Goal: Task Accomplishment & Management: Complete application form

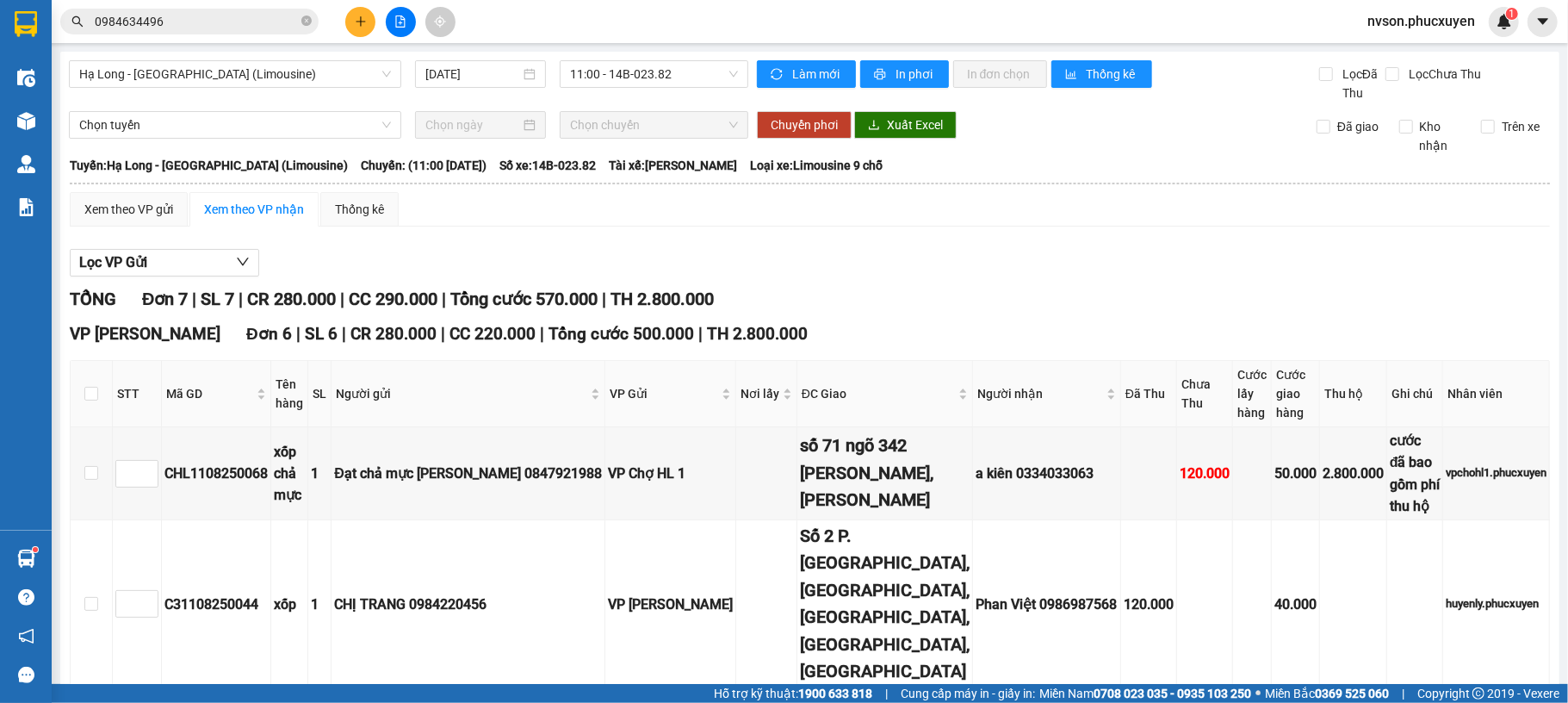
scroll to position [241, 0]
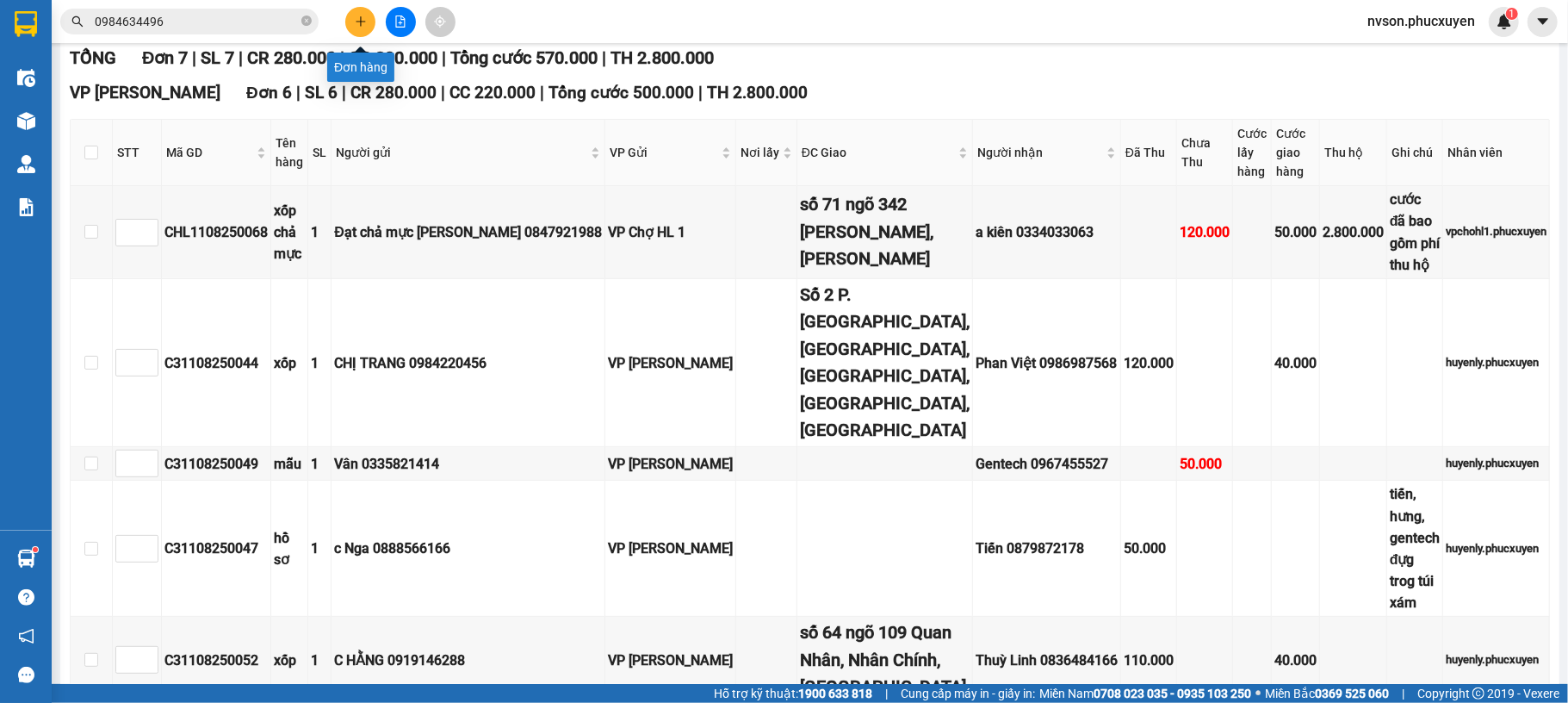
click at [369, 24] on button at bounding box center [361, 22] width 31 height 31
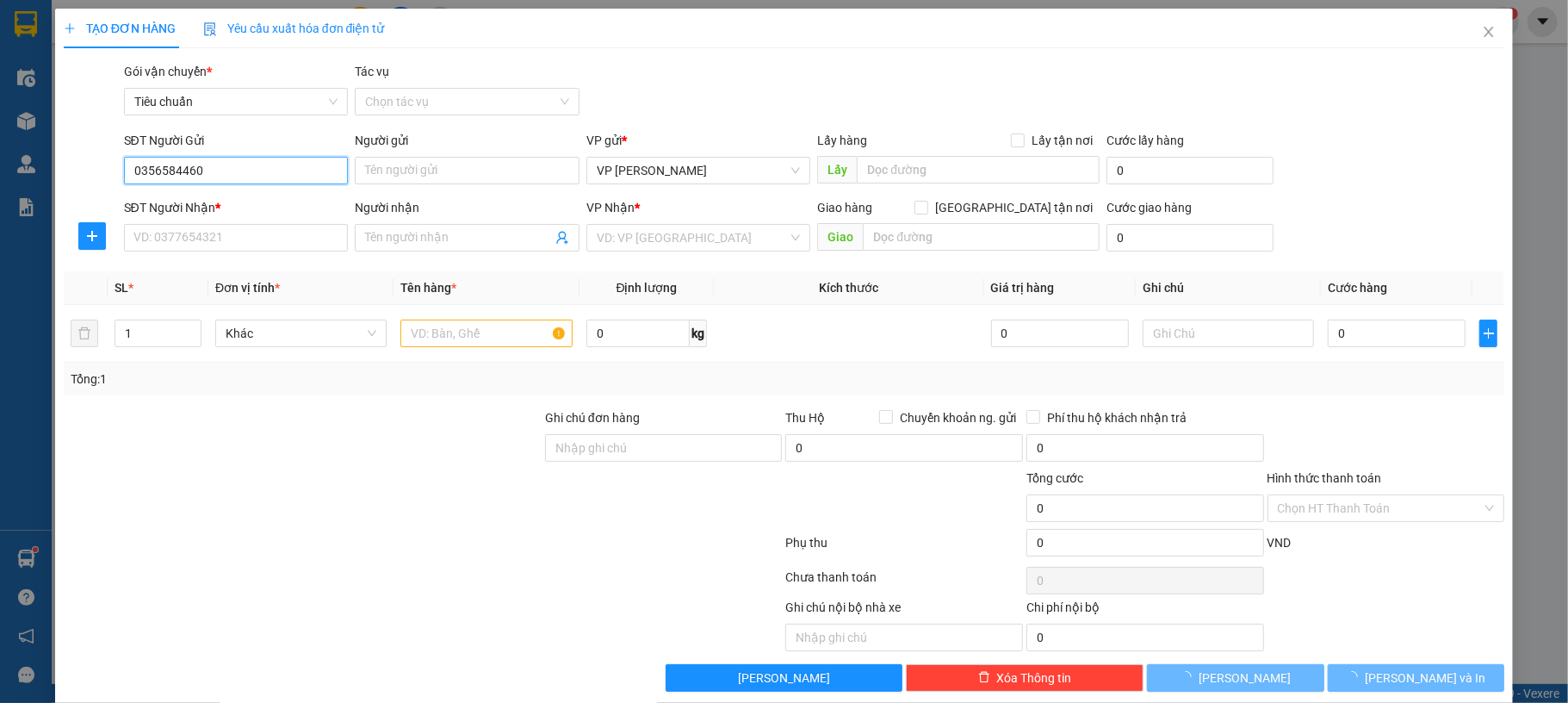
click at [273, 174] on input "0356584460" at bounding box center [237, 170] width 225 height 28
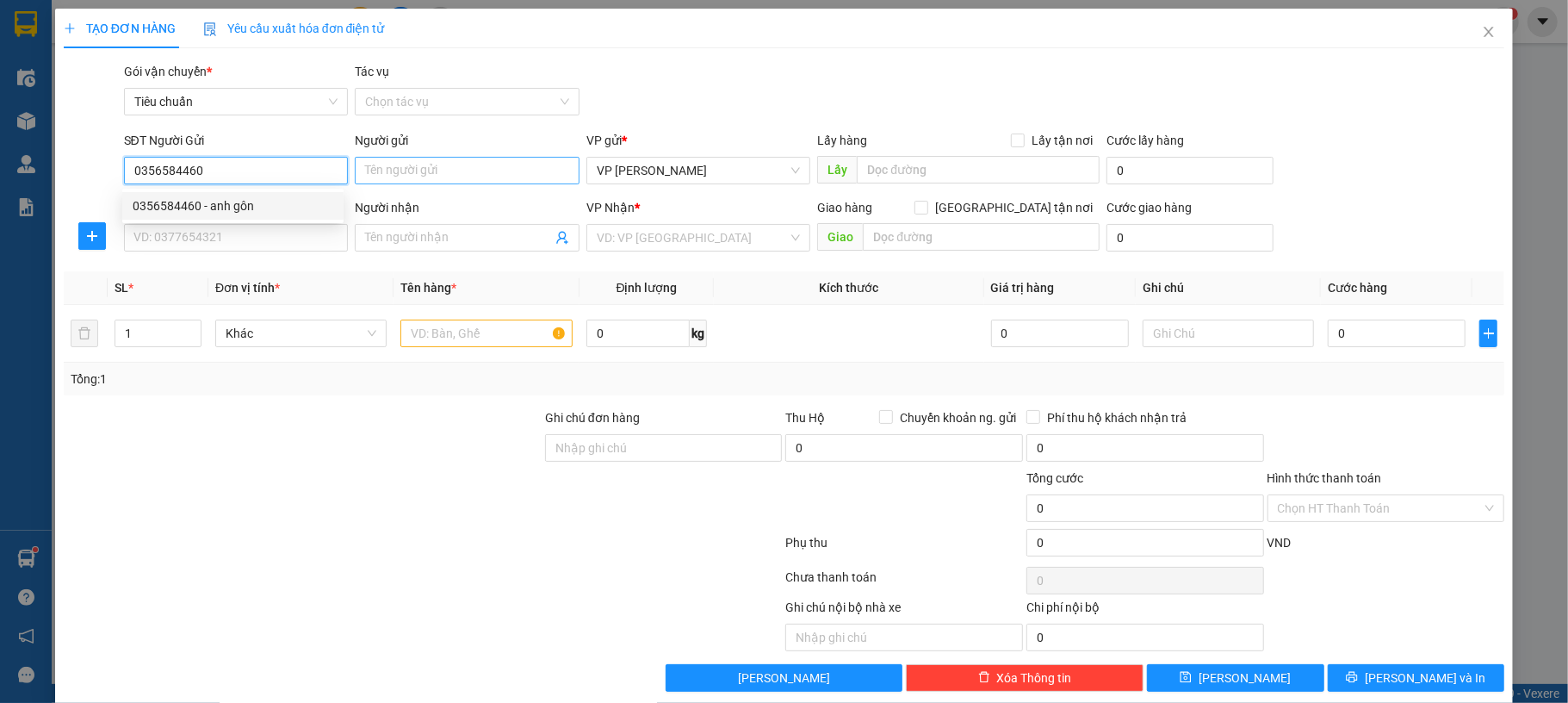
type input "0356584460"
click at [418, 159] on input "Người gửi" at bounding box center [467, 170] width 225 height 28
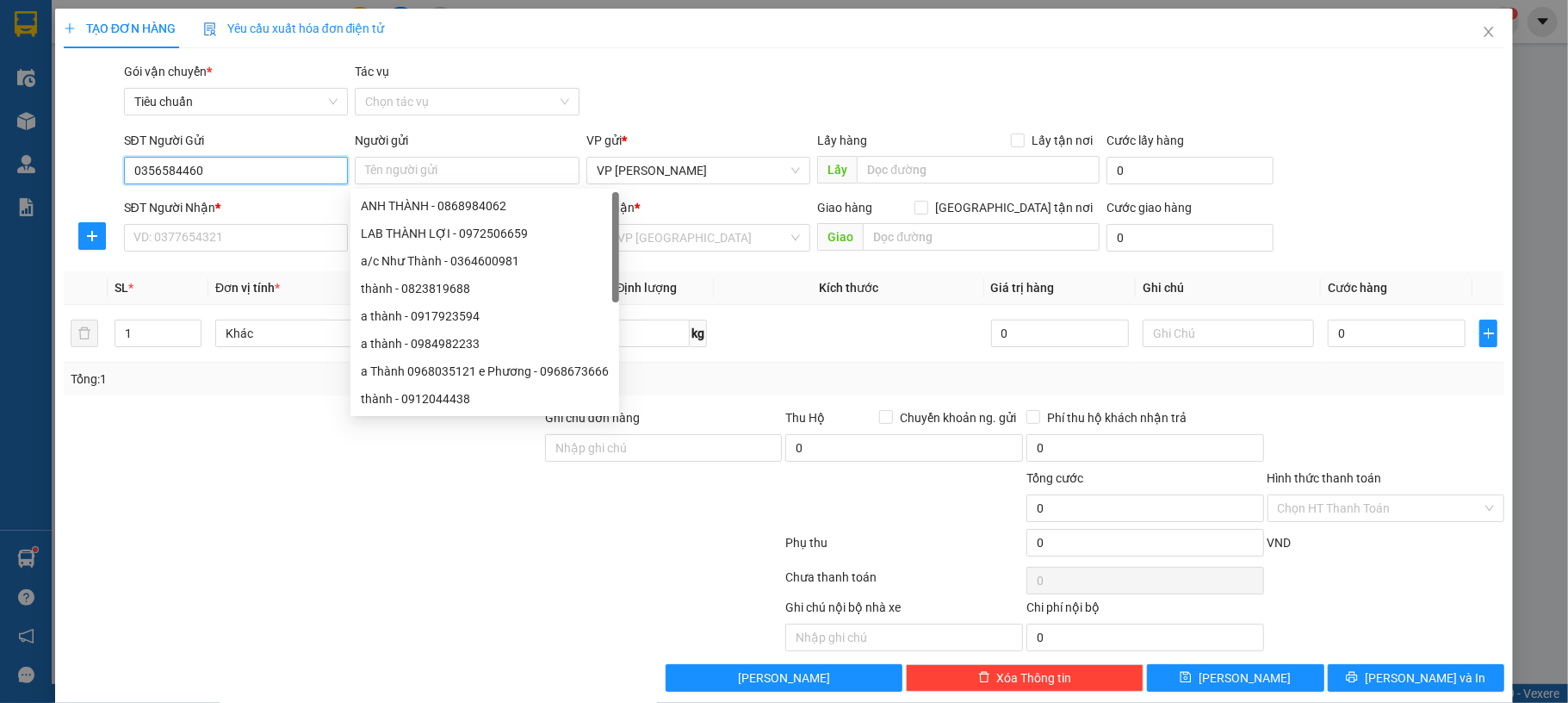
click at [282, 162] on input "0356584460" at bounding box center [237, 170] width 225 height 28
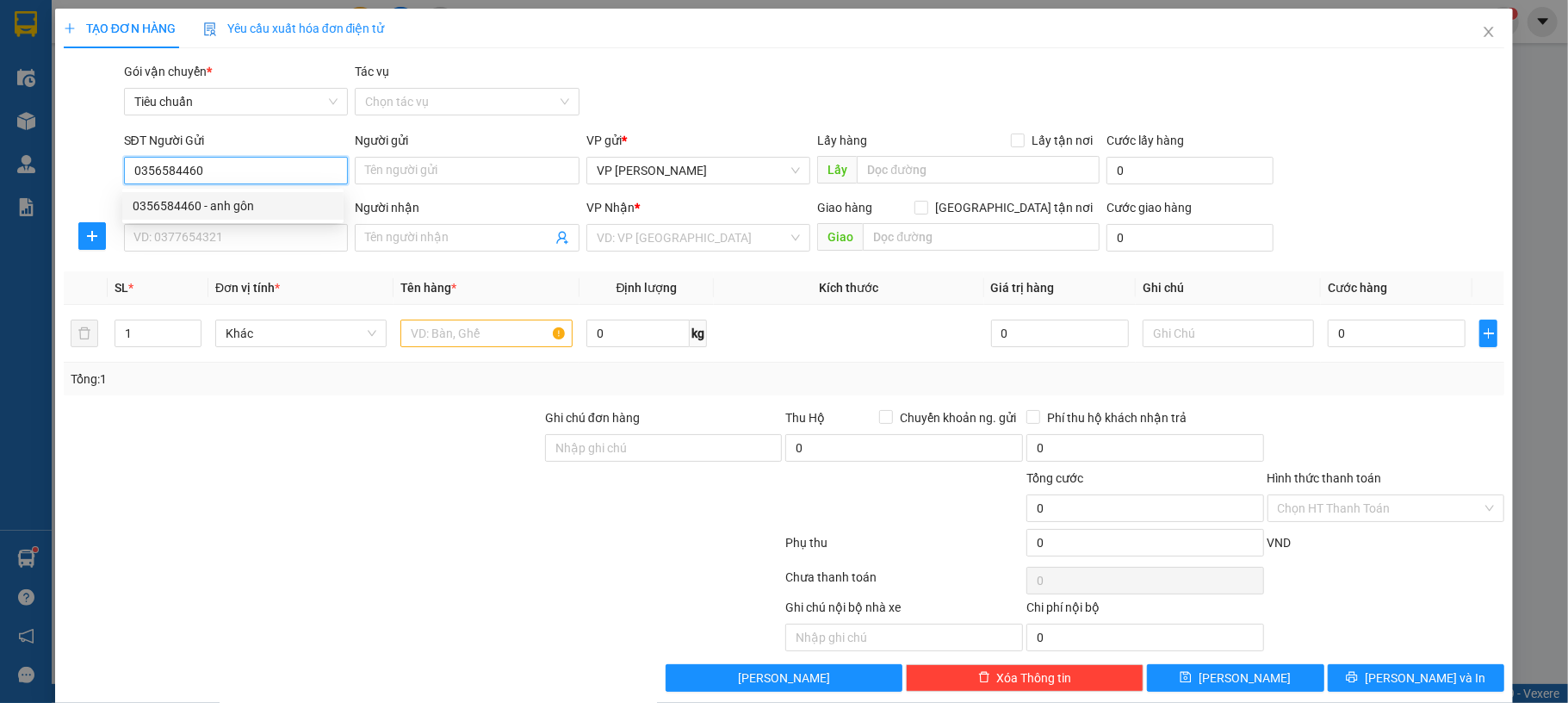
click at [290, 198] on div "0356584460 - anh gôn" at bounding box center [233, 206] width 200 height 19
type input "anh gôn"
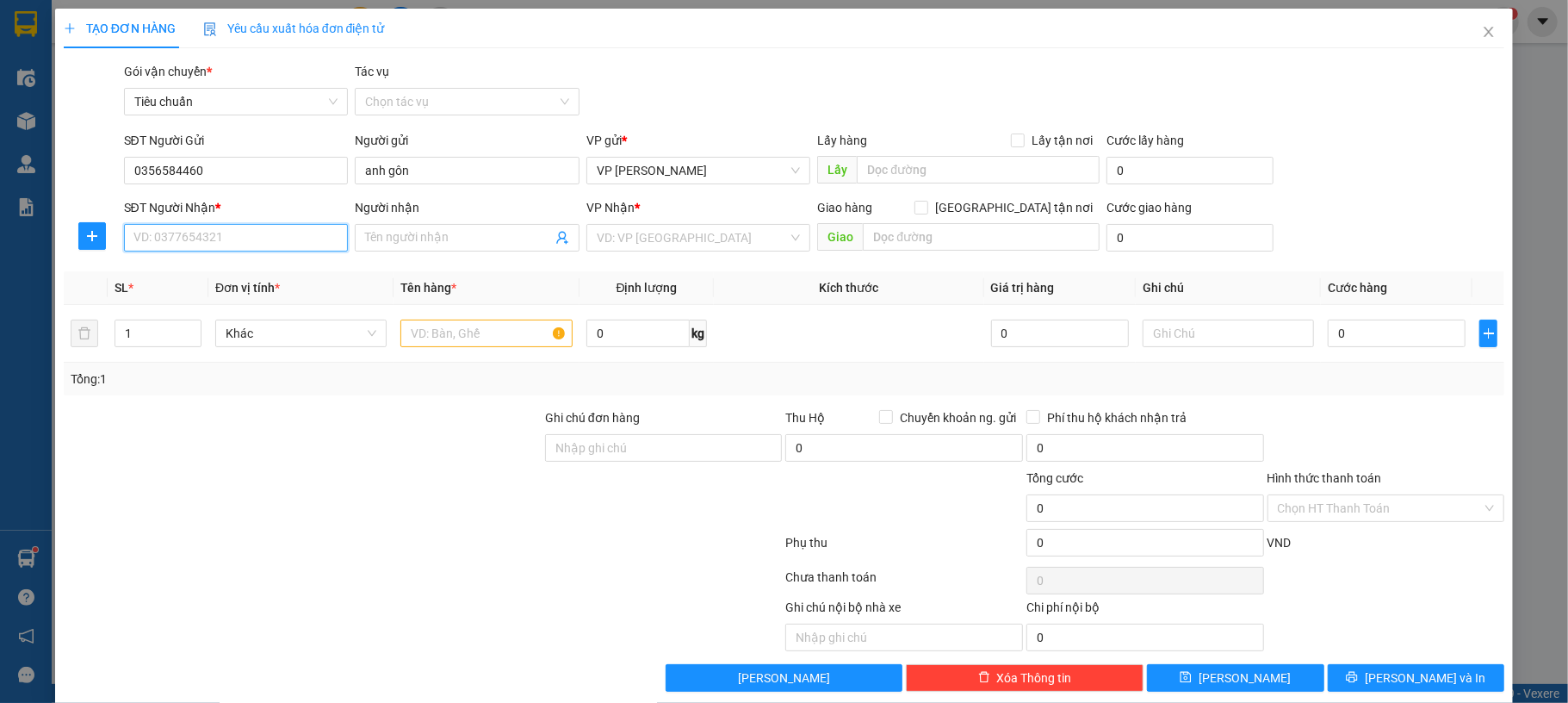
click at [253, 227] on input "SĐT Người Nhận *" at bounding box center [237, 238] width 225 height 28
type input "0904618028"
click at [299, 269] on div "0904618028 - a.Thắng" at bounding box center [233, 273] width 200 height 19
type input "a.Thắng"
click at [701, 245] on span "VP Bãi Cháy" at bounding box center [699, 238] width 204 height 26
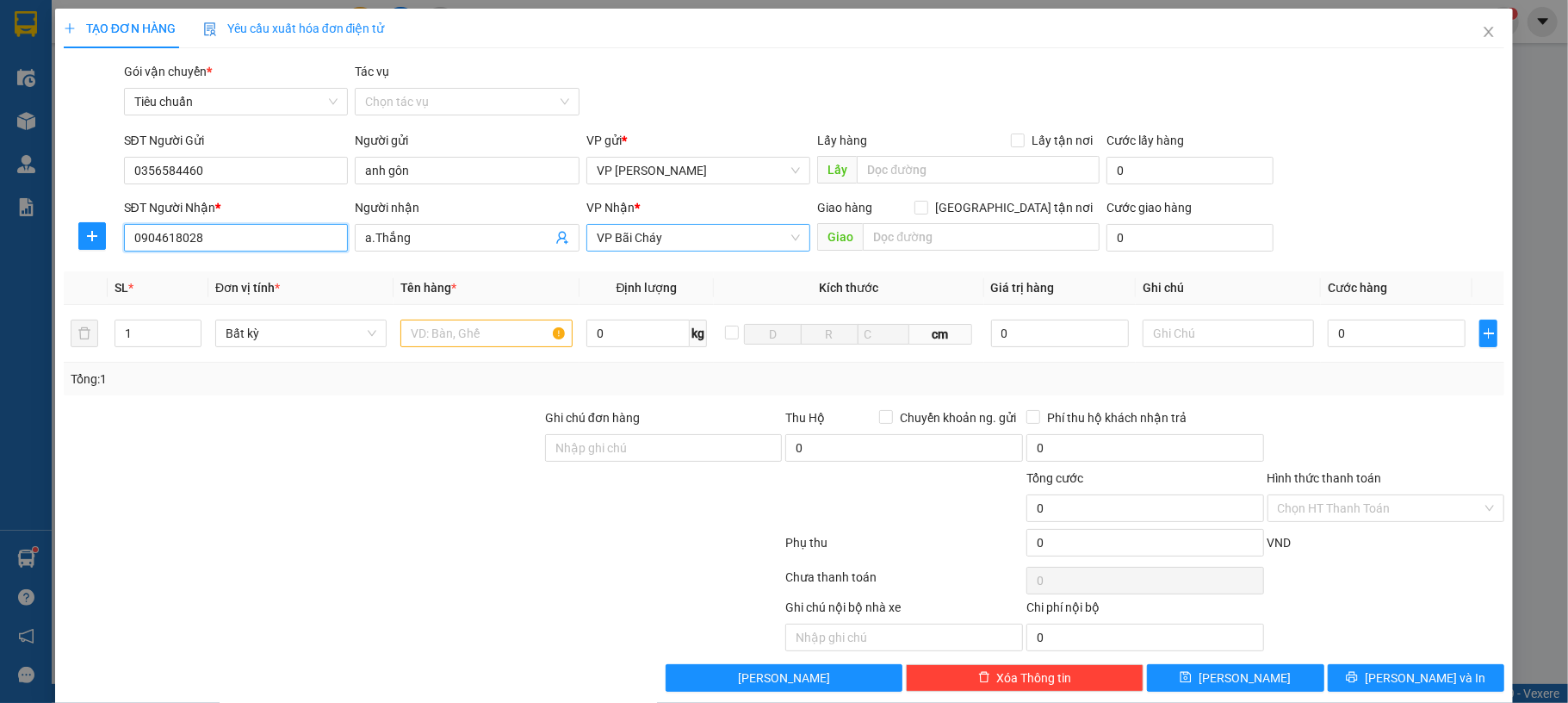
type input "0904618028"
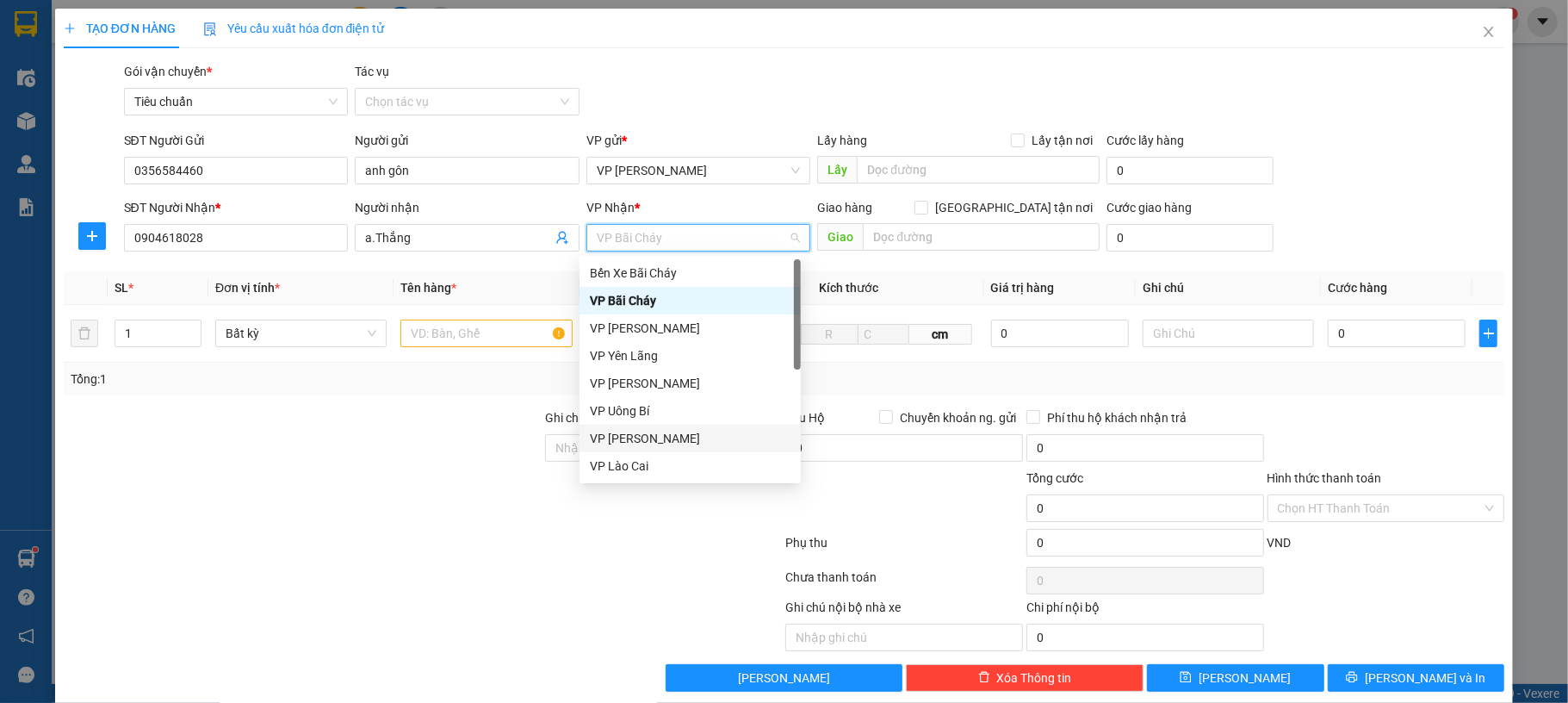
click at [666, 440] on div "VP [PERSON_NAME]" at bounding box center [691, 439] width 200 height 19
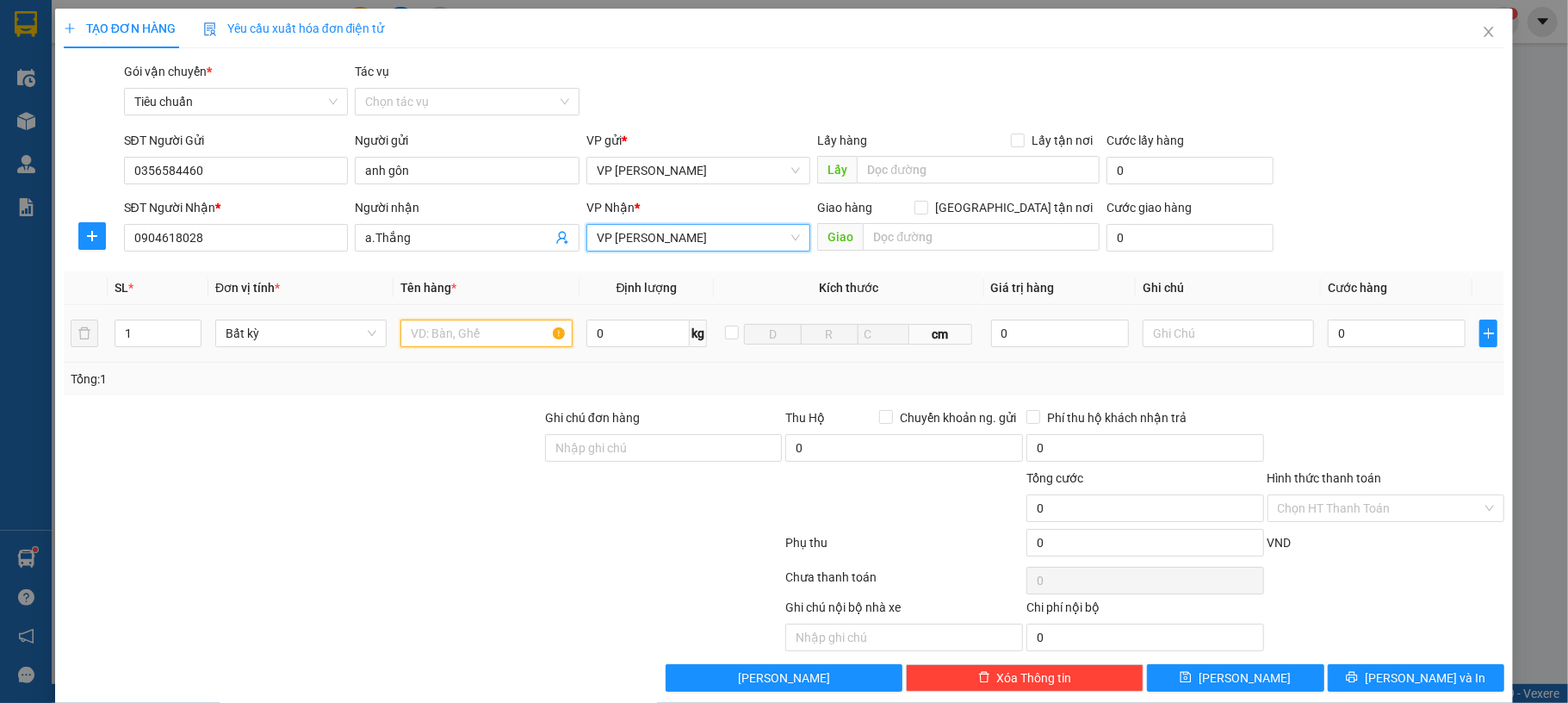
click at [444, 336] on input "text" at bounding box center [486, 333] width 172 height 28
click at [502, 335] on input "text" at bounding box center [486, 333] width 172 height 28
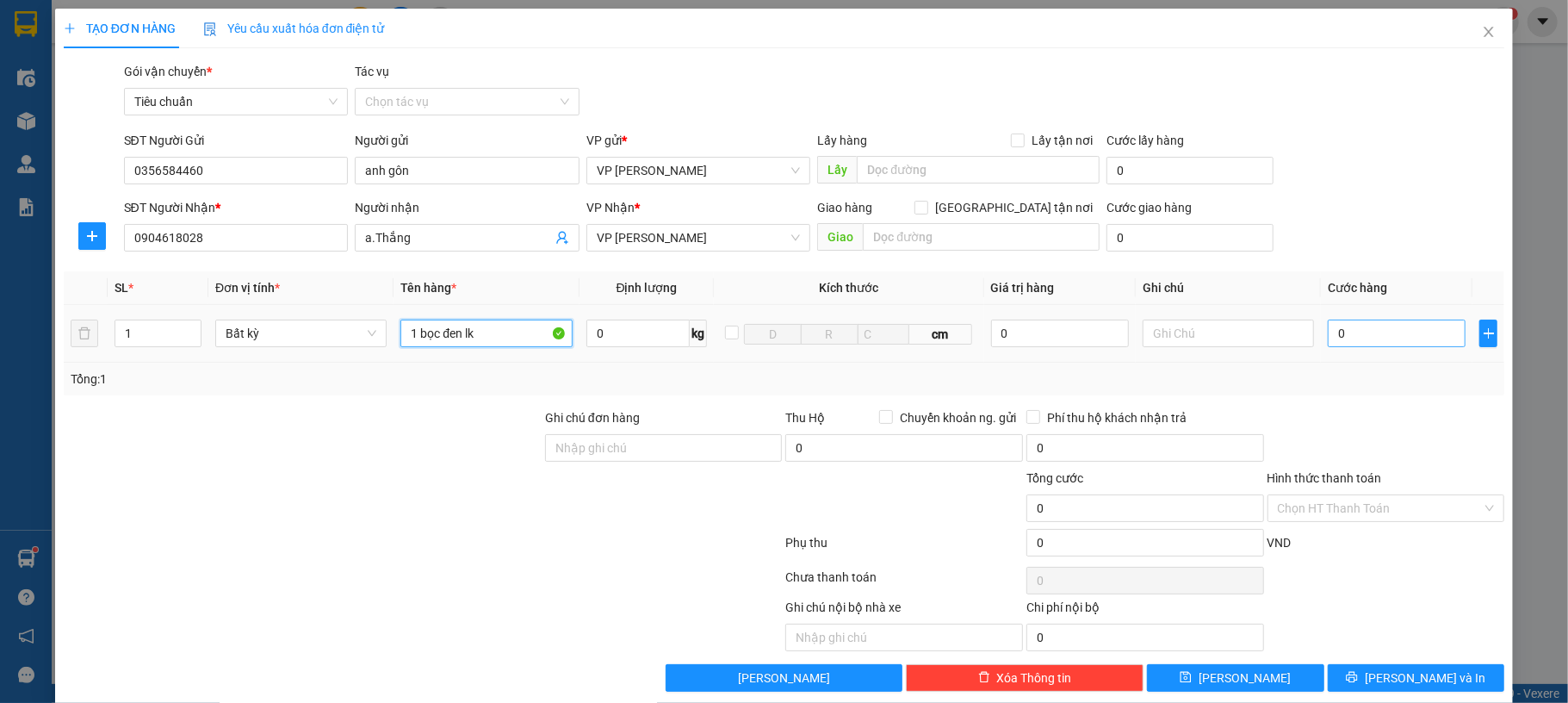
type input "1 bọc đen lk"
click at [1381, 328] on input "0" at bounding box center [1397, 333] width 137 height 28
type input "30"
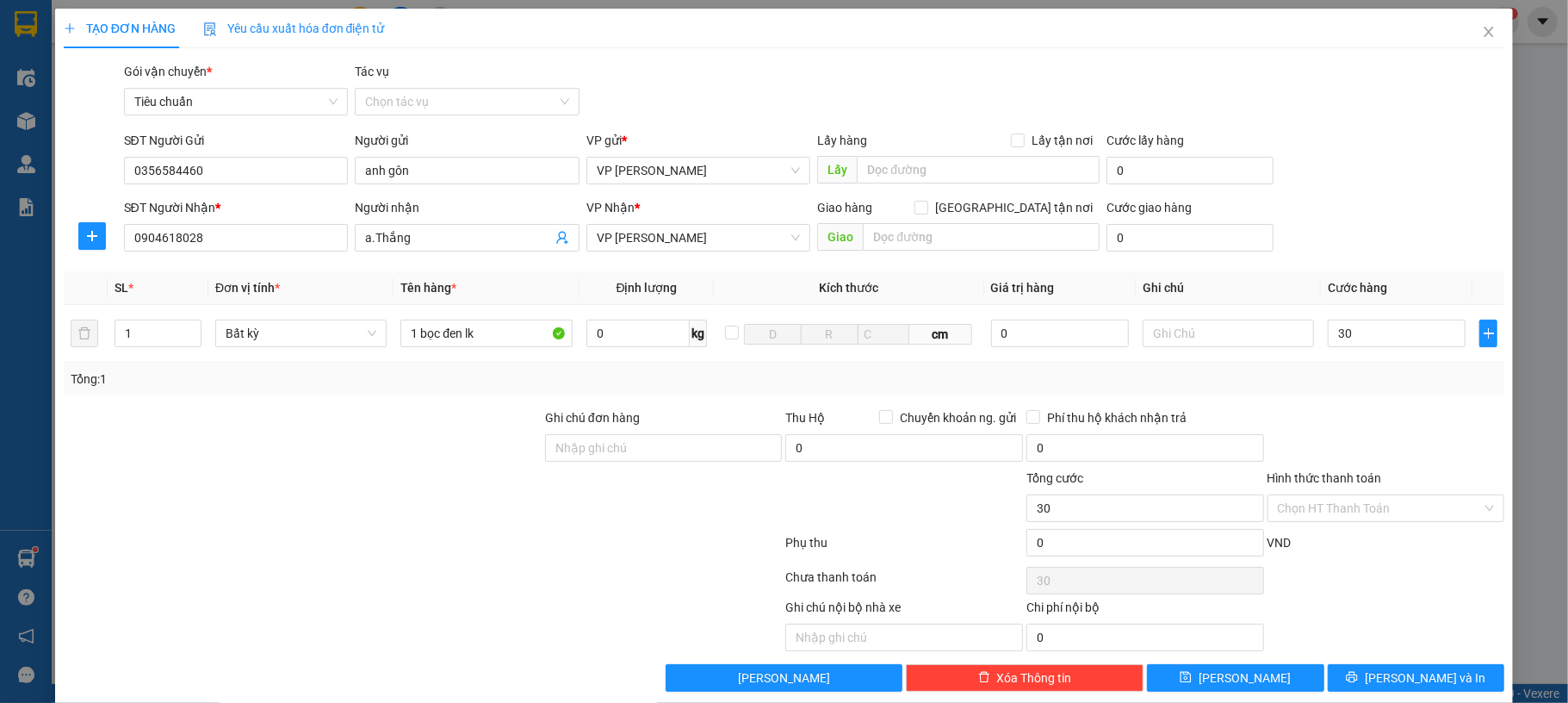
type input "30.000"
click at [1434, 211] on div "SĐT Người Nhận * 0904618028 Người nhận a.Thắng VP Nhận * VP Hạ Long Giao hàng G…" at bounding box center [815, 228] width 1389 height 60
click at [1366, 514] on input "Hình thức thanh toán" at bounding box center [1380, 507] width 205 height 26
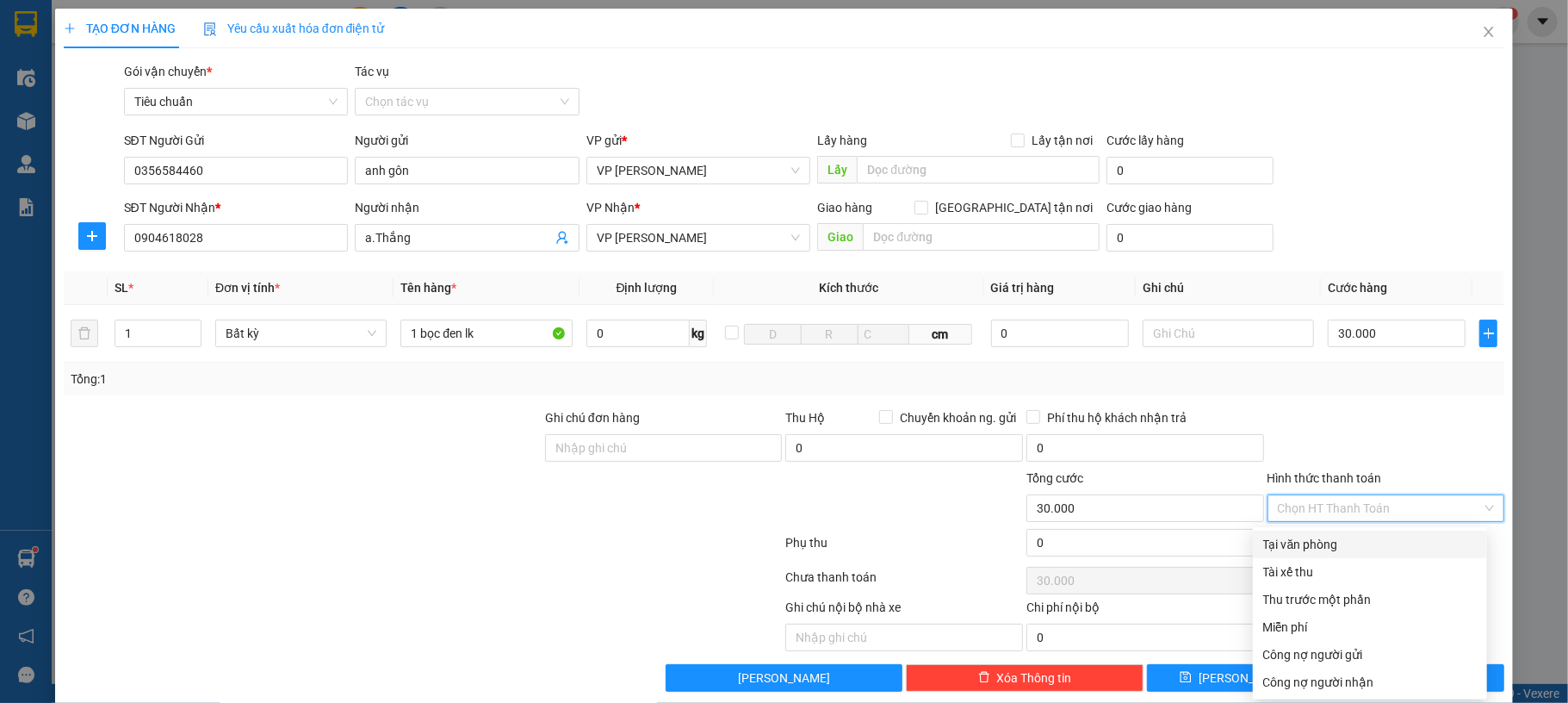
click at [1346, 545] on div "Tại văn phòng" at bounding box center [1371, 545] width 214 height 19
type input "0"
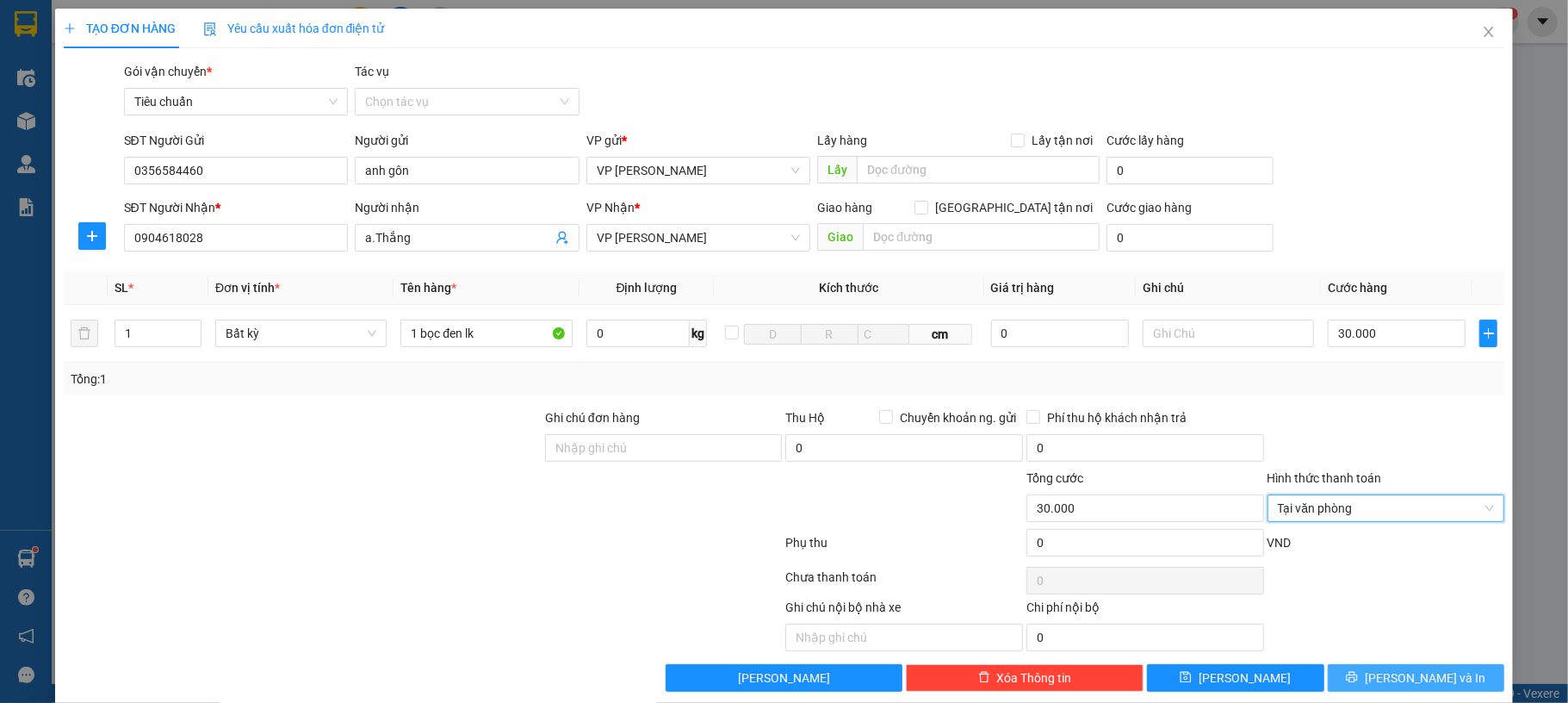
click at [1420, 670] on button "[PERSON_NAME] và In" at bounding box center [1417, 677] width 177 height 28
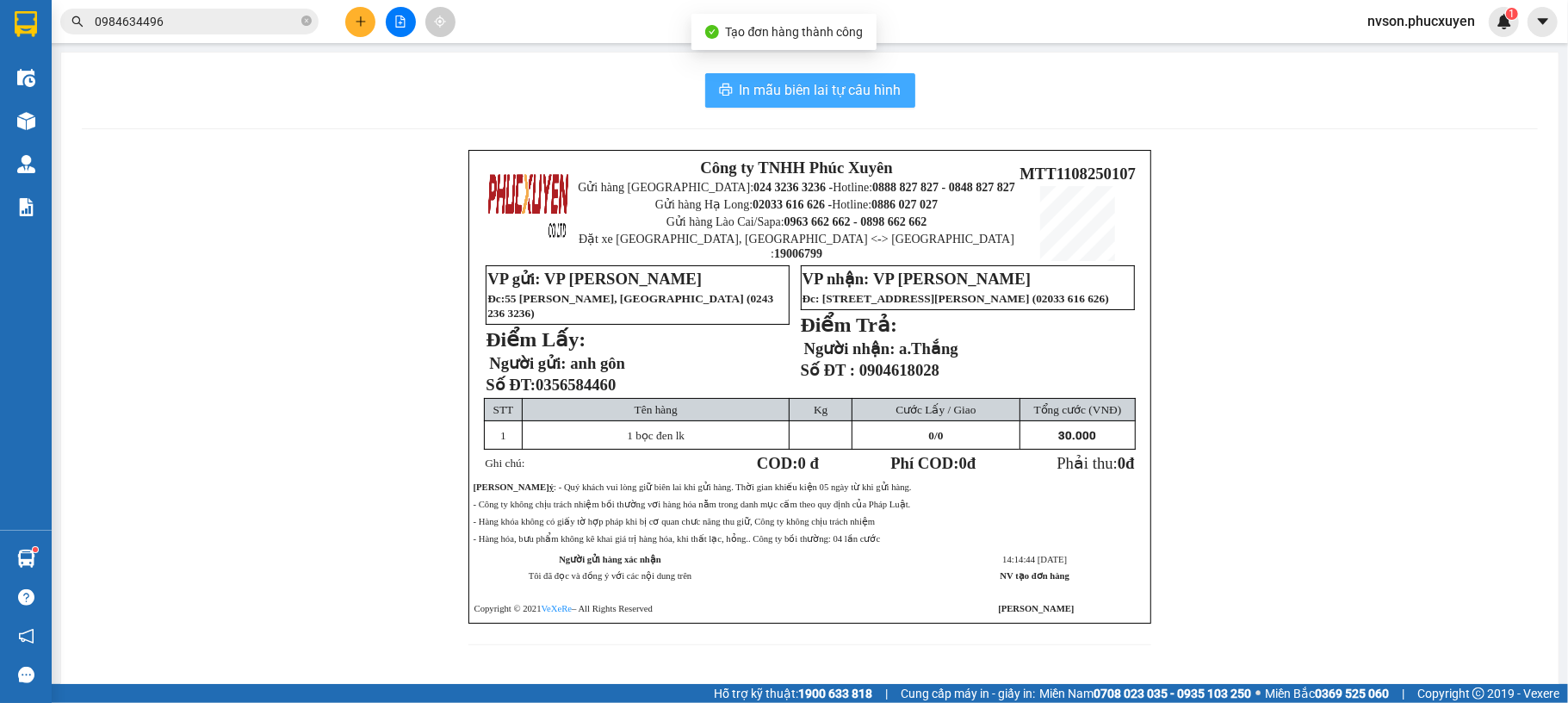
click at [880, 102] on button "In mẫu biên lai tự cấu hình" at bounding box center [811, 91] width 210 height 34
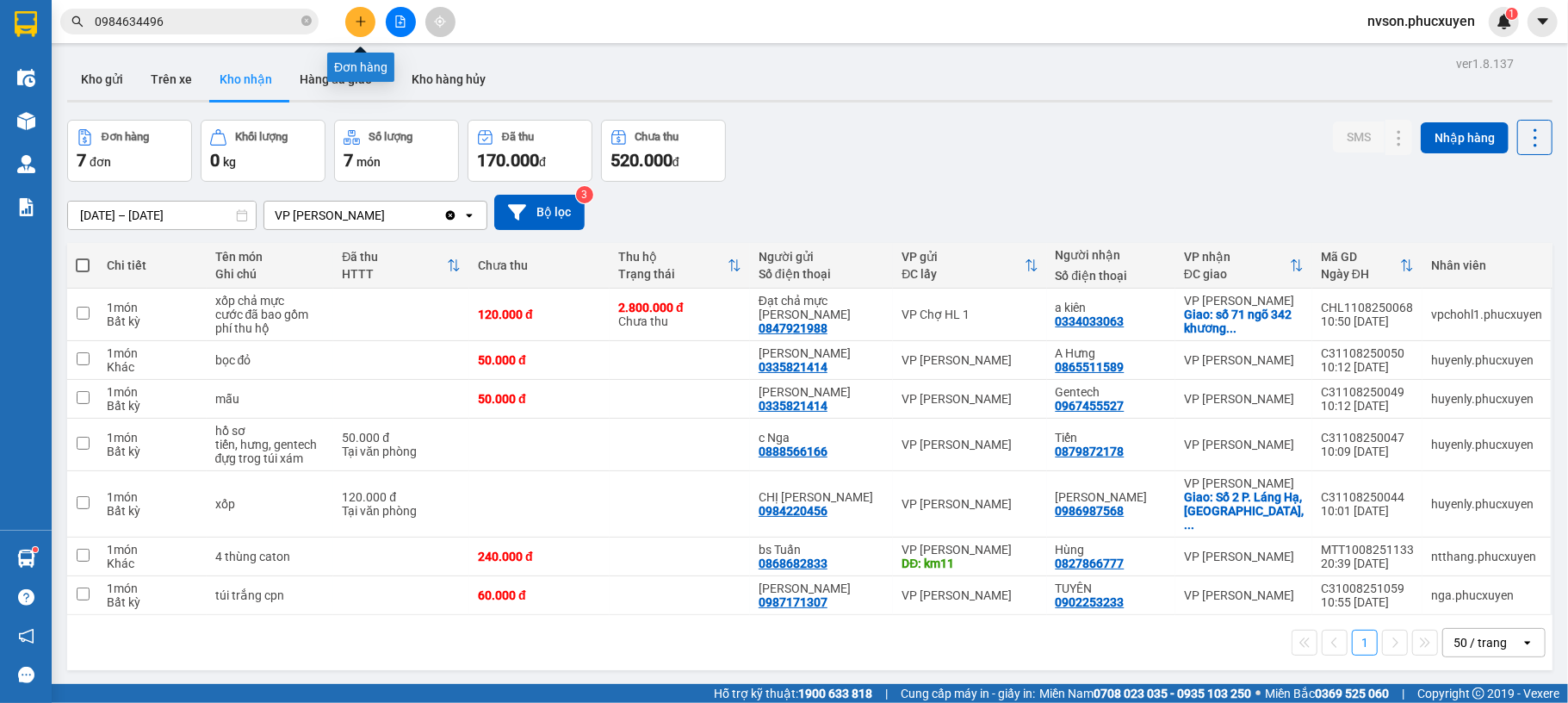
click at [355, 24] on icon "plus" at bounding box center [361, 21] width 12 height 12
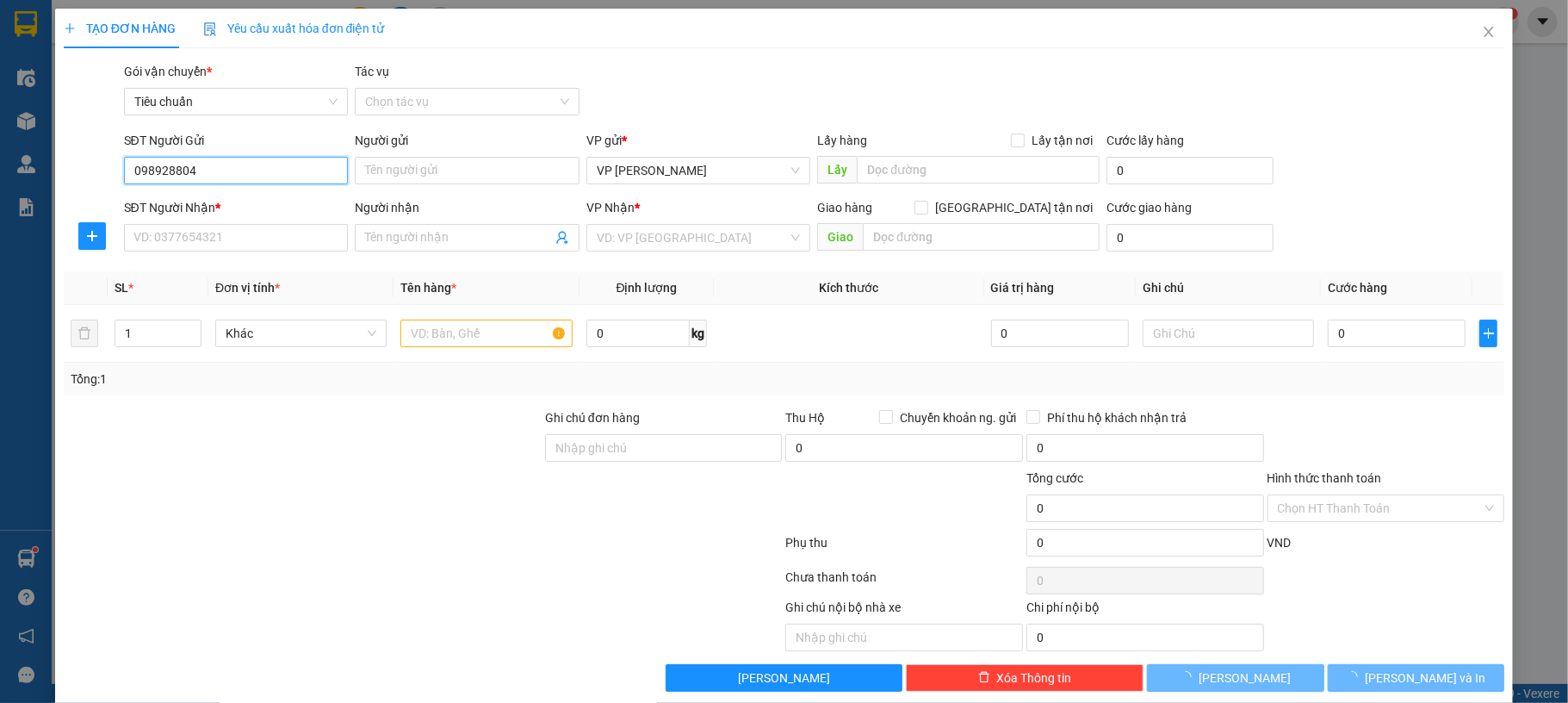
type input "0989288048"
click at [265, 173] on input "0989288048" at bounding box center [237, 170] width 225 height 28
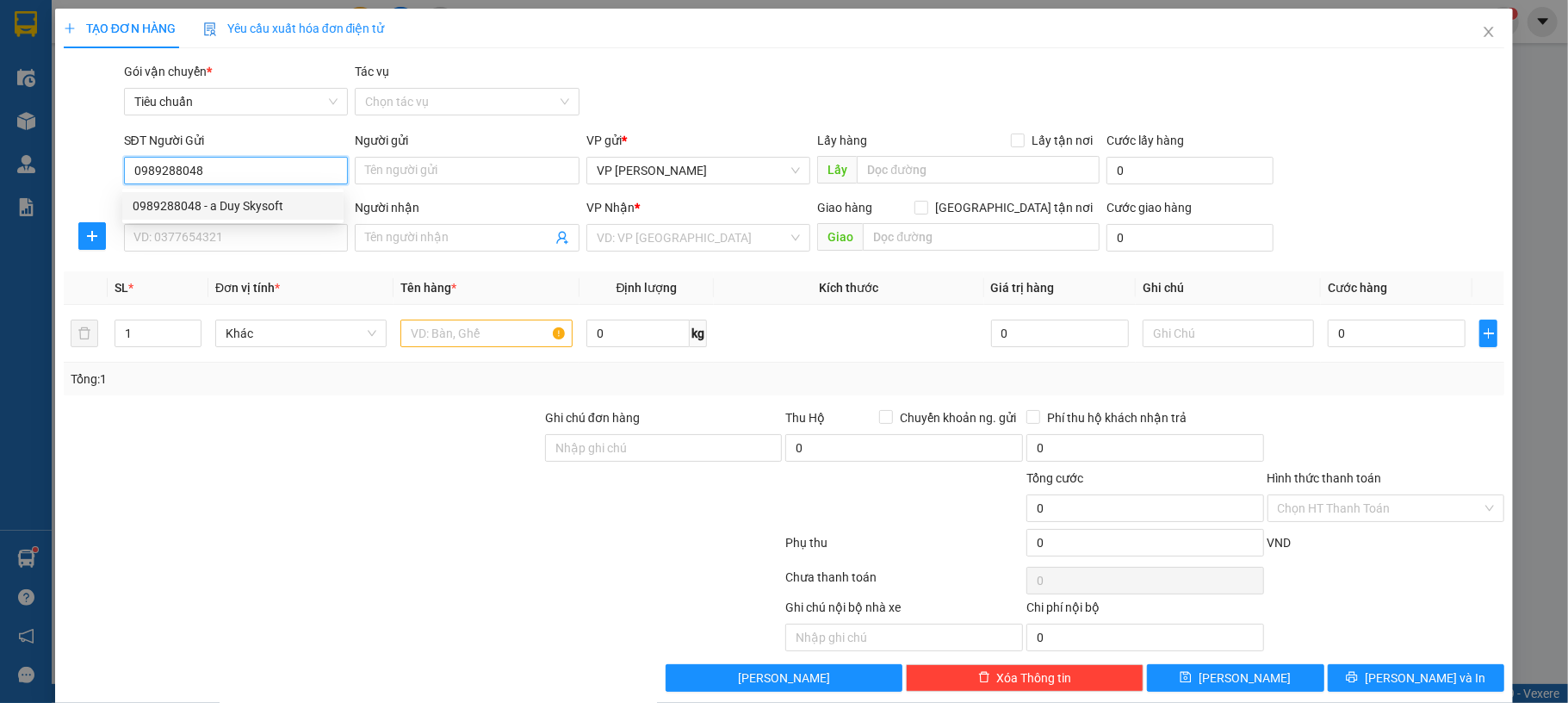
click at [236, 205] on div "0989288048 - a Duy Skysoft" at bounding box center [233, 206] width 200 height 19
type input "a Duy Skysoft"
type input "0989288048"
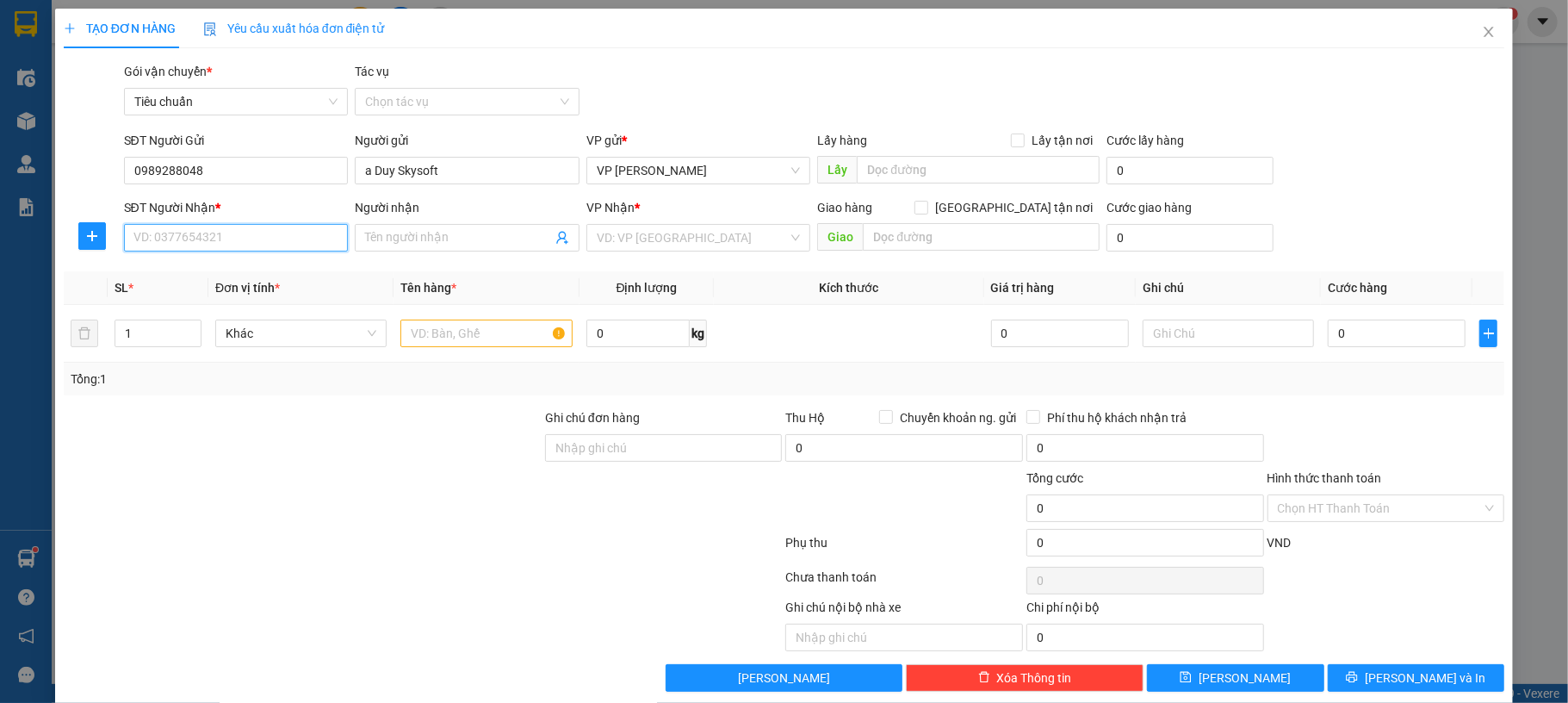
click at [235, 239] on input "SĐT Người Nhận *" at bounding box center [237, 238] width 225 height 28
click at [276, 260] on div "0968134596 - a Phúc vpub" at bounding box center [233, 273] width 221 height 28
type input "0968134596"
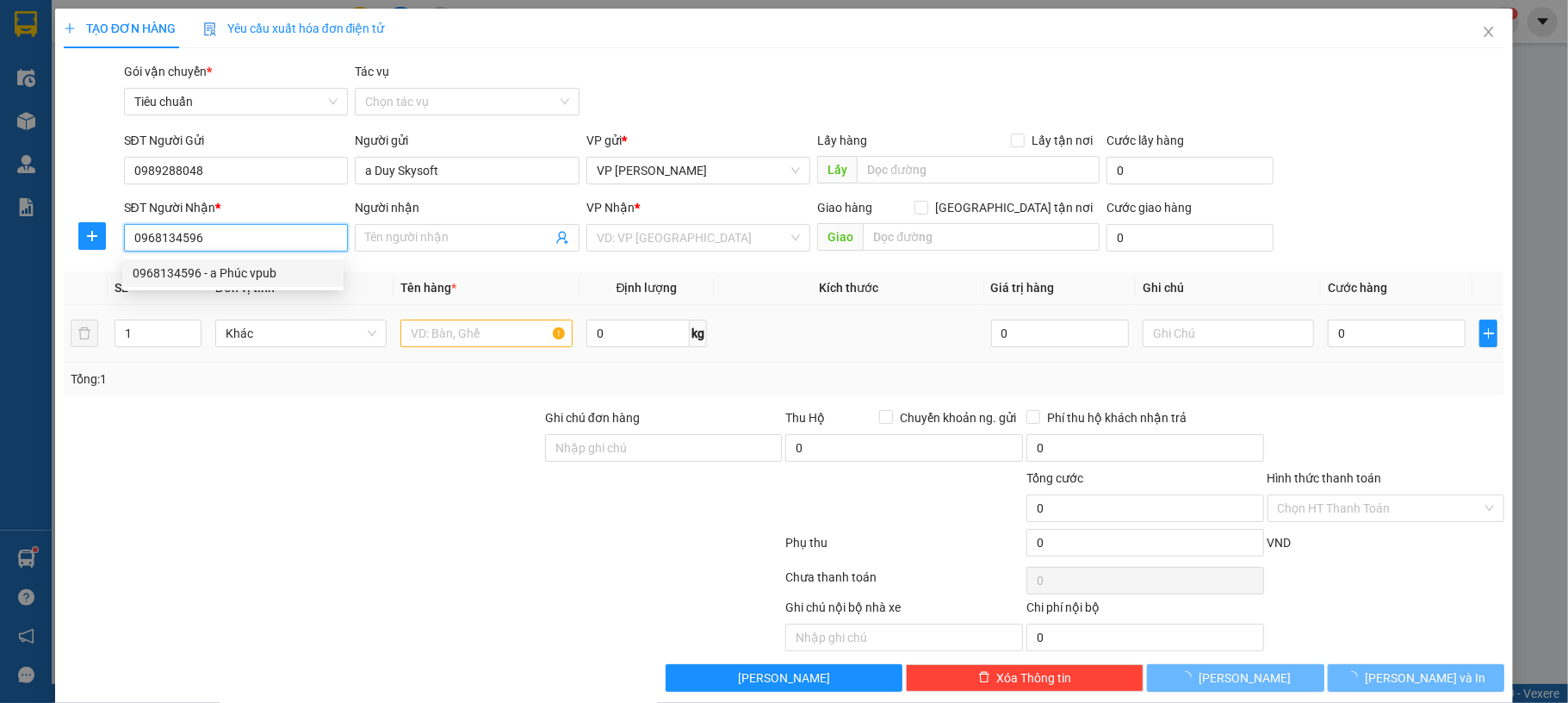
type input "a Phúc vpub"
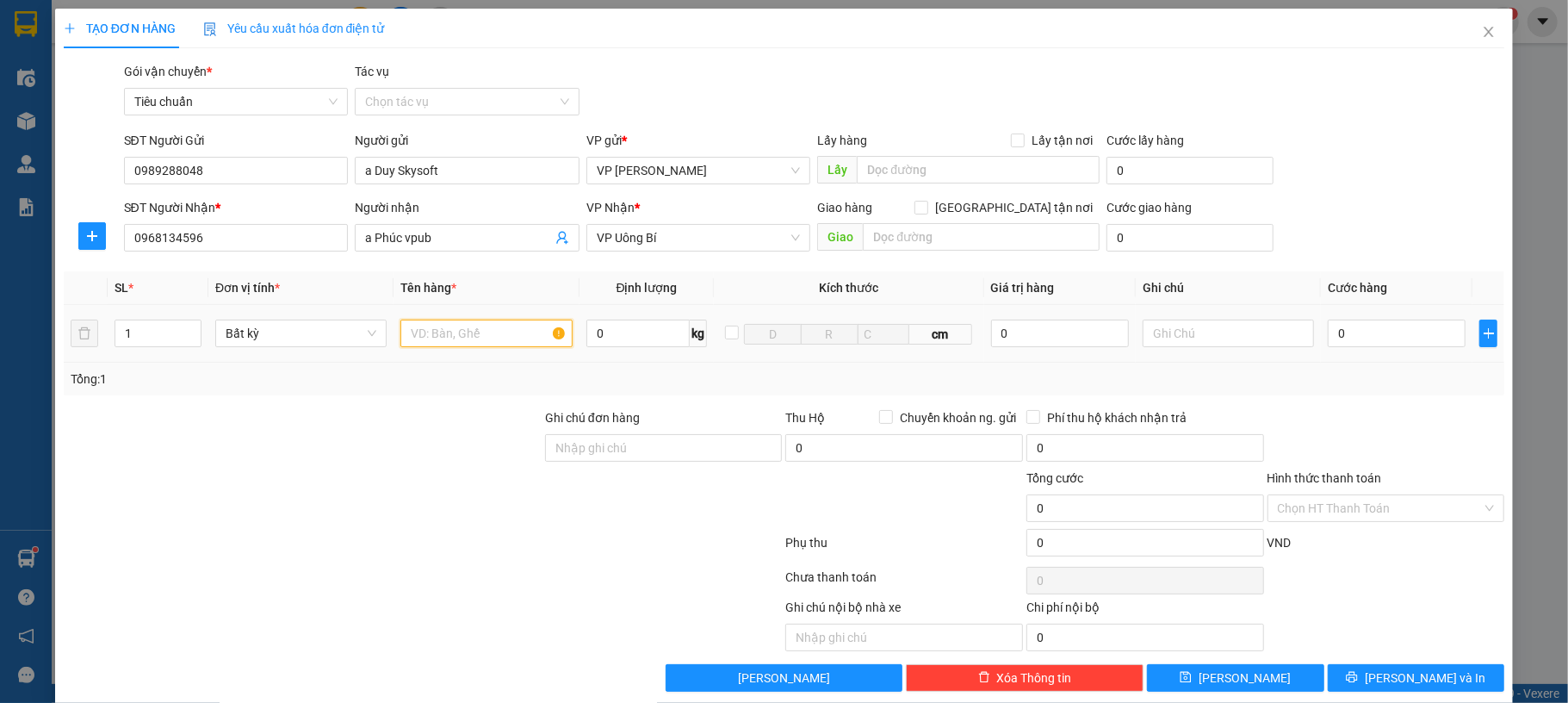
click at [485, 334] on input "text" at bounding box center [486, 333] width 172 height 28
type input "2 kiện dính liền"
click at [1372, 507] on input "Hình thức thanh toán" at bounding box center [1380, 507] width 205 height 26
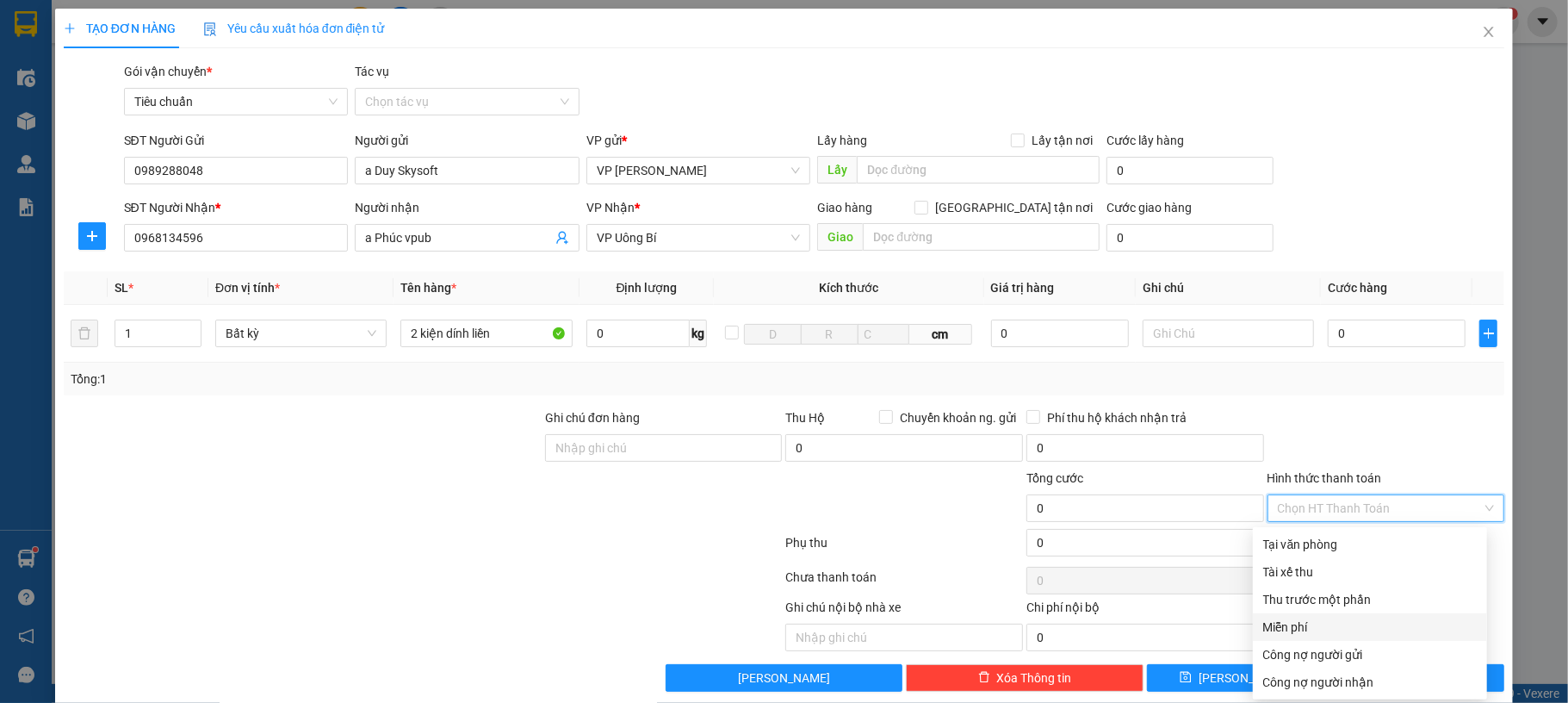
click at [1340, 615] on div "Miễn phí" at bounding box center [1371, 627] width 235 height 28
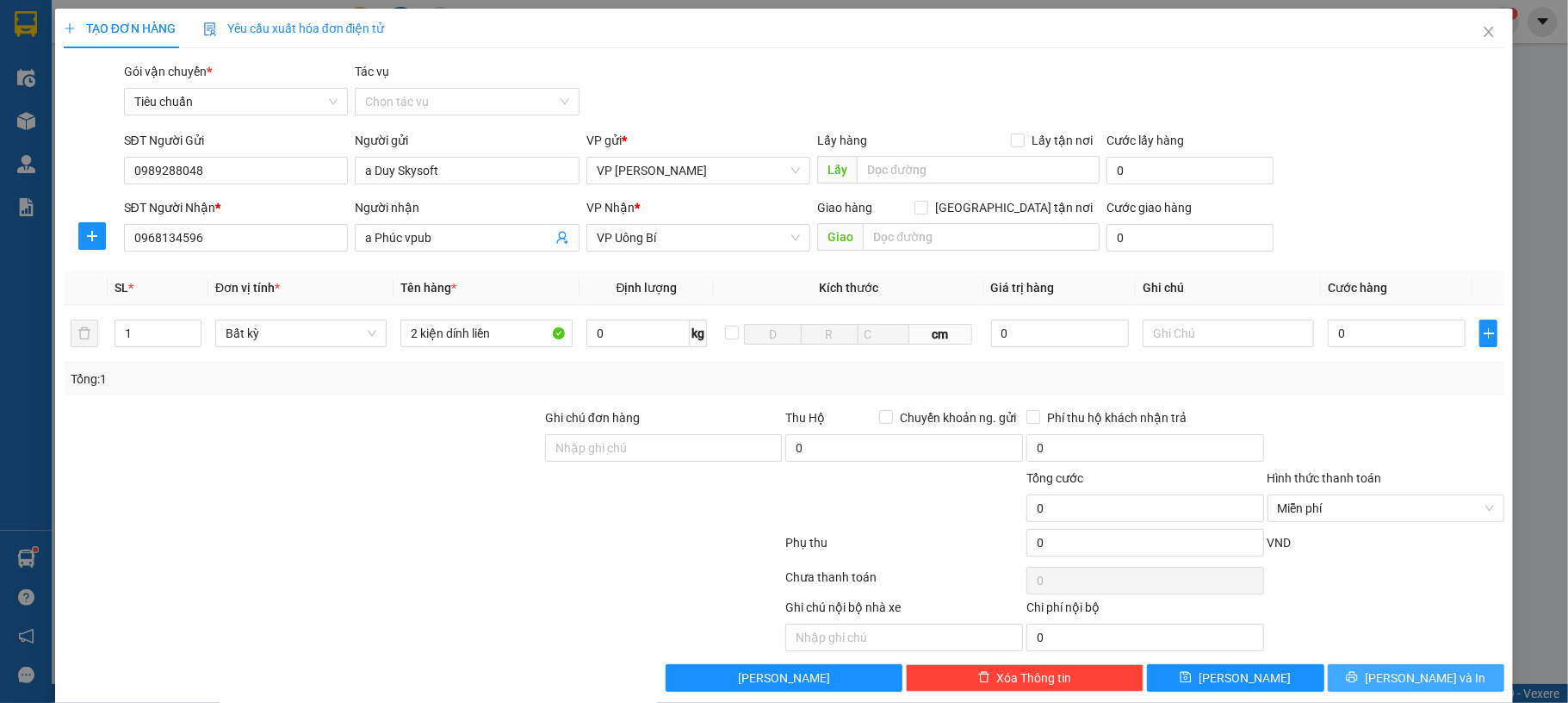
click at [1378, 676] on button "[PERSON_NAME] và In" at bounding box center [1417, 677] width 177 height 28
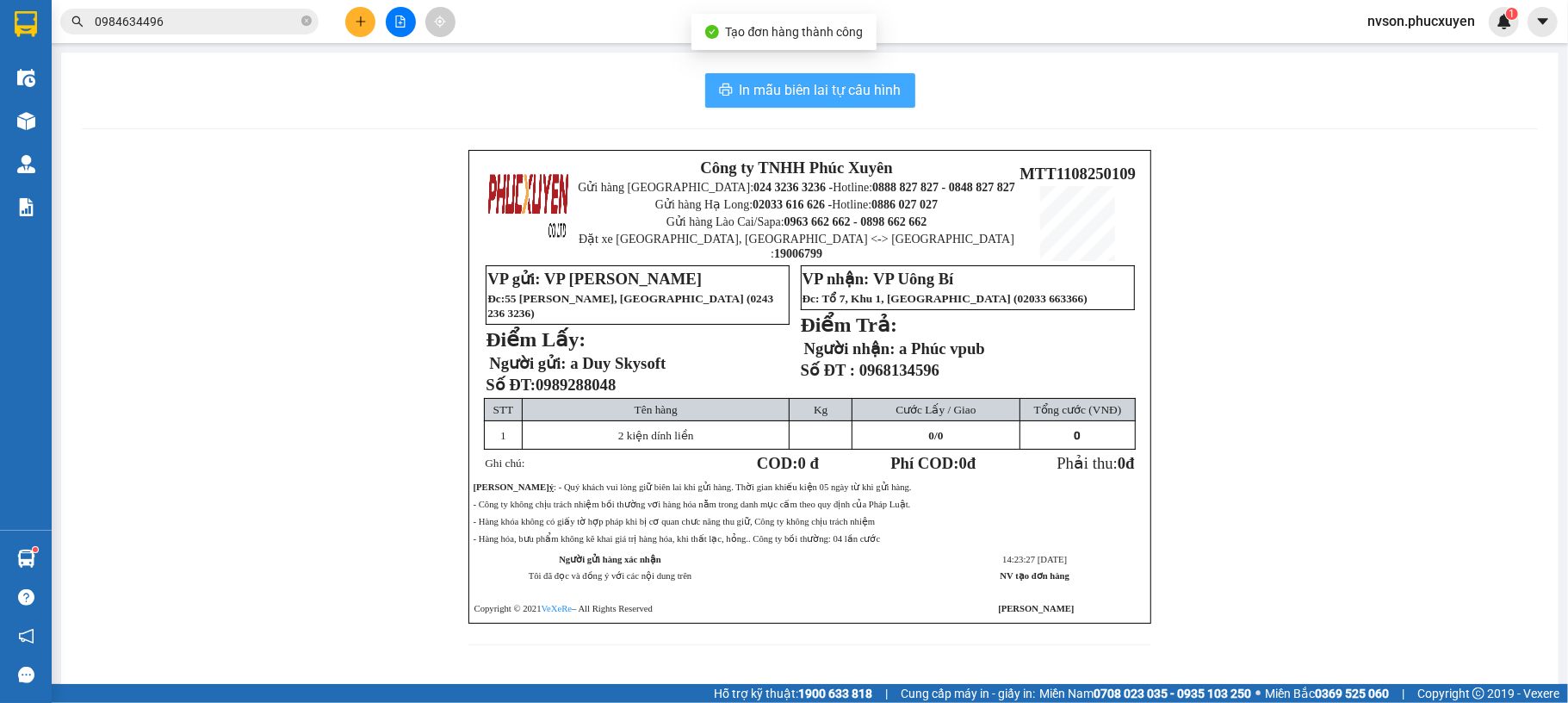
click at [776, 92] on span "In mẫu biên lai tự cấu hình" at bounding box center [821, 90] width 162 height 22
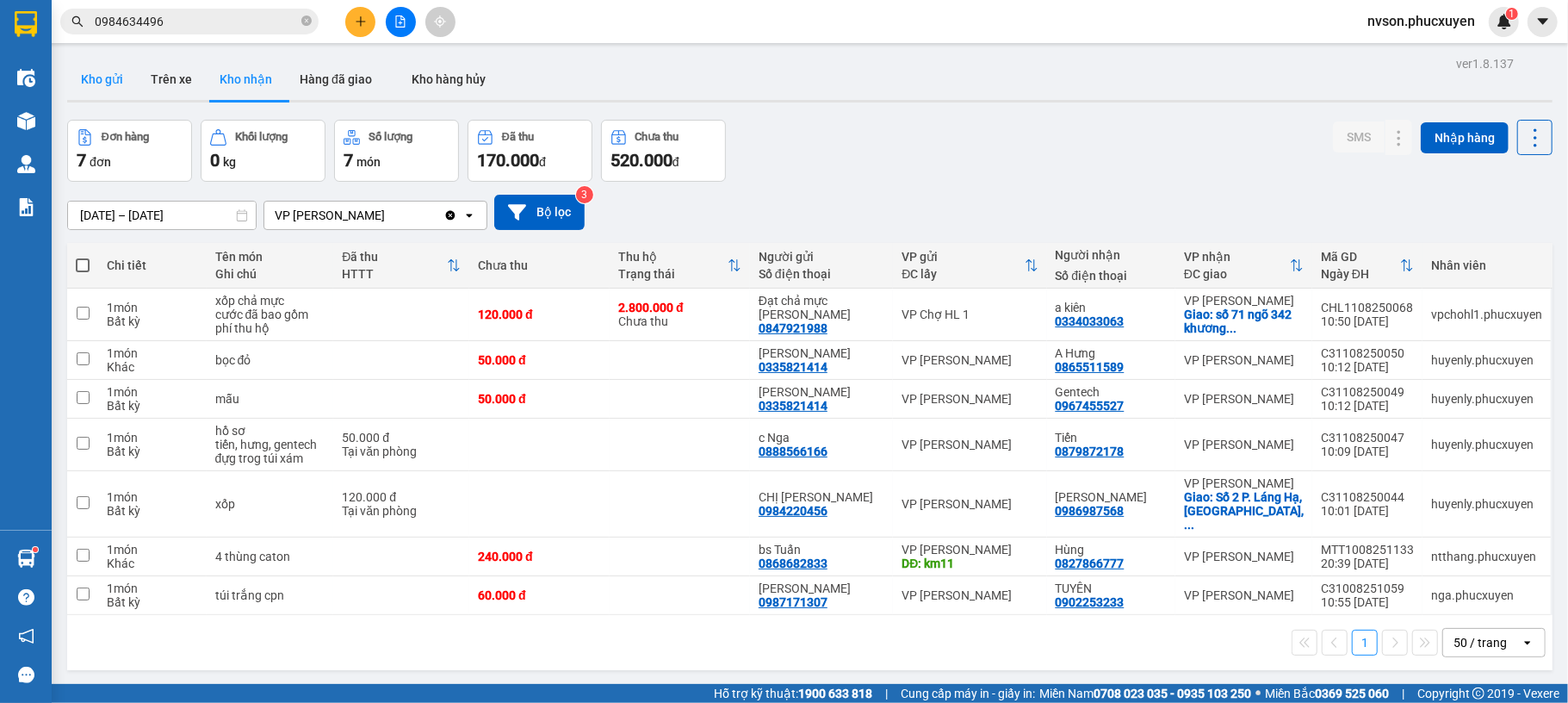
click at [118, 77] on button "Kho gửi" at bounding box center [101, 78] width 70 height 41
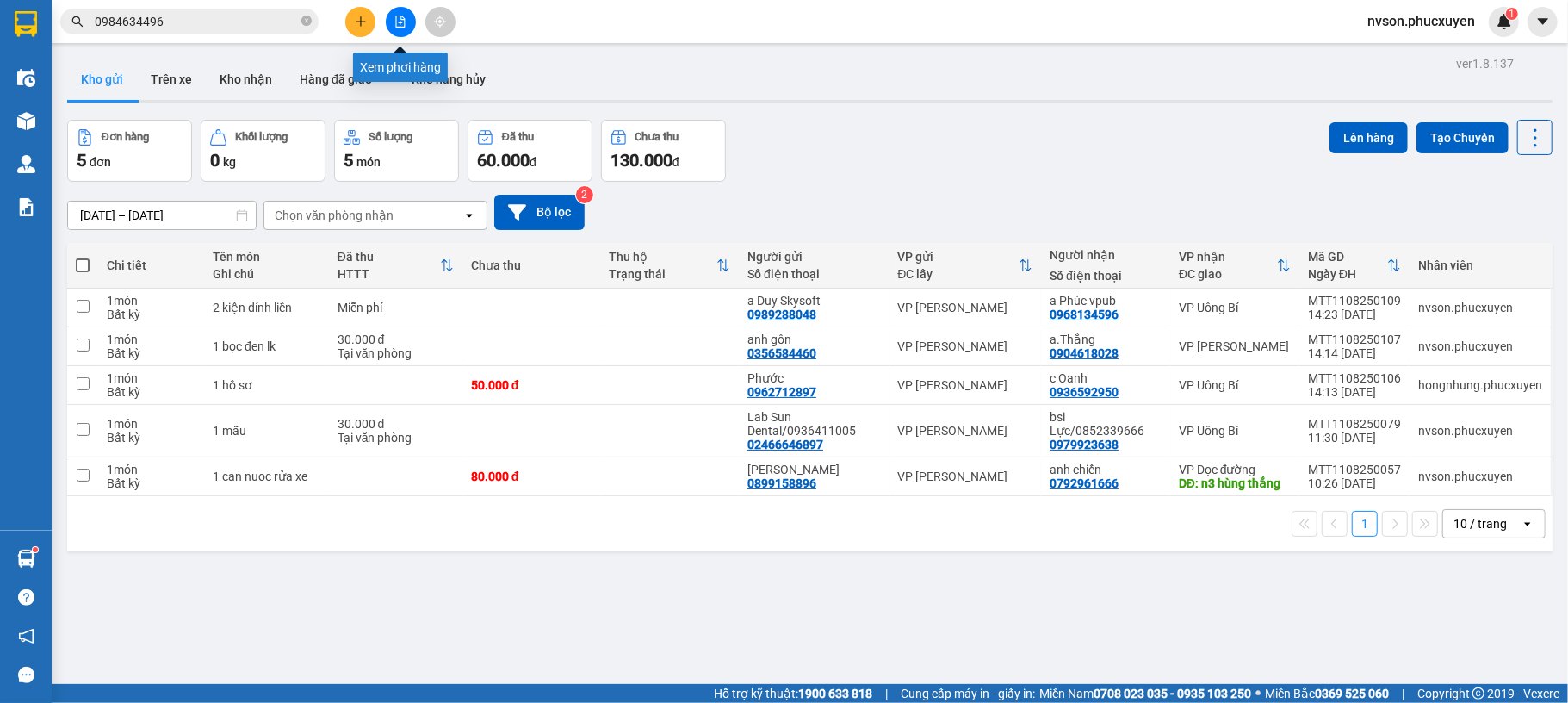
click at [398, 28] on button at bounding box center [402, 22] width 31 height 31
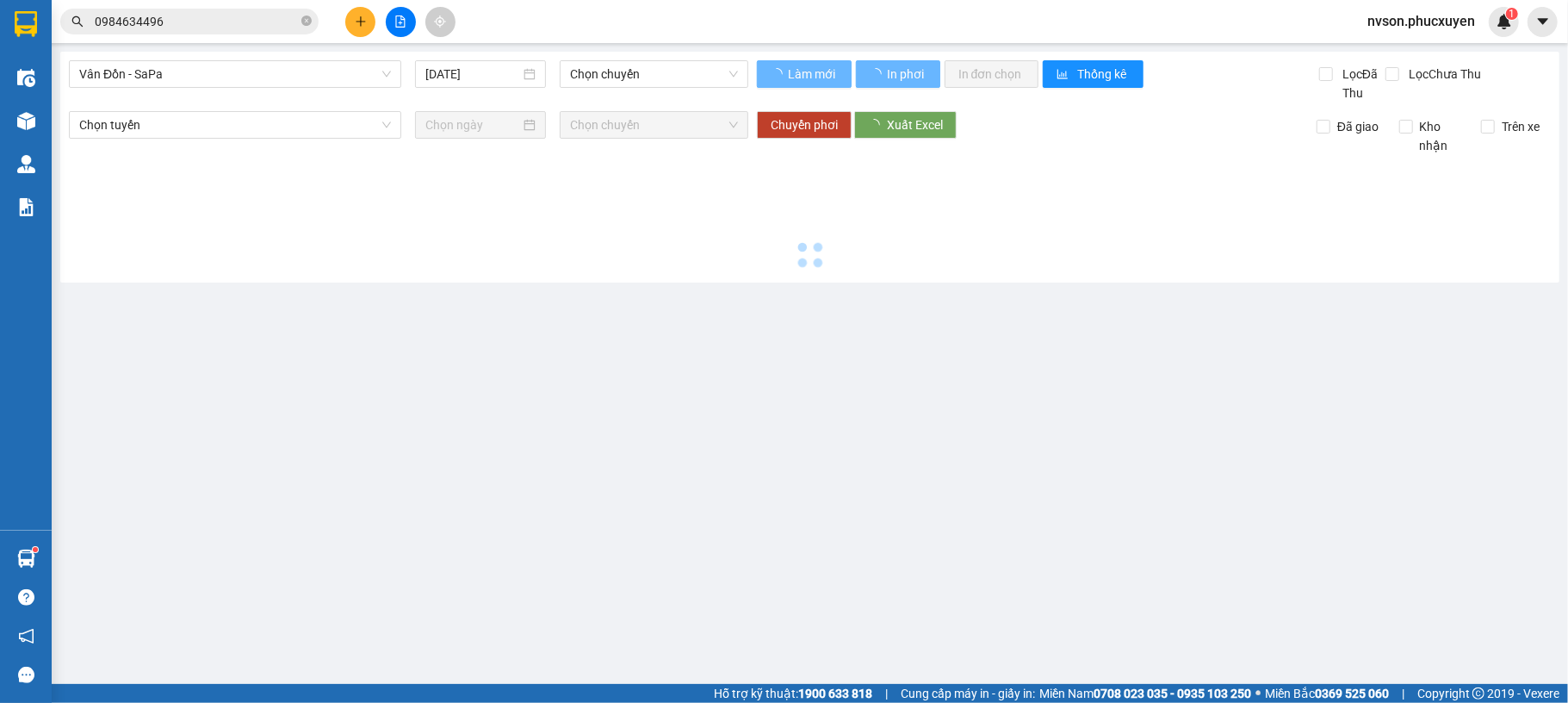
click at [226, 76] on span "Vân Đồn - SaPa" at bounding box center [235, 73] width 312 height 26
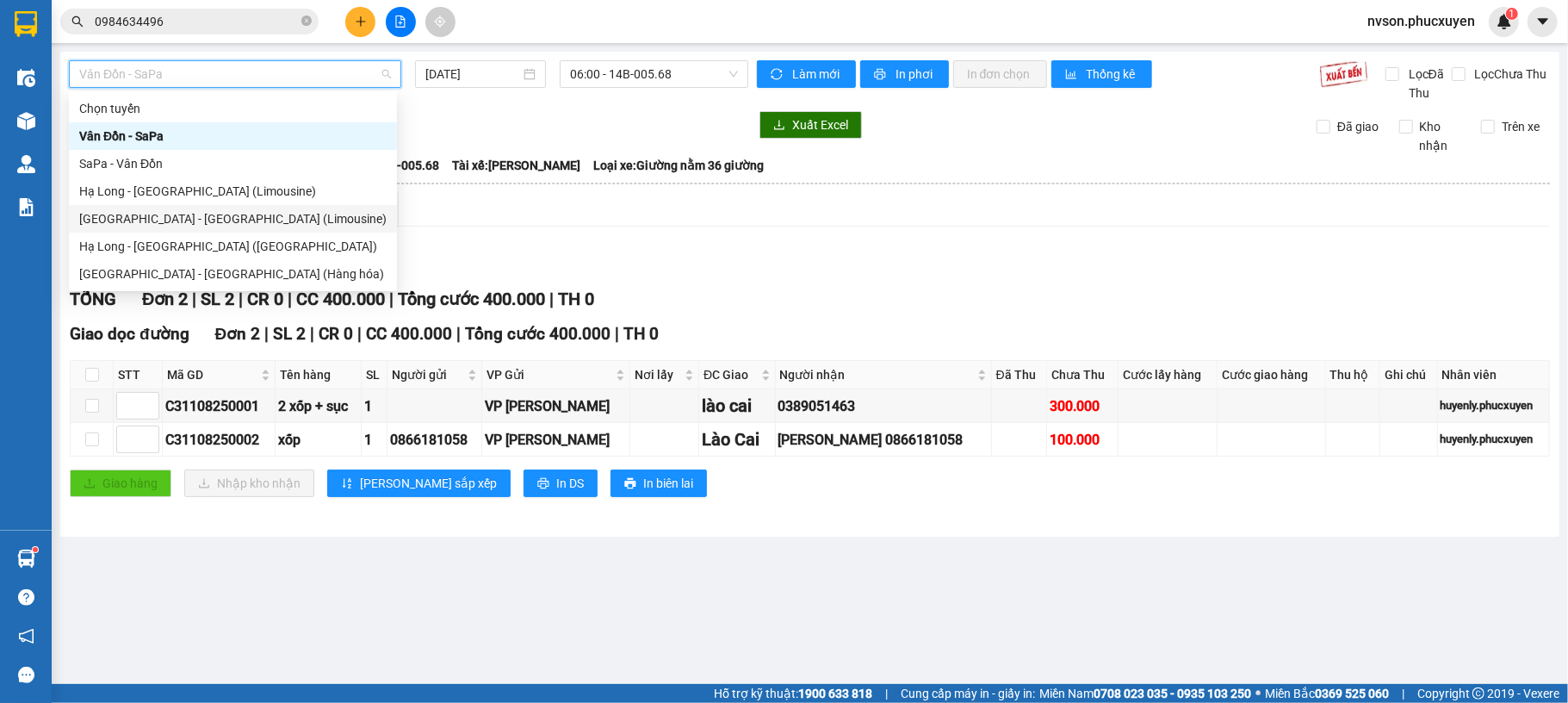
click at [231, 218] on div "[GEOGRAPHIC_DATA] - [GEOGRAPHIC_DATA] (Limousine)" at bounding box center [233, 218] width 307 height 19
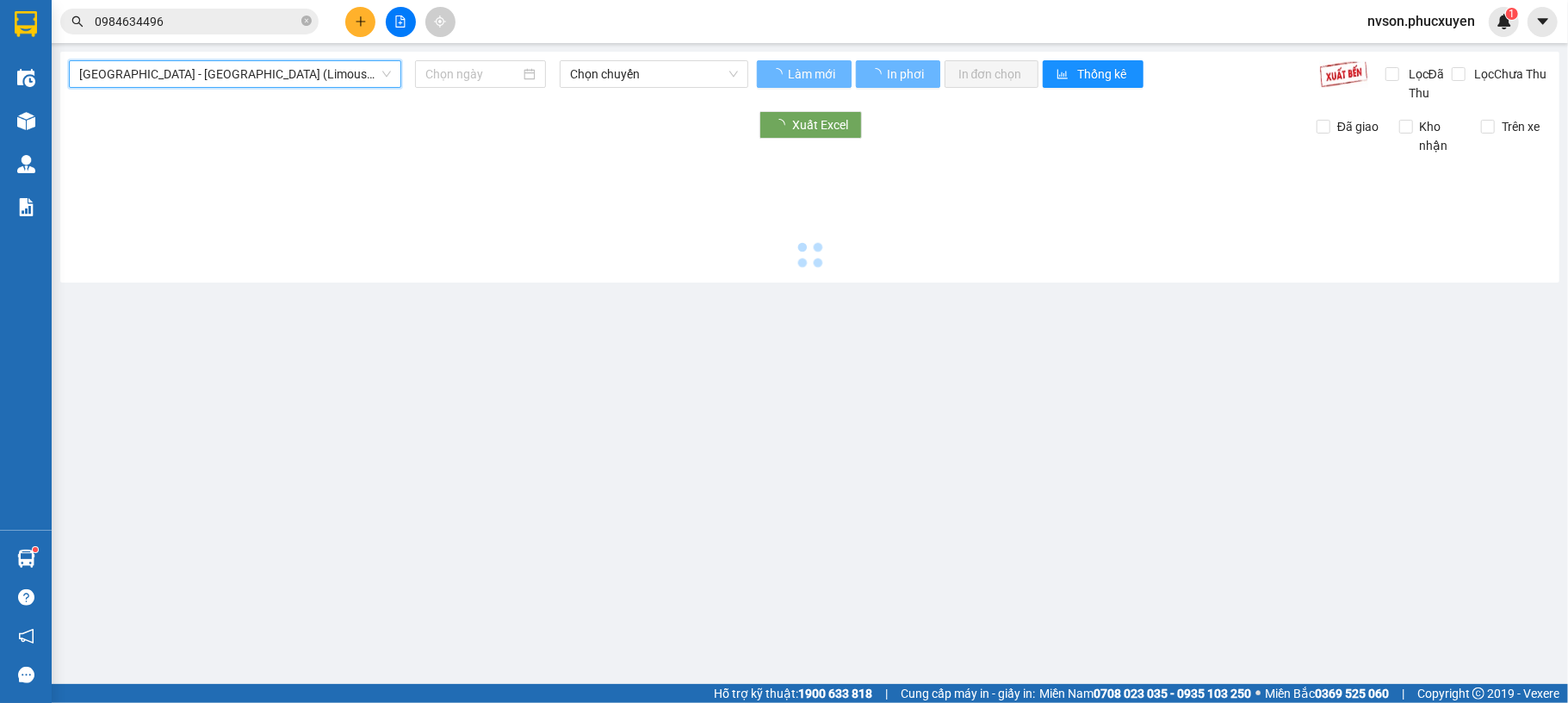
type input "[DATE]"
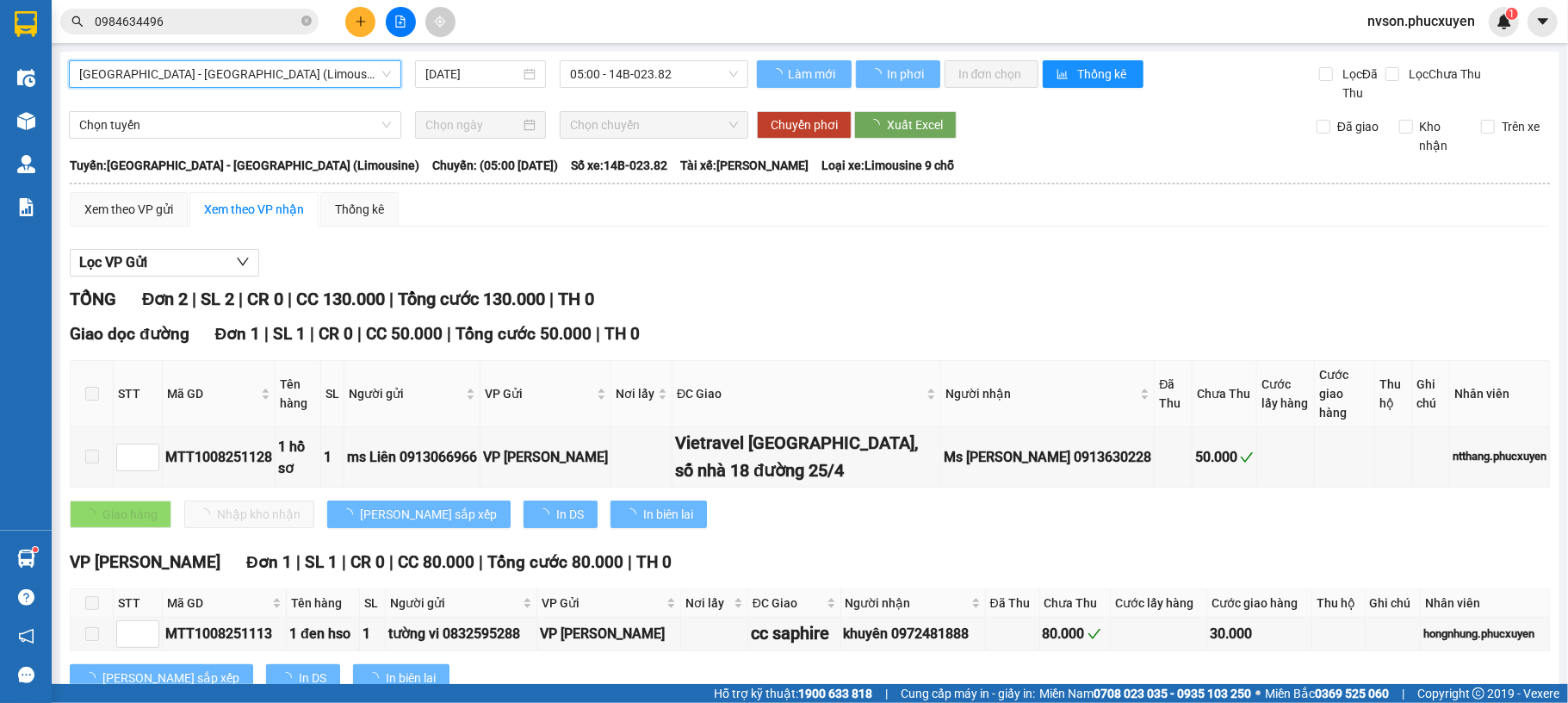
click at [629, 72] on span "05:00 - 14B-023.82" at bounding box center [654, 73] width 168 height 26
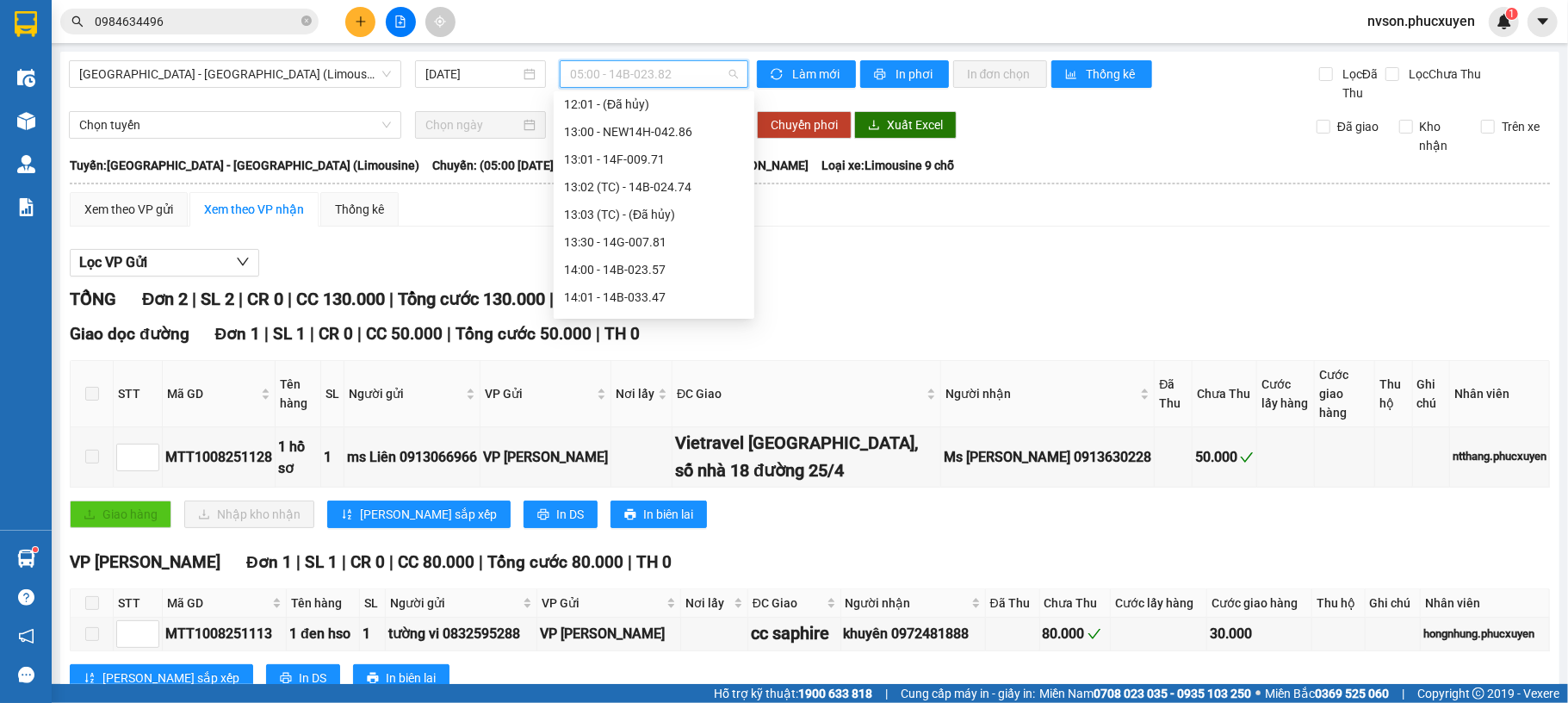
scroll to position [919, 0]
click at [609, 272] on div "15:00 - 14B-023.82" at bounding box center [653, 265] width 180 height 19
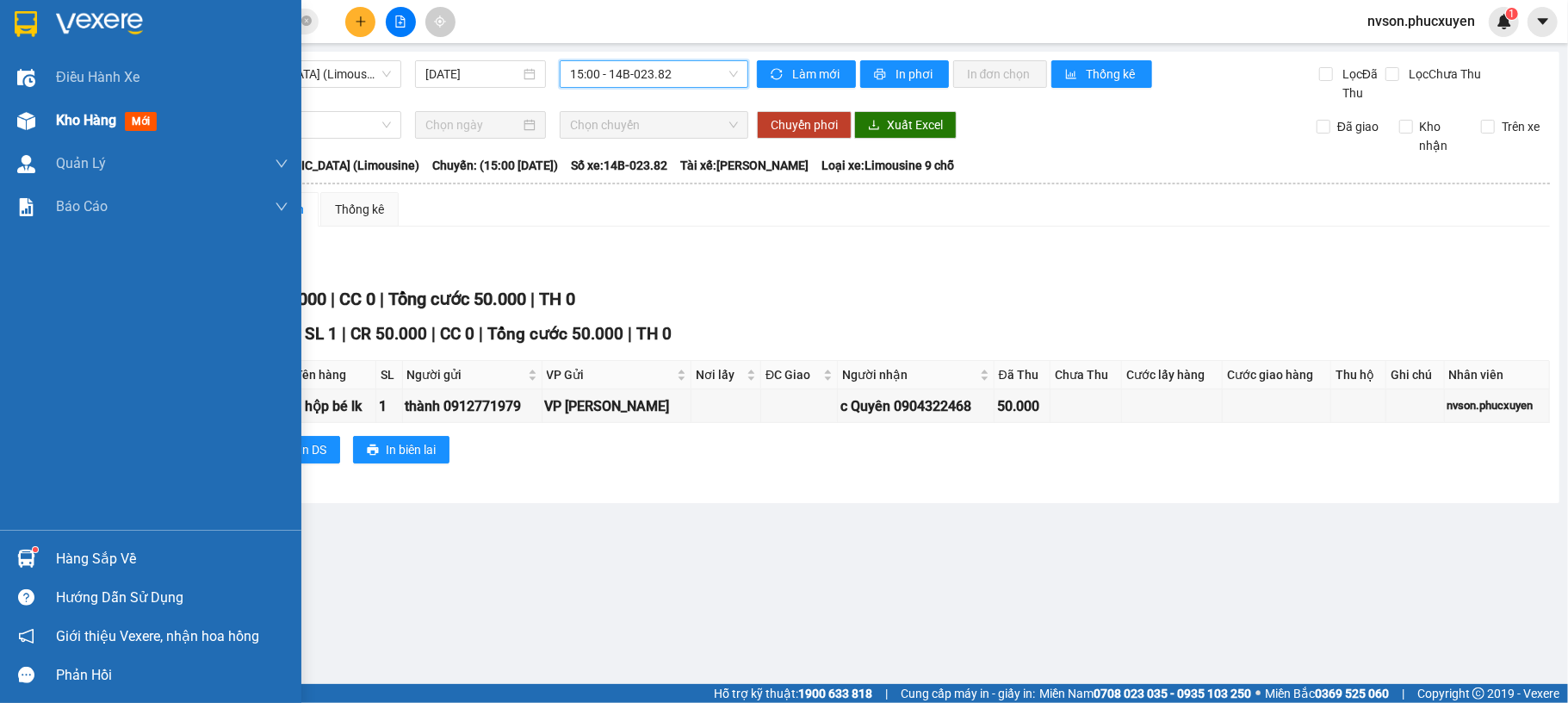
click at [56, 122] on span "Kho hàng" at bounding box center [86, 119] width 60 height 16
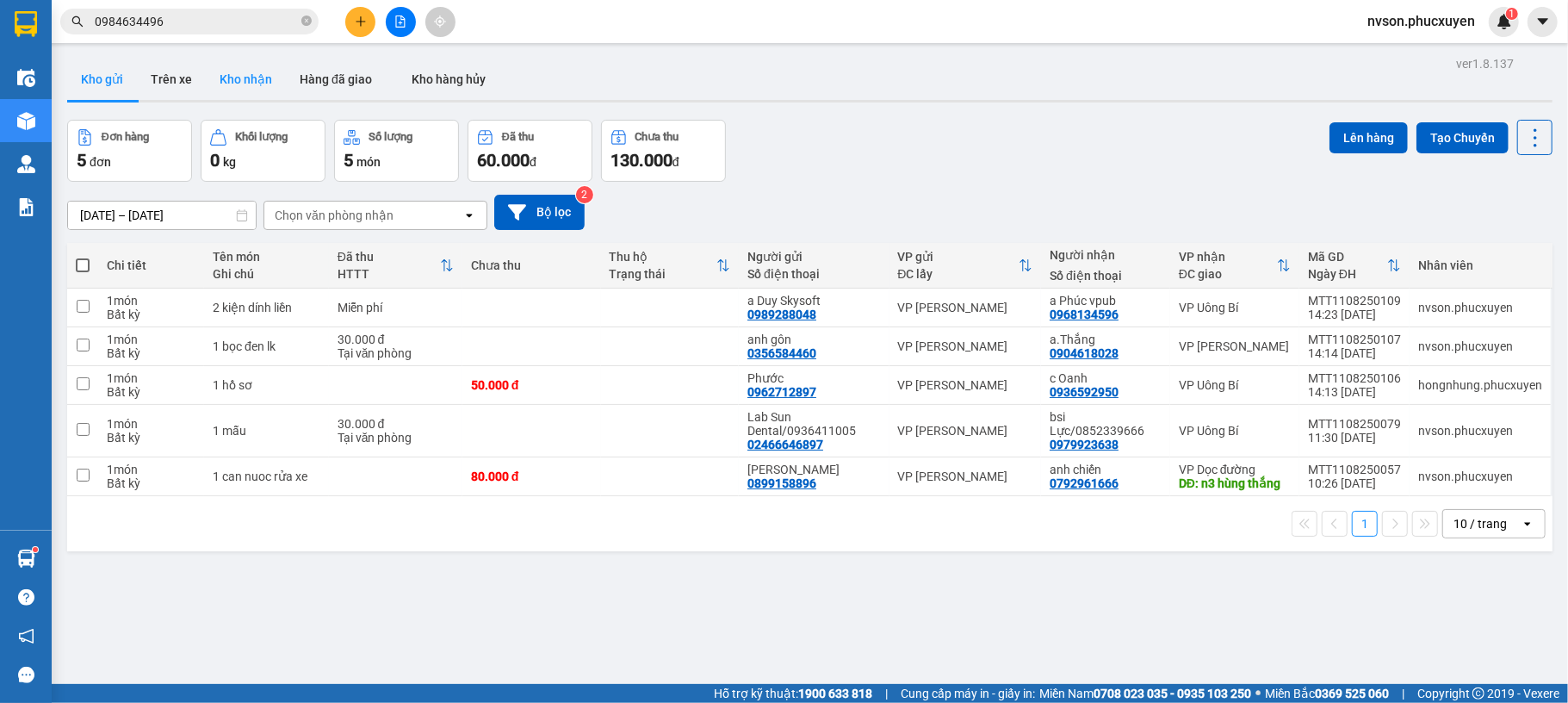
click at [273, 84] on button "Kho nhận" at bounding box center [246, 78] width 80 height 41
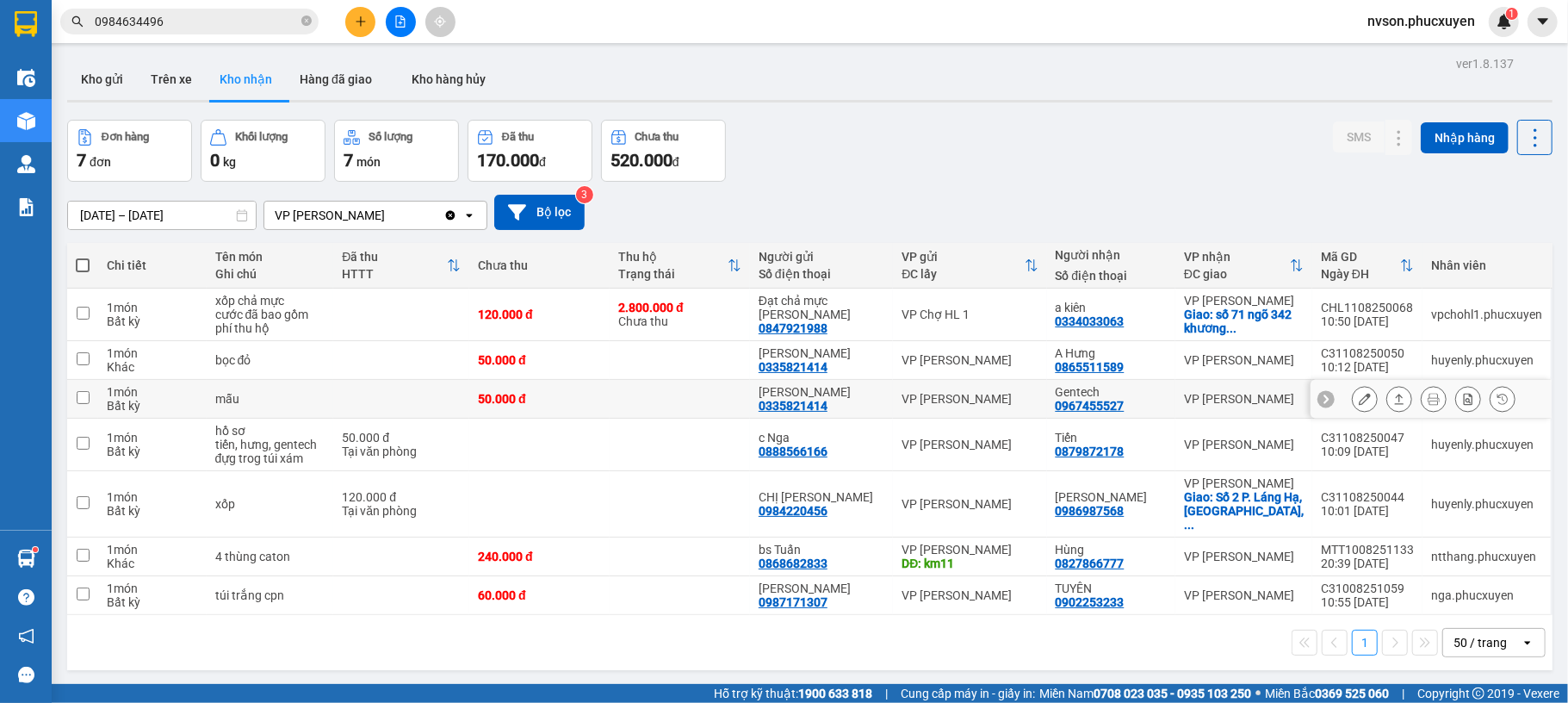
click at [644, 413] on td at bounding box center [679, 399] width 140 height 39
checkbox input "true"
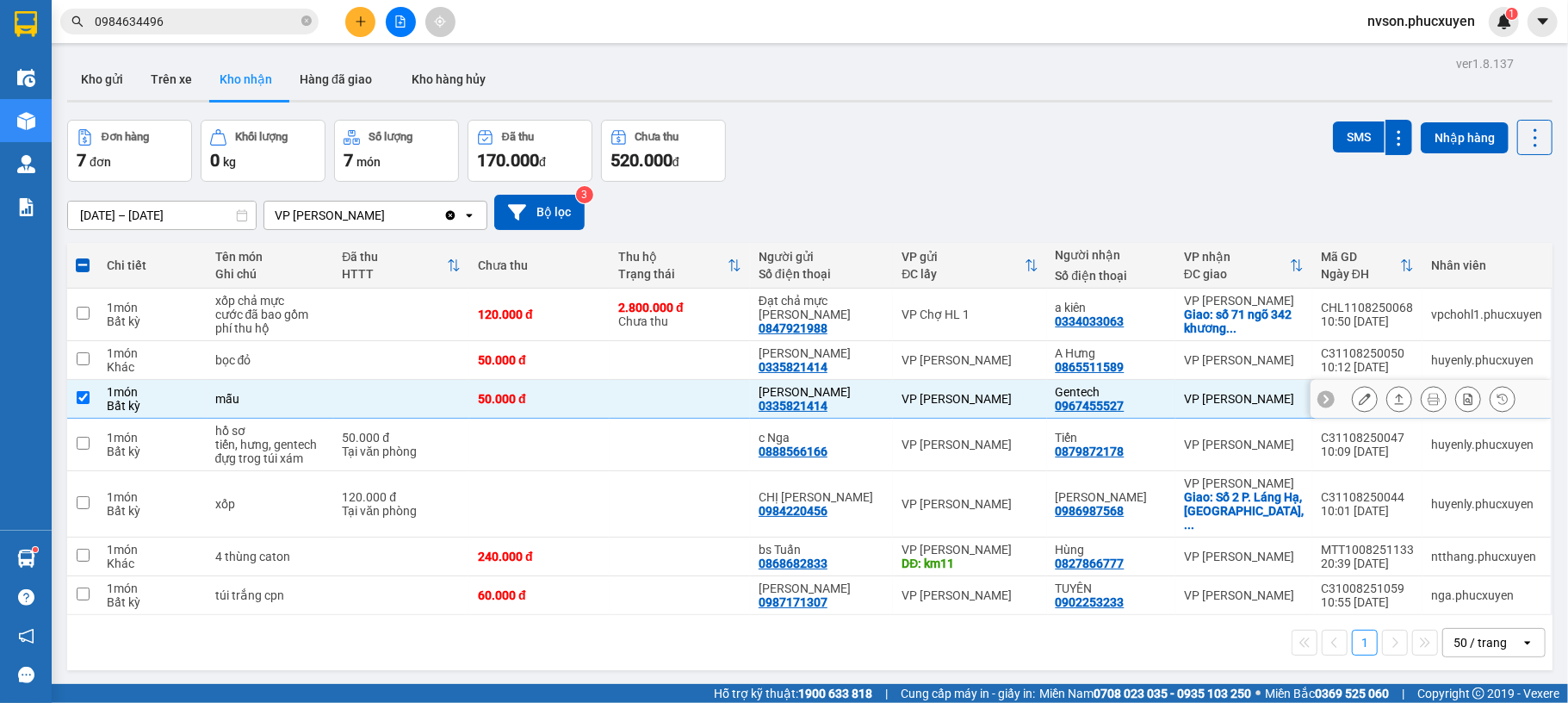
click at [1359, 404] on icon at bounding box center [1365, 399] width 12 height 12
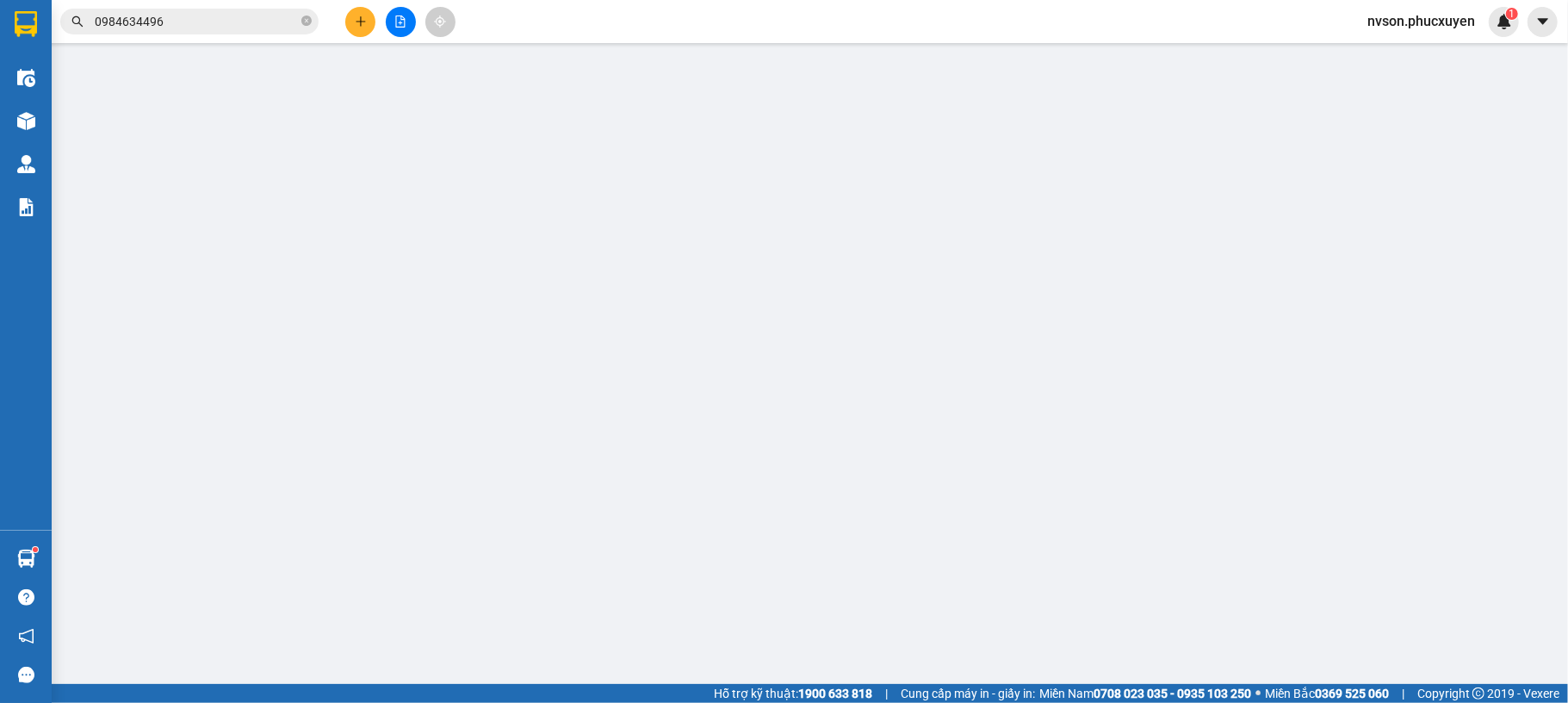
type input "0335821414"
type input "[PERSON_NAME]"
type input "0967455527"
type input "Gentech"
type input "50.000"
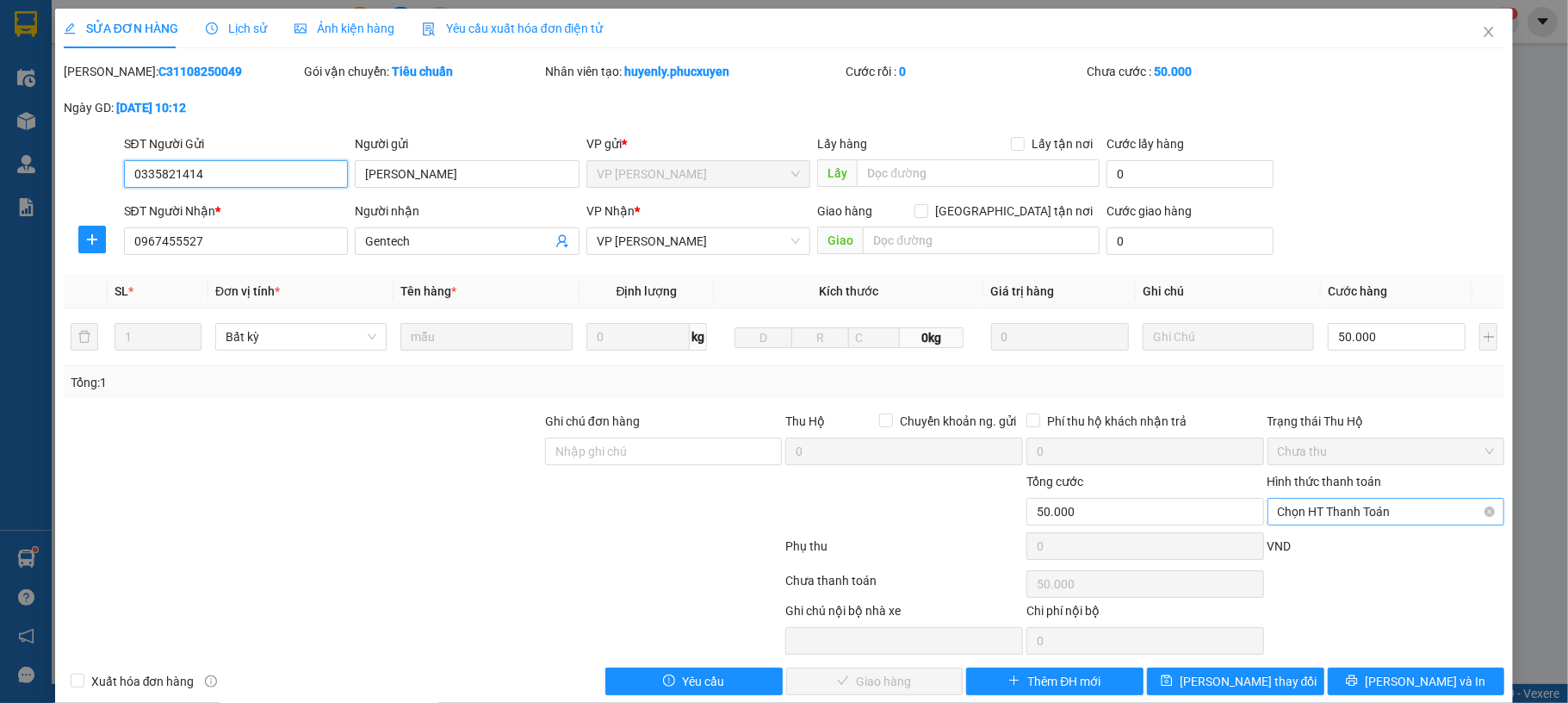
click at [1330, 510] on span "Chọn HT Thanh Toán" at bounding box center [1387, 511] width 217 height 26
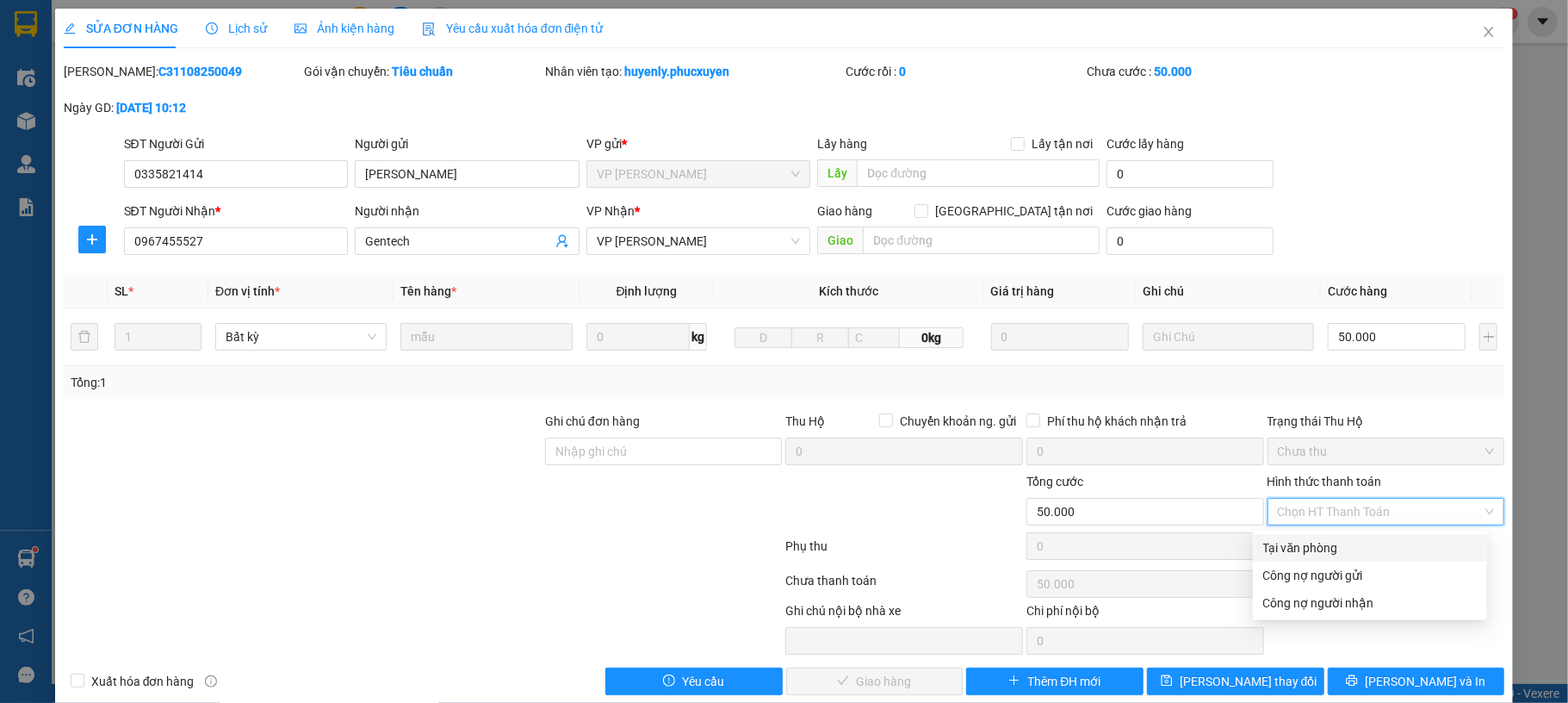
click at [1306, 546] on div "Tại văn phòng" at bounding box center [1371, 548] width 214 height 19
type input "0"
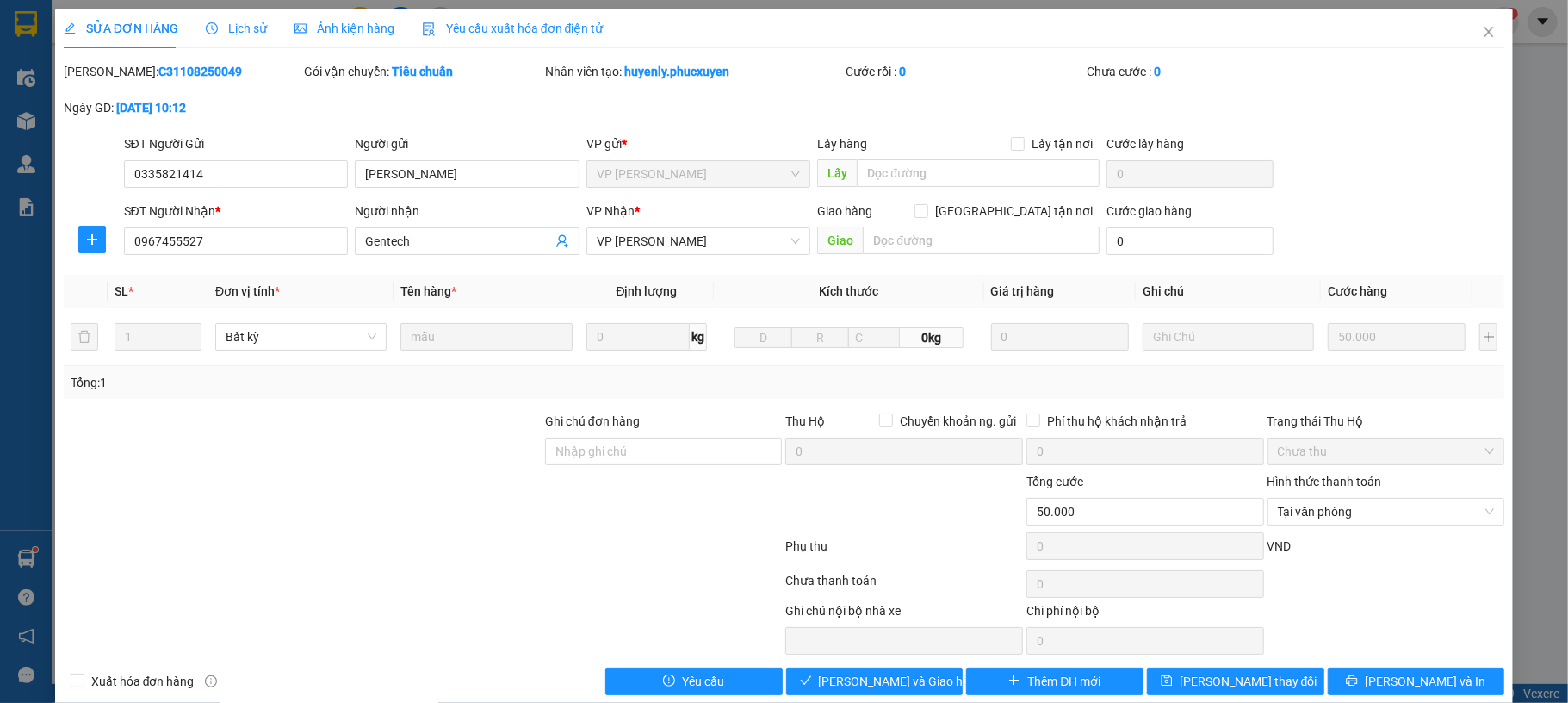
click at [832, 670] on div "Total Paid Fee 0 Total UnPaid Fee 50.000 Cash Collection Total Fee Mã ĐH: C3110…" at bounding box center [785, 379] width 1442 height 633
click at [823, 670] on div "Total Paid Fee 0 Total UnPaid Fee 50.000 Cash Collection Total Fee Mã ĐH: C3110…" at bounding box center [785, 379] width 1442 height 633
click at [900, 676] on span "[PERSON_NAME] và Giao hàng" at bounding box center [901, 681] width 165 height 19
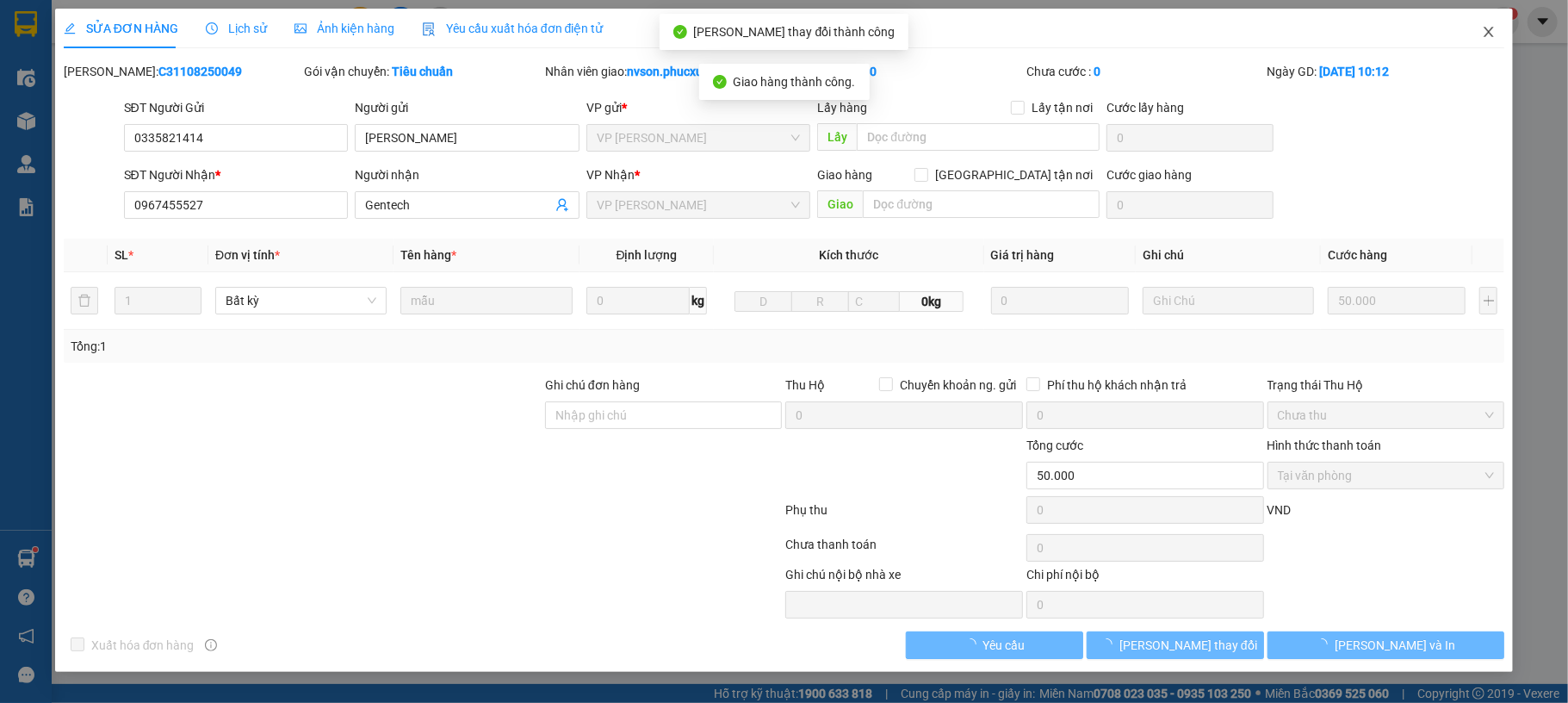
click at [1475, 35] on span "Close" at bounding box center [1489, 32] width 49 height 49
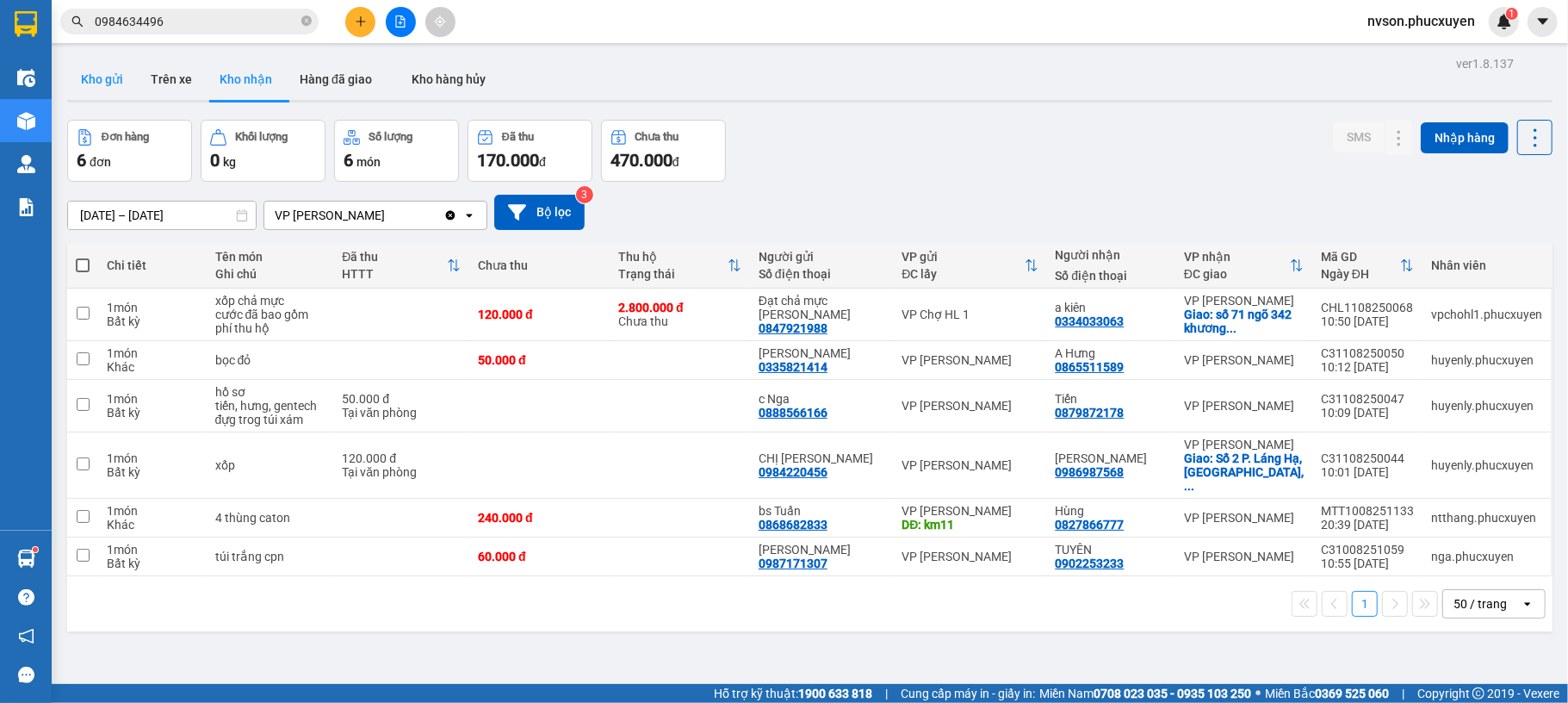
click at [112, 86] on button "Kho gửi" at bounding box center [101, 78] width 70 height 41
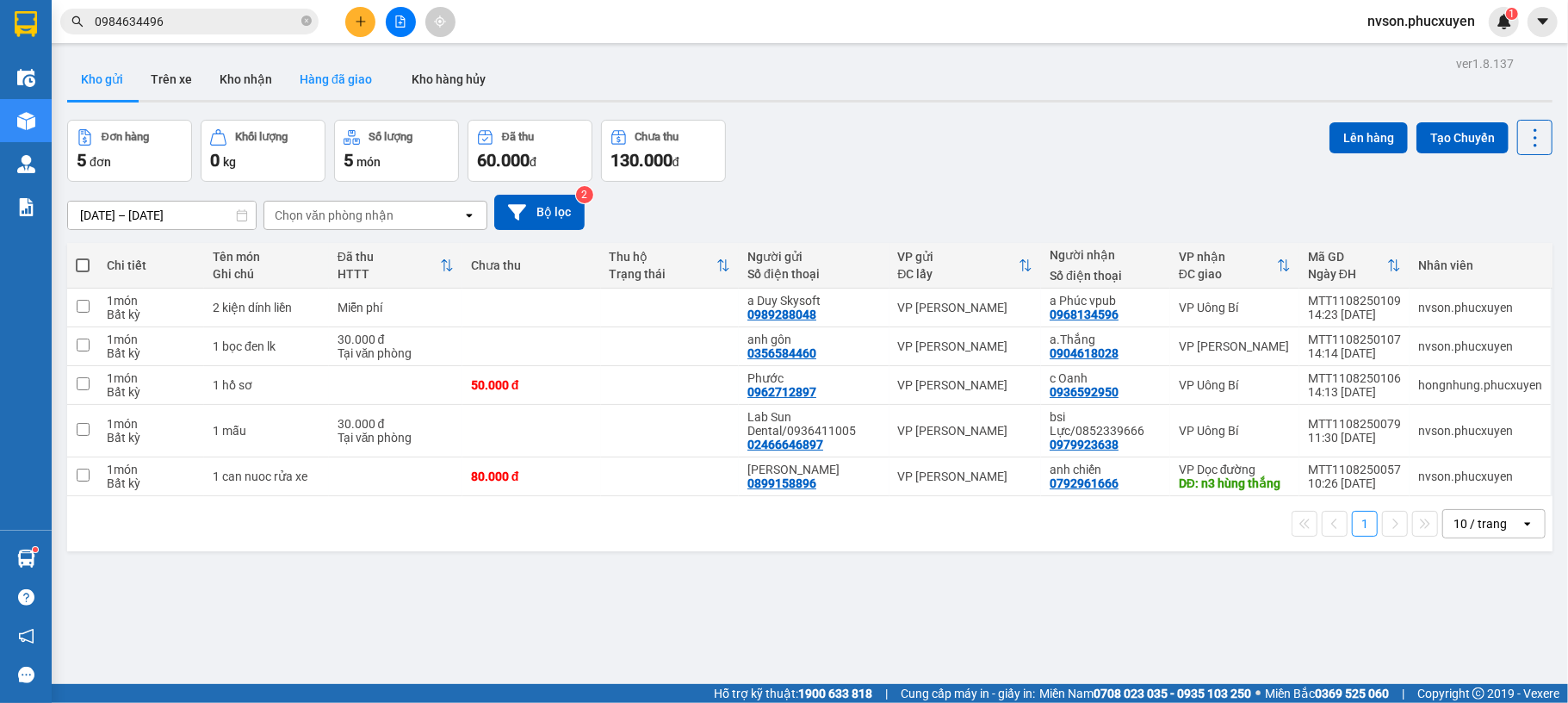
click at [333, 88] on button "Hàng đã giao" at bounding box center [336, 78] width 100 height 41
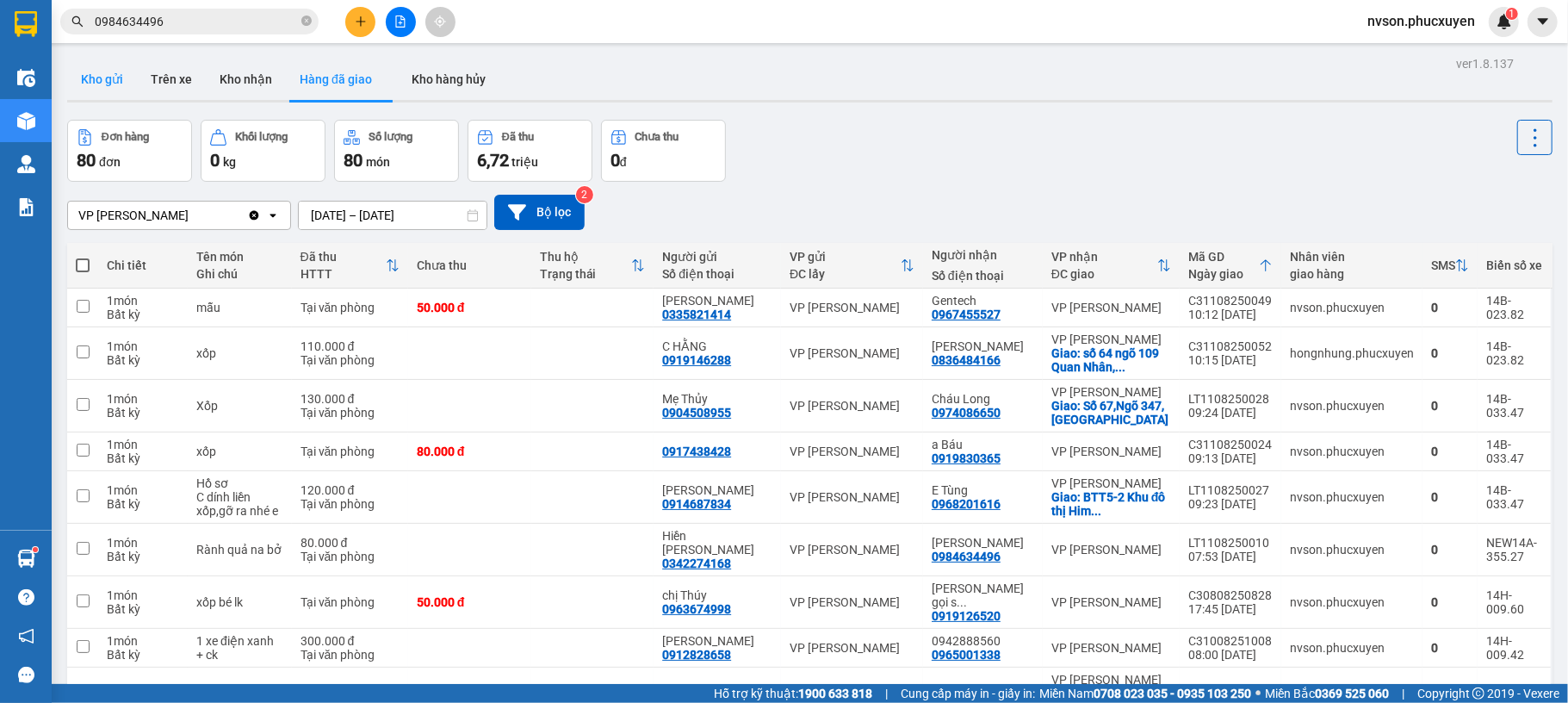
click at [124, 83] on button "Kho gửi" at bounding box center [101, 78] width 70 height 41
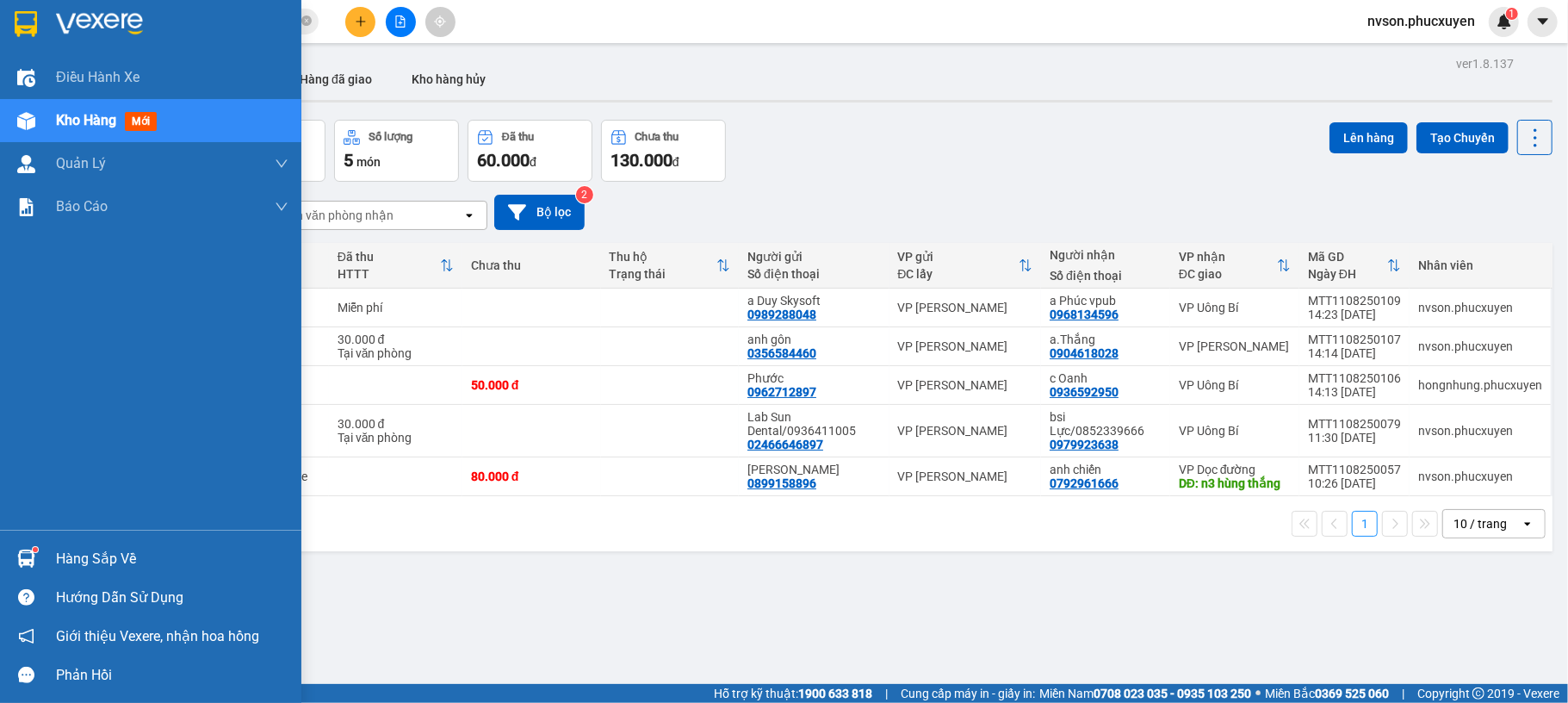
click at [40, 555] on div at bounding box center [27, 559] width 31 height 31
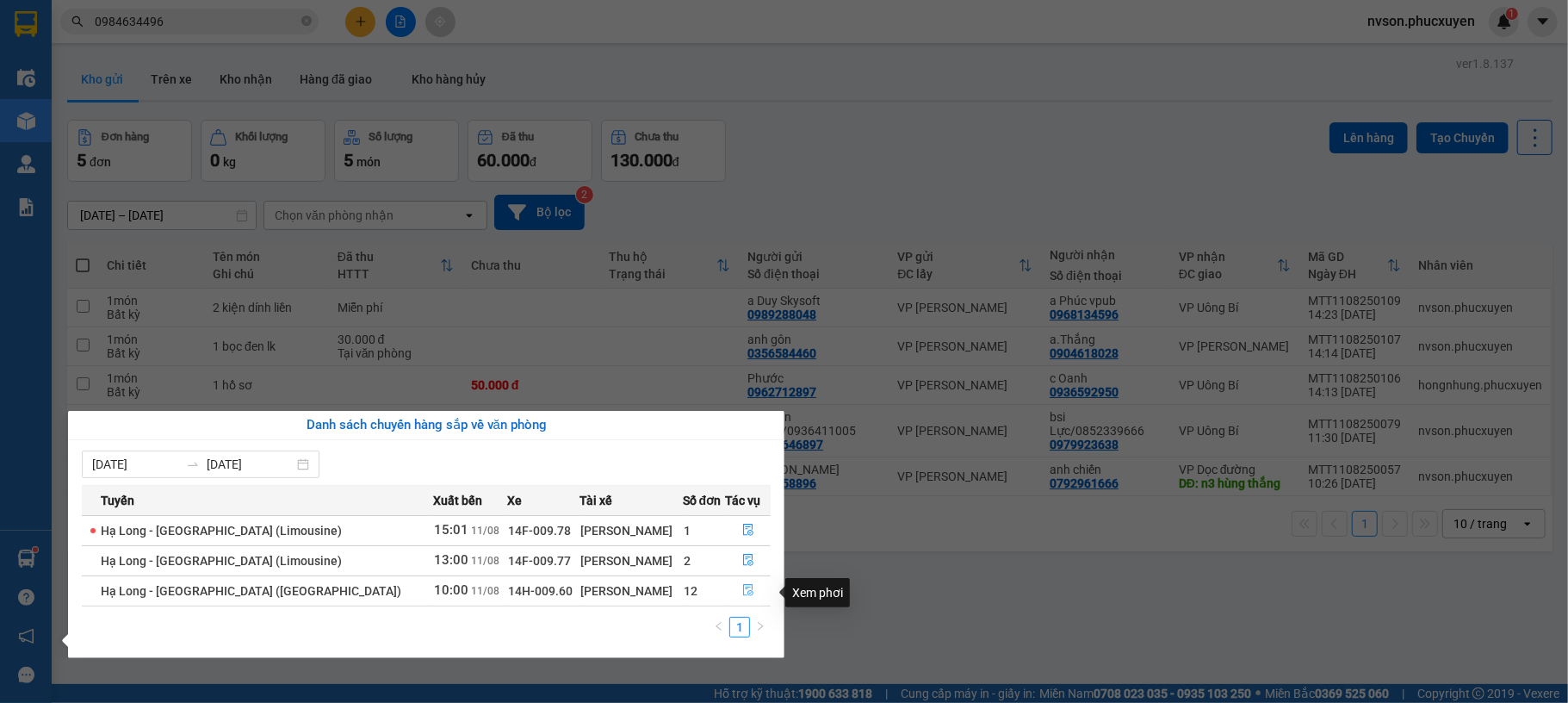
click at [742, 590] on icon "file-done" at bounding box center [748, 589] width 12 height 12
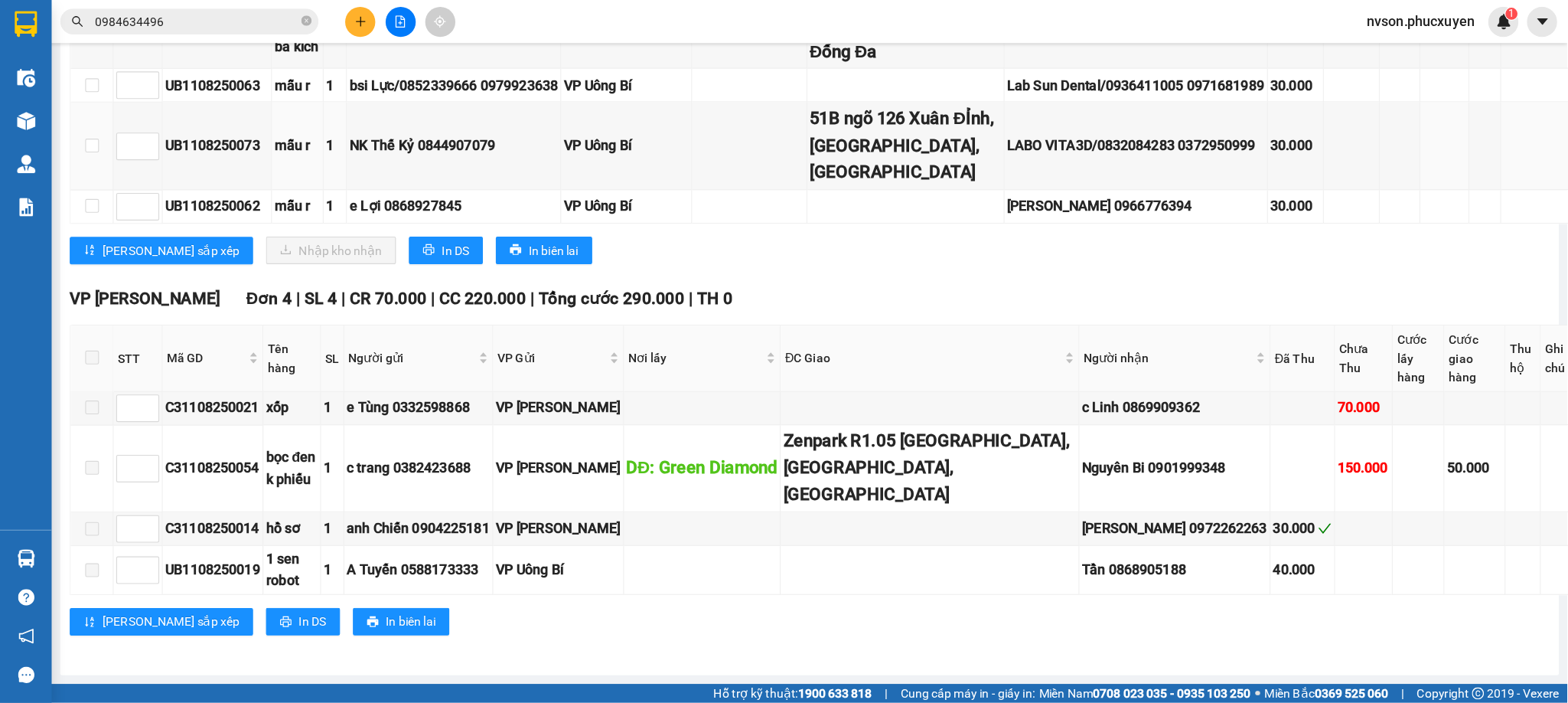
scroll to position [1735, 0]
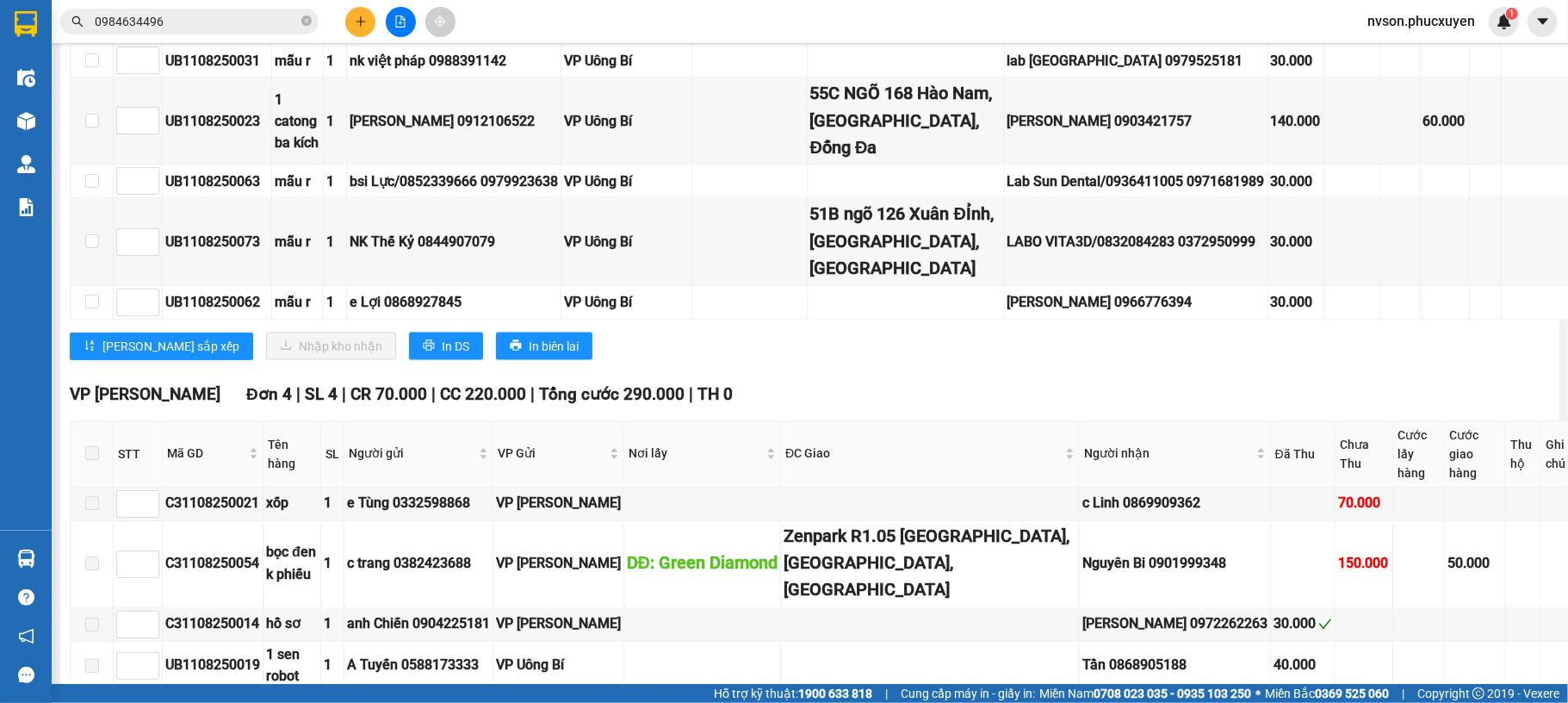
drag, startPoint x: 490, startPoint y: 1, endPoint x: 1184, endPoint y: 16, distance: 694.2
click at [1112, 18] on div "Kết quả tìm kiếm ( 5 ) Bộ lọc Mã ĐH Trạng thái Món hàng Thu hộ Tổng cước Chưa c…" at bounding box center [784, 21] width 1568 height 43
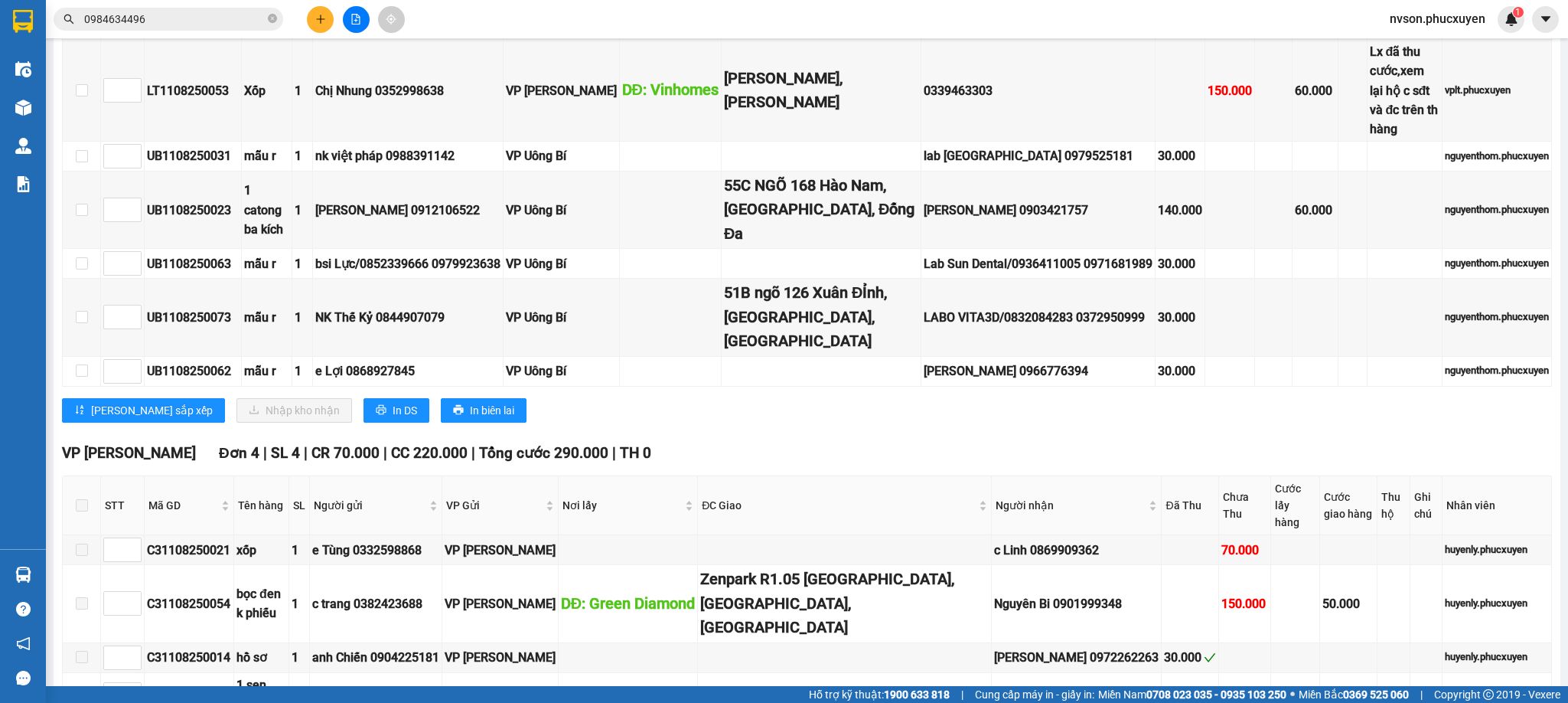
drag, startPoint x: 1458, startPoint y: 19, endPoint x: 1443, endPoint y: 37, distance: 23.4
click at [1393, 19] on span "nvson.phucxuyen" at bounding box center [1437, 19] width 120 height 20
click at [1393, 51] on span "Đăng xuất" at bounding box center [1444, 47] width 87 height 17
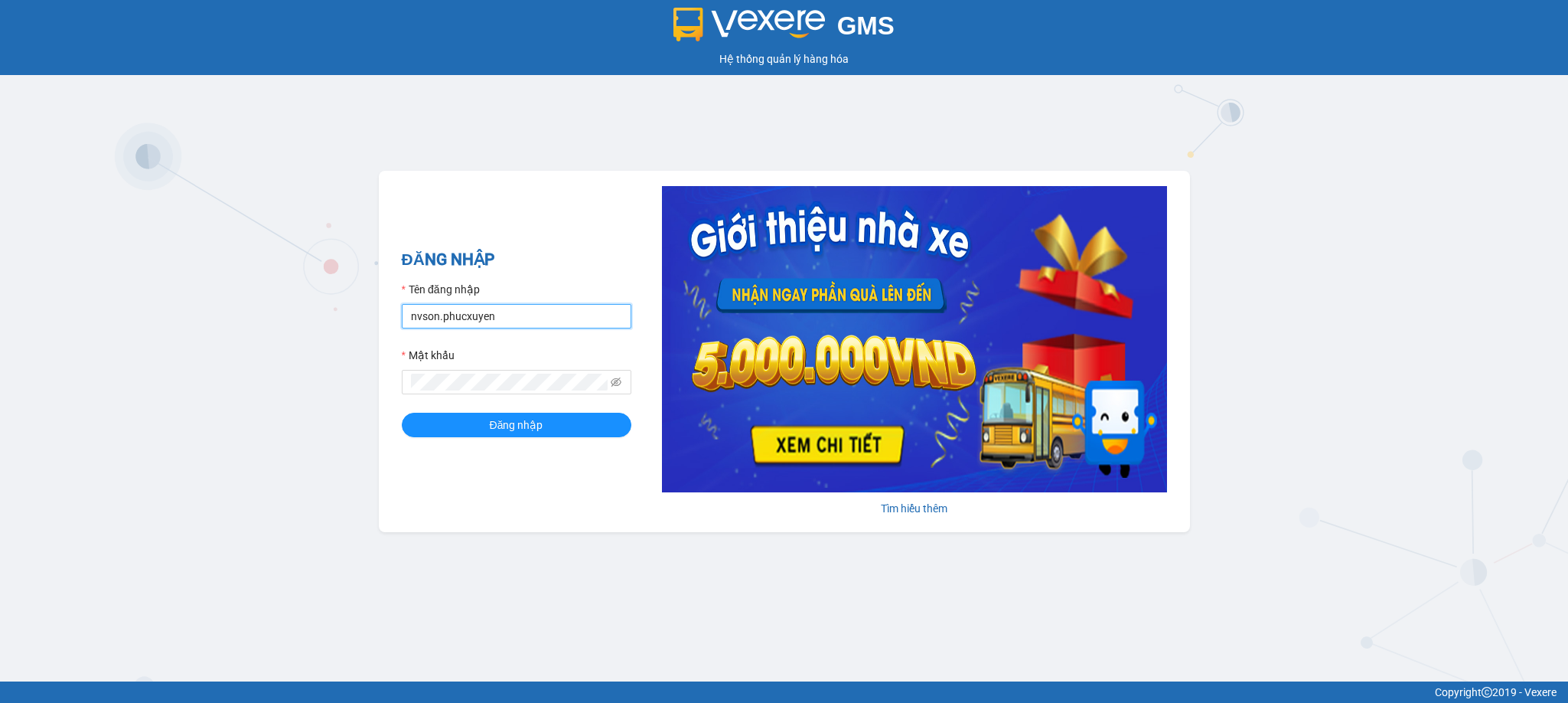
click at [501, 320] on input "nvson.phucxuyen" at bounding box center [516, 316] width 230 height 25
type input "ntthang.phucxuyen"
click at [402, 413] on button "Đăng nhập" at bounding box center [516, 425] width 230 height 25
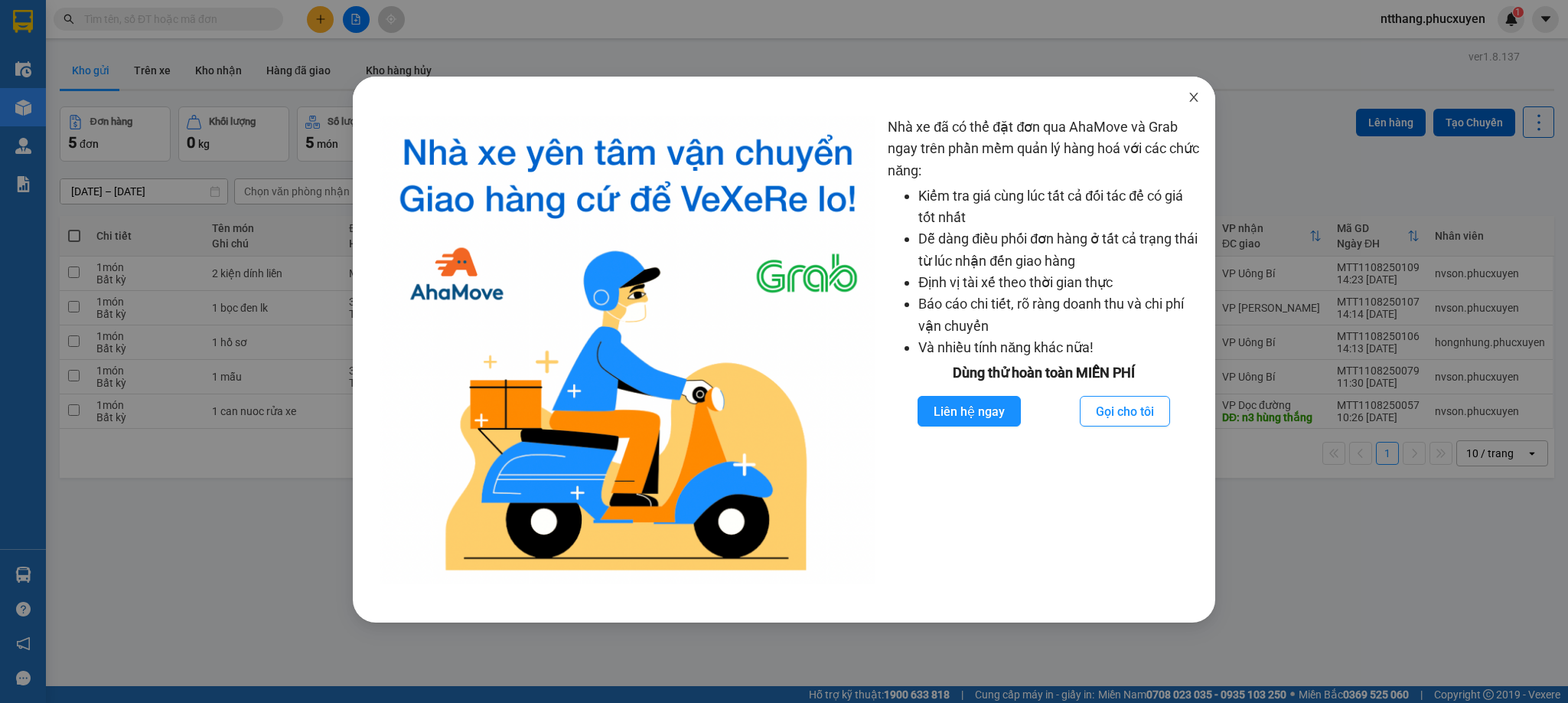
click at [1194, 90] on span "Close" at bounding box center [1193, 98] width 43 height 43
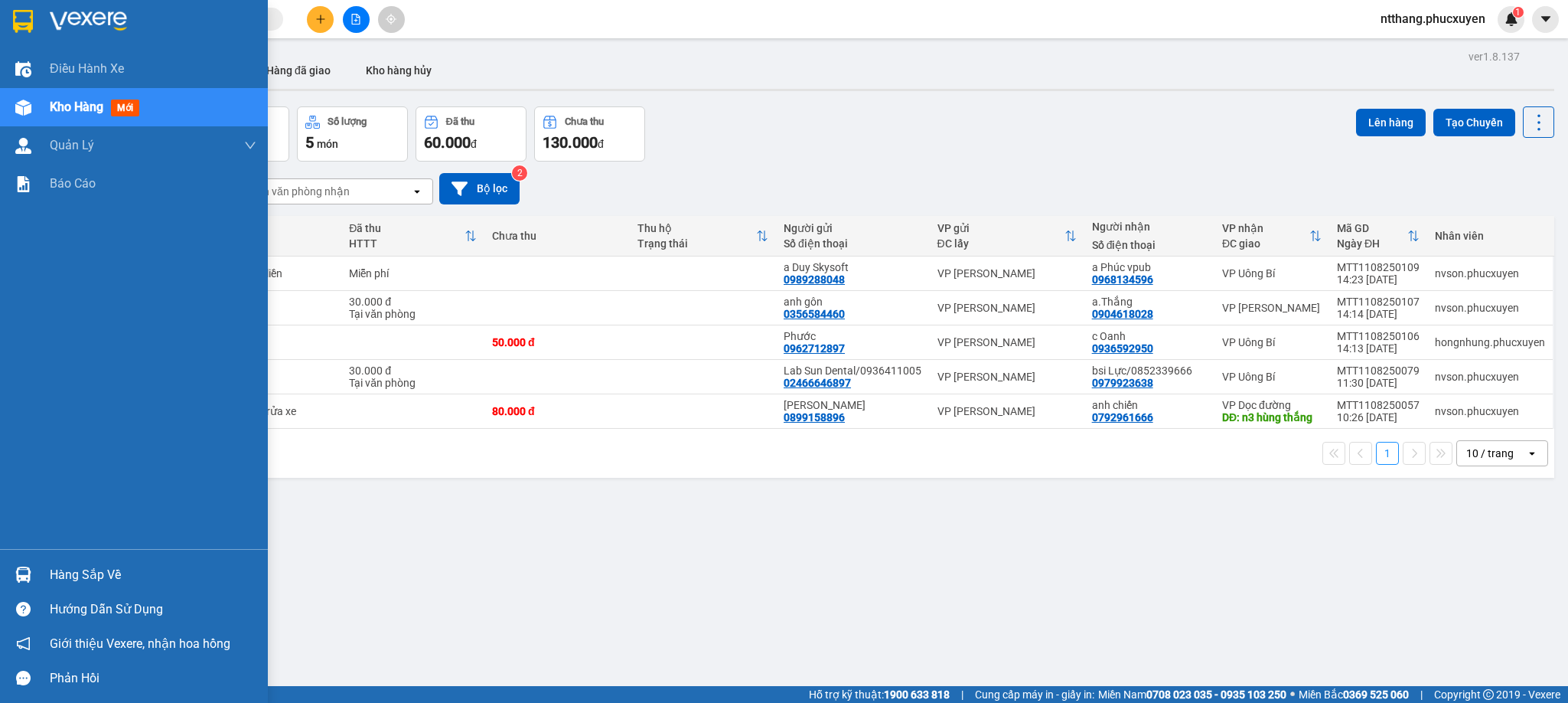
click at [8, 563] on div "Hàng sắp về" at bounding box center [134, 574] width 268 height 35
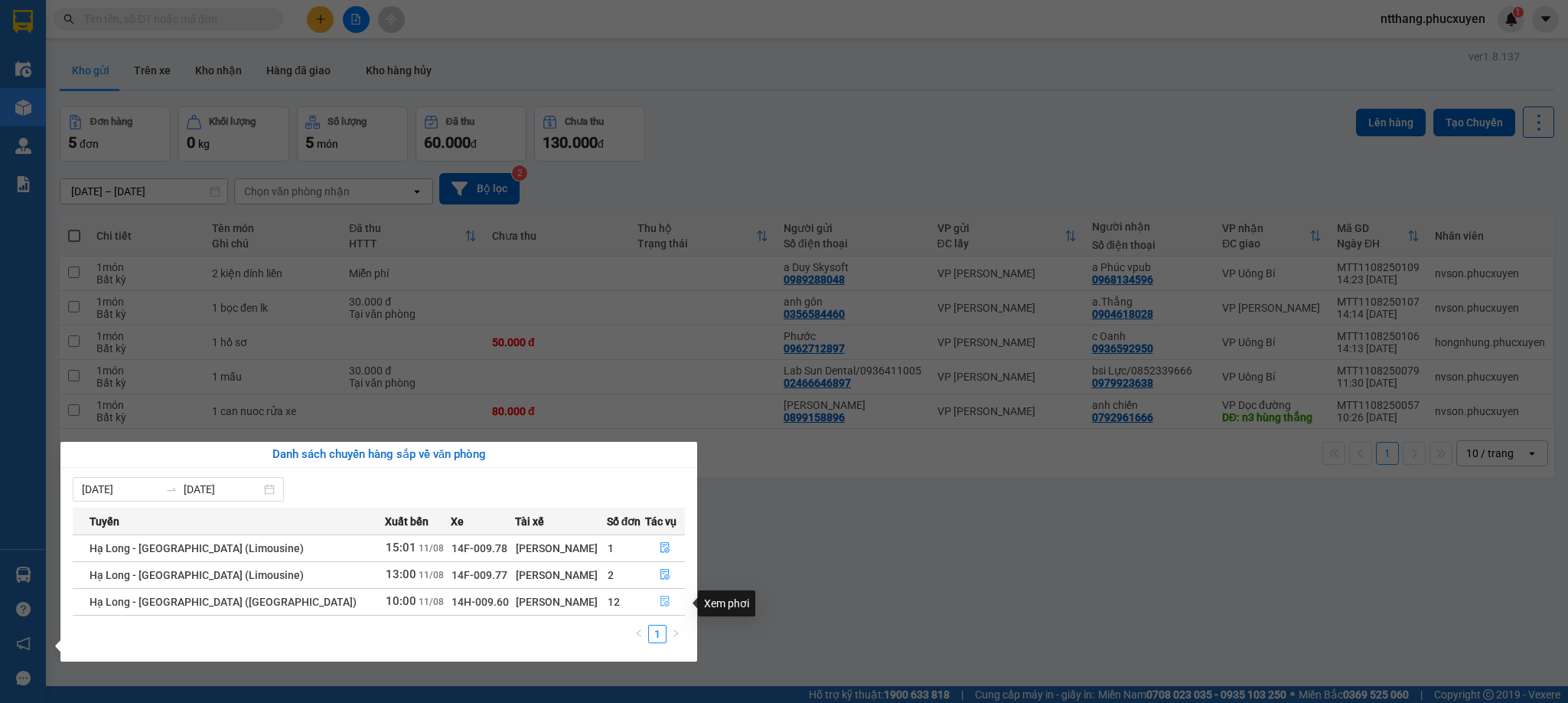
click at [659, 598] on icon "file-done" at bounding box center [664, 601] width 11 height 11
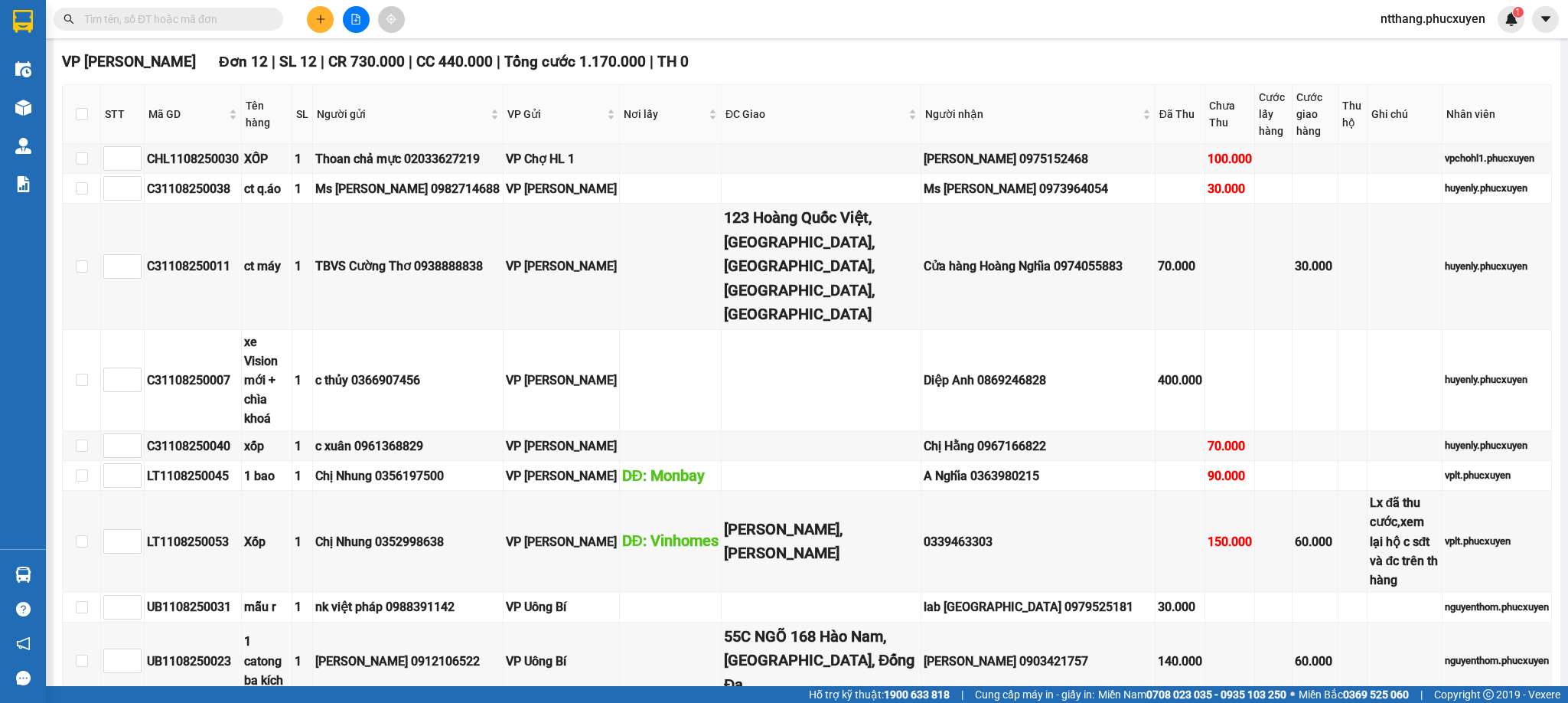
scroll to position [1378, 0]
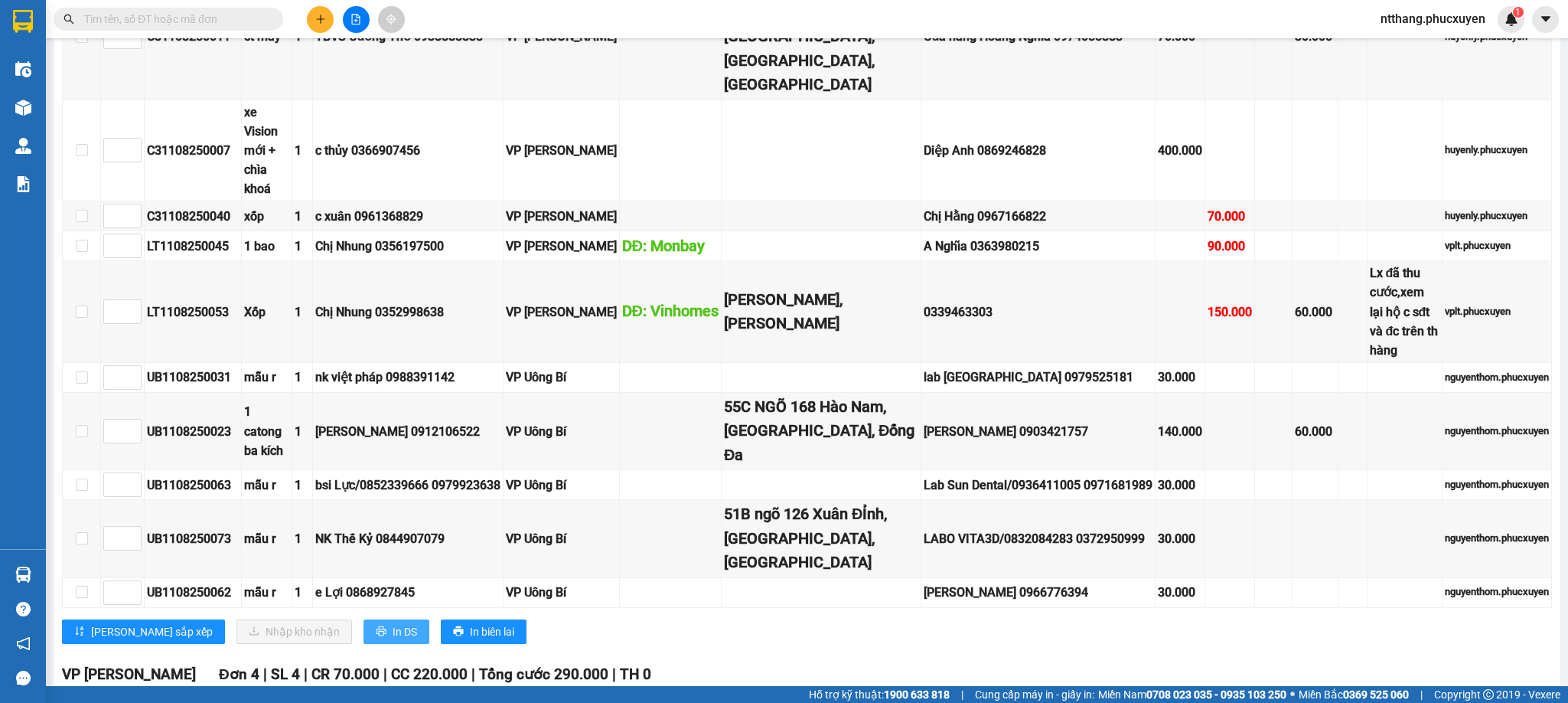
click at [375, 626] on icon "printer" at bounding box center [381, 631] width 11 height 11
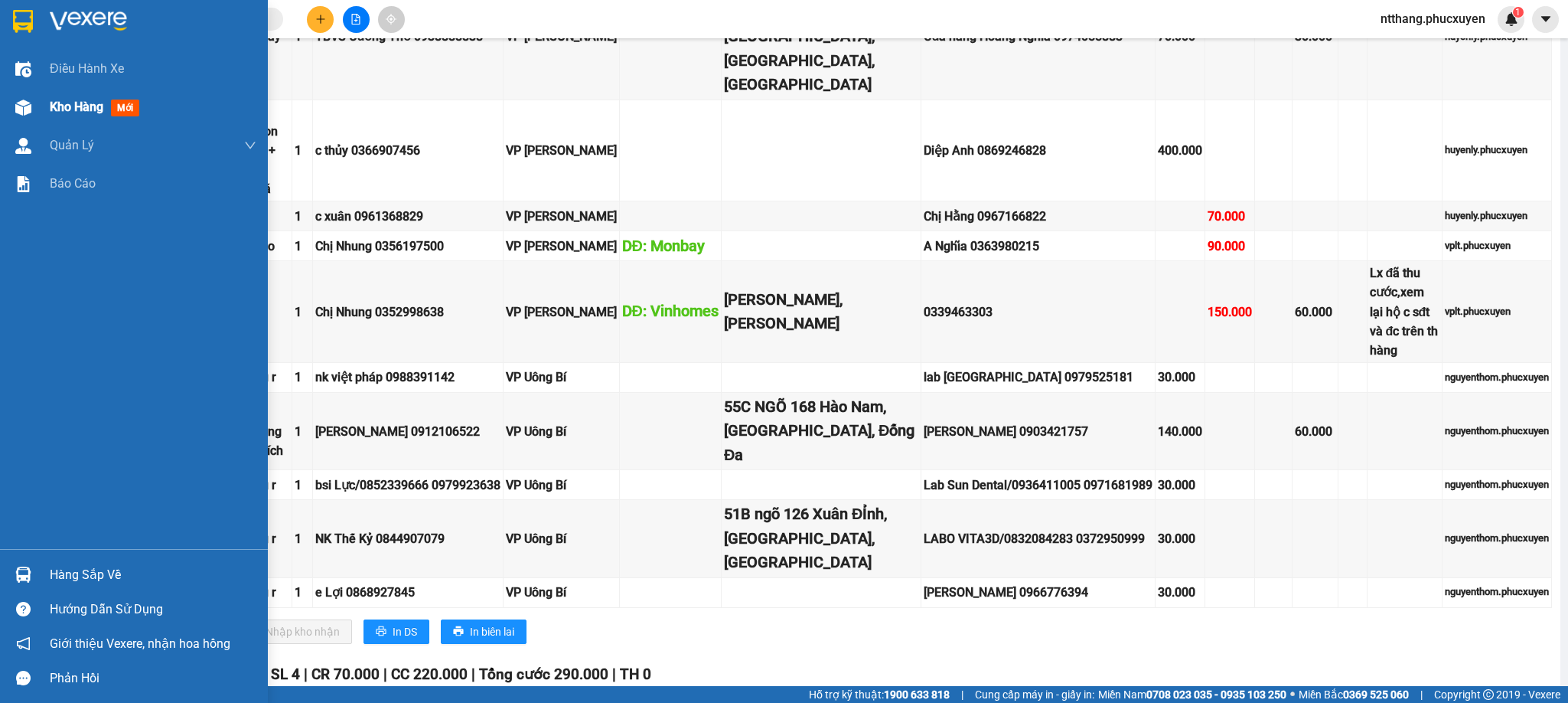
click at [1, 104] on div "Kho hàng mới" at bounding box center [134, 107] width 268 height 38
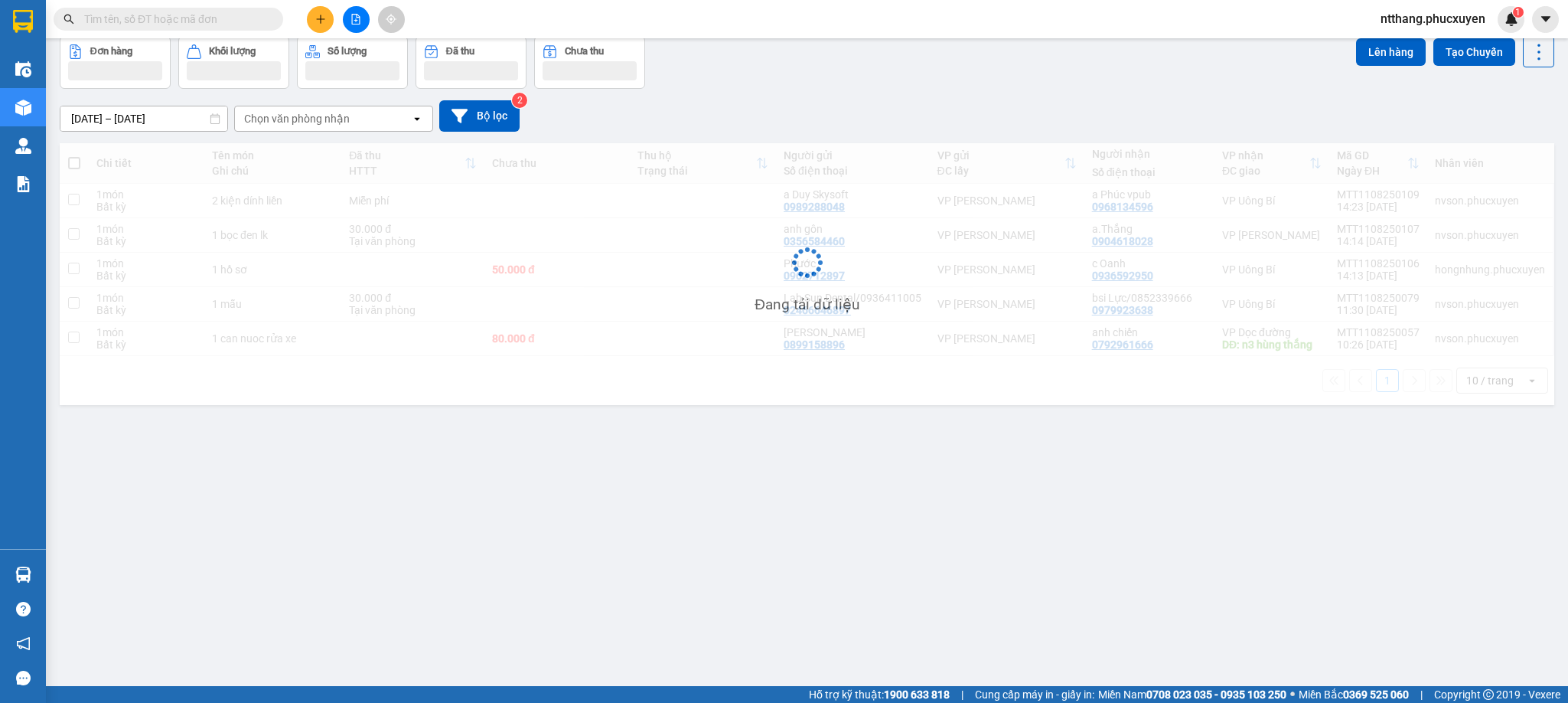
scroll to position [71, 0]
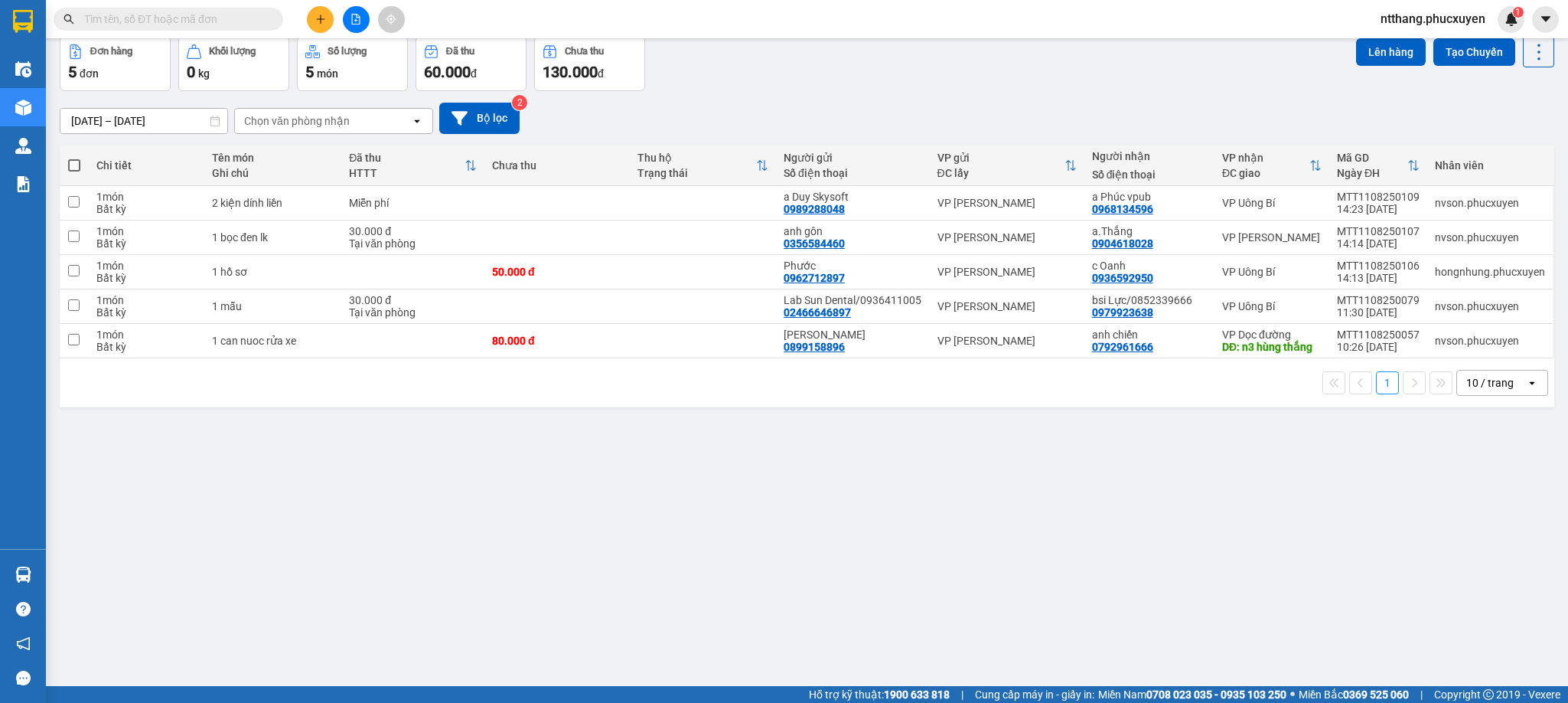
click at [321, 12] on button at bounding box center [320, 20] width 27 height 27
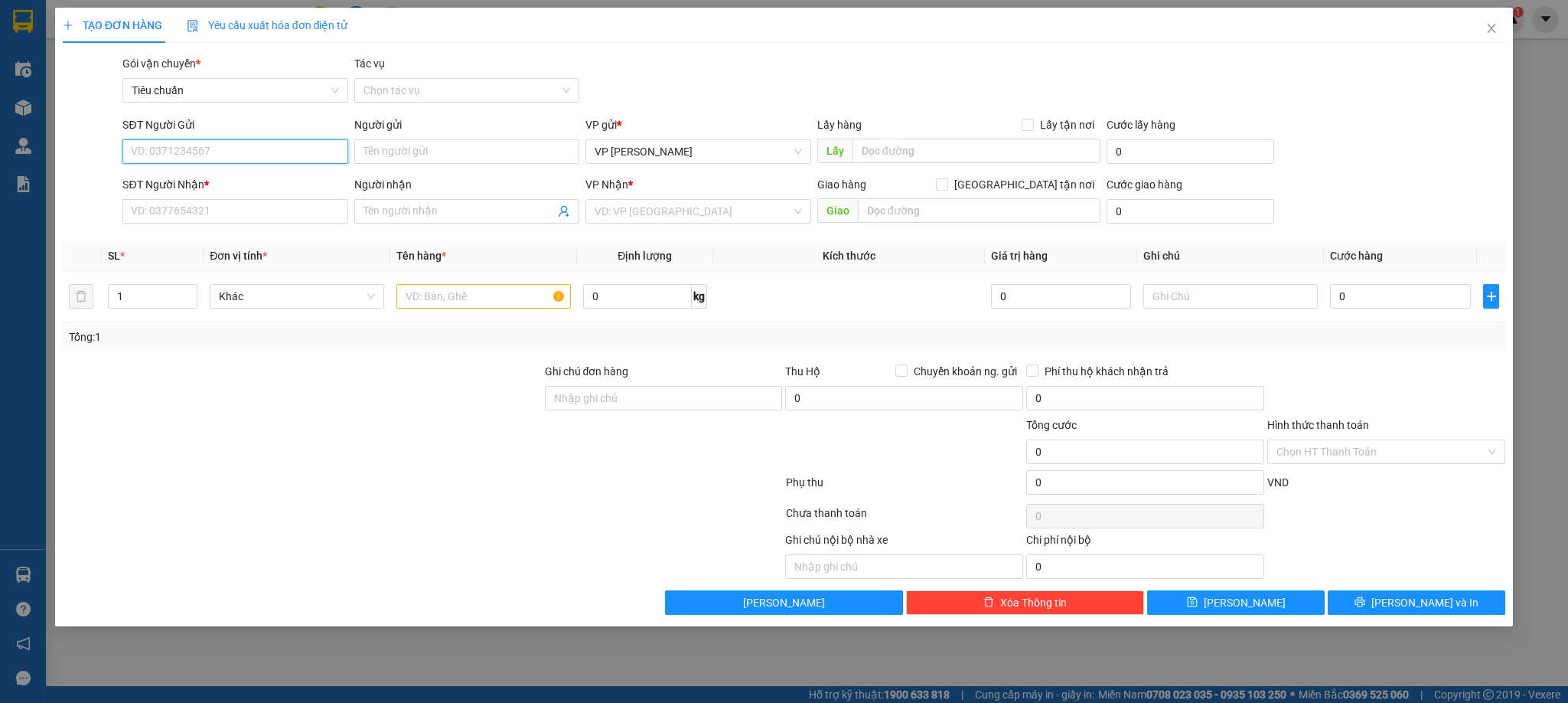
click at [292, 149] on input "SĐT Người Gửi" at bounding box center [234, 151] width 225 height 25
type input "0868286038"
click at [248, 176] on div "0868286038 - Tuấn Kiệt" at bounding box center [235, 183] width 207 height 17
type input "[PERSON_NAME]"
type input "0868286038"
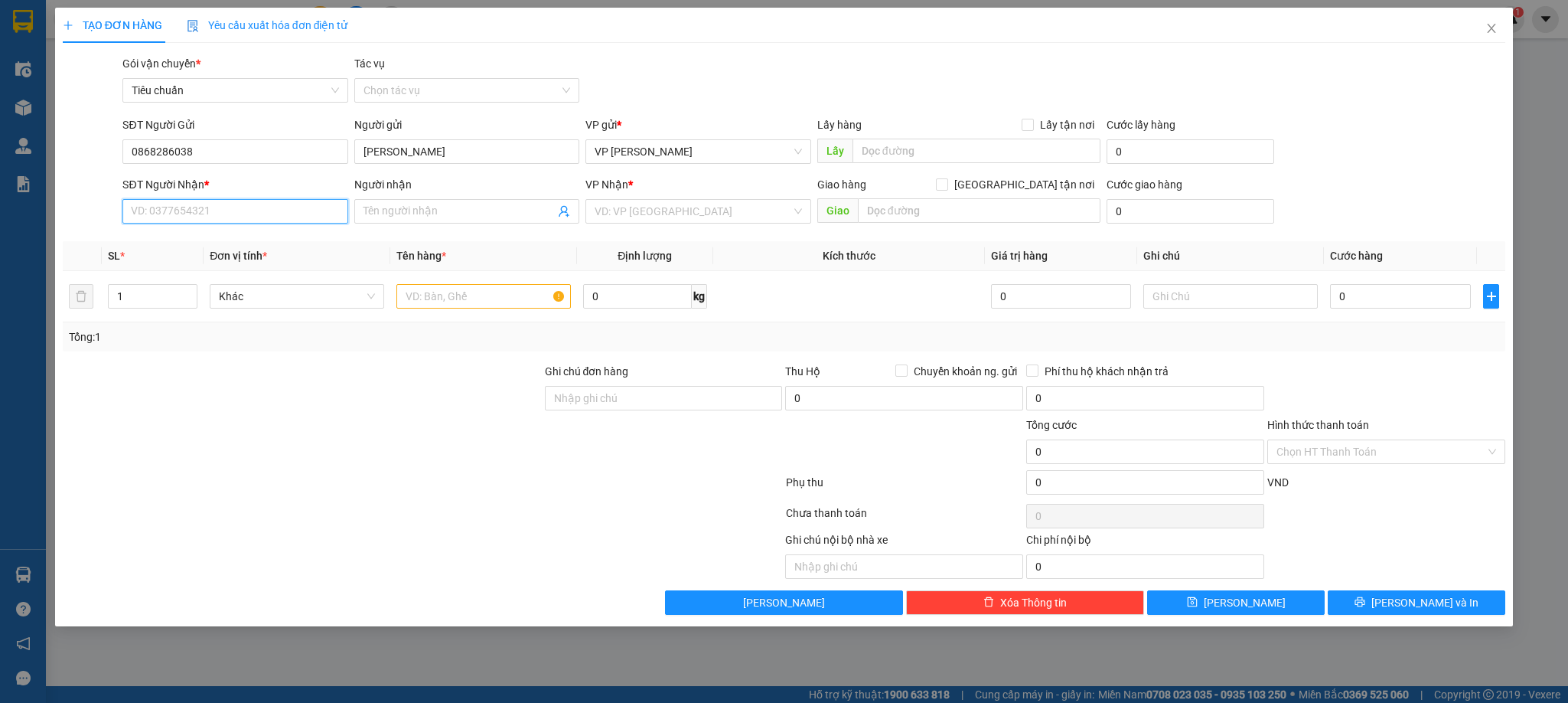
click at [230, 216] on input "SĐT Người Nhận *" at bounding box center [234, 211] width 225 height 25
type input "0935693222"
click at [214, 243] on div "0935693222 - CHỊ LY VPC3" at bounding box center [235, 243] width 207 height 17
type input "CHỊ LY VPC3"
checkbox input "true"
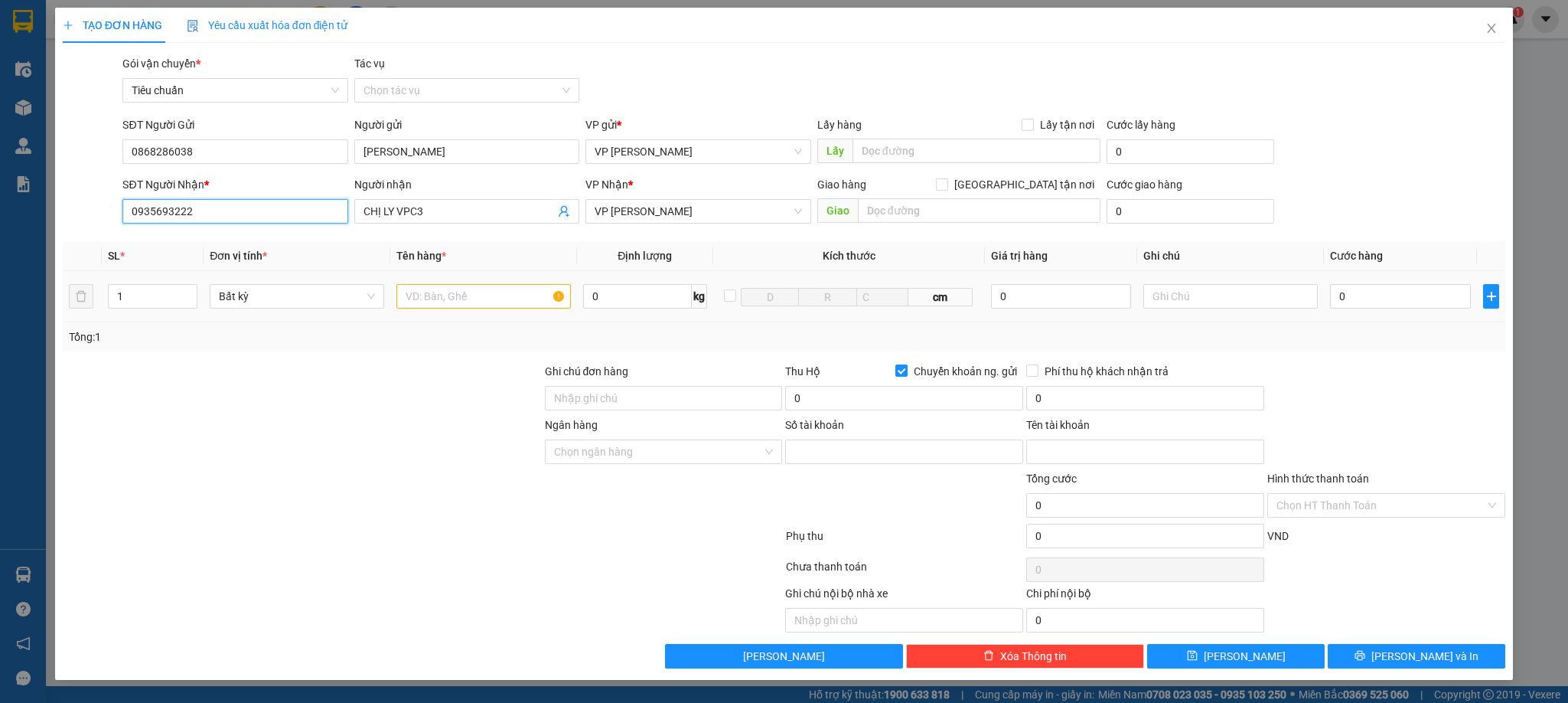
type input "1207257485"
type input "NGUYỄN KHÁNH NAM"
type input "0935693222"
click at [499, 301] on input "text" at bounding box center [484, 296] width 175 height 25
type input "1 caton bẹt vợt pick"
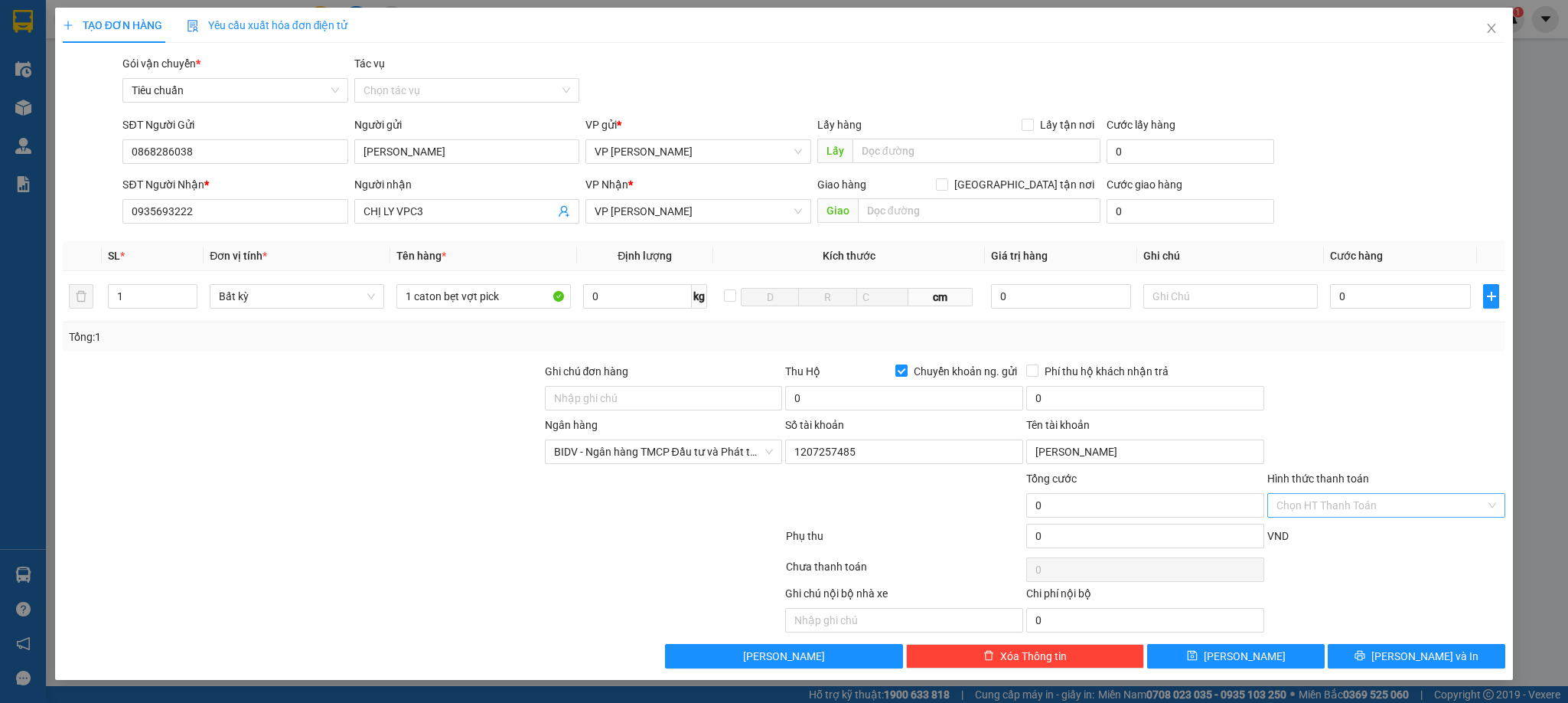
click at [1343, 511] on input "Hình thức thanh toán" at bounding box center [1381, 505] width 209 height 23
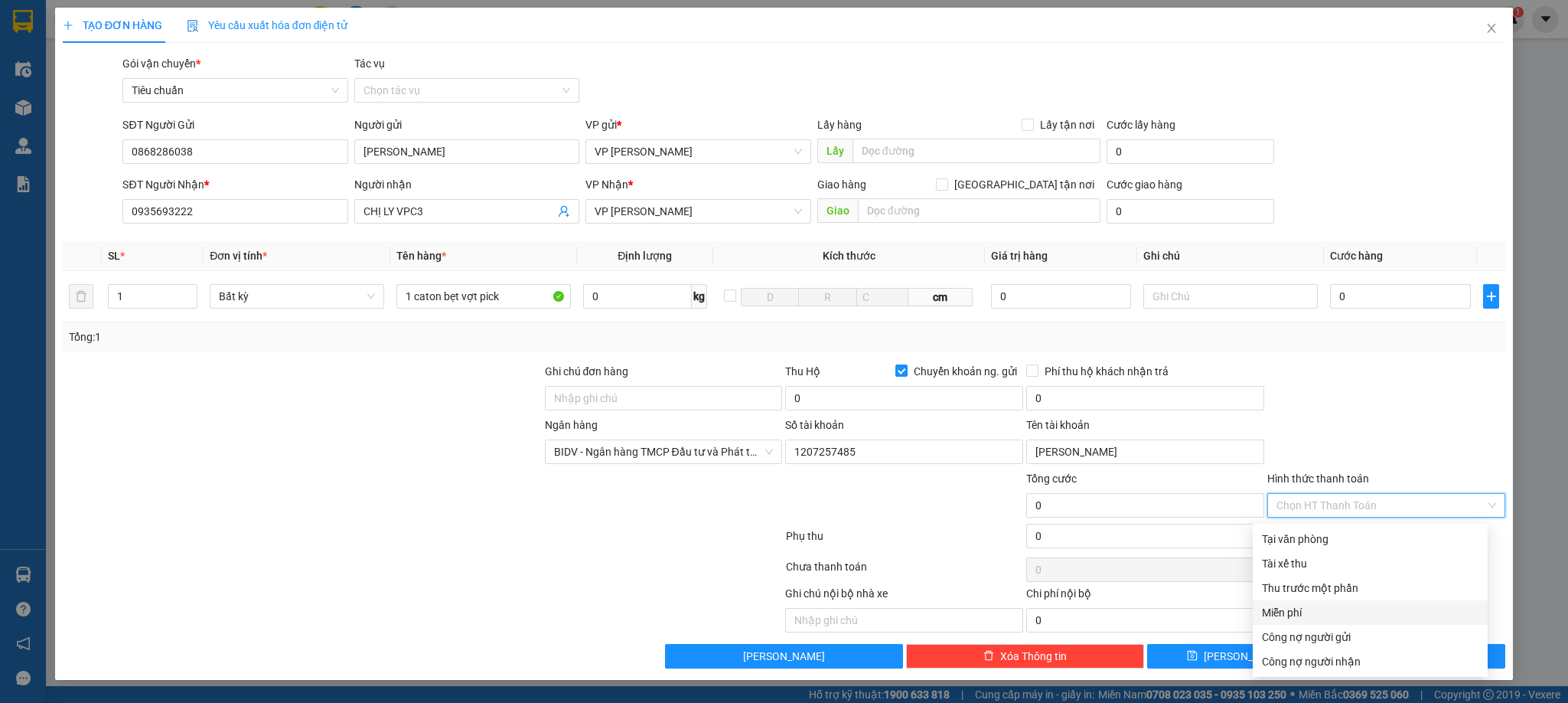
drag, startPoint x: 1298, startPoint y: 605, endPoint x: 1328, endPoint y: 645, distance: 50.0
click at [1298, 606] on div "Miễn phí" at bounding box center [1371, 613] width 217 height 17
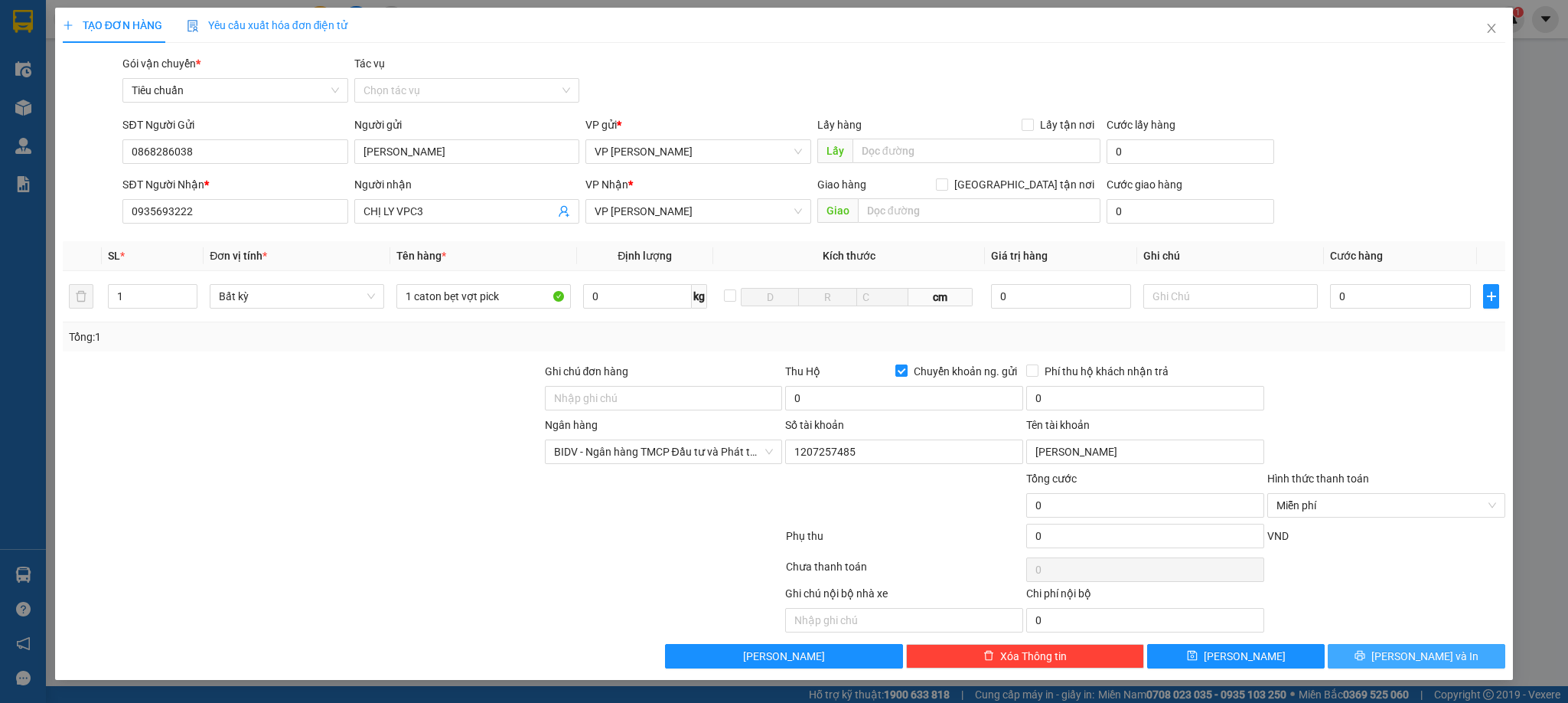
click at [1383, 660] on button "[PERSON_NAME] và In" at bounding box center [1417, 656] width 178 height 25
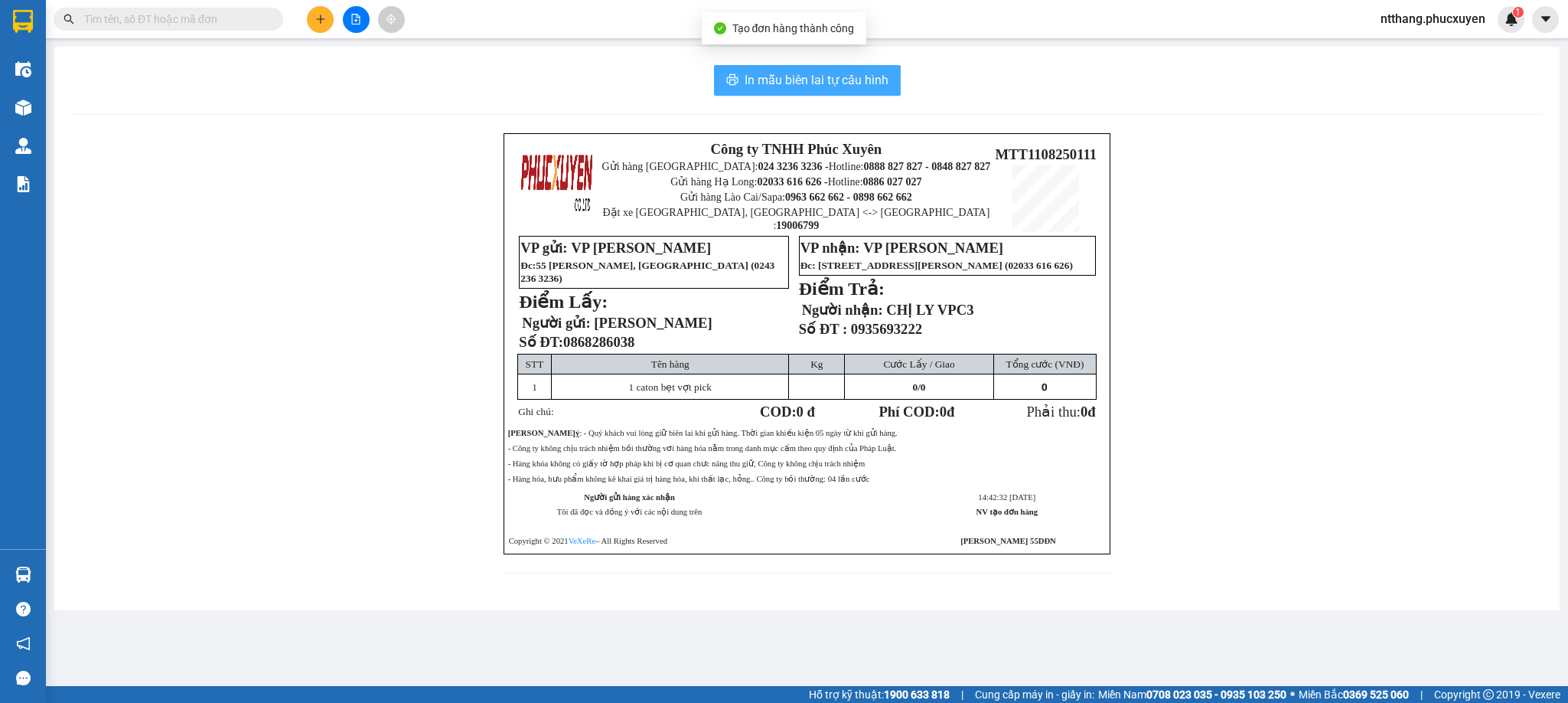
click at [854, 85] on span "In mẫu biên lai tự cấu hình" at bounding box center [817, 80] width 144 height 20
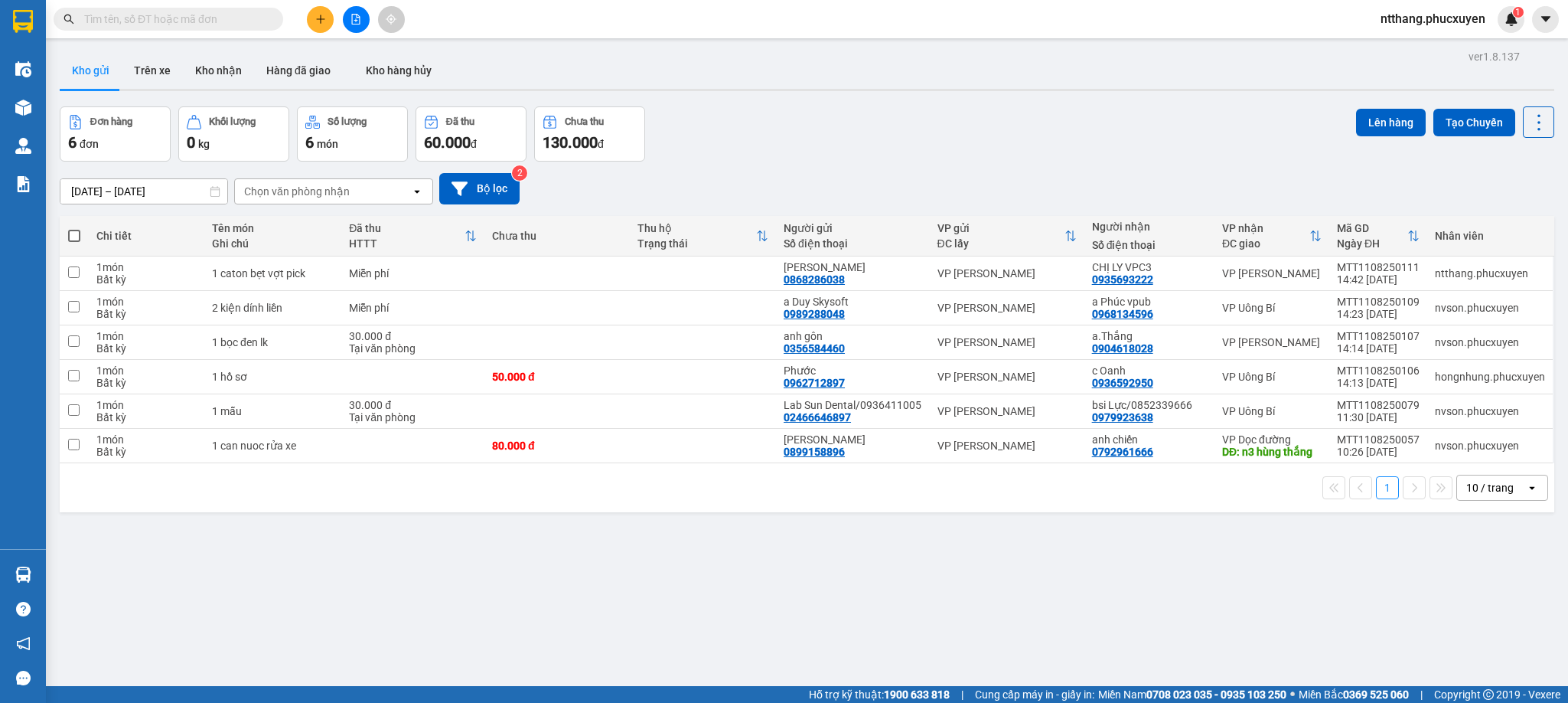
click at [774, 478] on div "1 10 / trang open" at bounding box center [807, 488] width 1482 height 26
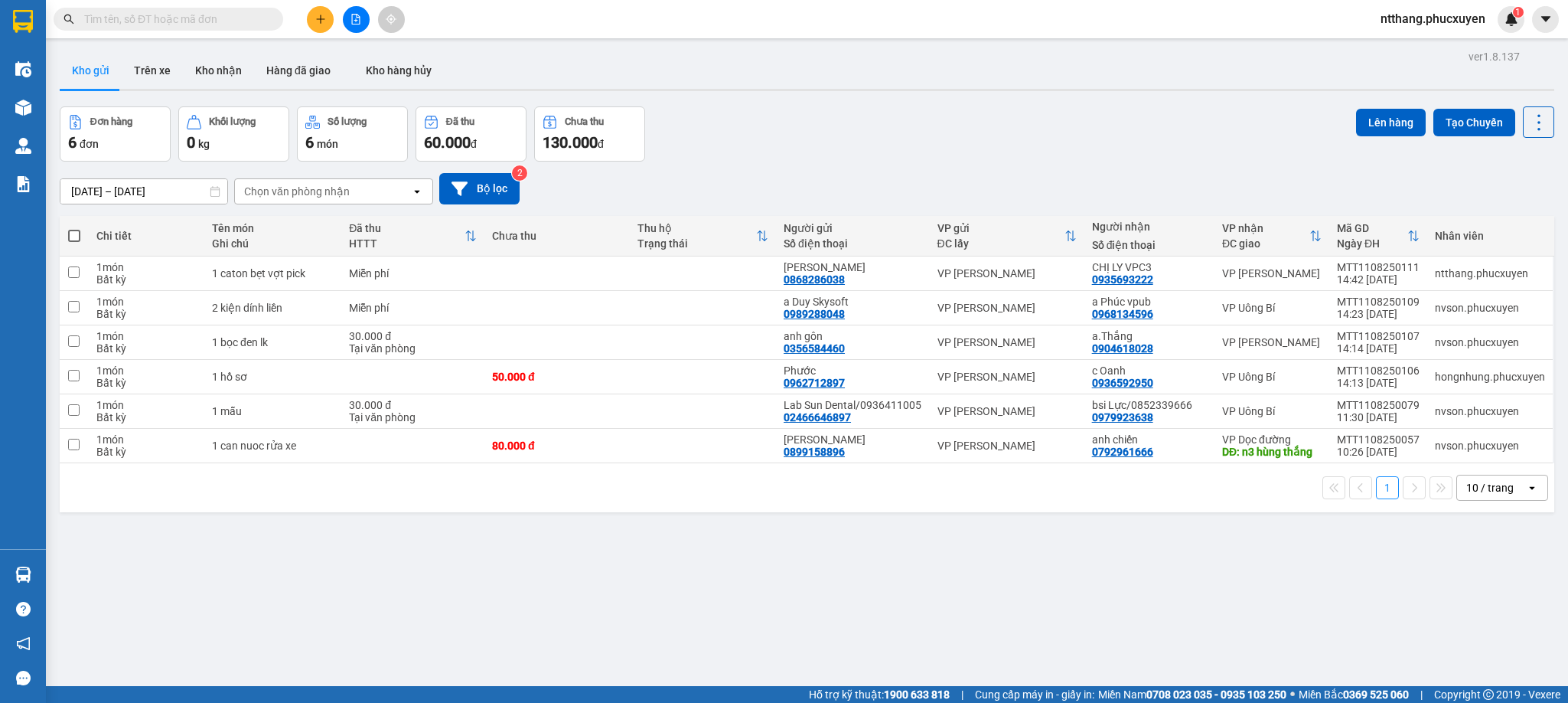
click at [774, 478] on div "1 10 / trang open" at bounding box center [807, 488] width 1482 height 26
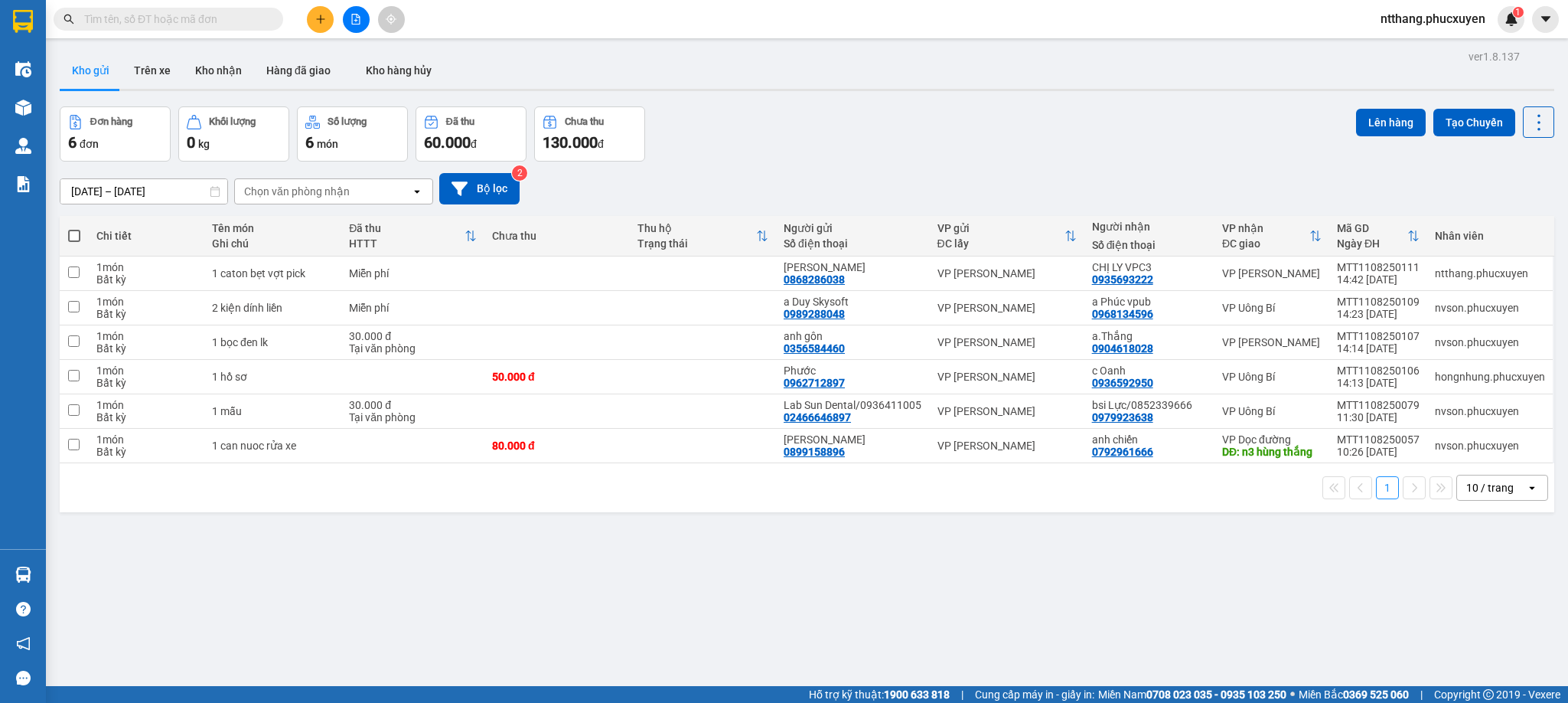
click at [774, 478] on div "1 10 / trang open" at bounding box center [807, 488] width 1482 height 26
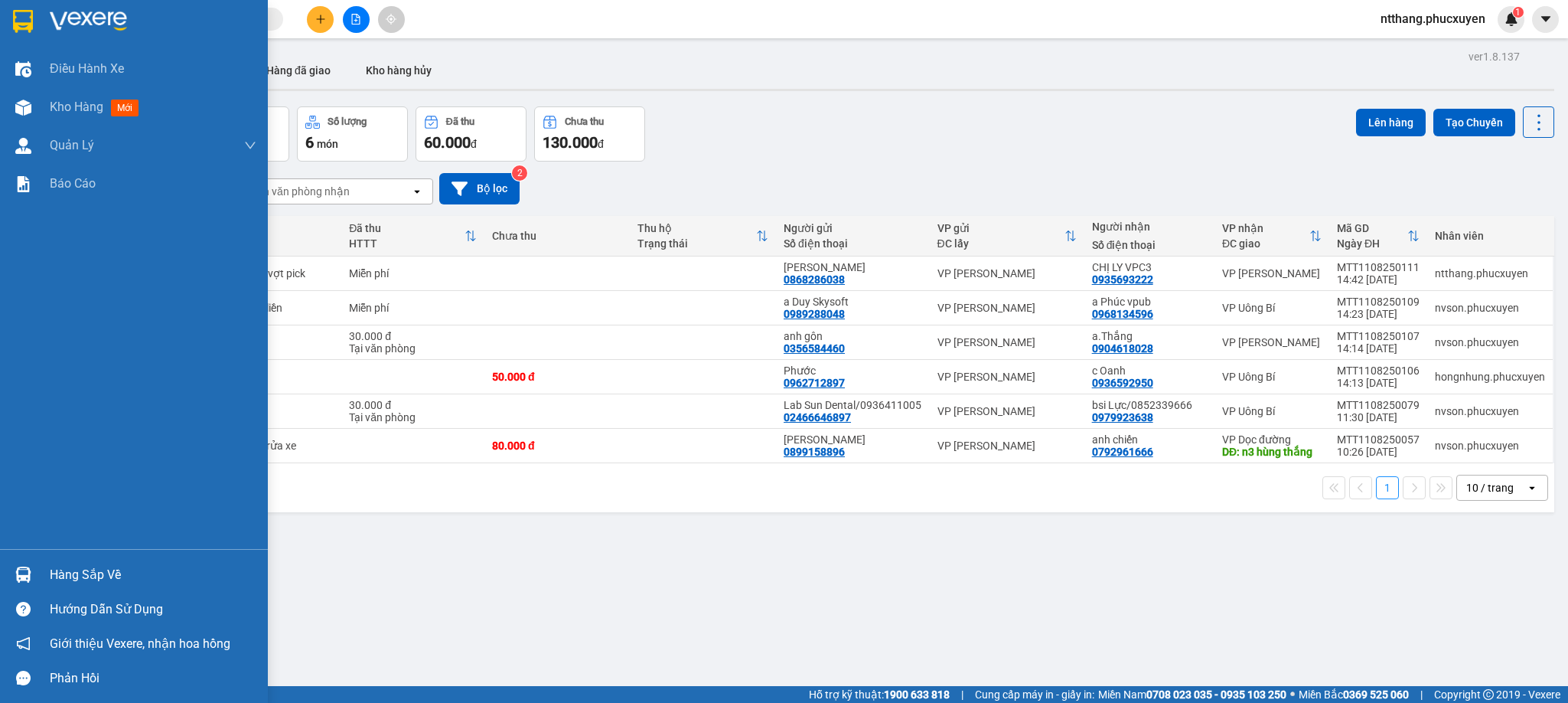
click at [0, 566] on div "Hàng sắp về" at bounding box center [134, 574] width 268 height 35
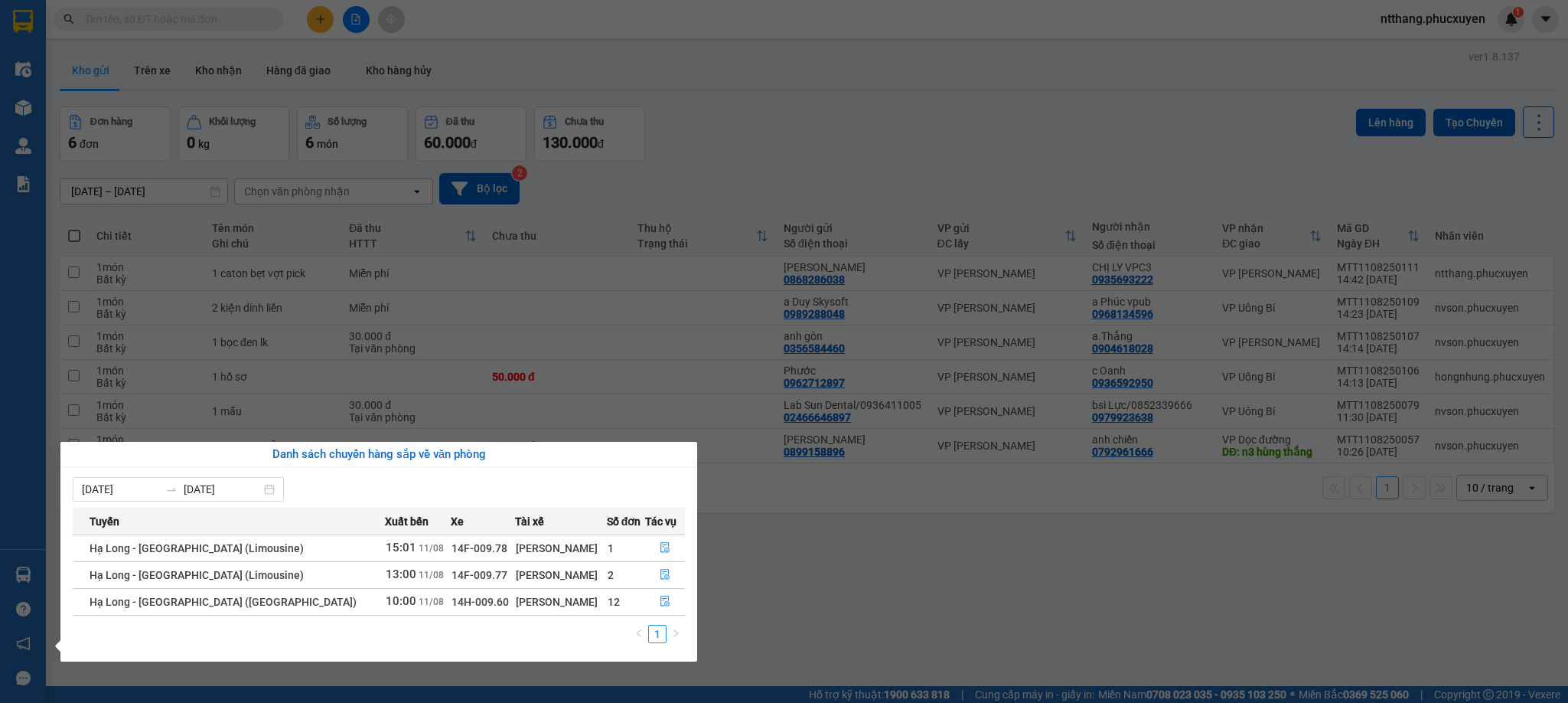
click at [927, 65] on section "Kết quả tìm kiếm ( 0 ) Bộ lọc No Data ntthang.phucxuyen 1 Điều hành xe Kho hàng…" at bounding box center [784, 351] width 1568 height 703
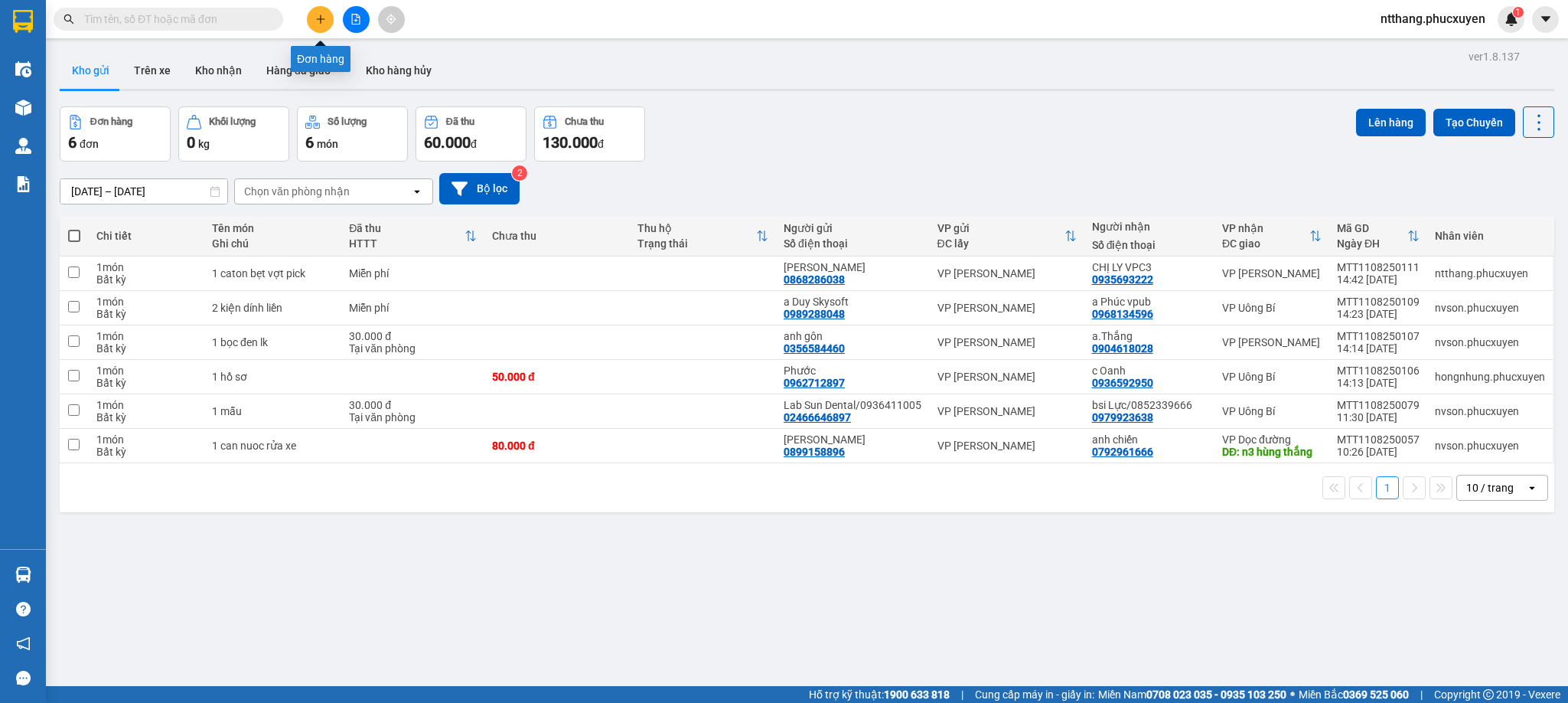
click at [321, 17] on icon "plus" at bounding box center [320, 19] width 11 height 11
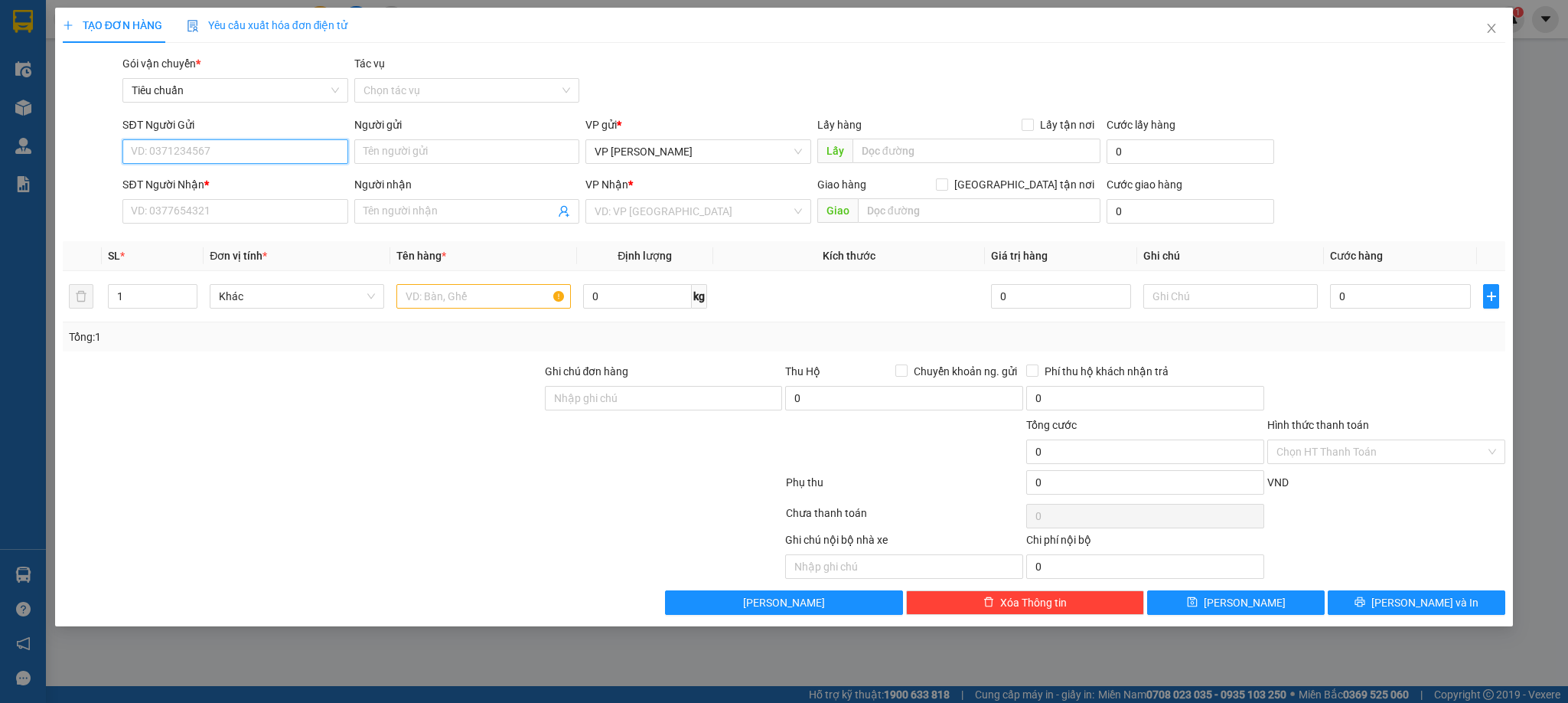
click at [257, 150] on input "SĐT Người Gửi" at bounding box center [234, 151] width 225 height 25
type input "0982231568"
click at [405, 154] on input "Người gửi" at bounding box center [466, 151] width 225 height 25
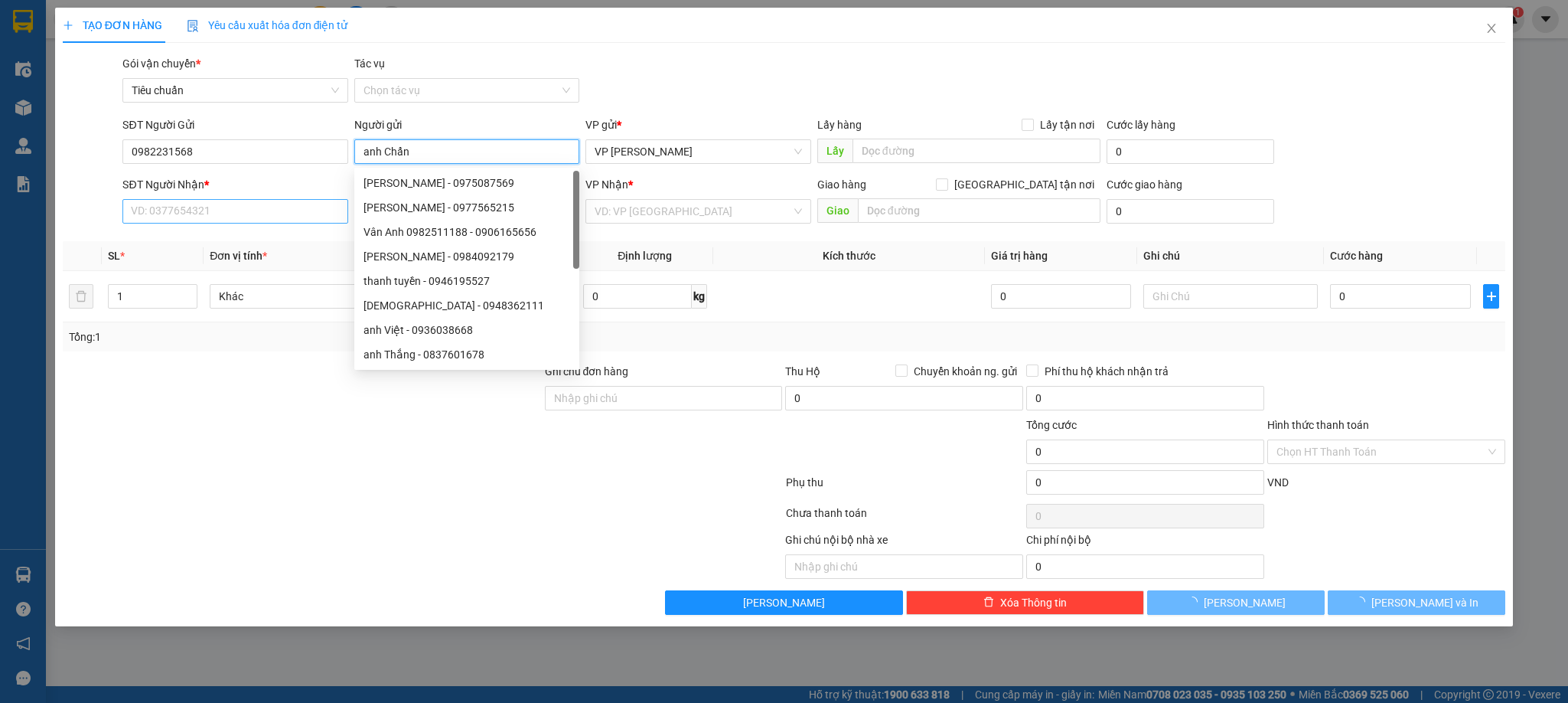
type input "anh Chẩn"
click at [241, 211] on input "SĐT Người Nhận *" at bounding box center [234, 211] width 225 height 25
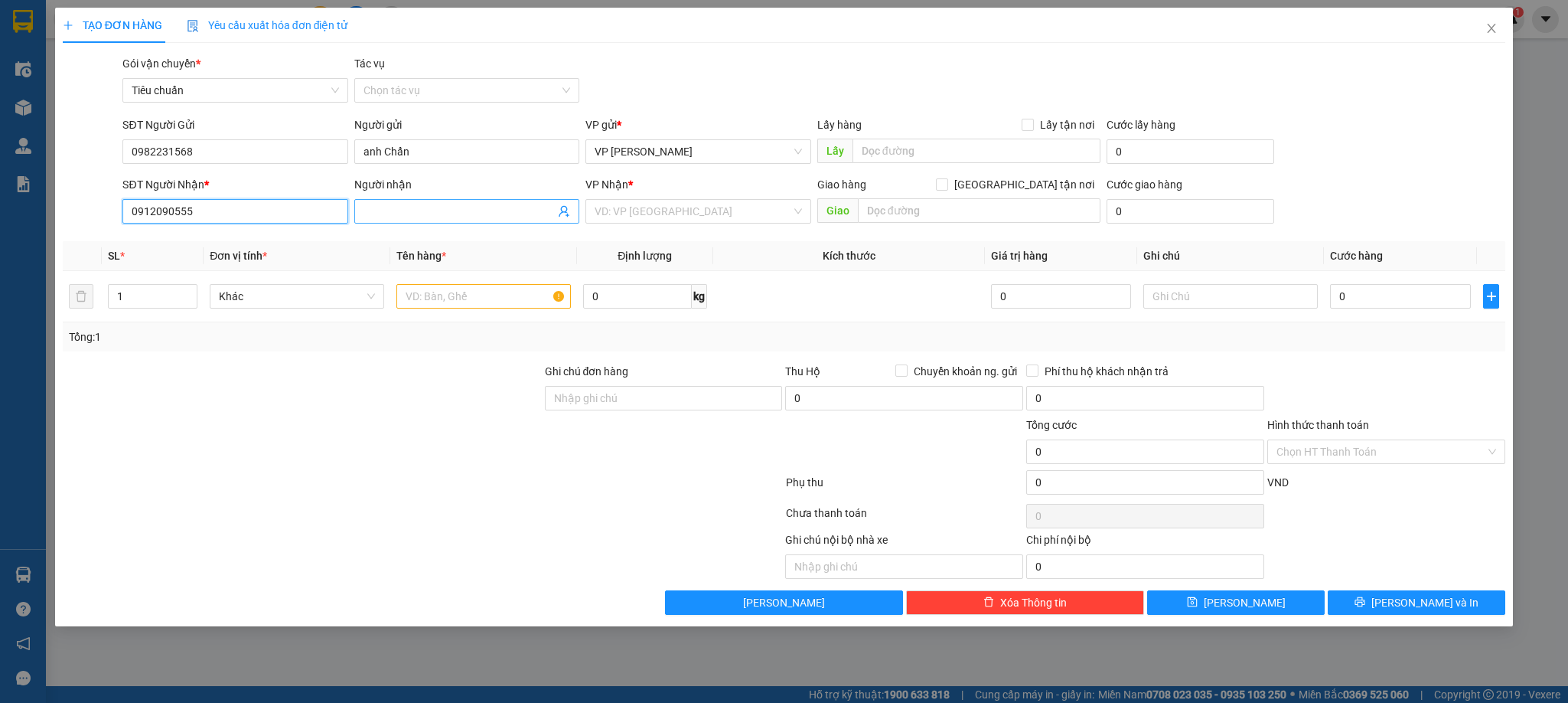
type input "0912090555"
click at [470, 212] on input "Người nhận" at bounding box center [459, 211] width 192 height 17
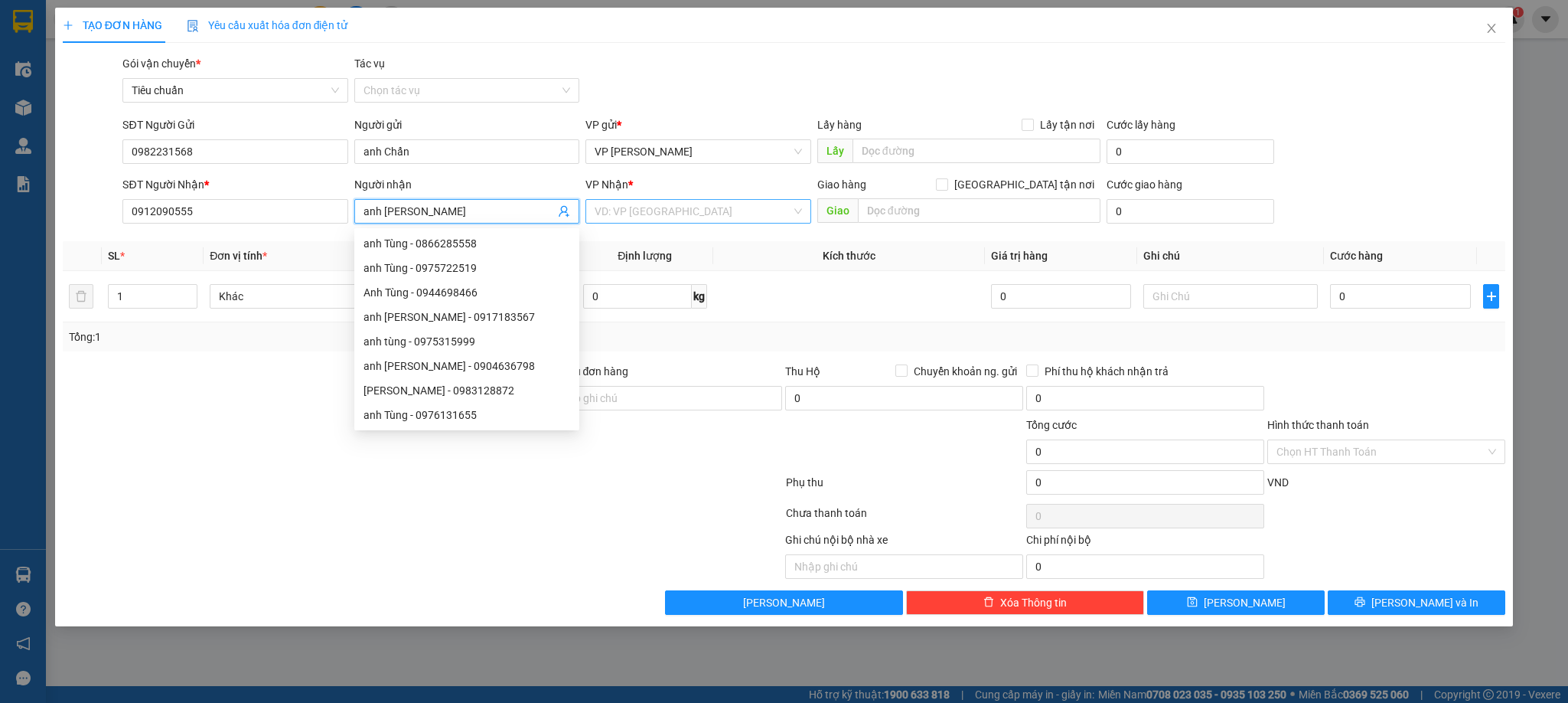
type input "anh [PERSON_NAME]"
click at [705, 208] on input "search" at bounding box center [692, 211] width 196 height 23
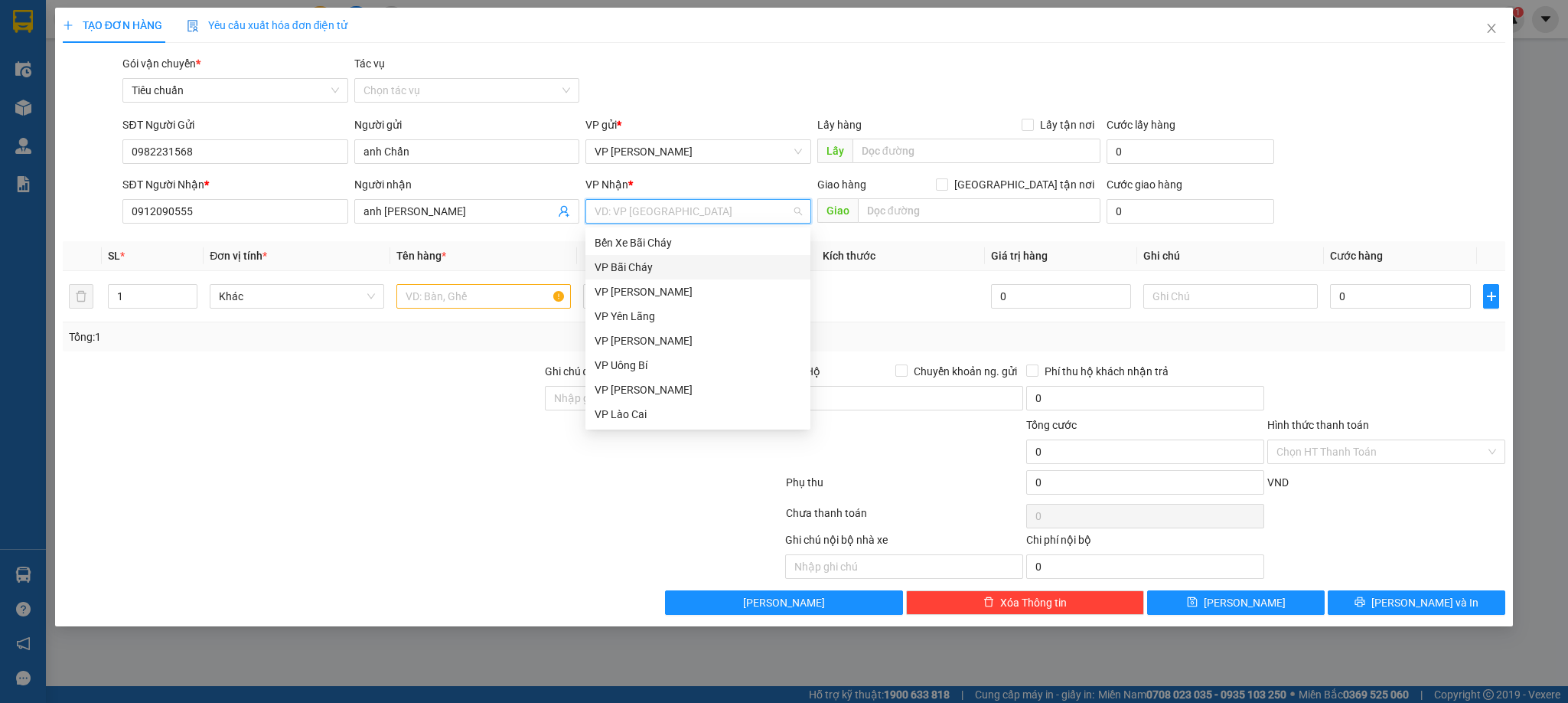
click at [642, 260] on div "VP Bãi Cháy" at bounding box center [698, 267] width 207 height 17
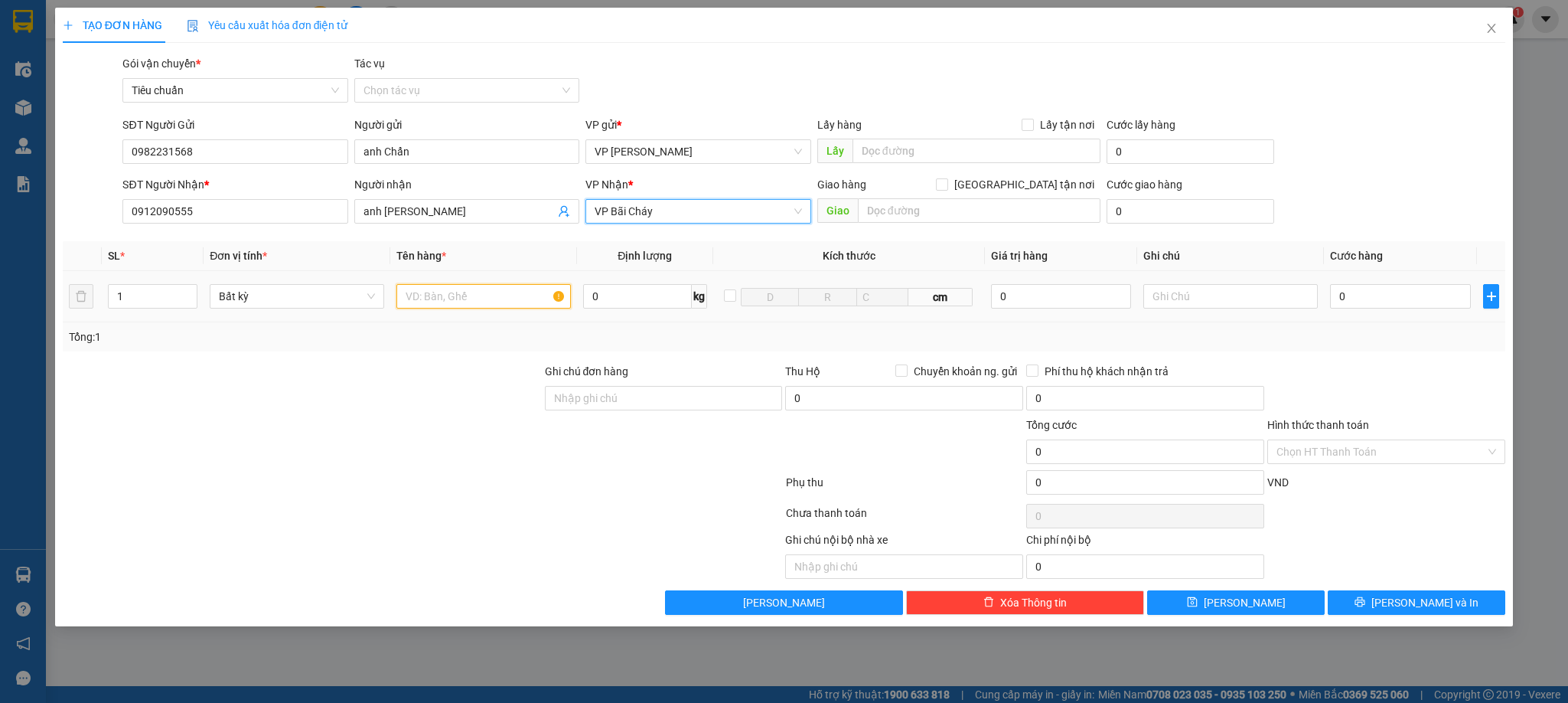
click at [462, 295] on input "text" at bounding box center [484, 296] width 175 height 25
type input "1 hồ sơ"
click at [965, 223] on input "text" at bounding box center [979, 210] width 242 height 25
type input "Hậu Cần, Bãi Cháy"
click at [947, 182] on input "[GEOGRAPHIC_DATA] tận nơi" at bounding box center [941, 183] width 11 height 11
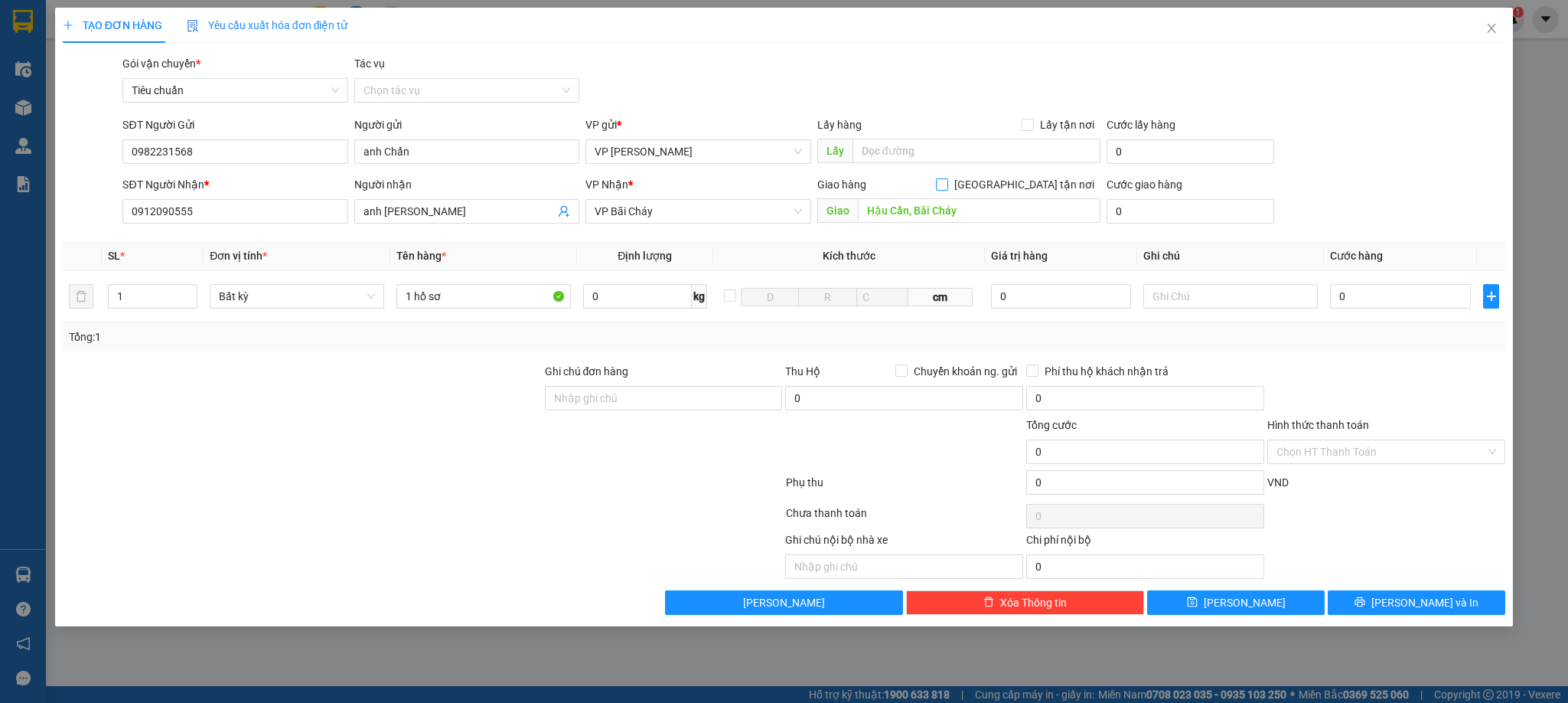
checkbox input "true"
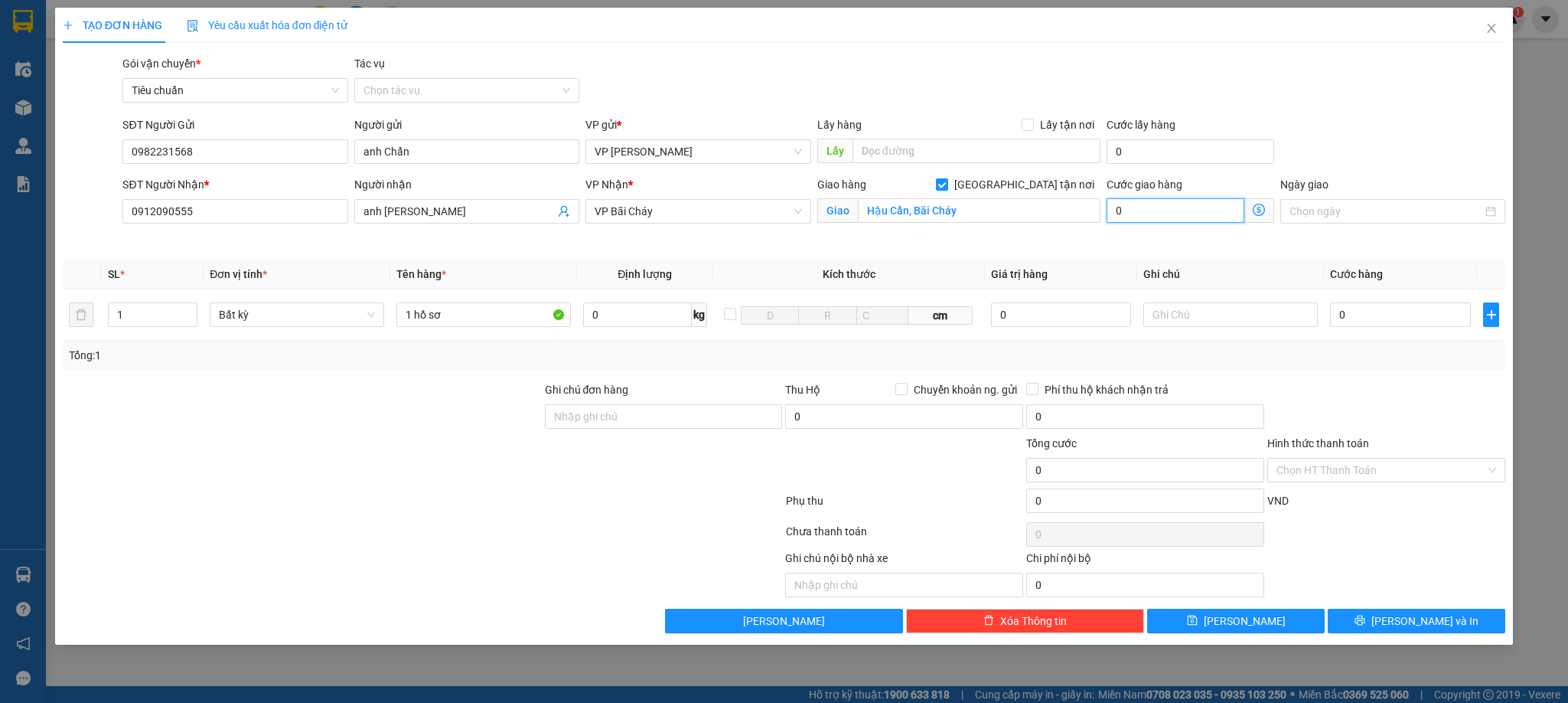
click at [1159, 214] on input "0" at bounding box center [1176, 210] width 138 height 25
type input "5"
type input "50"
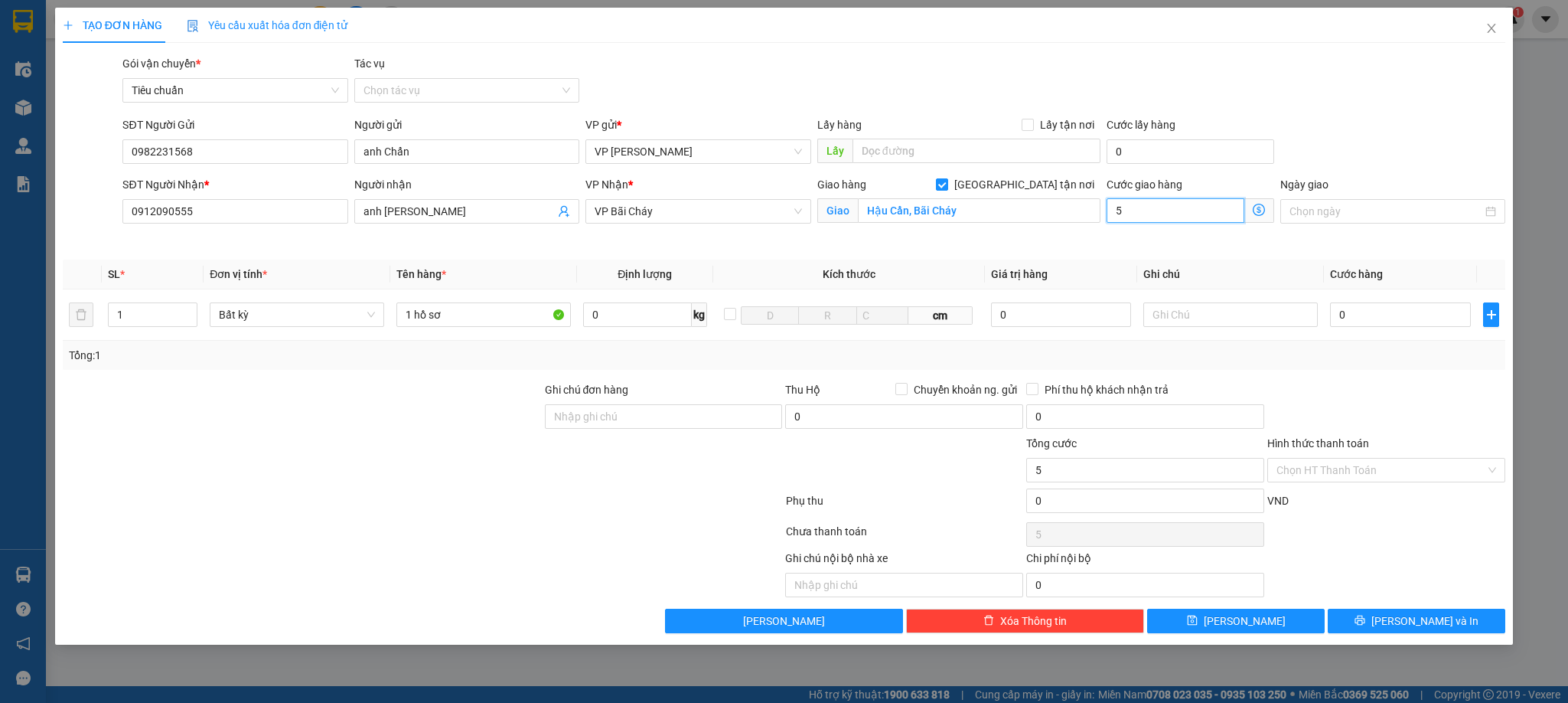
type input "50"
type input "50.000"
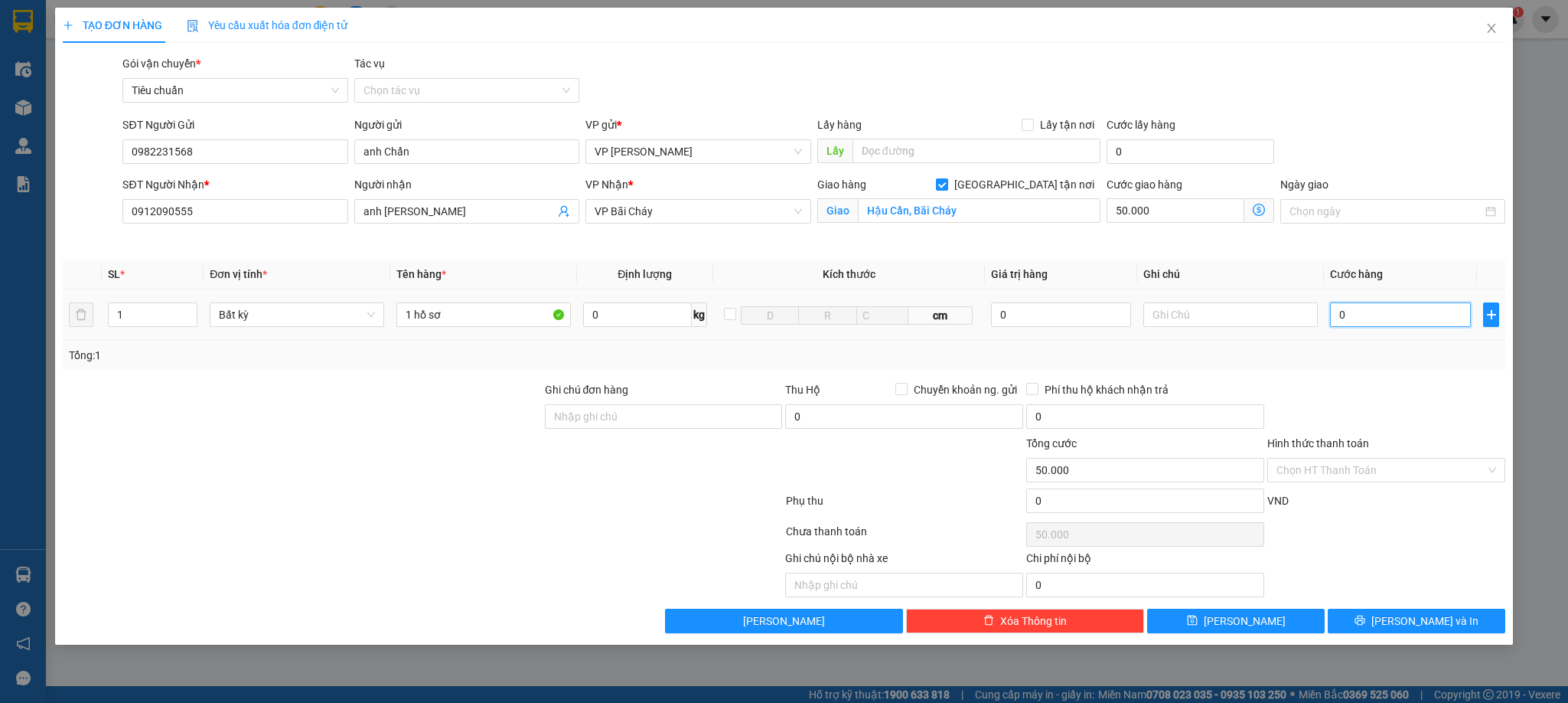
click at [1387, 315] on input "0" at bounding box center [1401, 315] width 141 height 25
type input "3"
type input "50.003"
type input "30"
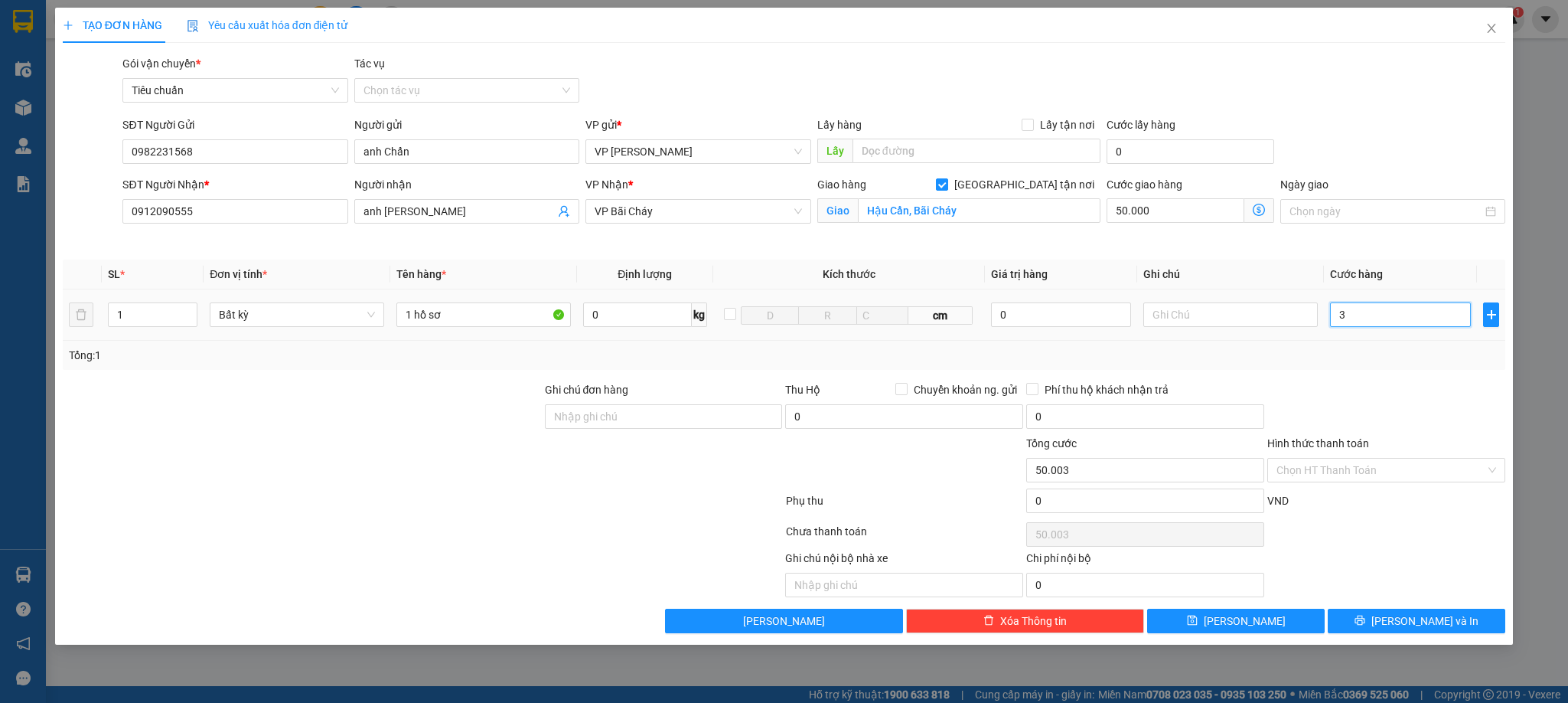
type input "50.030"
type input "30.000"
type input "80.000"
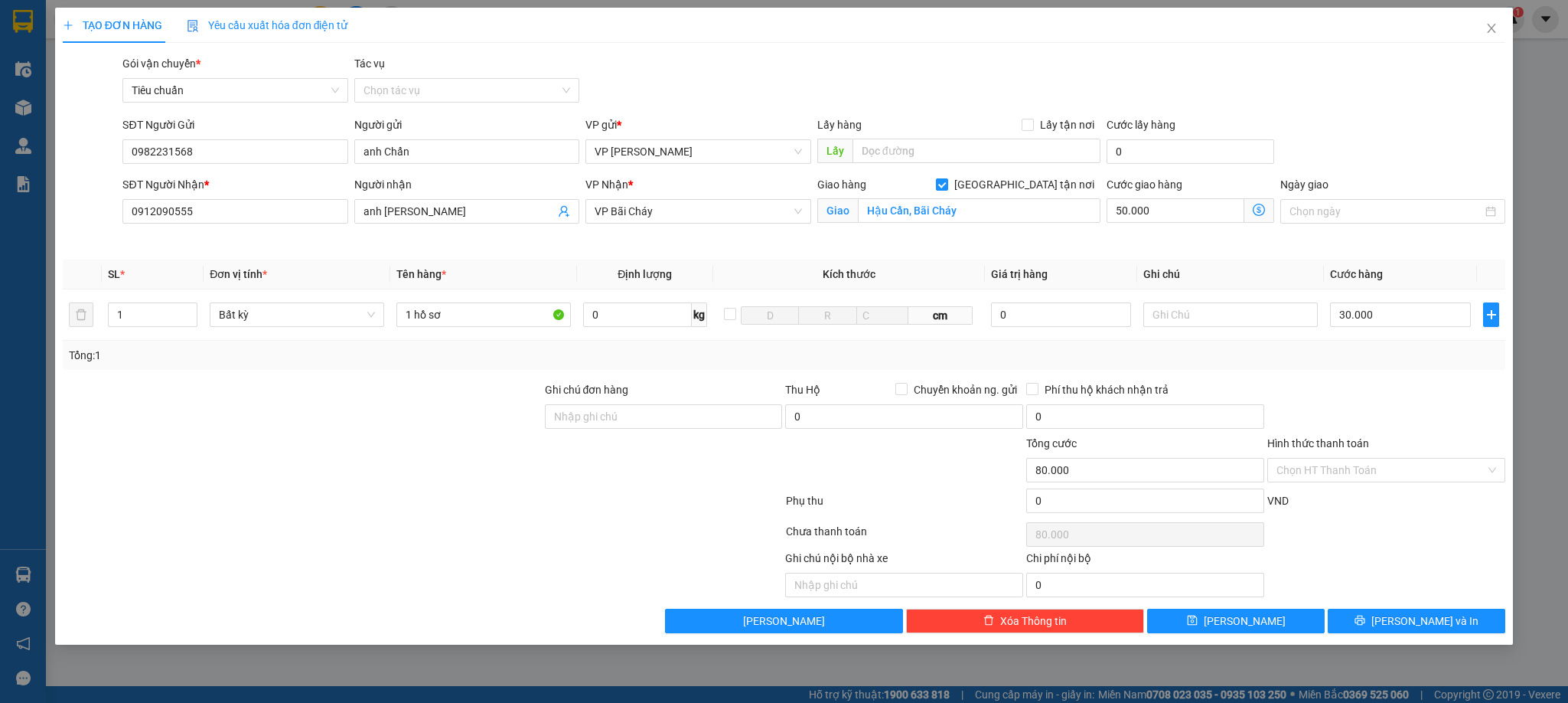
click at [1393, 380] on div "Transit Pickup Surcharge Ids Transit Deliver Surcharge Ids Transit Deliver Surc…" at bounding box center [784, 344] width 1443 height 578
click at [1401, 626] on button "[PERSON_NAME] và In" at bounding box center [1417, 621] width 178 height 25
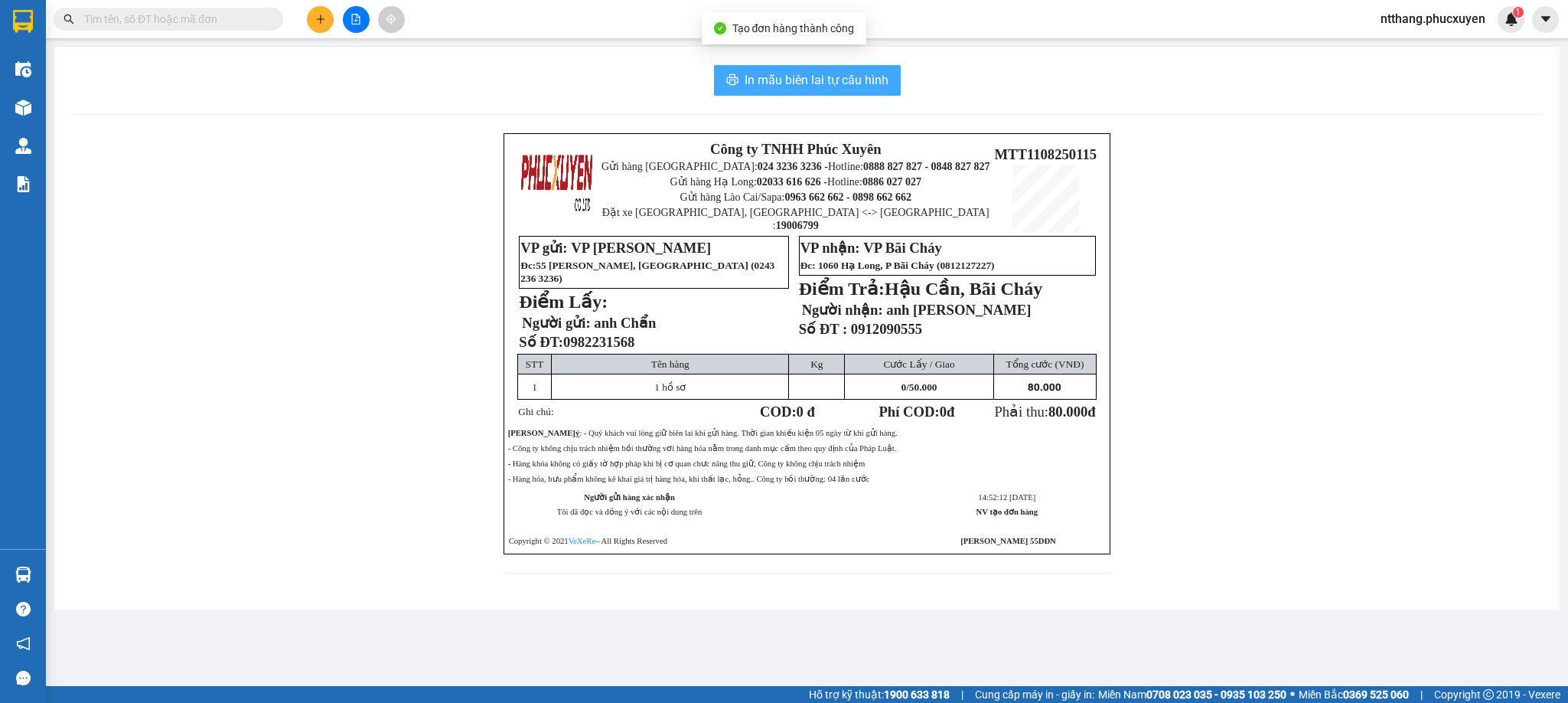
click at [868, 81] on span "In mẫu biên lai tự cấu hình" at bounding box center [817, 80] width 144 height 20
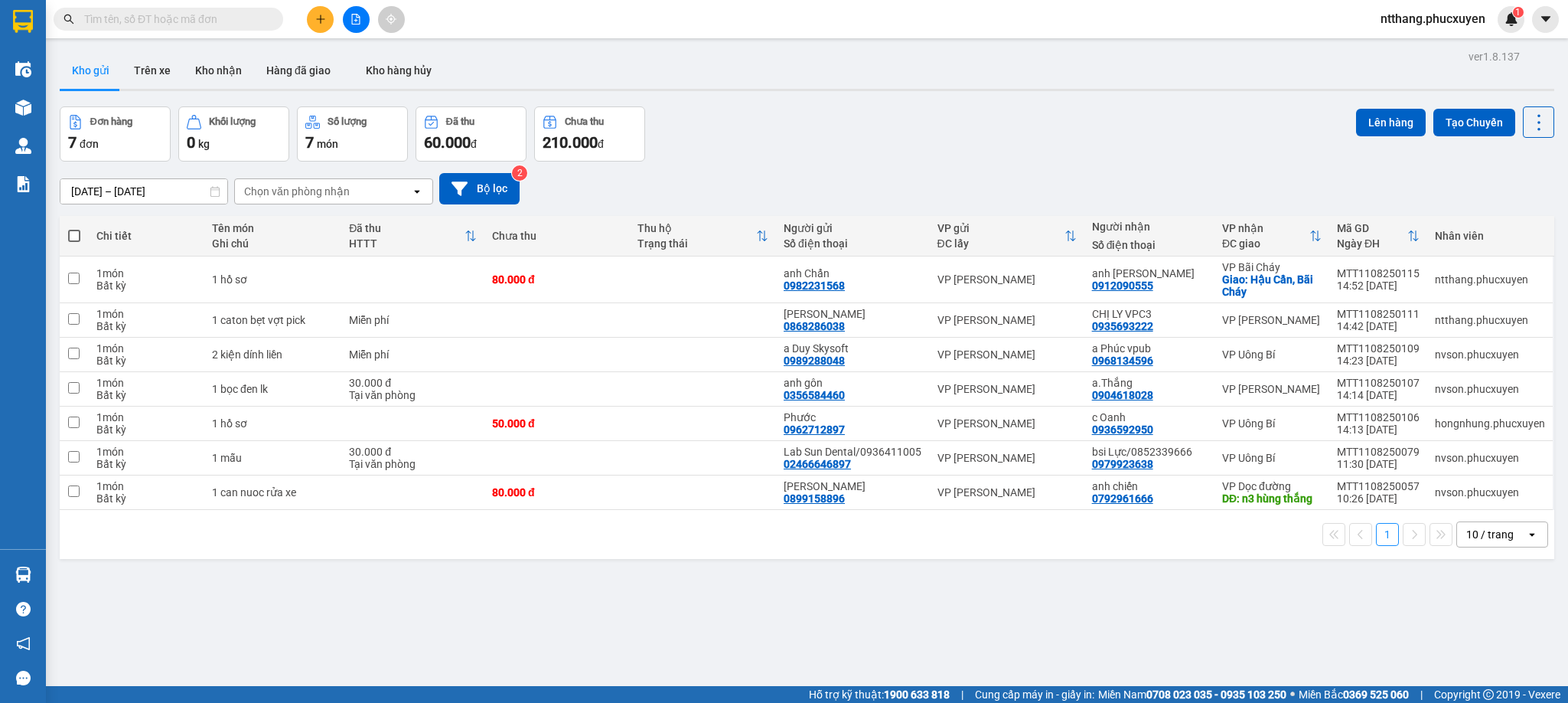
click at [981, 168] on div "[DATE] – [DATE] Press the down arrow key to interact with the calendar and sele…" at bounding box center [807, 189] width 1495 height 54
click at [317, 14] on icon "plus" at bounding box center [320, 19] width 11 height 11
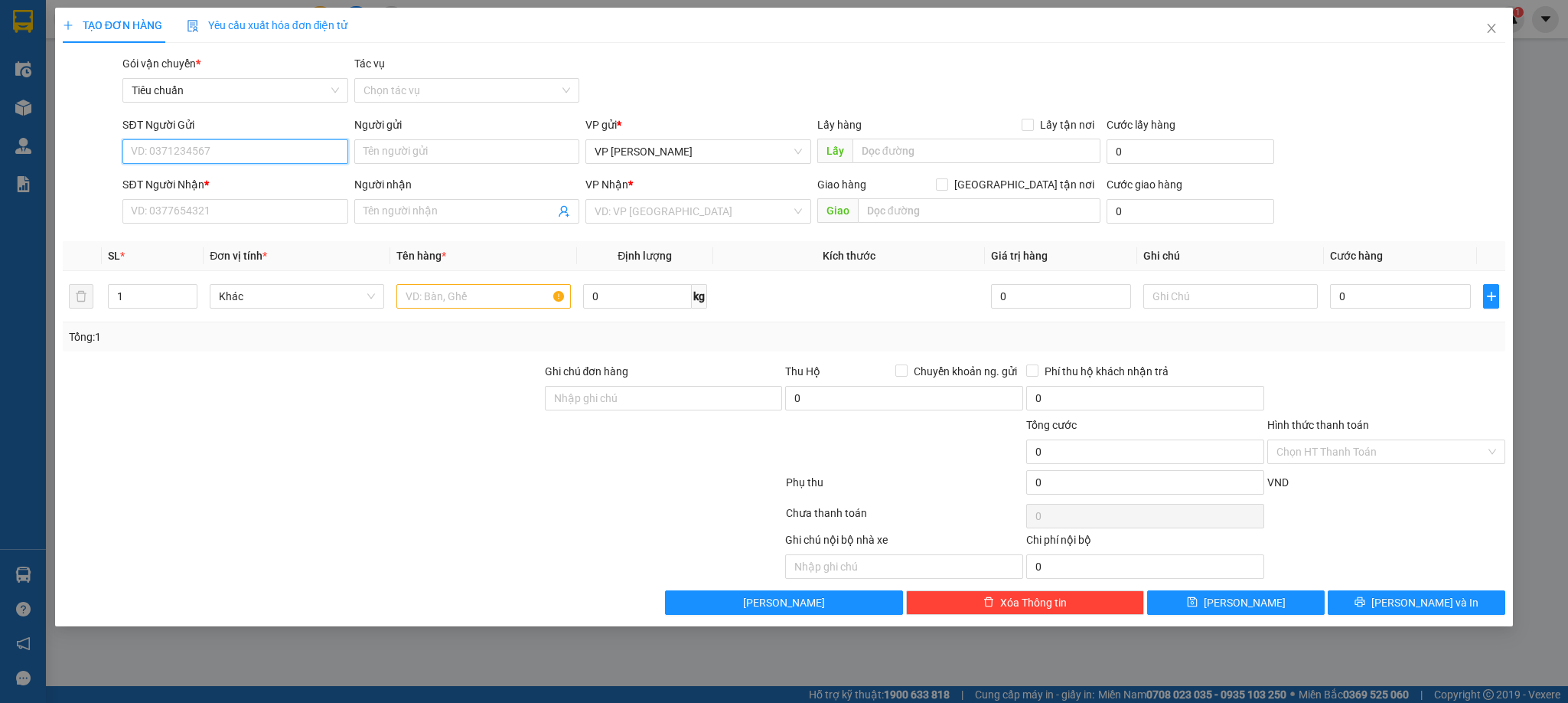
click at [279, 152] on input "SĐT Người Gửi" at bounding box center [234, 151] width 225 height 25
click at [228, 159] on input "0399918292" at bounding box center [234, 151] width 225 height 25
type input "0399918292"
click at [487, 147] on input "Người gửi" at bounding box center [466, 151] width 225 height 25
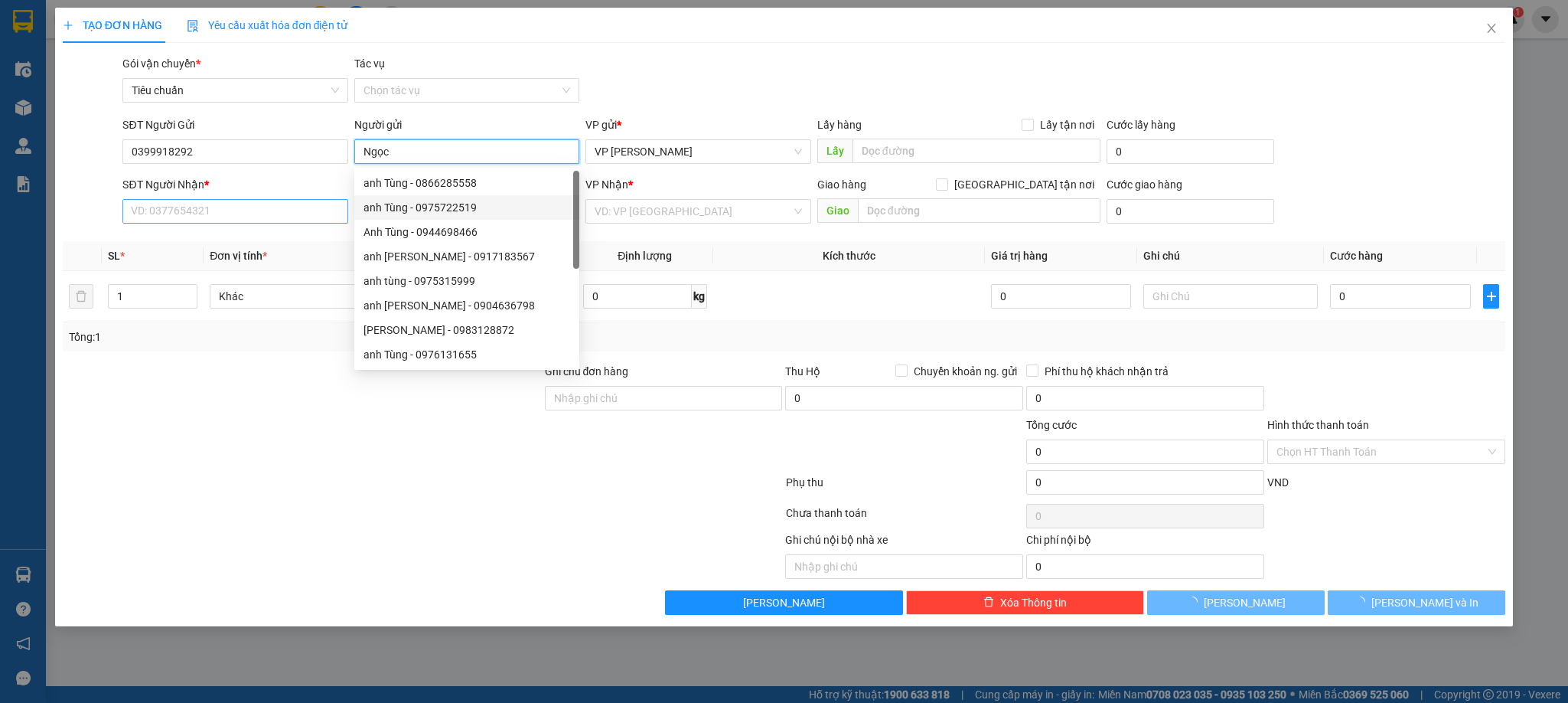
type input "Ngọc"
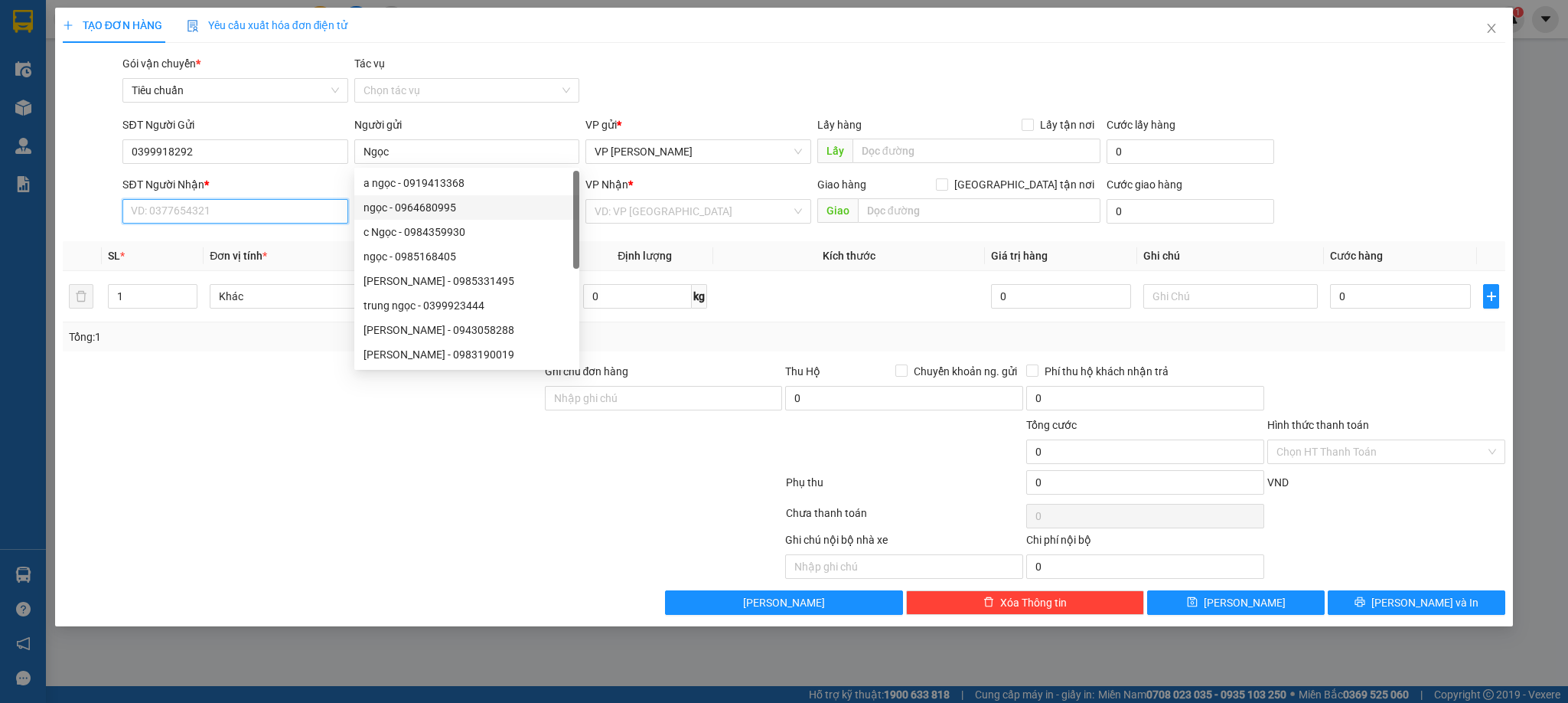
click at [296, 217] on input "SĐT Người Nhận *" at bounding box center [234, 211] width 225 height 25
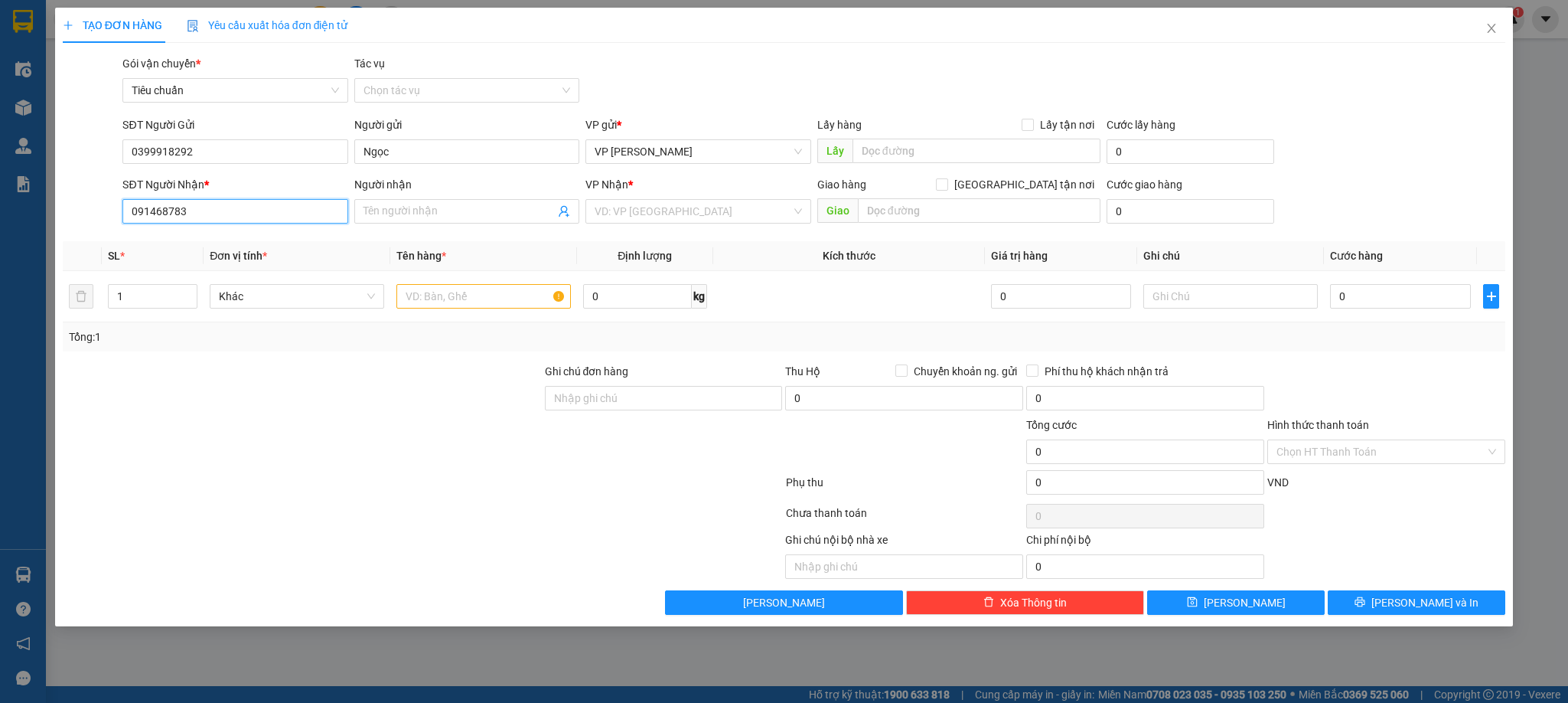
type input "0914687834"
click at [243, 237] on div "0914687834 - Anh Hiến" at bounding box center [235, 243] width 207 height 17
type input "[PERSON_NAME]"
type input "0914687834"
click at [476, 297] on input "text" at bounding box center [484, 296] width 175 height 25
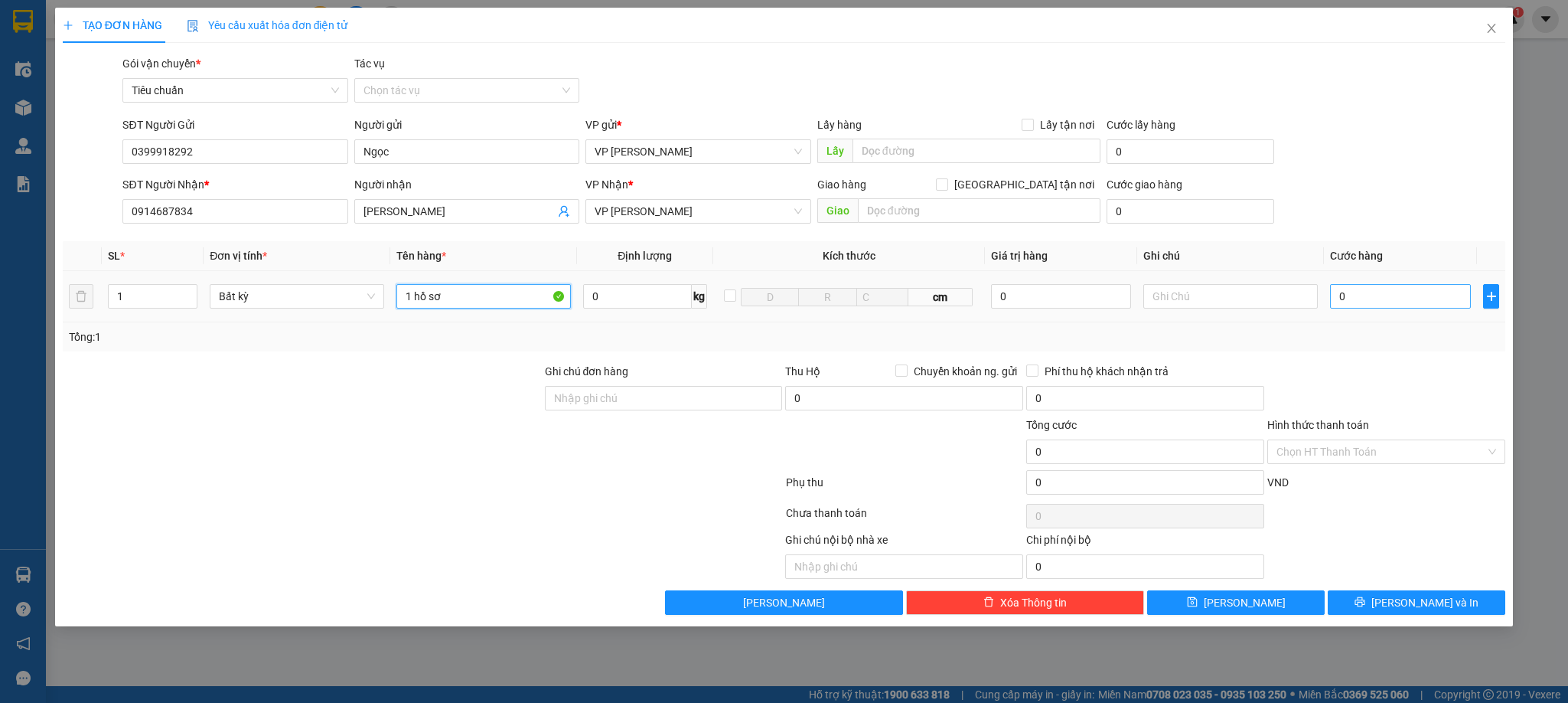
type input "1 hồ sơ"
click at [1381, 305] on input "0" at bounding box center [1401, 296] width 141 height 25
type input "3"
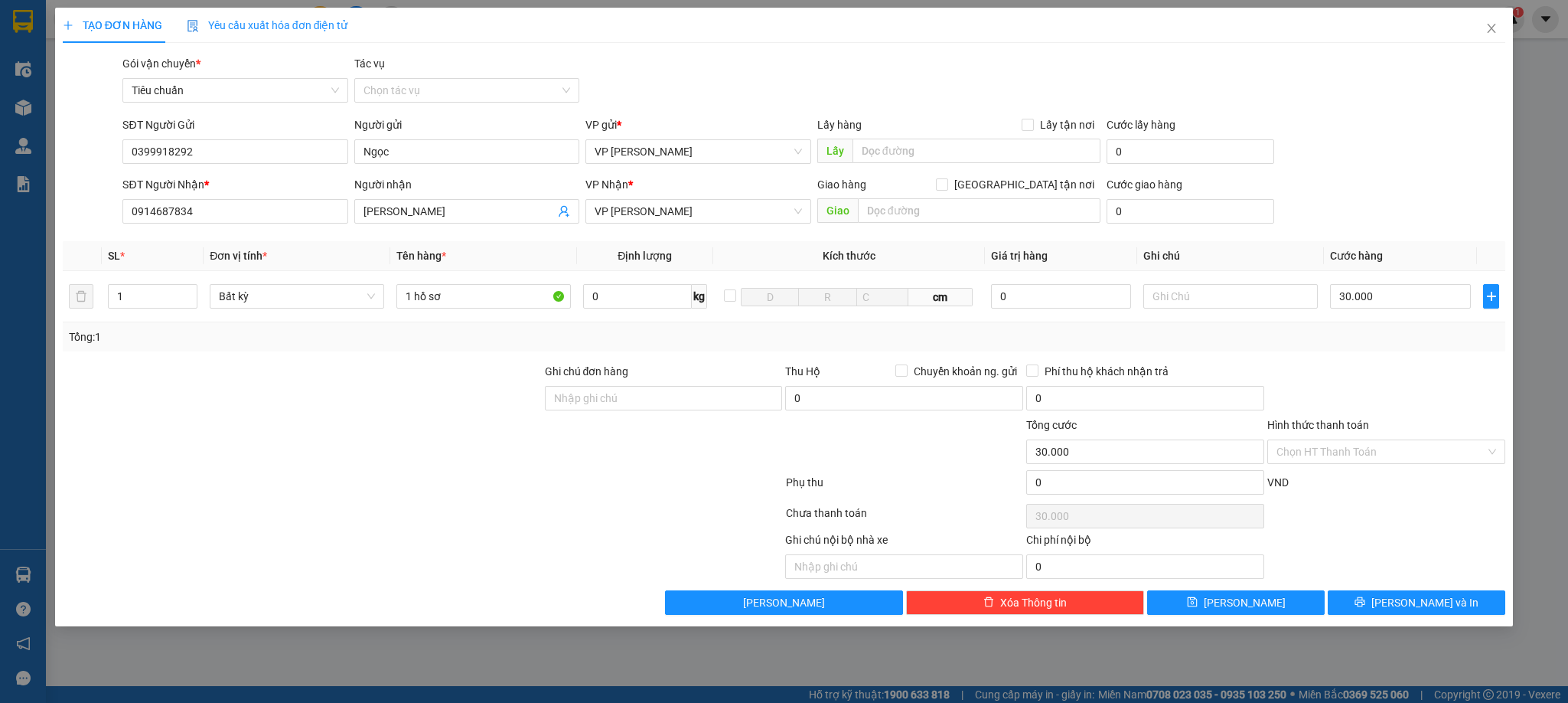
click at [1413, 375] on div at bounding box center [1387, 389] width 241 height 53
click at [1409, 605] on span "[PERSON_NAME] và In" at bounding box center [1425, 603] width 107 height 17
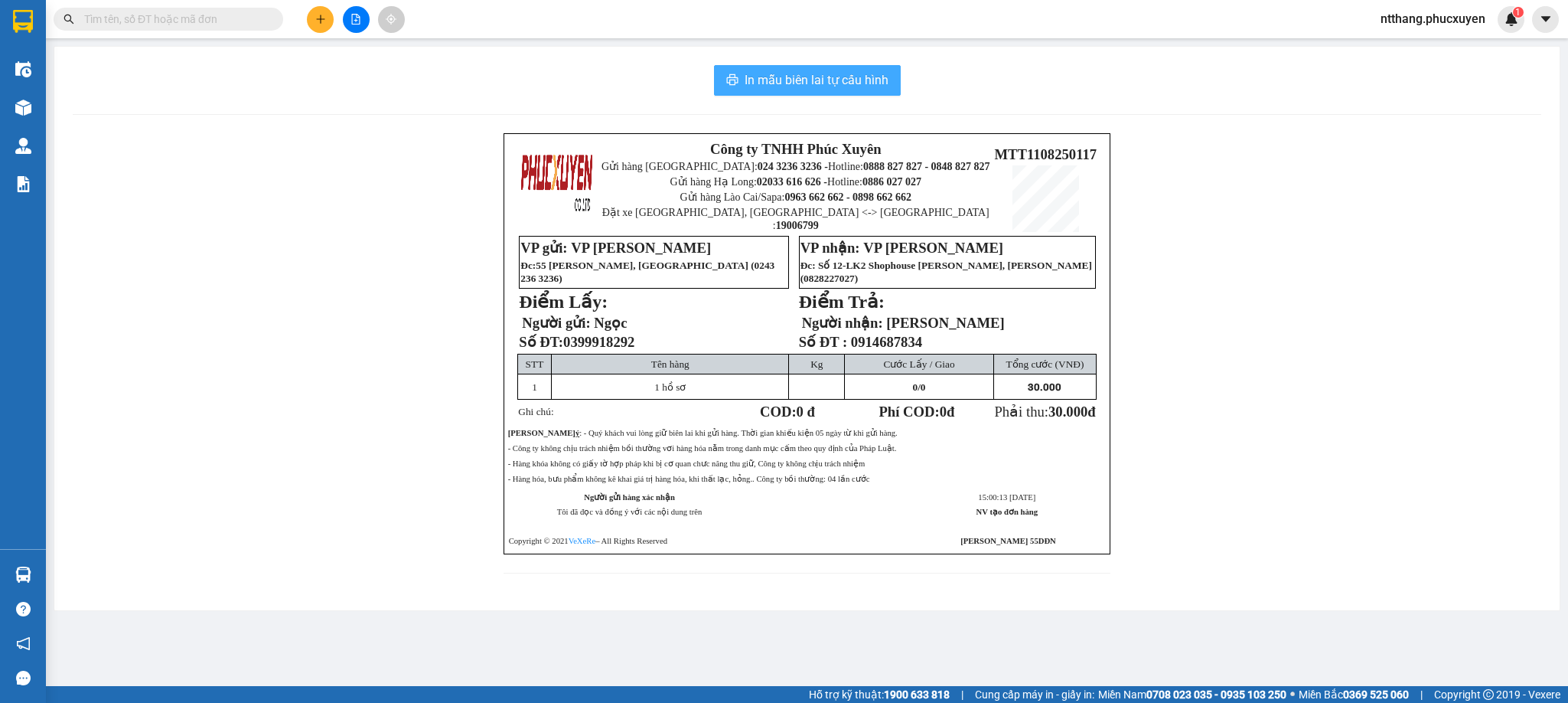
click at [841, 72] on span "In mẫu biên lai tự cấu hình" at bounding box center [817, 80] width 144 height 20
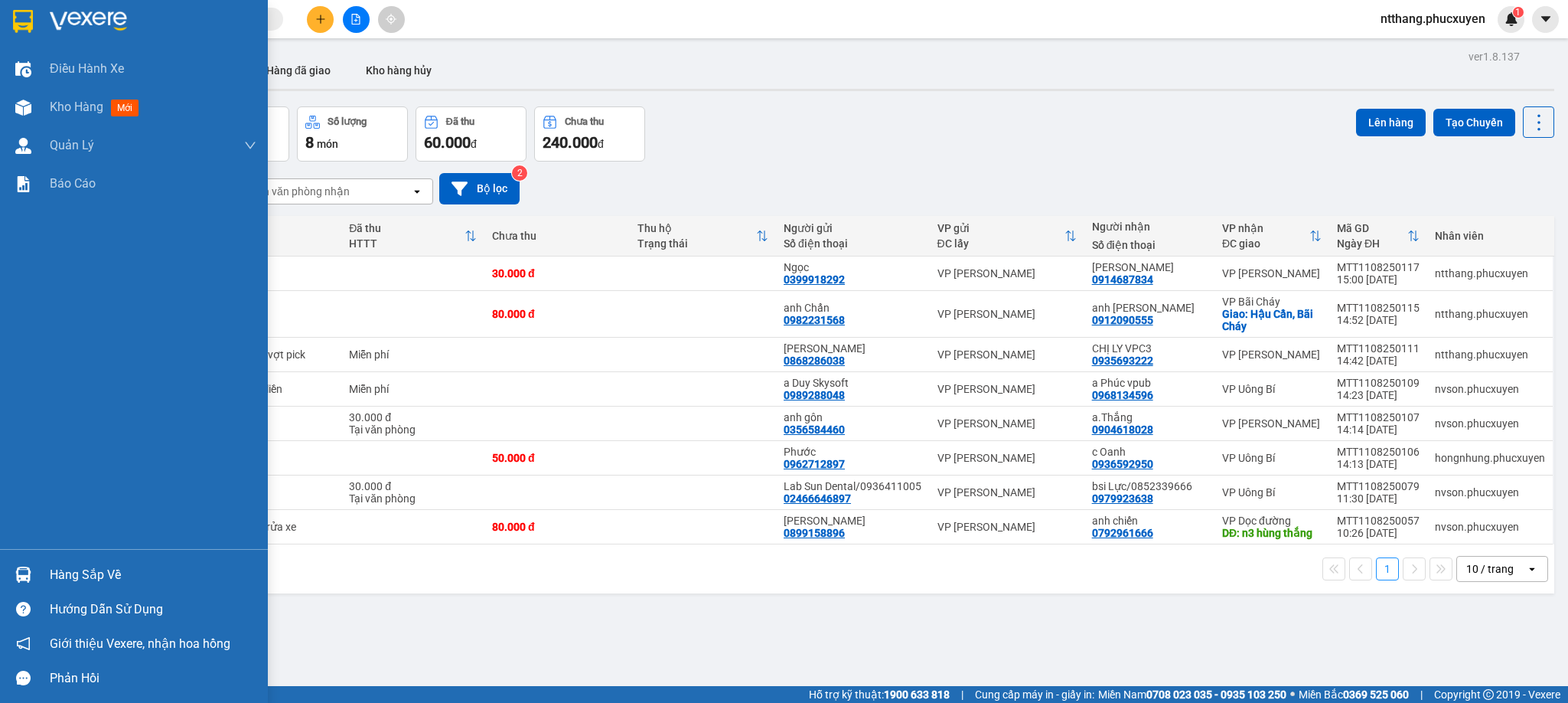
click at [25, 571] on img at bounding box center [23, 574] width 16 height 16
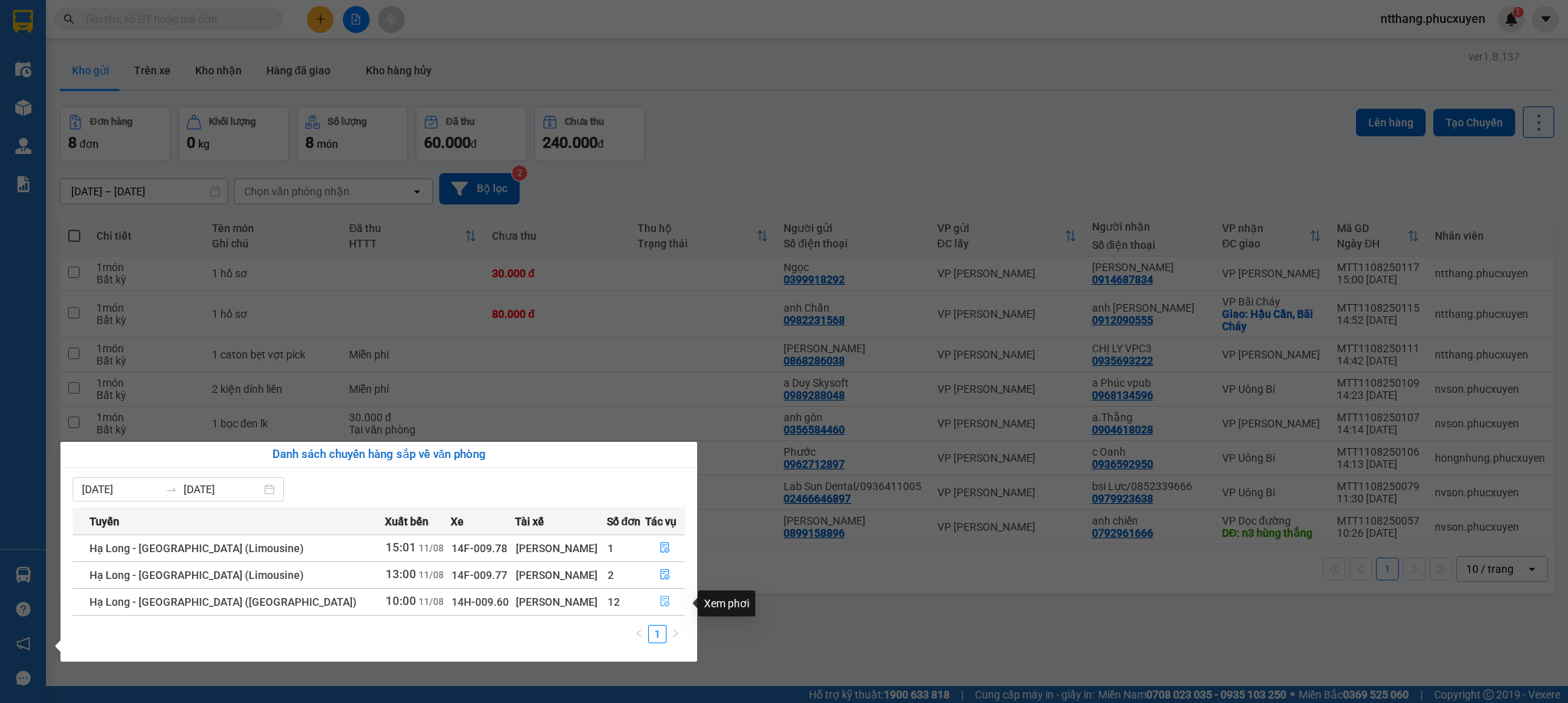
click at [662, 607] on icon "file-done" at bounding box center [664, 601] width 9 height 11
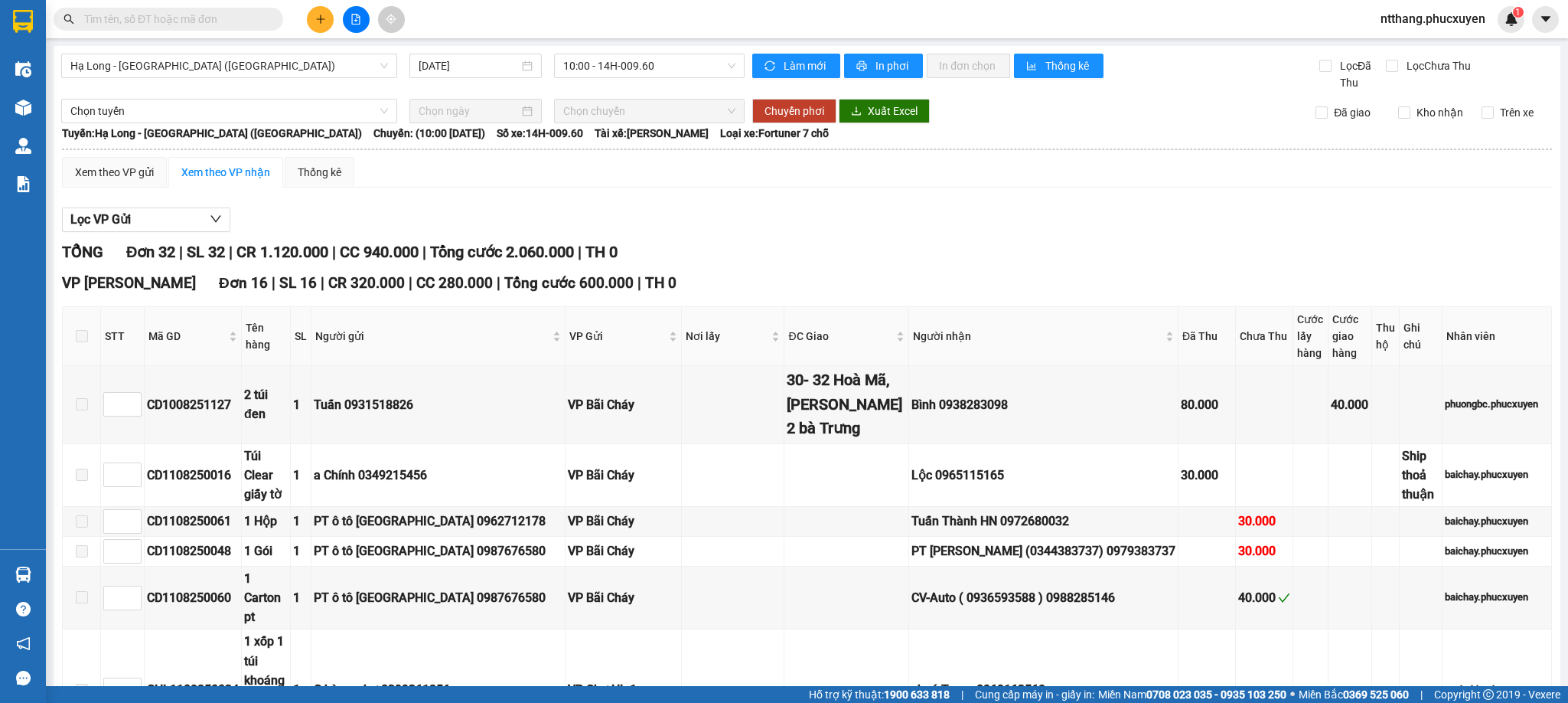
checkbox input "true"
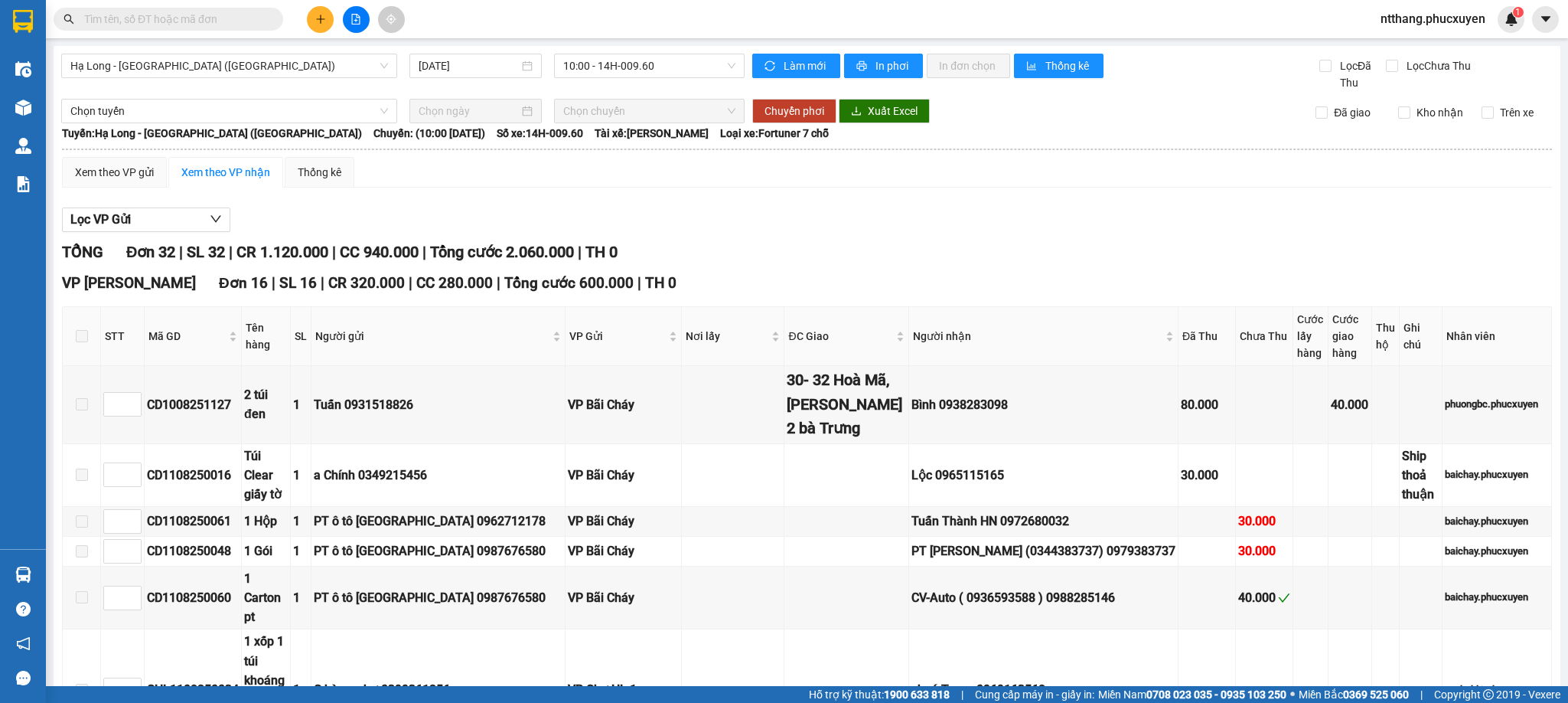
checkbox input "true"
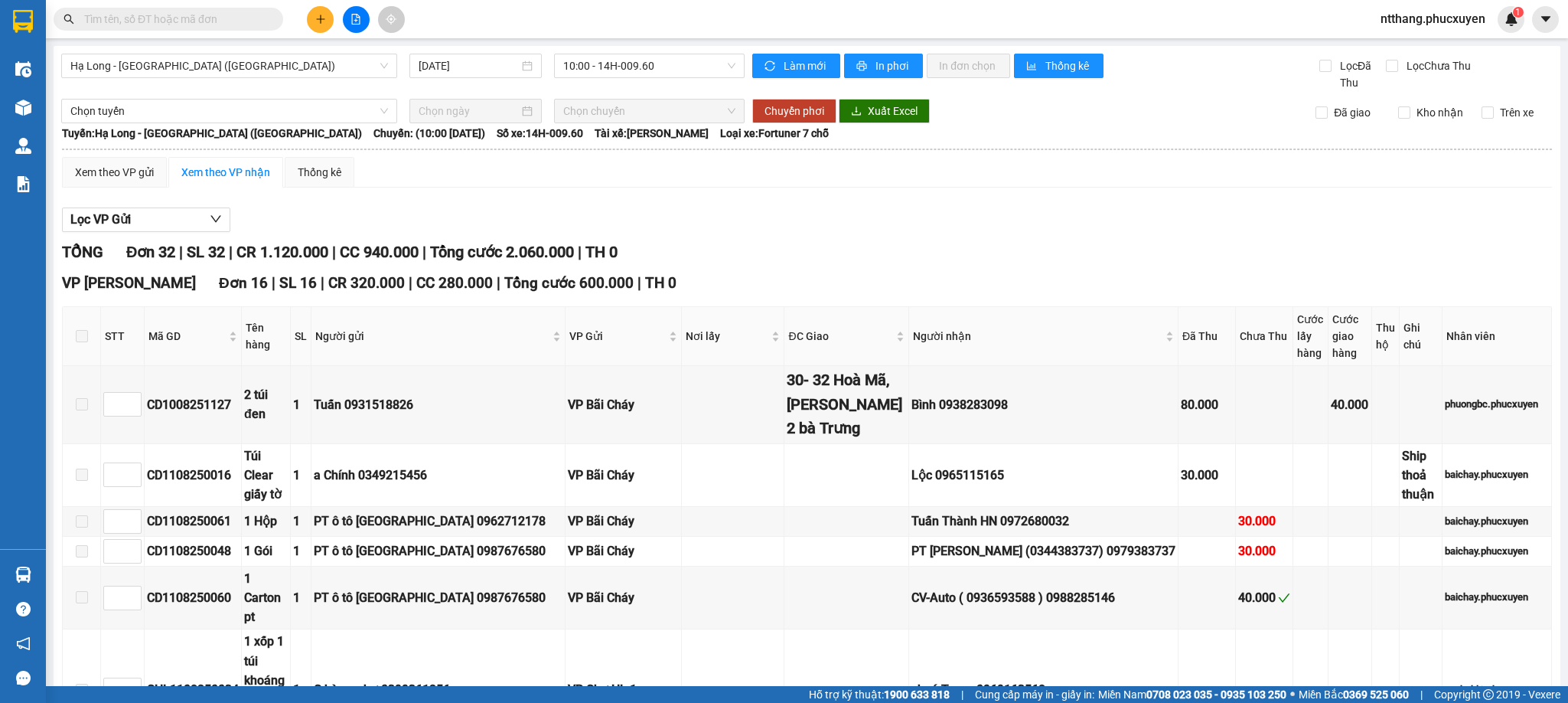
checkbox input "true"
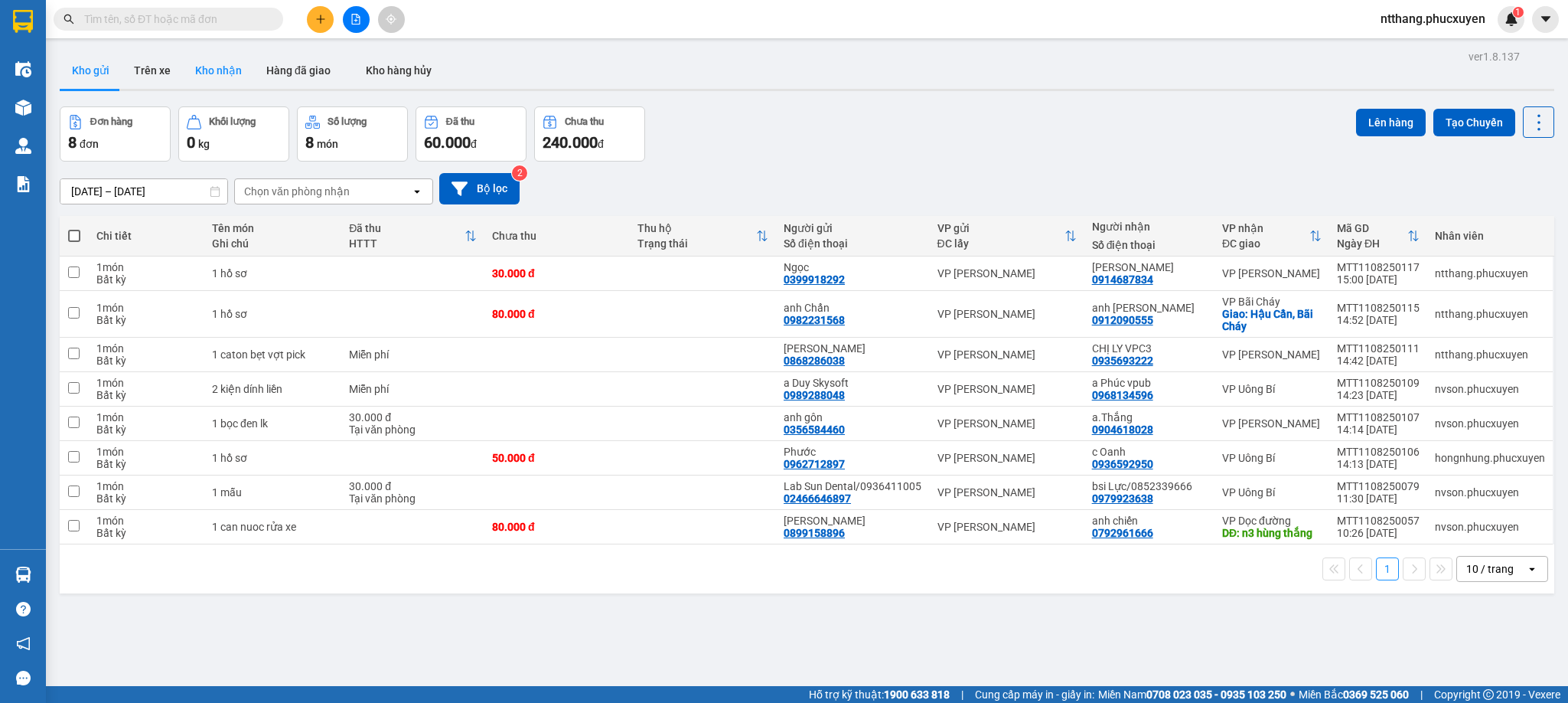
click at [208, 71] on button "Kho nhận" at bounding box center [219, 70] width 71 height 36
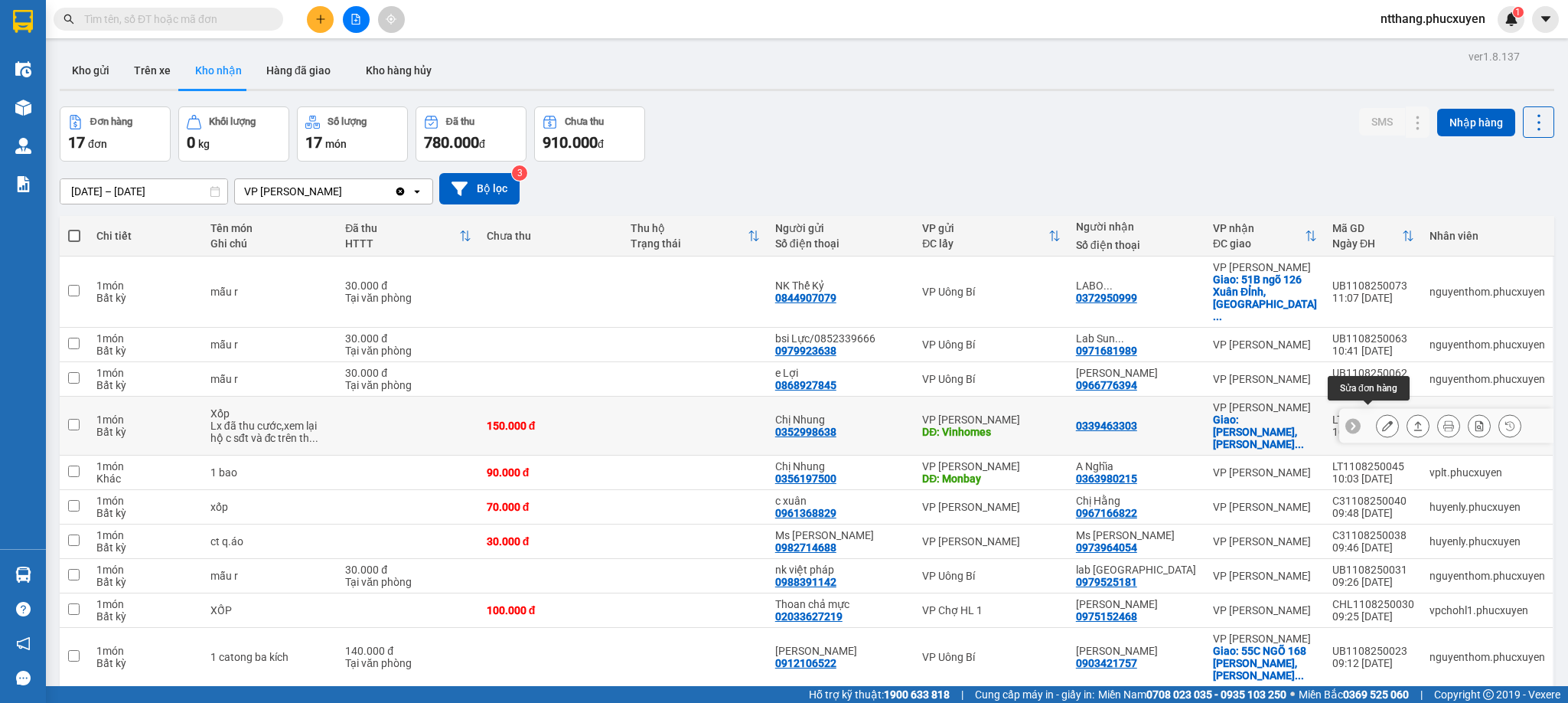
click at [1382, 421] on icon at bounding box center [1387, 426] width 11 height 11
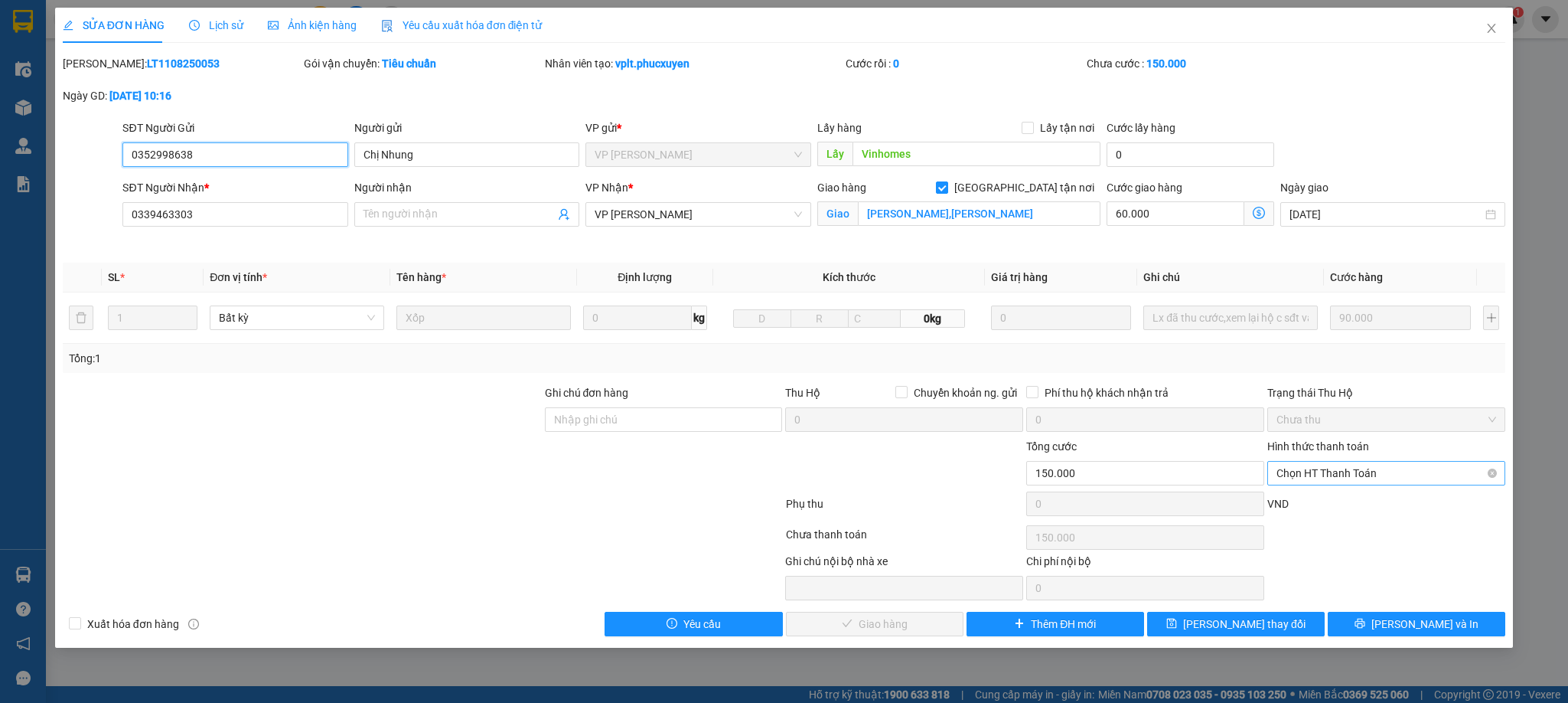
click at [1364, 467] on span "Chọn HT Thanh Toán" at bounding box center [1386, 473] width 220 height 23
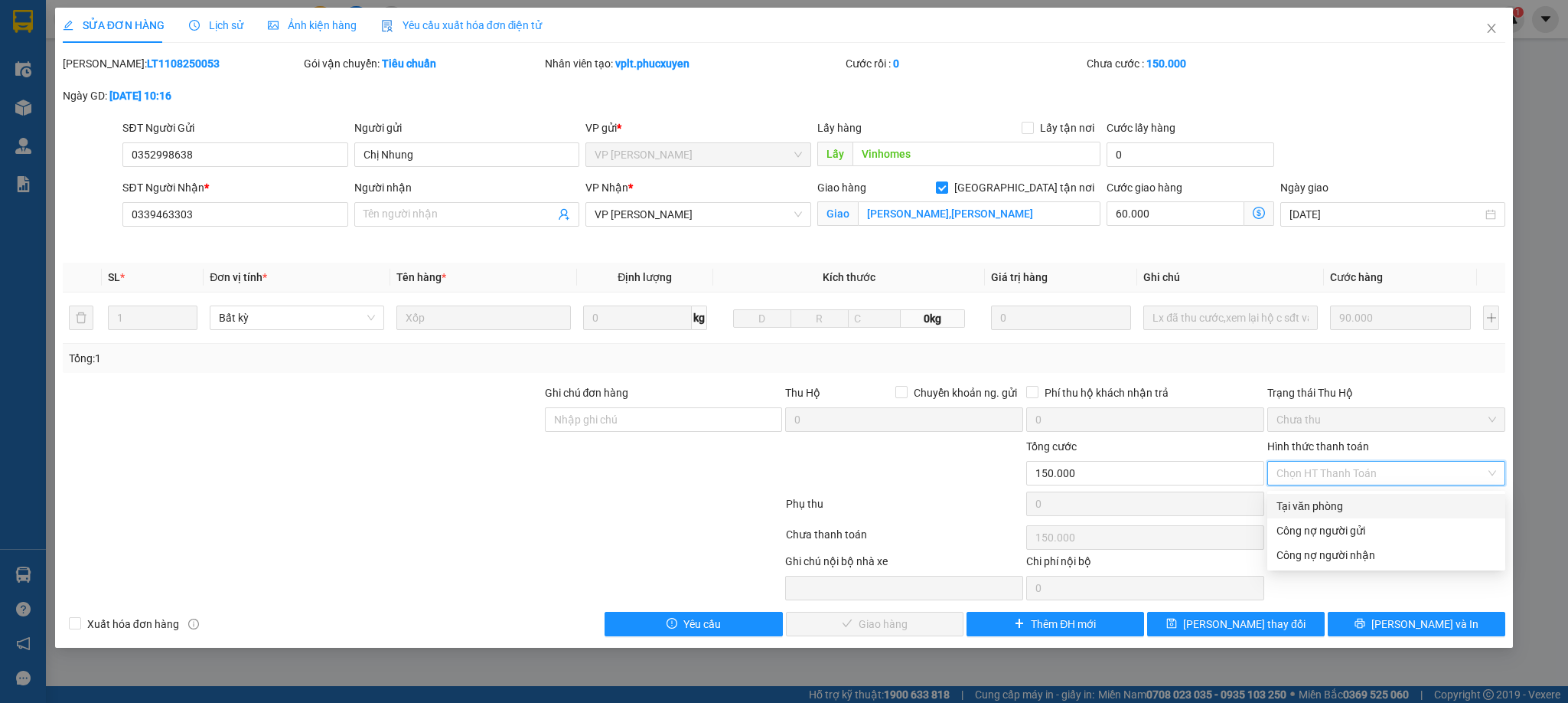
drag, startPoint x: 1350, startPoint y: 488, endPoint x: 1282, endPoint y: 544, distance: 88.1
click at [1341, 499] on div "Tại văn phòng" at bounding box center [1386, 506] width 220 height 17
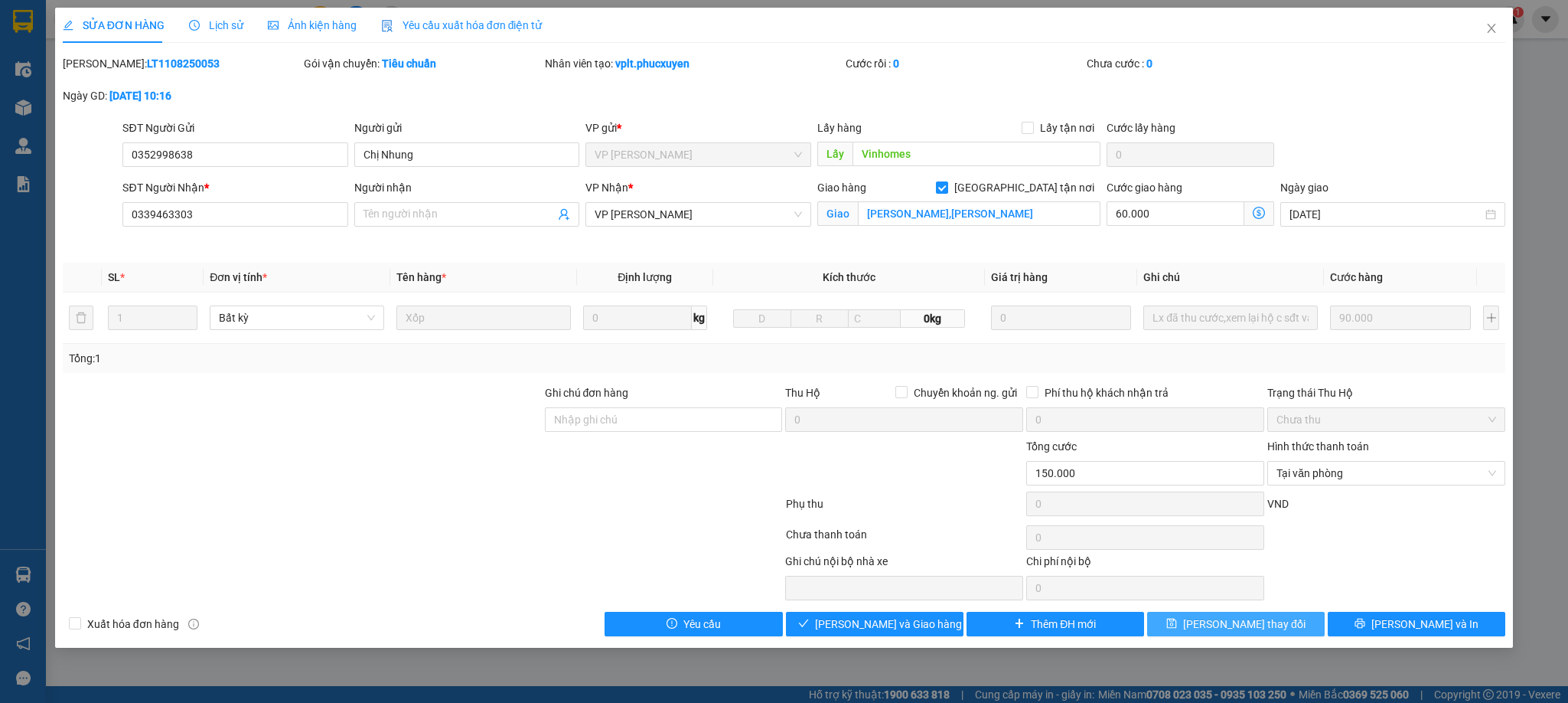
click at [1211, 620] on button "[PERSON_NAME] đổi" at bounding box center [1237, 624] width 178 height 25
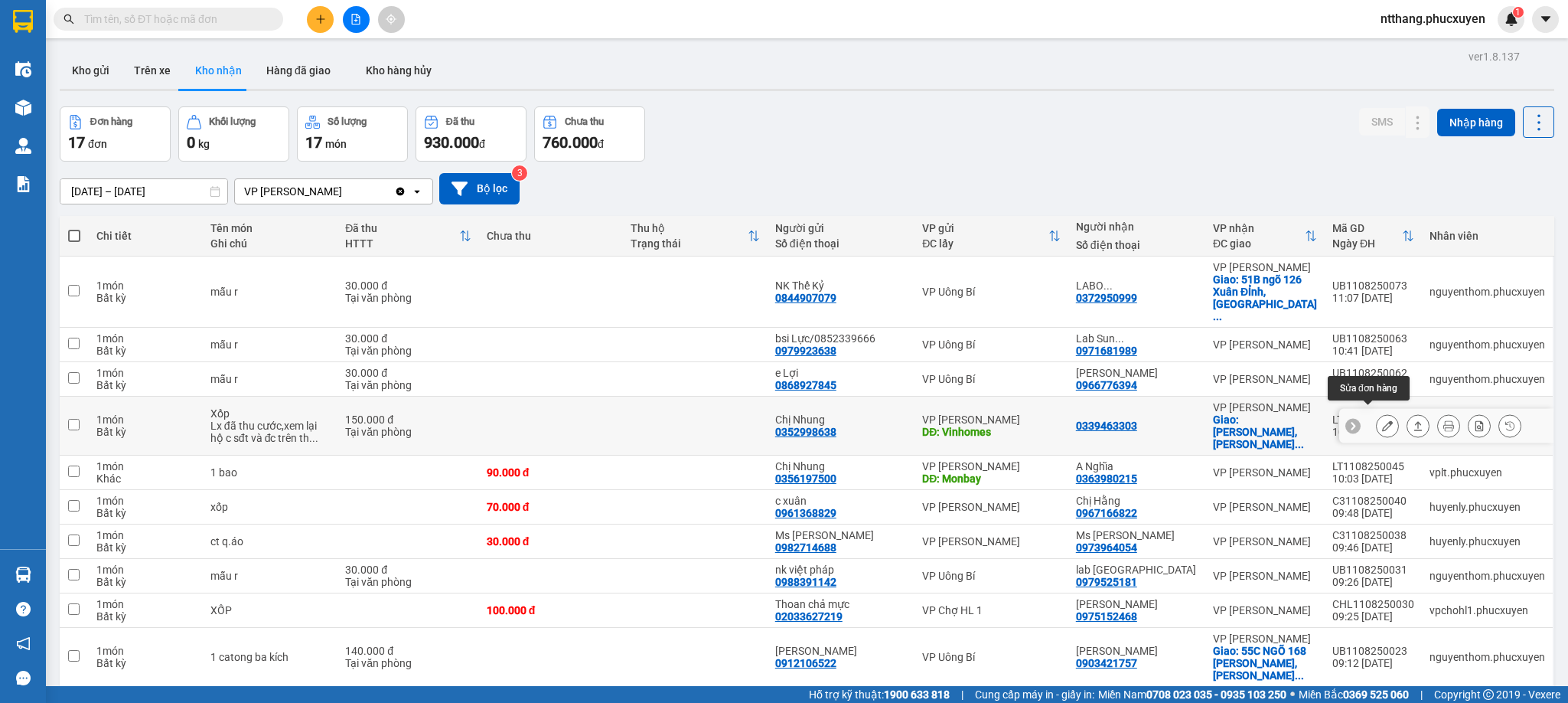
click at [1382, 421] on icon at bounding box center [1387, 426] width 11 height 11
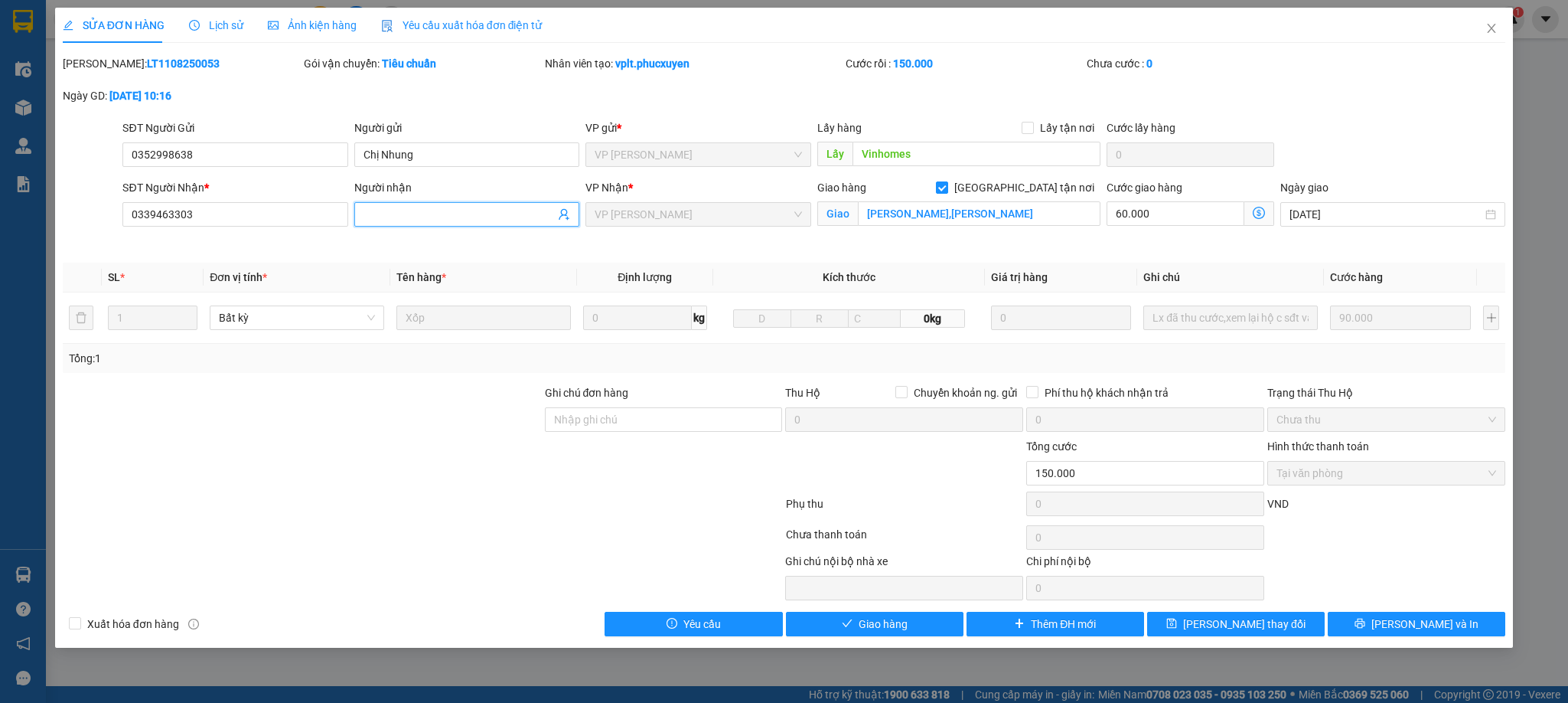
click at [459, 215] on input "Người nhận" at bounding box center [459, 215] width 192 height 17
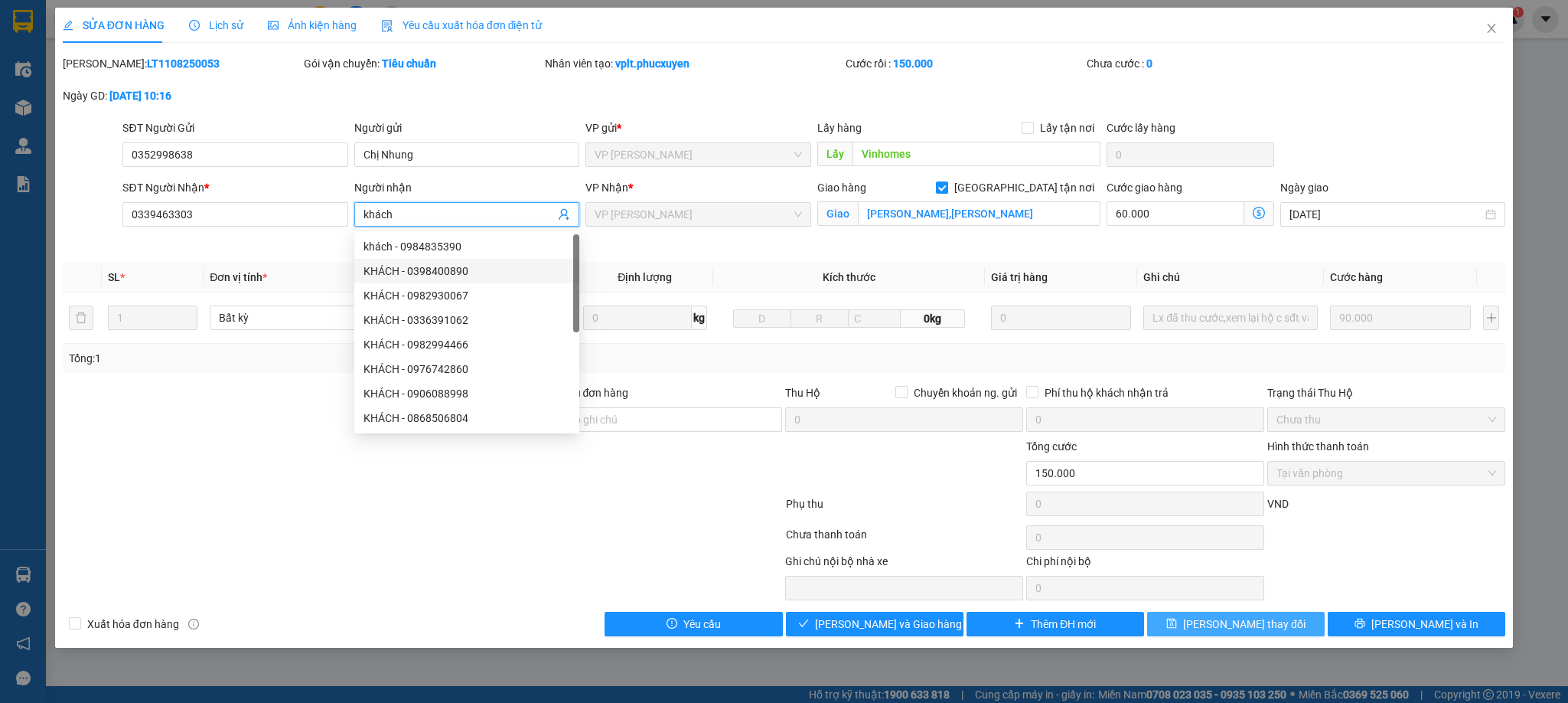
click at [1190, 626] on button "[PERSON_NAME] đổi" at bounding box center [1237, 624] width 178 height 25
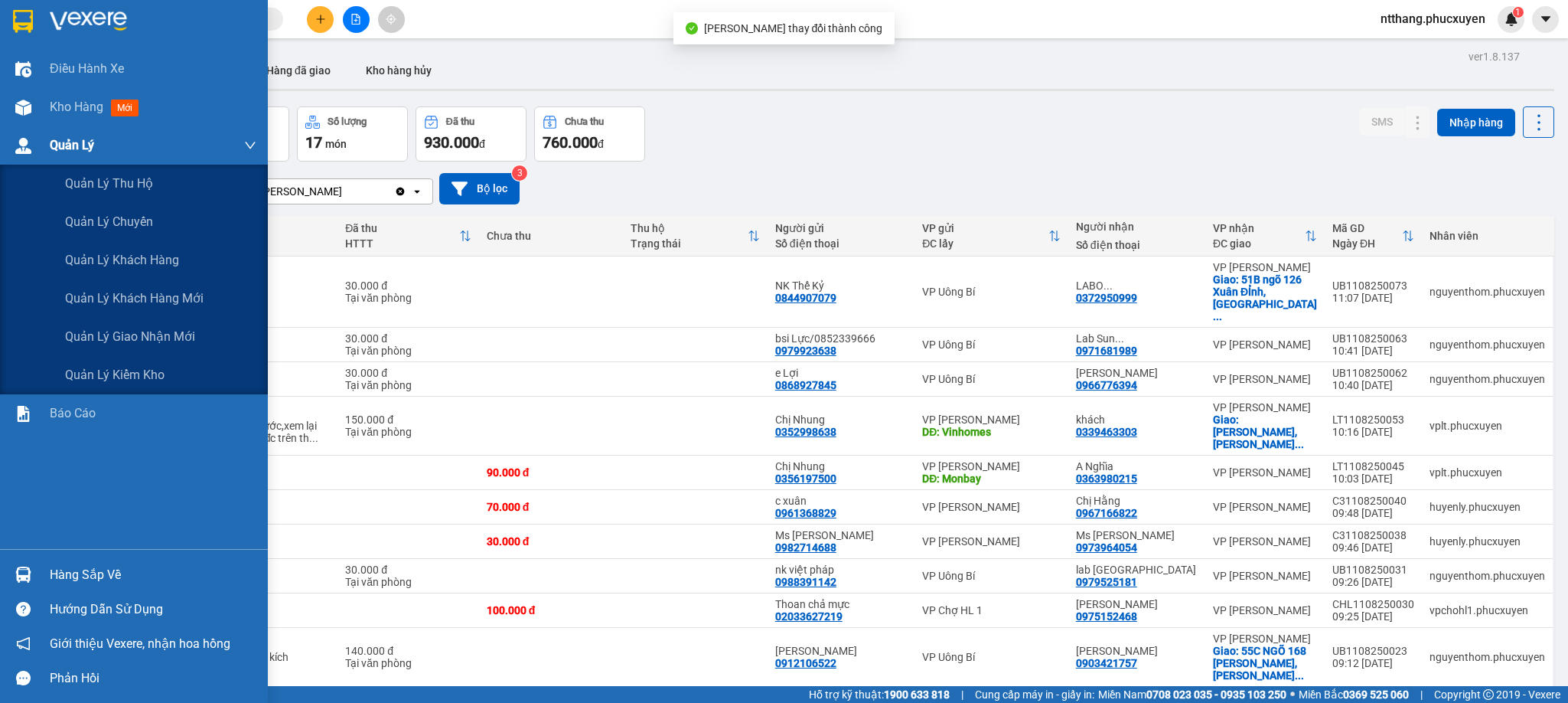
click at [12, 137] on div at bounding box center [24, 146] width 27 height 27
click at [150, 345] on span "Quản lý giao nhận mới" at bounding box center [131, 337] width 131 height 20
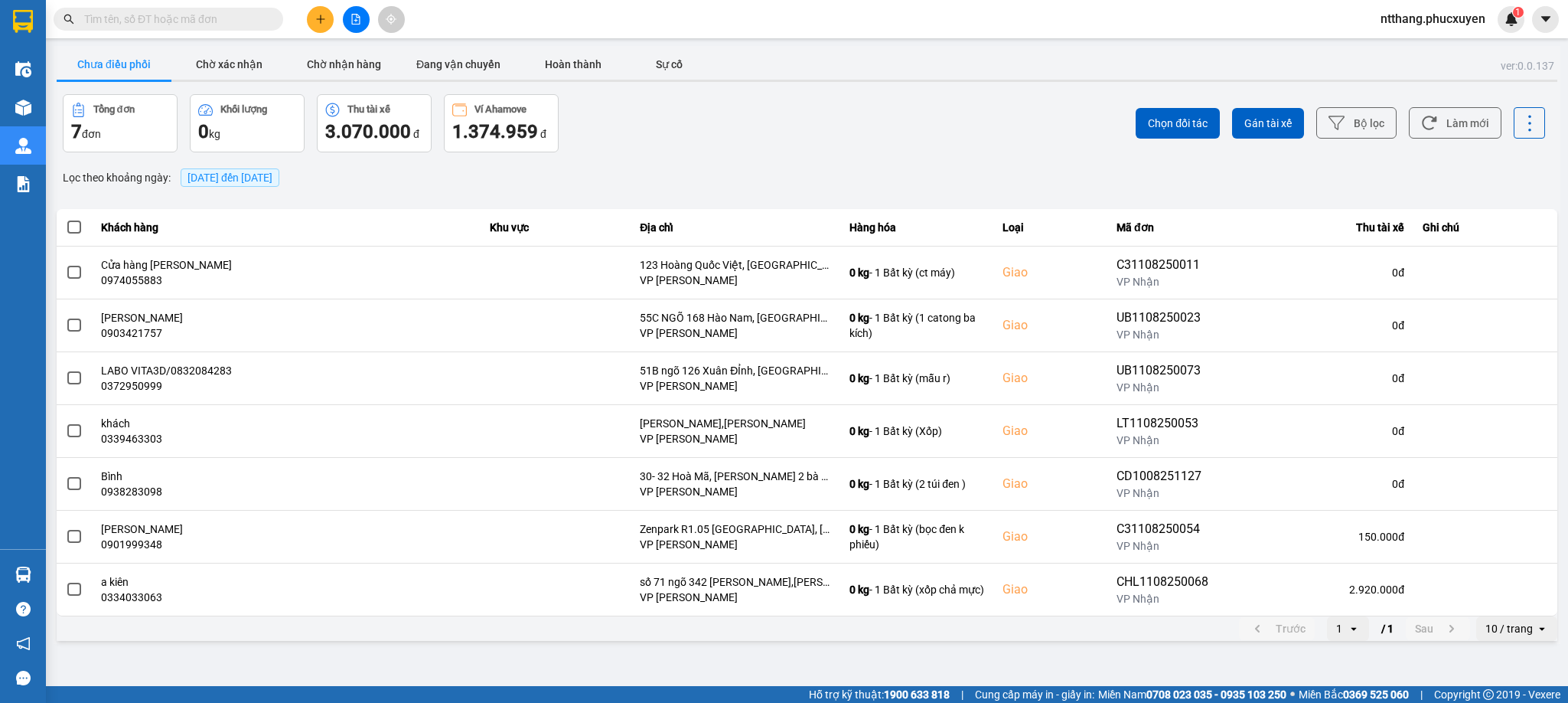
click at [272, 175] on span "[DATE] đến [DATE]" at bounding box center [230, 177] width 85 height 12
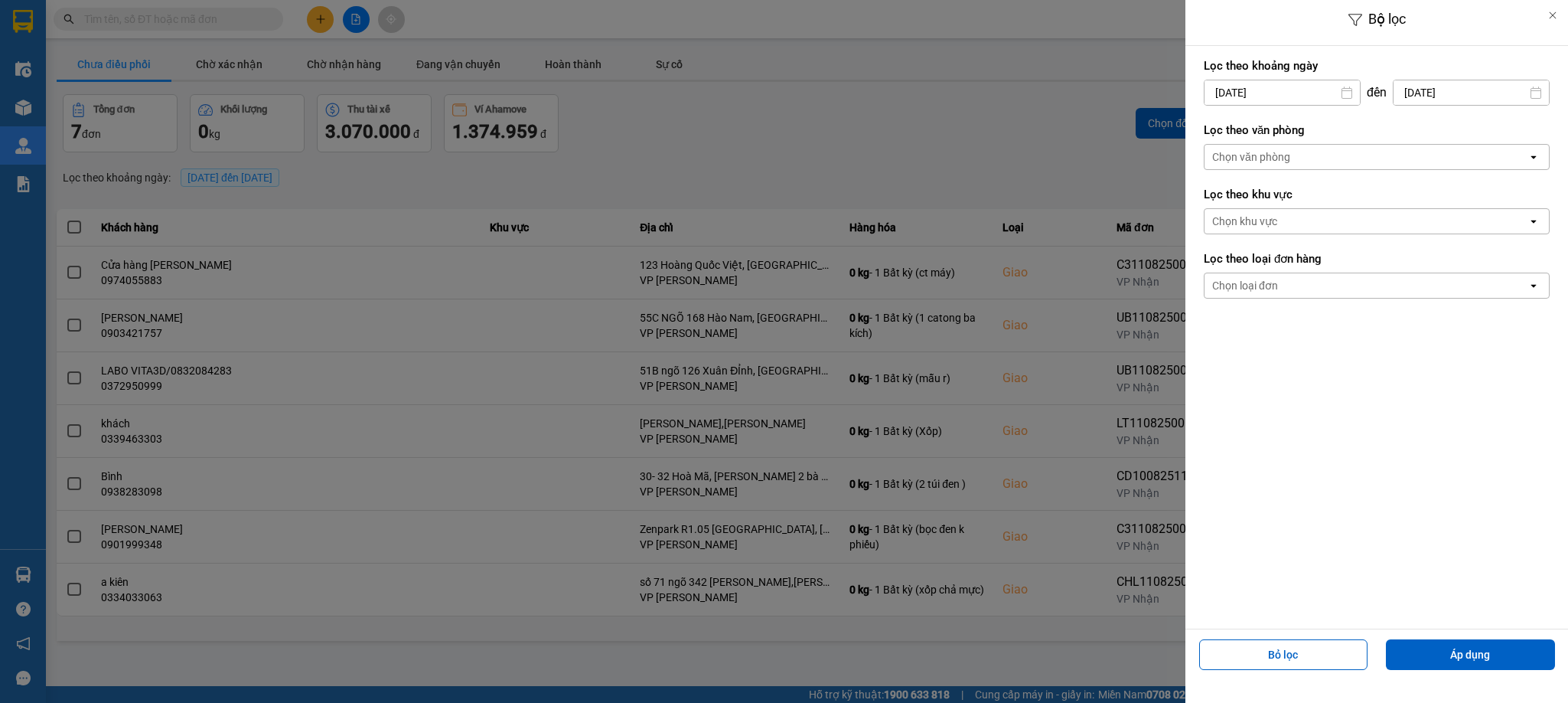
click at [1257, 157] on div "Chọn văn phòng" at bounding box center [1251, 157] width 78 height 15
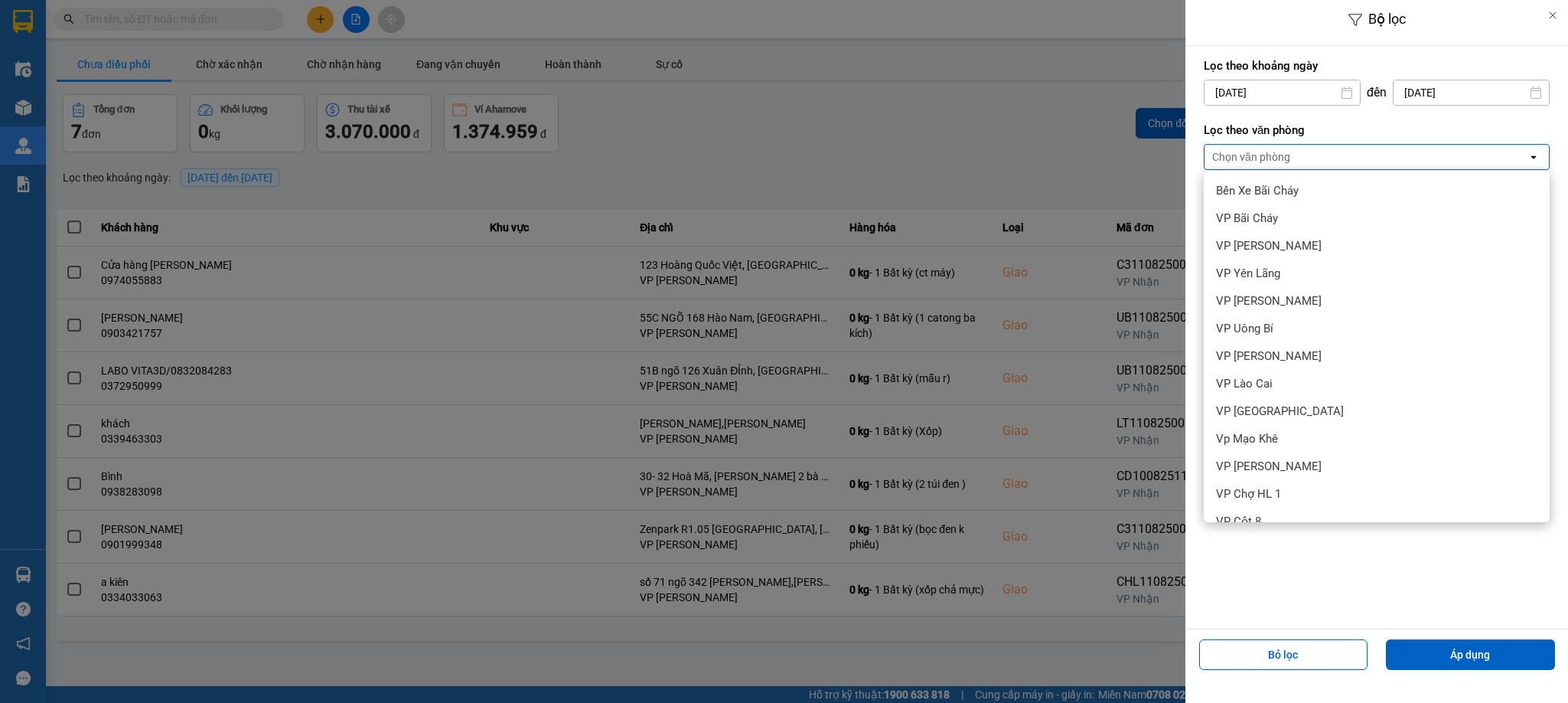
click at [1311, 624] on span "[PERSON_NAME]" at bounding box center [1269, 632] width 106 height 15
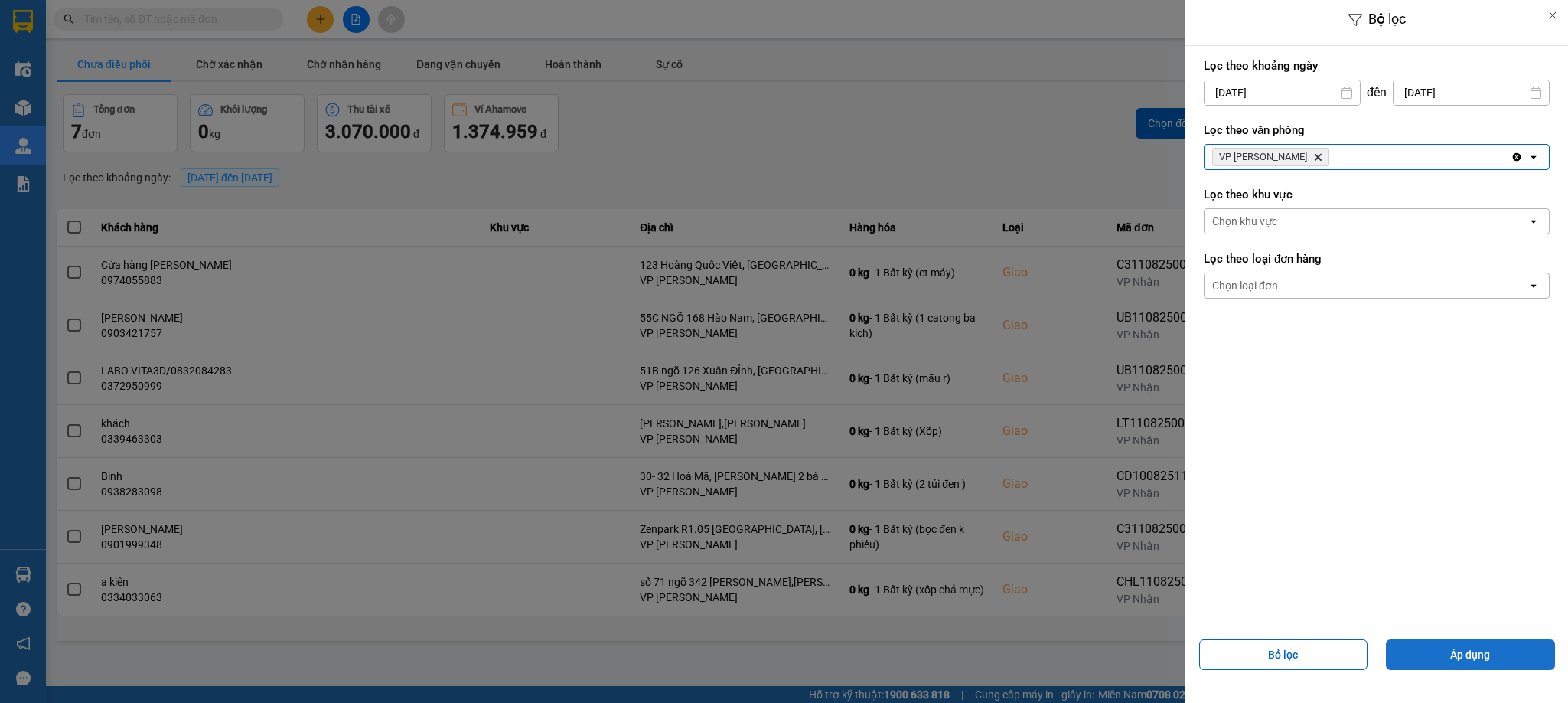
click at [1500, 650] on button "Áp dụng" at bounding box center [1471, 655] width 170 height 31
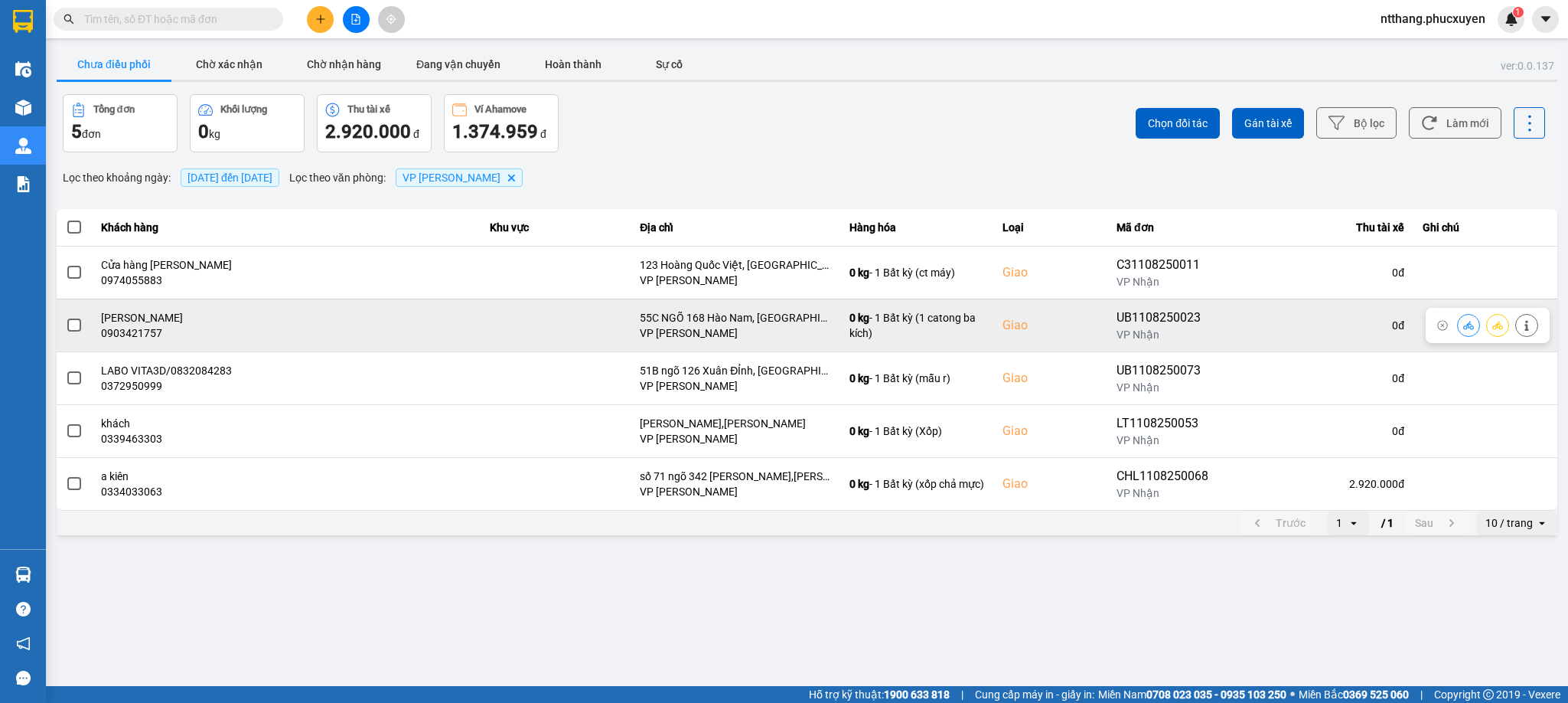
click at [1460, 328] on button at bounding box center [1468, 326] width 21 height 27
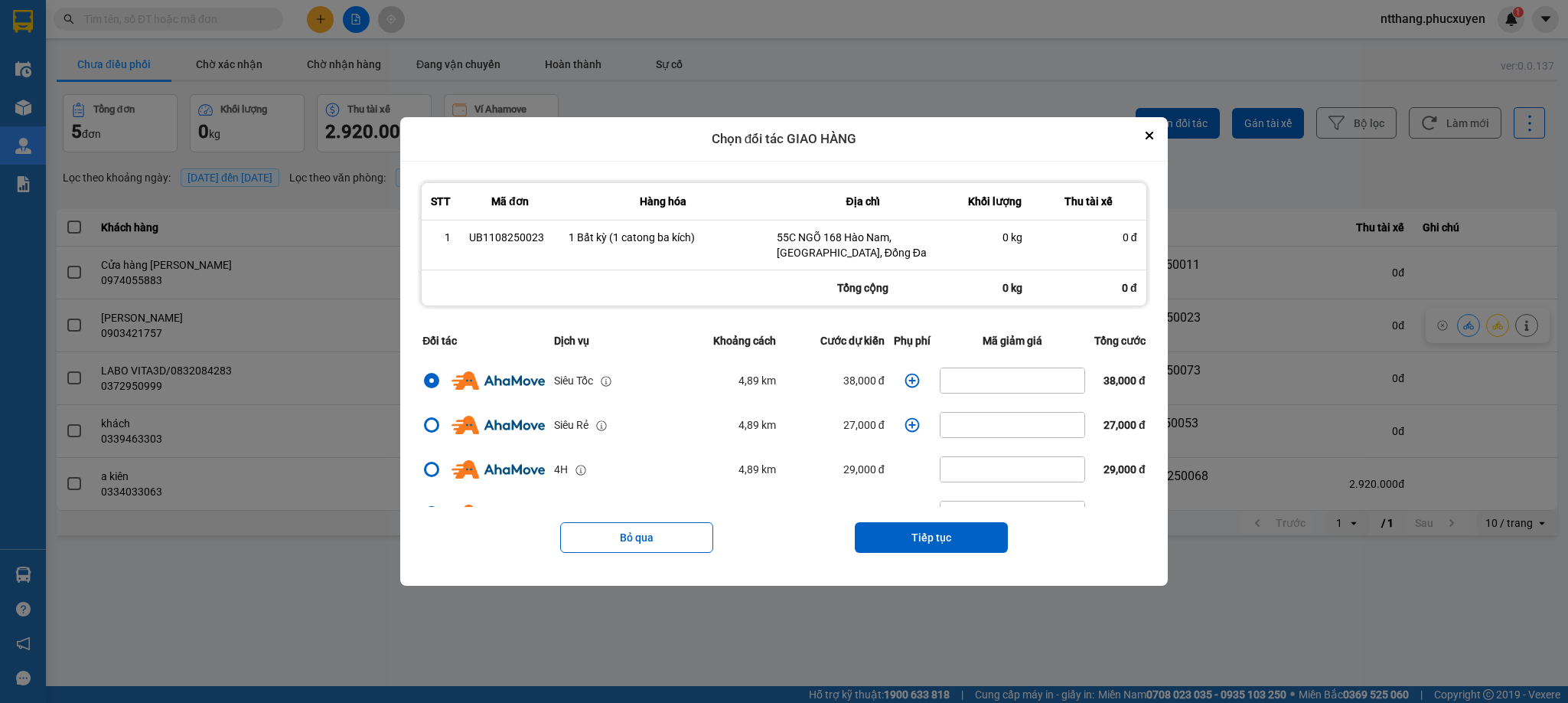
click at [904, 382] on icon "dialog" at bounding box center [911, 380] width 14 height 14
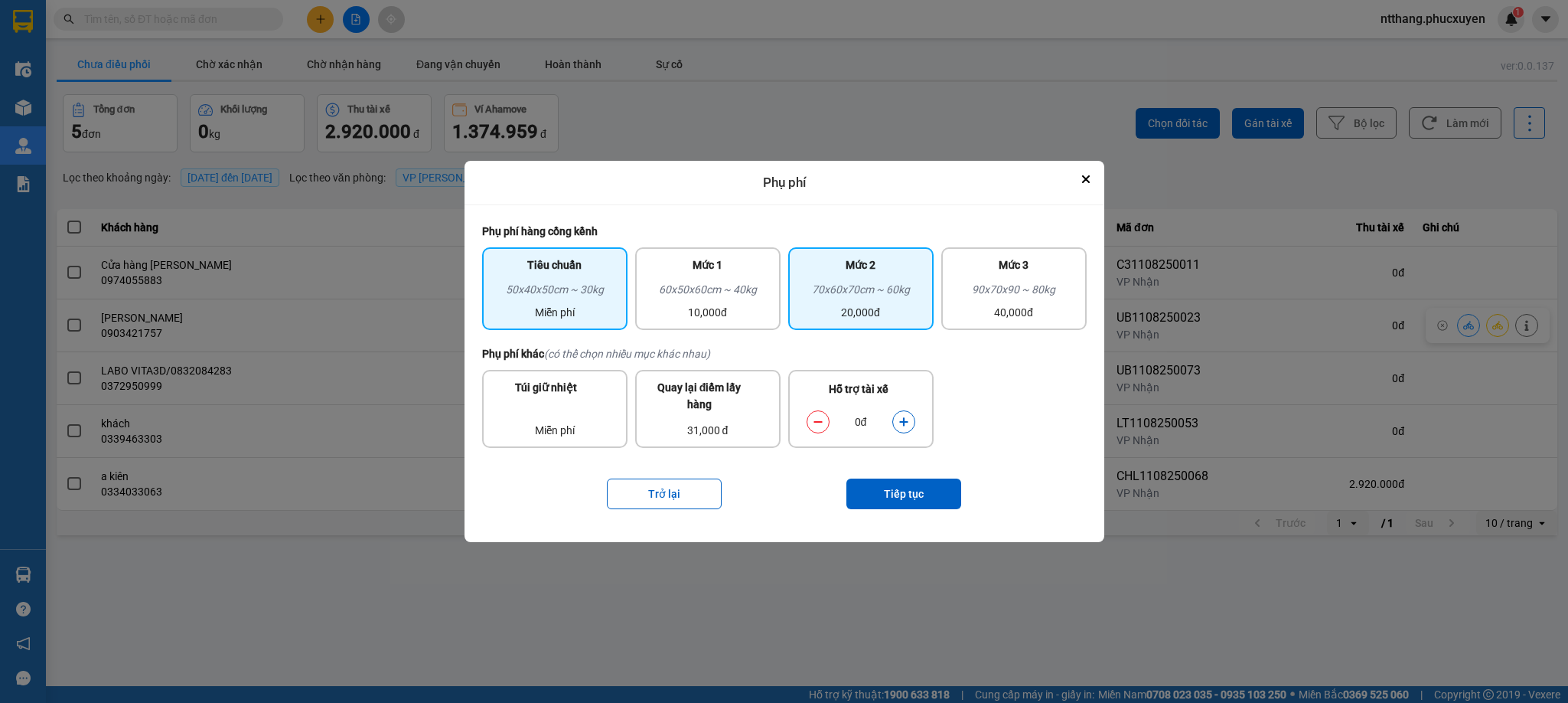
click at [875, 301] on div "70x60x70cm ~ 60kg" at bounding box center [861, 292] width 127 height 23
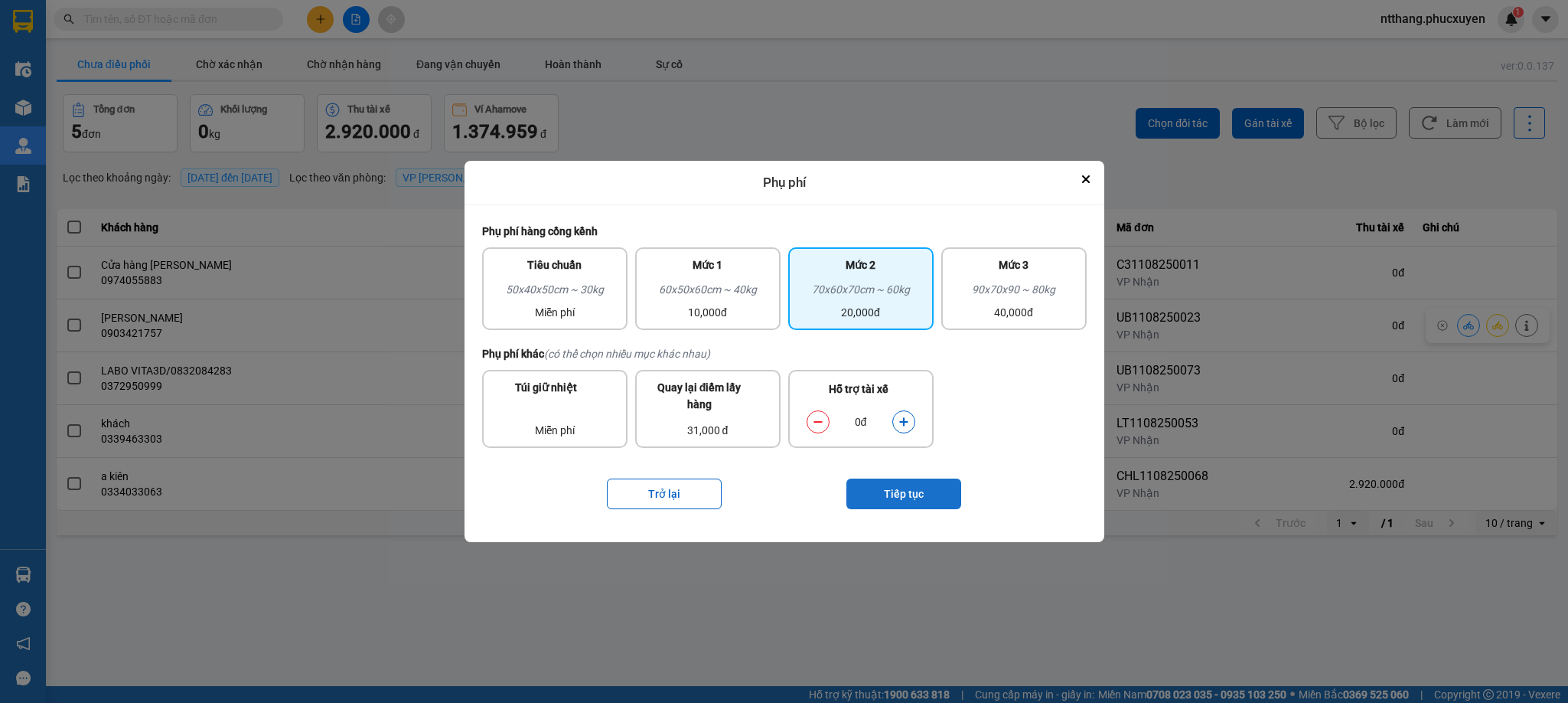
click at [898, 496] on button "Tiếp tục" at bounding box center [904, 494] width 114 height 31
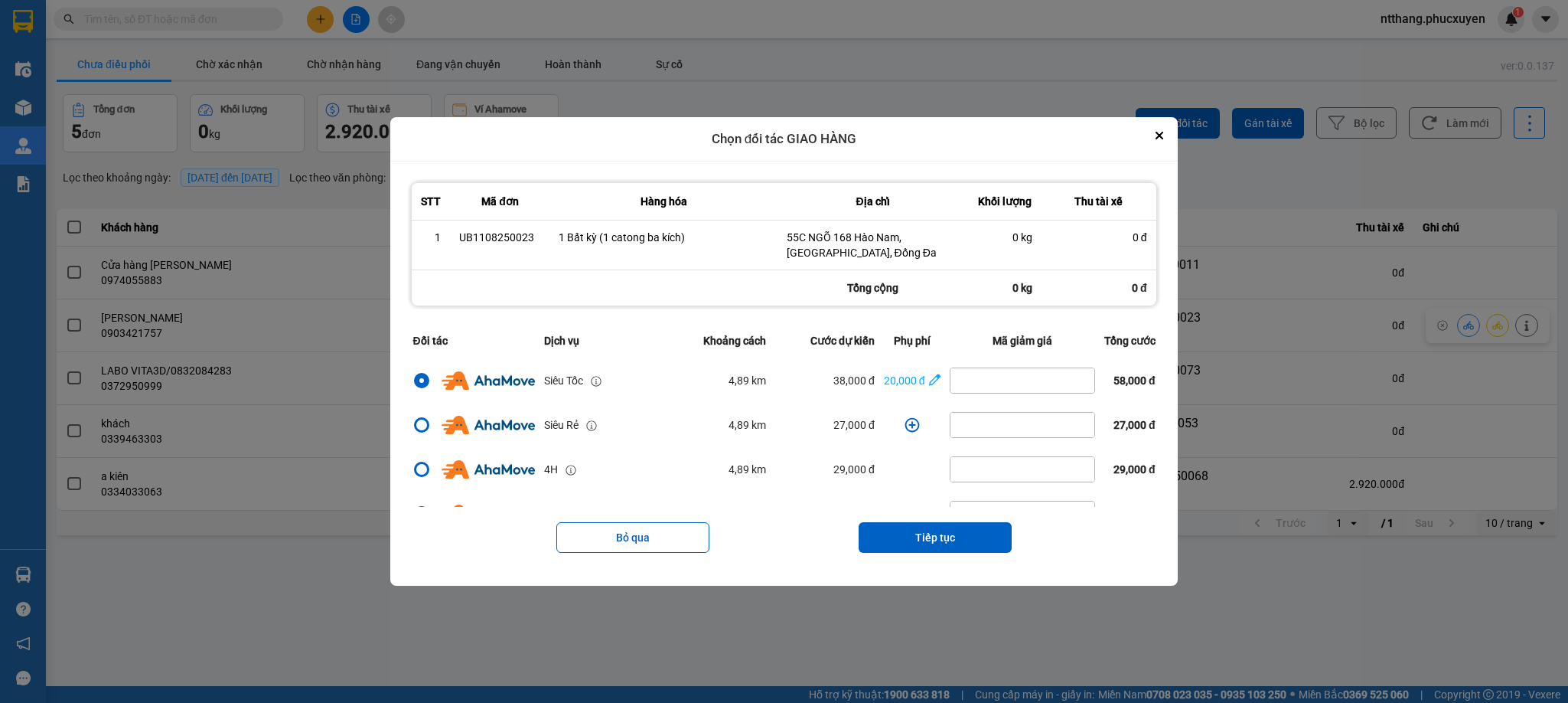
click at [903, 517] on div "Bỏ qua Tiếp tục" at bounding box center [783, 538] width 752 height 61
click at [903, 543] on button "Tiếp tục" at bounding box center [935, 538] width 153 height 31
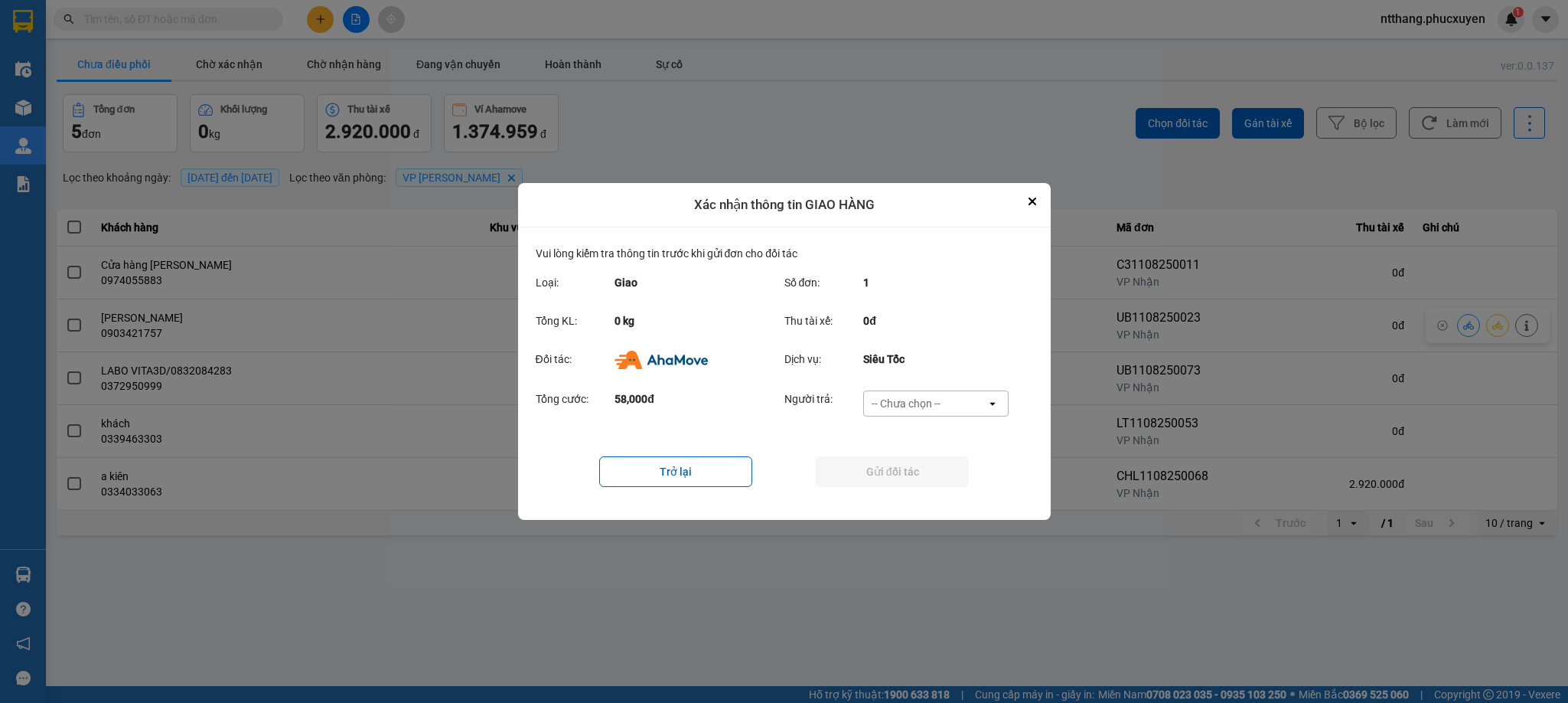
click at [917, 402] on div "-- Chưa chọn --" at bounding box center [906, 404] width 69 height 15
click at [904, 487] on span "Ví Ahamove" at bounding box center [906, 492] width 62 height 15
click at [901, 477] on button "Gửi đối tác" at bounding box center [892, 471] width 153 height 31
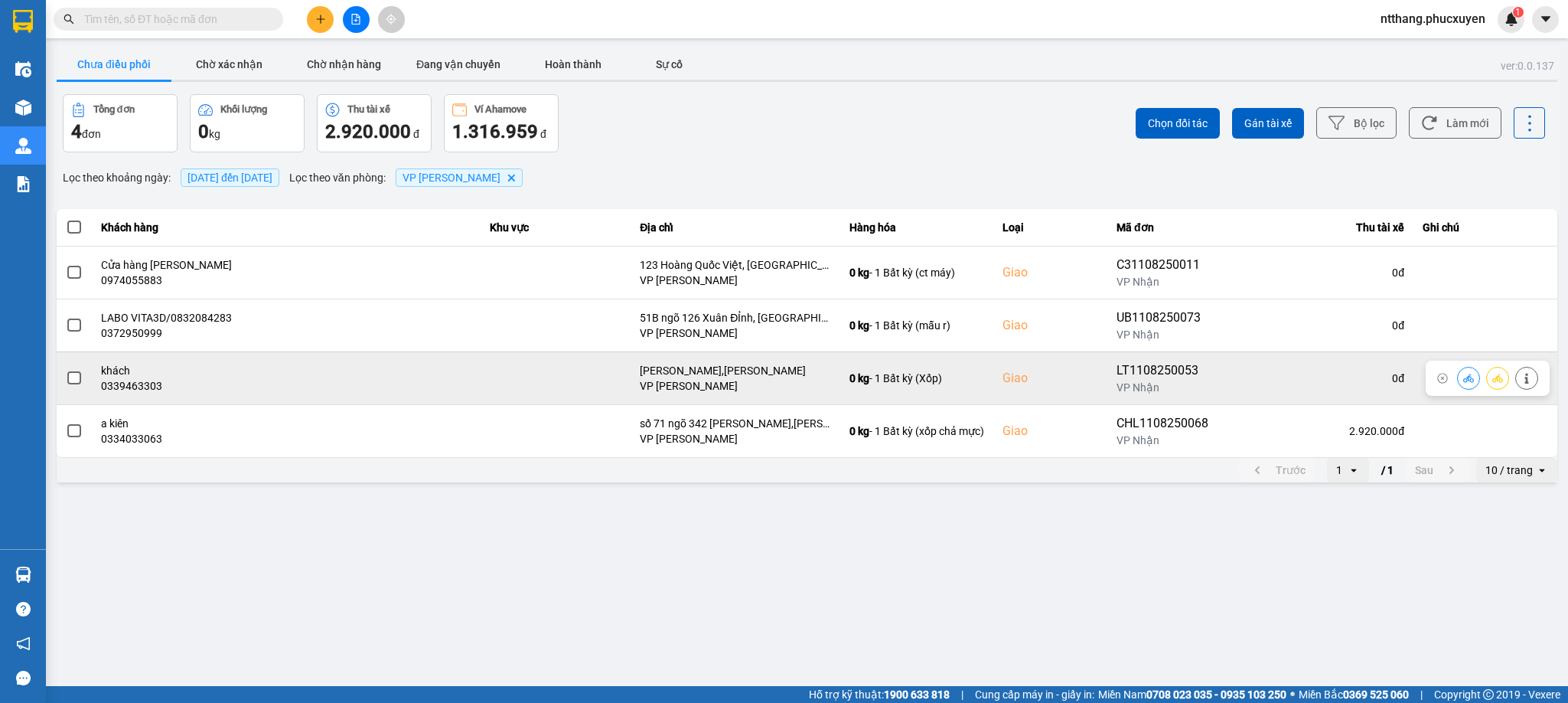
click at [1470, 383] on icon at bounding box center [1469, 378] width 11 height 11
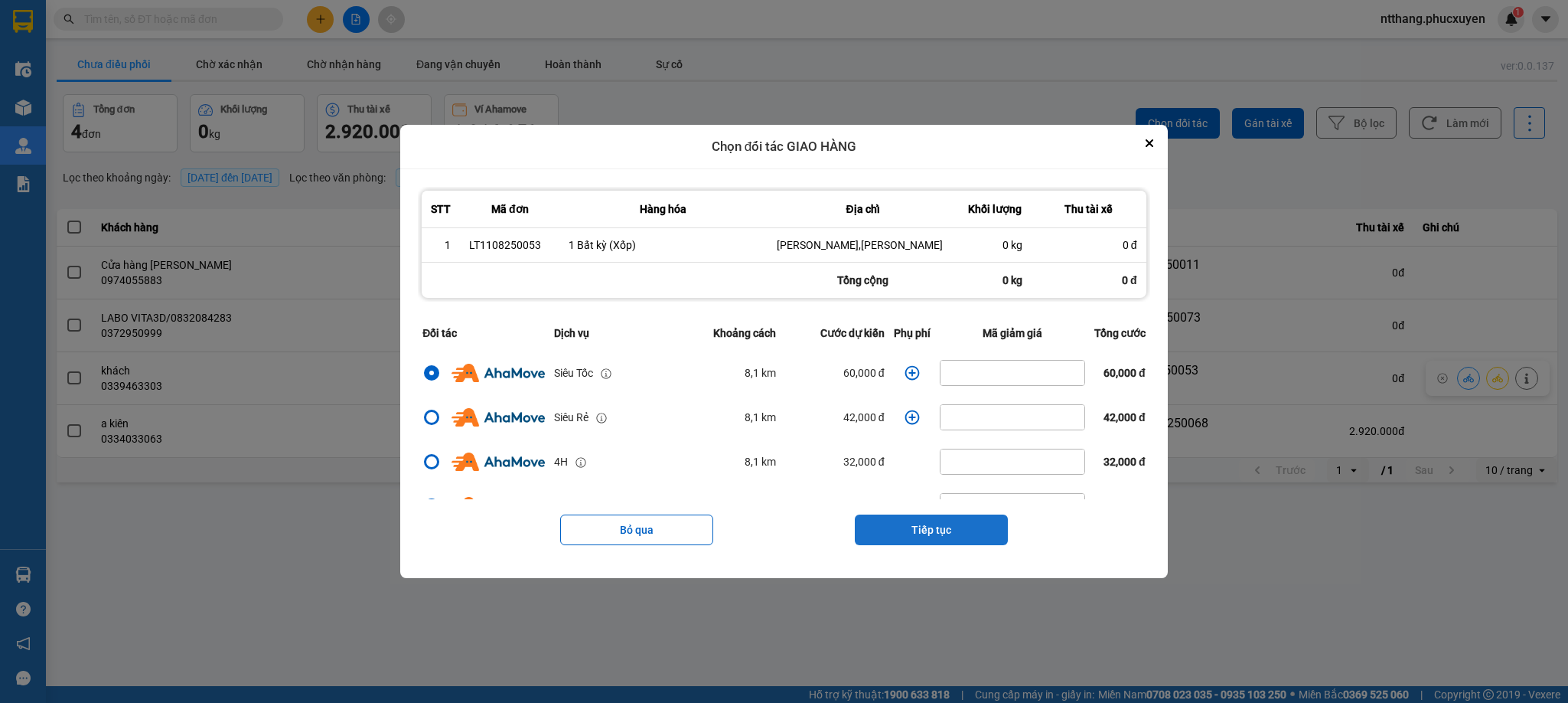
click at [939, 535] on button "Tiếp tục" at bounding box center [931, 530] width 153 height 31
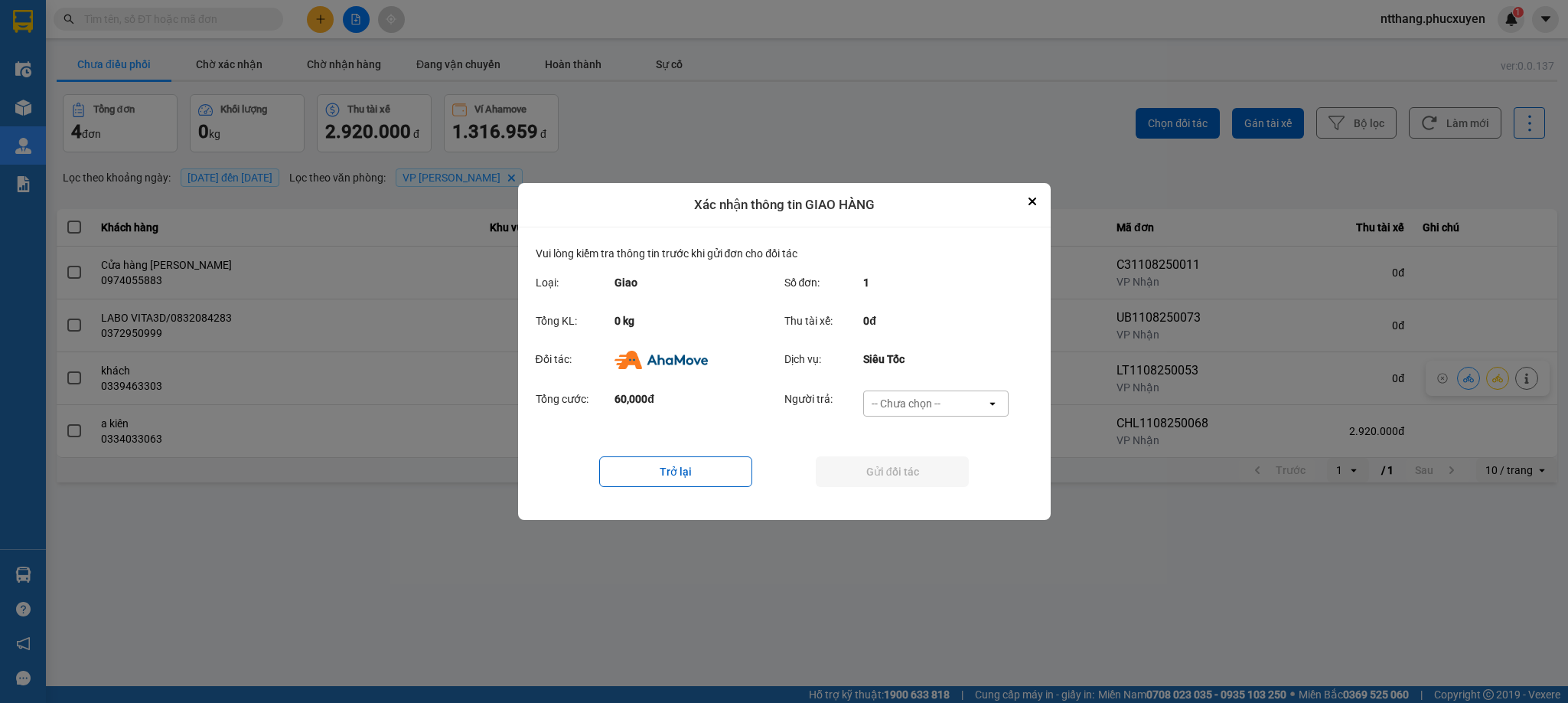
click at [943, 405] on div "-- Chưa chọn --" at bounding box center [926, 403] width 122 height 25
drag, startPoint x: 901, startPoint y: 497, endPoint x: 901, endPoint y: 480, distance: 17.0
click at [900, 497] on span "Ví Ahamove" at bounding box center [906, 492] width 62 height 15
click at [904, 467] on button "Gửi đối tác" at bounding box center [892, 471] width 153 height 31
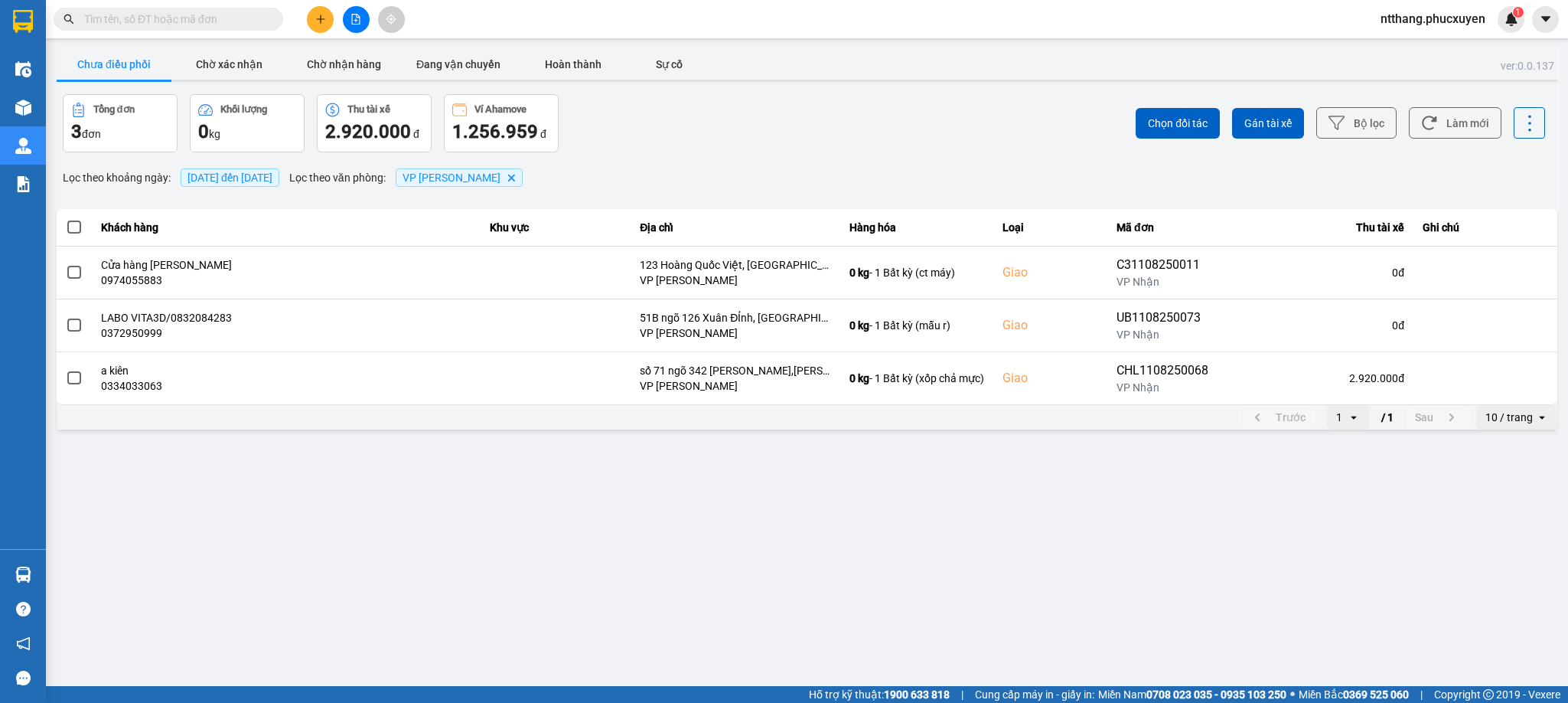
click at [738, 464] on main "ver: 0.0.137 Chưa điều phối Chờ xác nhận Chờ nhận hàng Đang vận chuyển Hoàn thà…" at bounding box center [784, 343] width 1568 height 686
click at [315, 14] on icon "plus" at bounding box center [320, 19] width 11 height 11
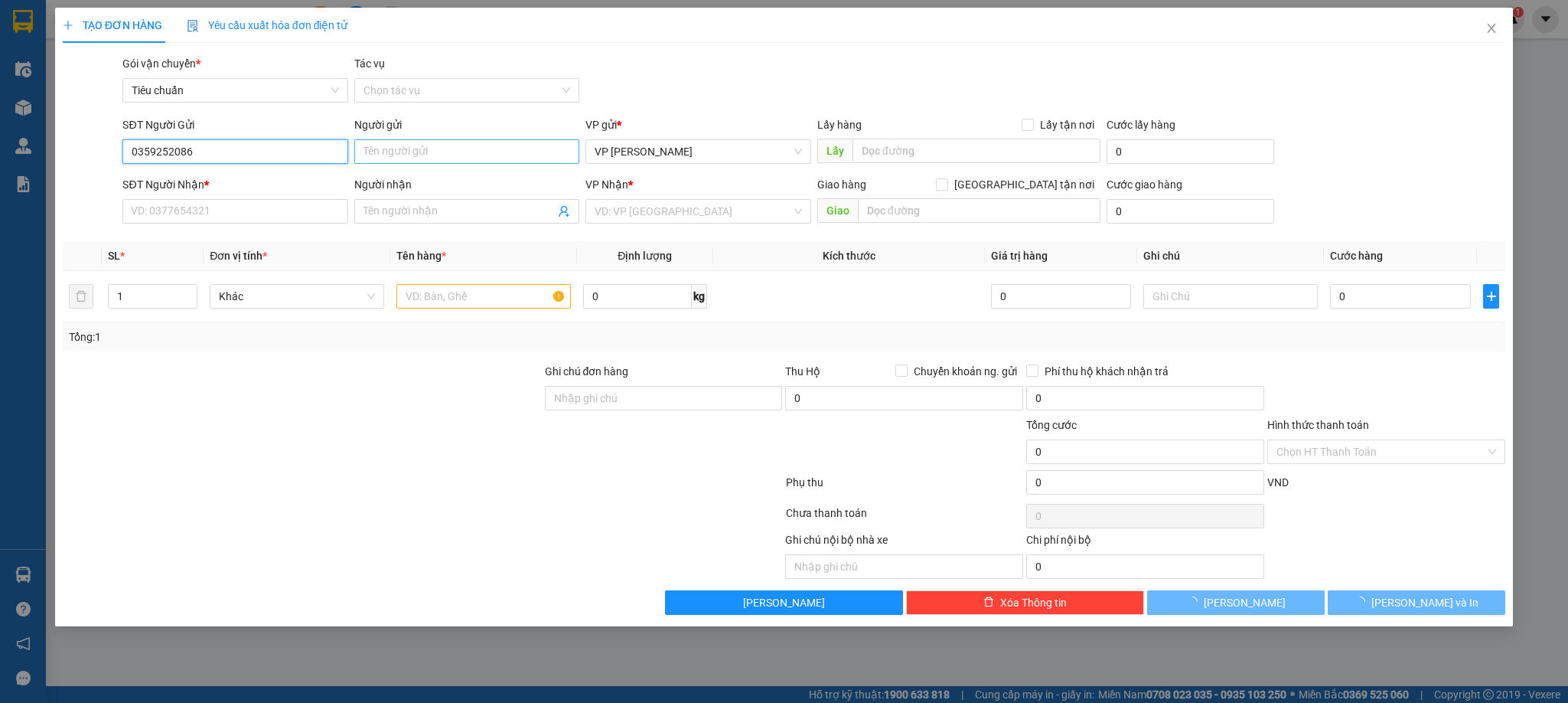
type input "0359252086"
click at [451, 149] on input "Người gửi" at bounding box center [466, 151] width 225 height 25
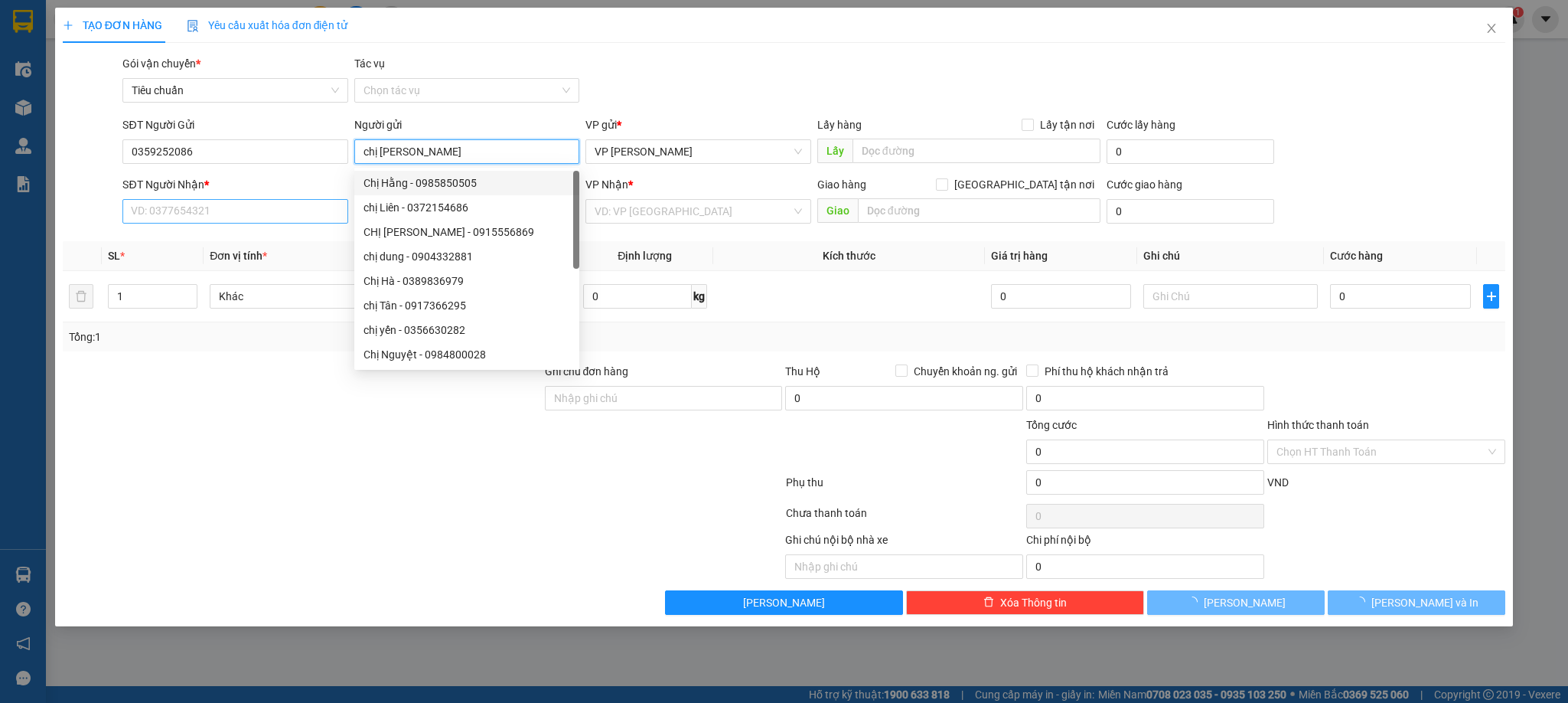
type input "chị Thuỷ"
click at [274, 216] on input "SĐT Người Nhận *" at bounding box center [234, 211] width 225 height 25
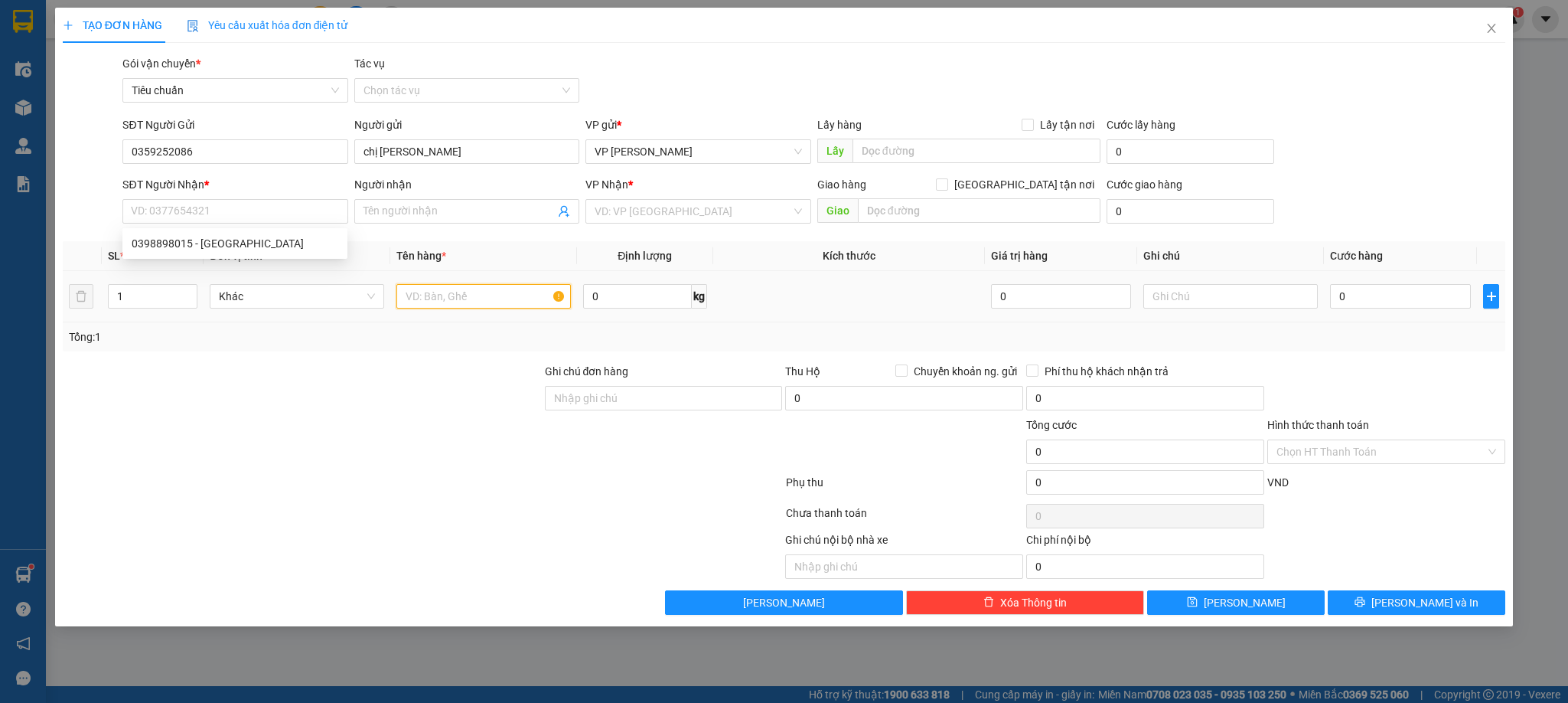
click at [471, 302] on input "text" at bounding box center [484, 296] width 175 height 25
type input "2 thùng giấy tờ"
click at [1387, 304] on input "0" at bounding box center [1401, 296] width 141 height 25
type input "8"
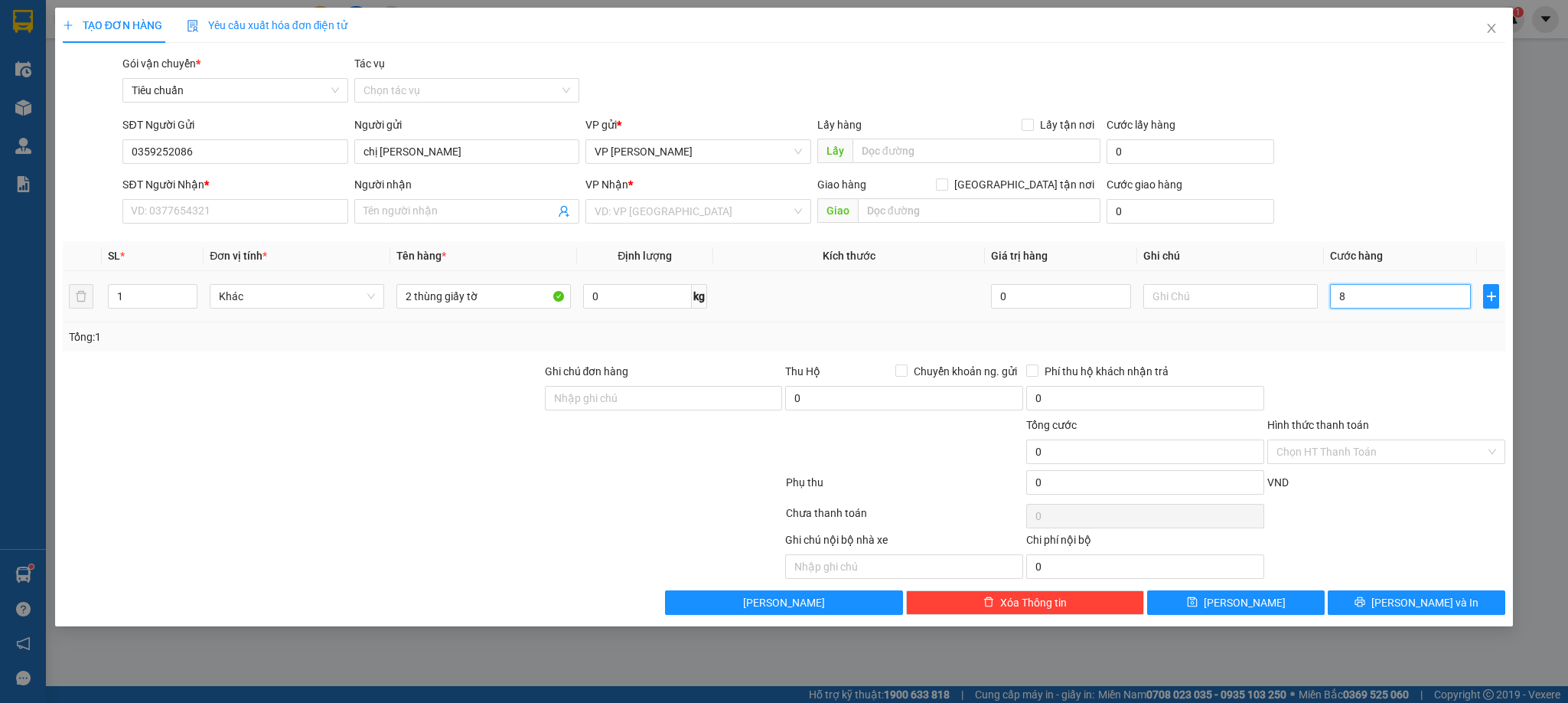
type input "8"
type input "80"
type input "80.000"
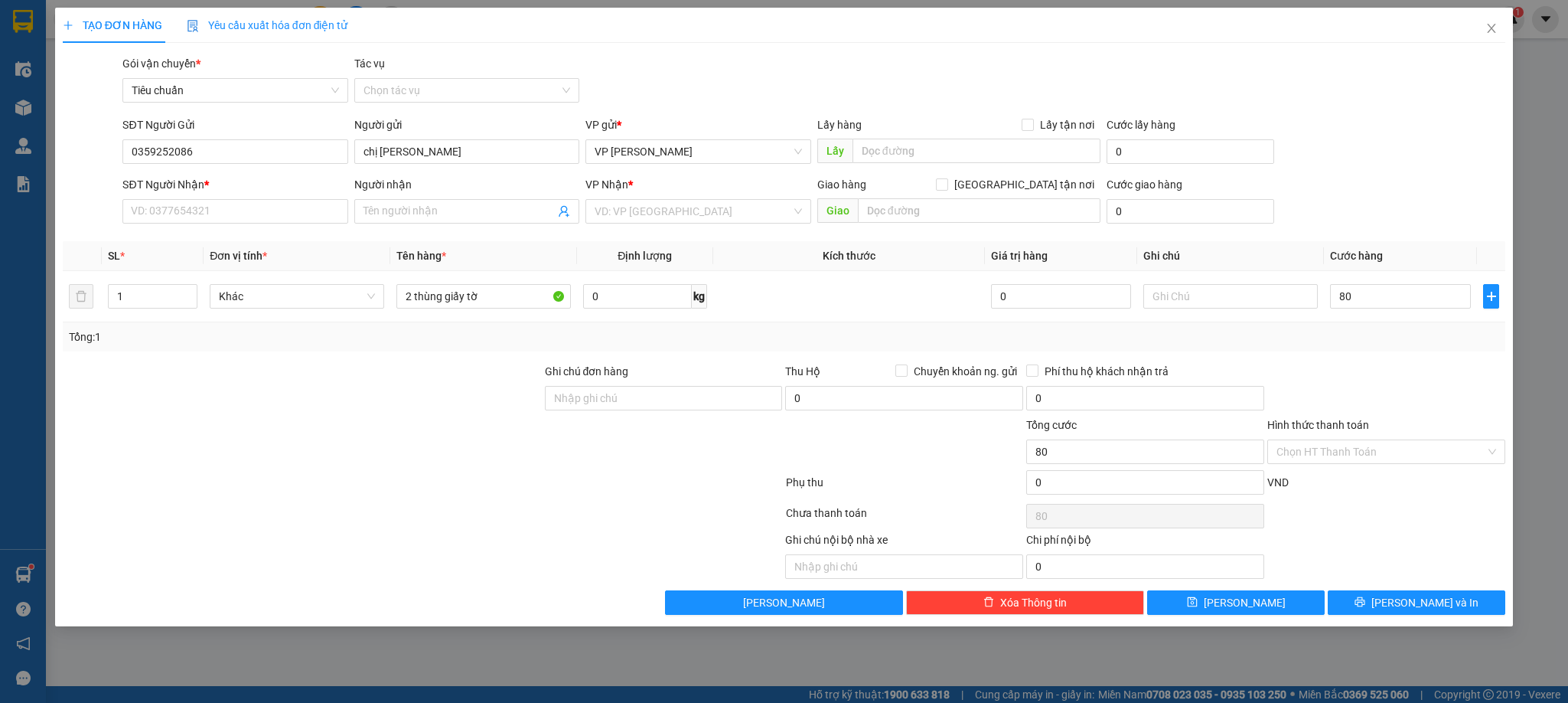
type input "80.000"
click at [1387, 343] on div "Tổng: 1" at bounding box center [784, 337] width 1432 height 17
click at [651, 205] on input "search" at bounding box center [692, 211] width 196 height 23
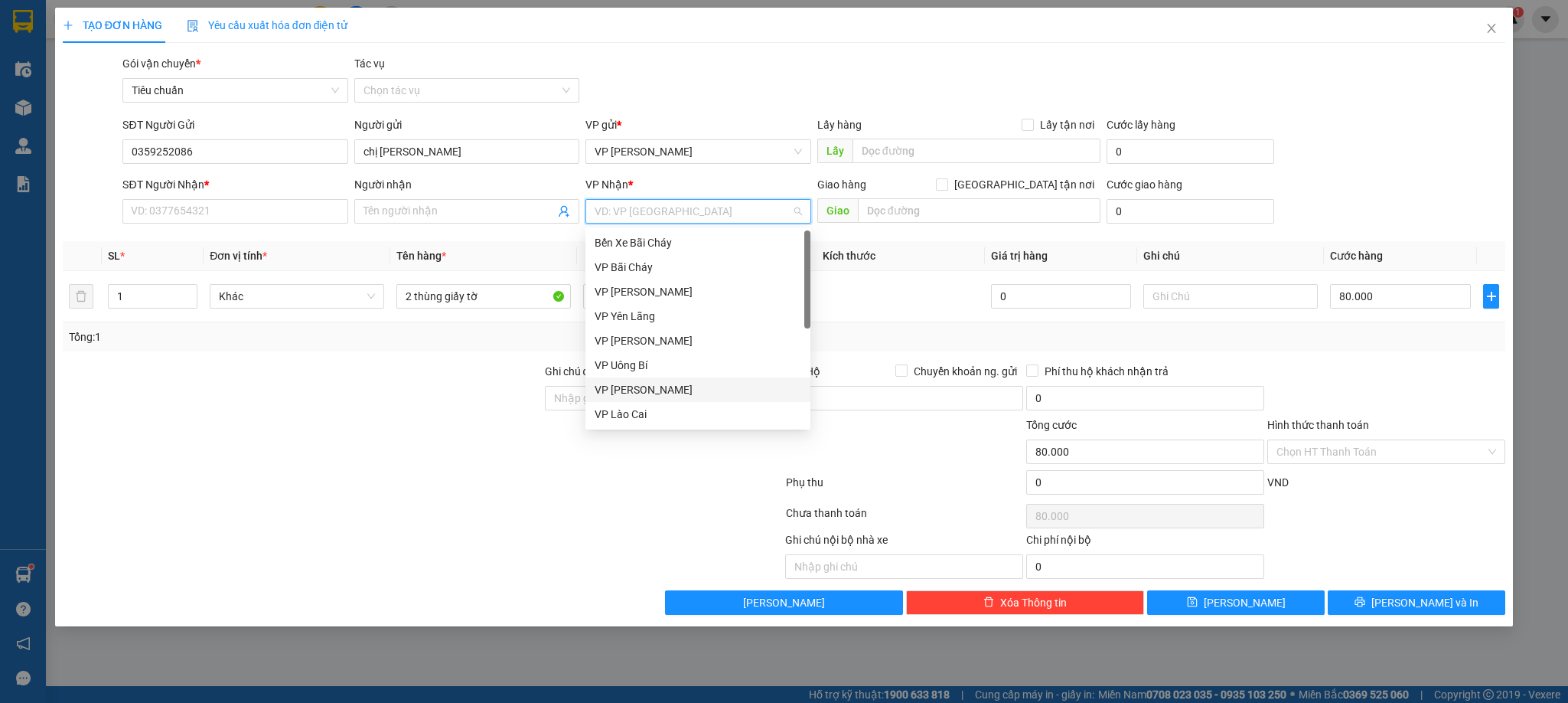
click at [643, 386] on div "VP [PERSON_NAME]" at bounding box center [698, 390] width 207 height 17
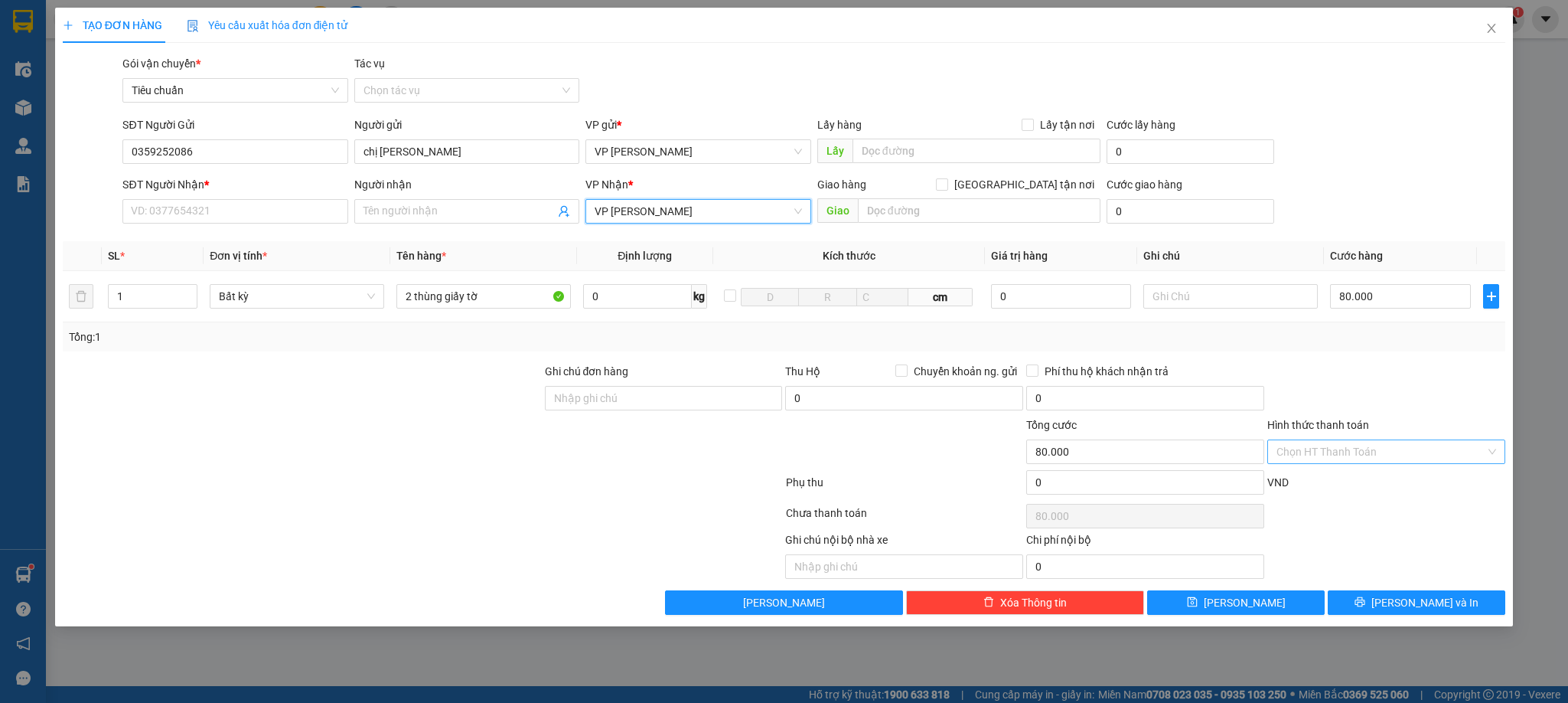
drag, startPoint x: 1405, startPoint y: 462, endPoint x: 1304, endPoint y: 471, distance: 101.4
click at [1404, 462] on input "Hình thức thanh toán" at bounding box center [1381, 451] width 209 height 23
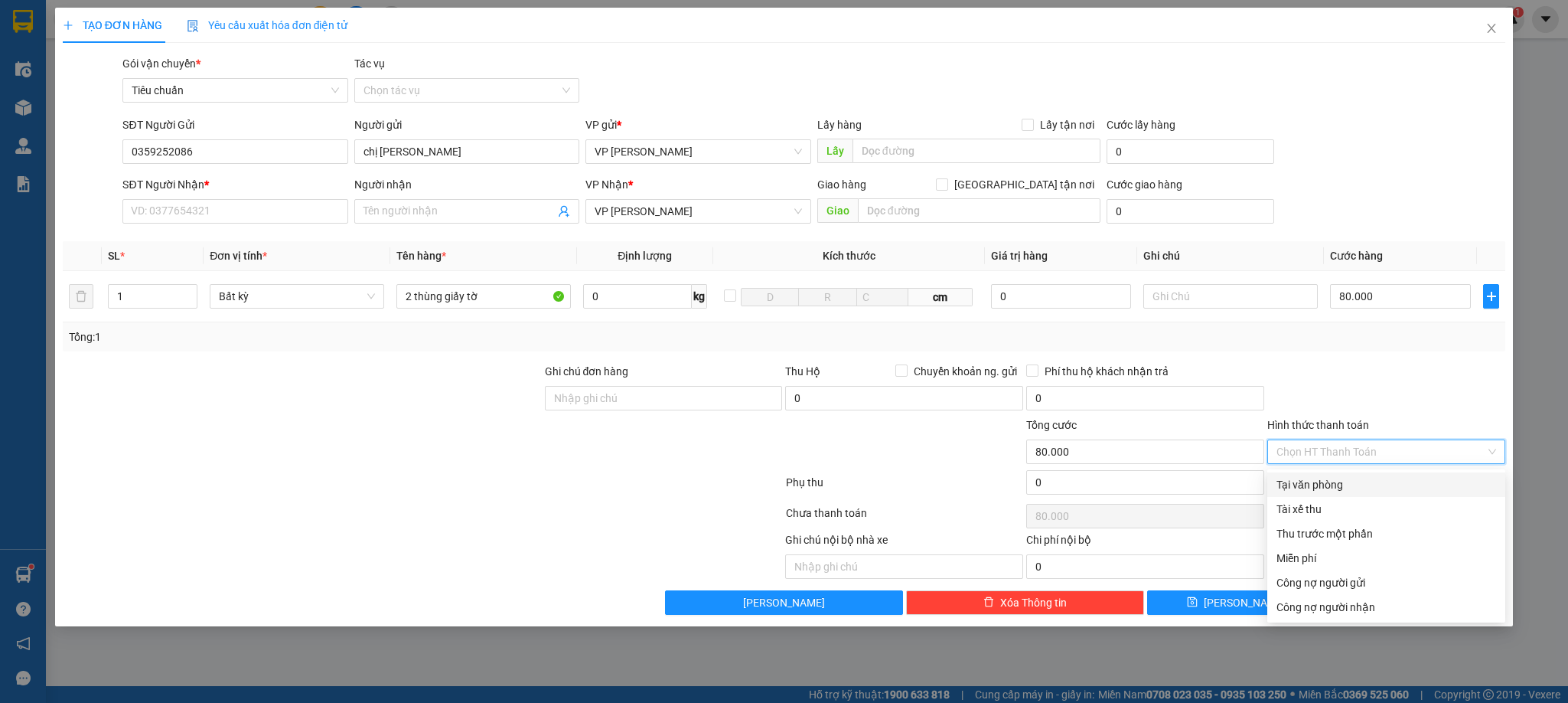
click at [1302, 487] on div "Tại văn phòng" at bounding box center [1386, 485] width 220 height 17
type input "0"
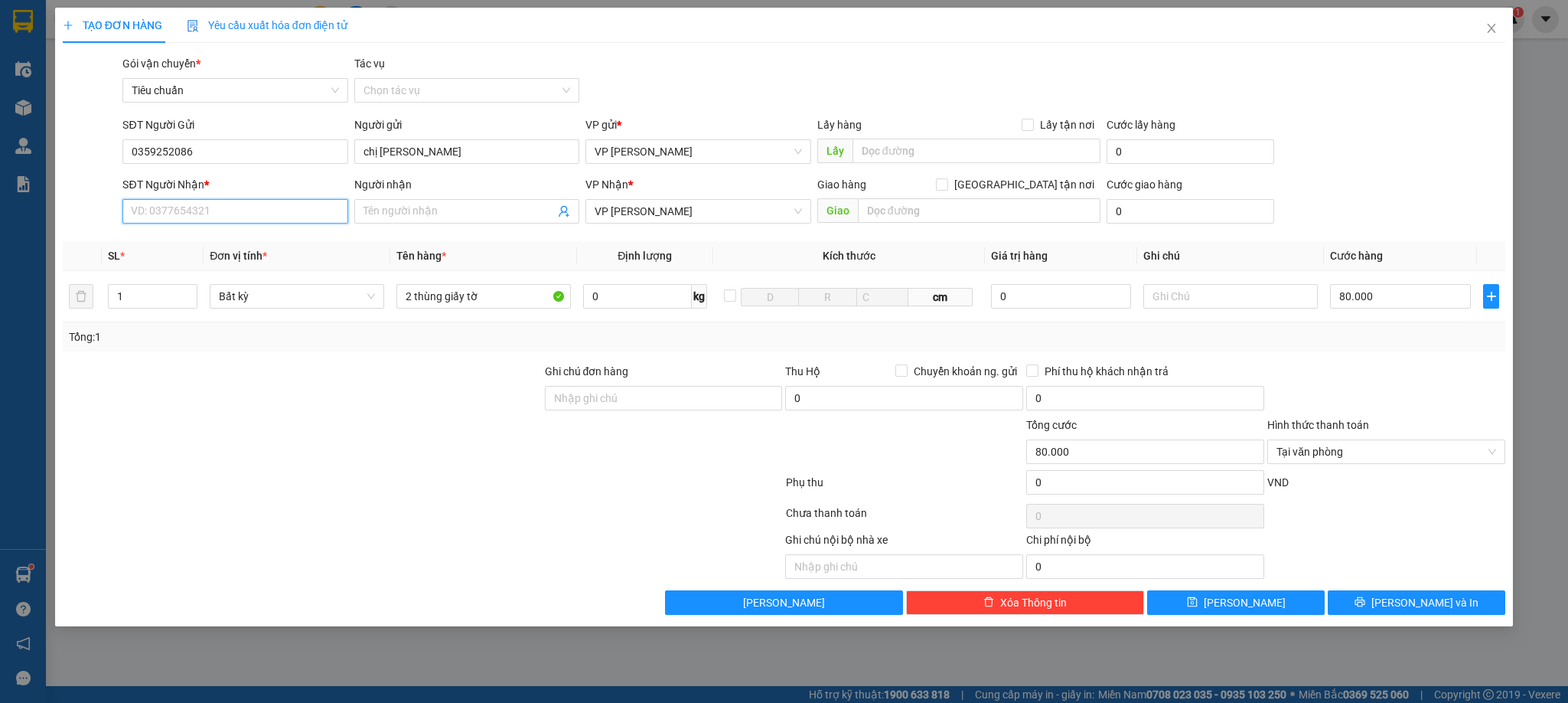
click at [304, 201] on input "SĐT Người Nhận *" at bounding box center [234, 211] width 225 height 25
type input "0398898015"
click at [209, 240] on div "0398898015 - Vân Anh" at bounding box center [235, 243] width 207 height 17
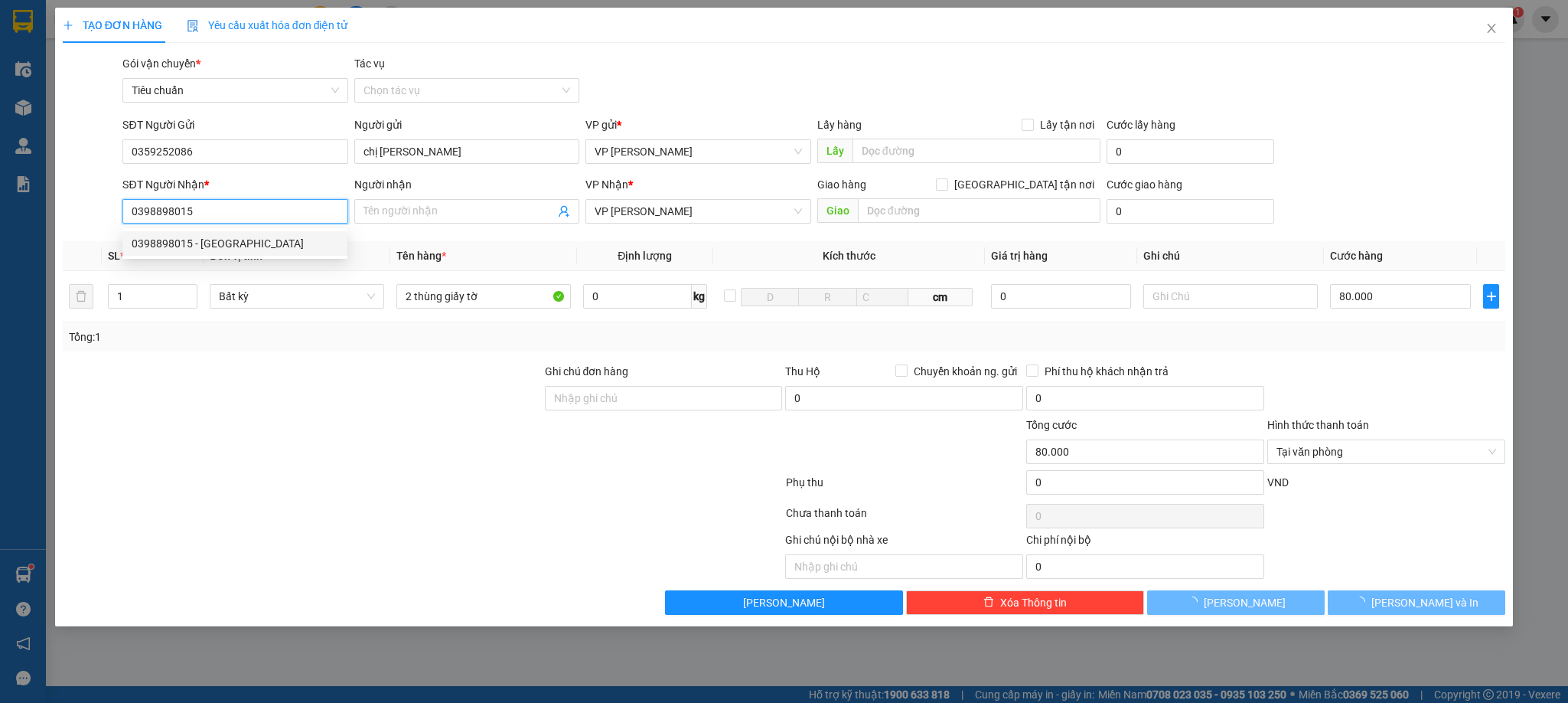
type input "Vân Anh"
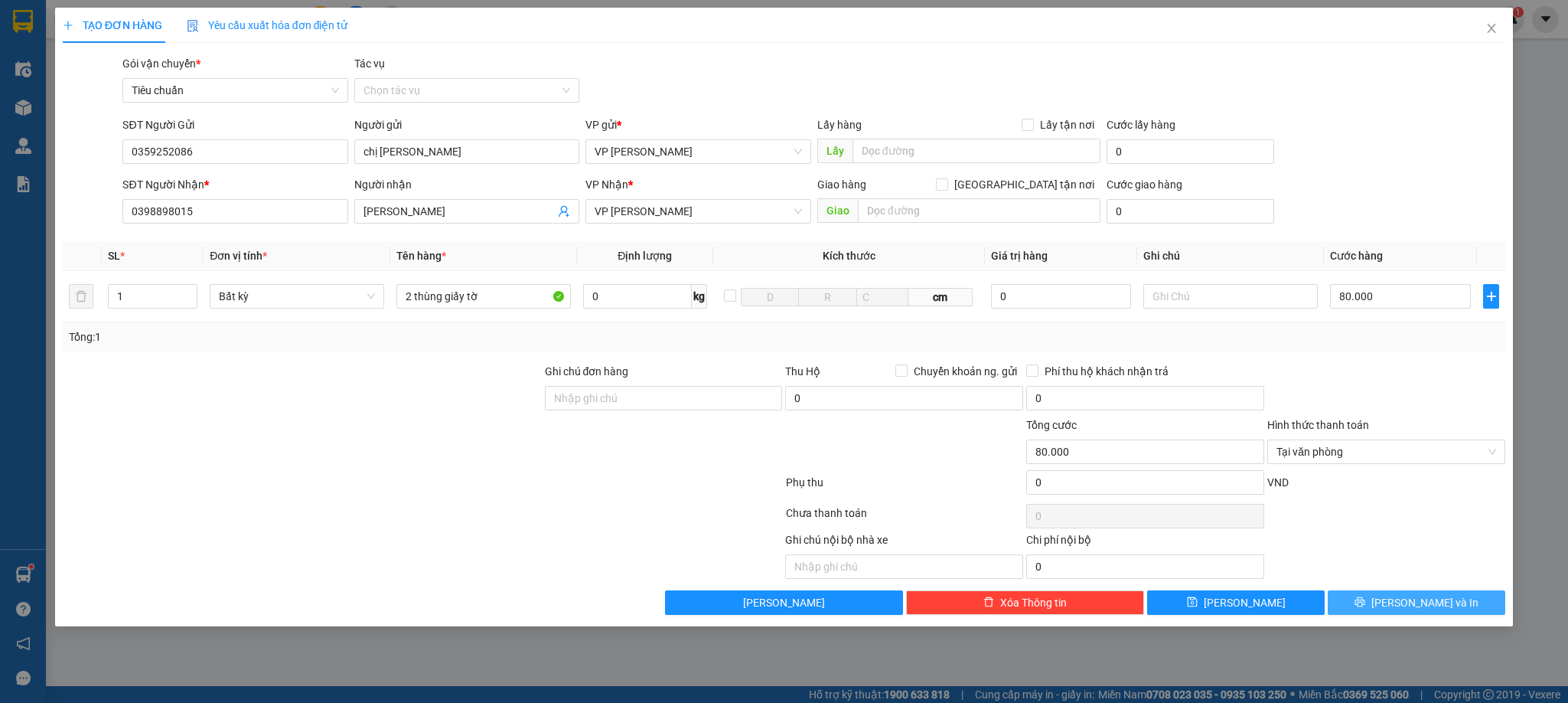
click at [1435, 605] on span "[PERSON_NAME] và In" at bounding box center [1425, 603] width 107 height 17
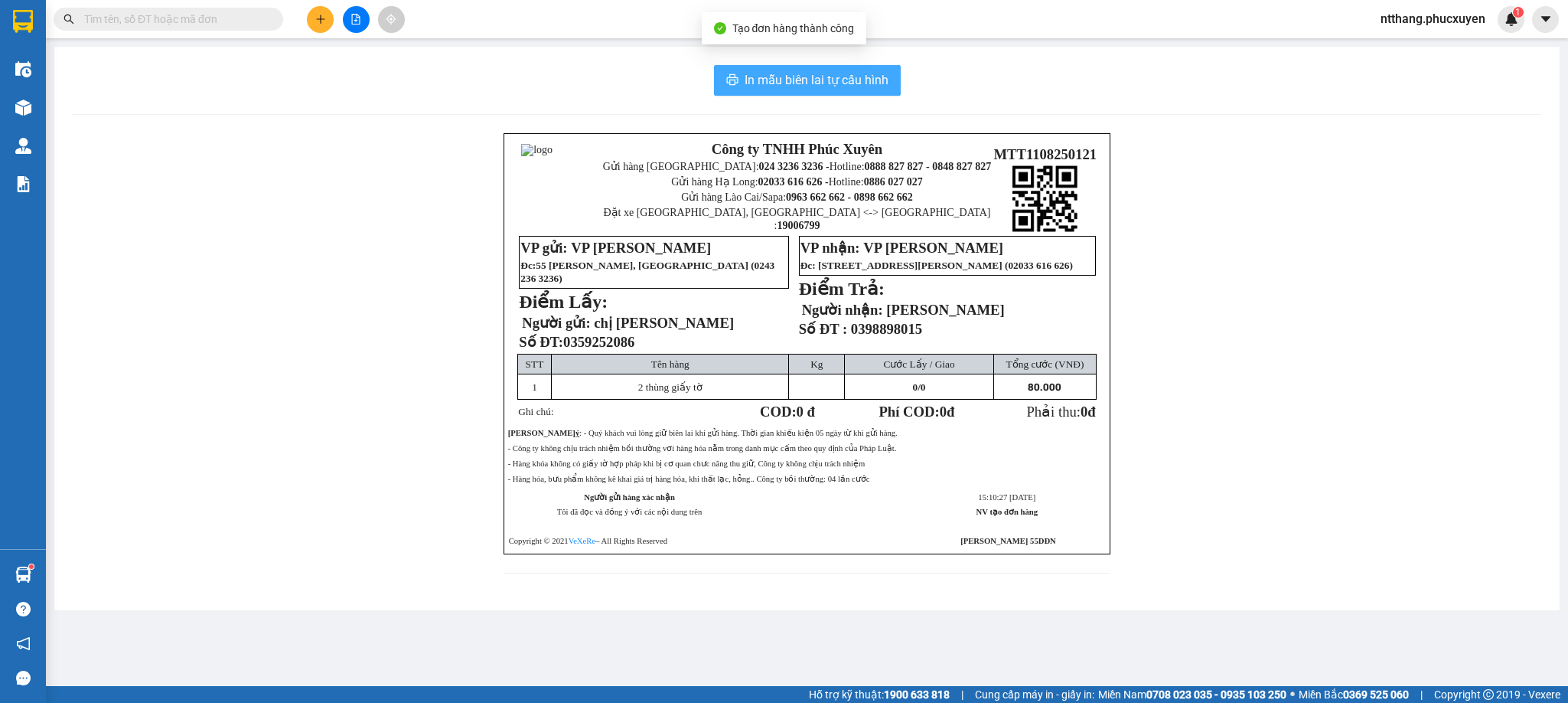
drag, startPoint x: 770, startPoint y: 67, endPoint x: 781, endPoint y: 95, distance: 30.1
click at [770, 67] on button "In mẫu biên lai tự cấu hình" at bounding box center [808, 81] width 186 height 31
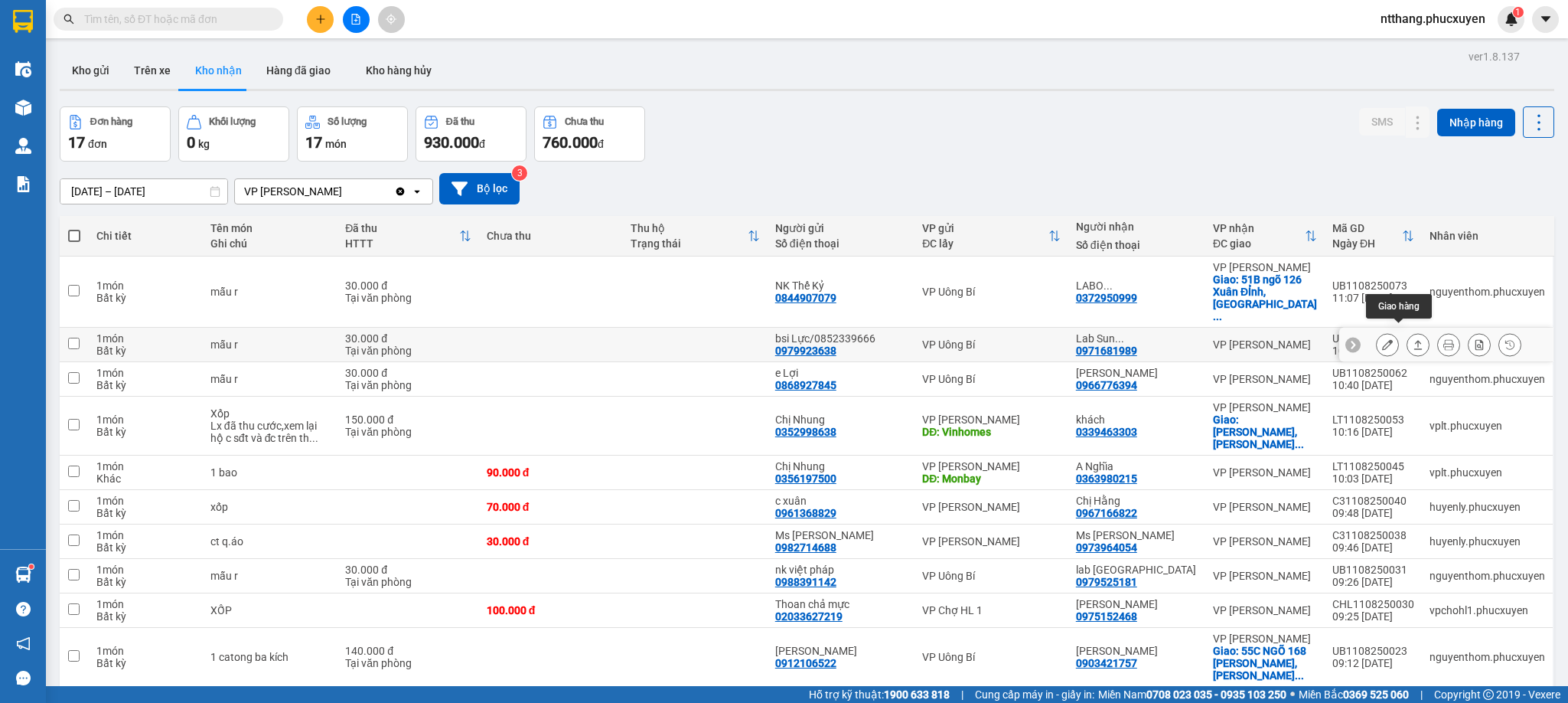
click at [1408, 332] on button at bounding box center [1418, 345] width 21 height 27
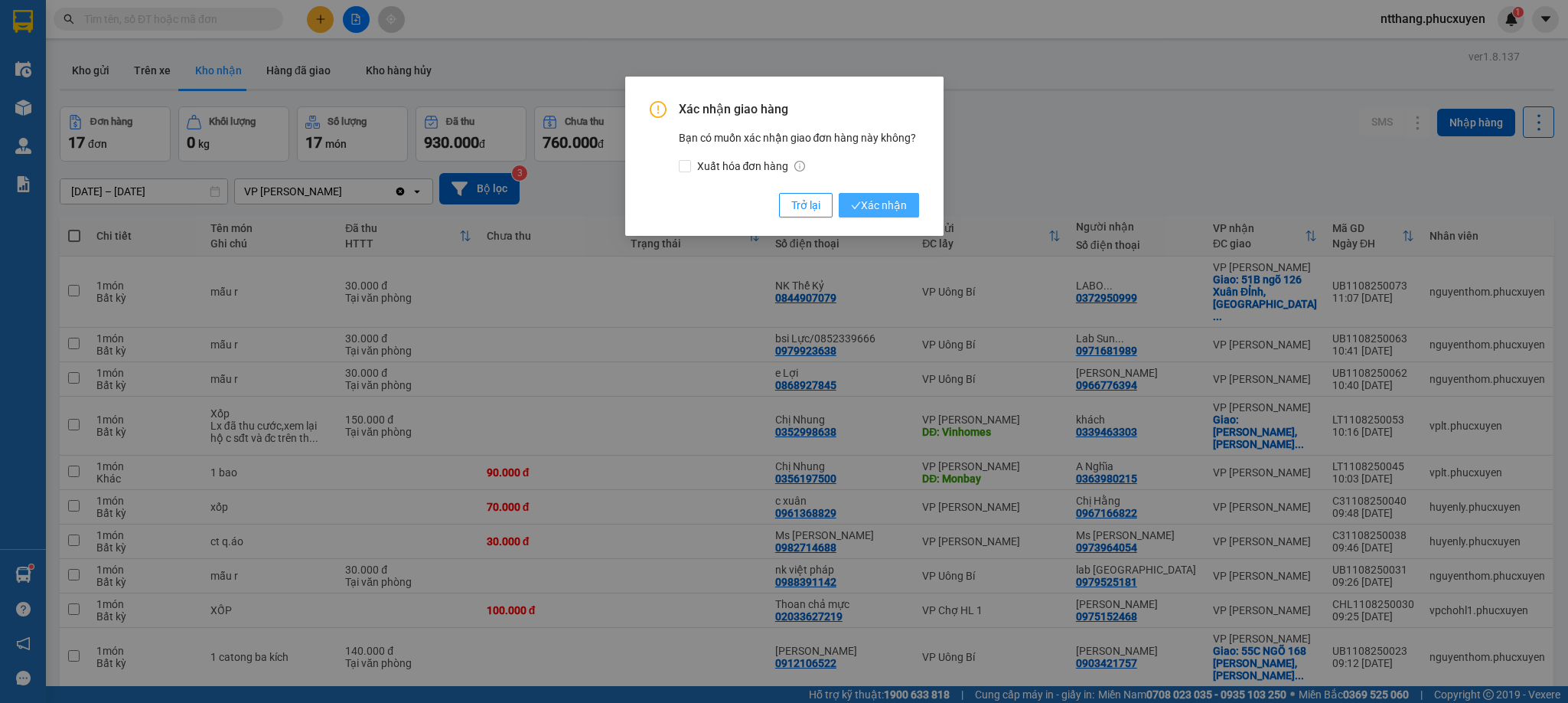
click at [919, 205] on button "Xác nhận" at bounding box center [879, 205] width 81 height 25
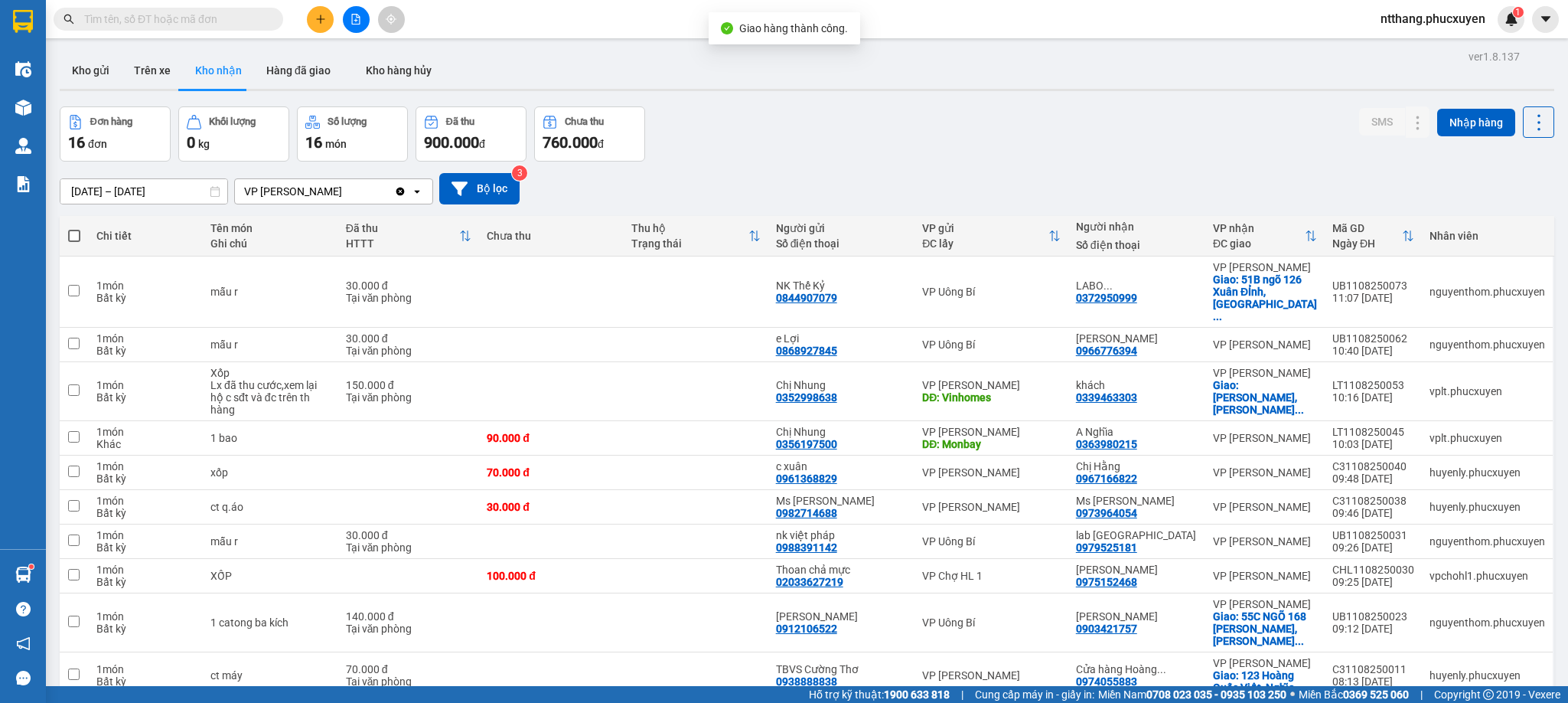
click at [1457, 633] on span "50 / trang" at bounding box center [1473, 641] width 49 height 15
click at [97, 75] on button "Kho gửi" at bounding box center [90, 70] width 62 height 36
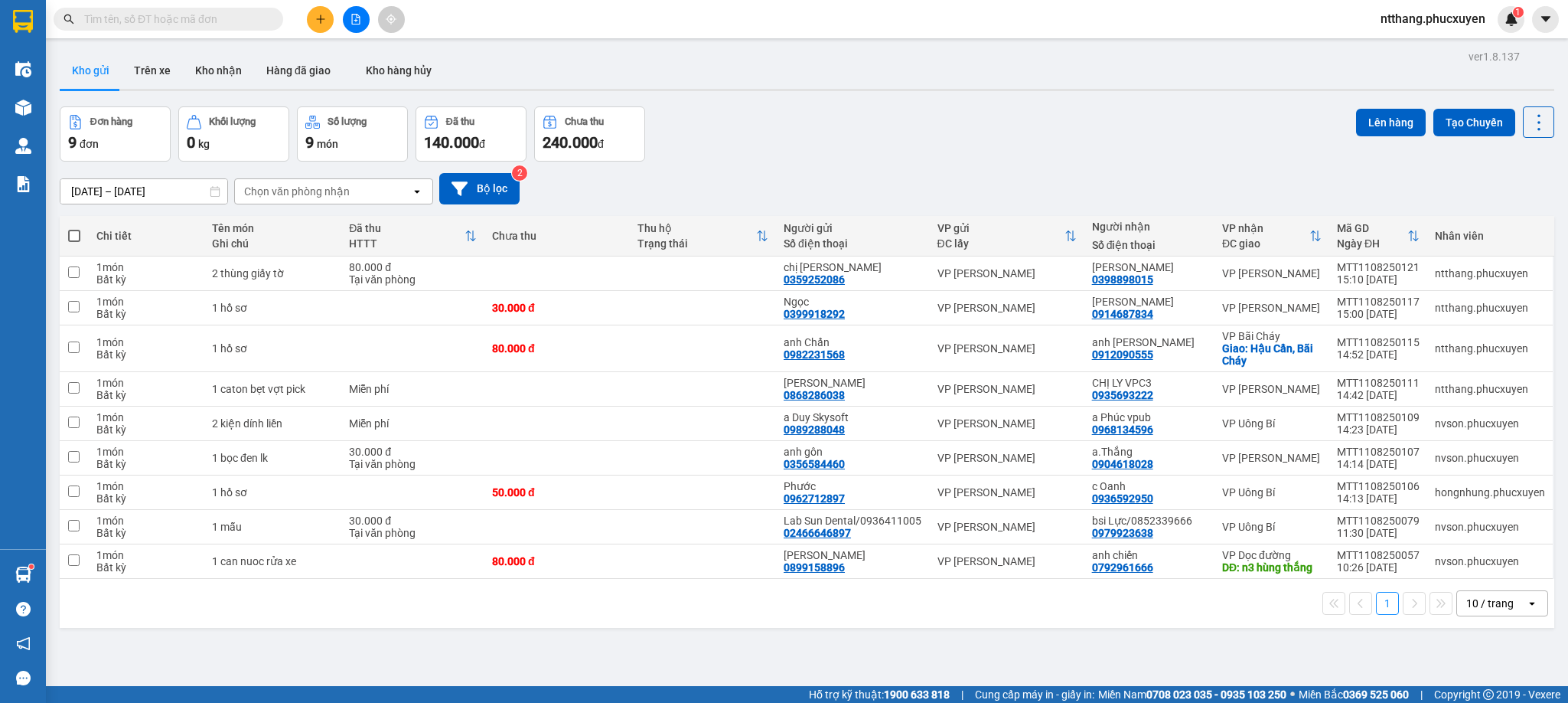
click at [1526, 612] on div "open" at bounding box center [1537, 603] width 21 height 25
click at [1465, 494] on span "20 / trang" at bounding box center [1473, 493] width 49 height 15
click at [770, 89] on div at bounding box center [807, 90] width 1495 height 3
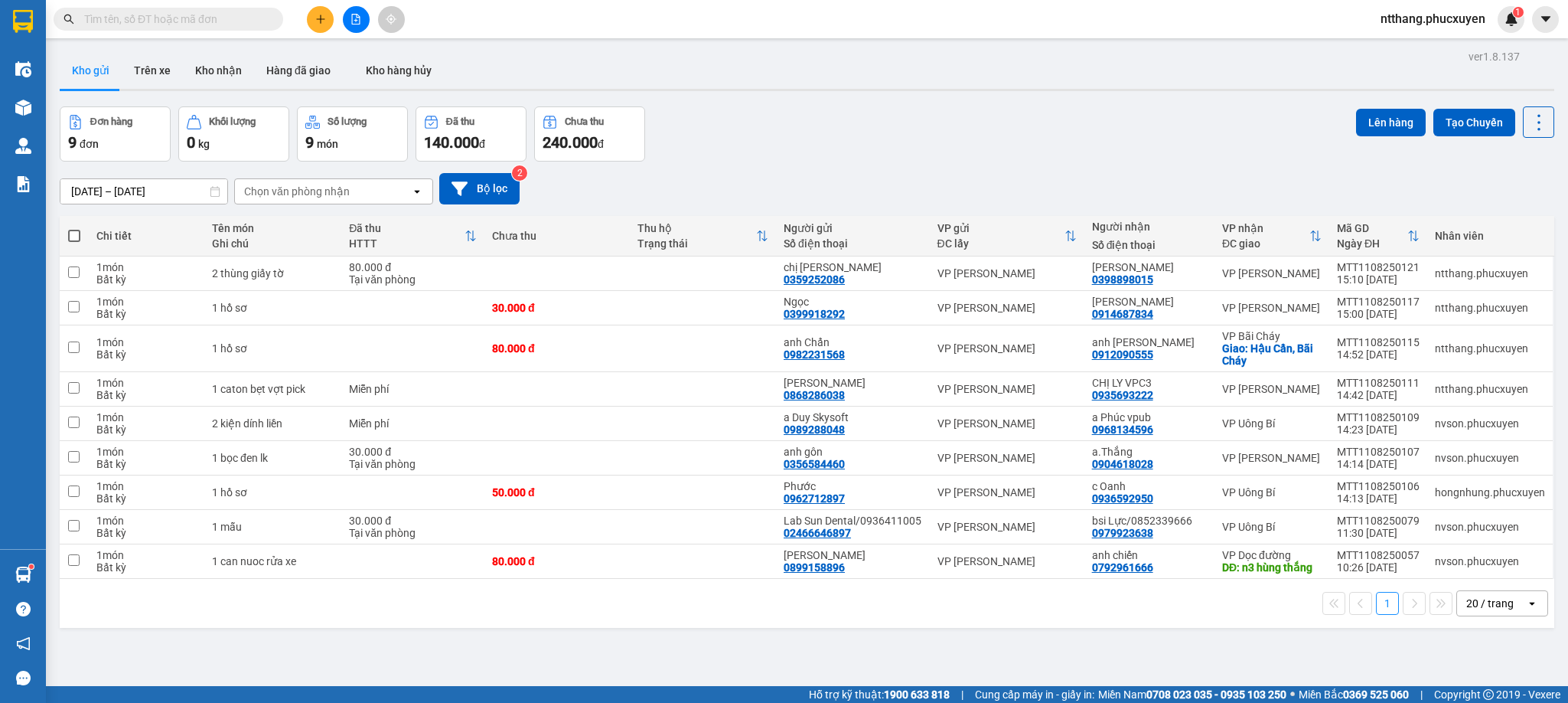
click at [770, 89] on div at bounding box center [807, 90] width 1495 height 3
click at [237, 25] on input "text" at bounding box center [174, 20] width 181 height 17
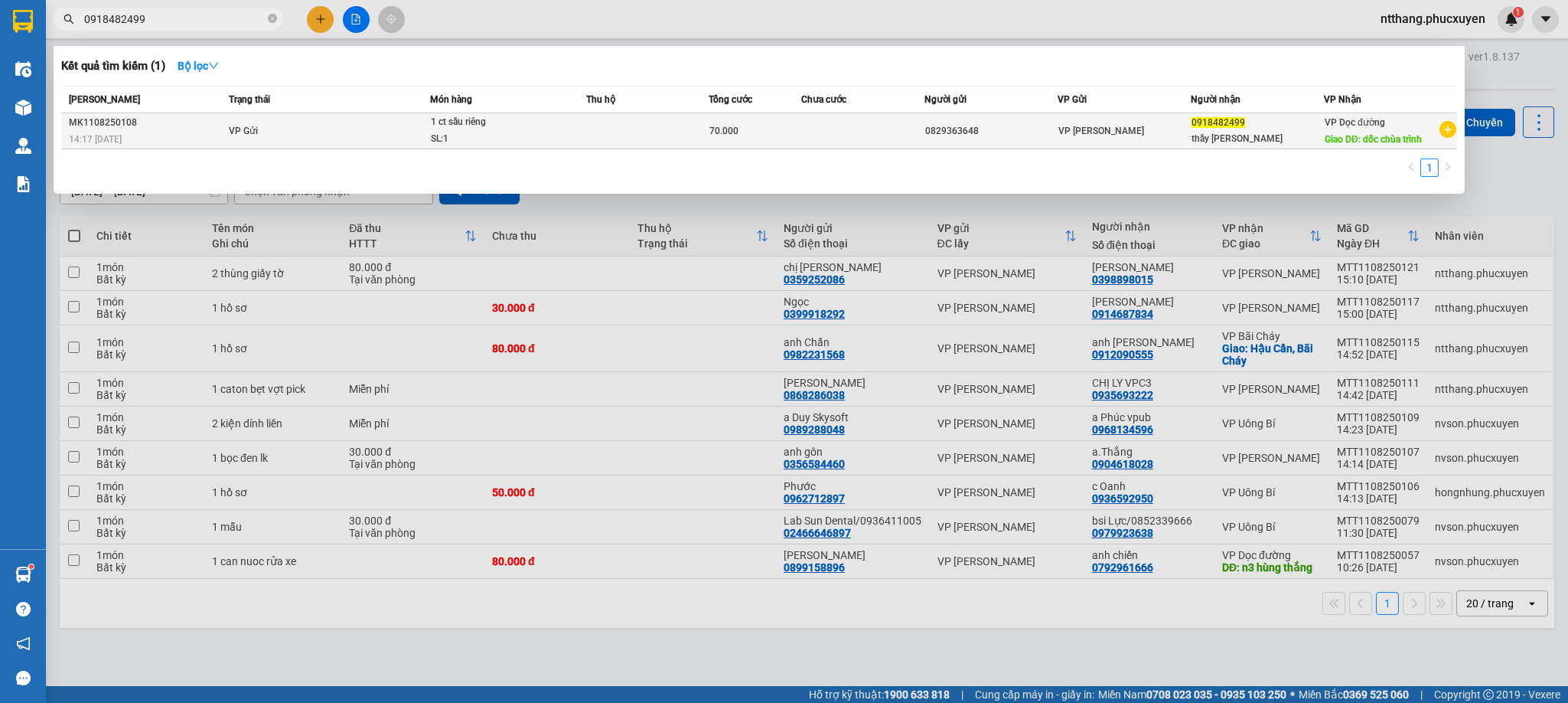
type input "0918482499"
click at [431, 120] on div "1 ct sầu riêng" at bounding box center [487, 123] width 114 height 17
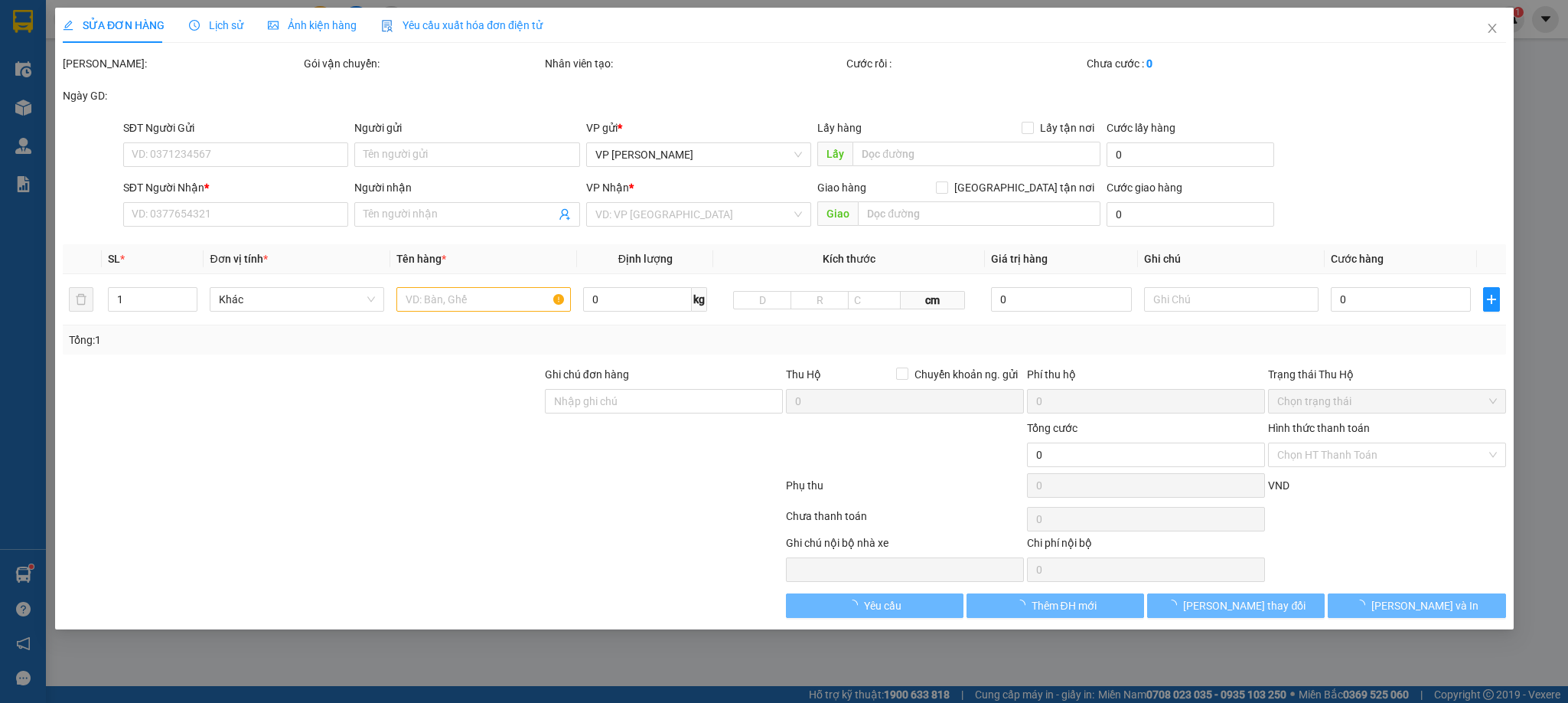
type input "0829363648"
type input "0918482499"
type input "thầy lầm"
type input "dốc chùa trình"
type input "70.000"
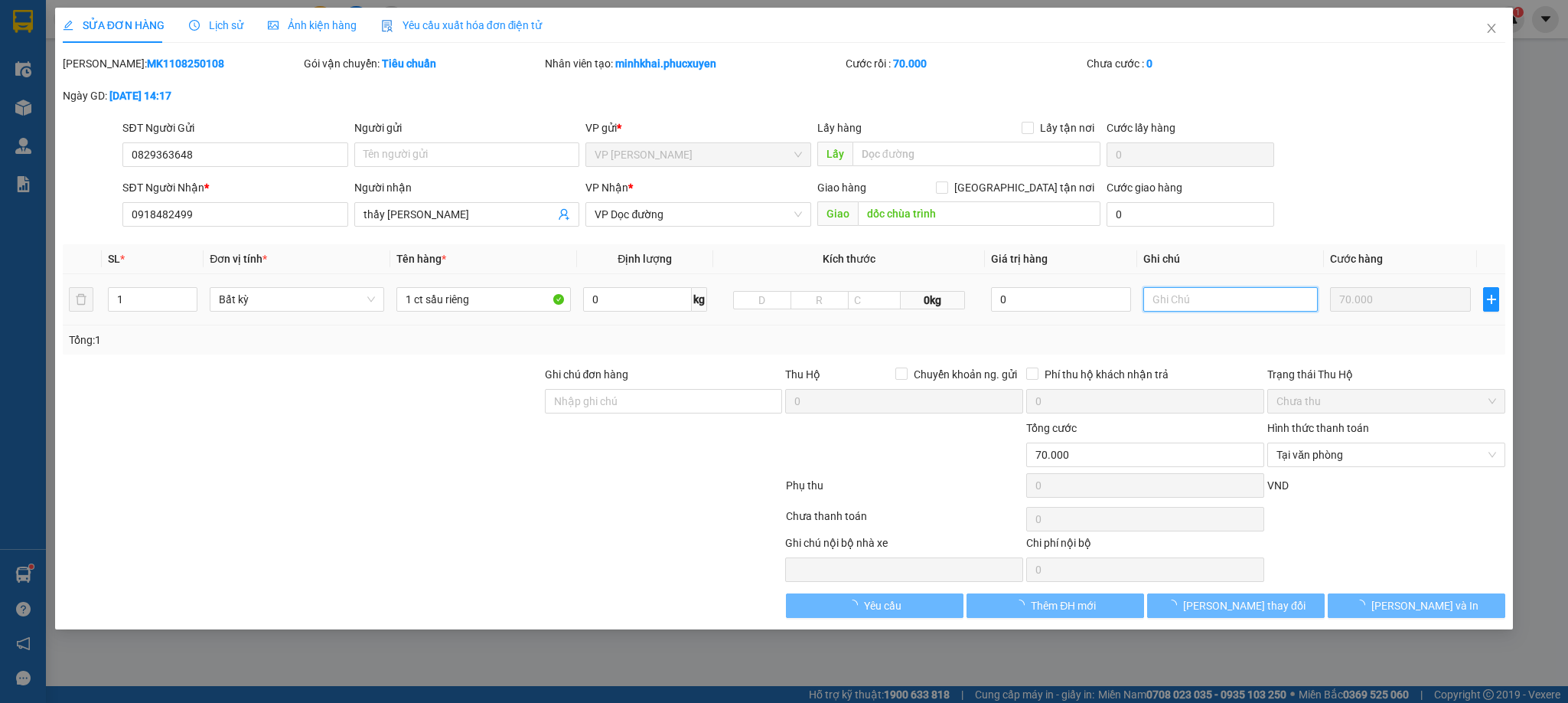
click at [1240, 304] on input "text" at bounding box center [1231, 299] width 175 height 25
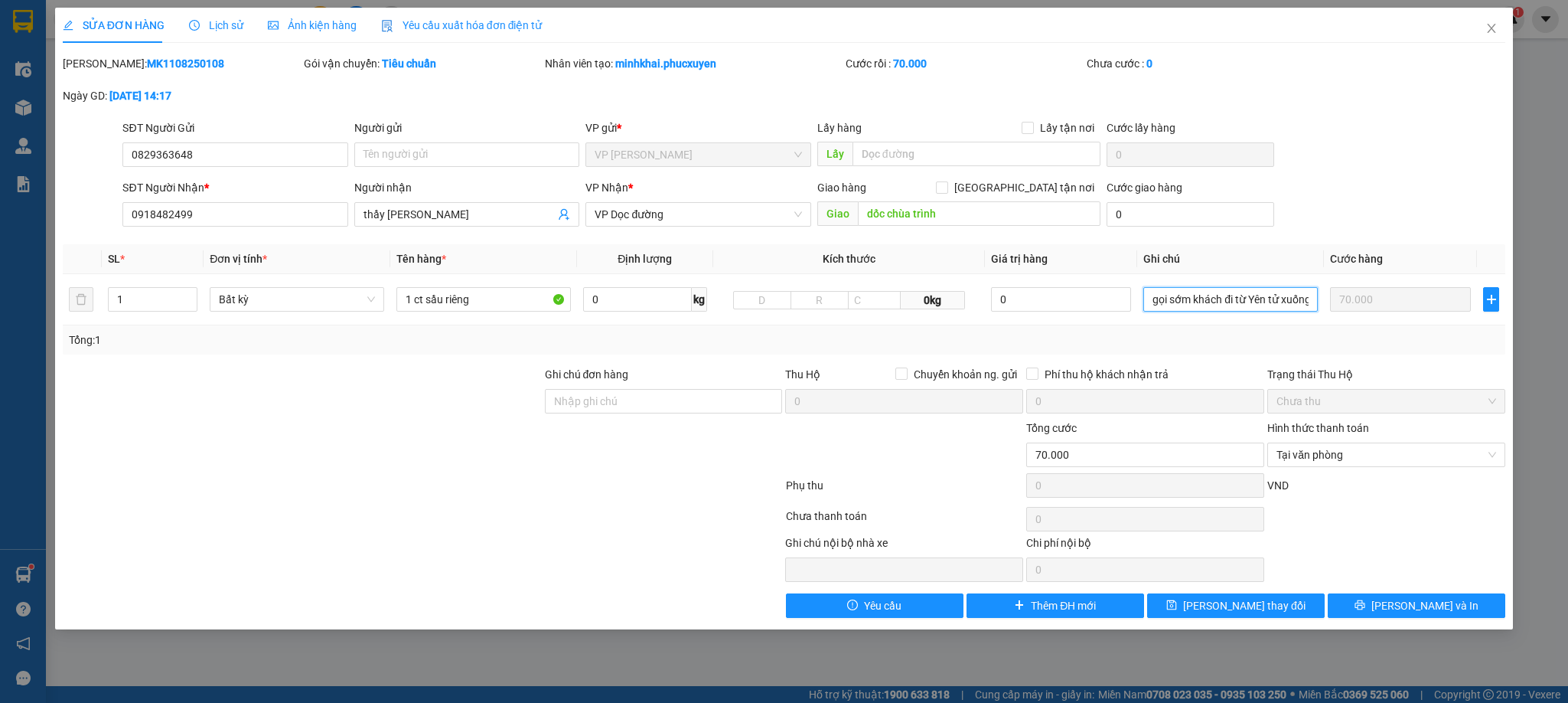
type input "gọi sớm khách đi từ Yên tử xuống"
click at [1247, 354] on div "Tổng: 1" at bounding box center [784, 340] width 1443 height 29
click at [1243, 610] on span "[PERSON_NAME] đổi" at bounding box center [1244, 605] width 122 height 17
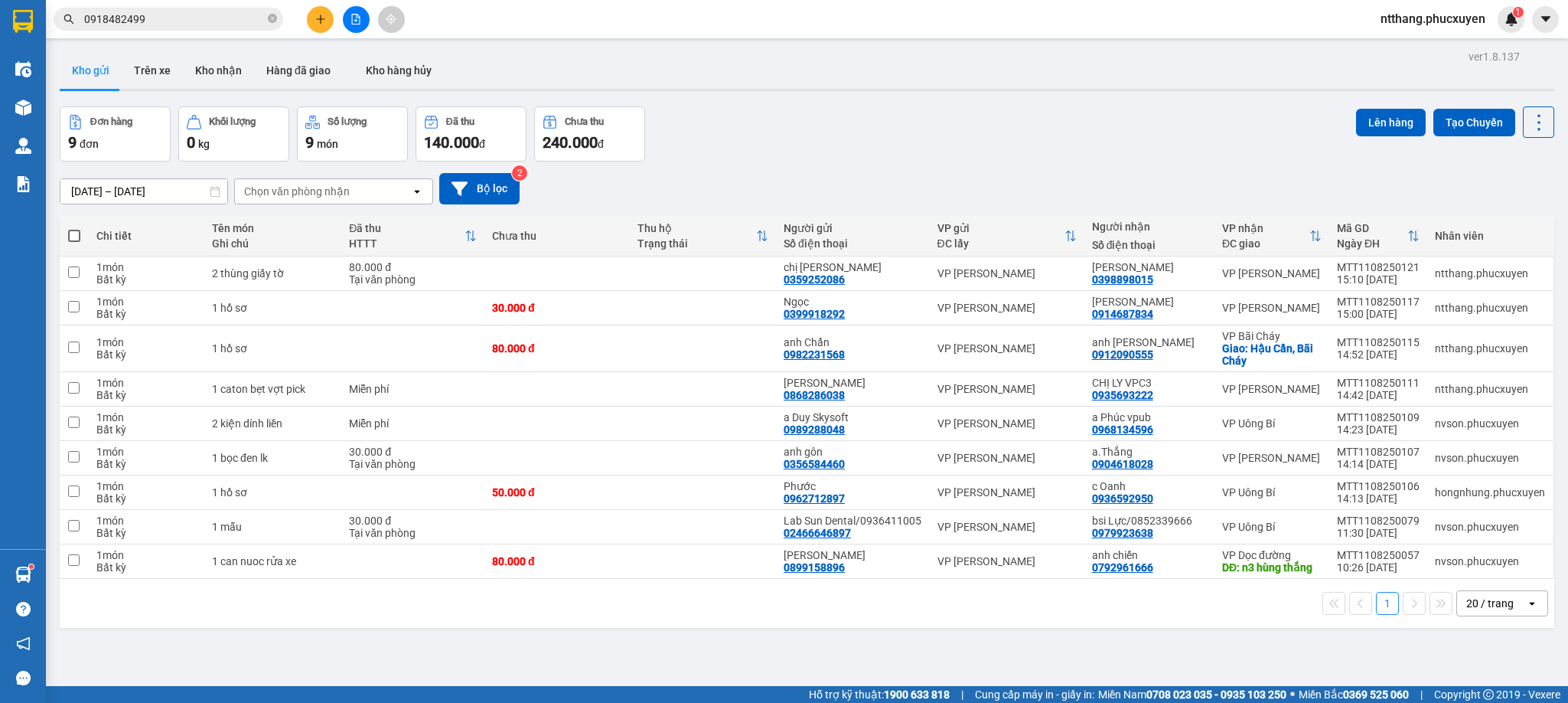
click at [732, 70] on div "Kho gửi Trên xe Kho nhận Hàng đã giao Kho hàng hủy" at bounding box center [807, 72] width 1495 height 41
click at [209, 81] on button "Kho nhận" at bounding box center [219, 70] width 71 height 36
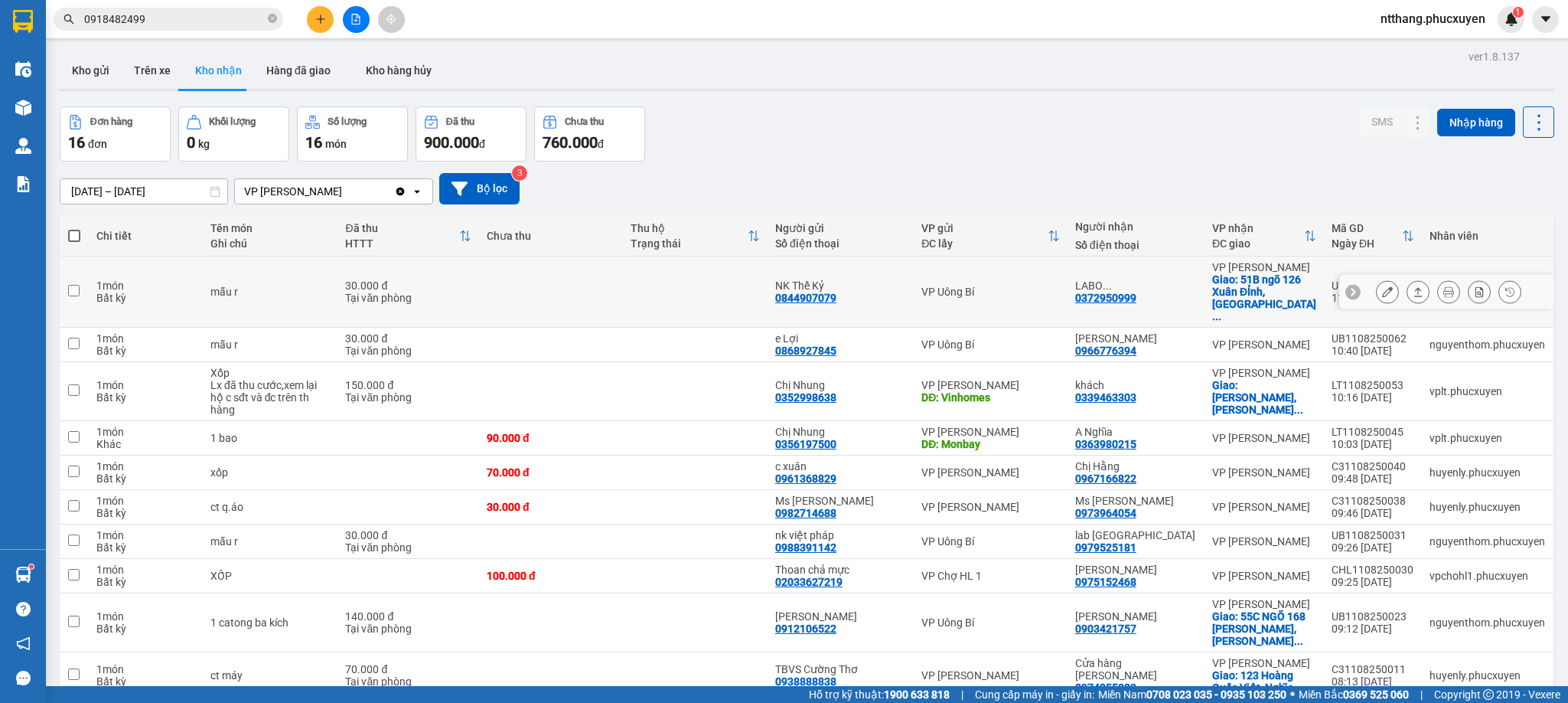
click at [1408, 281] on button at bounding box center [1418, 293] width 21 height 27
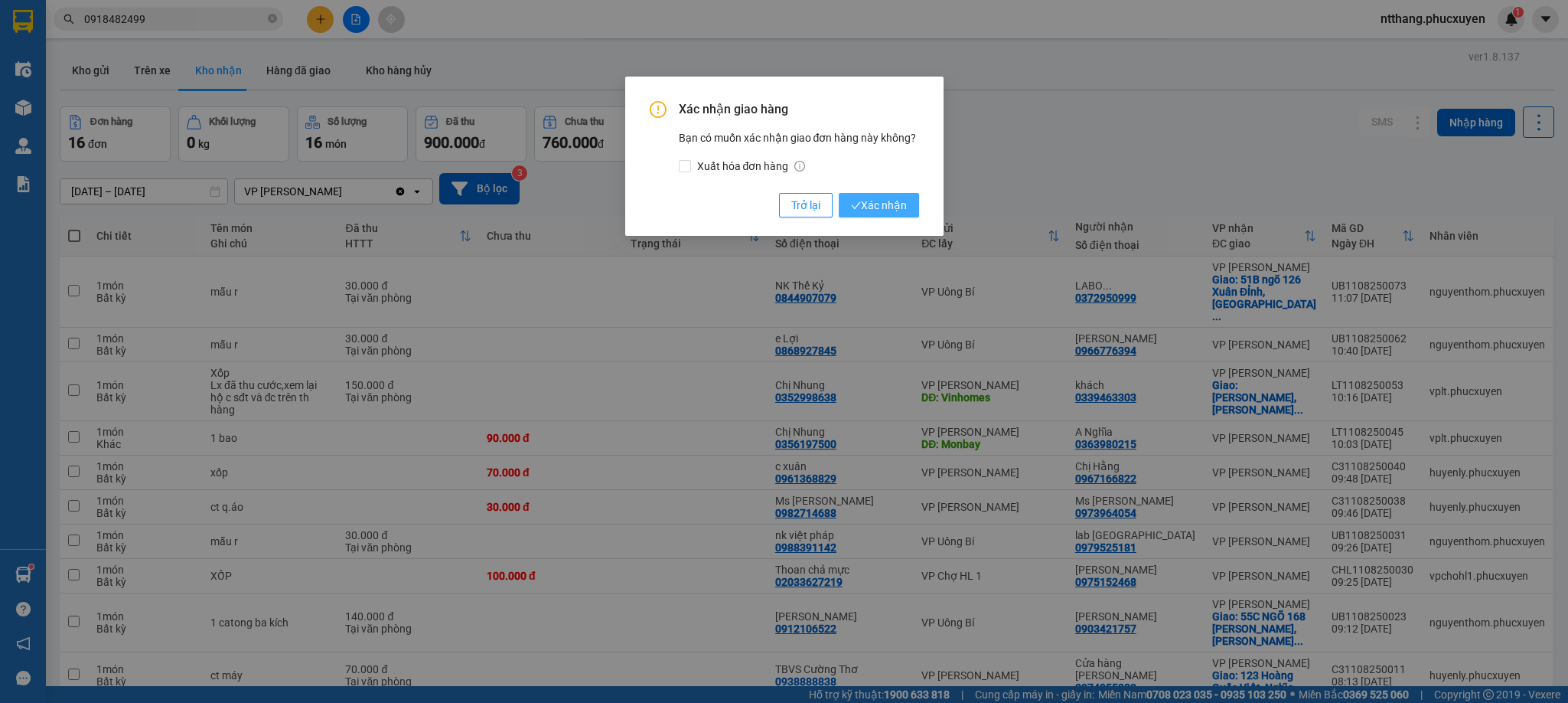
click at [896, 212] on span "Xác nhận" at bounding box center [879, 205] width 56 height 17
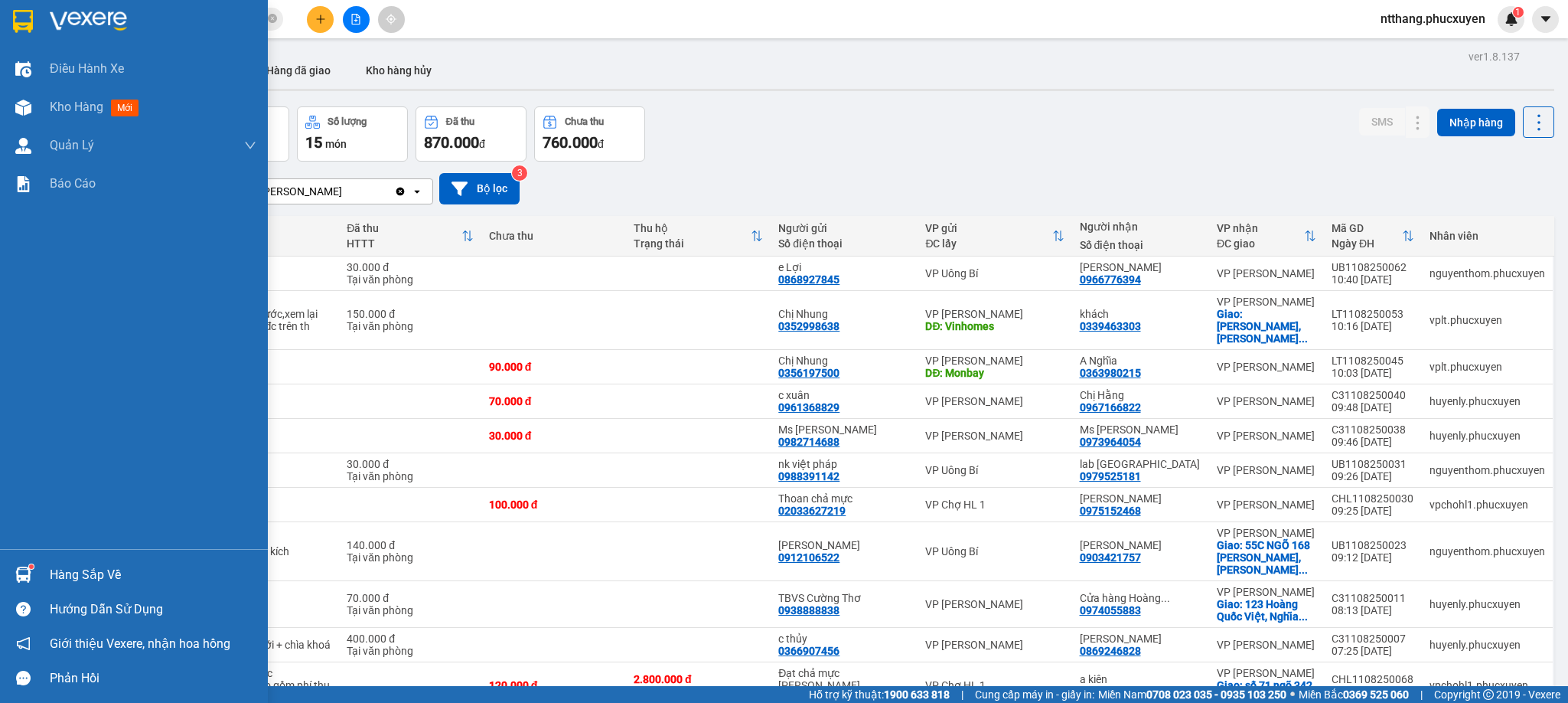
click at [10, 570] on div at bounding box center [24, 575] width 27 height 27
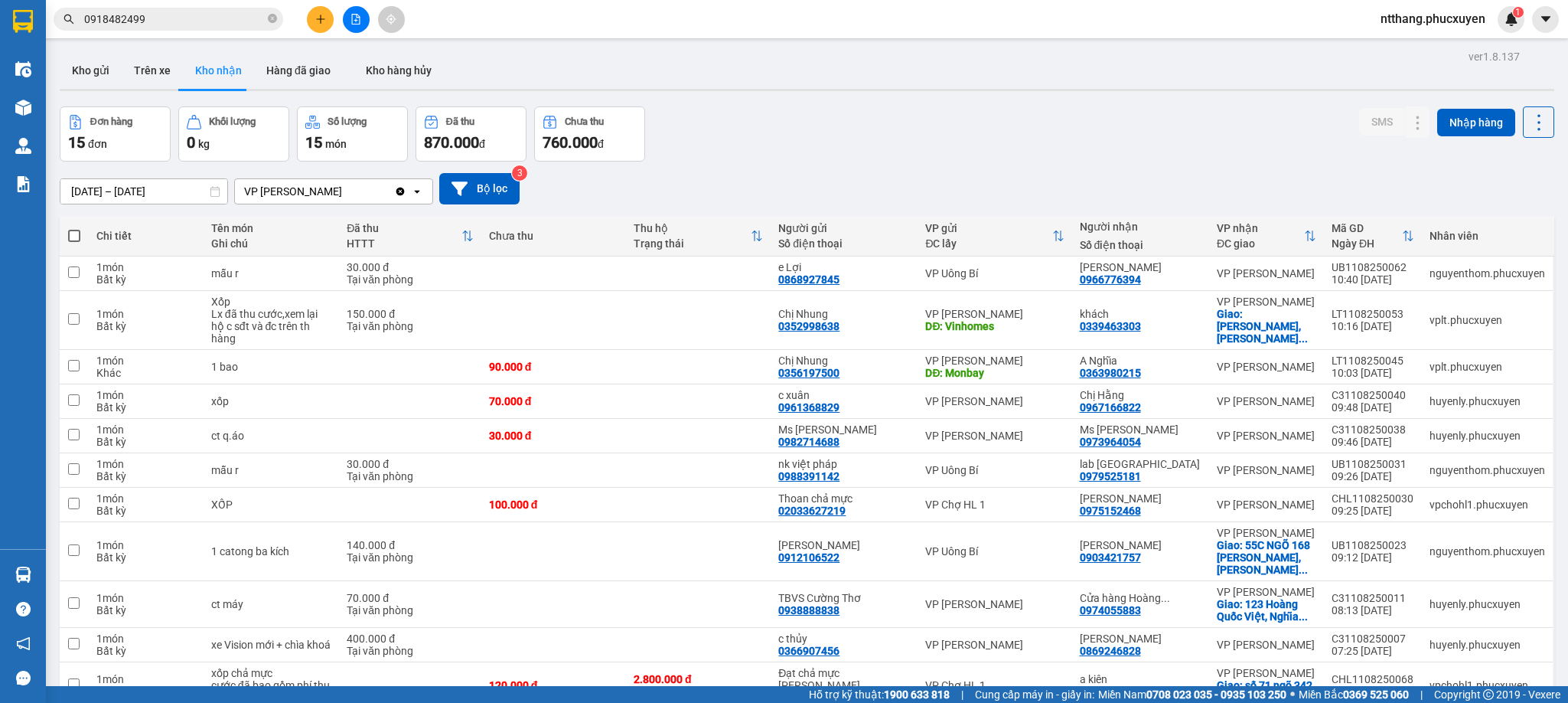
click at [726, 646] on section "Kết quả tìm kiếm ( 1 ) Bộ lọc Mã ĐH Trạng thái Món hàng Thu hộ Tổng cước Chưa c…" at bounding box center [784, 351] width 1568 height 703
click at [1413, 465] on icon at bounding box center [1418, 470] width 11 height 11
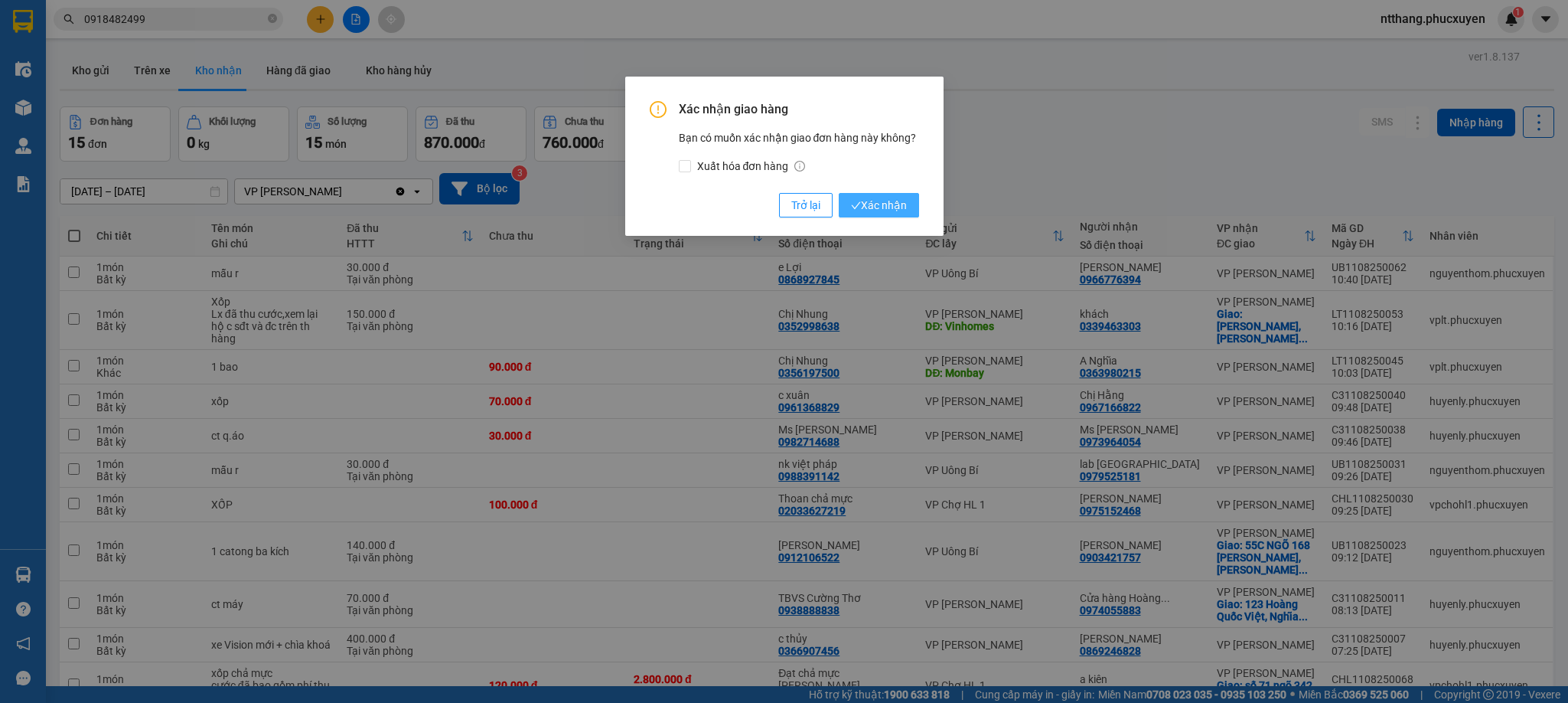
click at [891, 207] on span "Xác nhận" at bounding box center [879, 205] width 56 height 17
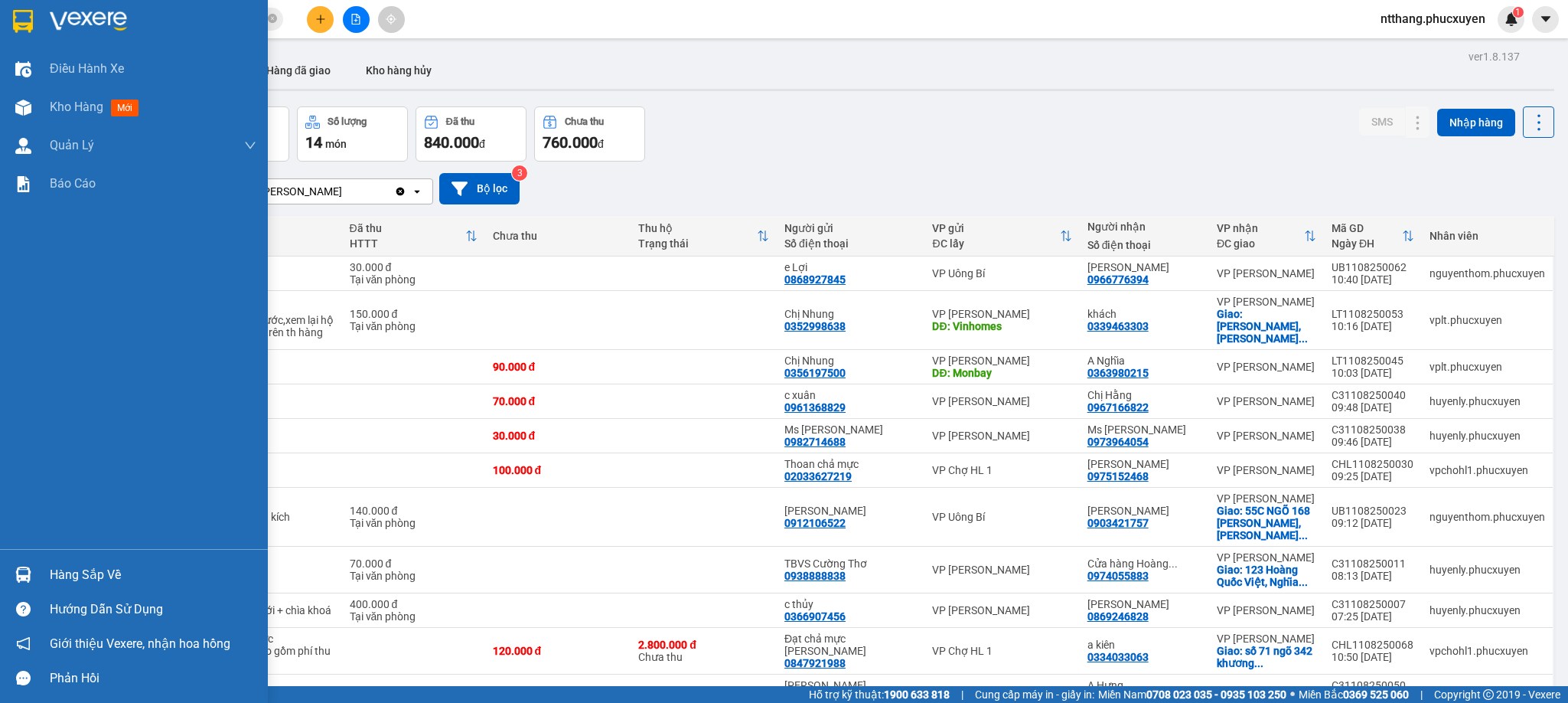
click at [3, 561] on div "Hàng sắp về" at bounding box center [134, 574] width 268 height 35
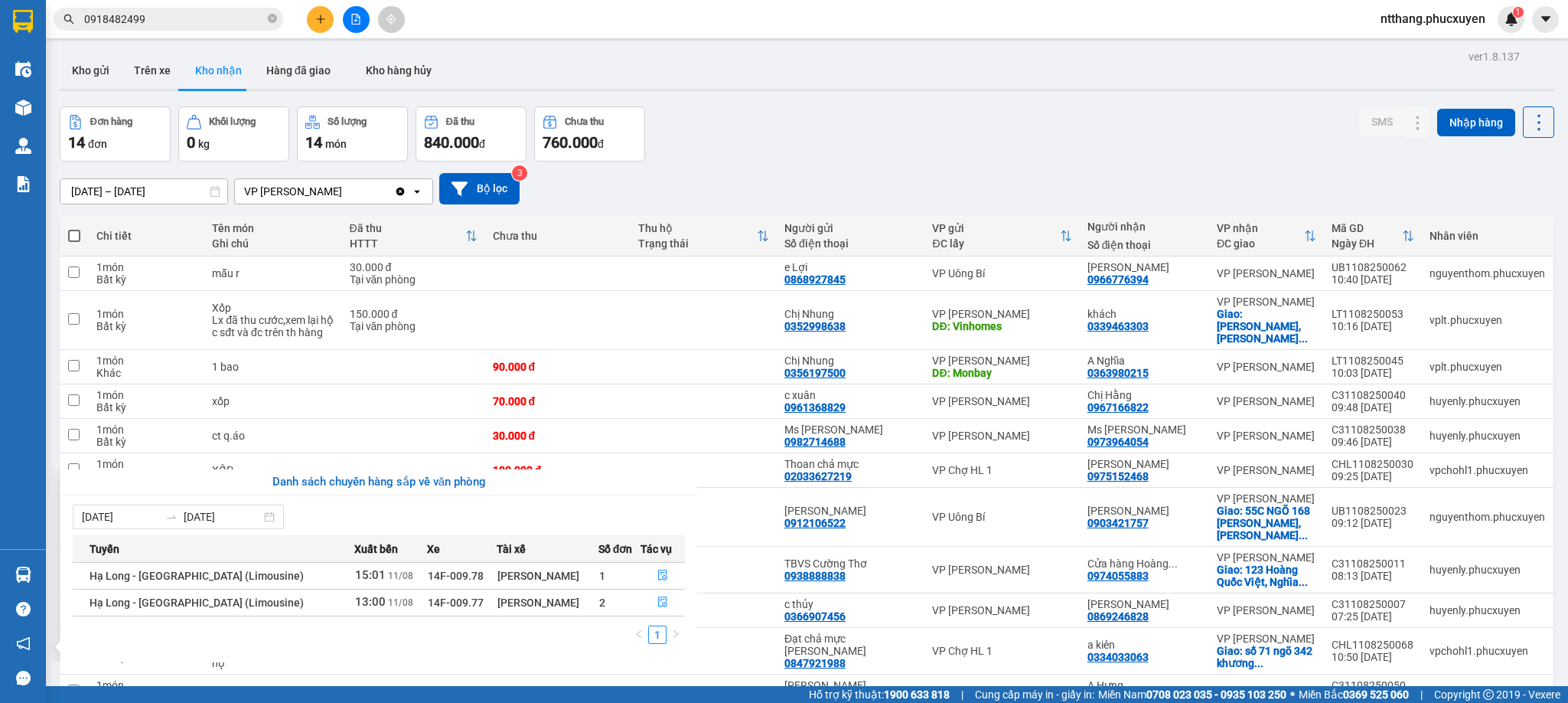
click at [799, 226] on section "Kết quả tìm kiếm ( 1 ) Bộ lọc Mã ĐH Trạng thái Món hàng Thu hộ Tổng cước Chưa c…" at bounding box center [784, 351] width 1568 height 703
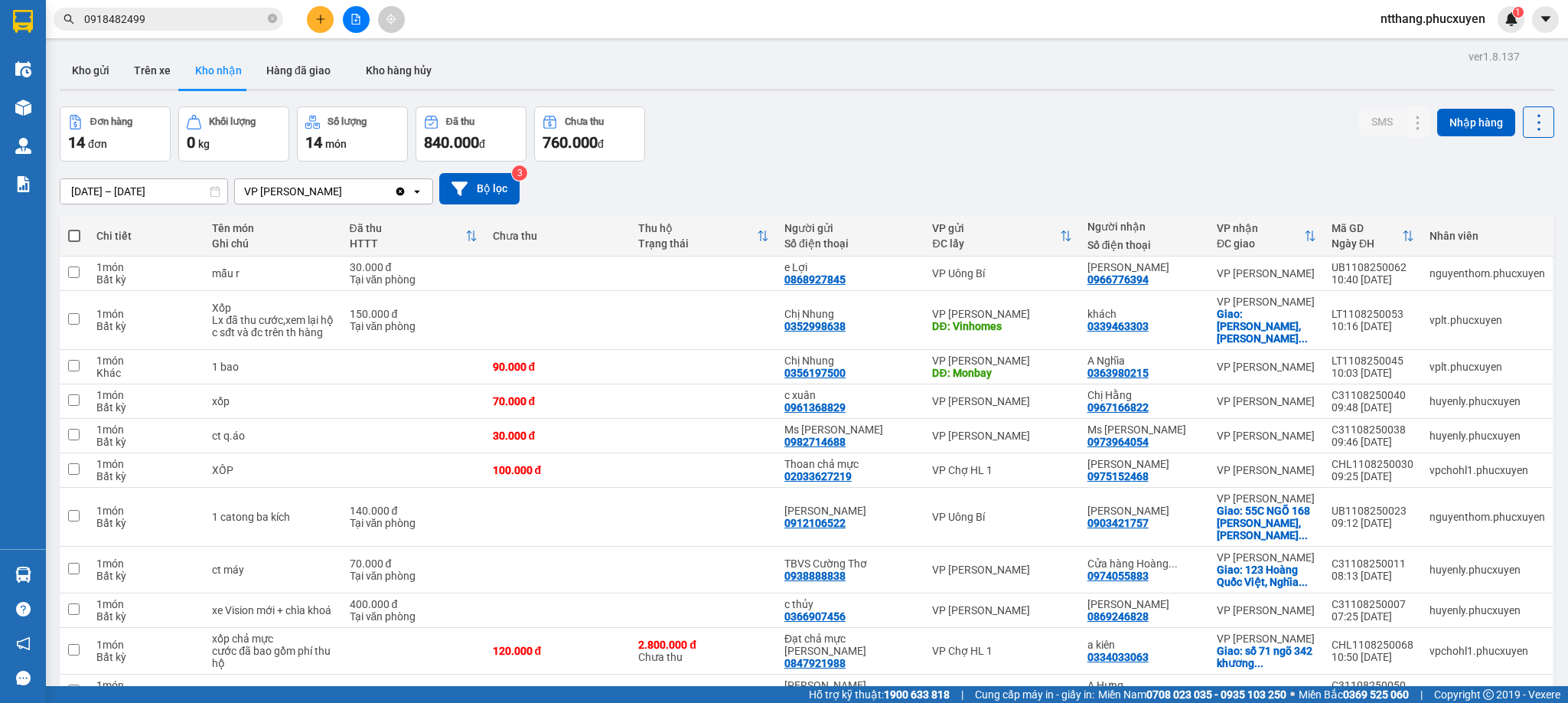
click at [204, 23] on input "0918482499" at bounding box center [174, 20] width 181 height 17
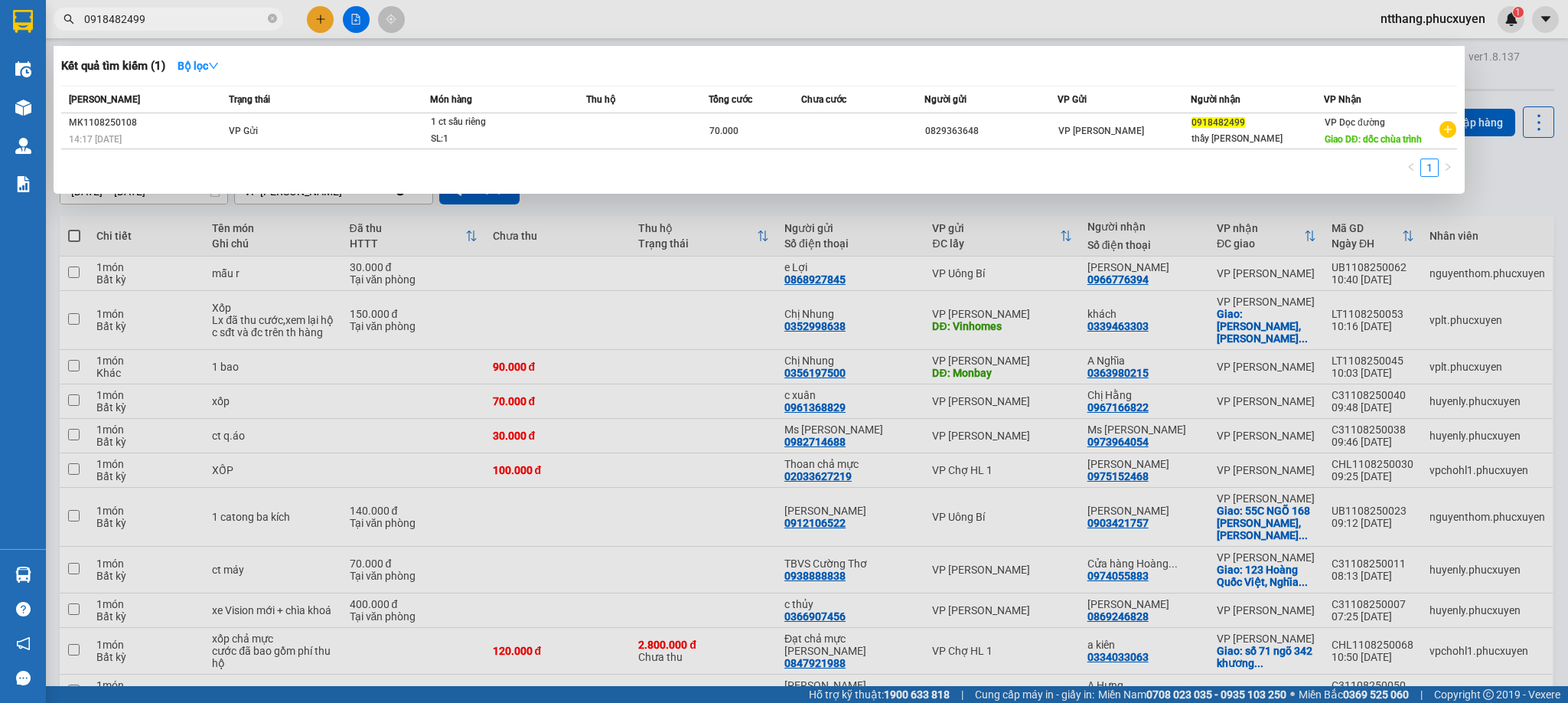
click at [204, 23] on input "0918482499" at bounding box center [174, 20] width 181 height 17
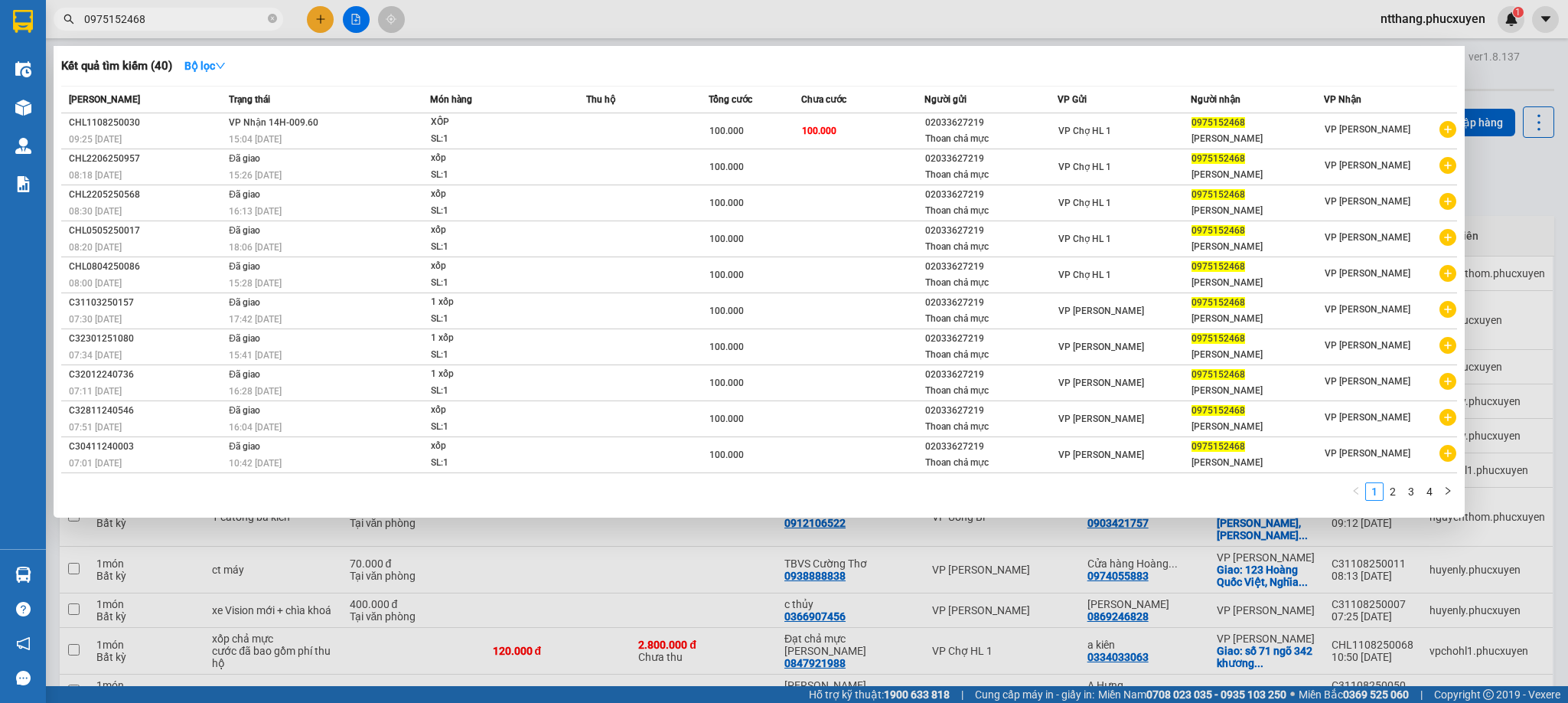
type input "0975152468"
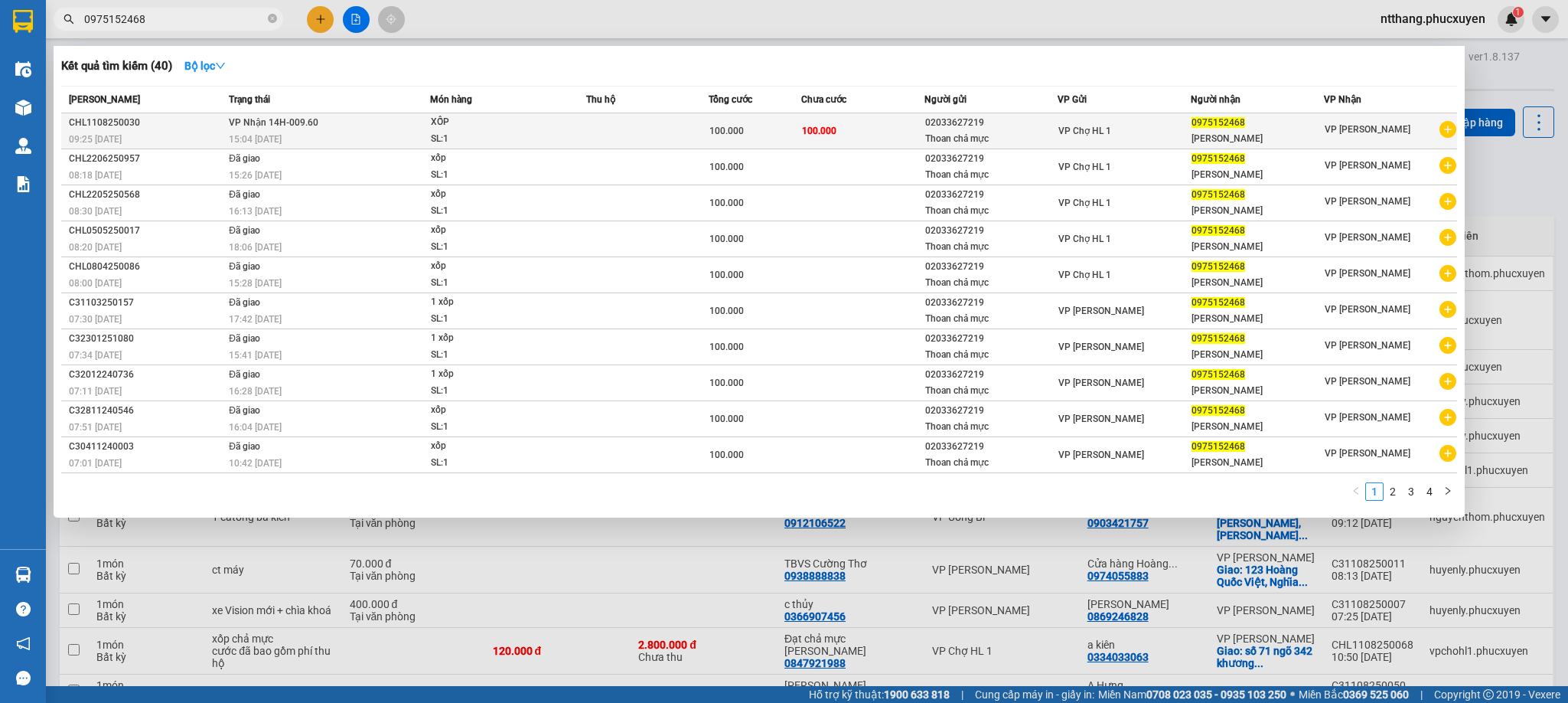
click at [490, 124] on div "XỐP" at bounding box center [487, 123] width 114 height 17
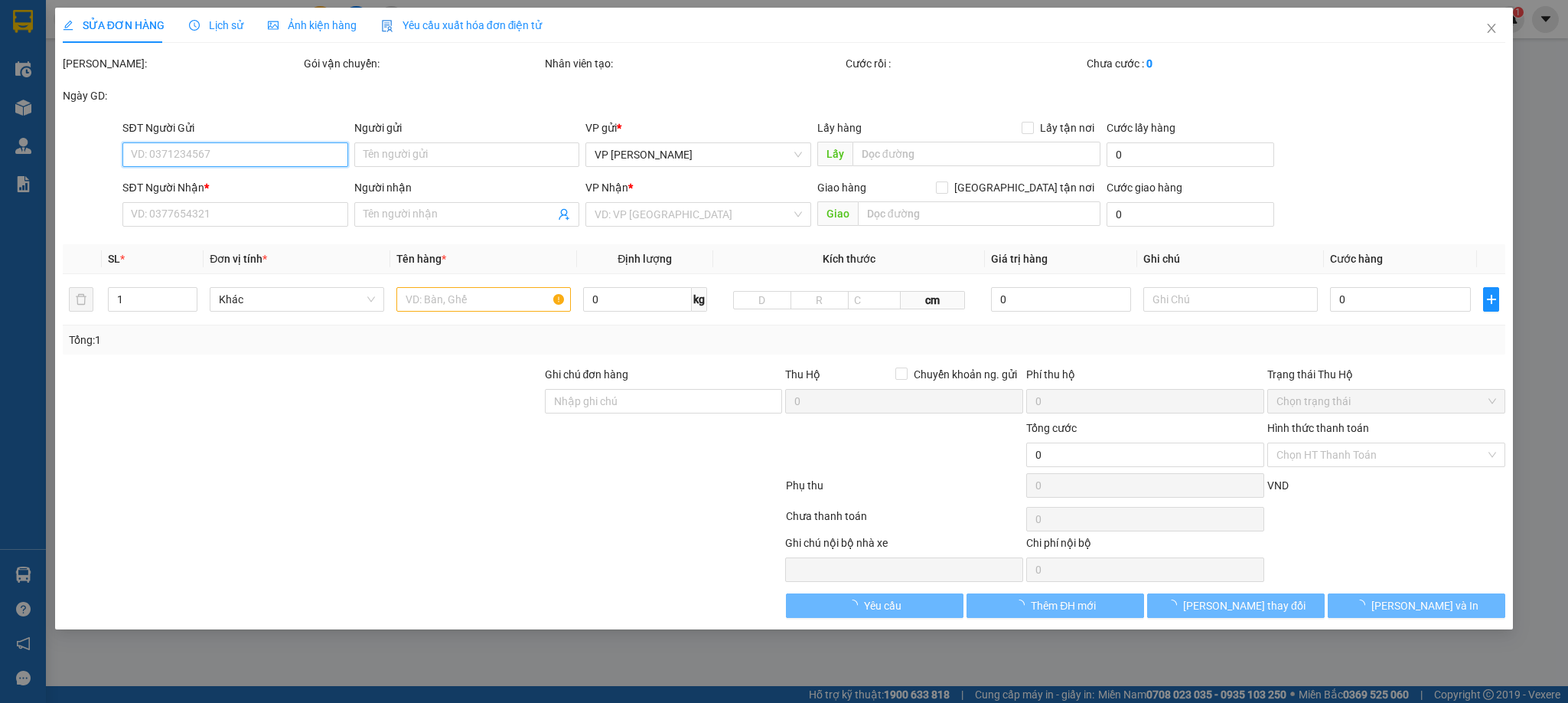
type input "02033627219"
type input "Thoan chả mực"
type input "0975152468"
type input "KIM ANH"
type input "100.000"
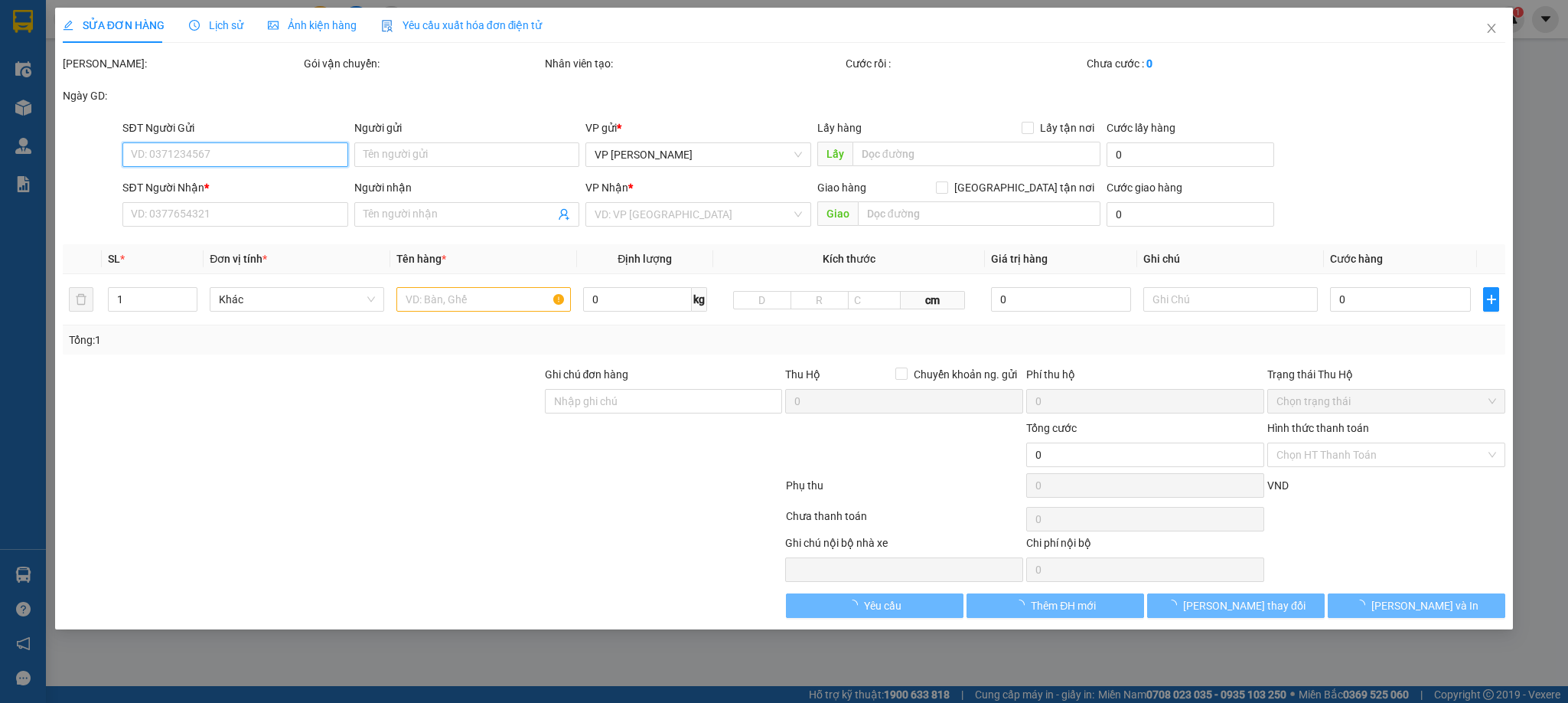
type input "100.000"
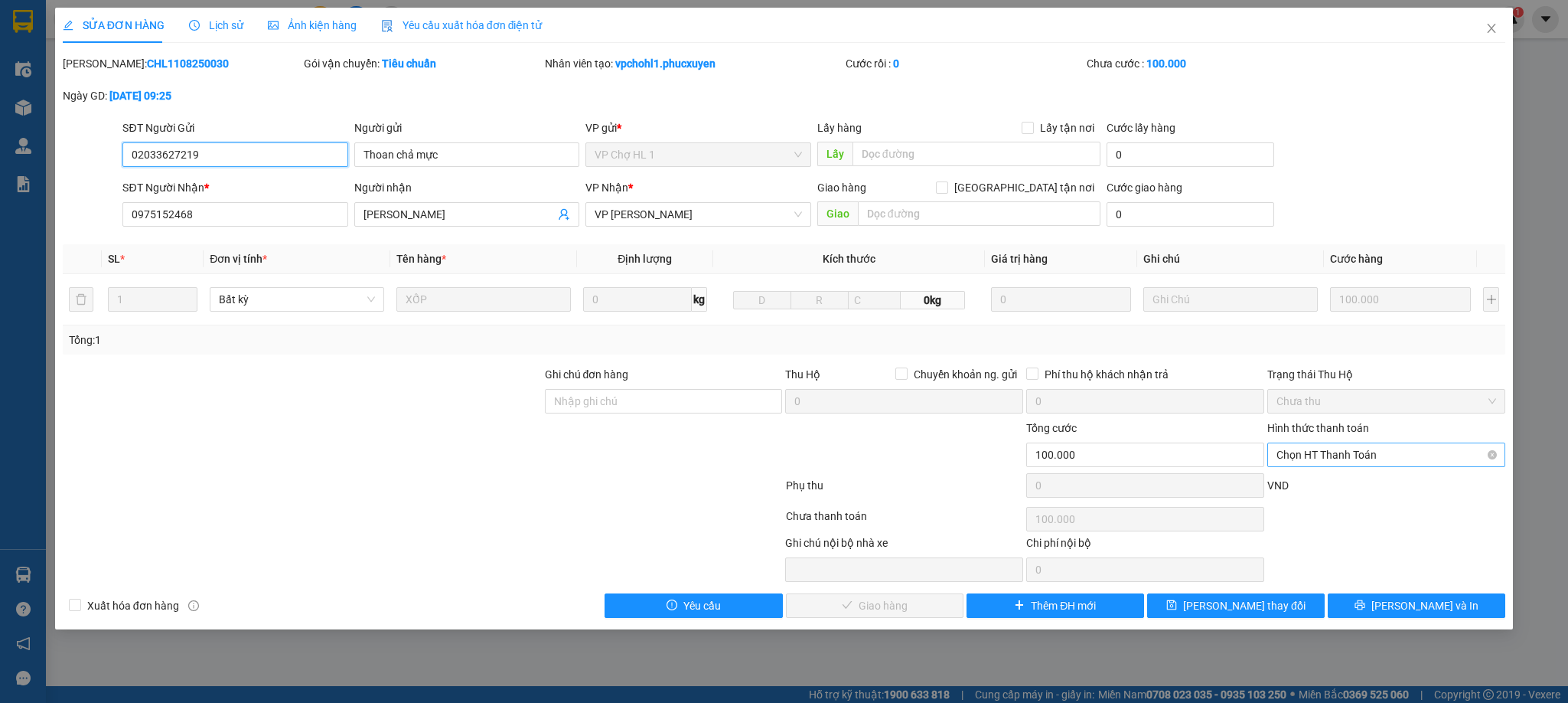
click at [1334, 450] on span "Chọn HT Thanh Toán" at bounding box center [1386, 455] width 220 height 23
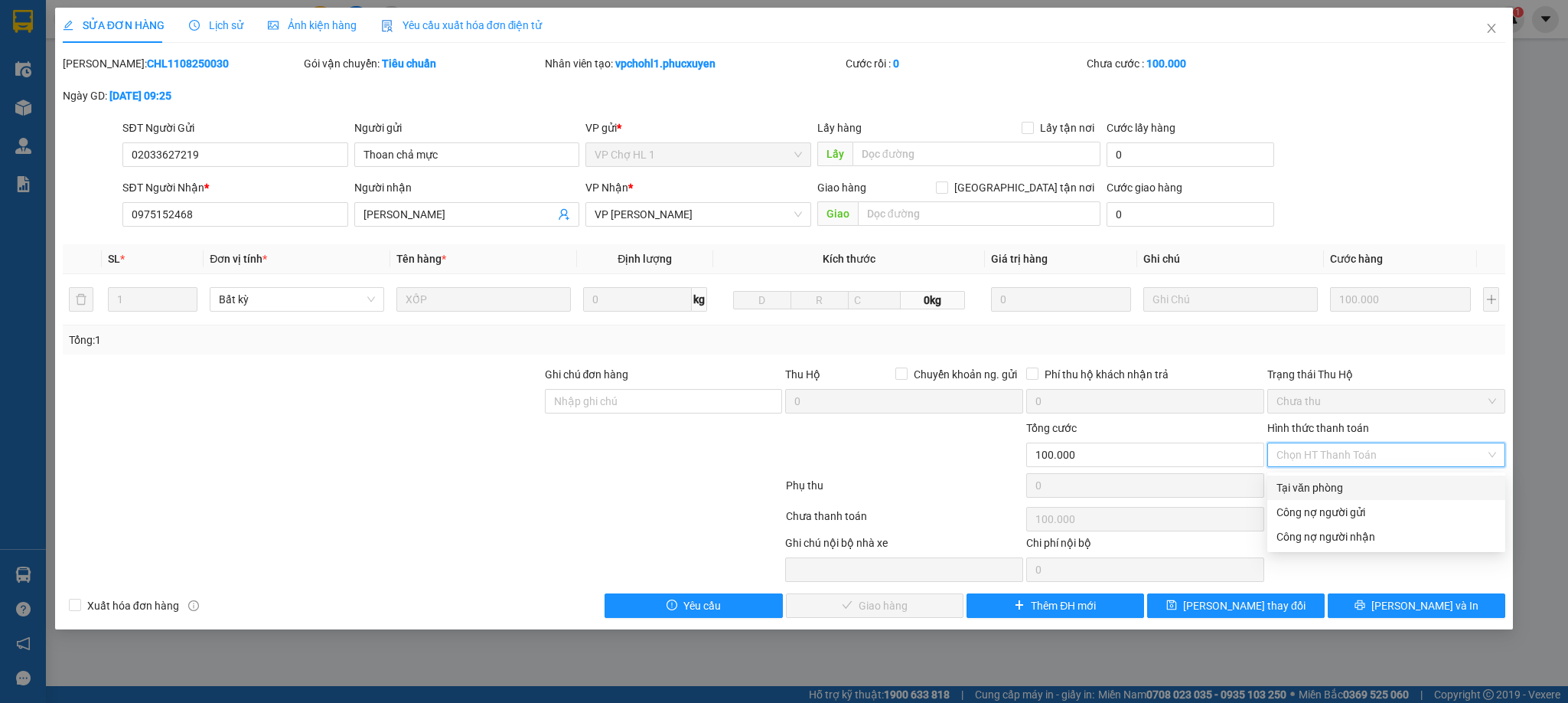
click at [1331, 483] on div "Tại văn phòng" at bounding box center [1386, 488] width 220 height 17
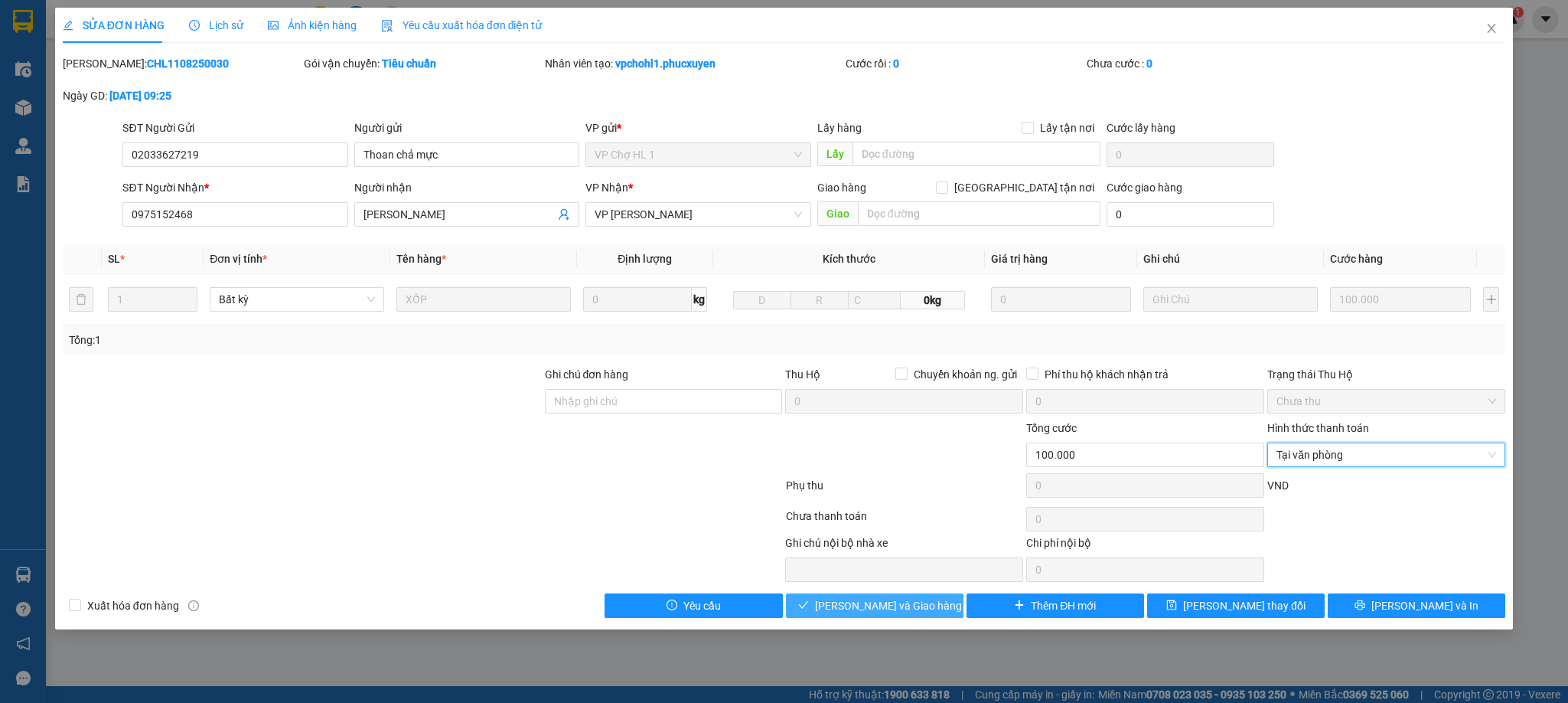
drag, startPoint x: 853, startPoint y: 605, endPoint x: 831, endPoint y: 605, distance: 22.0
click at [852, 605] on span "[PERSON_NAME] và [PERSON_NAME] hàng" at bounding box center [888, 605] width 147 height 17
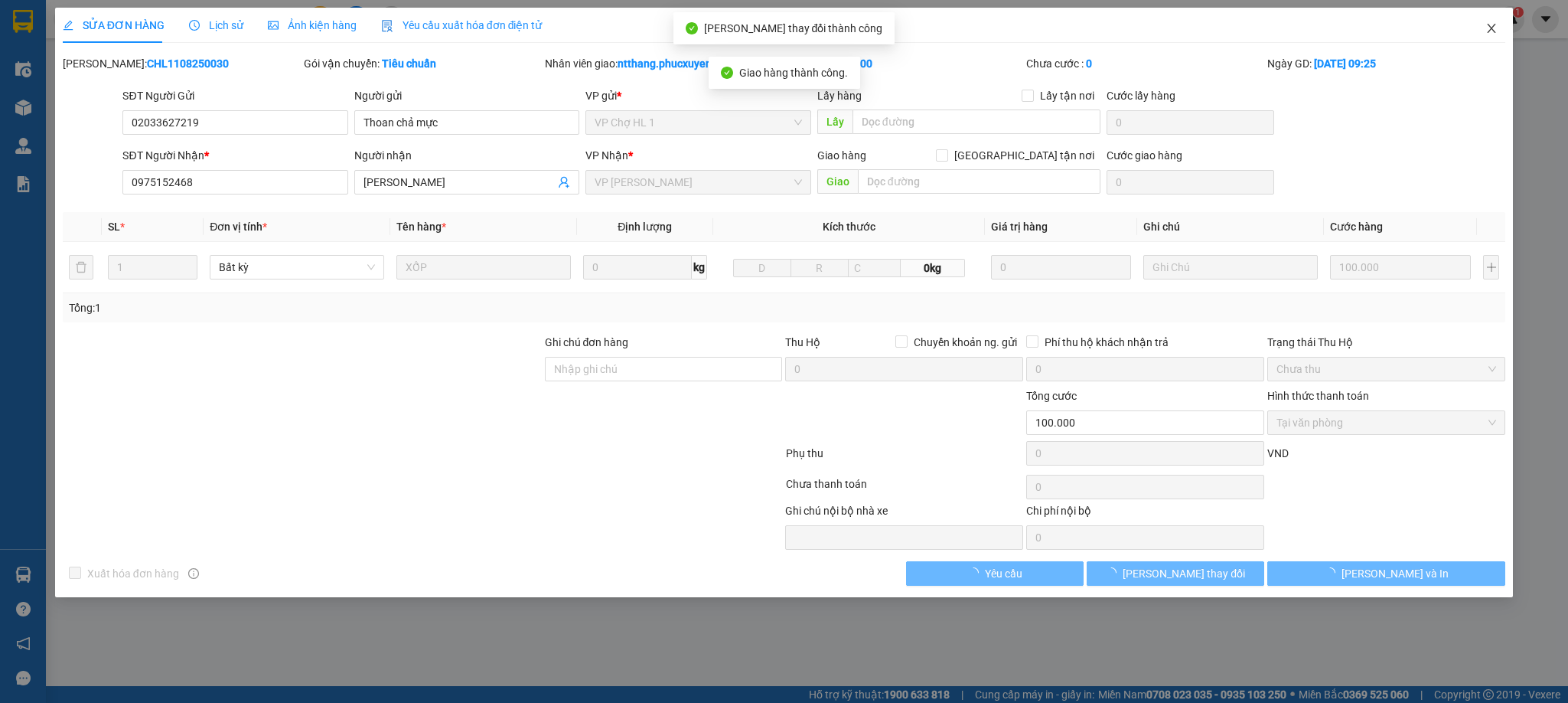
click at [1498, 25] on span "Close" at bounding box center [1492, 29] width 43 height 43
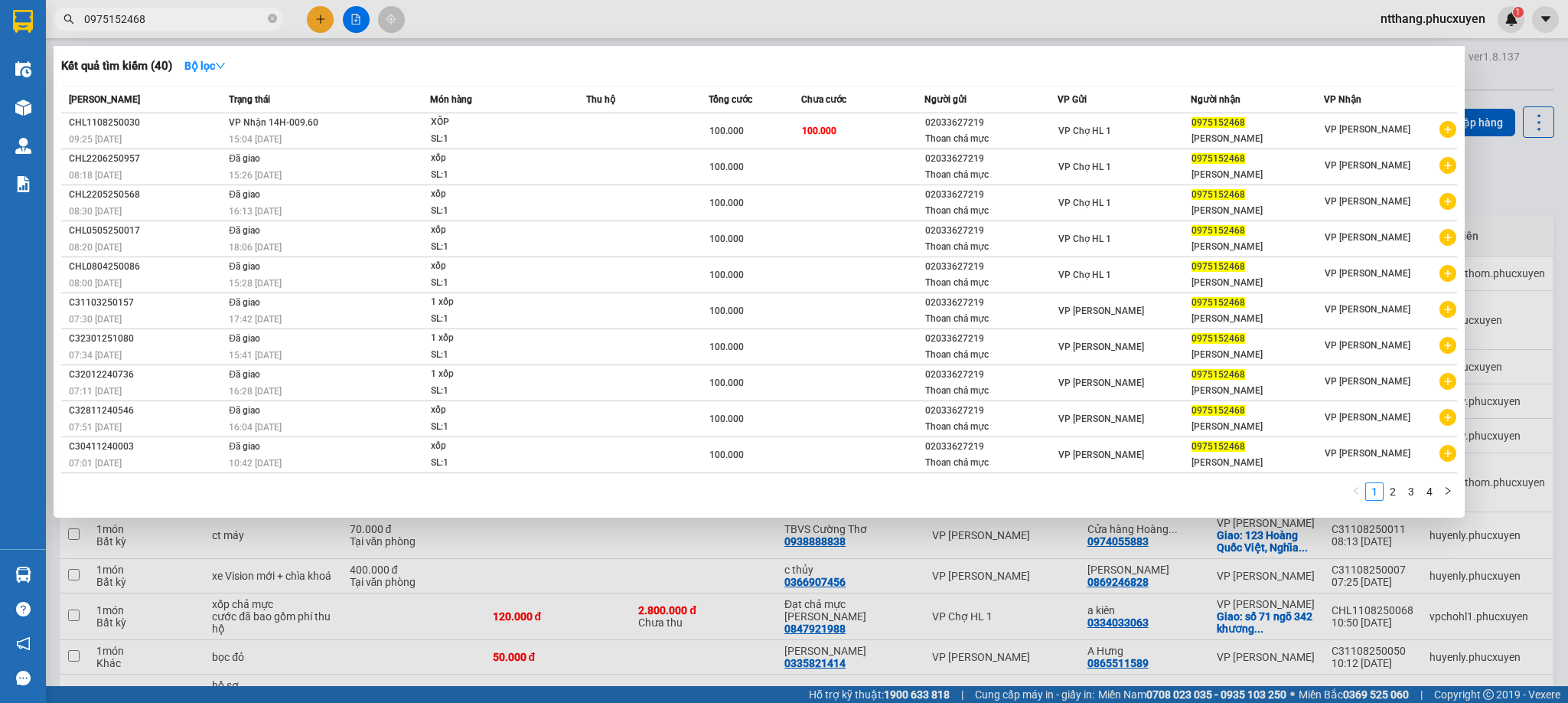
click at [207, 14] on input "0975152468" at bounding box center [174, 20] width 181 height 17
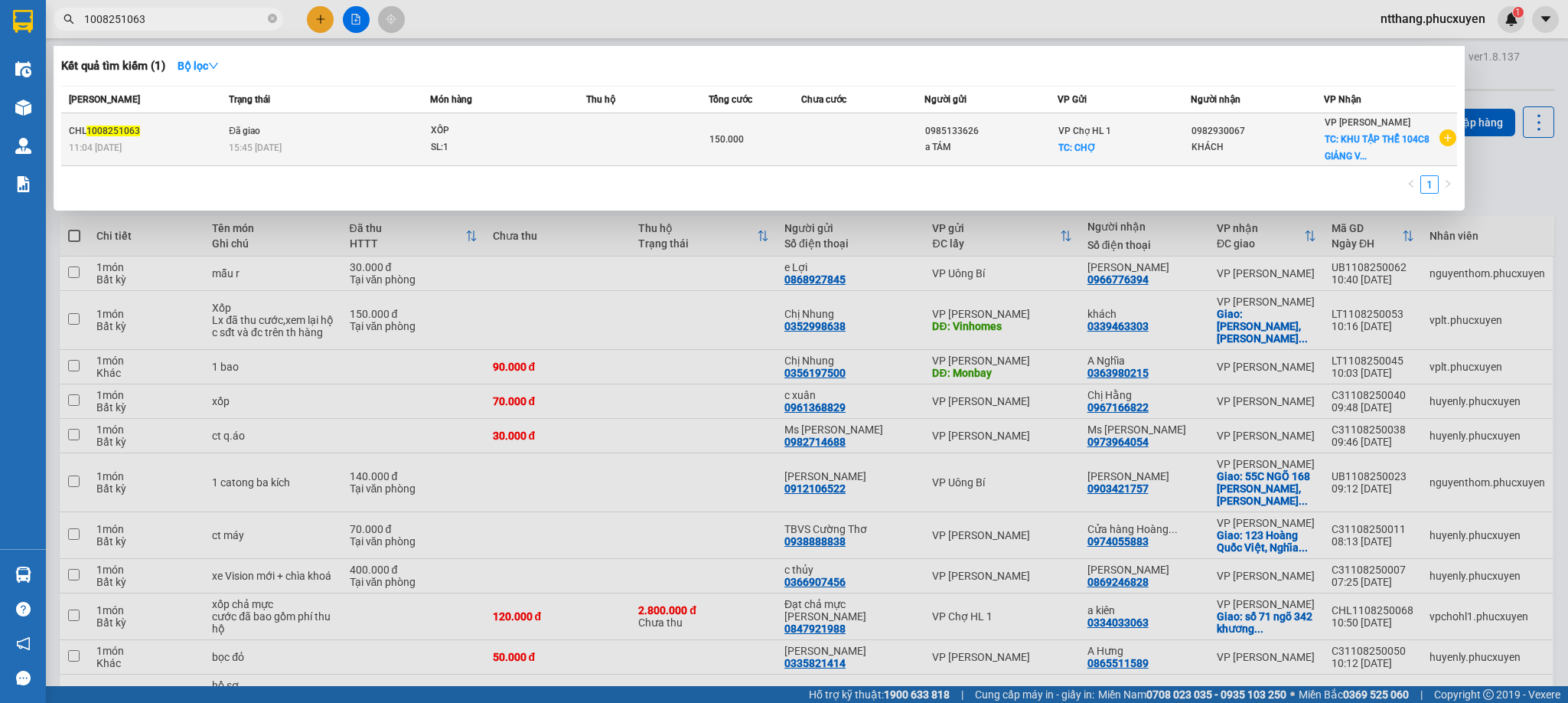
type input "1008251063"
click at [356, 138] on td "Đã giao 15:45 - 10/08" at bounding box center [327, 140] width 205 height 53
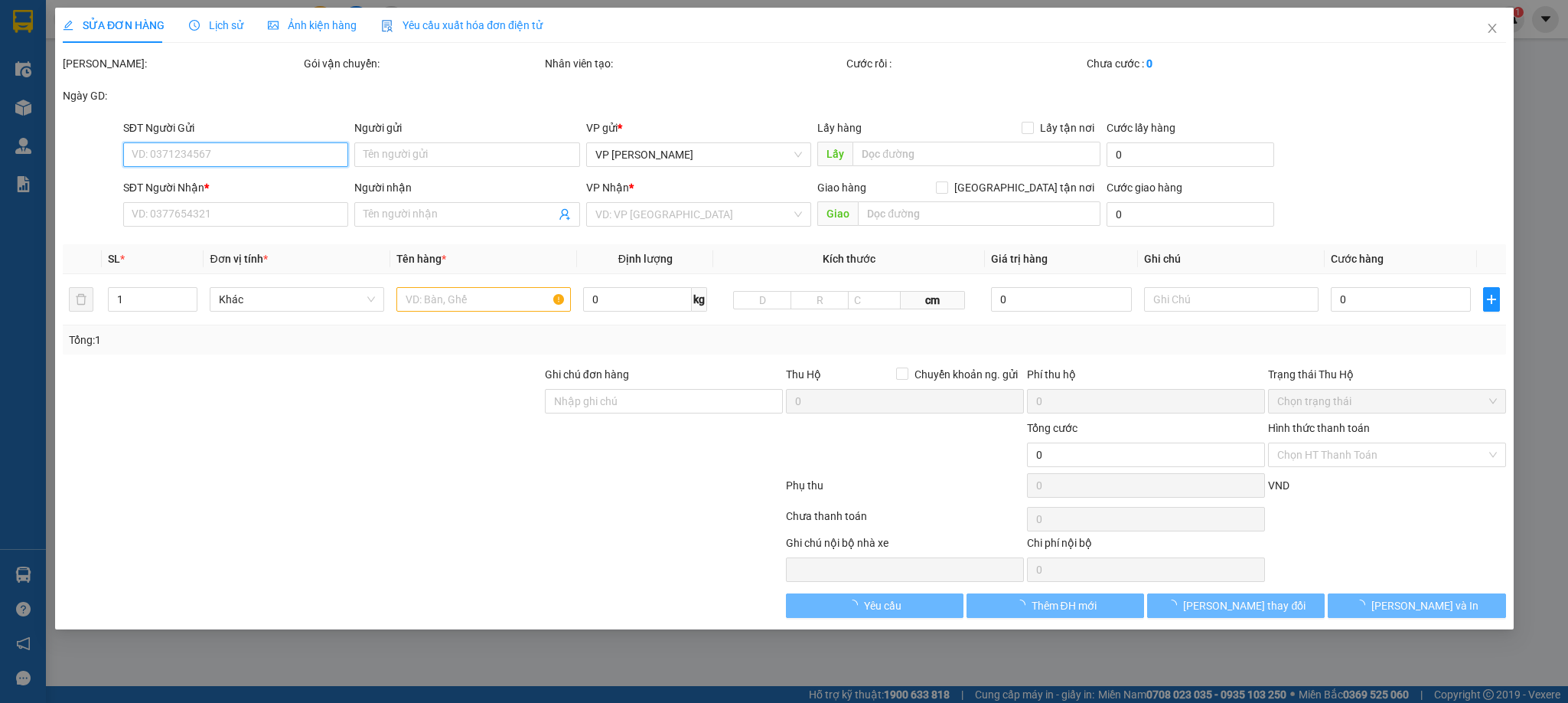
type input "0985133626"
type input "a TÁM"
checkbox input "true"
type input "CHỢ"
type input "30.000"
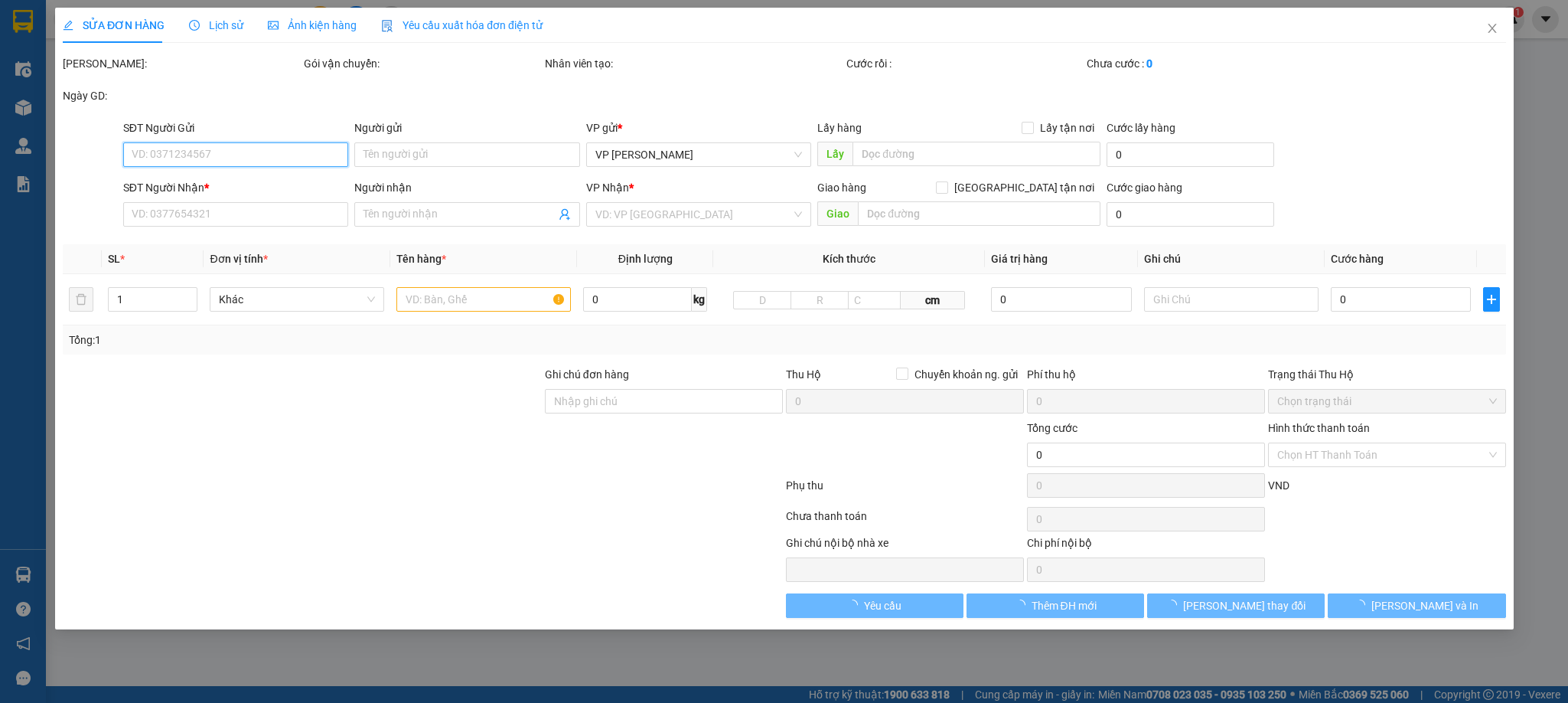
type input "0982930067"
type input "KHÁCH"
checkbox input "true"
type input "KHU TẬP THỂ 104C8 GIẢNG VÕ,BA ĐÌNH,HÀ NỘI"
type input "40.000"
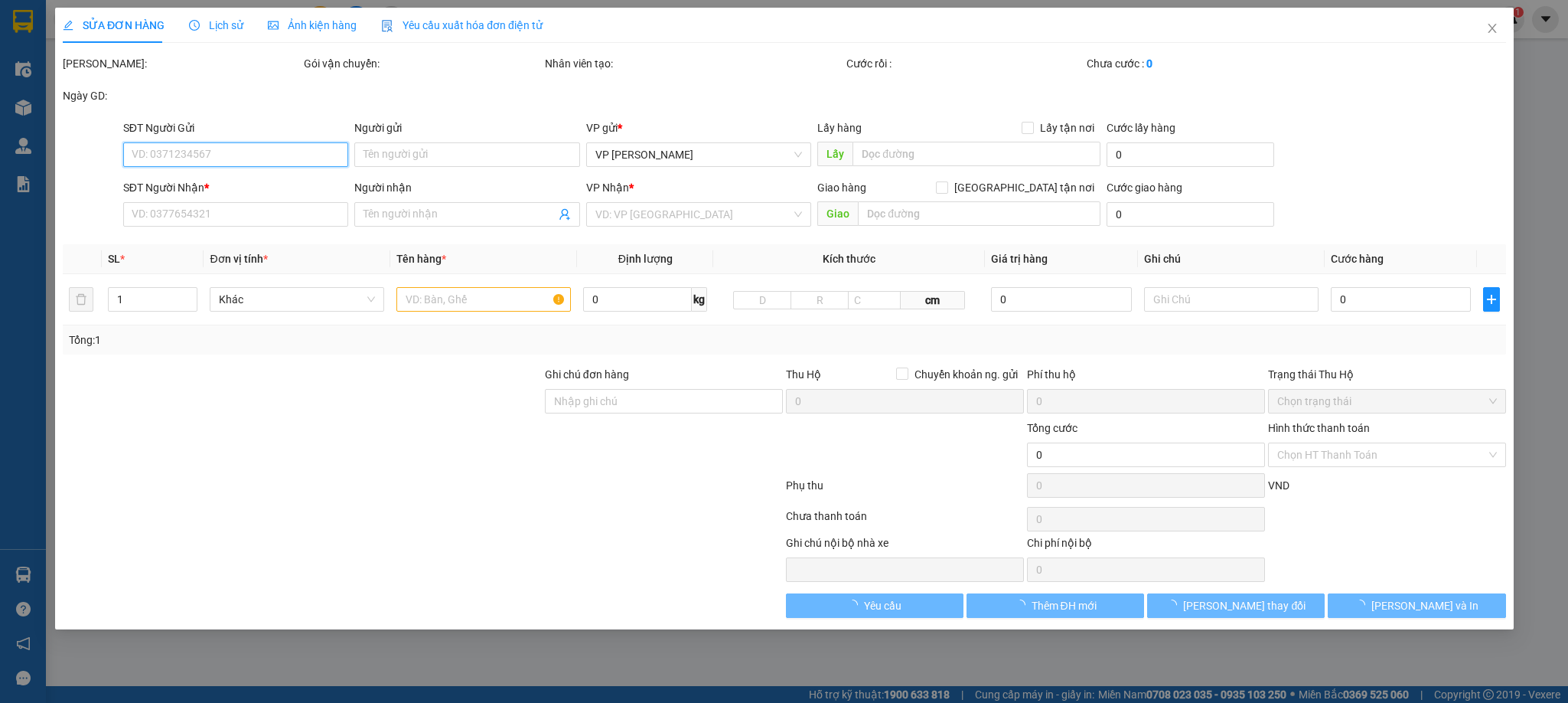
type input "150.000"
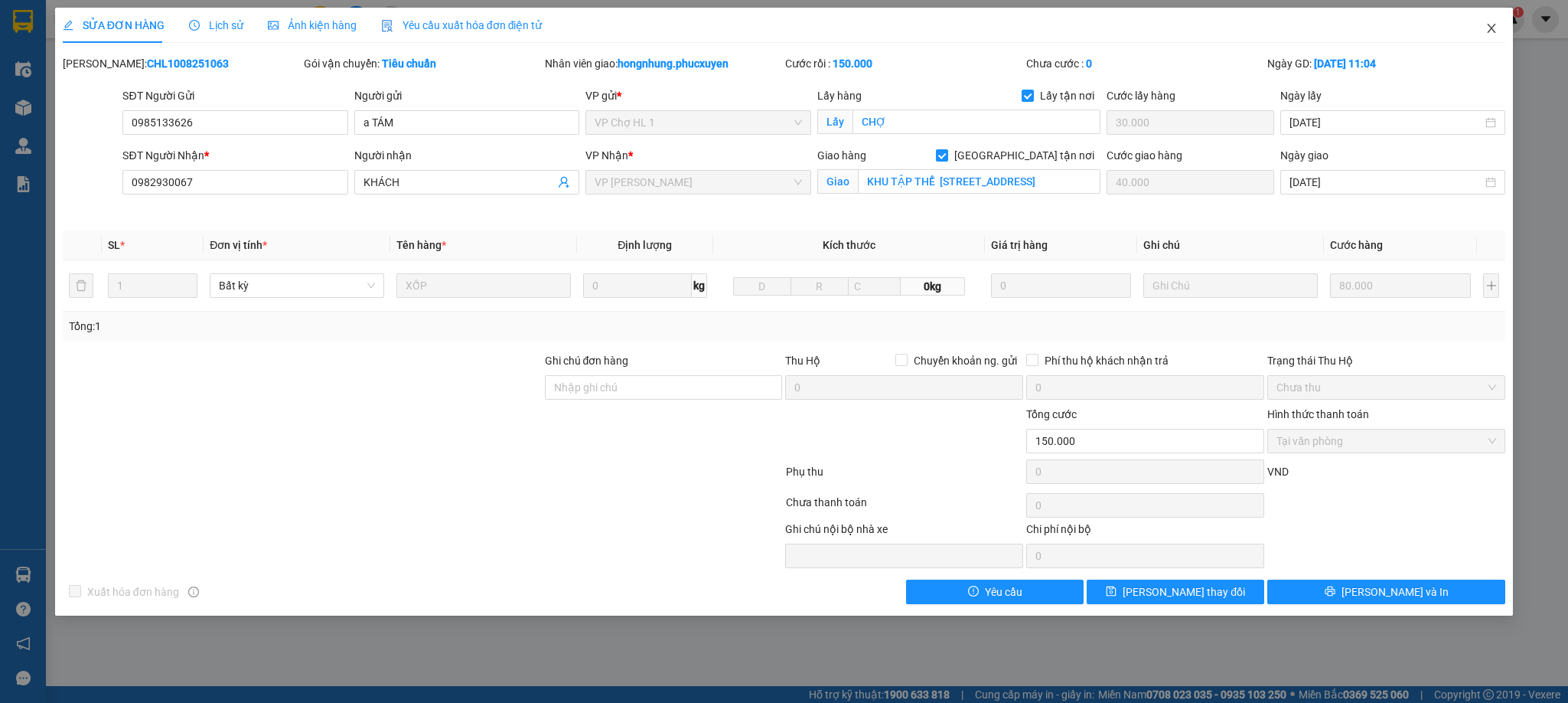
click at [1495, 17] on span "Close" at bounding box center [1492, 29] width 43 height 43
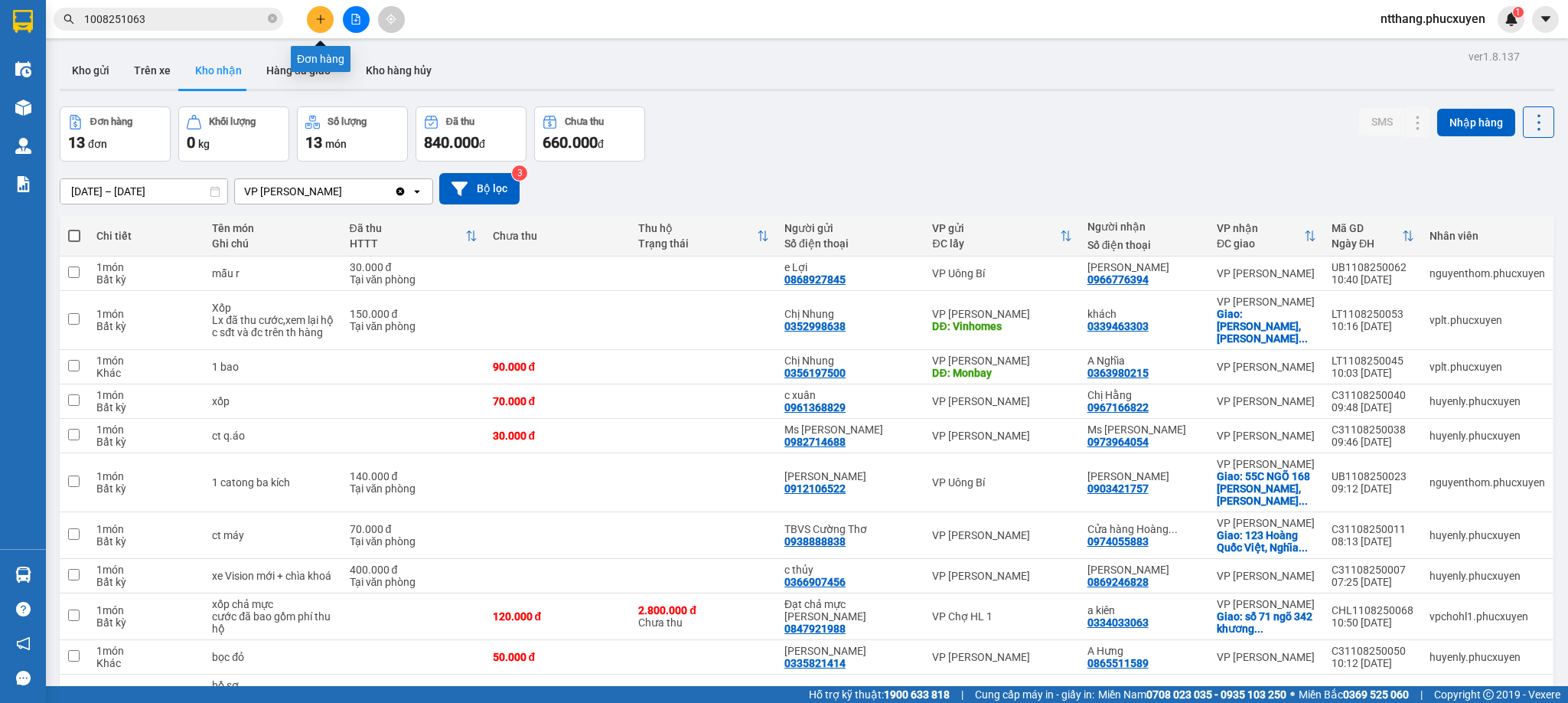
click at [327, 12] on button at bounding box center [320, 20] width 27 height 27
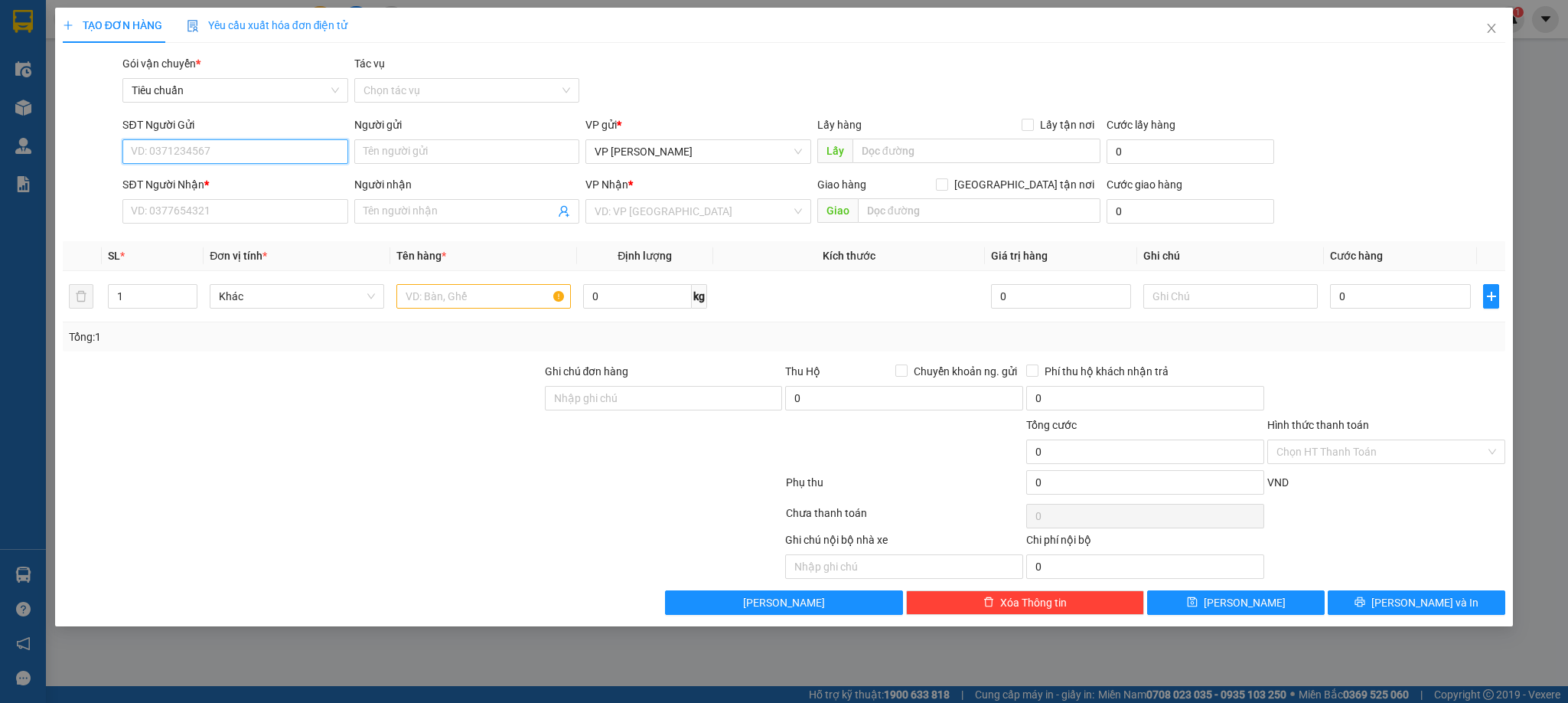
click at [310, 147] on input "SĐT Người Gửi" at bounding box center [234, 151] width 225 height 25
type input "0915754725"
click at [259, 185] on div "0915754725 - anh Dũng" at bounding box center [235, 183] width 207 height 17
type input "anh Dũng"
type input "0915754725"
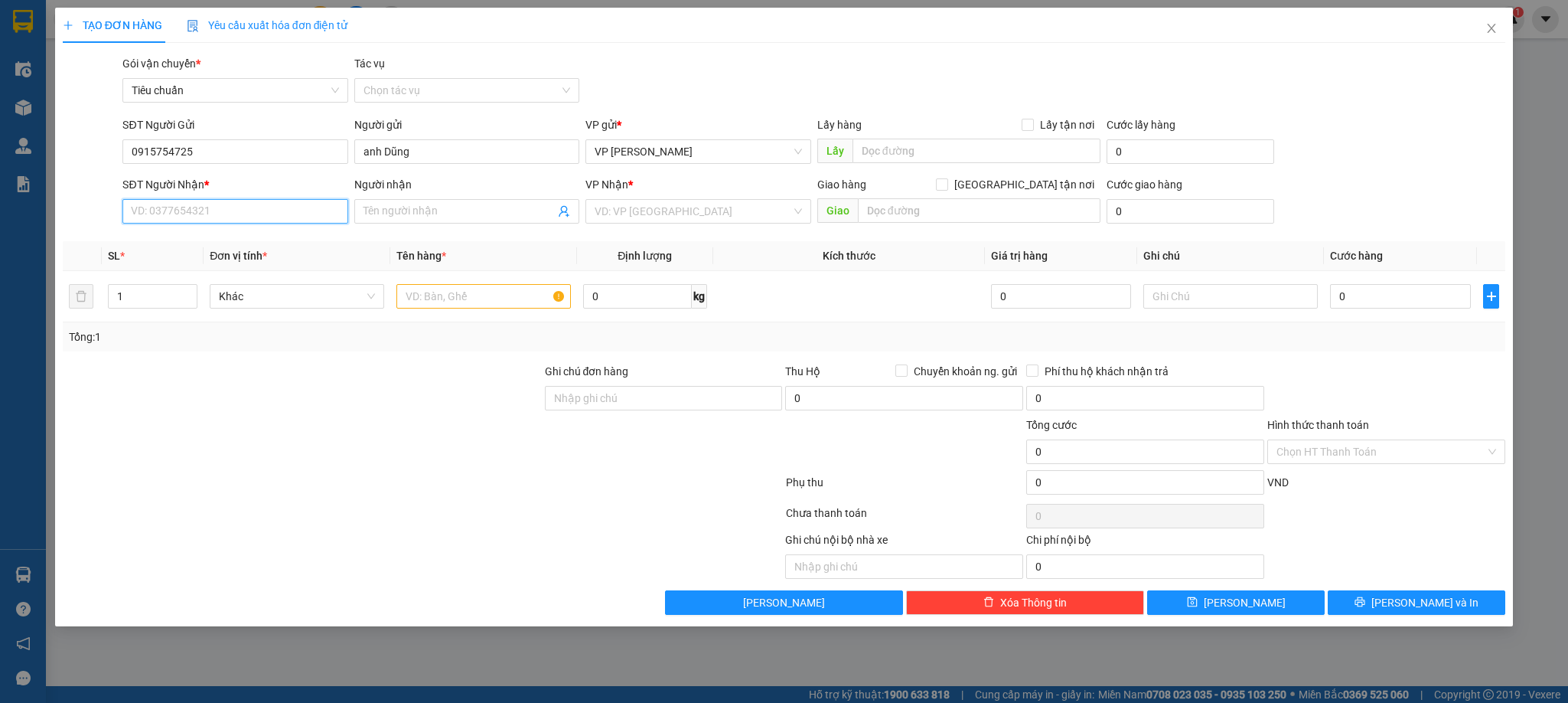
click at [228, 212] on input "SĐT Người Nhận *" at bounding box center [234, 211] width 225 height 25
type input "0932562688"
click at [224, 246] on div "0932562688 - Anh Thành" at bounding box center [235, 243] width 207 height 17
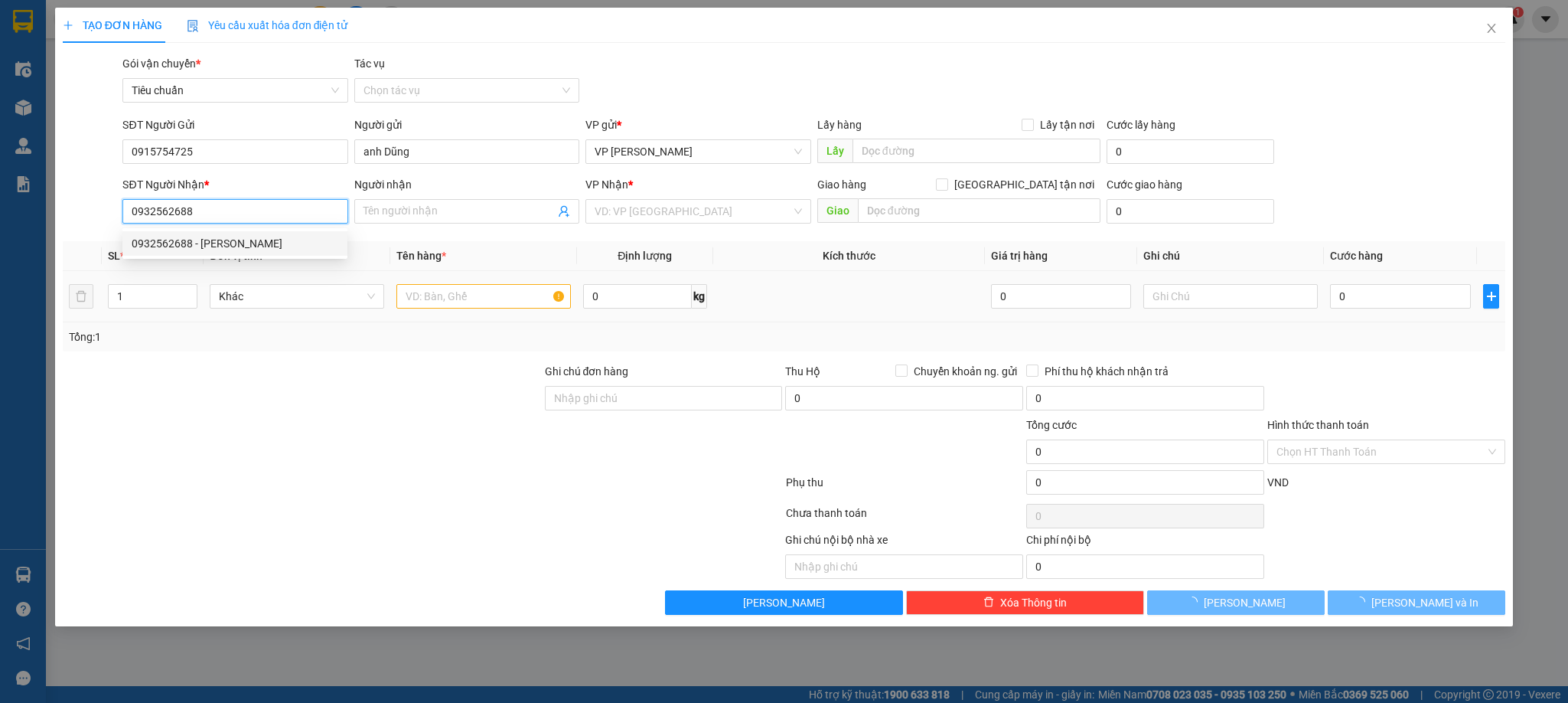
type input "Anh Thành"
checkbox input "true"
type input "Liên cơ 3"
type input "40.000"
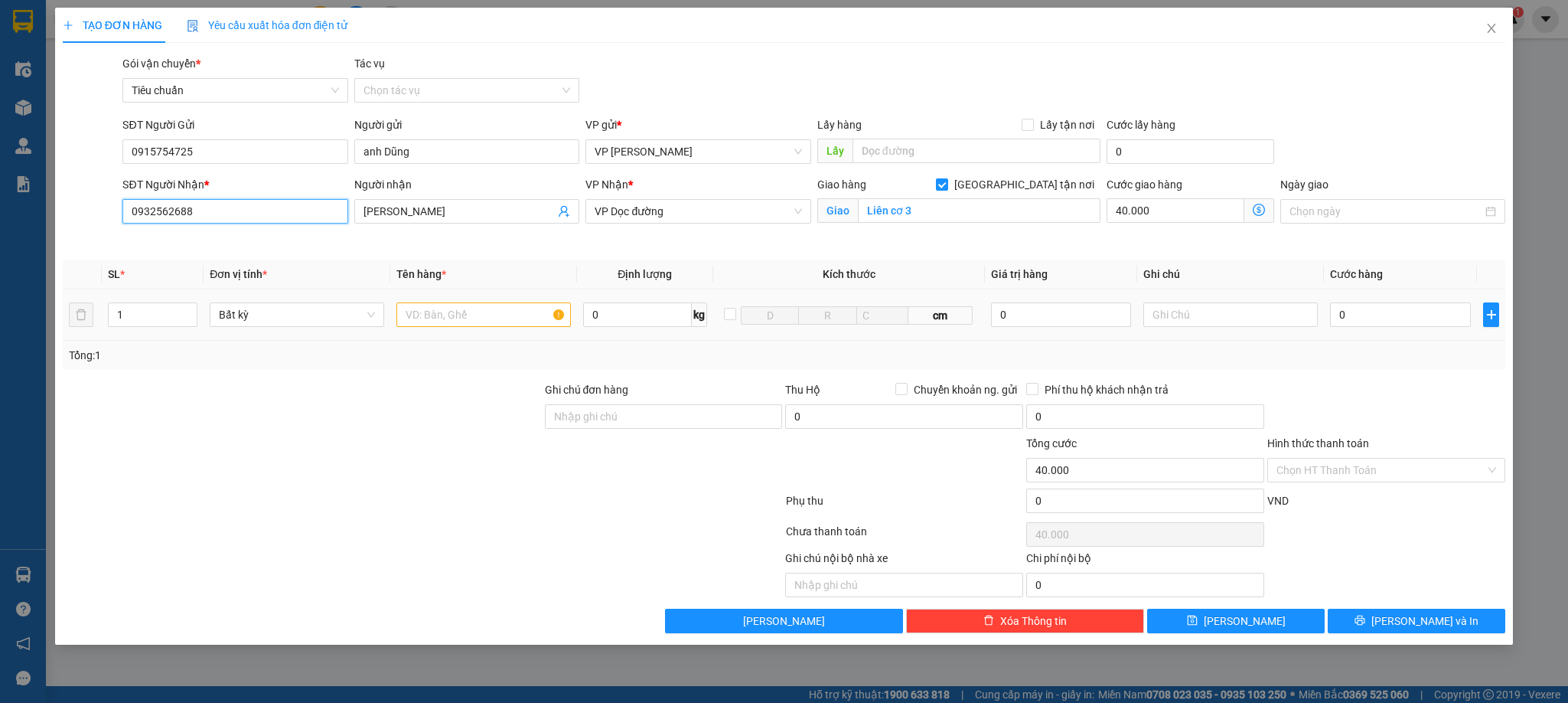
type input "0932562688"
click at [501, 315] on input "text" at bounding box center [484, 315] width 175 height 25
type input "1 thùng xanh hồ sơ"
click at [1415, 318] on input "0" at bounding box center [1401, 315] width 141 height 25
type input "4"
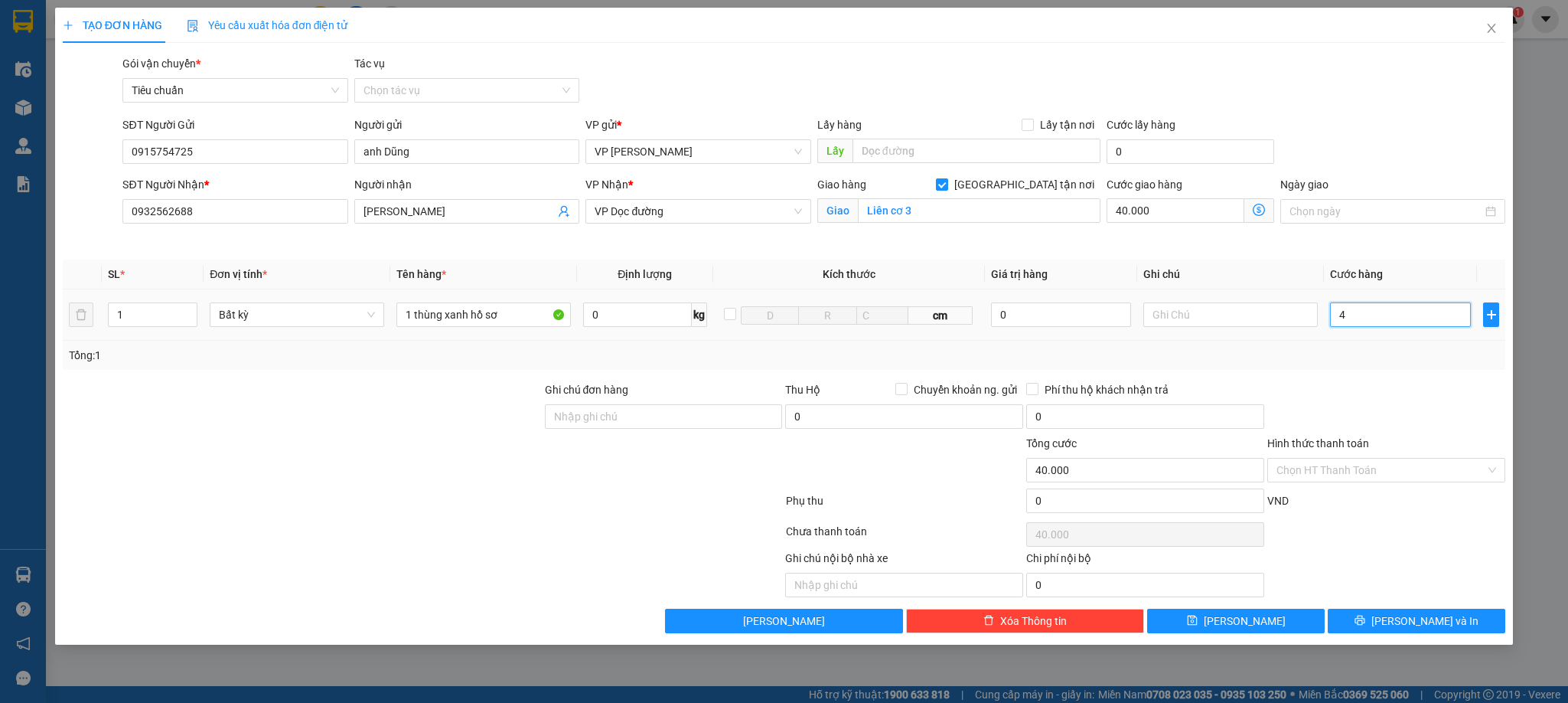
type input "40.004"
type input "40"
type input "40.040"
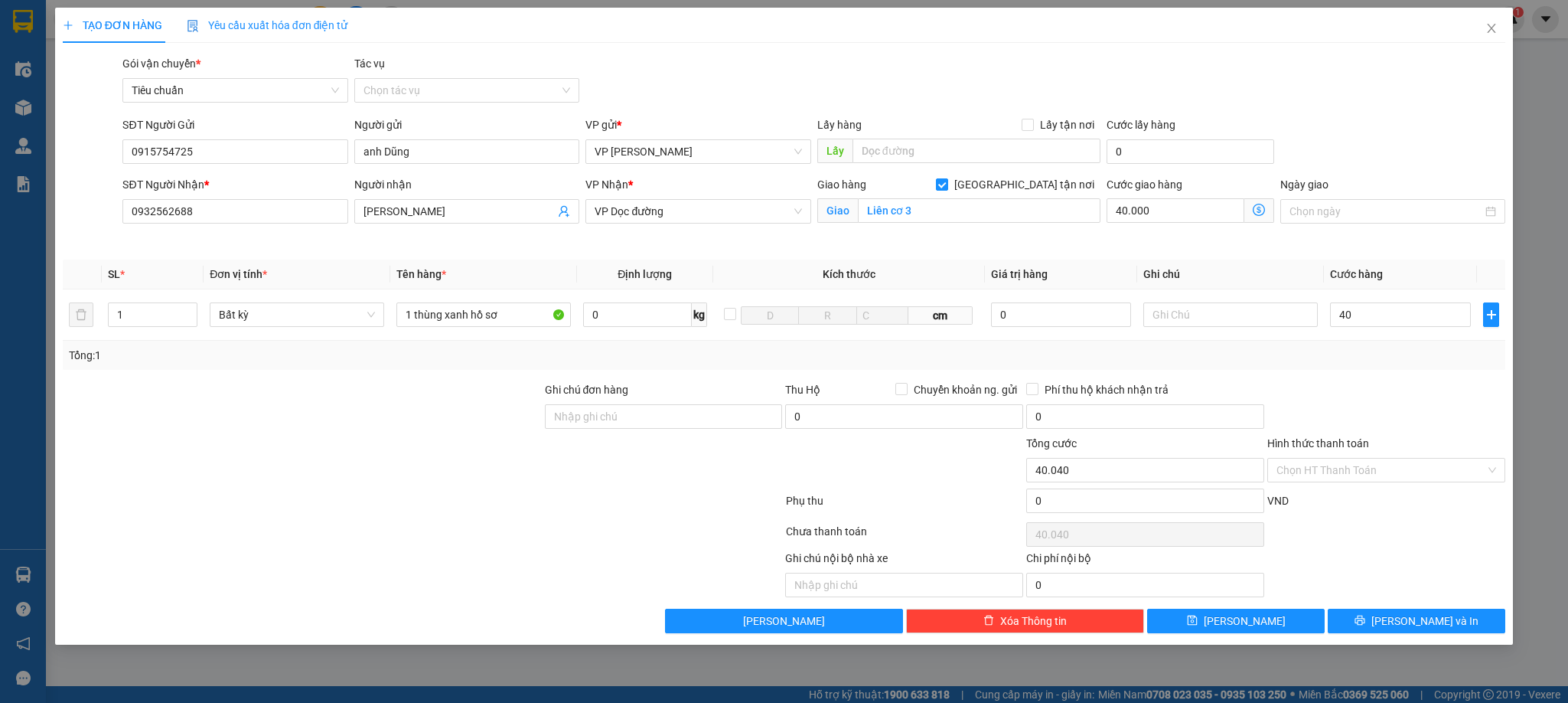
type input "40.000"
type input "80.000"
click at [1419, 407] on div at bounding box center [1387, 408] width 241 height 53
click at [1318, 462] on input "Hình thức thanh toán" at bounding box center [1381, 470] width 209 height 23
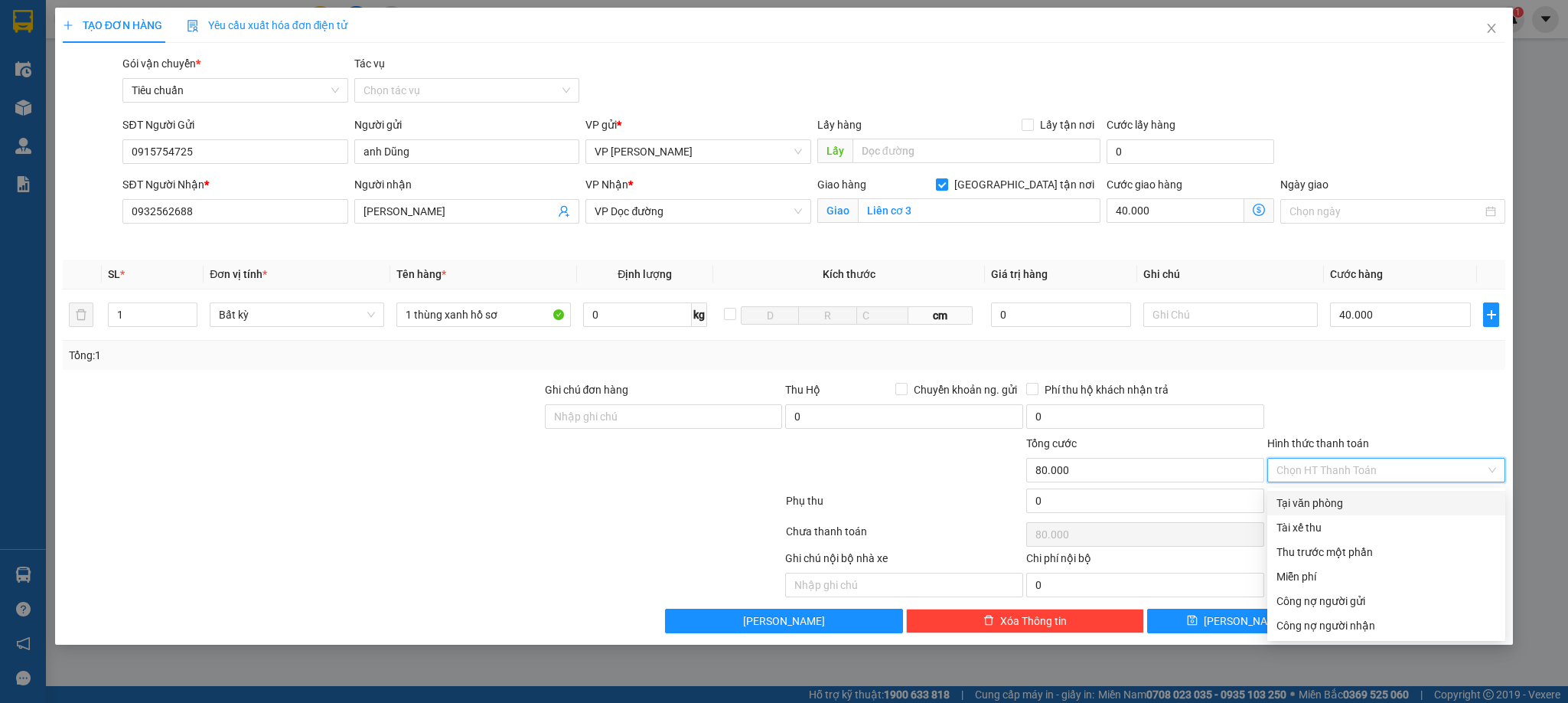
click at [1326, 497] on div "Tại văn phòng" at bounding box center [1386, 503] width 220 height 17
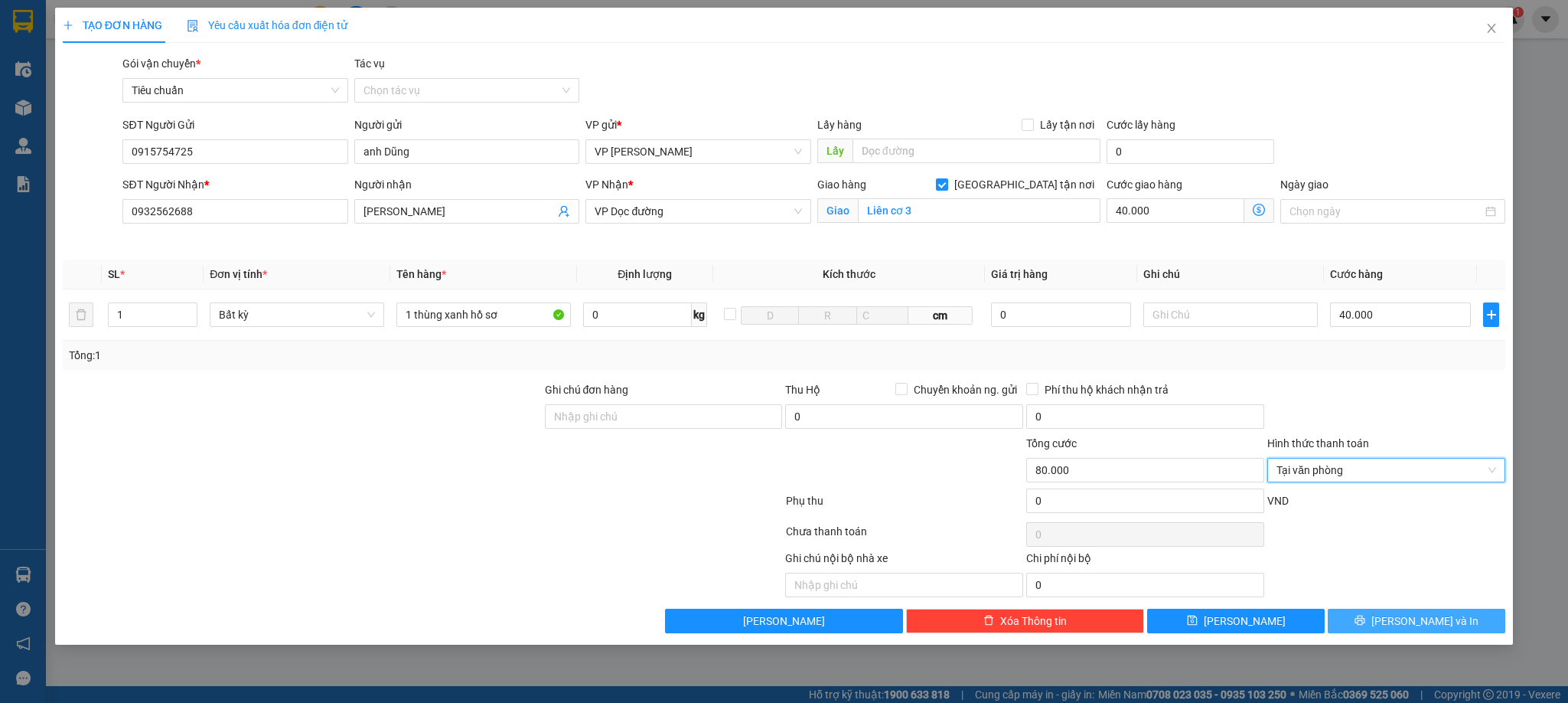
click at [1433, 617] on span "[PERSON_NAME] và In" at bounding box center [1425, 621] width 107 height 17
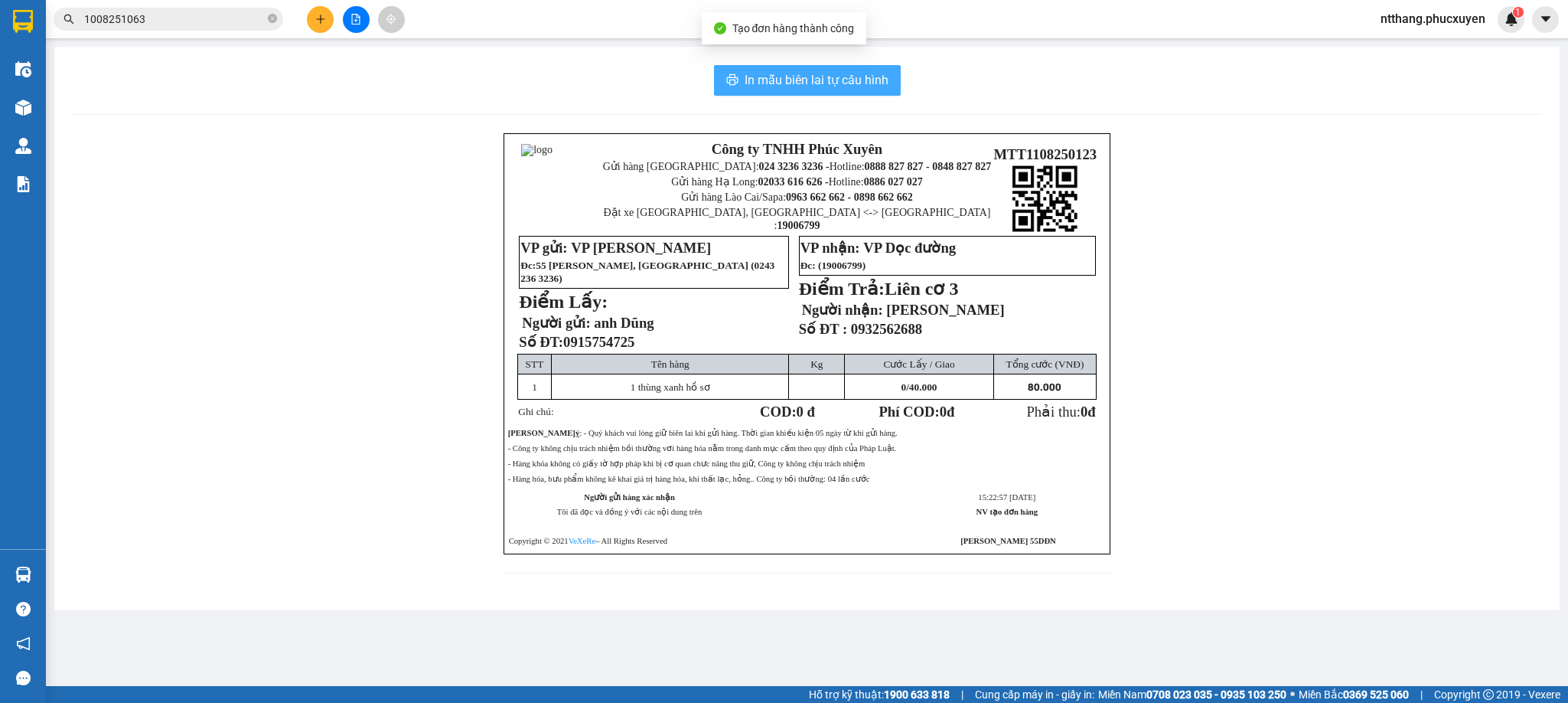
click at [843, 83] on span "In mẫu biên lai tự cấu hình" at bounding box center [817, 80] width 144 height 20
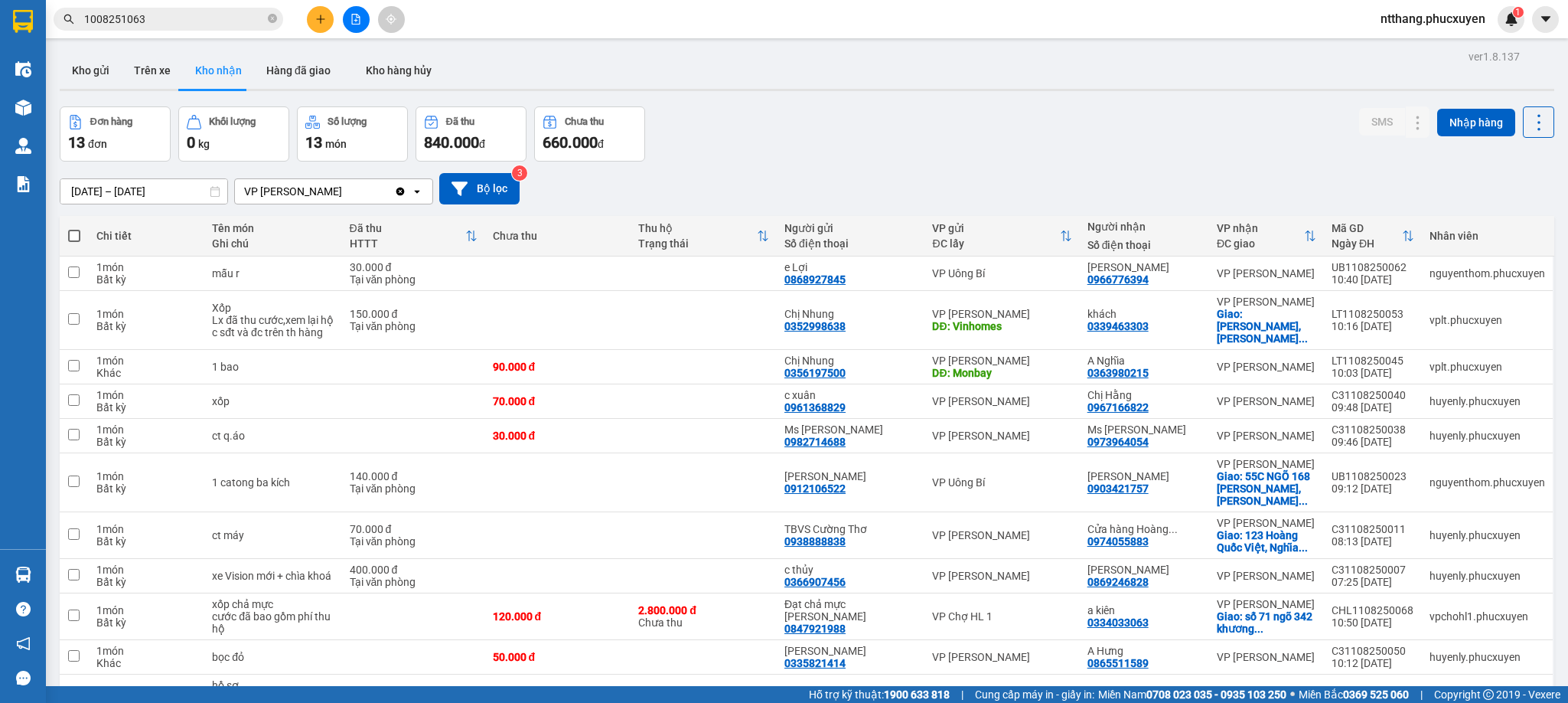
click at [193, 20] on input "1008251063" at bounding box center [174, 20] width 181 height 17
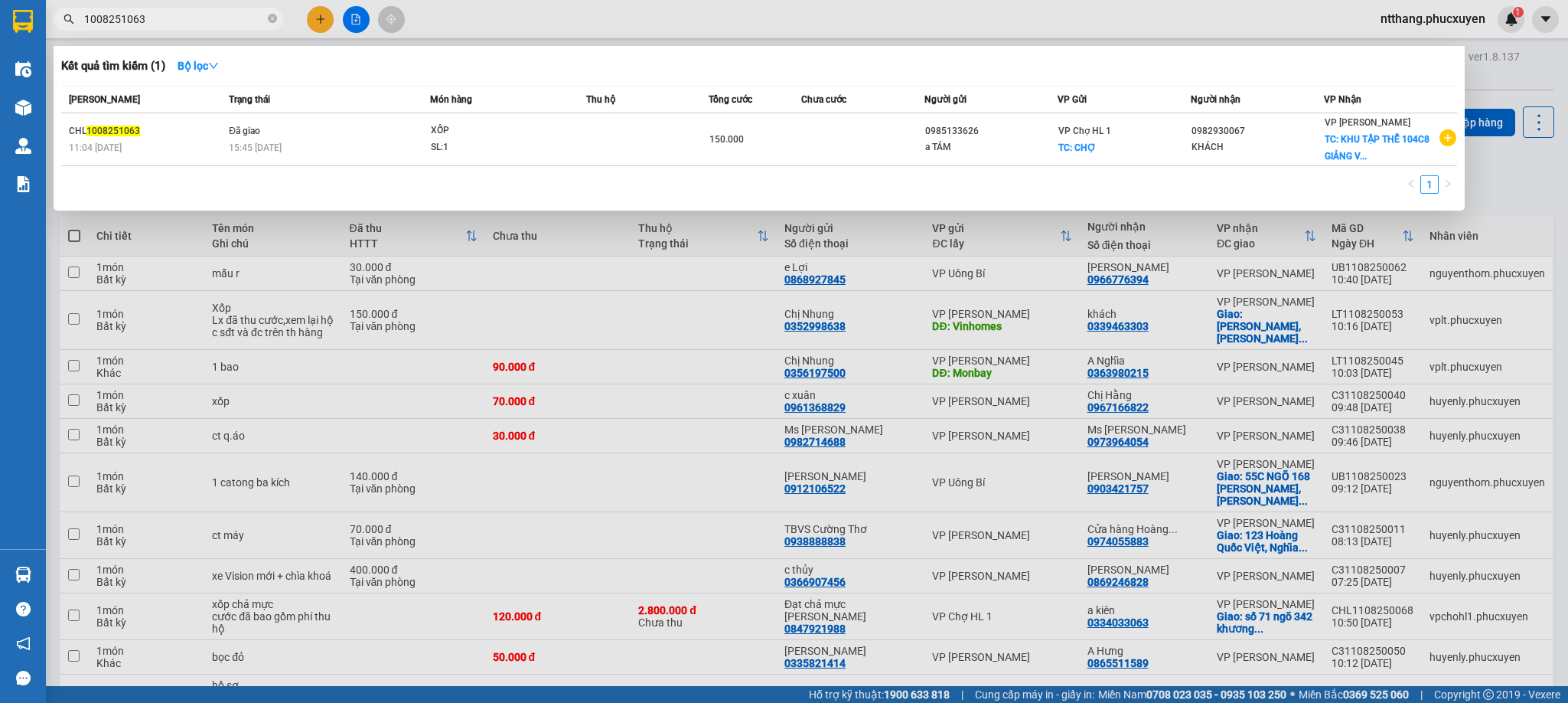
click at [193, 20] on input "1008251063" at bounding box center [174, 20] width 181 height 17
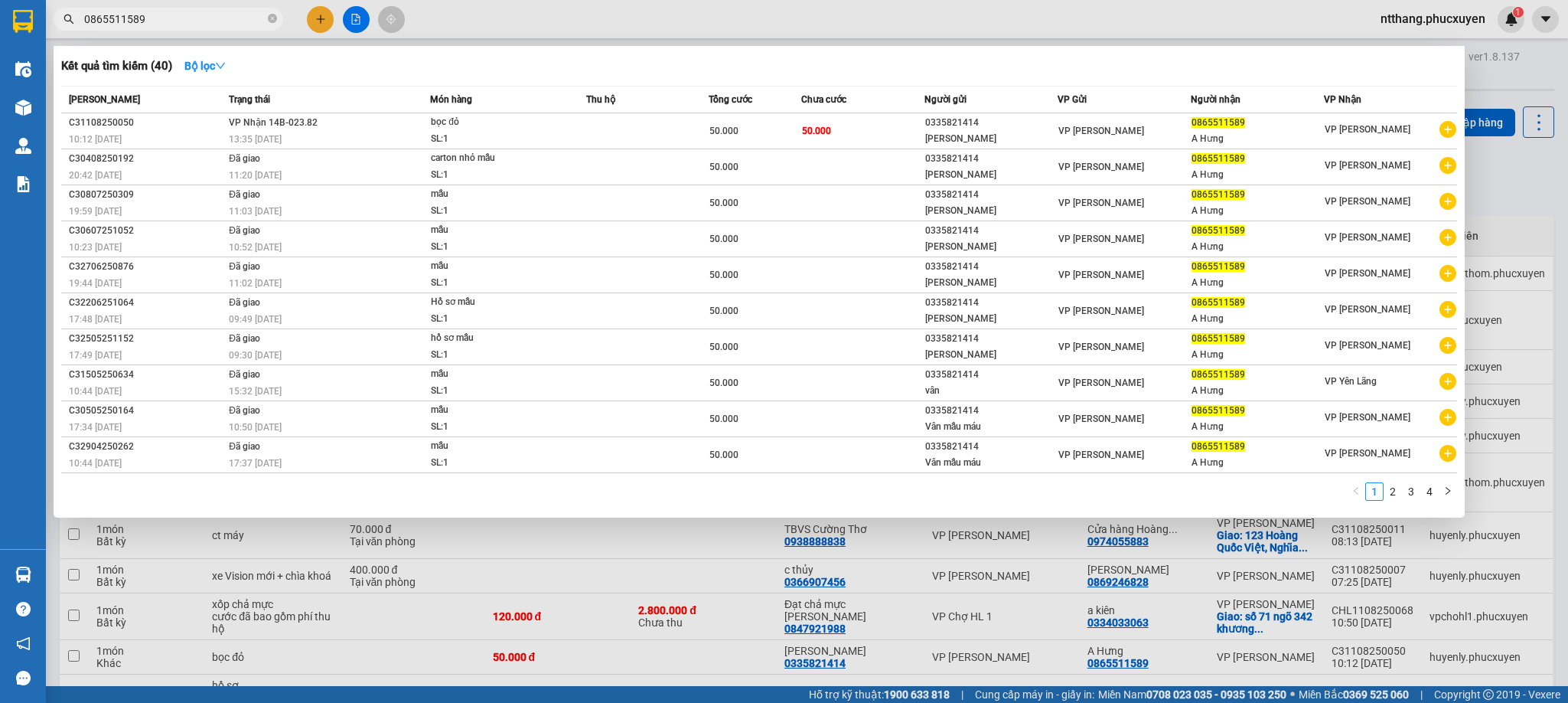
type input "0865511589"
click at [324, 20] on div at bounding box center [784, 351] width 1568 height 703
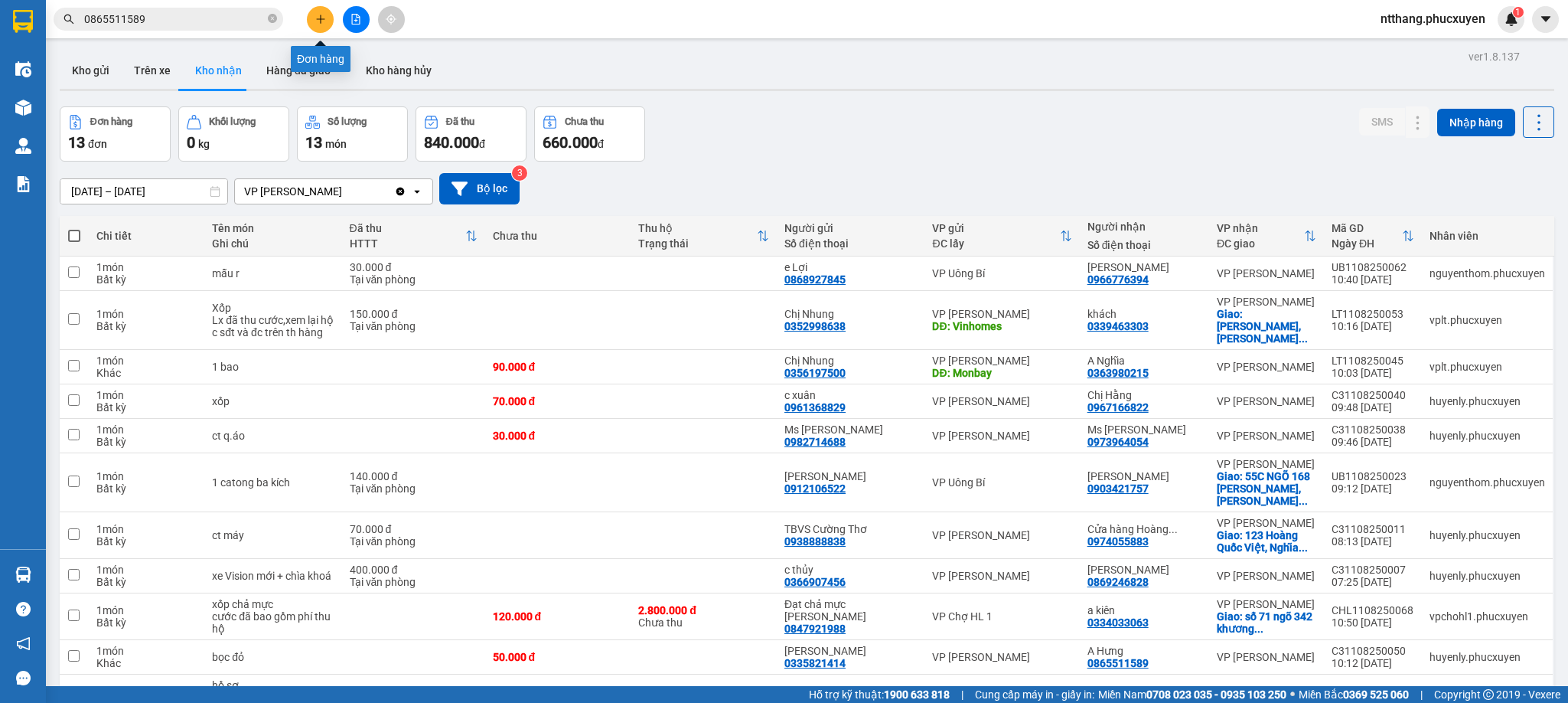
click at [331, 17] on button at bounding box center [320, 20] width 27 height 27
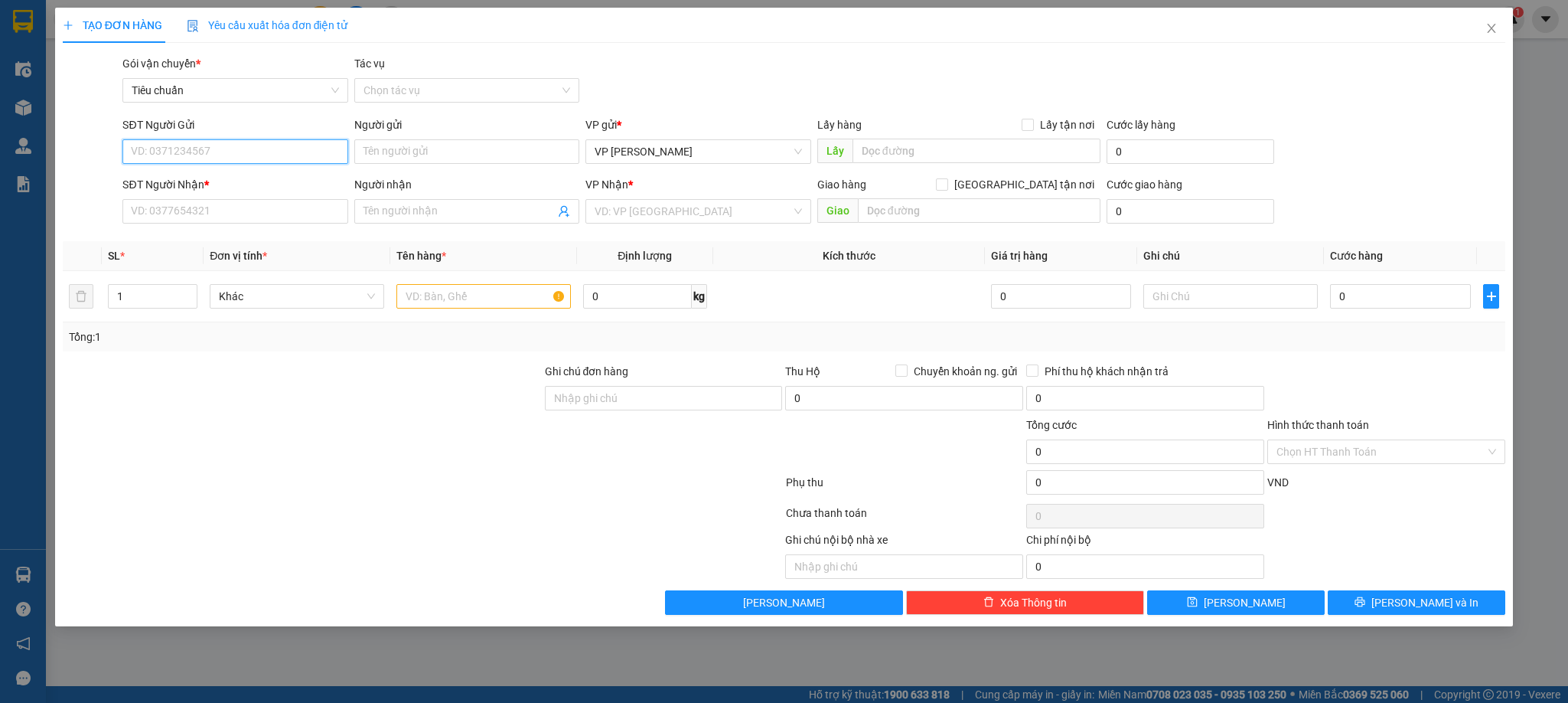
click at [262, 143] on input "SĐT Người Gửi" at bounding box center [234, 151] width 225 height 25
type input "0986444750"
click at [409, 157] on input "Người gửi" at bounding box center [466, 151] width 225 height 25
type input "cửa hàng hoa"
click at [250, 215] on input "SĐT Người Nhận *" at bounding box center [234, 211] width 225 height 25
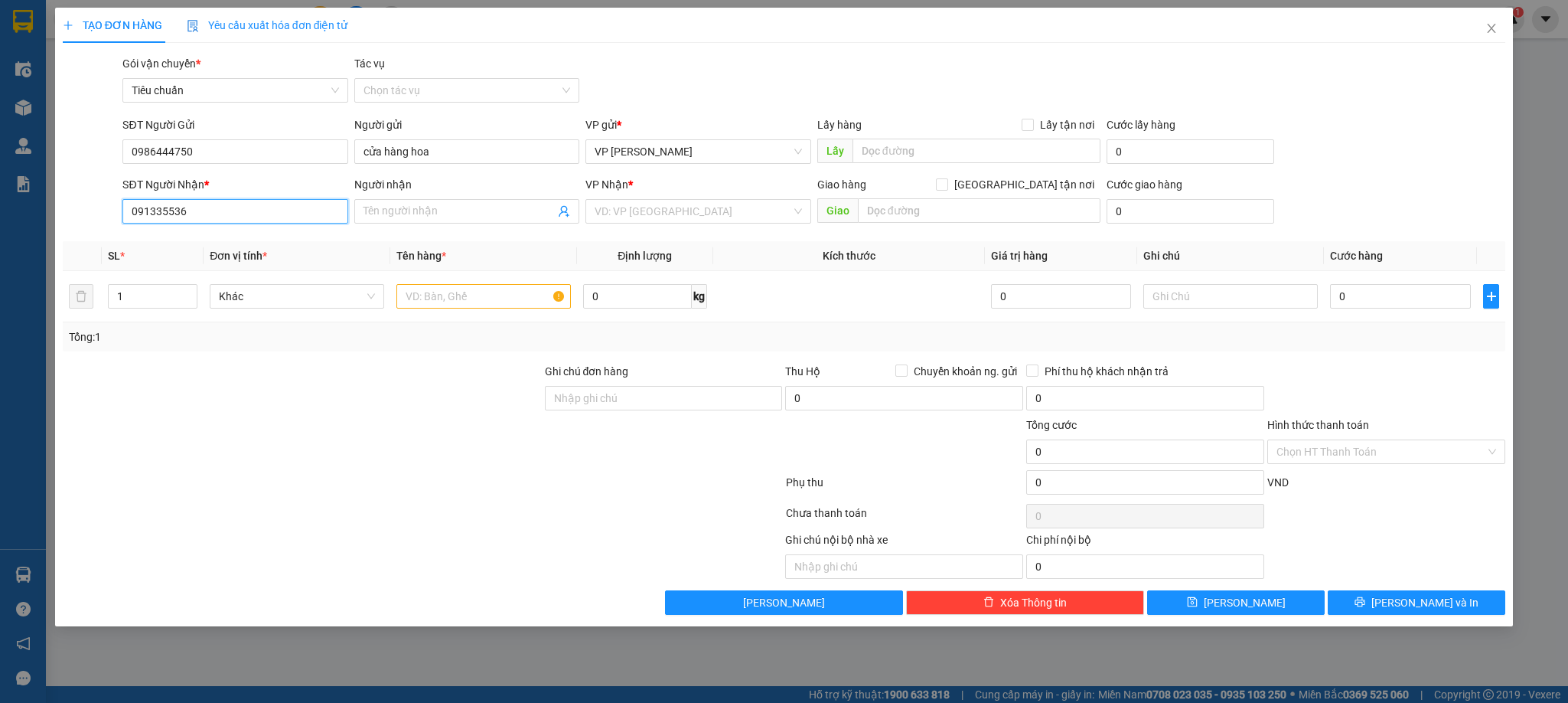
type input "0913355368"
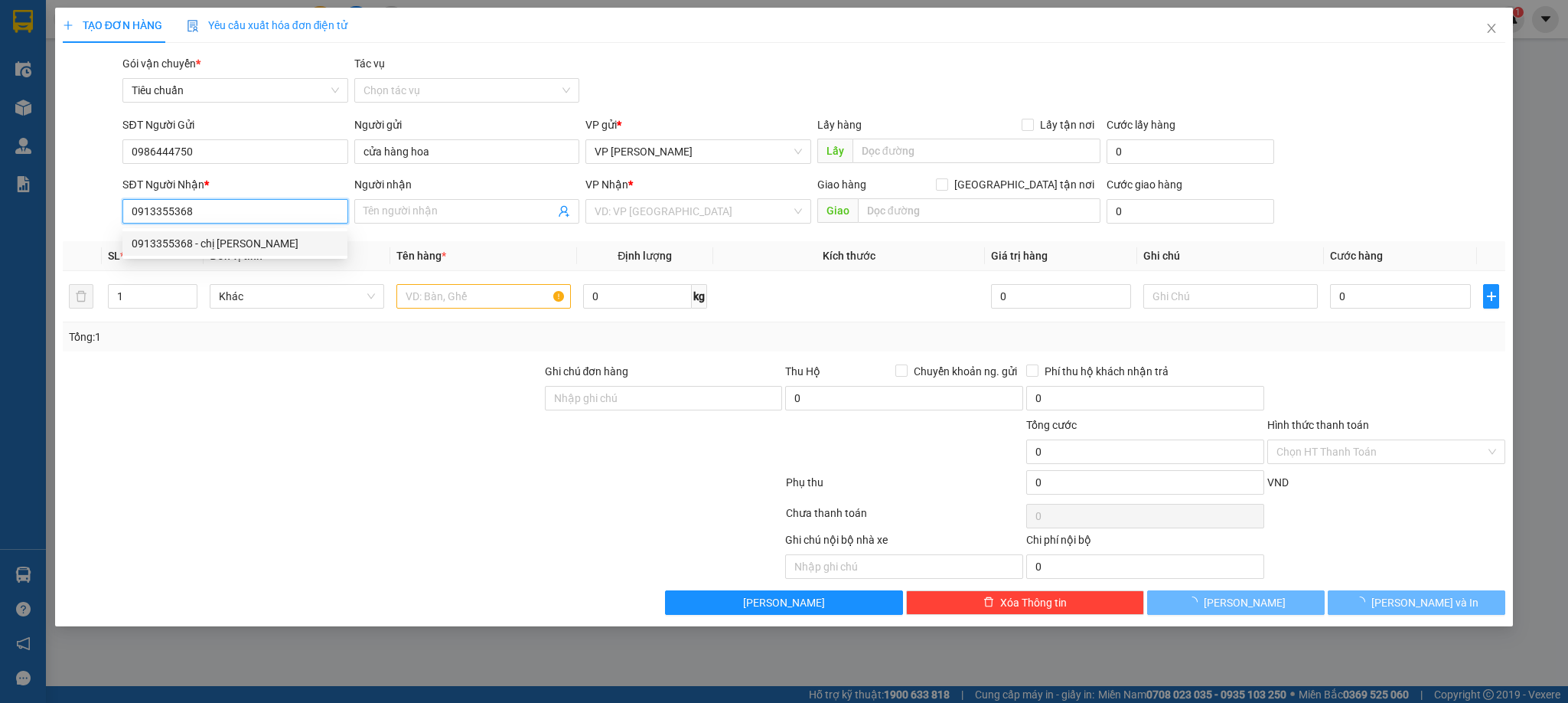
click at [209, 241] on div "0913355368 - chị Hương" at bounding box center [235, 243] width 207 height 17
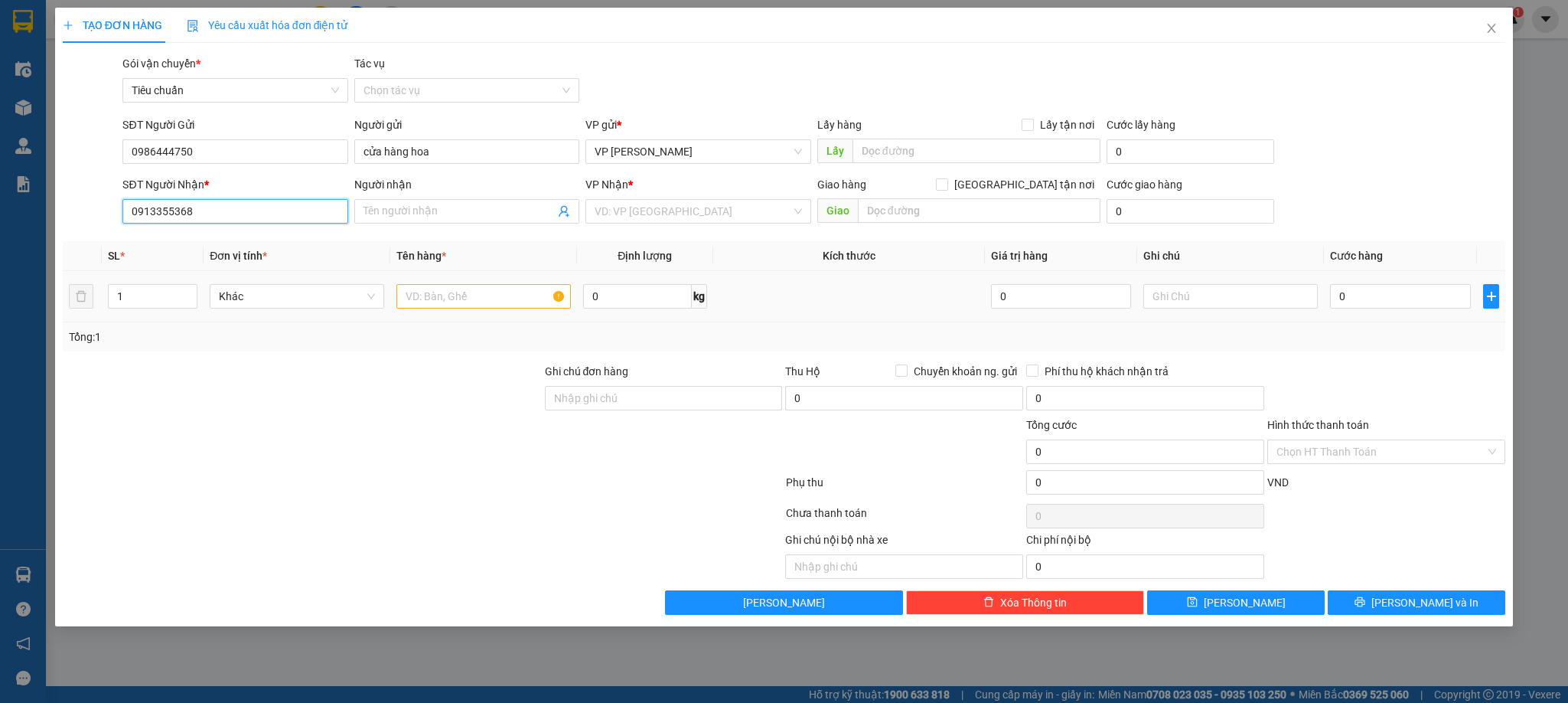
type input "chị Hương"
type input "0913355368"
click at [490, 305] on input "text" at bounding box center [484, 296] width 175 height 25
type input "1 bọc caton hoa"
click at [1362, 304] on input "0" at bounding box center [1401, 296] width 141 height 25
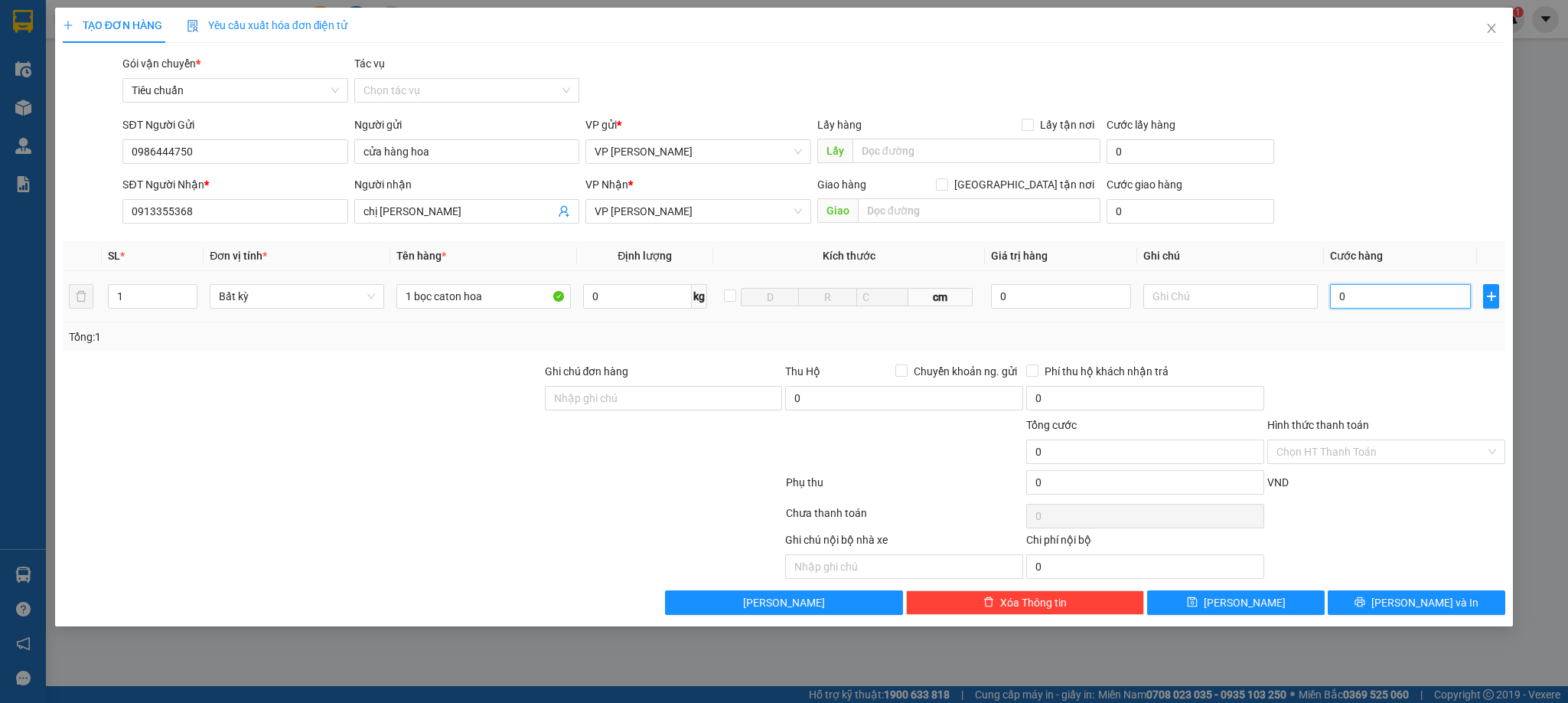
type input "7"
click at [1370, 354] on div "Transit Pickup Surcharge Ids Transit Deliver Surcharge Ids Transit Deliver Surc…" at bounding box center [784, 335] width 1443 height 560
click at [1454, 609] on button "[PERSON_NAME] và In" at bounding box center [1417, 602] width 178 height 25
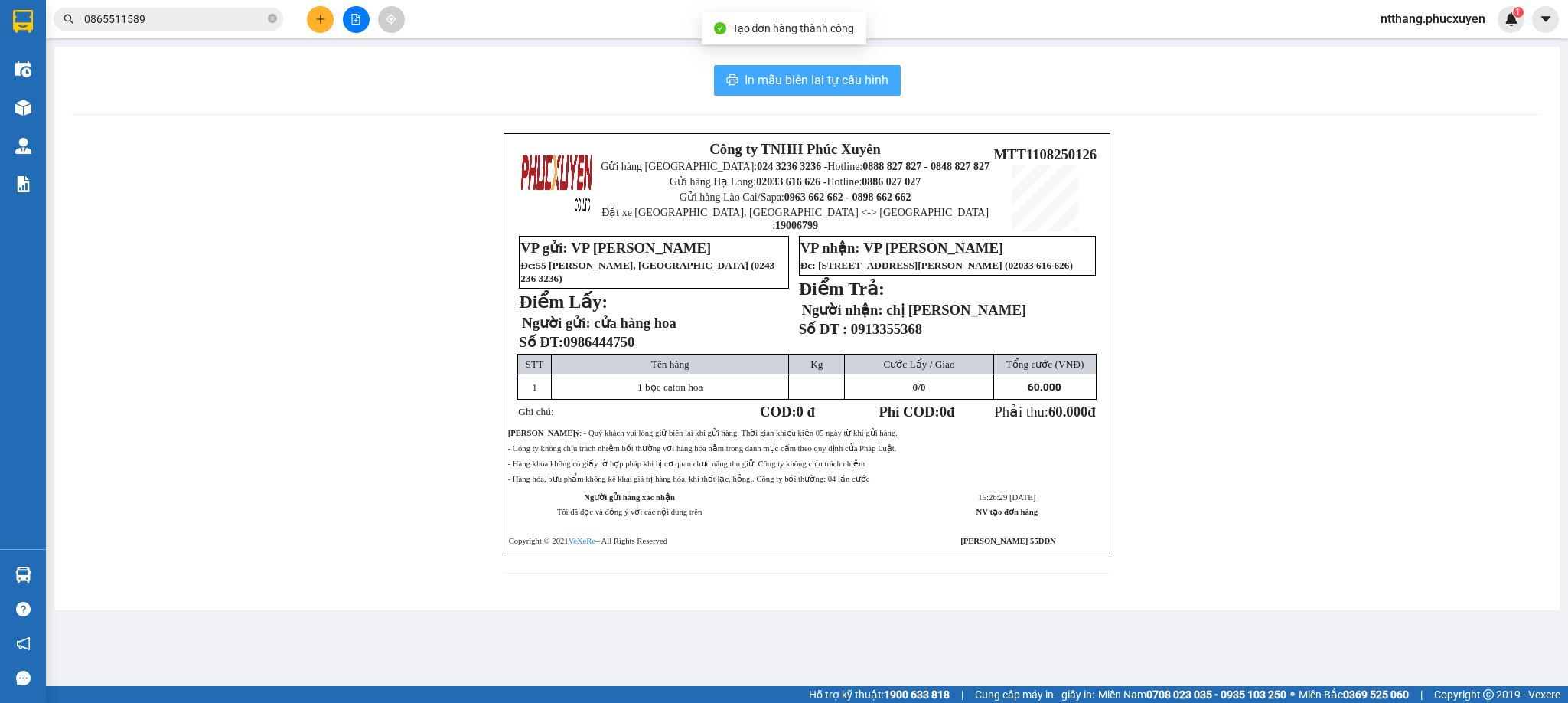
click at [833, 75] on span "In mẫu biên lai tự cấu hình" at bounding box center [817, 80] width 144 height 20
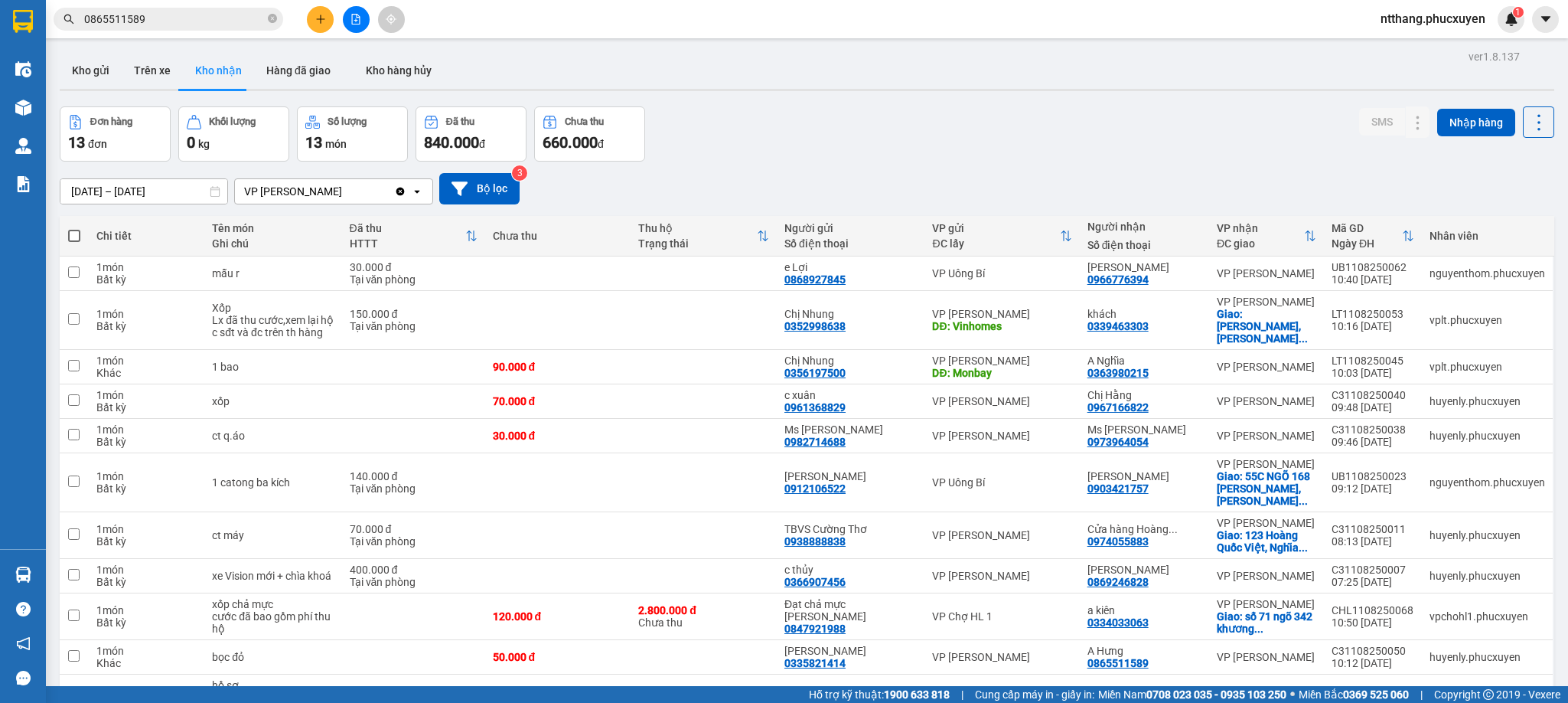
click at [320, 16] on icon "plus" at bounding box center [320, 19] width 11 height 11
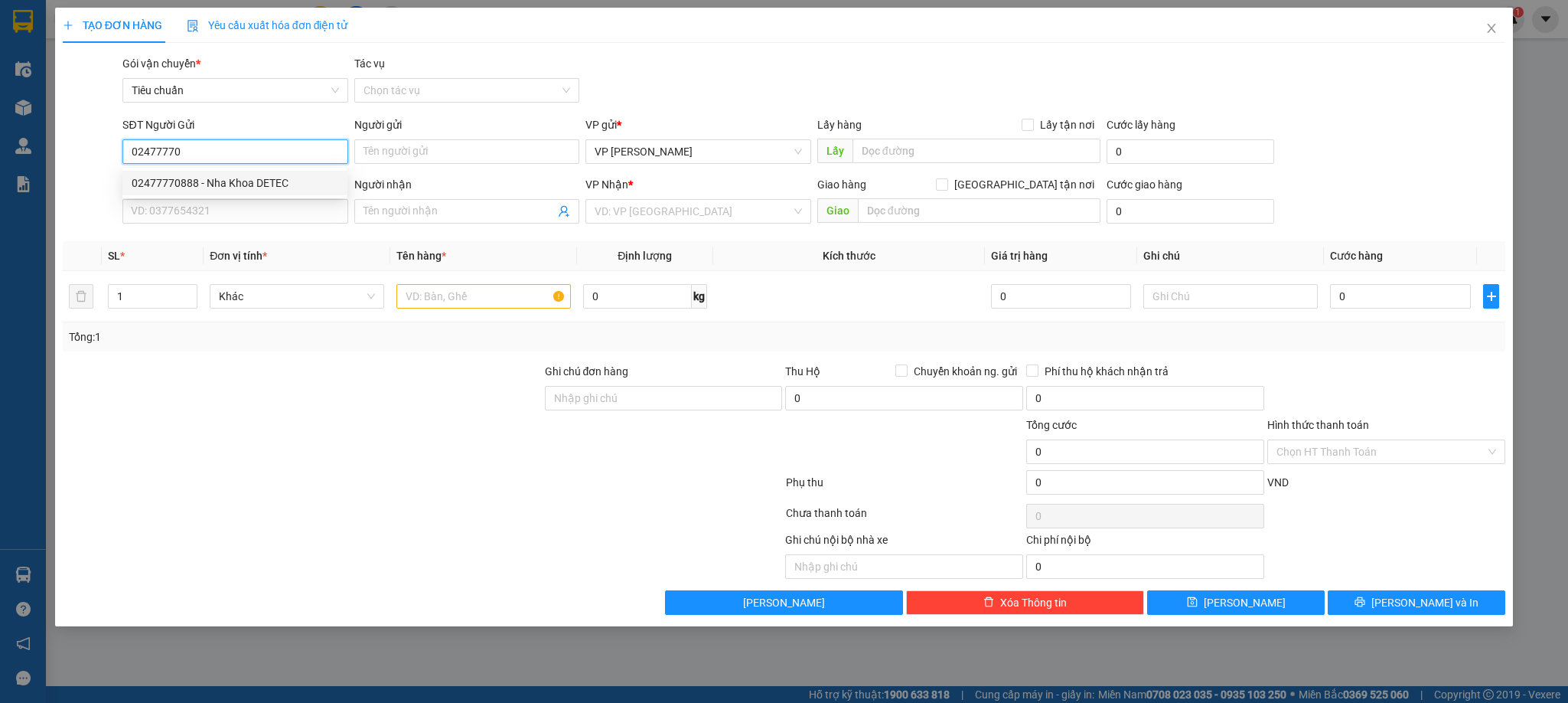
click at [233, 180] on div "02477770888 - Nha Khoa DETEC" at bounding box center [235, 183] width 207 height 17
type input "02477770888"
type input "Nha Khoa DETEC"
type input "02477770888"
click at [236, 220] on input "SĐT Người Nhận *" at bounding box center [234, 211] width 225 height 25
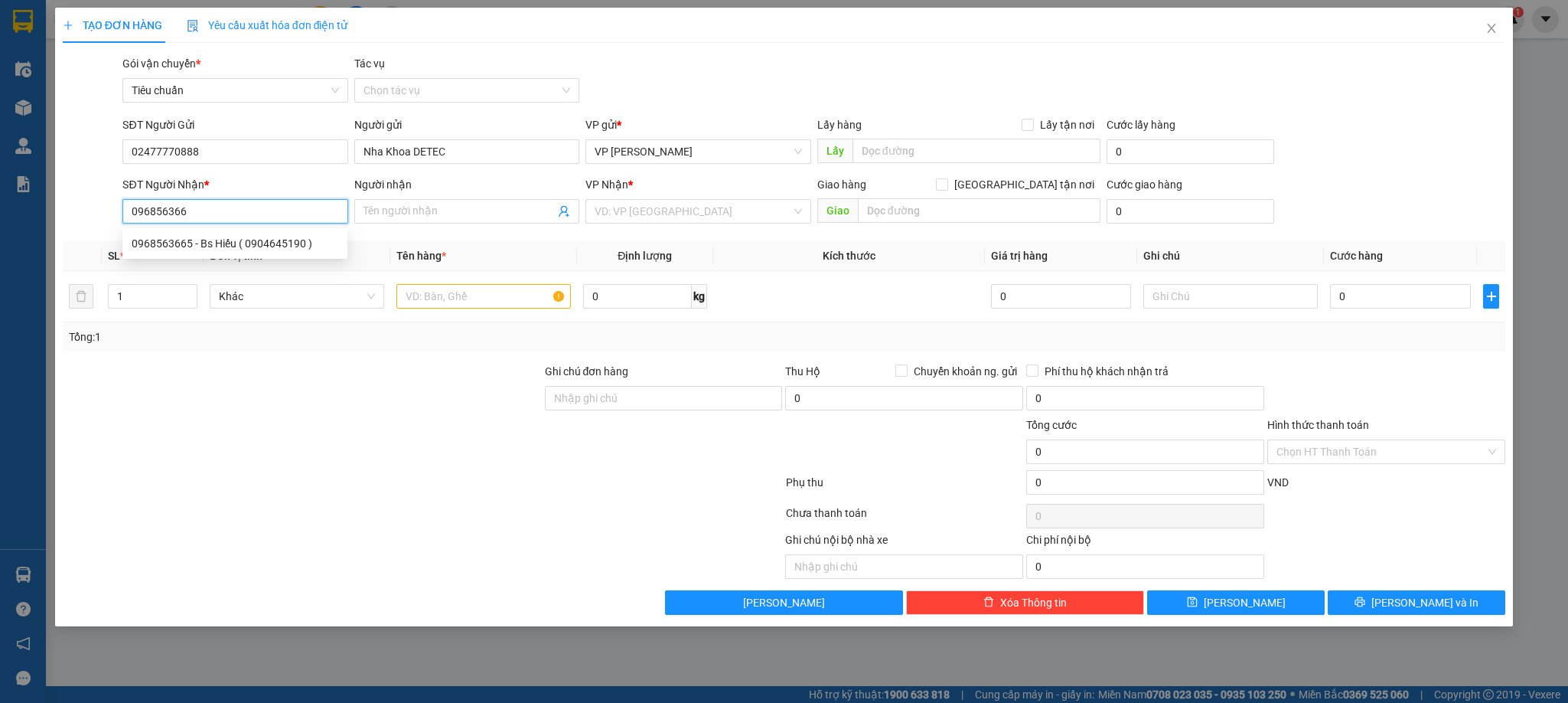
type input "0968563665"
click at [232, 237] on div "0968563665 - Bs Hiếu ( 0904645190 )" at bounding box center [235, 243] width 207 height 17
type input "Bs Hiếu ( 0904645190 )"
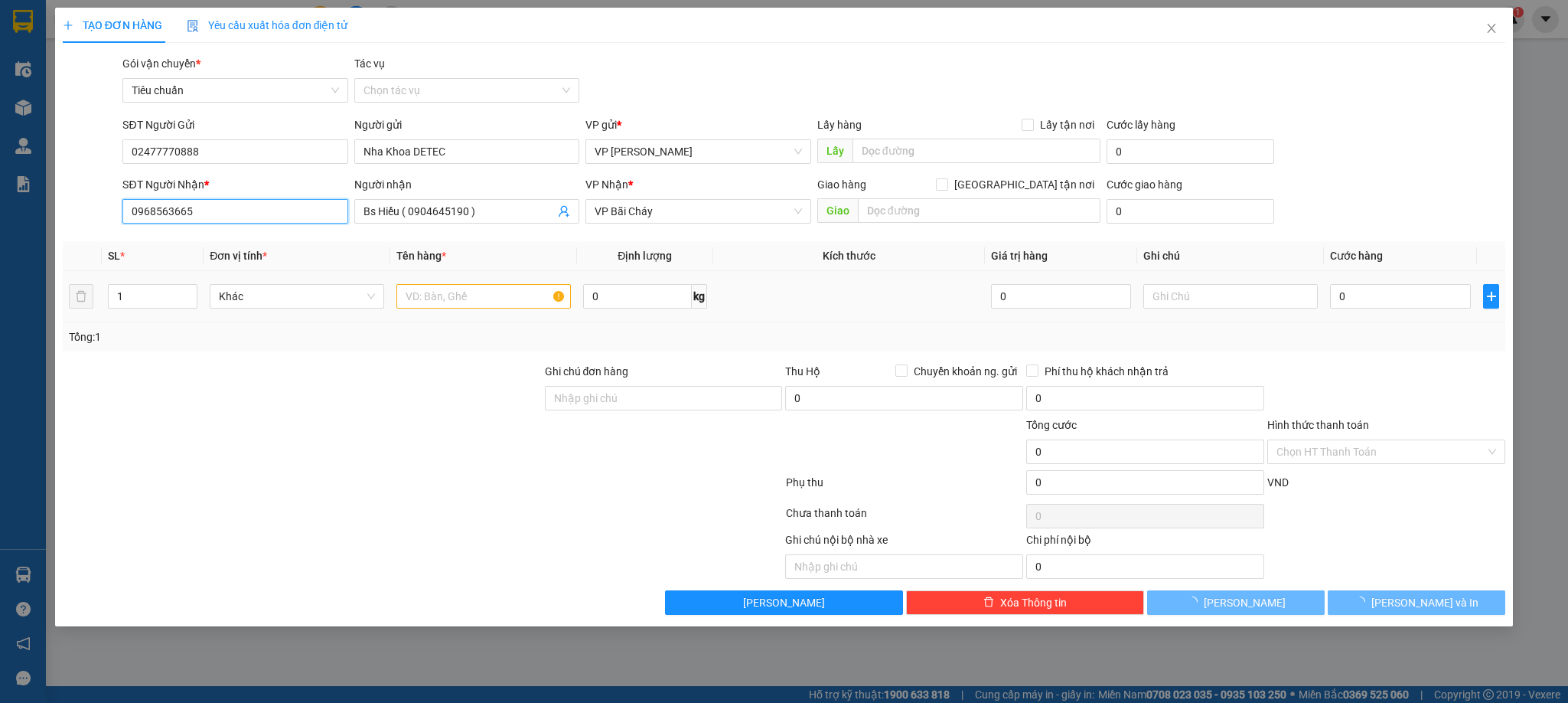
type input "0968563665"
click at [470, 302] on input "text" at bounding box center [484, 296] width 175 height 25
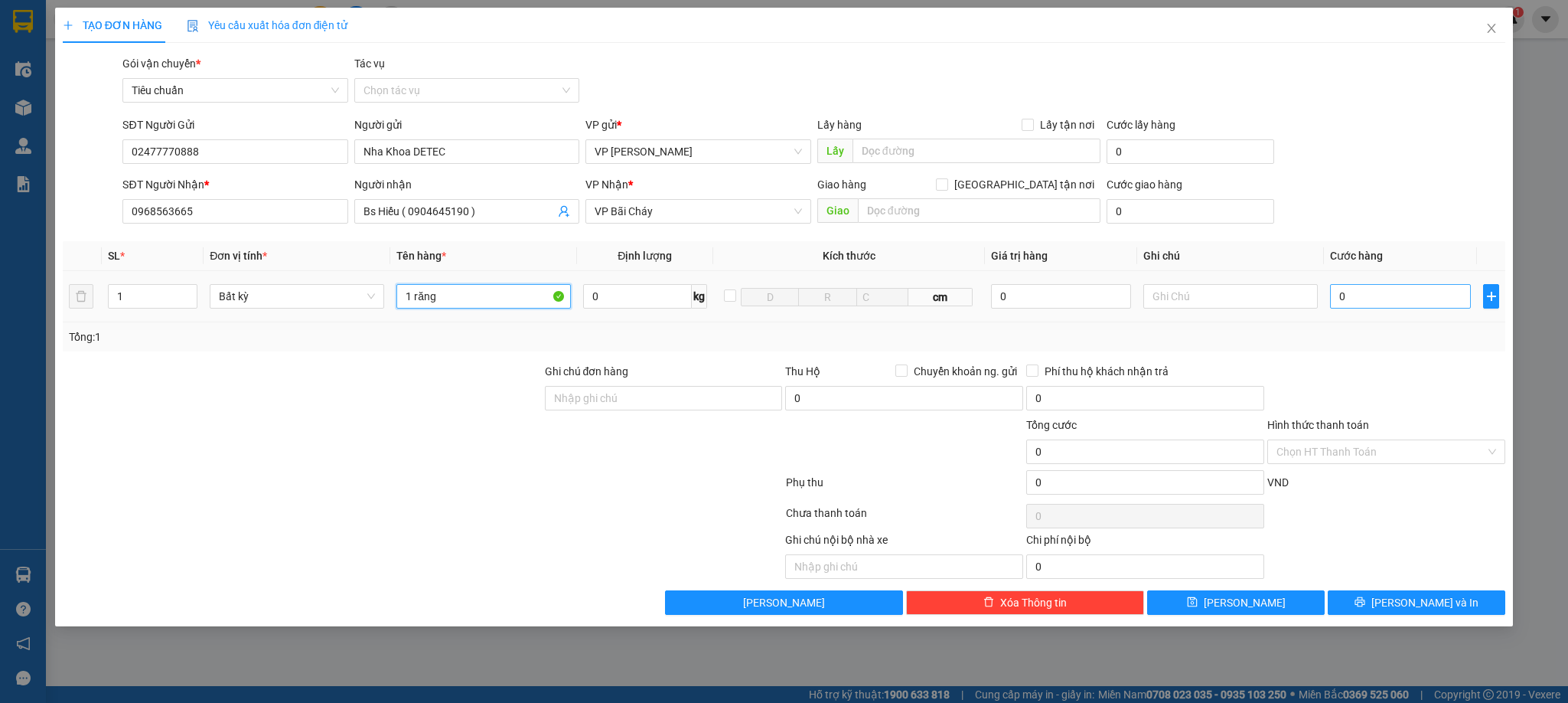
type input "1 răng"
click at [1393, 299] on input "0" at bounding box center [1401, 296] width 141 height 25
type input "3"
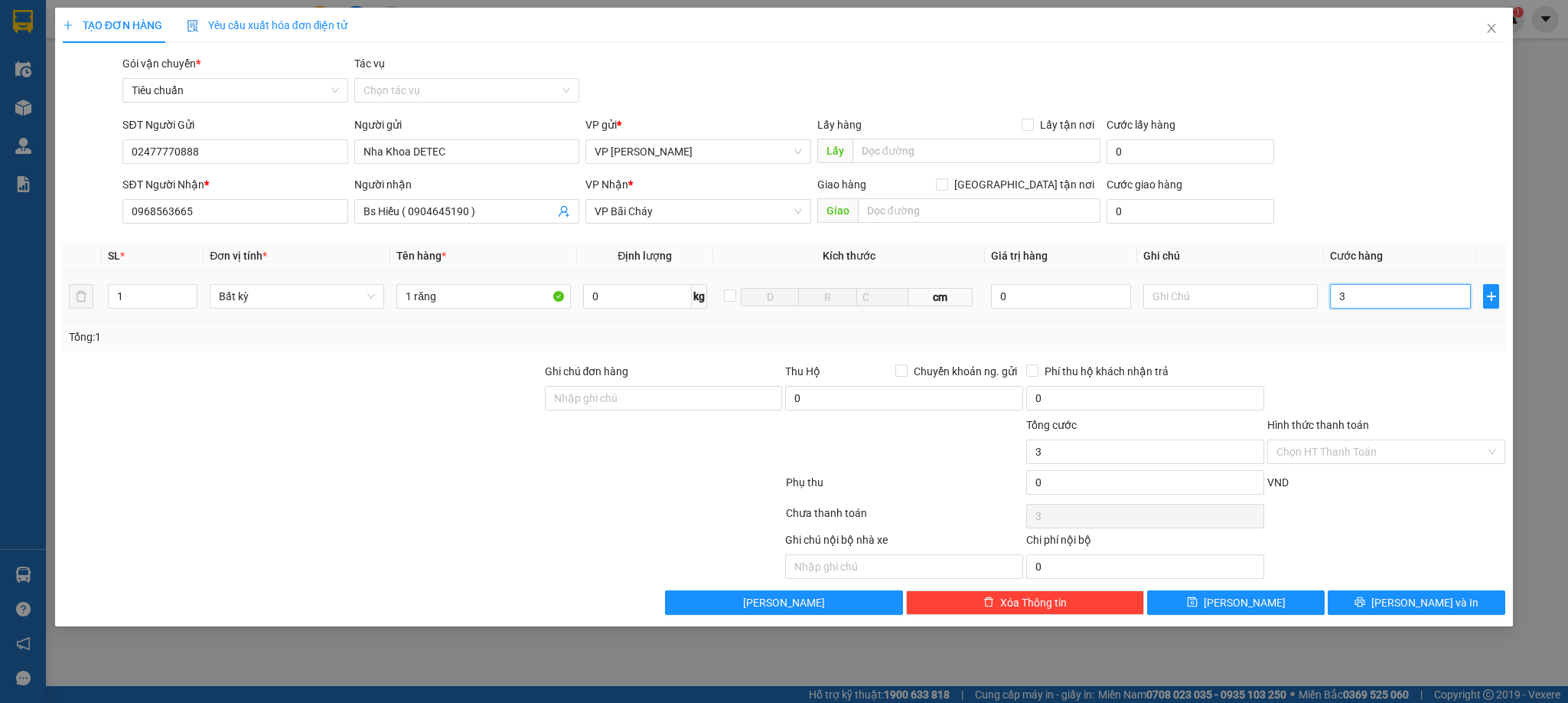
type input "30"
type input "30.000"
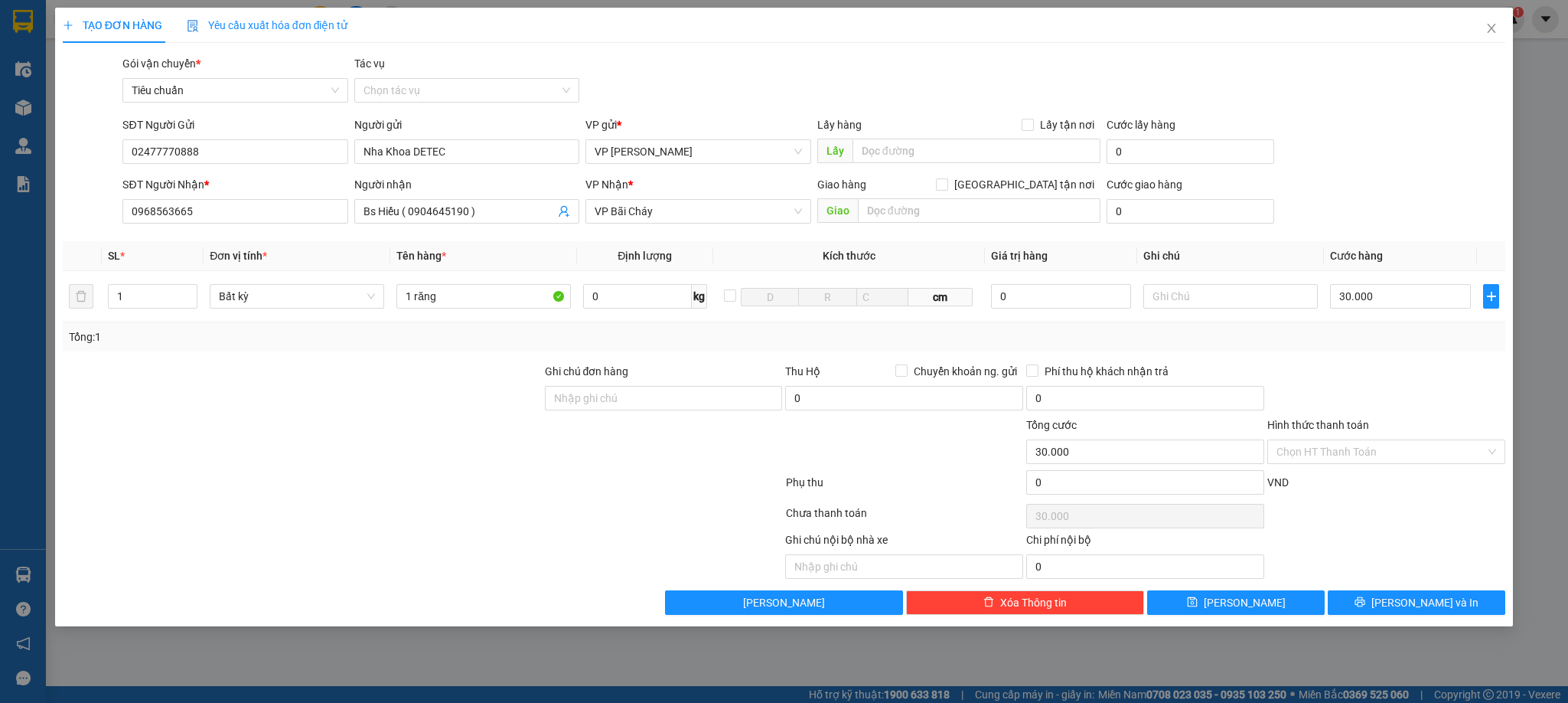
click at [1392, 352] on div "Tổng: 1" at bounding box center [784, 337] width 1443 height 29
click at [1350, 450] on input "Hình thức thanh toán" at bounding box center [1381, 451] width 209 height 23
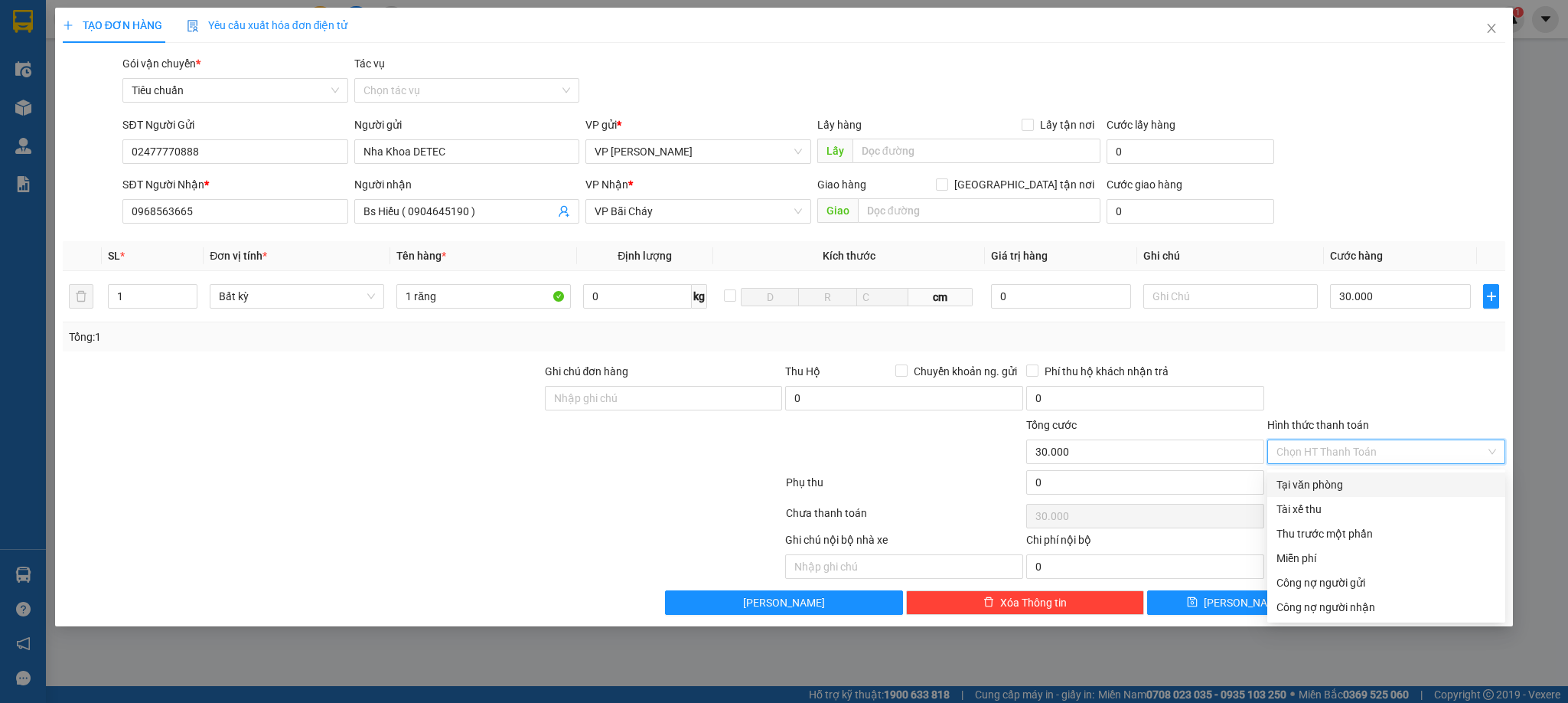
drag, startPoint x: 1341, startPoint y: 477, endPoint x: 1360, endPoint y: 533, distance: 59.1
click at [1339, 477] on div "Tại văn phòng" at bounding box center [1386, 485] width 220 height 17
type input "0"
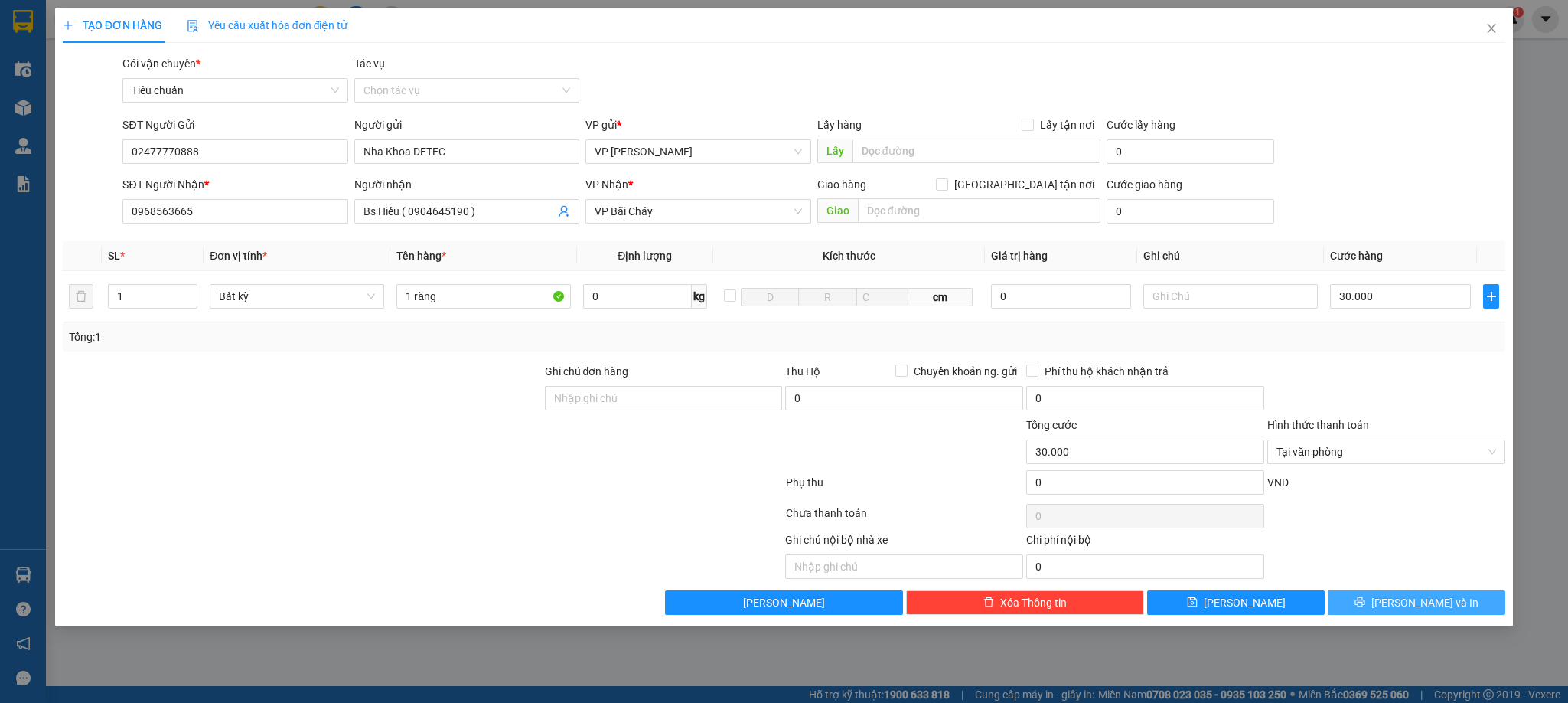
click at [1398, 600] on button "[PERSON_NAME] và In" at bounding box center [1417, 602] width 178 height 25
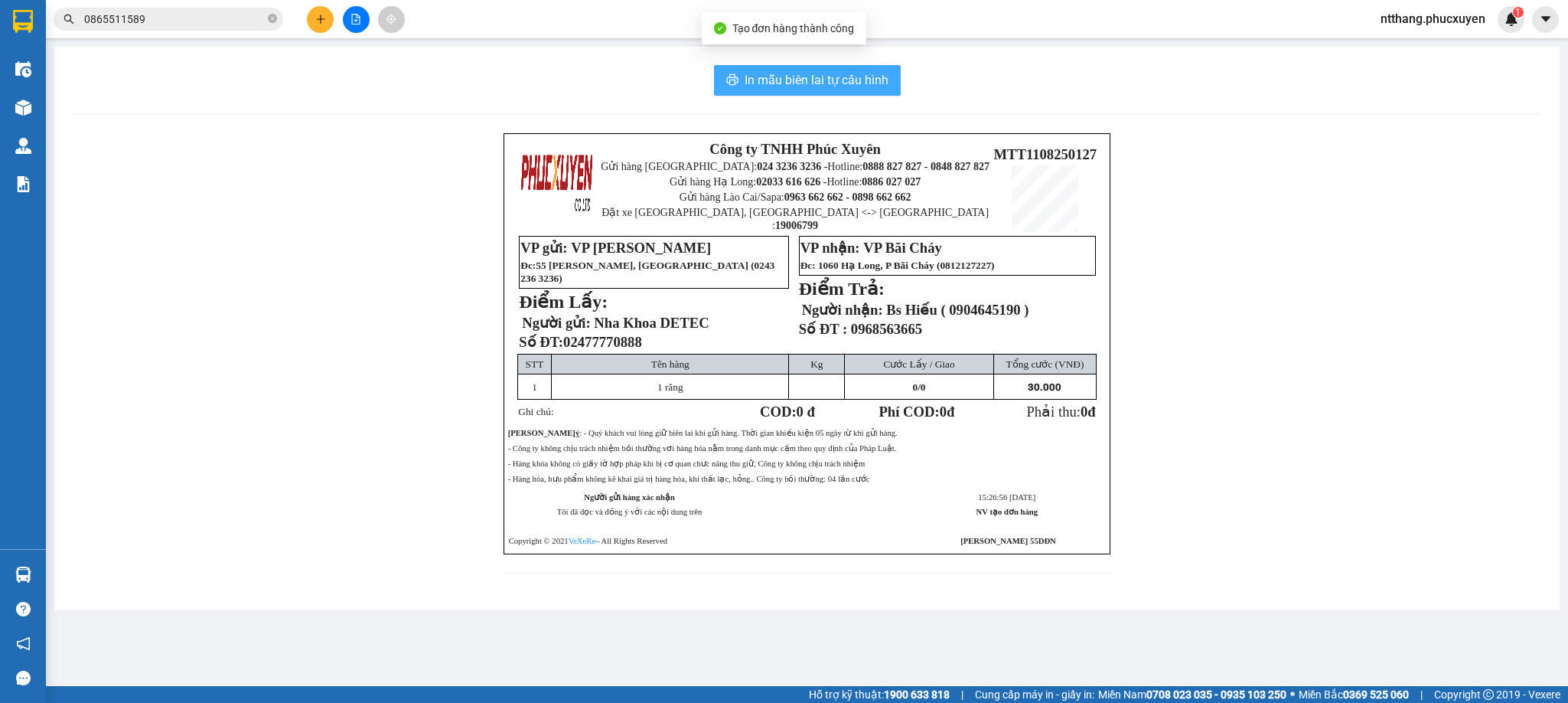
click at [806, 83] on span "In mẫu biên lai tự cấu hình" at bounding box center [817, 80] width 144 height 20
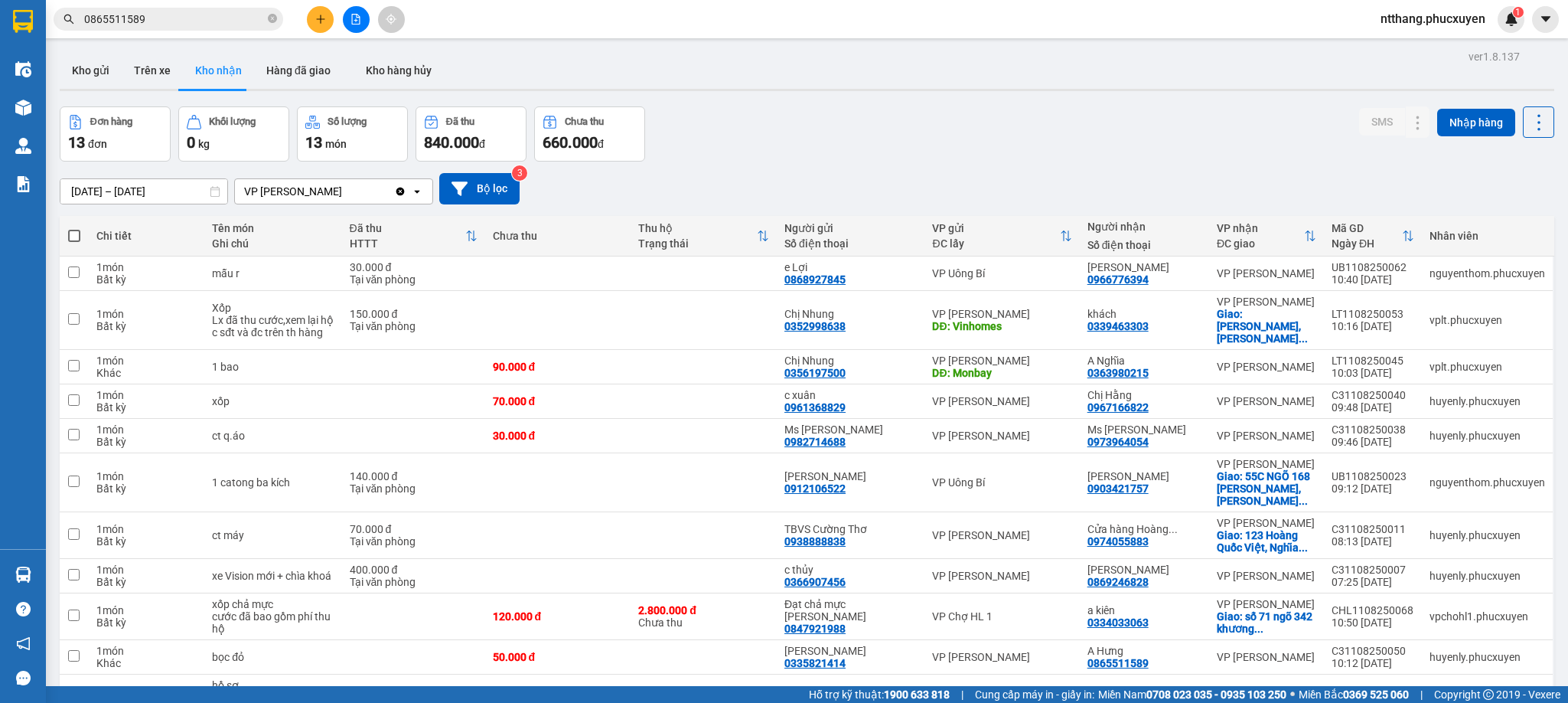
click at [322, 20] on icon "plus" at bounding box center [320, 19] width 8 height 1
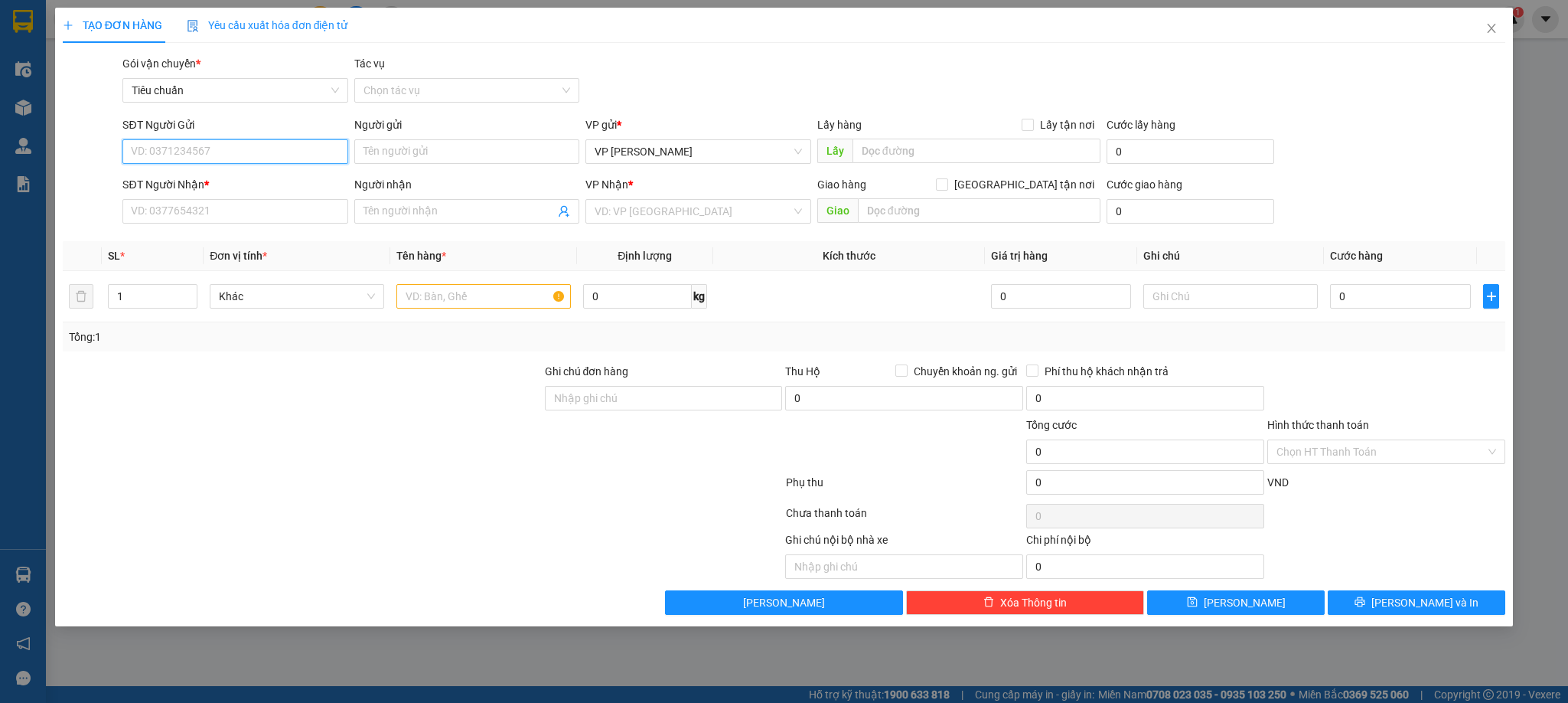
click at [286, 147] on input "SĐT Người Gửi" at bounding box center [234, 151] width 225 height 25
type input "0386419386"
click at [398, 150] on input "Người gửi" at bounding box center [466, 151] width 225 height 25
type input "D"
type input "Đức Nam 3s"
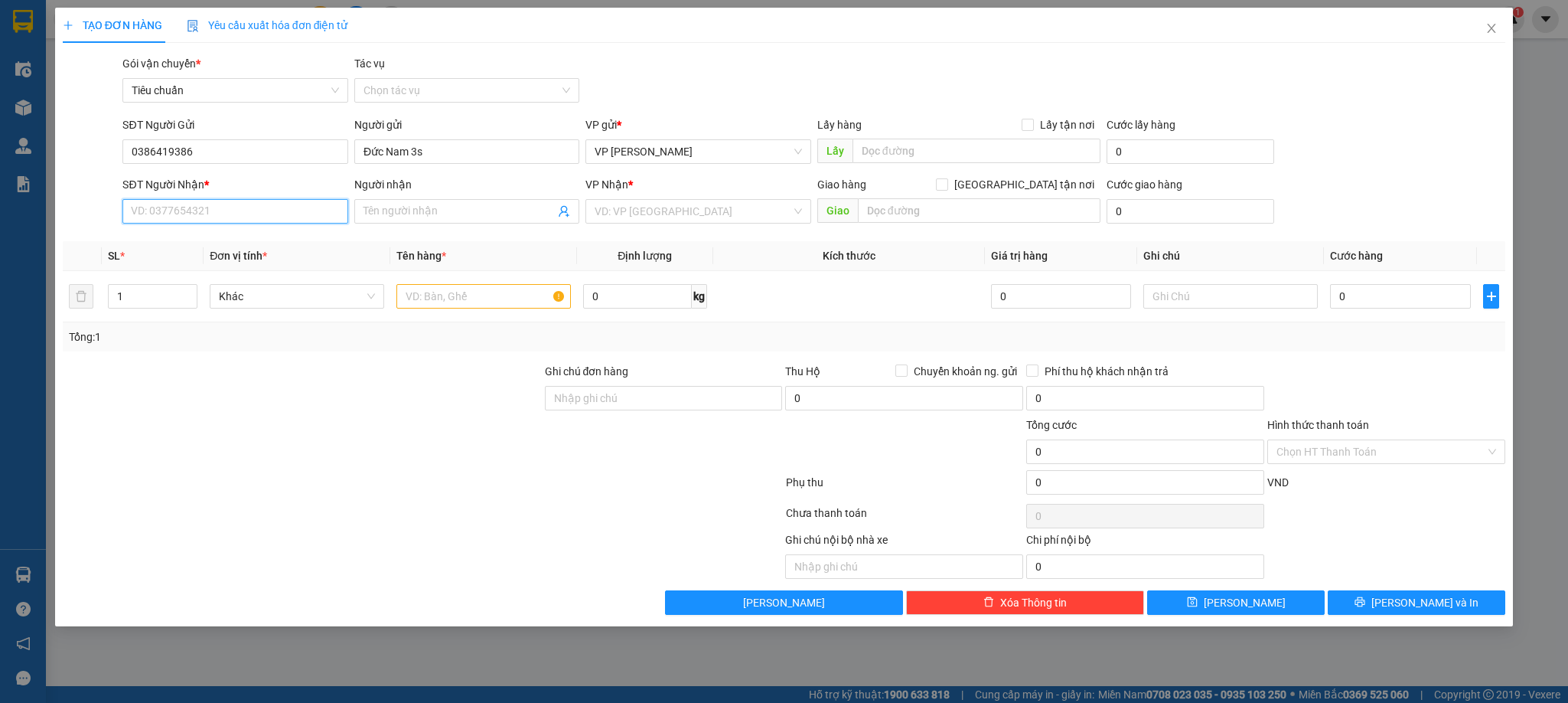
click at [258, 209] on input "SĐT Người Nhận *" at bounding box center [234, 211] width 225 height 25
type input "0982268344"
click at [257, 243] on div "0982268344 - duy khánh" at bounding box center [235, 243] width 207 height 17
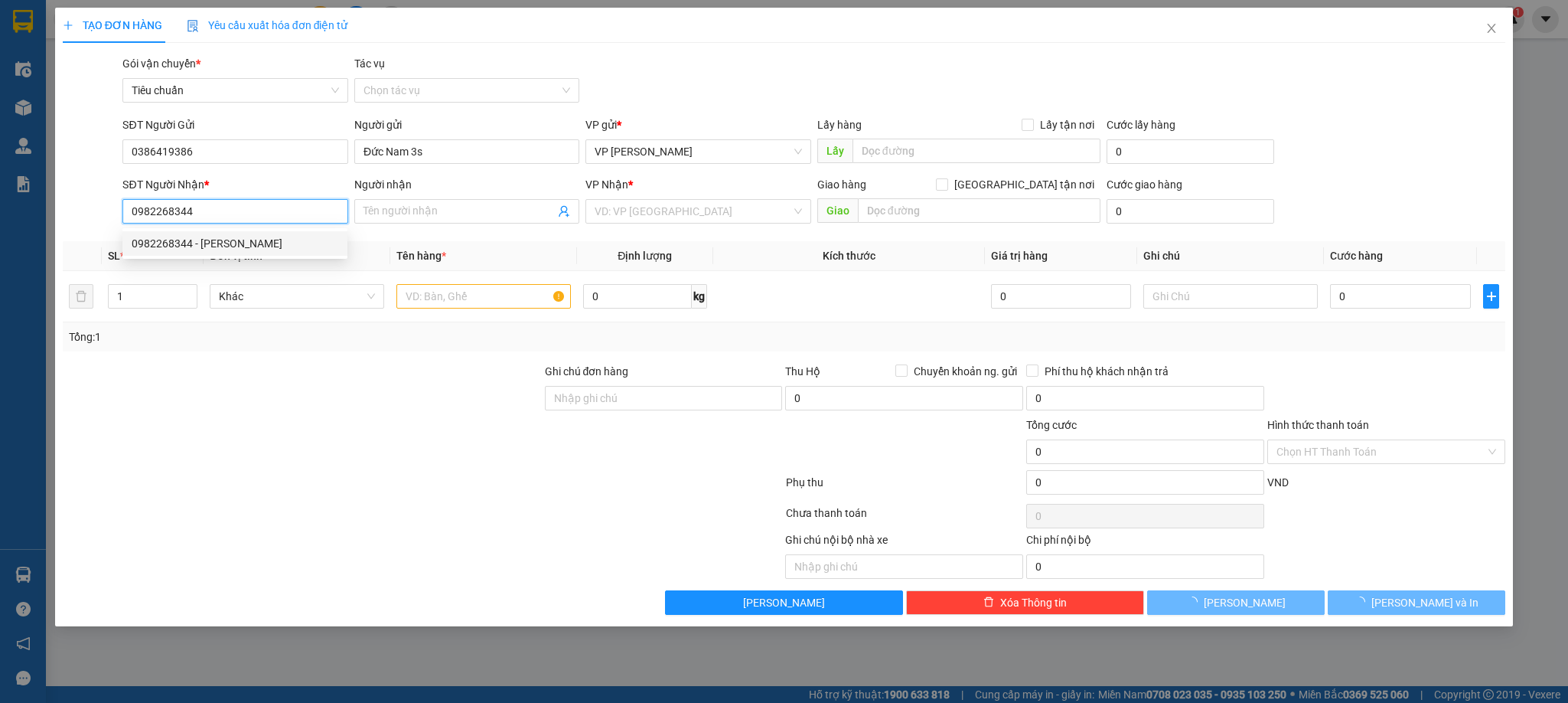
type input "duy khánh"
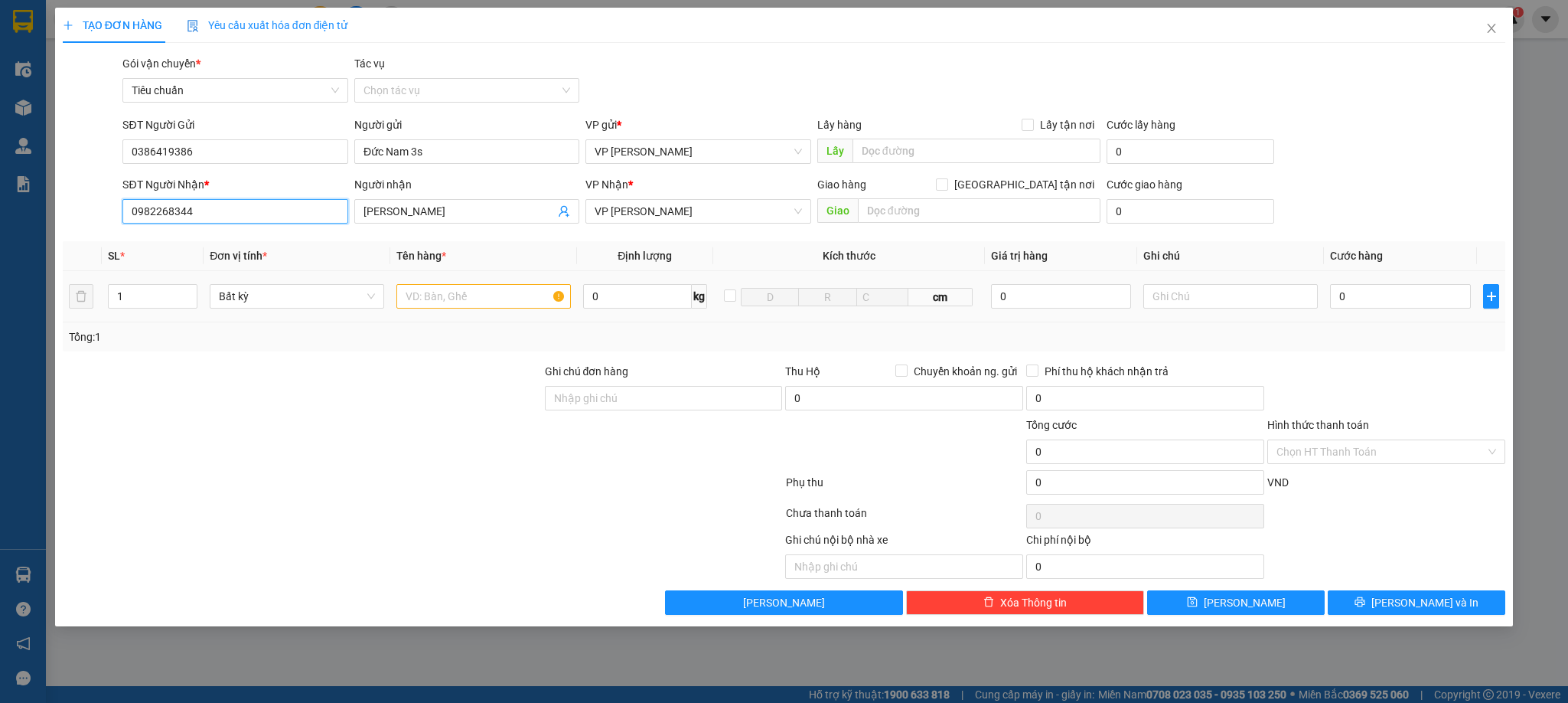
type input "0982268344"
click at [499, 298] on input "text" at bounding box center [484, 296] width 175 height 25
type input "1 caton bẹt"
click at [1422, 293] on input "0" at bounding box center [1401, 296] width 141 height 25
drag, startPoint x: 1415, startPoint y: 361, endPoint x: 1409, endPoint y: 393, distance: 32.6
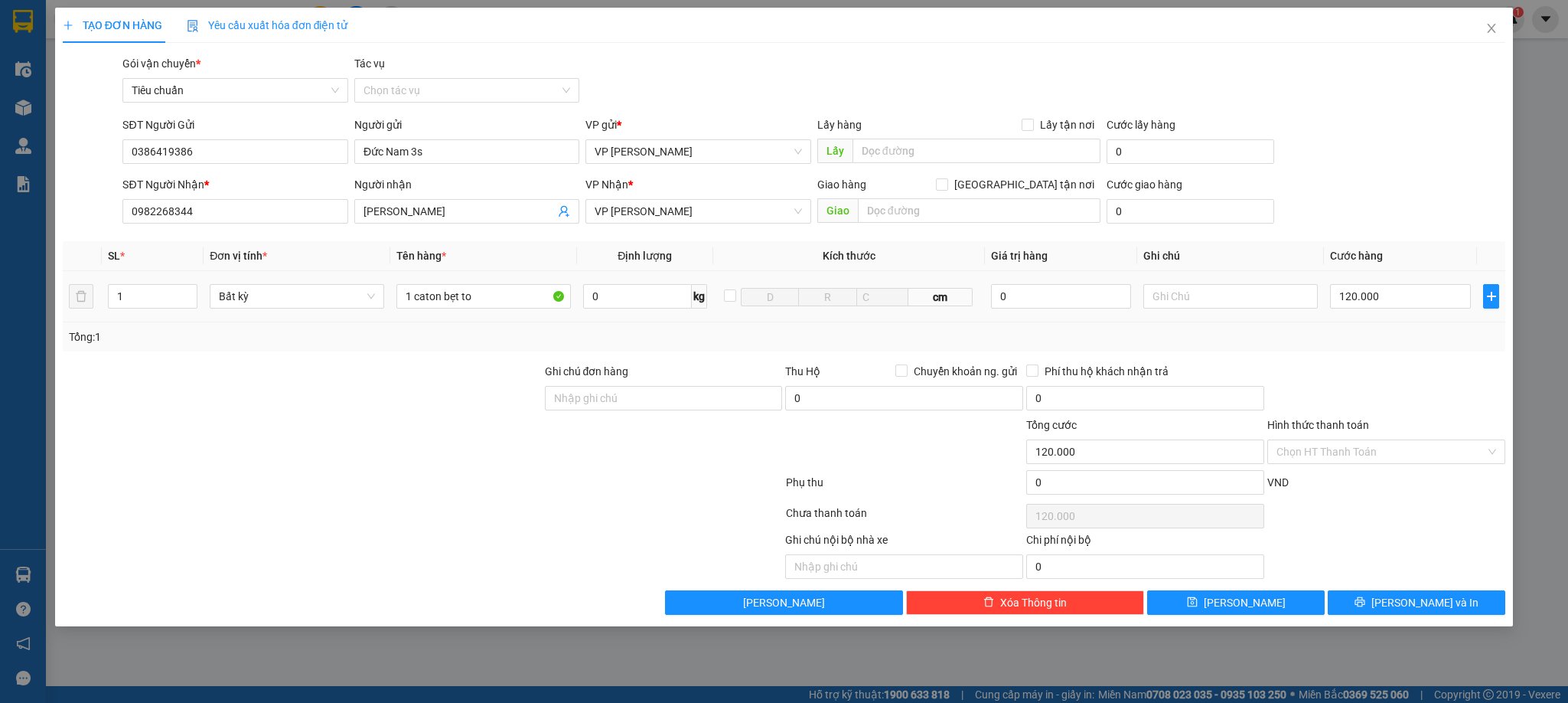
click at [1409, 382] on div "Transit Pickup Surcharge Ids Transit Deliver Surcharge Ids Transit Deliver Surc…" at bounding box center [784, 335] width 1443 height 560
click at [1394, 600] on button "[PERSON_NAME] và In" at bounding box center [1417, 602] width 178 height 25
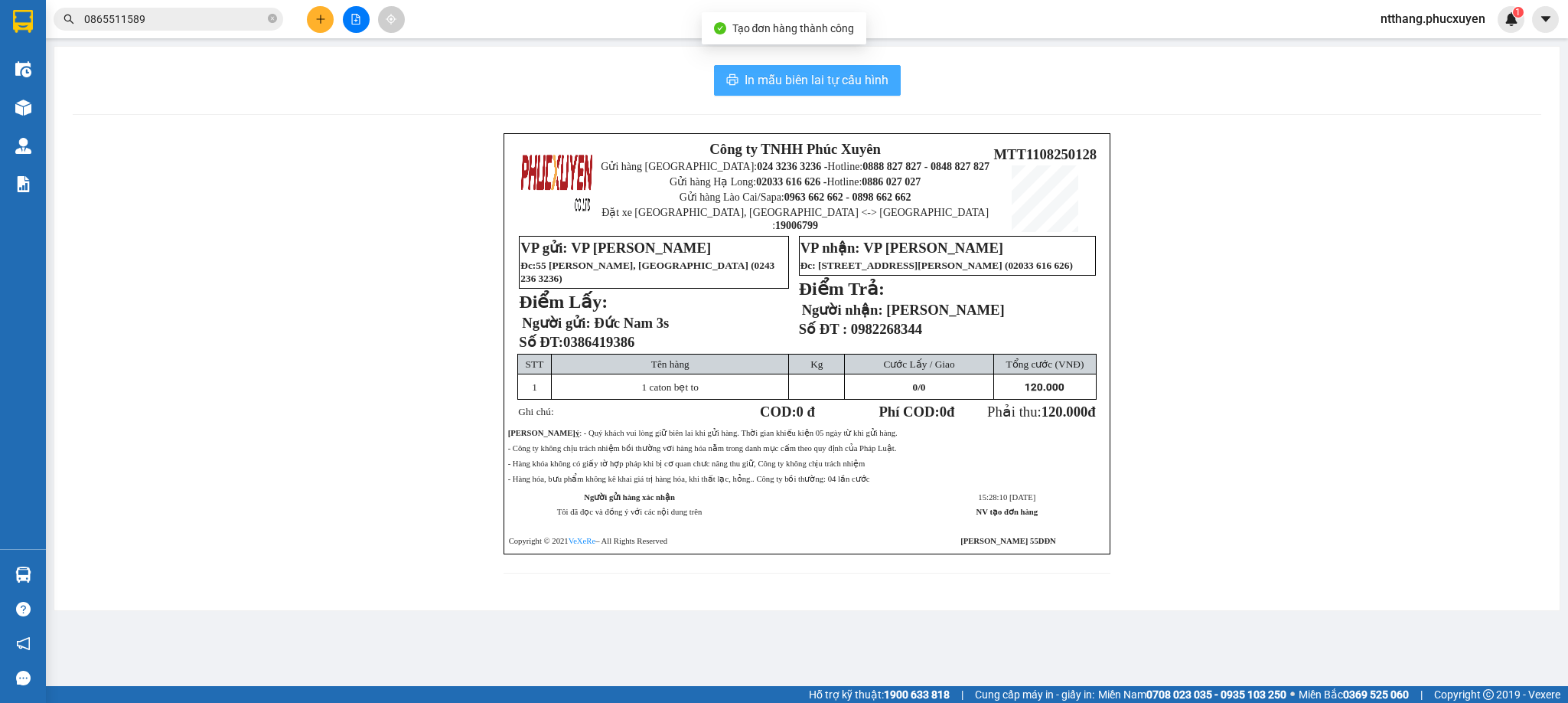
click at [827, 75] on span "In mẫu biên lai tự cấu hình" at bounding box center [817, 80] width 144 height 20
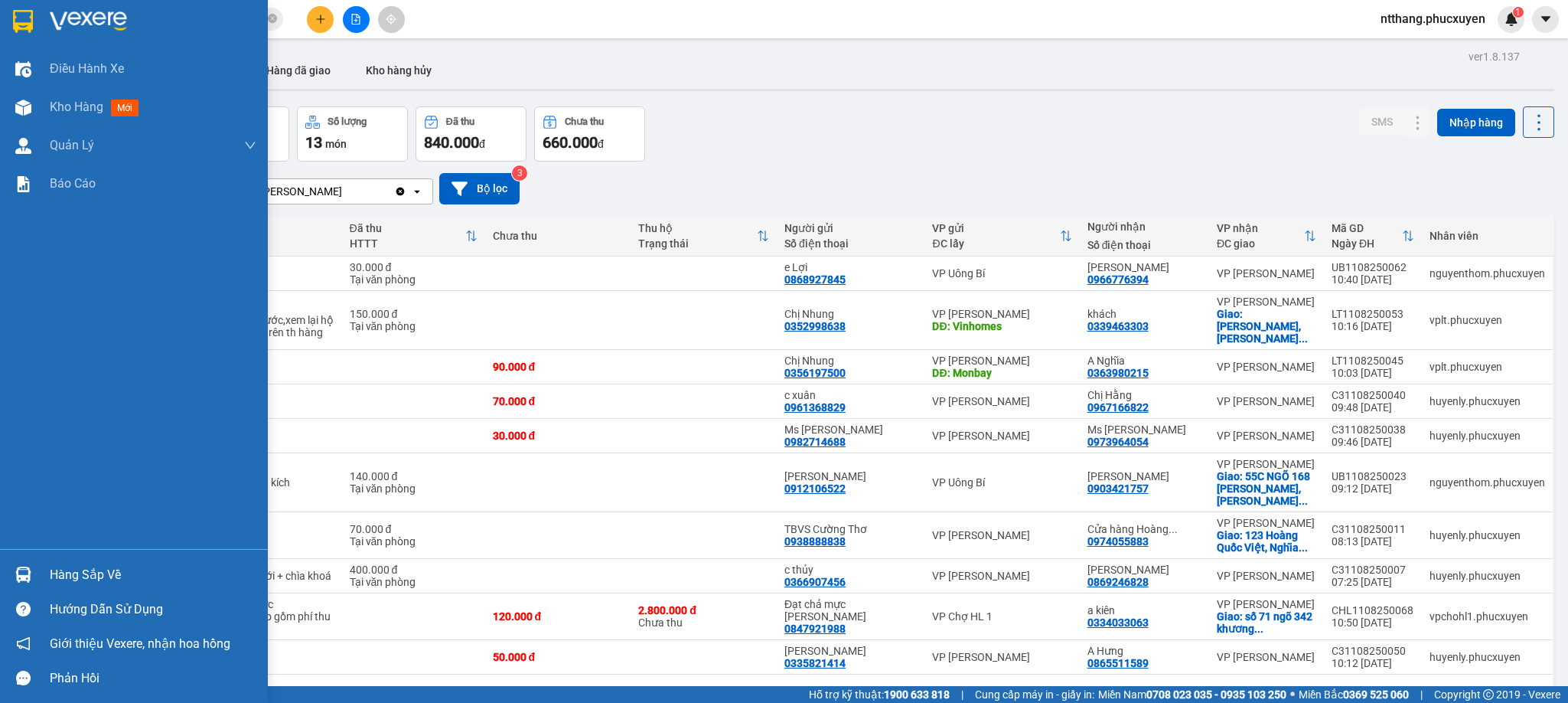
drag, startPoint x: 28, startPoint y: 561, endPoint x: 42, endPoint y: 552, distance: 16.6
click at [28, 561] on div at bounding box center [24, 575] width 27 height 27
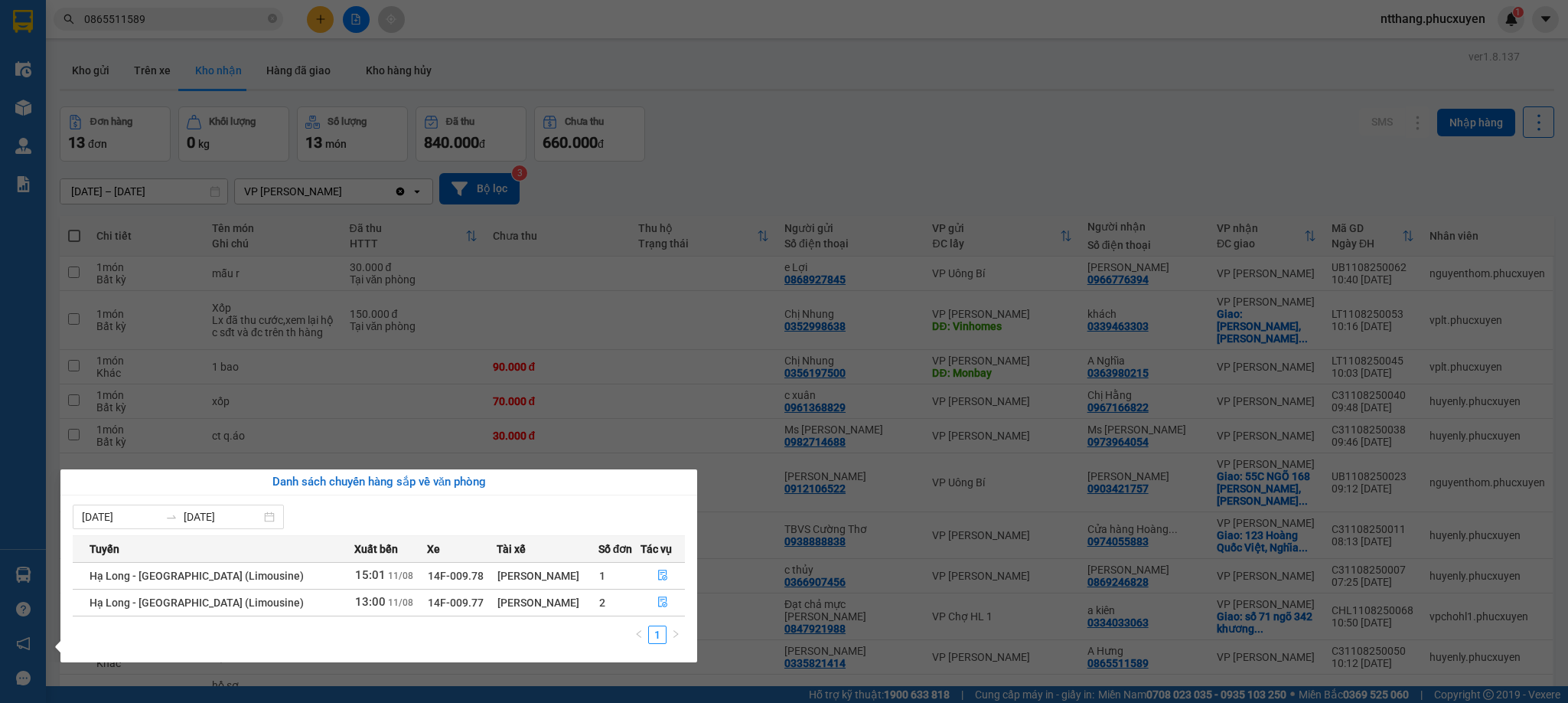
click at [778, 163] on section "Kết quả tìm kiếm ( 40 ) Bộ lọc Mã ĐH Trạng thái Món hàng Thu hộ Tổng cước Chưa …" at bounding box center [784, 351] width 1568 height 703
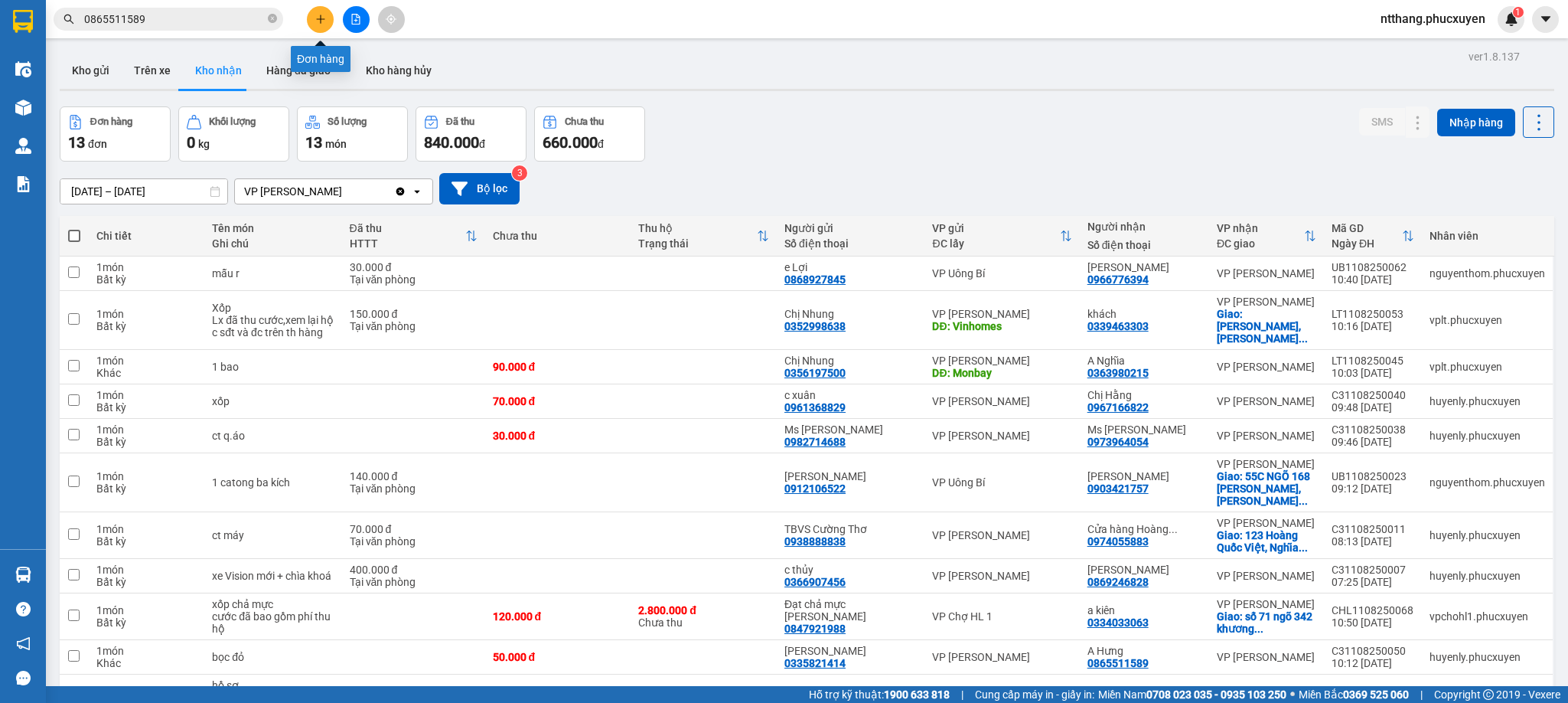
click at [320, 14] on icon "plus" at bounding box center [320, 19] width 11 height 11
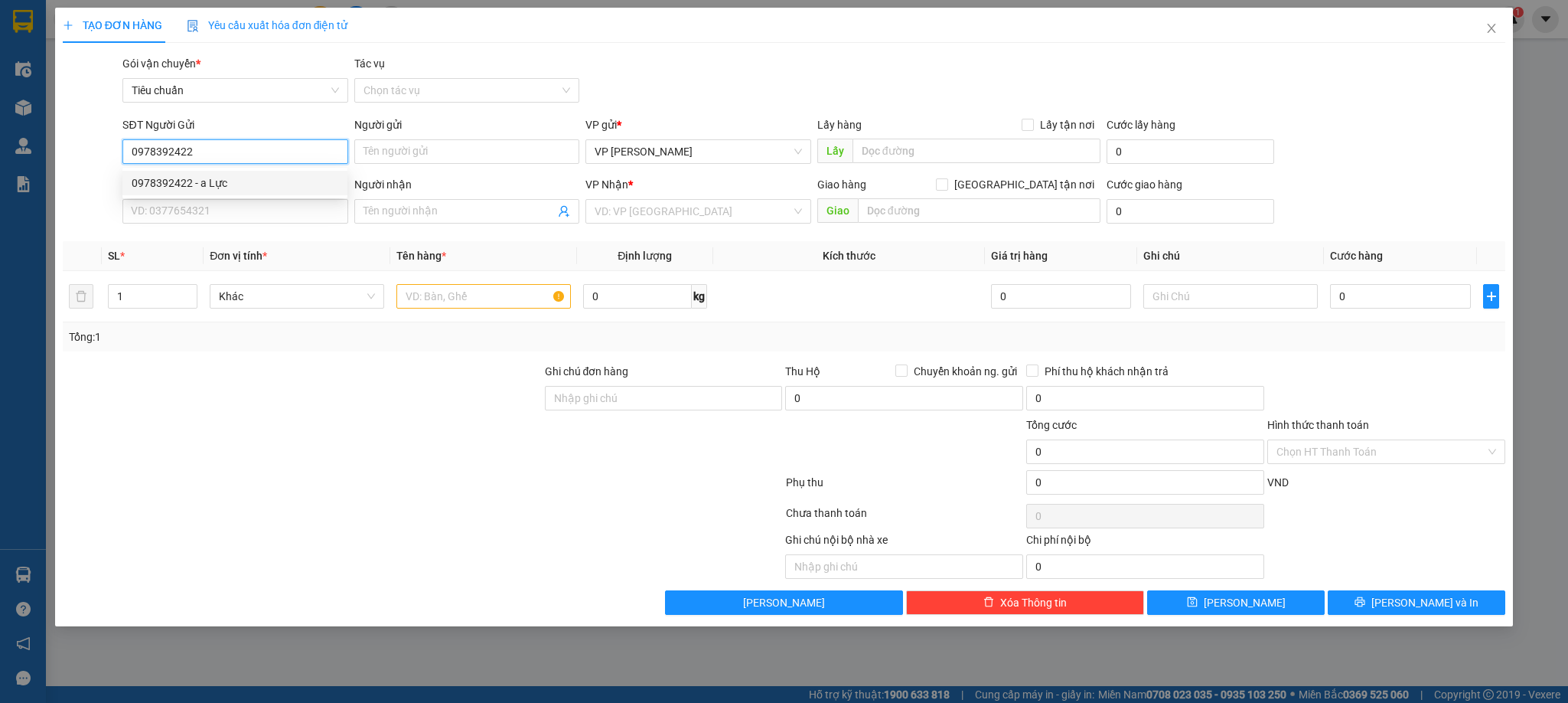
type input "0978392422"
click at [207, 195] on div "0978392422 0978392422 - a Lực" at bounding box center [234, 183] width 225 height 31
click at [214, 154] on input "0978392422" at bounding box center [234, 151] width 225 height 25
click at [205, 184] on div "0978392422 - a Lực" at bounding box center [235, 183] width 207 height 17
type input "a Lực"
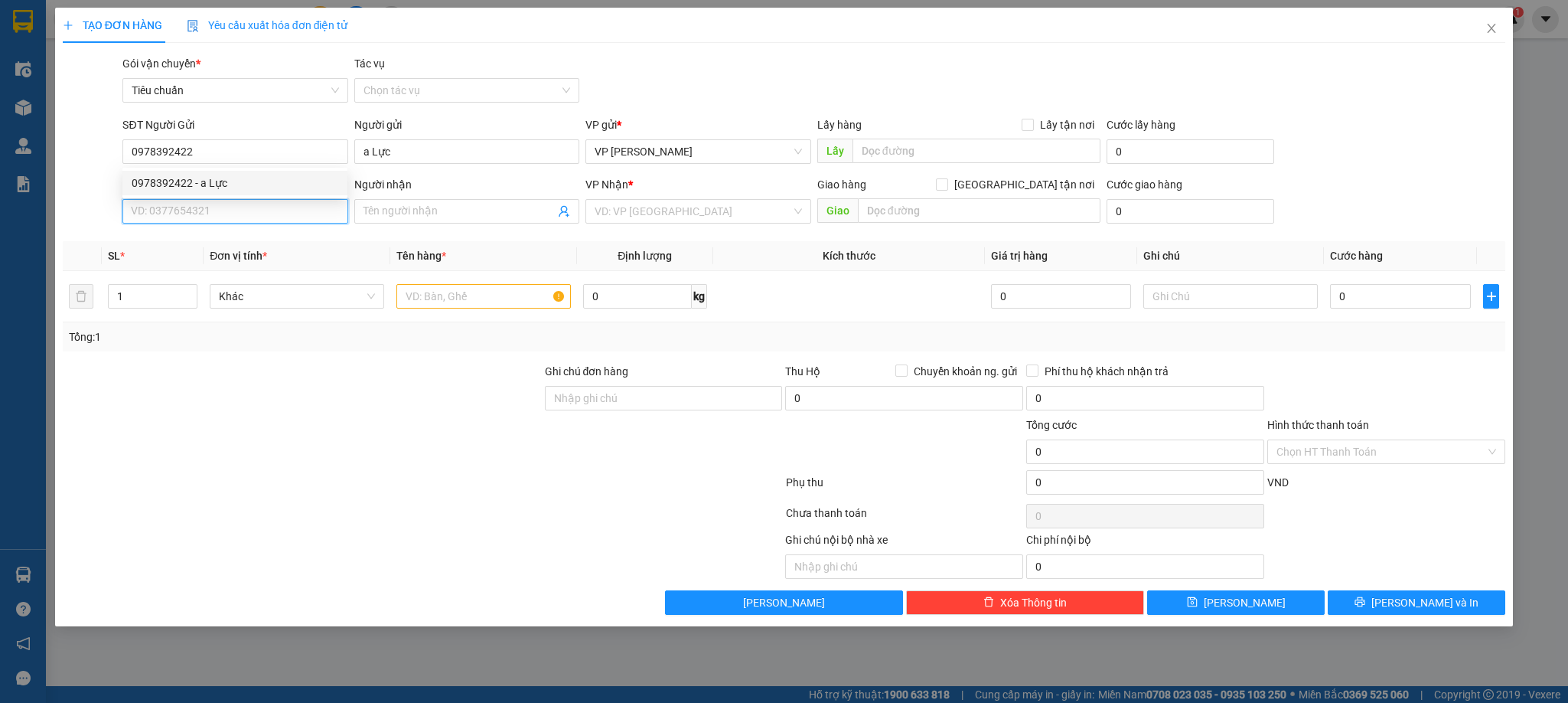
click at [211, 201] on input "SĐT Người Nhận *" at bounding box center [234, 211] width 225 height 25
type input "0373383889"
click at [208, 239] on div "0373383889 - chị Ngân" at bounding box center [235, 243] width 207 height 17
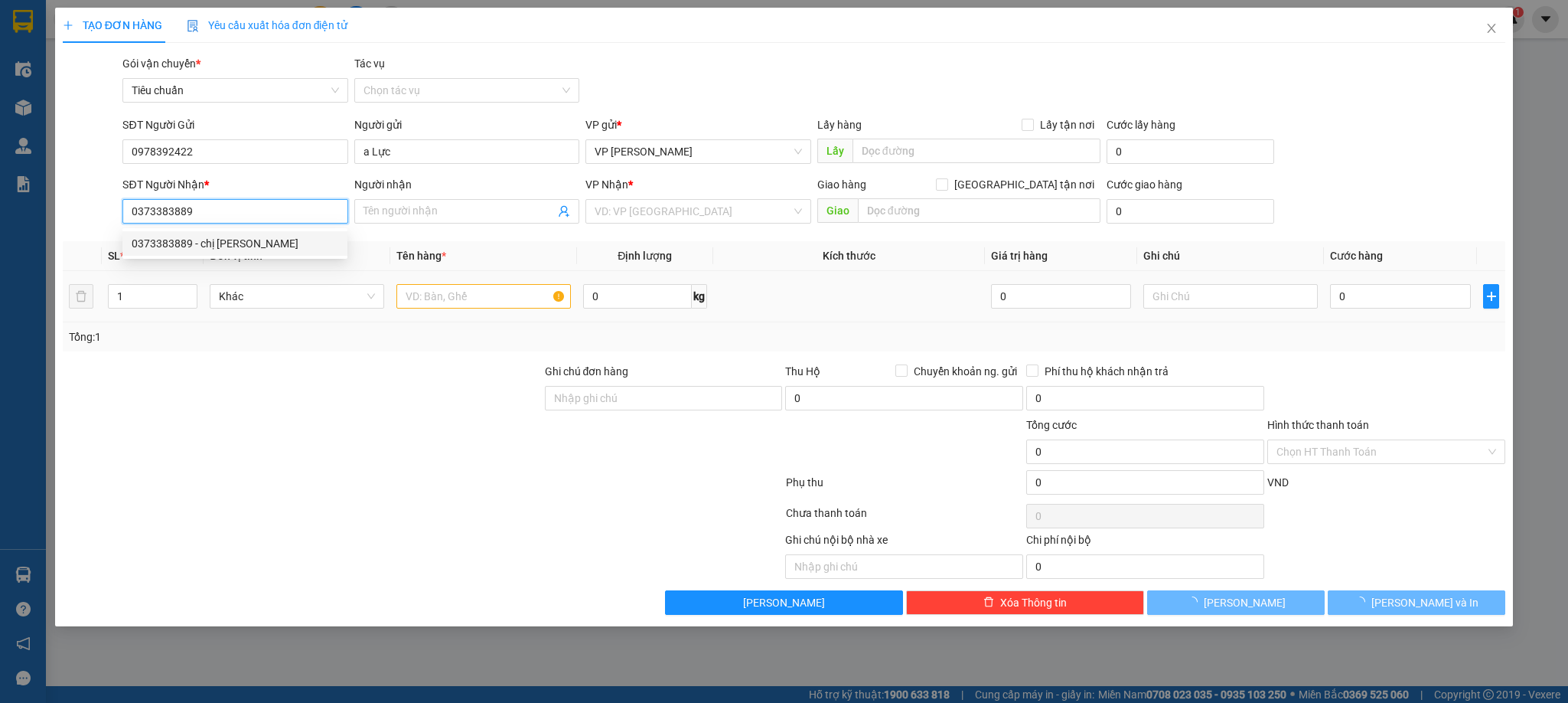
type input "chị Ngân"
type input "Ngã 3 Sông Khoai"
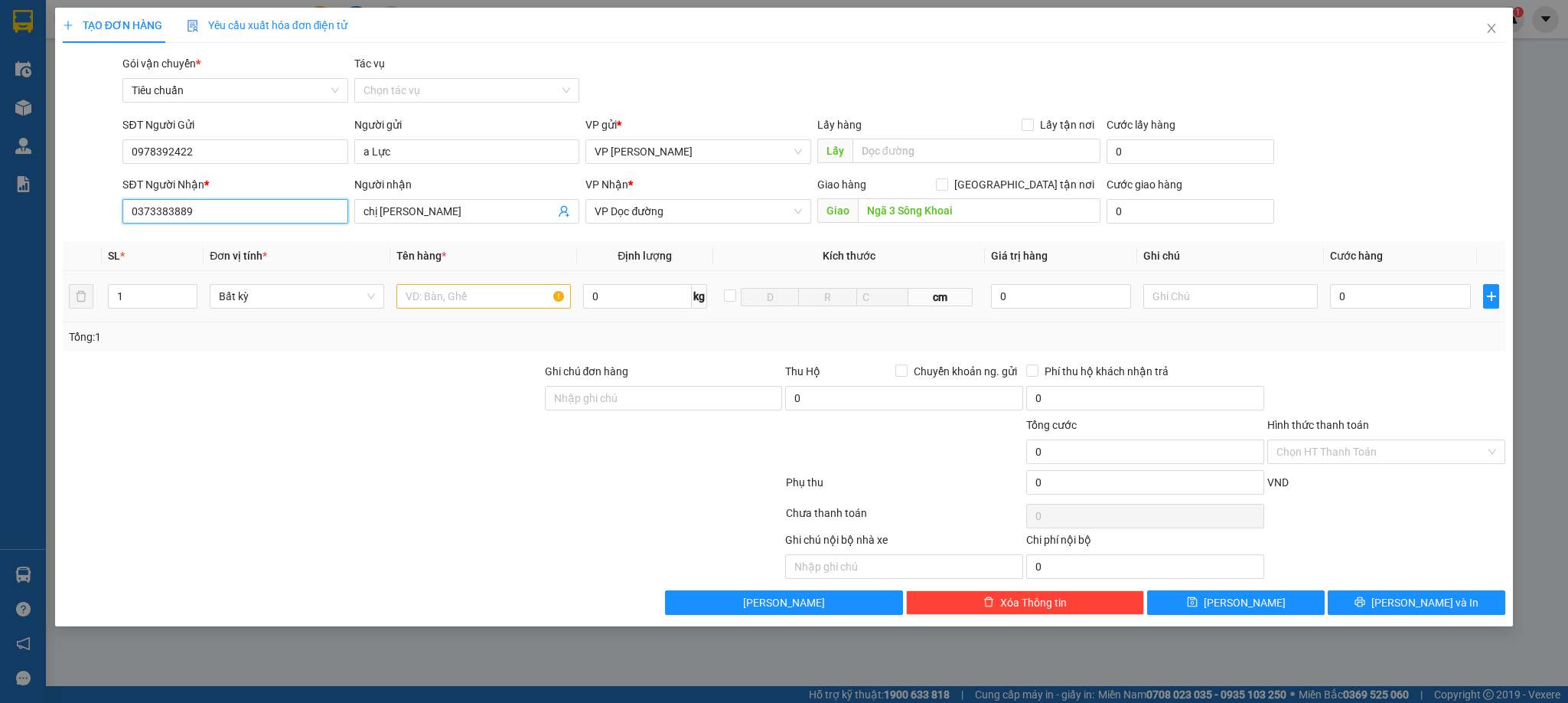
type input "0373383889"
click at [448, 301] on input "text" at bounding box center [484, 296] width 175 height 25
type input "1 xốp thực phẩm trả trong ngày"
click at [1353, 304] on input "0" at bounding box center [1401, 296] width 141 height 25
click at [1378, 375] on div at bounding box center [1387, 389] width 241 height 53
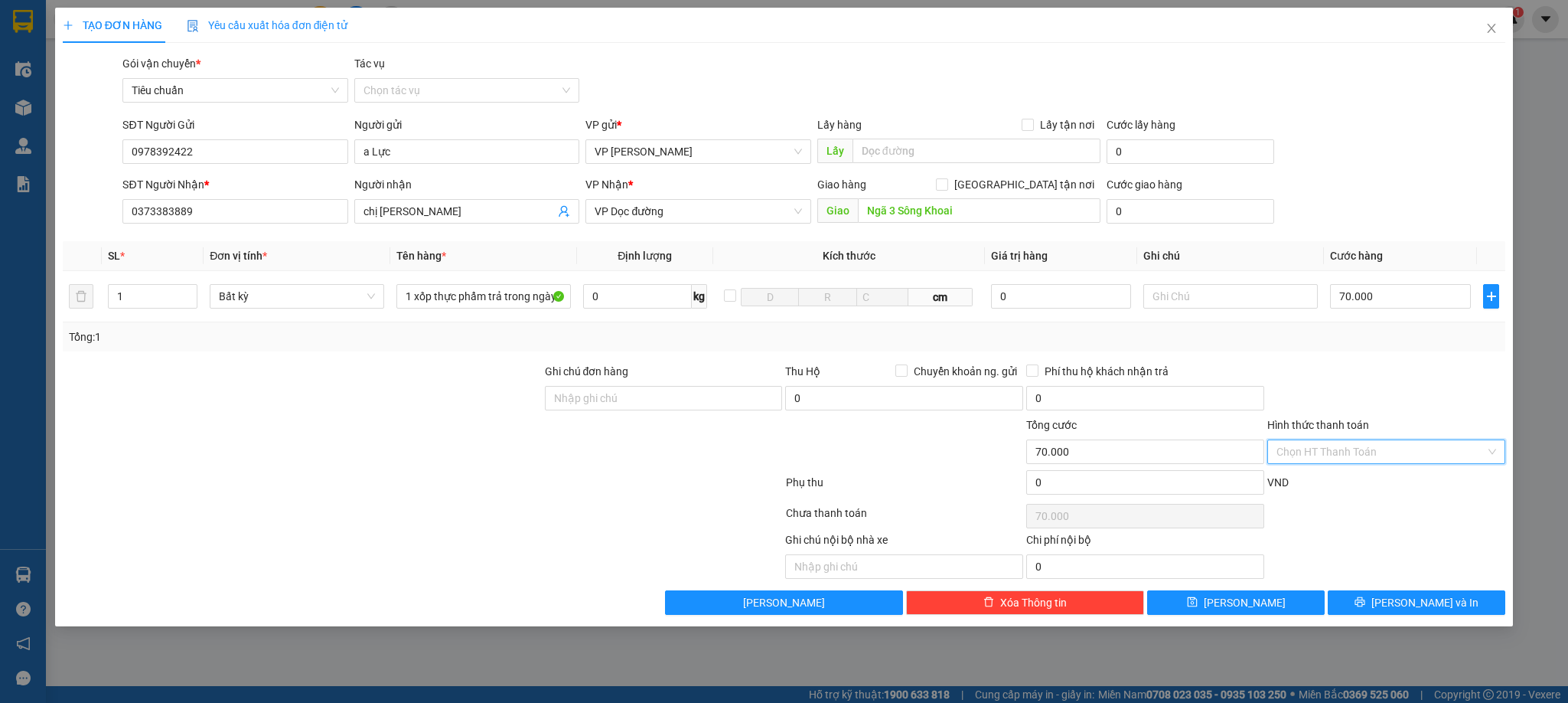
click at [1366, 449] on input "Hình thức thanh toán" at bounding box center [1381, 451] width 209 height 23
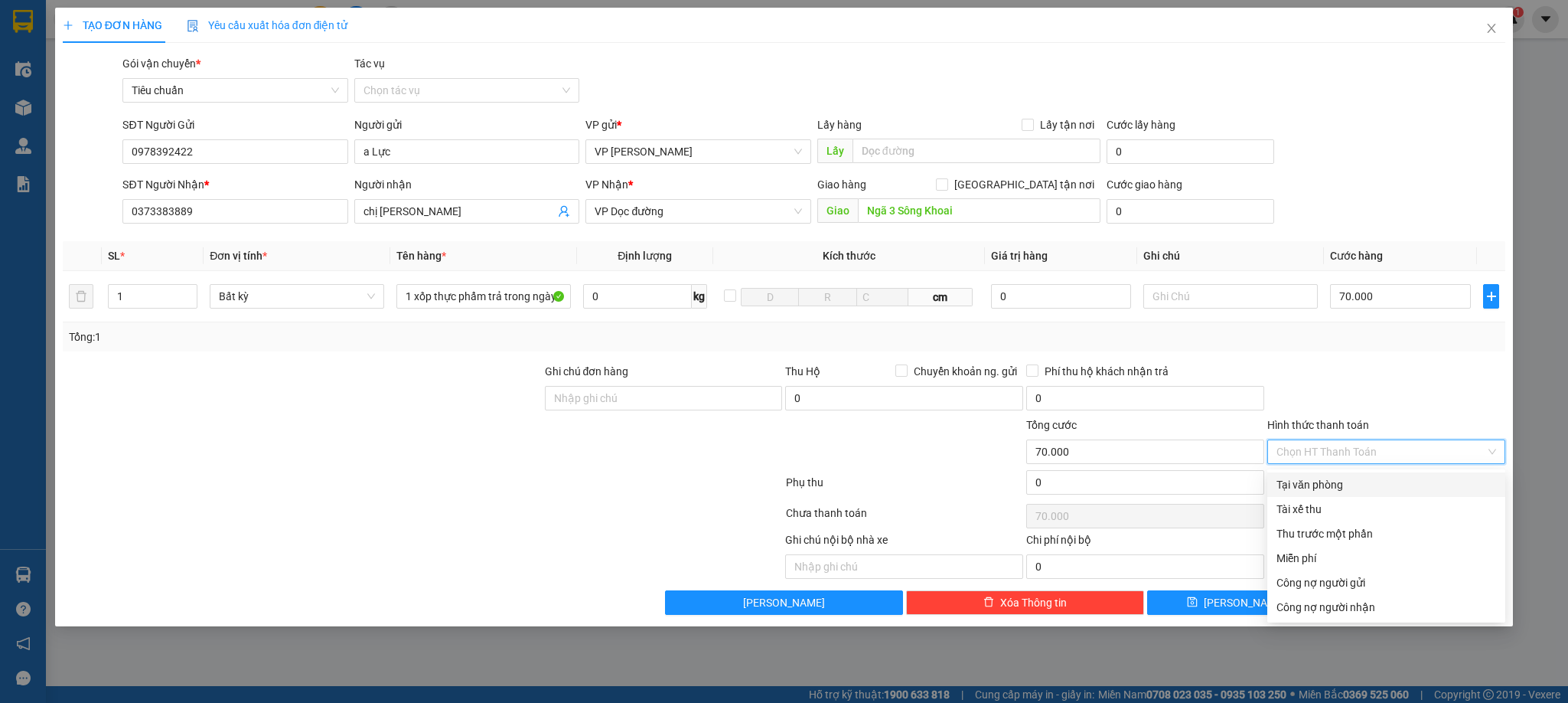
click at [1346, 481] on div "Tại văn phòng" at bounding box center [1386, 485] width 220 height 17
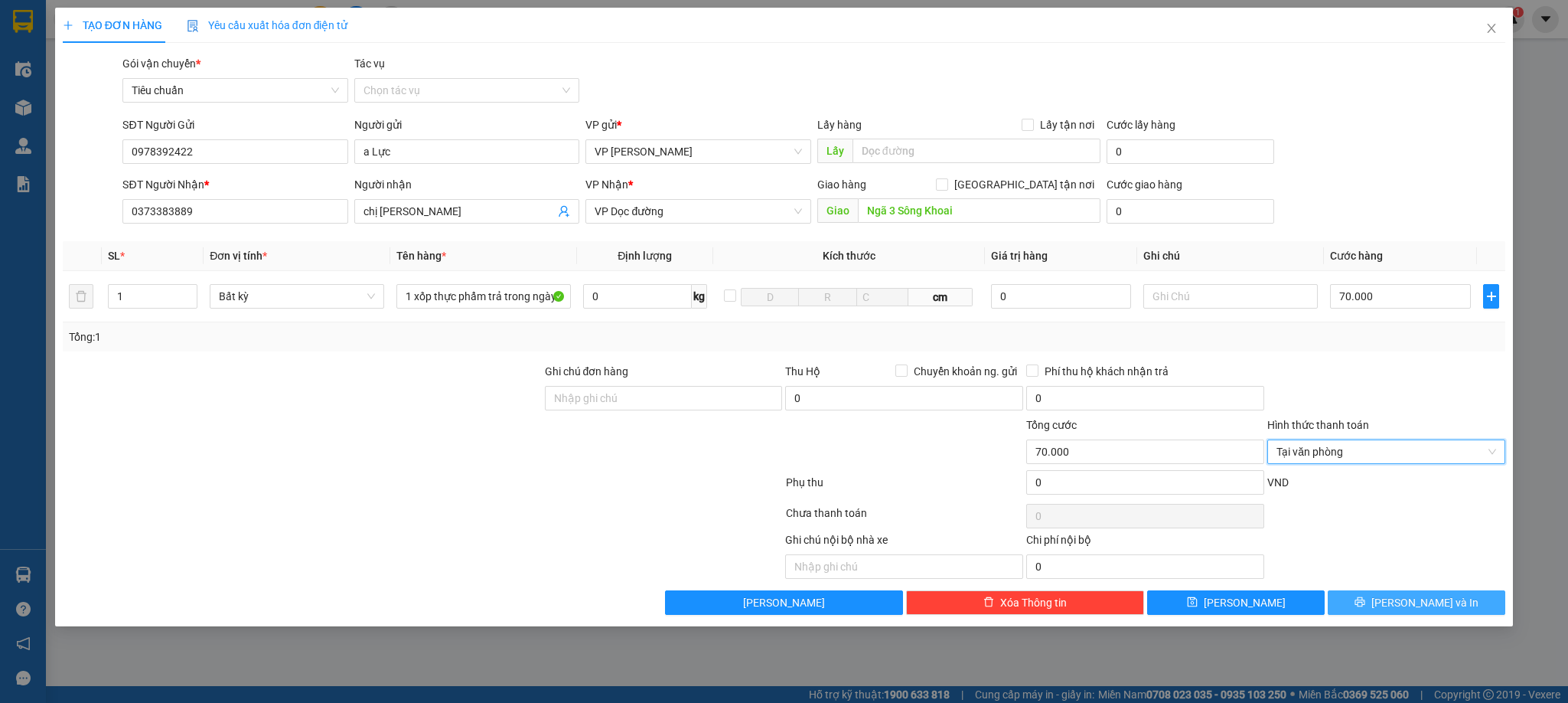
click at [1404, 603] on span "[PERSON_NAME] và In" at bounding box center [1425, 603] width 107 height 17
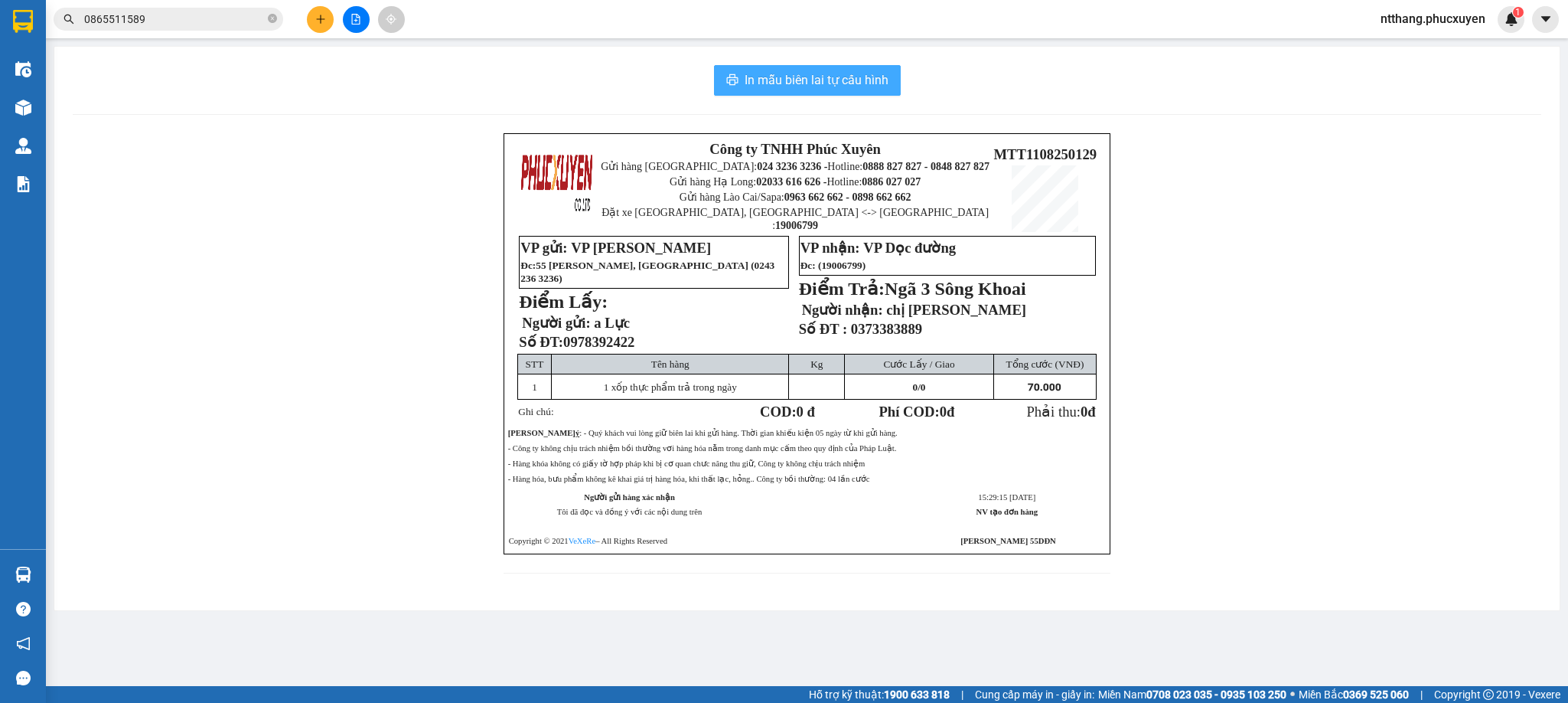
click at [792, 75] on span "In mẫu biên lai tự cấu hình" at bounding box center [817, 80] width 144 height 20
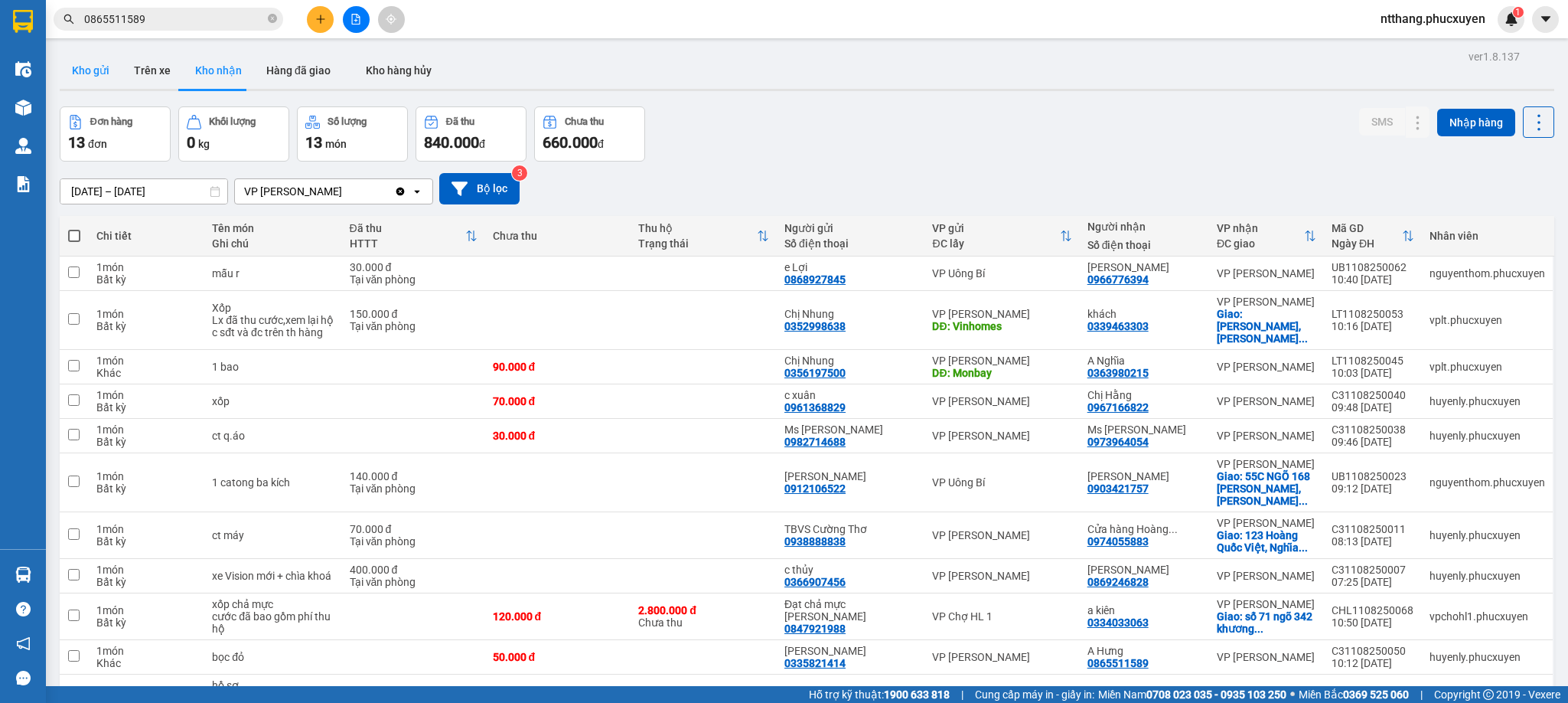
click at [87, 75] on button "Kho gửi" at bounding box center [90, 70] width 62 height 36
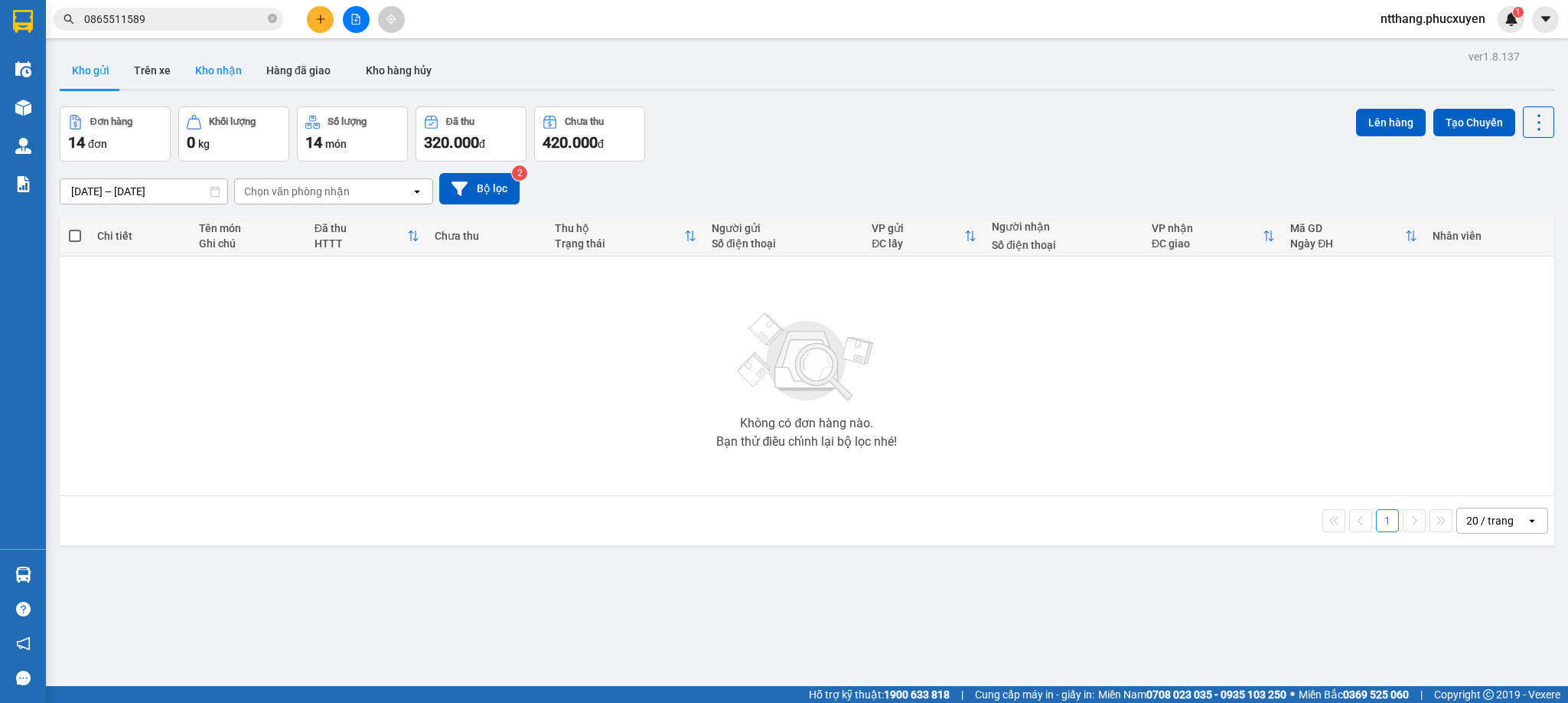
click at [223, 65] on button "Kho nhận" at bounding box center [219, 70] width 71 height 36
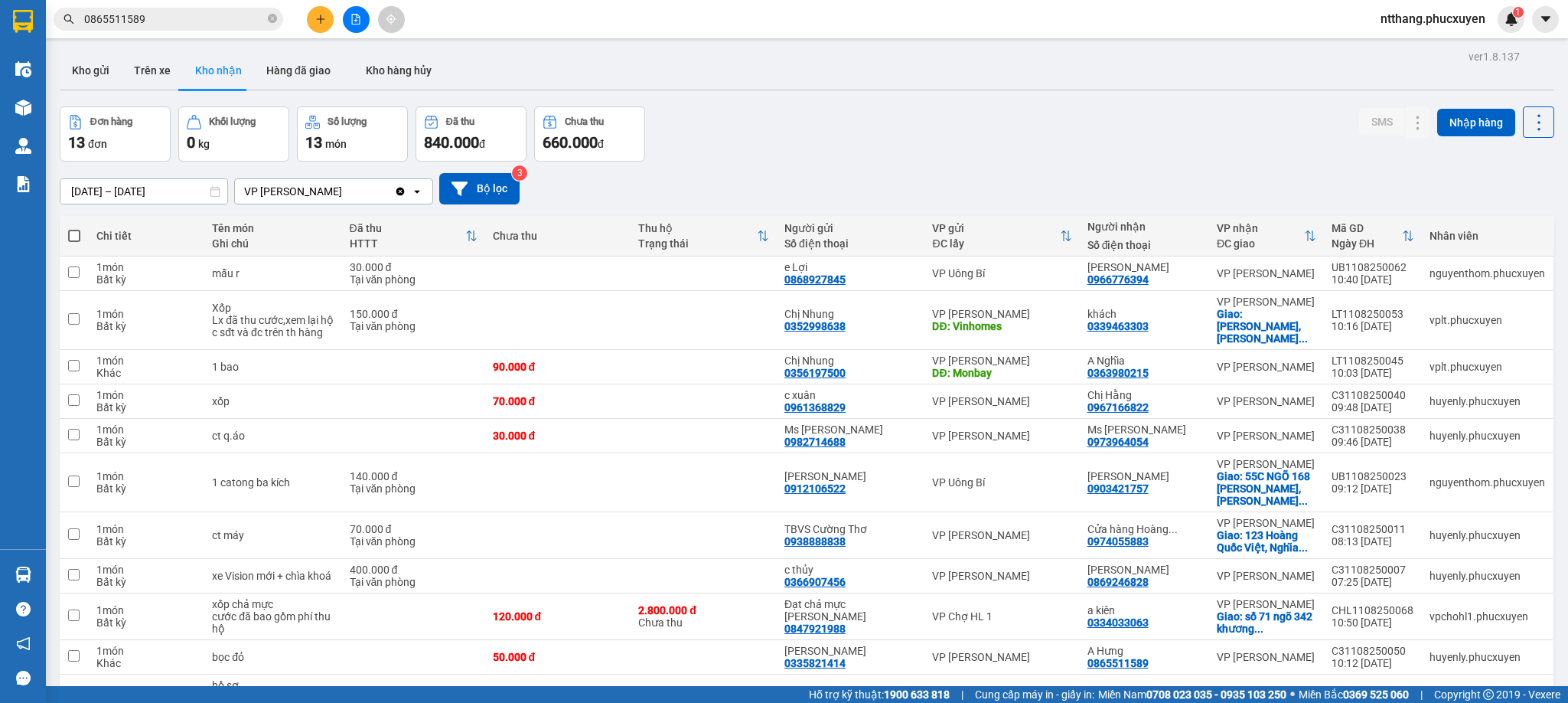
click at [92, 76] on button "Kho gửi" at bounding box center [90, 70] width 62 height 36
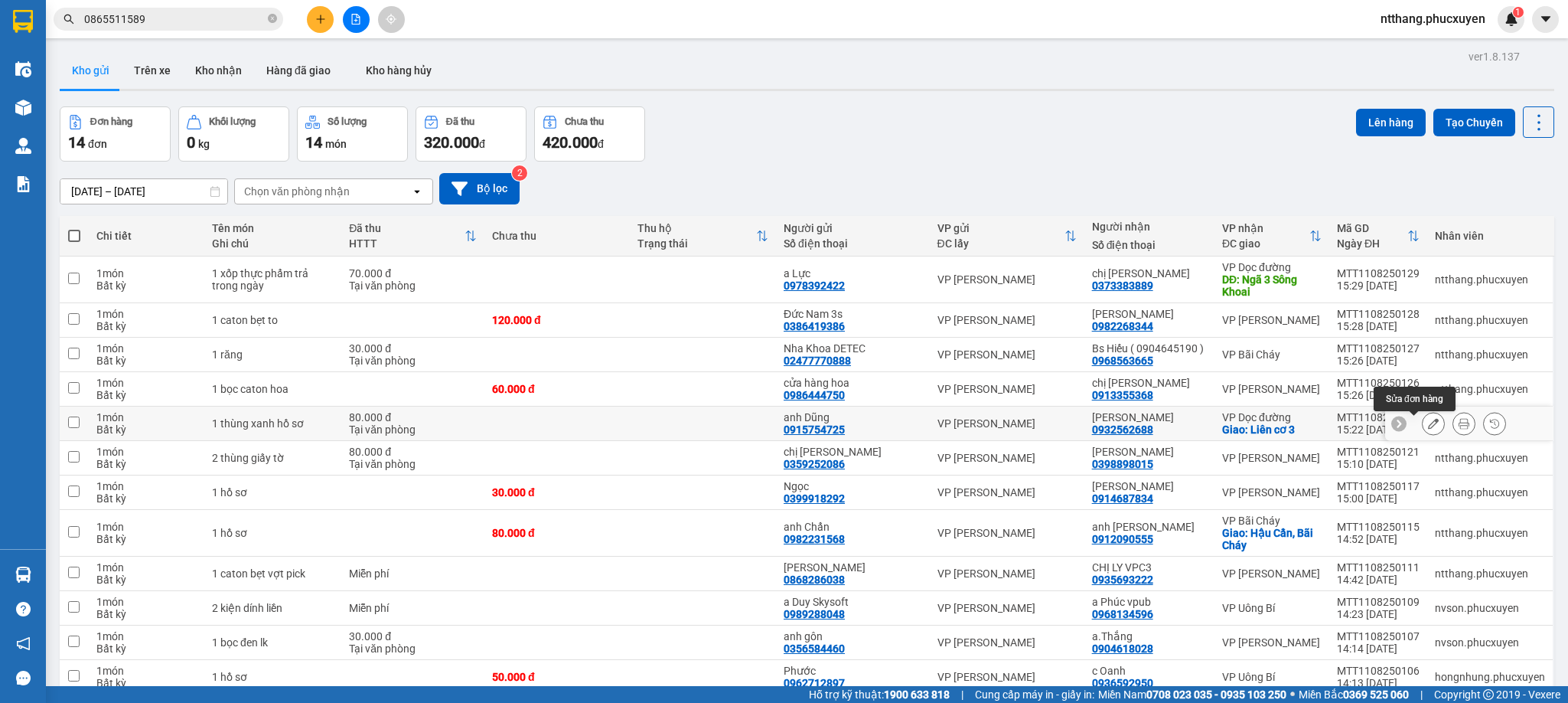
click at [1423, 421] on button at bounding box center [1433, 424] width 21 height 27
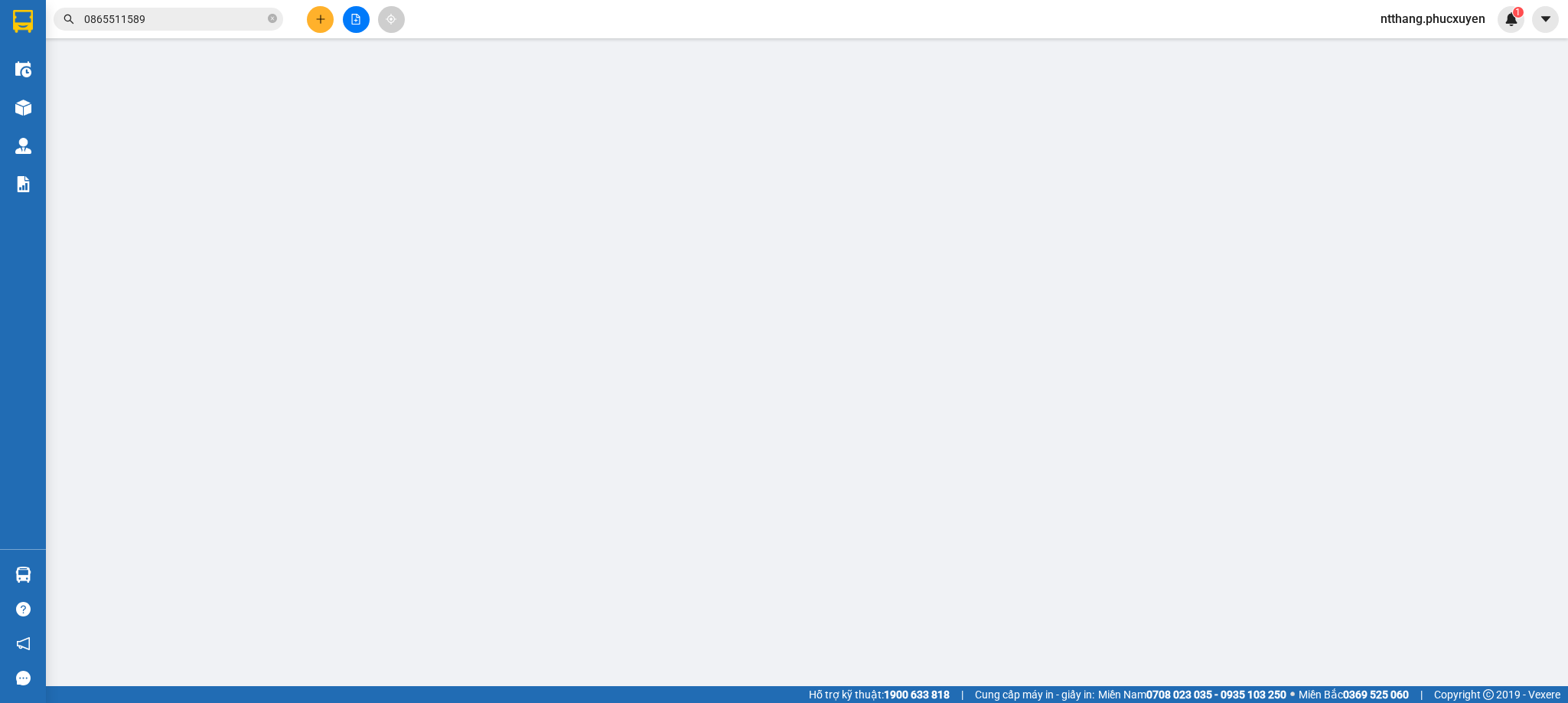
type input "0915754725"
type input "anh Dũng"
type input "0932562688"
type input "Anh Thành"
checkbox input "true"
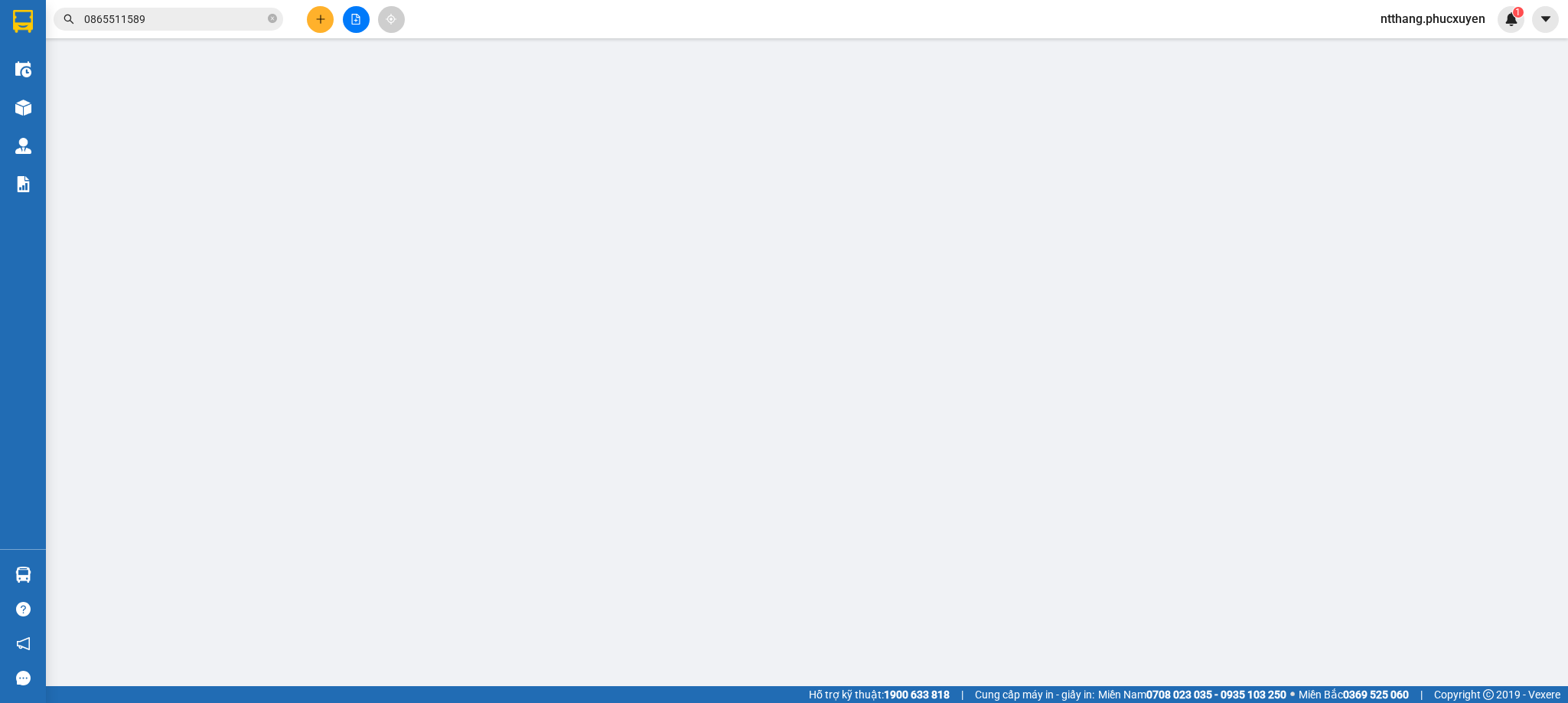
type input "Liên cơ 3"
type input "80.000"
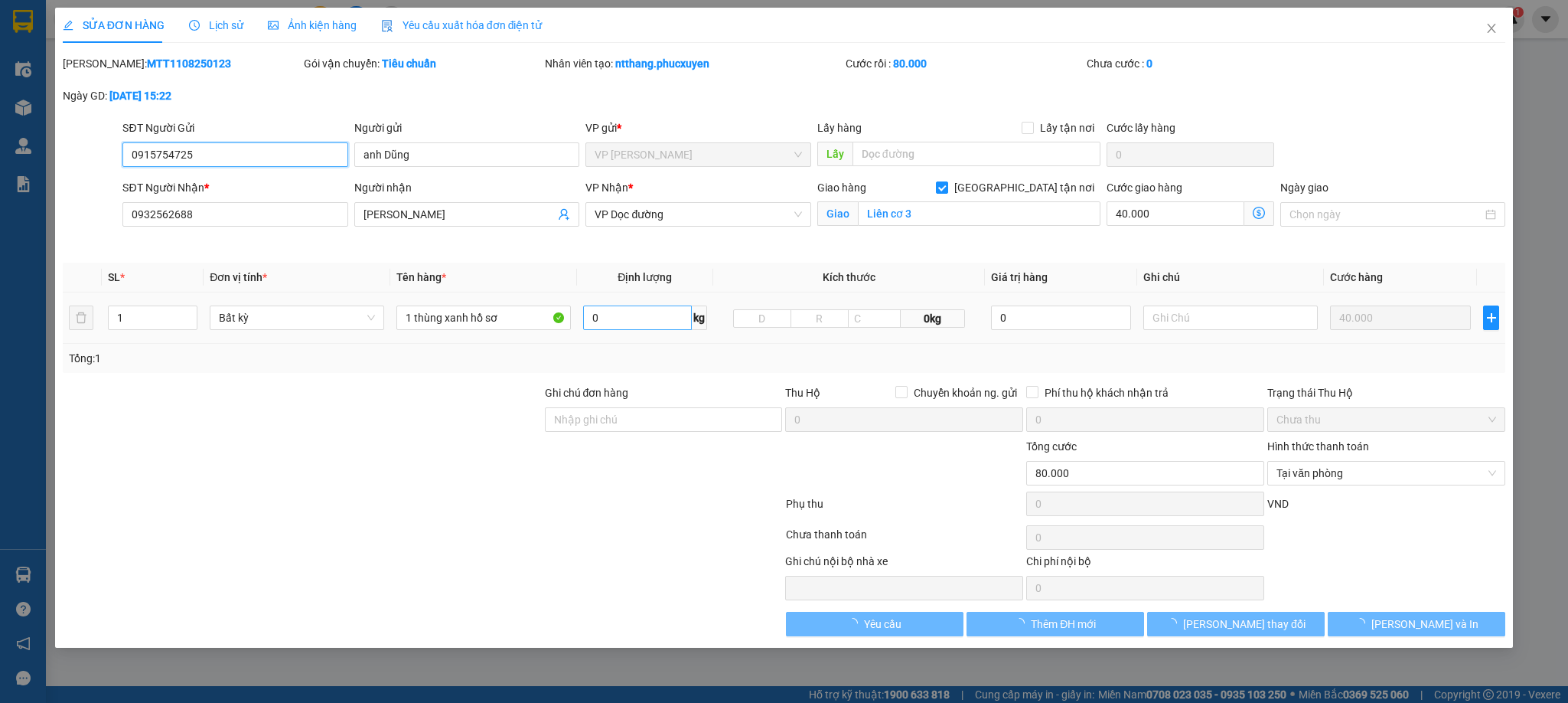
click at [754, 217] on span "VP Dọc đường" at bounding box center [698, 214] width 207 height 23
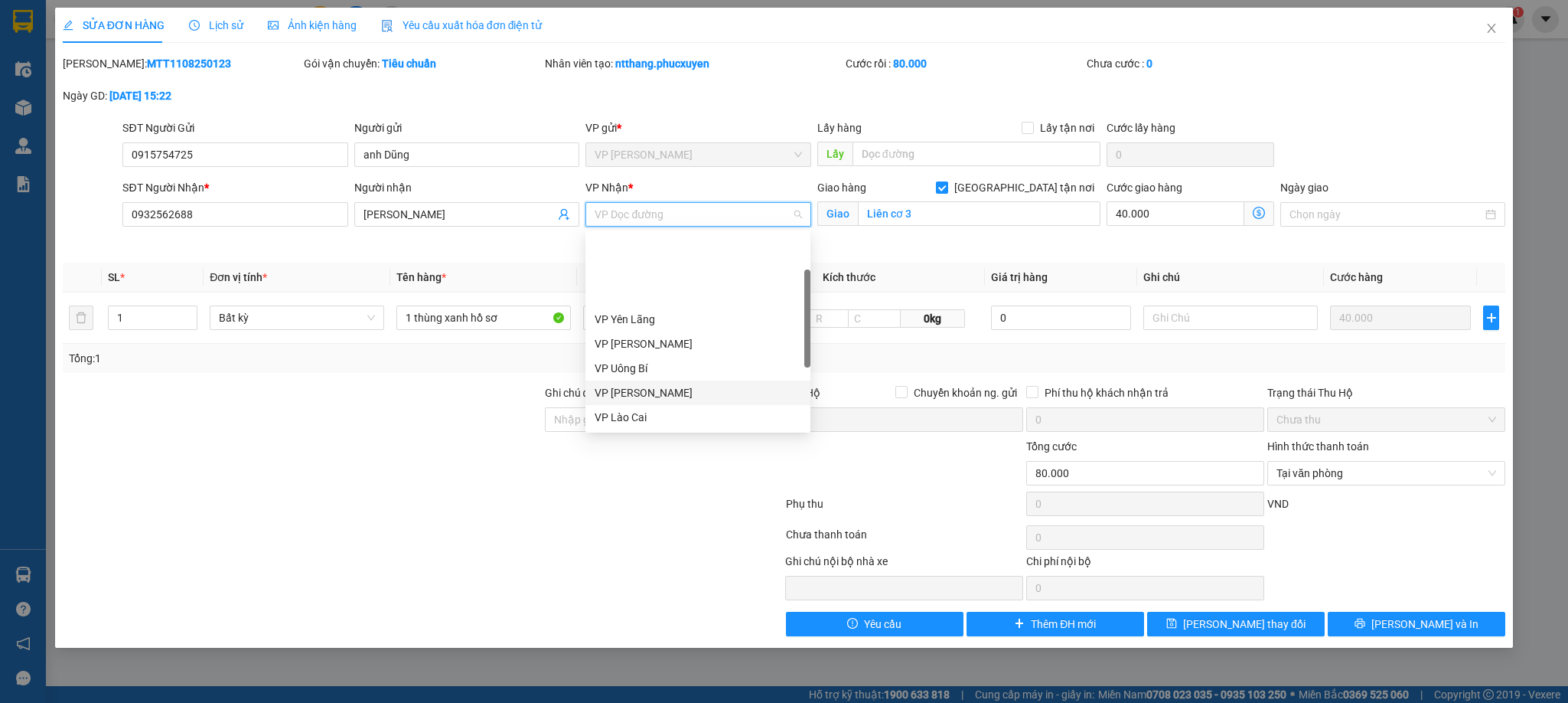
click at [653, 384] on div "VP [PERSON_NAME]" at bounding box center [698, 393] width 207 height 17
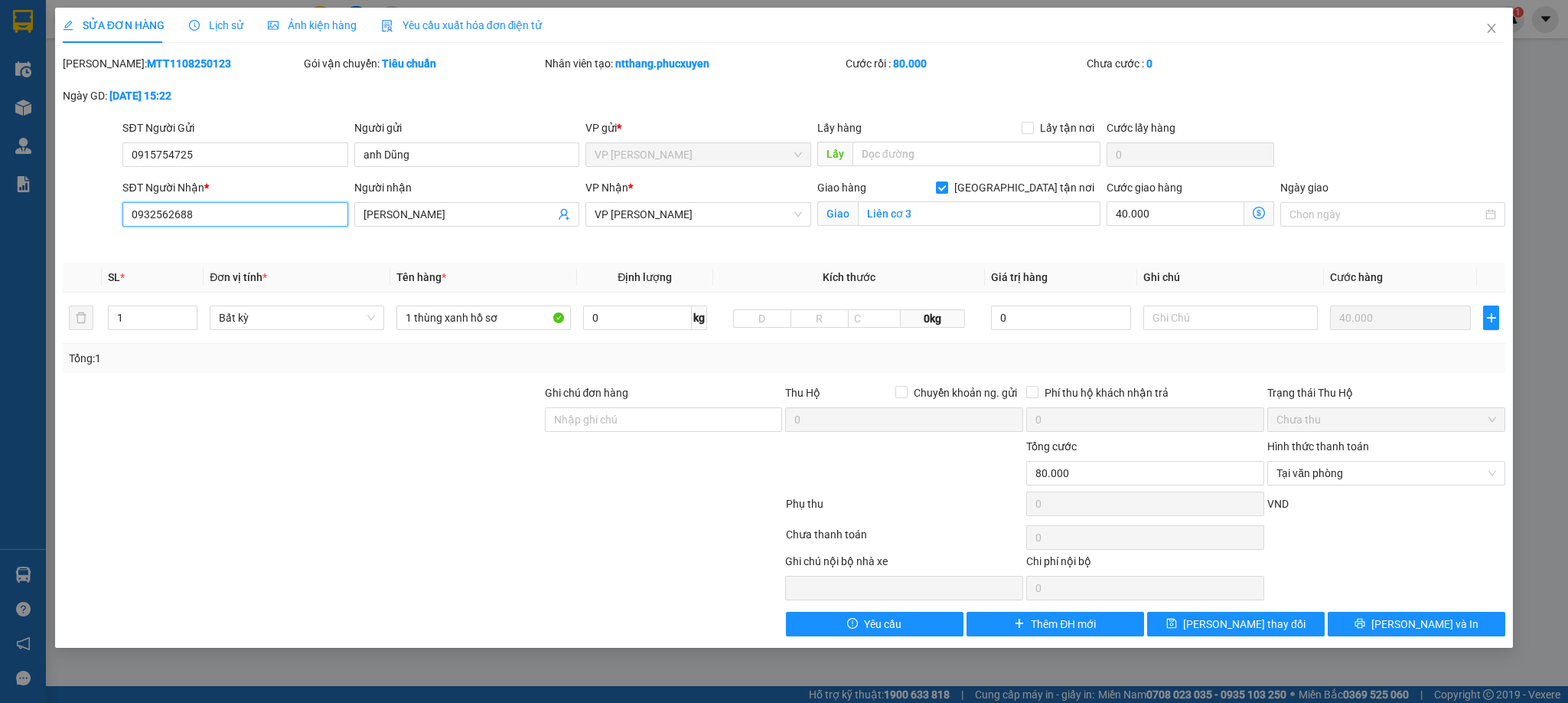
click at [278, 211] on input "0932562688" at bounding box center [234, 214] width 225 height 25
click at [276, 211] on input "0932562688" at bounding box center [234, 214] width 225 height 25
click at [1259, 629] on span "[PERSON_NAME] đổi" at bounding box center [1244, 624] width 122 height 17
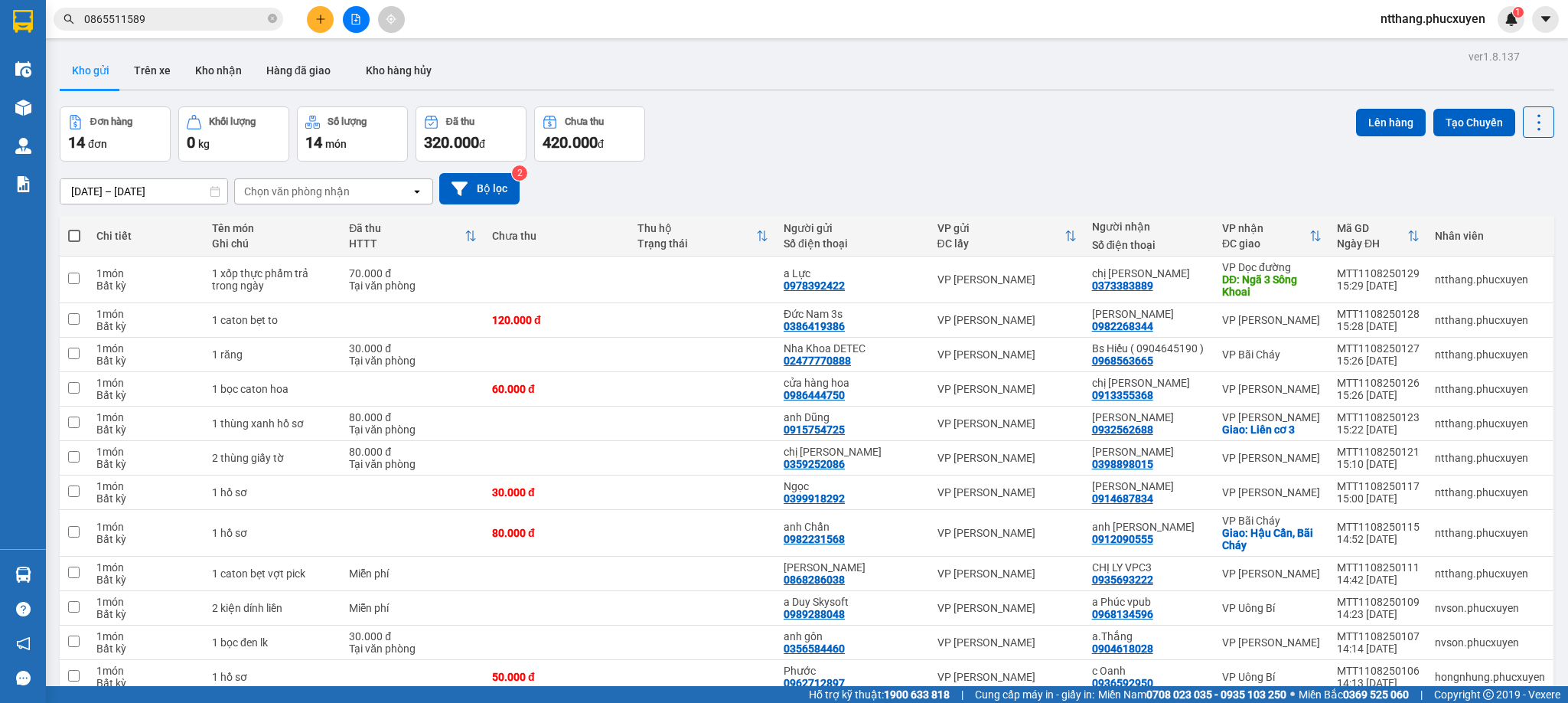
click at [219, 20] on input "0865511589" at bounding box center [174, 20] width 181 height 17
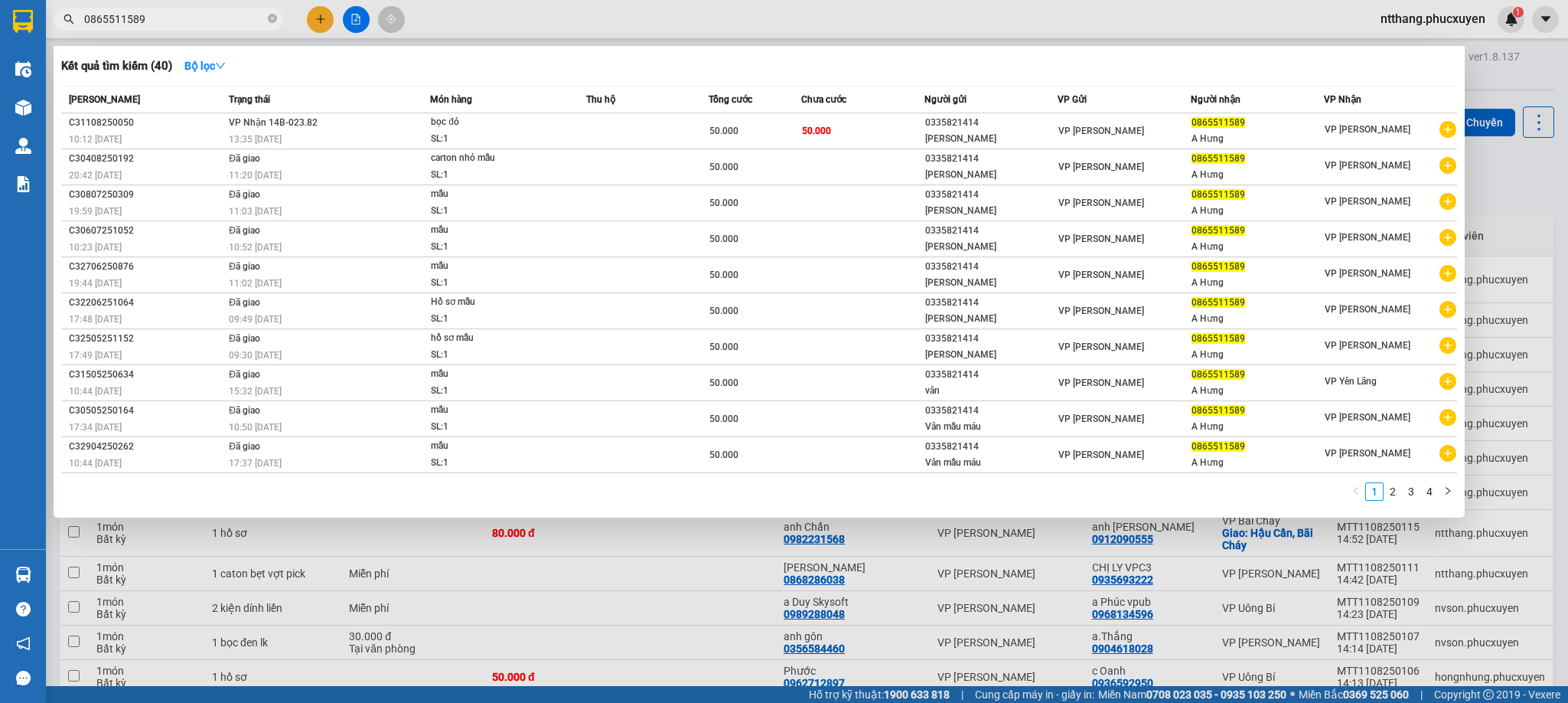
click at [217, 20] on input "0865511589" at bounding box center [174, 20] width 181 height 17
drag, startPoint x: 217, startPoint y: 20, endPoint x: 165, endPoint y: 17, distance: 52.1
click at [165, 17] on input "0865511589" at bounding box center [174, 20] width 181 height 17
paste input "932562688"
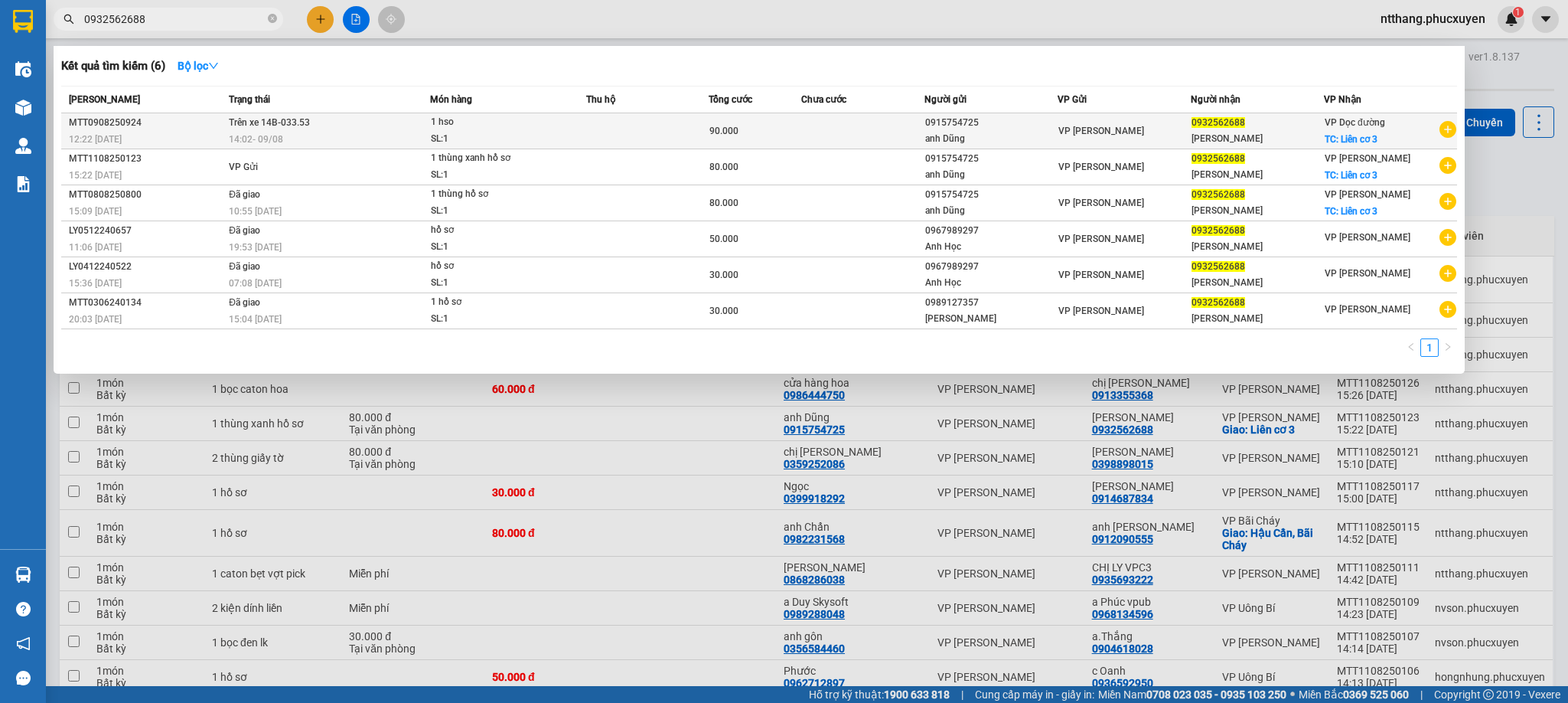
type input "0932562688"
click at [503, 124] on div "1 hso" at bounding box center [487, 123] width 114 height 17
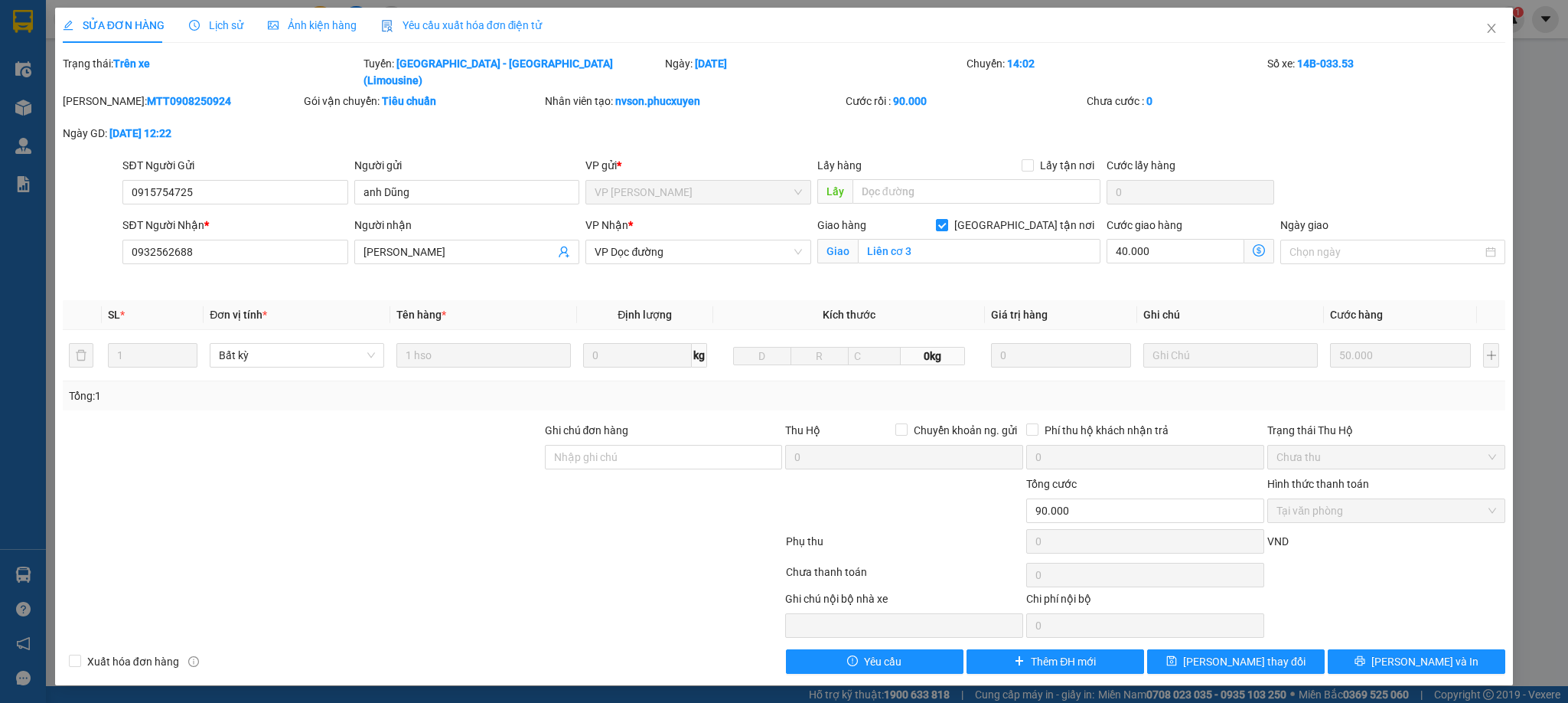
click at [212, 28] on span "Lịch sử" at bounding box center [216, 25] width 54 height 12
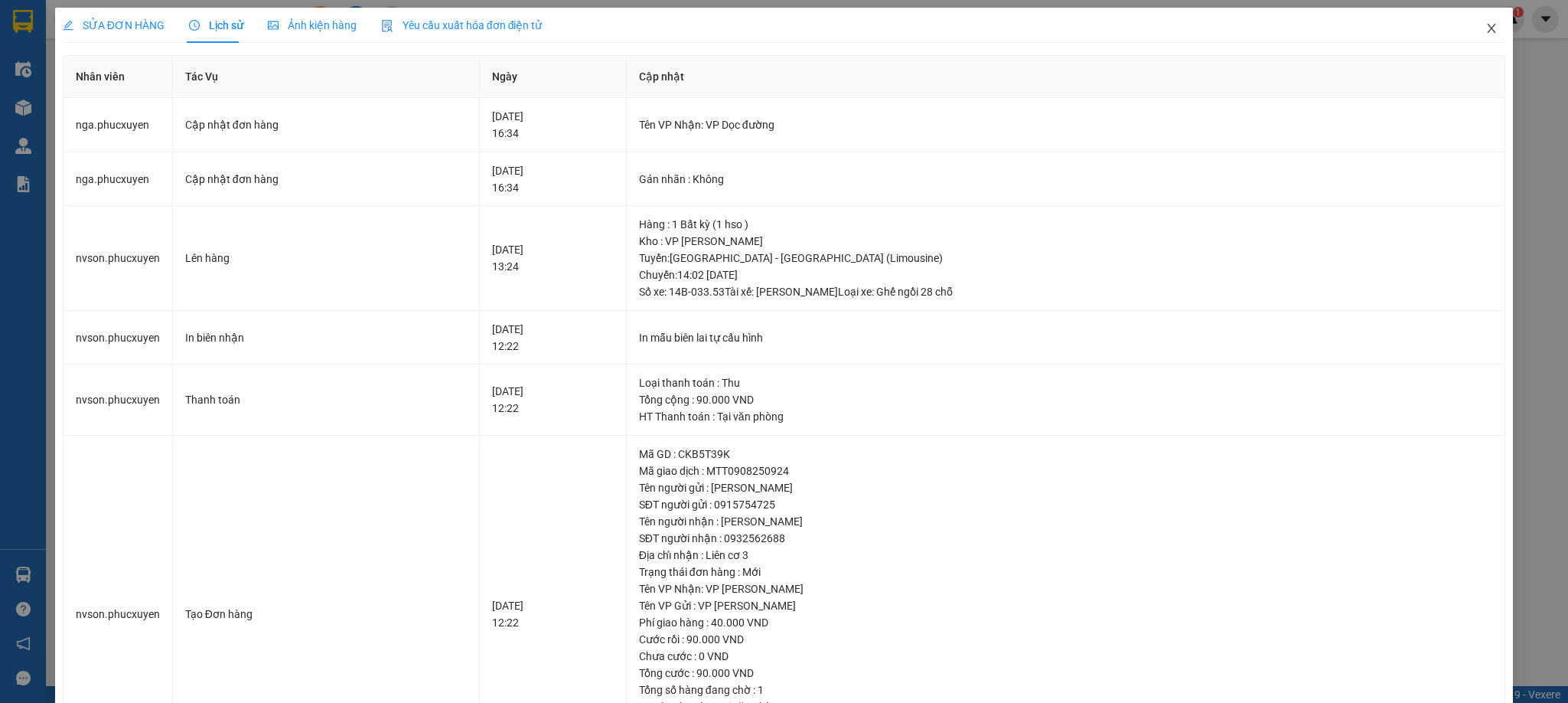
click at [1488, 30] on icon "close" at bounding box center [1493, 28] width 8 height 9
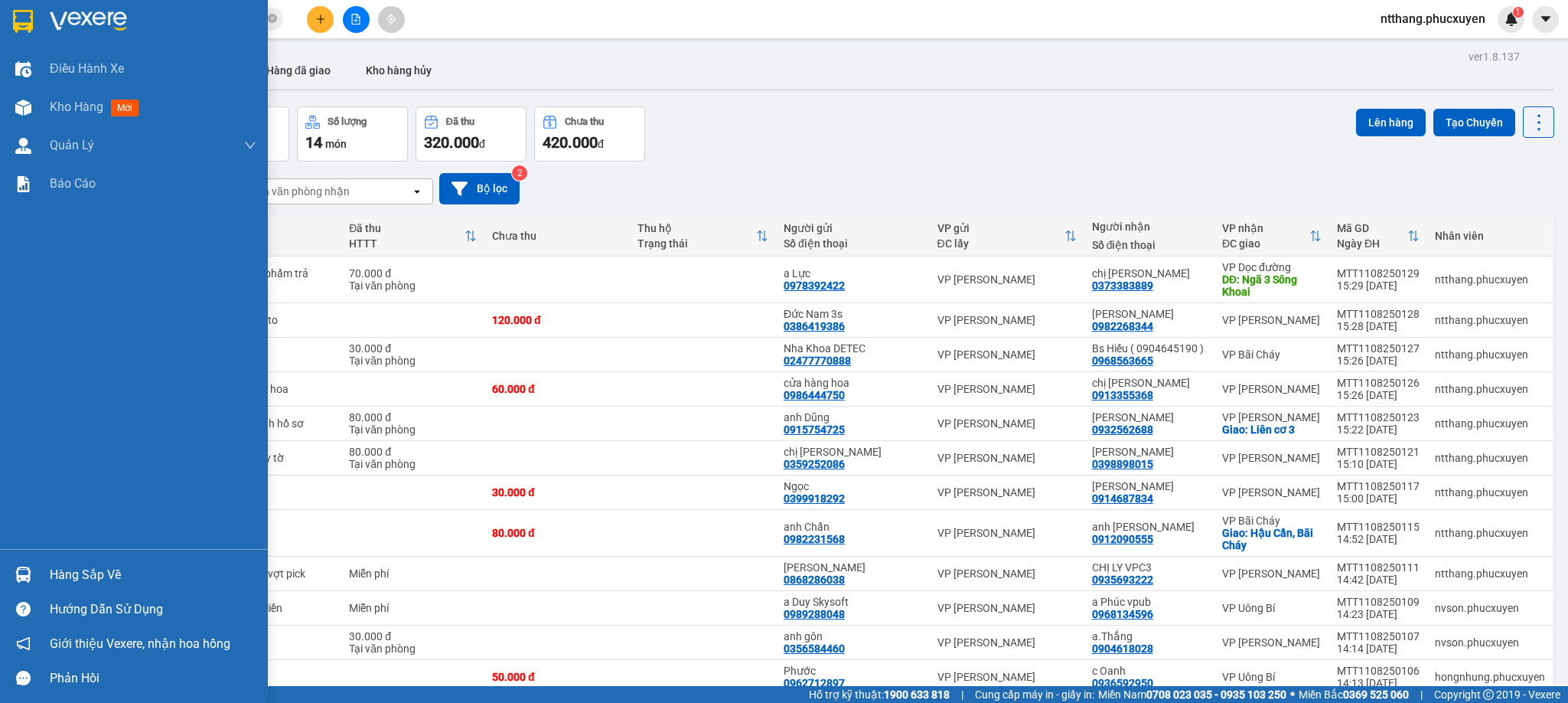
click at [0, 565] on div "Hàng sắp về" at bounding box center [134, 574] width 268 height 35
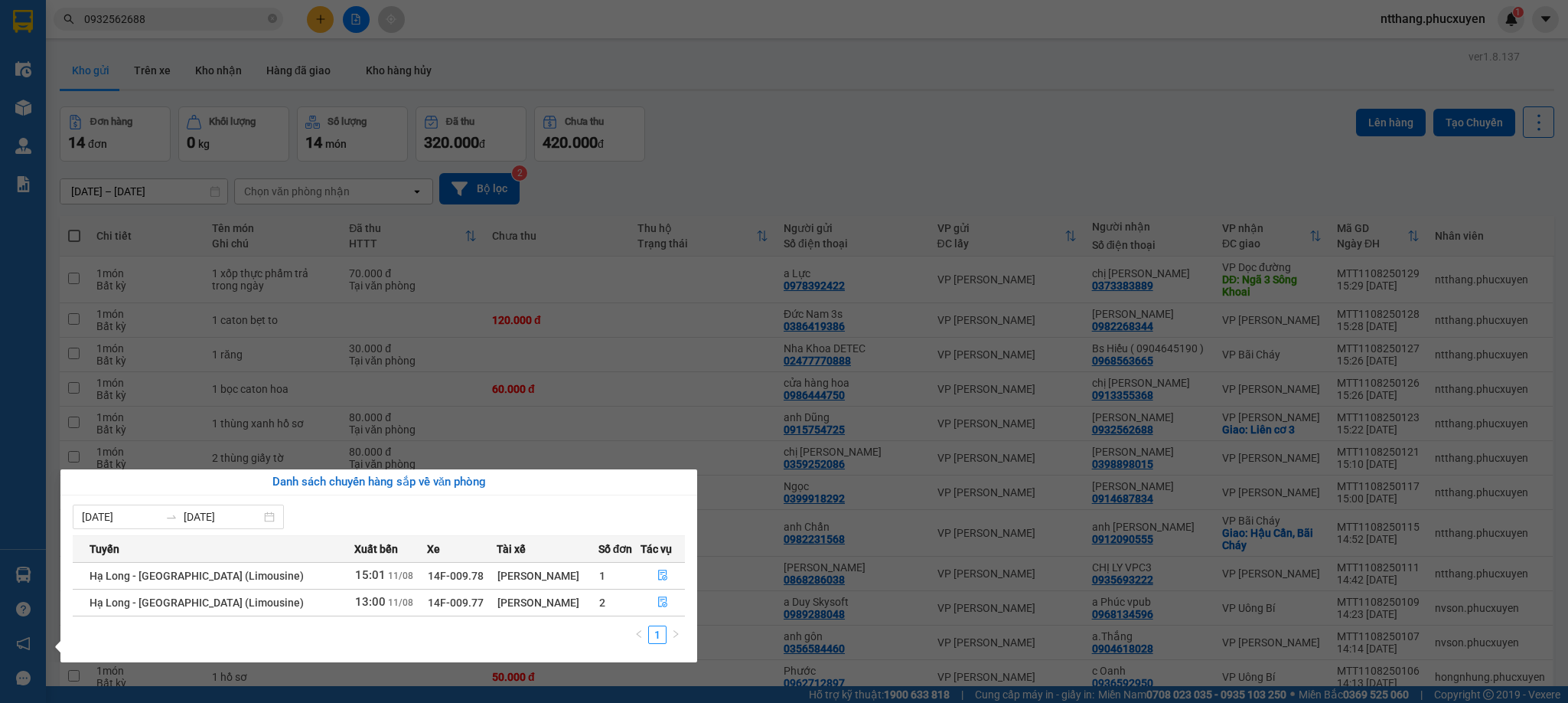
drag, startPoint x: 979, startPoint y: 120, endPoint x: 970, endPoint y: 120, distance: 9.0
click at [975, 120] on section "Kết quả tìm kiếm ( 6 ) Bộ lọc Mã ĐH Trạng thái Món hàng Thu hộ Tổng cước Chưa c…" at bounding box center [784, 351] width 1568 height 703
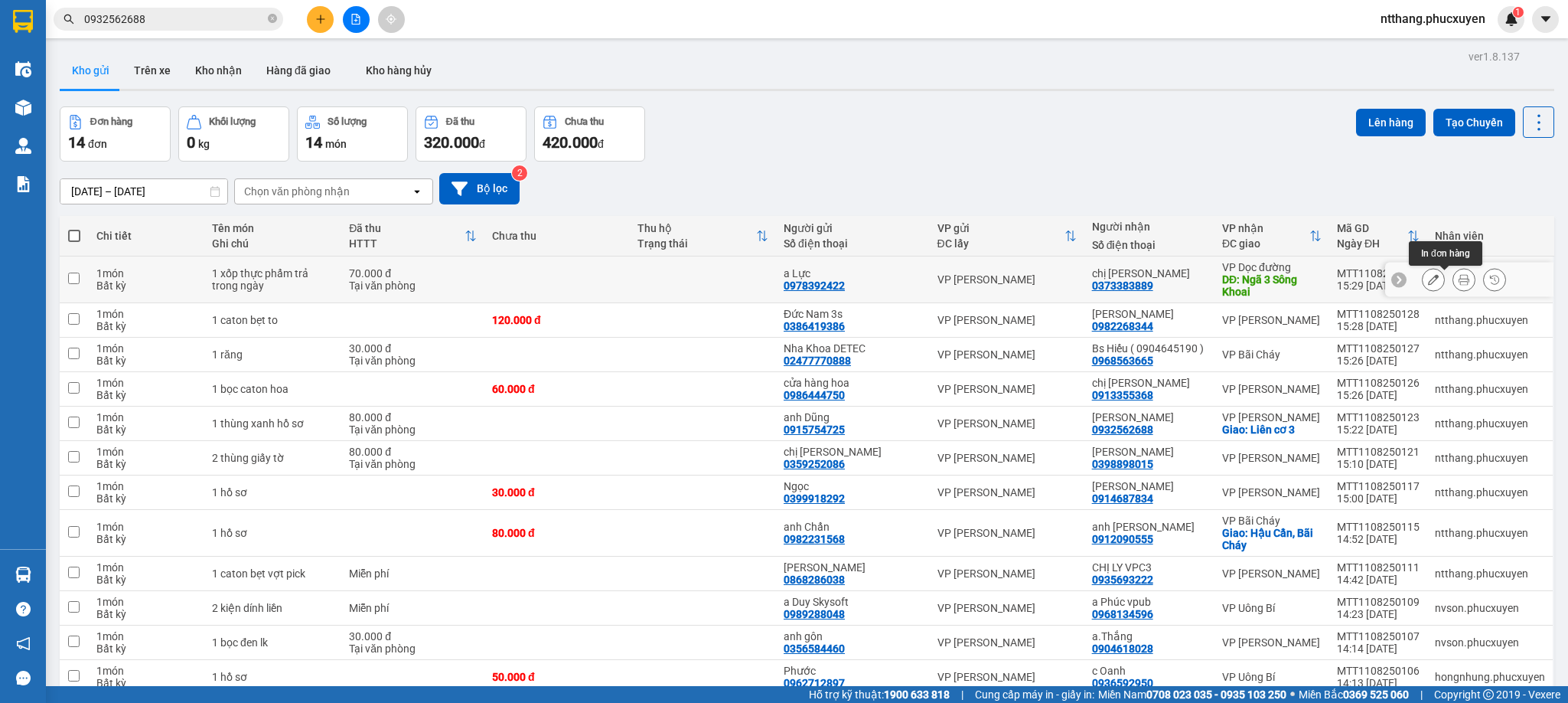
click at [1454, 281] on button at bounding box center [1464, 280] width 21 height 27
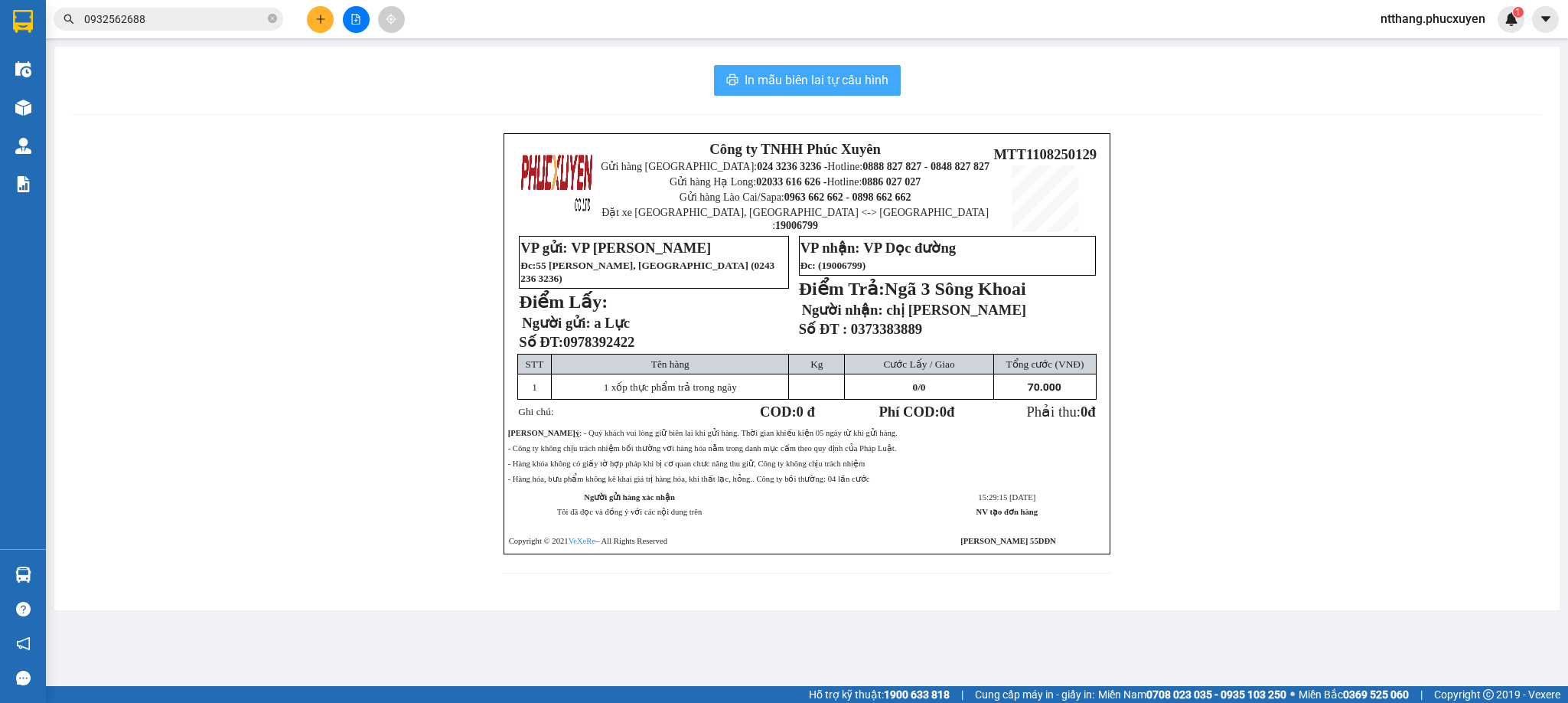
click at [813, 90] on span "In mẫu biên lai tự cấu hình" at bounding box center [817, 80] width 144 height 20
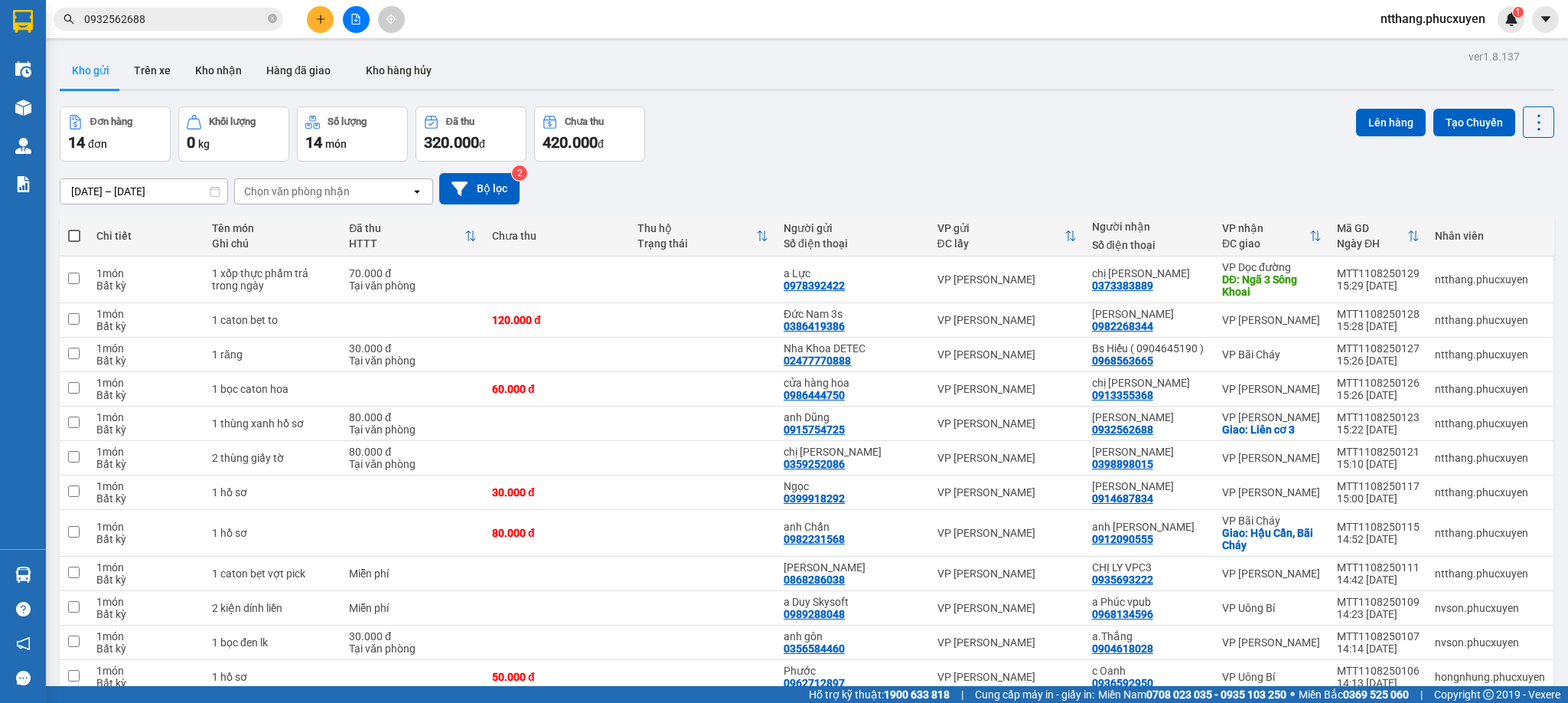
click at [927, 94] on div "ver 1.8.137 Kho gửi Trên xe Kho nhận Hàng đã giao Kho hàng hủy Đơn hàng 14 đơn …" at bounding box center [807, 432] width 1507 height 773
click at [933, 94] on div "ver 1.8.137 Kho gửi Trên xe Kho nhận Hàng đã giao Kho hàng hủy Đơn hàng 14 đơn …" at bounding box center [807, 432] width 1507 height 773
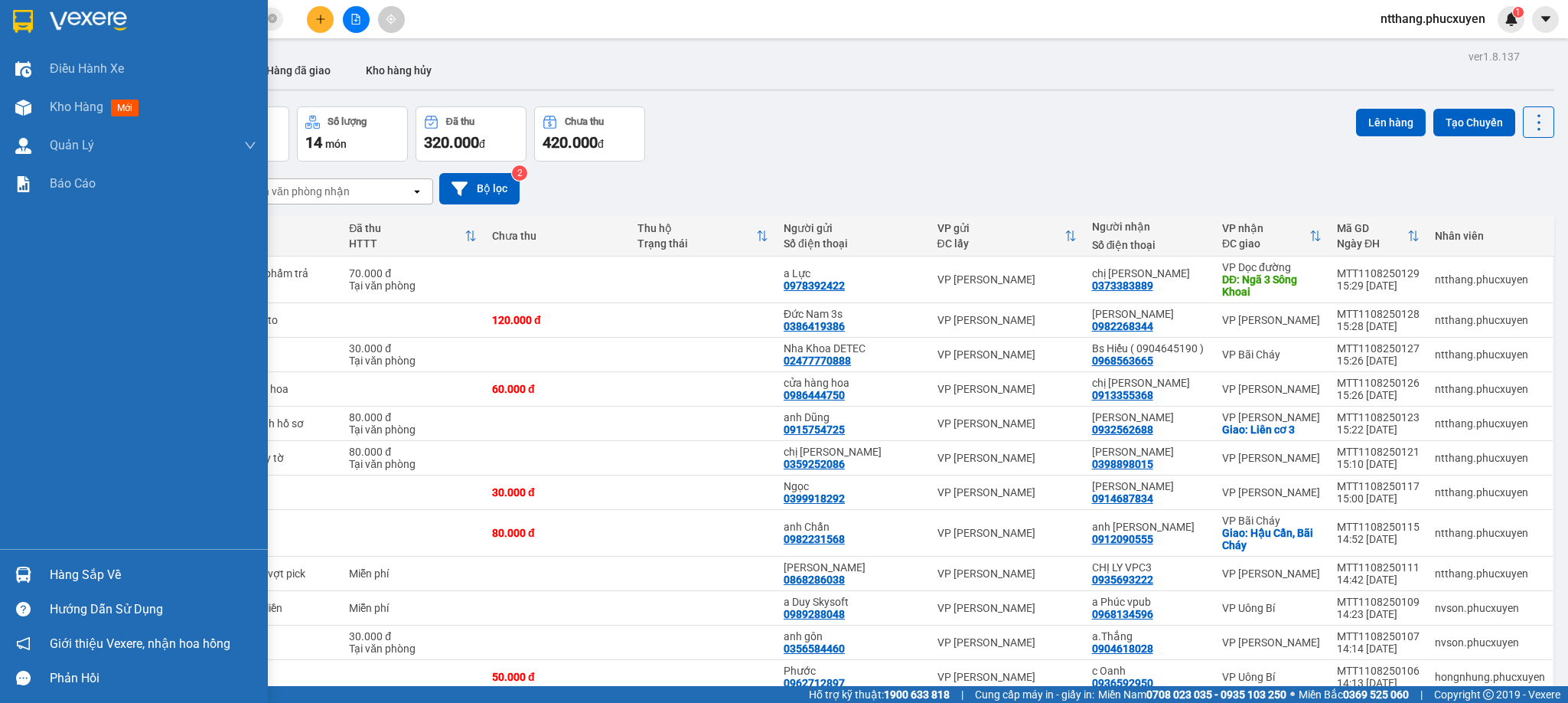
click at [19, 571] on img at bounding box center [23, 574] width 16 height 16
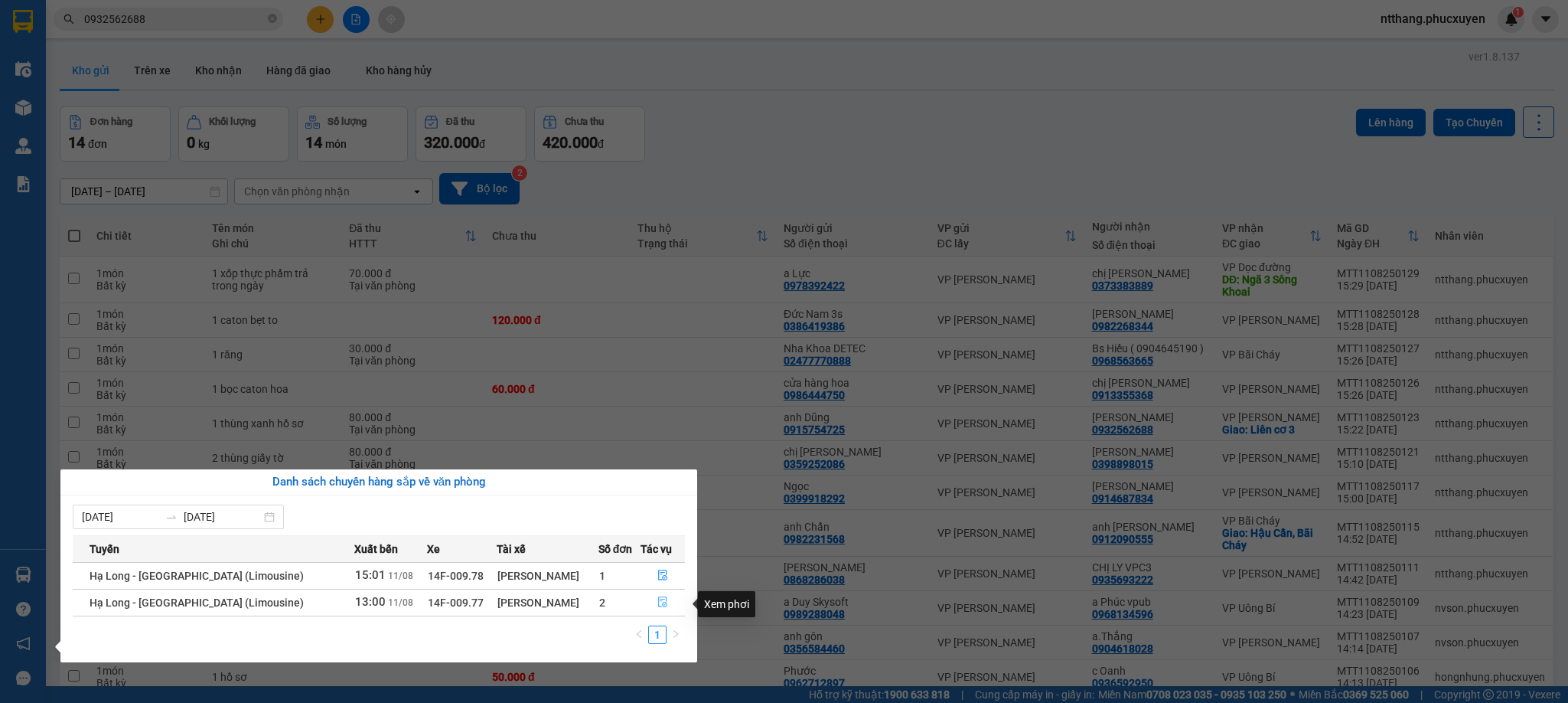
click at [659, 600] on icon "file-done" at bounding box center [663, 601] width 11 height 11
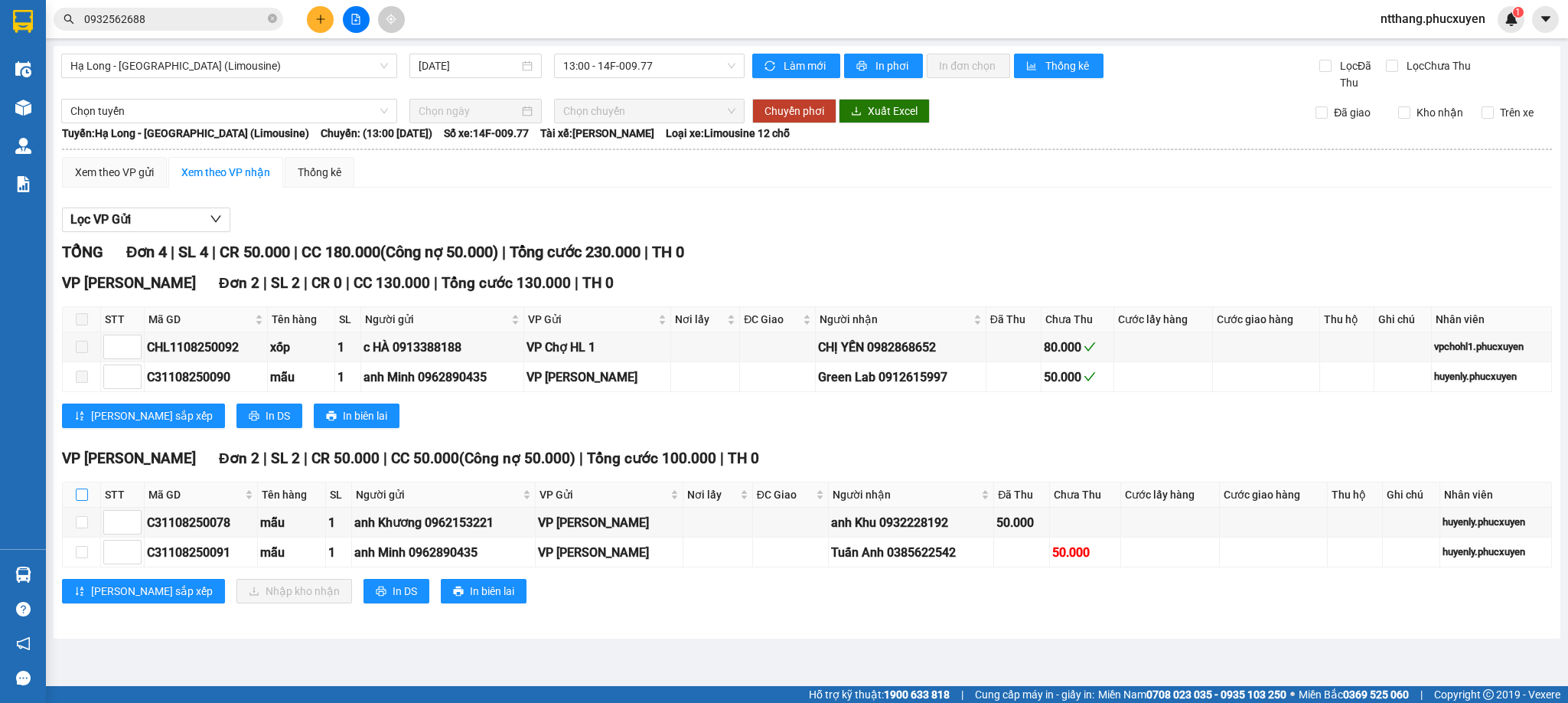
click at [78, 501] on input "checkbox" at bounding box center [81, 494] width 12 height 12
checkbox input "true"
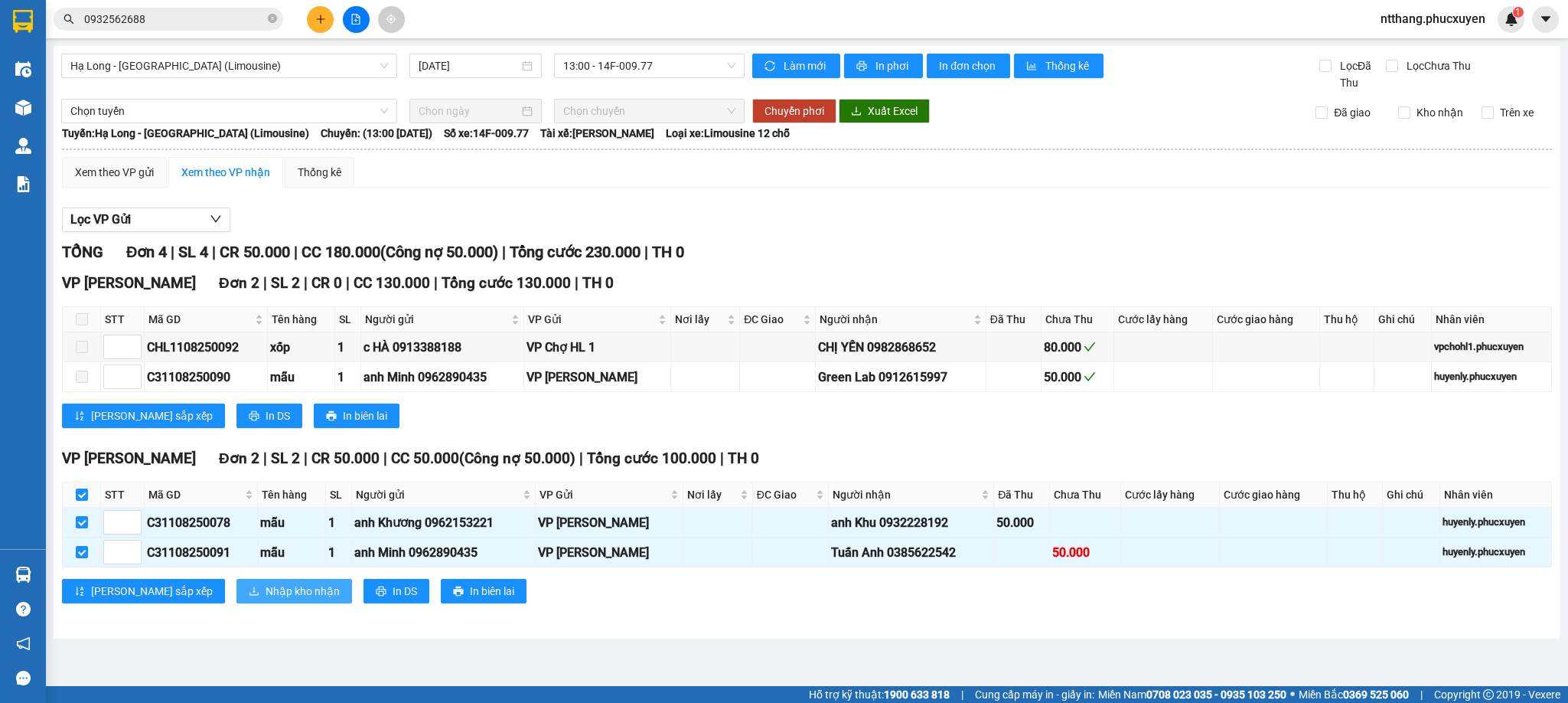
click at [265, 593] on span "Nhập kho nhận" at bounding box center [303, 591] width 75 height 17
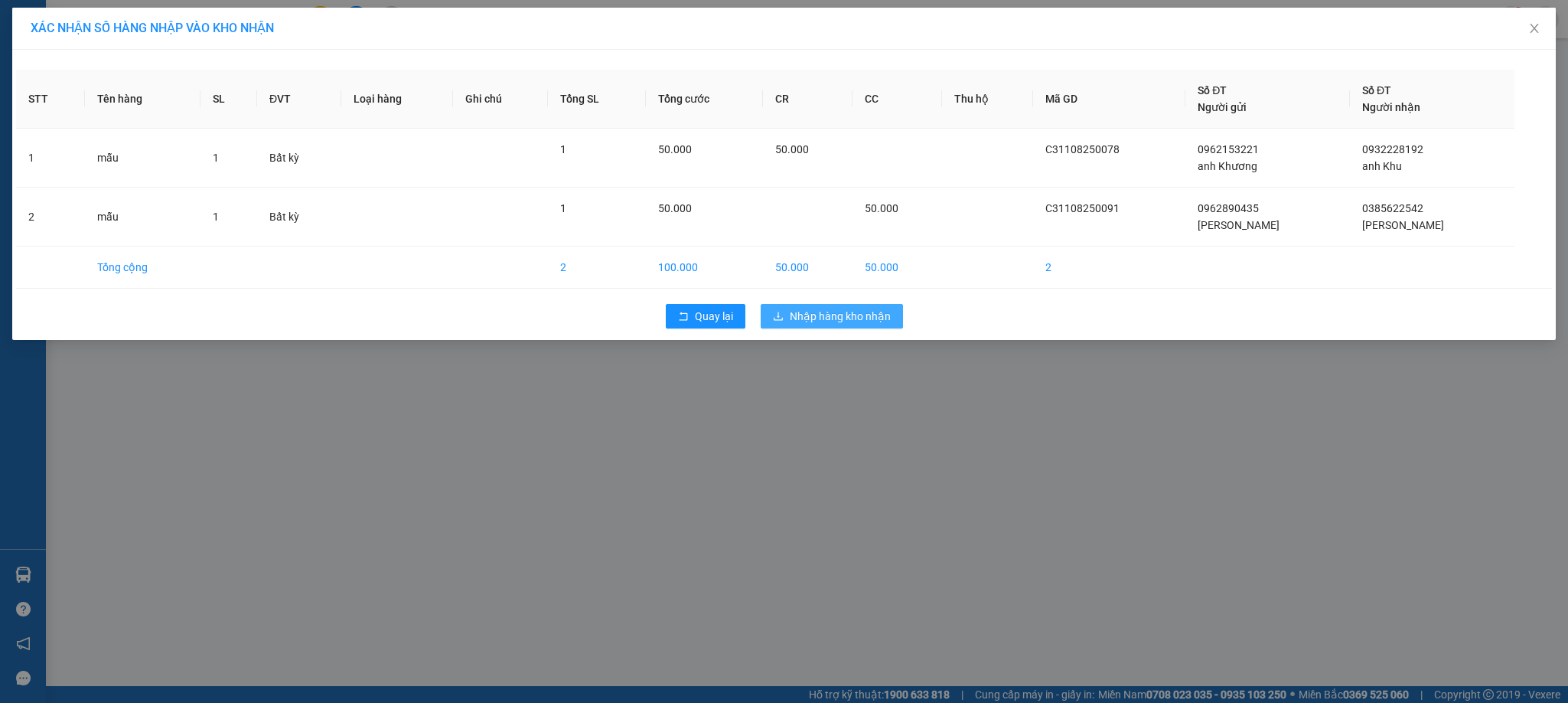
click at [849, 315] on span "Nhập hàng kho nhận" at bounding box center [840, 316] width 101 height 17
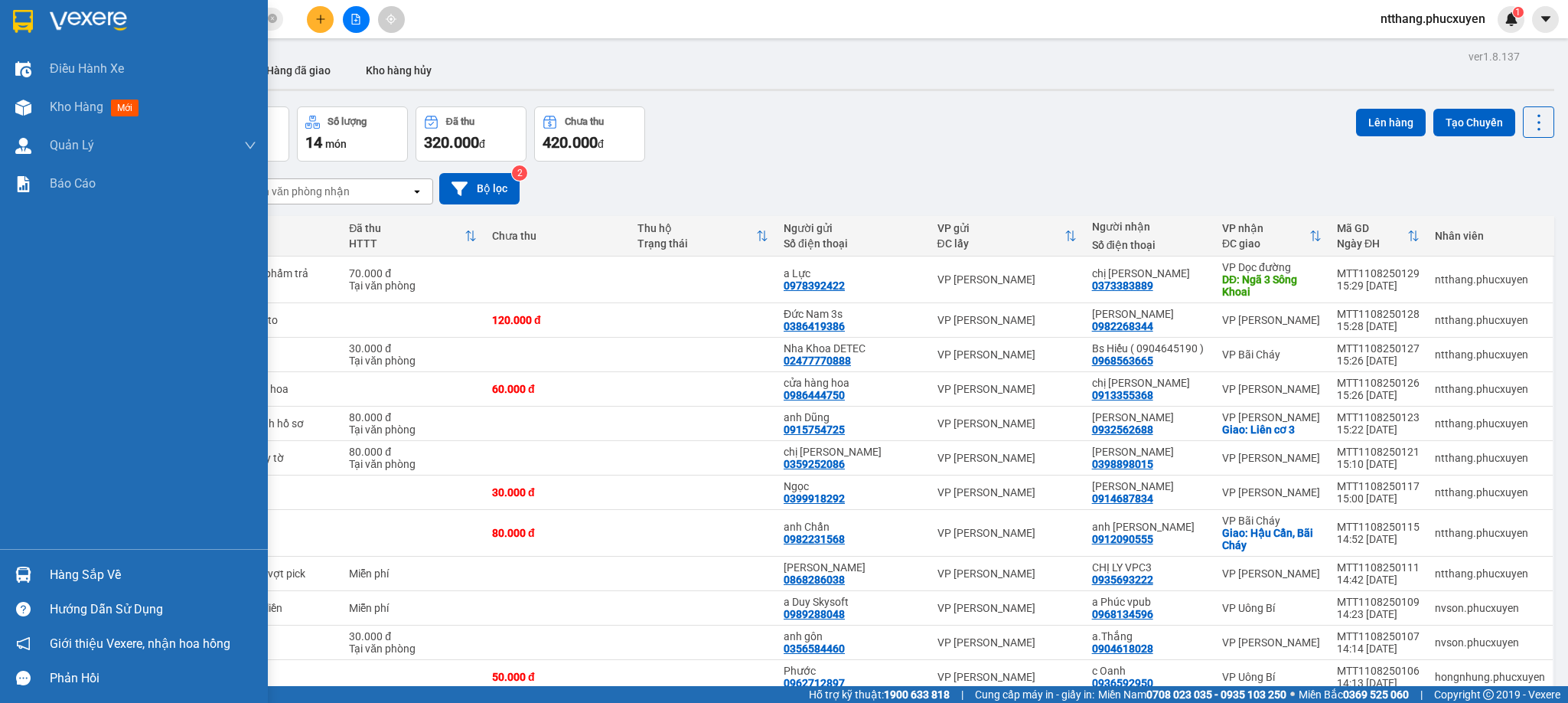
click at [31, 565] on div at bounding box center [24, 575] width 27 height 27
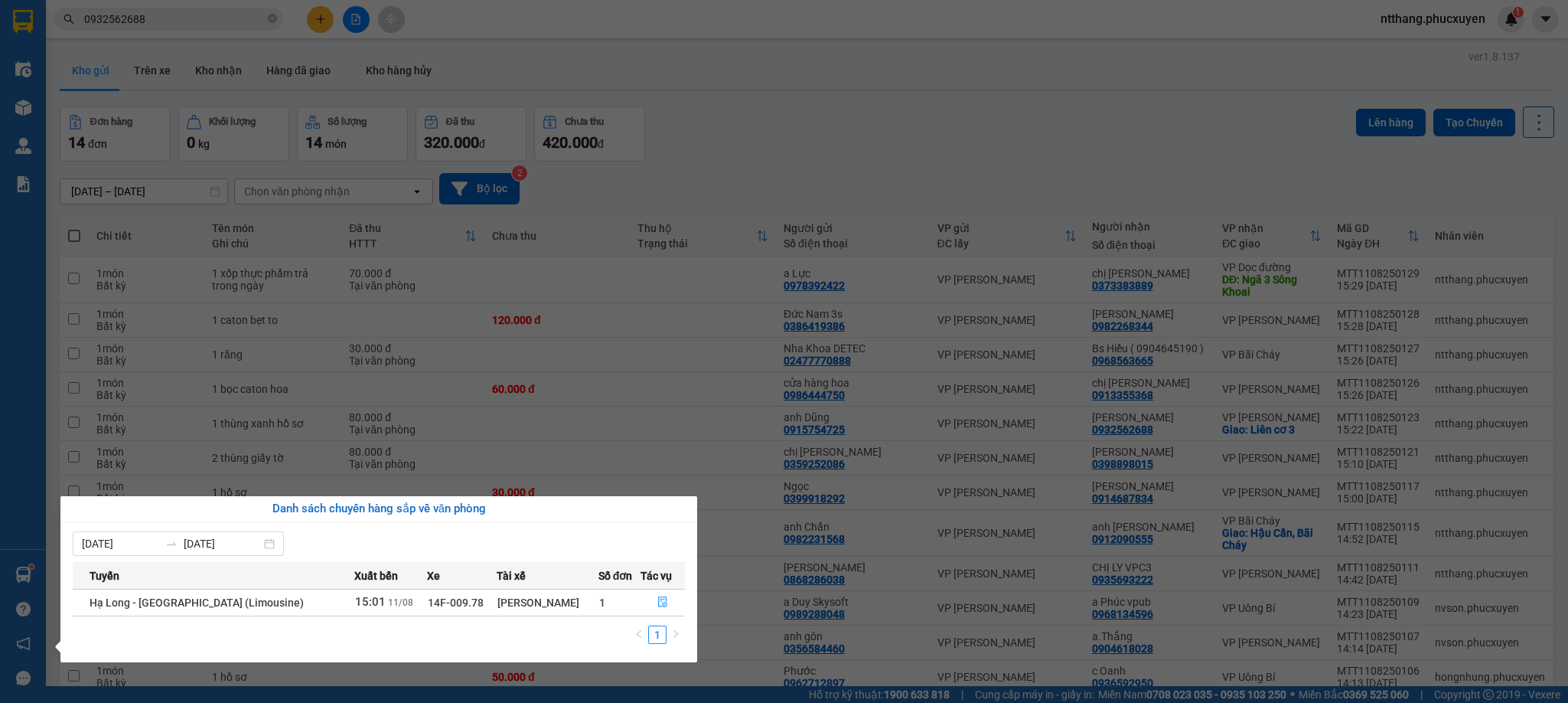
click at [817, 188] on section "Kết quả tìm kiếm ( 6 ) Bộ lọc Mã ĐH Trạng thái Món hàng Thu hộ Tổng cước Chưa c…" at bounding box center [784, 351] width 1568 height 703
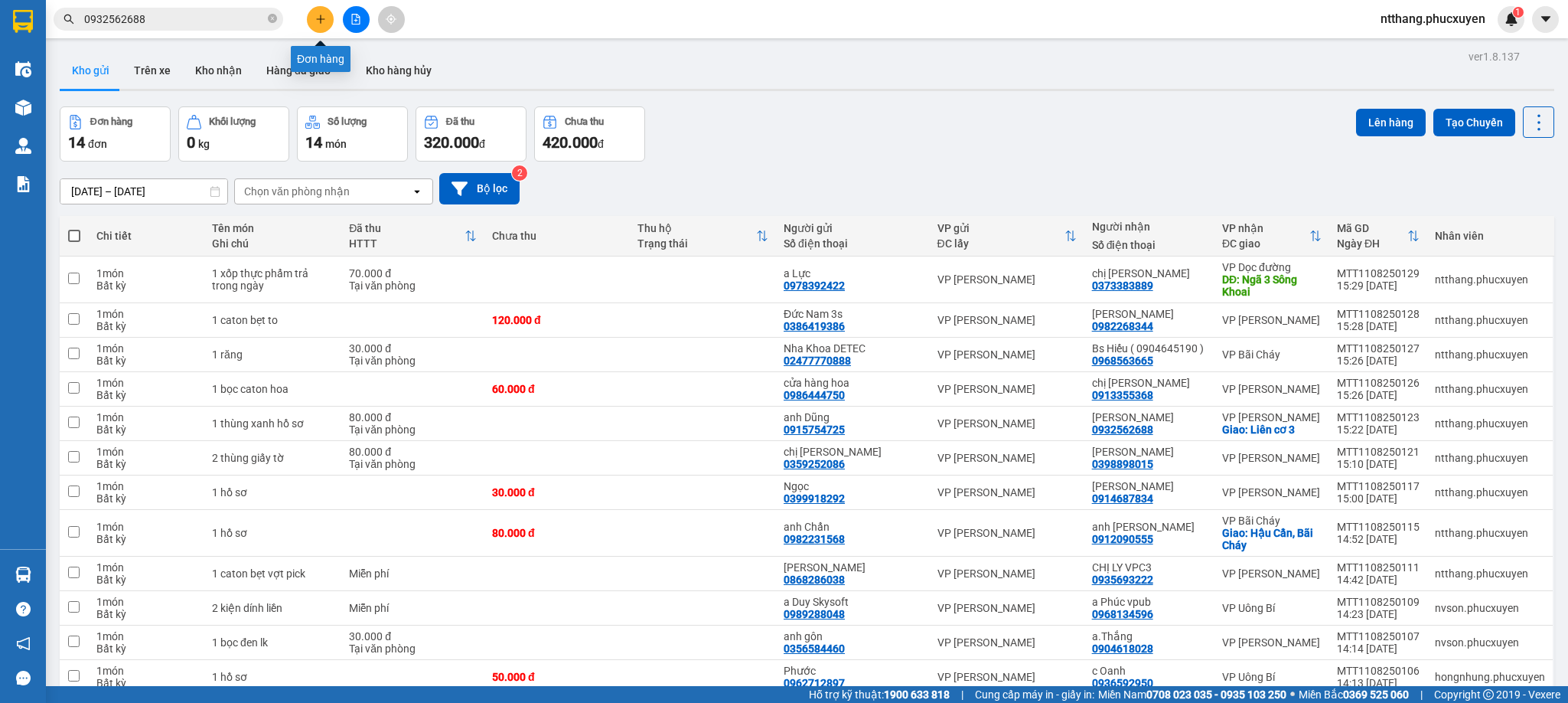
click at [320, 17] on icon "plus" at bounding box center [320, 19] width 11 height 11
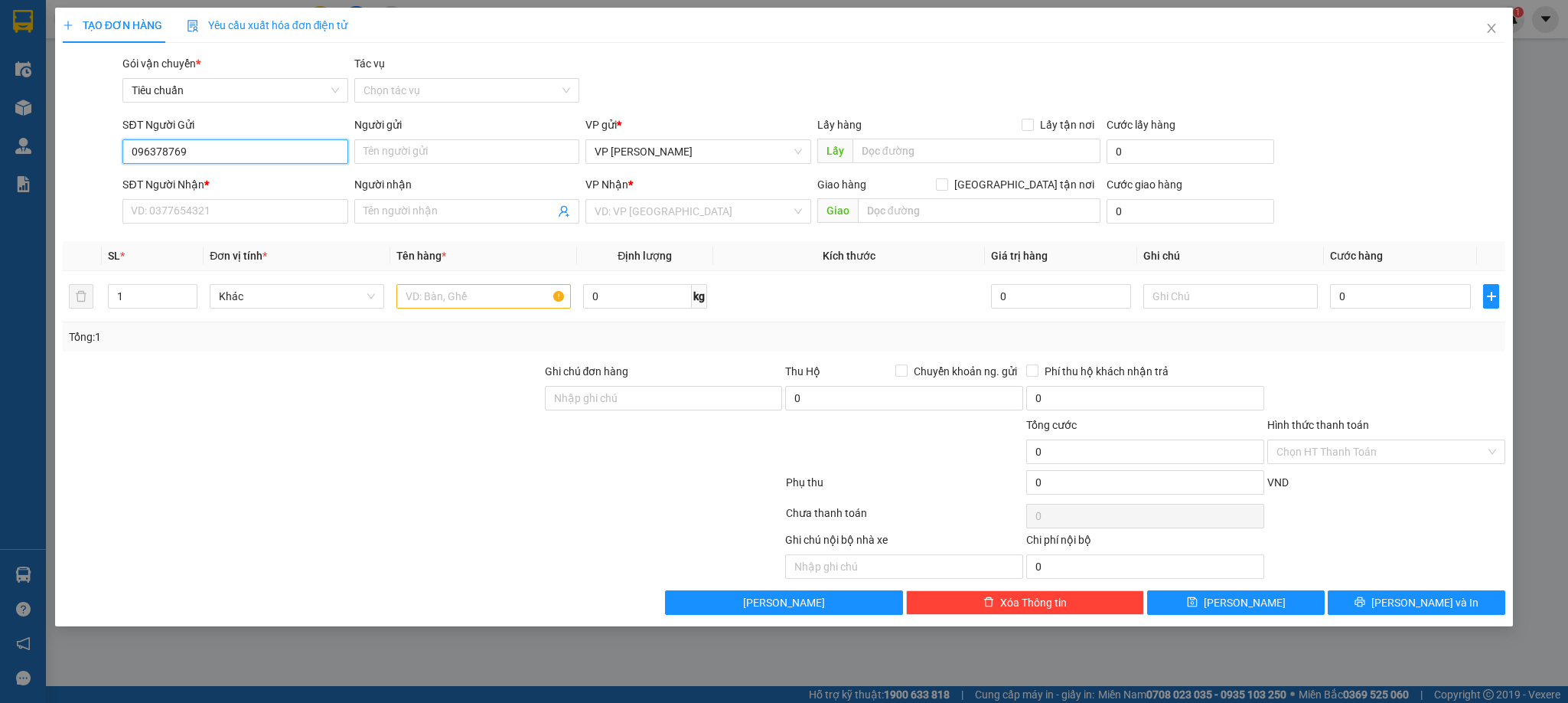
type input "0963787696"
click at [209, 184] on div "0963787696 - anh Mạnh" at bounding box center [235, 183] width 207 height 17
type input "anh Mạnh"
type input "0963787696"
click at [250, 224] on input "SĐT Người Nhận *" at bounding box center [234, 211] width 225 height 25
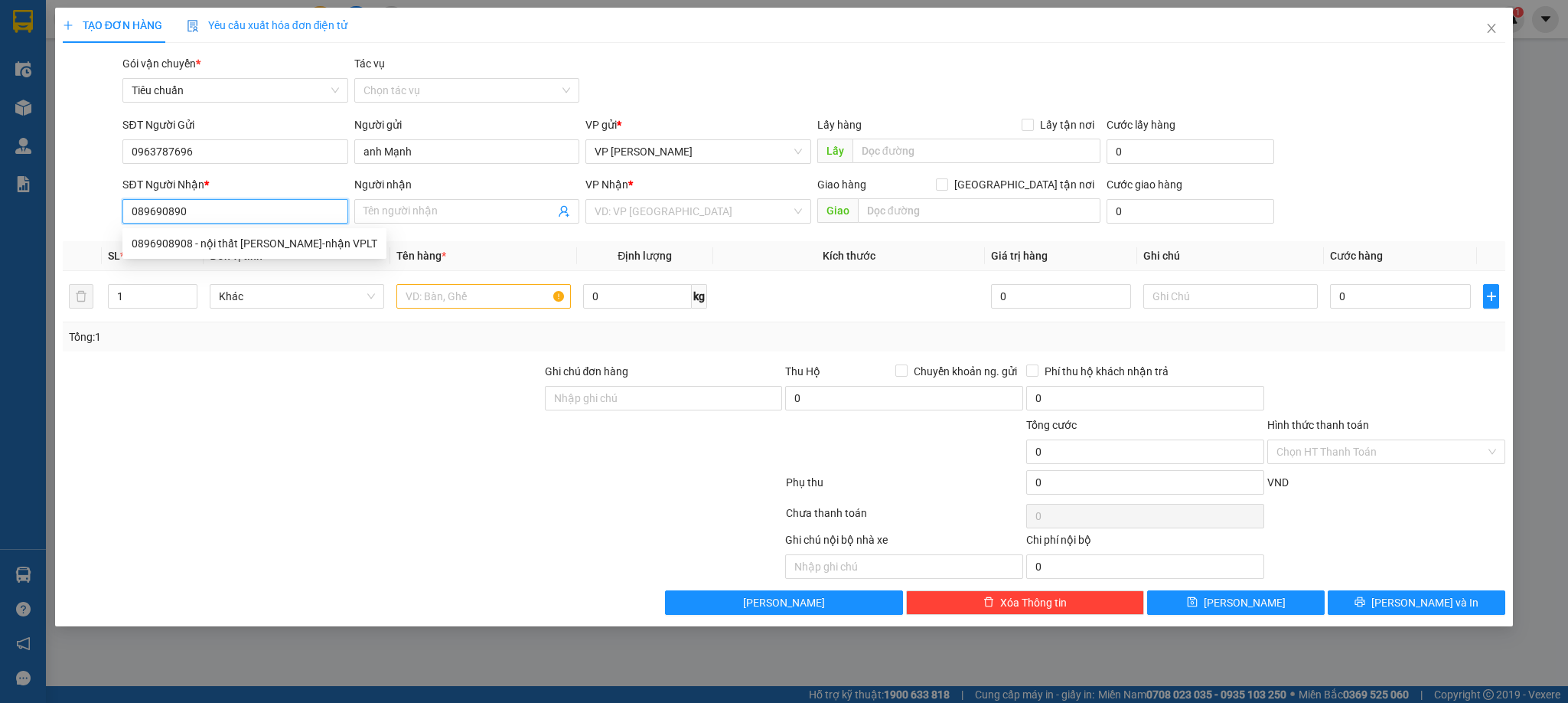
type input "0896908908"
click at [251, 243] on div "0896908908 - nội thất [PERSON_NAME]-nhận VPLT" at bounding box center [254, 243] width 246 height 17
type input "nội thất [PERSON_NAME]-nhận VPLT"
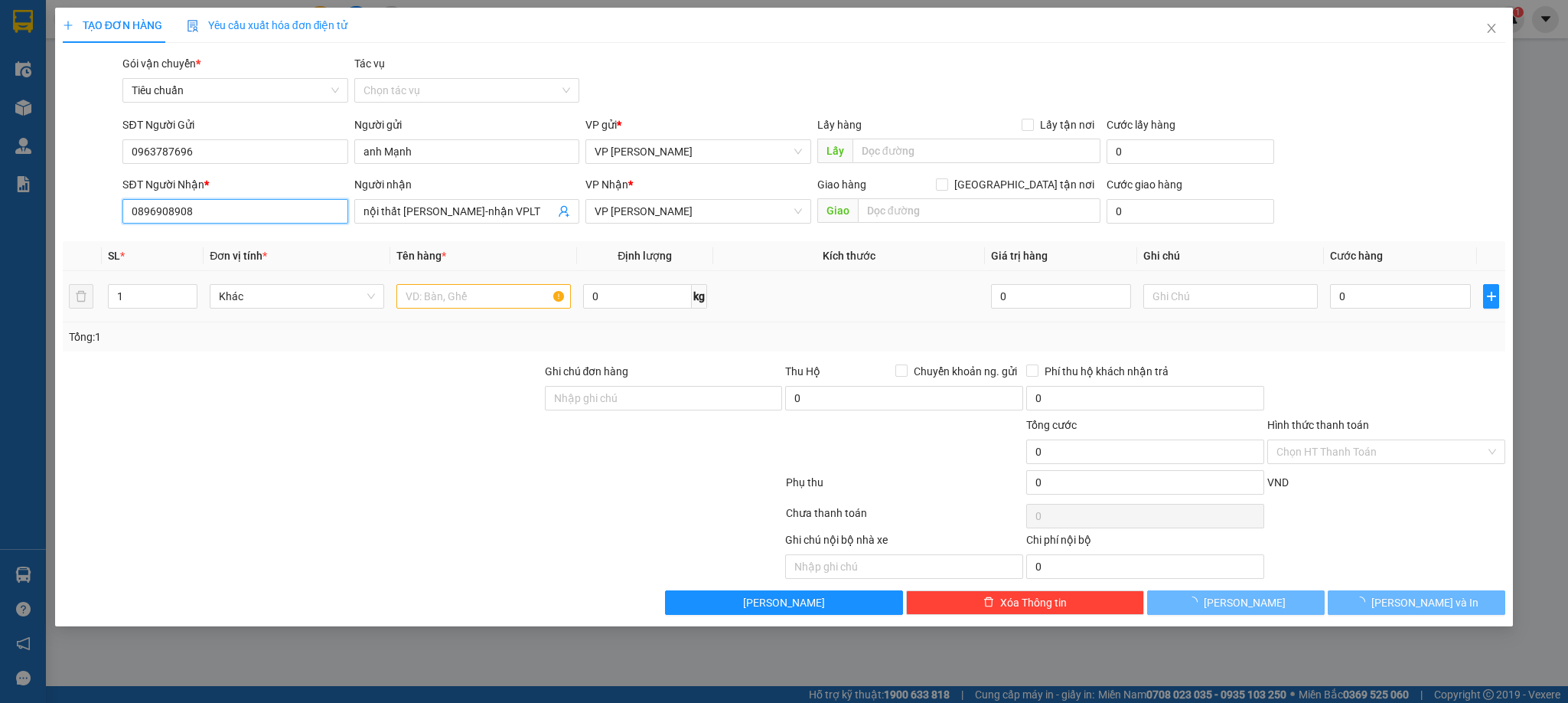
type input "0896908908"
click at [453, 296] on input "text" at bounding box center [484, 296] width 175 height 25
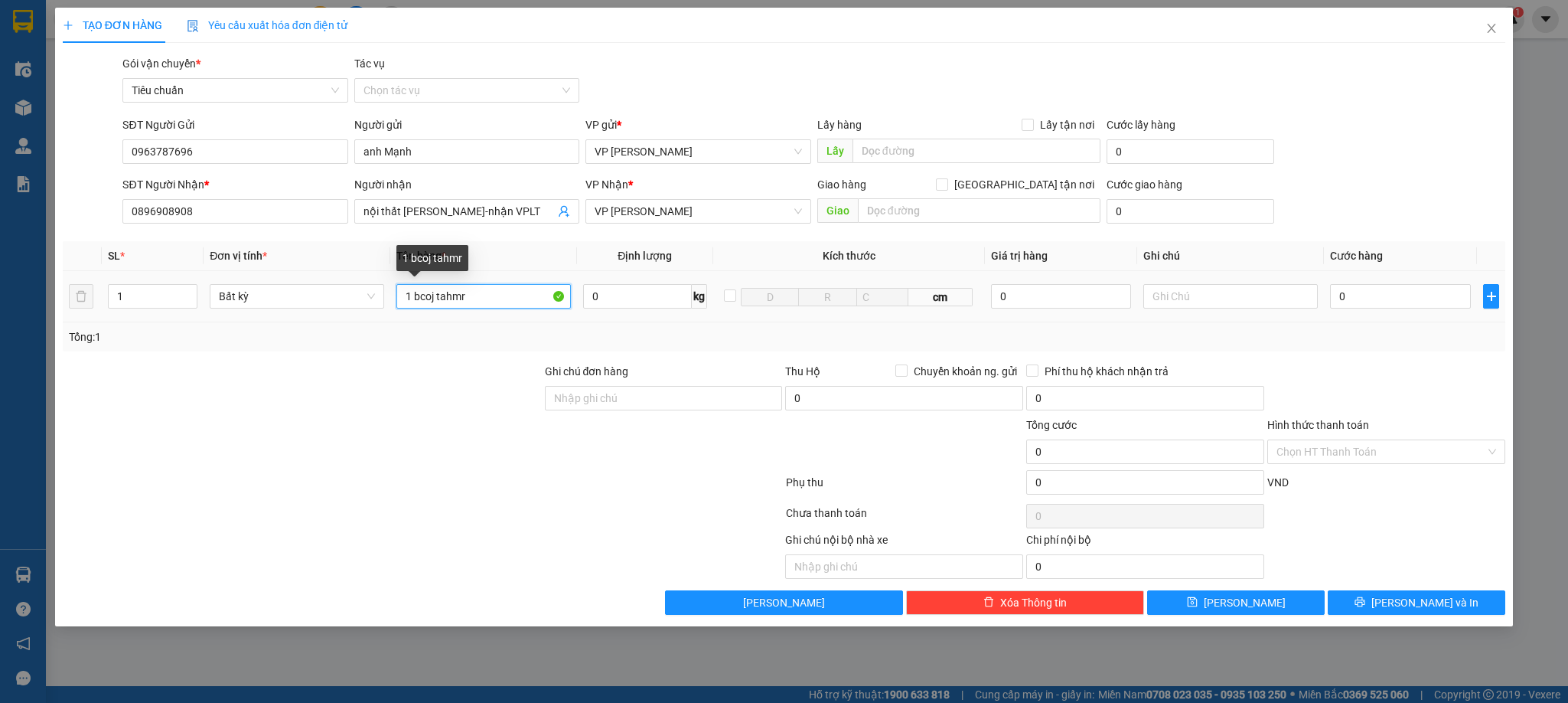
click at [441, 290] on input "1 bcoj tahmr" at bounding box center [484, 296] width 175 height 25
type input "1 bọc thảm"
click at [1408, 305] on input "0" at bounding box center [1401, 296] width 141 height 25
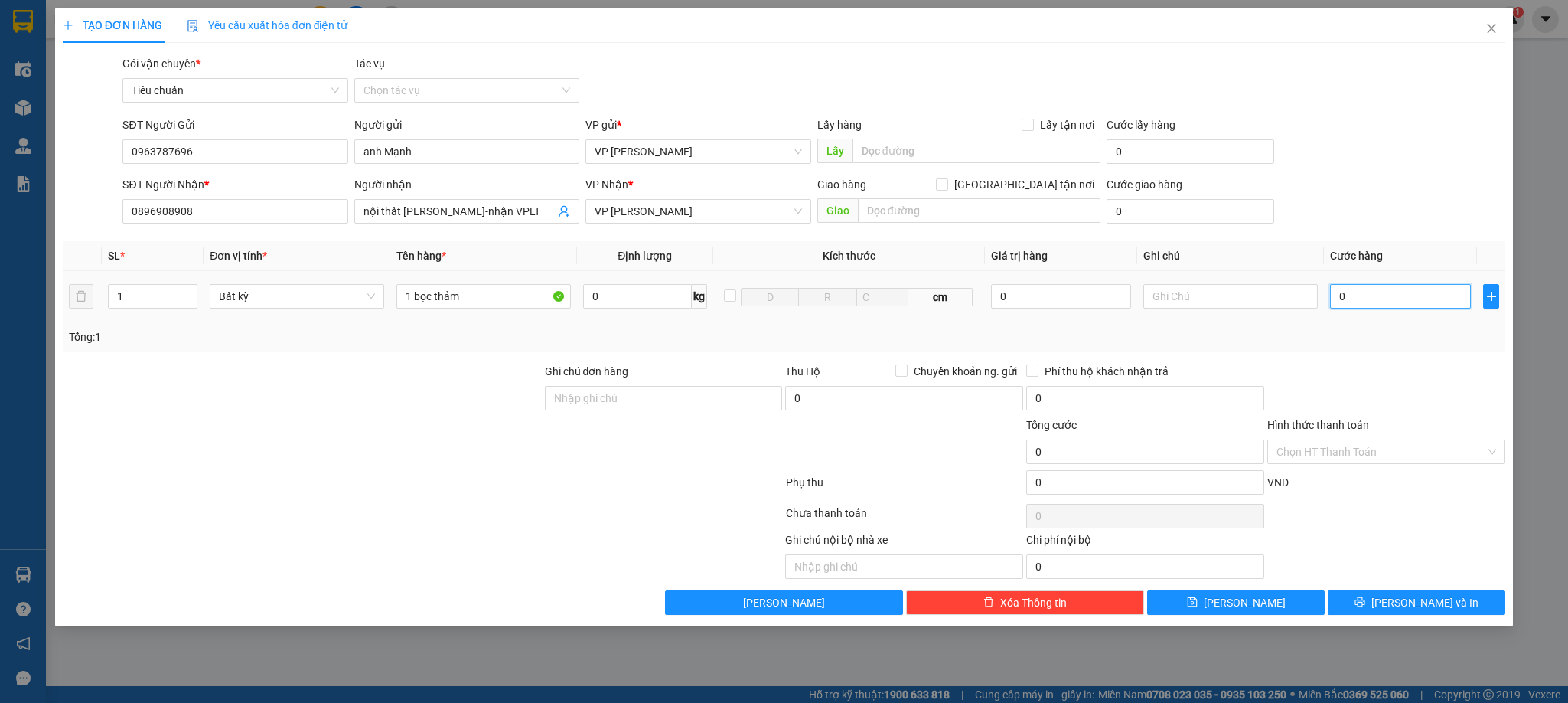
type input "5"
type input "50"
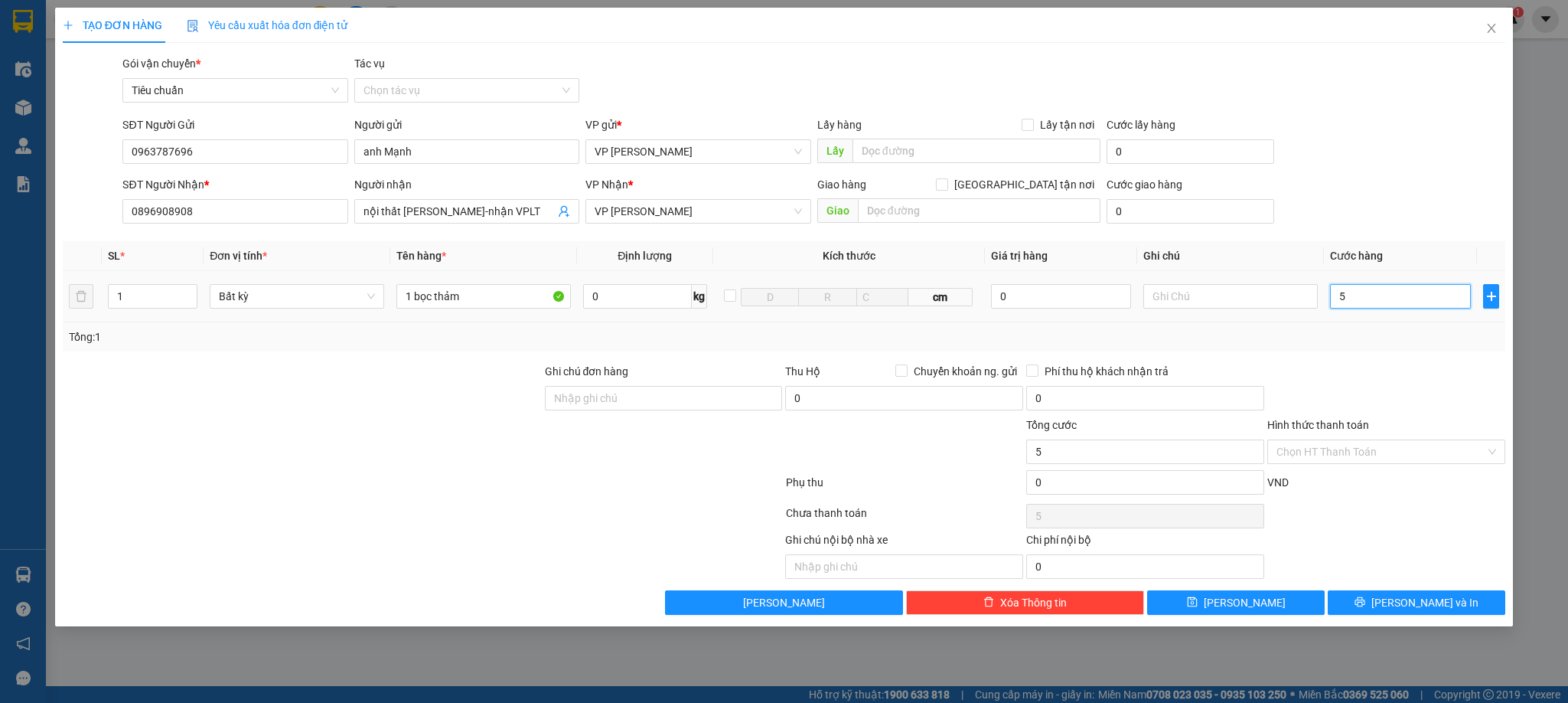
type input "50"
type input "50.000"
click at [1433, 344] on div "Tổng: 1" at bounding box center [784, 337] width 1432 height 17
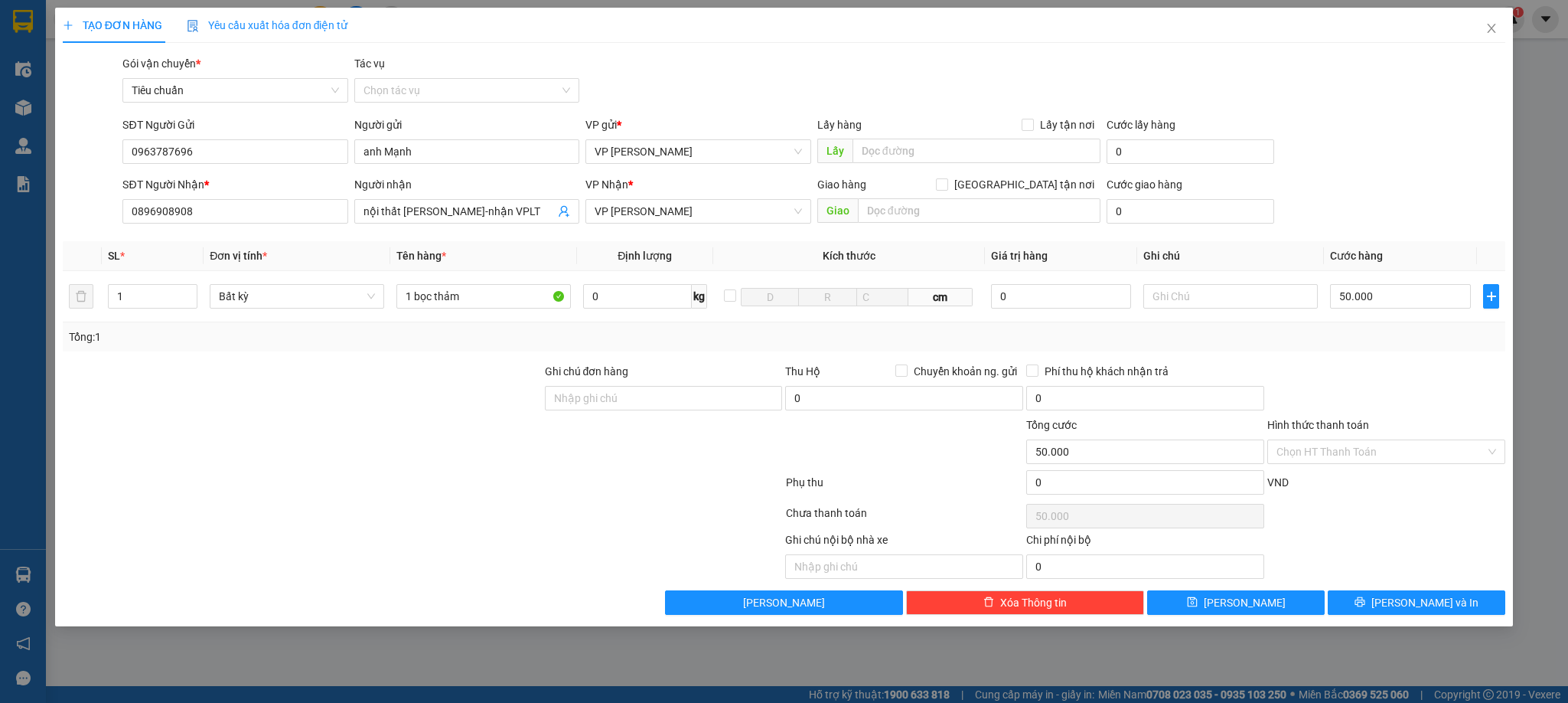
click at [1390, 593] on div "Transit Pickup Surcharge Ids Transit Deliver Surcharge Ids Transit Deliver Surc…" at bounding box center [784, 335] width 1443 height 560
click at [1386, 595] on button "[PERSON_NAME] và In" at bounding box center [1417, 602] width 178 height 25
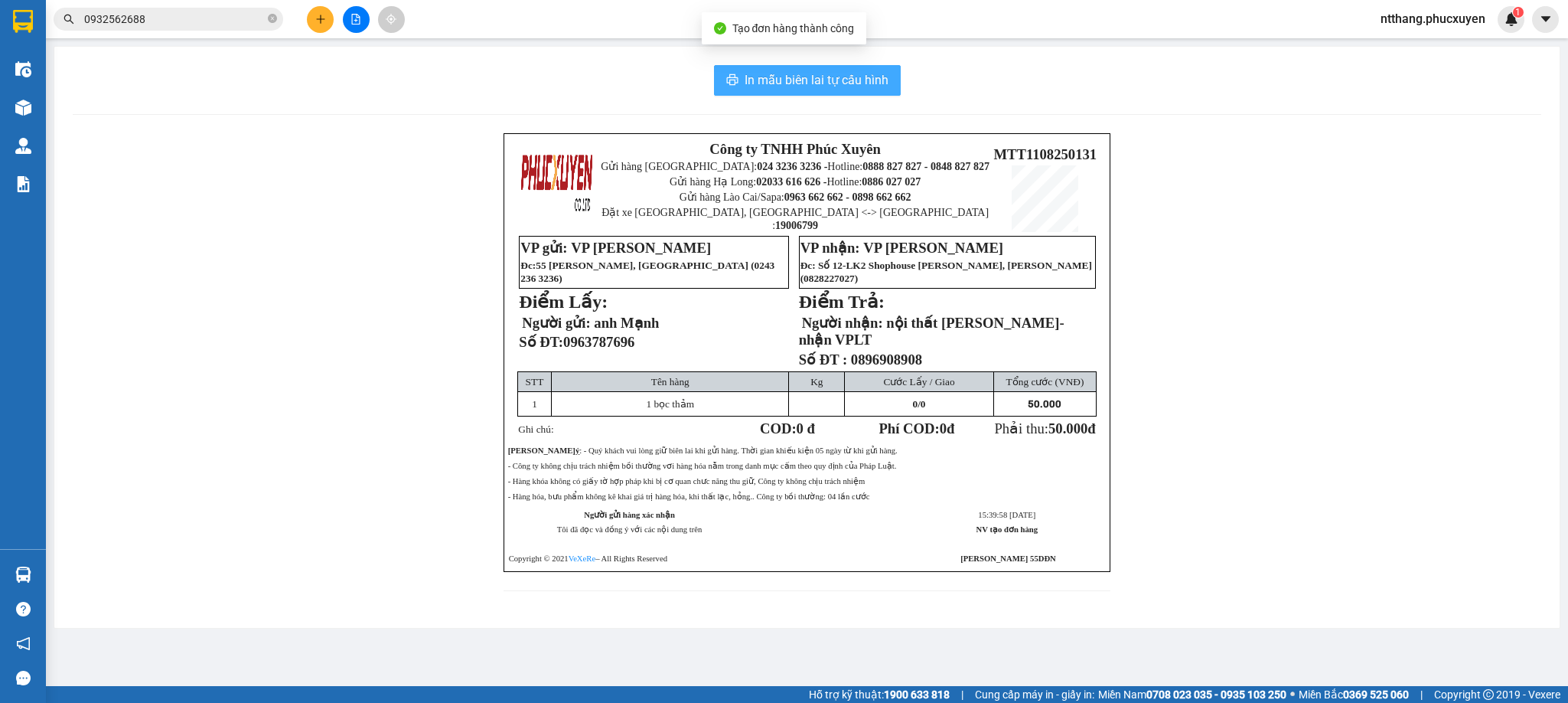
click at [739, 71] on button "In mẫu biên lai tự cấu hình" at bounding box center [808, 81] width 186 height 31
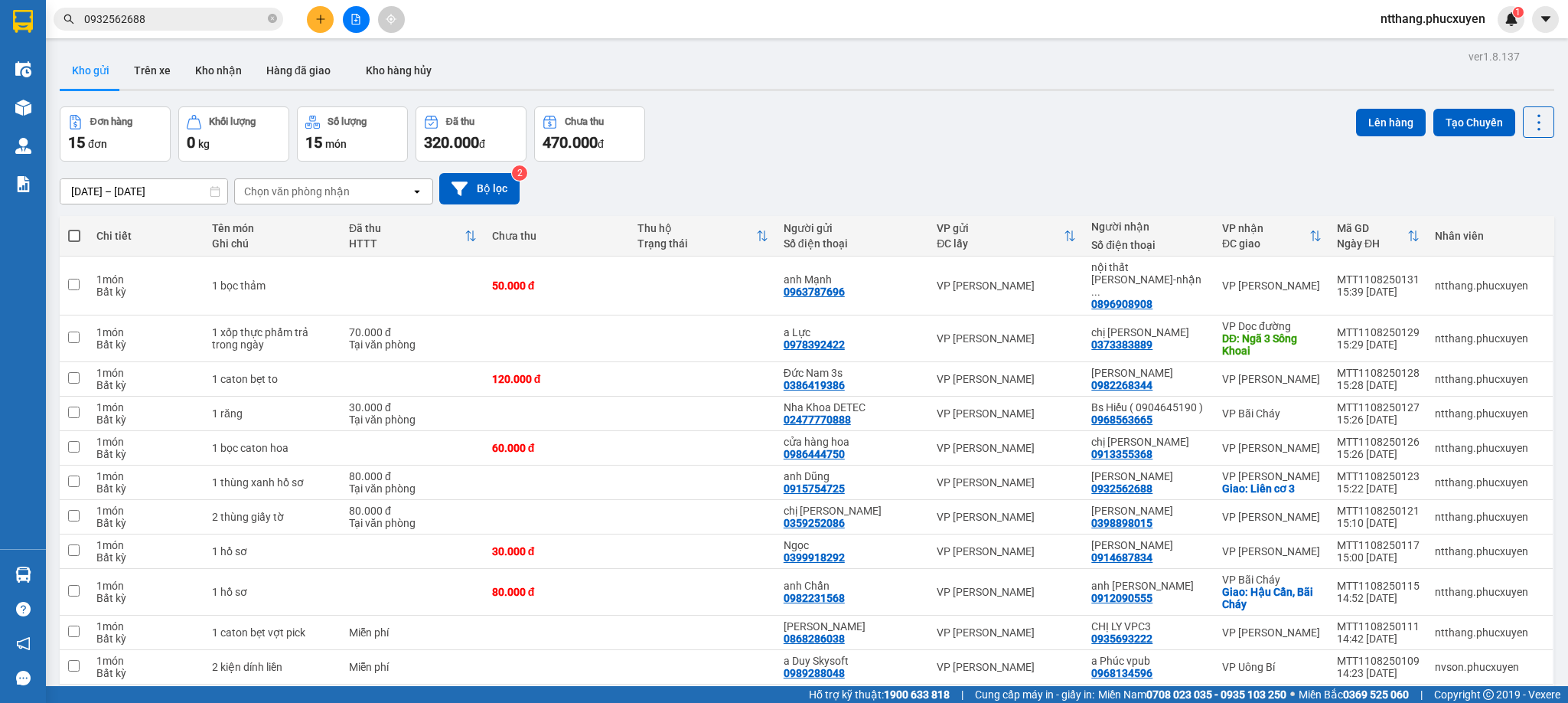
click at [936, 133] on div "Đơn hàng 15 đơn Khối lượng 0 kg Số lượng 15 món Đã thu 320.000 đ Chưa thu 470.0…" at bounding box center [807, 134] width 1495 height 55
click at [186, 20] on input "0932562688" at bounding box center [174, 20] width 181 height 17
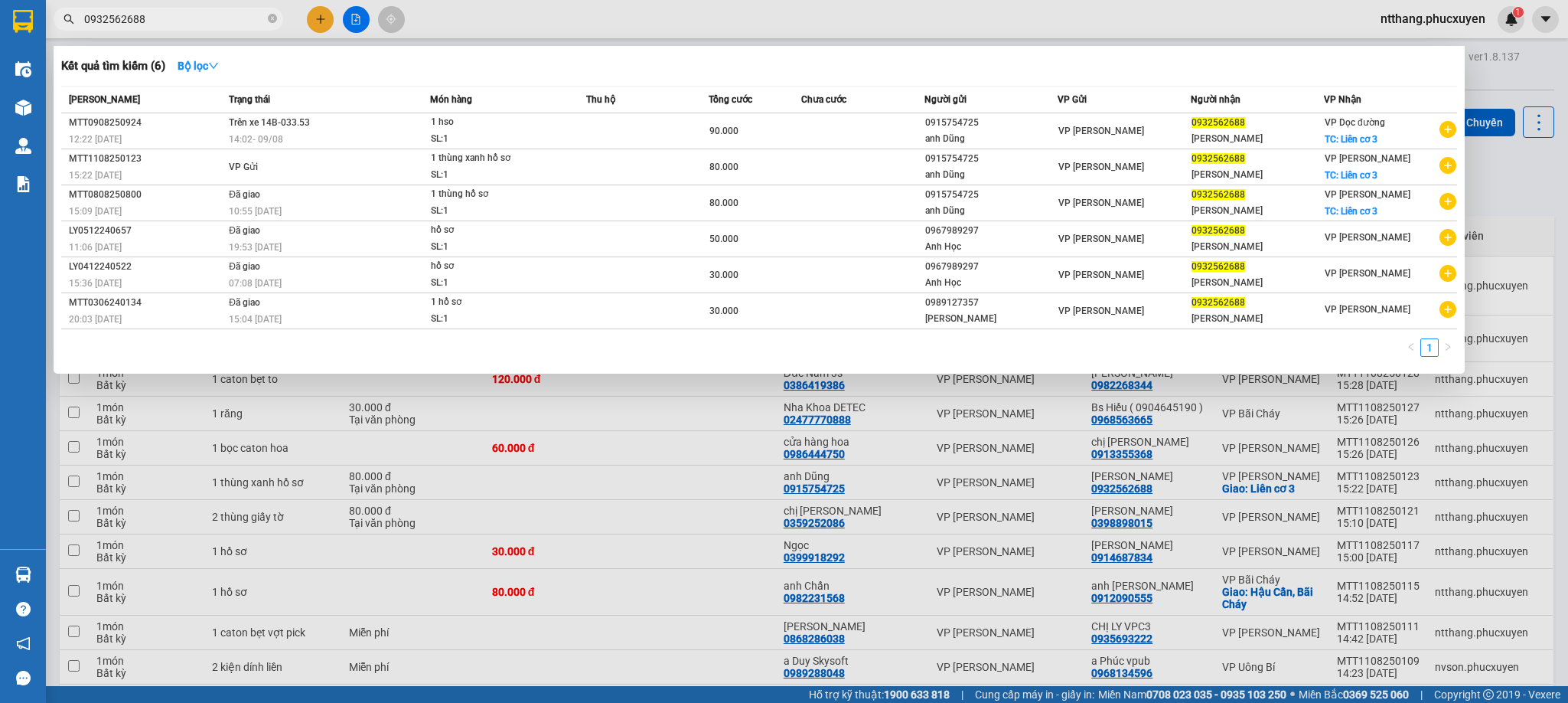
click at [186, 17] on input "0932562688" at bounding box center [174, 20] width 181 height 17
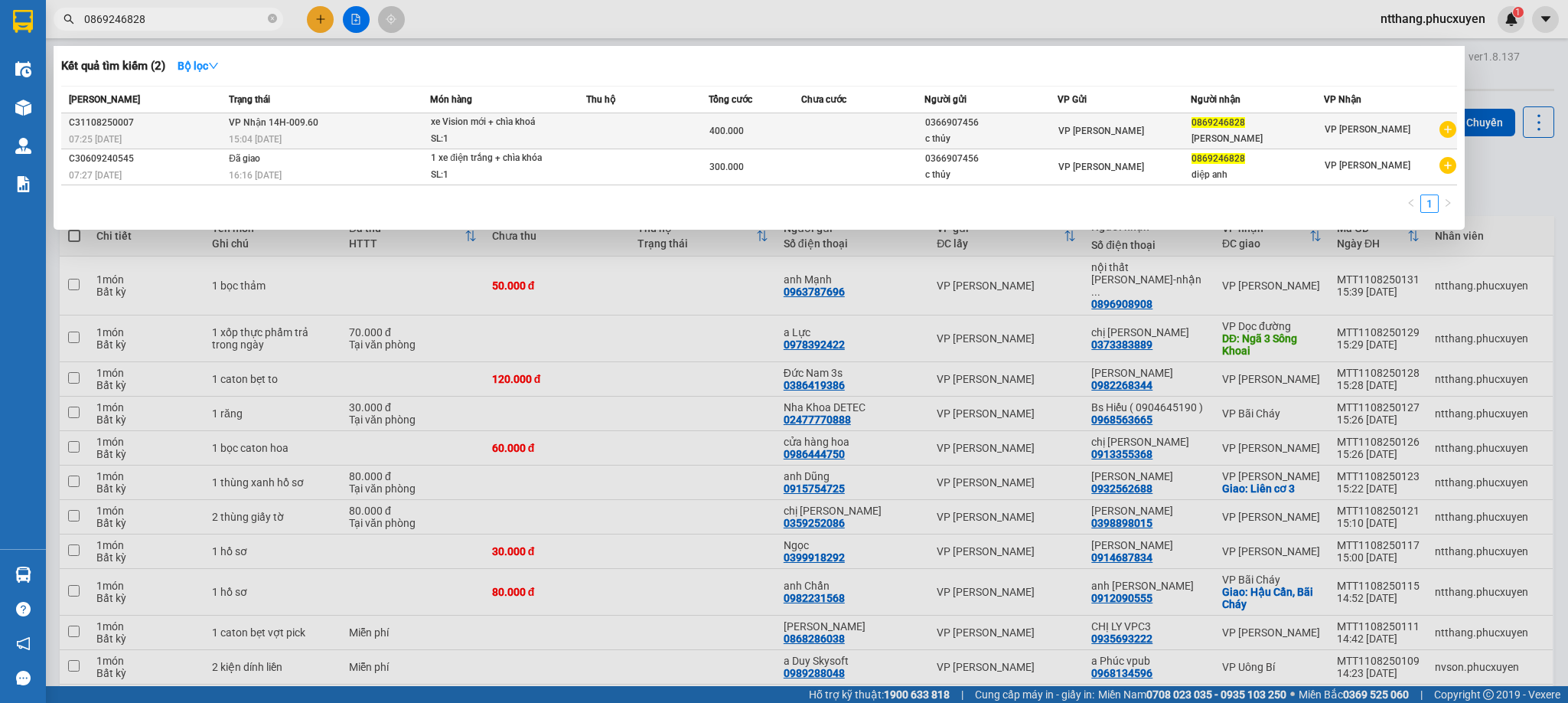
type input "0869246828"
click at [281, 122] on span "VP Nhận 14H-009.60" at bounding box center [274, 122] width 90 height 11
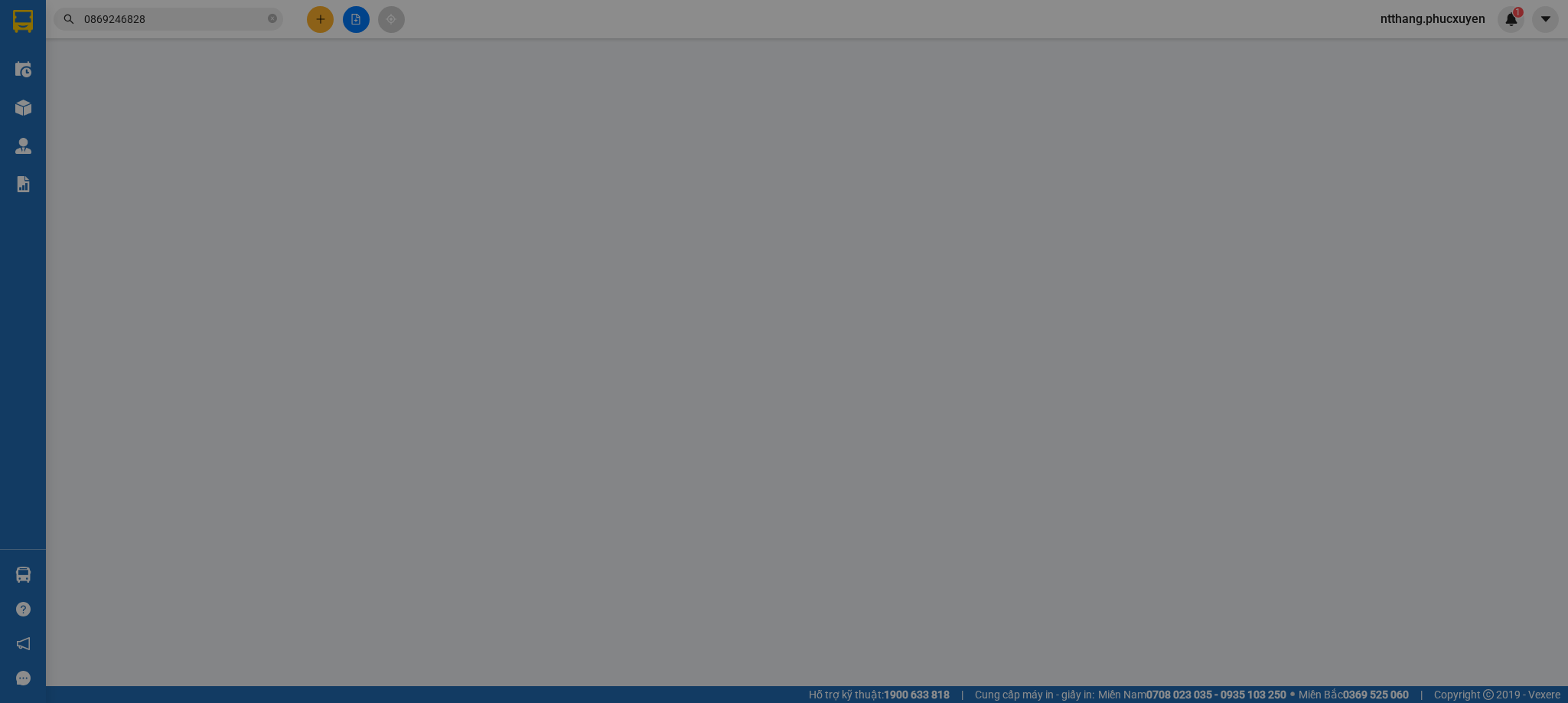
type input "0366907456"
type input "c thủy"
type input "0869246828"
type input "[PERSON_NAME]"
type input "400.000"
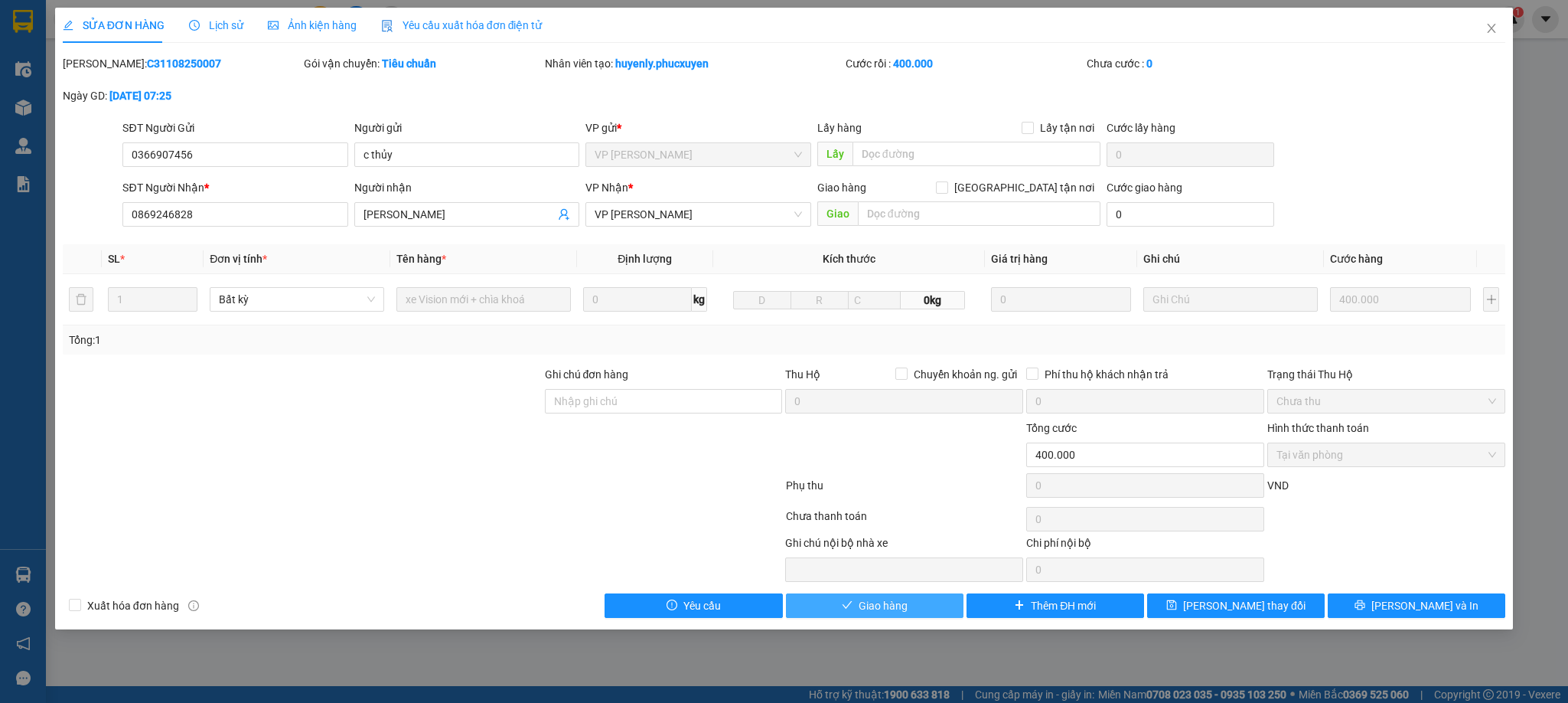
click at [875, 605] on span "Giao hàng" at bounding box center [883, 605] width 49 height 17
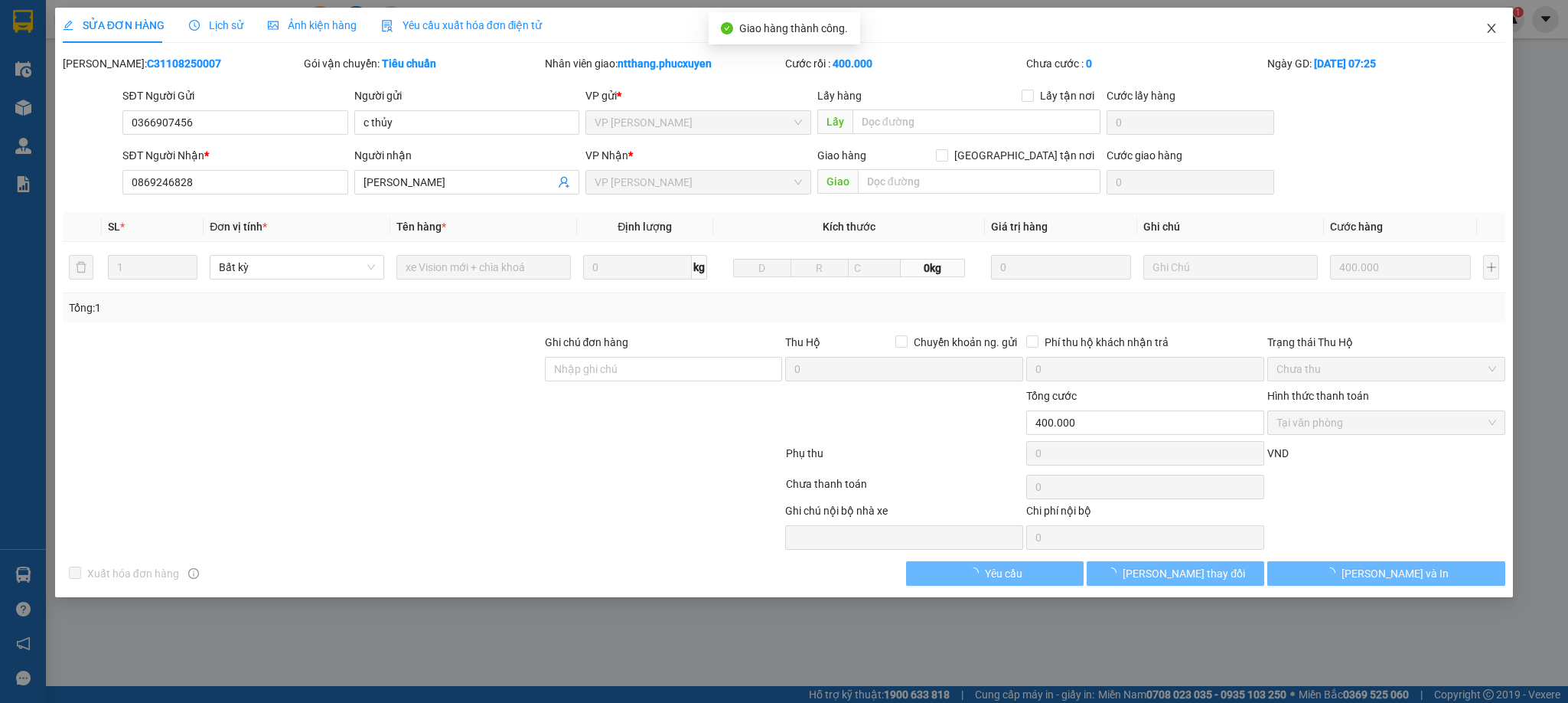
click at [1493, 31] on icon "close" at bounding box center [1492, 28] width 12 height 12
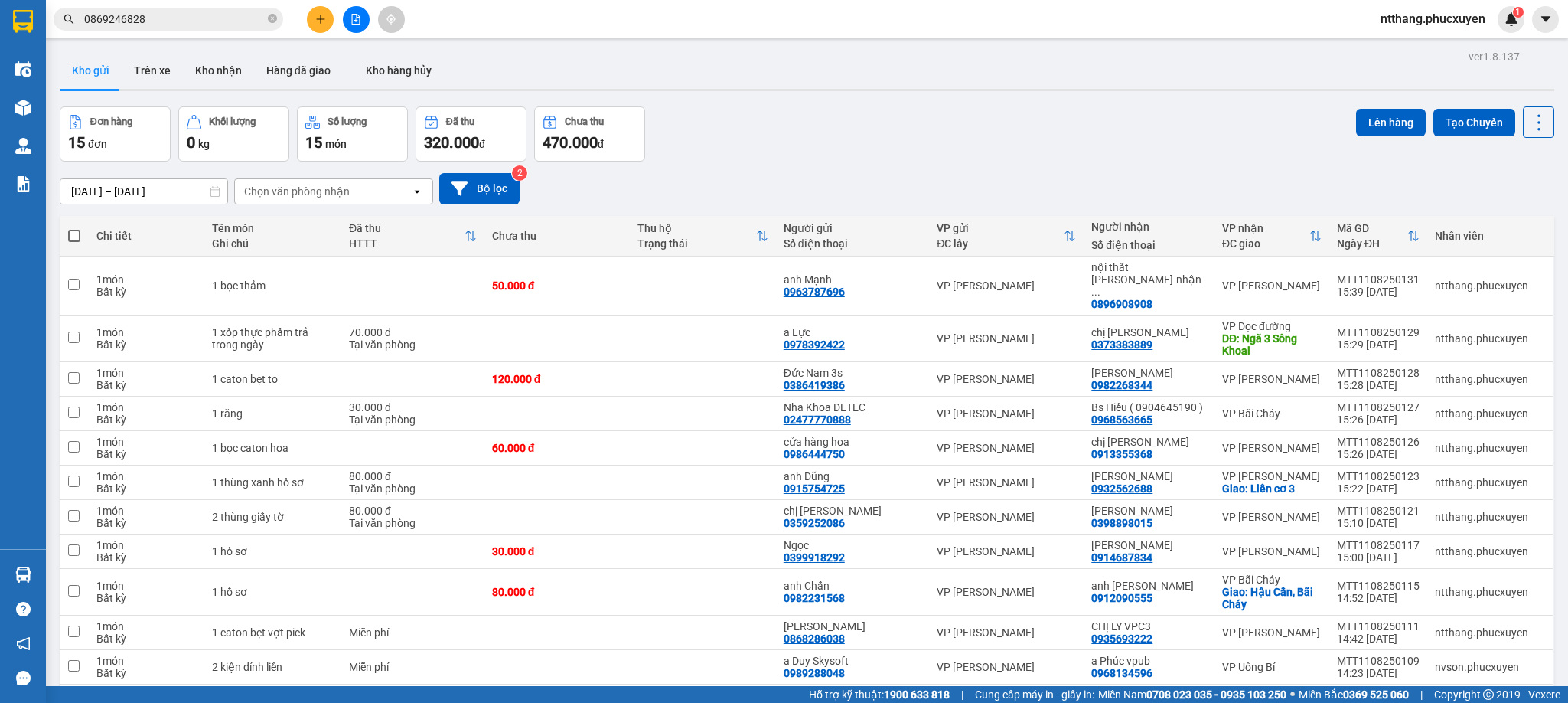
click at [1194, 85] on div "Kho gửi Trên xe Kho nhận Hàng đã giao Kho hàng hủy" at bounding box center [807, 72] width 1495 height 41
click at [184, 62] on button "Kho nhận" at bounding box center [219, 70] width 71 height 36
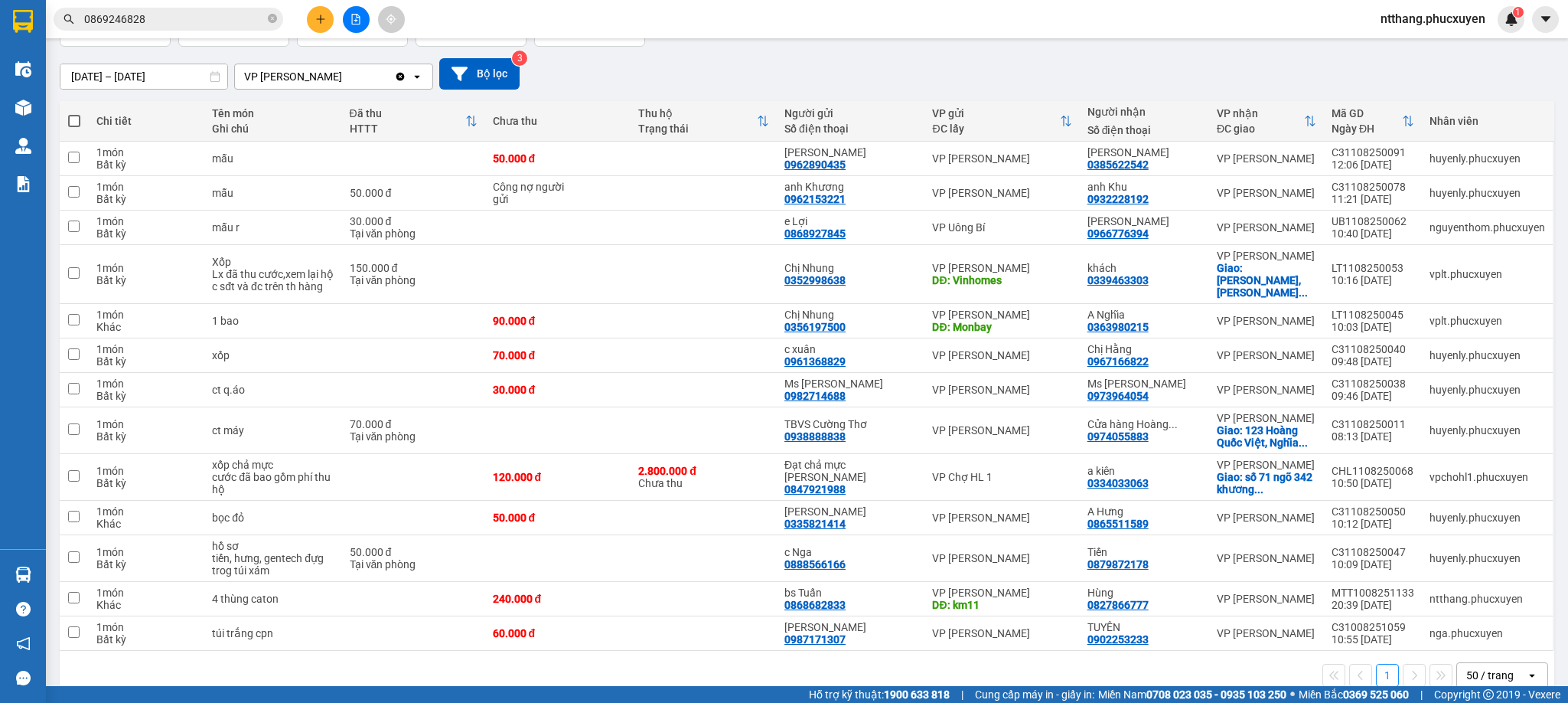
scroll to position [175, 0]
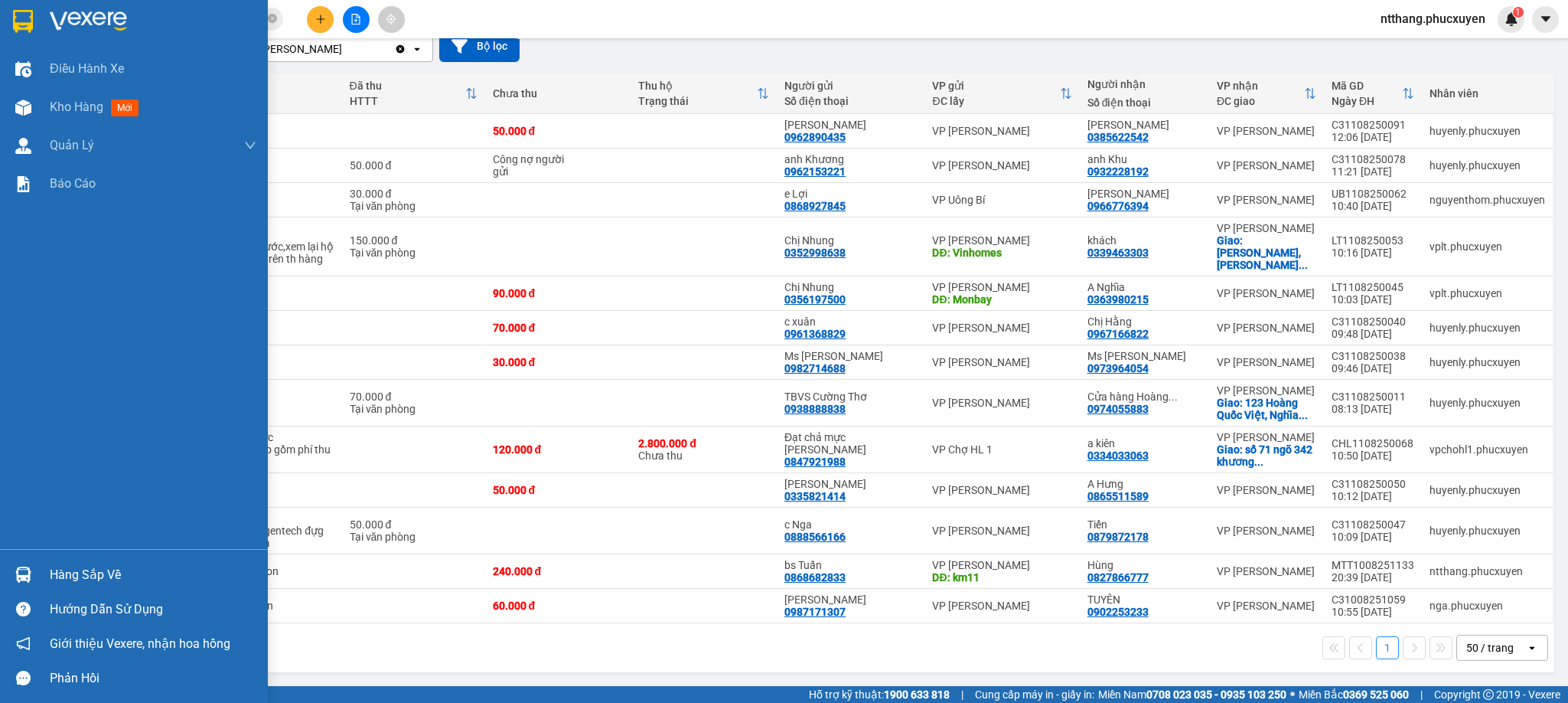
click at [20, 571] on img at bounding box center [23, 574] width 16 height 16
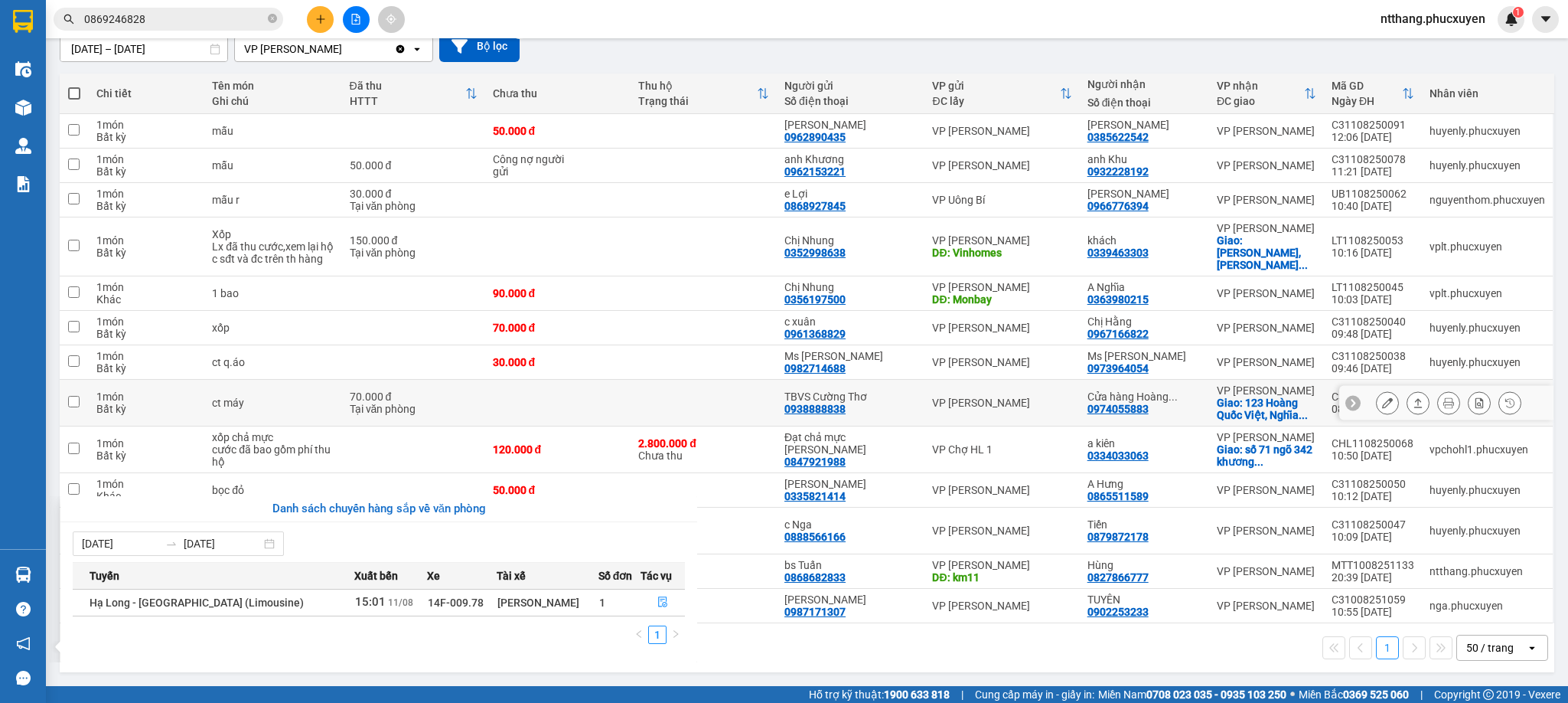
click at [1169, 366] on section "Kết quả tìm kiếm ( 2 ) Bộ lọc Mã ĐH Trạng thái Món hàng Thu hộ Tổng cước Chưa c…" at bounding box center [784, 351] width 1568 height 703
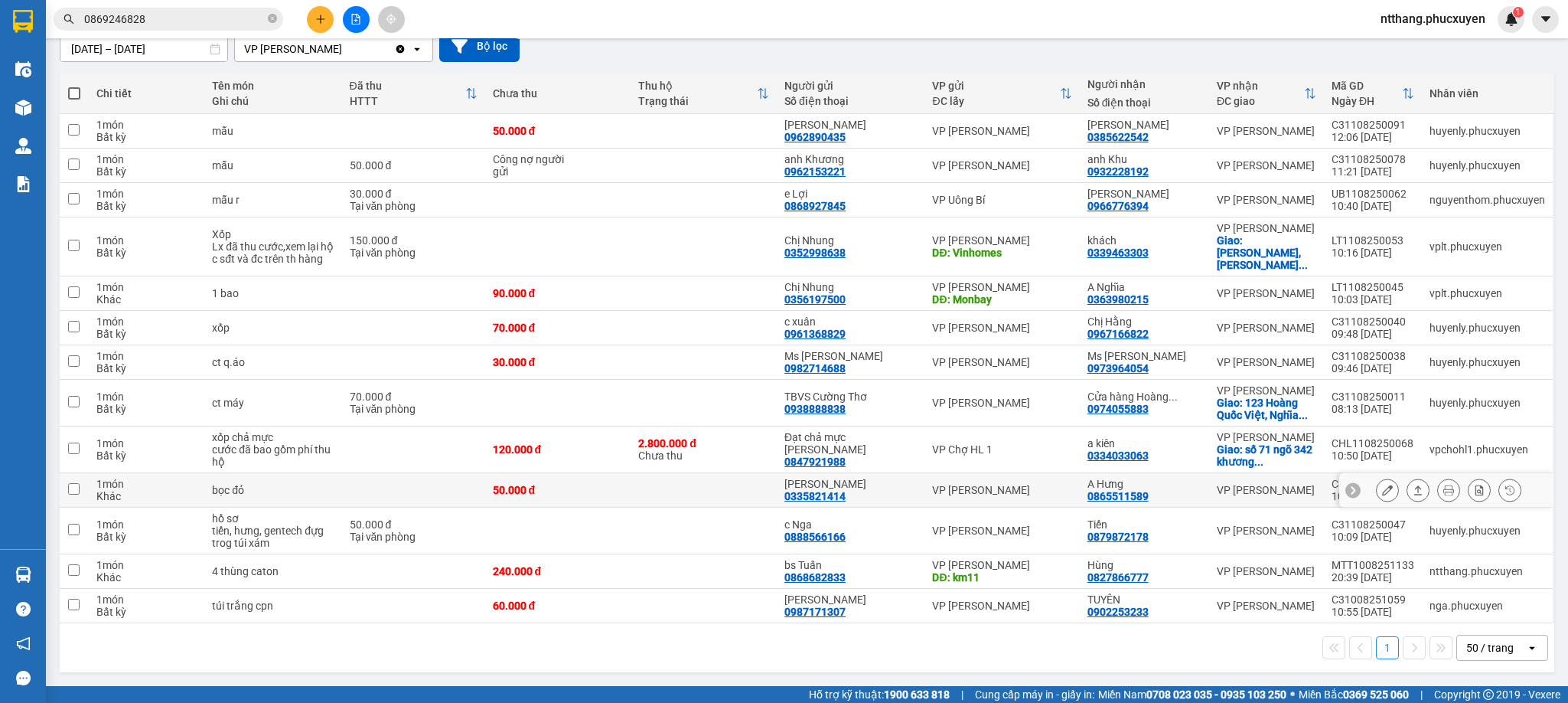
click at [1382, 487] on icon at bounding box center [1387, 490] width 11 height 11
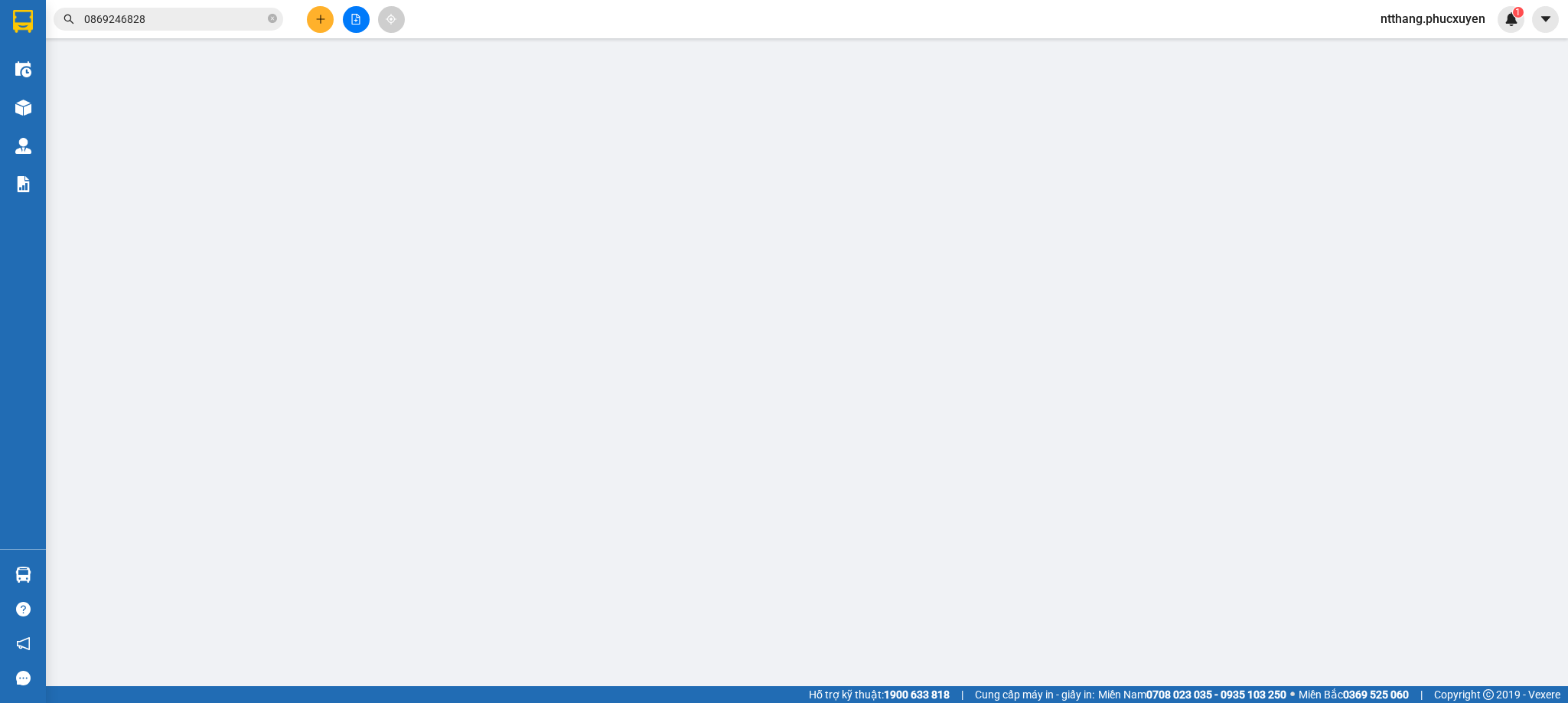
type input "0335821414"
type input "[PERSON_NAME]"
type input "0865511589"
type input "A Hưng"
type input "50.000"
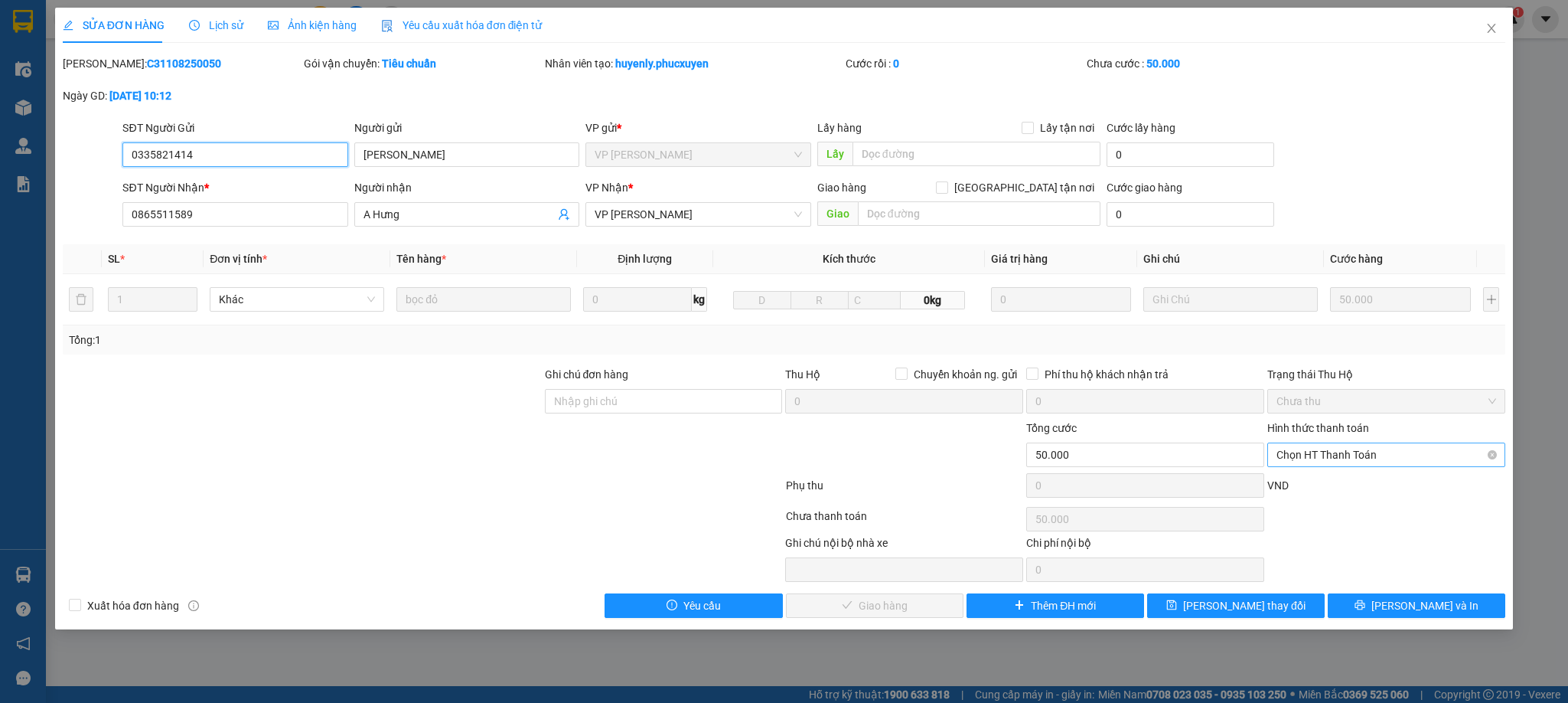
click at [1335, 453] on span "Chọn HT Thanh Toán" at bounding box center [1386, 455] width 220 height 23
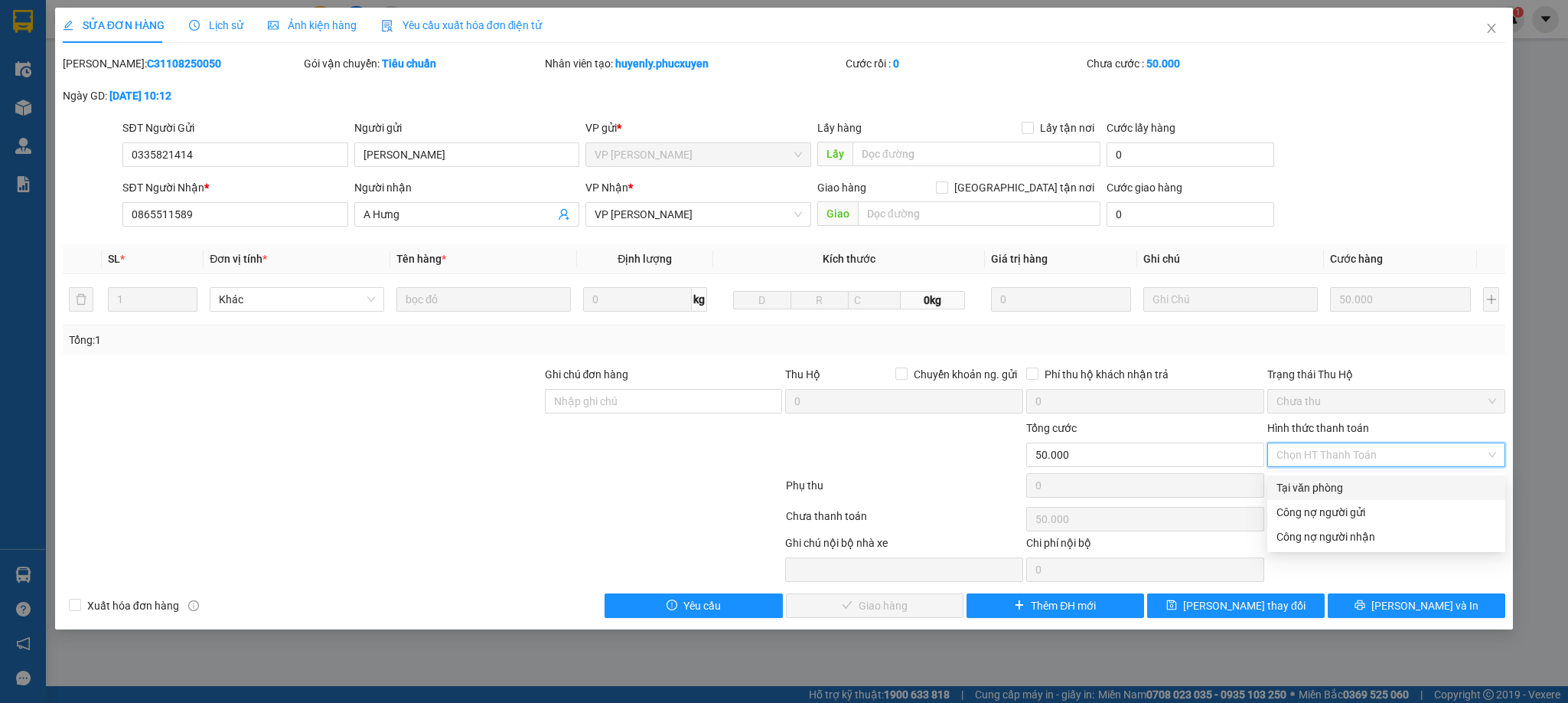
drag, startPoint x: 1322, startPoint y: 486, endPoint x: 1114, endPoint y: 567, distance: 223.2
click at [1307, 492] on div "Tại văn phòng" at bounding box center [1386, 488] width 220 height 17
type input "0"
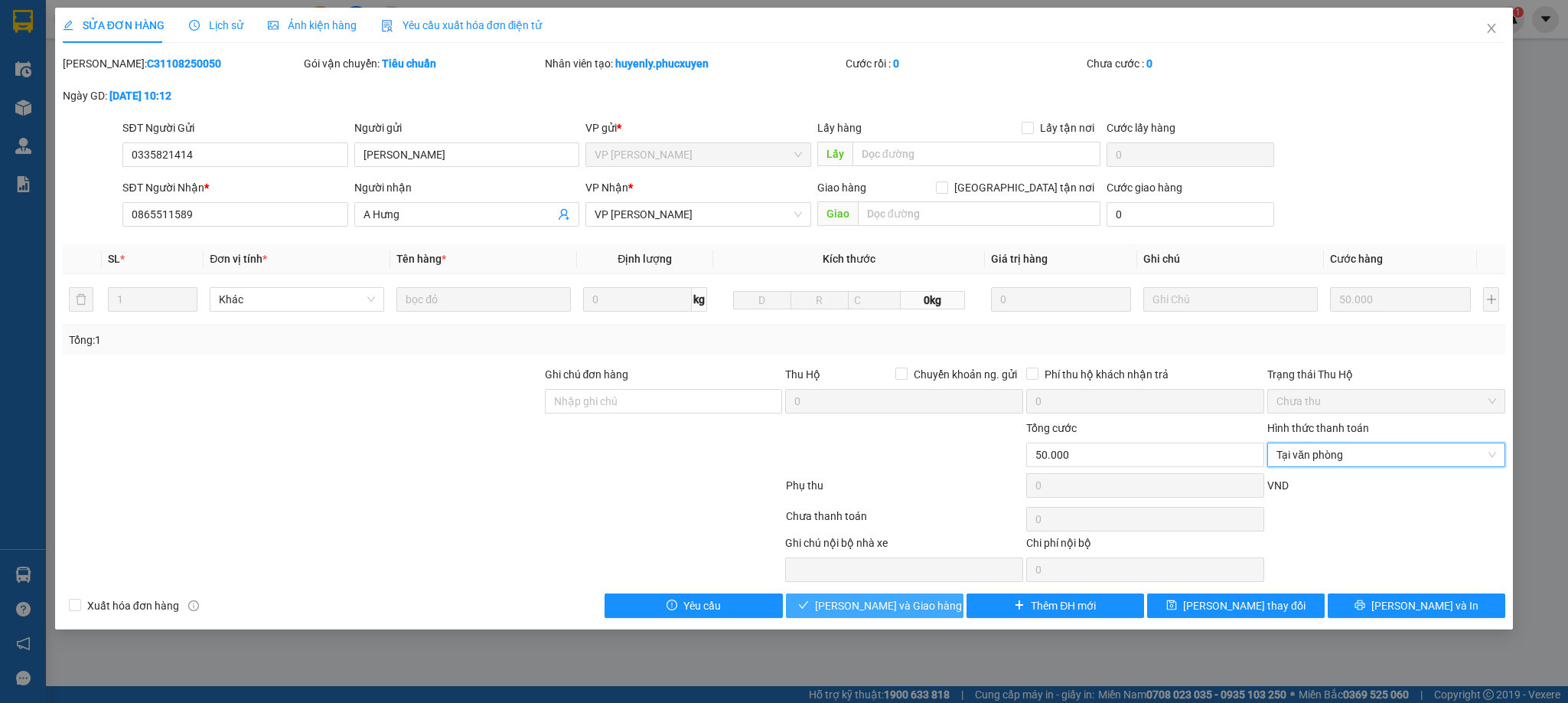
click at [912, 609] on span "[PERSON_NAME] và Giao hàng" at bounding box center [888, 605] width 147 height 17
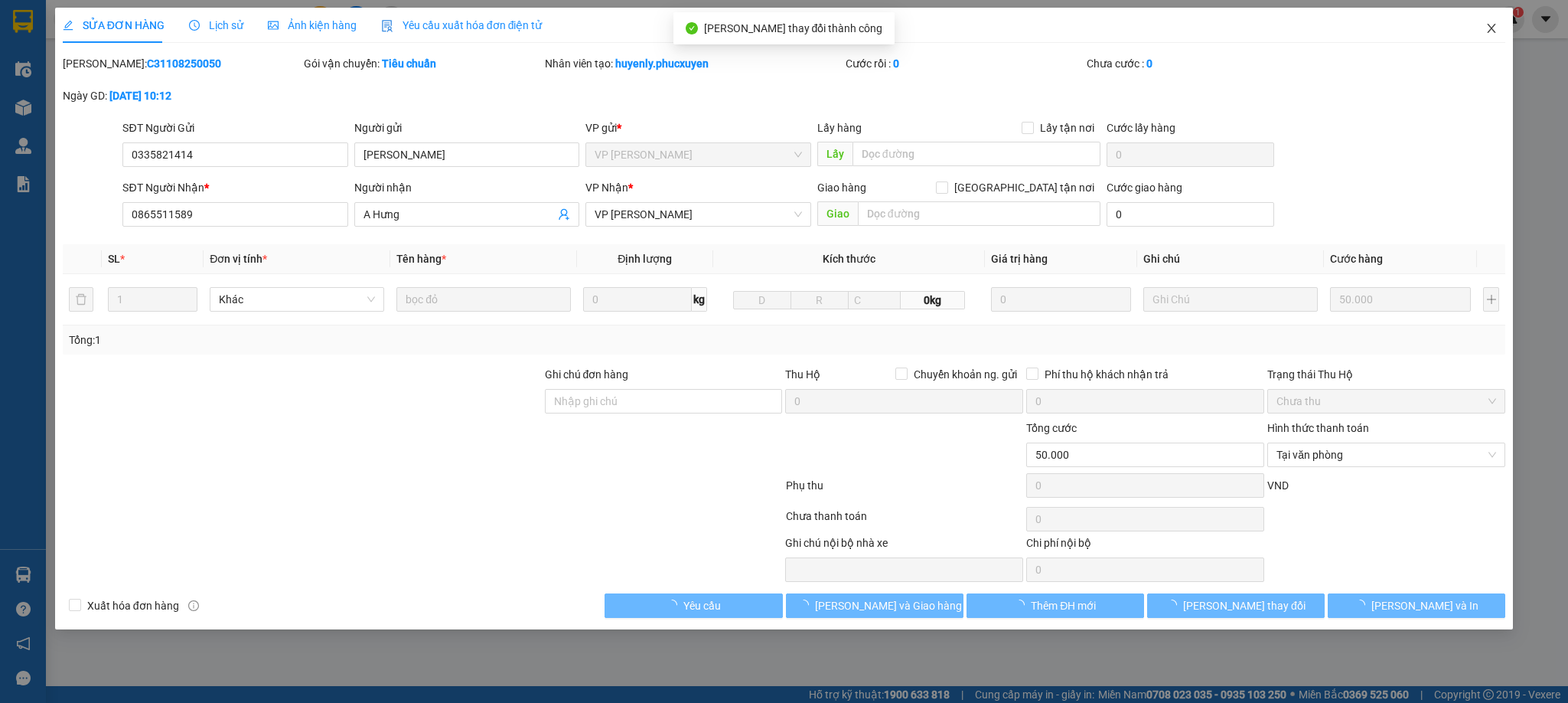
click at [1487, 25] on icon "close" at bounding box center [1492, 28] width 12 height 12
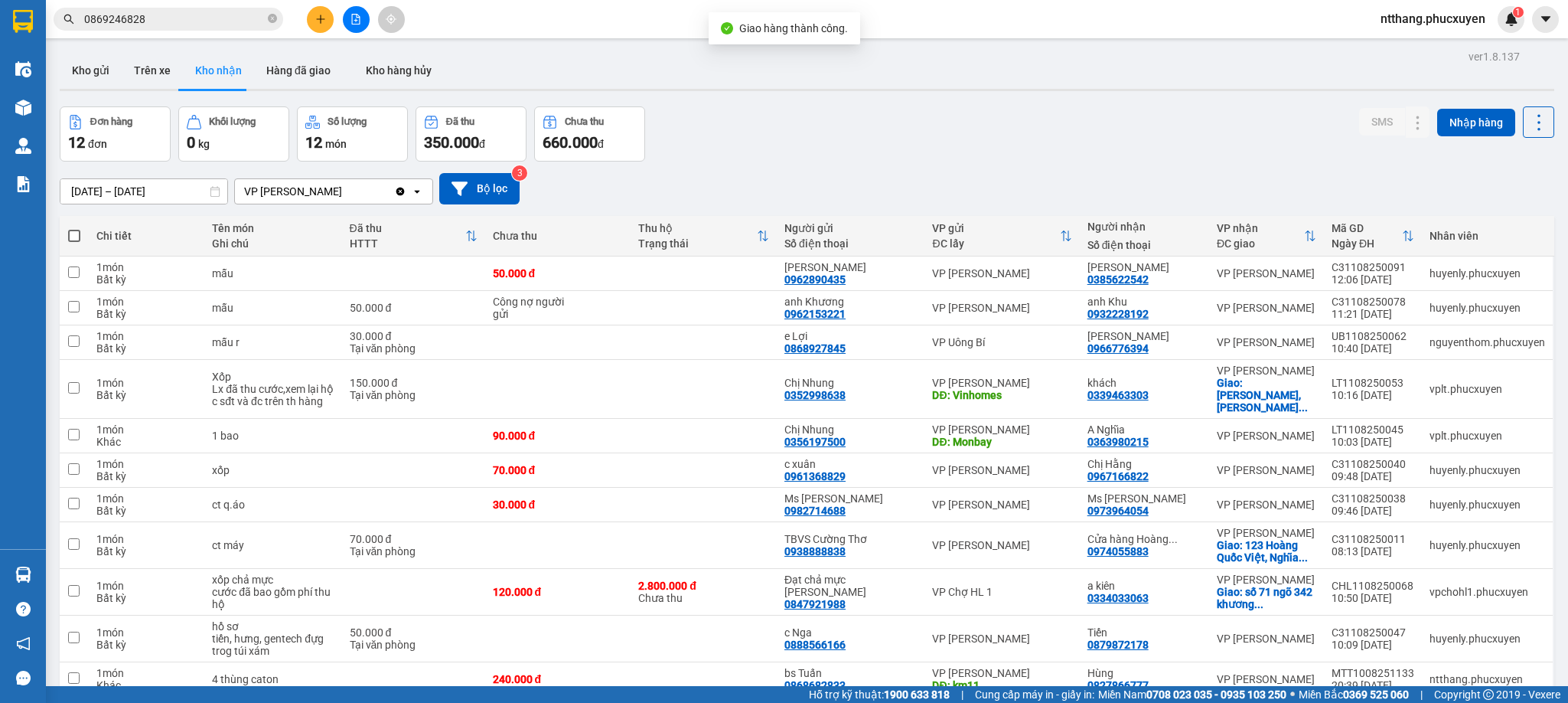
click at [1072, 143] on div "Đơn hàng 12 đơn Khối lượng 0 kg Số lượng 12 món Đã thu 350.000 đ Chưa thu 660.0…" at bounding box center [807, 134] width 1495 height 55
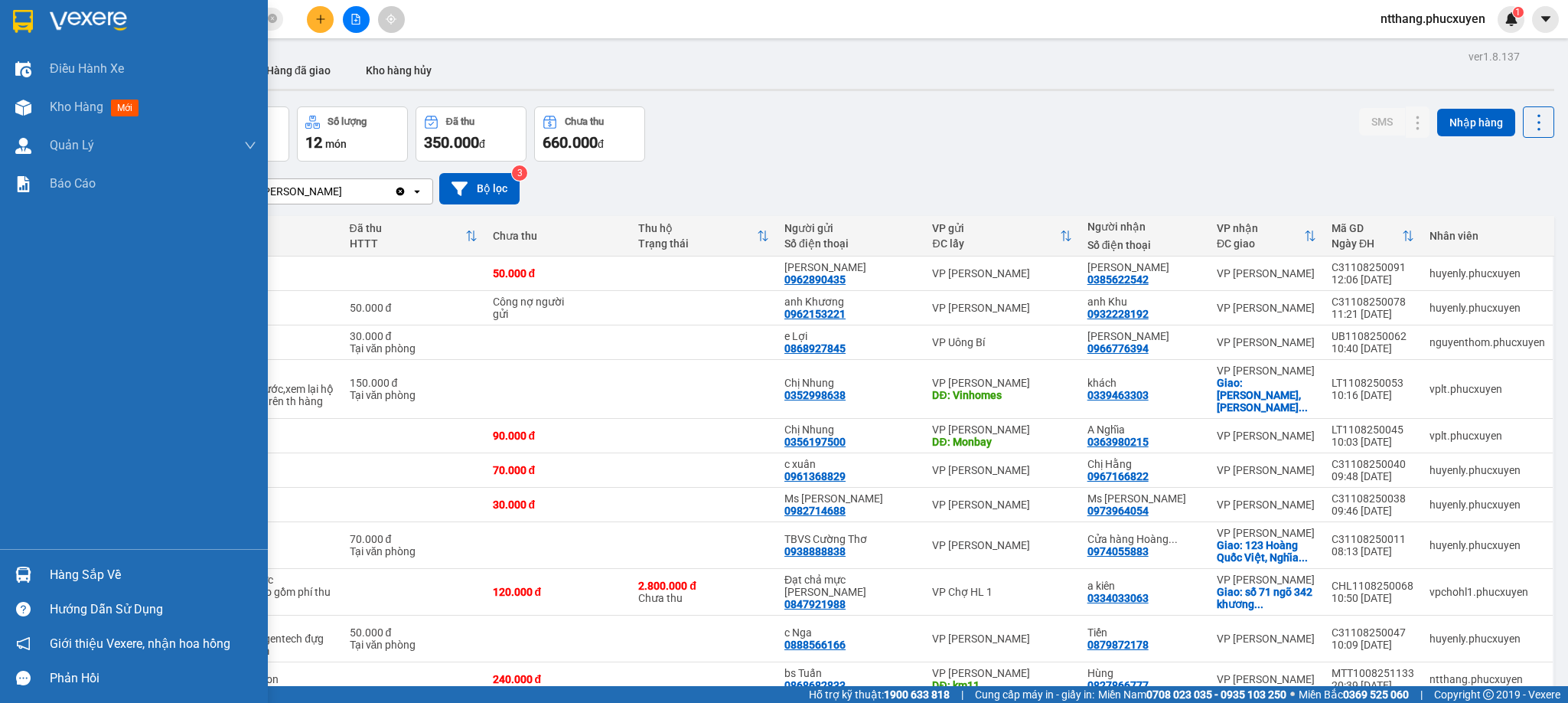
click at [40, 570] on div "Hàng sắp về" at bounding box center [134, 574] width 268 height 35
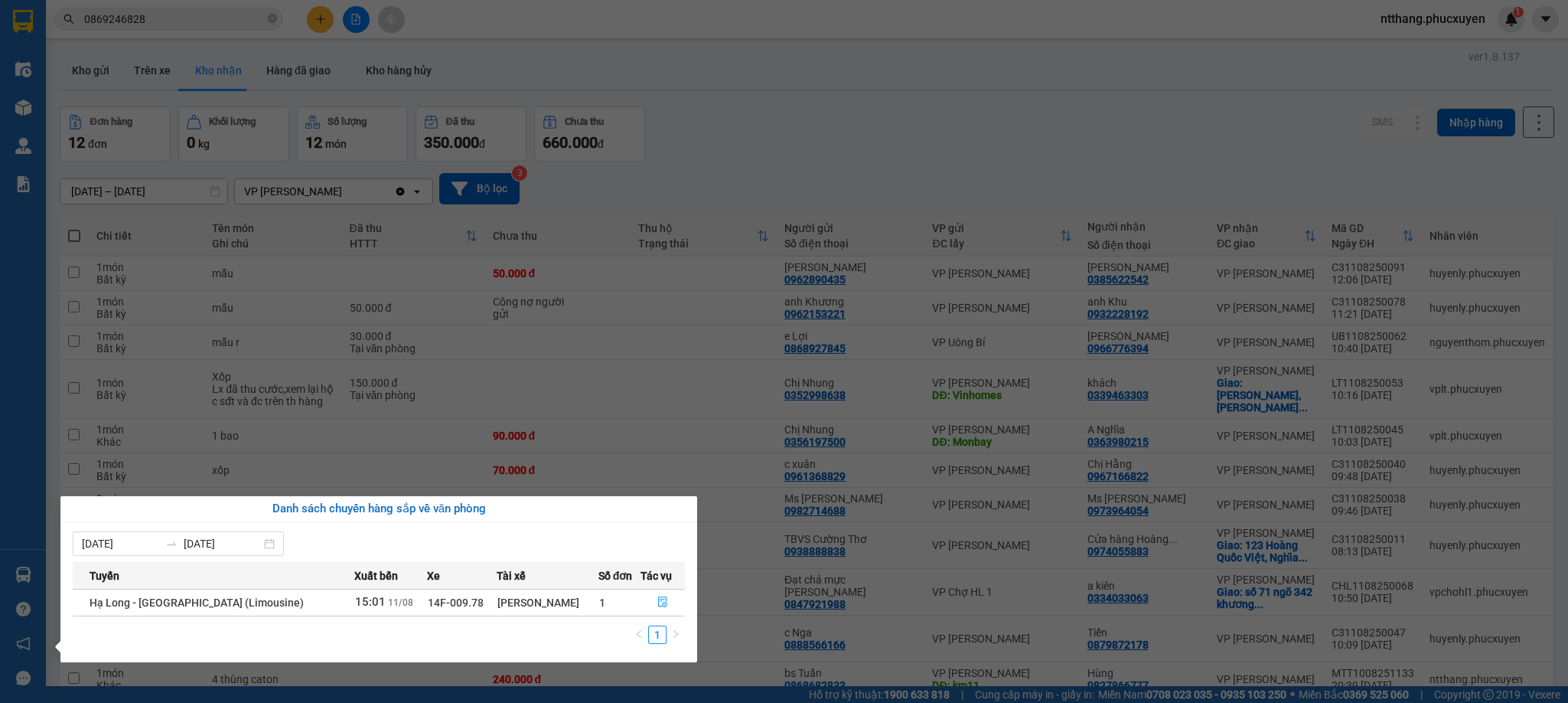
click at [755, 117] on section "Kết quả tìm kiếm ( 2 ) Bộ lọc Mã ĐH Trạng thái Món hàng Thu hộ Tổng cước Chưa c…" at bounding box center [784, 351] width 1568 height 703
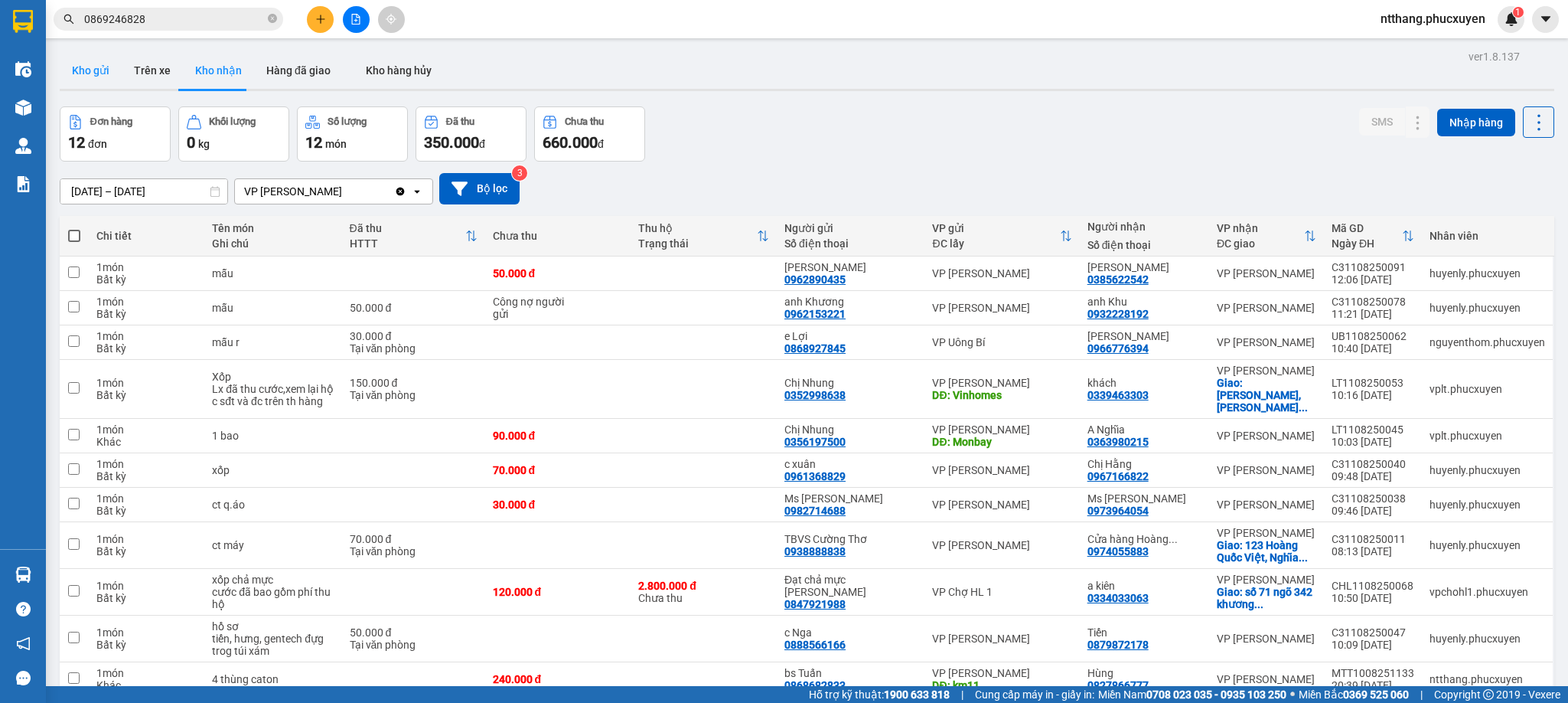
click at [97, 67] on button "Kho gửi" at bounding box center [90, 70] width 62 height 36
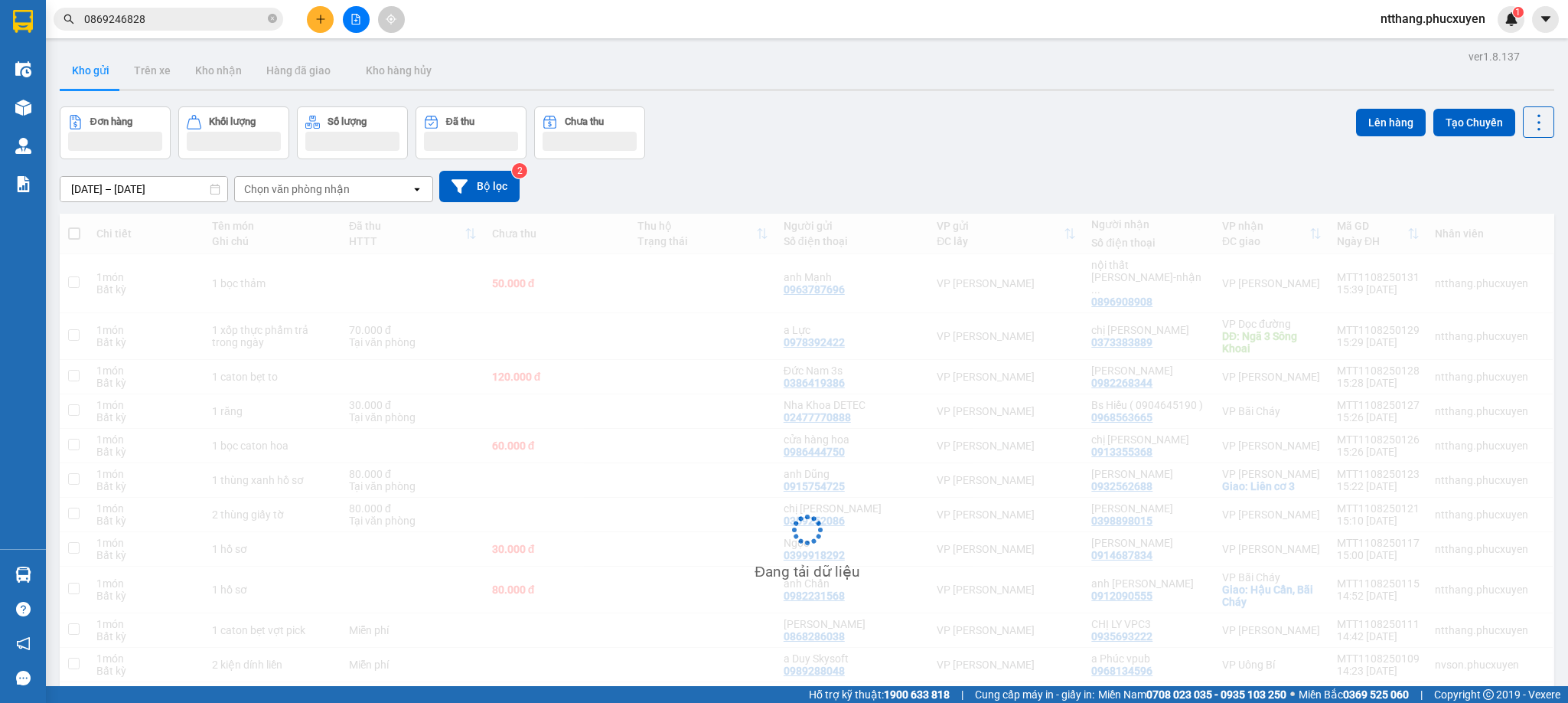
click at [742, 111] on div "Đơn hàng Khối lượng Số lượng Đã thu Chưa thu Lên hàng Tạo Chuyến" at bounding box center [807, 133] width 1495 height 53
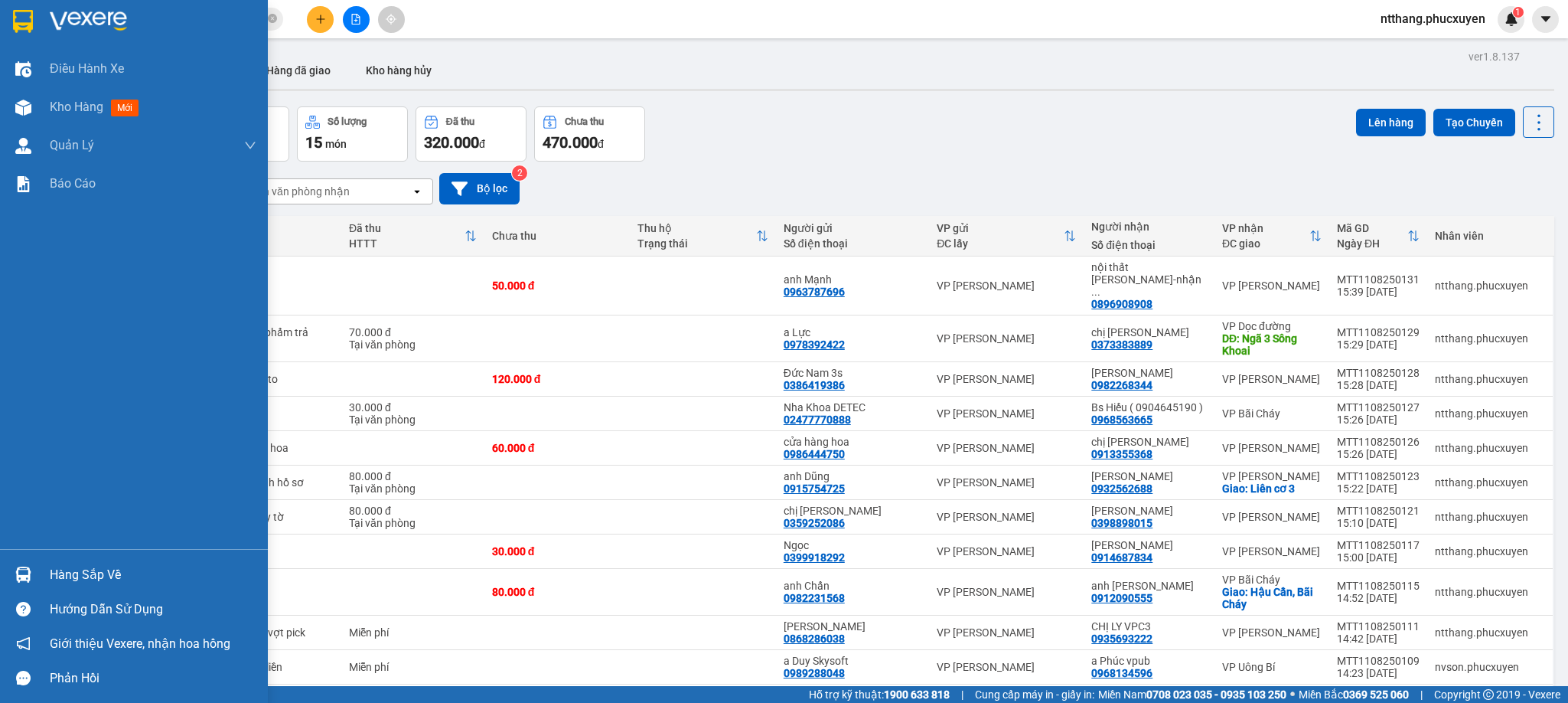
click at [79, 571] on div "Hàng sắp về" at bounding box center [153, 575] width 207 height 23
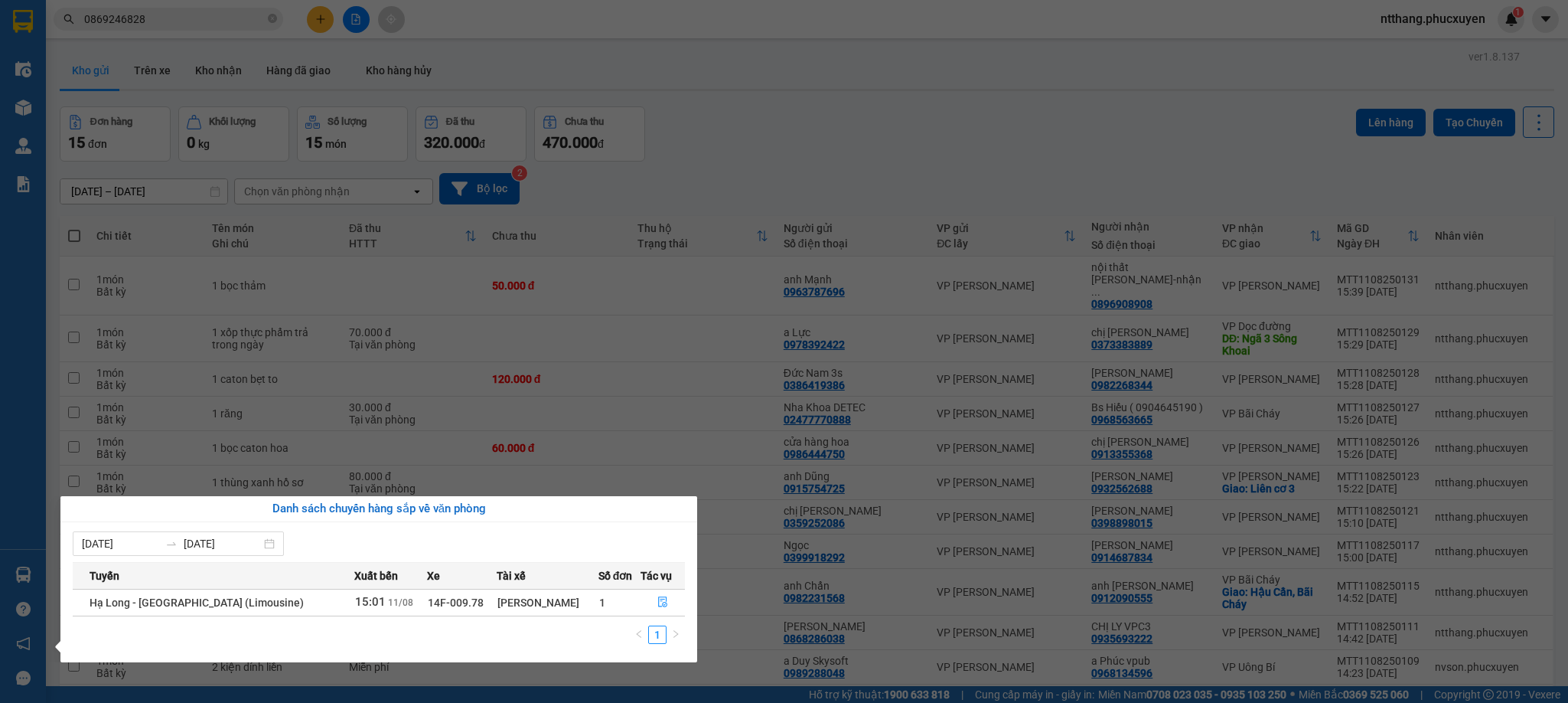
click at [777, 159] on section "Kết quả tìm kiếm ( 2 ) Bộ lọc Mã ĐH Trạng thái Món hàng Thu hộ Tổng cước Chưa c…" at bounding box center [784, 351] width 1568 height 703
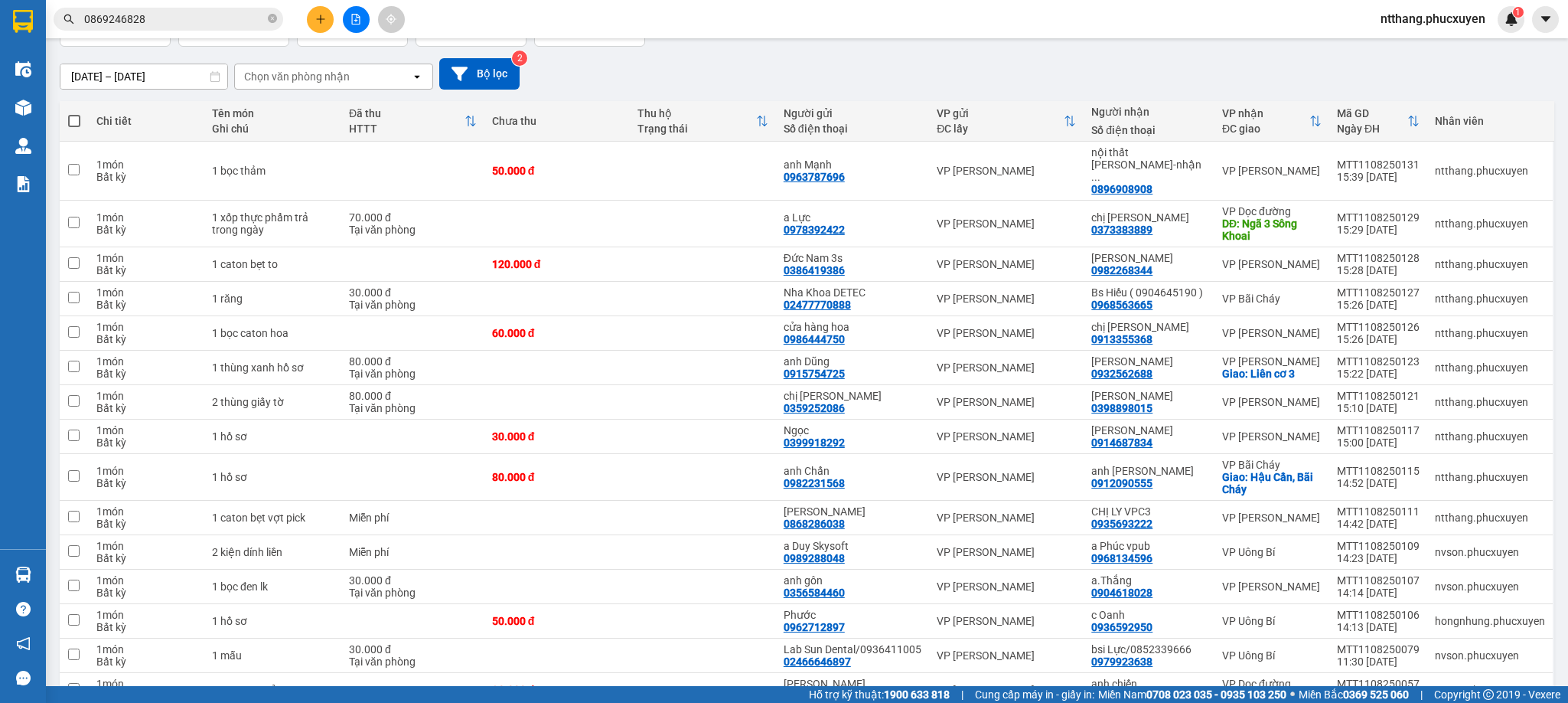
scroll to position [182, 0]
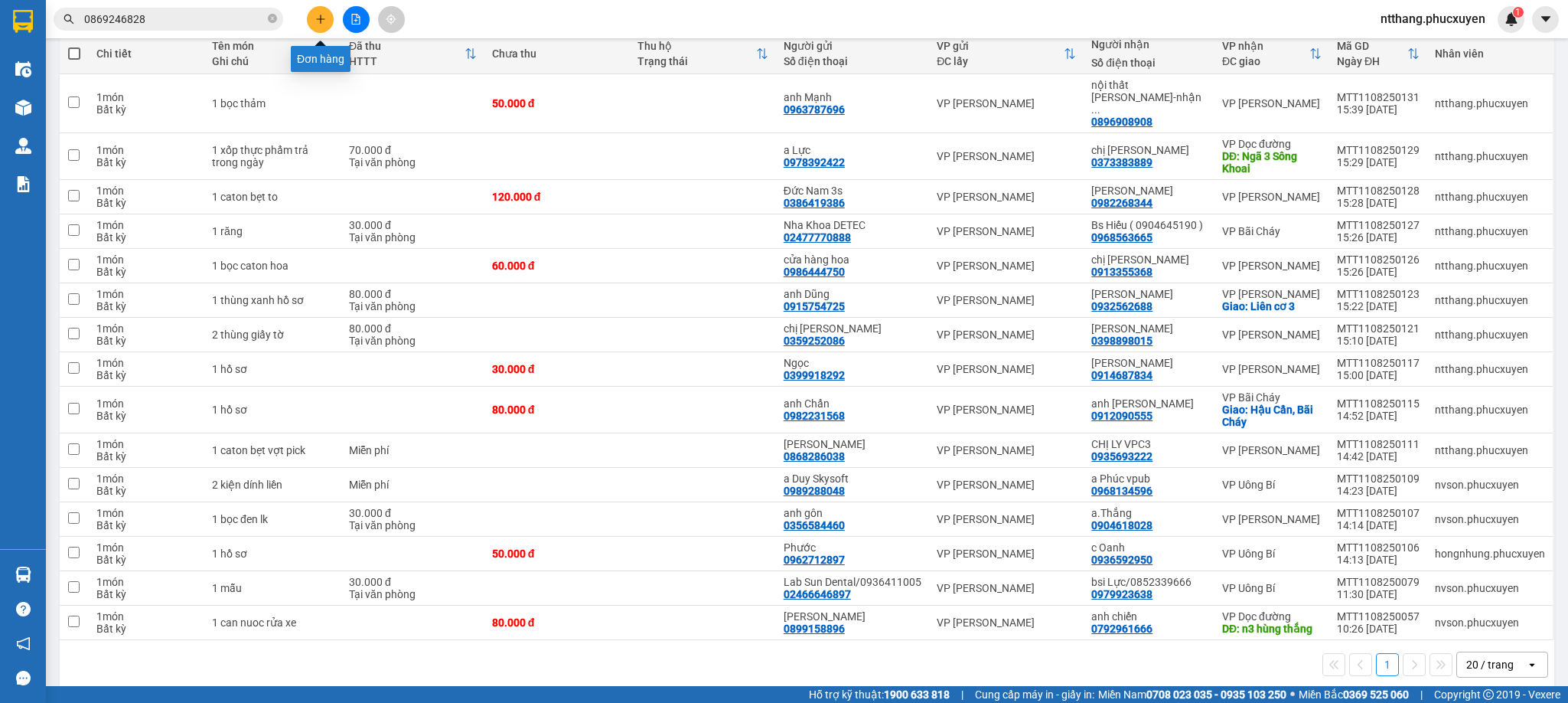
click at [324, 14] on button at bounding box center [320, 20] width 27 height 27
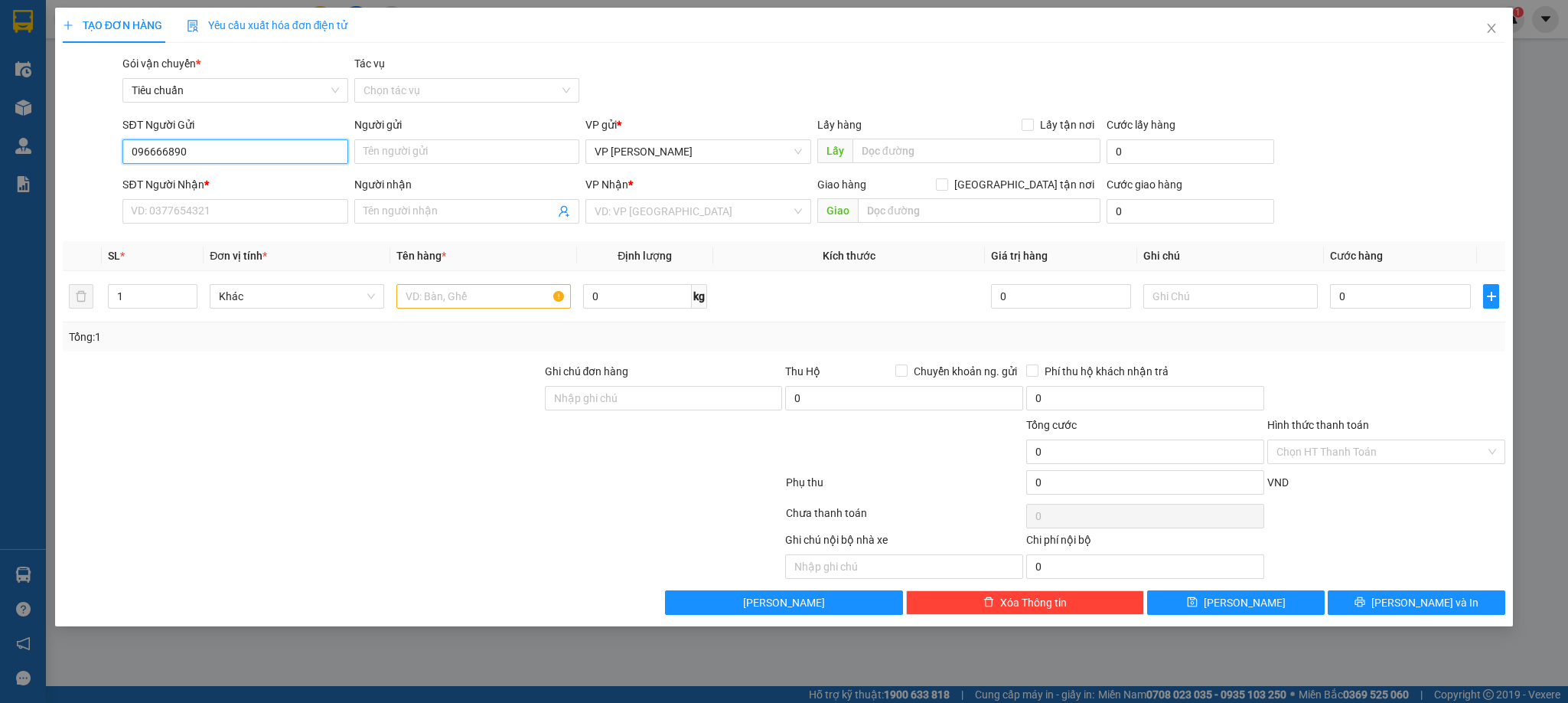
type input "0966668906"
click at [218, 184] on div "0966668906 - [PERSON_NAME]" at bounding box center [235, 183] width 207 height 17
type input "[PERSON_NAME]"
type input "0966668906"
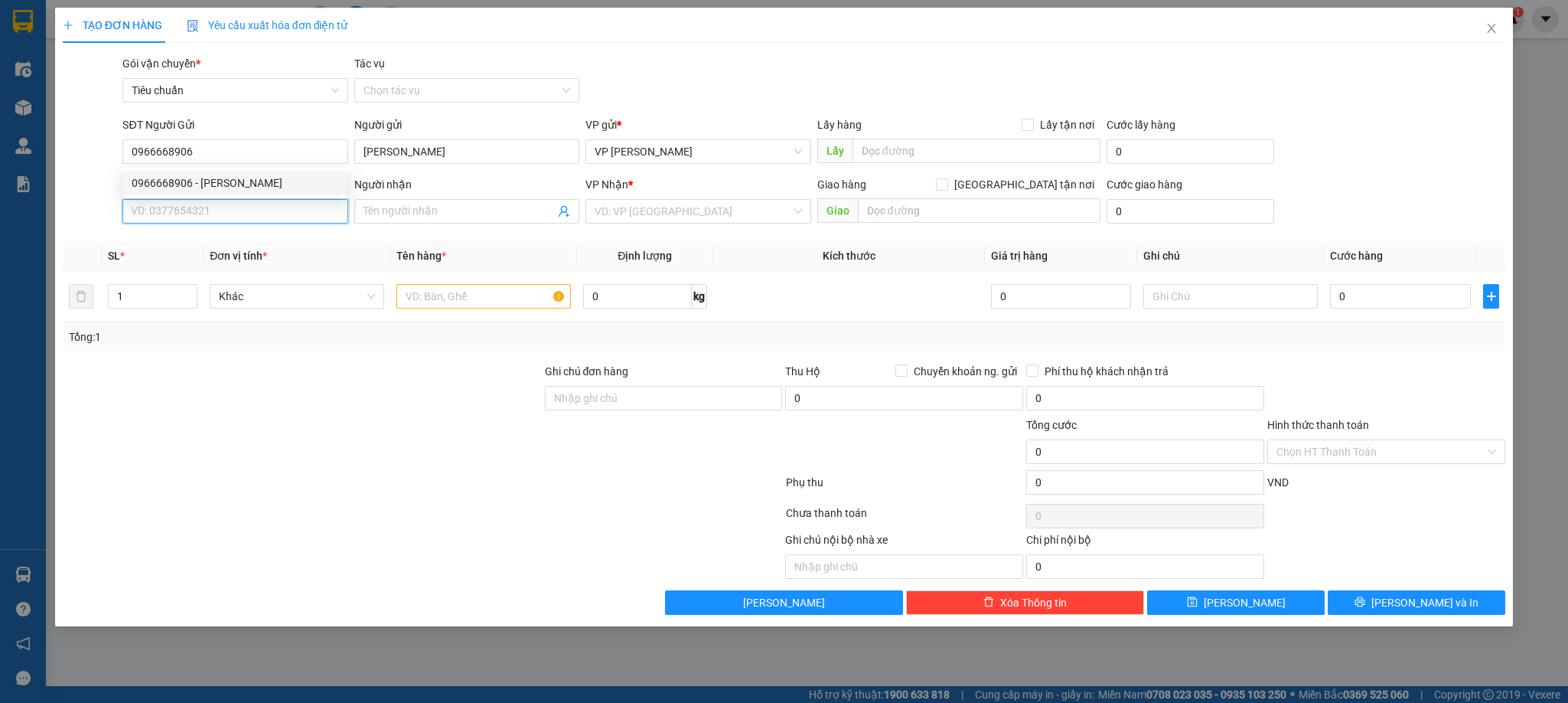
click at [228, 214] on input "SĐT Người Nhận *" at bounding box center [234, 211] width 225 height 25
type input "0388881026"
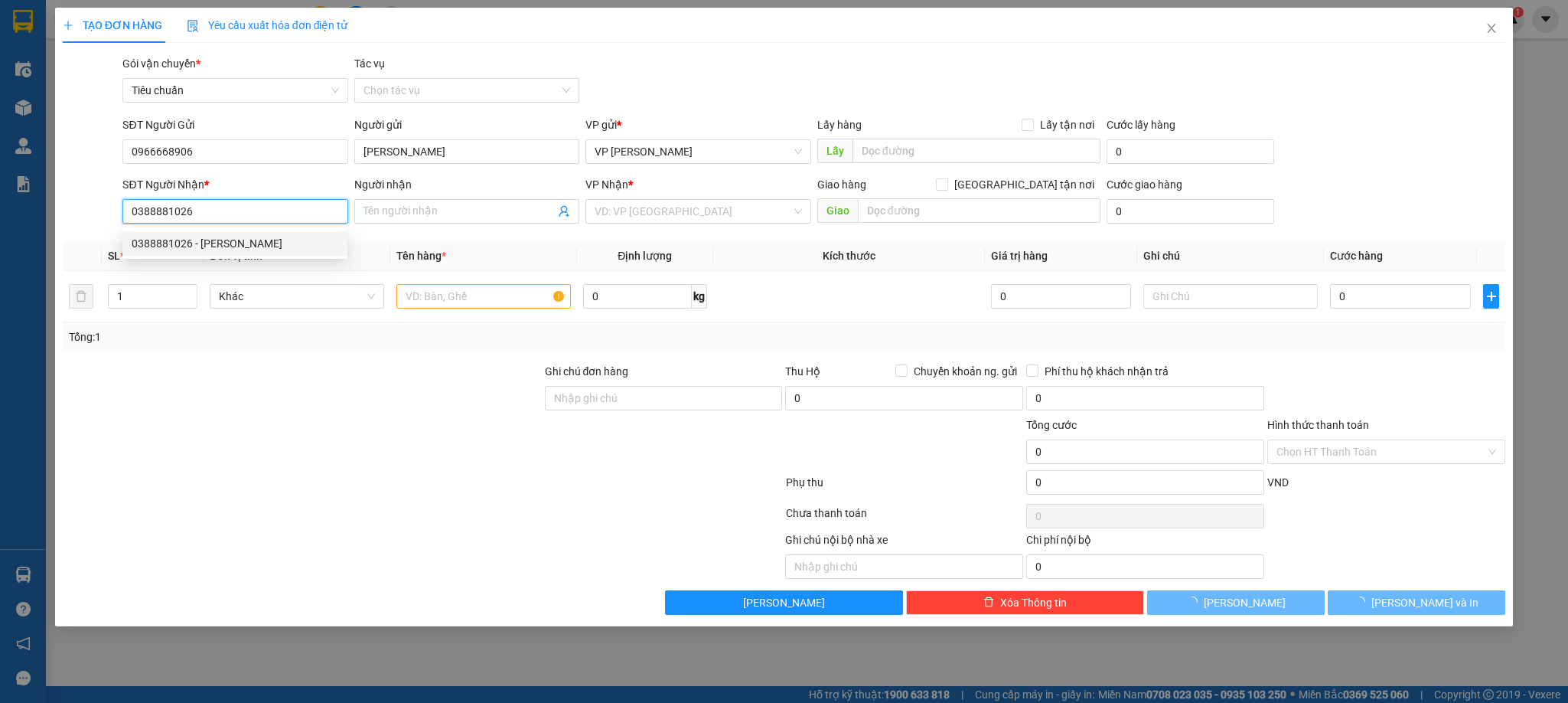
click at [227, 237] on div "0388881026 - [PERSON_NAME]" at bounding box center [235, 243] width 207 height 17
type input "[PERSON_NAME]"
type input "0388881026"
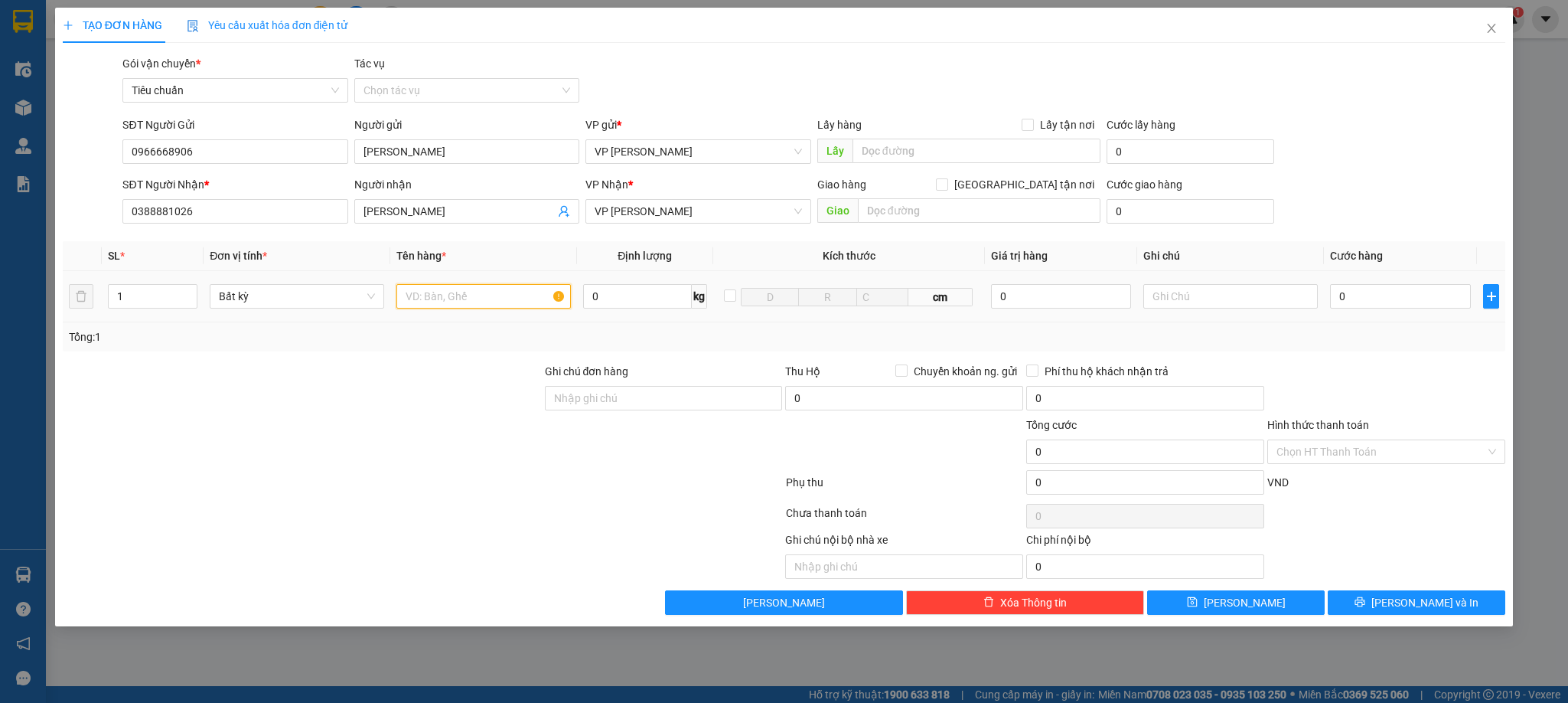
click at [478, 293] on input "text" at bounding box center [484, 296] width 175 height 25
type input "1 caton có hồ sơ dính liền"
click at [1380, 293] on input "0" at bounding box center [1401, 296] width 141 height 25
type input "4"
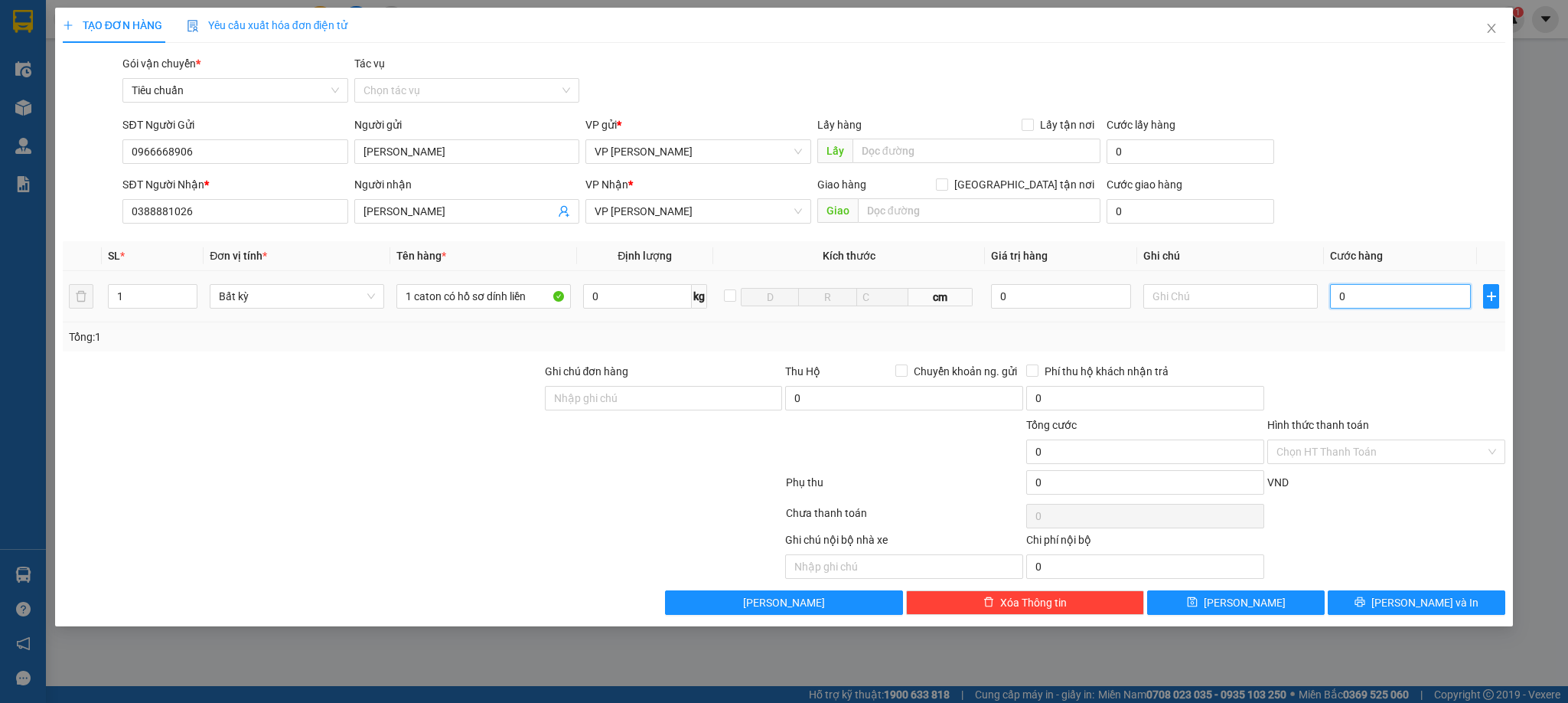
type input "4"
type input "40"
type input "40.000"
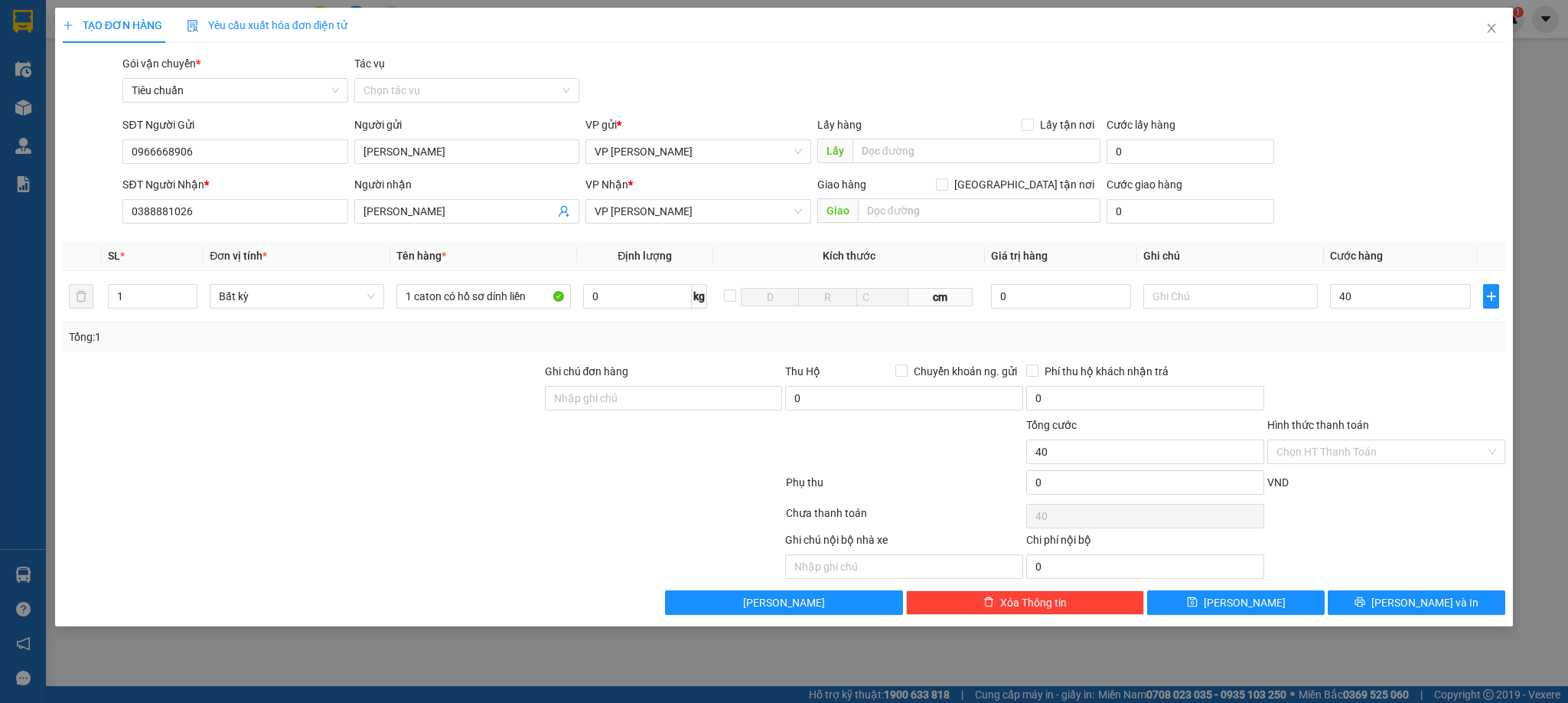
type input "40.000"
click at [1417, 368] on div at bounding box center [1387, 389] width 241 height 53
click at [1456, 610] on button "[PERSON_NAME] và In" at bounding box center [1417, 602] width 178 height 25
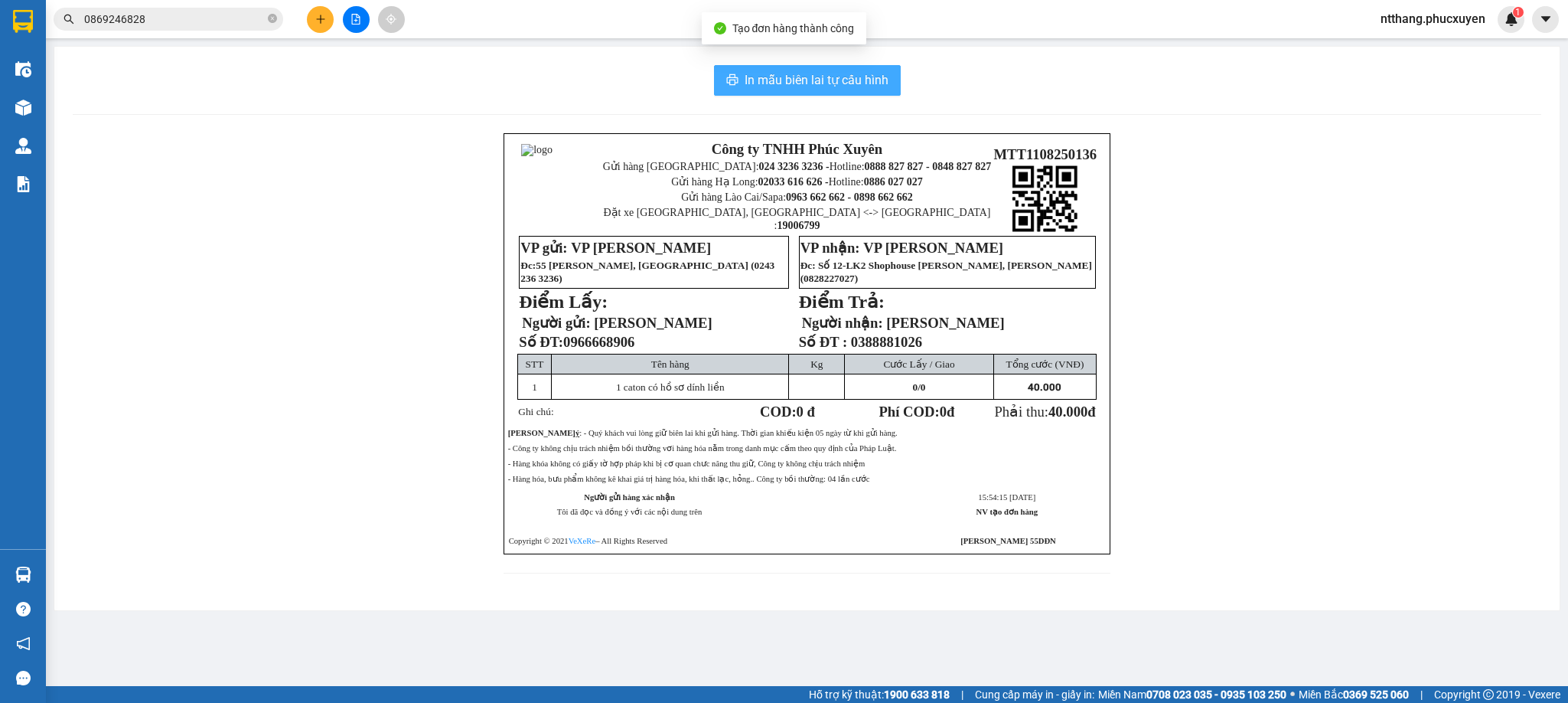
click at [781, 67] on button "In mẫu biên lai tự cấu hình" at bounding box center [808, 81] width 186 height 31
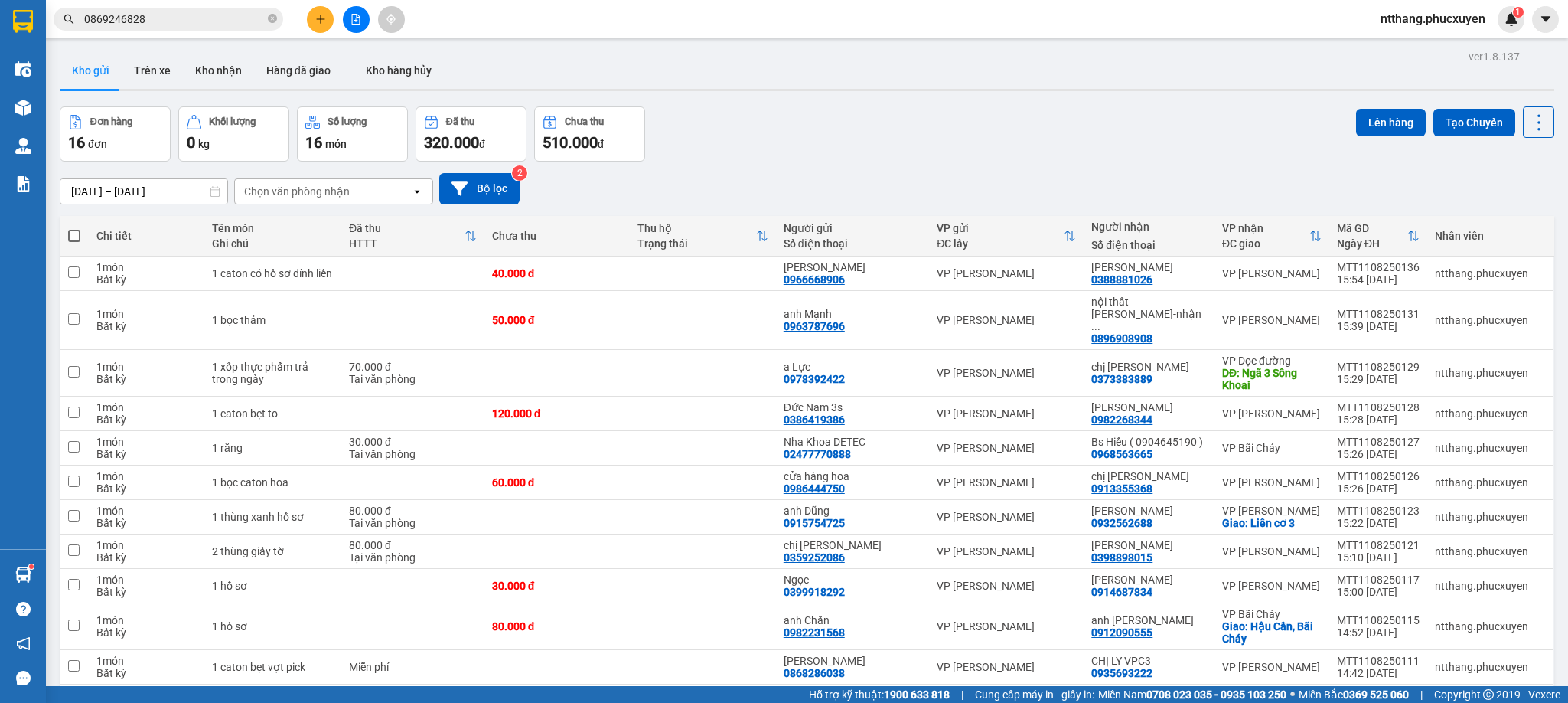
click at [774, 141] on div "Đơn hàng 16 đơn Khối lượng 0 kg Số lượng 16 món Đã thu 320.000 đ Chưa thu 510.0…" at bounding box center [807, 134] width 1495 height 55
click at [221, 20] on input "0869246828" at bounding box center [174, 20] width 181 height 17
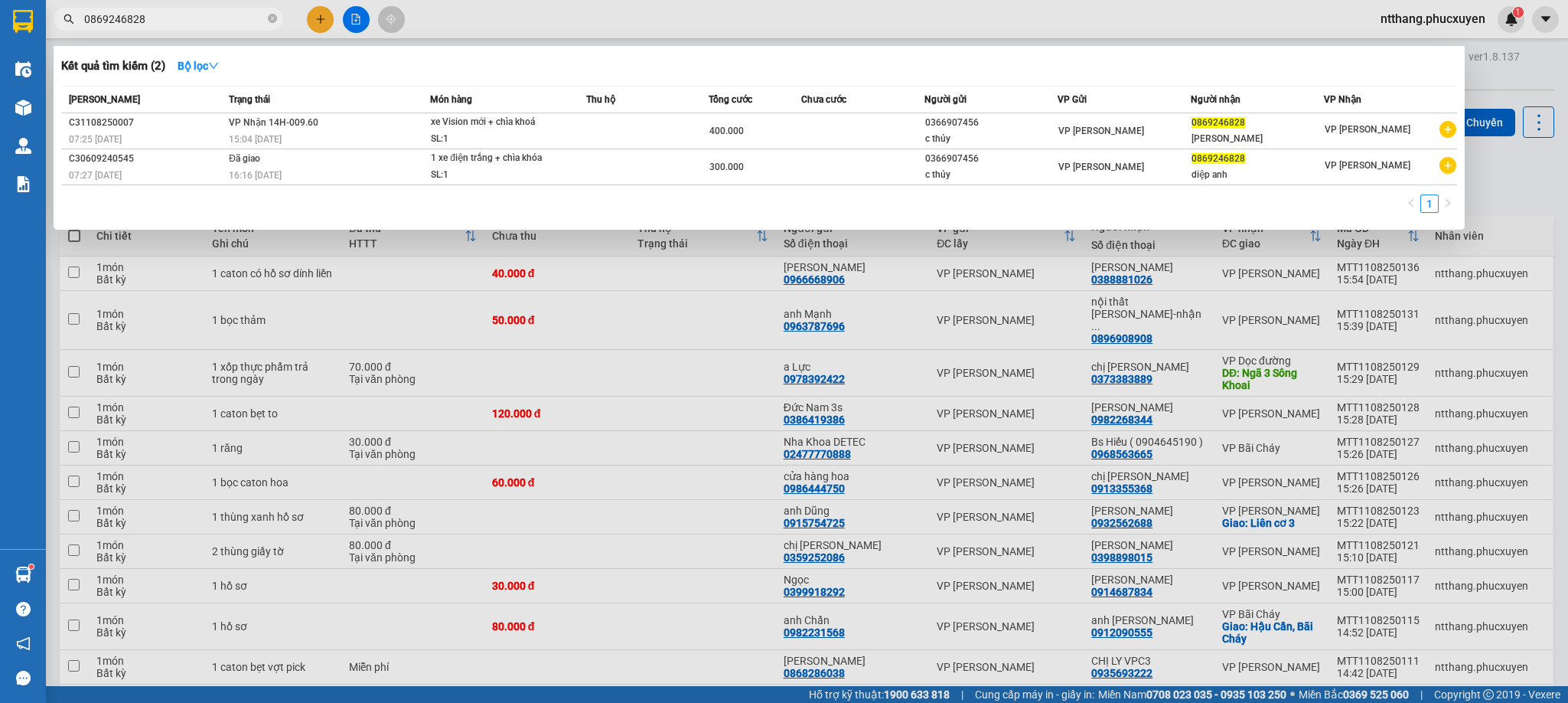
click at [221, 20] on input "0869246828" at bounding box center [174, 20] width 181 height 17
click at [327, 19] on div at bounding box center [784, 351] width 1568 height 703
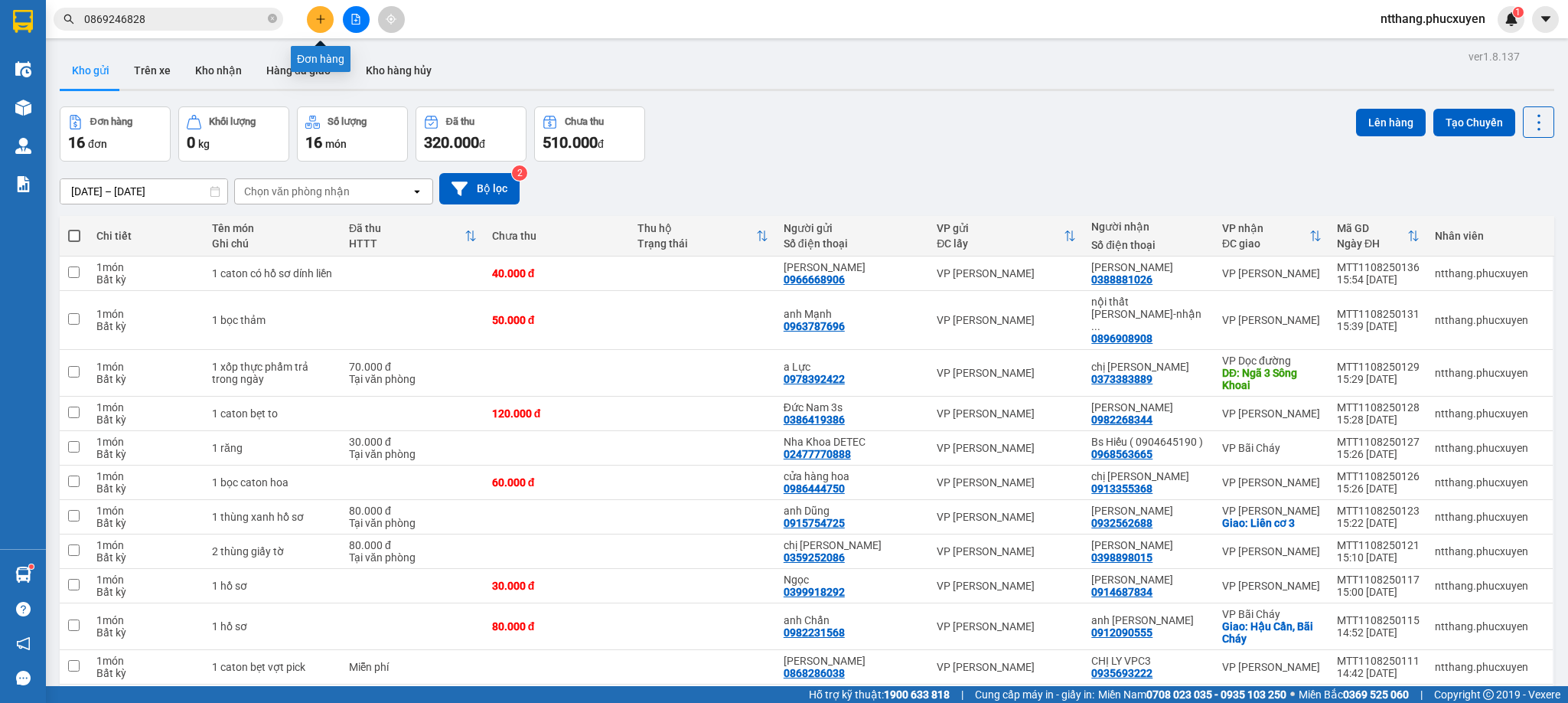
click at [327, 19] on button at bounding box center [320, 20] width 27 height 27
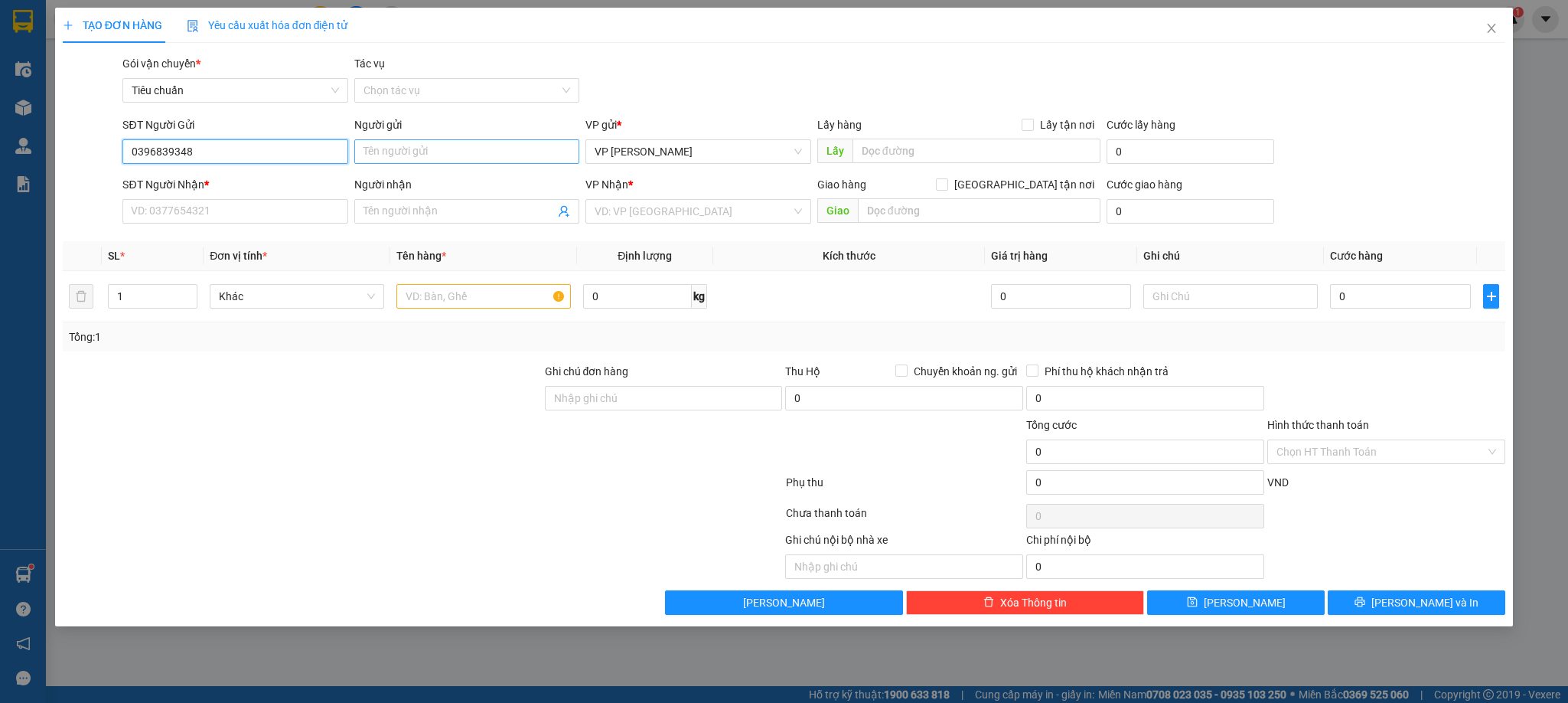
type input "0396839348"
click at [405, 147] on input "Người gửi" at bounding box center [466, 151] width 225 height 25
type input "D"
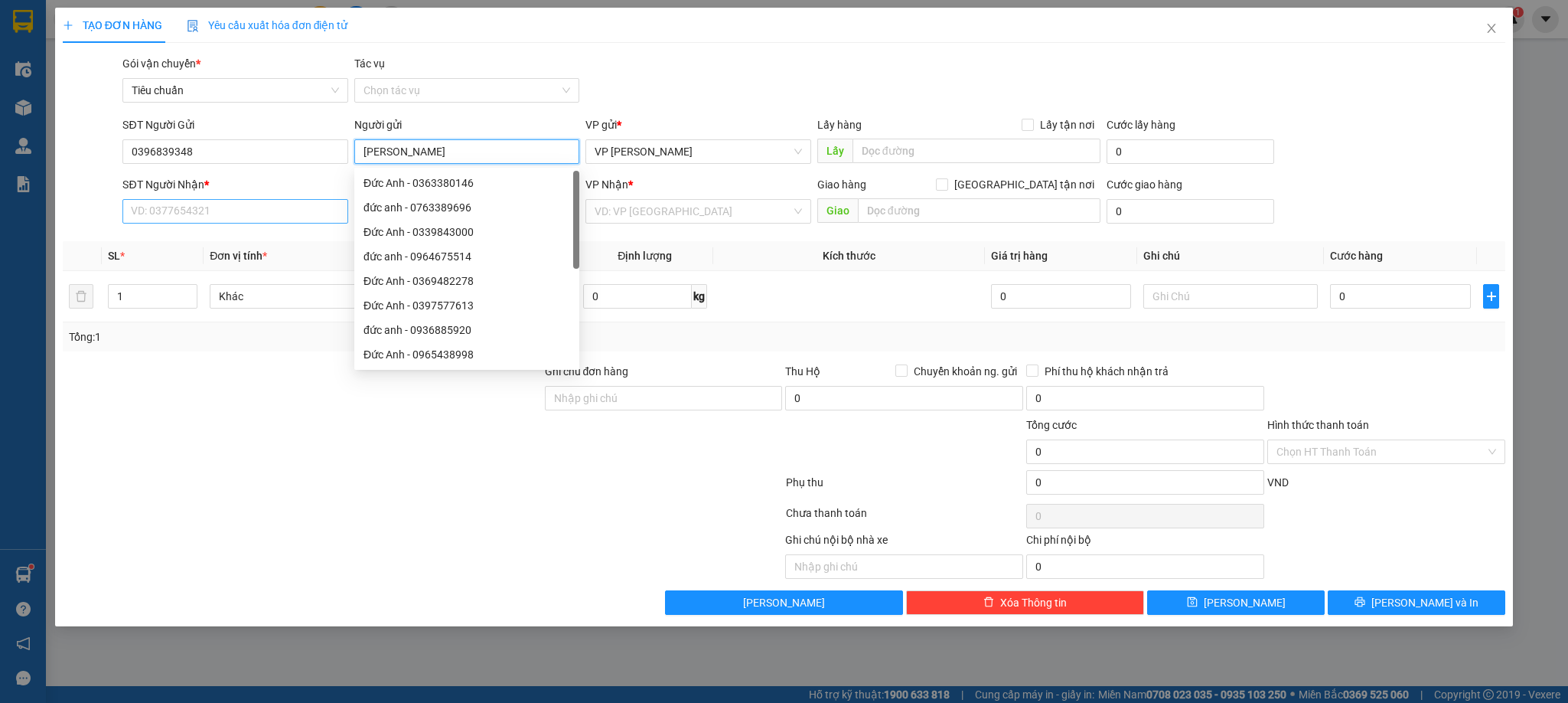
type input "[PERSON_NAME]"
click at [225, 217] on input "SĐT Người Nhận *" at bounding box center [234, 211] width 225 height 25
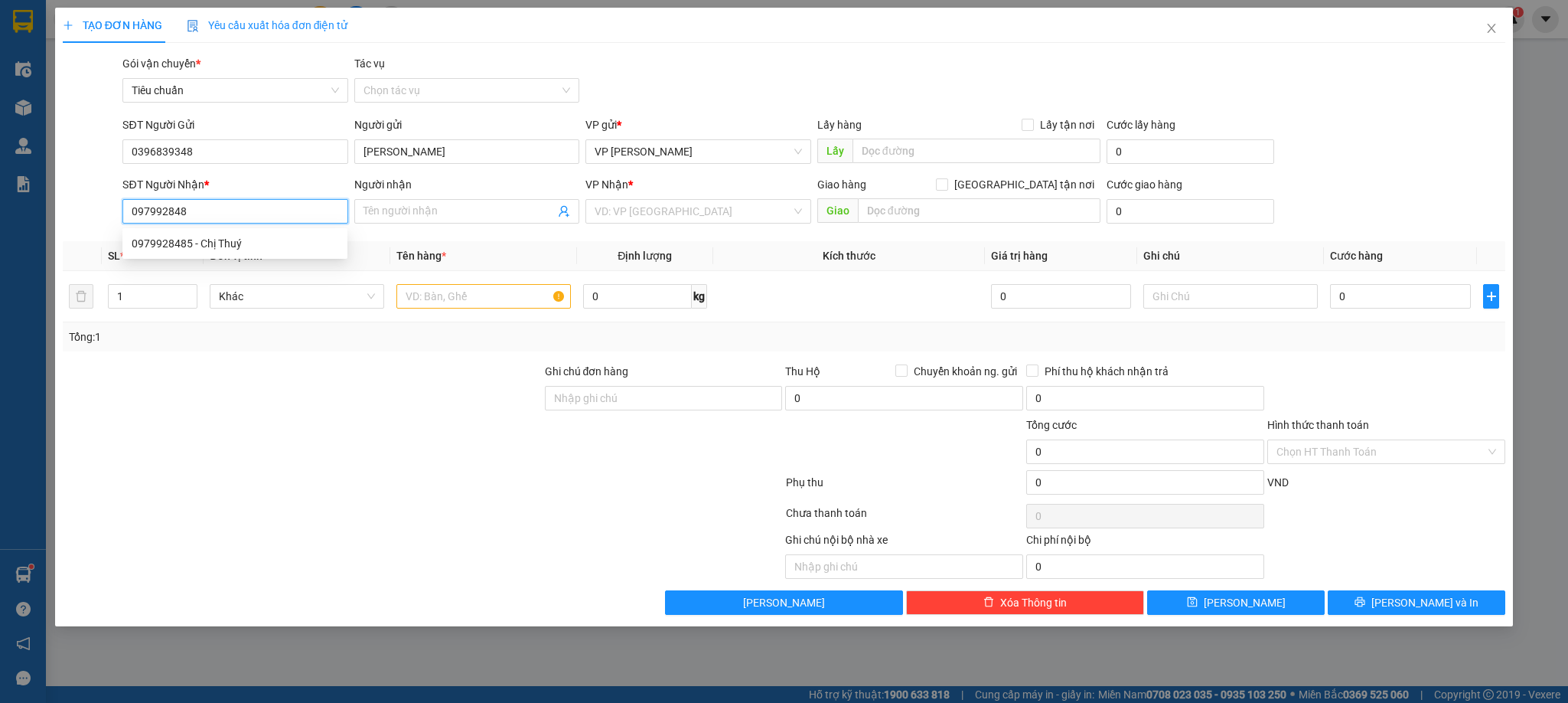
type input "0979928485"
click at [233, 240] on div "0979928485 - Chị Thuý" at bounding box center [235, 243] width 207 height 17
type input "Chị Thuý"
type input "0979928485"
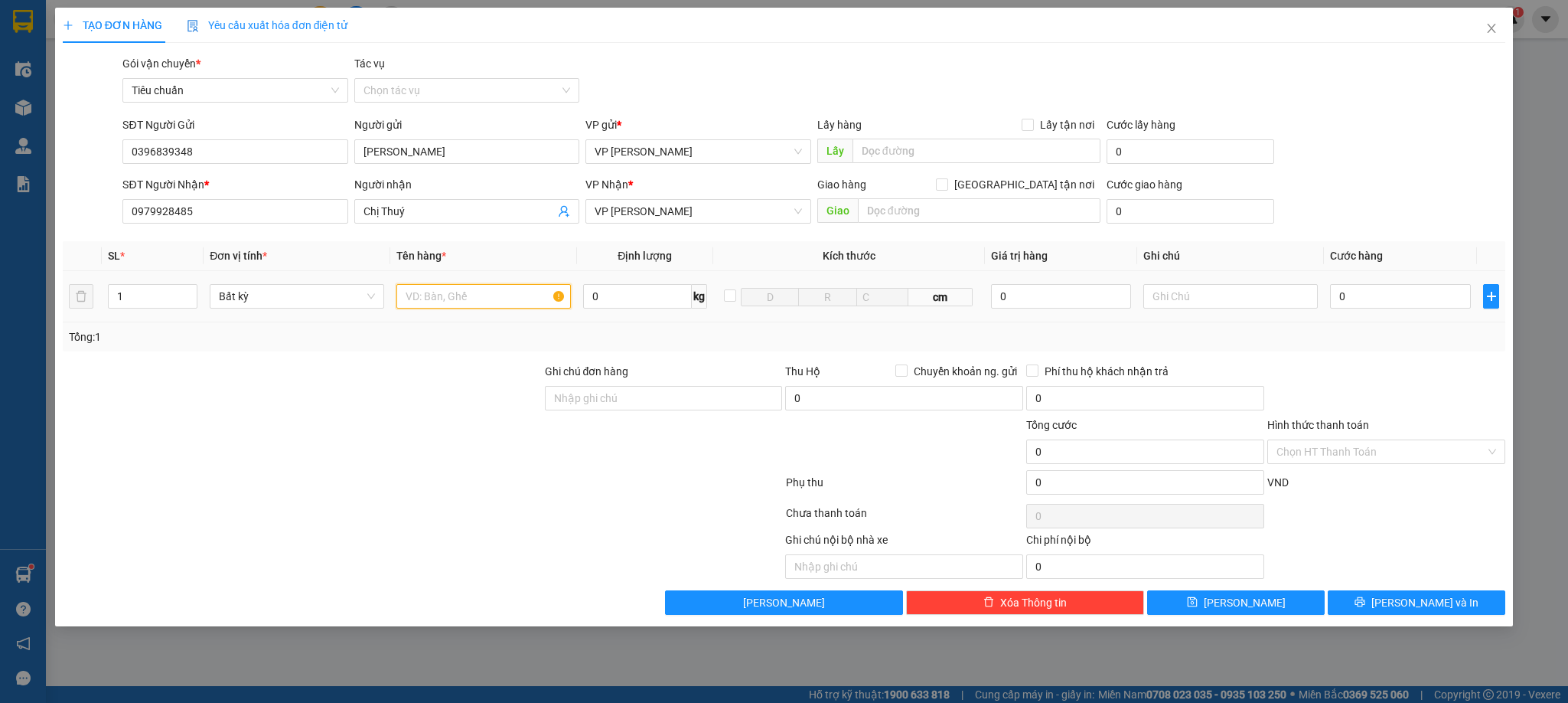
click at [470, 290] on input "text" at bounding box center [484, 296] width 175 height 25
type input "1 hồ sơ"
click at [1394, 301] on input "0" at bounding box center [1401, 296] width 141 height 25
click at [1268, 308] on input "text" at bounding box center [1231, 296] width 175 height 25
type input "chưa dán phiếu"
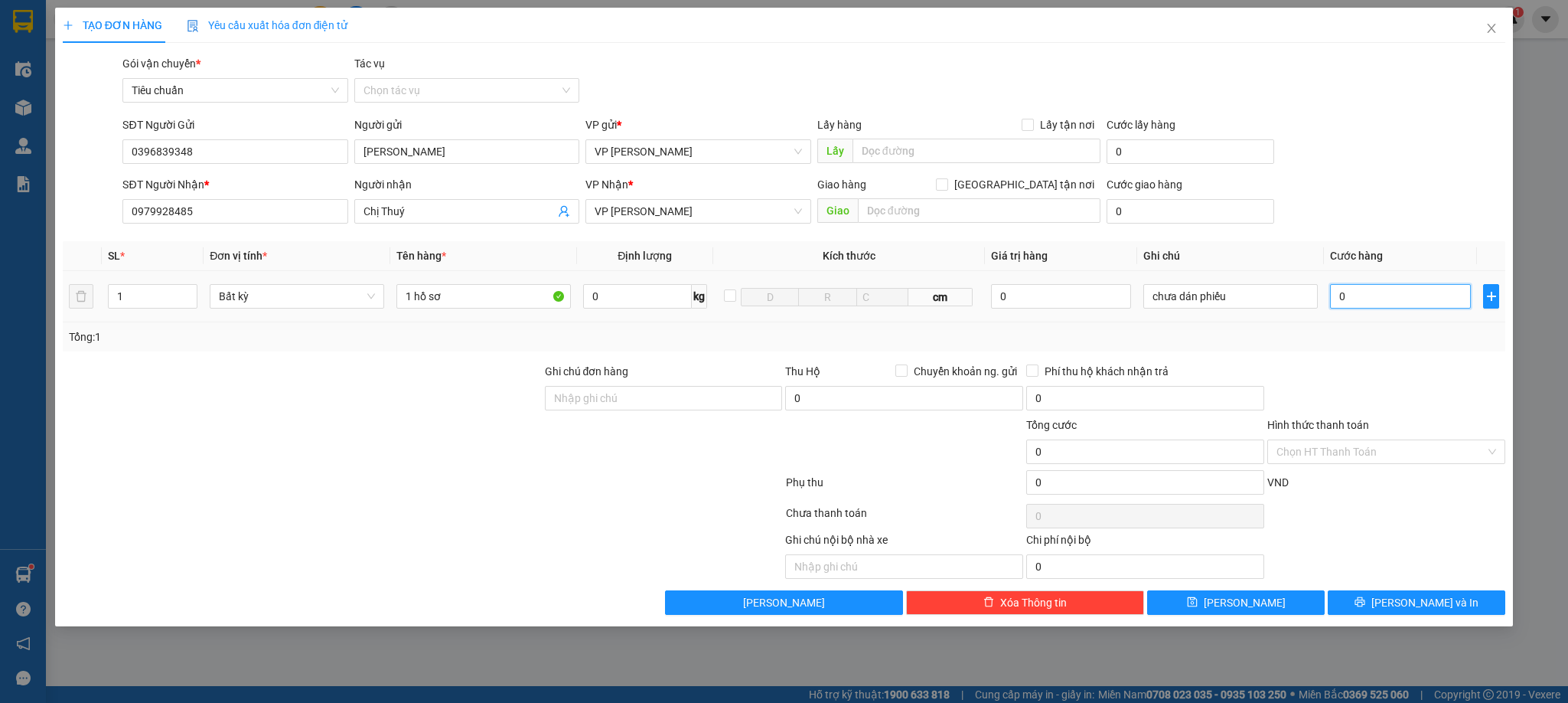
click at [1412, 302] on input "0" at bounding box center [1401, 296] width 141 height 25
type input "3"
type input "30"
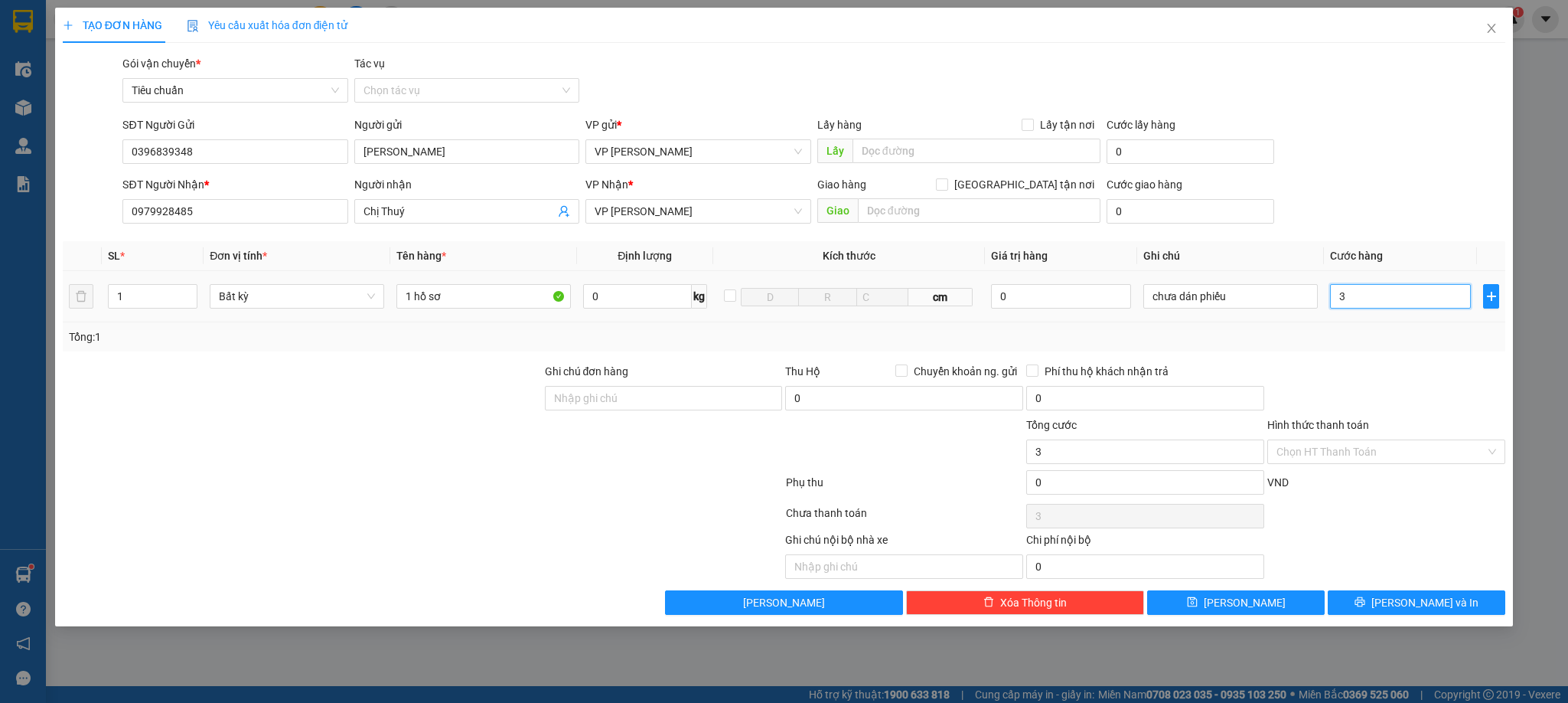
type input "30"
type input "30.000"
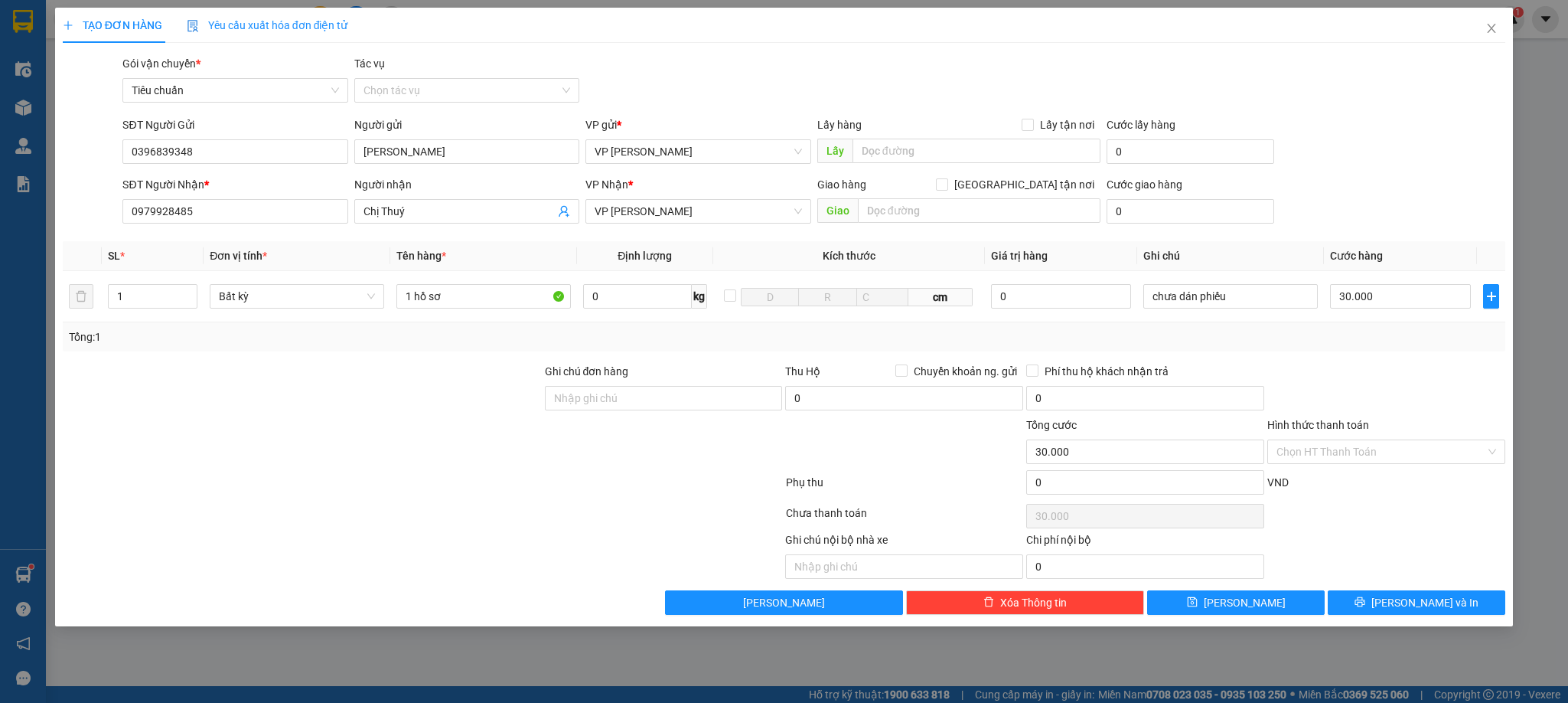
click at [1397, 352] on div "Tổng: 1" at bounding box center [784, 337] width 1443 height 29
click at [1365, 606] on icon "printer" at bounding box center [1359, 601] width 11 height 11
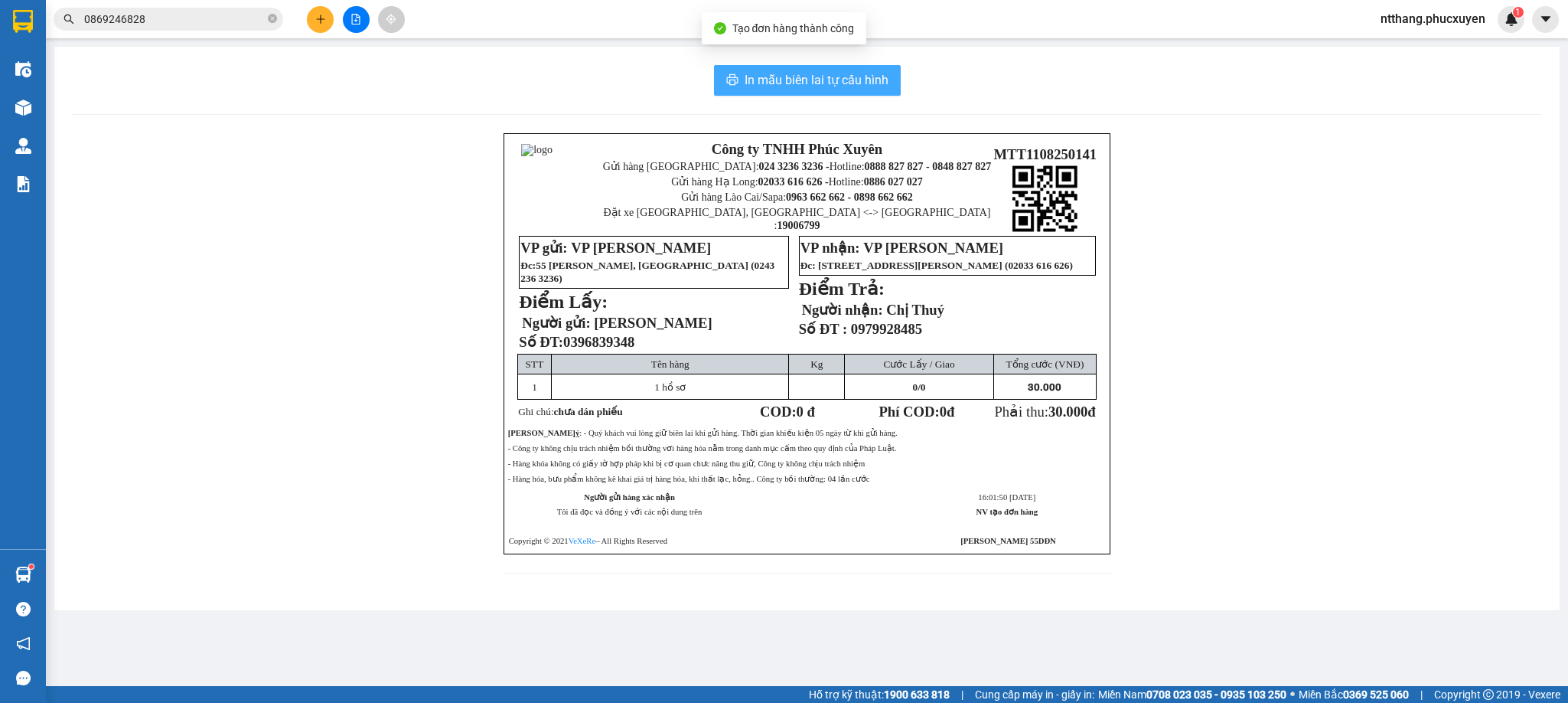
click at [852, 81] on span "In mẫu biên lai tự cấu hình" at bounding box center [817, 80] width 144 height 20
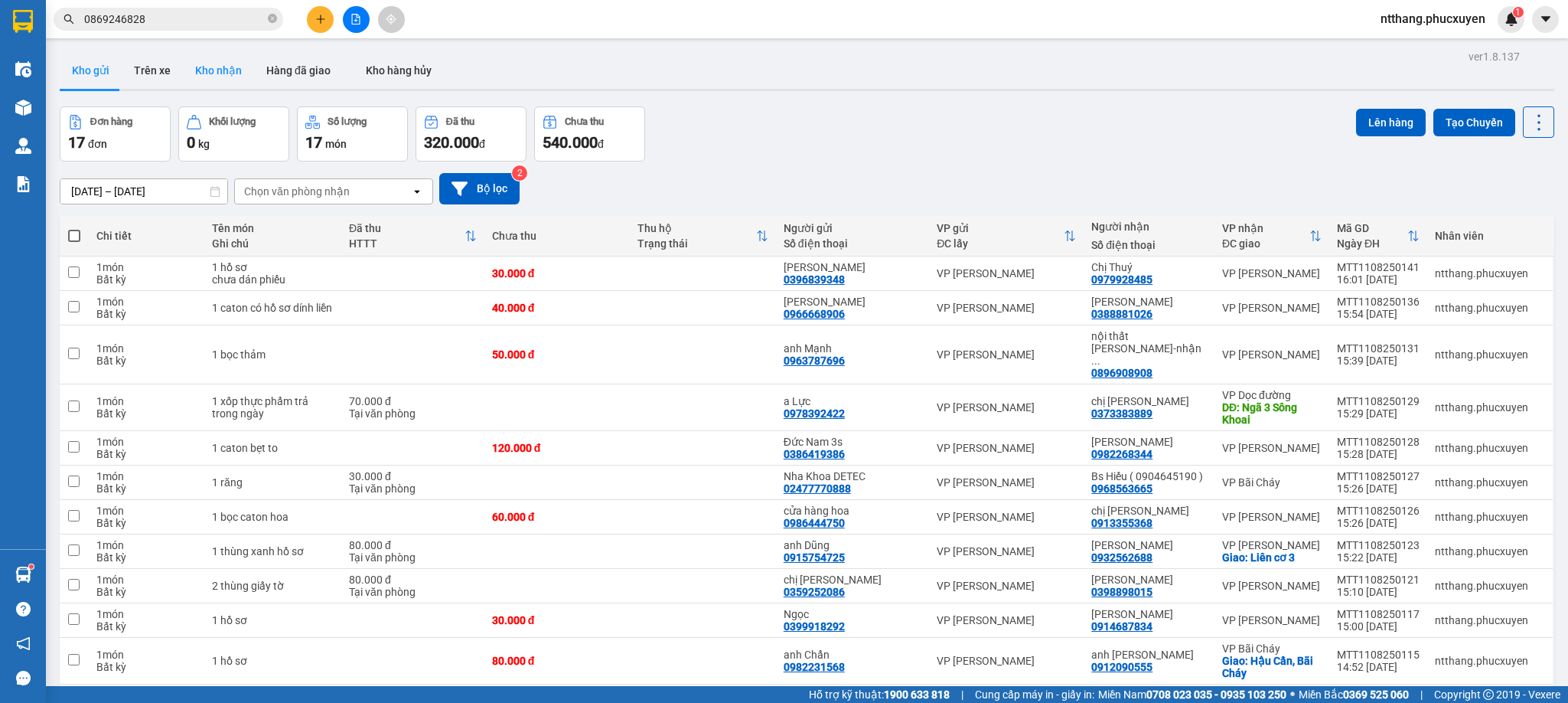
click at [214, 70] on button "Kho nhận" at bounding box center [219, 70] width 71 height 36
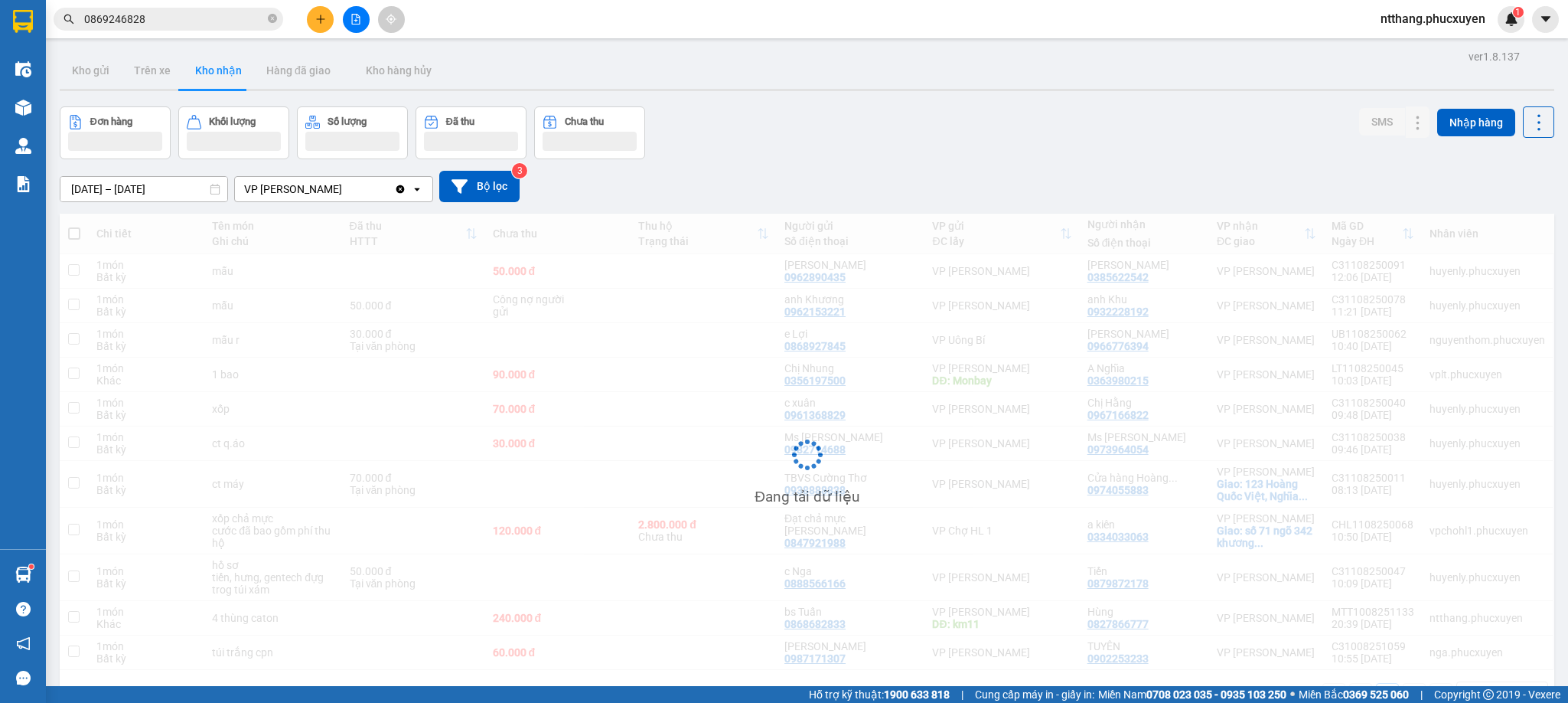
click at [75, 70] on button "Kho gửi" at bounding box center [90, 70] width 62 height 36
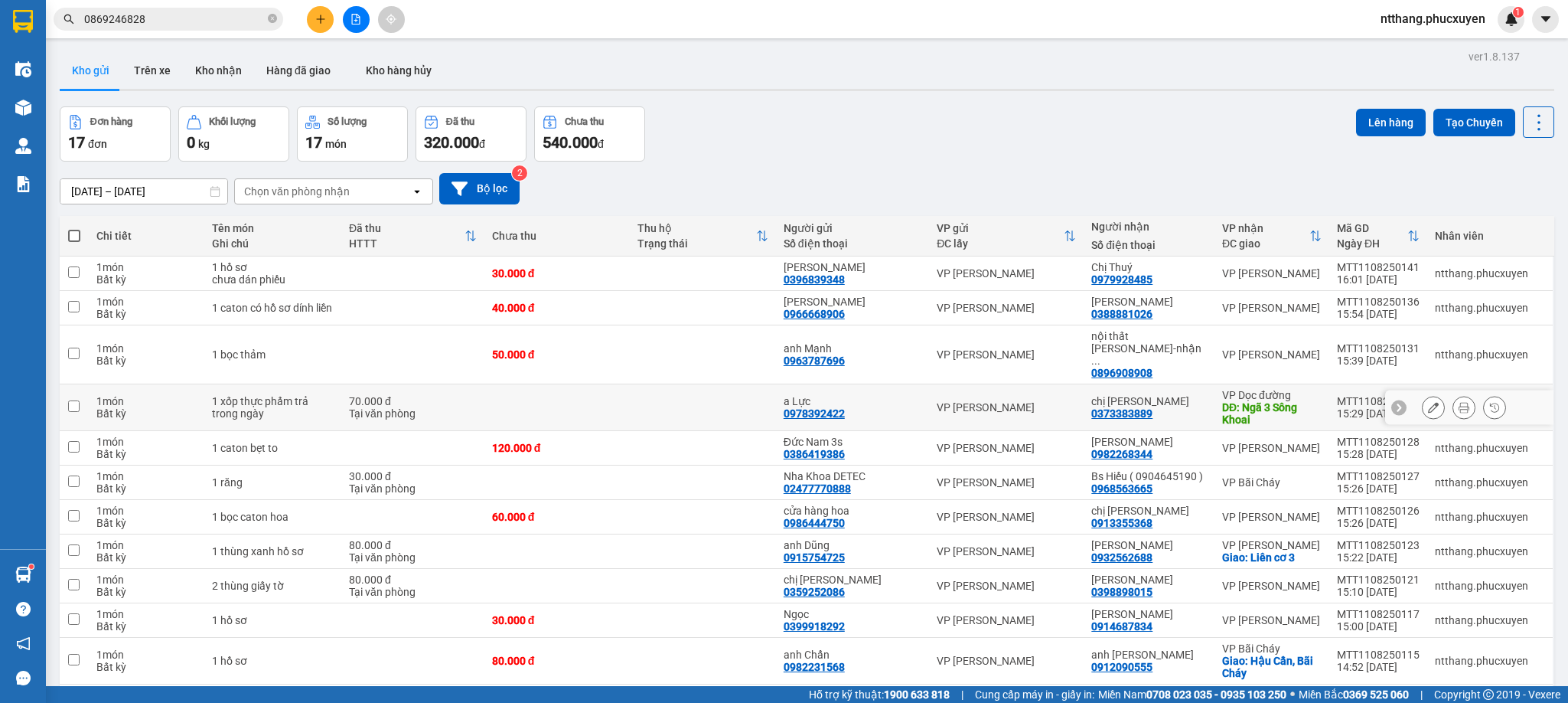
scroll to position [230, 0]
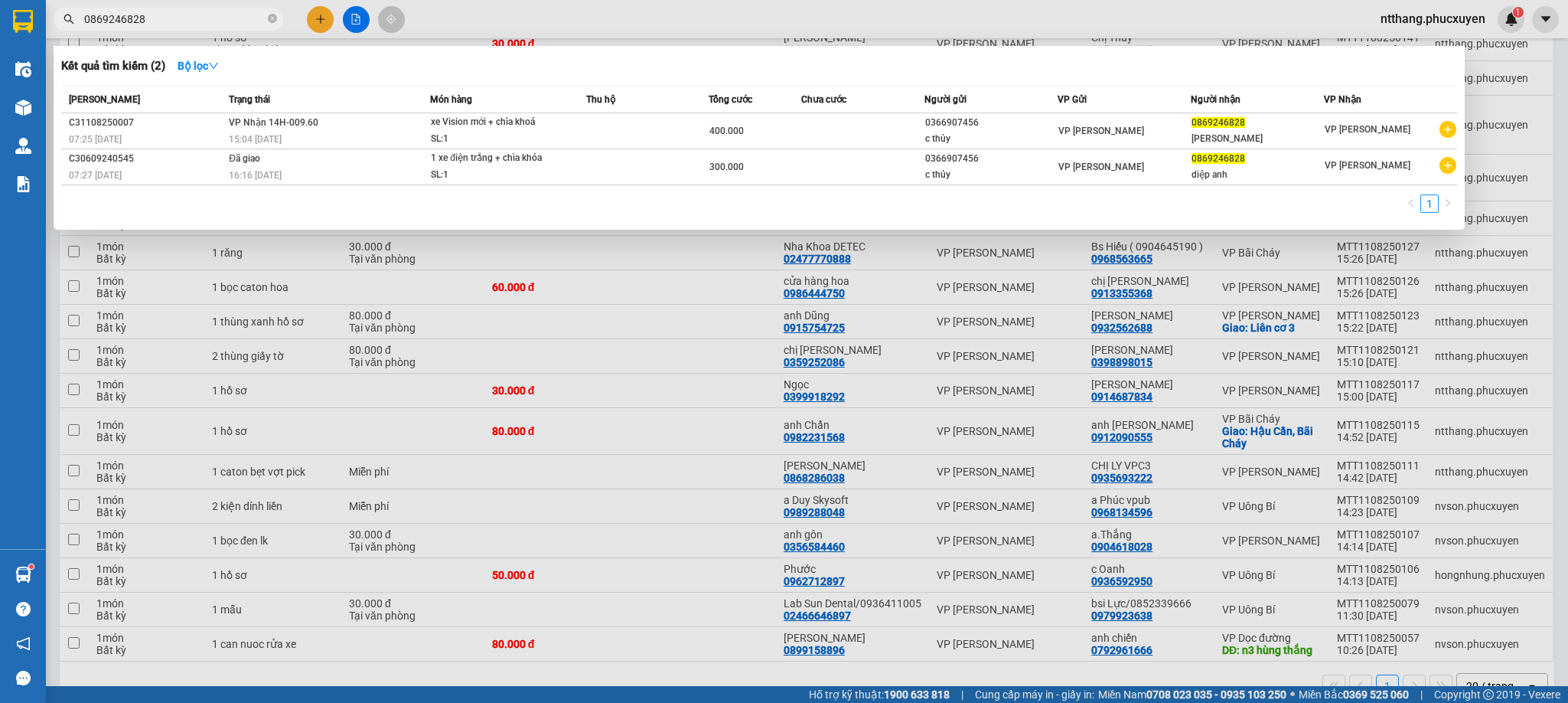
click at [195, 14] on input "0869246828" at bounding box center [174, 20] width 181 height 17
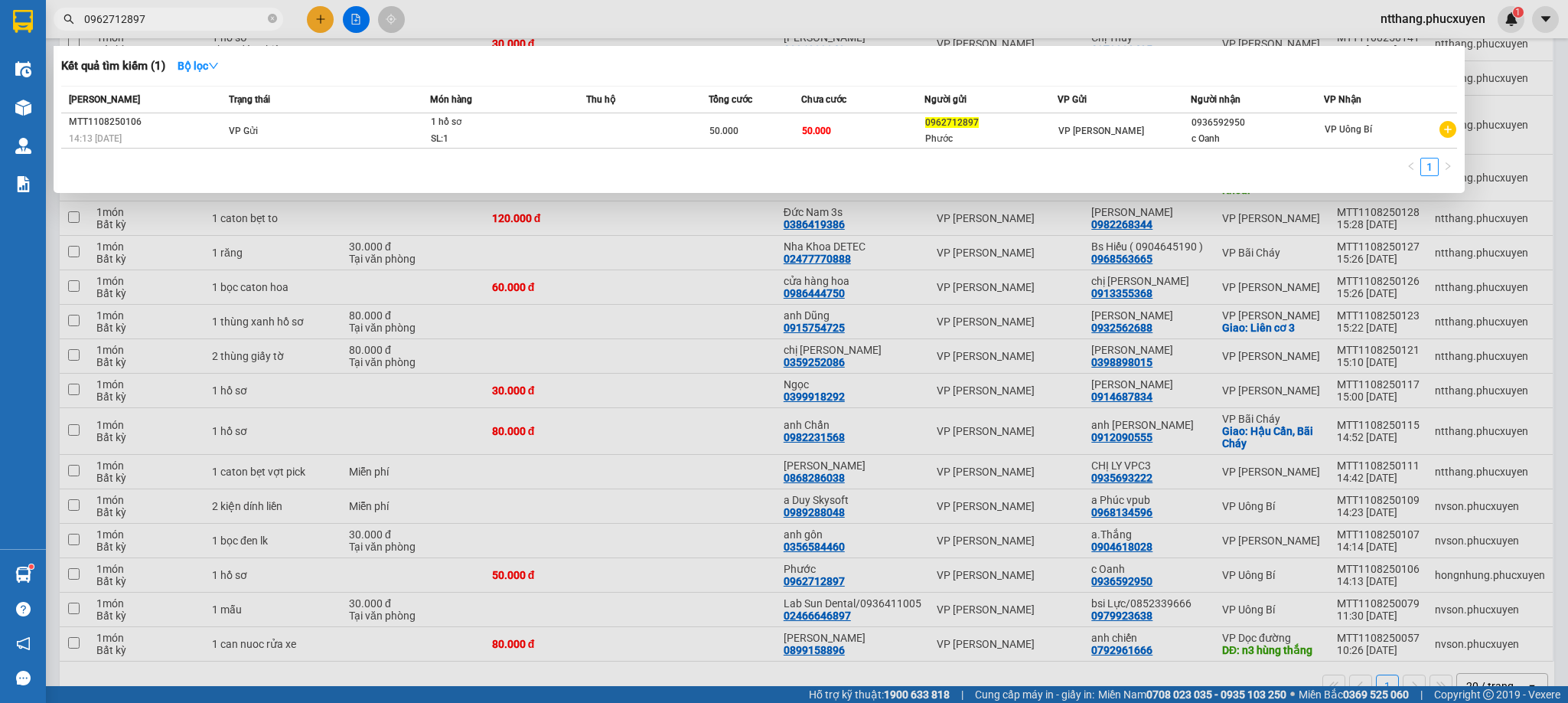
type input "0962712897"
click at [186, 109] on th "[PERSON_NAME]" at bounding box center [142, 100] width 164 height 27
click at [528, 20] on div at bounding box center [784, 351] width 1568 height 703
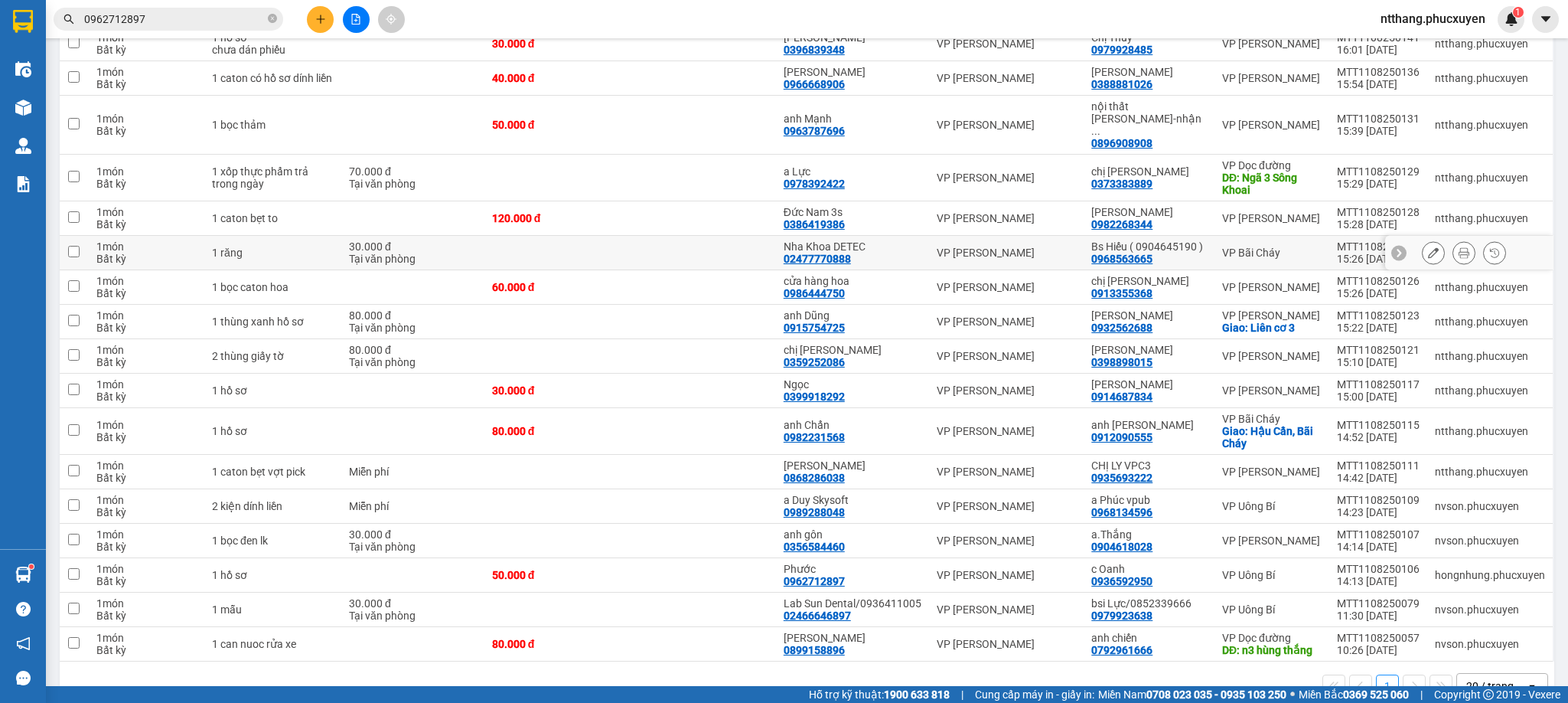
scroll to position [253, 0]
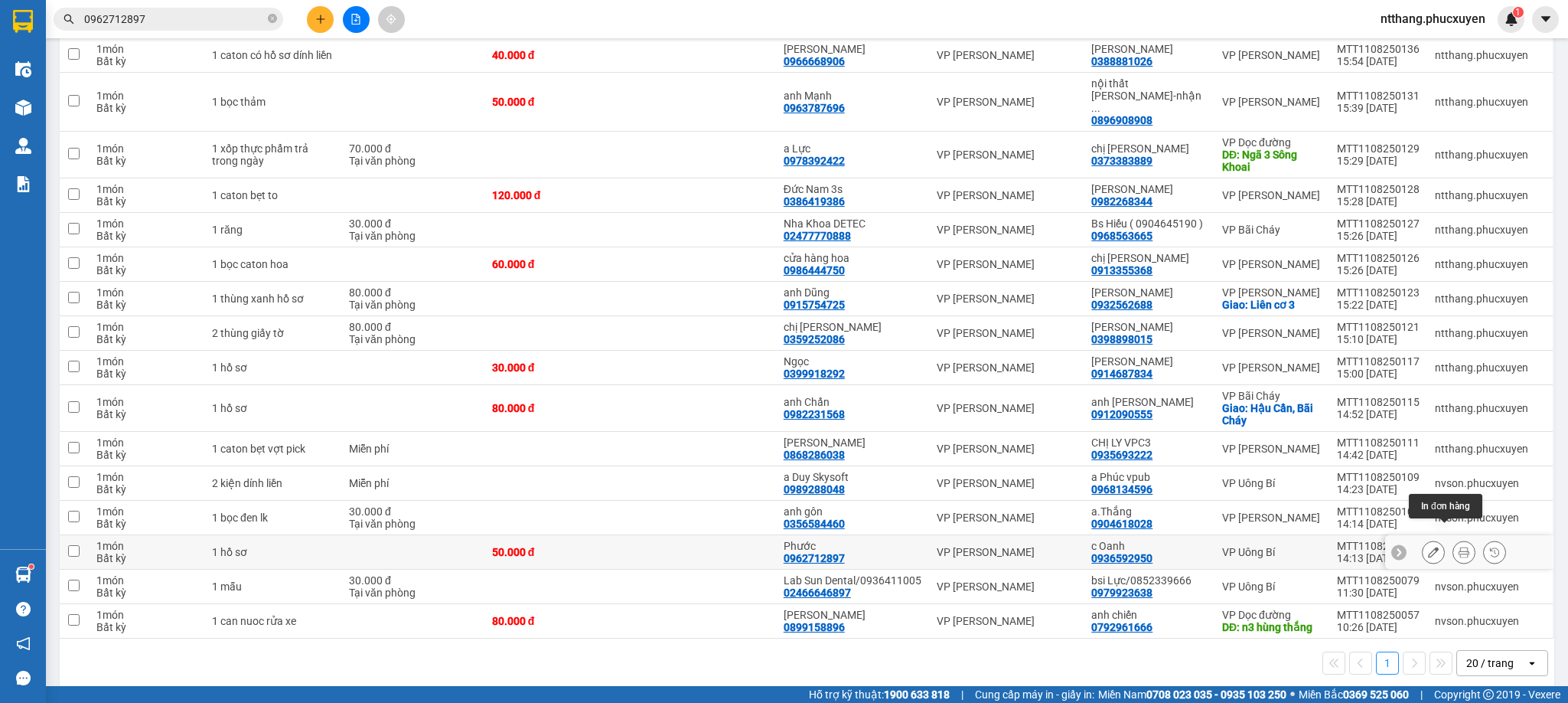
click at [1459, 547] on icon at bounding box center [1464, 552] width 11 height 11
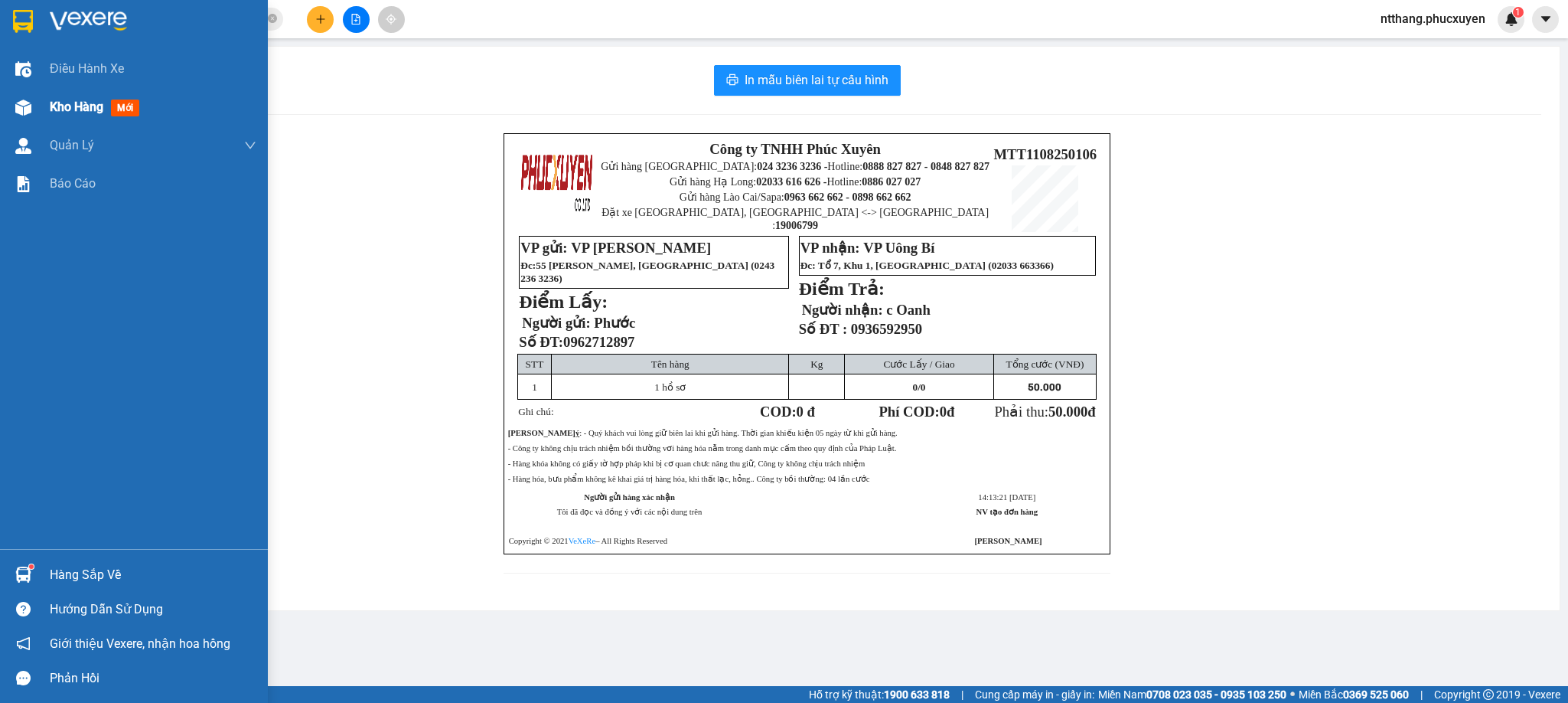
click at [21, 106] on img at bounding box center [23, 107] width 16 height 16
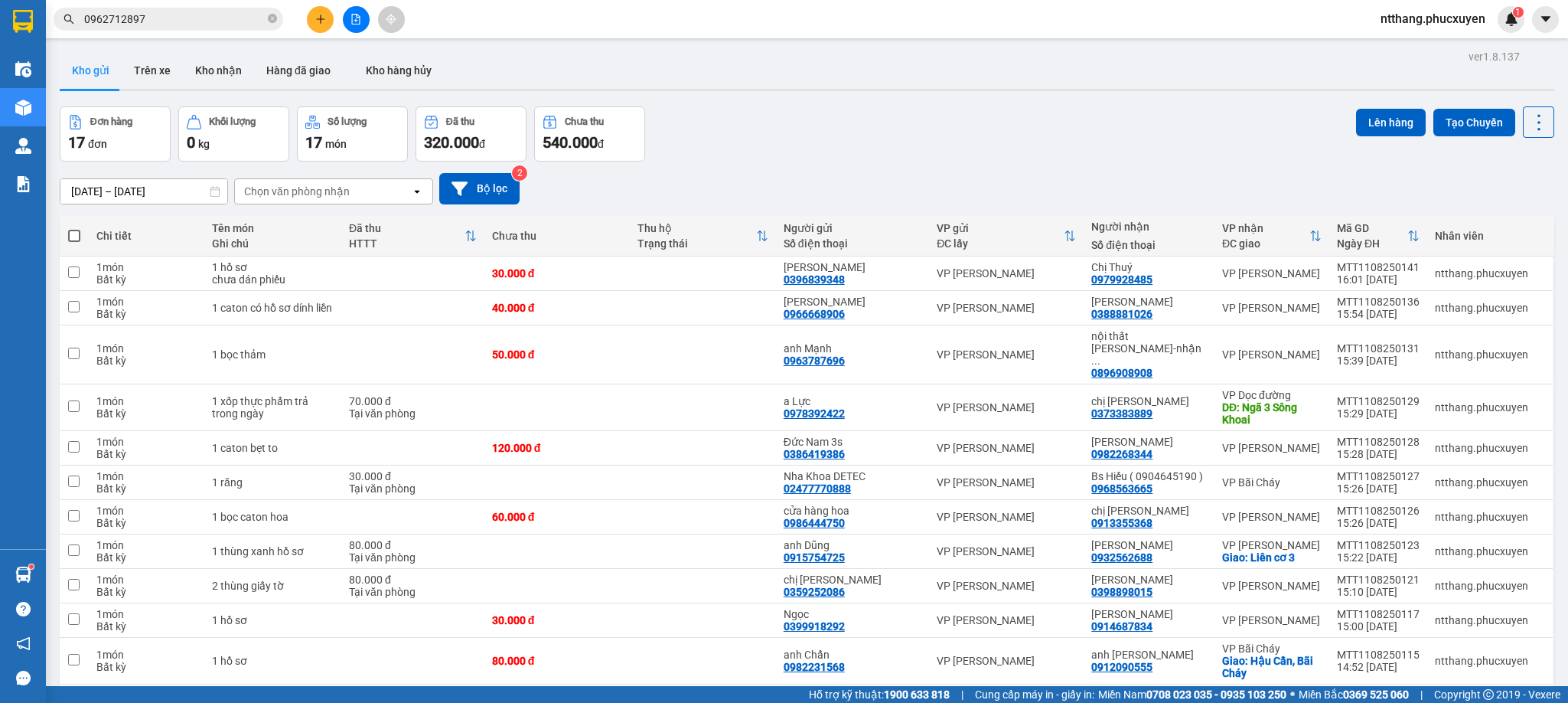
click at [733, 111] on div "Đơn hàng 17 đơn Khối lượng 0 kg Số lượng 17 món Đã thu 320.000 đ Chưa thu 540.0…" at bounding box center [807, 134] width 1495 height 55
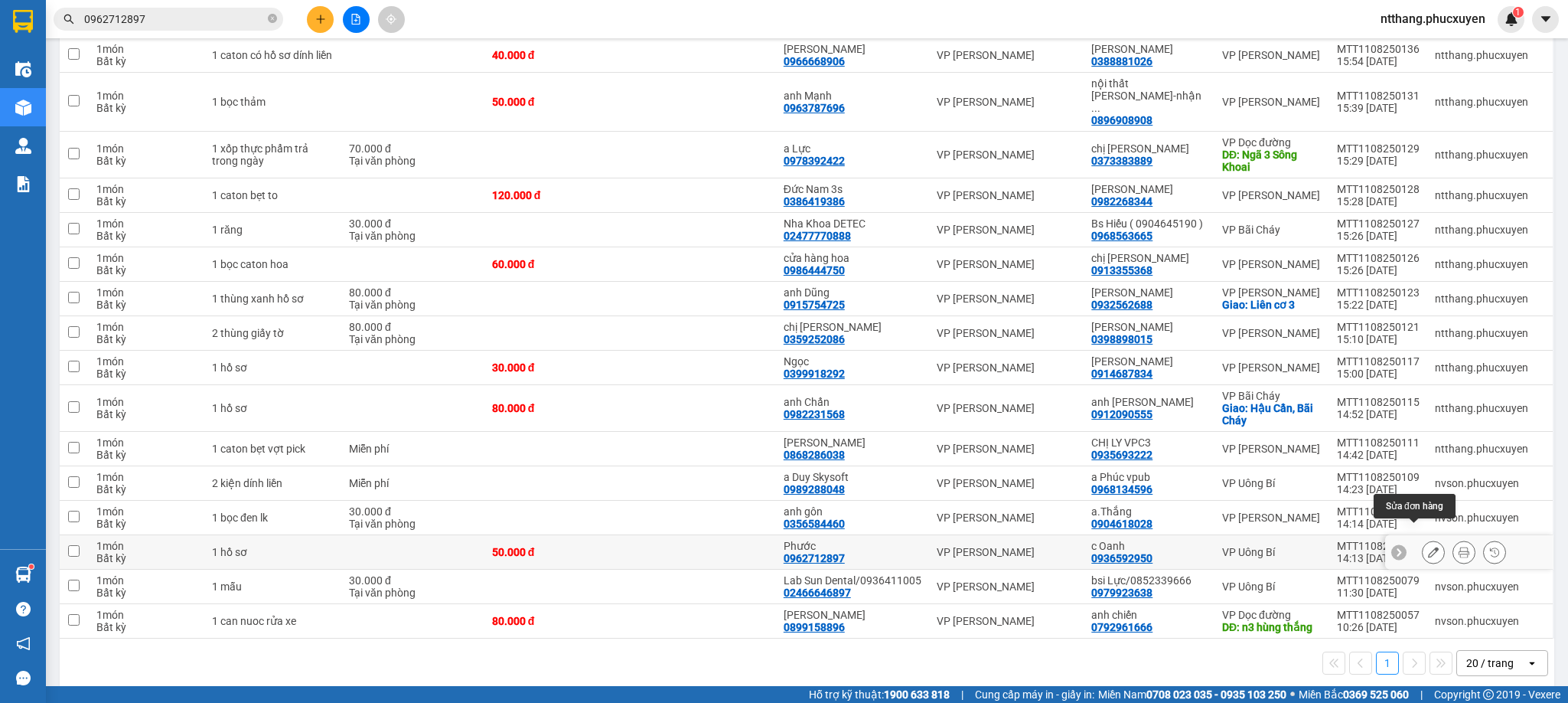
click at [1428, 547] on icon at bounding box center [1433, 552] width 11 height 11
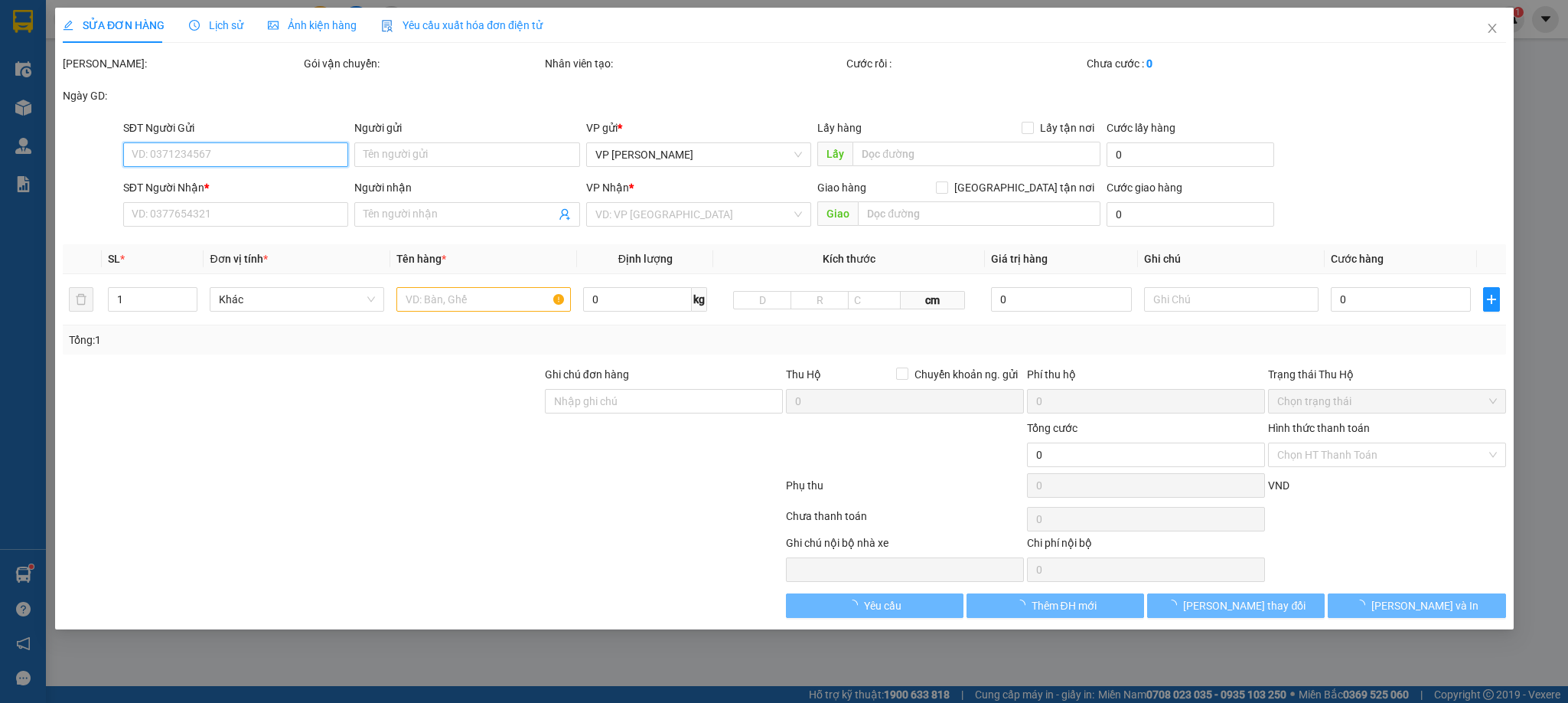
type input "0962712897"
type input "Phước"
type input "0936592950"
type input "c Oanh"
type input "50.000"
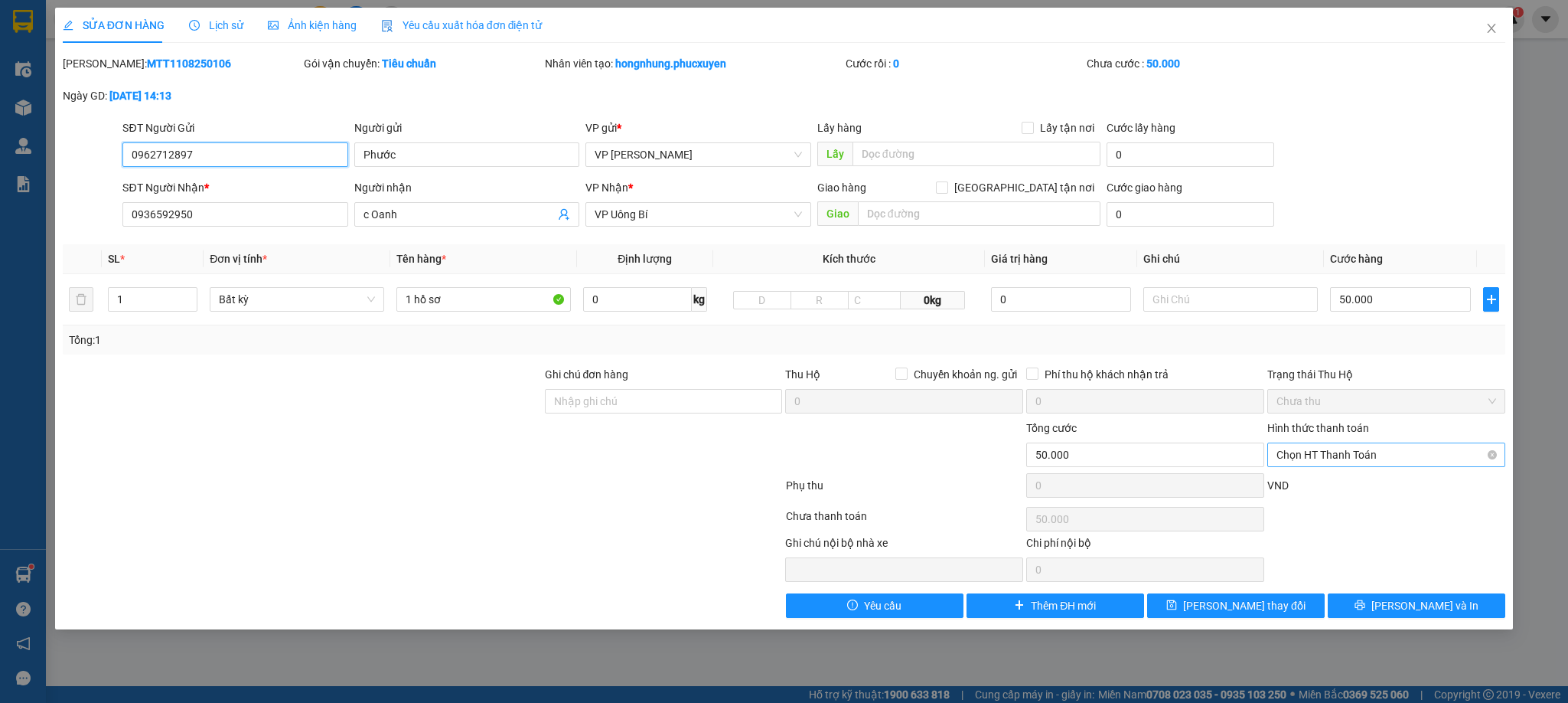
click at [1392, 465] on span "Chọn HT Thanh Toán" at bounding box center [1386, 455] width 220 height 23
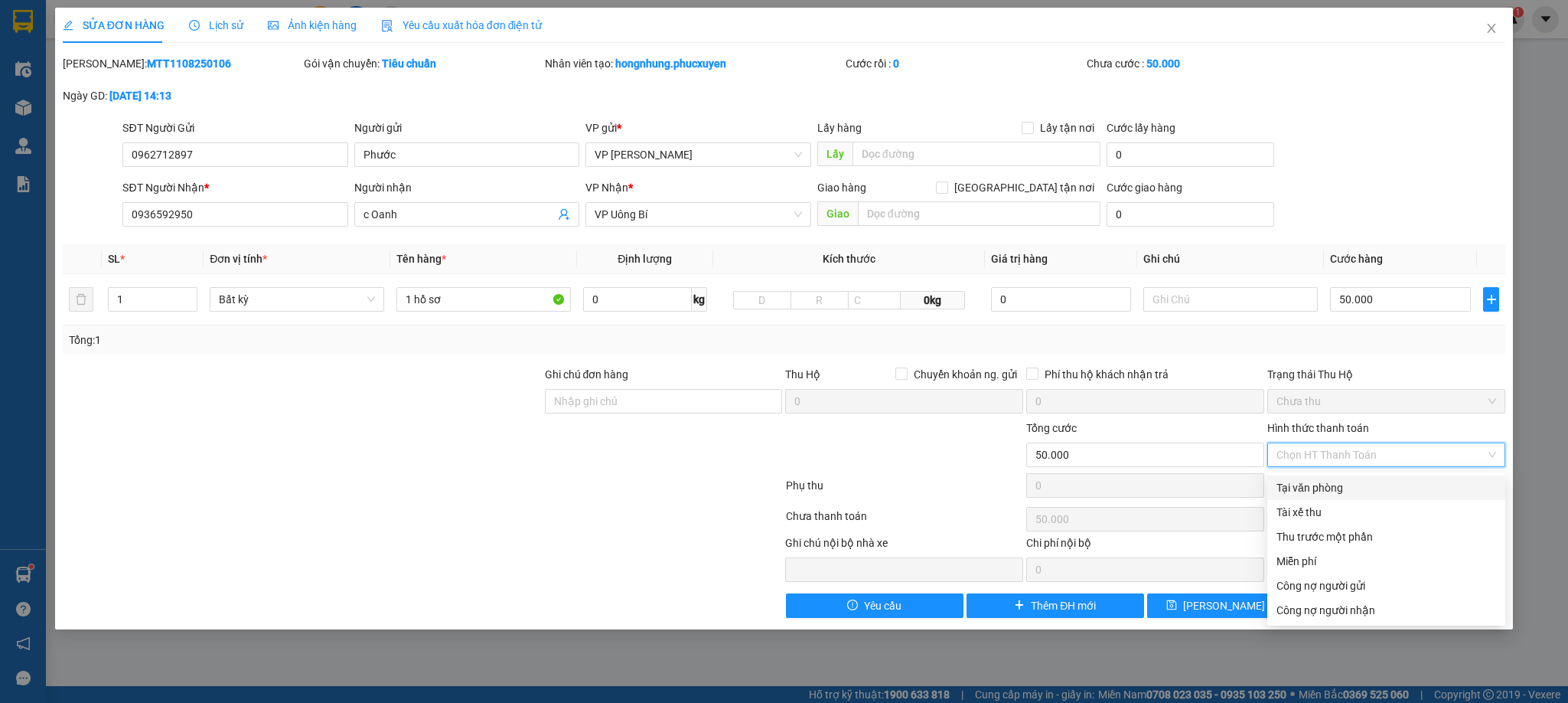
drag, startPoint x: 1348, startPoint y: 487, endPoint x: 1181, endPoint y: 373, distance: 202.2
click at [1346, 487] on div "Tại văn phòng" at bounding box center [1386, 488] width 220 height 17
type input "0"
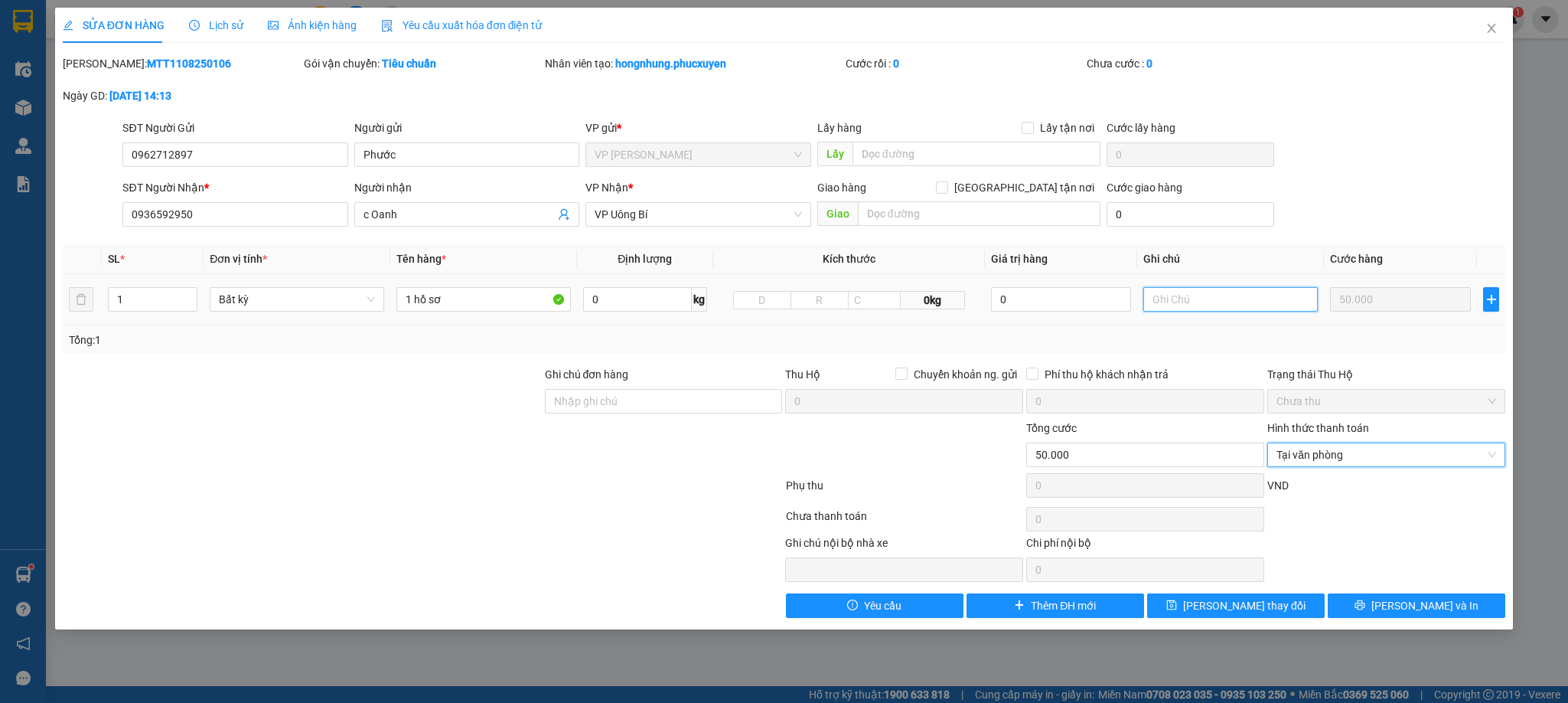
click at [1181, 305] on input "text" at bounding box center [1231, 299] width 175 height 25
type input "D"
click at [1241, 302] on input "Đã tt, trên phiếu dán là chưa tt" at bounding box center [1231, 299] width 175 height 25
type input "Đã tt, trên phiếu là chưa tt"
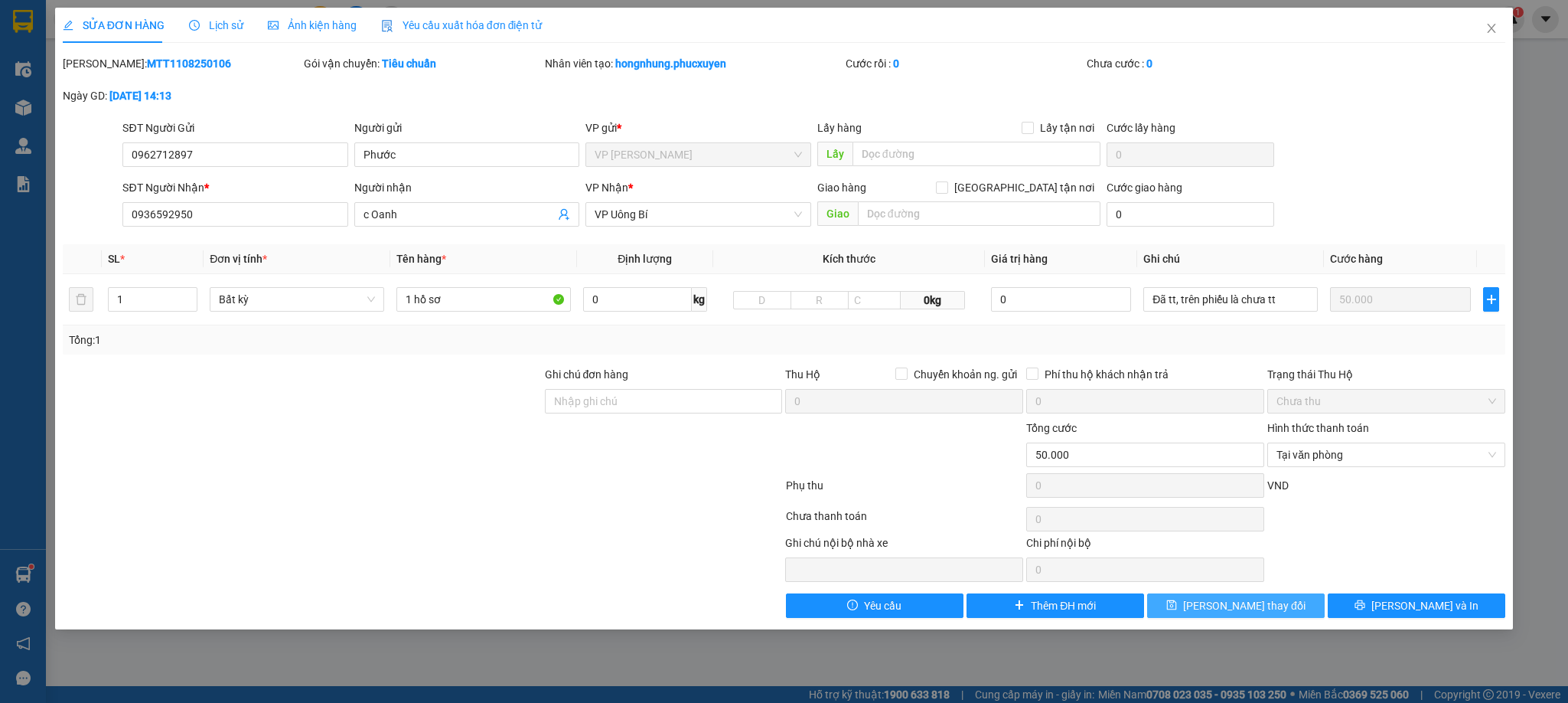
click at [1243, 611] on span "[PERSON_NAME] đổi" at bounding box center [1244, 605] width 122 height 17
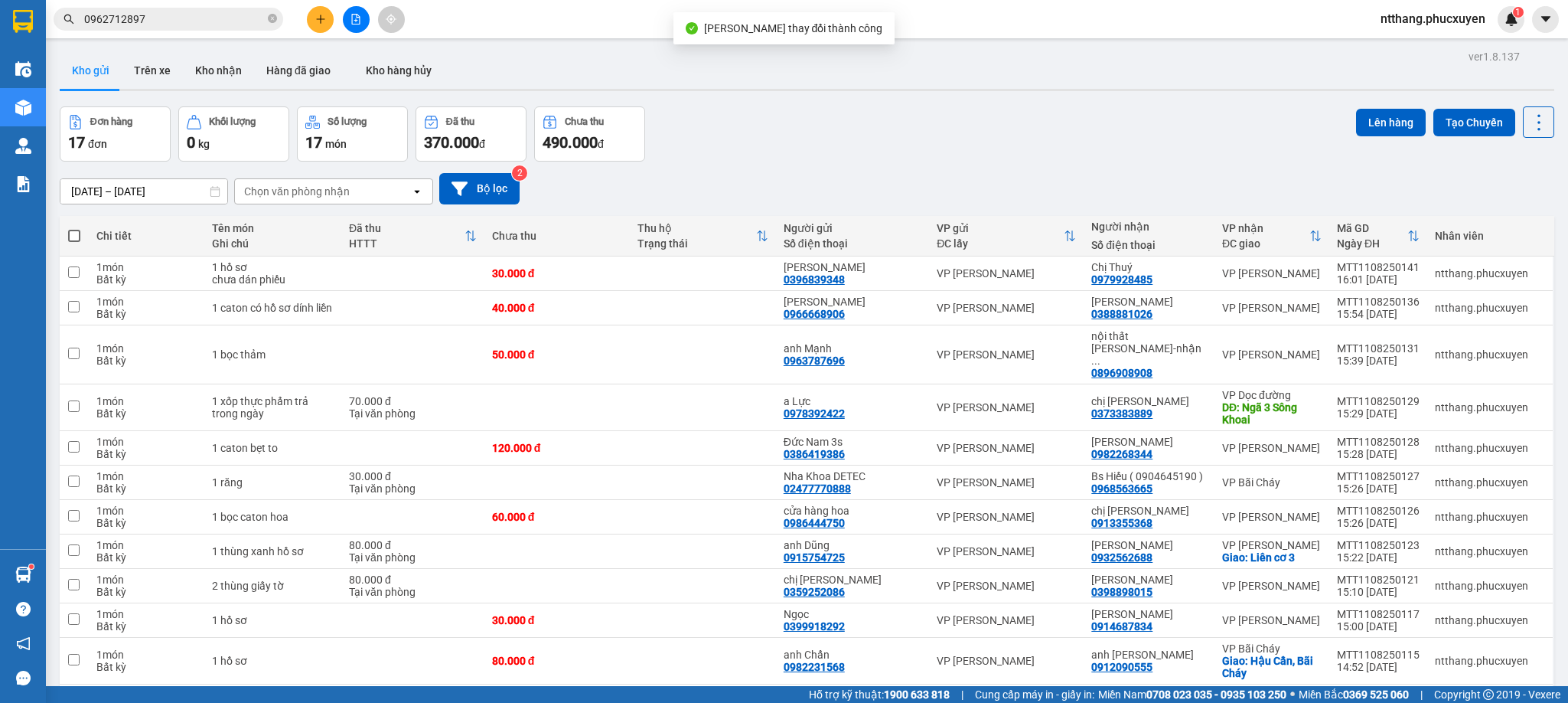
click at [994, 176] on div "09/08/2025 – 11/08/2025 Press the down arrow key to interact with the calendar …" at bounding box center [807, 188] width 1495 height 31
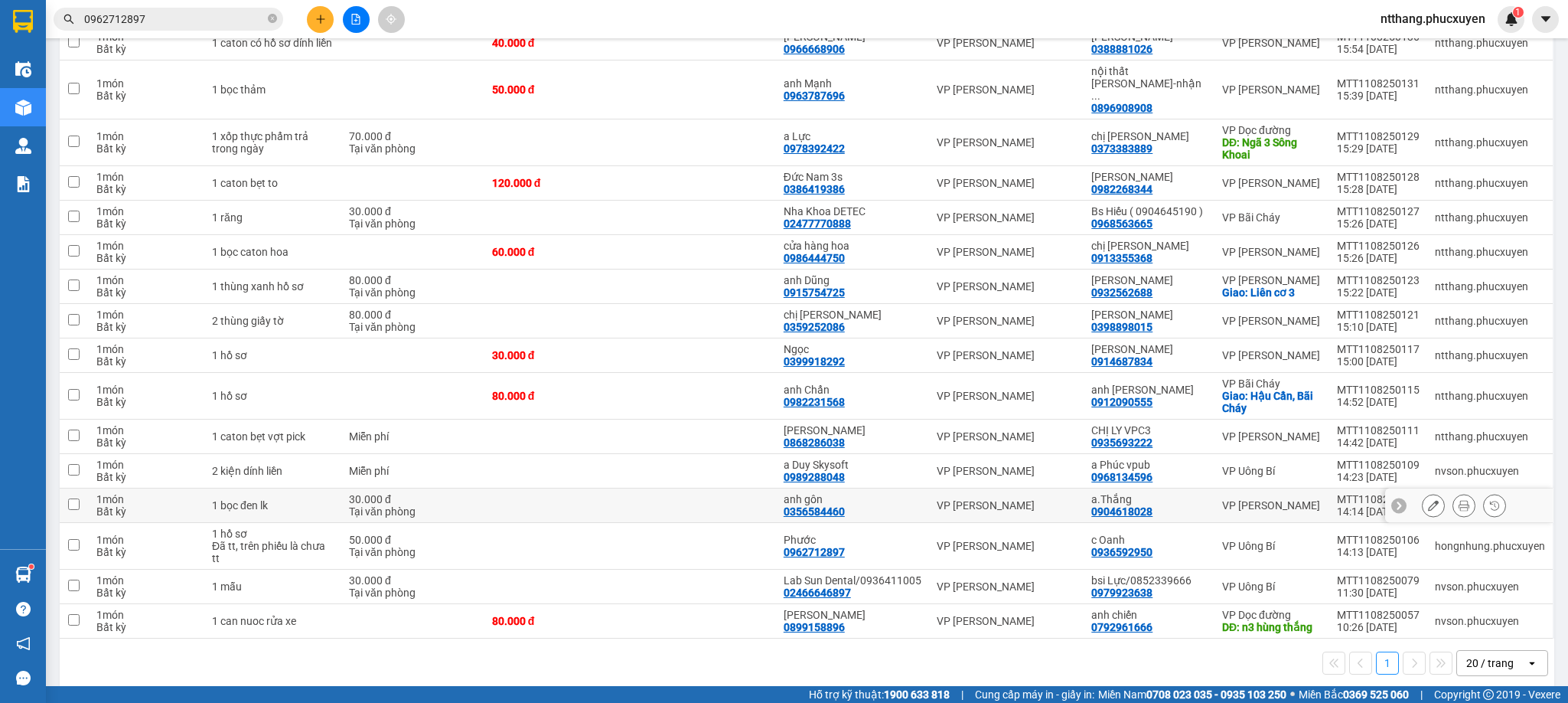
click at [659, 488] on td at bounding box center [703, 505] width 146 height 35
checkbox input "true"
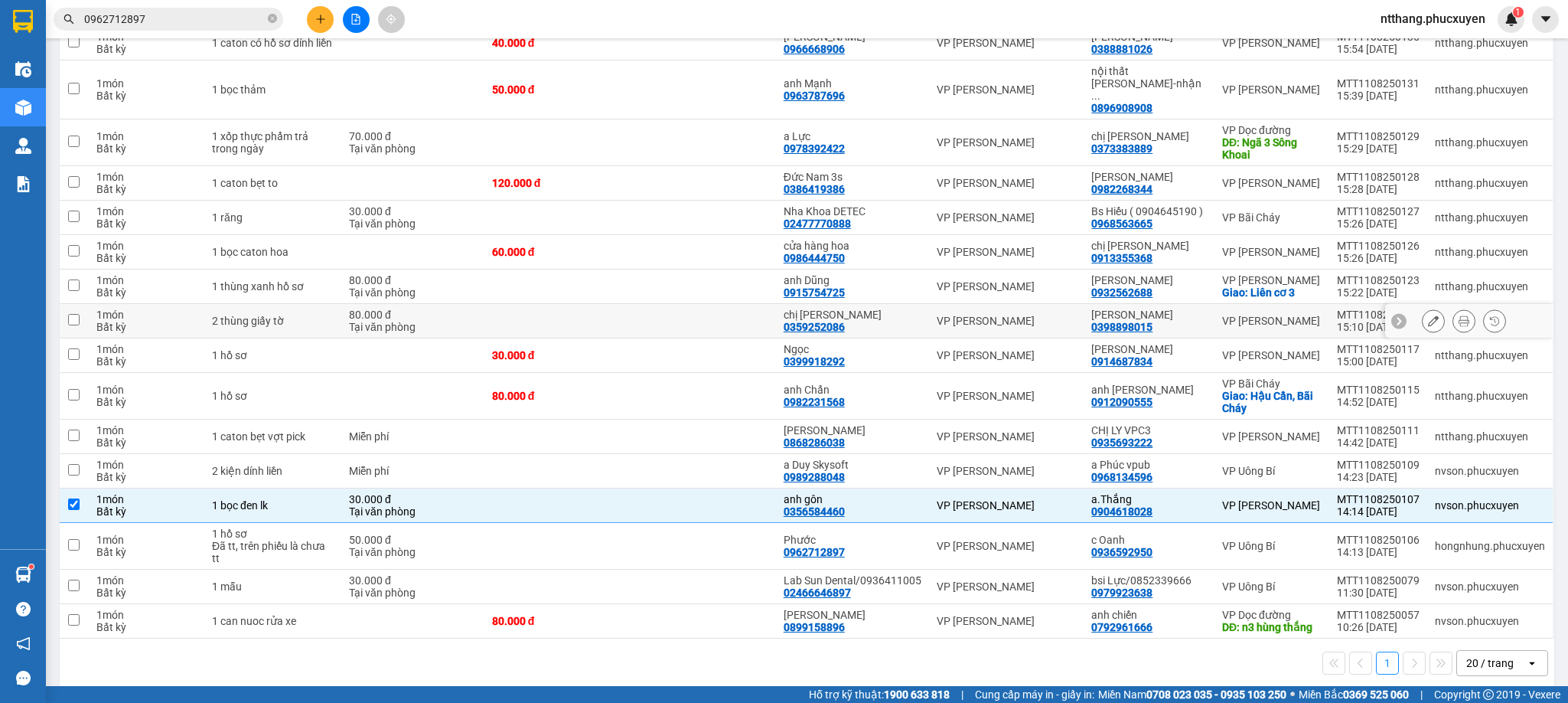
click at [586, 304] on td at bounding box center [558, 321] width 146 height 35
checkbox input "true"
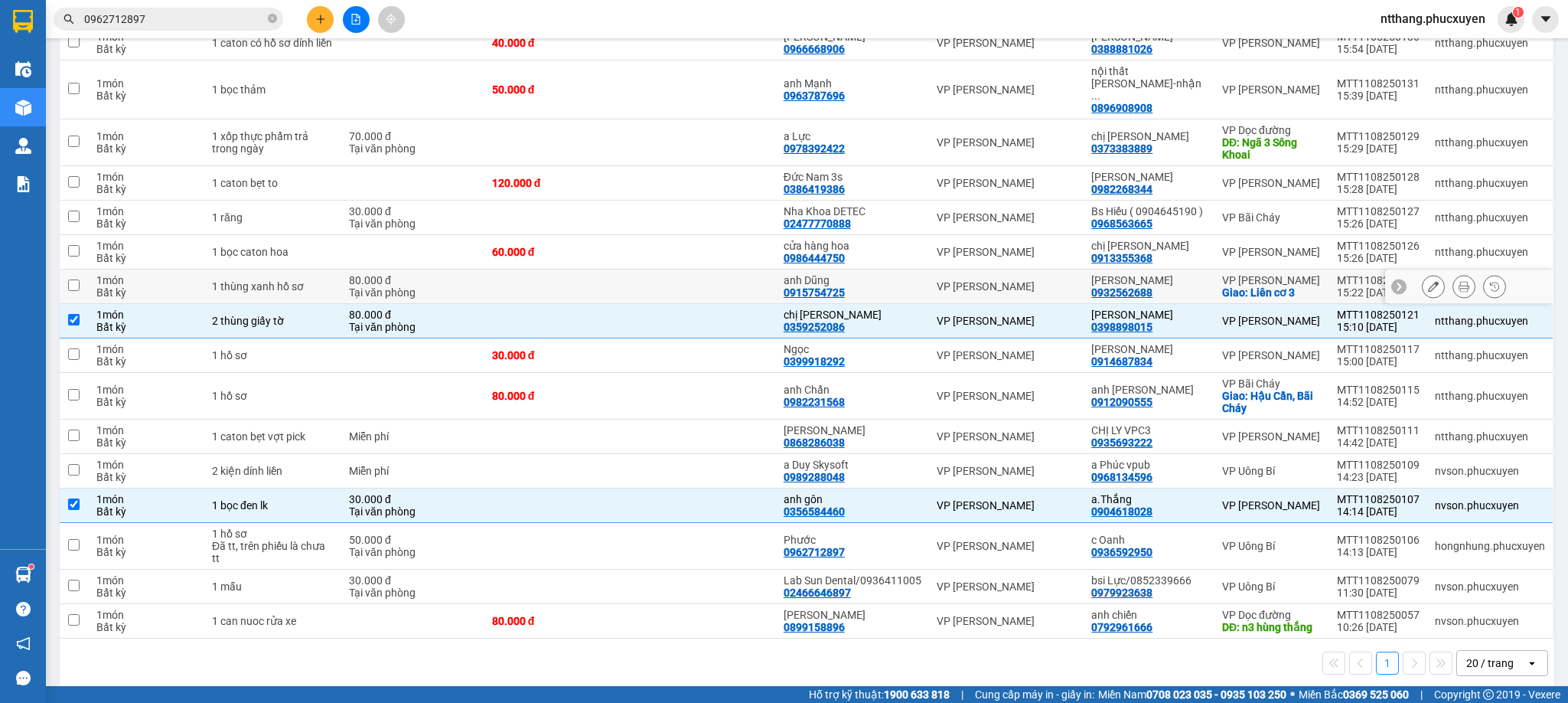
click at [706, 270] on td at bounding box center [703, 287] width 146 height 35
checkbox input "true"
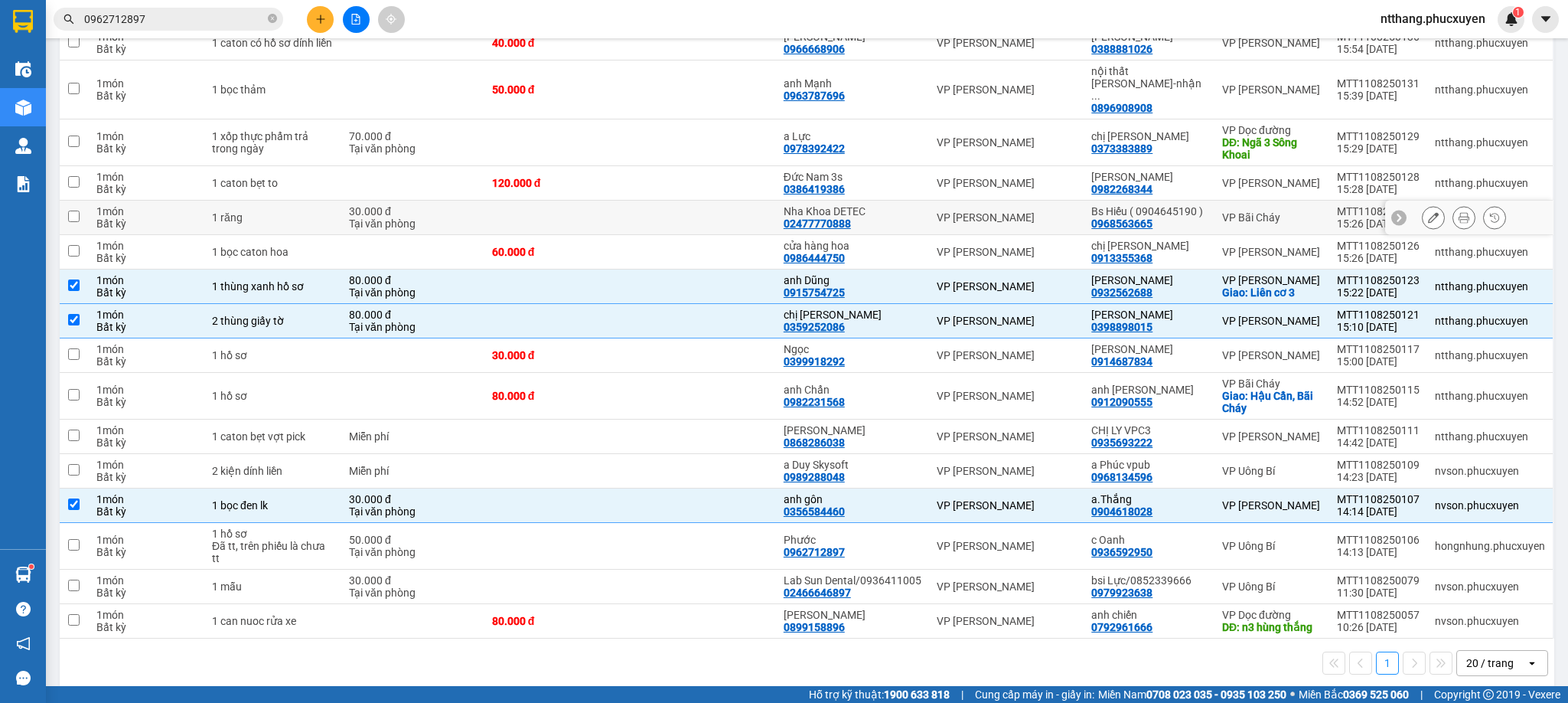
click at [662, 205] on td at bounding box center [703, 218] width 146 height 35
checkbox input "true"
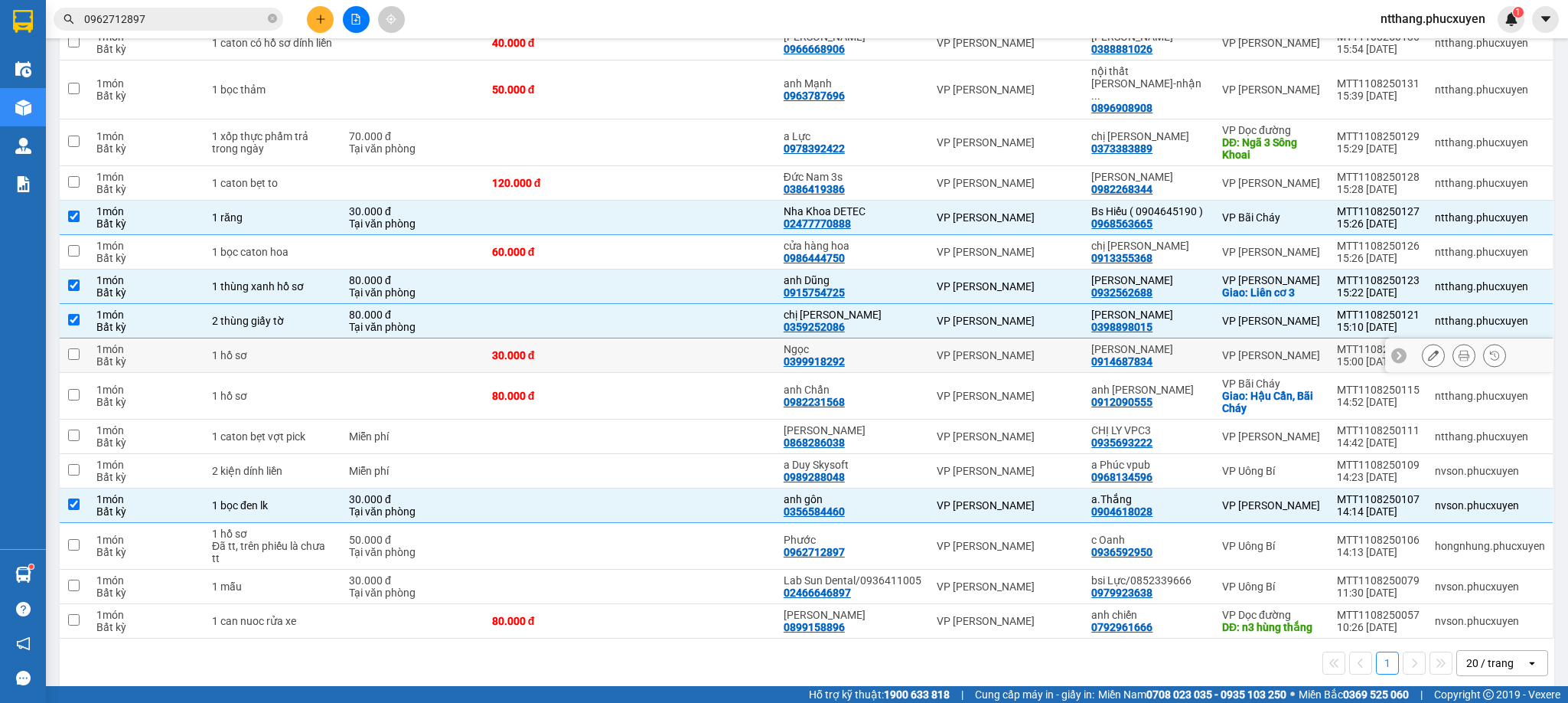
scroll to position [36, 0]
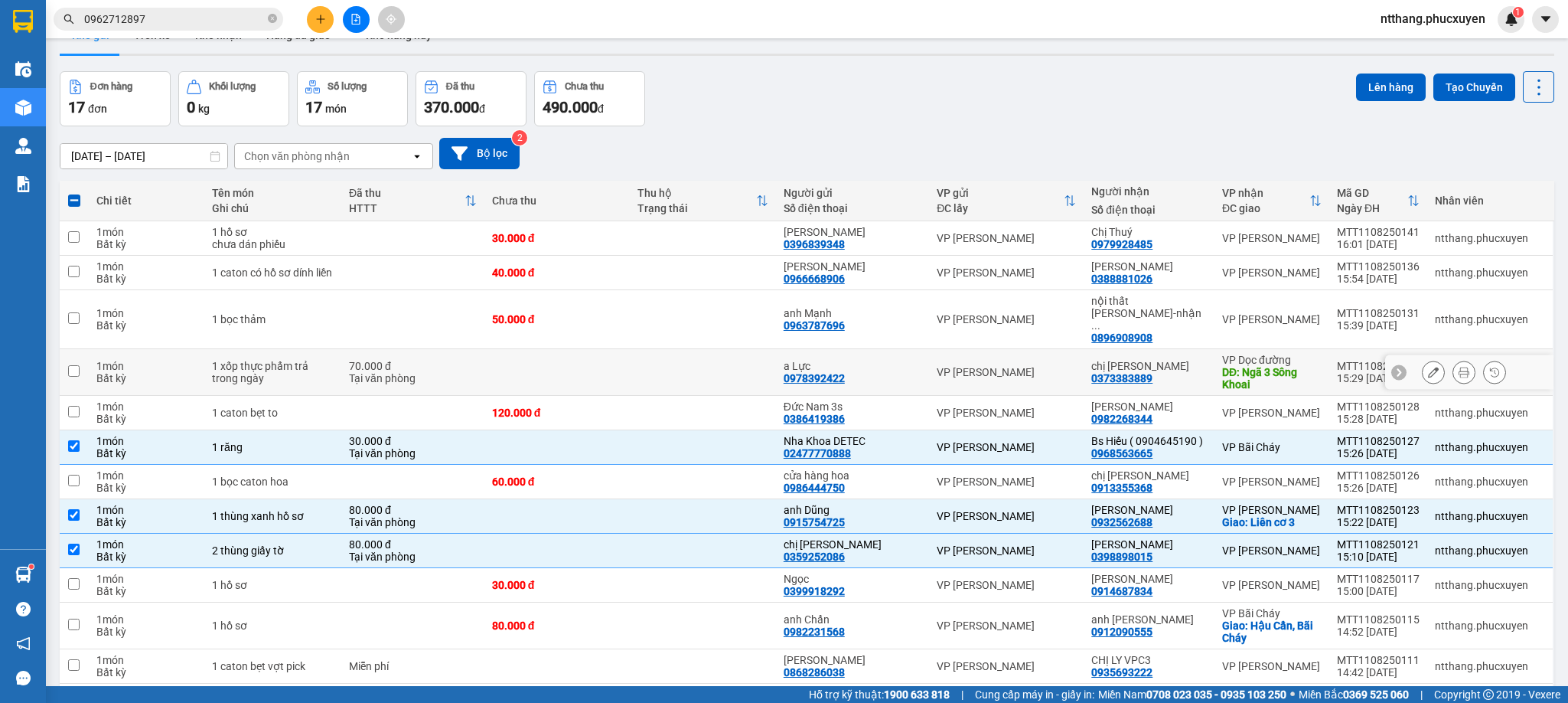
click at [613, 354] on td at bounding box center [558, 372] width 146 height 47
checkbox input "true"
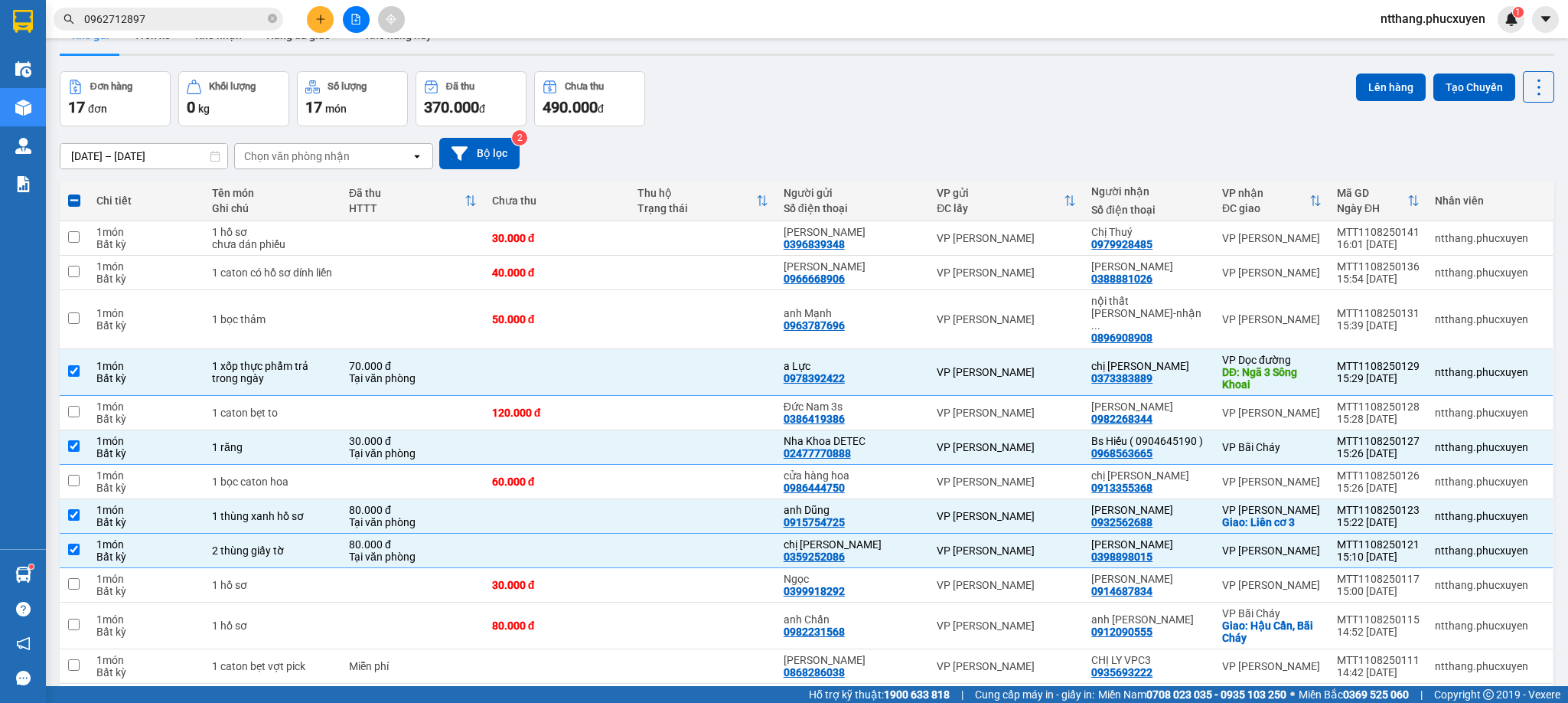
click at [72, 200] on span at bounding box center [74, 200] width 12 height 12
click at [75, 193] on input "checkbox" at bounding box center [75, 193] width 0 height 0
checkbox input "true"
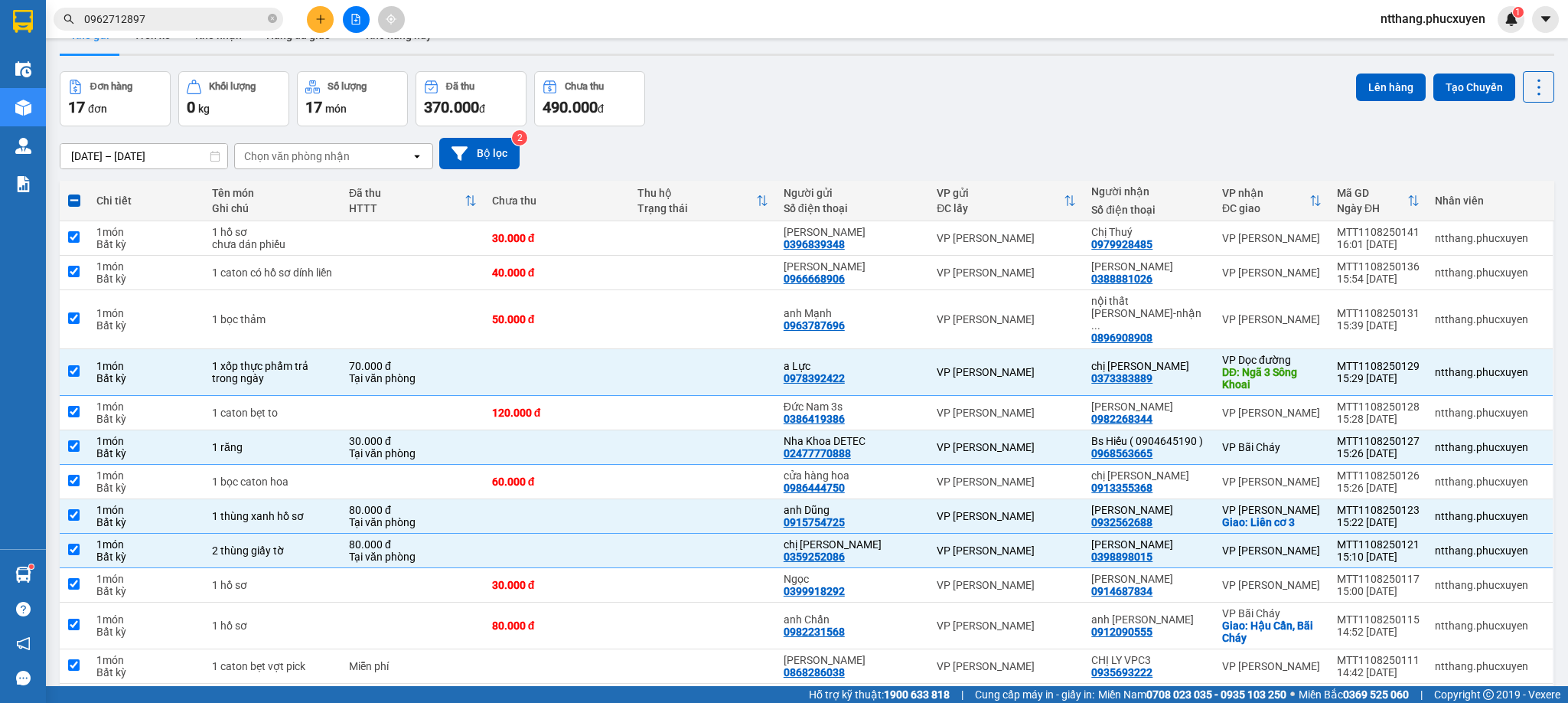
checkbox input "true"
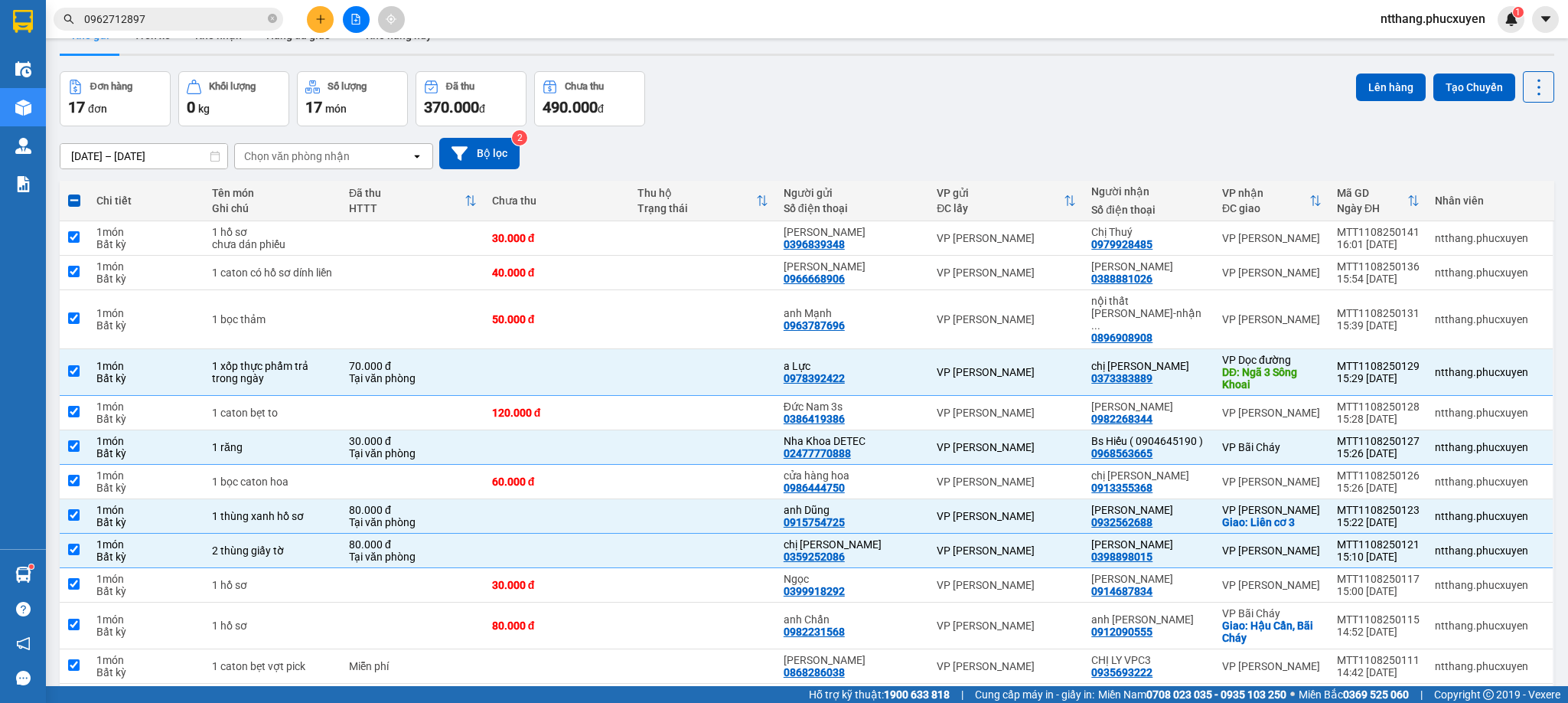
checkbox input "true"
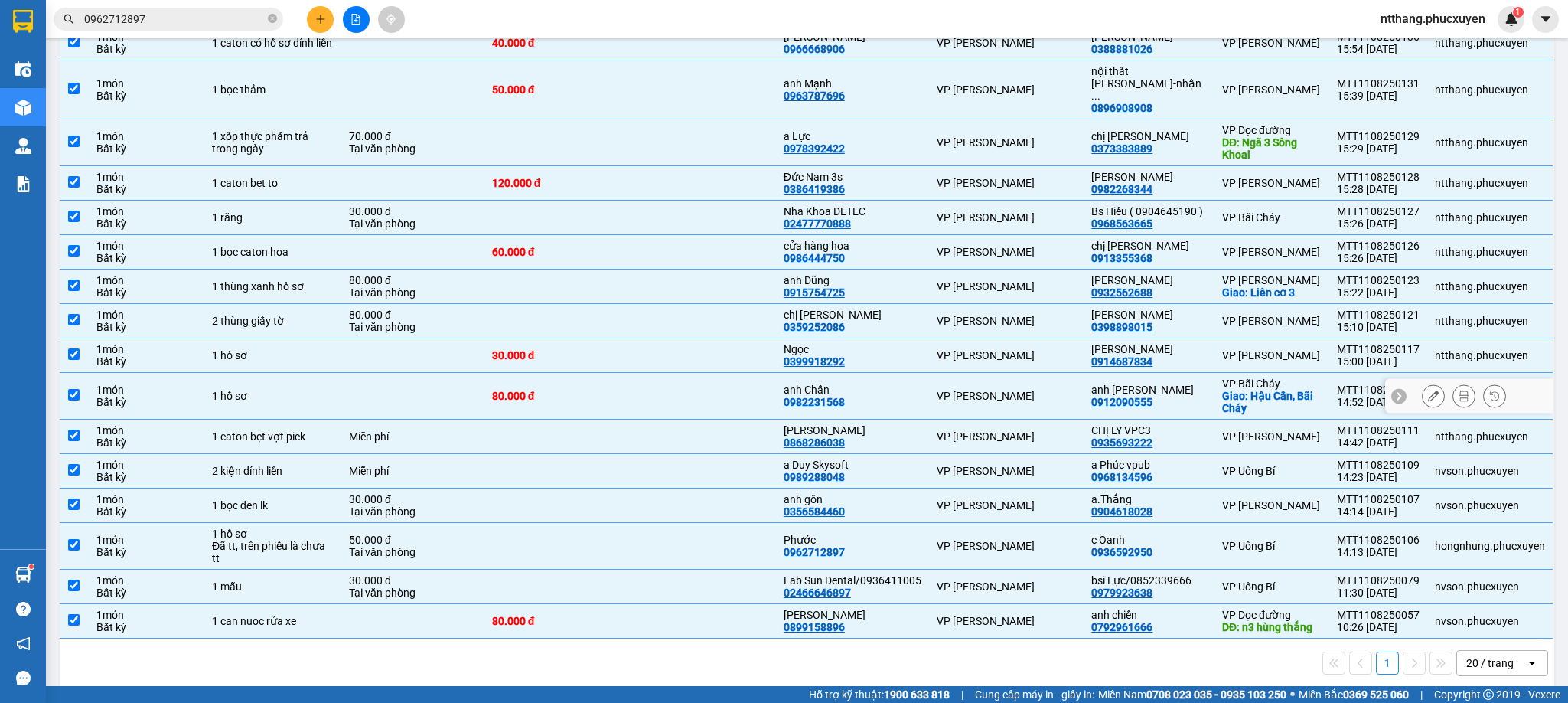
scroll to position [0, 0]
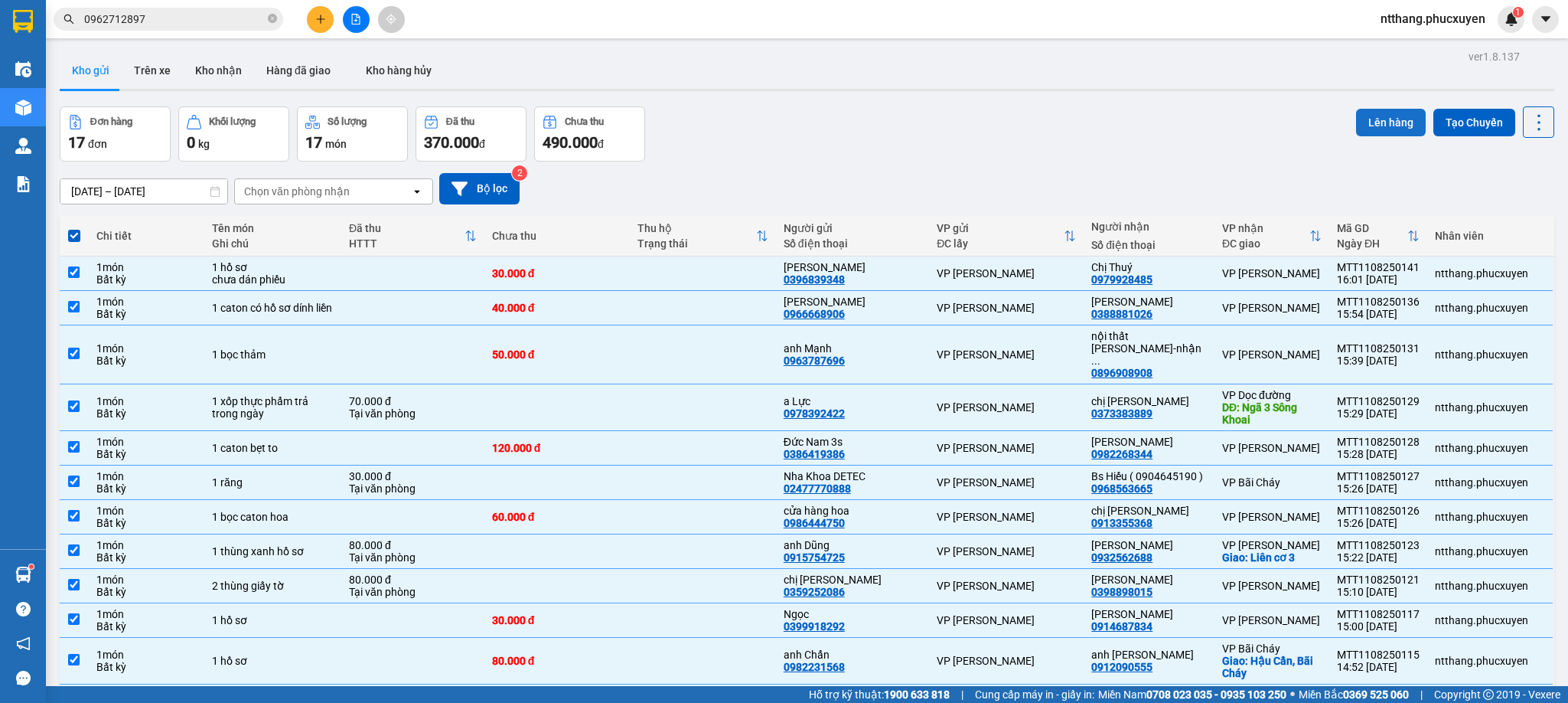
click at [1370, 124] on button "Lên hàng" at bounding box center [1391, 122] width 70 height 28
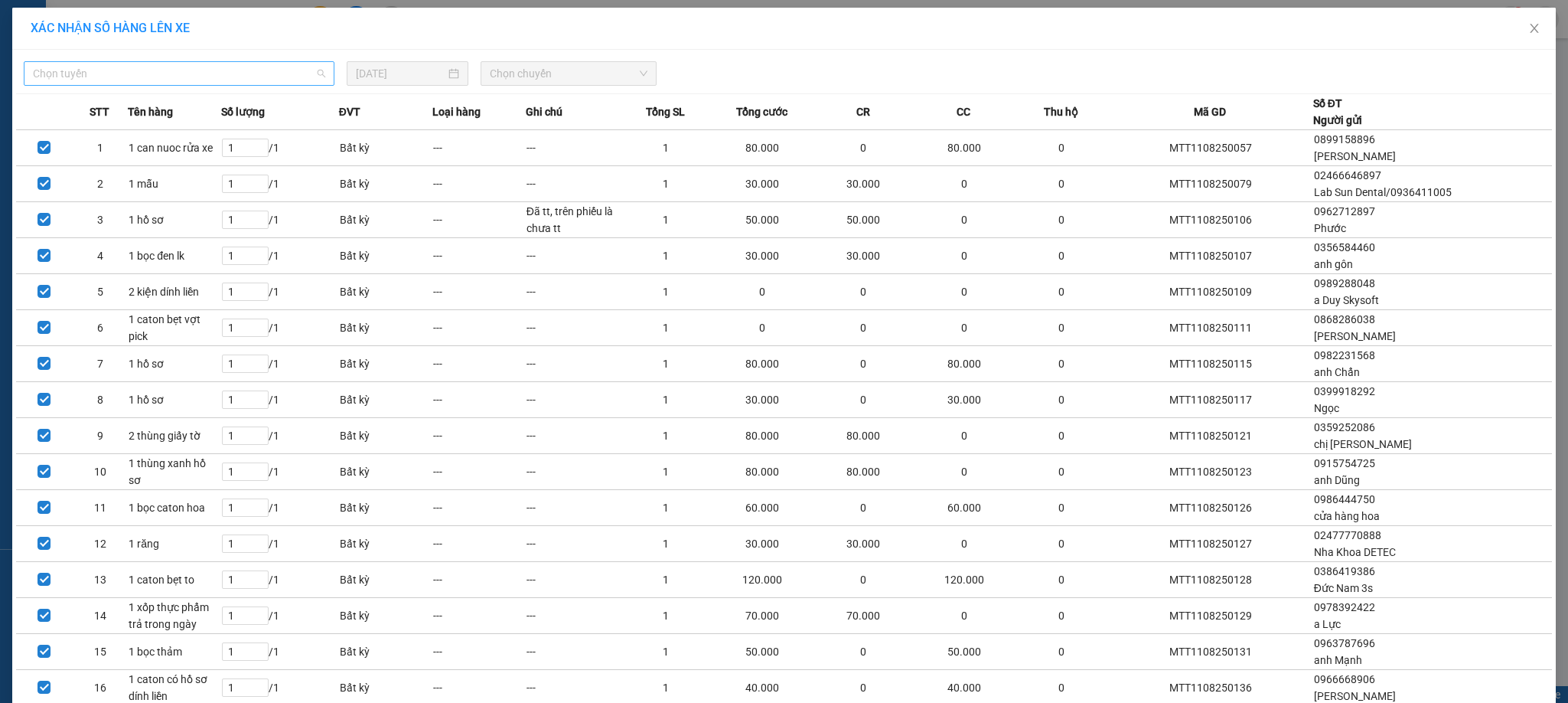
click at [156, 76] on span "Chọn tuyến" at bounding box center [179, 73] width 292 height 23
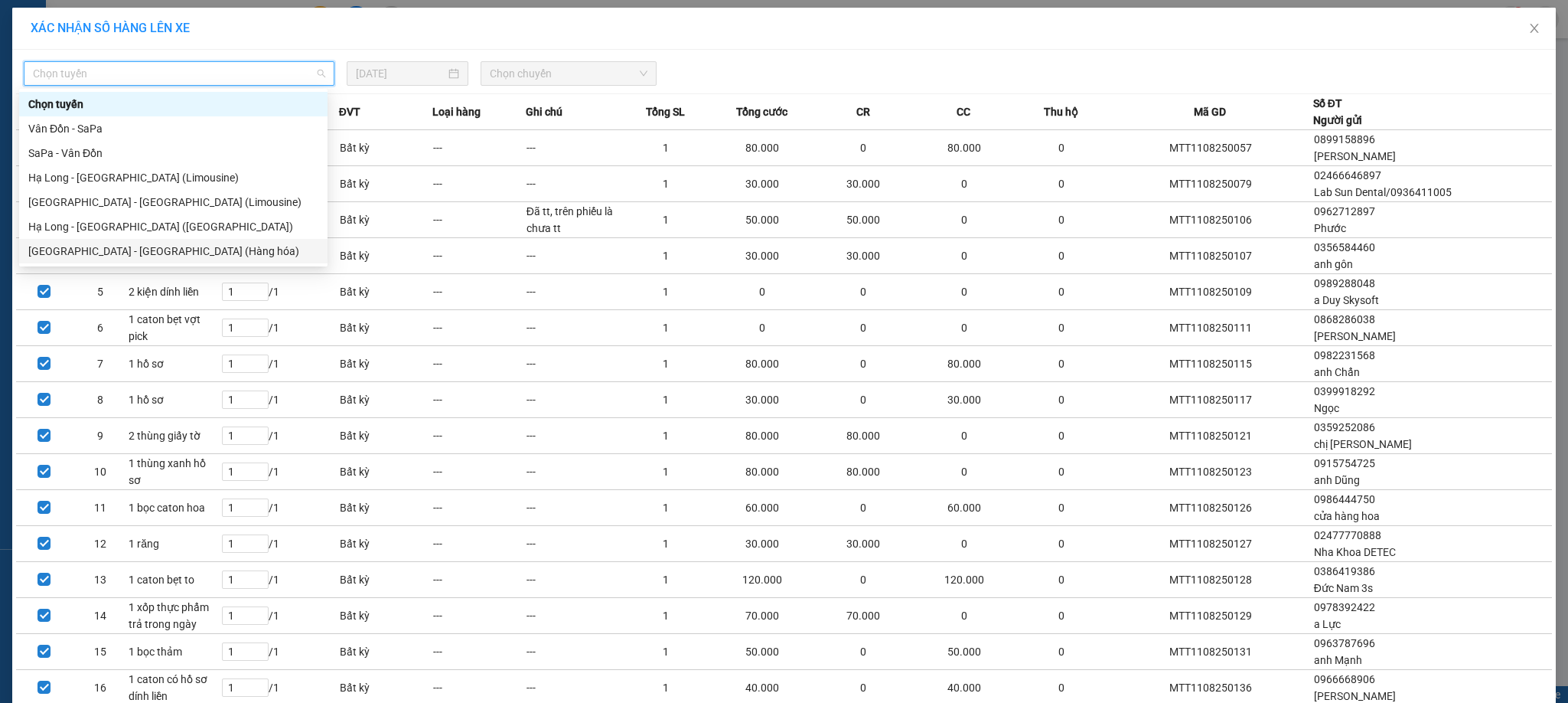
click at [149, 243] on div "[GEOGRAPHIC_DATA] - [GEOGRAPHIC_DATA] (Hàng hóa)" at bounding box center [173, 251] width 290 height 17
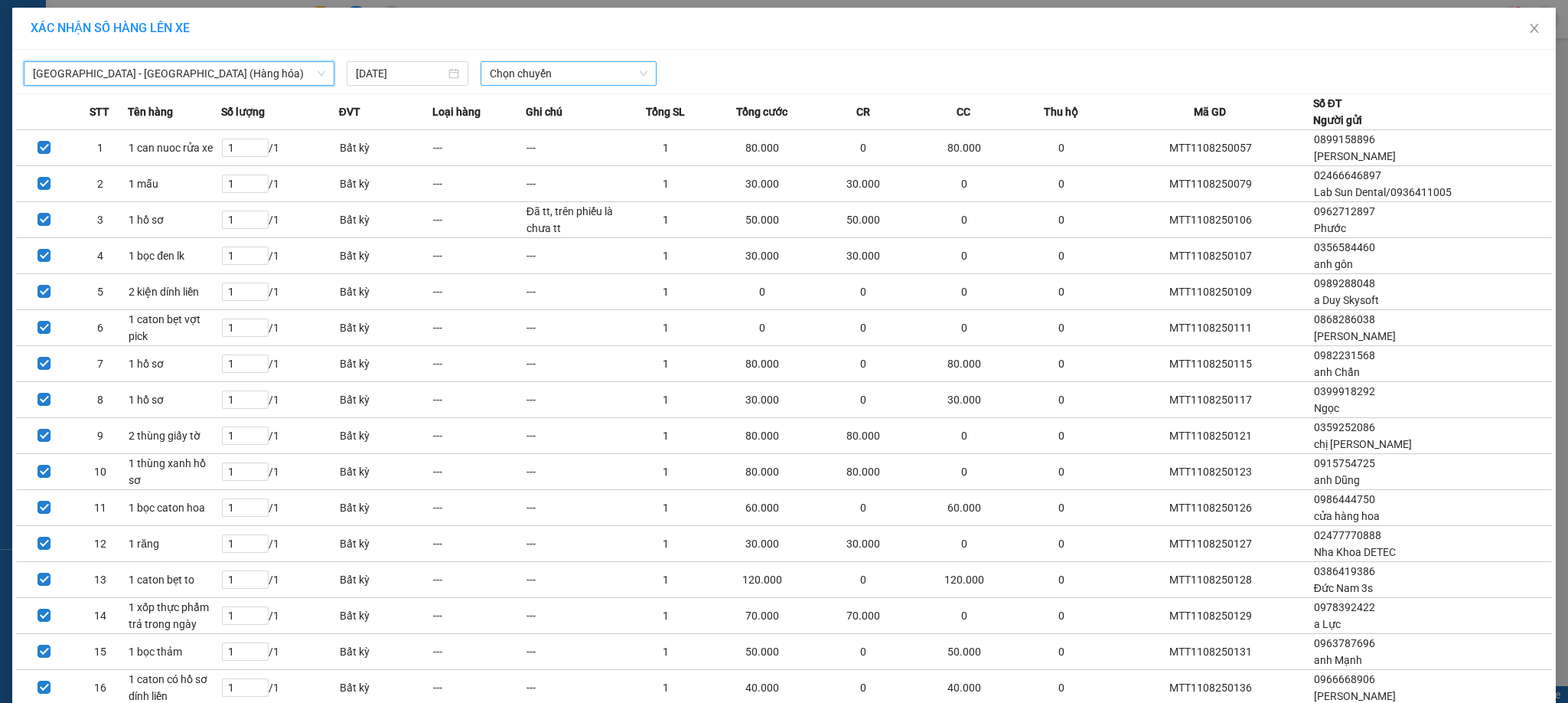
click at [579, 79] on span "Chọn chuyến" at bounding box center [569, 73] width 158 height 23
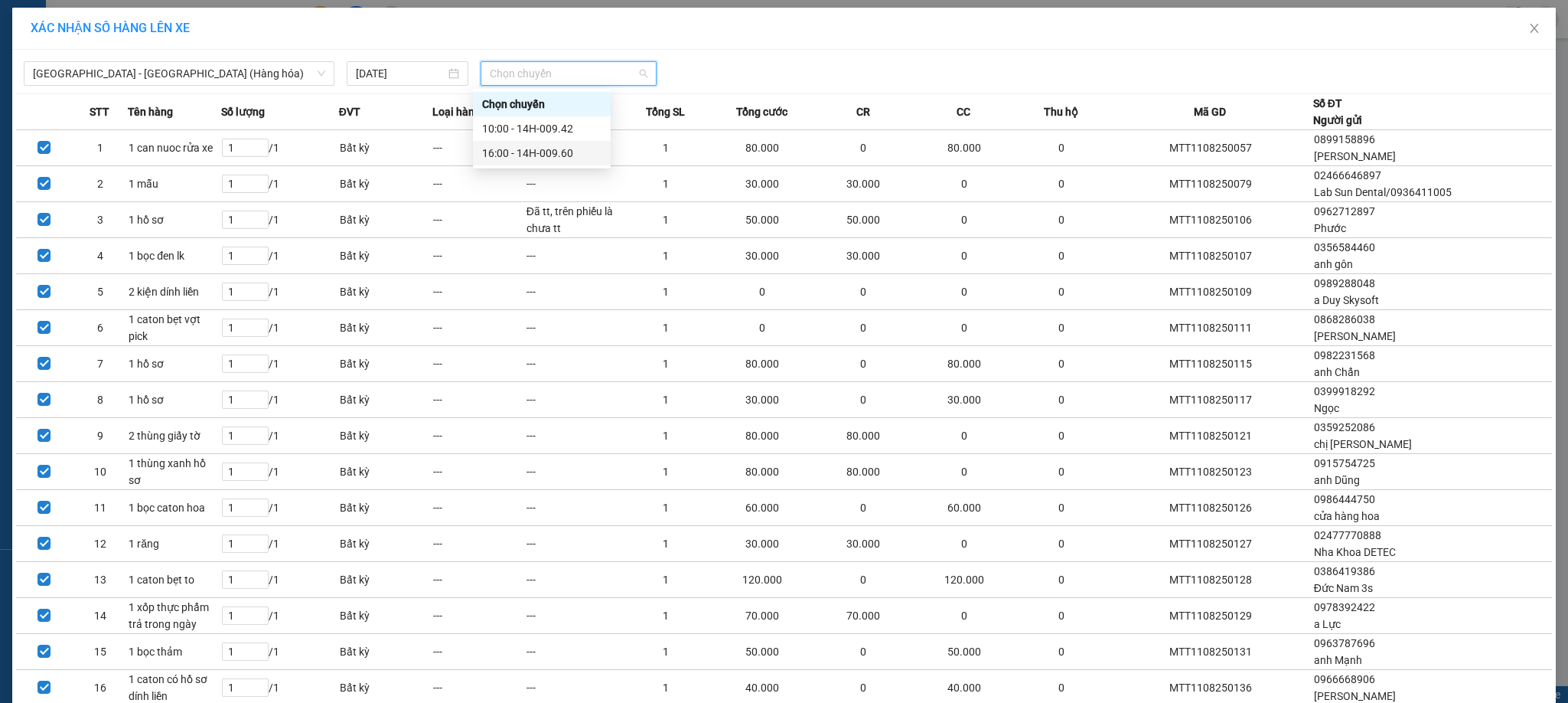
drag, startPoint x: 542, startPoint y: 149, endPoint x: 698, endPoint y: 126, distance: 157.7
click at [542, 149] on div "16:00 - 14H-009.60" at bounding box center [542, 153] width 120 height 17
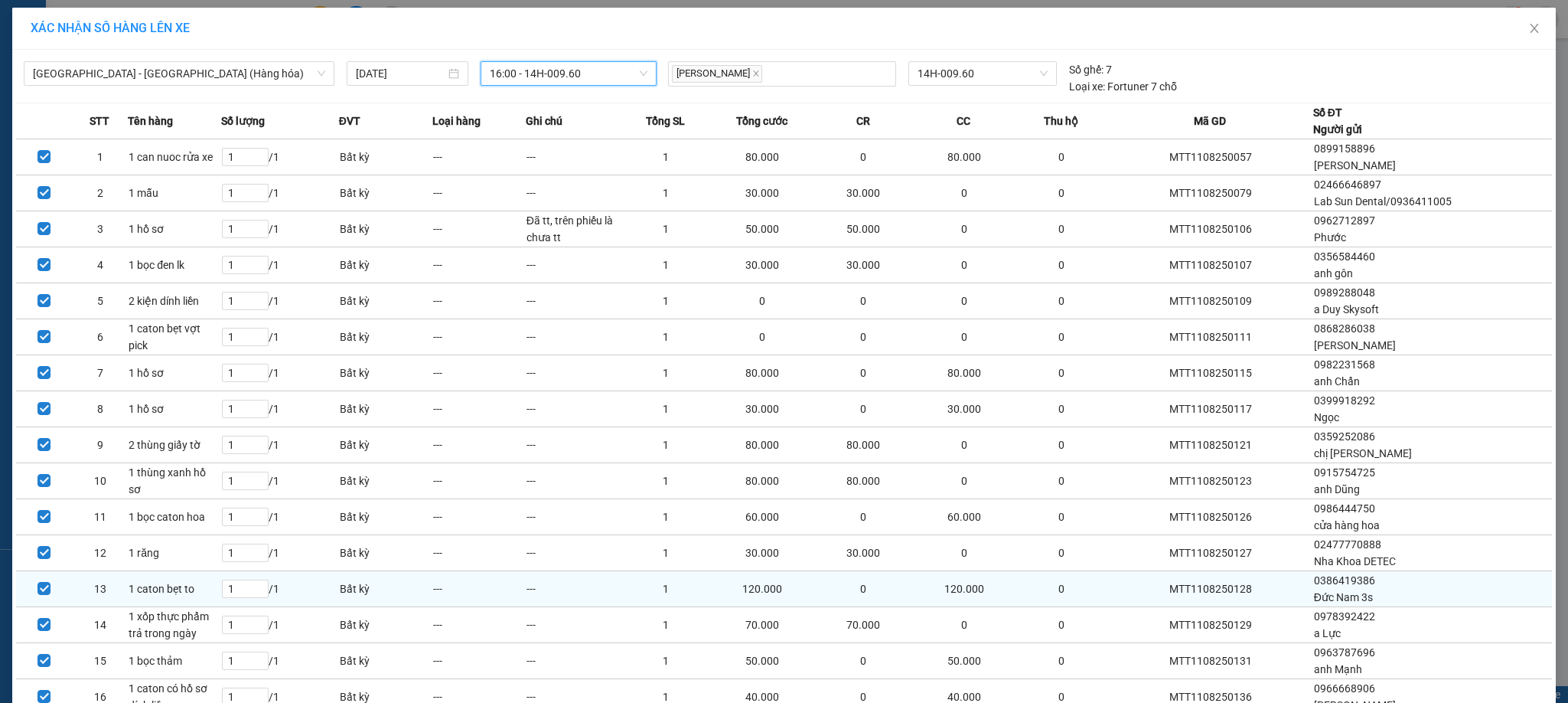
scroll to position [159, 0]
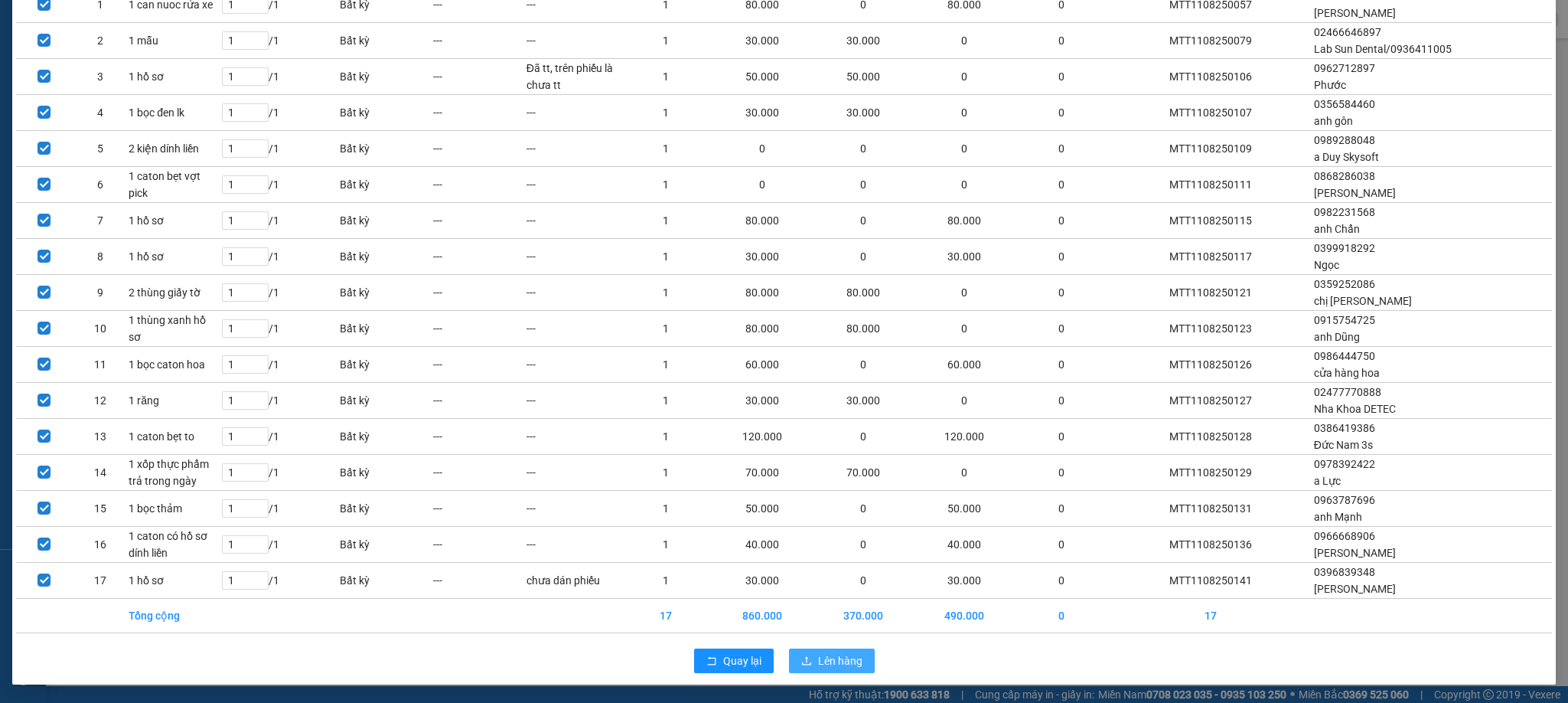
click at [818, 657] on span "Lên hàng" at bounding box center [840, 661] width 44 height 17
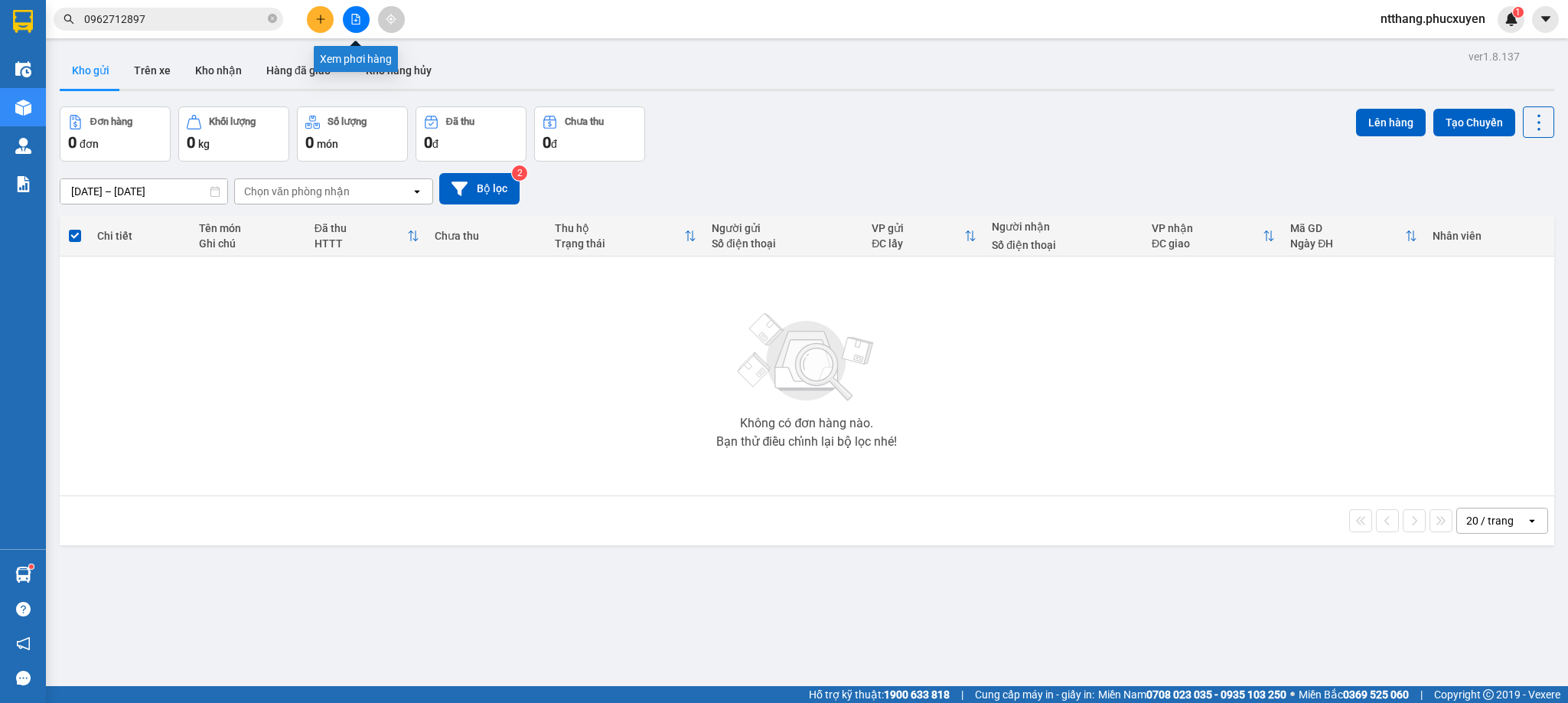
click at [359, 14] on icon "file-add" at bounding box center [356, 19] width 11 height 11
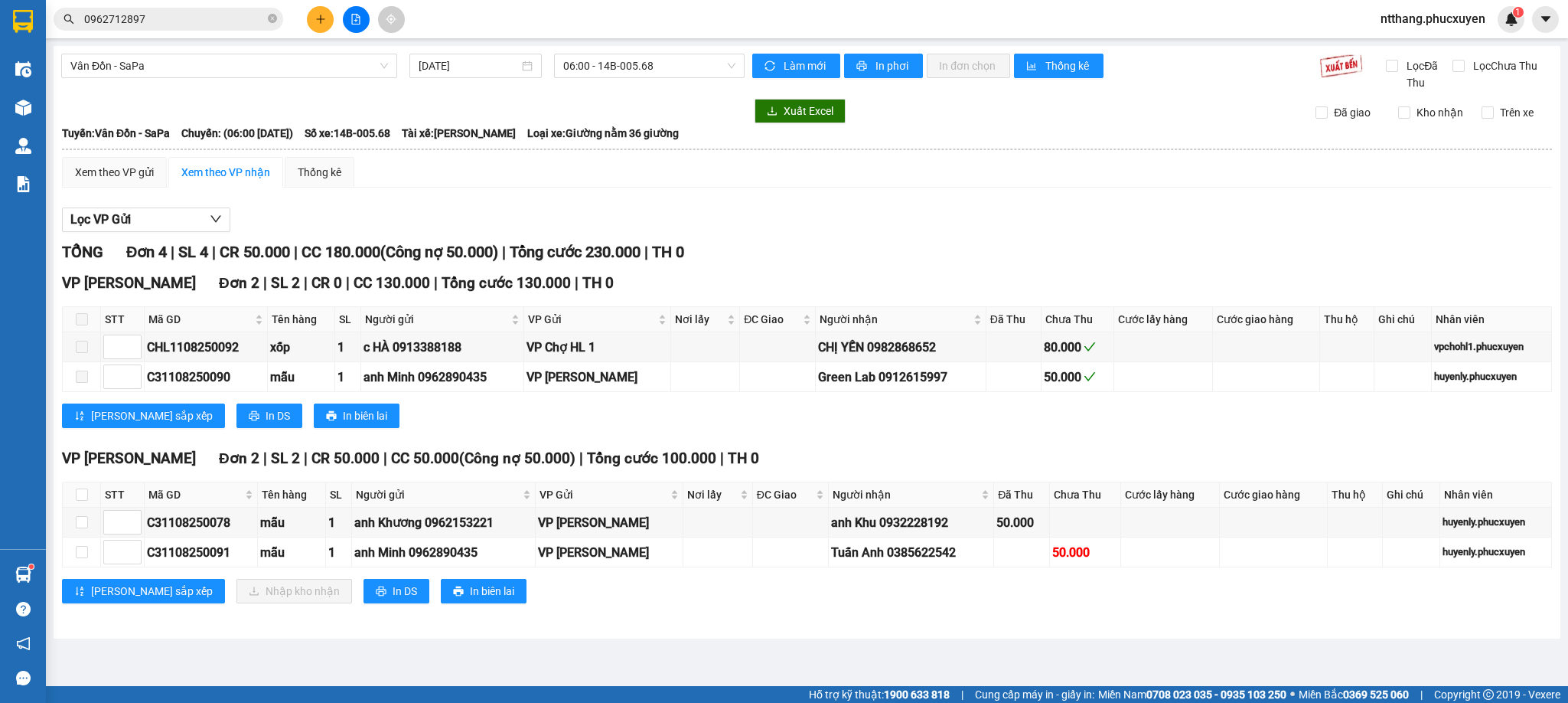
click at [278, 69] on span "Vân Đồn - SaPa" at bounding box center [229, 65] width 318 height 23
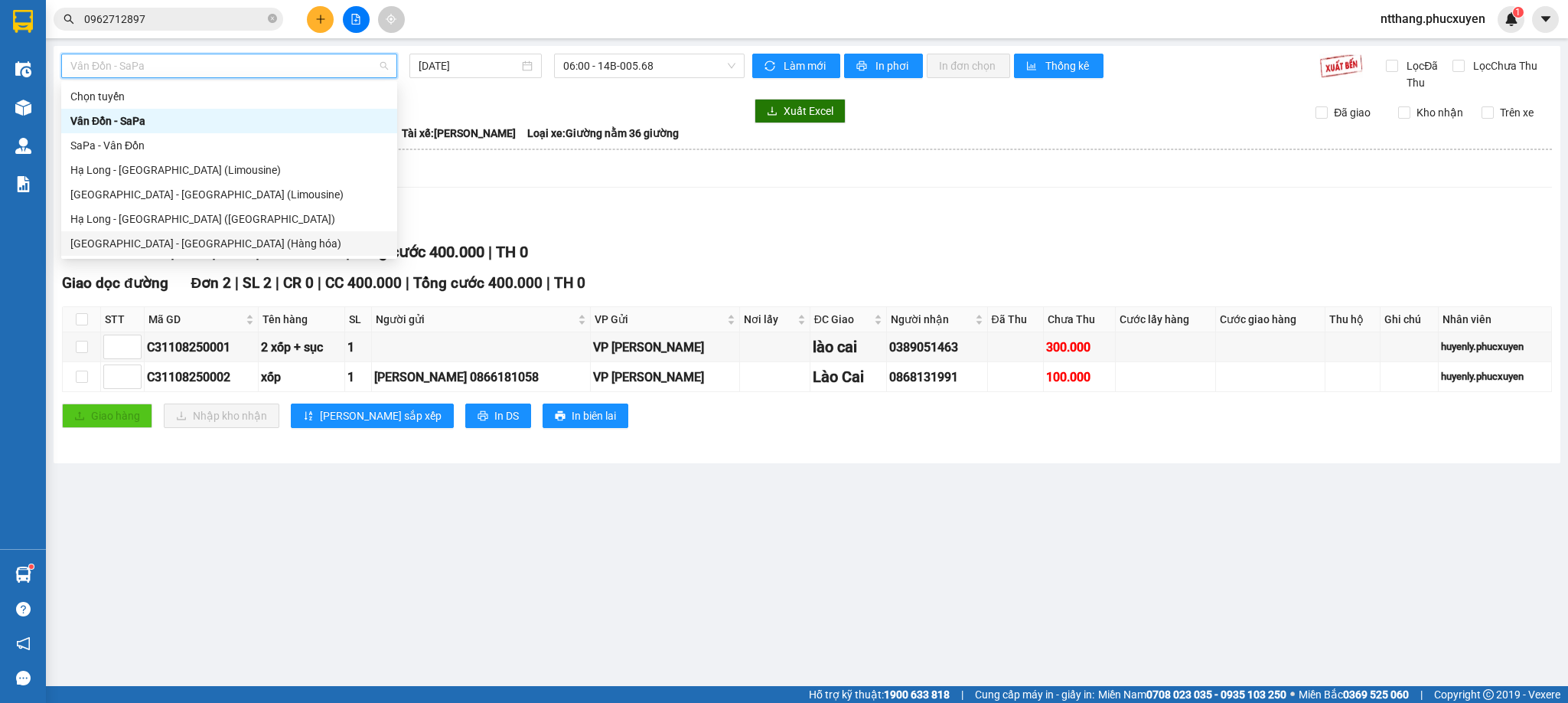
click at [181, 237] on div "[GEOGRAPHIC_DATA] - [GEOGRAPHIC_DATA] (Hàng hóa)" at bounding box center [229, 243] width 318 height 17
type input "[DATE]"
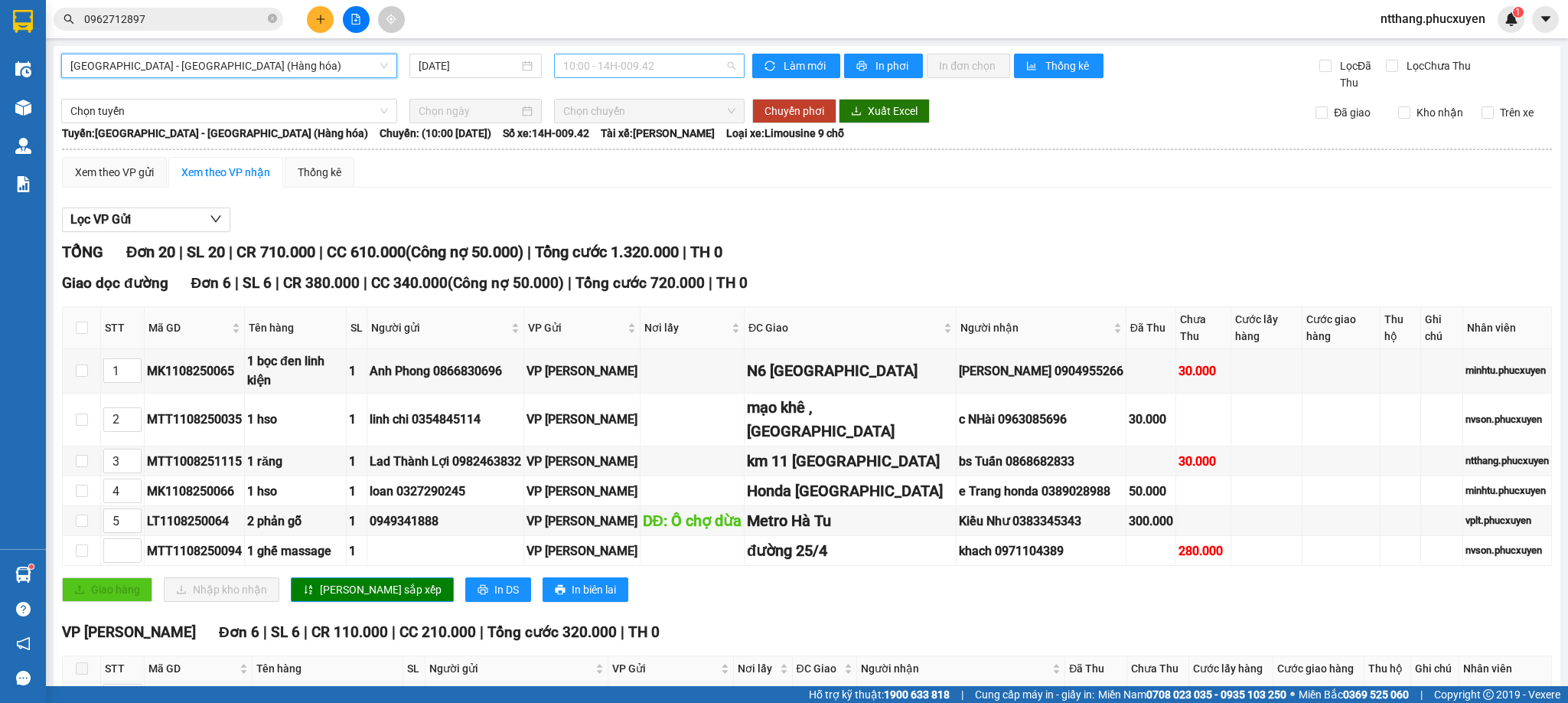
click at [657, 58] on span "10:00 - 14H-009.42" at bounding box center [649, 65] width 172 height 23
click at [623, 149] on div "16:00 - 14H-009.60" at bounding box center [616, 146] width 120 height 17
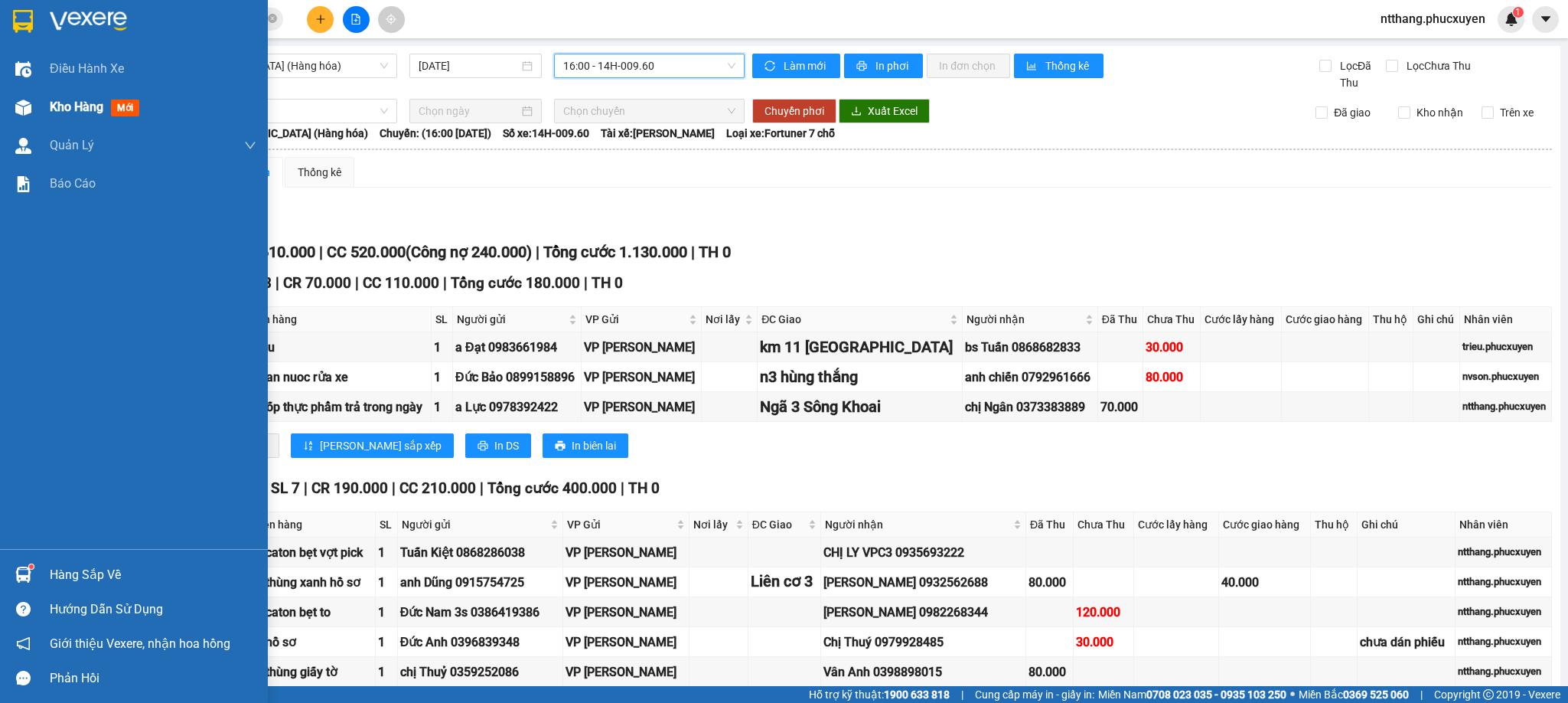
click at [33, 103] on div at bounding box center [24, 108] width 27 height 27
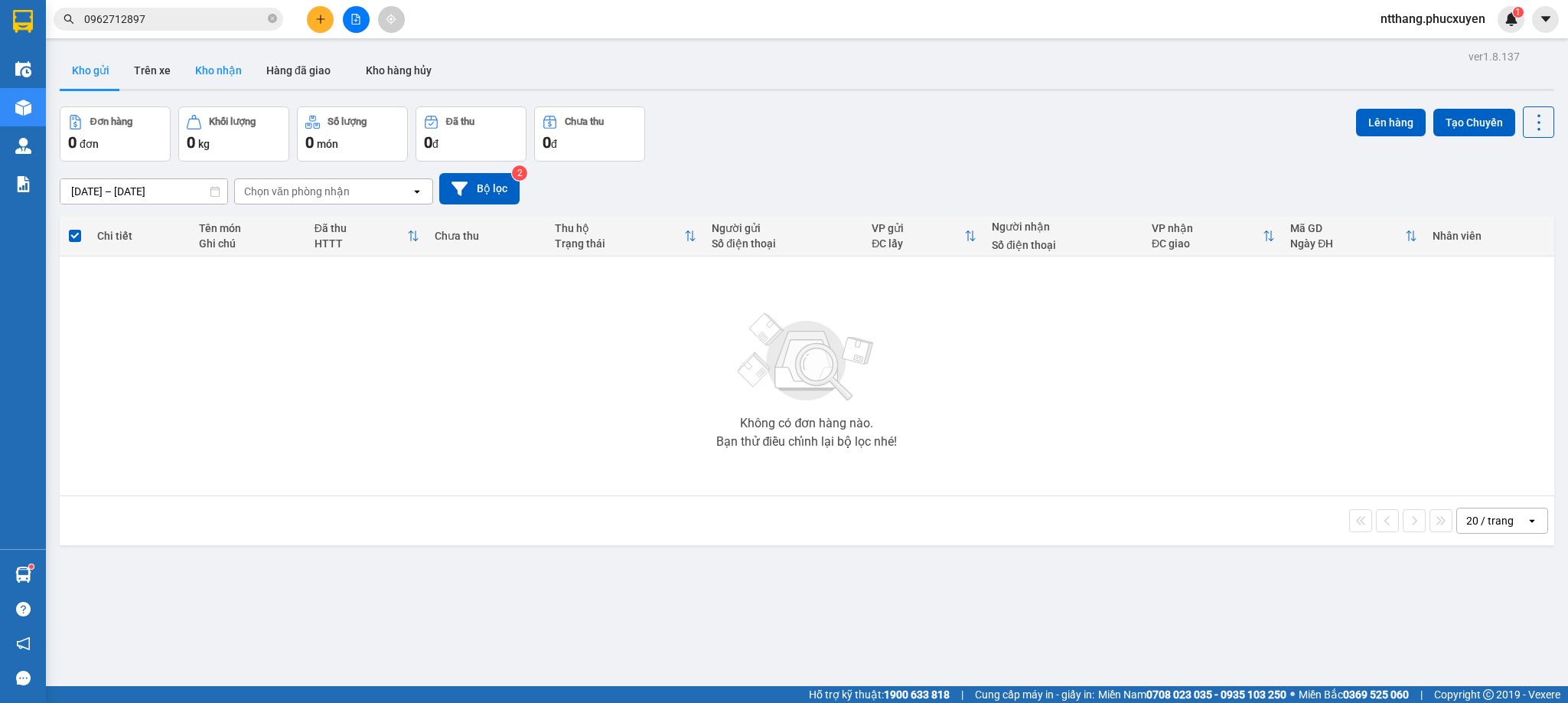
click at [233, 67] on button "Kho nhận" at bounding box center [219, 70] width 71 height 36
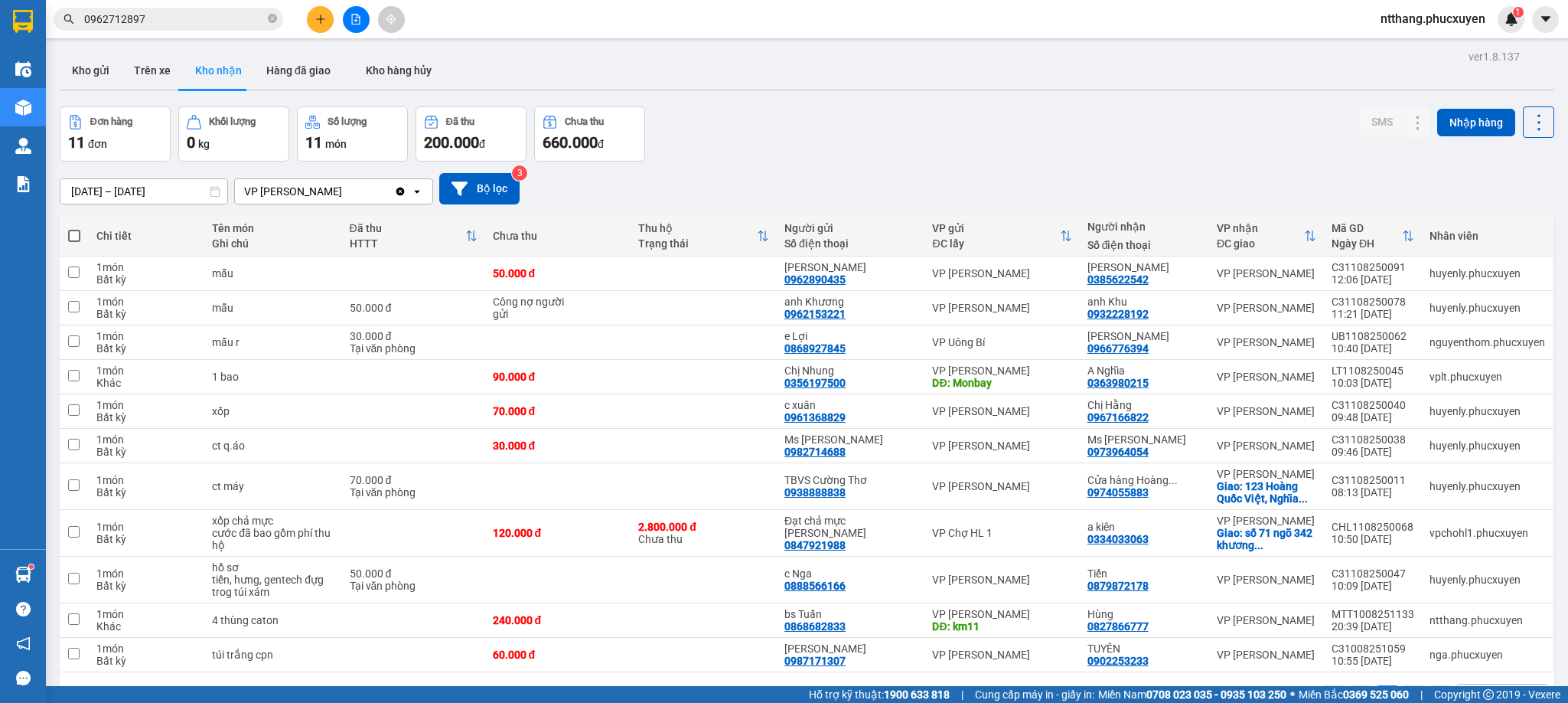
scroll to position [81, 0]
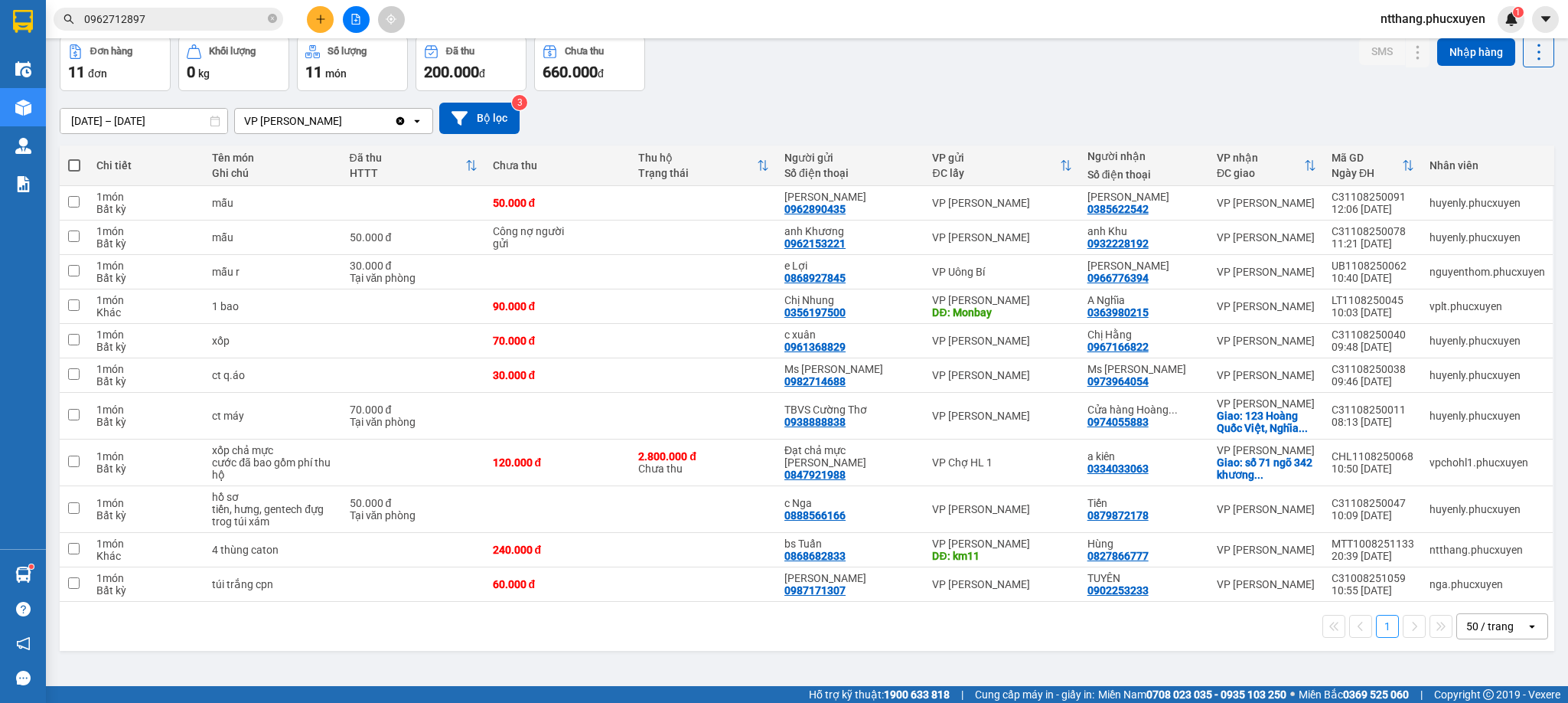
click at [971, 124] on div "09/08/2025 – 11/08/2025 Press the down arrow key to interact with the calendar …" at bounding box center [807, 118] width 1495 height 31
click at [1382, 589] on icon at bounding box center [1387, 584] width 11 height 11
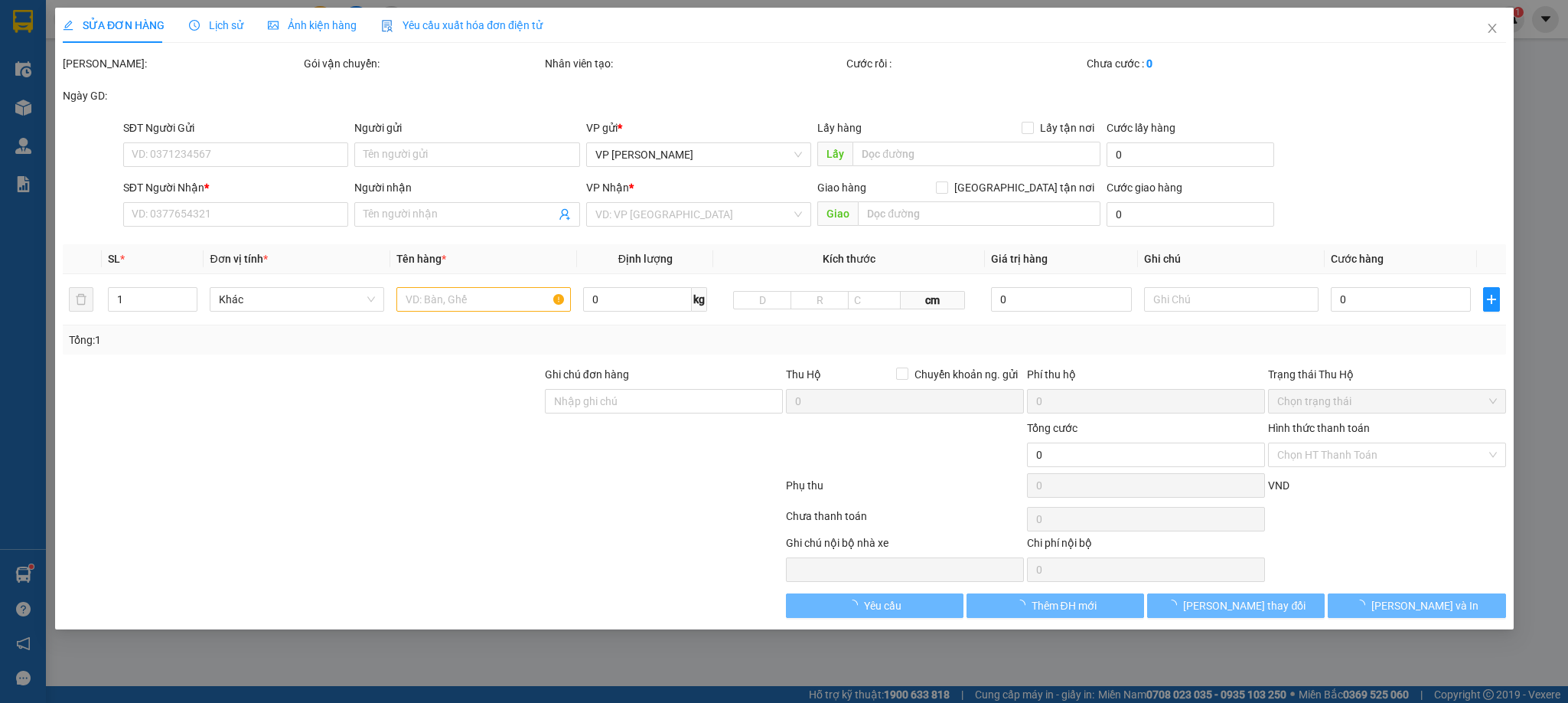
type input "0987171307"
type input "Trần Văn Phòng"
type input "0902253233"
type input "TUYÊN"
type input "60.000"
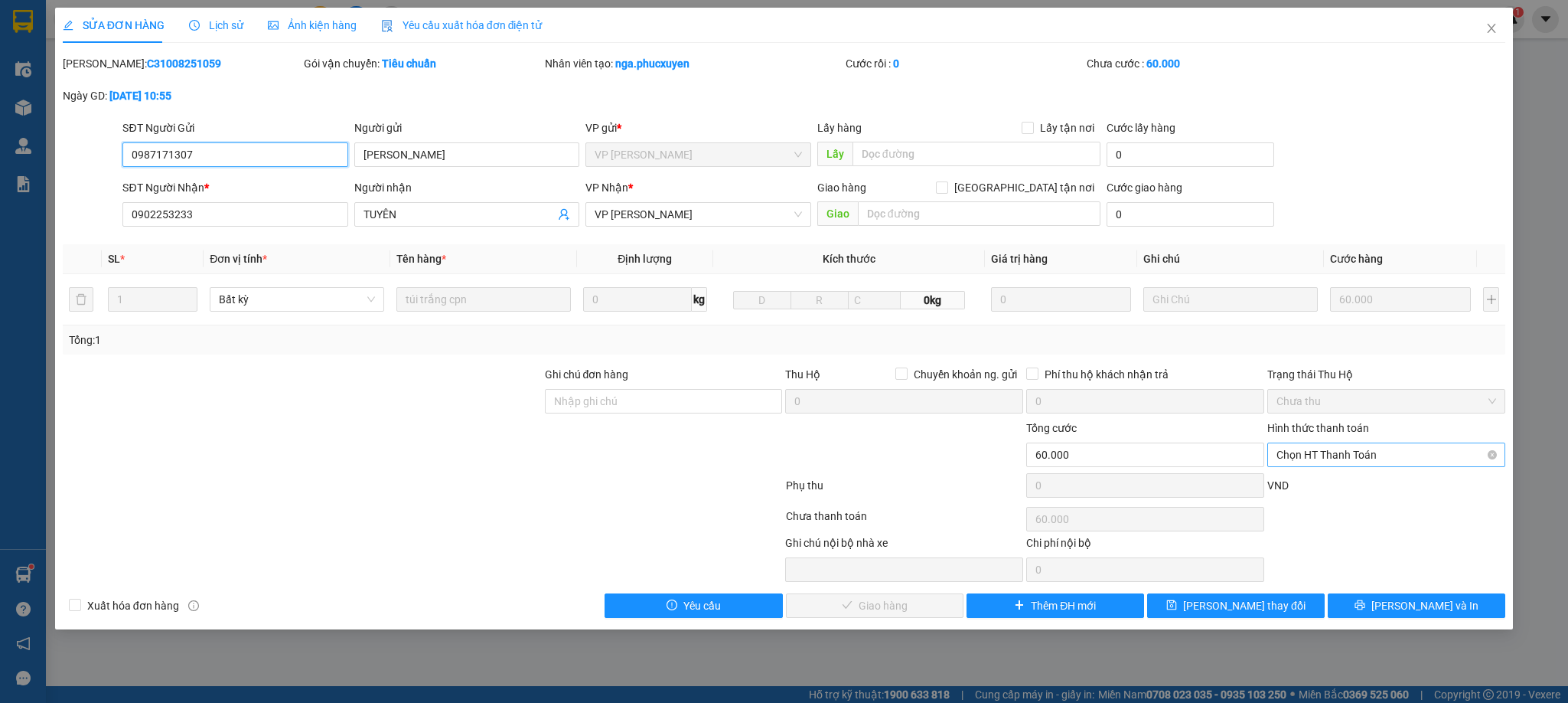
click at [1343, 460] on span "Chọn HT Thanh Toán" at bounding box center [1386, 455] width 220 height 23
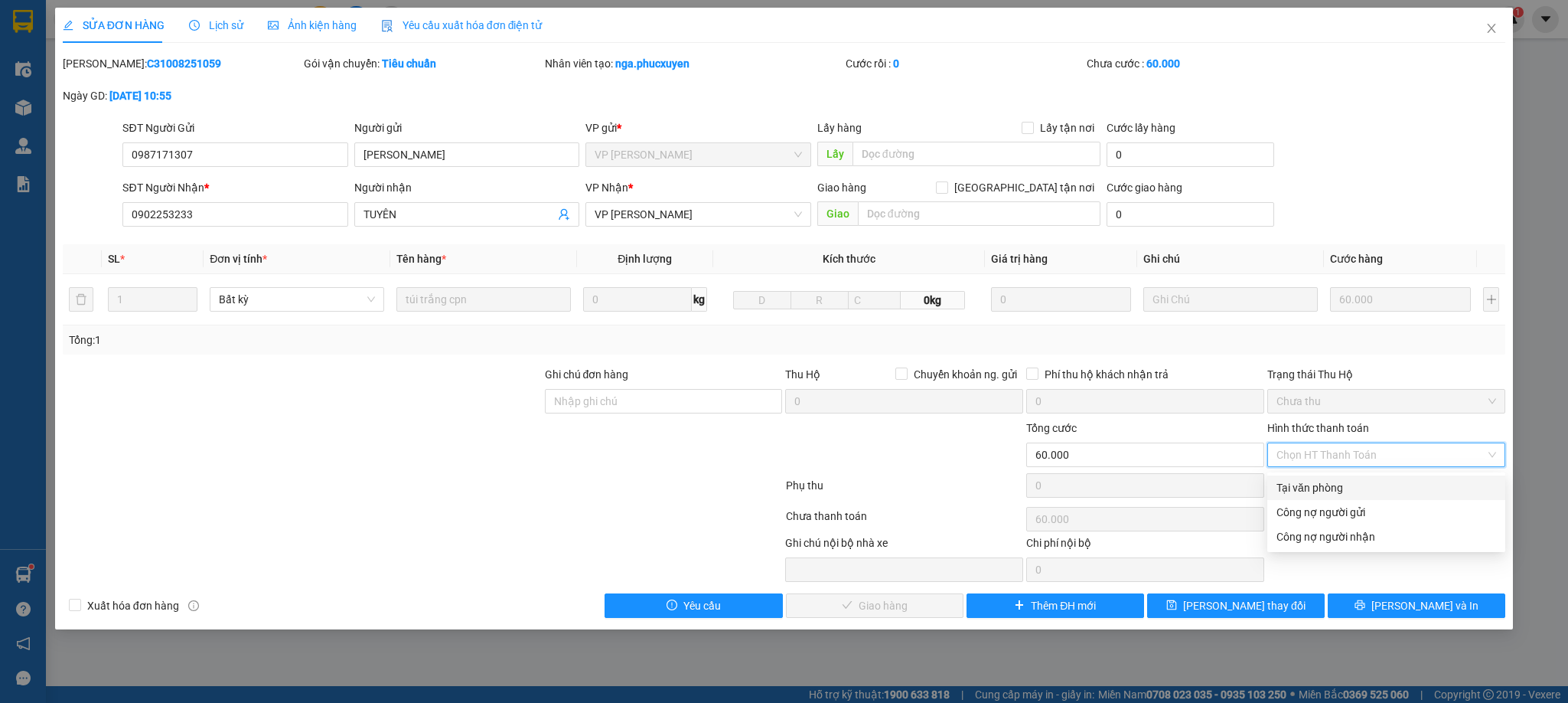
drag, startPoint x: 1326, startPoint y: 487, endPoint x: 1008, endPoint y: 540, distance: 322.4
click at [1318, 489] on div "Tại văn phòng" at bounding box center [1386, 488] width 220 height 17
type input "0"
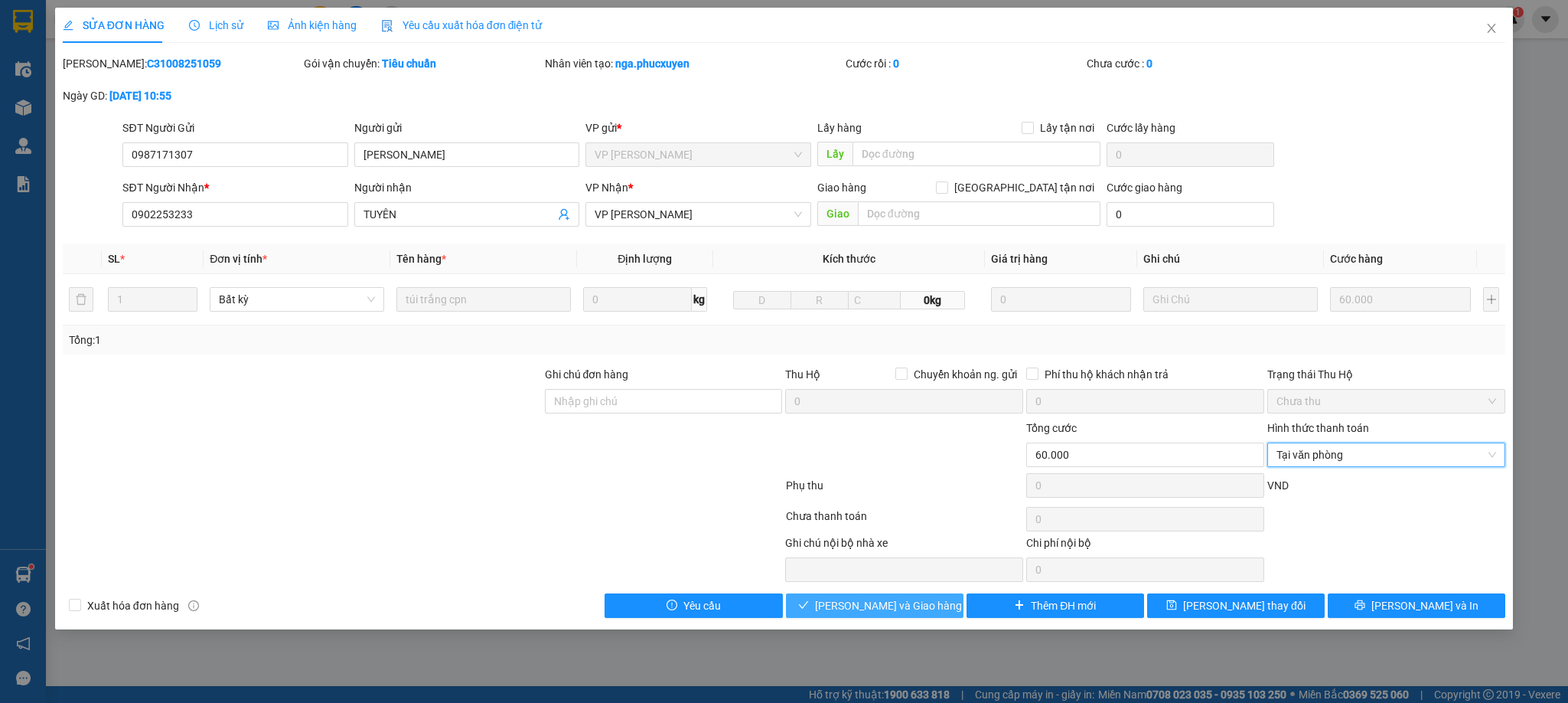
click at [848, 605] on span "[PERSON_NAME] và [PERSON_NAME] hàng" at bounding box center [888, 605] width 147 height 17
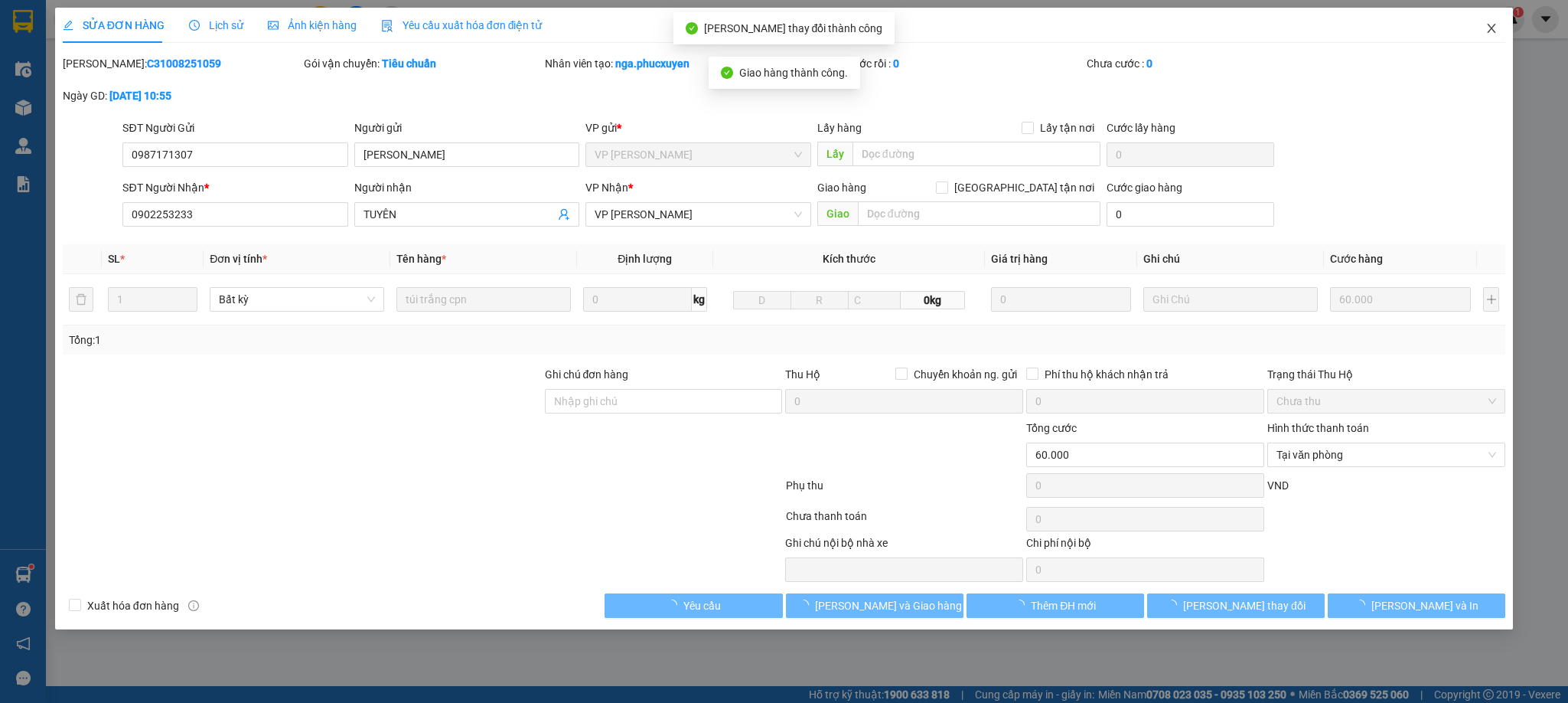
click at [1493, 19] on span "Close" at bounding box center [1492, 29] width 43 height 43
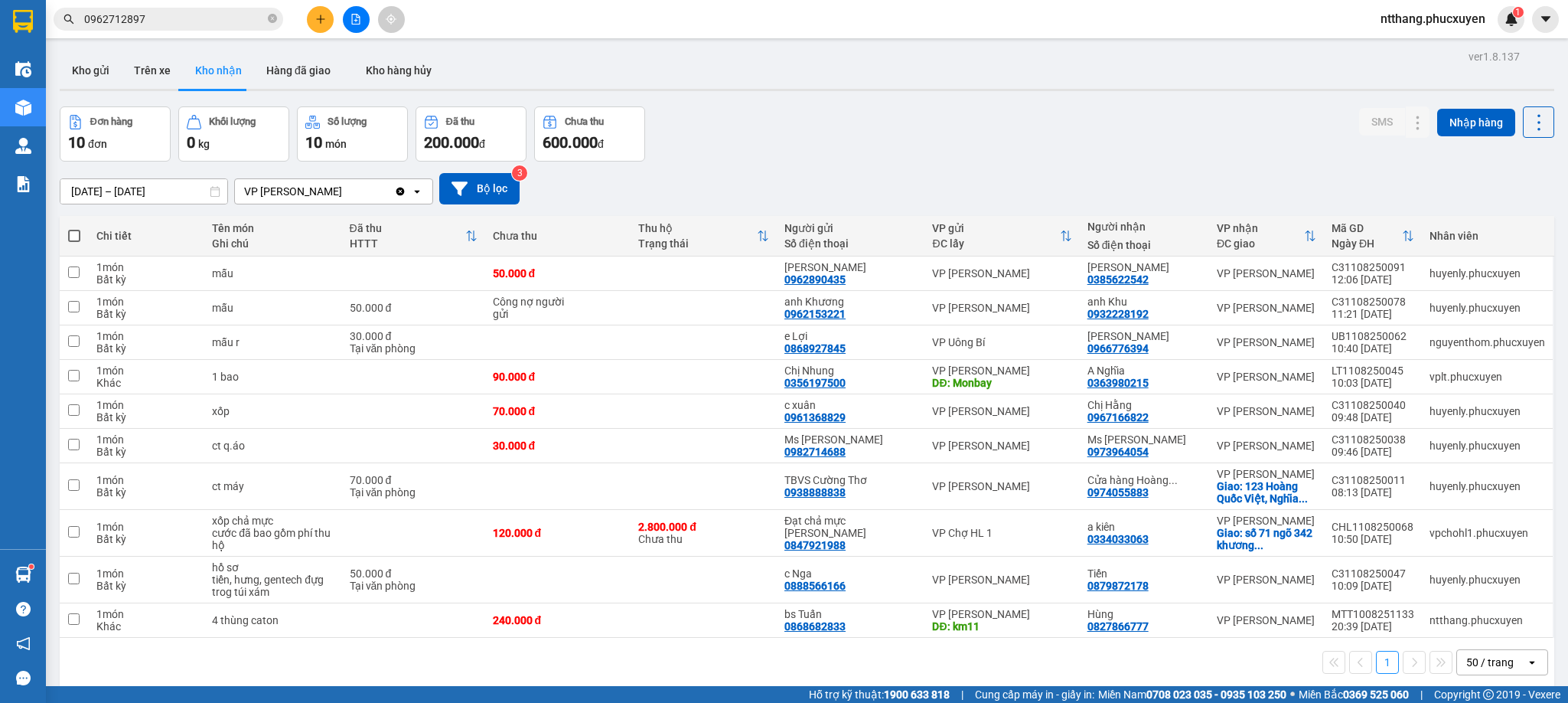
scroll to position [71, 0]
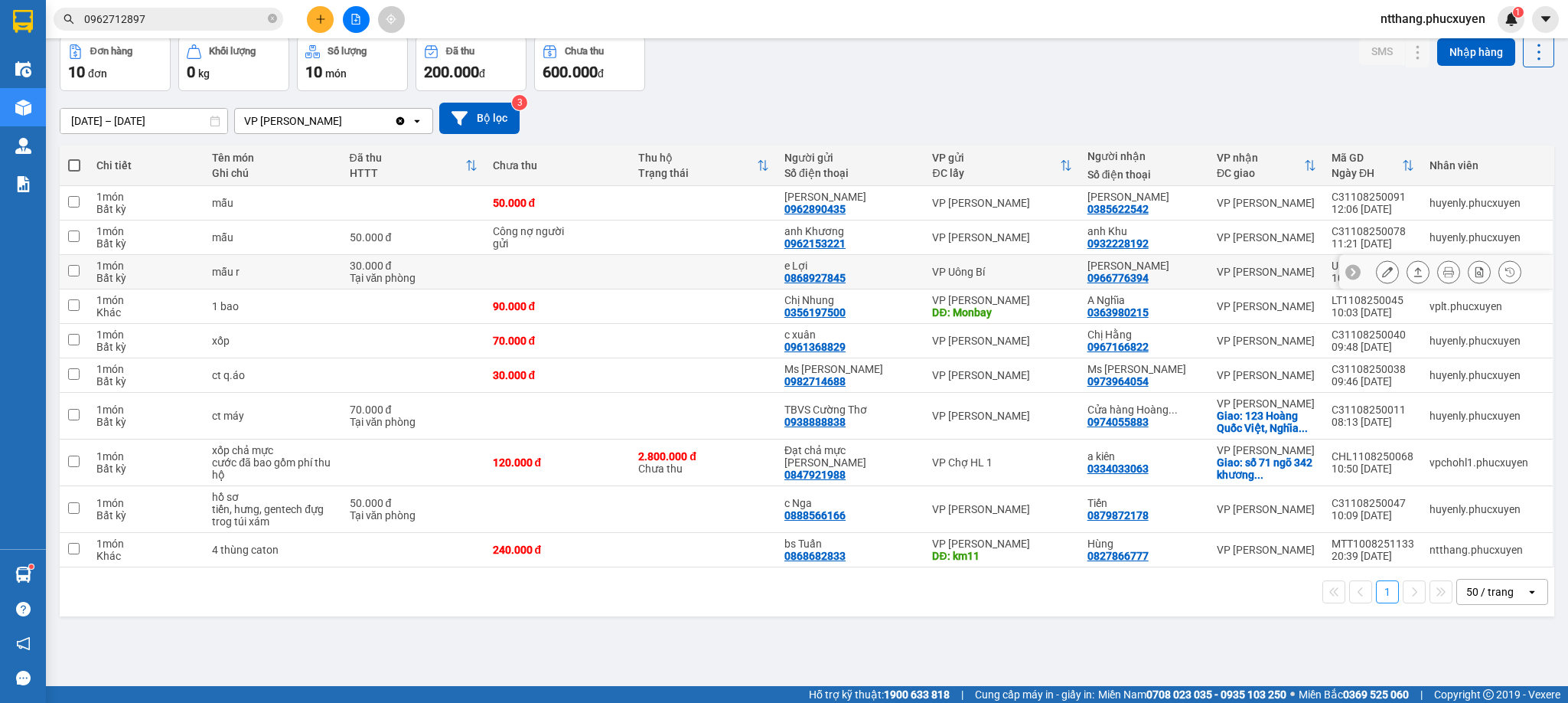
click at [1415, 273] on icon at bounding box center [1419, 271] width 8 height 9
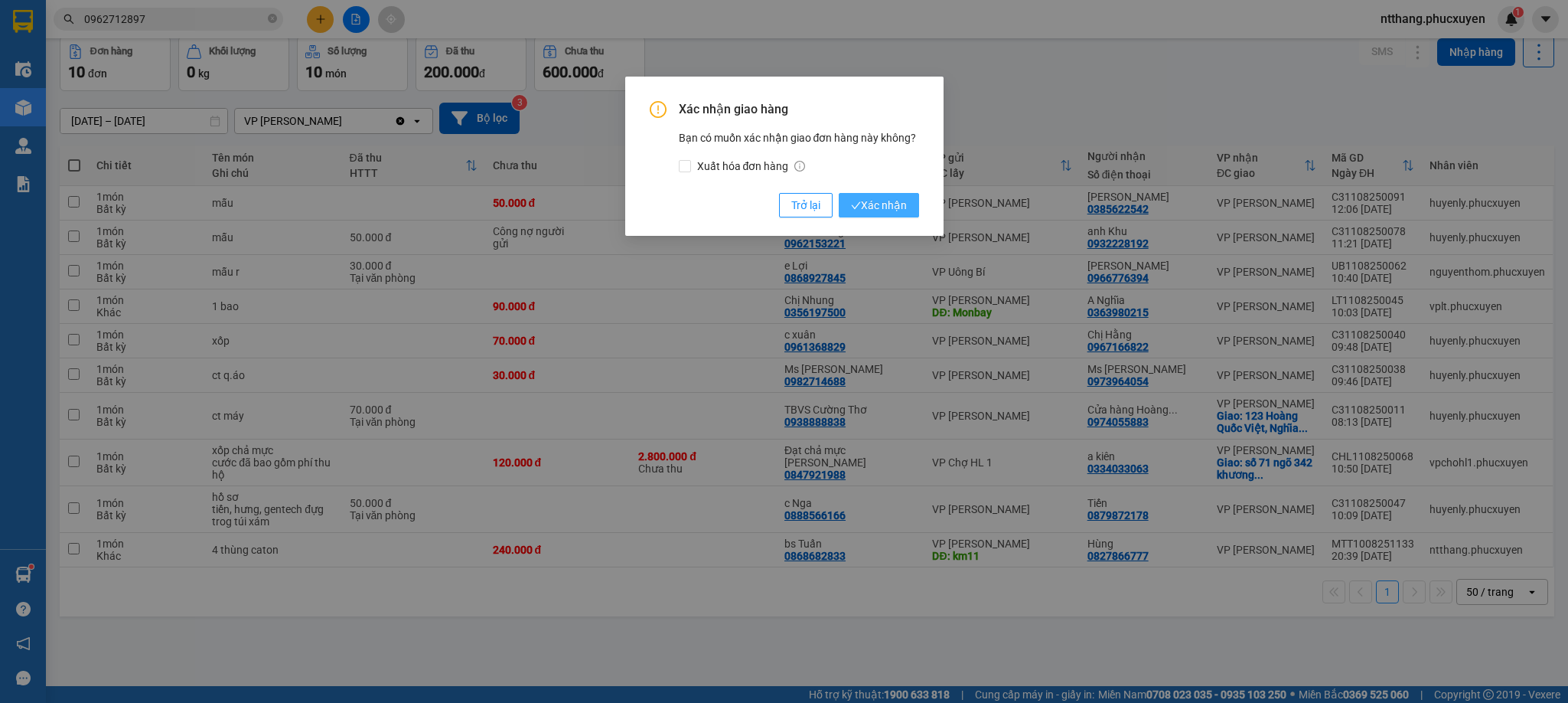
click at [857, 204] on icon "check" at bounding box center [855, 205] width 9 height 7
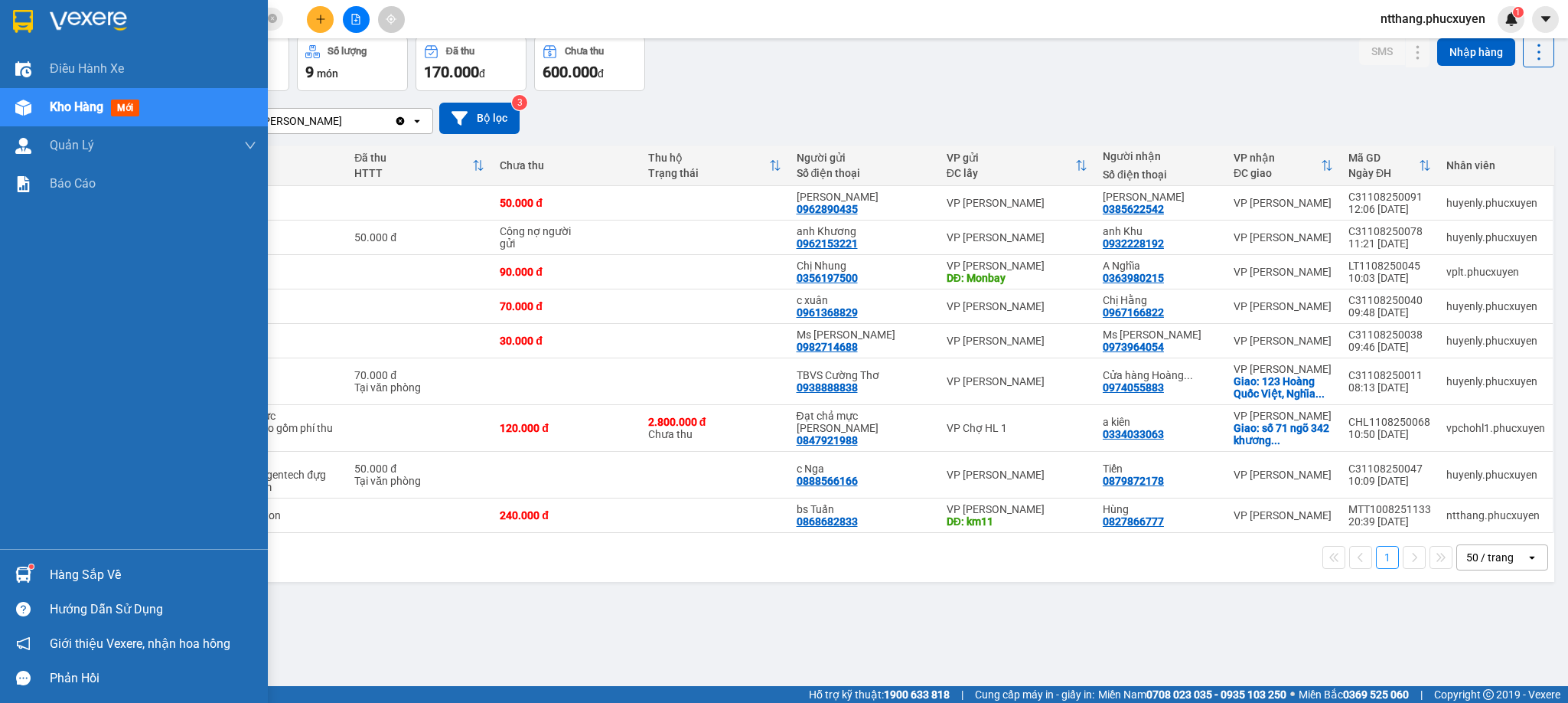
click at [25, 572] on img at bounding box center [23, 574] width 16 height 16
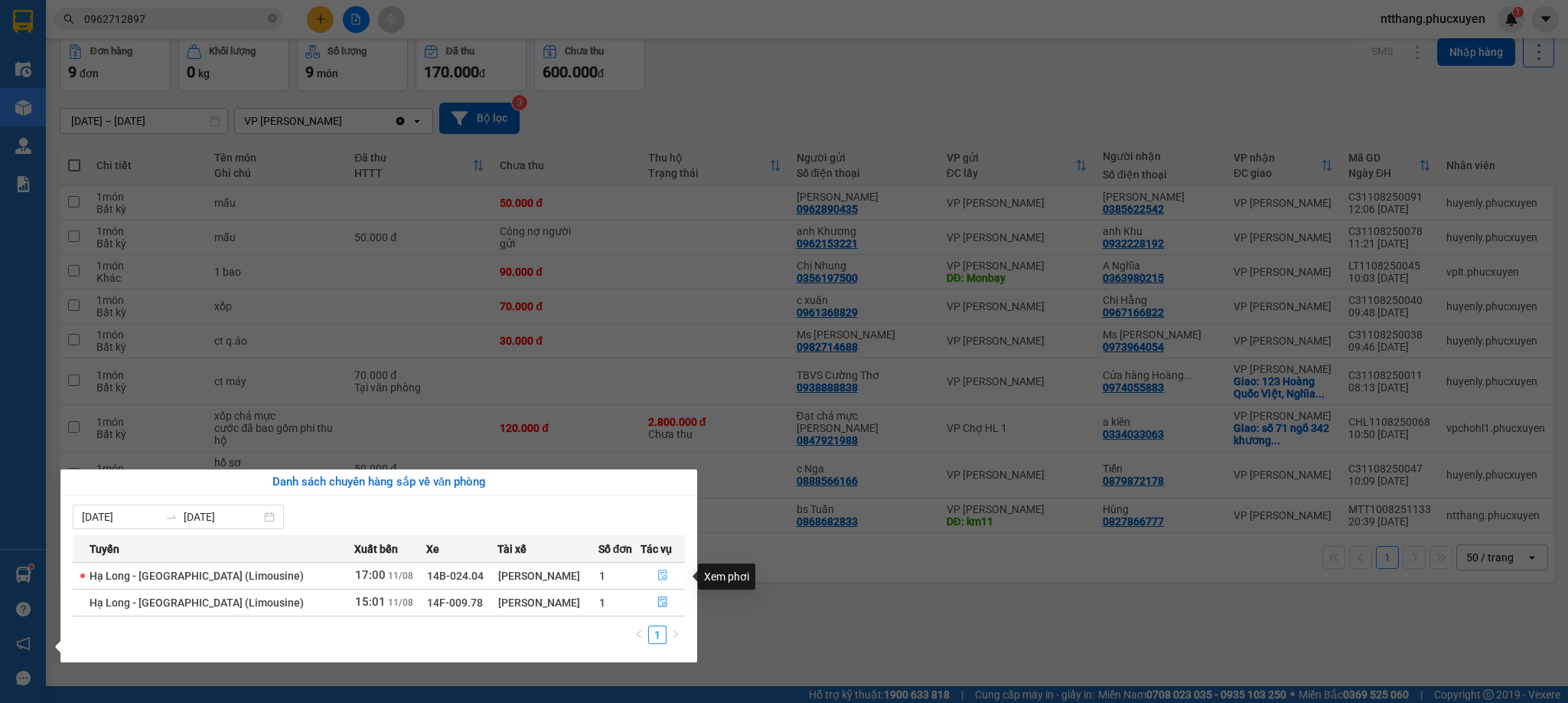
click at [652, 572] on button "button" at bounding box center [663, 576] width 43 height 25
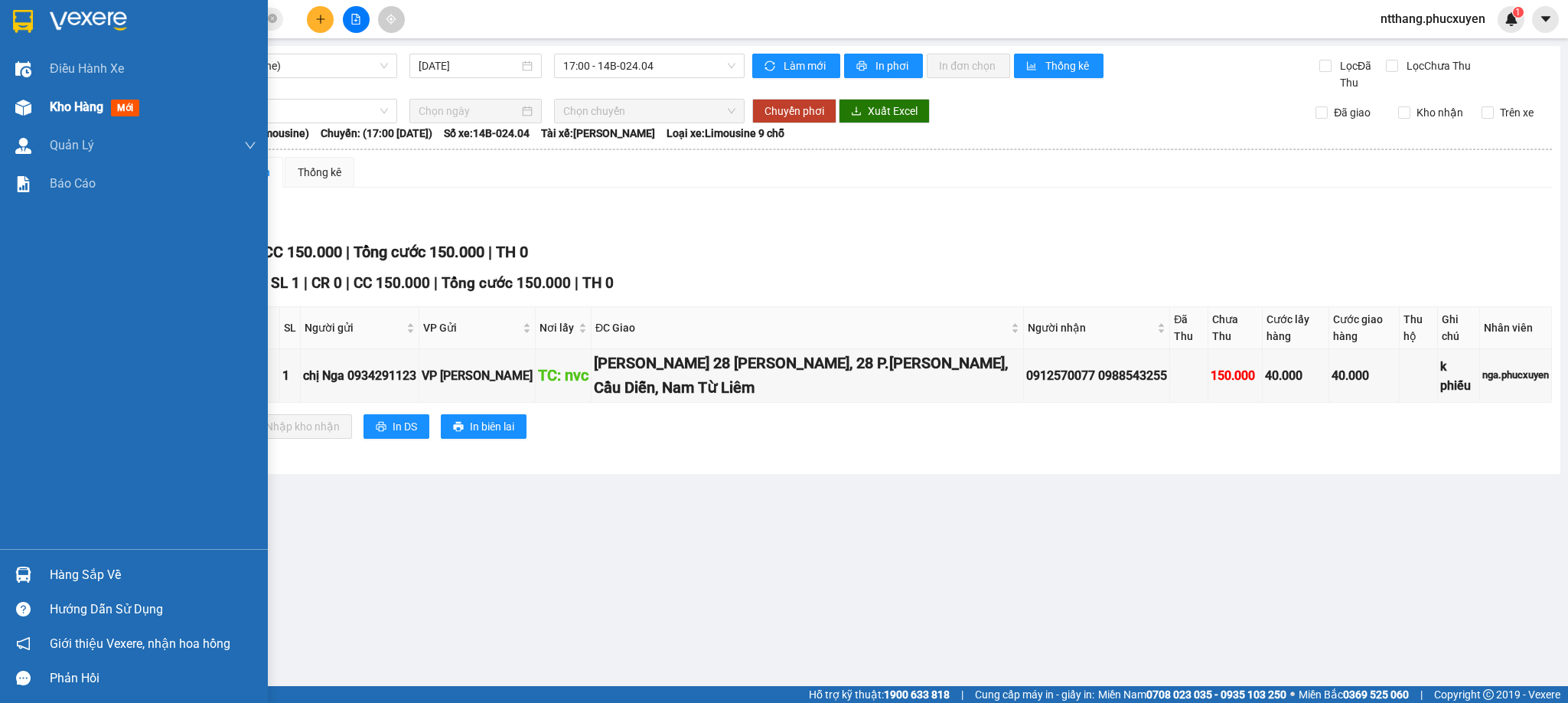
click at [24, 109] on img at bounding box center [23, 107] width 16 height 16
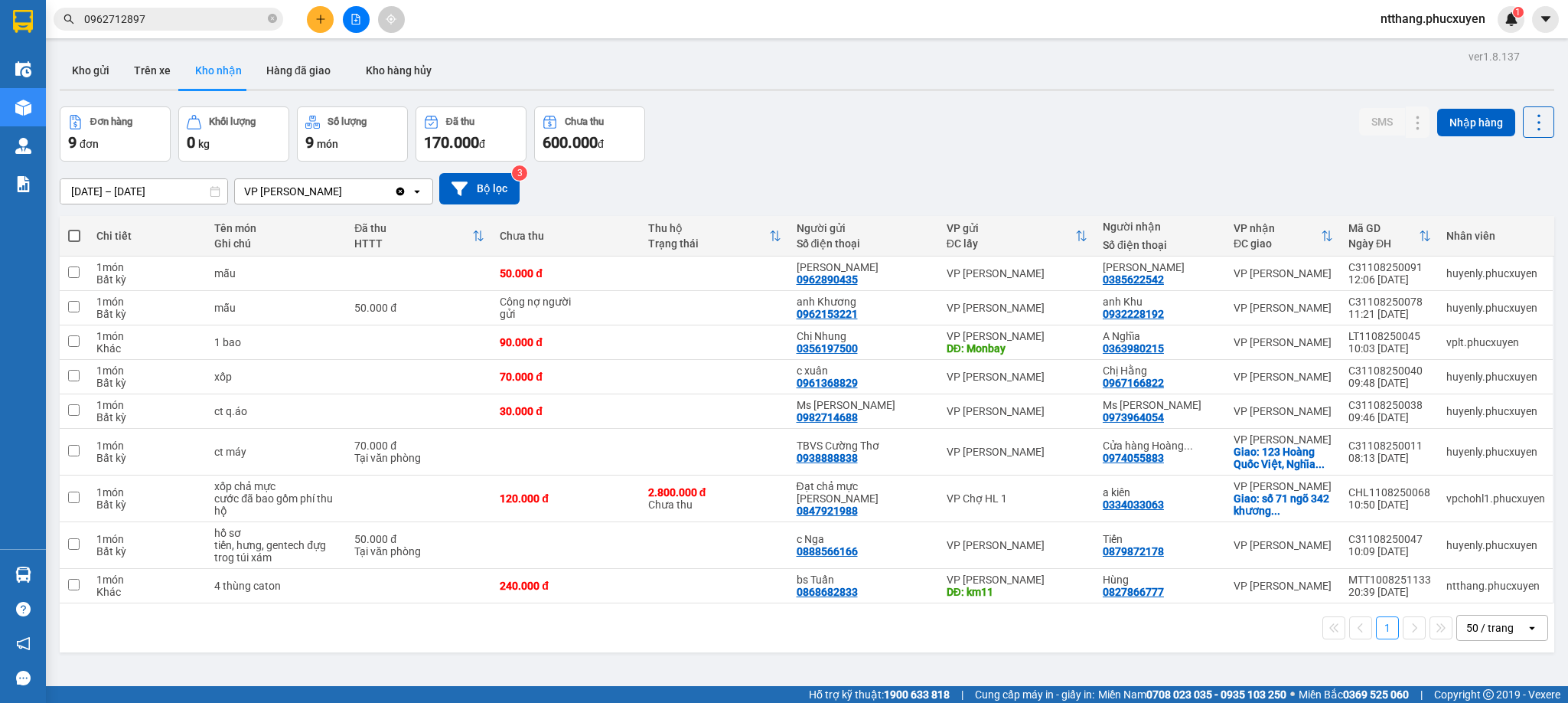
click at [859, 102] on div "ver 1.8.137 Kho gửi Trên xe Kho nhận Hàng đã giao Kho hàng hủy Đơn hàng 9 đơn K…" at bounding box center [807, 397] width 1507 height 703
click at [240, 16] on input "0962712897" at bounding box center [174, 20] width 181 height 17
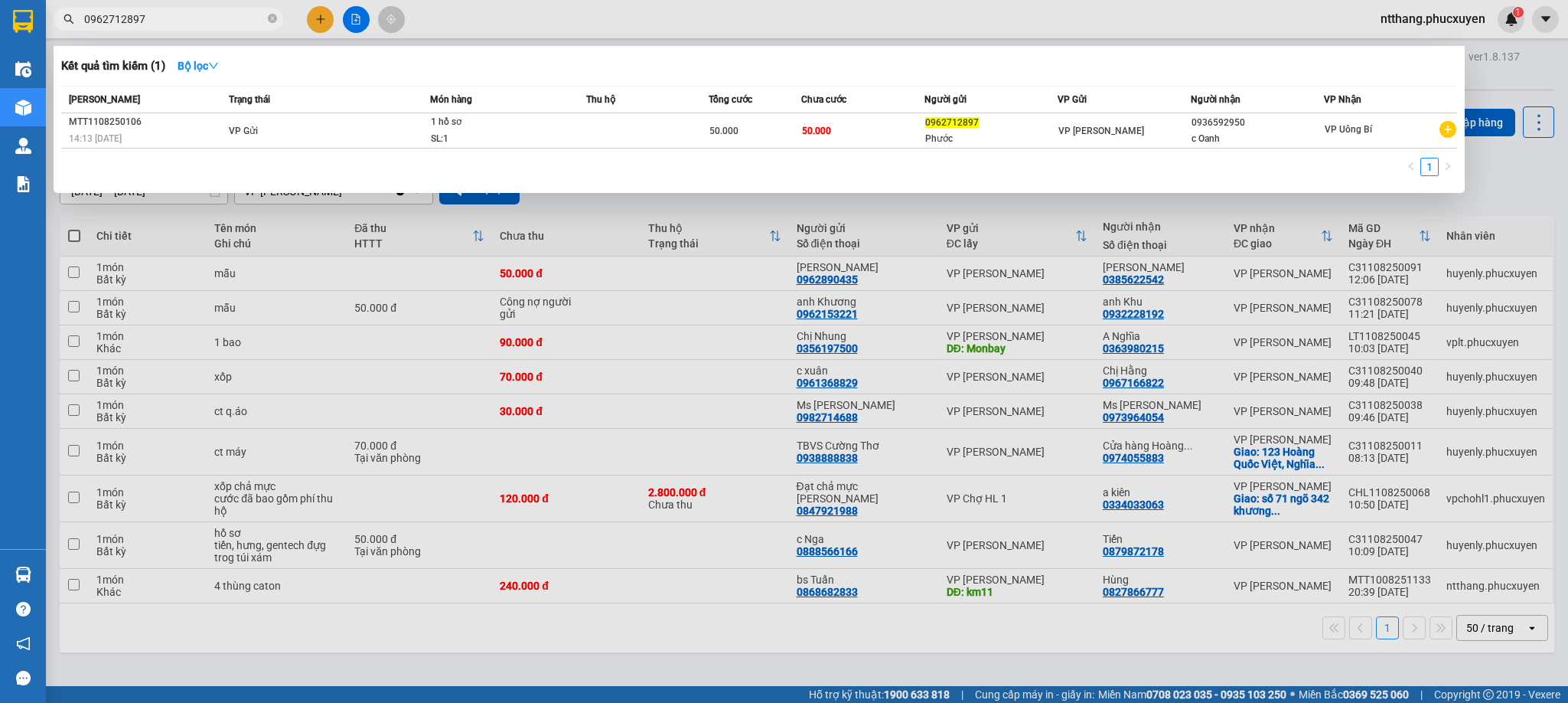
click at [240, 16] on input "0962712897" at bounding box center [174, 20] width 181 height 17
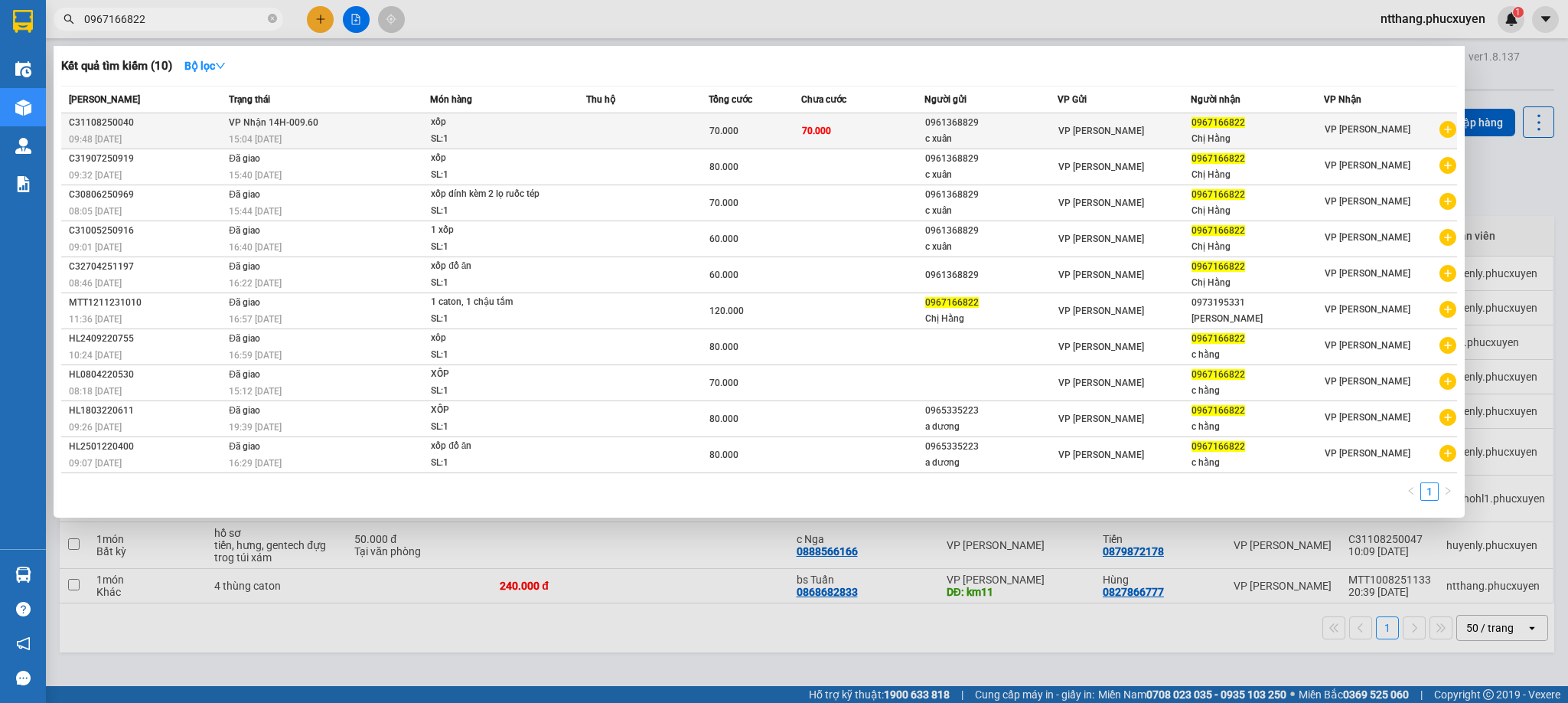
type input "0967166822"
click at [517, 125] on div "xốp" at bounding box center [487, 123] width 114 height 17
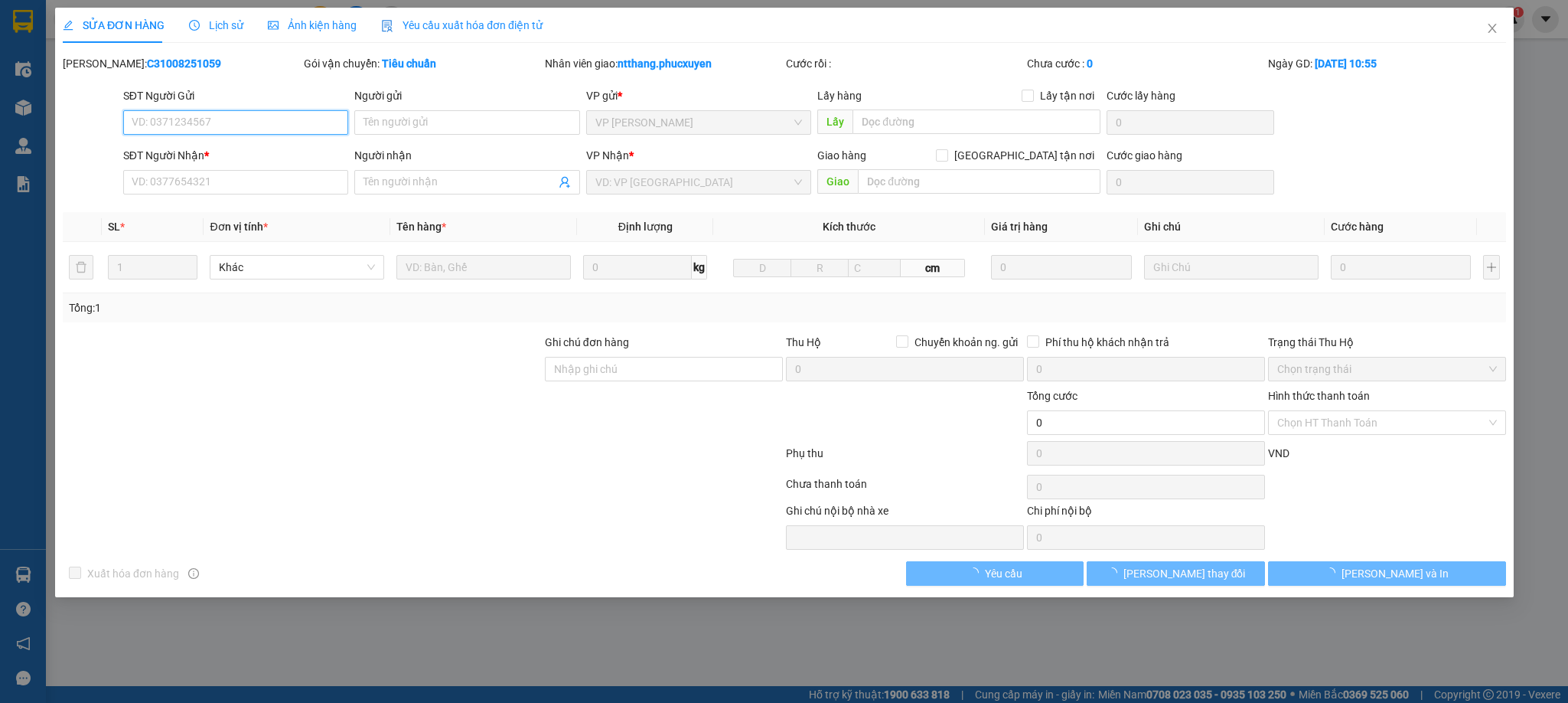
type input "0961368829"
type input "c xuân"
type input "0967166822"
type input "Chị Hằng"
type input "70.000"
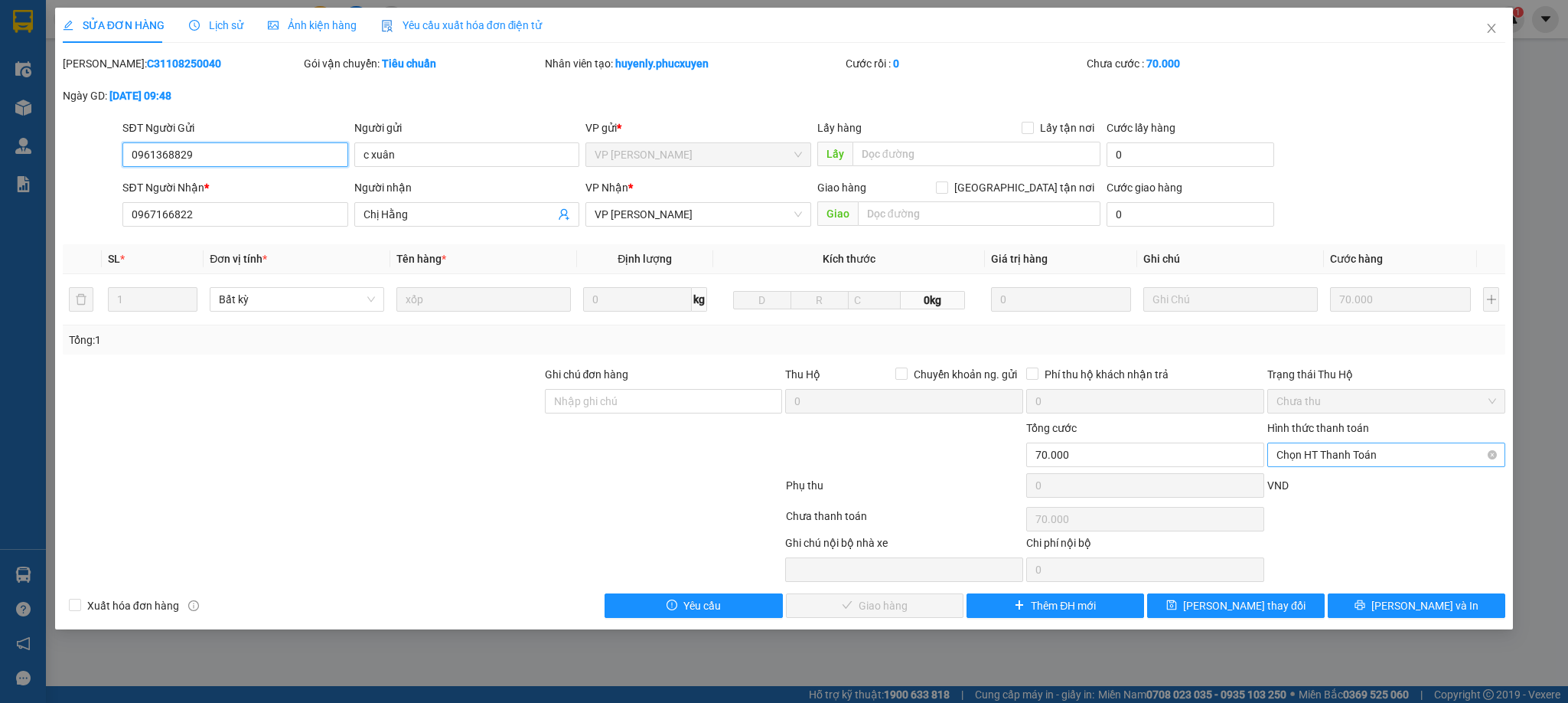
click at [1325, 449] on span "Chọn HT Thanh Toán" at bounding box center [1386, 455] width 220 height 23
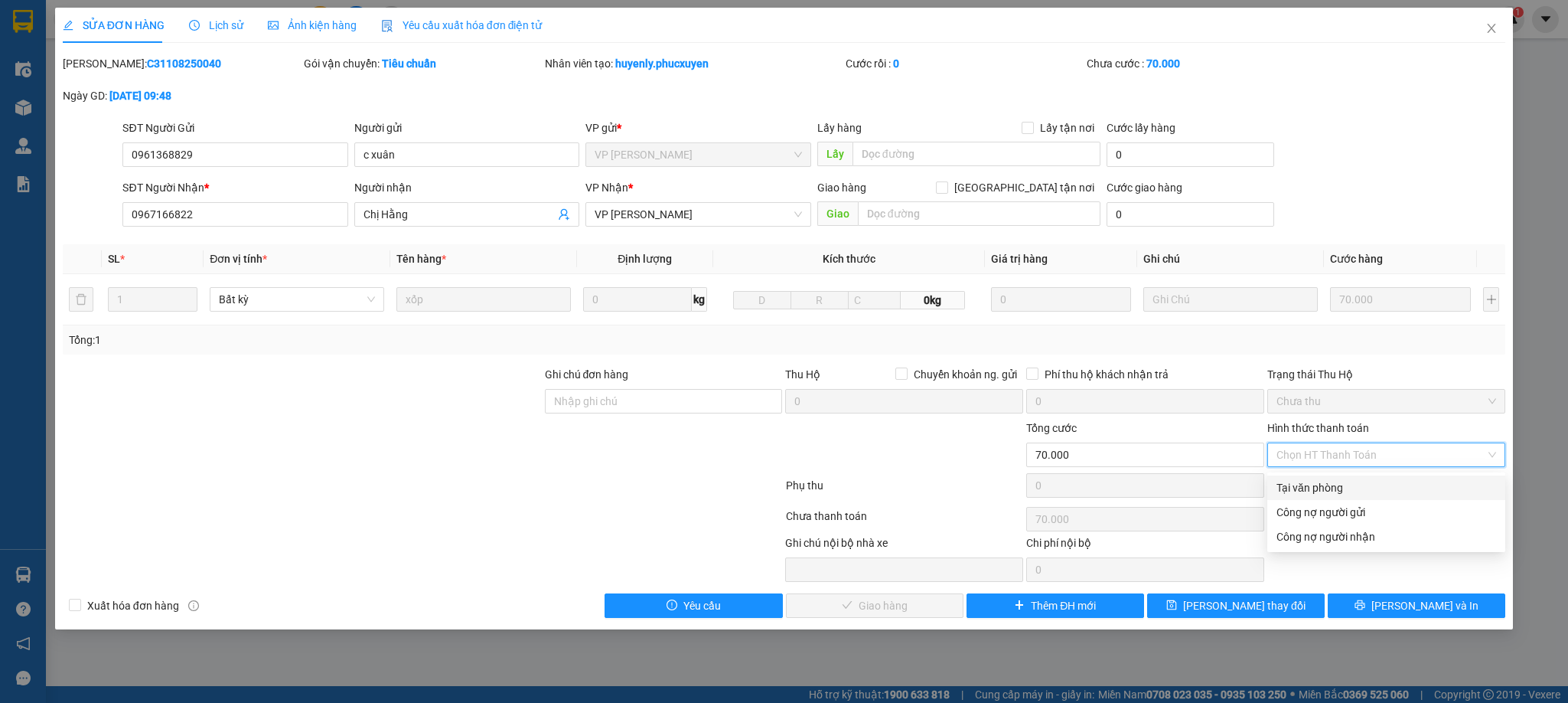
click at [1304, 490] on div "Tại văn phòng" at bounding box center [1386, 488] width 220 height 17
type input "0"
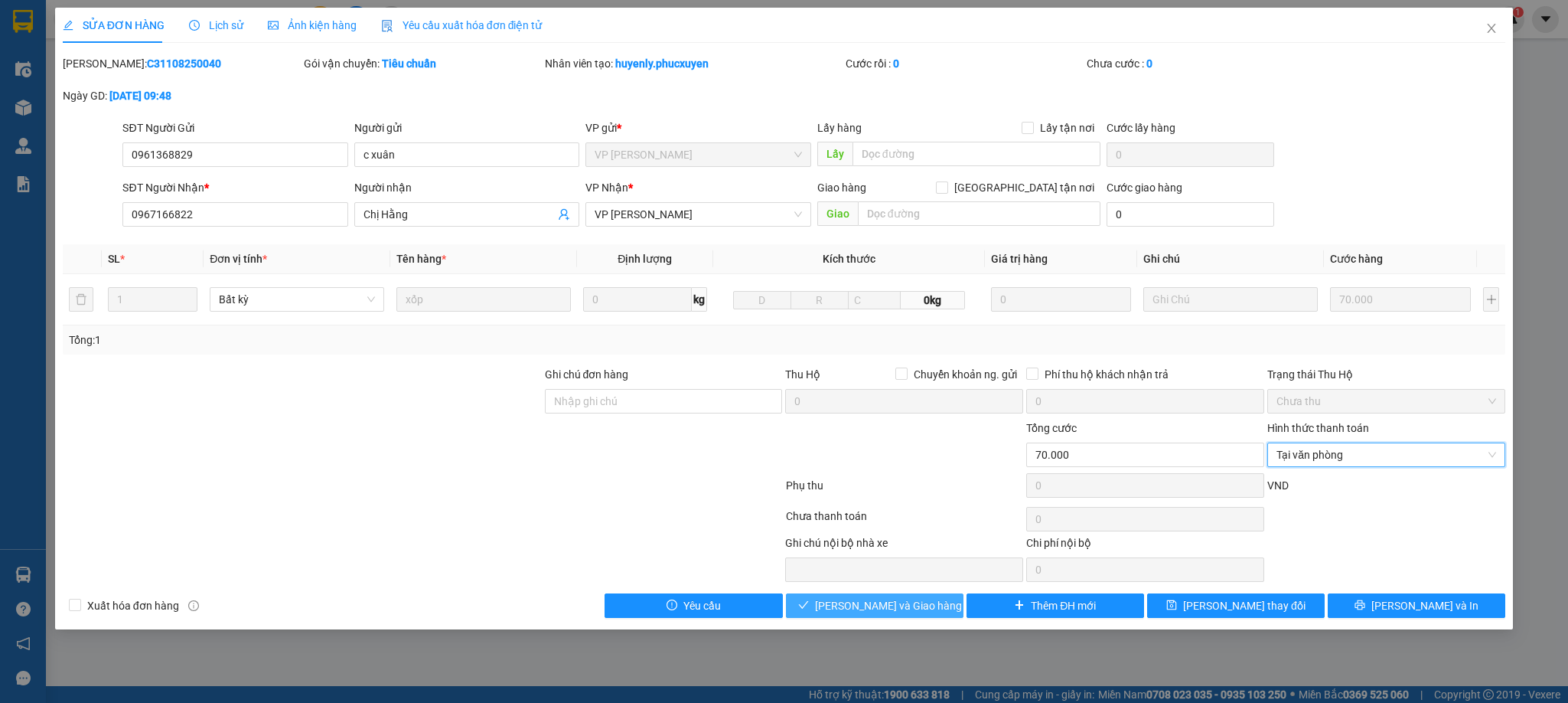
click at [900, 618] on button "[PERSON_NAME] và [PERSON_NAME] hàng" at bounding box center [875, 605] width 178 height 25
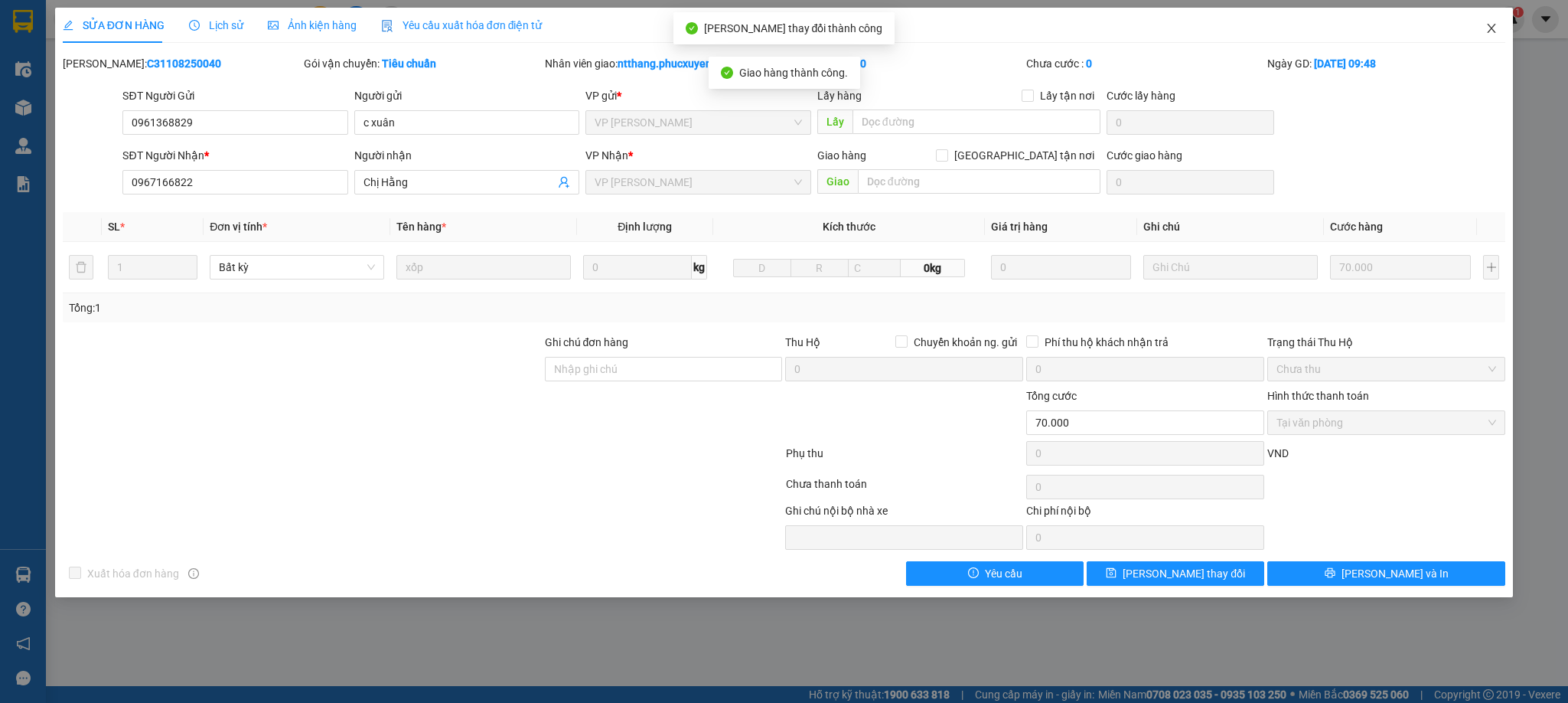
click at [1488, 28] on icon "close" at bounding box center [1492, 28] width 12 height 12
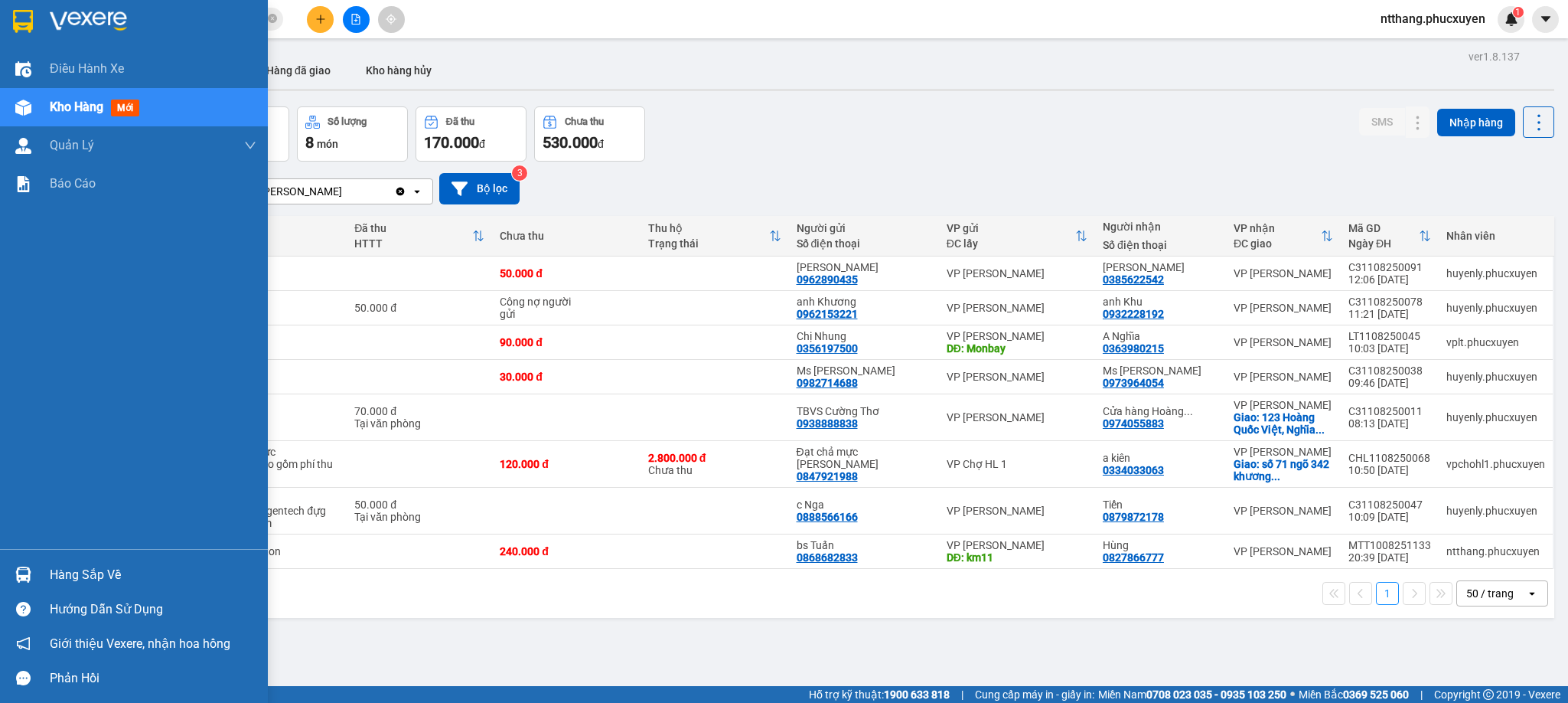
click at [12, 570] on div at bounding box center [24, 575] width 27 height 27
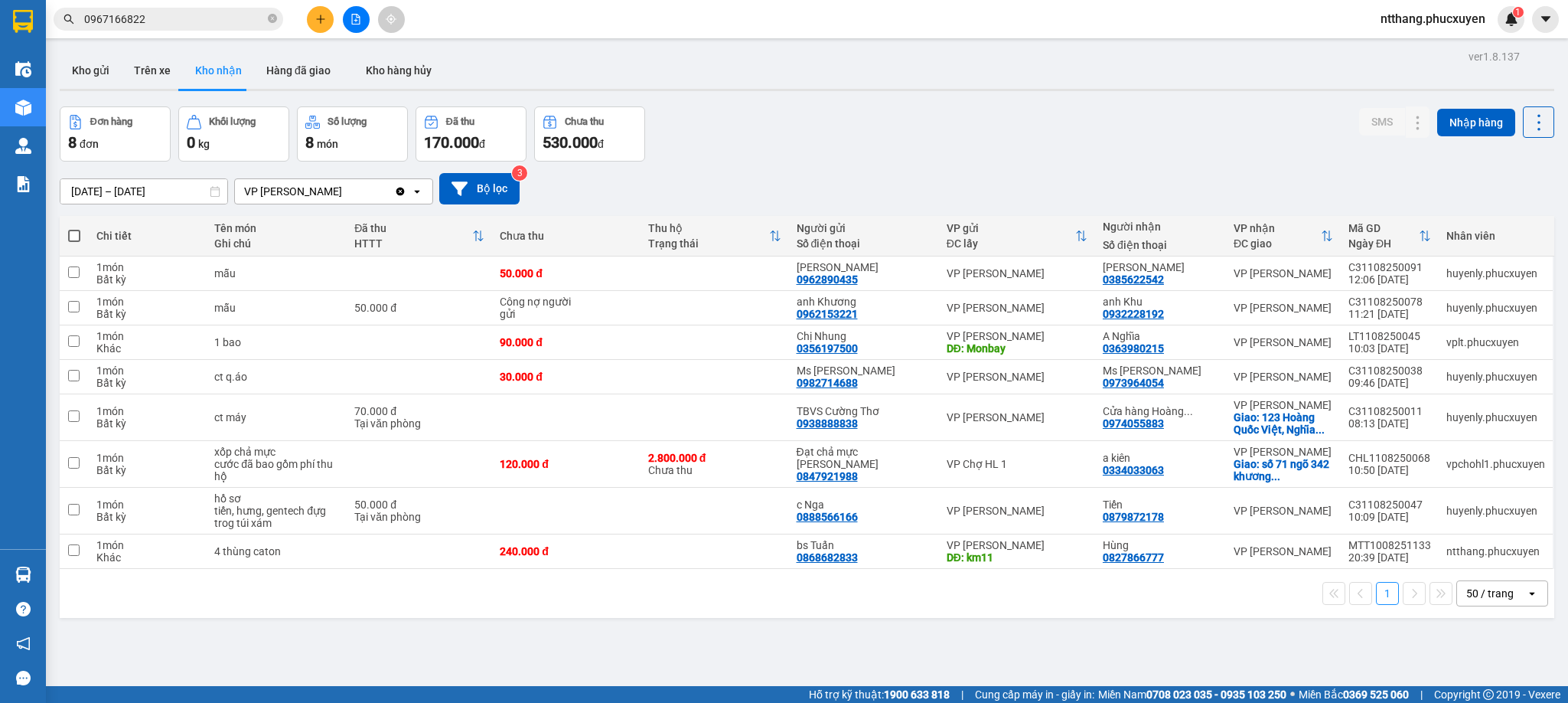
click at [763, 637] on section "Kết quả tìm kiếm ( 10 ) Bộ lọc Mã ĐH Trạng thái Món hàng Thu hộ Tổng cước Chưa …" at bounding box center [784, 351] width 1568 height 703
click at [317, 19] on icon "plus" at bounding box center [320, 19] width 11 height 11
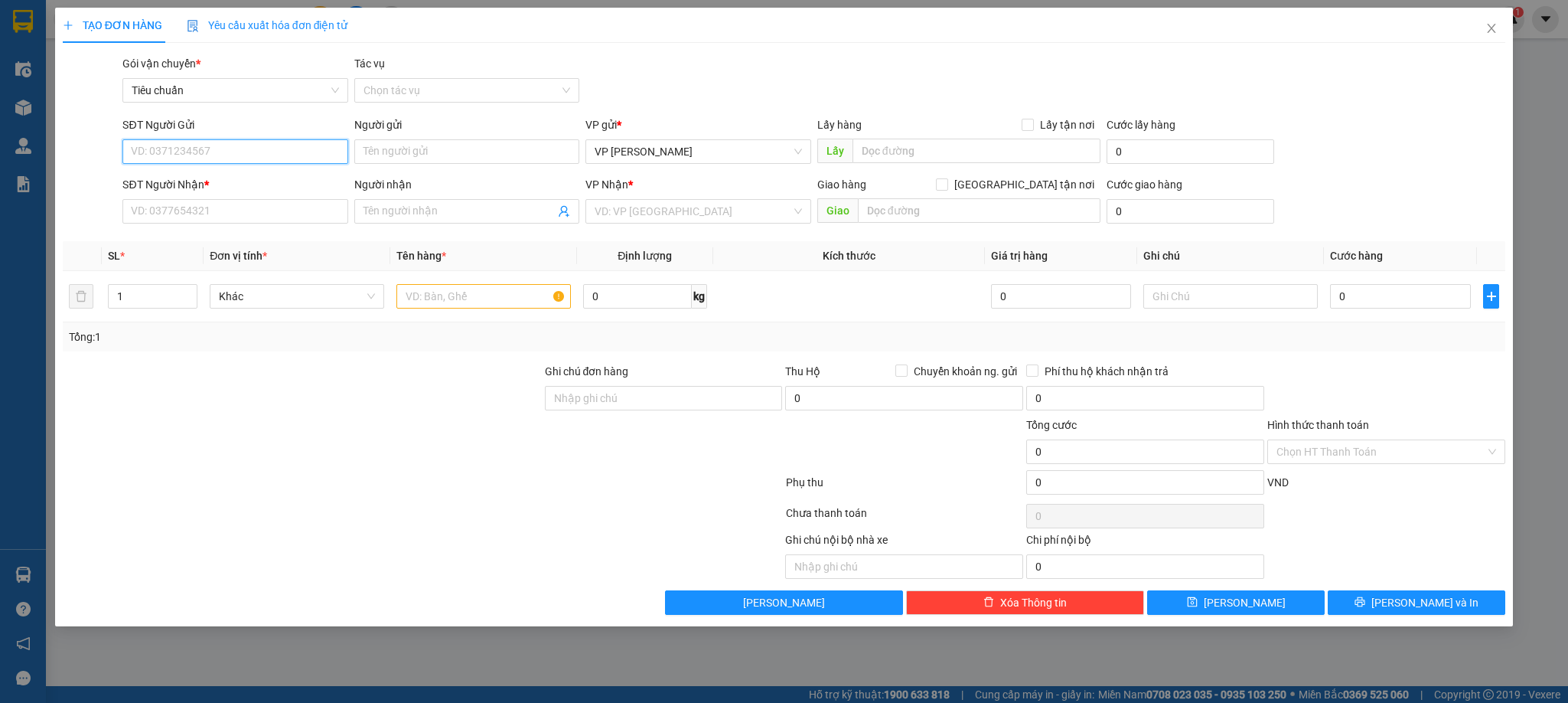
click at [248, 150] on input "SĐT Người Gửi" at bounding box center [234, 151] width 225 height 25
type input "0362194457"
click at [234, 178] on div "0362194457 - cty xuât nhập khẩu toàn cầu" at bounding box center [235, 183] width 207 height 17
type input "cty xuât nhập khẩu toàn cầu"
type input "0362194457"
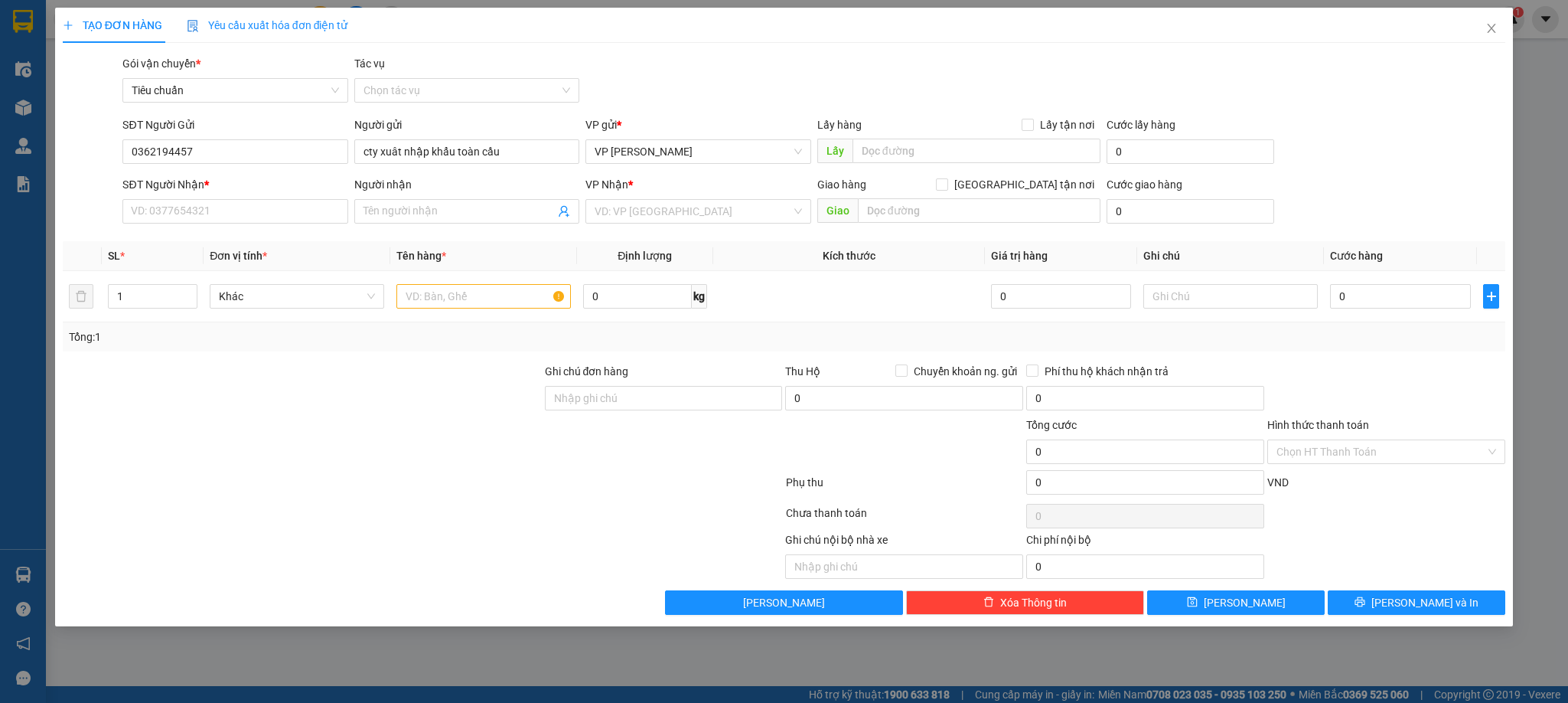
click at [278, 225] on div "SĐT Người Nhận * VD: 0377654321" at bounding box center [234, 203] width 225 height 53
click at [278, 215] on input "SĐT Người Nhận *" at bounding box center [234, 211] width 225 height 25
type input "0978238010"
click at [235, 242] on div "0978238010 - a Hiệu" at bounding box center [235, 243] width 207 height 17
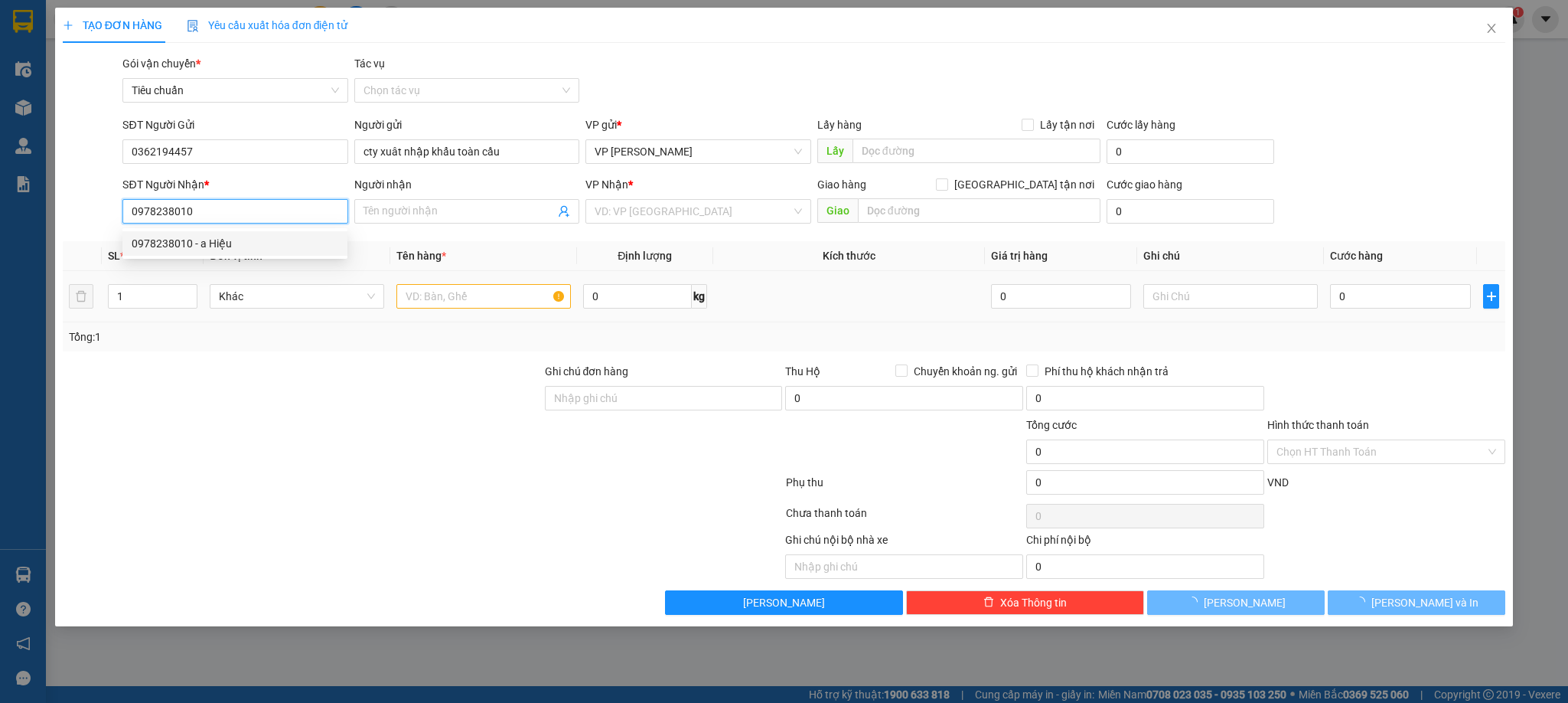
type input "a Hiệu"
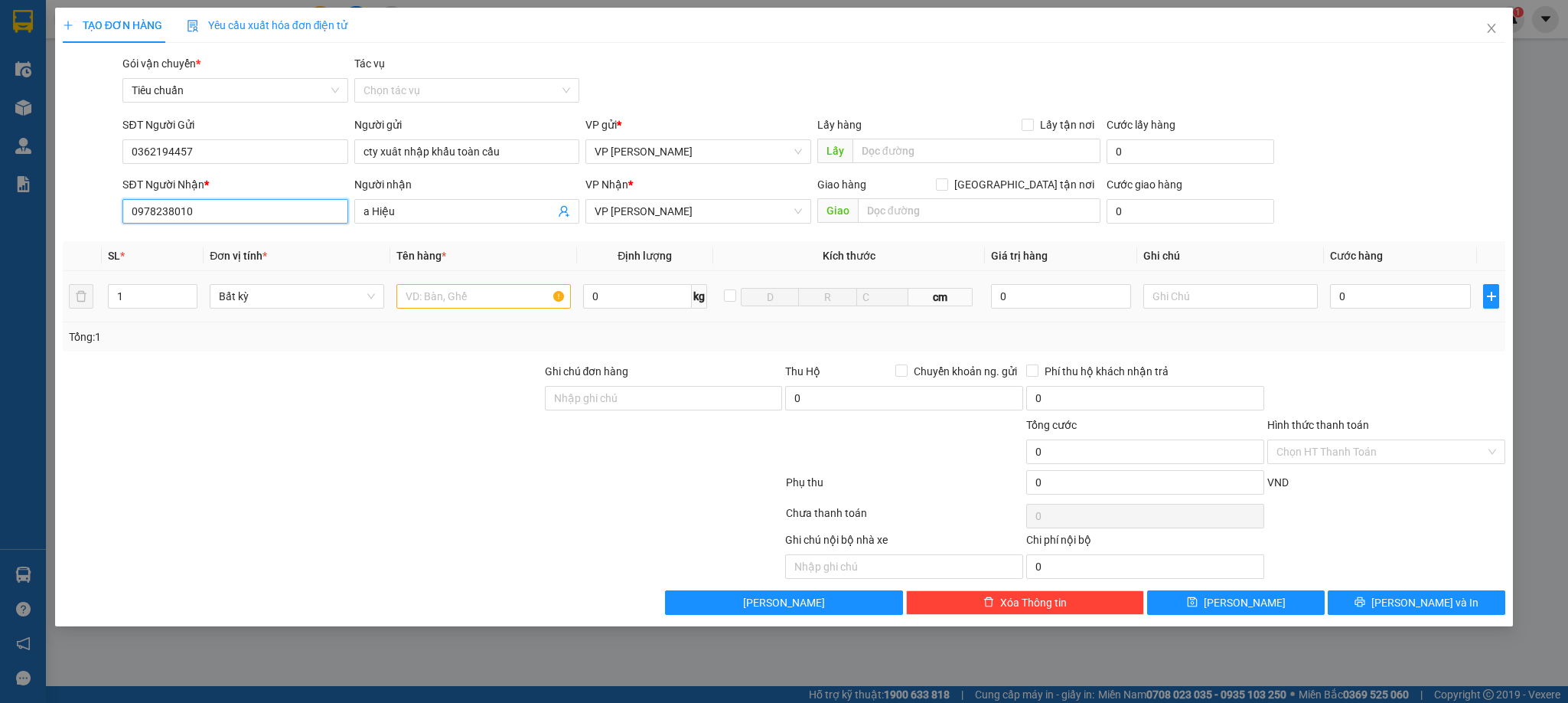
type input "0978238010"
click at [473, 299] on input "text" at bounding box center [484, 296] width 175 height 25
type input "1 kiện lk"
click at [1383, 299] on input "0" at bounding box center [1401, 296] width 141 height 25
type input "7"
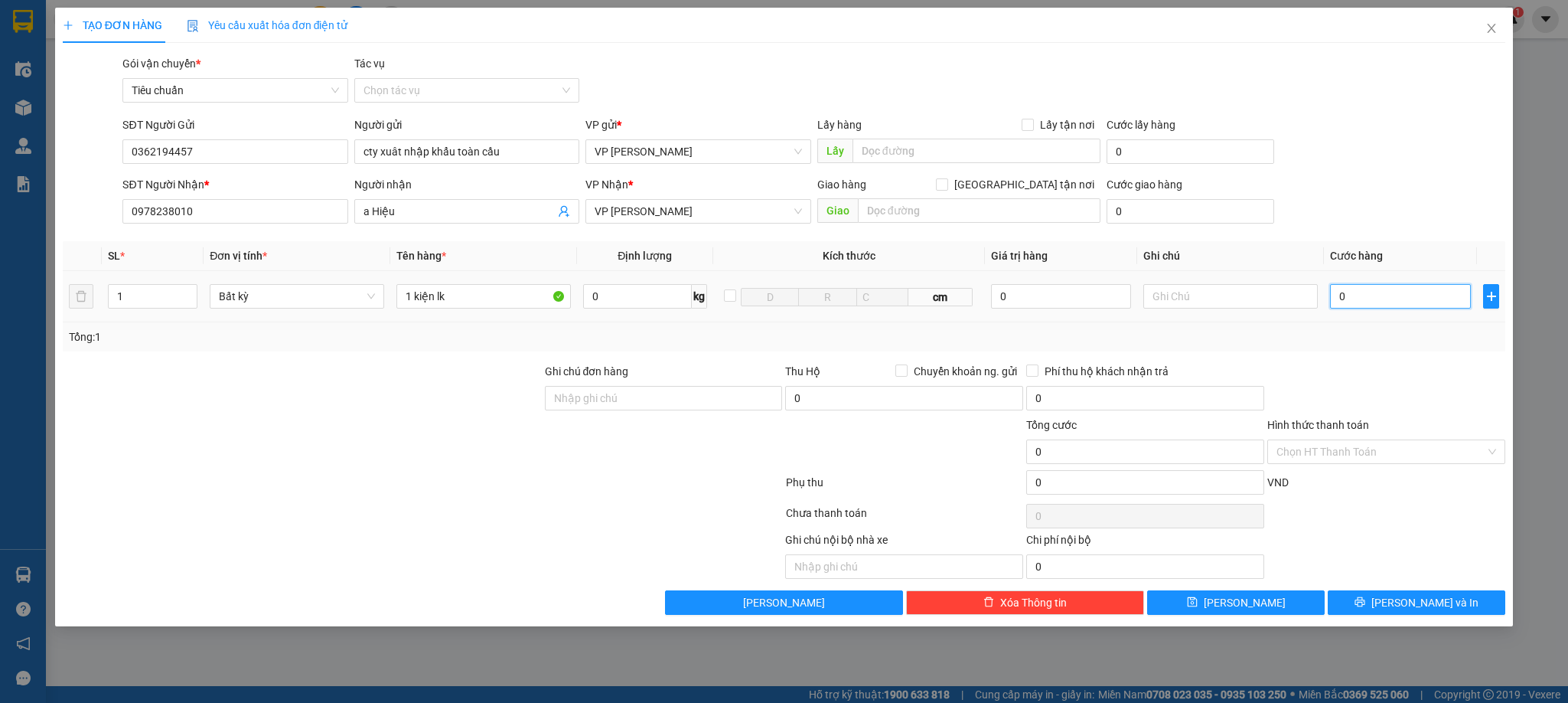
type input "7"
type input "70"
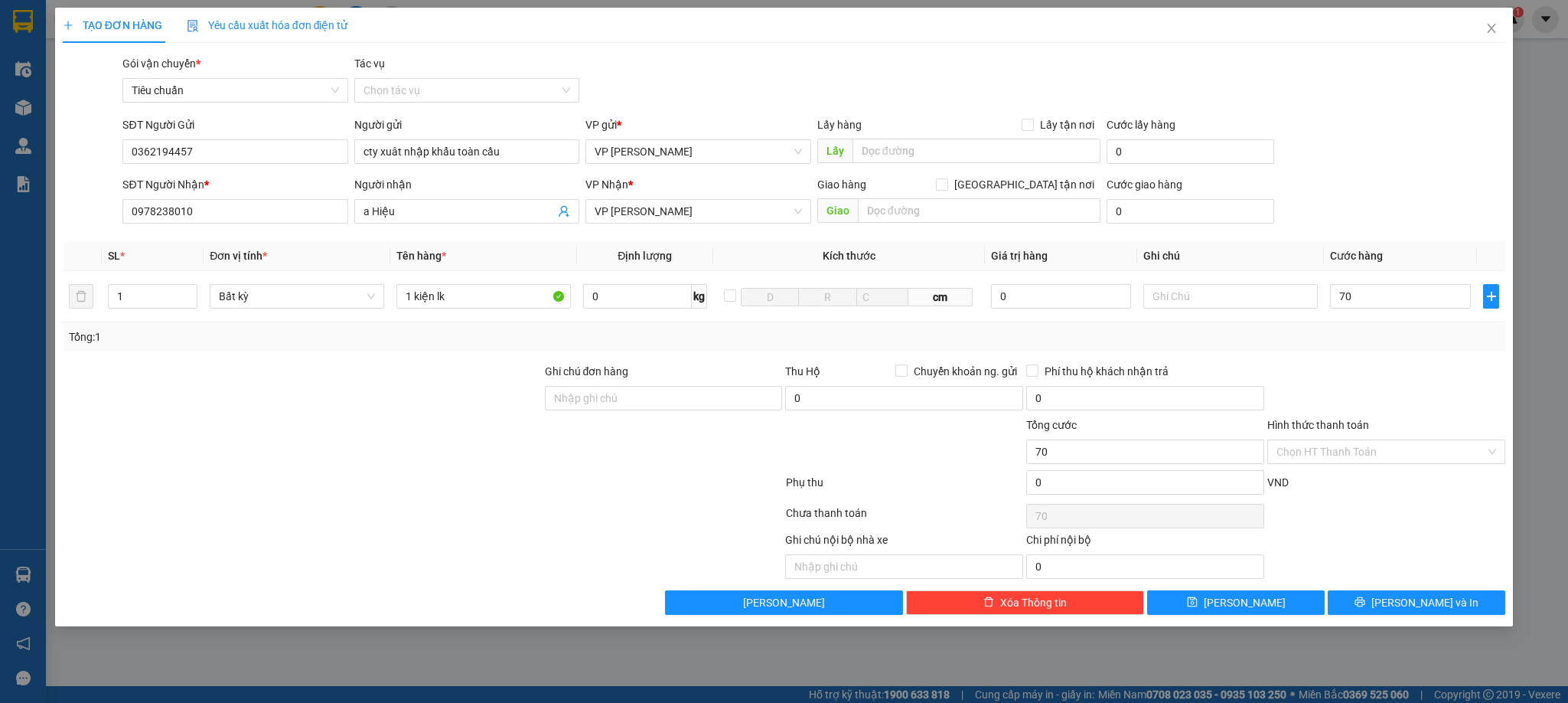
type input "70.000"
click at [1393, 345] on div "Tổng: 1" at bounding box center [784, 337] width 1432 height 17
click at [1378, 606] on button "[PERSON_NAME] và In" at bounding box center [1417, 602] width 178 height 25
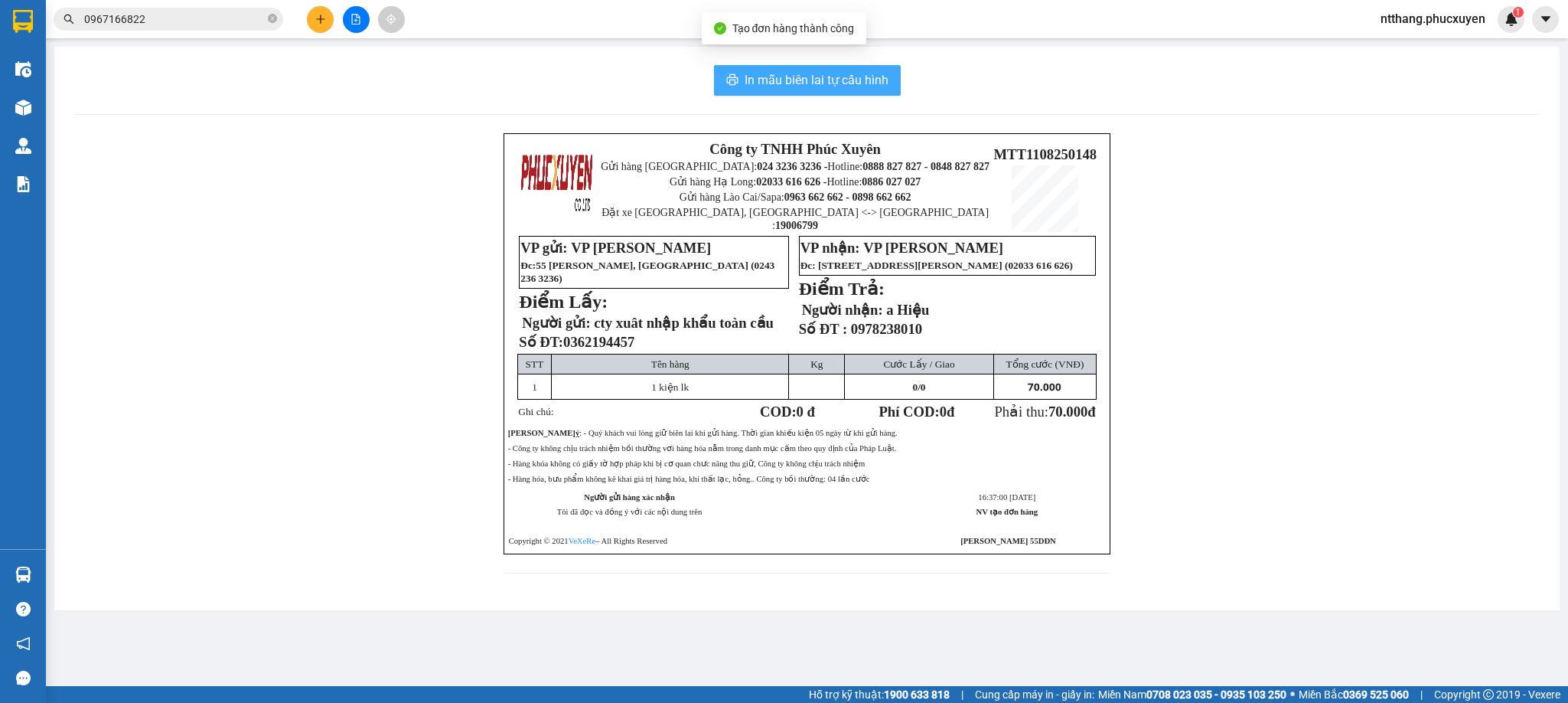
click at [816, 72] on span "In mẫu biên lai tự cấu hình" at bounding box center [817, 80] width 144 height 20
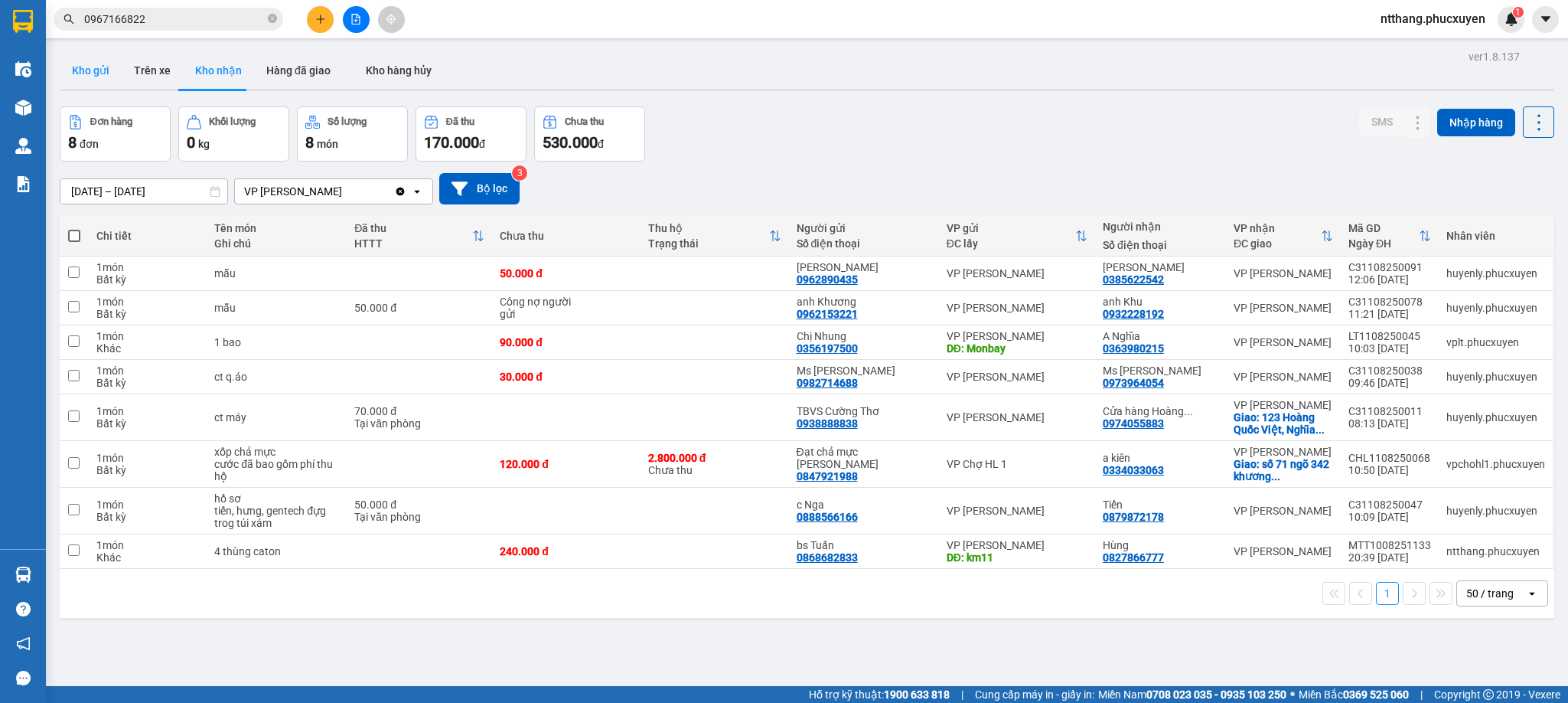
click at [81, 65] on button "Kho gửi" at bounding box center [90, 70] width 62 height 36
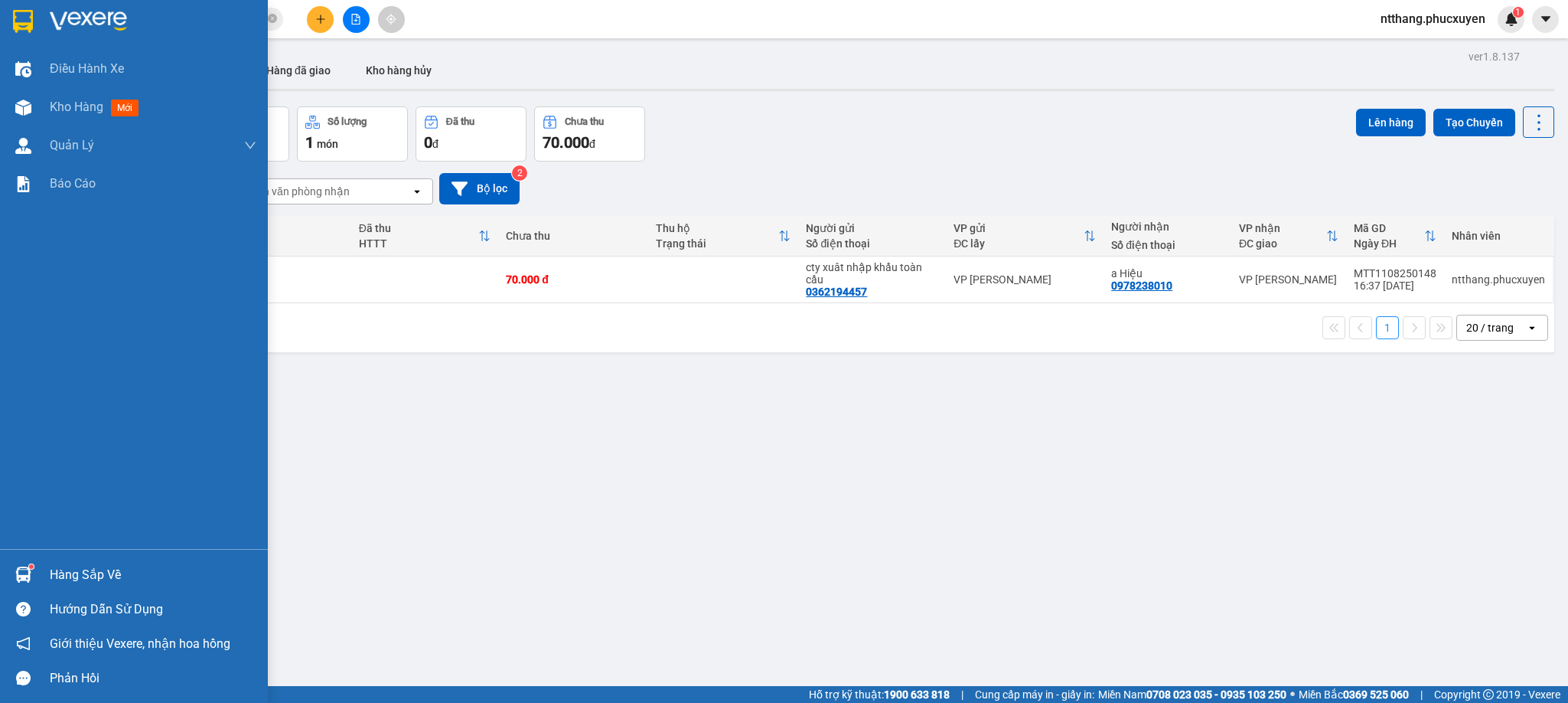
click at [24, 568] on img at bounding box center [23, 574] width 16 height 16
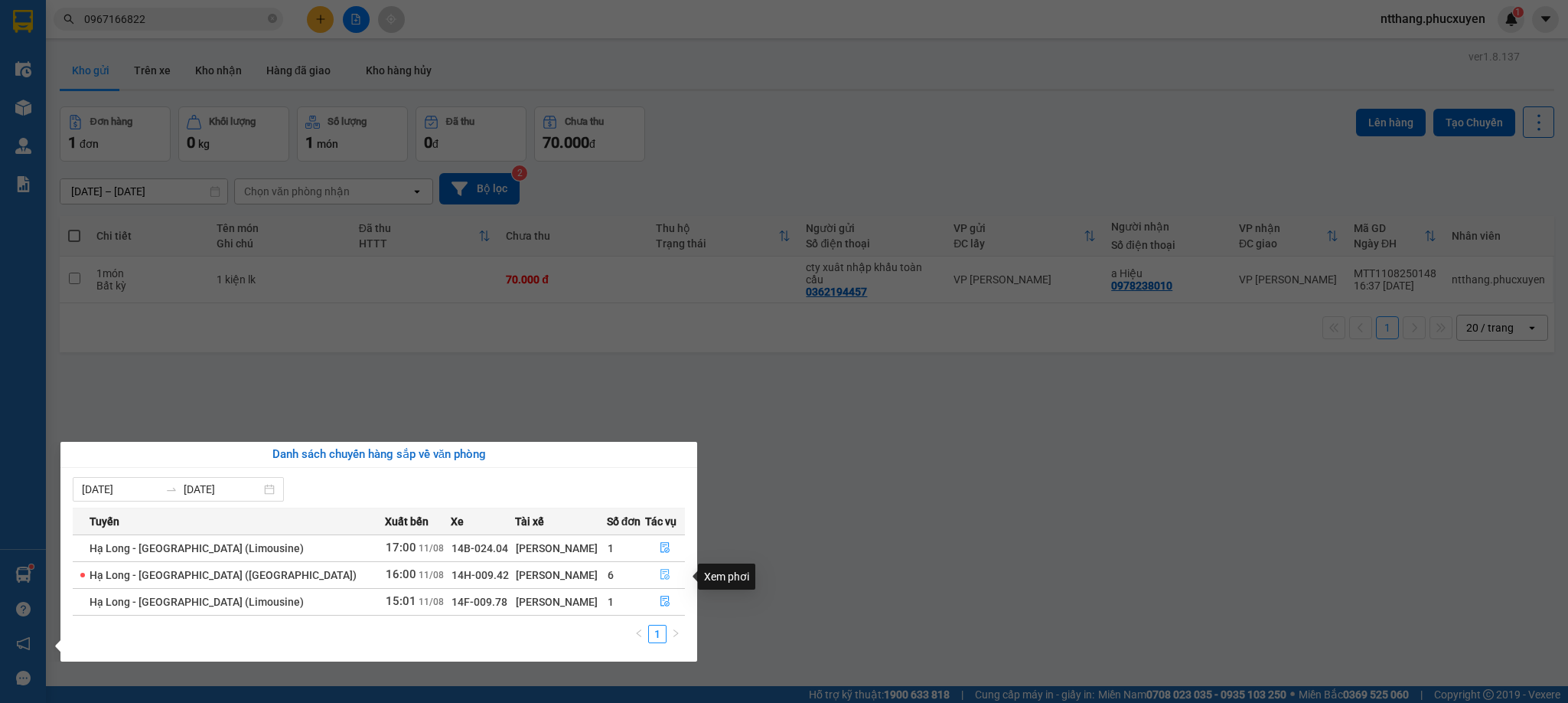
click at [659, 571] on icon "file-done" at bounding box center [664, 574] width 11 height 11
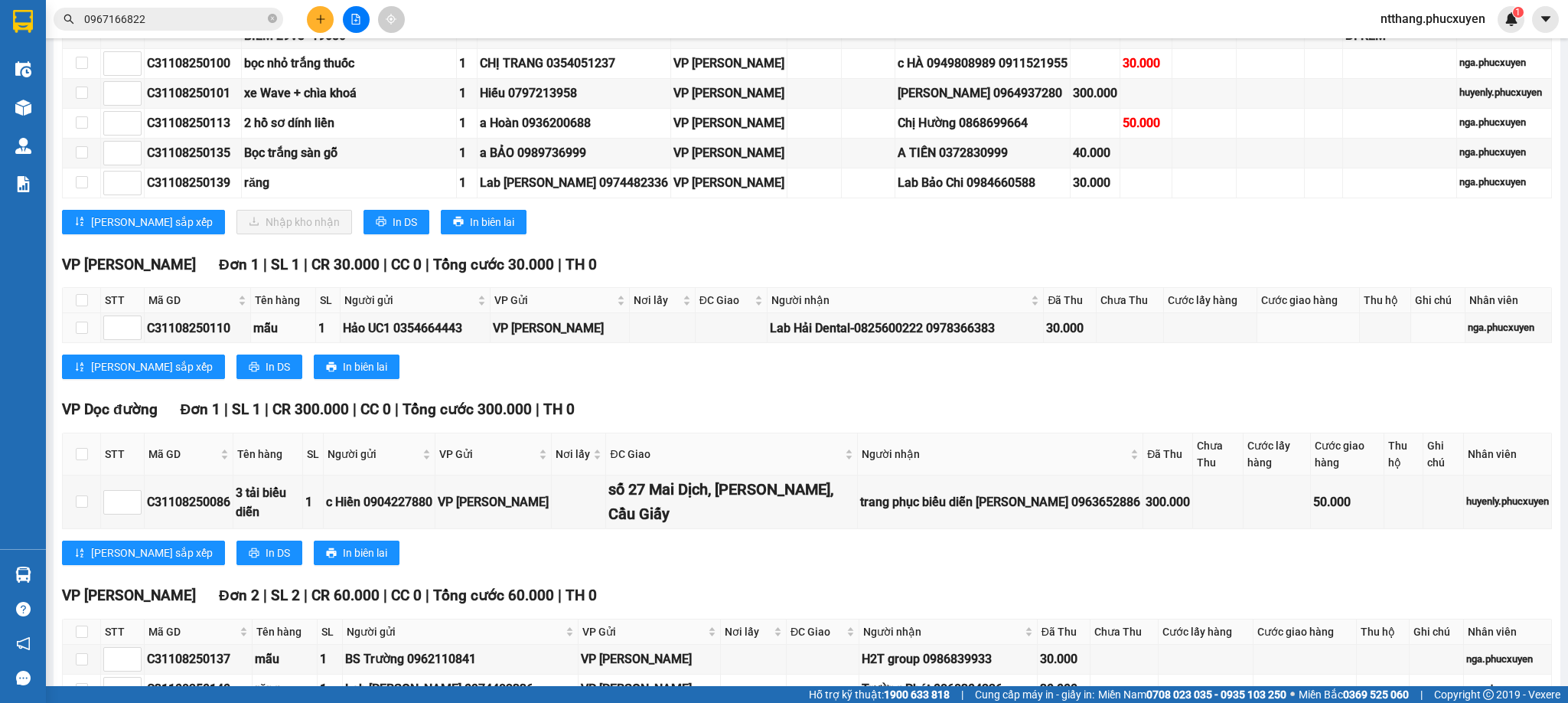
scroll to position [457, 0]
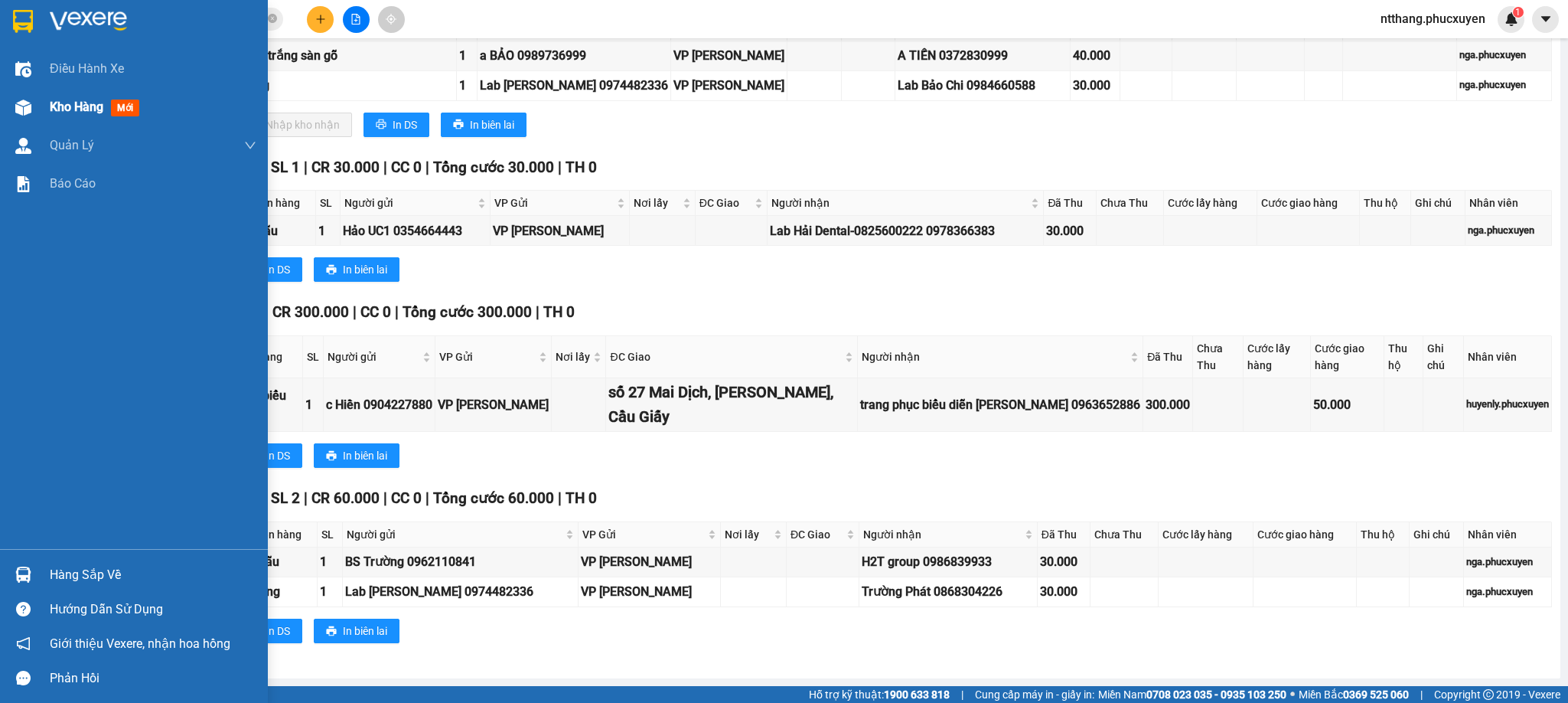
click at [17, 102] on img at bounding box center [23, 107] width 16 height 16
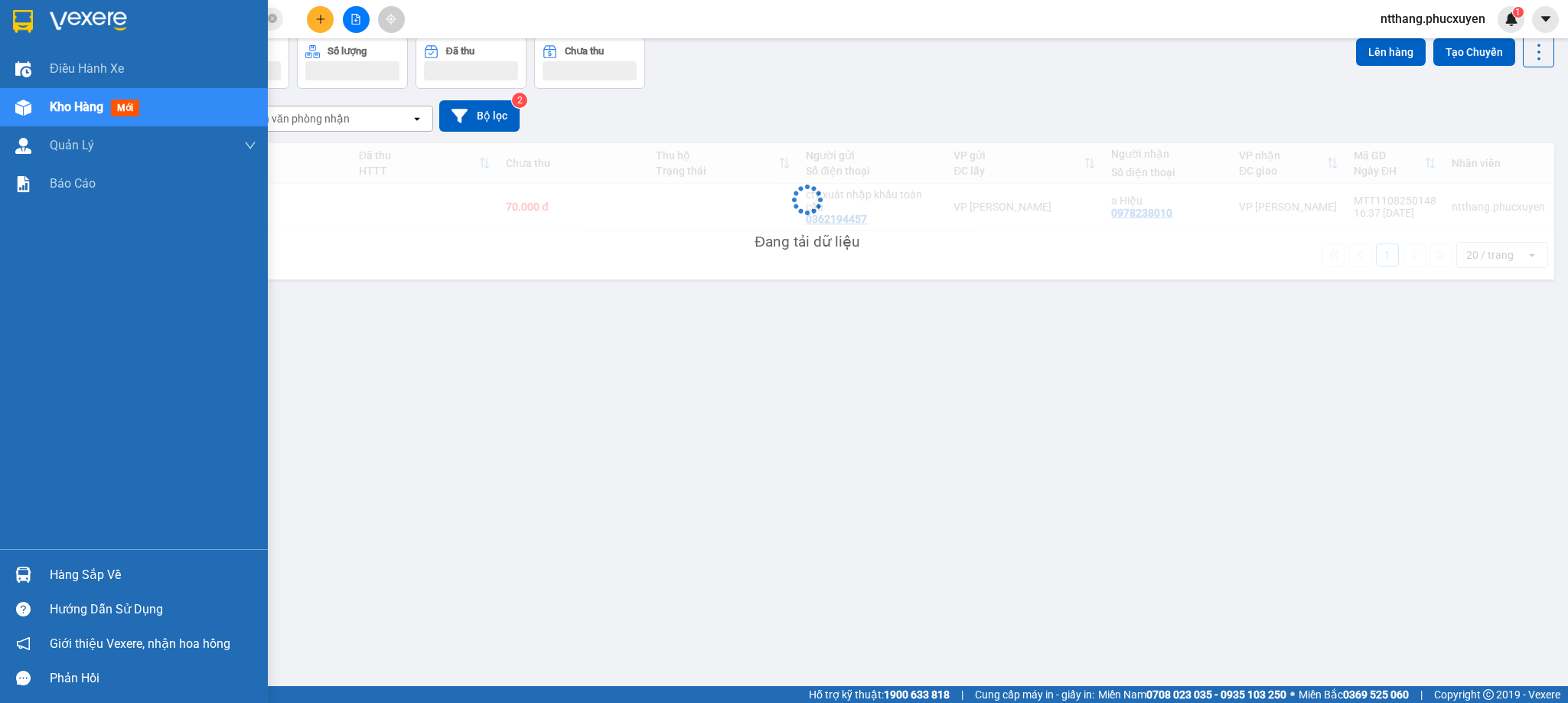
scroll to position [71, 0]
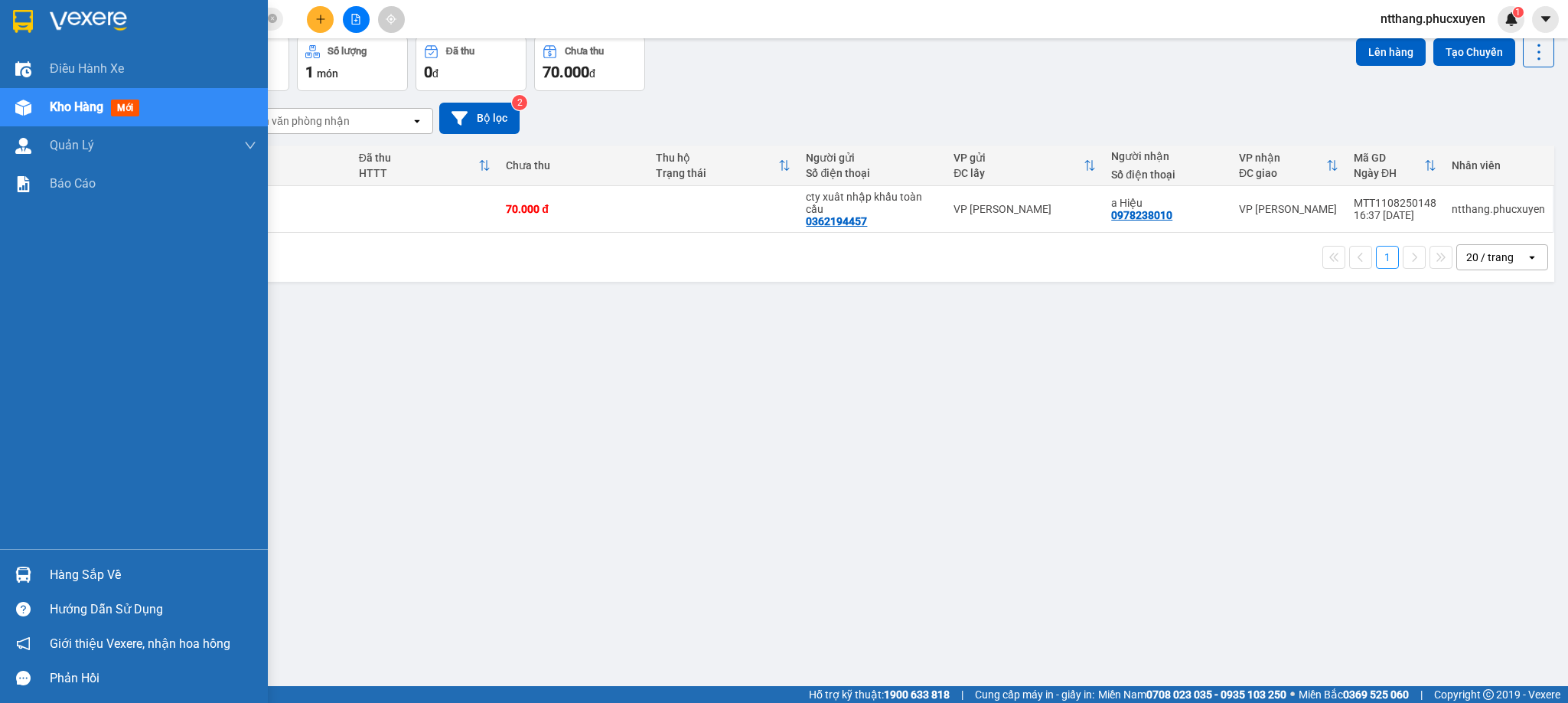
click at [101, 566] on div "Hàng sắp về" at bounding box center [153, 575] width 207 height 23
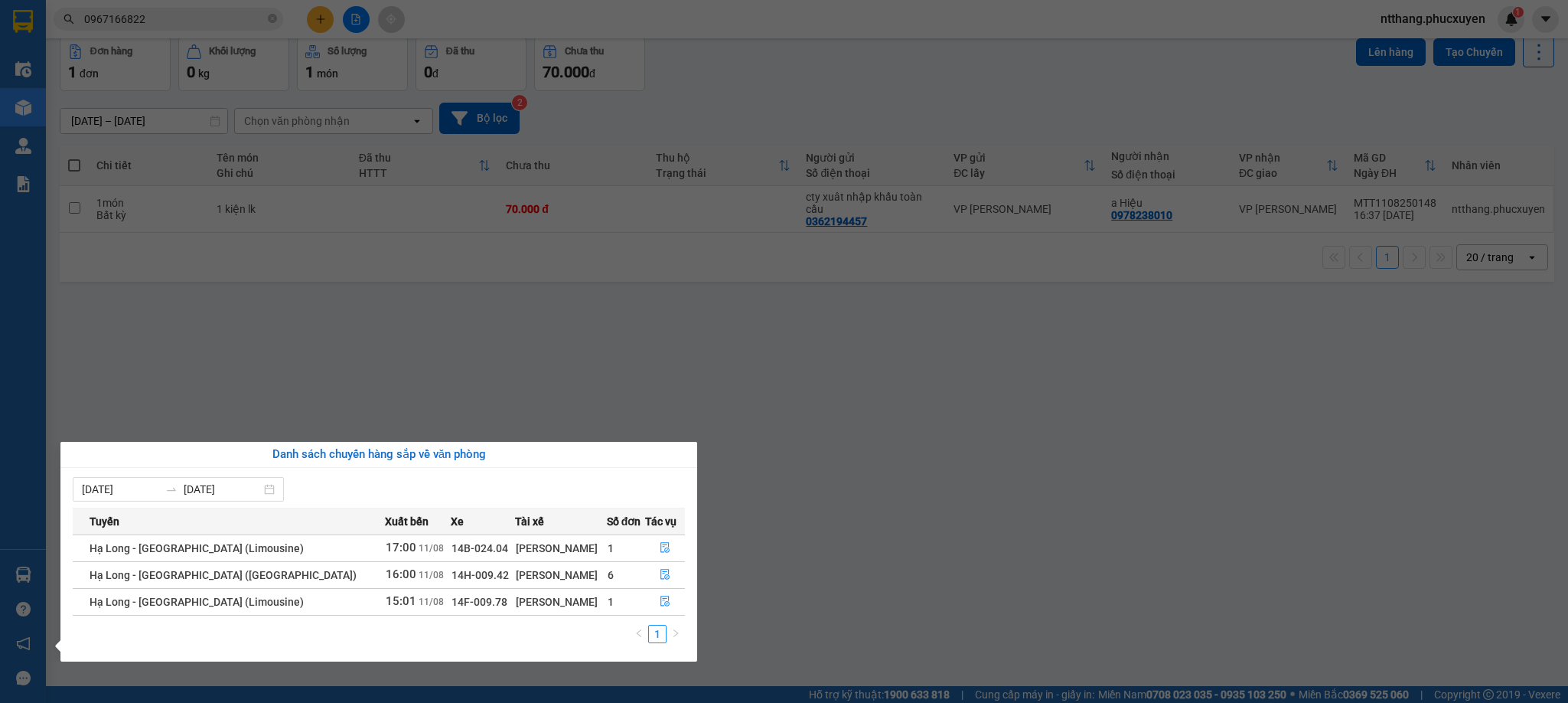
click at [724, 391] on section "Kết quả tìm kiếm ( 10 ) Bộ lọc Mã ĐH Trạng thái Món hàng Thu hộ Tổng cước Chưa …" at bounding box center [784, 351] width 1568 height 703
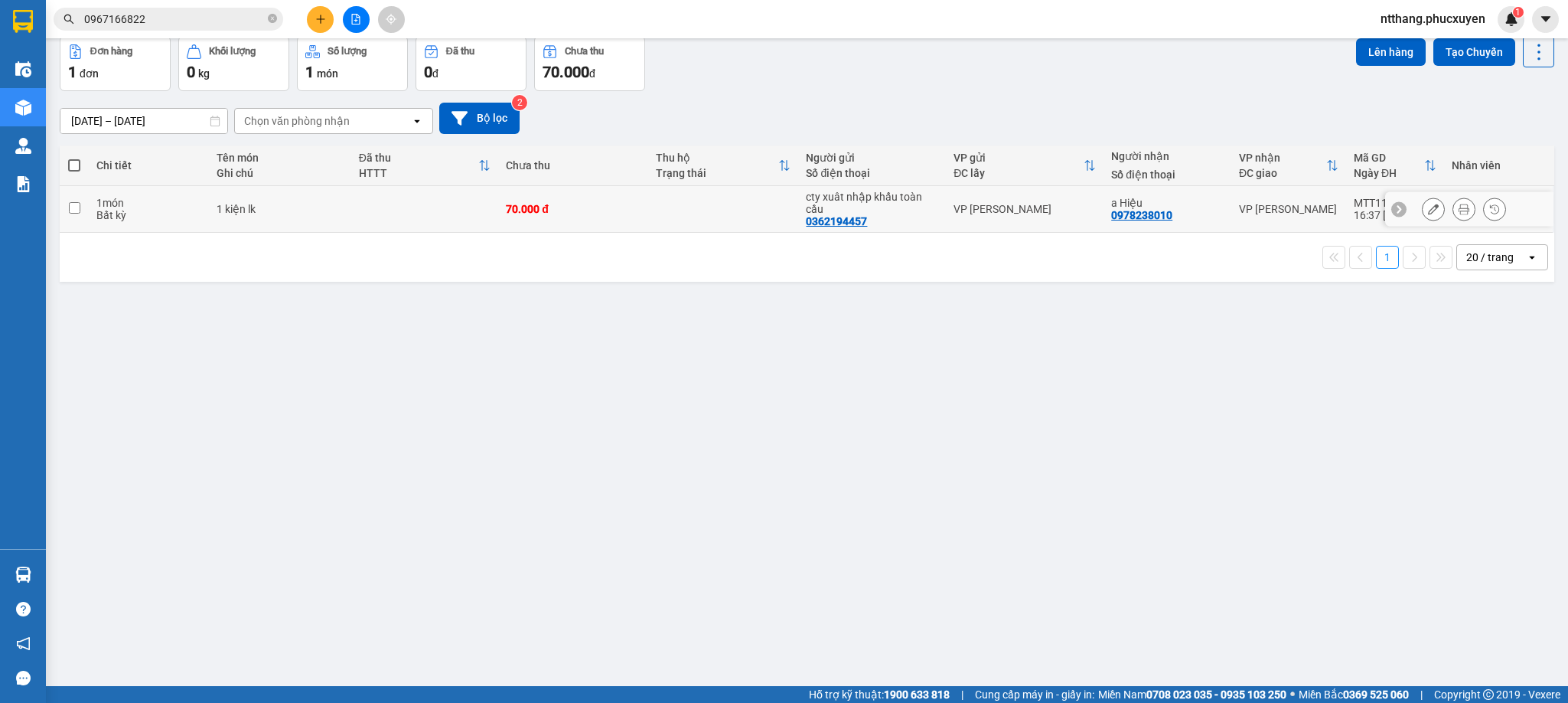
drag, startPoint x: 755, startPoint y: 204, endPoint x: 943, endPoint y: 200, distance: 188.0
click at [756, 204] on td at bounding box center [723, 209] width 150 height 47
checkbox input "true"
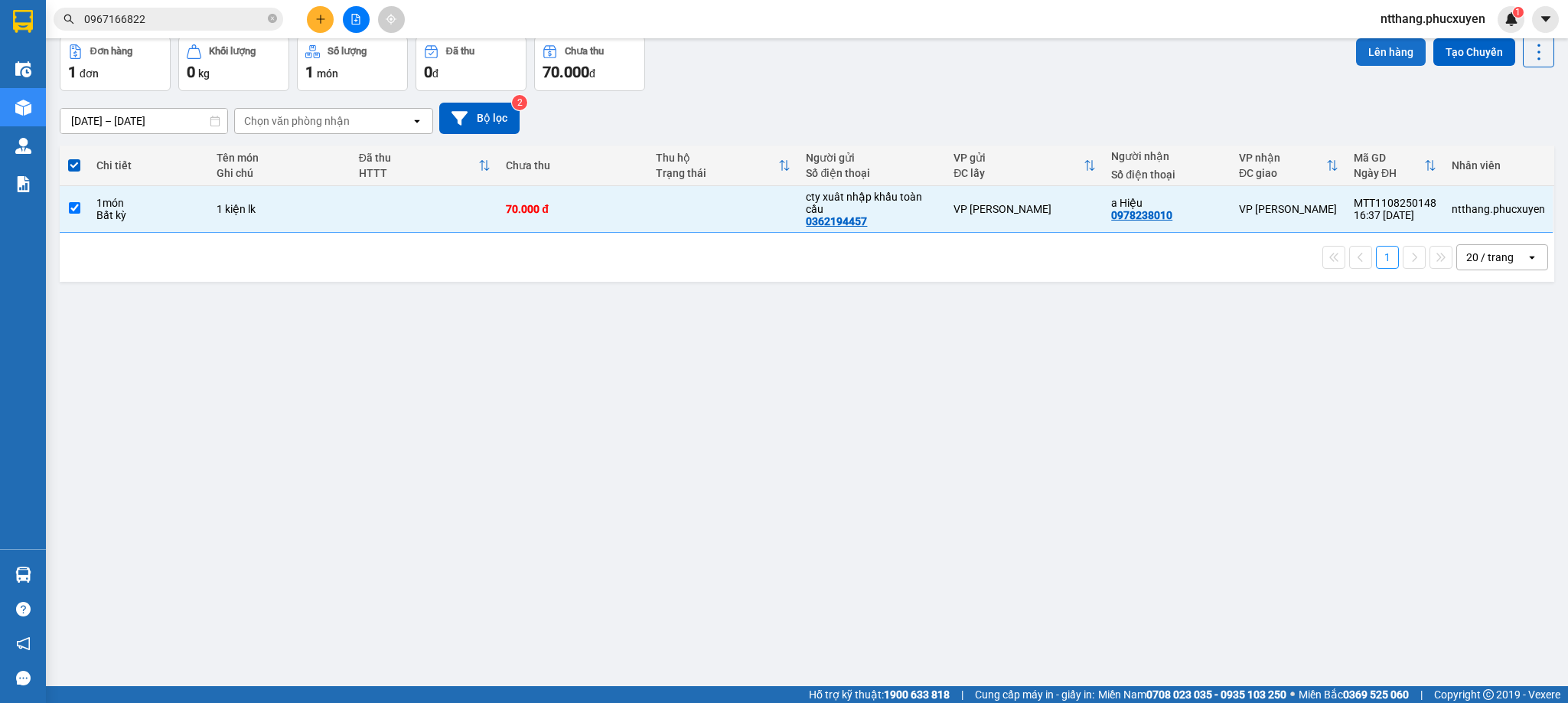
click at [1359, 58] on button "Lên hàng" at bounding box center [1391, 52] width 70 height 28
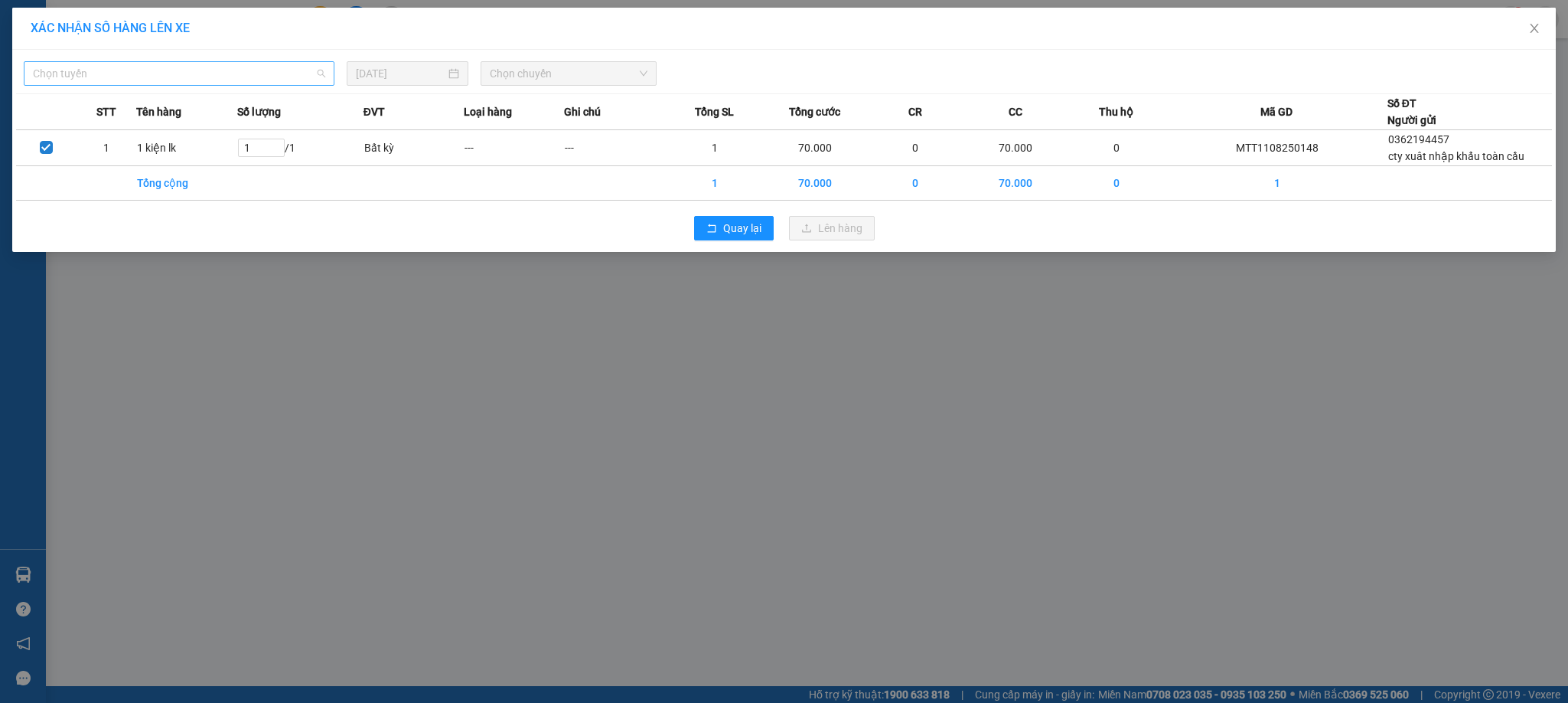
click at [242, 65] on span "Chọn tuyến" at bounding box center [179, 73] width 292 height 23
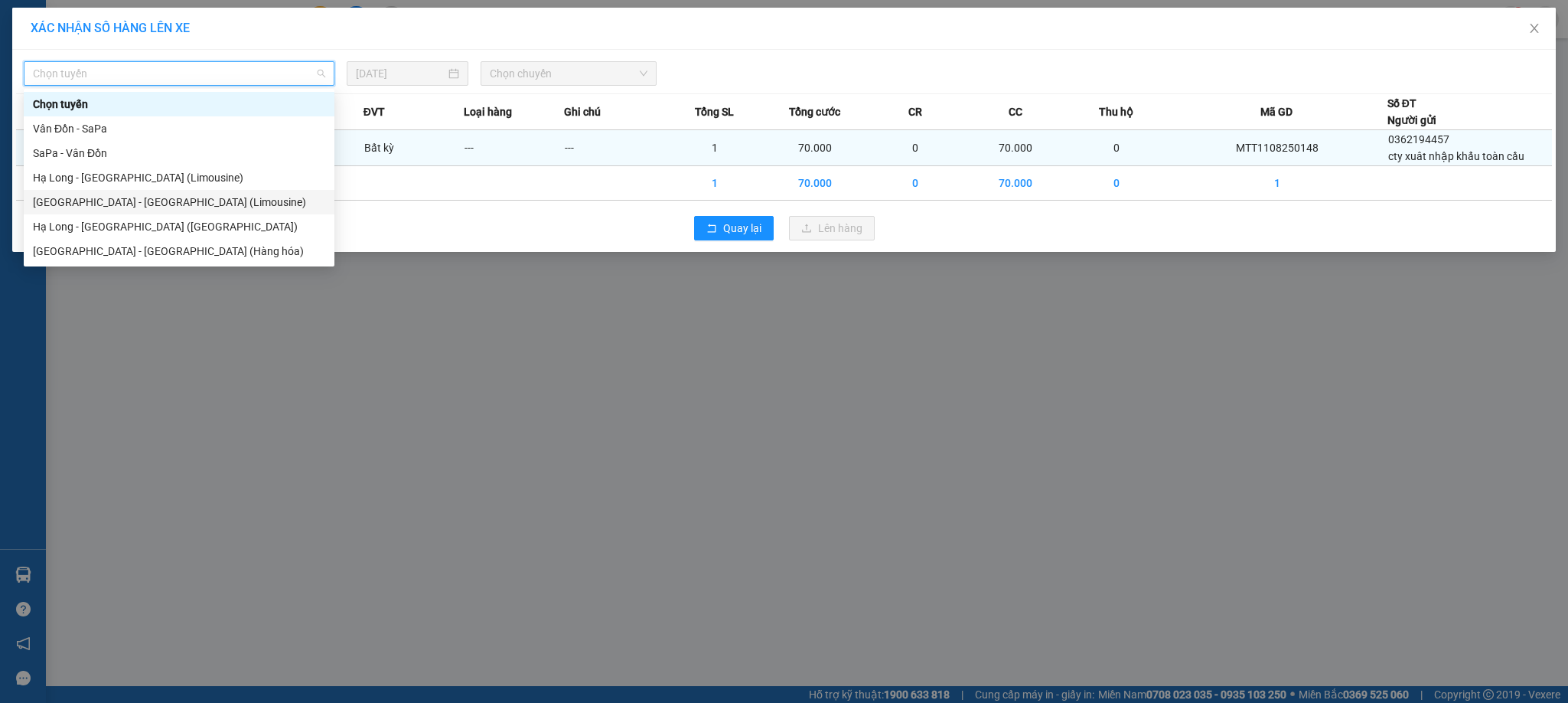
drag, startPoint x: 147, startPoint y: 200, endPoint x: 407, endPoint y: 133, distance: 268.5
click at [147, 198] on div "[GEOGRAPHIC_DATA] - [GEOGRAPHIC_DATA] (Limousine)" at bounding box center [179, 202] width 292 height 17
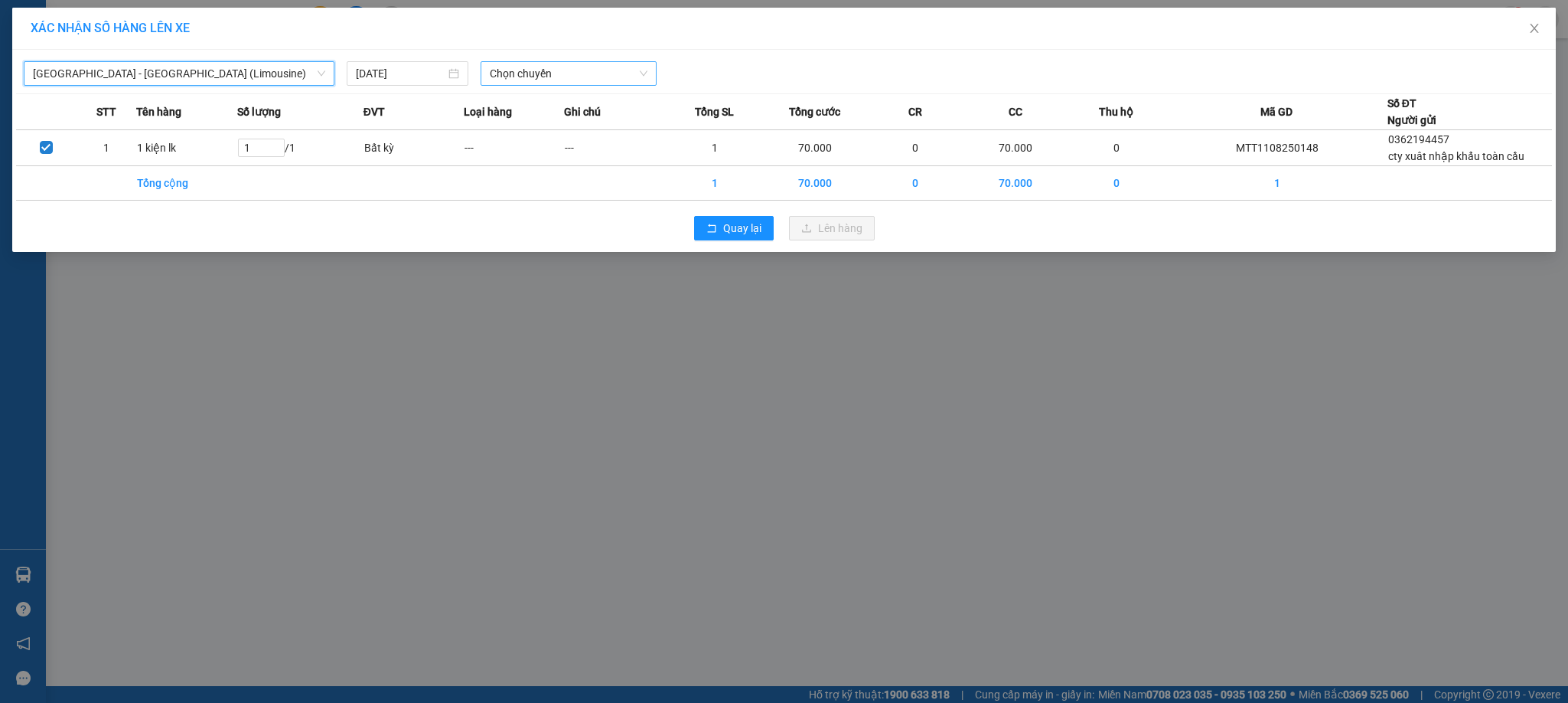
click at [575, 70] on span "Chọn chuyến" at bounding box center [569, 73] width 158 height 23
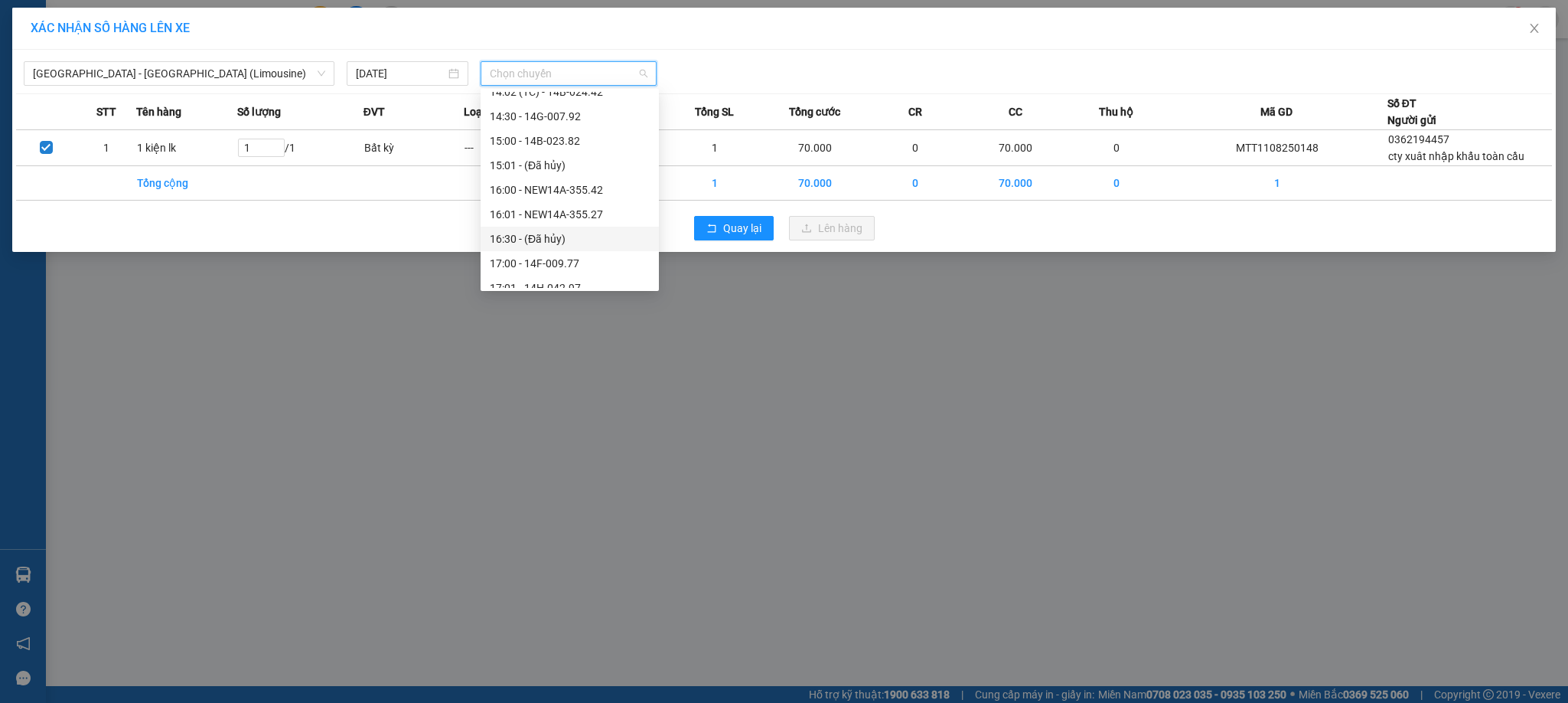
scroll to position [1034, 0]
click at [552, 242] on div "18:00 - 14B-020.73" at bounding box center [570, 247] width 160 height 17
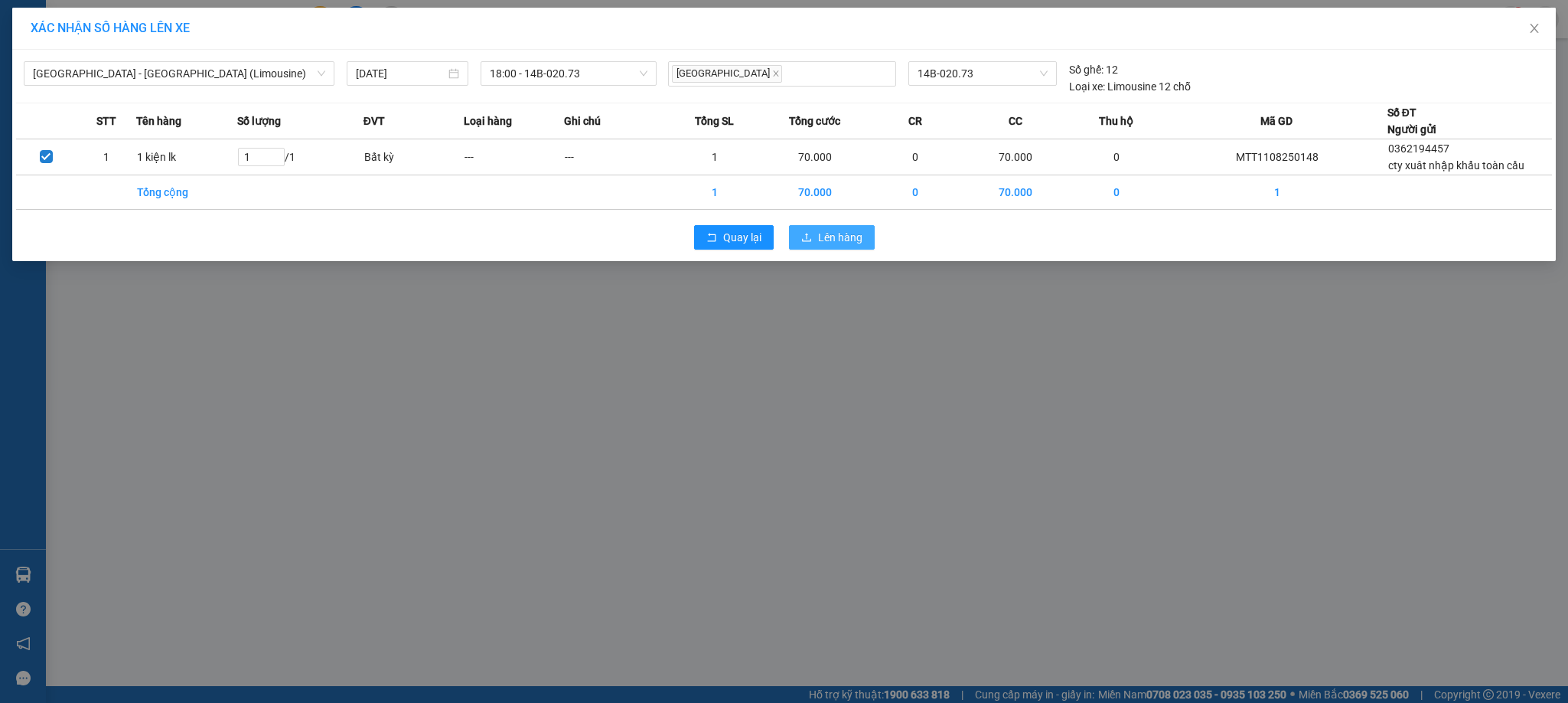
click at [831, 232] on span "Lên hàng" at bounding box center [840, 237] width 44 height 17
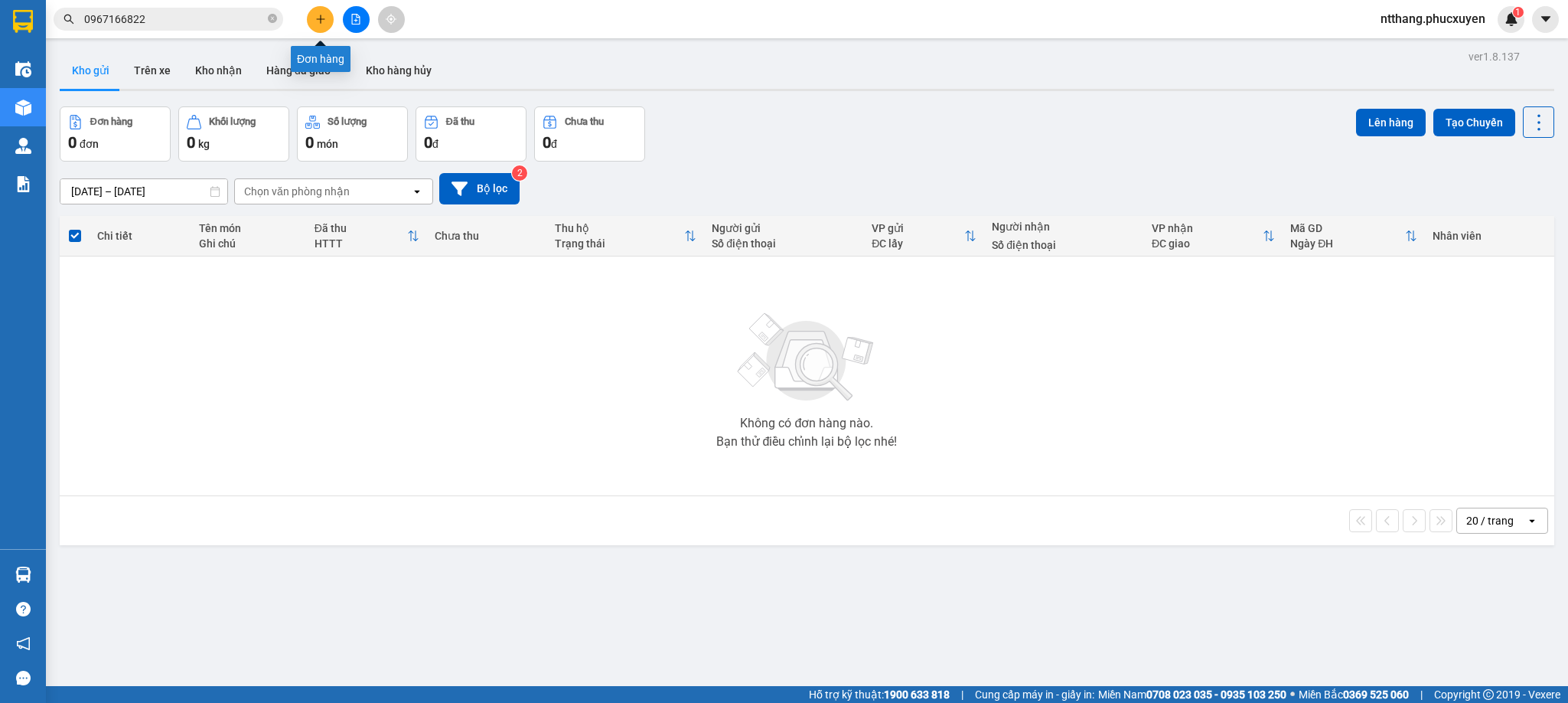
click at [322, 20] on icon "plus" at bounding box center [320, 19] width 8 height 1
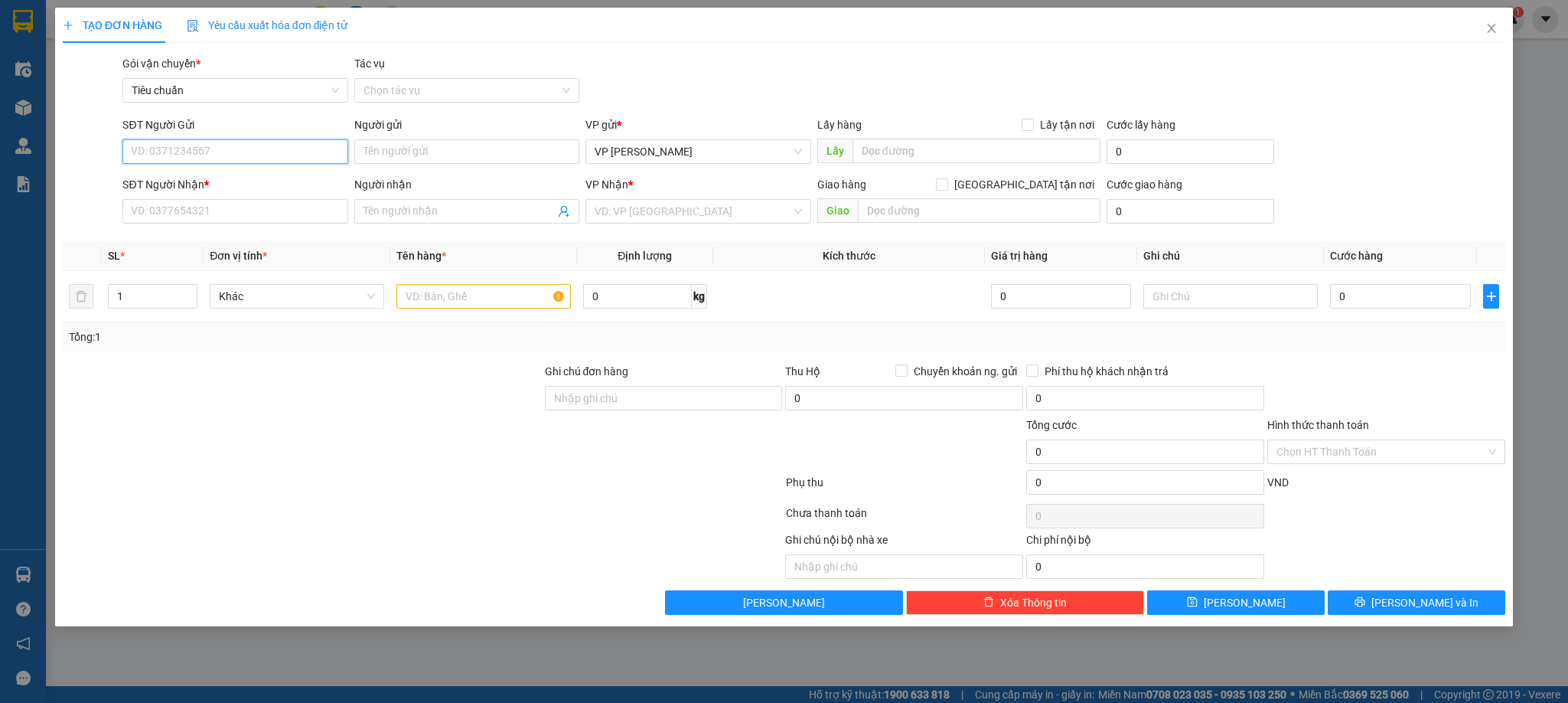
click at [271, 154] on input "SĐT Người Gửi" at bounding box center [234, 151] width 225 height 25
type input "0967589286"
drag, startPoint x: 193, startPoint y: 180, endPoint x: 203, endPoint y: 202, distance: 24.2
click at [193, 186] on div "0967589286 - c Thơ" at bounding box center [235, 183] width 207 height 17
type input "c Thơ"
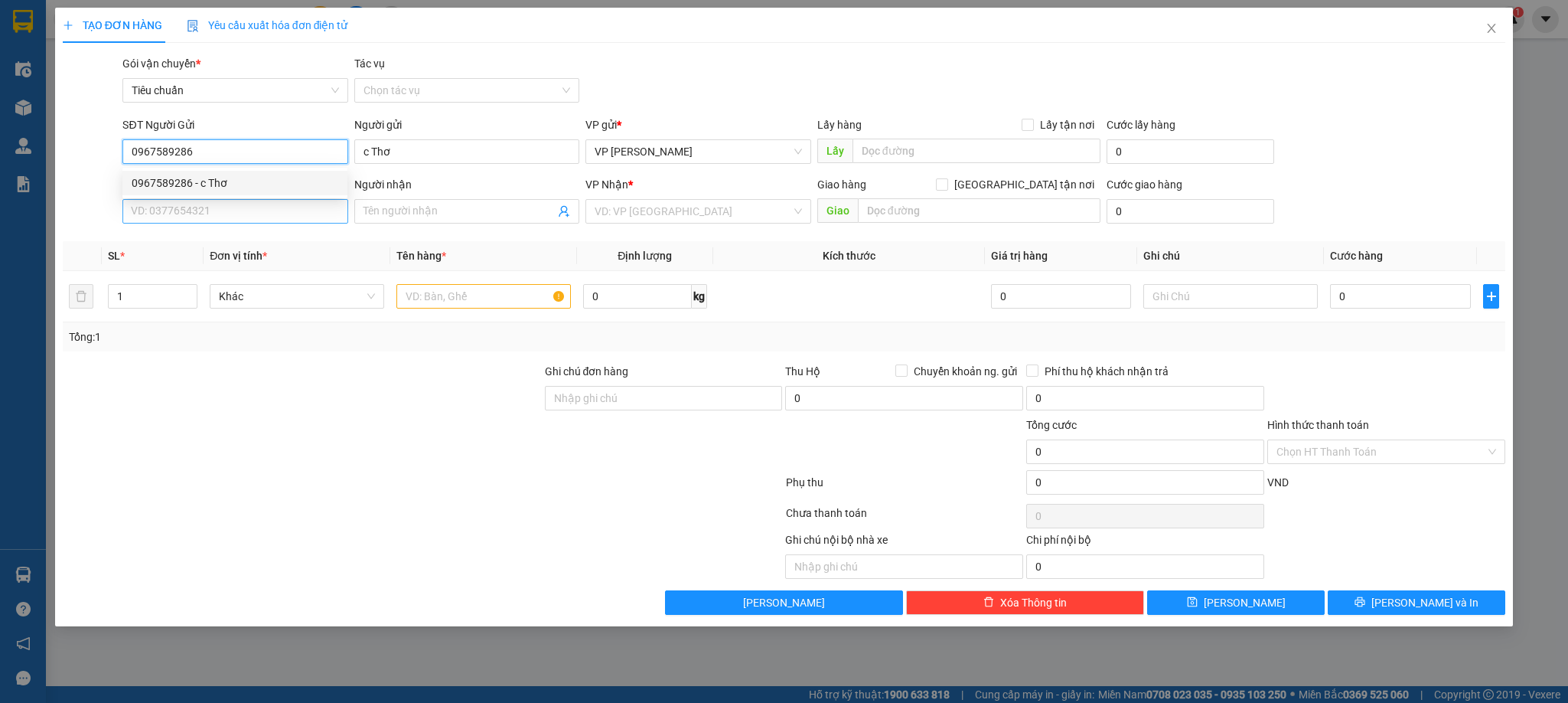
type input "0967589286"
click at [203, 205] on input "SĐT Người Nhận *" at bounding box center [234, 211] width 225 height 25
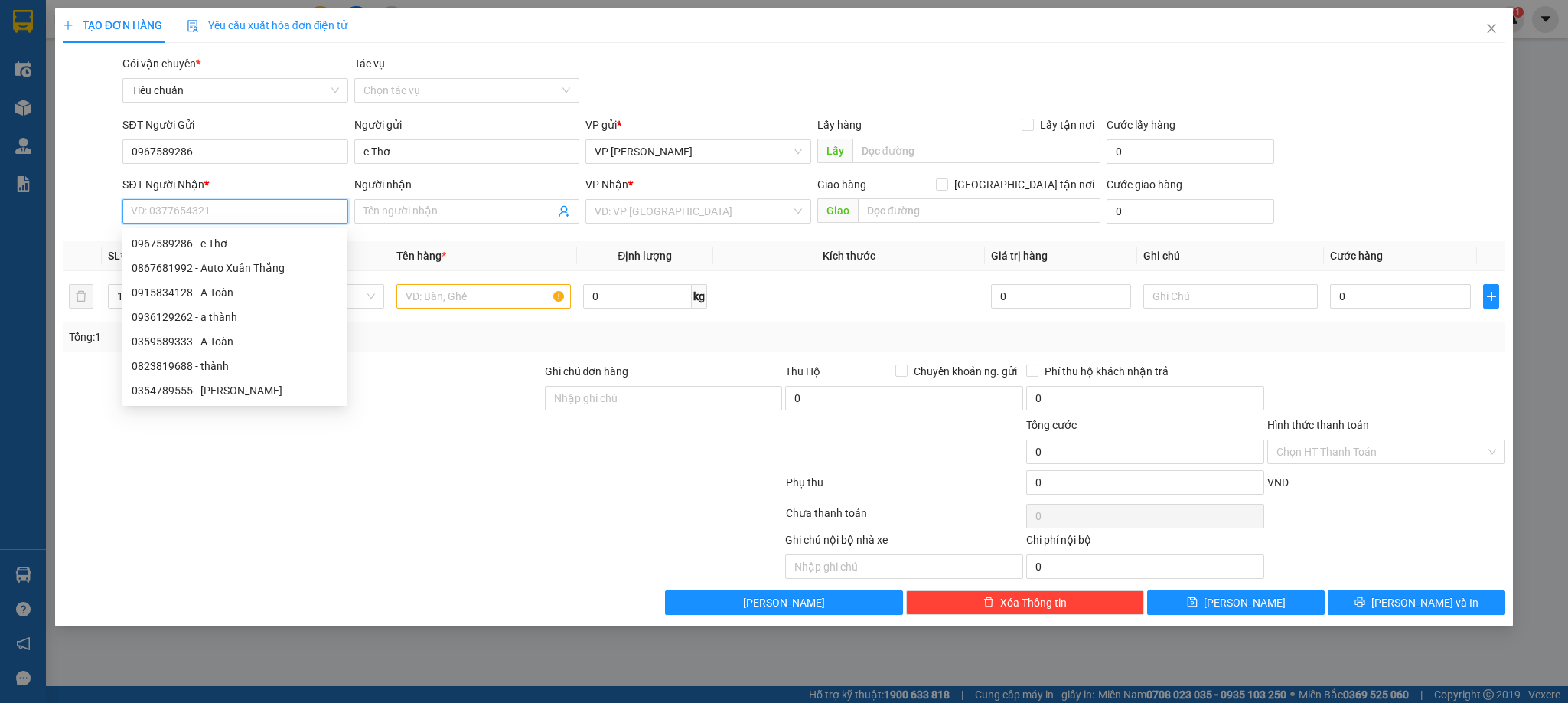
type input "9"
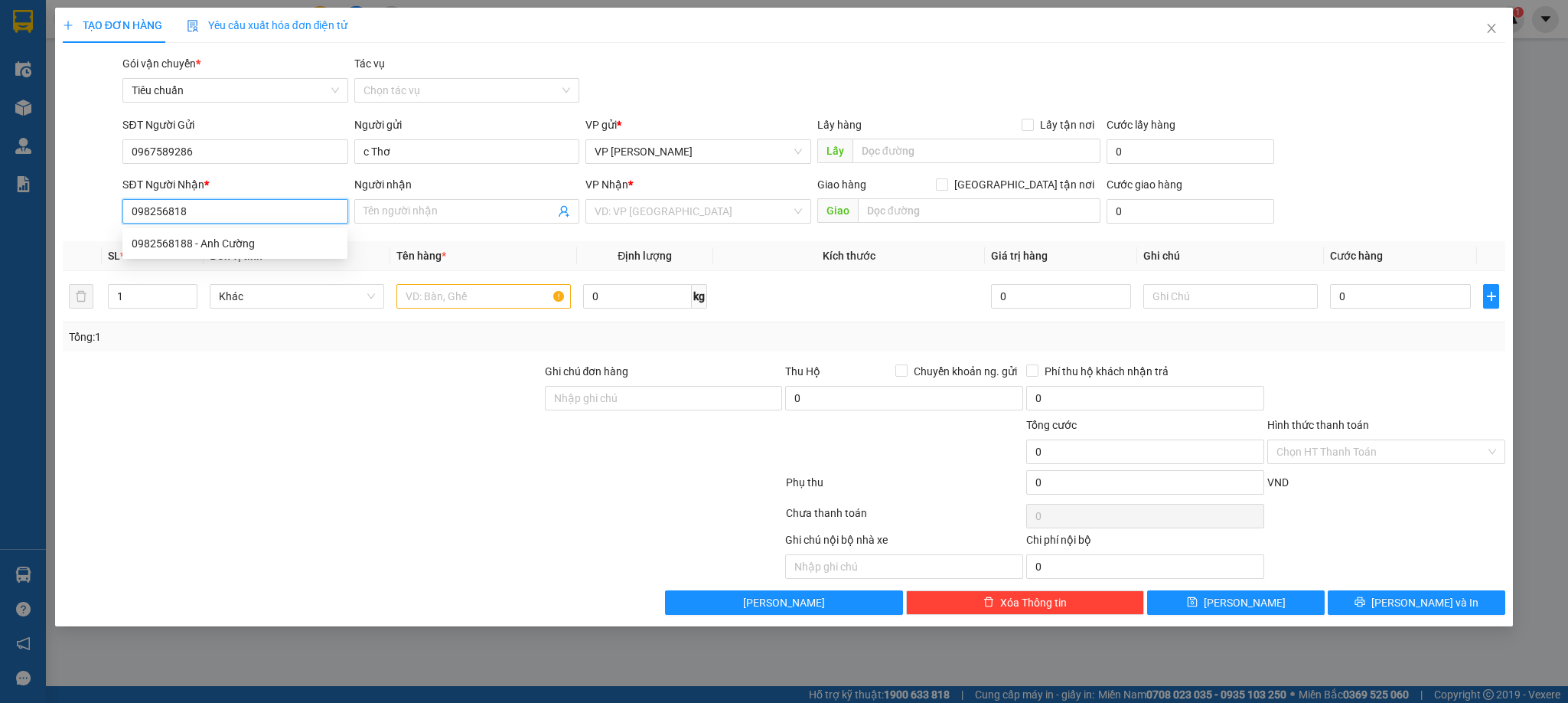
type input "0982568188"
click at [224, 248] on div "0982568188 - Anh Cường" at bounding box center [235, 243] width 207 height 17
type input "Anh Cường"
type input "0982568188"
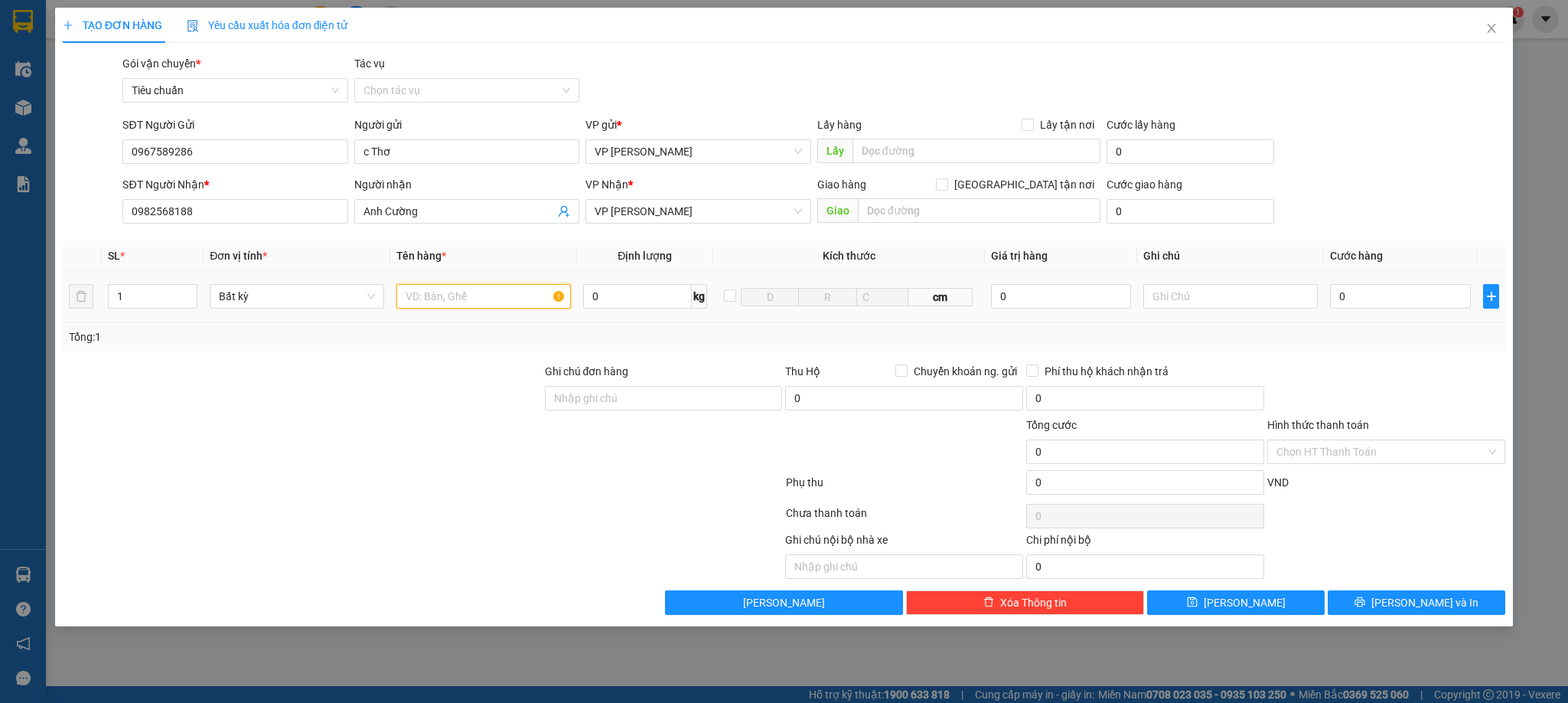
click at [476, 294] on input "text" at bounding box center [484, 296] width 175 height 25
type input "1 biển số"
click at [1381, 288] on input "0" at bounding box center [1401, 296] width 141 height 25
type input "5"
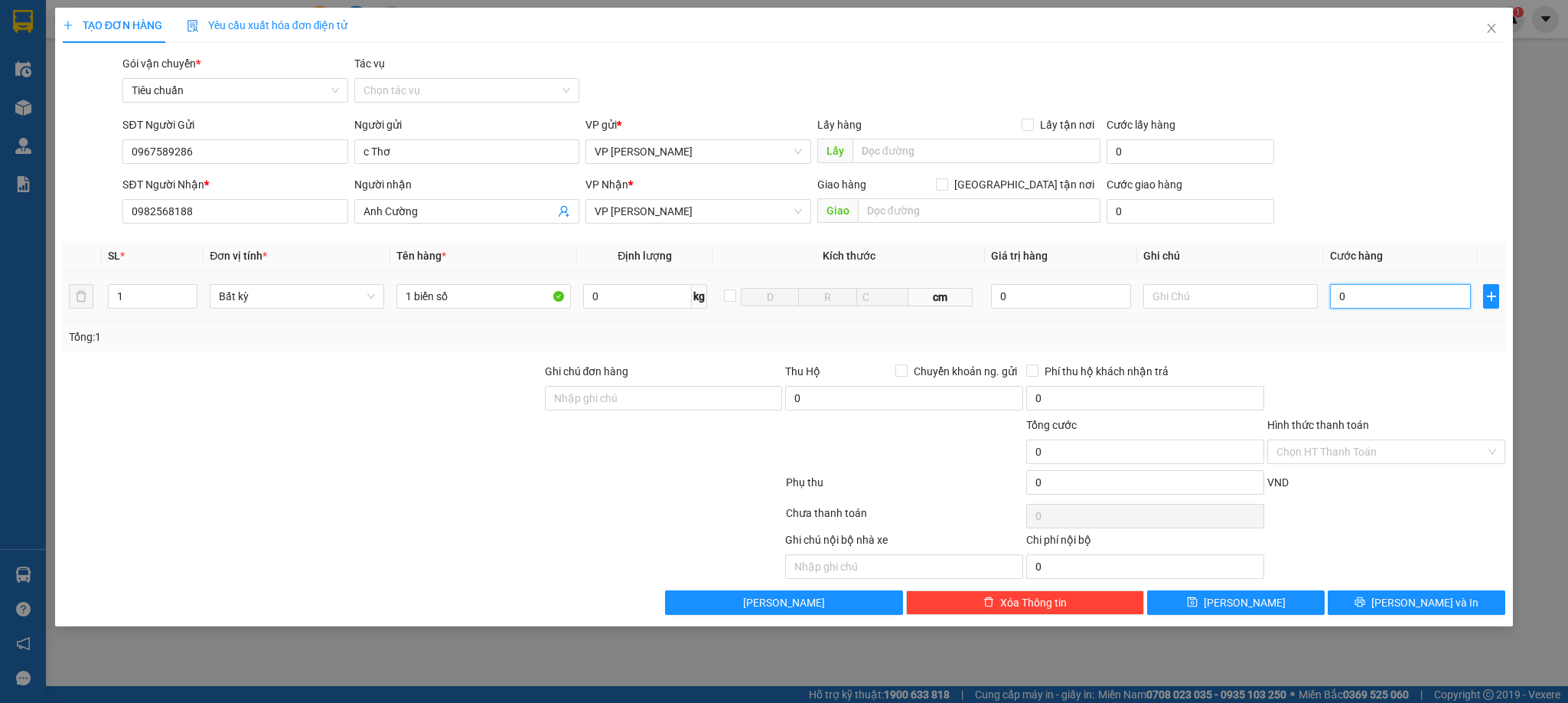
type input "5"
type input "50"
type input "50.000"
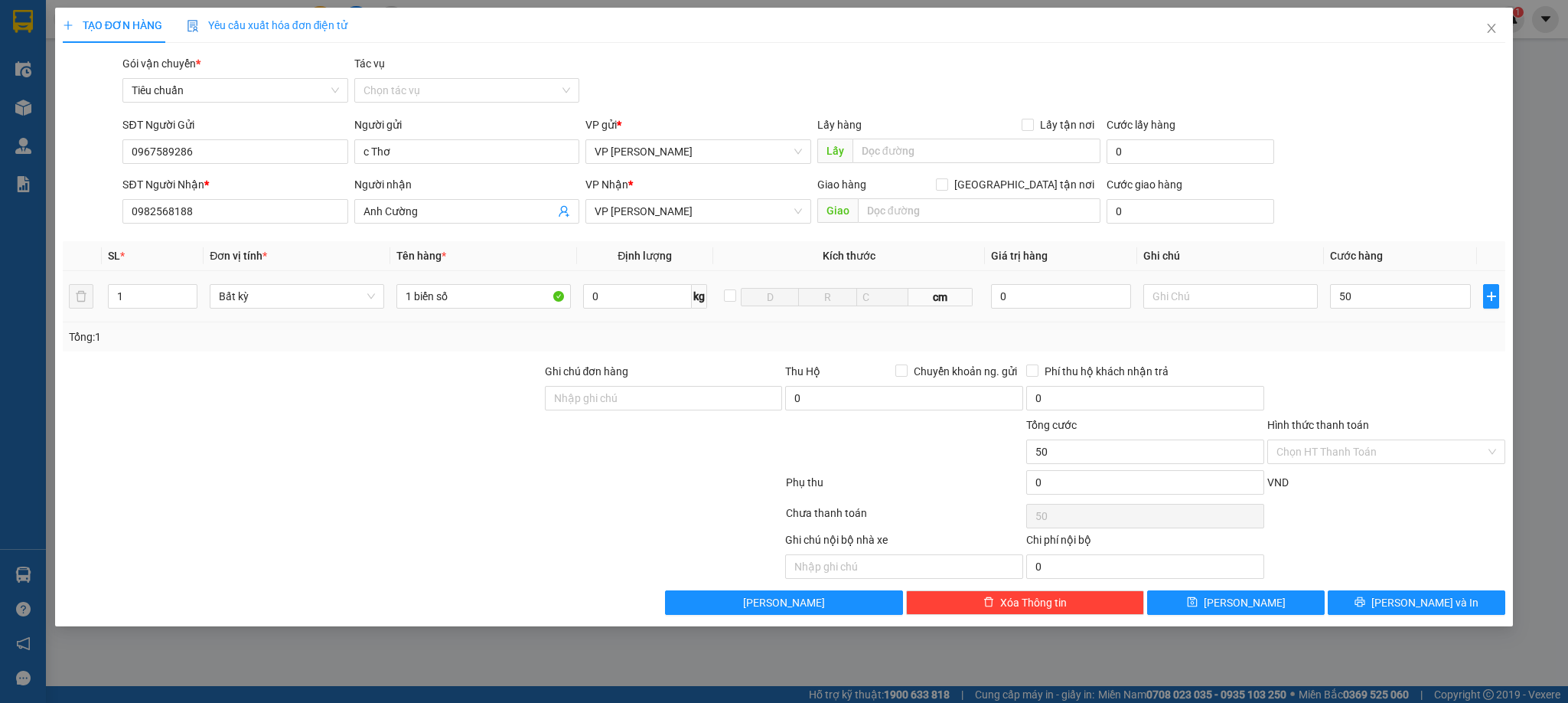
type input "50.000"
click at [1381, 338] on div "Tổng: 1" at bounding box center [784, 337] width 1432 height 17
click at [1454, 610] on button "[PERSON_NAME] và In" at bounding box center [1417, 602] width 178 height 25
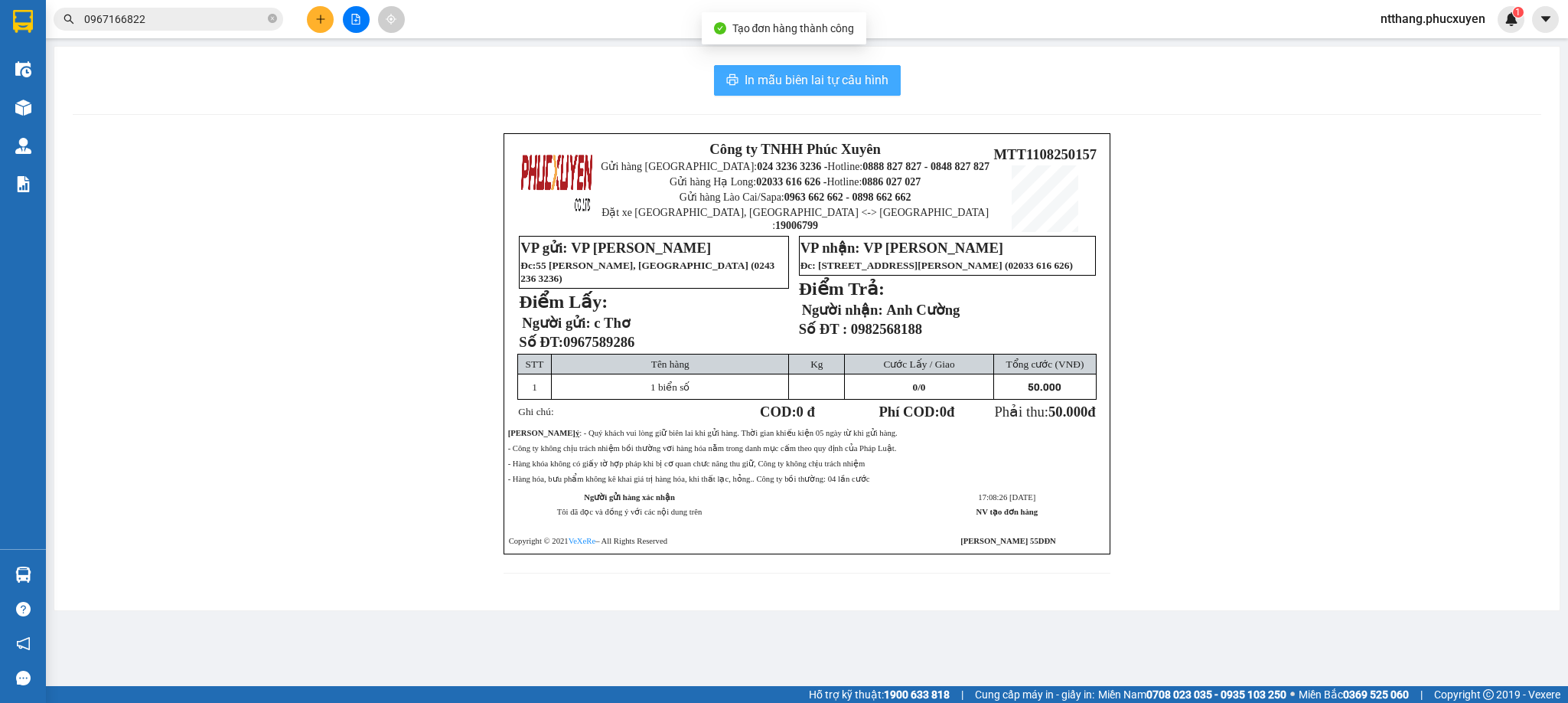
click at [781, 81] on span "In mẫu biên lai tự cấu hình" at bounding box center [817, 80] width 144 height 20
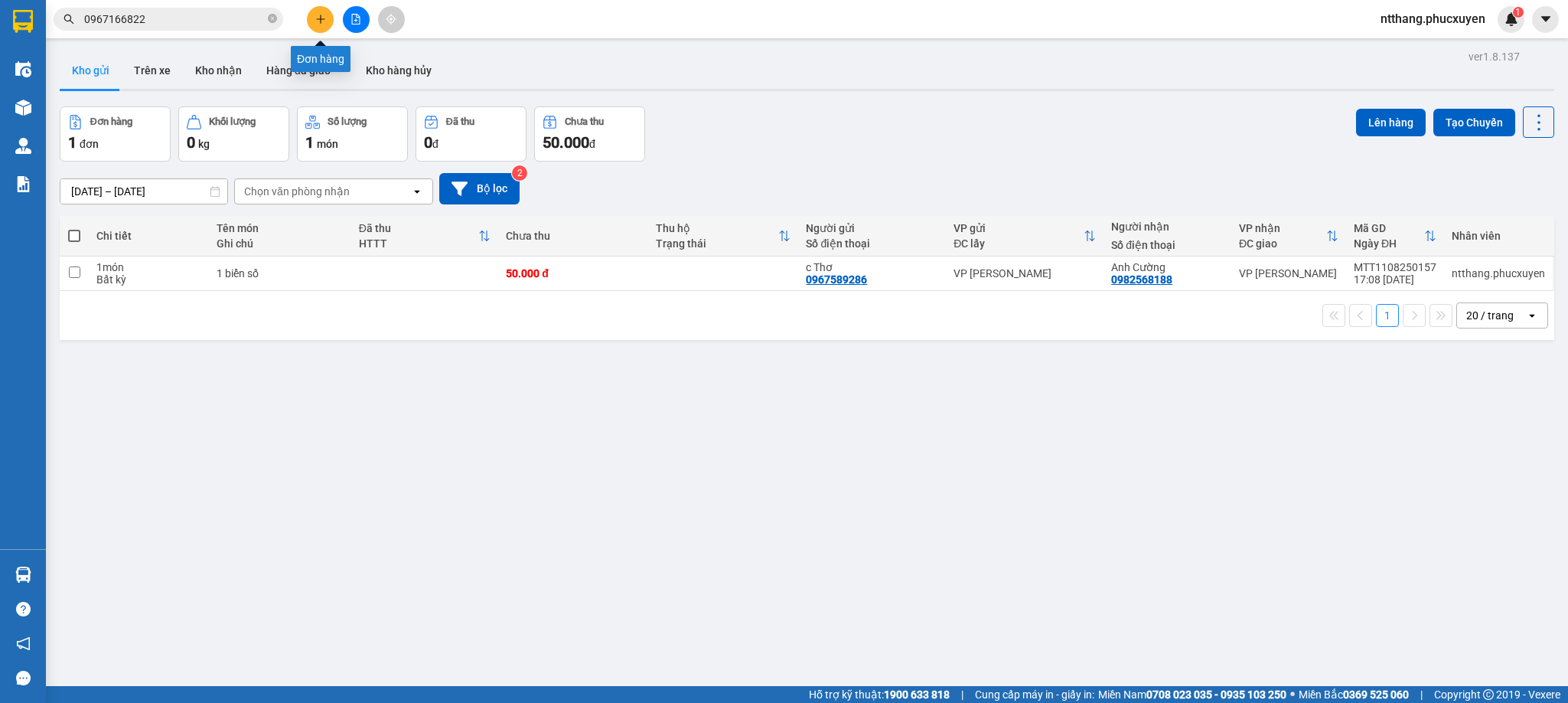
click at [318, 19] on icon "plus" at bounding box center [320, 19] width 11 height 11
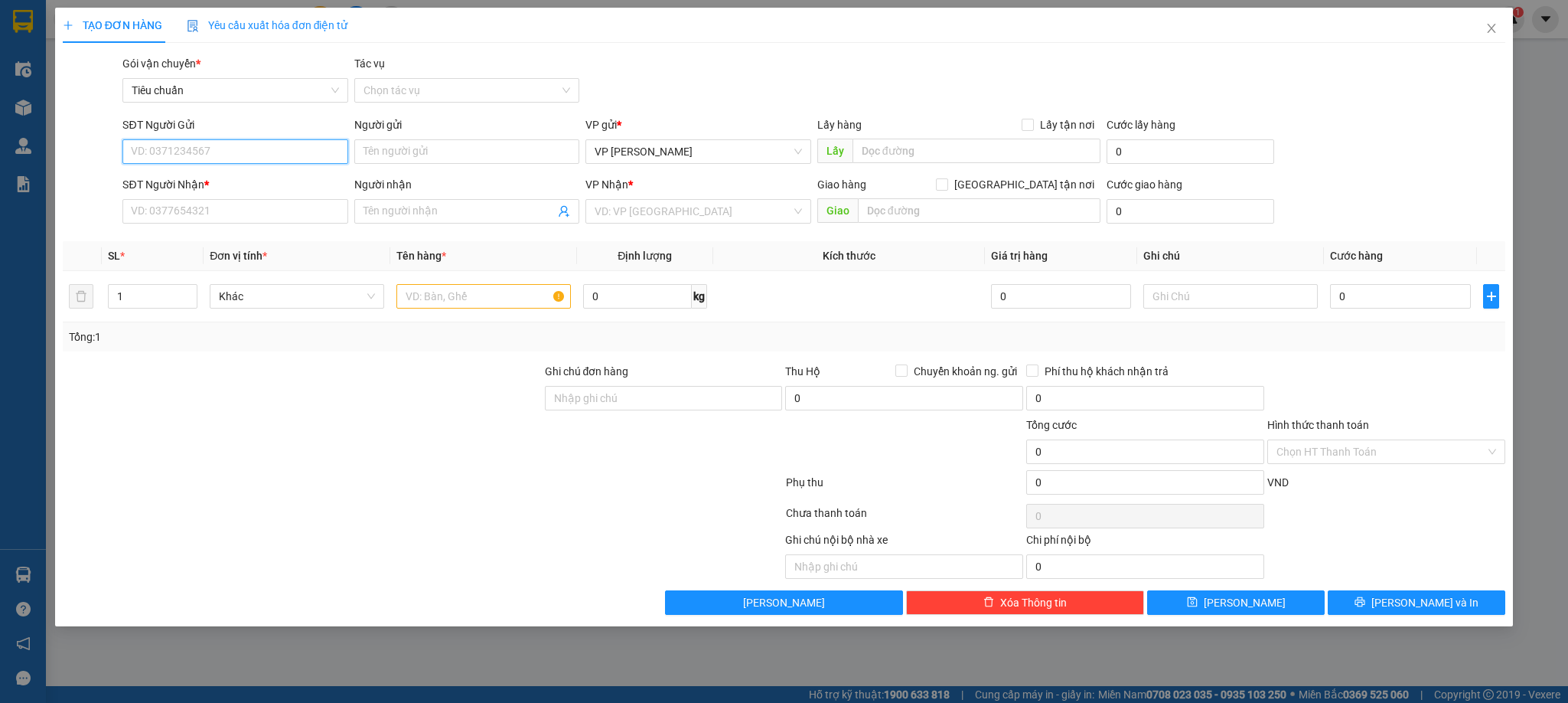
click at [250, 154] on input "SĐT Người Gửi" at bounding box center [234, 151] width 225 height 25
click at [1488, 24] on icon "close" at bounding box center [1492, 28] width 12 height 12
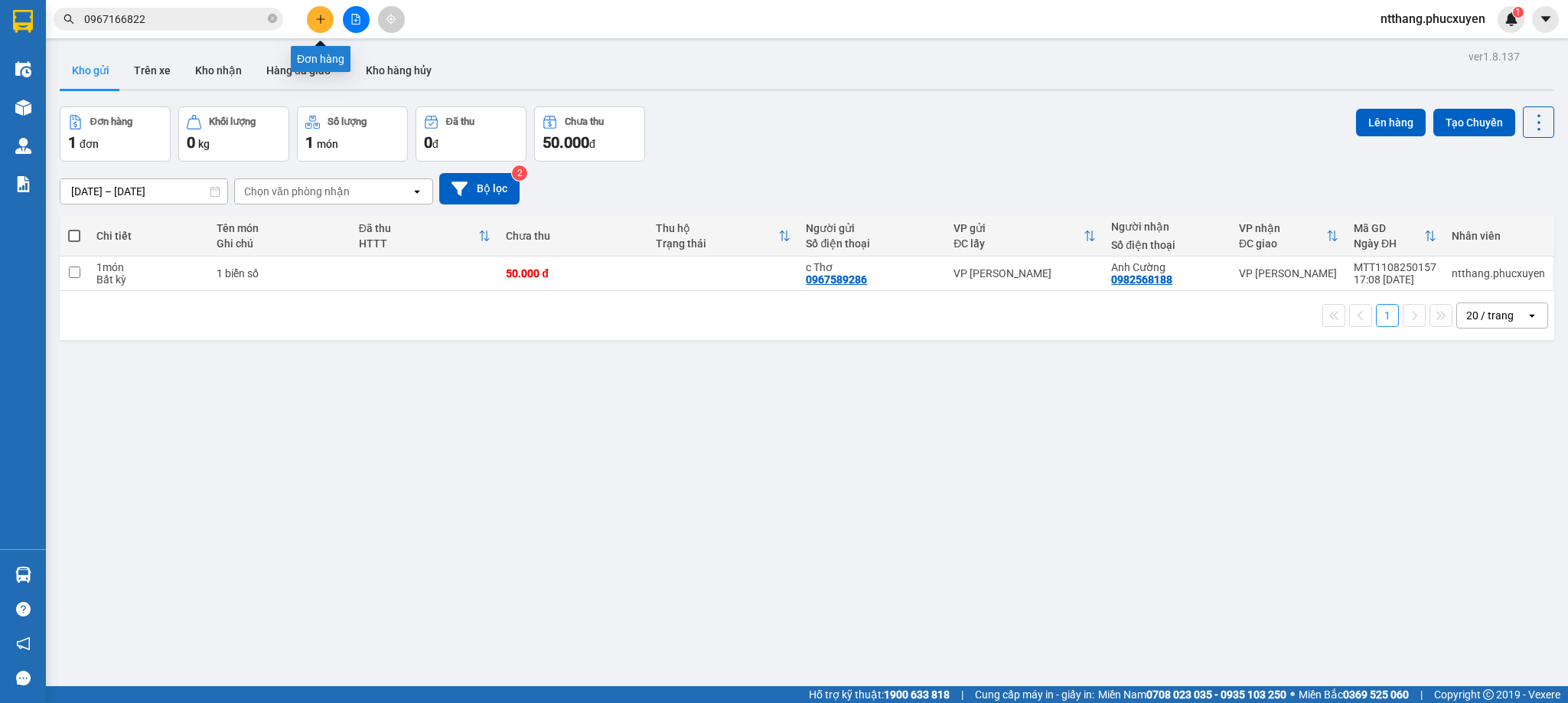
click at [317, 23] on icon "plus" at bounding box center [320, 19] width 11 height 11
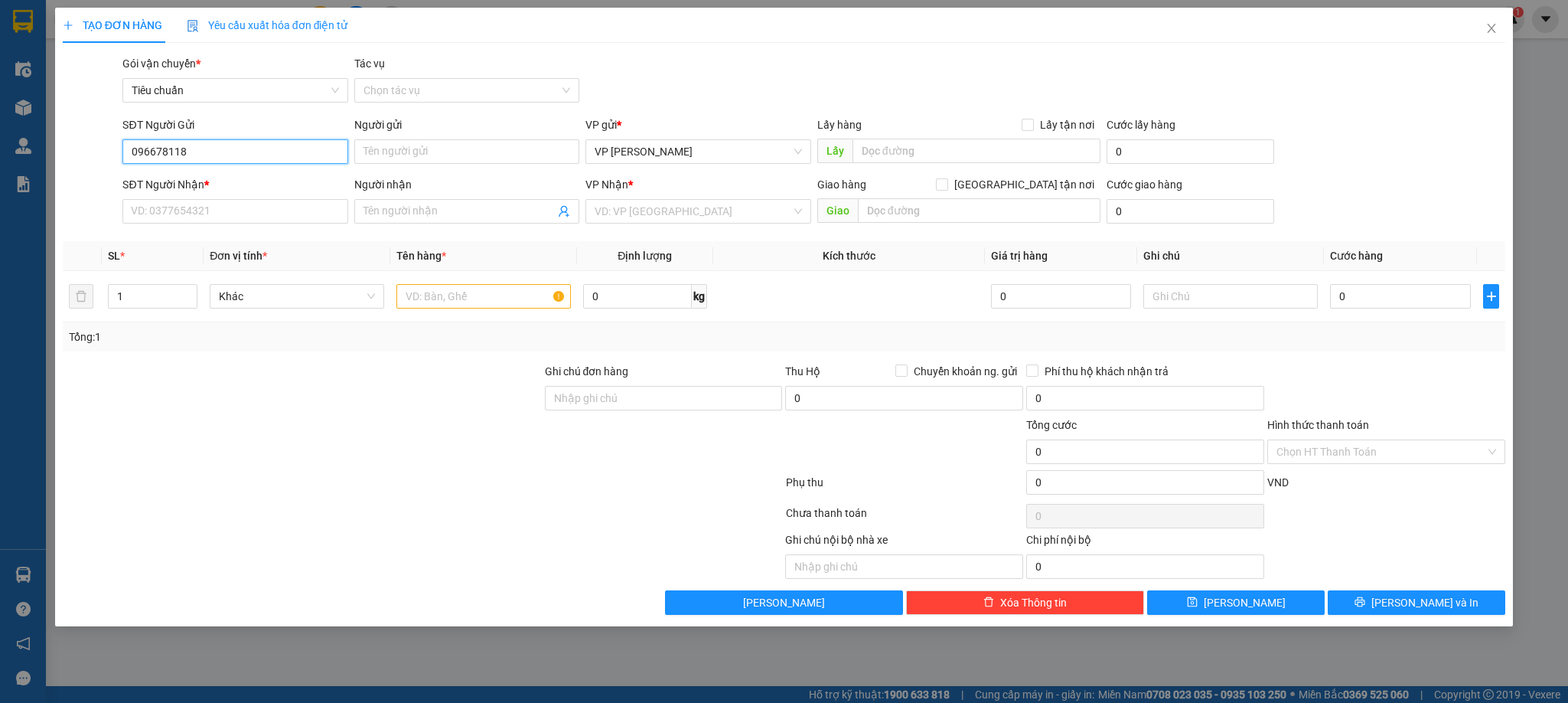
type input "0966781187"
drag, startPoint x: 204, startPoint y: 187, endPoint x: 204, endPoint y: 223, distance: 36.0
click at [202, 192] on div "0966781187 - C Nhàn" at bounding box center [234, 182] width 225 height 25
type input "C Nhàn"
type input "0966781187"
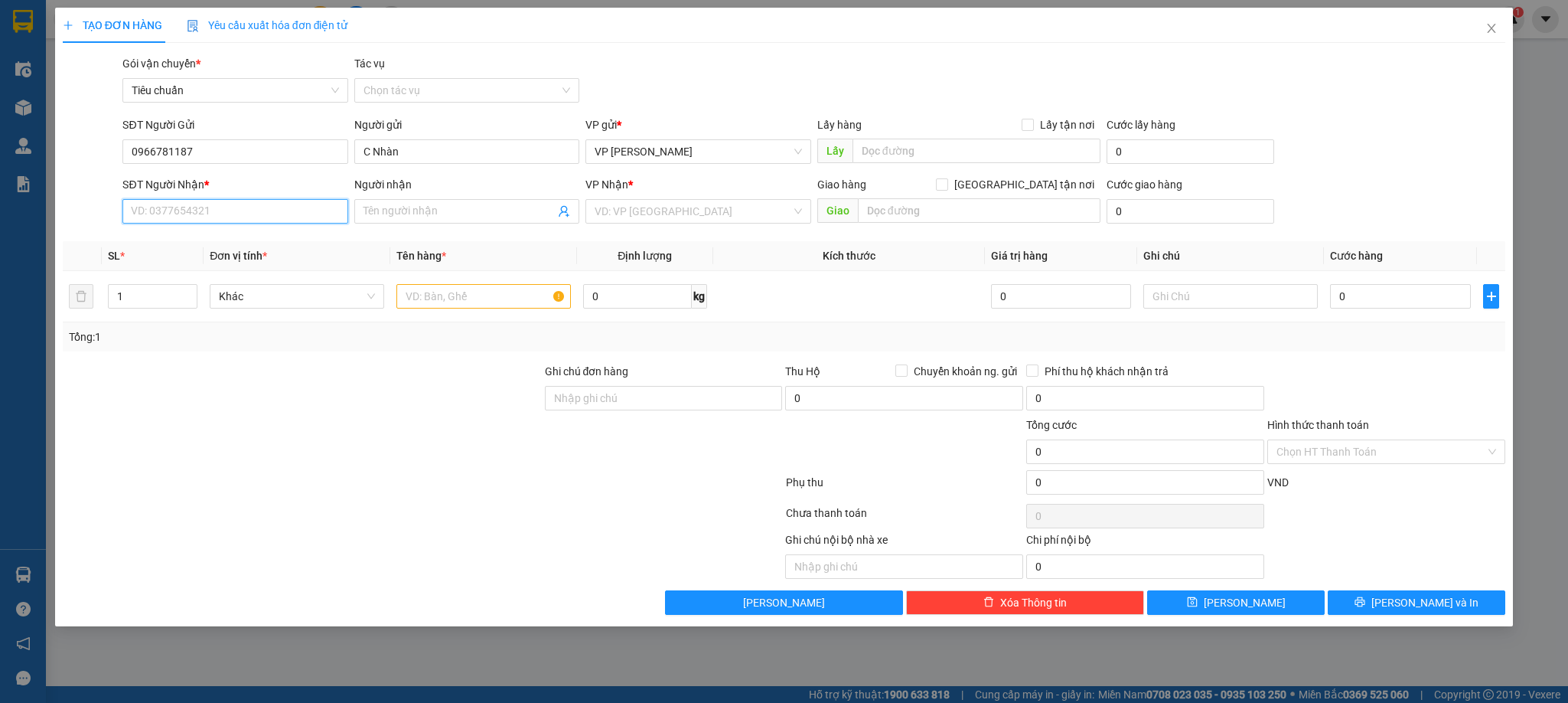
click at [220, 216] on input "SĐT Người Nhận *" at bounding box center [234, 211] width 225 height 25
type input "0902688012"
click at [201, 237] on div "0902688012 - Long" at bounding box center [235, 243] width 207 height 17
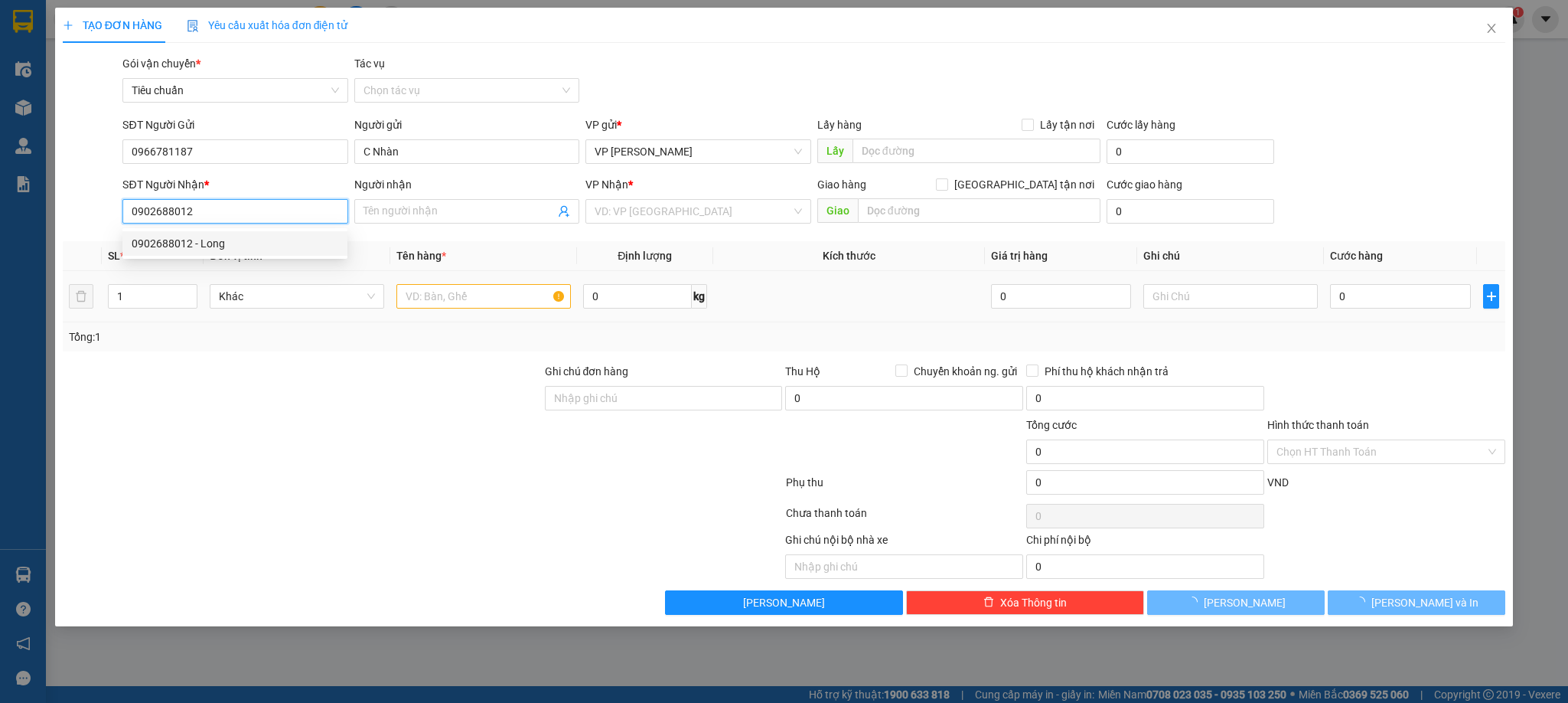
type input "Long"
type input "0902688012"
click at [464, 295] on input "text" at bounding box center [484, 296] width 175 height 25
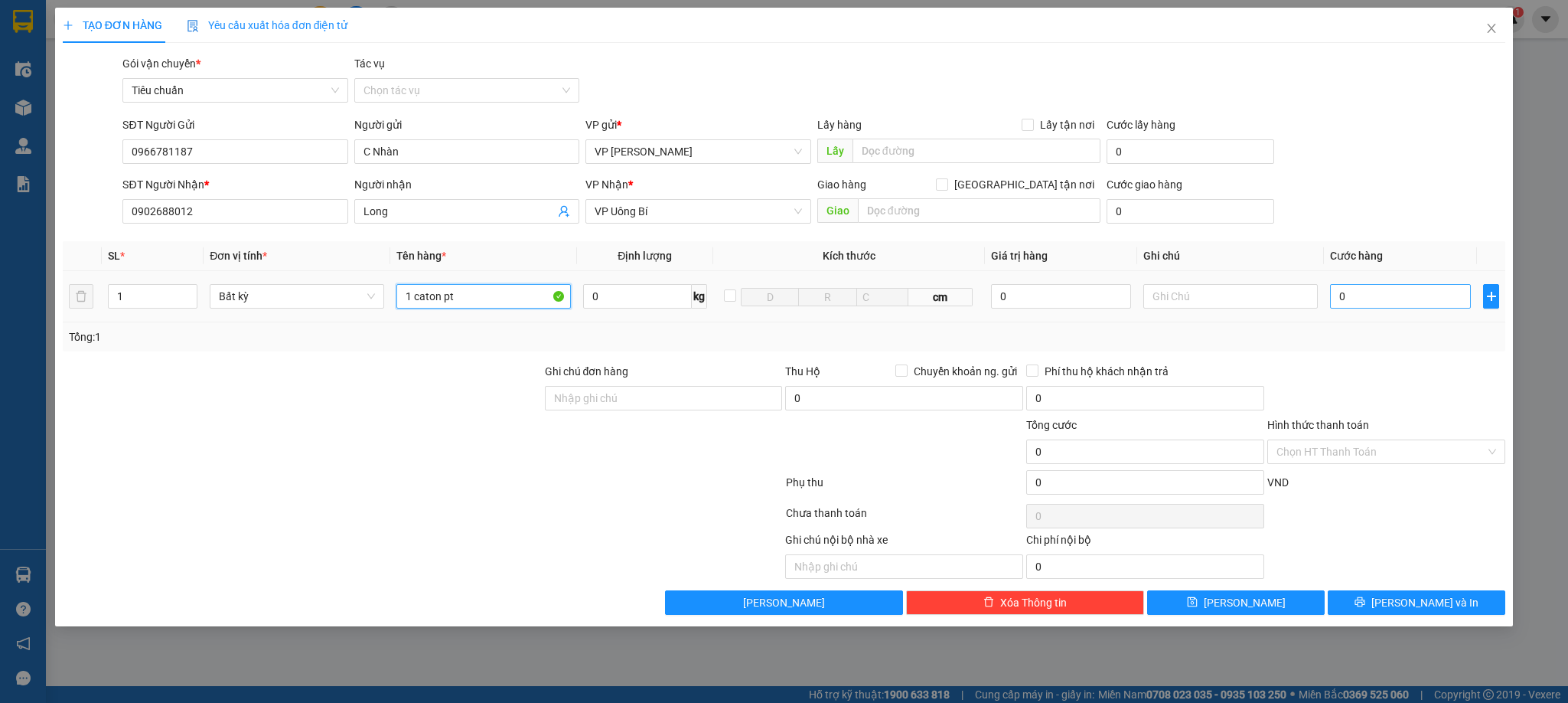
type input "1 caton pt"
click at [1370, 304] on input "0" at bounding box center [1401, 296] width 141 height 25
type input "8"
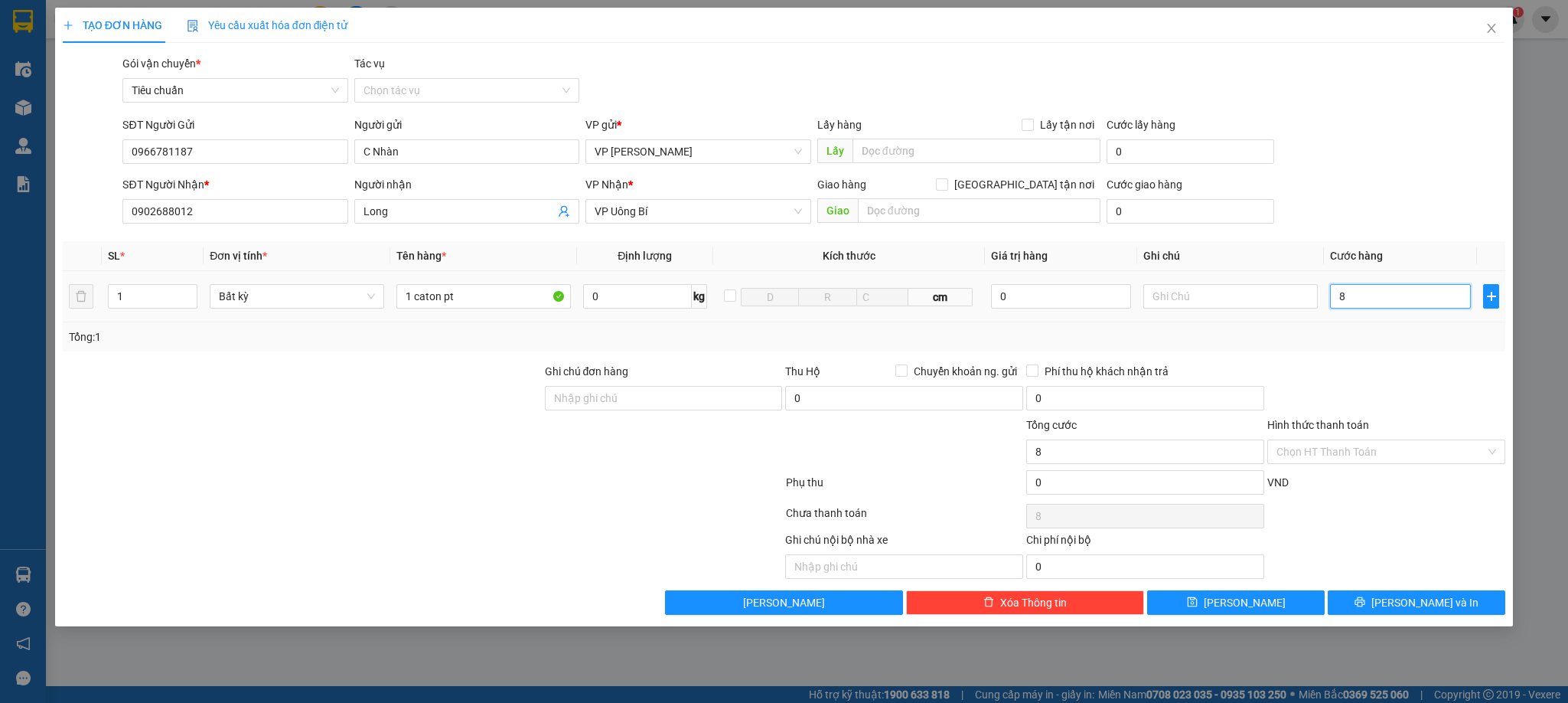
type input "80"
type input "80.000"
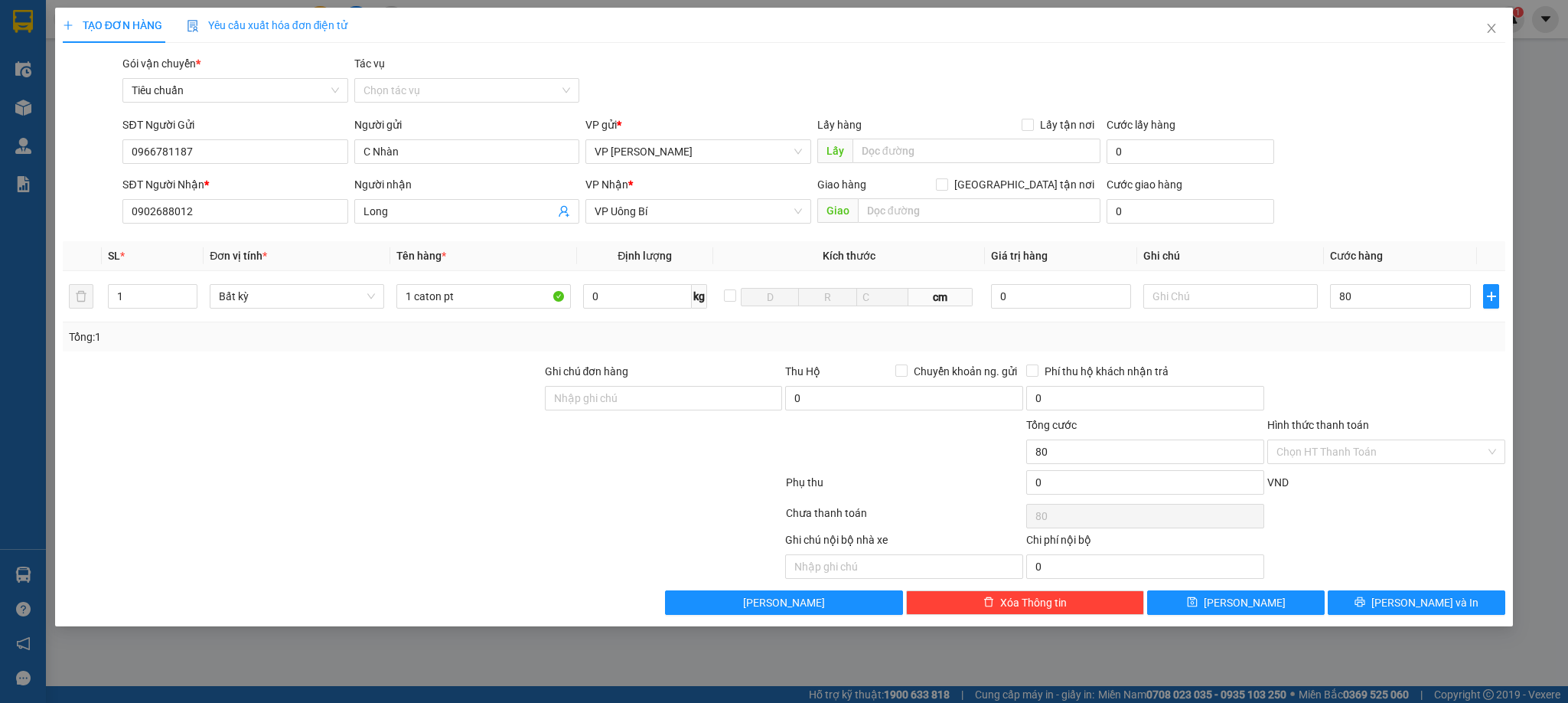
type input "80.000"
click at [1409, 396] on div at bounding box center [1387, 389] width 241 height 53
click at [1431, 609] on span "[PERSON_NAME] và In" at bounding box center [1425, 603] width 107 height 17
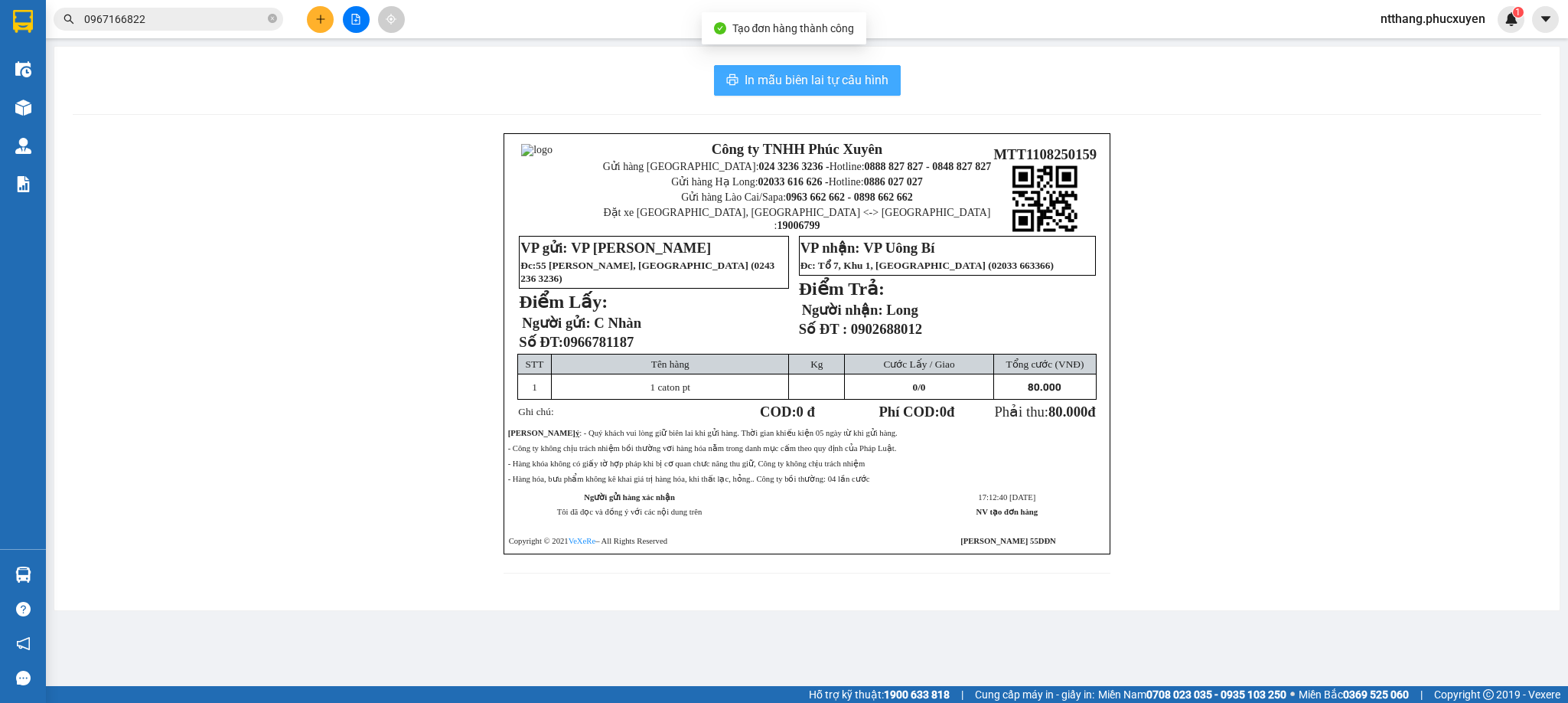
click at [795, 78] on span "In mẫu biên lai tự cấu hình" at bounding box center [817, 80] width 144 height 20
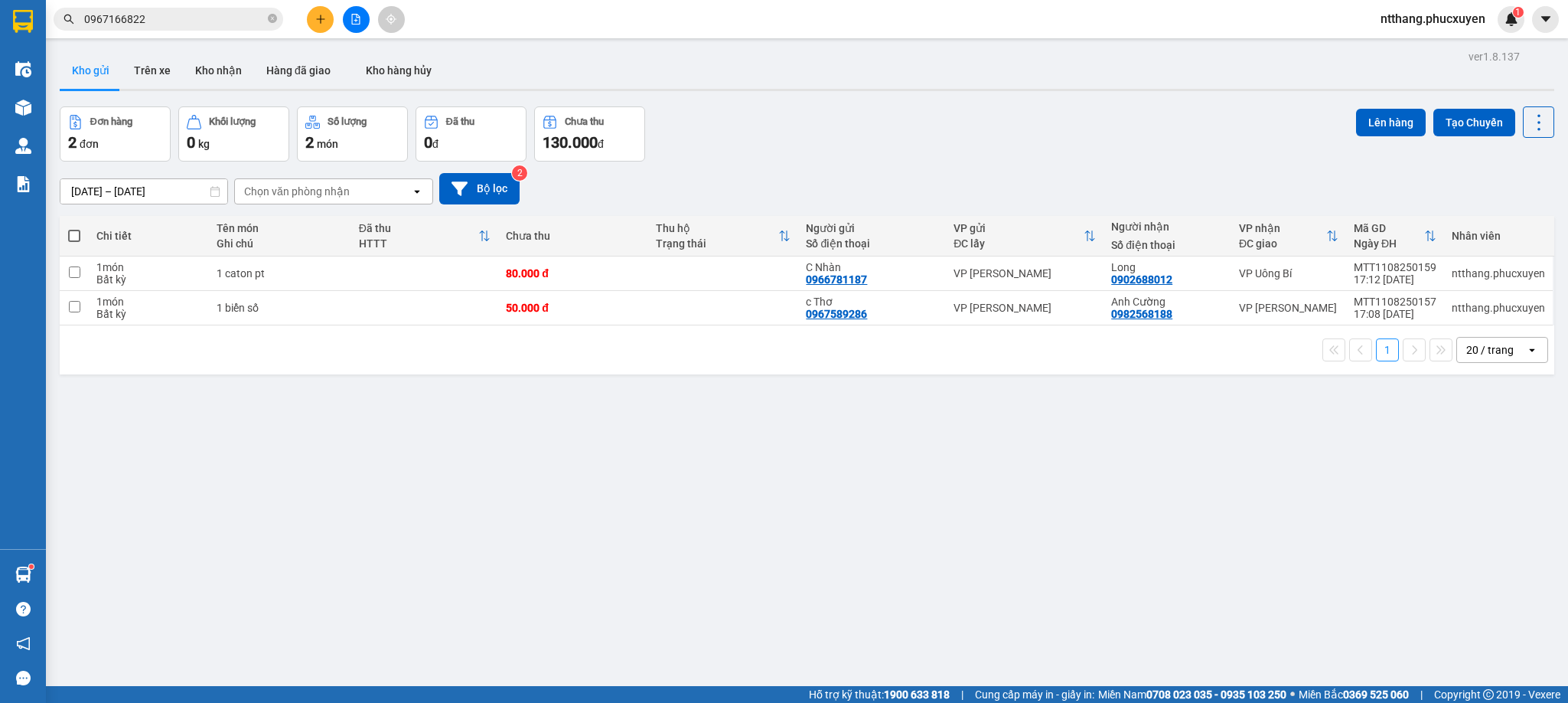
click at [243, 20] on input "0967166822" at bounding box center [174, 20] width 181 height 17
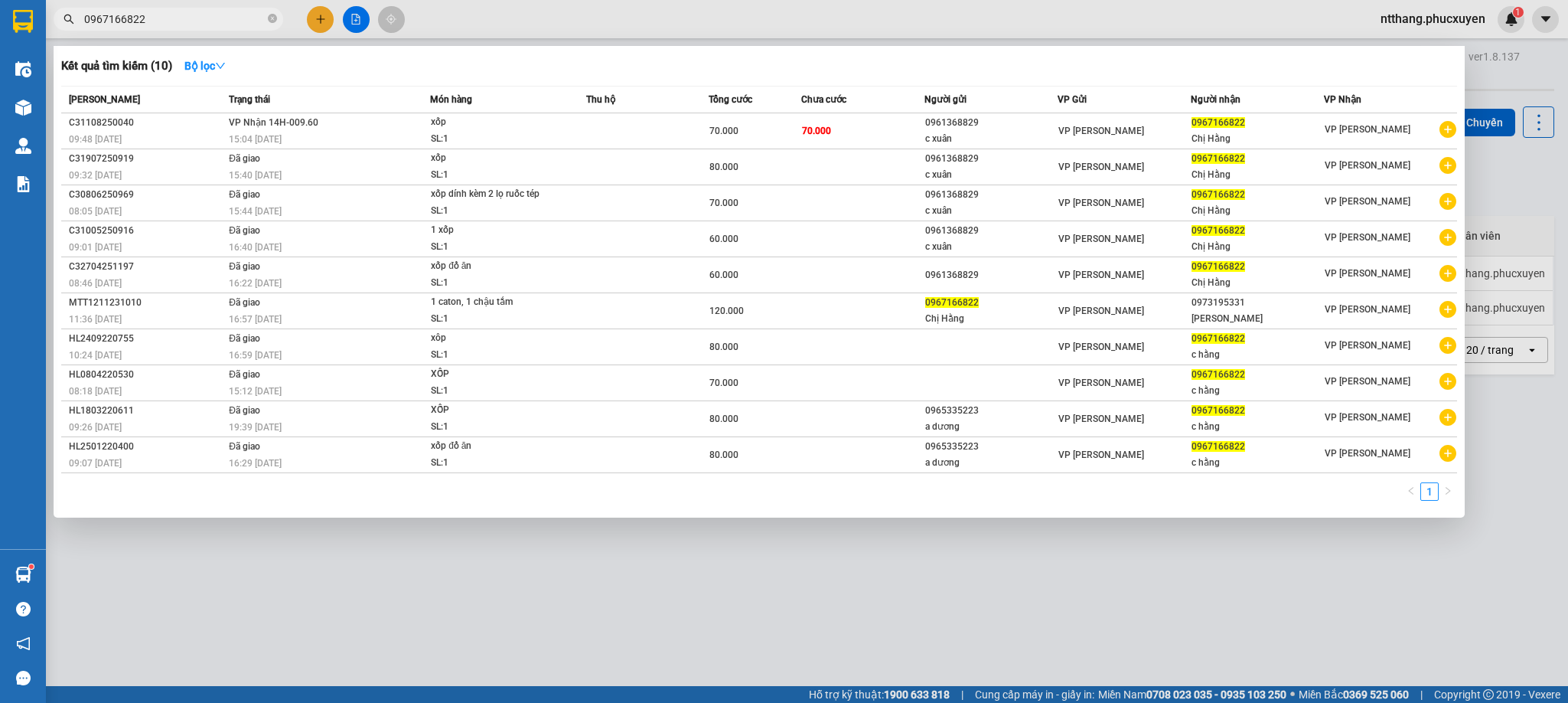
click at [243, 20] on input "0967166822" at bounding box center [174, 20] width 181 height 17
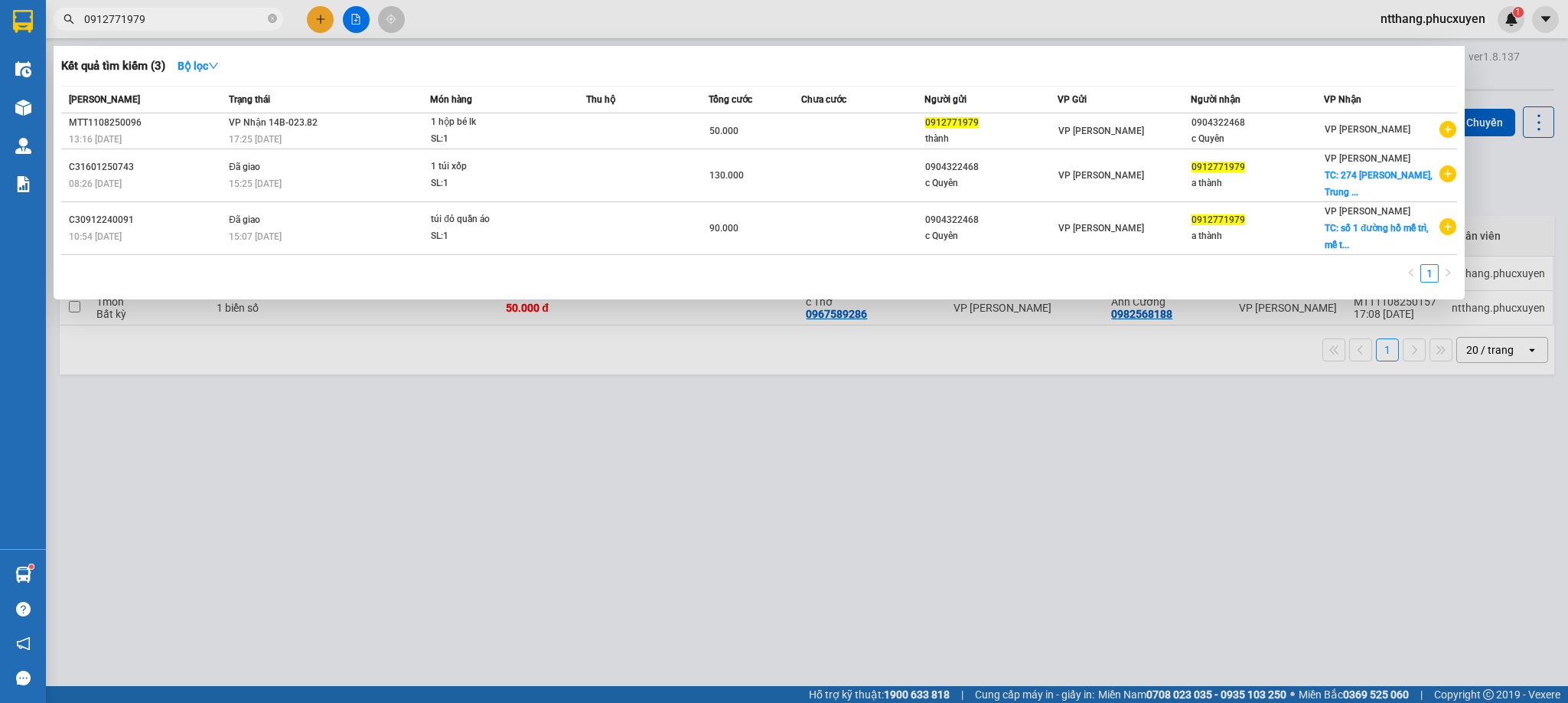
type input "0912771979"
click at [239, 508] on div at bounding box center [784, 351] width 1568 height 703
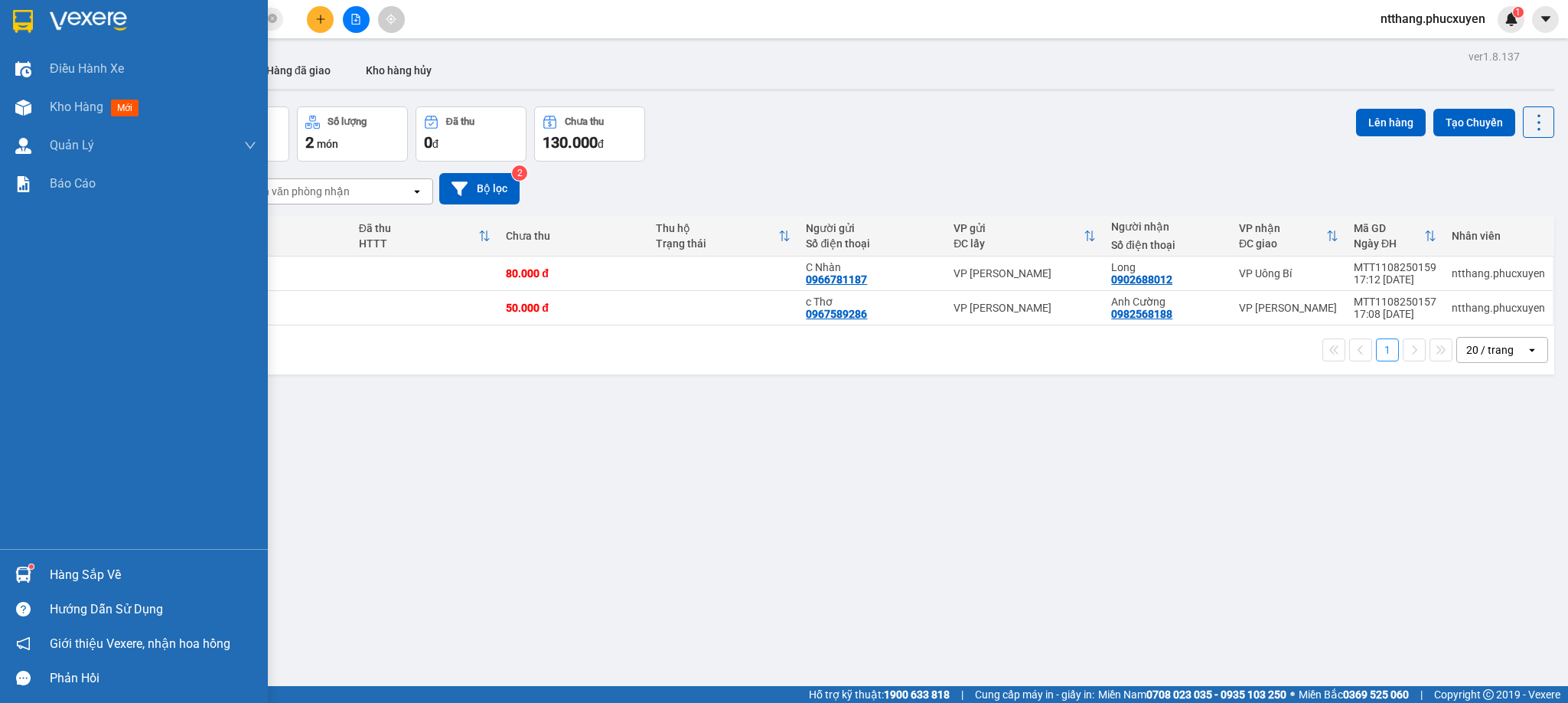
click at [26, 572] on div at bounding box center [24, 575] width 27 height 27
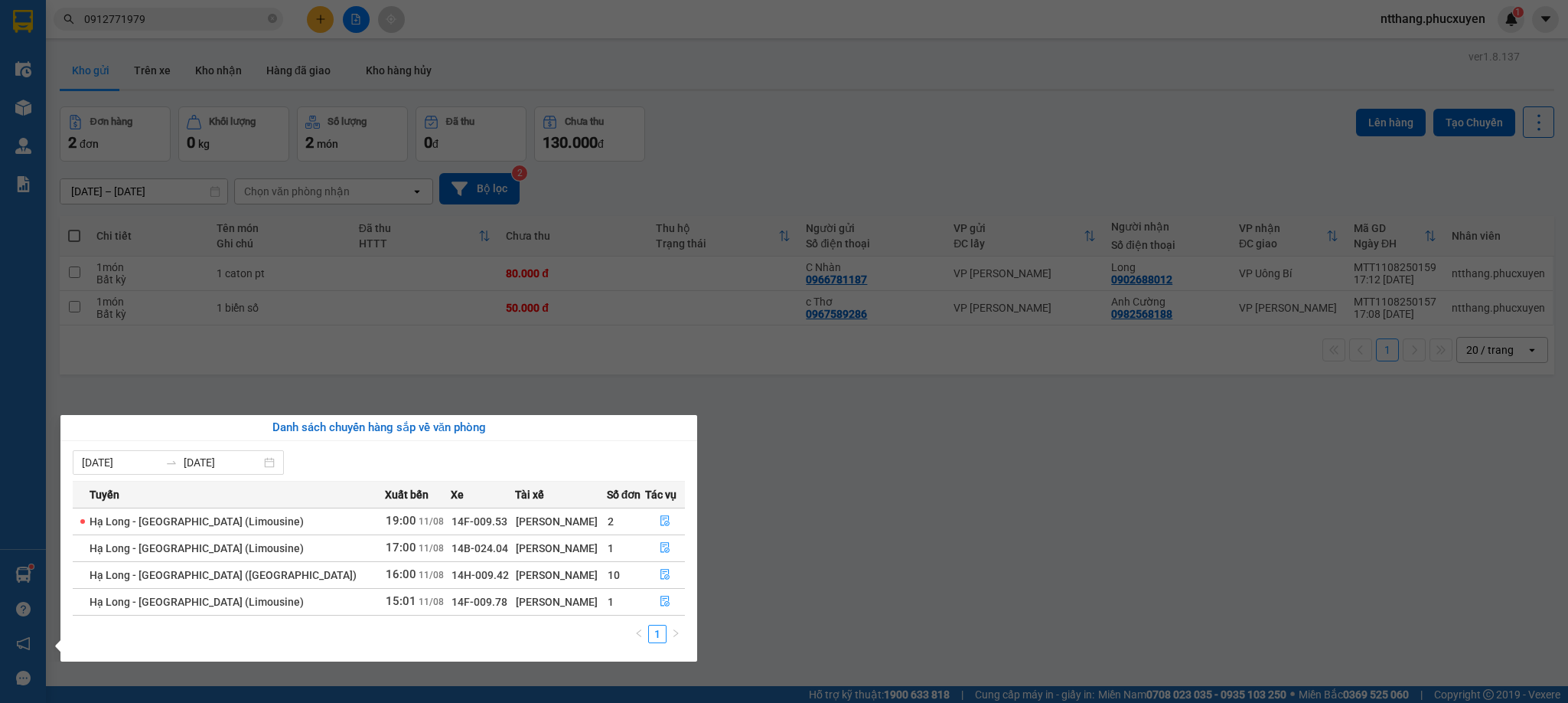
click at [932, 499] on section "Kết quả tìm kiếm ( 3 ) Bộ lọc Mã ĐH Trạng thái Món hàng Thu hộ Tổng cước Chưa c…" at bounding box center [784, 351] width 1568 height 703
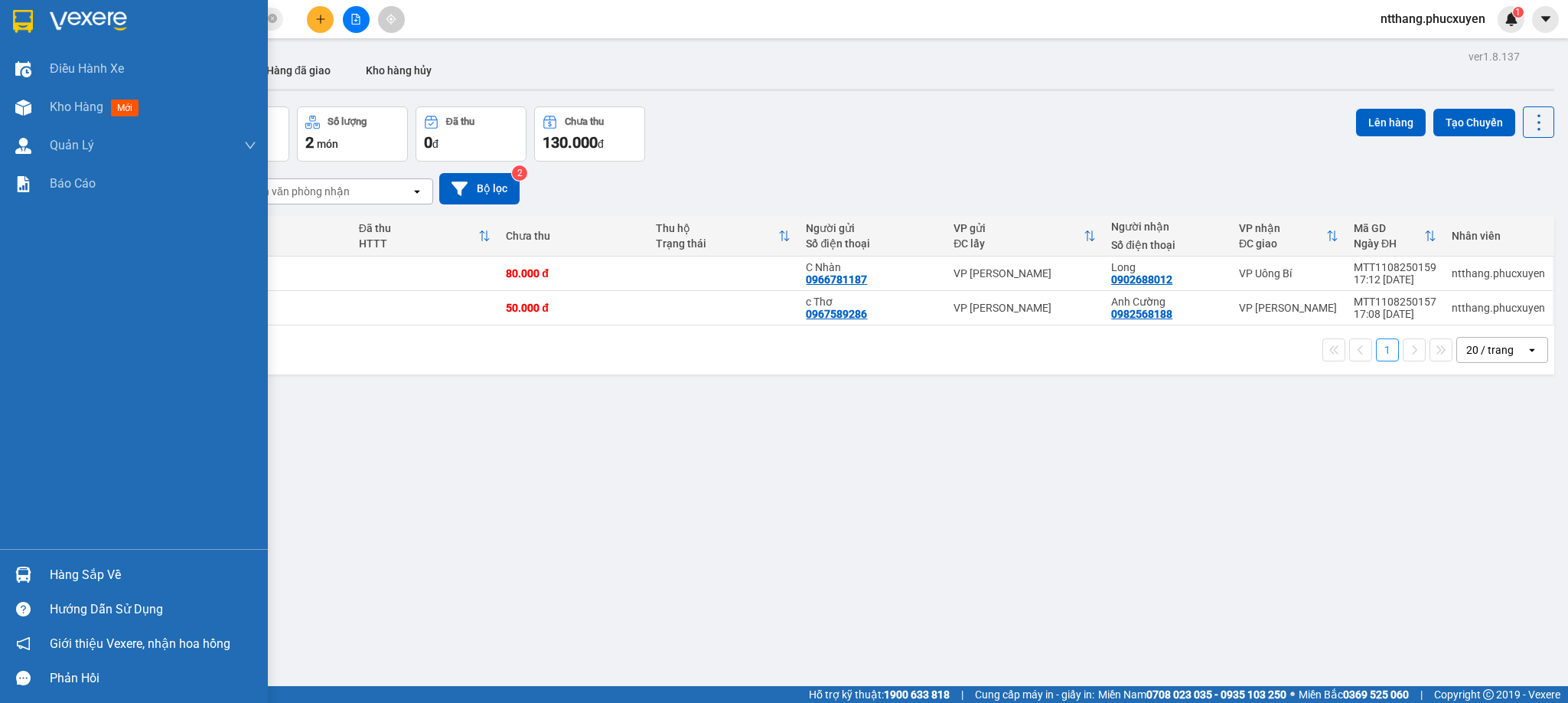
click at [24, 577] on img at bounding box center [23, 574] width 16 height 16
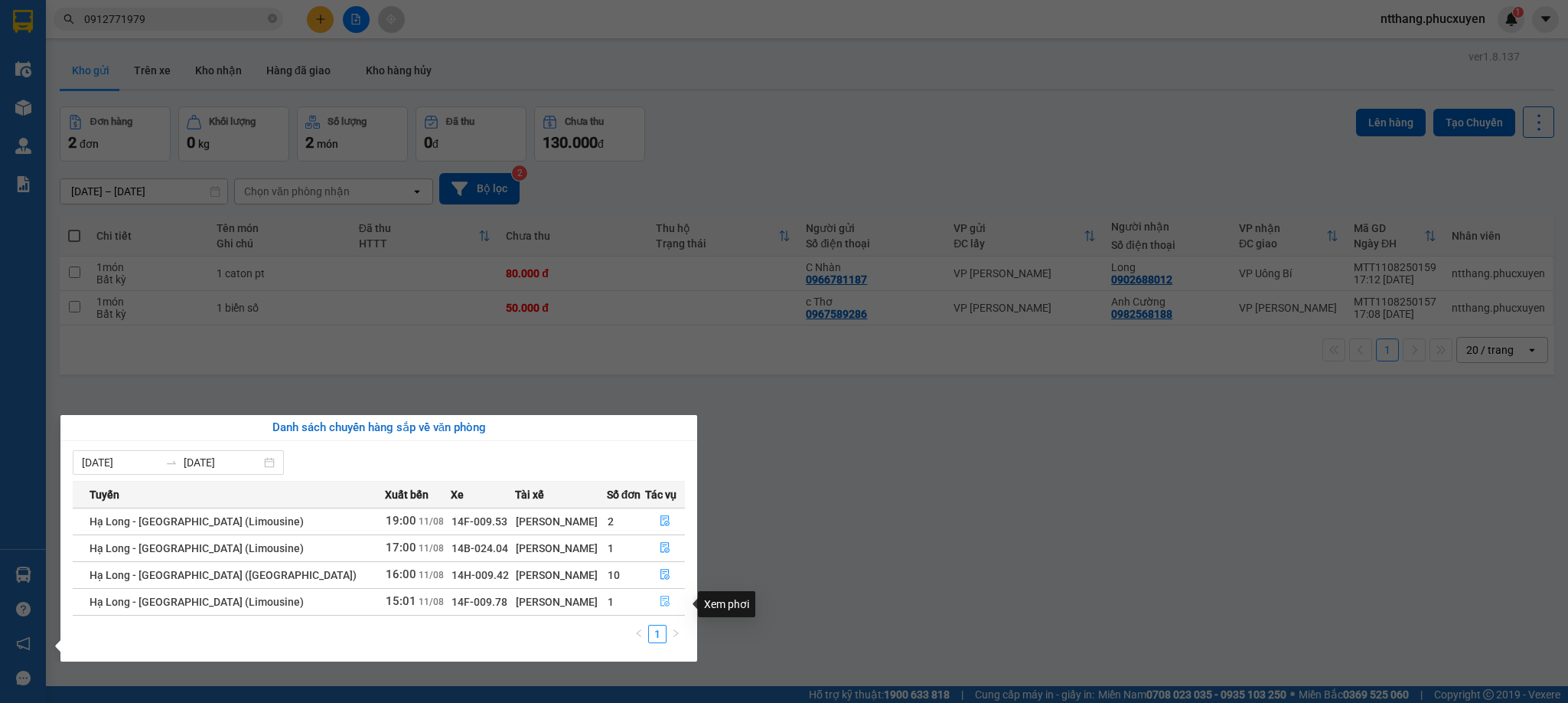
click at [660, 602] on icon "file-done" at bounding box center [664, 601] width 9 height 11
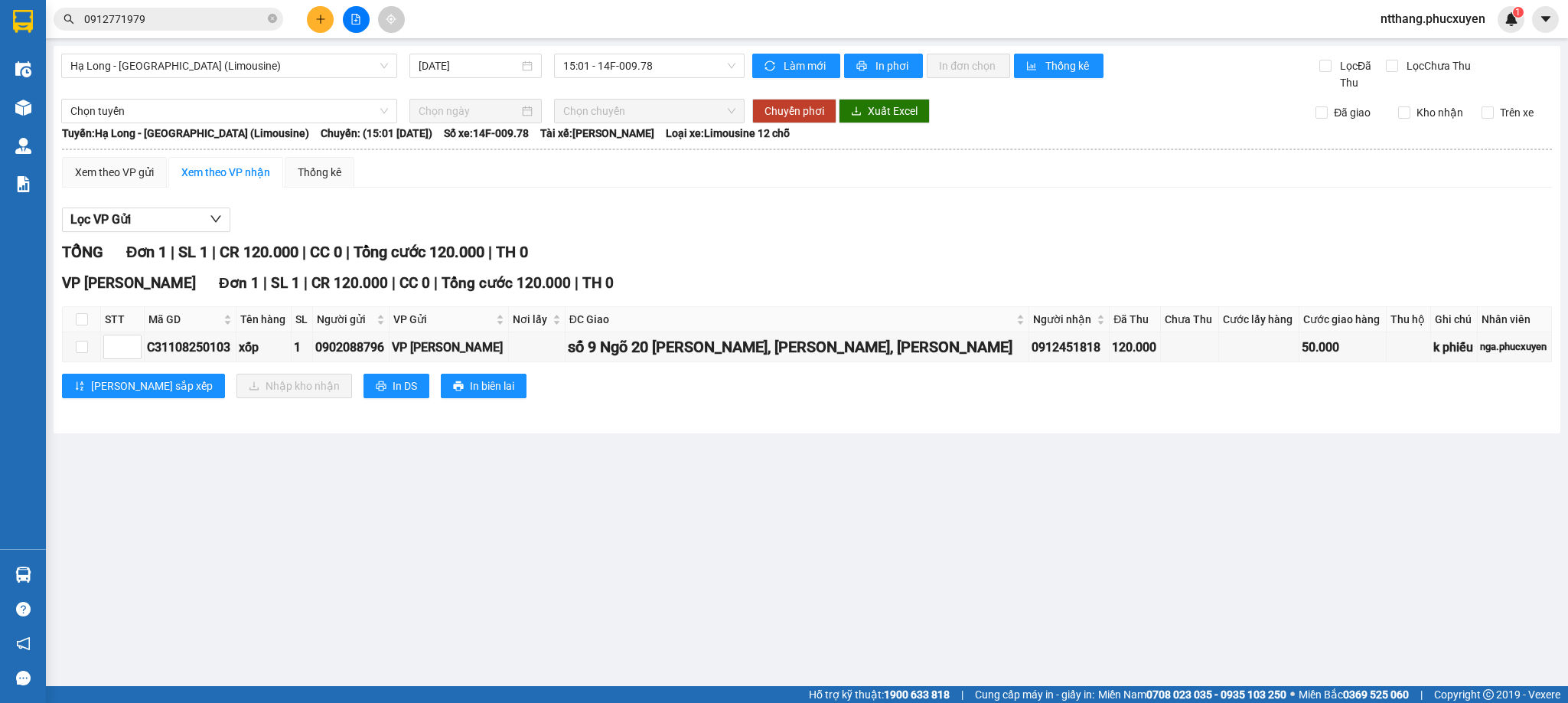
click at [312, 14] on button at bounding box center [320, 20] width 27 height 27
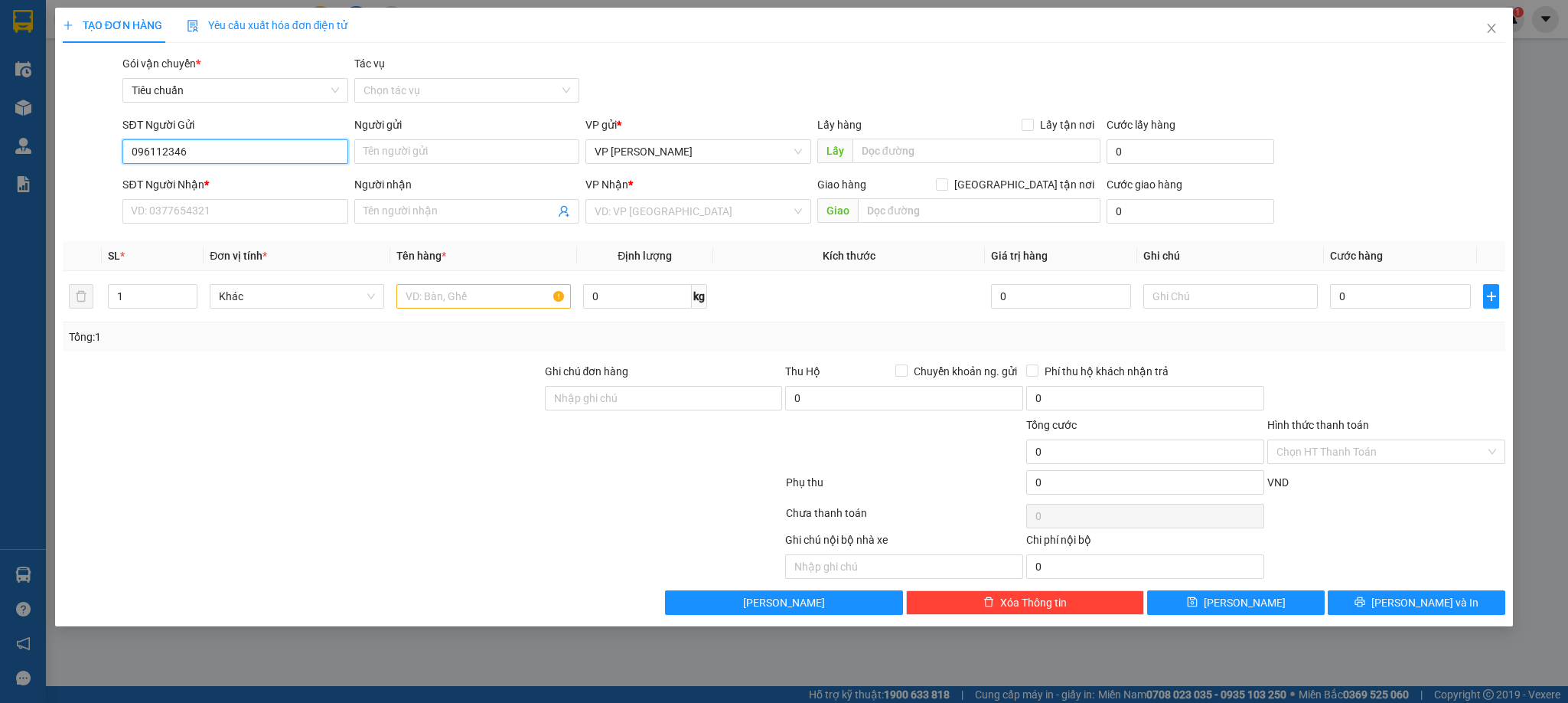
type input "0961123460"
click at [225, 179] on div "0961123460 - Anh Tiến" at bounding box center [235, 183] width 207 height 17
type input "[PERSON_NAME]"
type input "0961123460"
click at [225, 216] on input "SĐT Người Nhận *" at bounding box center [234, 211] width 225 height 25
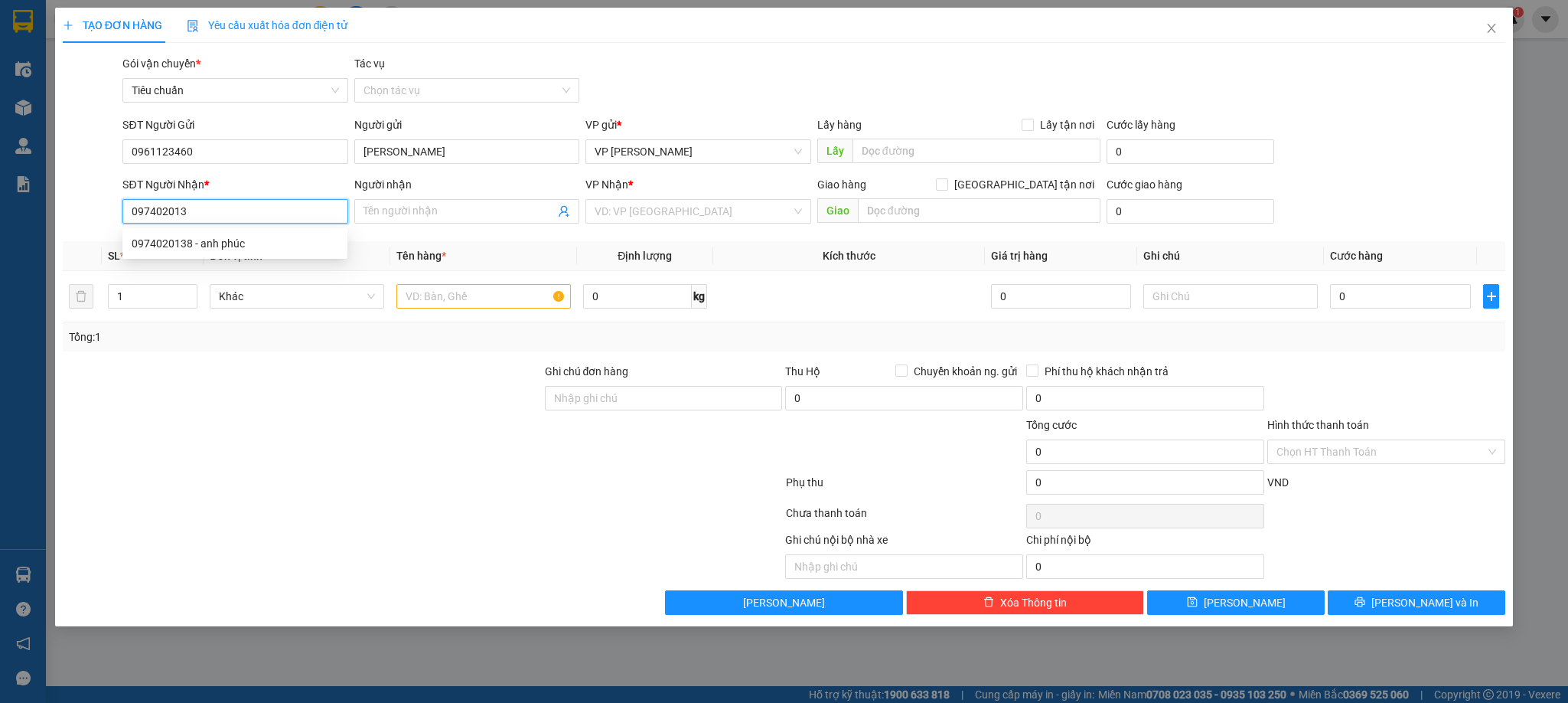
type input "0974020138"
drag, startPoint x: 200, startPoint y: 244, endPoint x: 375, endPoint y: 250, distance: 175.1
click at [200, 243] on div "0974020138 - anh phúc" at bounding box center [235, 243] width 207 height 17
type input "anh phúc"
checkbox input "true"
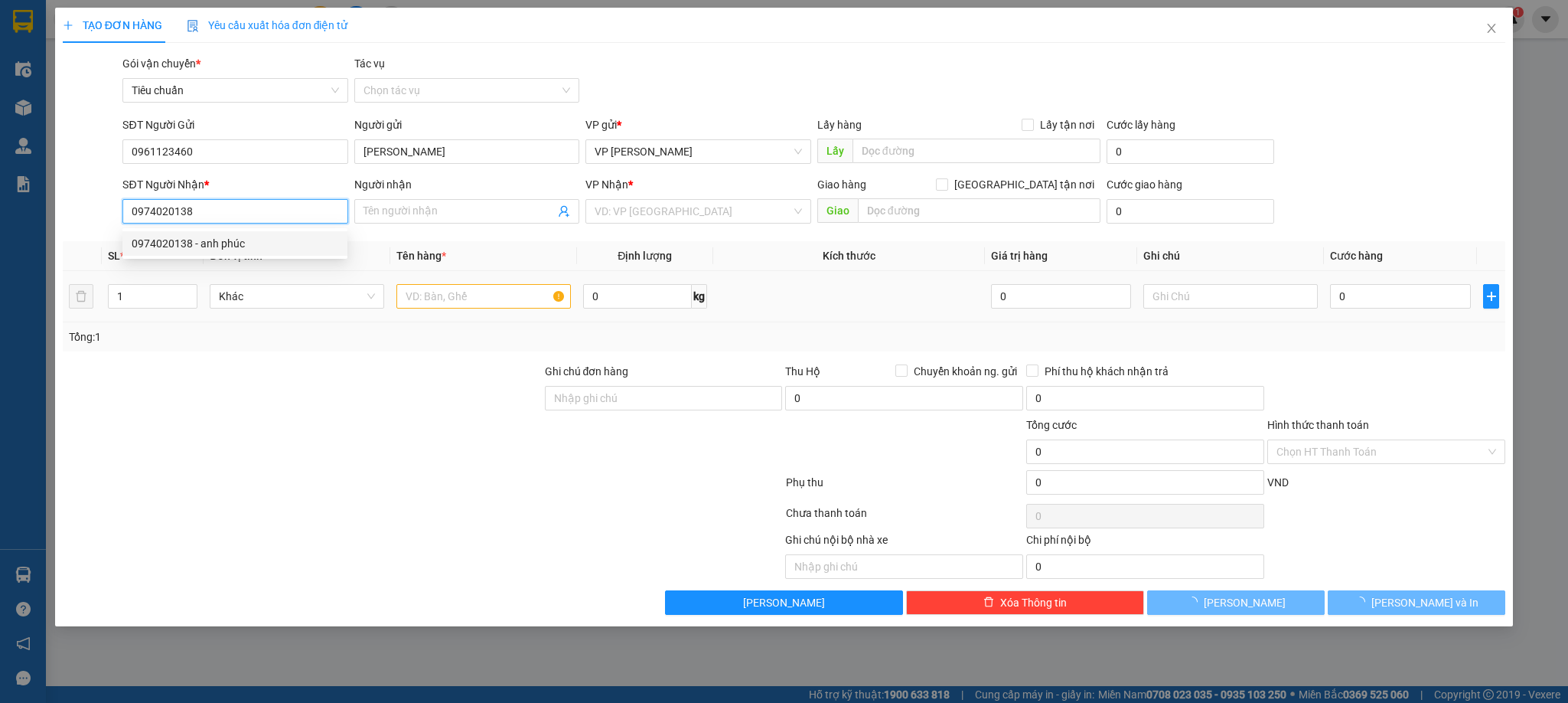
type input "Bến xe bãi cháy"
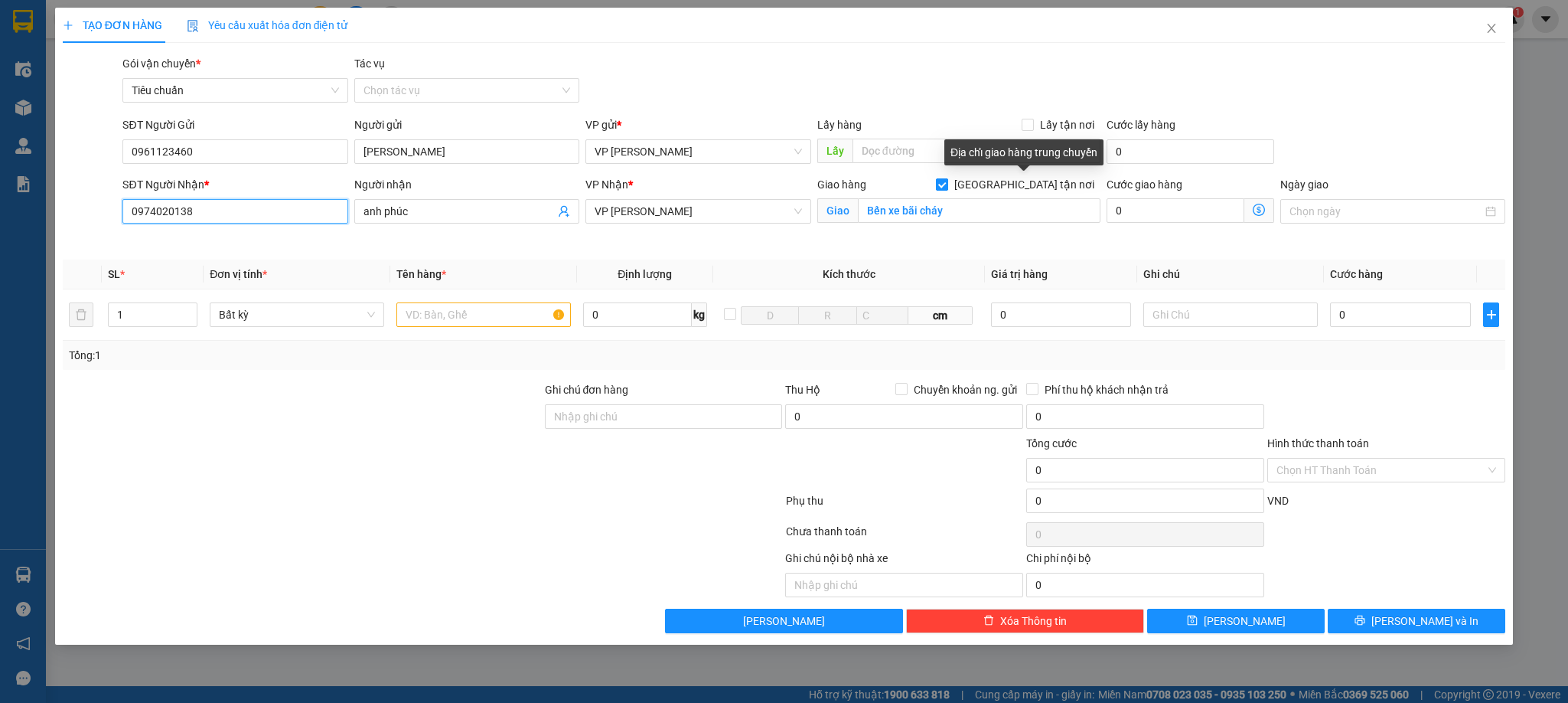
type input "0974020138"
click at [947, 184] on input "[GEOGRAPHIC_DATA][PERSON_NAME] nơi" at bounding box center [941, 183] width 11 height 11
checkbox input "false"
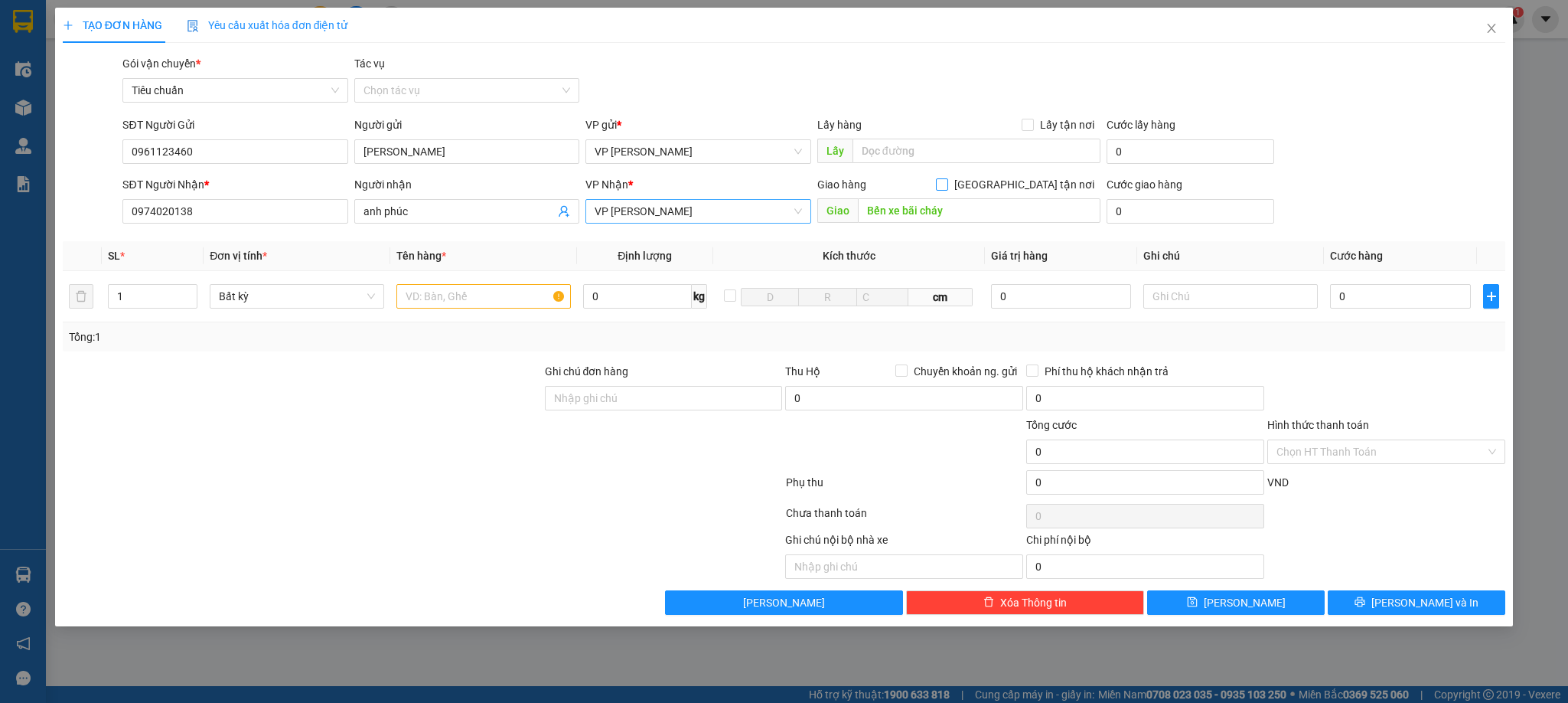
click at [648, 205] on span "VP [PERSON_NAME]" at bounding box center [698, 211] width 207 height 23
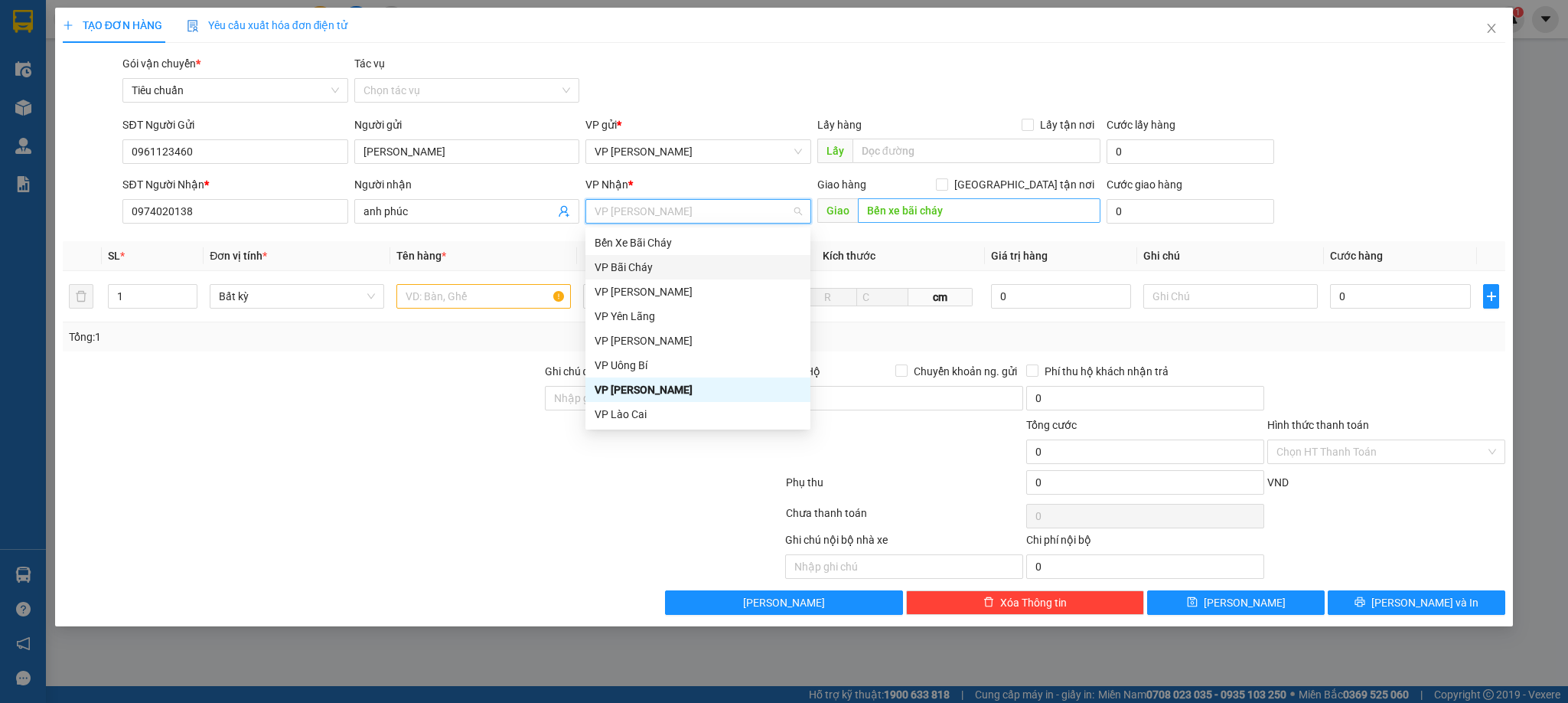
drag, startPoint x: 648, startPoint y: 263, endPoint x: 893, endPoint y: 220, distance: 248.7
click at [655, 262] on div "VP Bãi Cháy" at bounding box center [698, 267] width 207 height 17
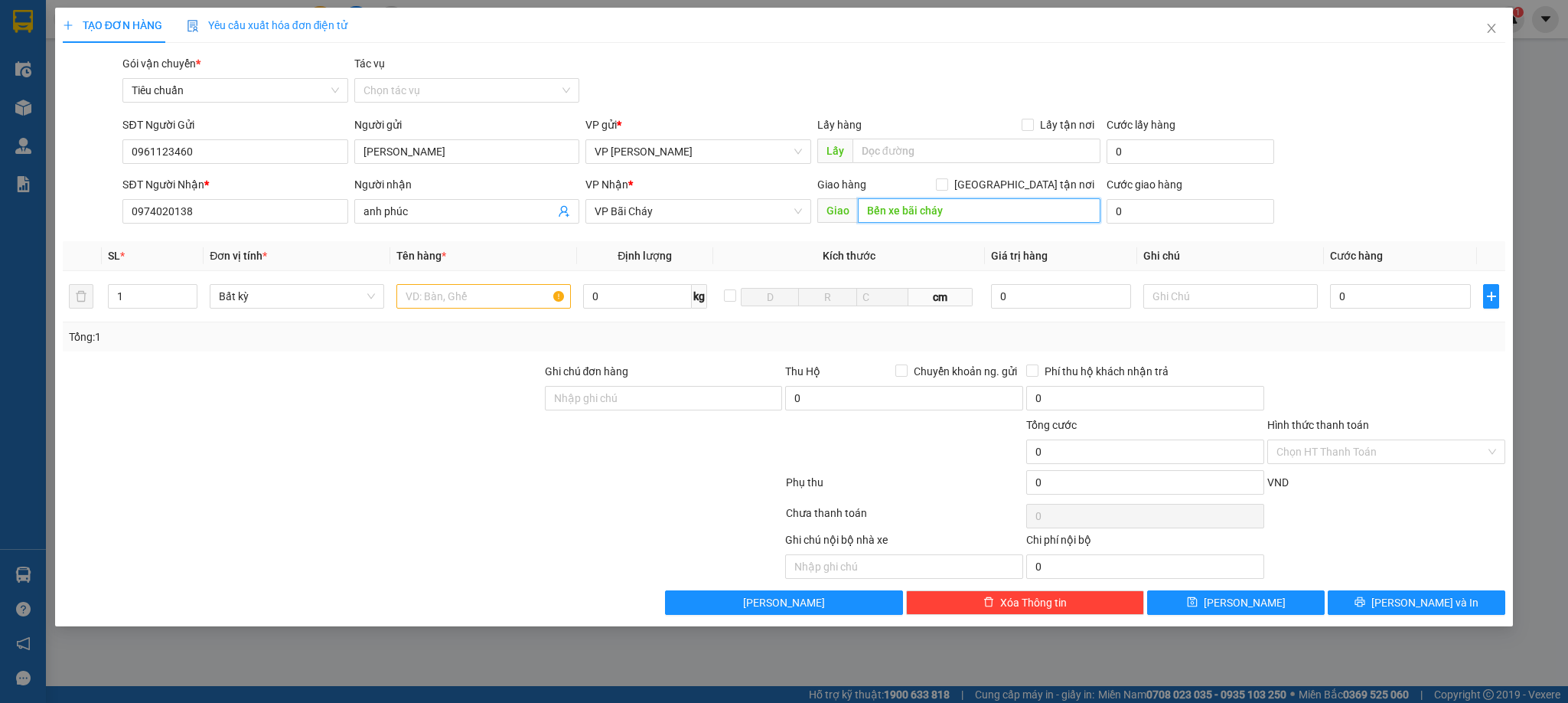
click at [943, 208] on input "Bến xe bãi cháy" at bounding box center [979, 210] width 242 height 25
click at [464, 292] on input "text" at bounding box center [484, 296] width 175 height 25
type input "1 caton dài pt"
click at [1442, 308] on input "0" at bounding box center [1401, 296] width 141 height 25
type input "7"
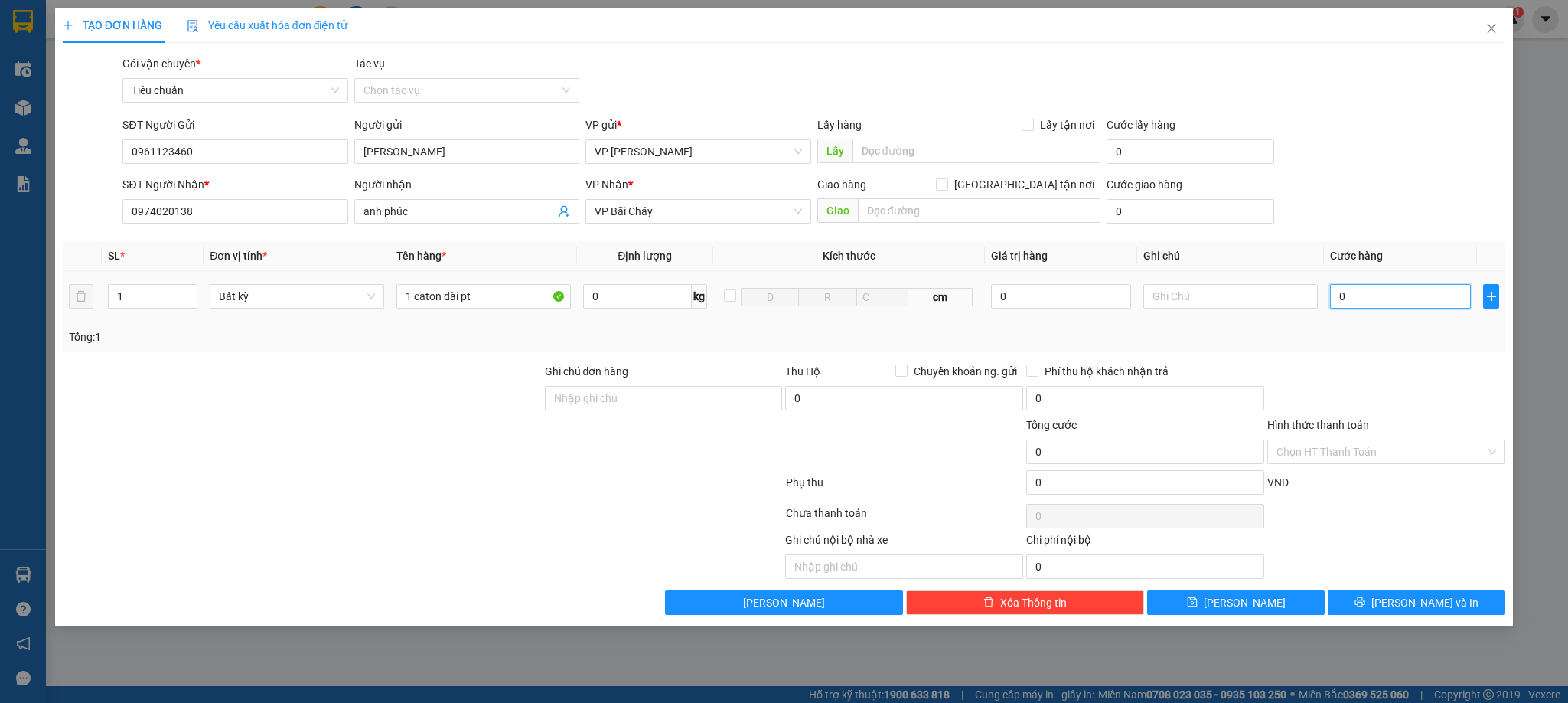
type input "7"
type input "70"
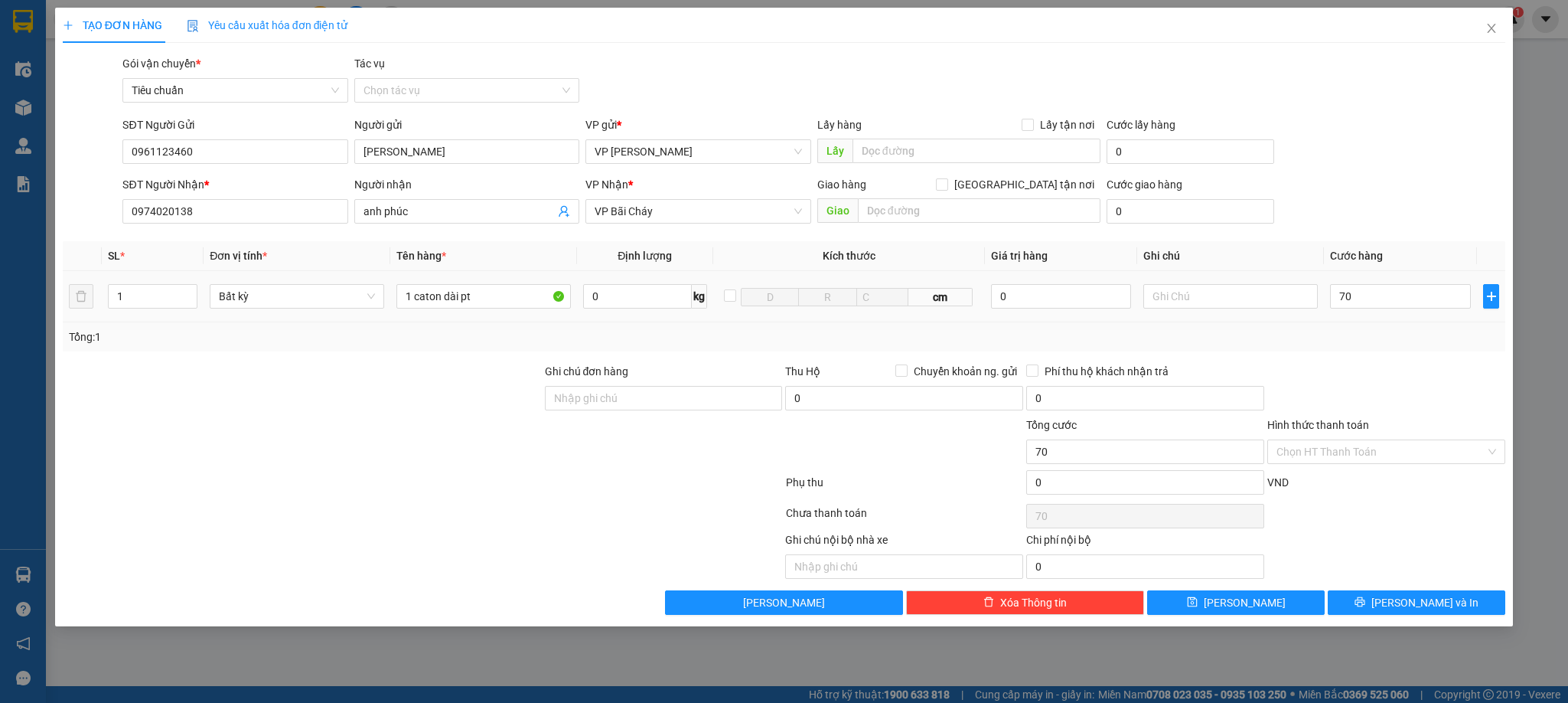
type input "70.000"
click at [1394, 320] on td "70.000" at bounding box center [1400, 297] width 153 height 52
click at [1392, 600] on button "[PERSON_NAME] và In" at bounding box center [1417, 602] width 178 height 25
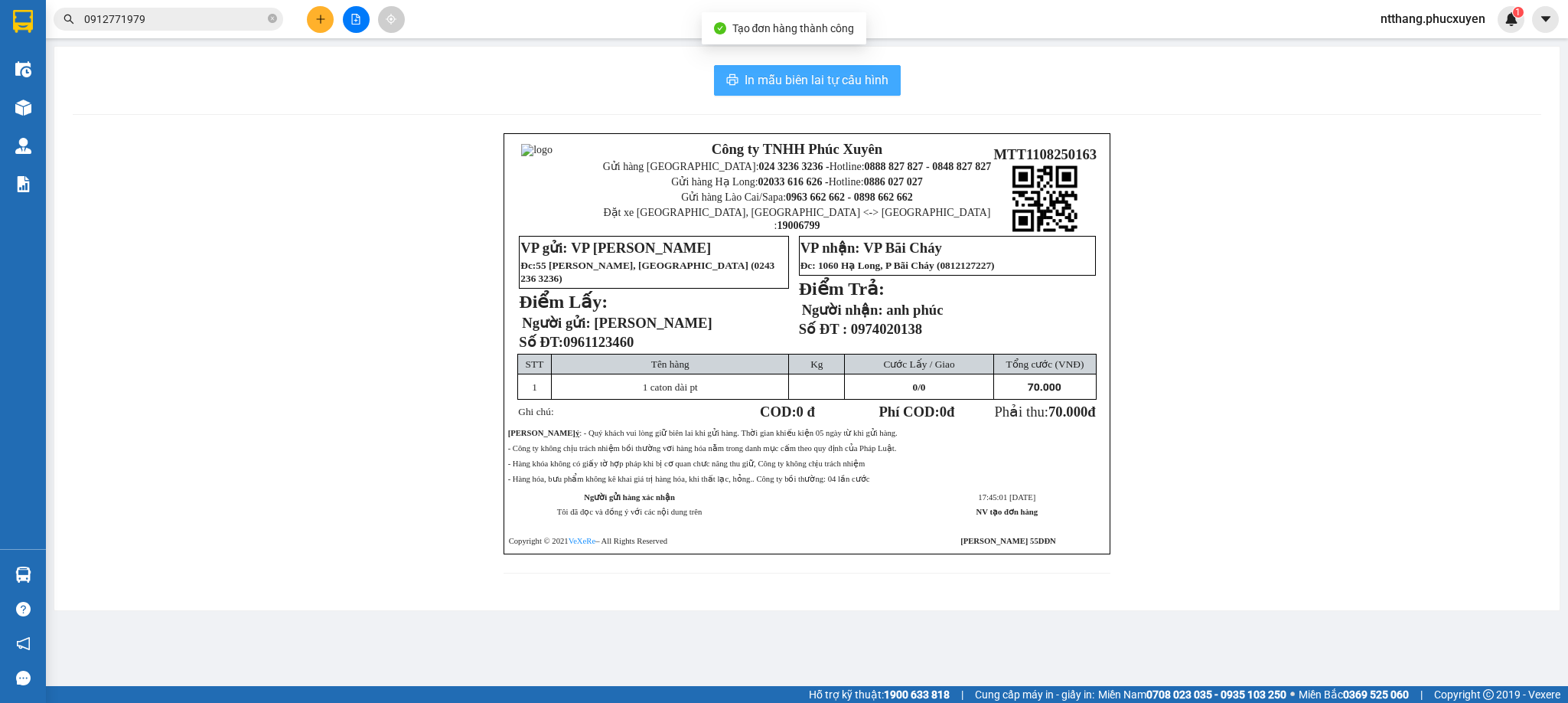
drag, startPoint x: 786, startPoint y: 75, endPoint x: 770, endPoint y: 74, distance: 16.0
click at [786, 75] on span "In mẫu biên lai tự cấu hình" at bounding box center [817, 80] width 144 height 20
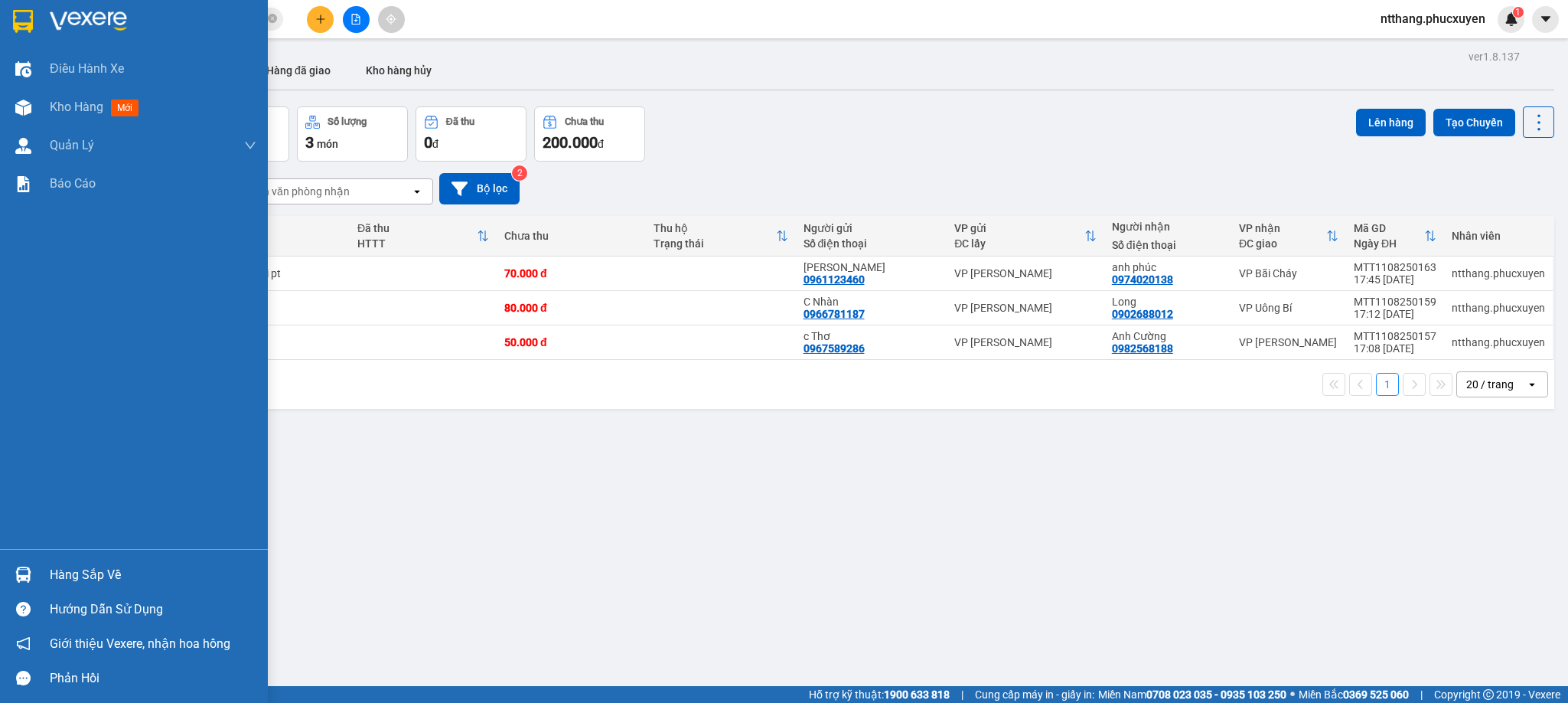
click at [46, 567] on div "Hàng sắp về" at bounding box center [134, 574] width 268 height 35
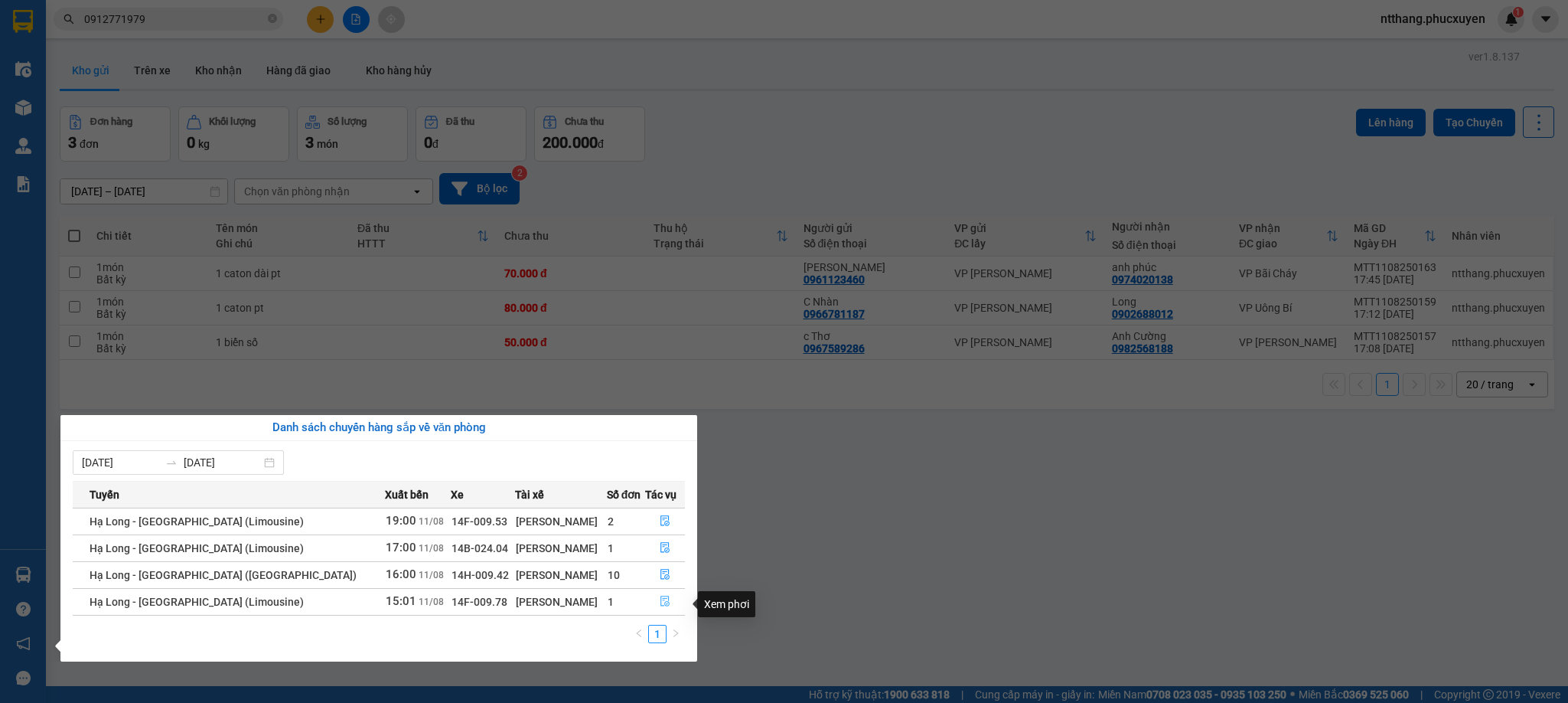
click at [659, 606] on icon "file-done" at bounding box center [664, 601] width 11 height 11
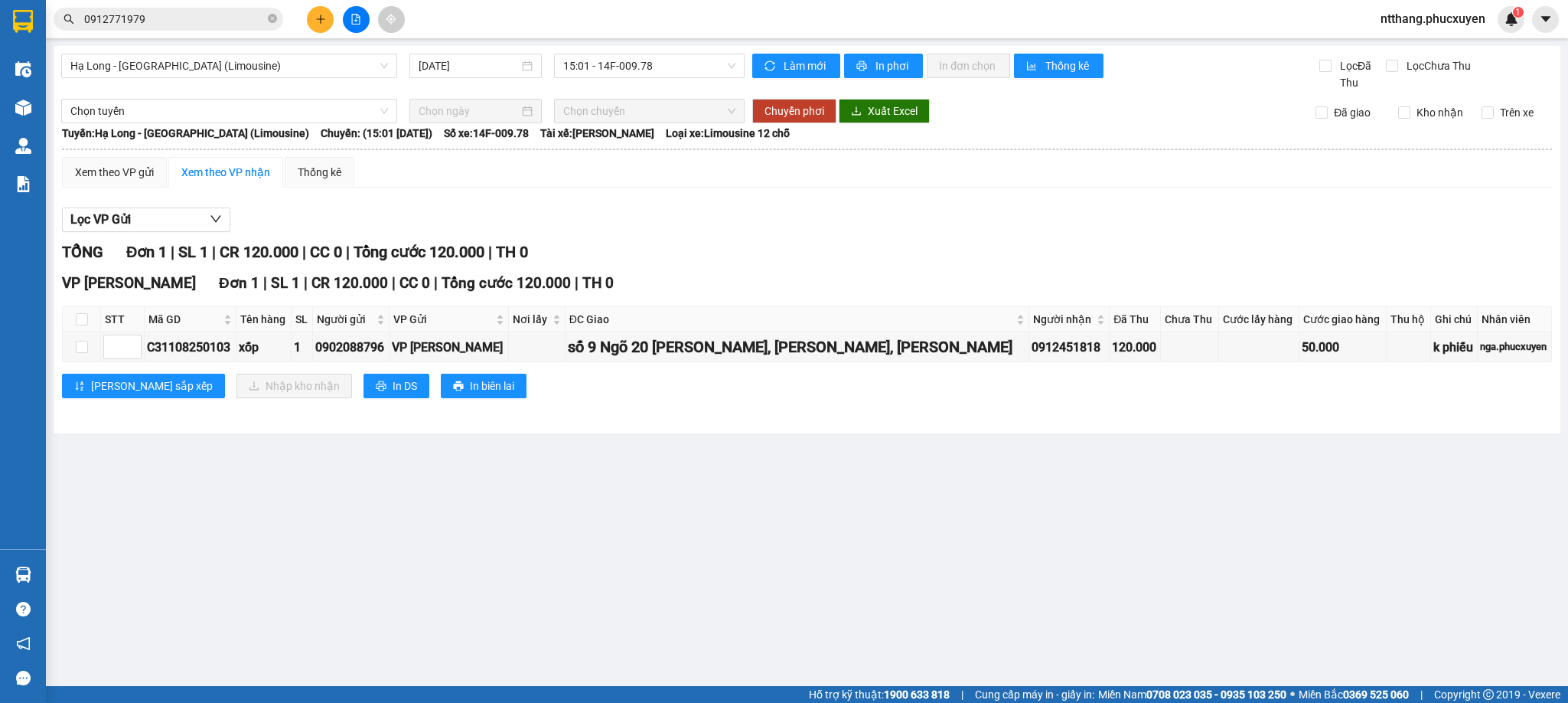
click at [224, 486] on main "Hạ Long - Hà Nội (Limousine) 11/08/2025 15:01 - 14F-009.78 Làm mới In phơi In đ…" at bounding box center [784, 343] width 1568 height 686
click at [320, 10] on button at bounding box center [320, 20] width 27 height 27
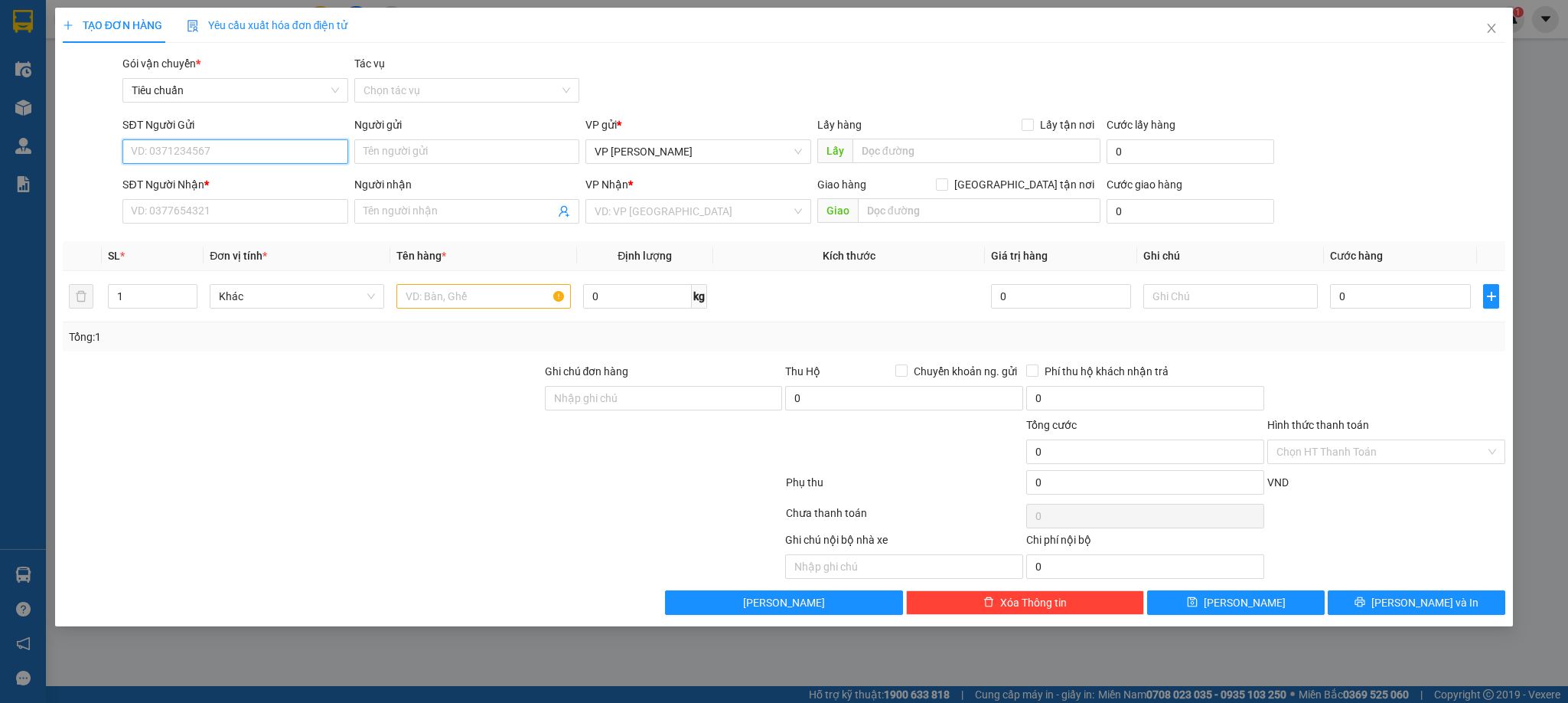
click at [263, 162] on input "SĐT Người Gửi" at bounding box center [234, 151] width 225 height 25
type input "0822548333"
click at [260, 186] on div "0822548333 - chị Duyên" at bounding box center [235, 183] width 207 height 17
type input "chị Duyên"
type input "0822548333"
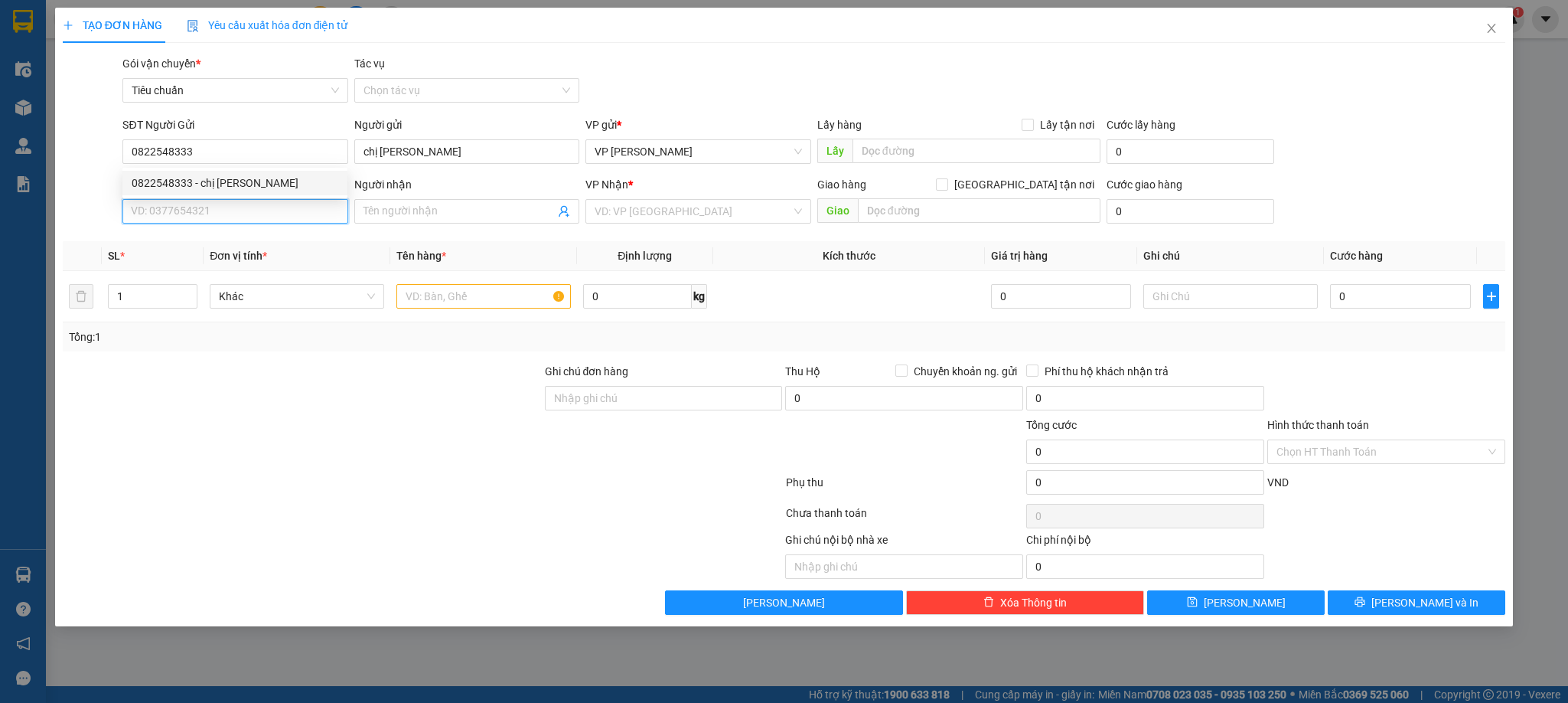
click at [256, 216] on input "SĐT Người Nhận *" at bounding box center [234, 211] width 225 height 25
type input "0936592950"
click at [237, 248] on div "0936592950 - c Oanh" at bounding box center [235, 243] width 207 height 17
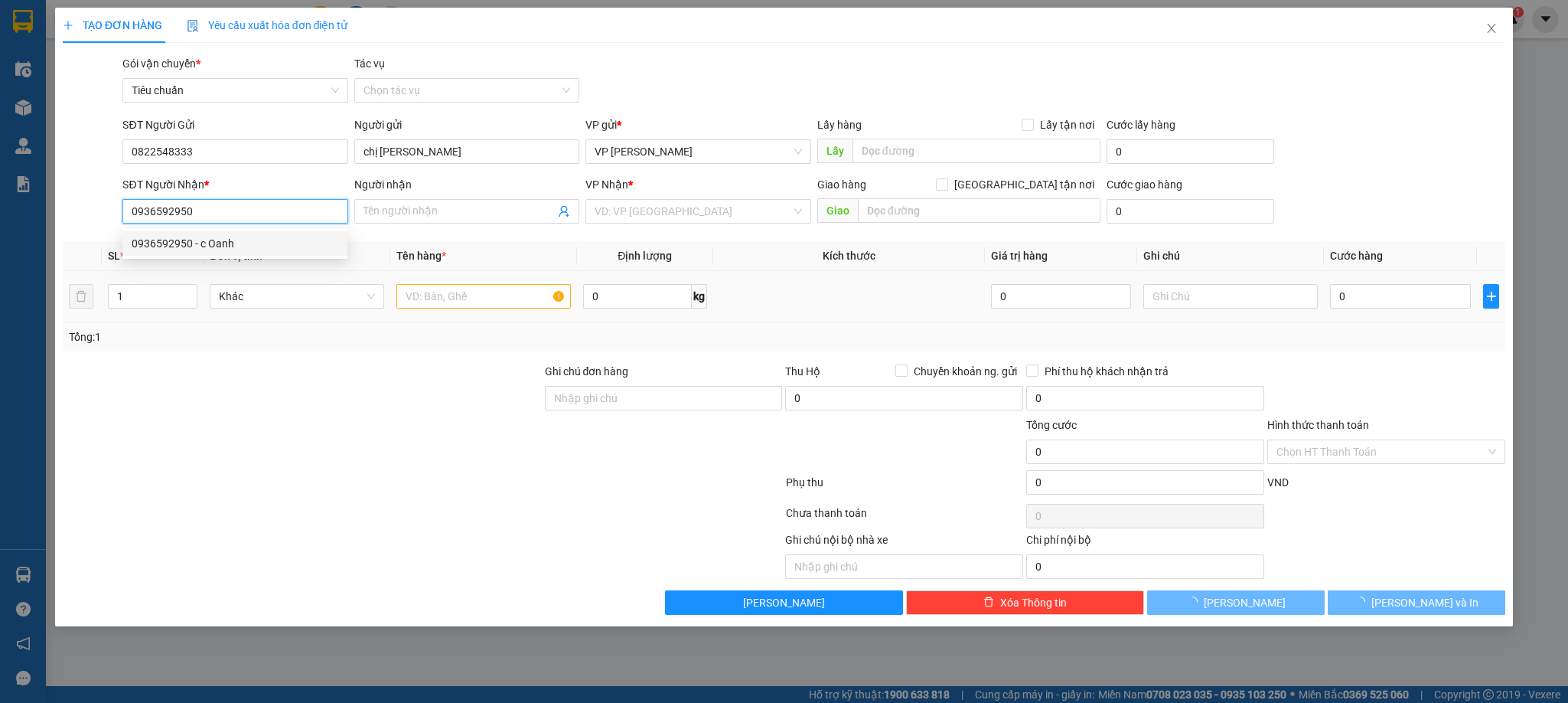
type input "c Oanh"
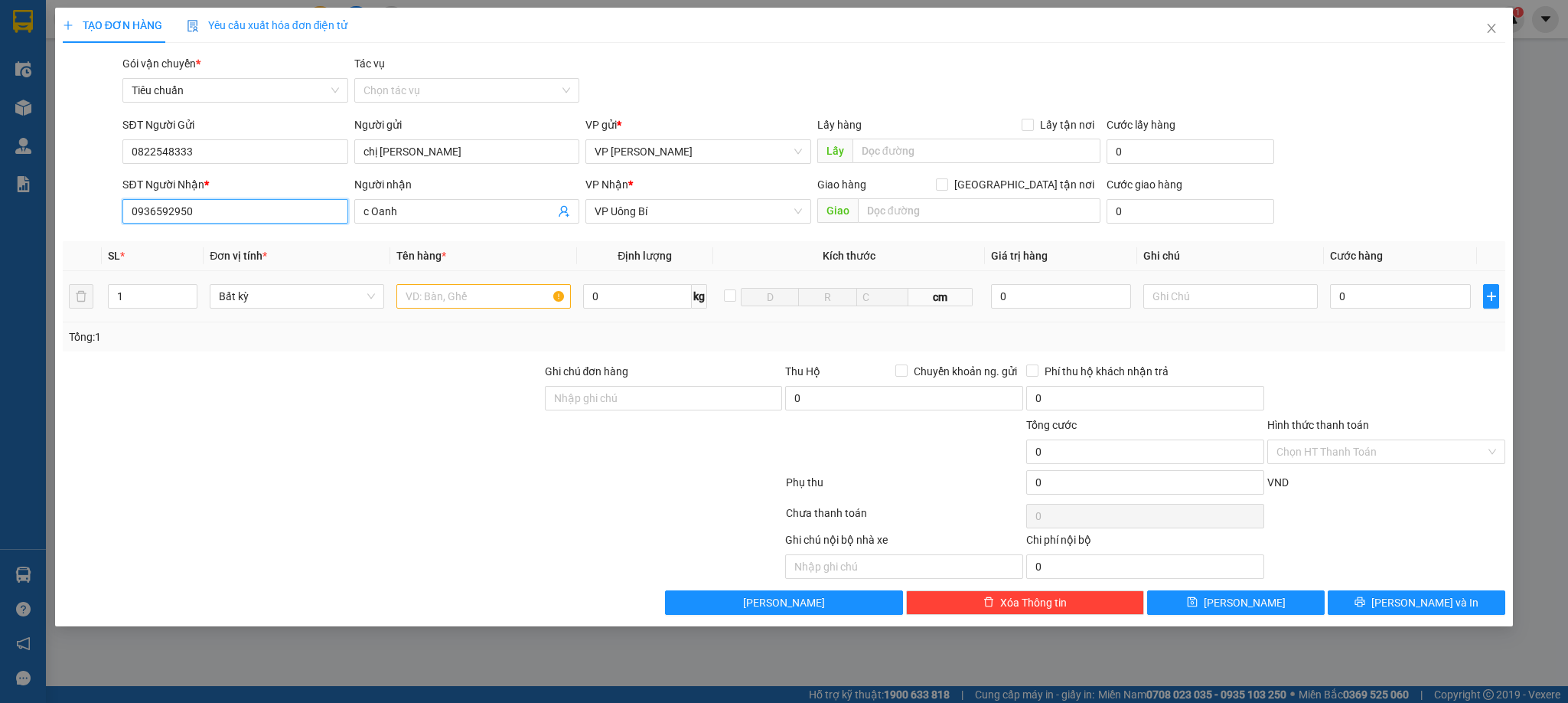
type input "0936592950"
click at [460, 304] on input "text" at bounding box center [484, 296] width 175 height 25
type input "1 hồ sơ"
click at [1417, 295] on input "0" at bounding box center [1401, 296] width 141 height 25
type input "5"
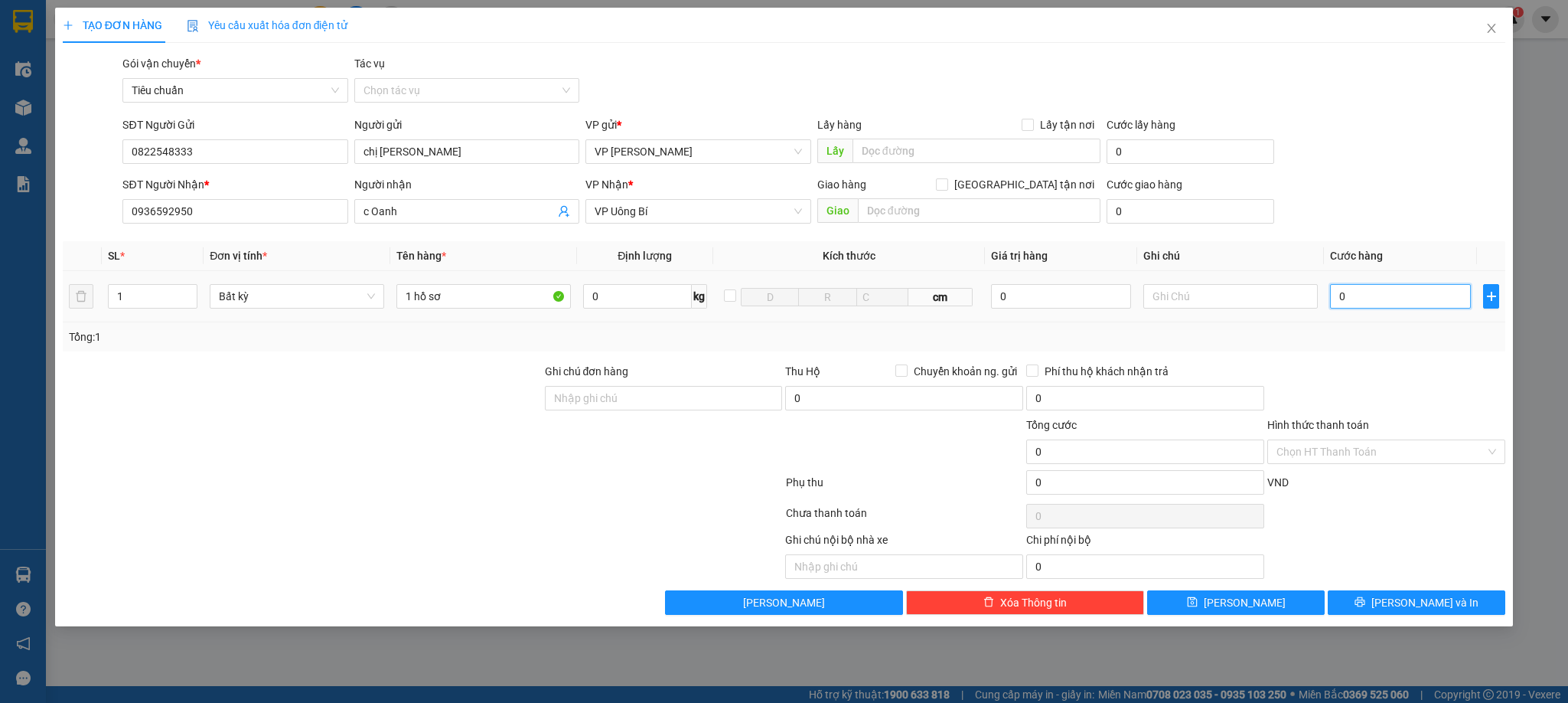
type input "5"
type input "50"
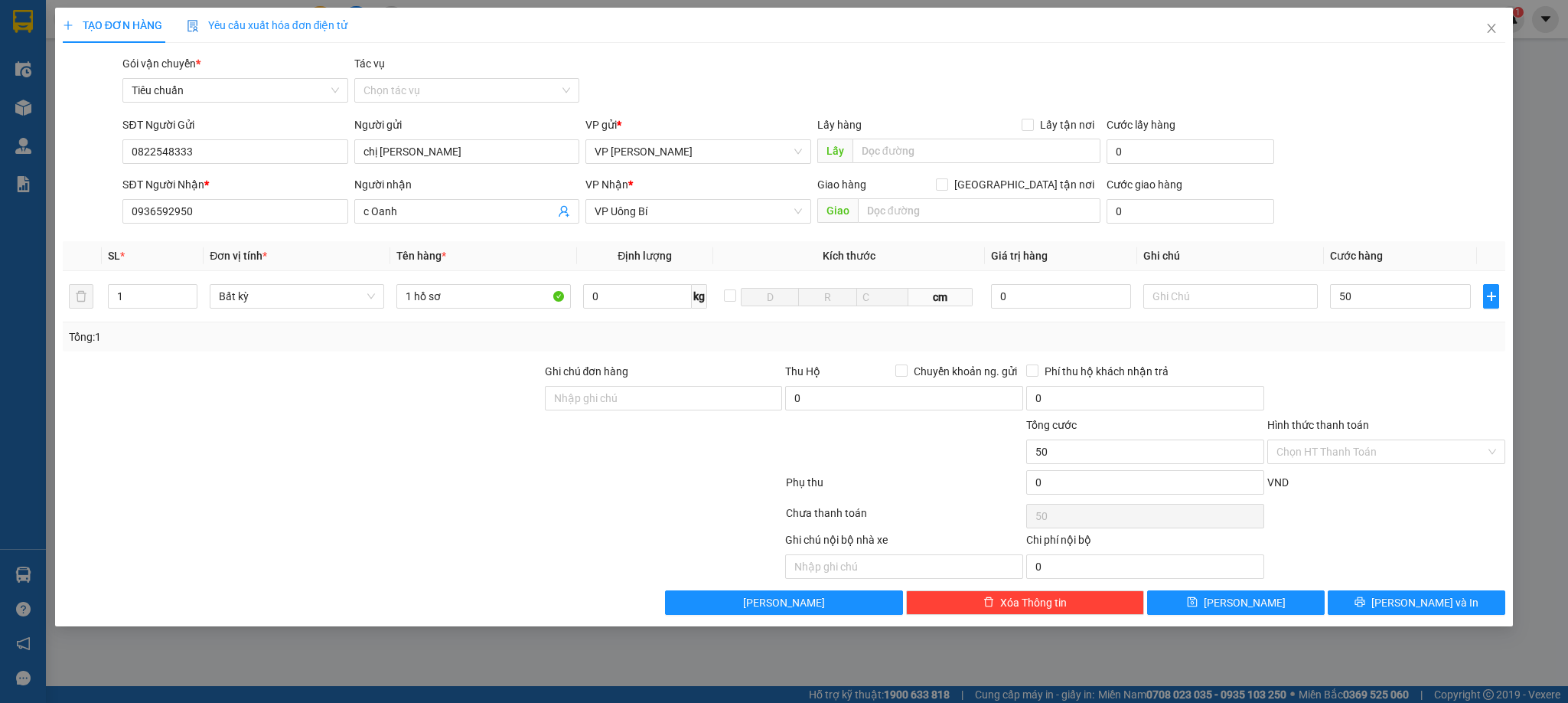
type input "50.000"
click at [1413, 375] on div at bounding box center [1387, 389] width 241 height 53
click at [1362, 613] on button "[PERSON_NAME] và In" at bounding box center [1417, 602] width 178 height 25
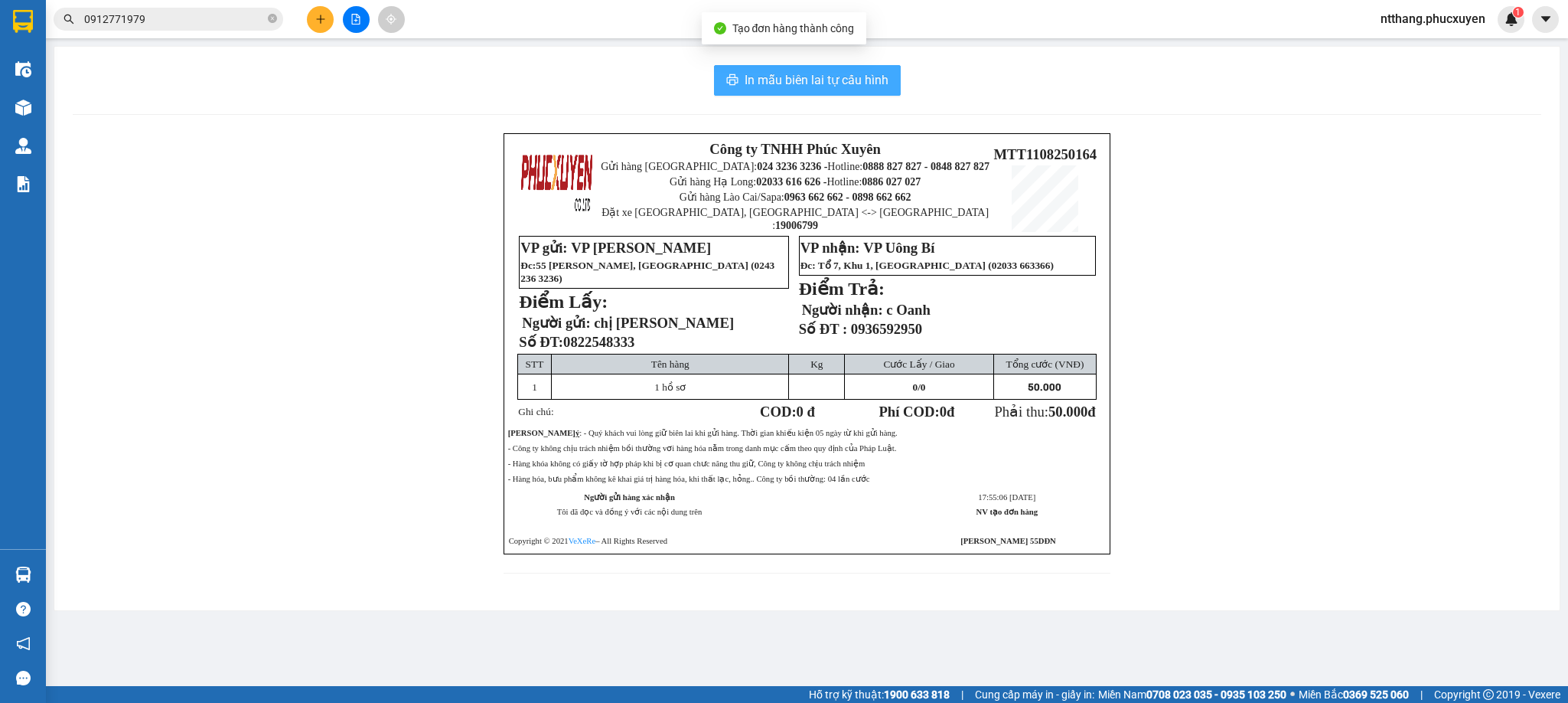
click at [862, 83] on span "In mẫu biên lai tự cấu hình" at bounding box center [817, 80] width 144 height 20
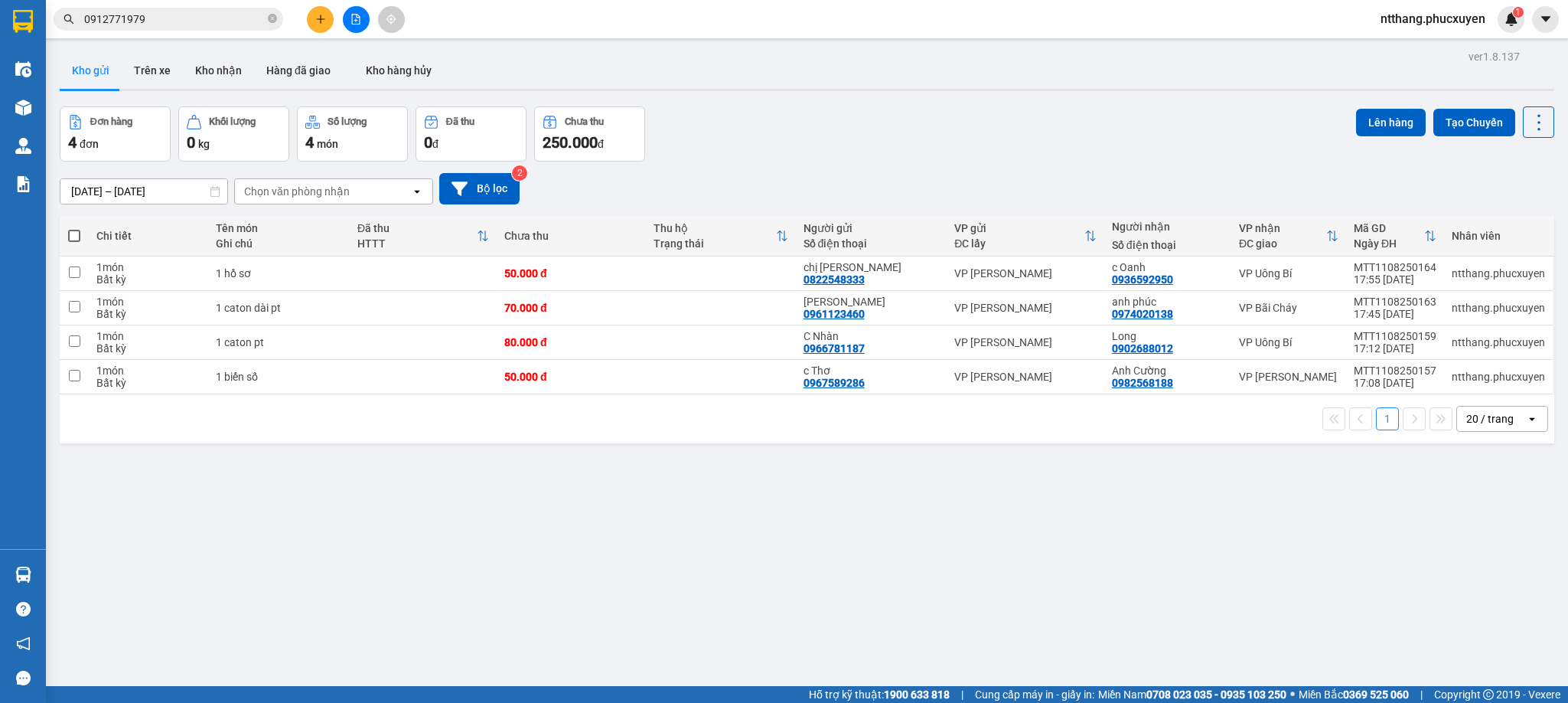
click at [778, 494] on div "ver 1.8.137 Kho gửi Trên xe Kho nhận Hàng đã giao Kho hàng hủy Đơn hàng 4 đơn K…" at bounding box center [807, 397] width 1507 height 703
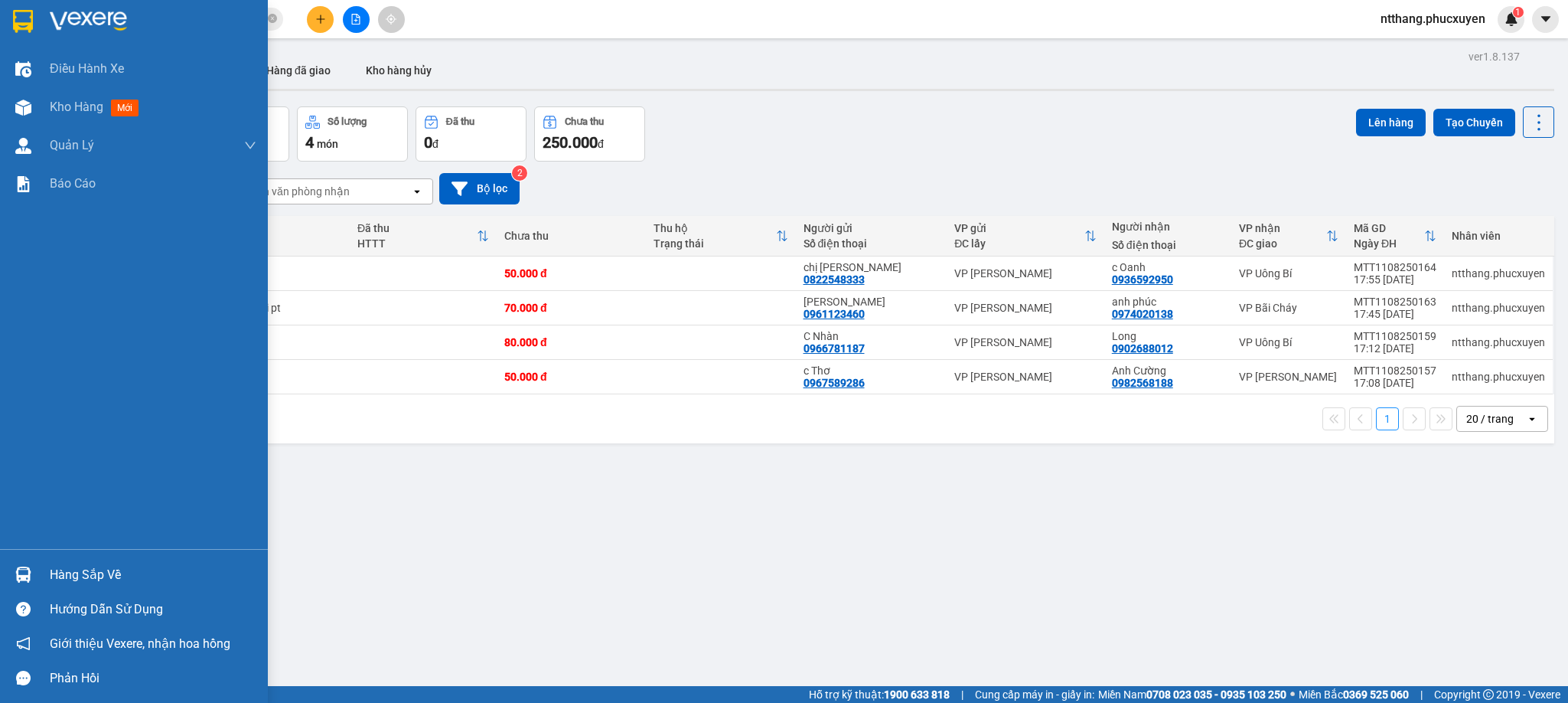
click at [3, 572] on div "Hàng sắp về" at bounding box center [134, 574] width 268 height 35
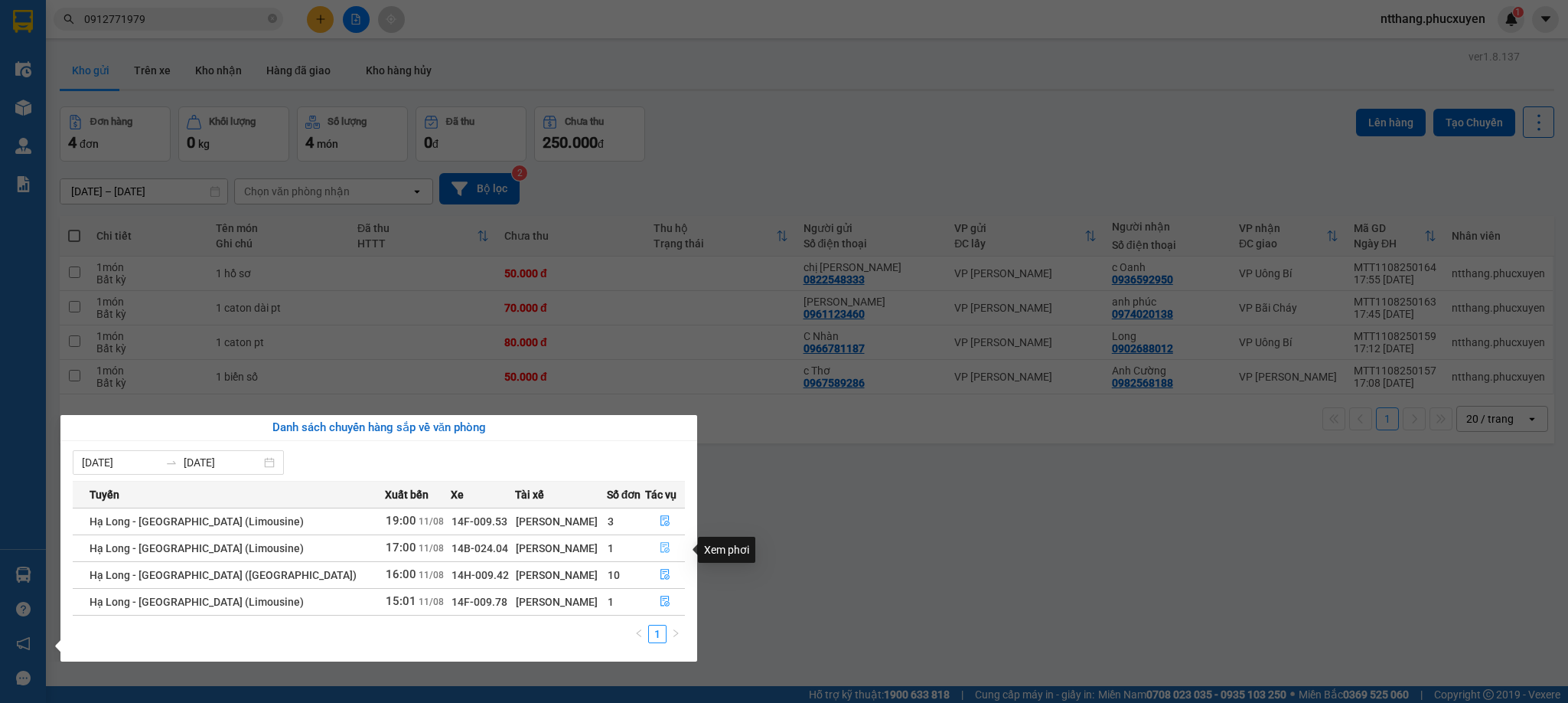
click at [659, 540] on button "button" at bounding box center [665, 548] width 39 height 25
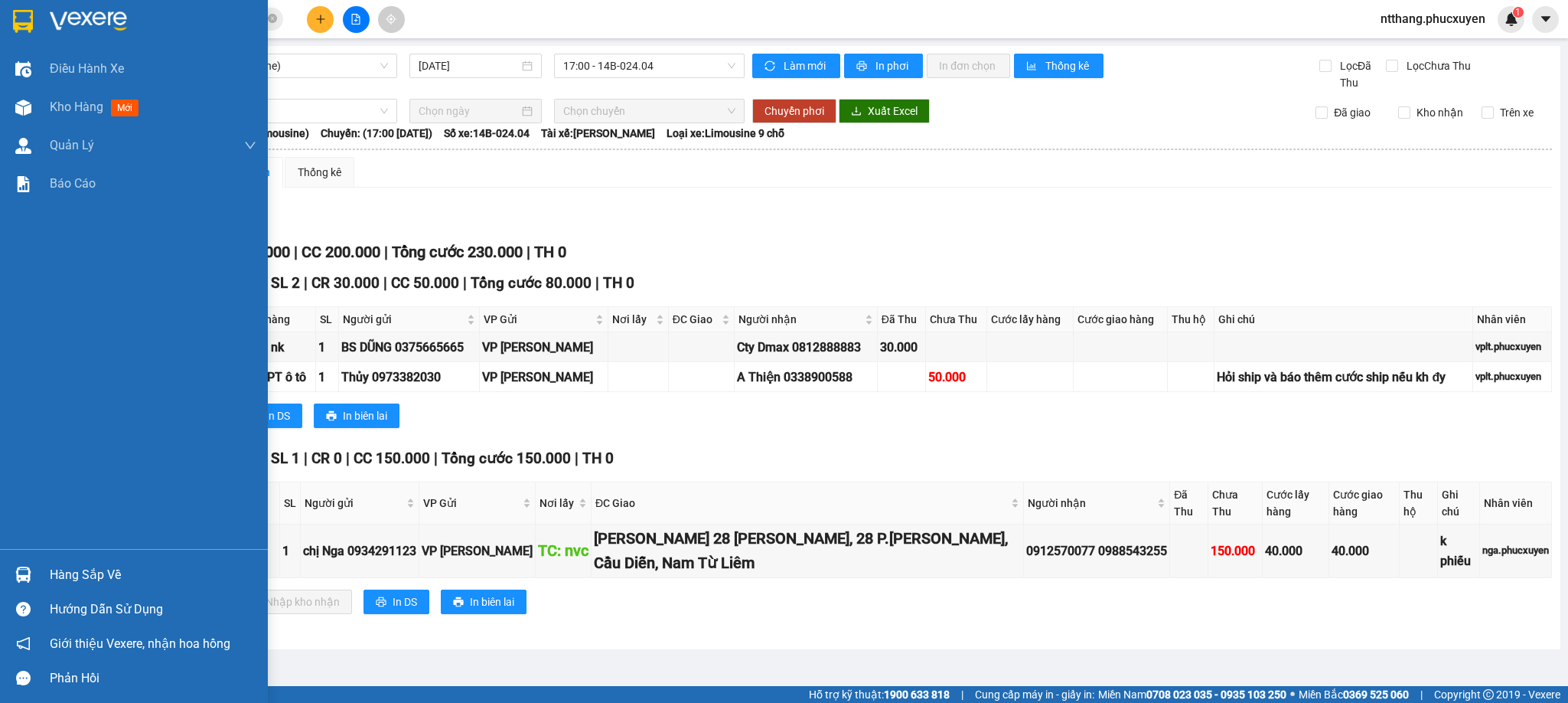
click at [0, 561] on div "Hàng sắp về" at bounding box center [134, 574] width 268 height 35
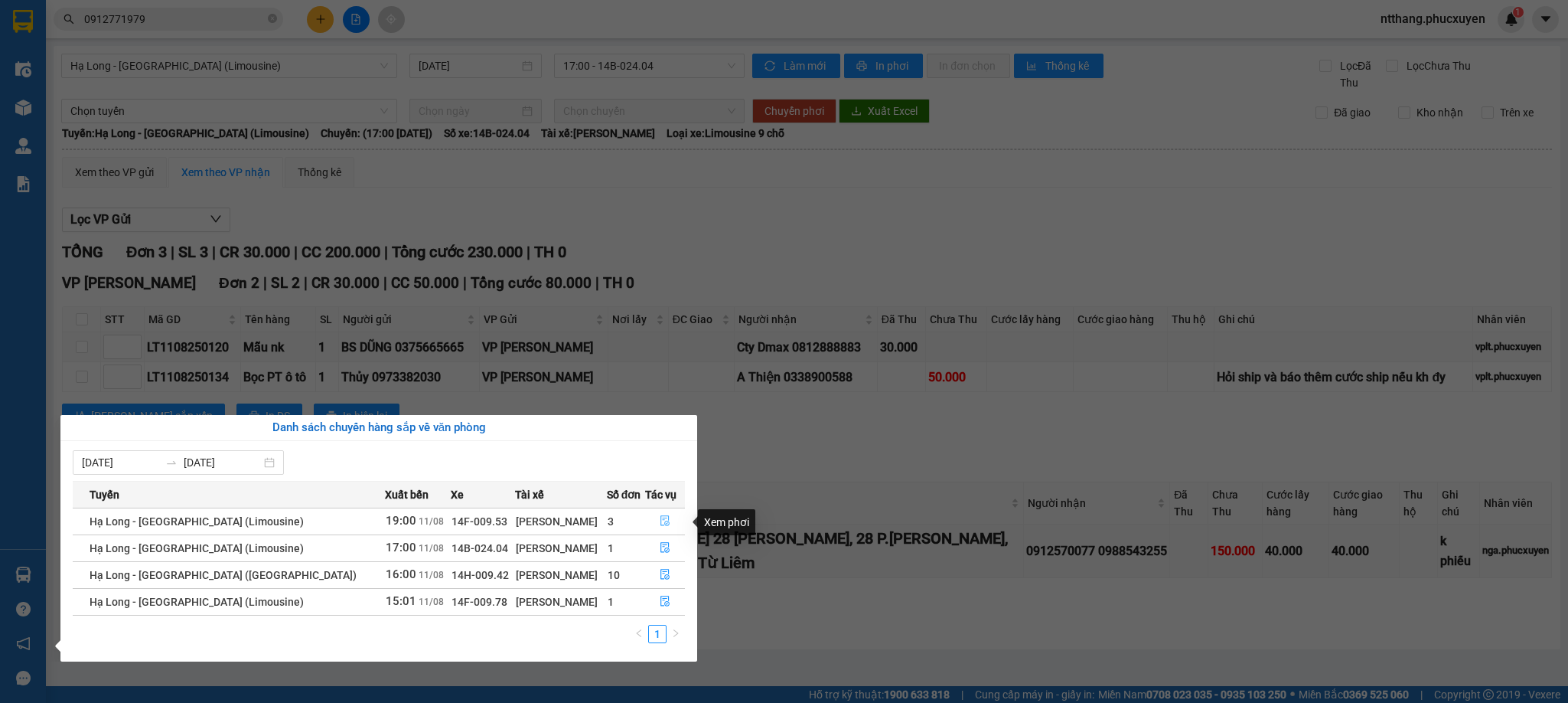
click at [659, 519] on icon "file-done" at bounding box center [664, 521] width 11 height 11
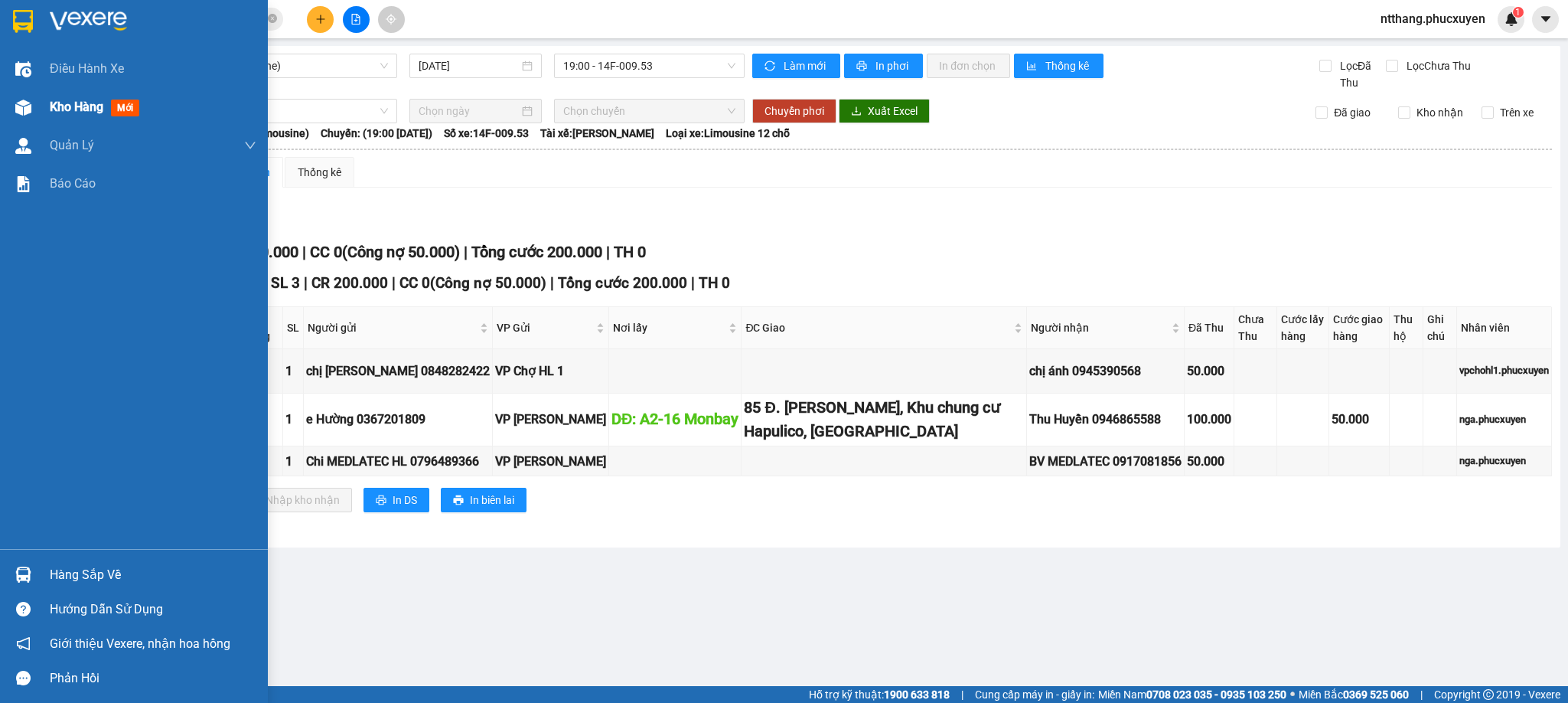
click at [15, 110] on img at bounding box center [23, 107] width 16 height 16
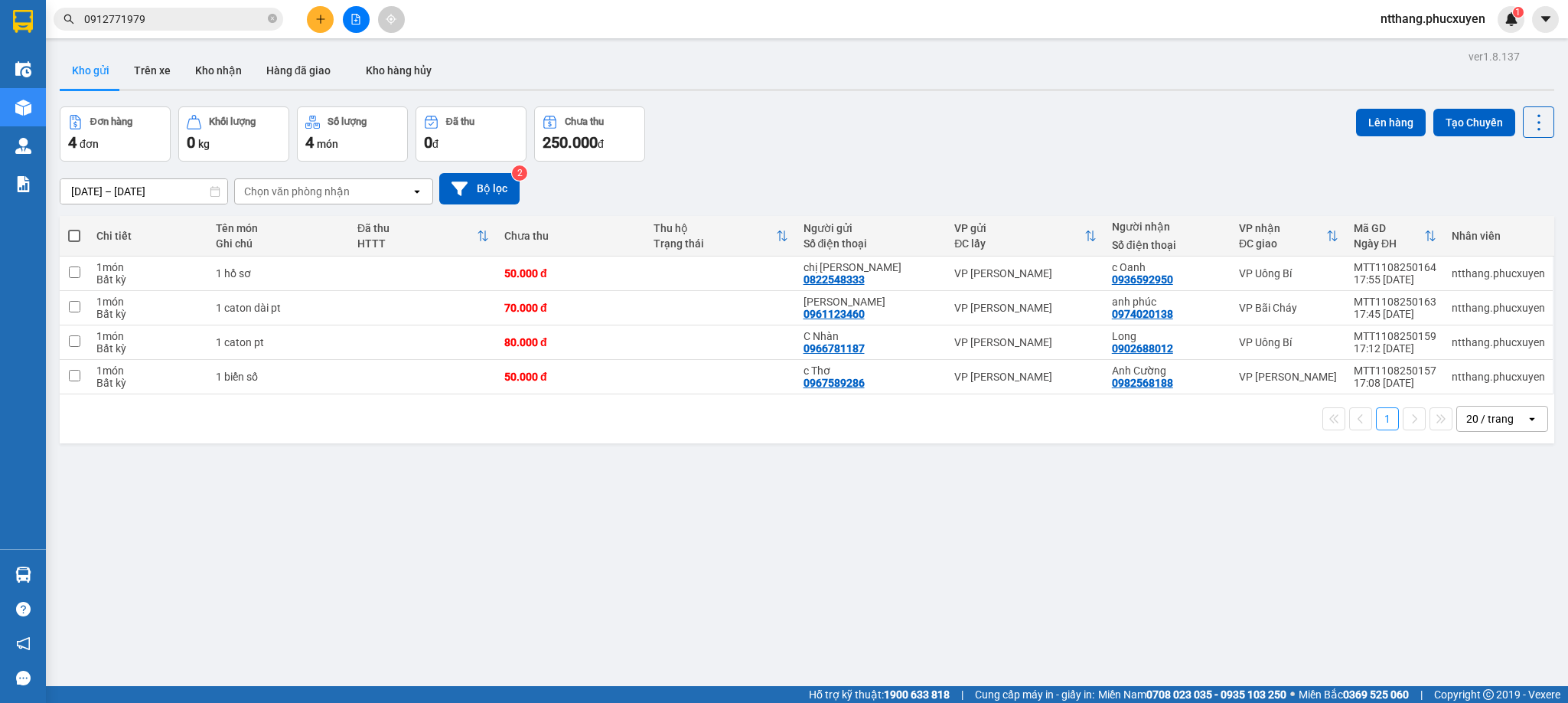
click at [794, 410] on div "1 20 / trang open" at bounding box center [807, 419] width 1482 height 26
click at [797, 409] on div "1 20 / trang open" at bounding box center [807, 419] width 1482 height 26
click at [183, 63] on button "Kho nhận" at bounding box center [219, 70] width 71 height 36
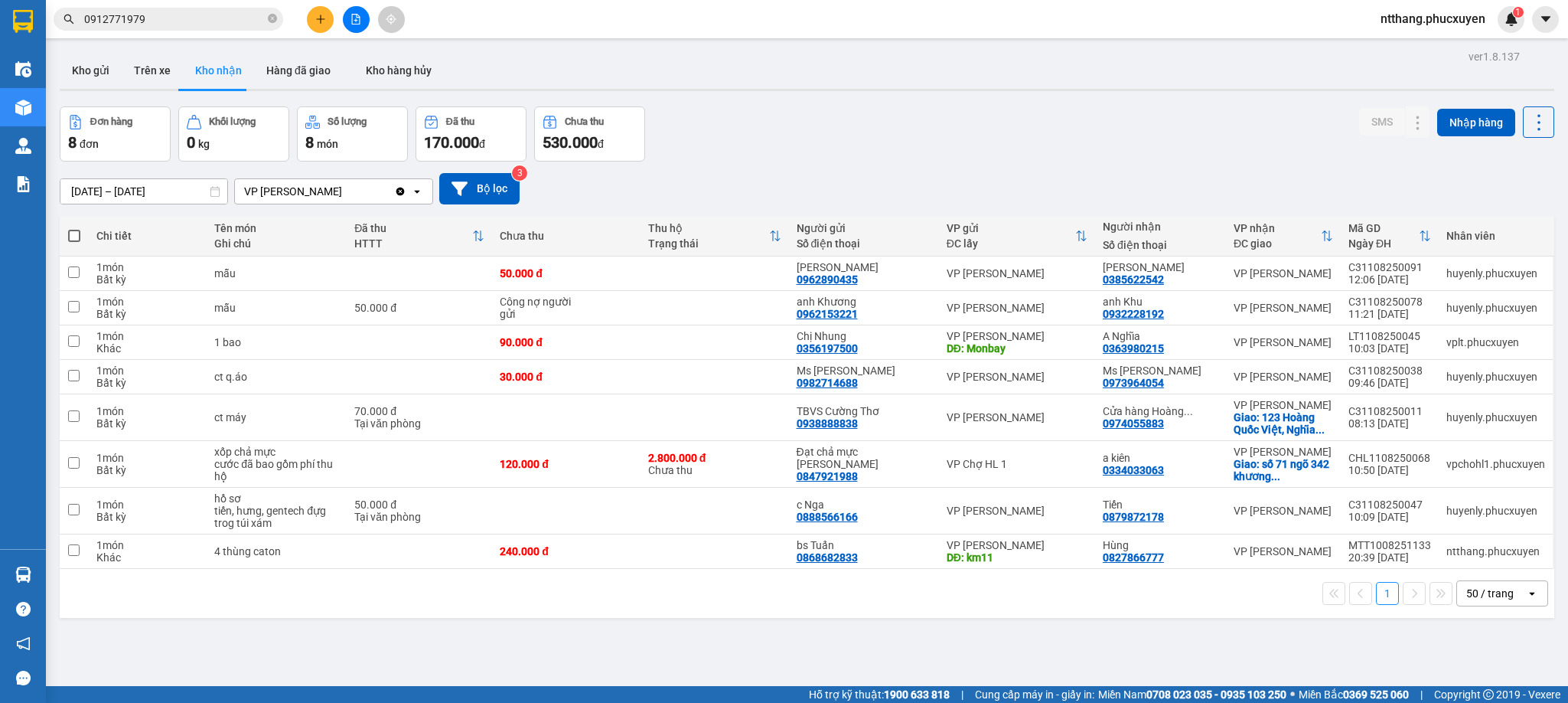
scroll to position [71, 0]
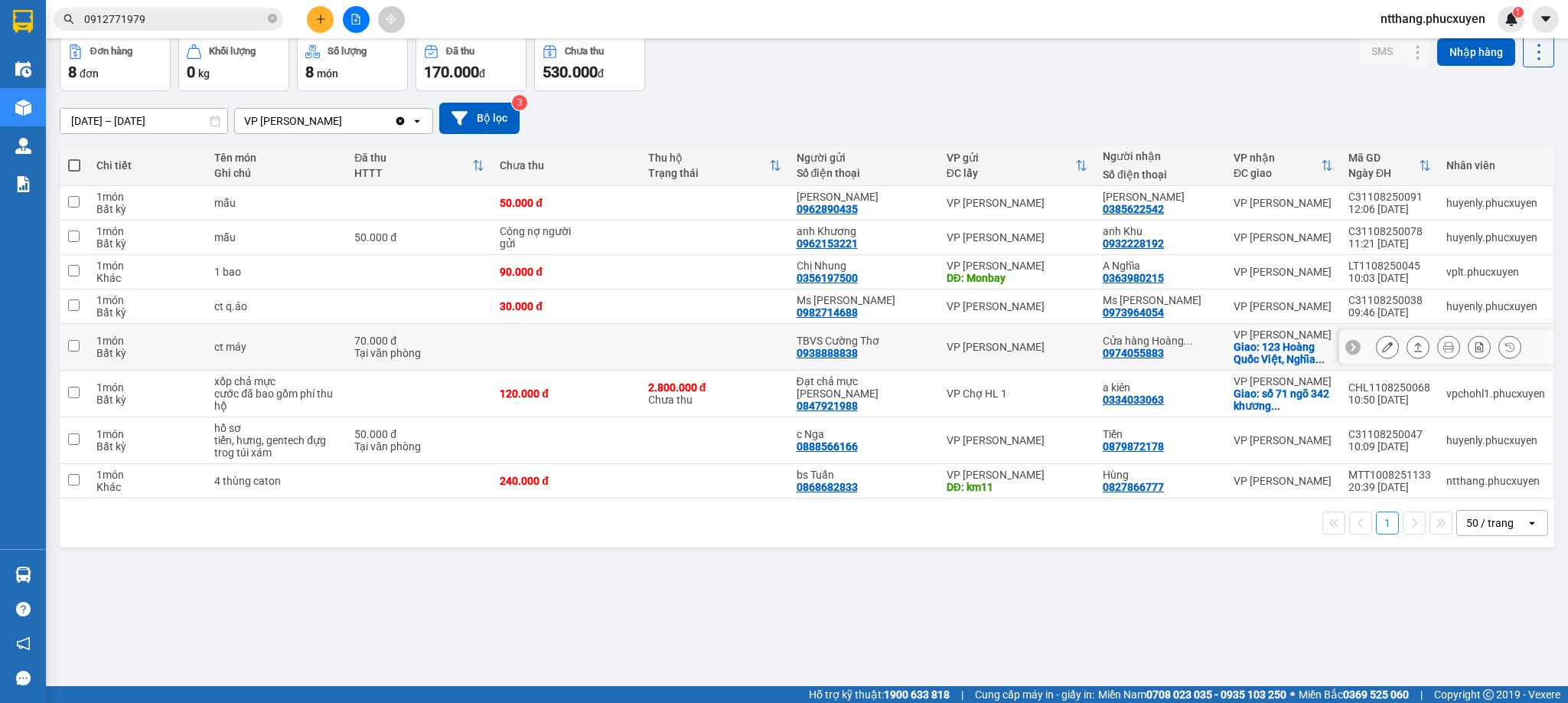
click at [682, 352] on td at bounding box center [714, 347] width 148 height 47
checkbox input "true"
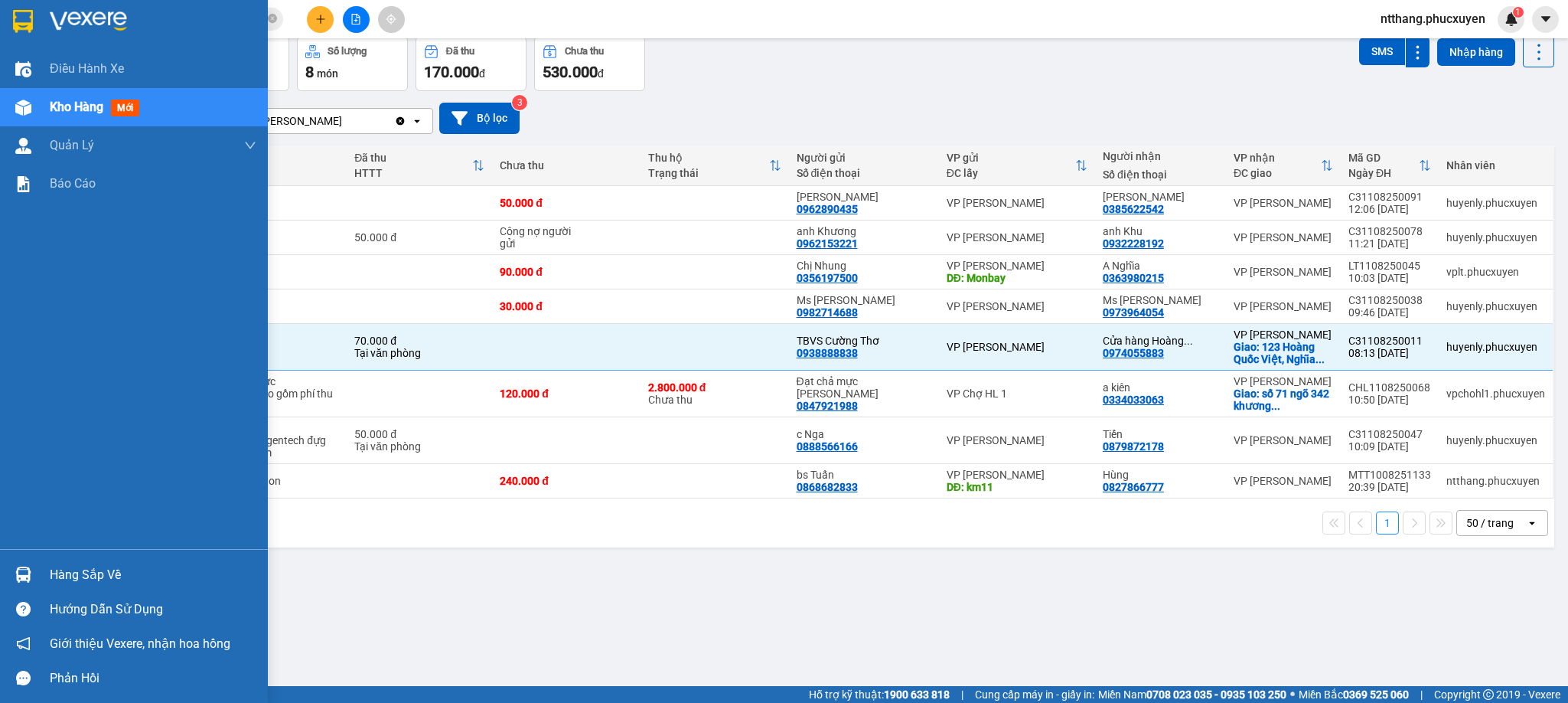
click at [69, 566] on div "Hàng sắp về" at bounding box center [153, 575] width 207 height 23
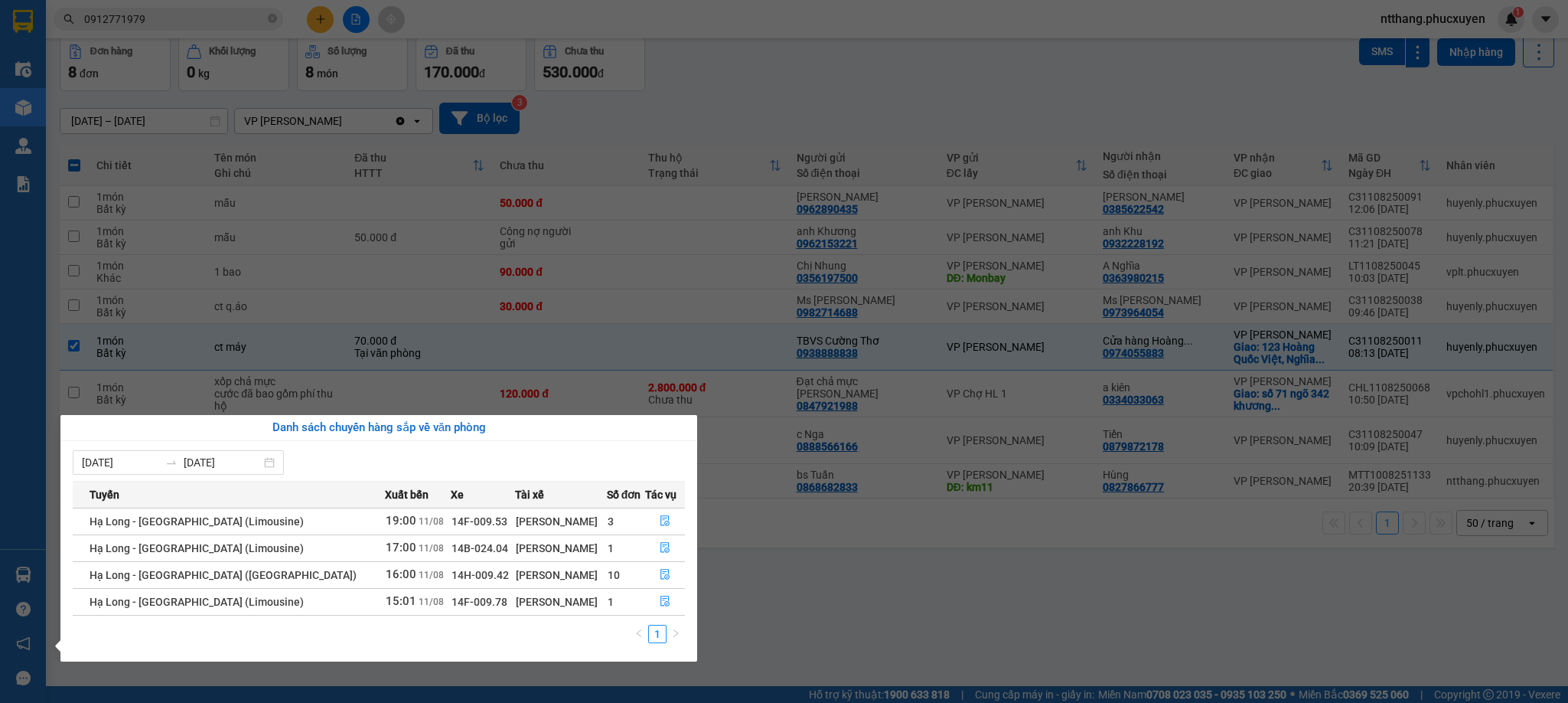
click at [829, 572] on section "Kết quả tìm kiếm ( 3 ) Bộ lọc Mã ĐH Trạng thái Món hàng Thu hộ Tổng cước Chưa c…" at bounding box center [784, 351] width 1568 height 703
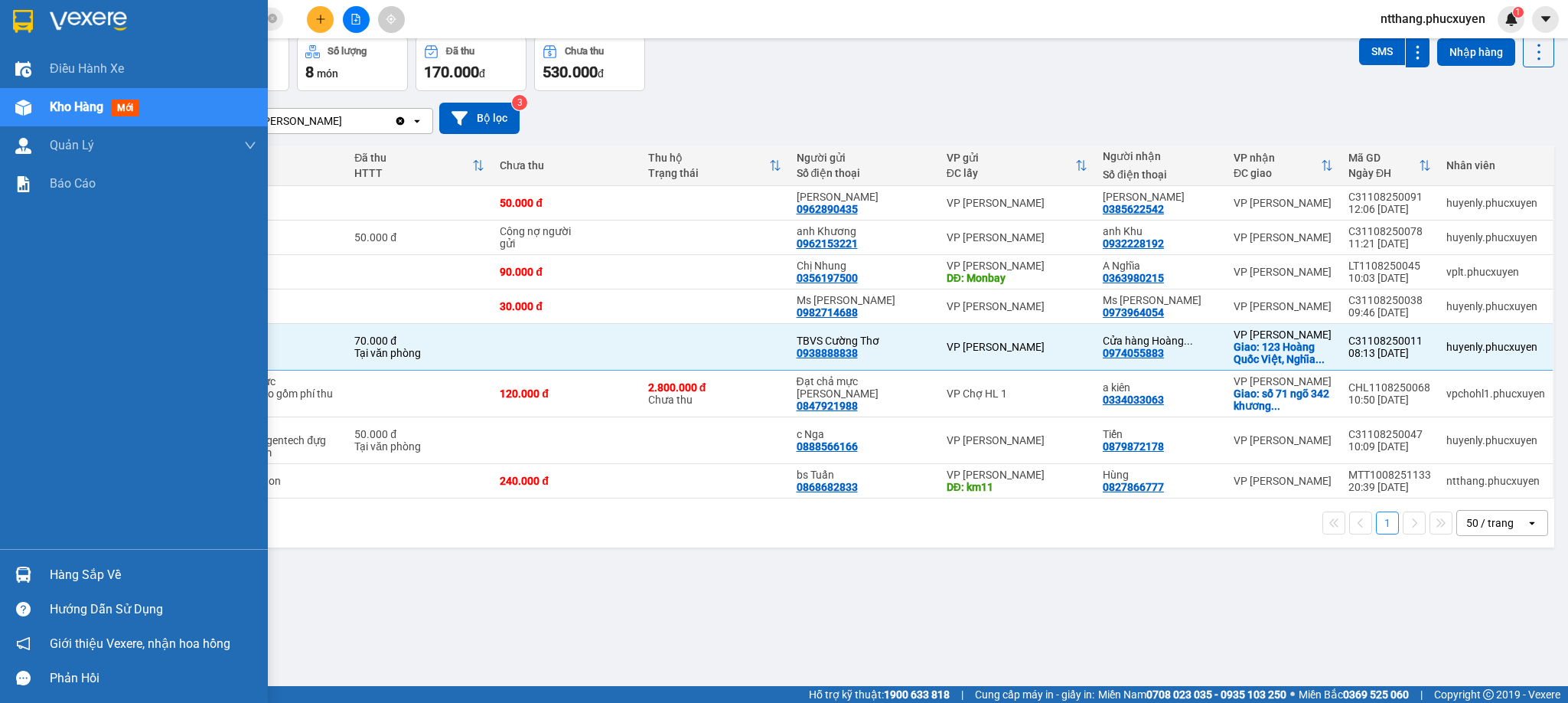
click at [12, 580] on div at bounding box center [24, 575] width 27 height 27
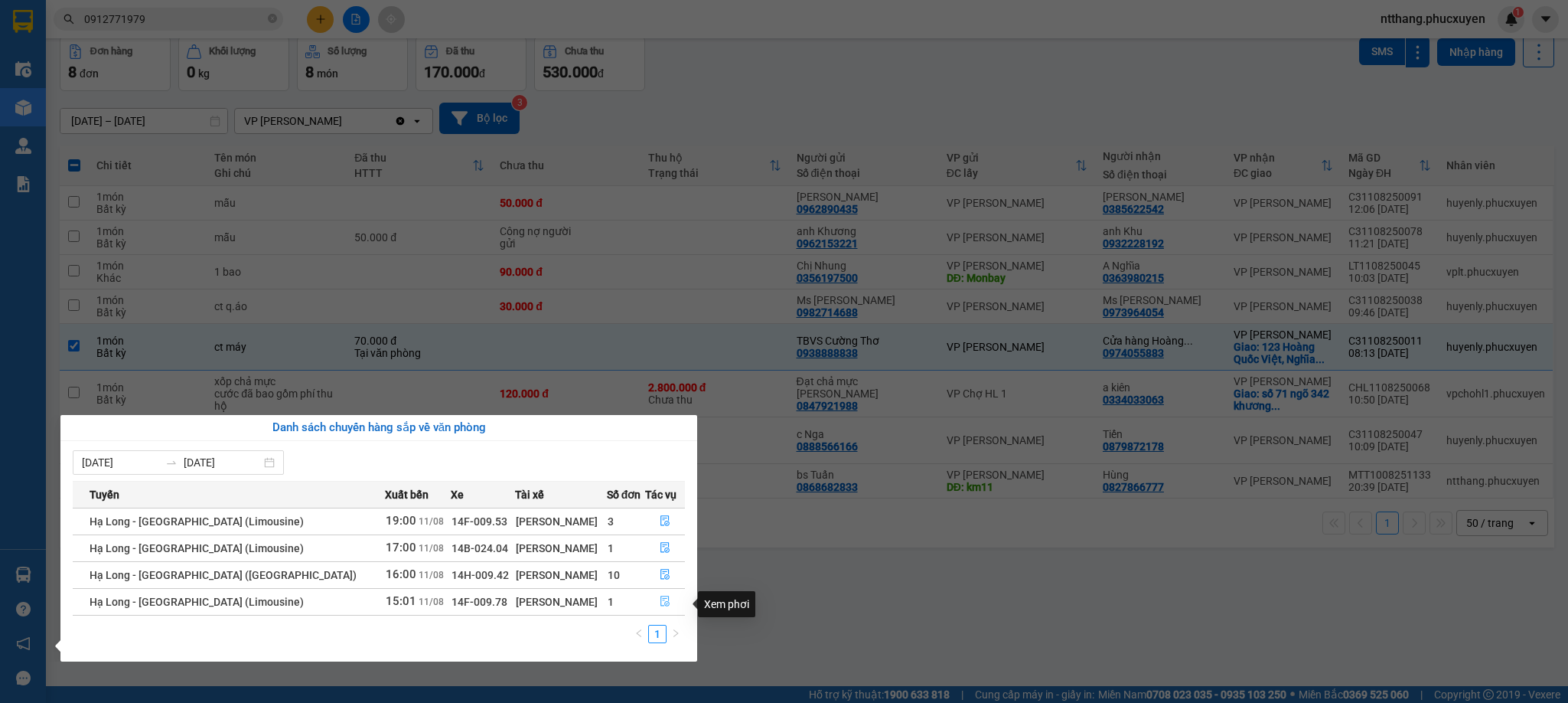
click at [666, 600] on button "button" at bounding box center [665, 601] width 39 height 25
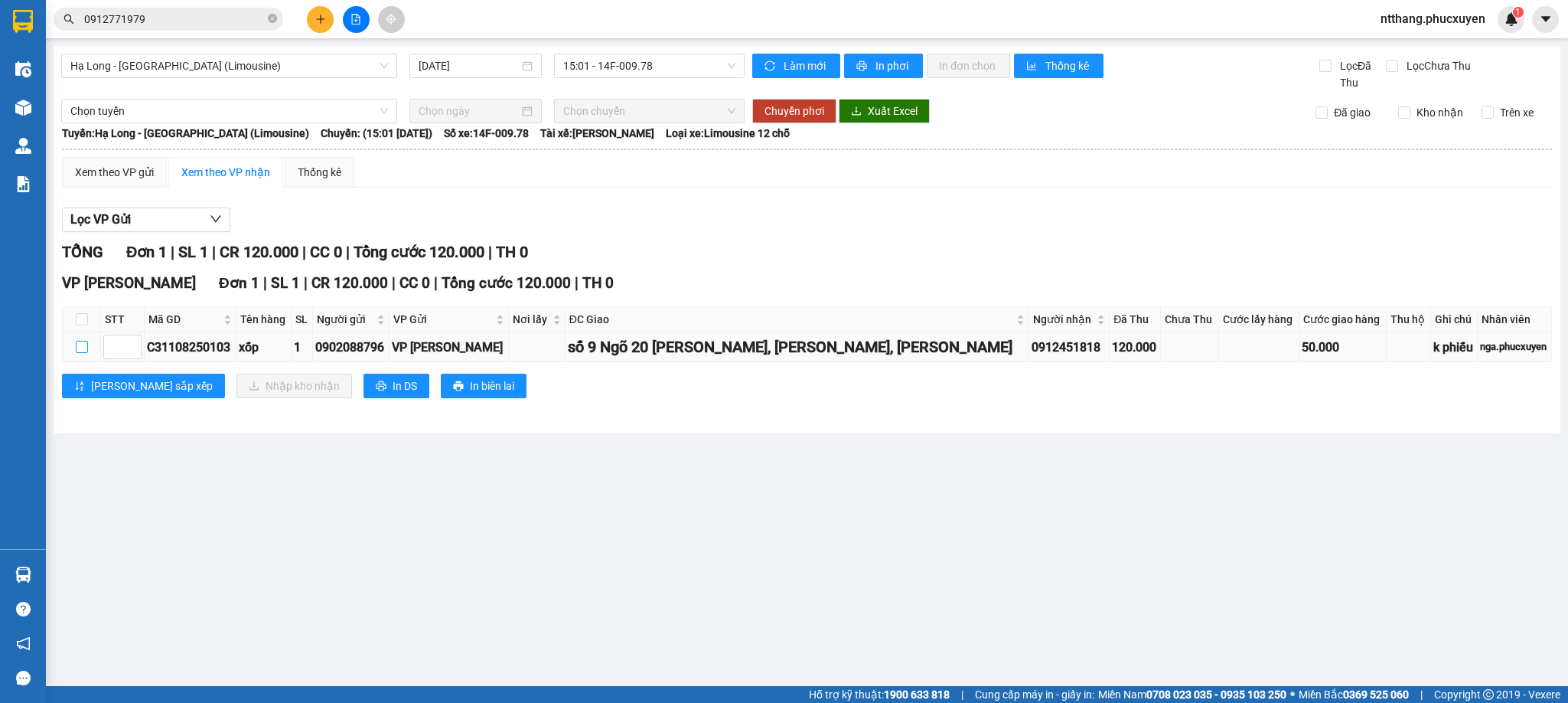
click at [76, 352] on input "checkbox" at bounding box center [81, 347] width 12 height 12
checkbox input "true"
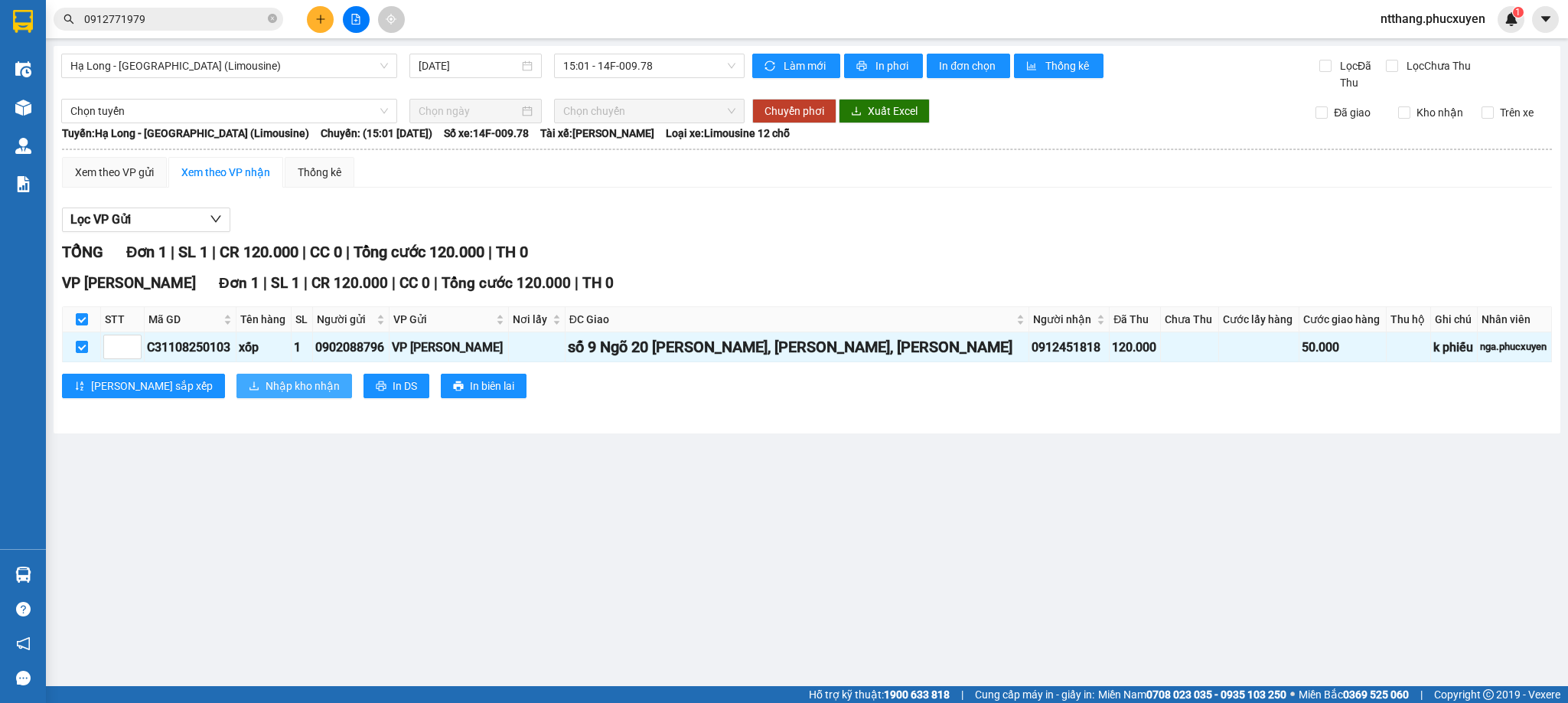
click at [265, 393] on span "Nhập kho nhận" at bounding box center [303, 386] width 75 height 17
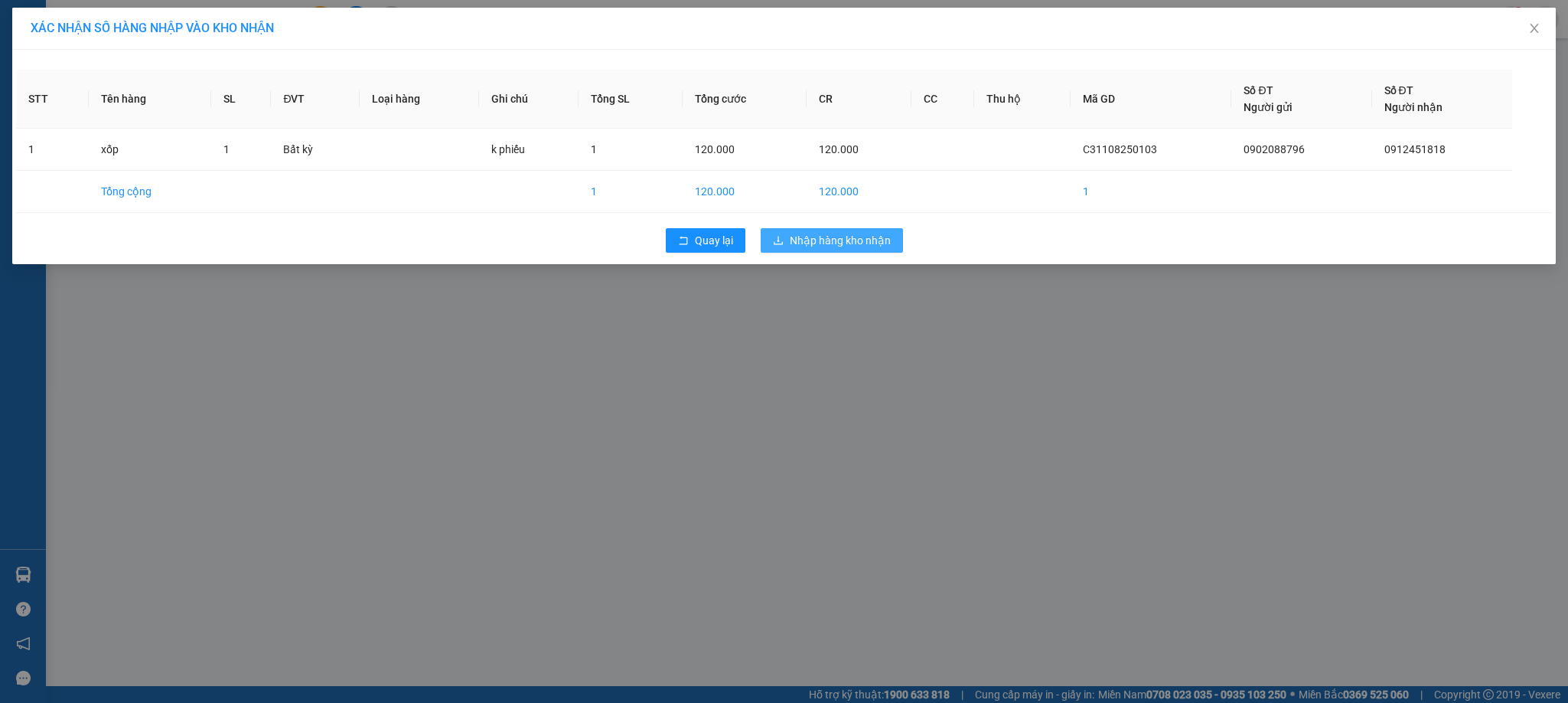
click at [857, 228] on button "Nhập hàng kho nhận" at bounding box center [832, 240] width 142 height 25
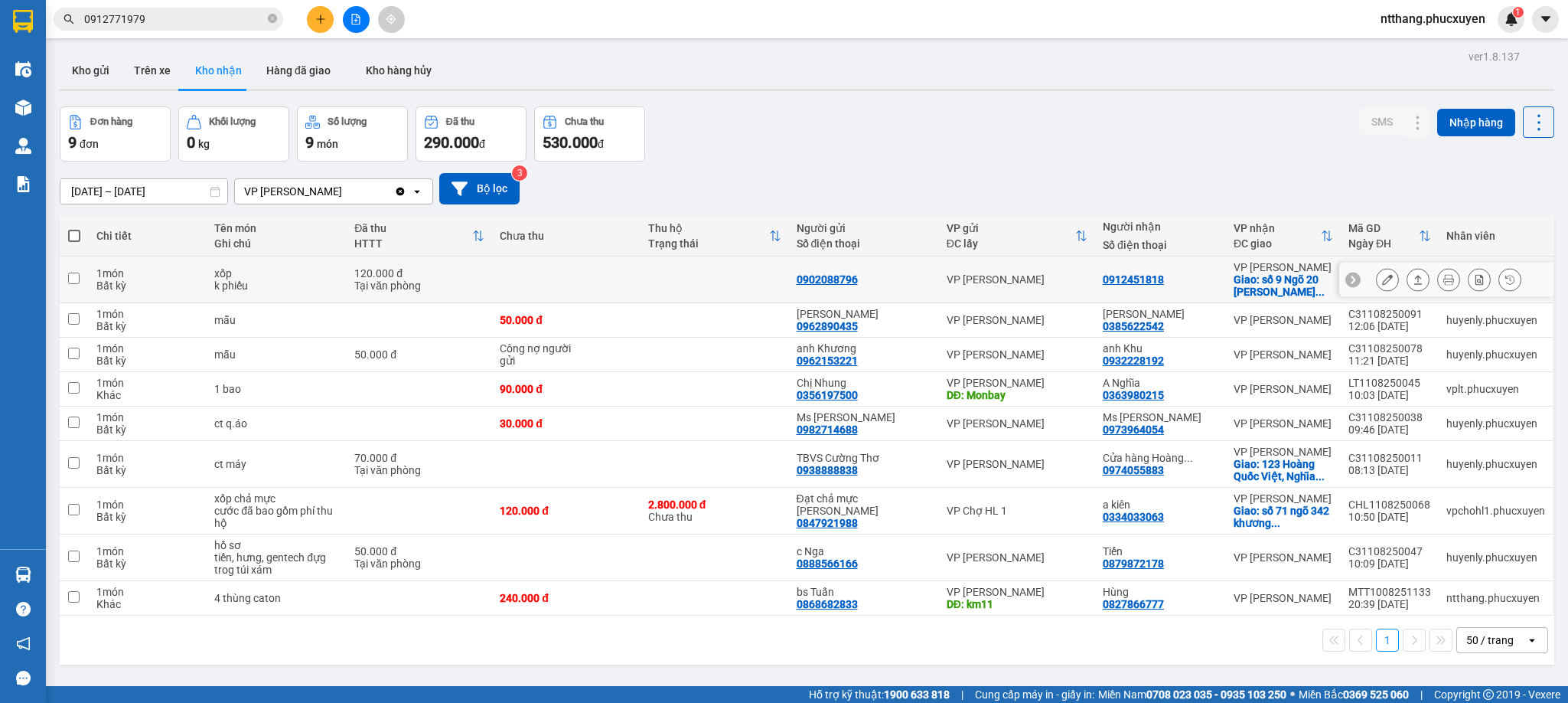
click at [1382, 283] on icon at bounding box center [1387, 279] width 11 height 11
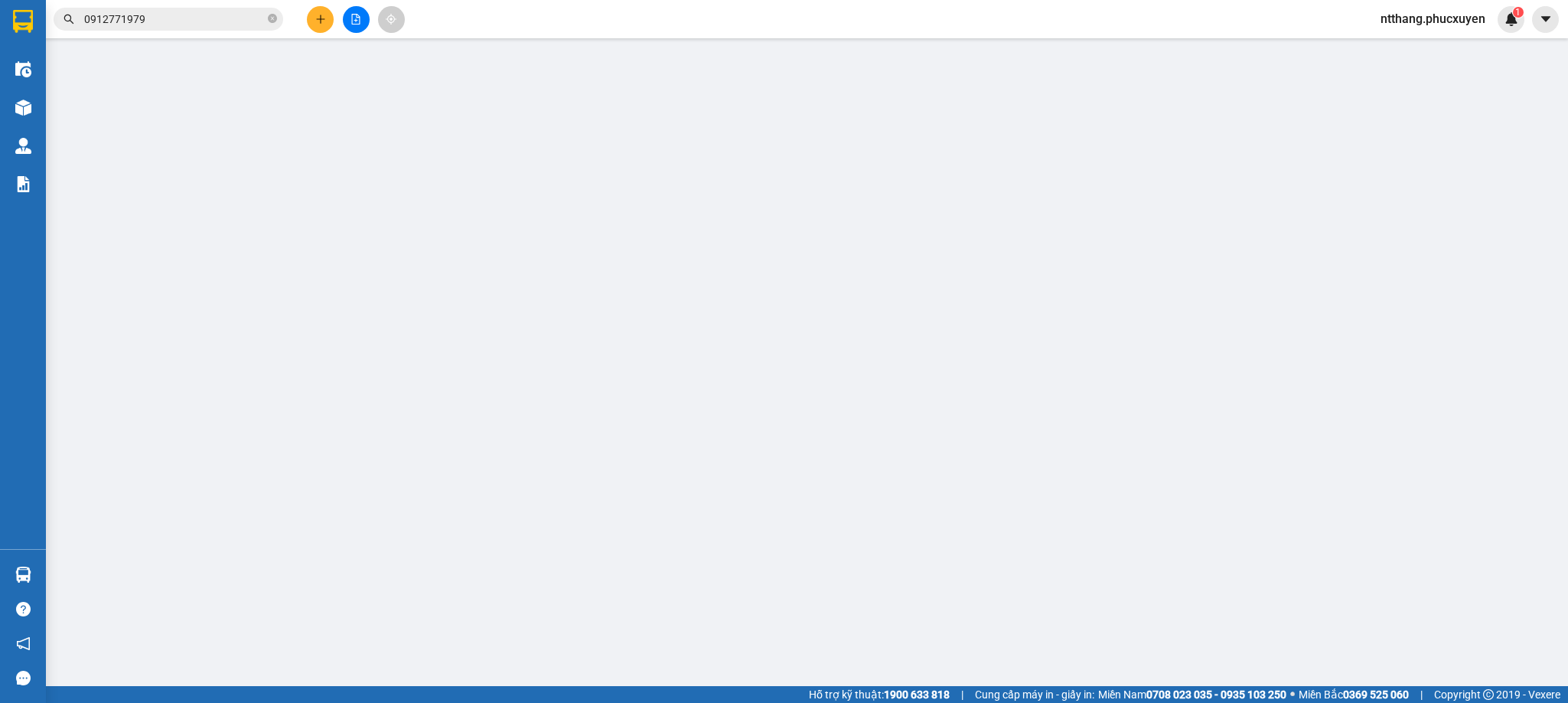
type input "0902088796"
type input "0912451818"
checkbox input "true"
type input "số 9 Ngõ 20 [PERSON_NAME], [PERSON_NAME], [PERSON_NAME]"
type input "120.000"
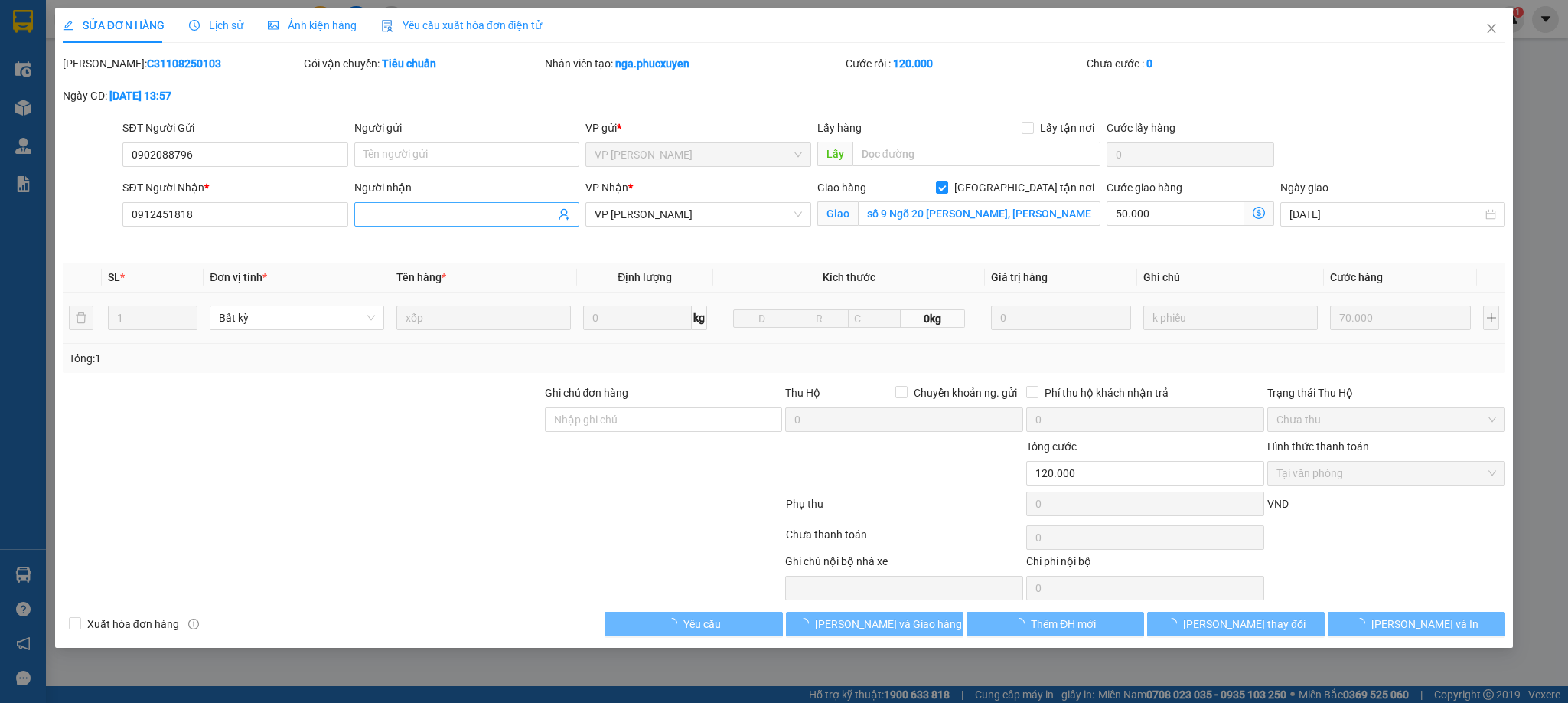
click at [419, 216] on input "Người nhận" at bounding box center [459, 215] width 192 height 17
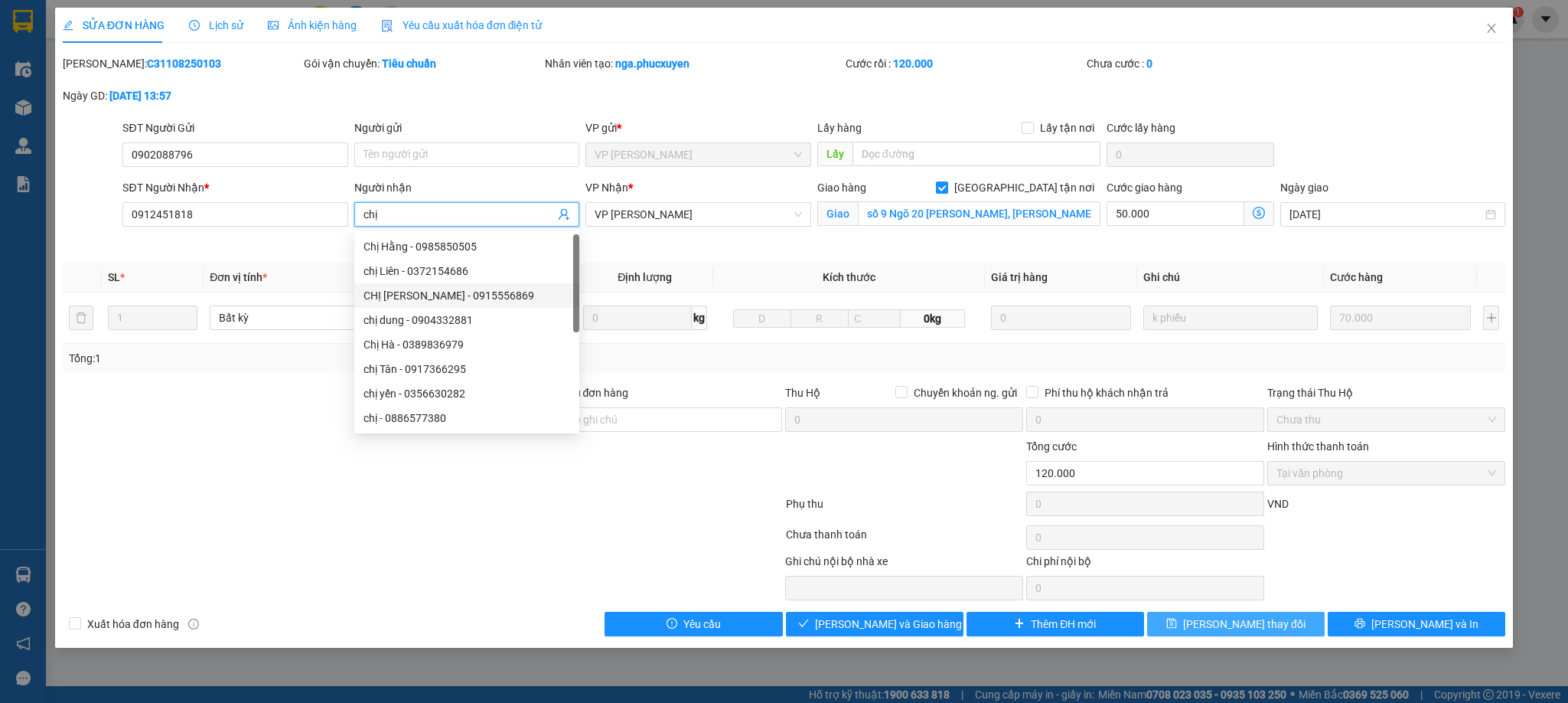
type input "chị"
click at [1227, 626] on span "[PERSON_NAME] thay đổi" at bounding box center [1244, 624] width 122 height 17
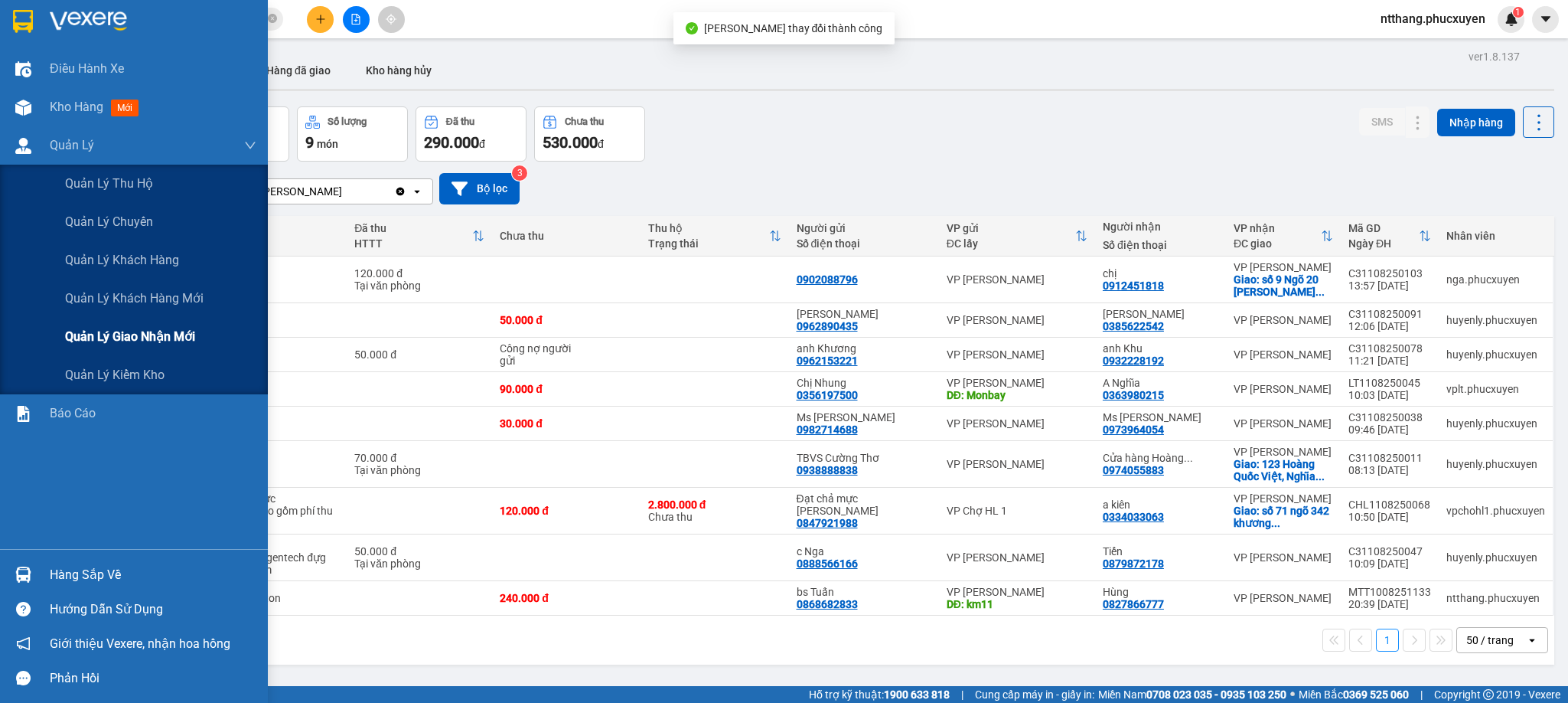
click at [140, 345] on span "Quản lý giao nhận mới" at bounding box center [131, 337] width 131 height 20
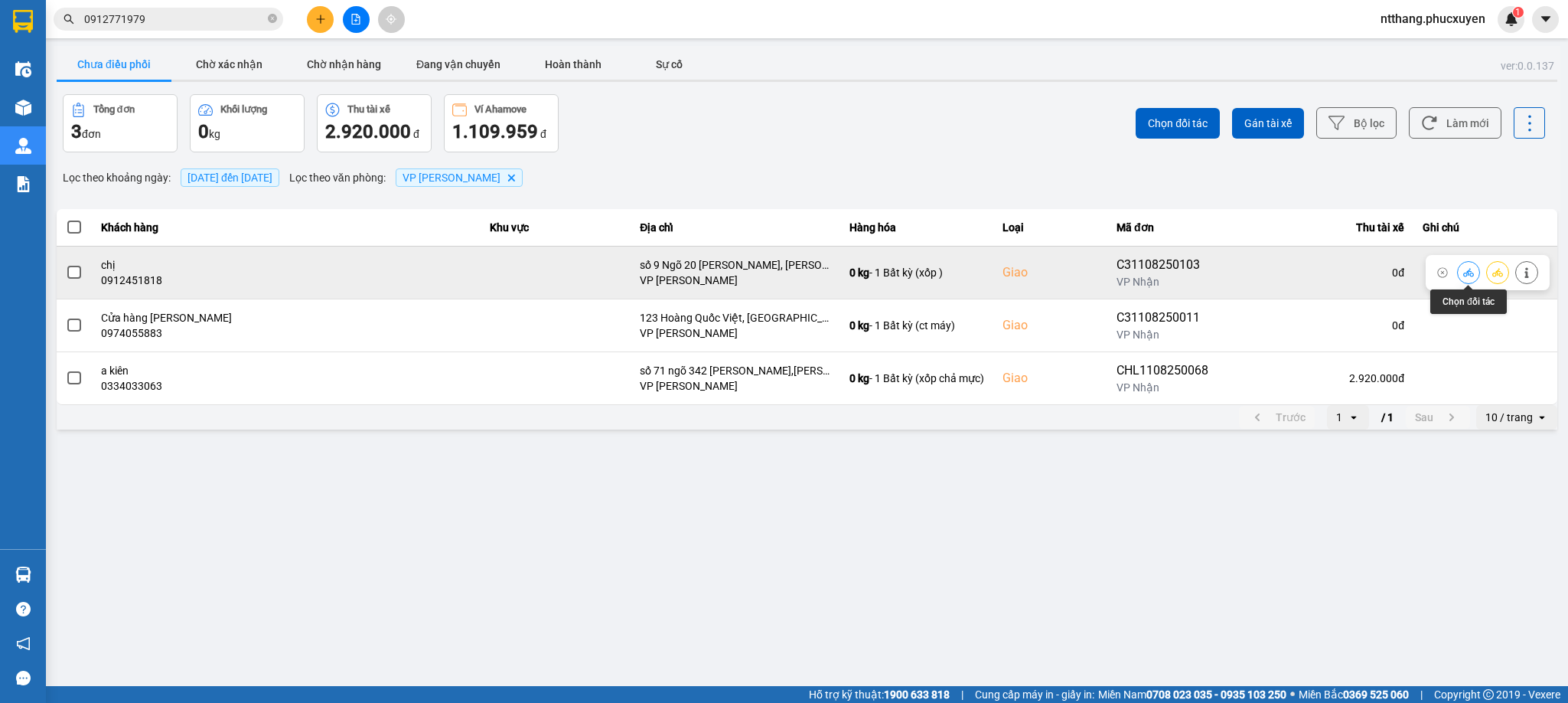
click at [1472, 272] on icon at bounding box center [1469, 272] width 11 height 11
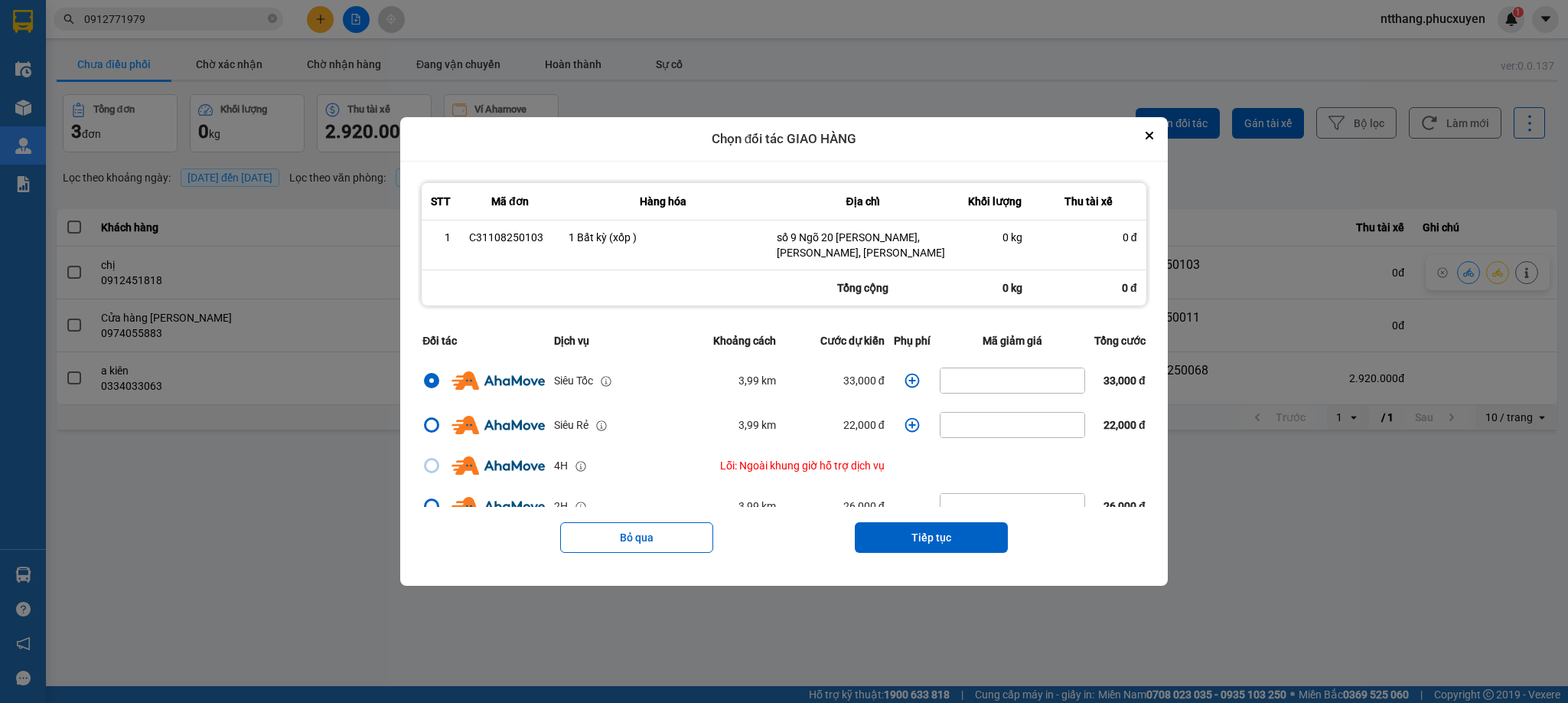
click at [904, 379] on icon "dialog" at bounding box center [911, 380] width 14 height 14
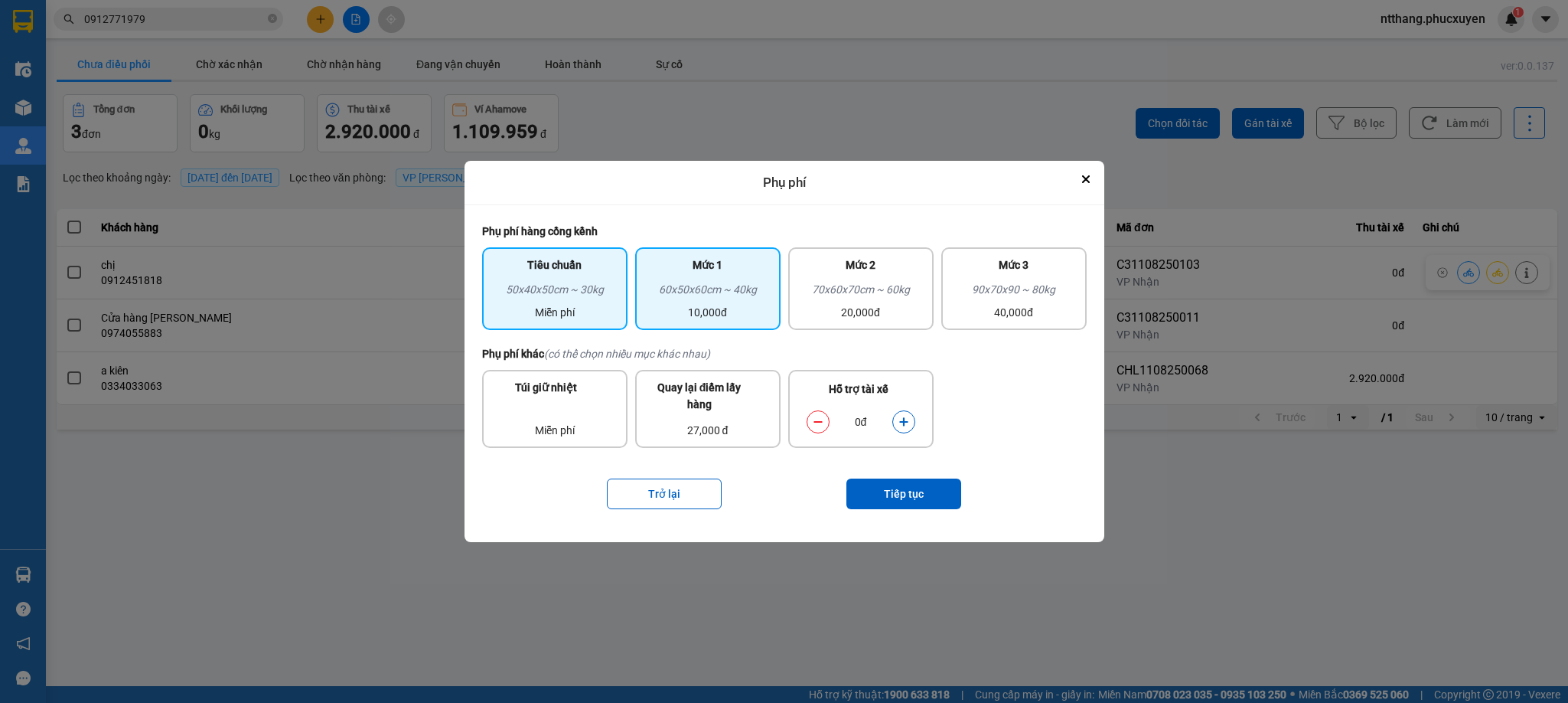
drag, startPoint x: 758, startPoint y: 295, endPoint x: 779, endPoint y: 324, distance: 35.8
click at [758, 297] on div "60x50x60cm ~ 40kg" at bounding box center [708, 292] width 127 height 23
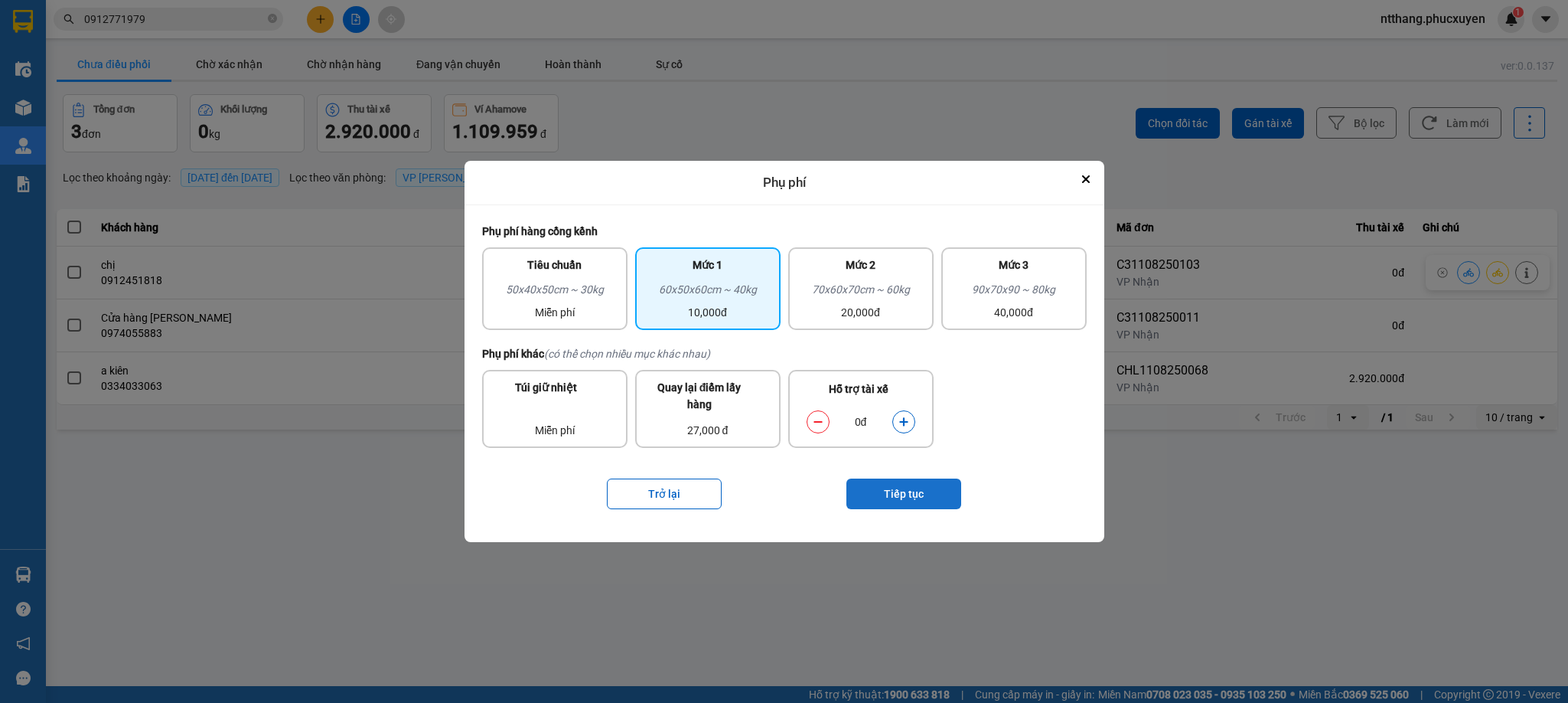
click at [888, 485] on button "Tiếp tục" at bounding box center [904, 494] width 114 height 31
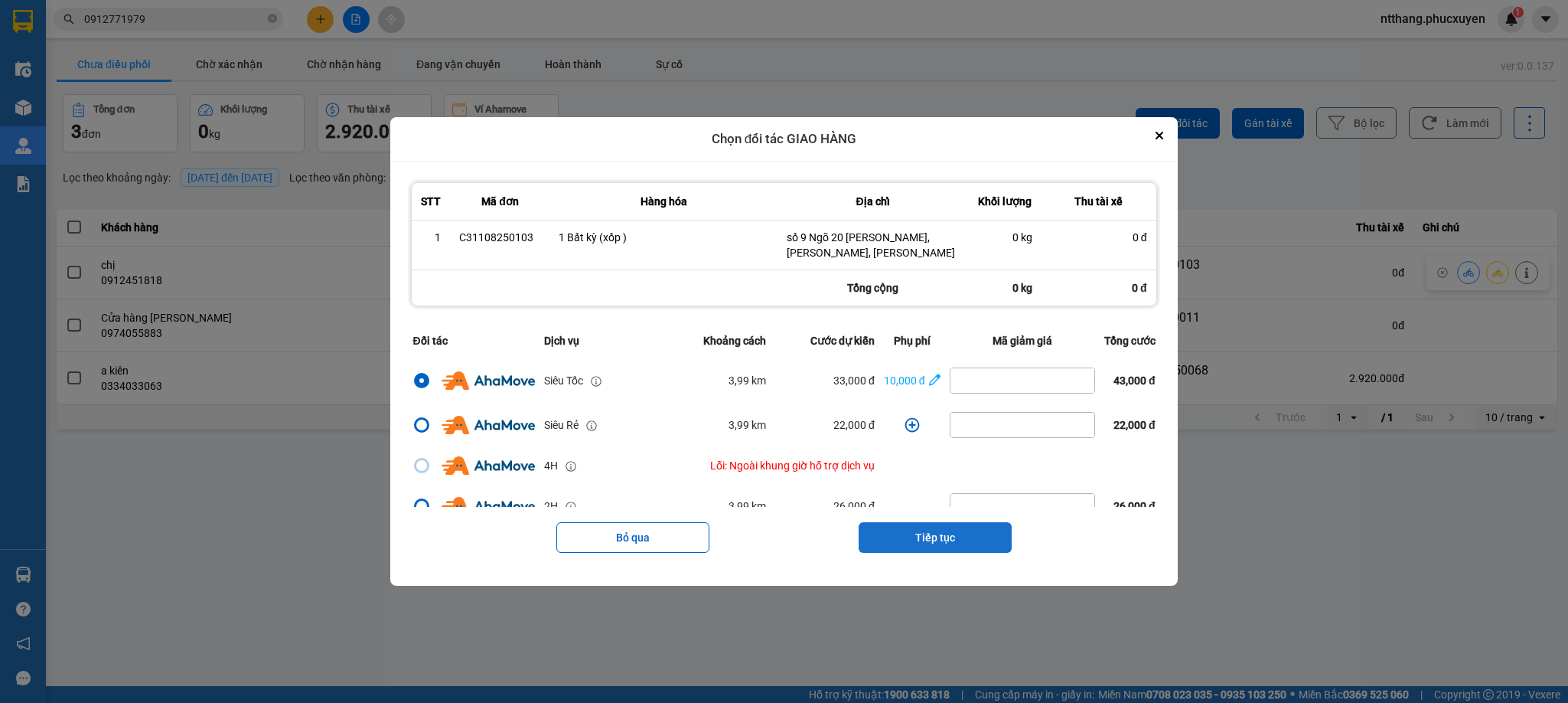
click at [933, 524] on button "Tiếp tục" at bounding box center [935, 538] width 153 height 31
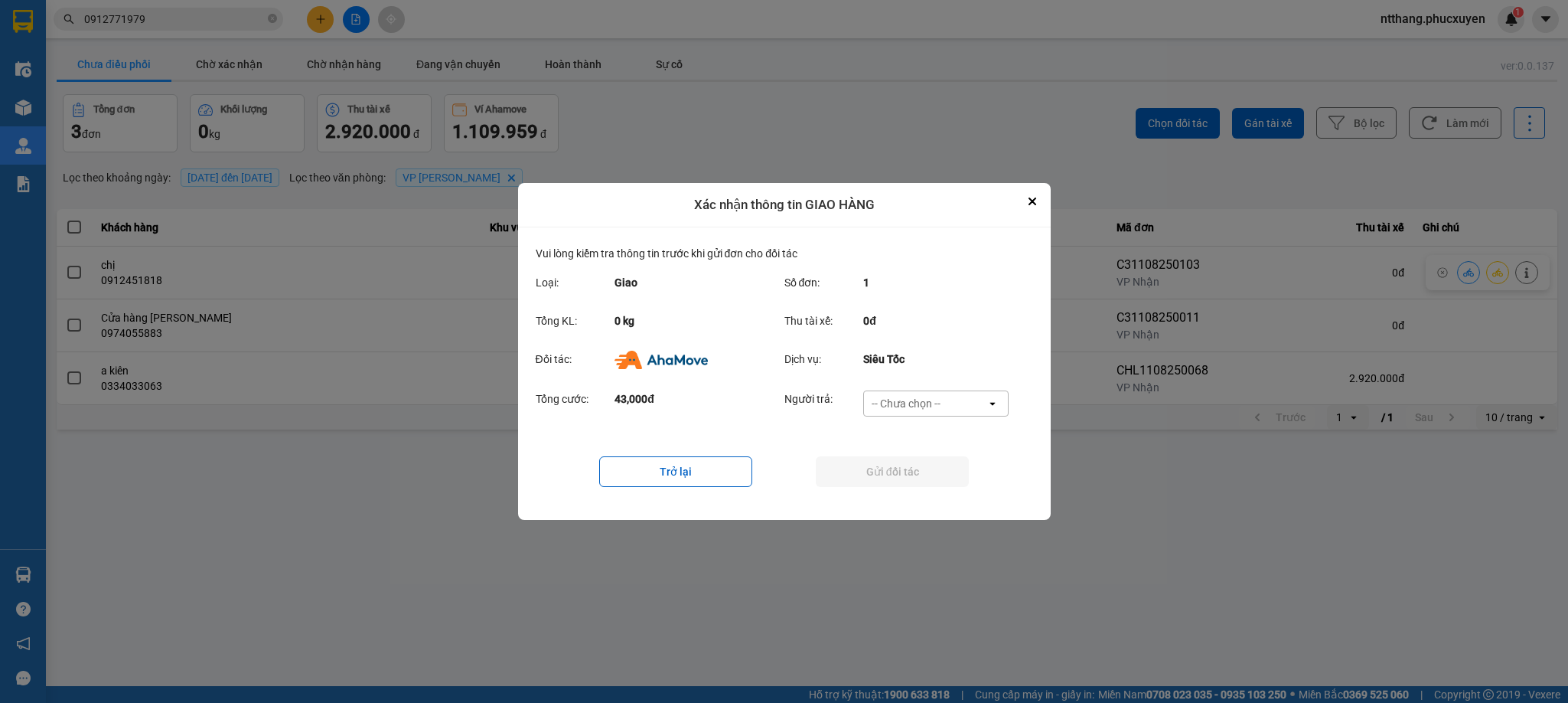
drag, startPoint x: 919, startPoint y: 402, endPoint x: 919, endPoint y: 415, distance: 13.0
click at [919, 403] on div "-- Chưa chọn --" at bounding box center [906, 404] width 69 height 15
click at [904, 487] on span "Ví Ahamove" at bounding box center [906, 492] width 62 height 15
click at [907, 465] on button "Gửi đối tác" at bounding box center [892, 471] width 153 height 31
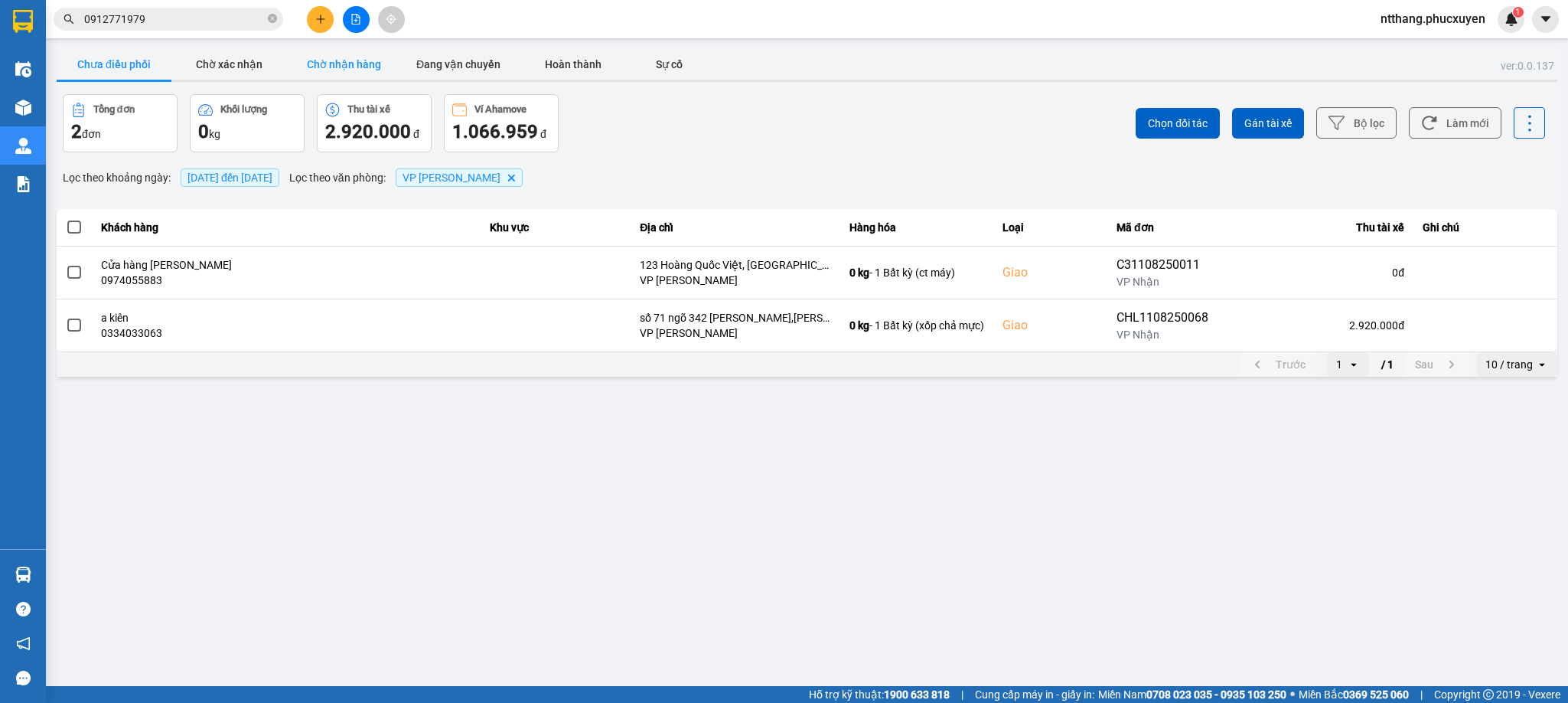
click at [352, 65] on button "Chờ nhận hàng" at bounding box center [343, 64] width 114 height 31
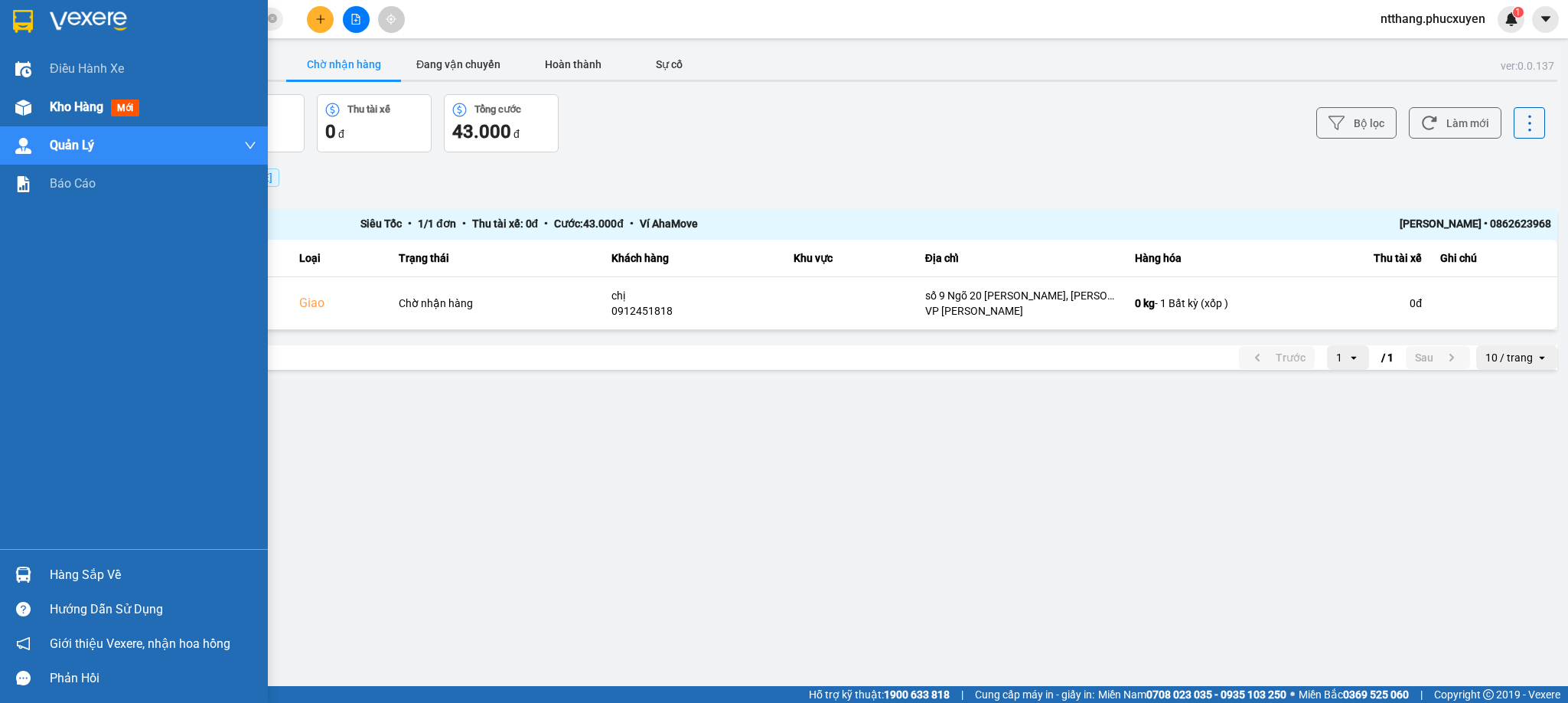
click at [21, 104] on img at bounding box center [23, 107] width 16 height 16
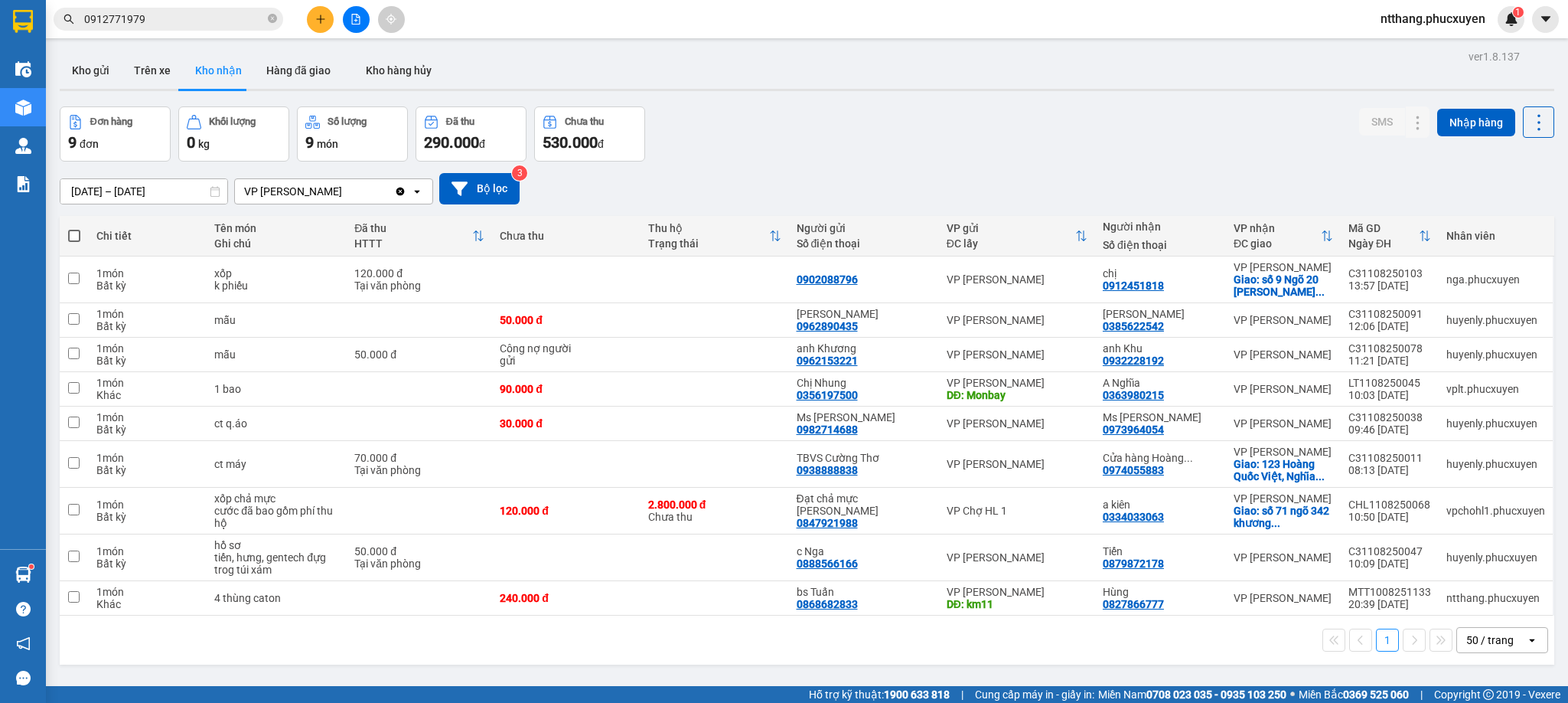
click at [326, 24] on button at bounding box center [320, 20] width 27 height 27
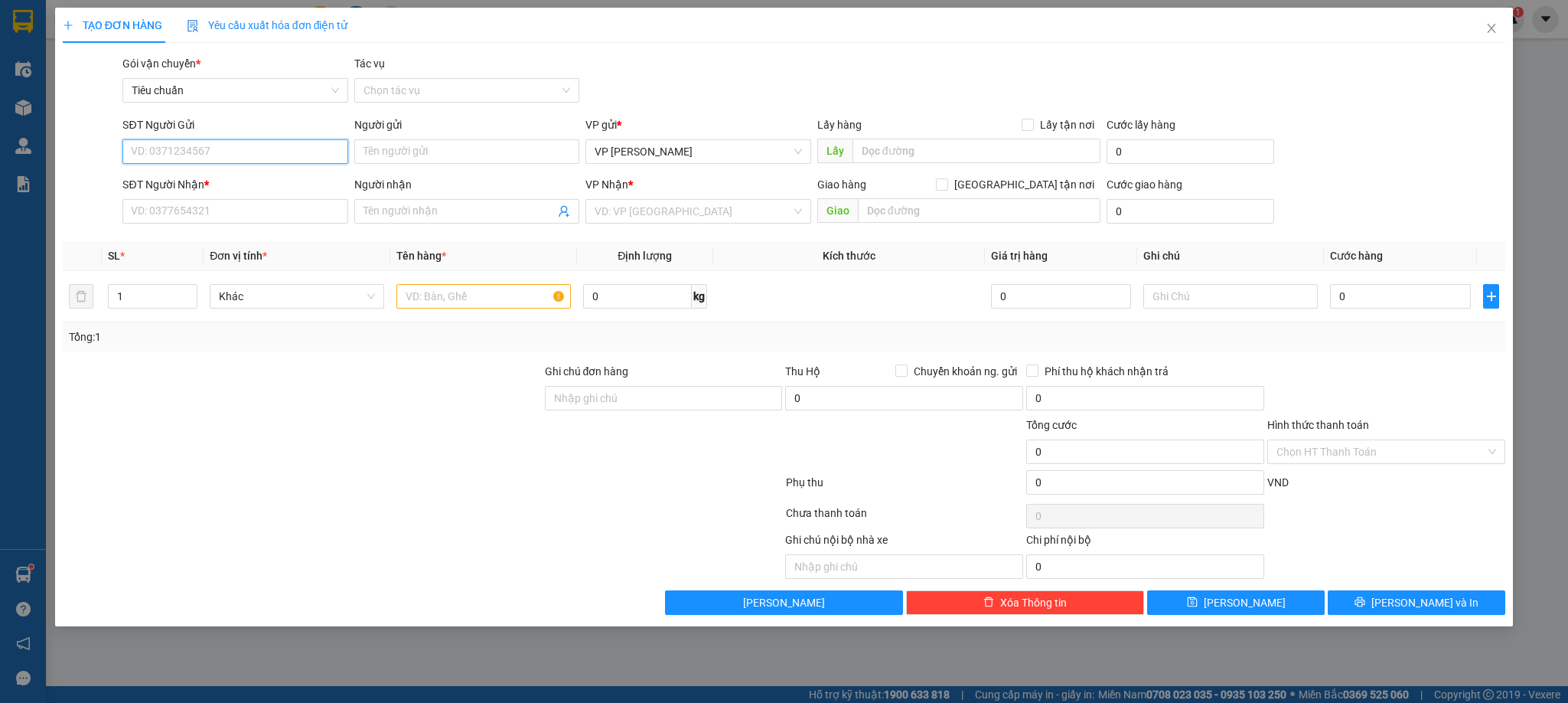
click at [209, 156] on input "SĐT Người Gửi" at bounding box center [234, 151] width 225 height 25
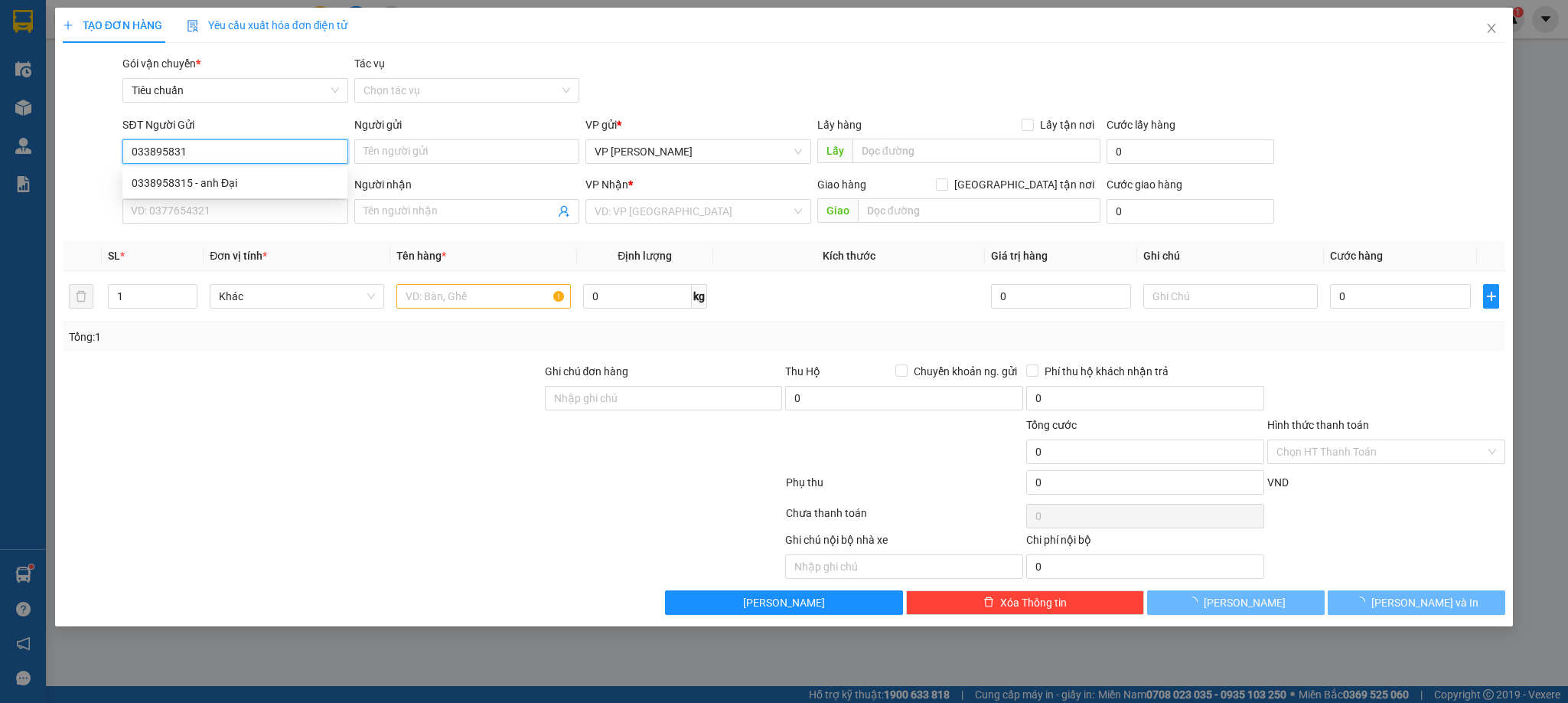
type input "0338958315"
click at [186, 179] on div "0338958315 - anh Đại" at bounding box center [235, 183] width 207 height 17
type input "anh Đại"
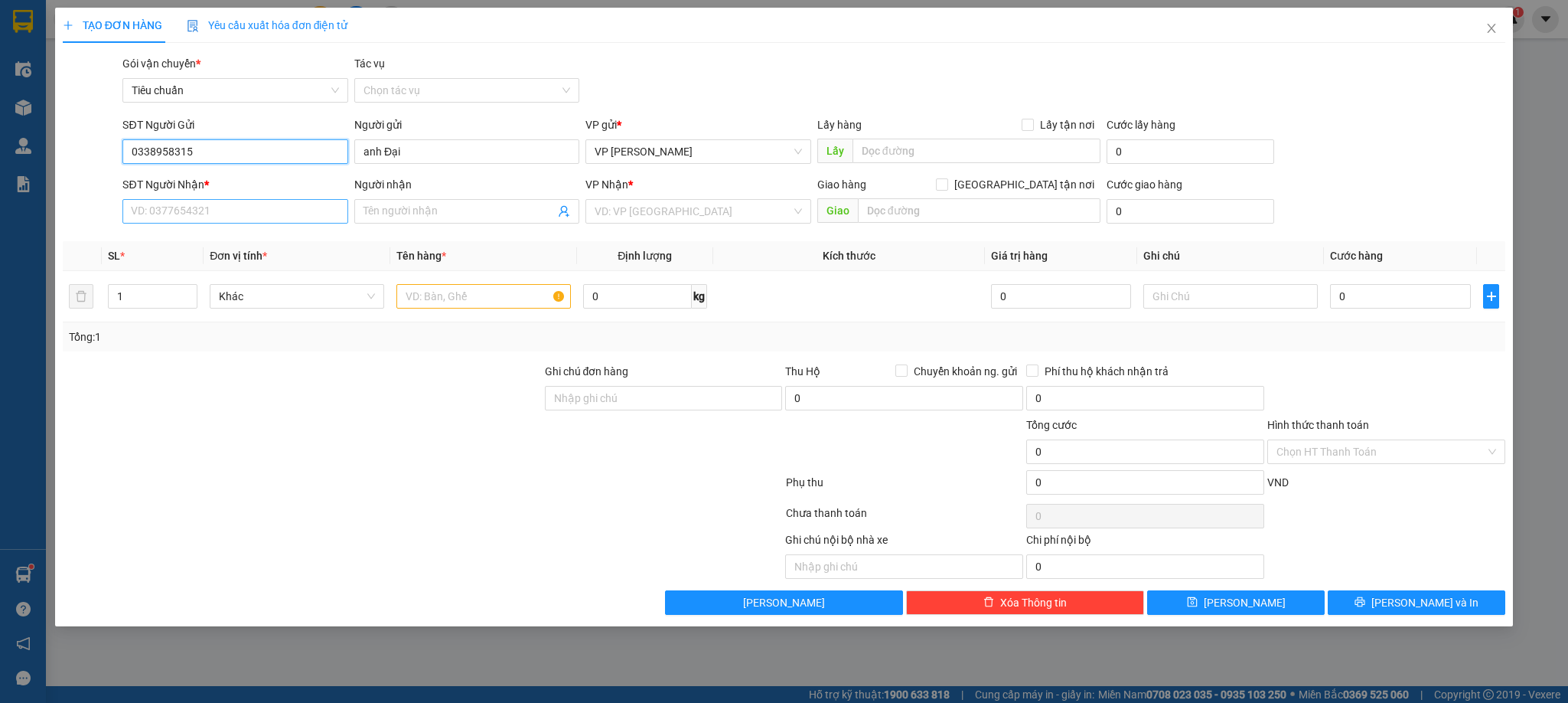
type input "0338958315"
drag, startPoint x: 204, startPoint y: 211, endPoint x: 193, endPoint y: 204, distance: 13.0
click at [204, 212] on input "SĐT Người Nhận *" at bounding box center [234, 211] width 225 height 25
type input "0396283201"
click at [400, 214] on input "Người nhận" at bounding box center [459, 211] width 192 height 17
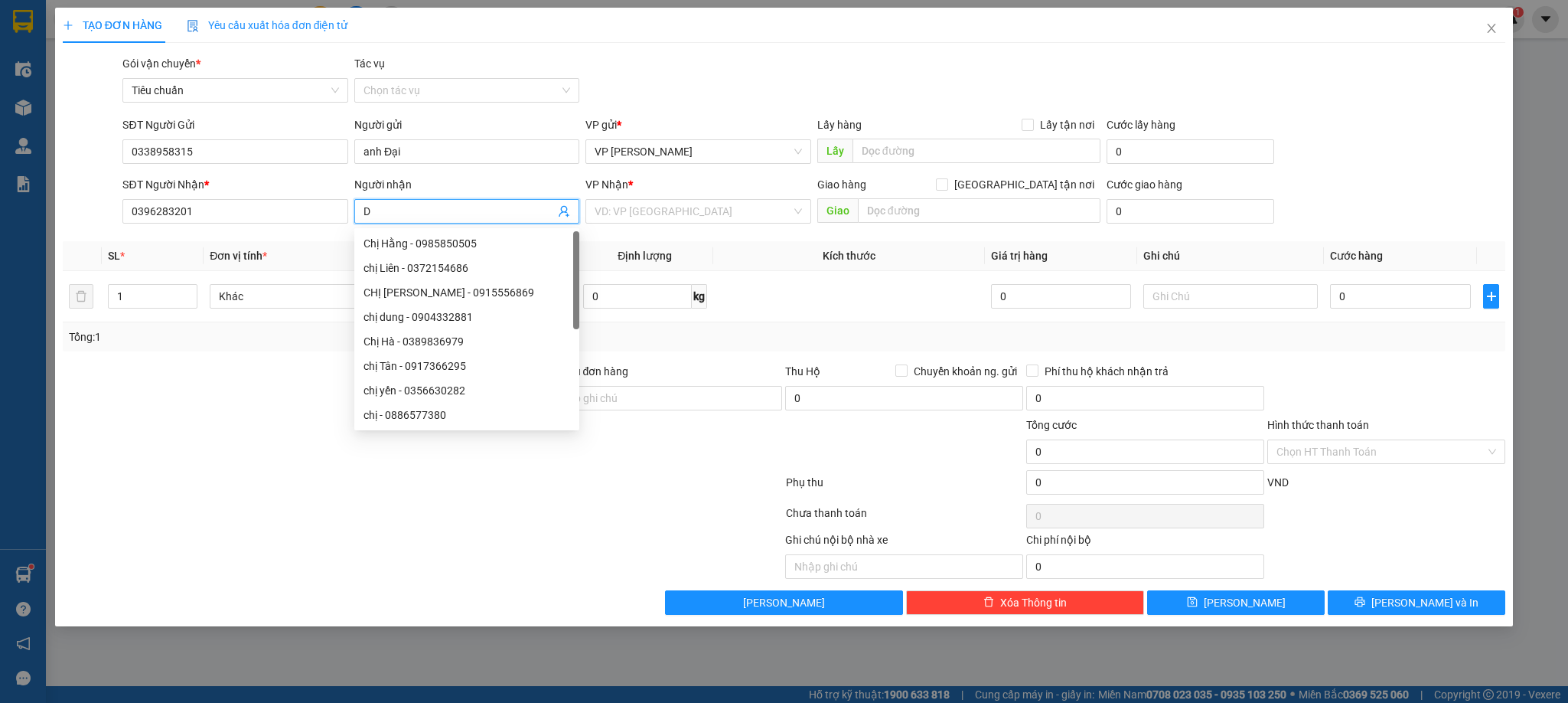
type input "D"
type input "Đạt"
click at [648, 207] on input "search" at bounding box center [692, 211] width 196 height 23
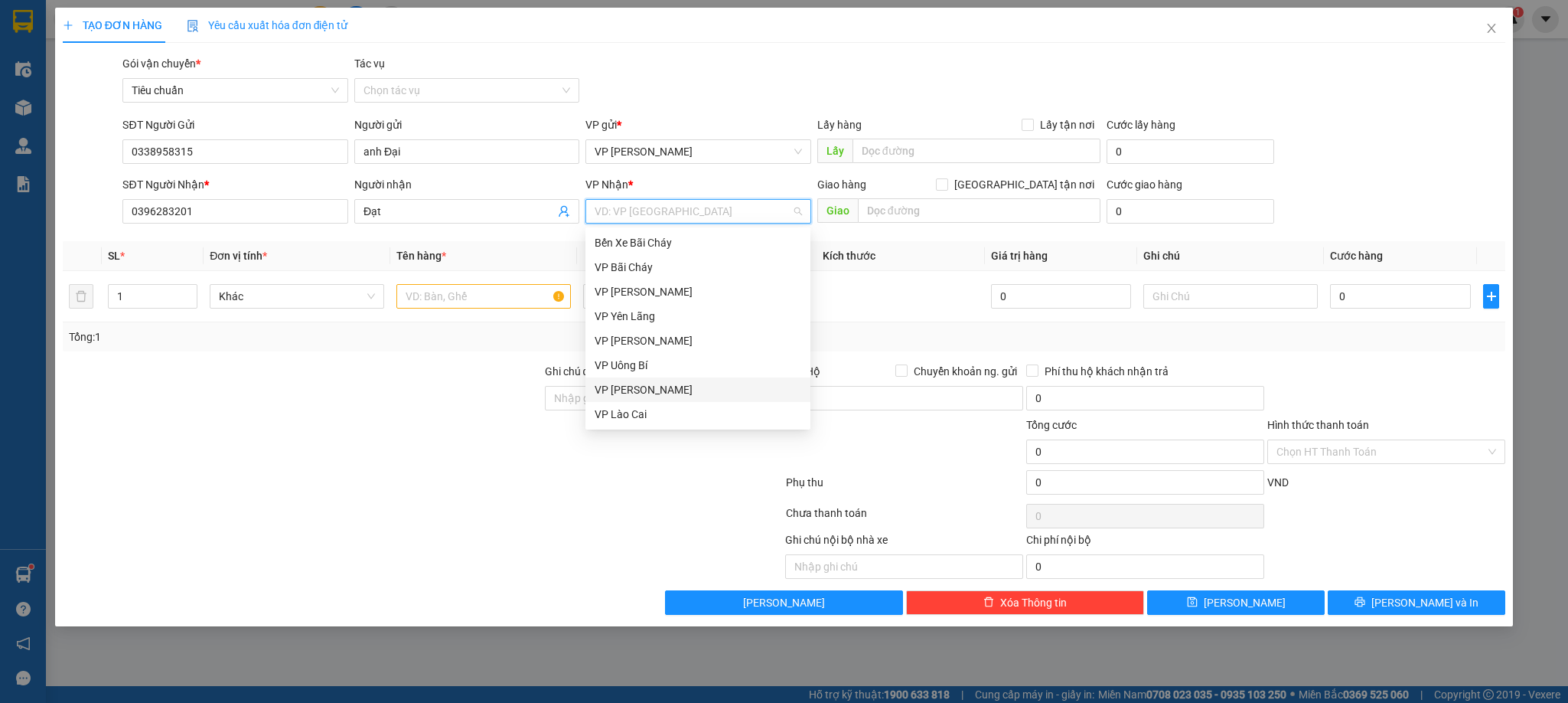
drag, startPoint x: 619, startPoint y: 389, endPoint x: 556, endPoint y: 352, distance: 73.1
click at [619, 389] on div "VP [PERSON_NAME]" at bounding box center [698, 390] width 207 height 17
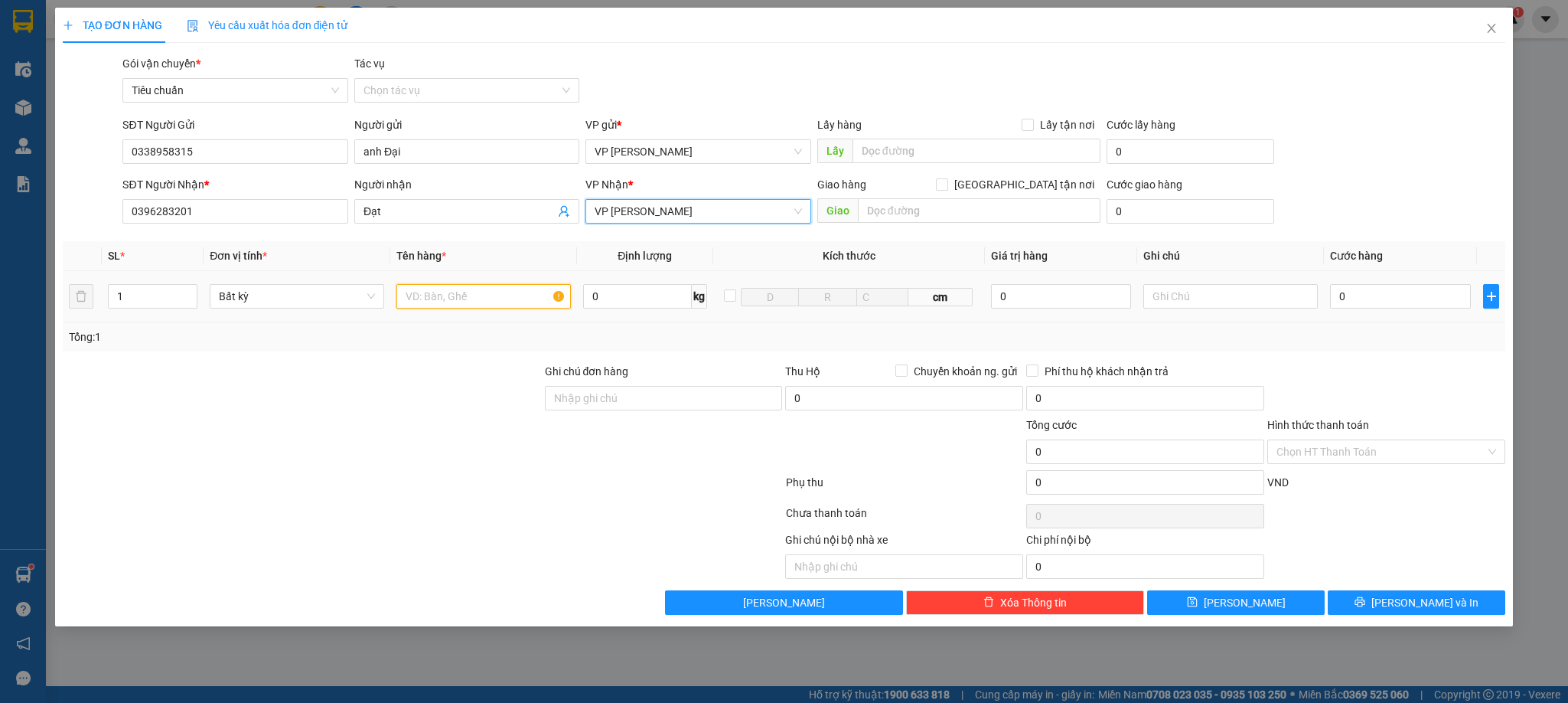
click at [476, 296] on input "text" at bounding box center [484, 296] width 175 height 25
type input "1"
click at [1001, 216] on input "text" at bounding box center [979, 210] width 242 height 25
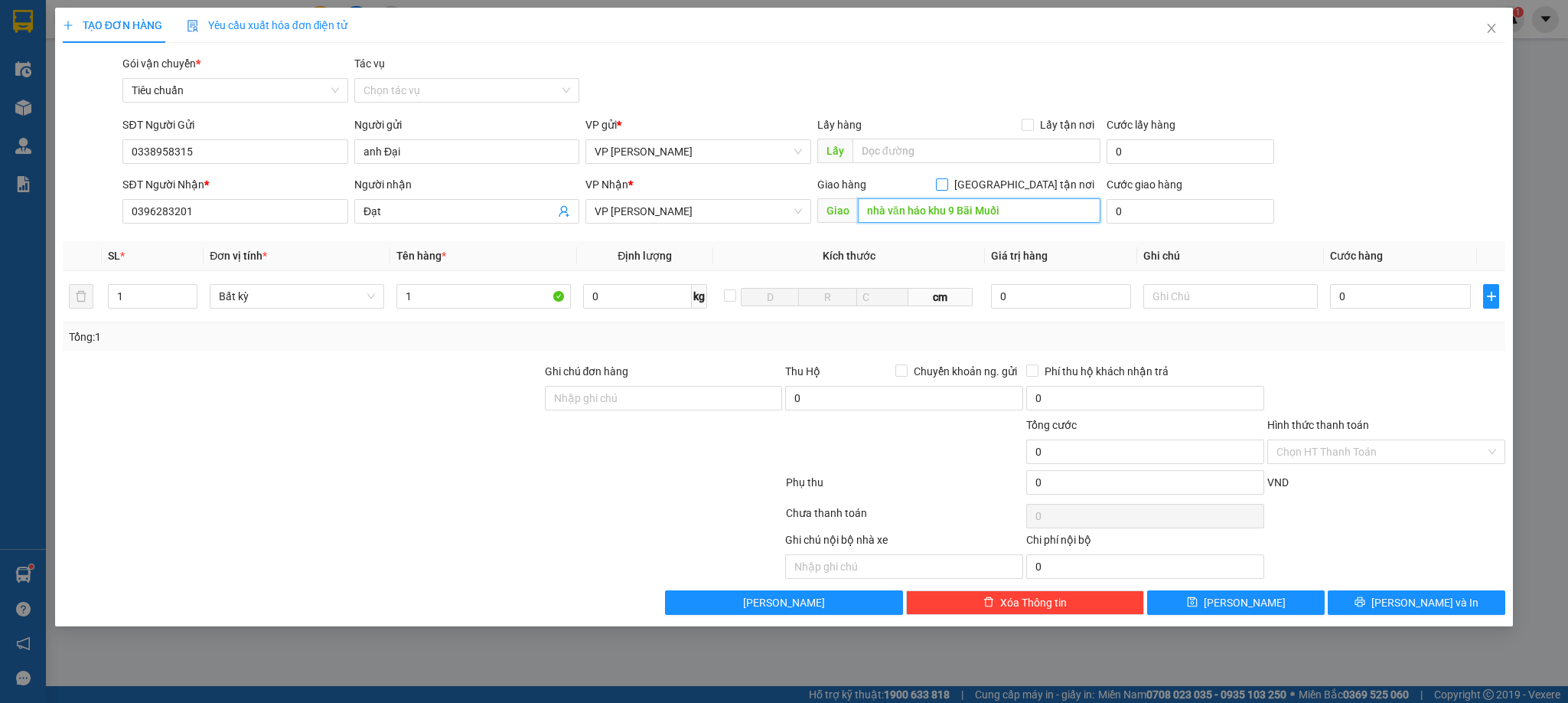
type input "nhà văn háo khu 9 Bãi Muối"
click at [947, 180] on input "[GEOGRAPHIC_DATA] tận nơi" at bounding box center [941, 183] width 11 height 11
checkbox input "true"
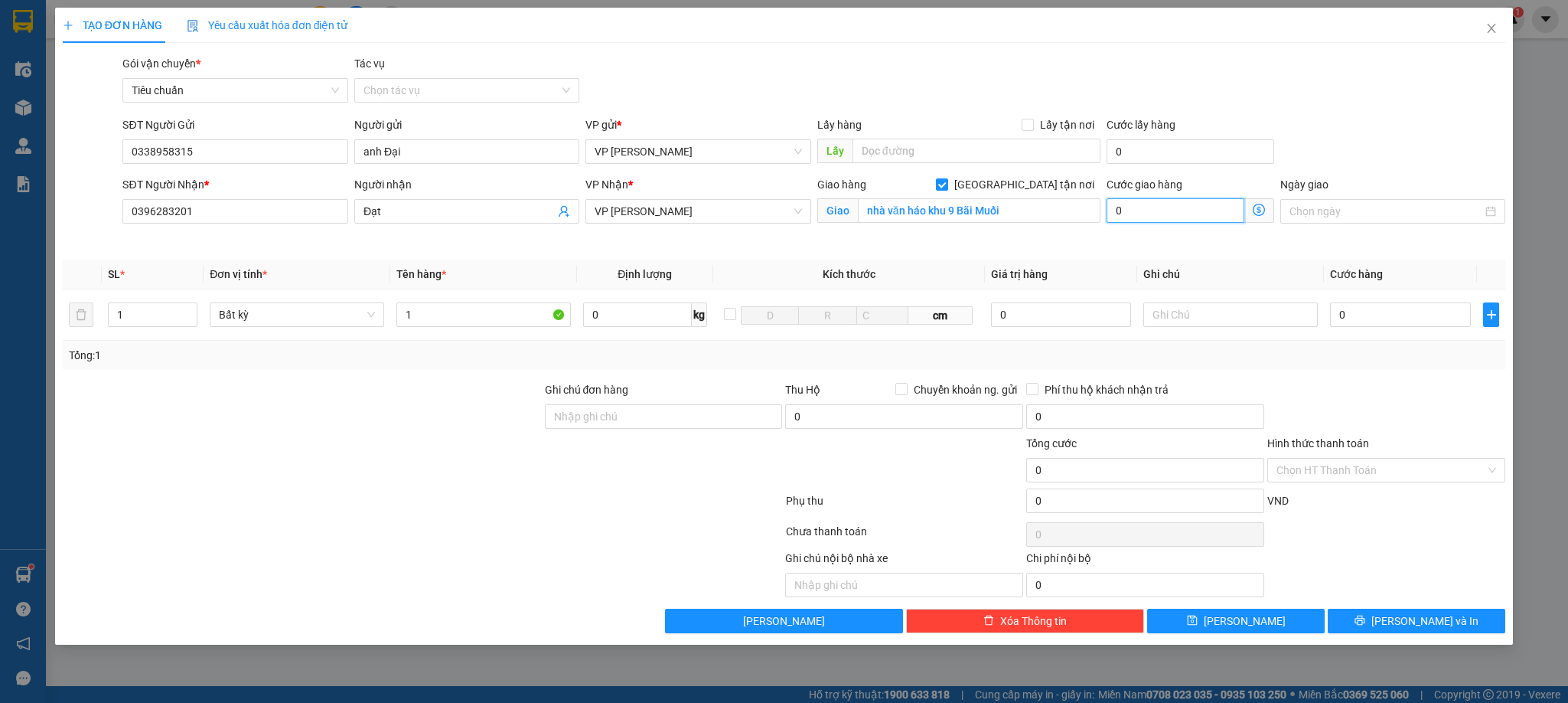
click at [1170, 209] on input "0" at bounding box center [1176, 210] width 138 height 25
type input "4"
type input "40"
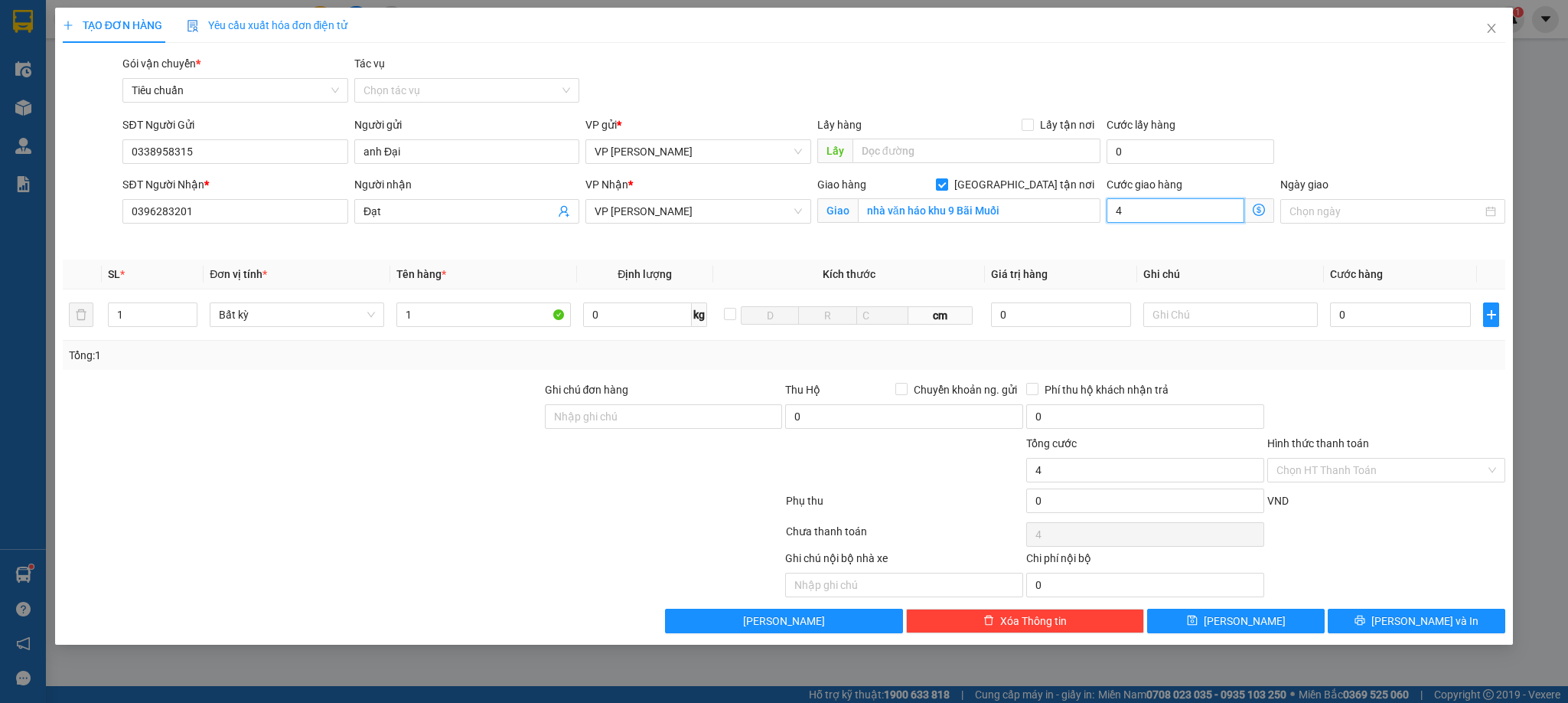
type input "40"
click at [1170, 209] on input "40" at bounding box center [1176, 210] width 138 height 25
type input "5"
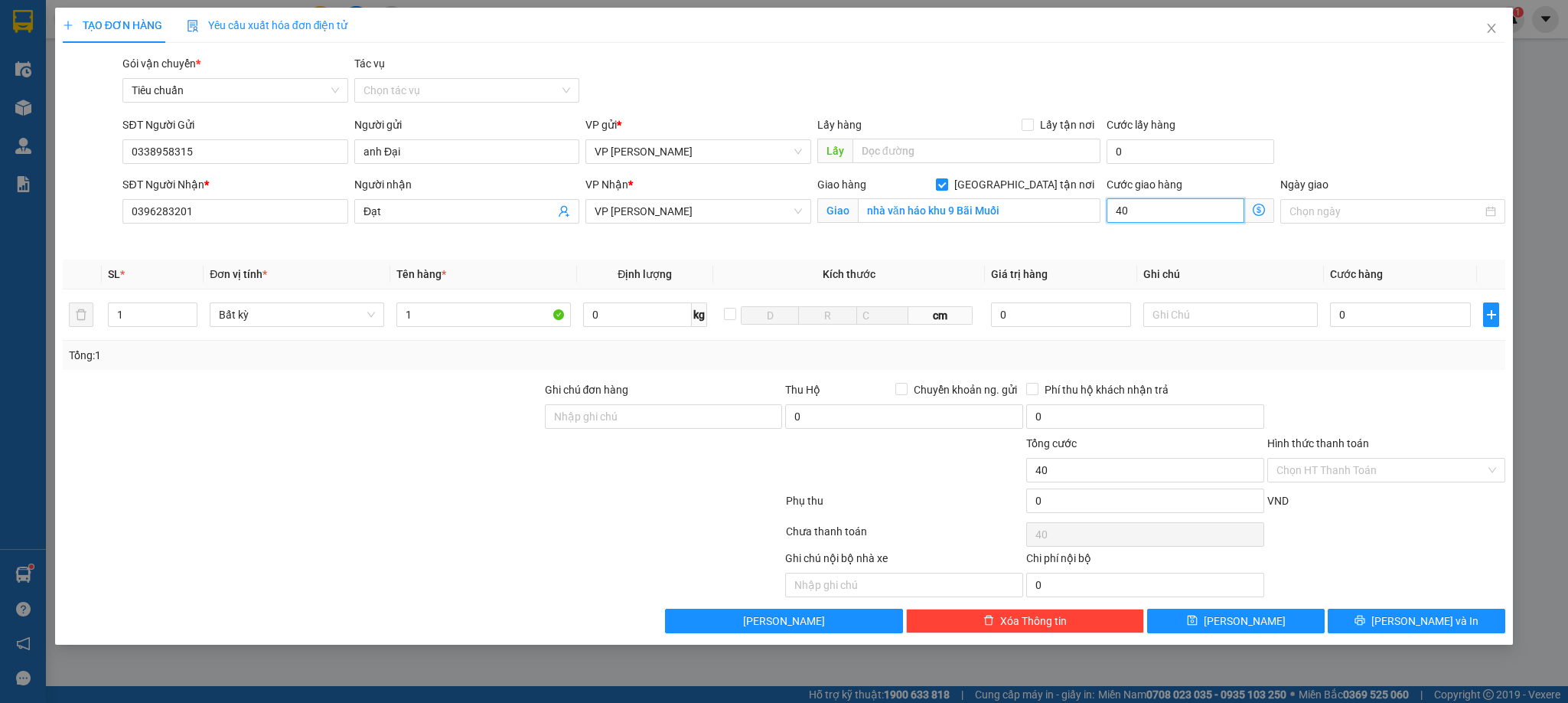
type input "5"
type input "50"
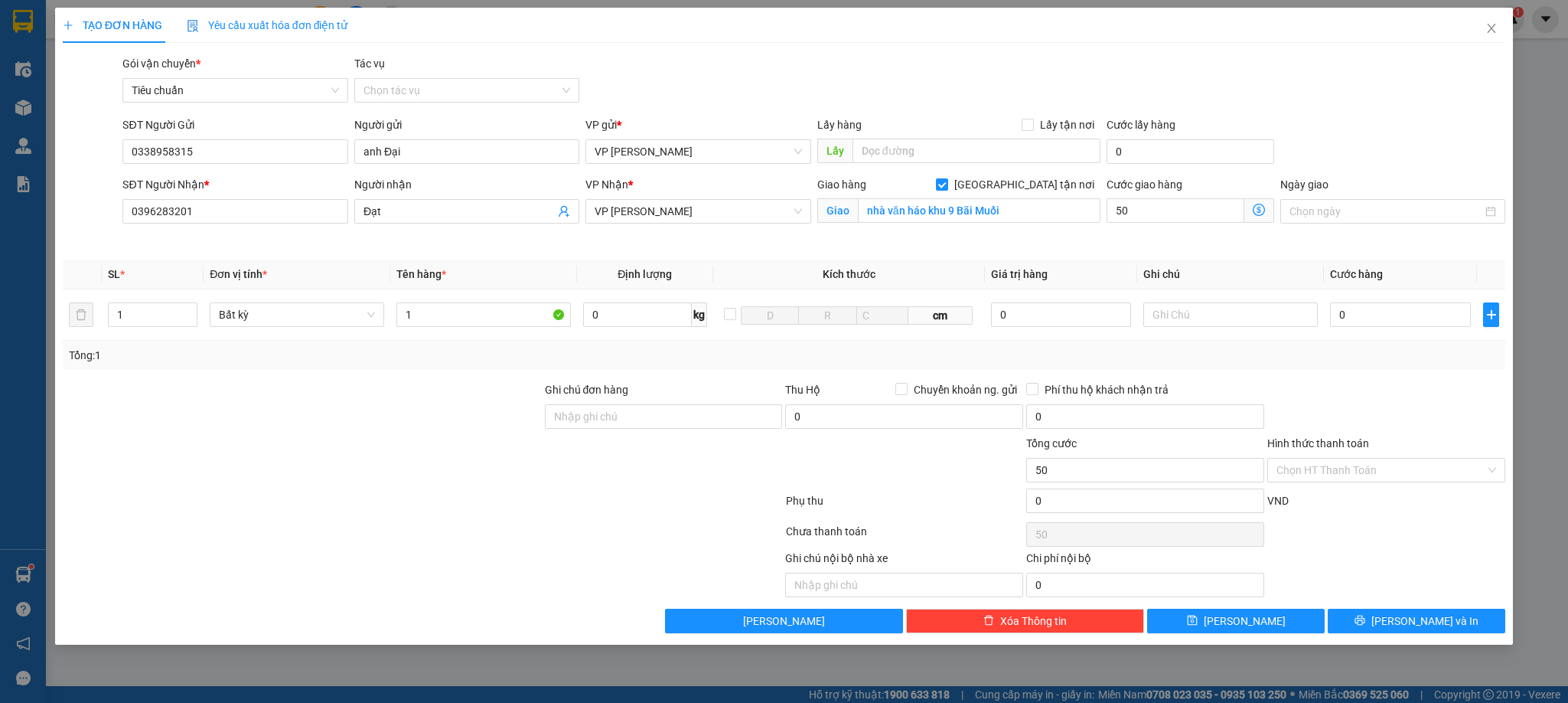
type input "50.000"
click at [1220, 85] on div "Gói vận chuyển * Tiêu chuẩn Tác vụ Chọn tác vụ" at bounding box center [814, 81] width 1389 height 53
click at [453, 329] on div "1" at bounding box center [484, 315] width 175 height 31
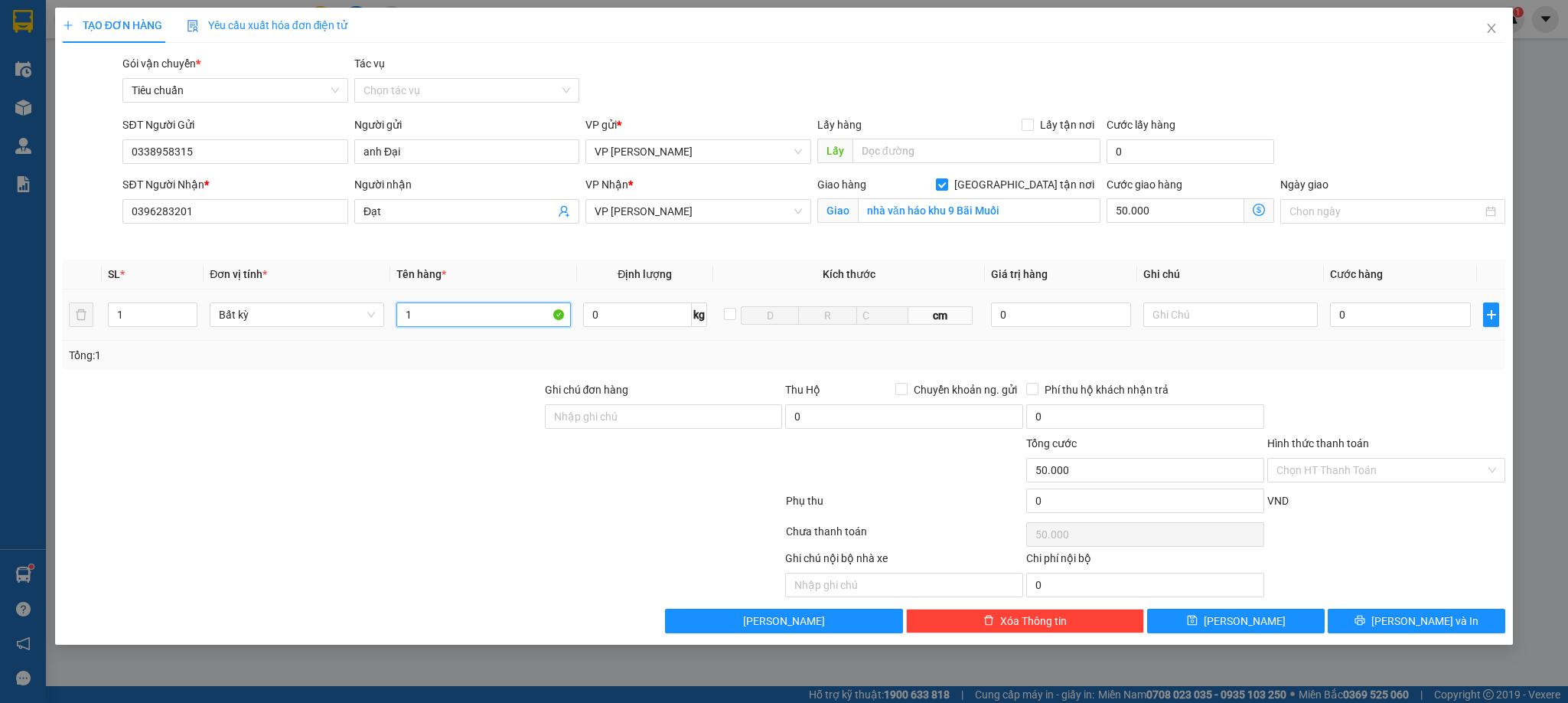
click at [457, 313] on input "1" at bounding box center [484, 315] width 175 height 25
type input "1 caton tb điện tử"
click at [1237, 318] on input "text" at bounding box center [1231, 315] width 175 height 25
type input "s"
type input "h"
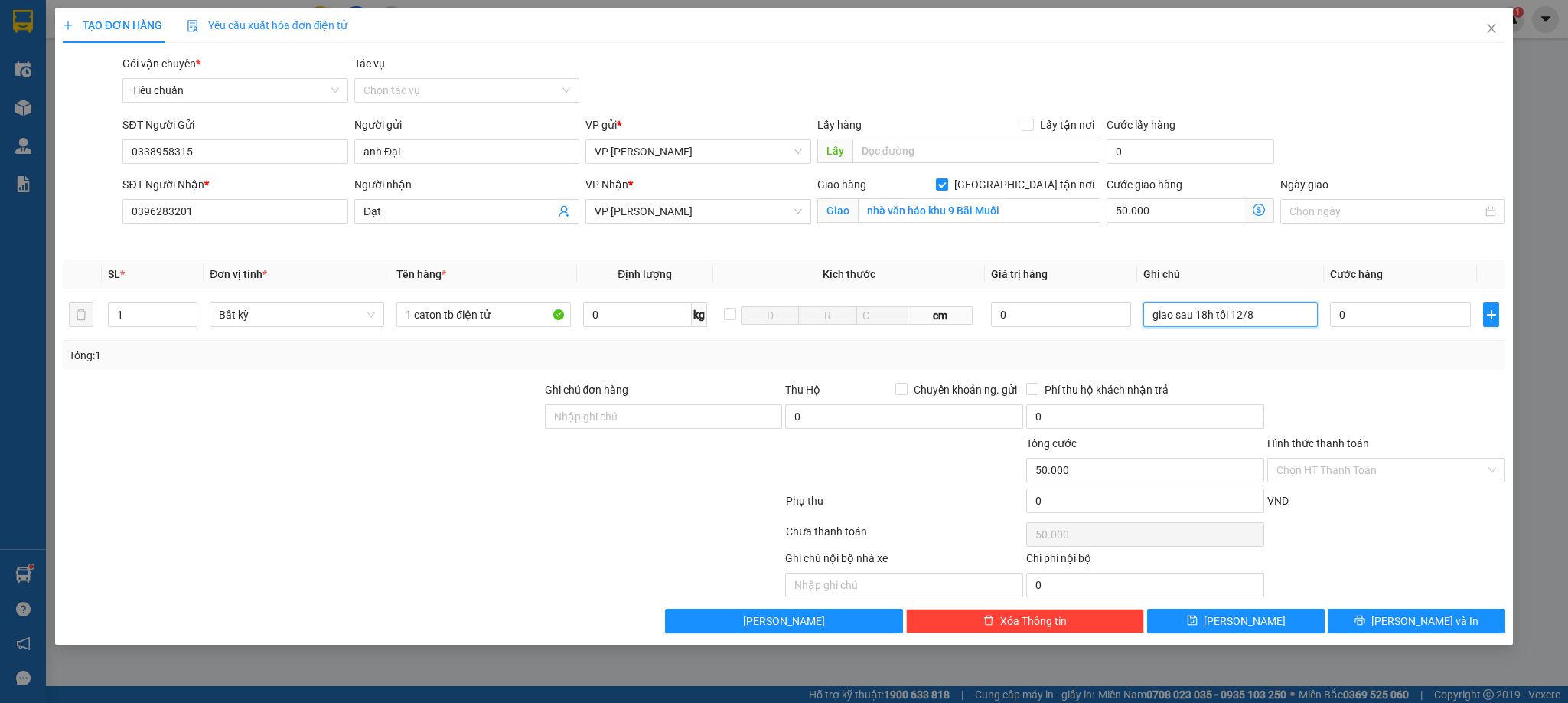
type input "giao sau 18h tối 12/8"
drag, startPoint x: 1429, startPoint y: 388, endPoint x: 1426, endPoint y: 359, distance: 29.2
click at [1431, 388] on div at bounding box center [1387, 408] width 241 height 53
click at [1417, 299] on td "0" at bounding box center [1400, 315] width 153 height 52
click at [1420, 312] on input "0" at bounding box center [1401, 315] width 141 height 25
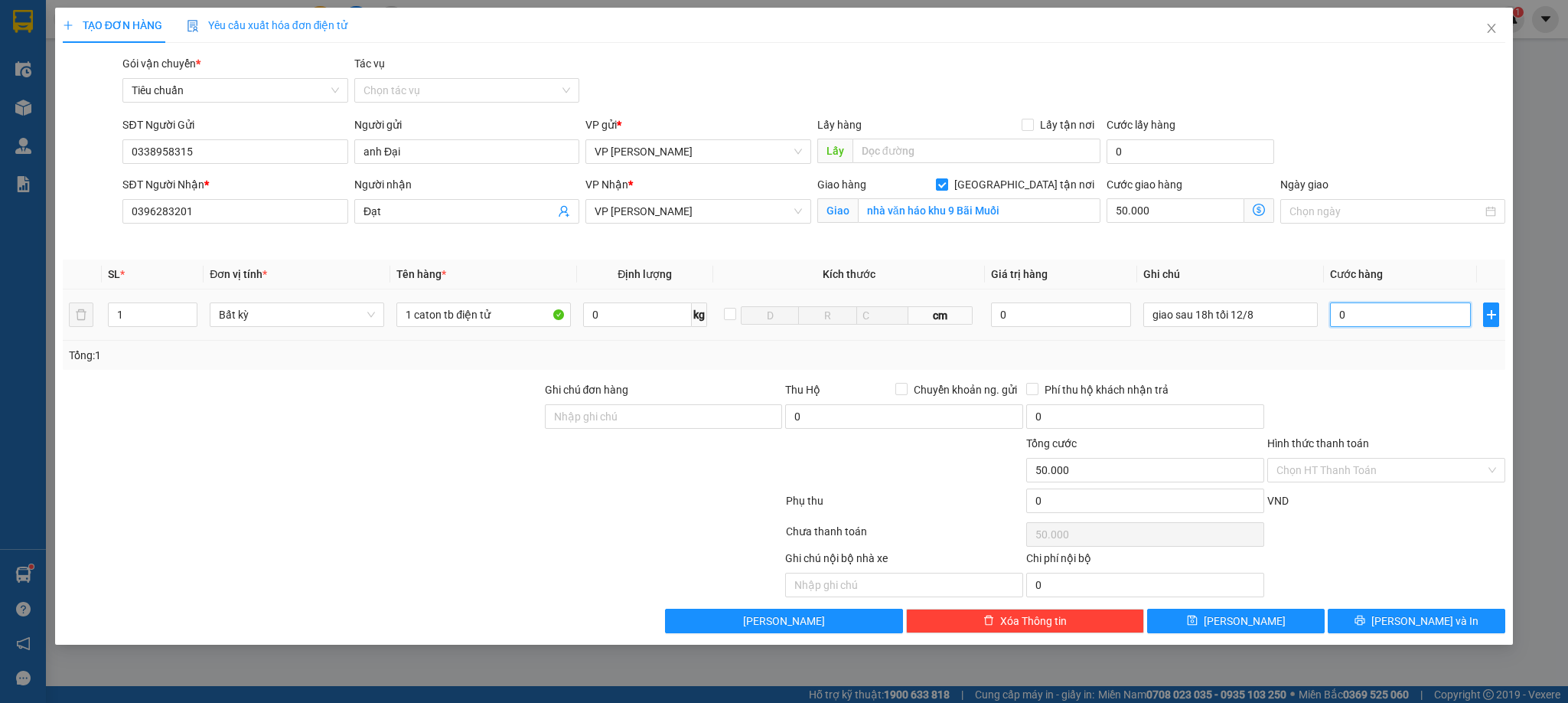
type input "5"
type input "50.005"
type input "0"
type input "50.000"
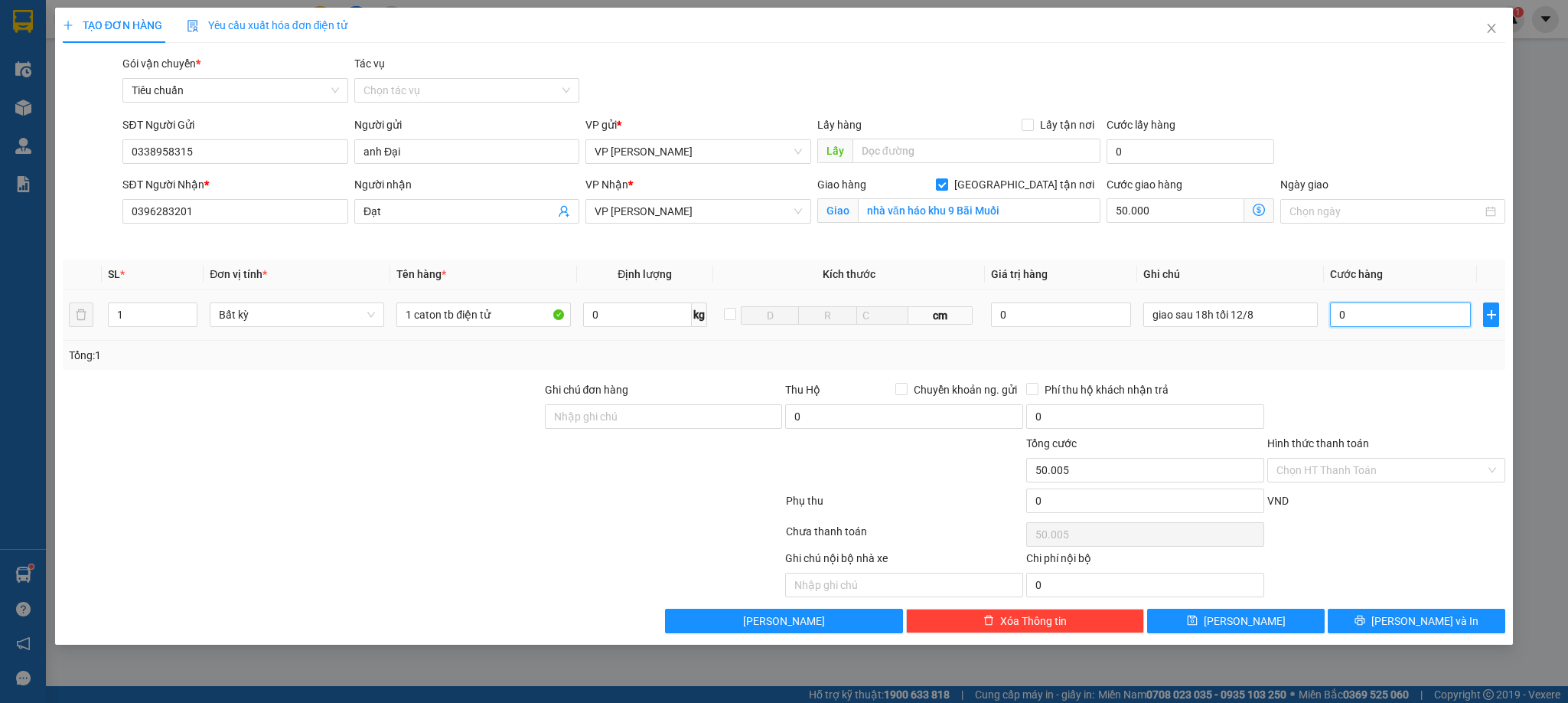
type input "50.000"
type input "06"
type input "50.006"
type input "060"
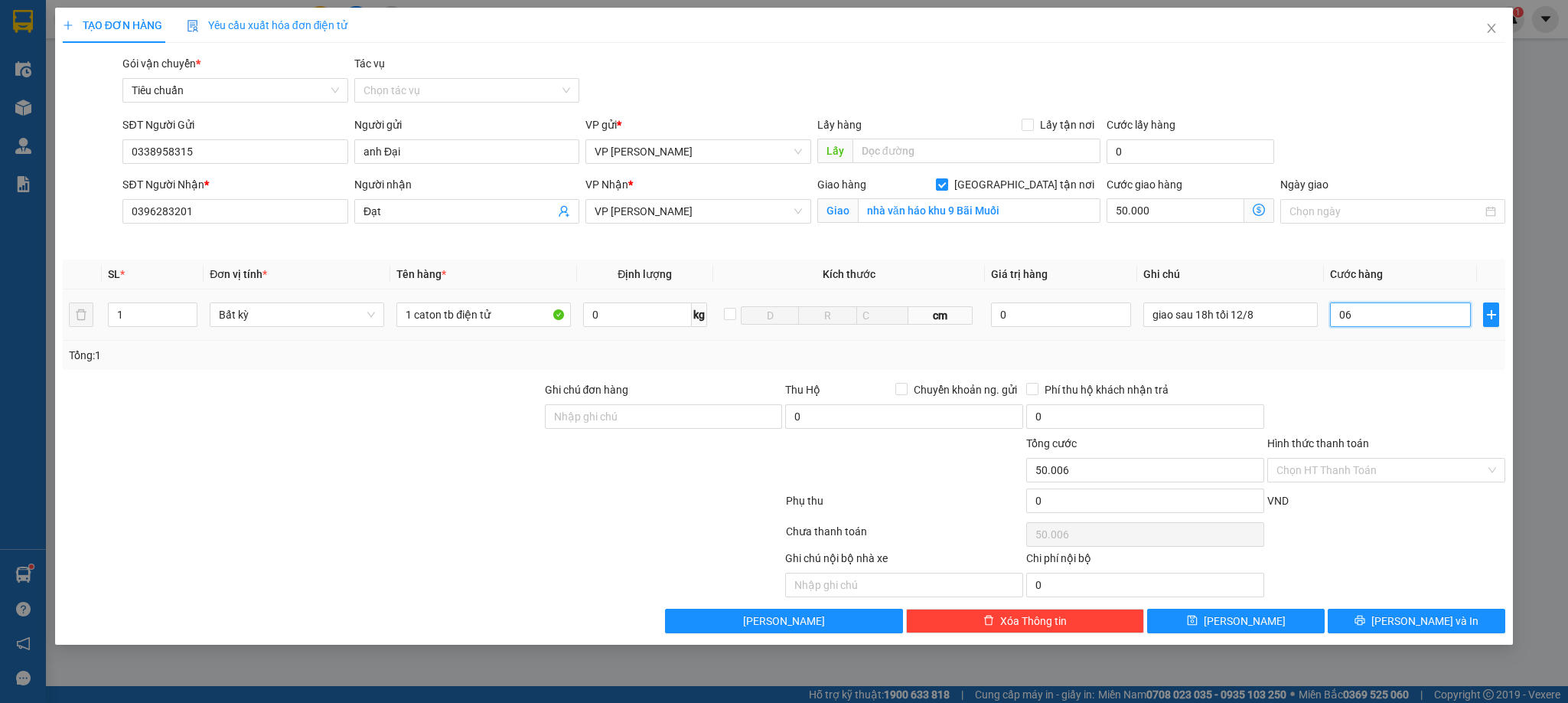
type input "50.060"
type input "60.000"
type input "110.000"
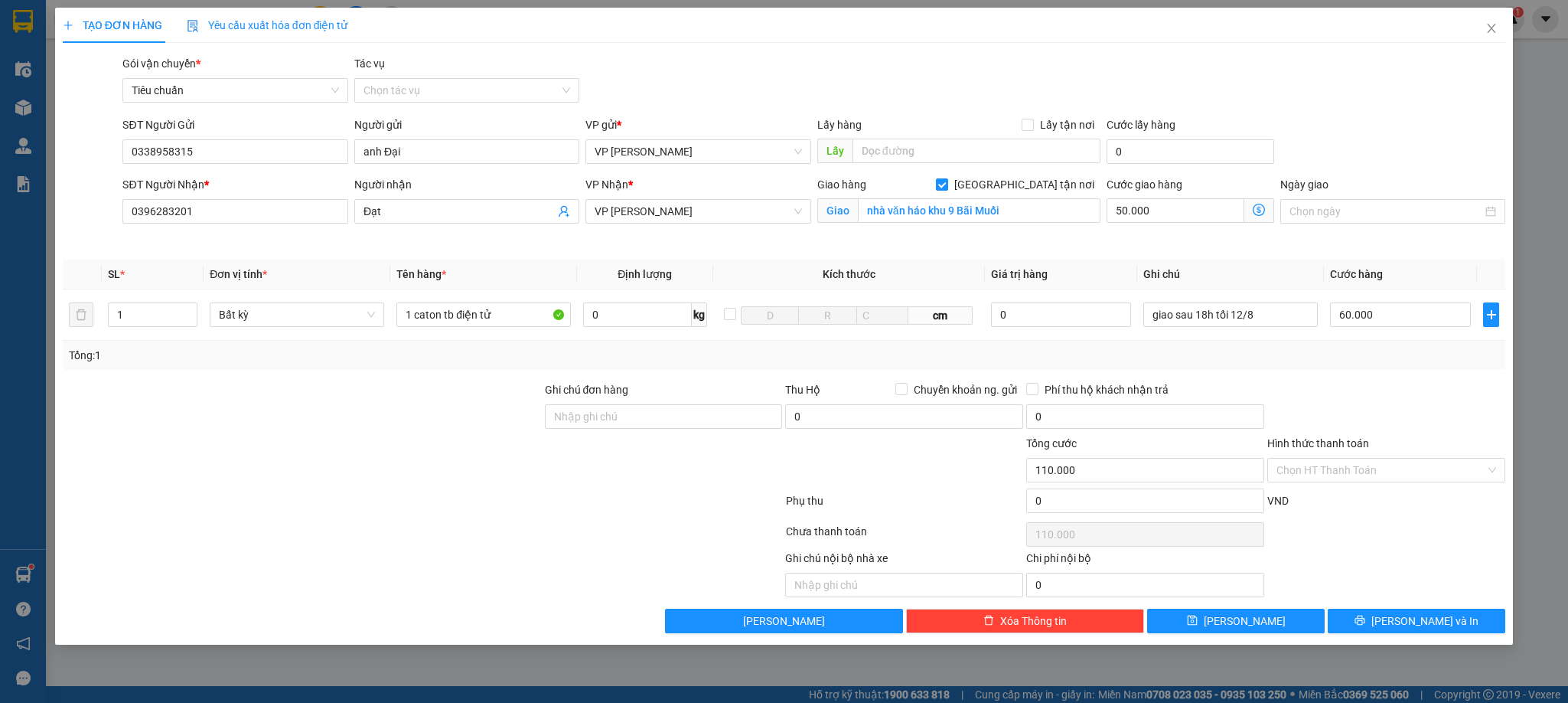
click at [1420, 383] on div at bounding box center [1387, 408] width 241 height 53
click at [1419, 367] on div "Tổng: 1" at bounding box center [784, 355] width 1443 height 29
click at [1408, 611] on div "Transit Pickup Surcharge Ids Transit Deliver Surcharge Ids Transit Deliver Surc…" at bounding box center [784, 344] width 1443 height 578
click at [1413, 628] on span "[PERSON_NAME] và In" at bounding box center [1425, 621] width 107 height 17
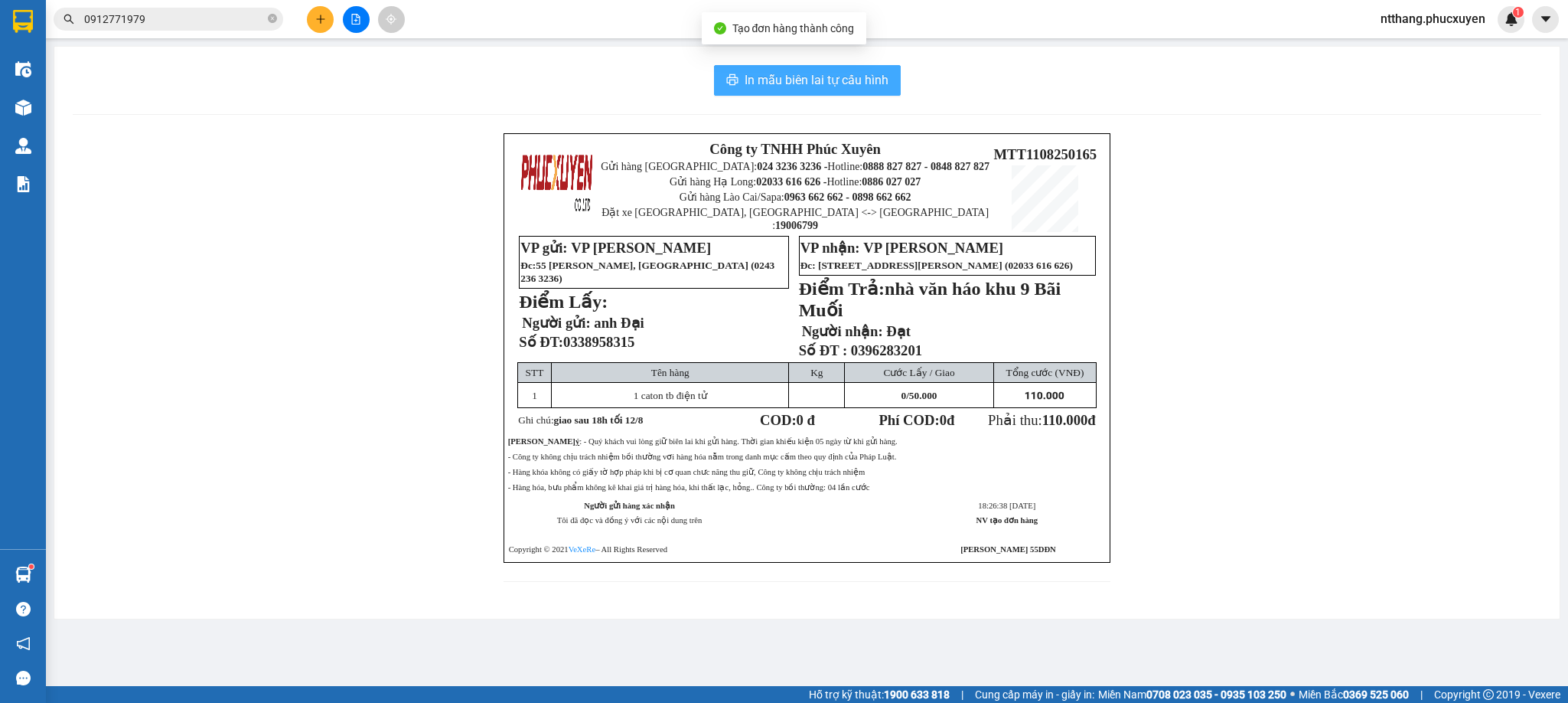
click at [813, 83] on span "In mẫu biên lai tự cấu hình" at bounding box center [817, 80] width 144 height 20
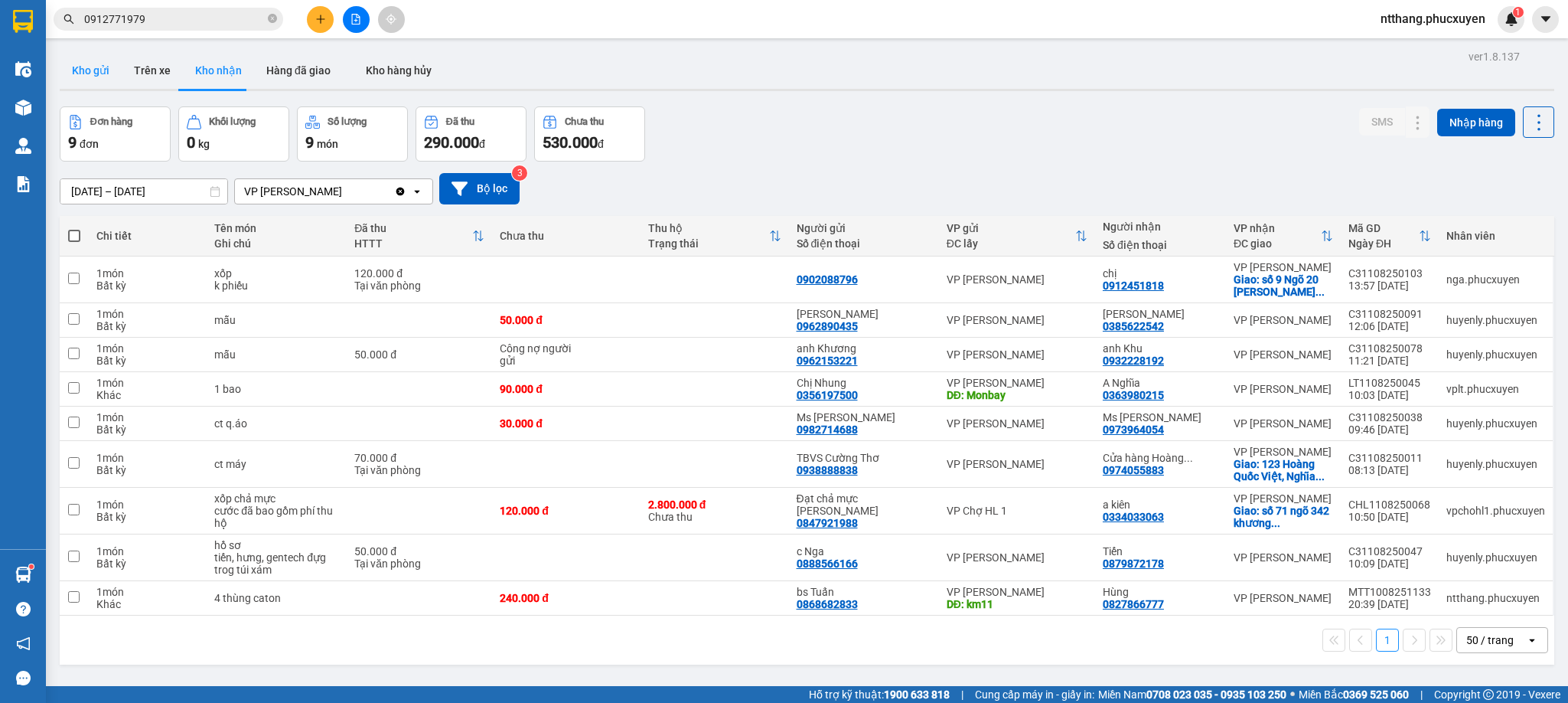
click at [106, 67] on button "Kho gửi" at bounding box center [90, 70] width 62 height 36
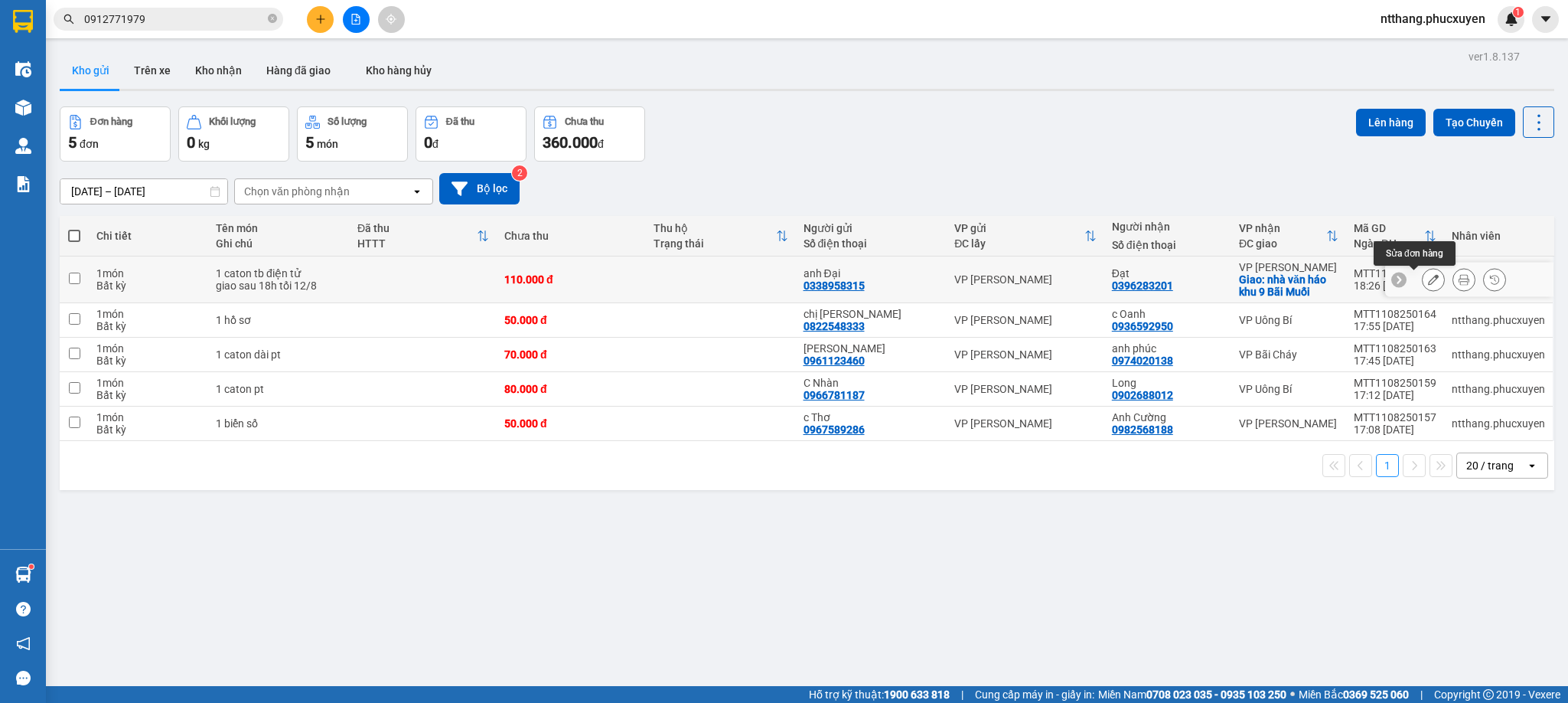
click at [1428, 279] on icon at bounding box center [1433, 279] width 11 height 11
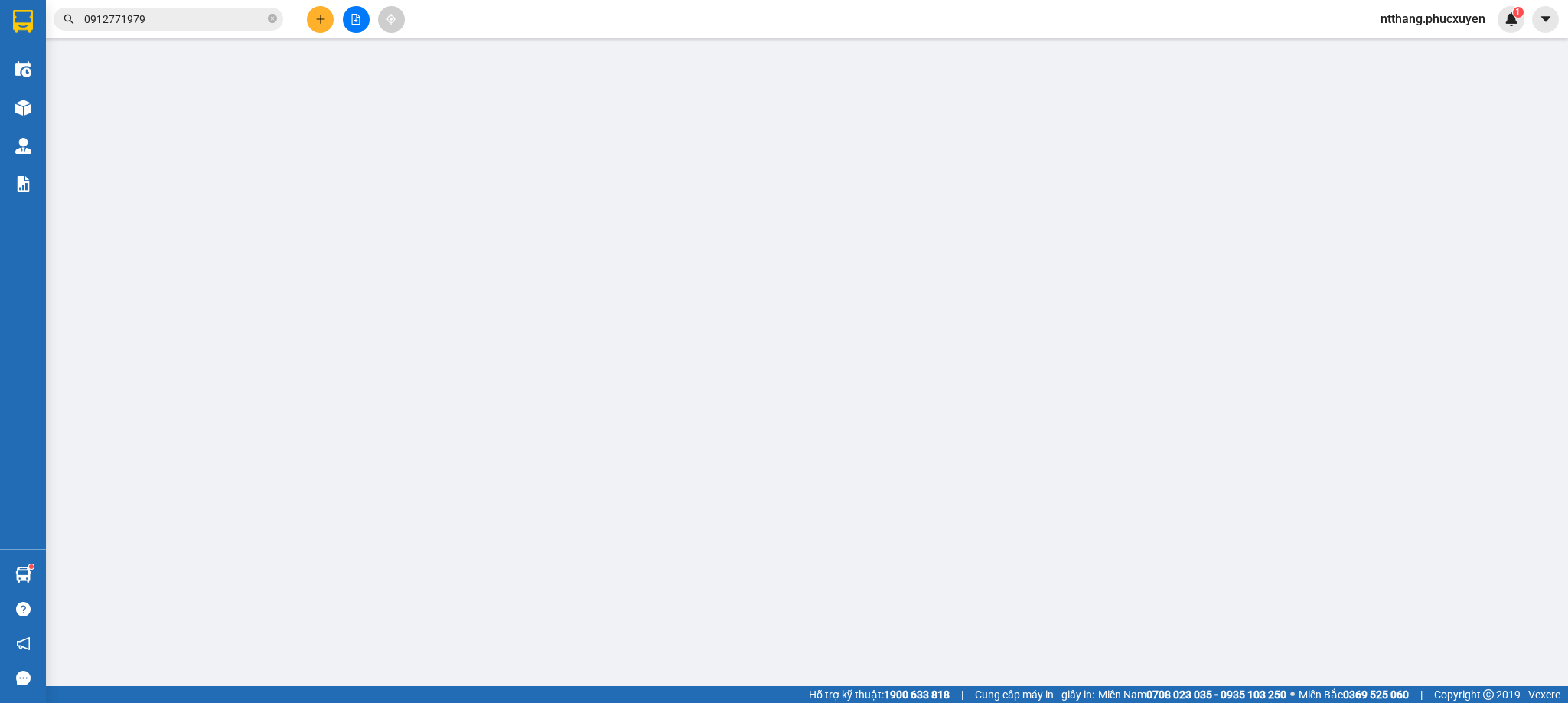
type input "0338958315"
type input "anh Đại"
type input "0396283201"
type input "Đạt"
checkbox input "true"
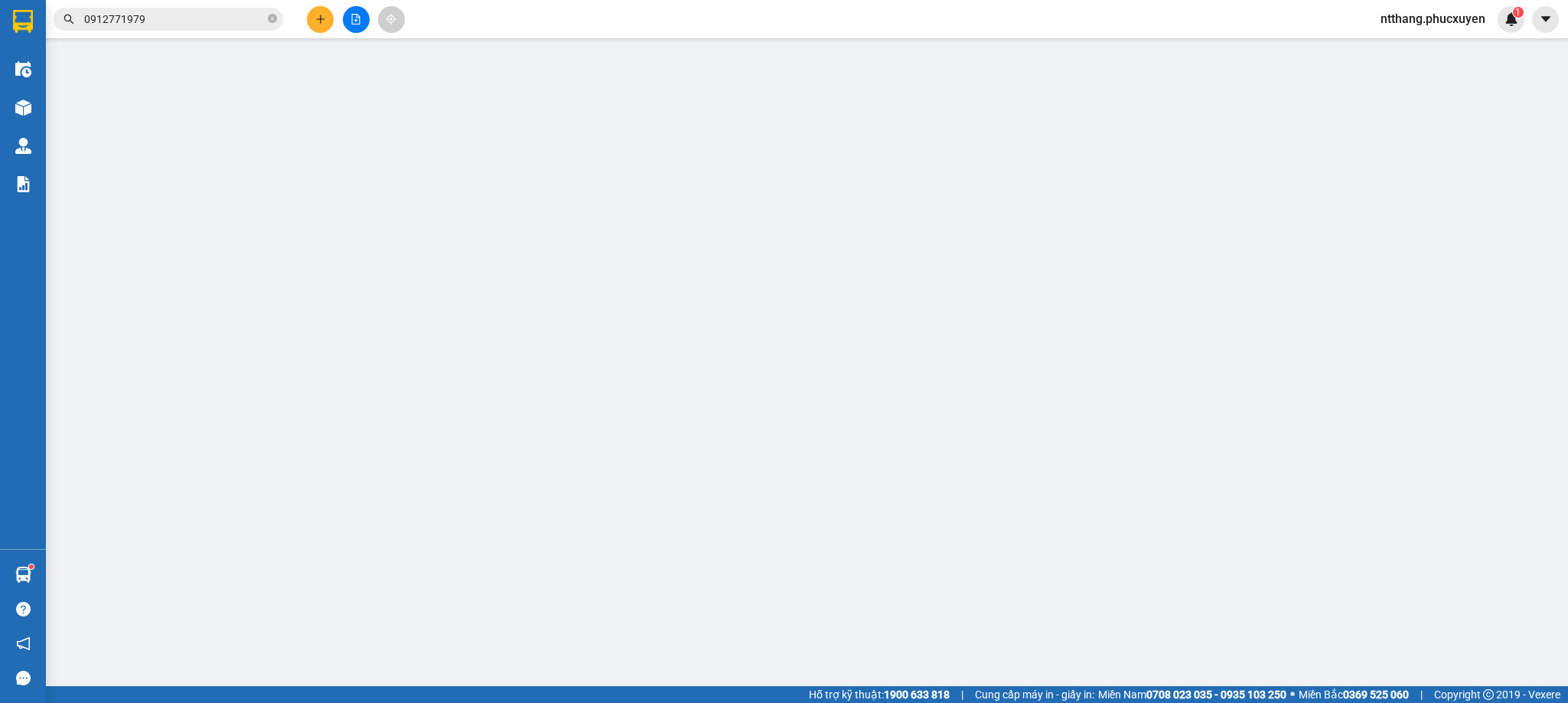
type input "nhà văn háo khu 9 Bãi Muối"
type input "110.000"
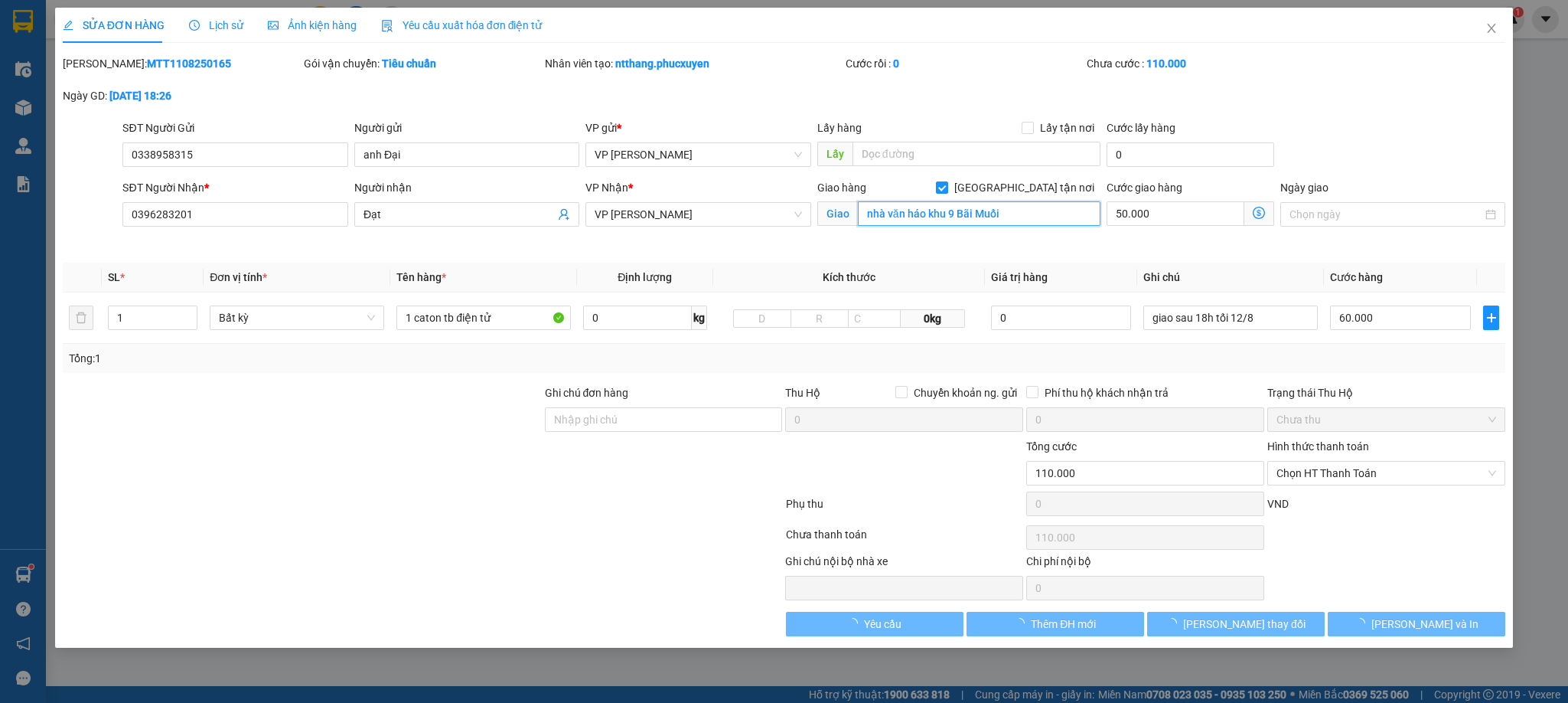
click at [917, 212] on input "nhà văn háo khu 9 Bãi Muối" at bounding box center [979, 214] width 242 height 25
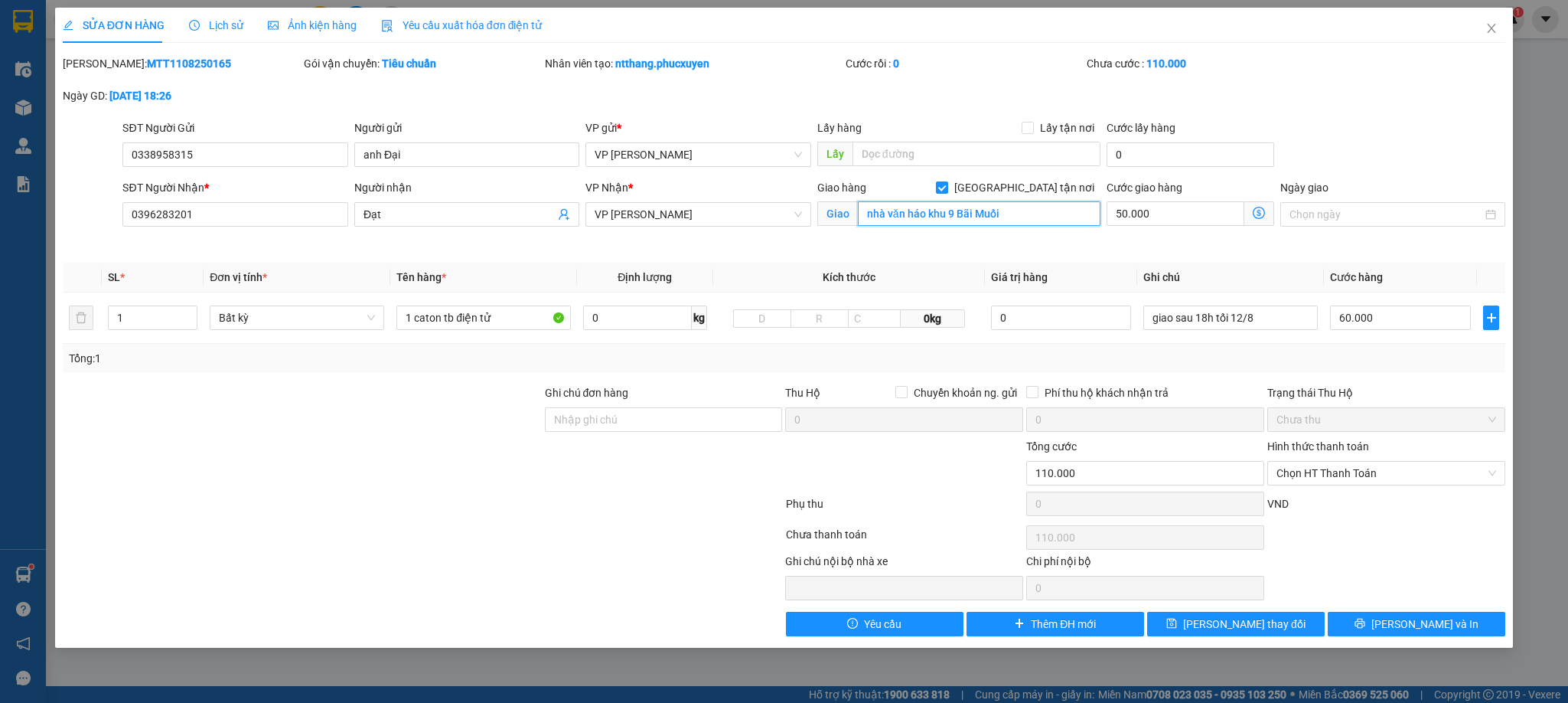
click at [917, 212] on input "nhà văn háo khu 9 Bãi Muối" at bounding box center [979, 214] width 242 height 25
click at [912, 212] on input "nhà văn háo khu 9 Bãi Muối" at bounding box center [979, 214] width 242 height 25
type input "nhà văn hoá khu 9 Bãi Muối"
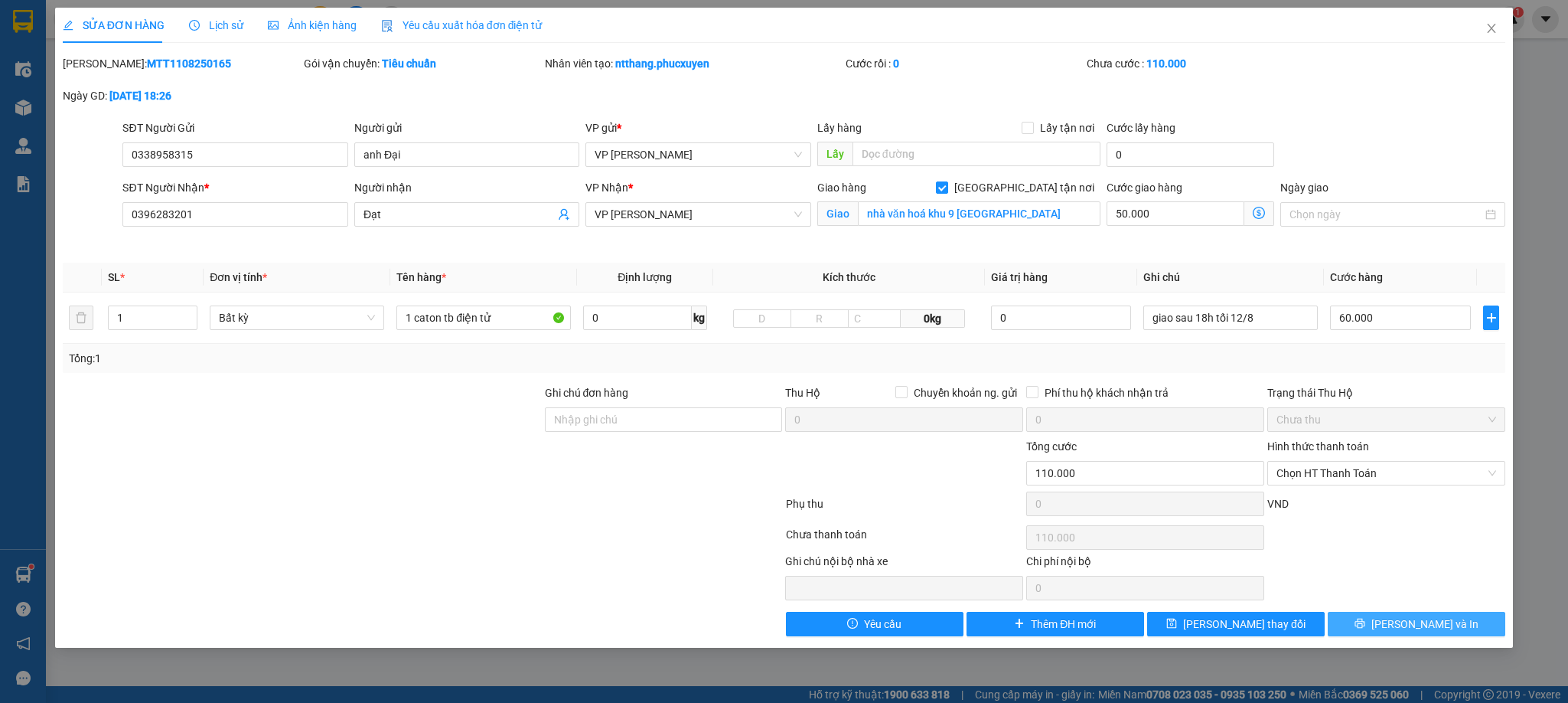
click at [1472, 632] on button "[PERSON_NAME] và In" at bounding box center [1417, 624] width 178 height 25
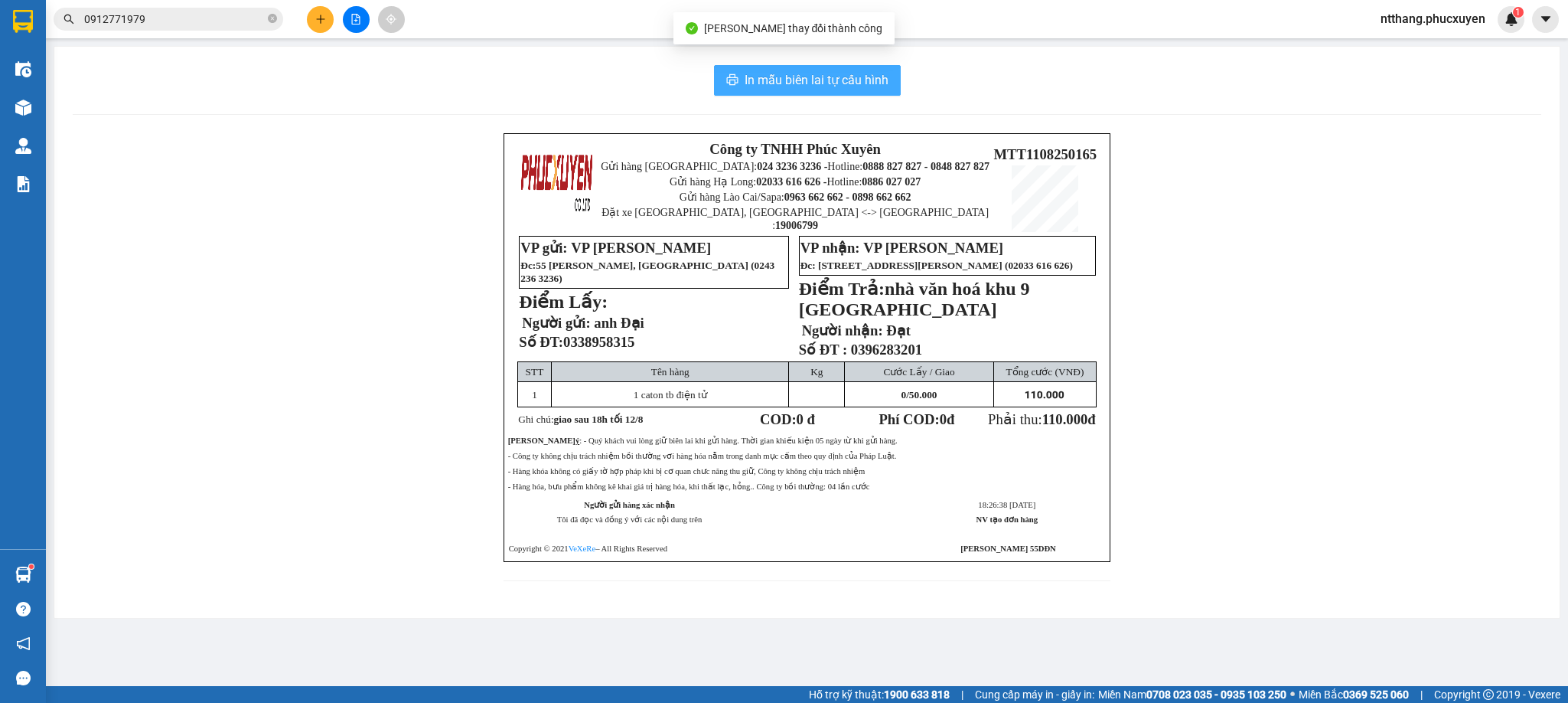
click at [777, 83] on span "In mẫu biên lai tự cấu hình" at bounding box center [817, 80] width 144 height 20
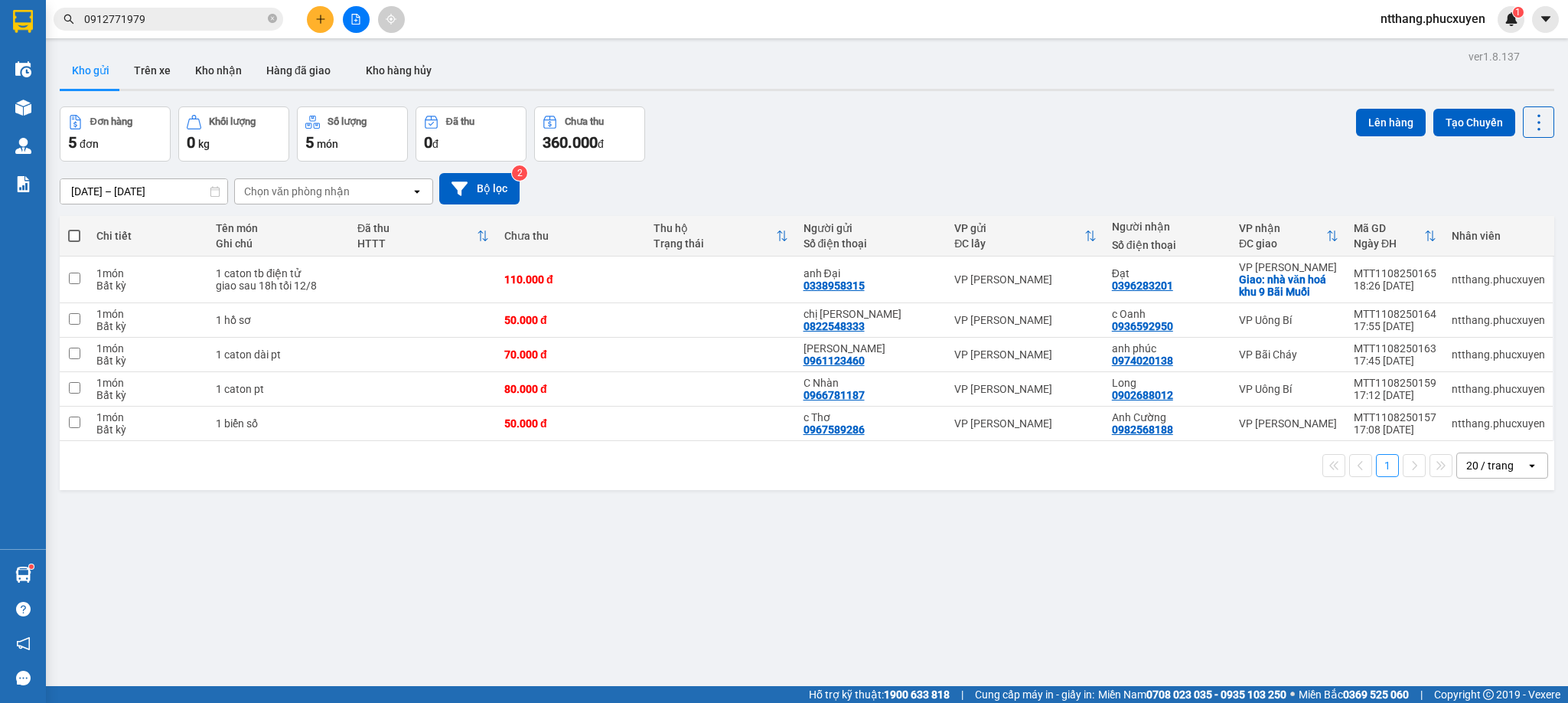
click at [798, 457] on div "1 20 / trang open" at bounding box center [807, 466] width 1482 height 26
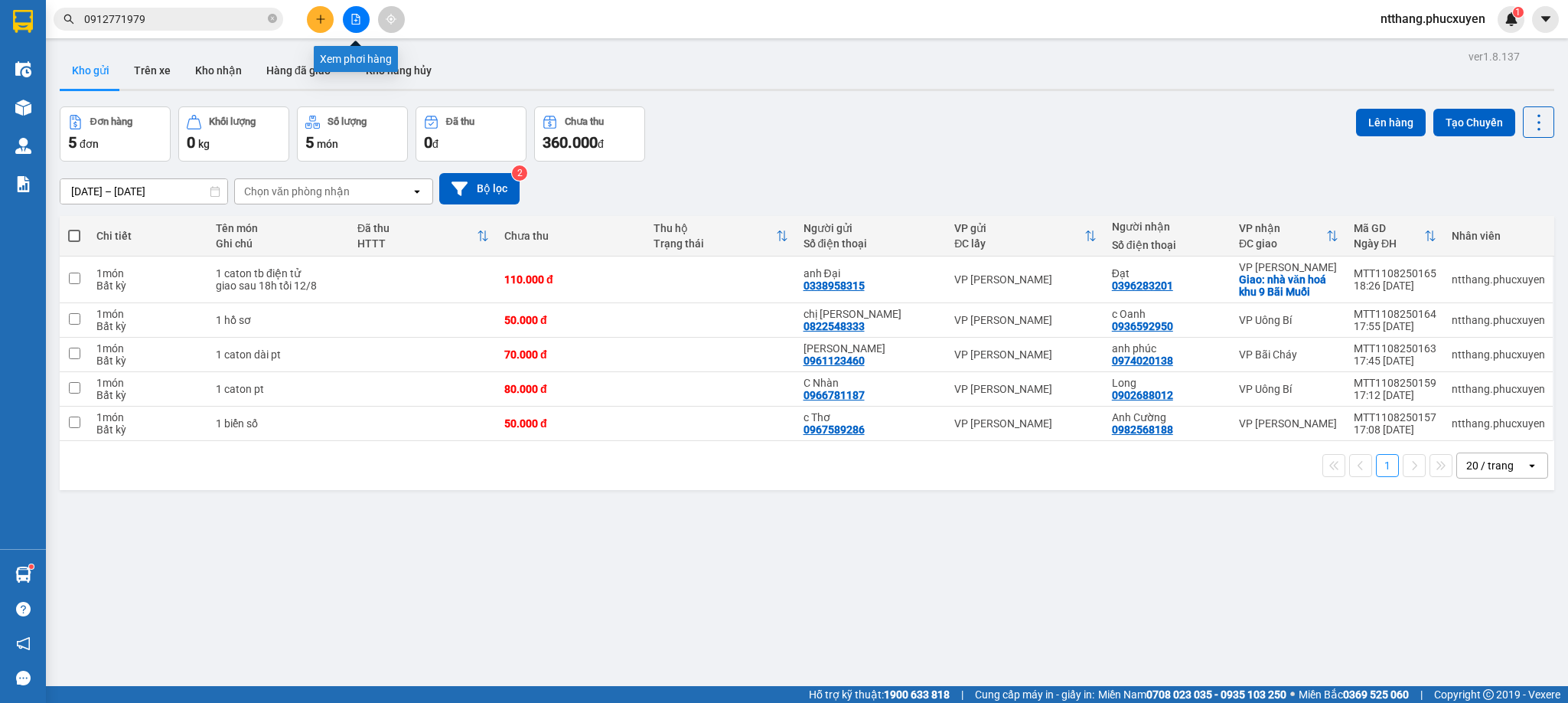
click at [359, 6] on button at bounding box center [357, 20] width 27 height 27
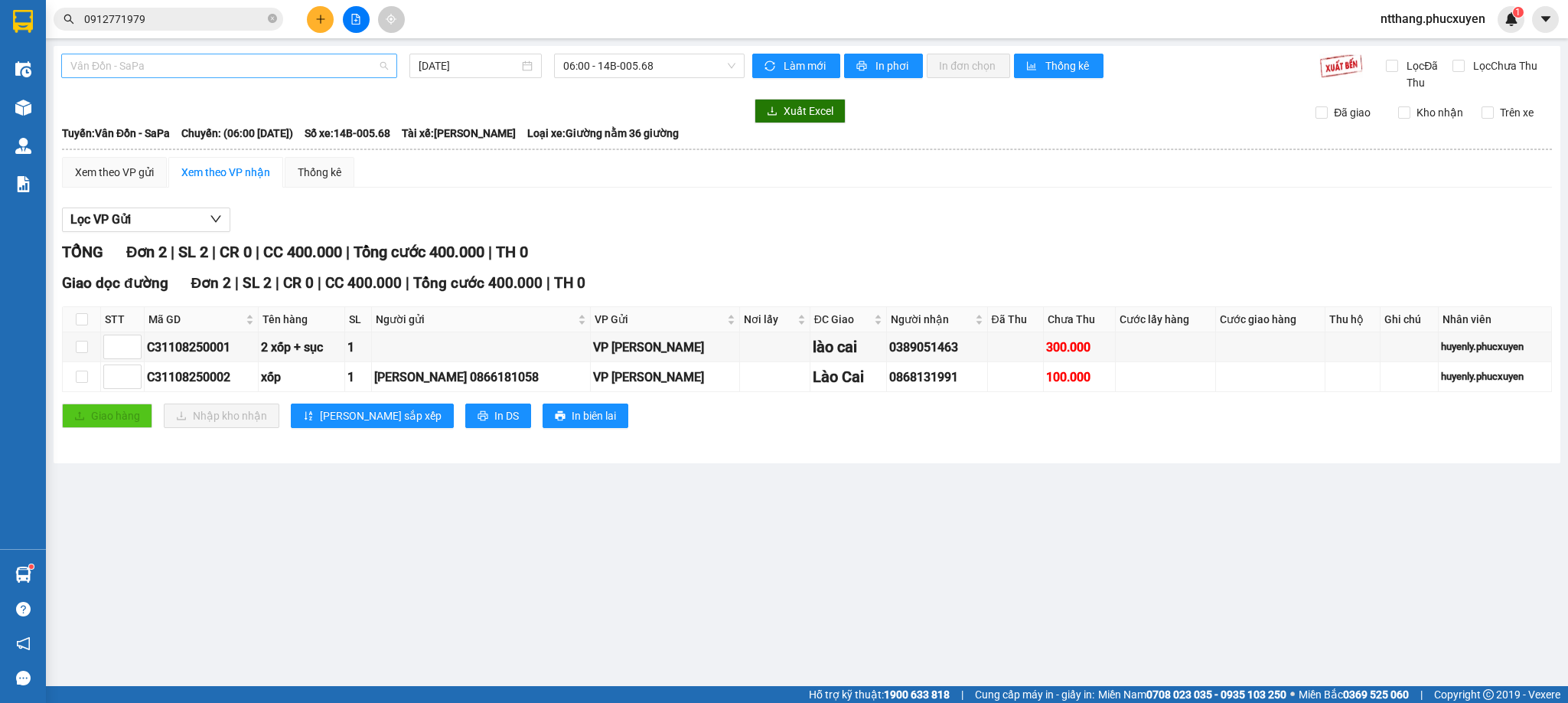
click at [320, 75] on span "Vân Đồn - SaPa" at bounding box center [229, 65] width 318 height 23
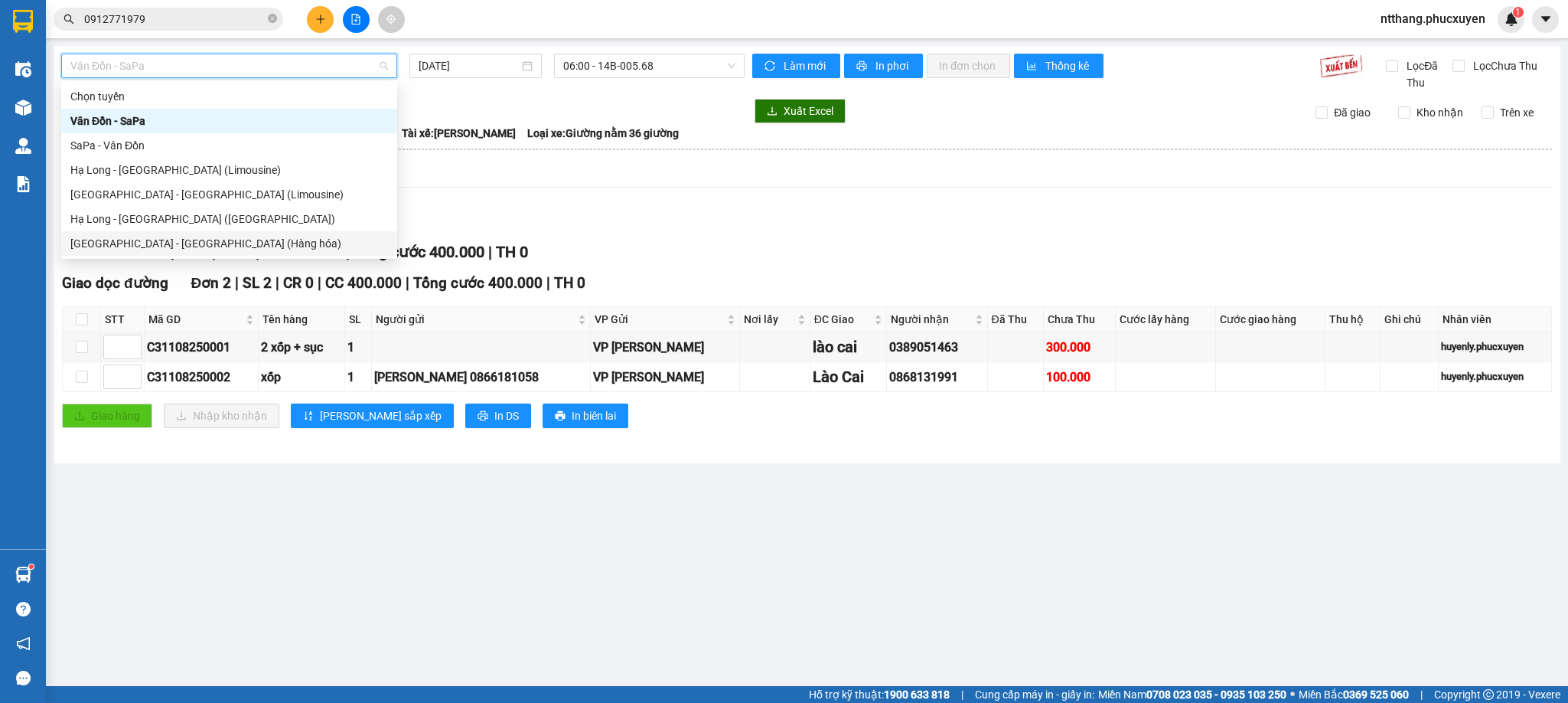
click at [191, 233] on div "[GEOGRAPHIC_DATA] - [GEOGRAPHIC_DATA] (Hàng hóa)" at bounding box center [229, 243] width 336 height 25
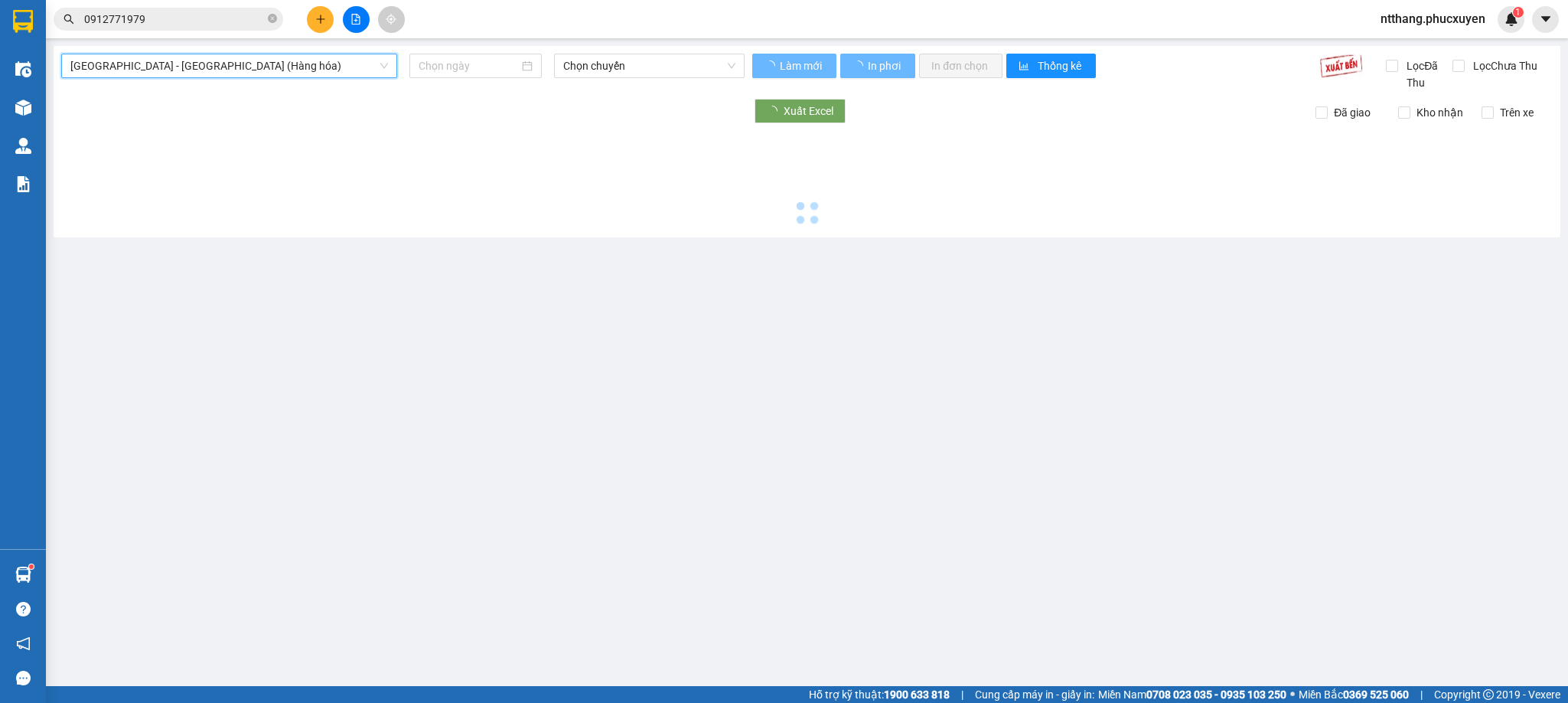
type input "[DATE]"
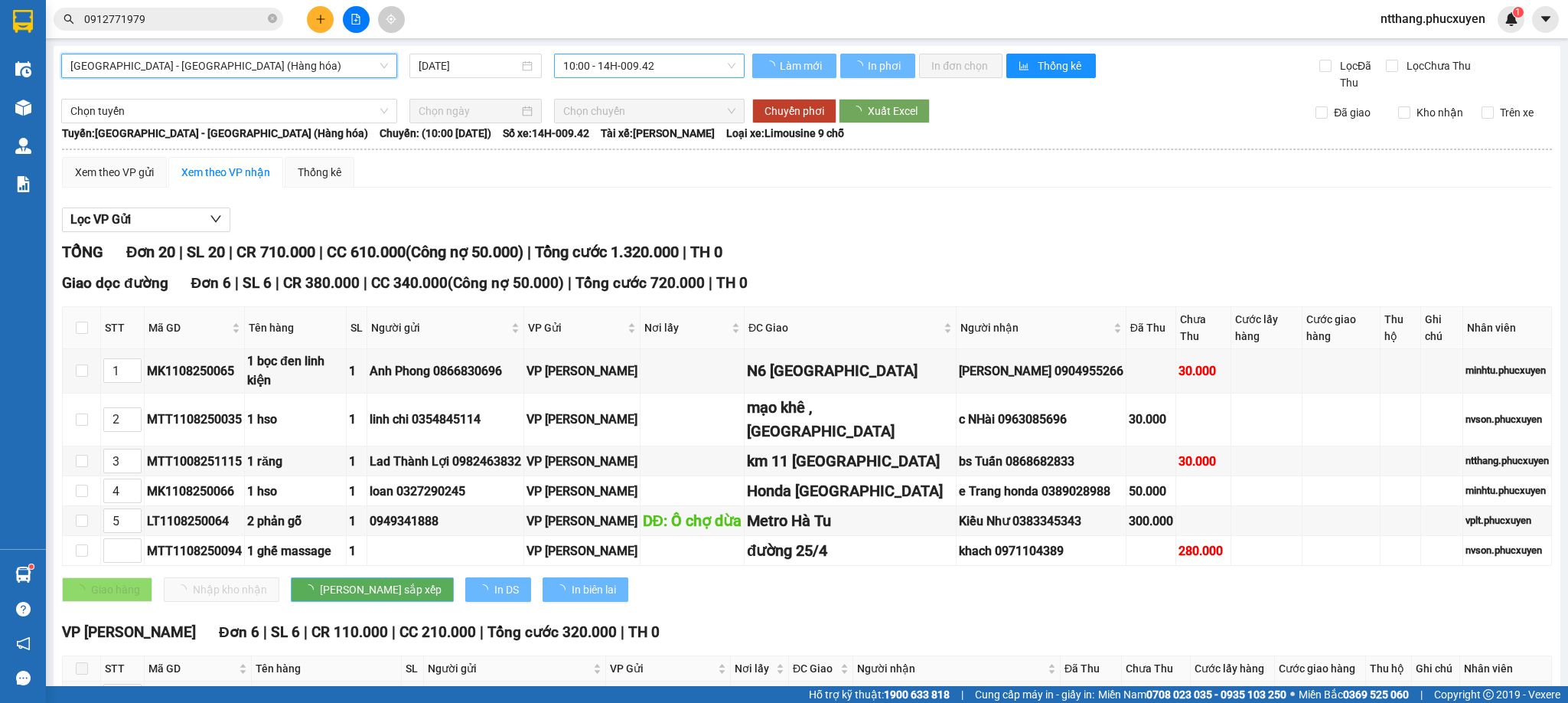
click at [618, 67] on span "10:00 - 14H-009.42" at bounding box center [649, 65] width 172 height 23
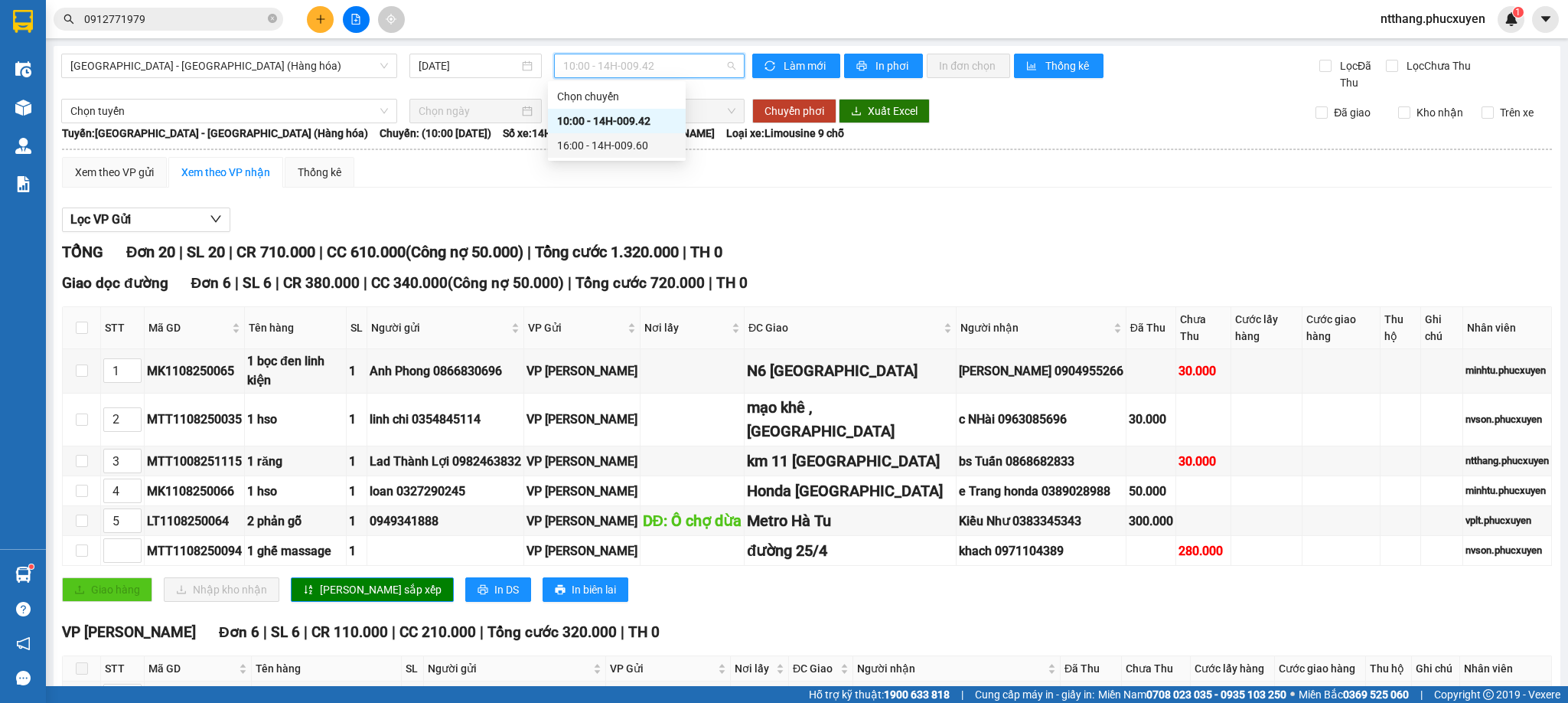
click at [590, 148] on div "16:00 - 14H-009.60" at bounding box center [616, 146] width 120 height 17
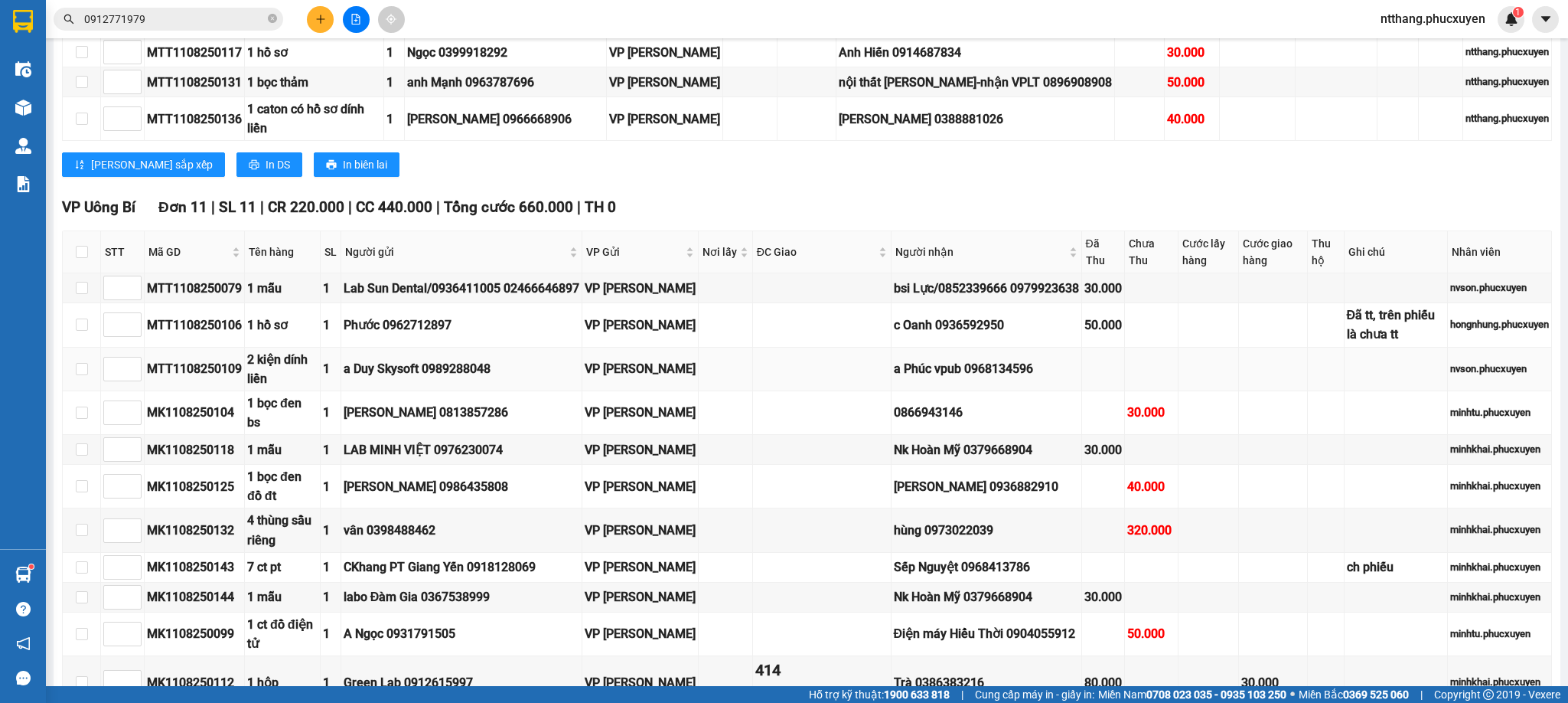
scroll to position [1005, 0]
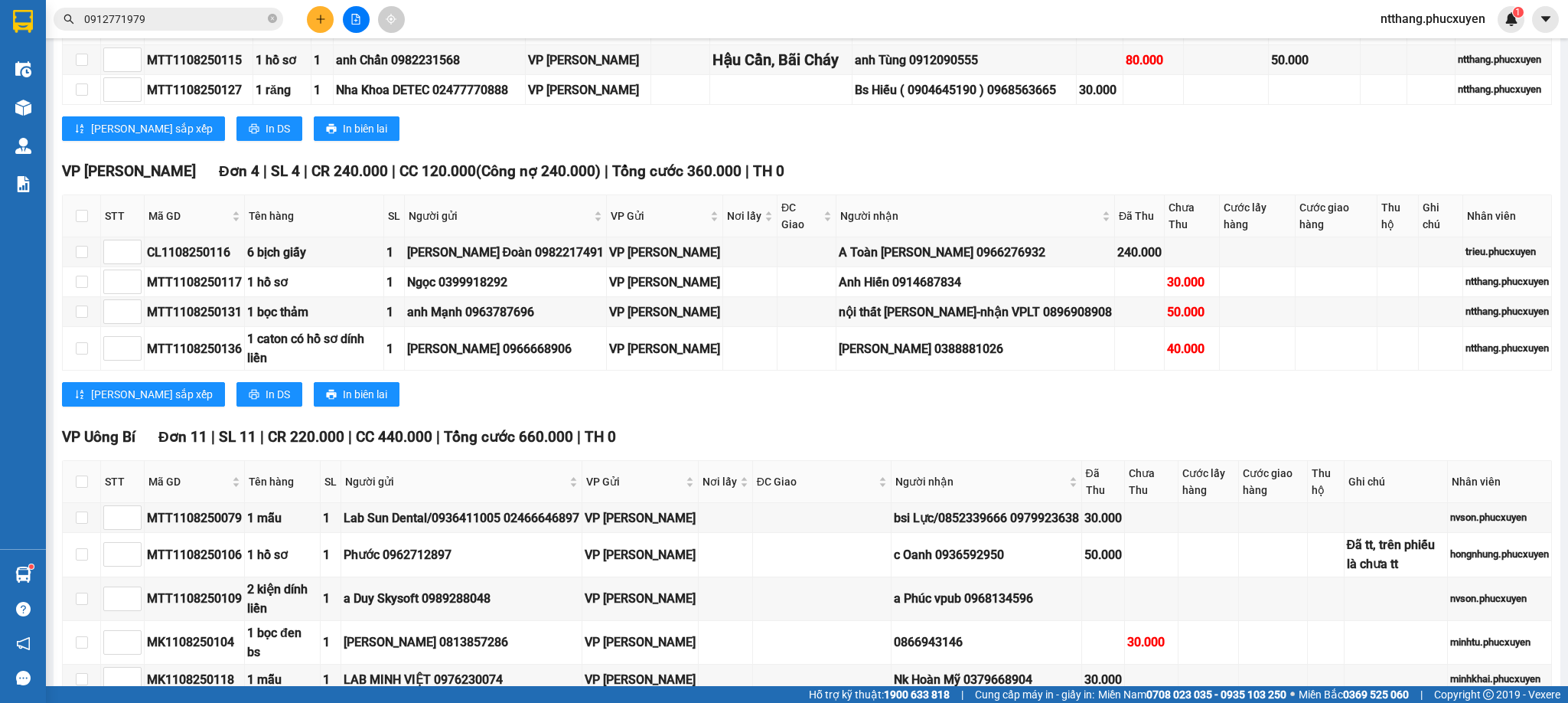
click at [887, 183] on div "VP Loong Toòng Đơn 4 | SL 4 | CR 240.000 | CC 120.000 ( Công nợ 240.000 ) | Tổn…" at bounding box center [807, 171] width 1490 height 23
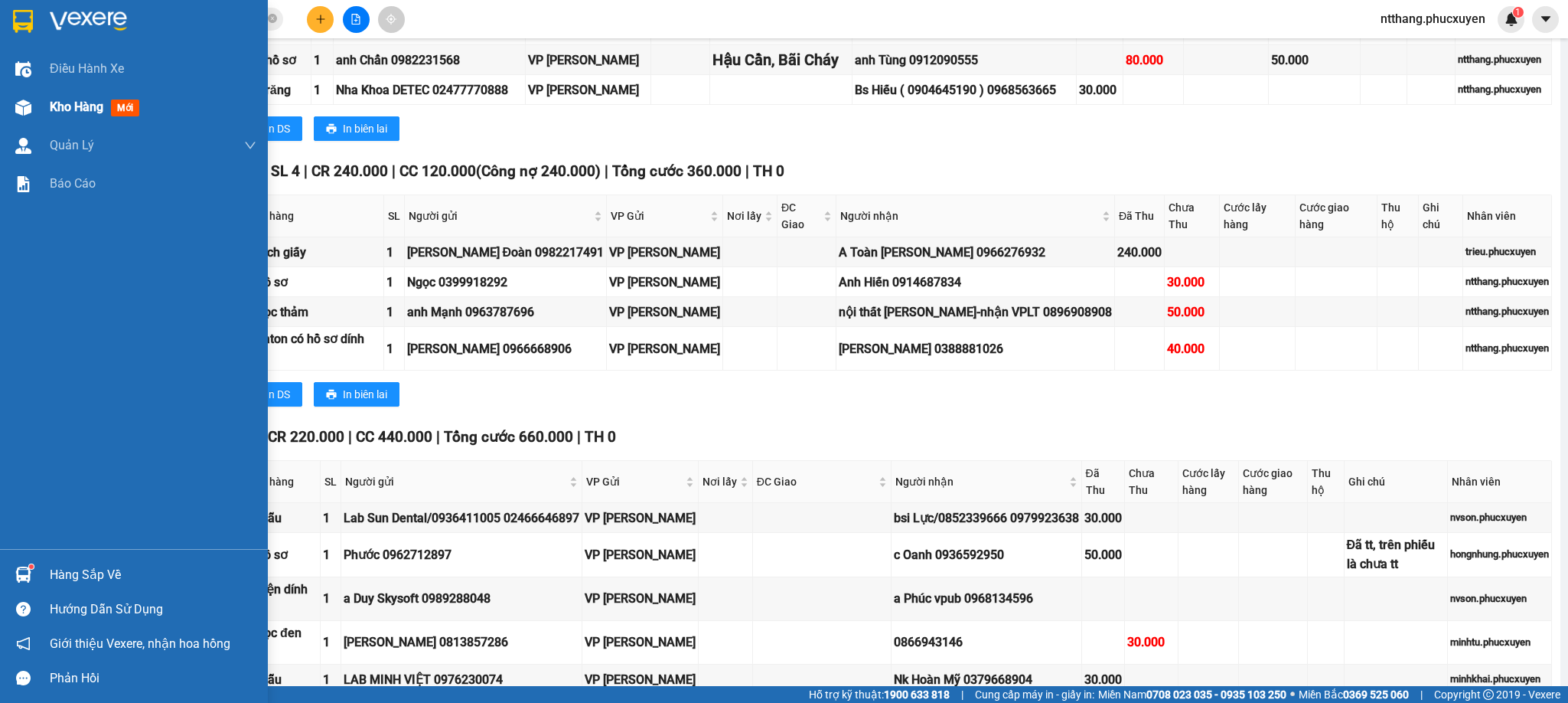
click at [19, 107] on img at bounding box center [23, 107] width 16 height 16
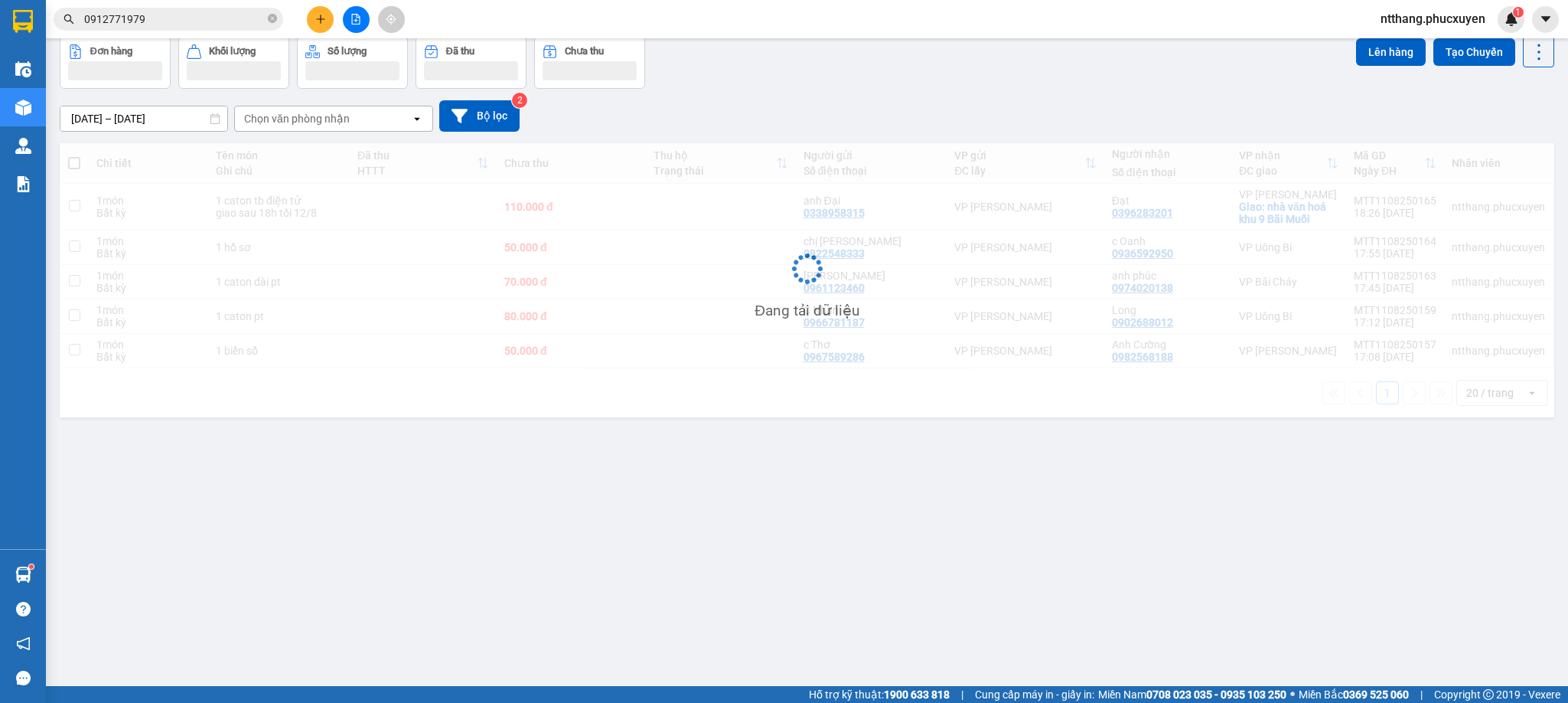
scroll to position [71, 0]
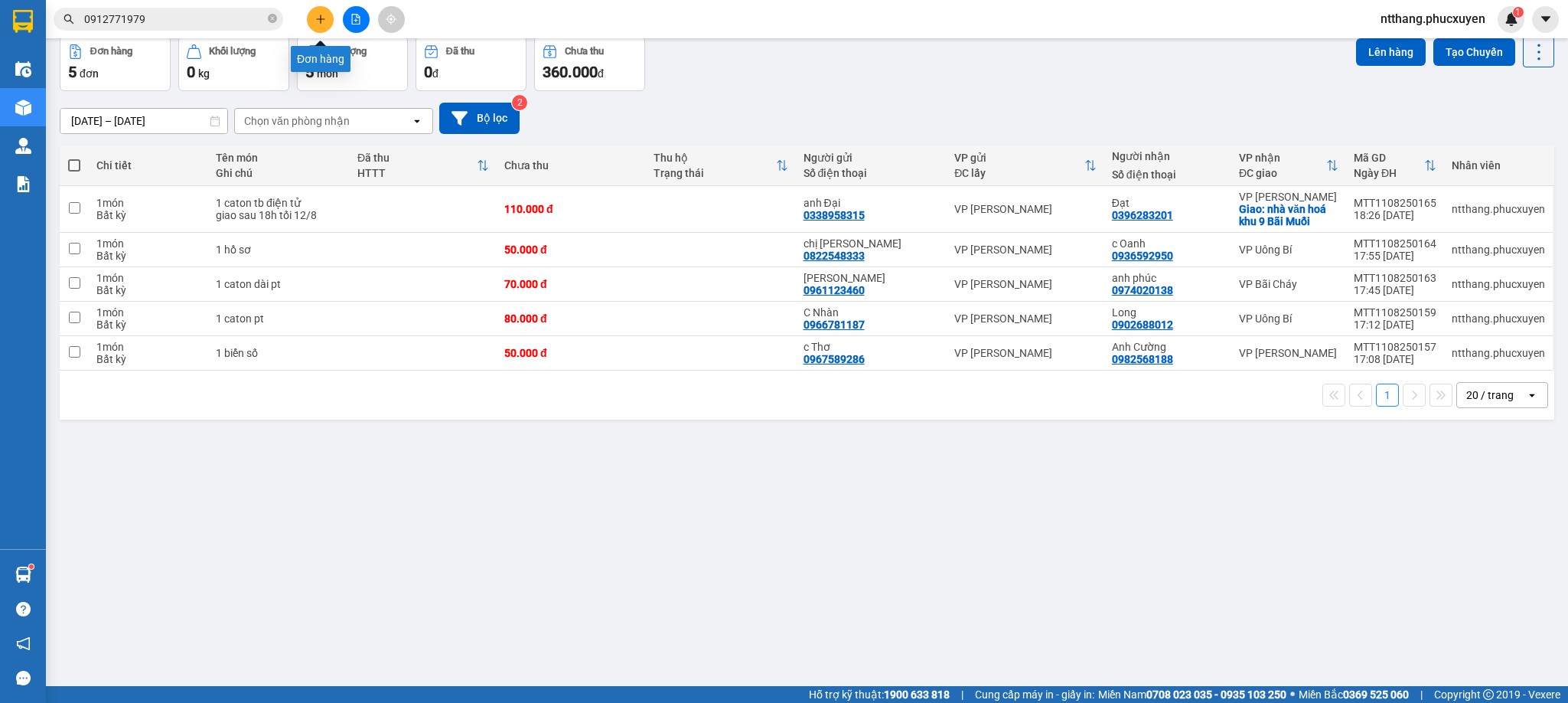
click at [320, 20] on icon "plus" at bounding box center [320, 19] width 1 height 8
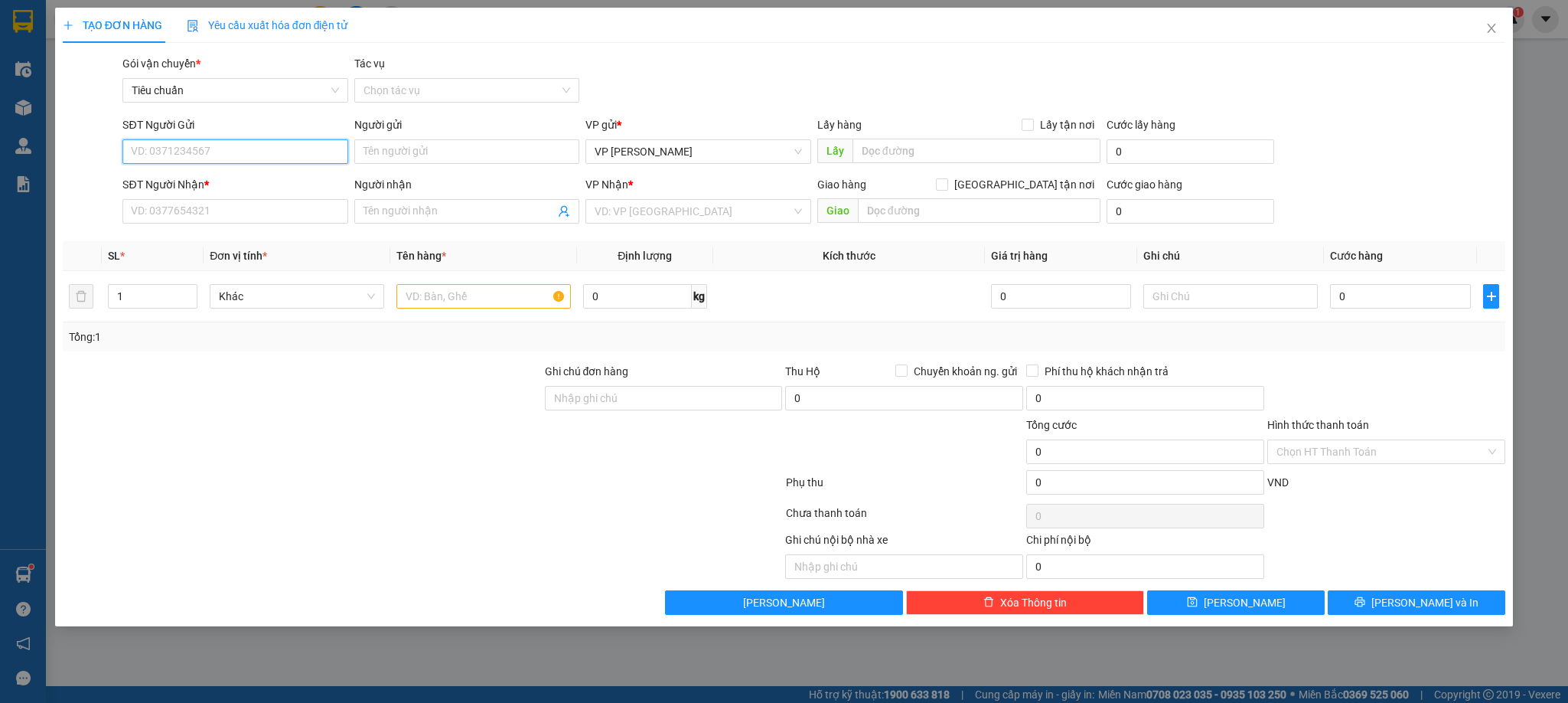
click at [278, 150] on input "SĐT Người Gửi" at bounding box center [234, 151] width 225 height 25
type input "0901268889"
click at [216, 189] on div "0901268889 - Máy tính Hsky" at bounding box center [235, 183] width 207 height 17
type input "Máy tính Hsky"
type input "0901268889"
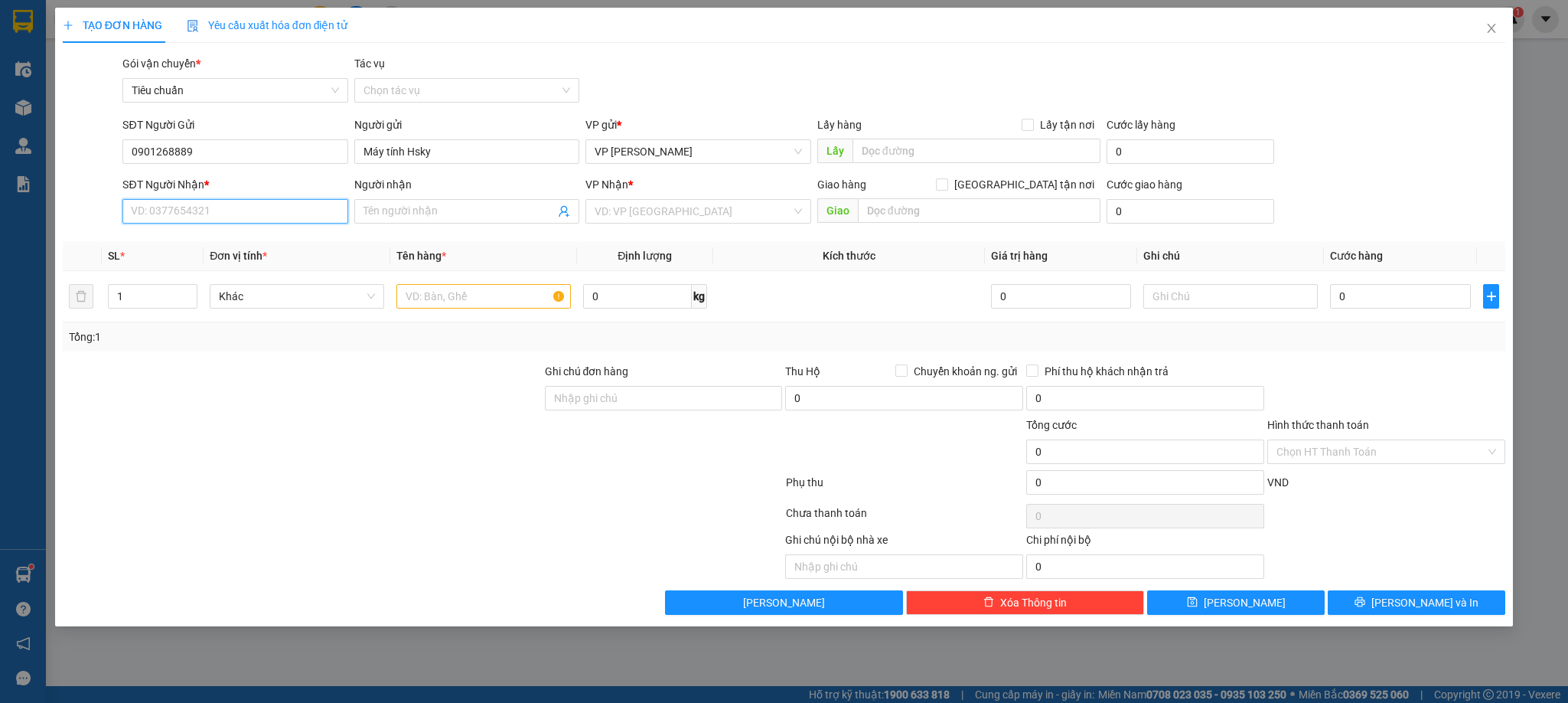
click at [236, 217] on input "SĐT Người Nhận *" at bounding box center [234, 211] width 225 height 25
type input "0339910119"
click at [219, 239] on div "0339910119 - kim hoàng" at bounding box center [235, 243] width 207 height 17
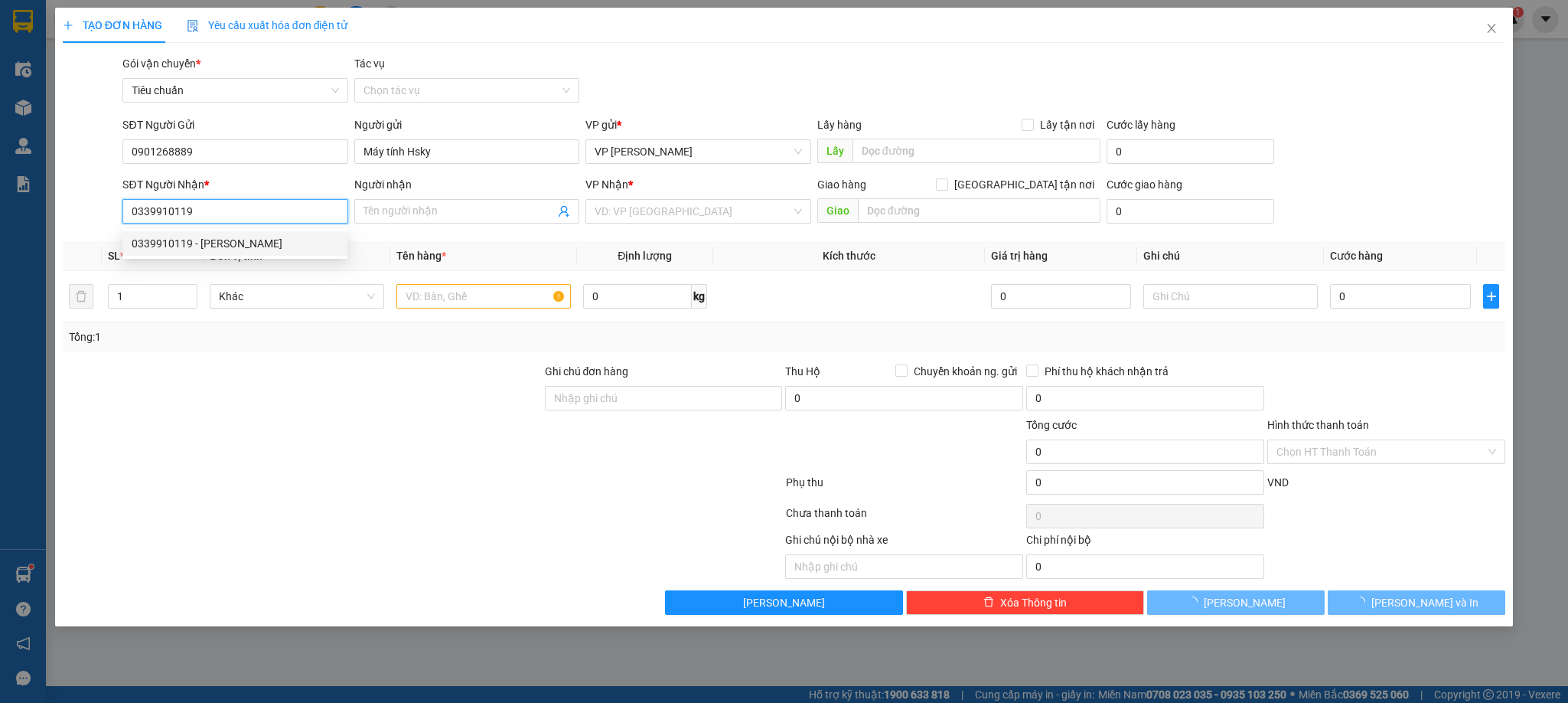
type input "kim hoàng"
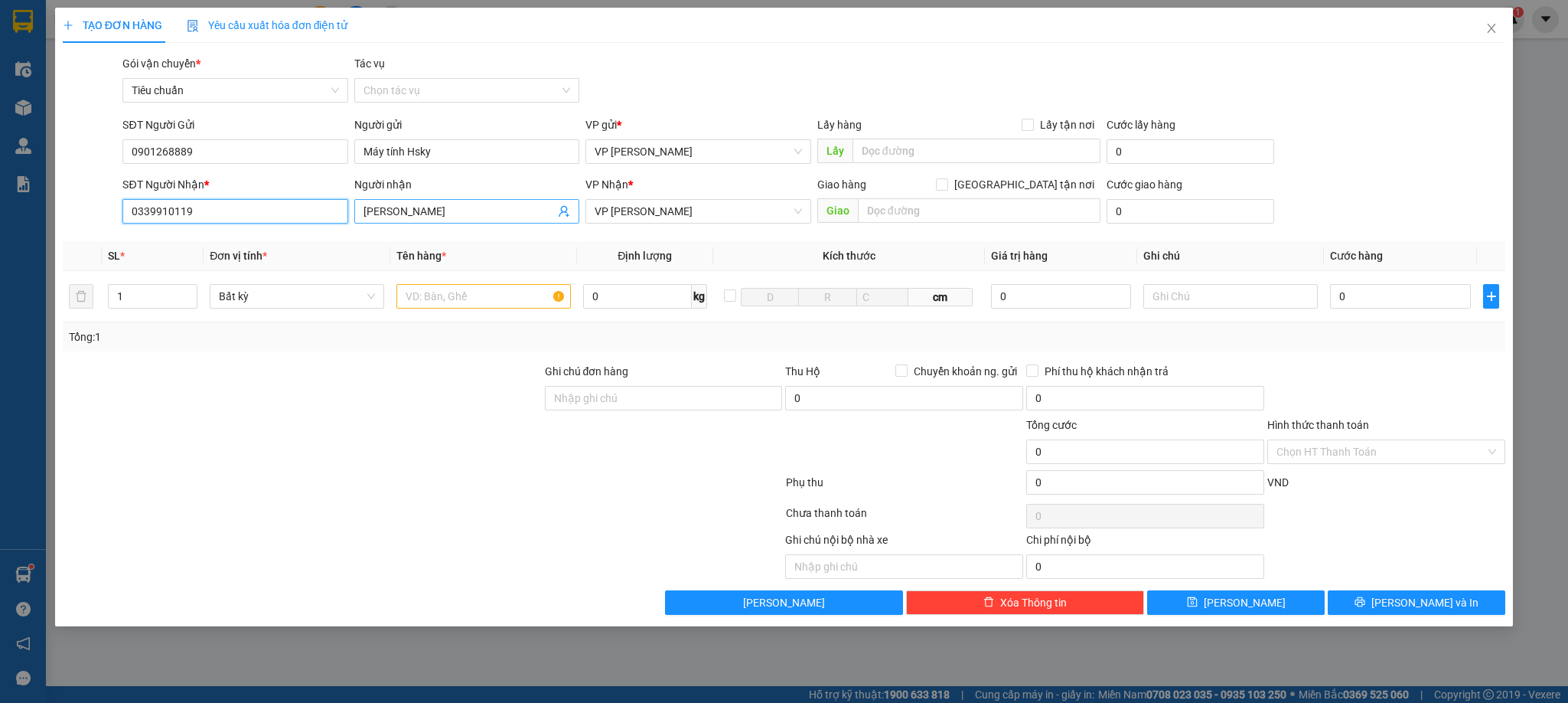
type input "0339910119"
click at [391, 209] on input "kim hoàng" at bounding box center [459, 211] width 192 height 17
type input "Kim Hoàng"
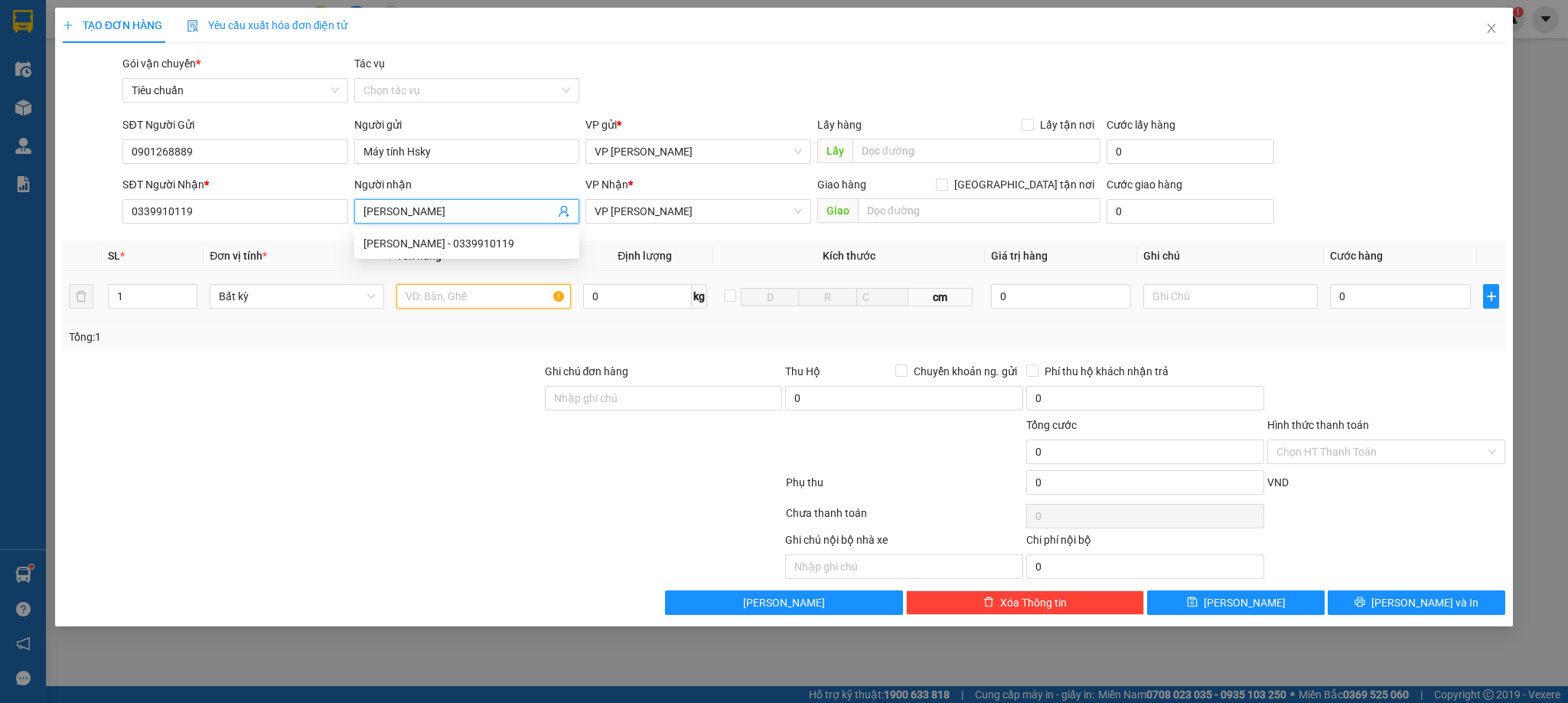
click at [462, 302] on input "text" at bounding box center [484, 296] width 175 height 25
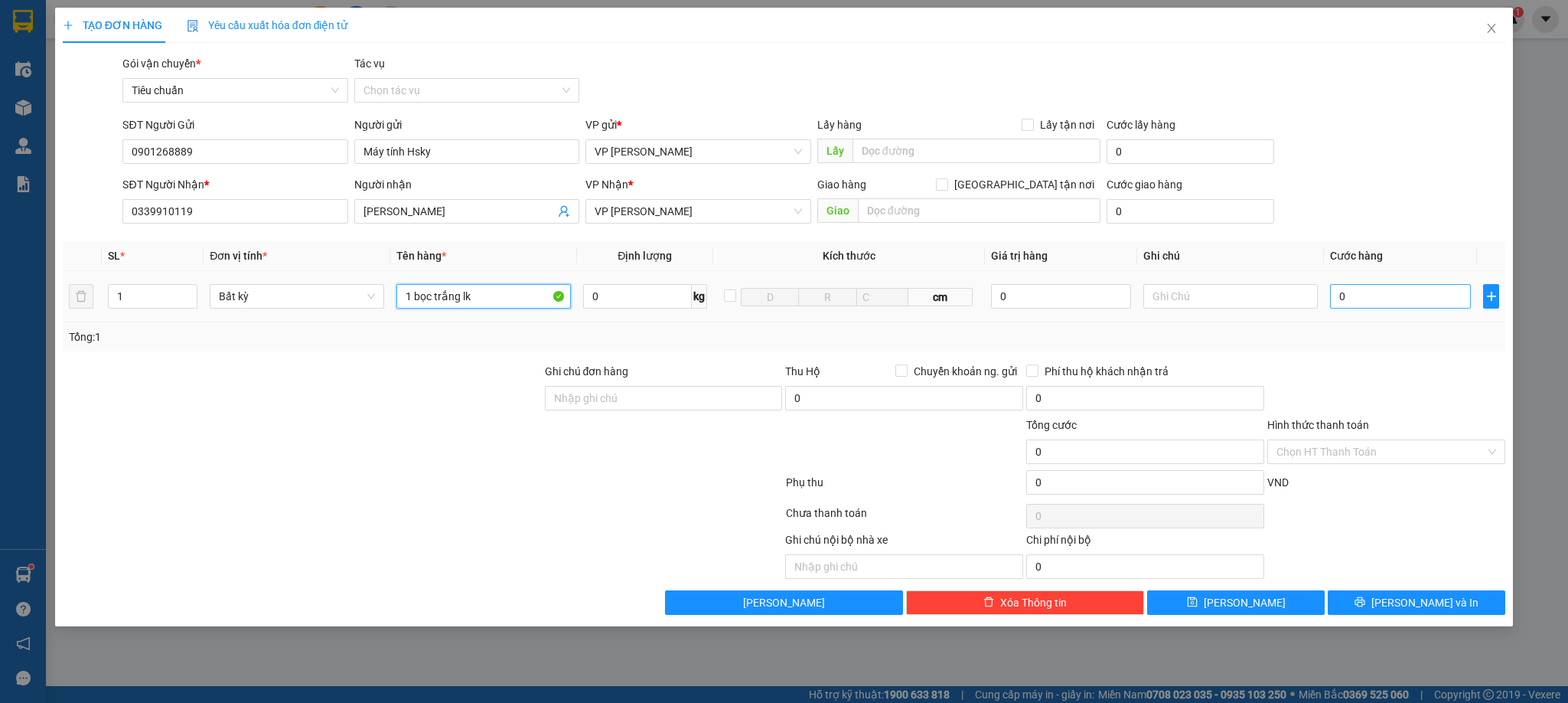
type input "1 bọc trắng lk"
click at [1399, 297] on input "0" at bounding box center [1401, 296] width 141 height 25
type input "5"
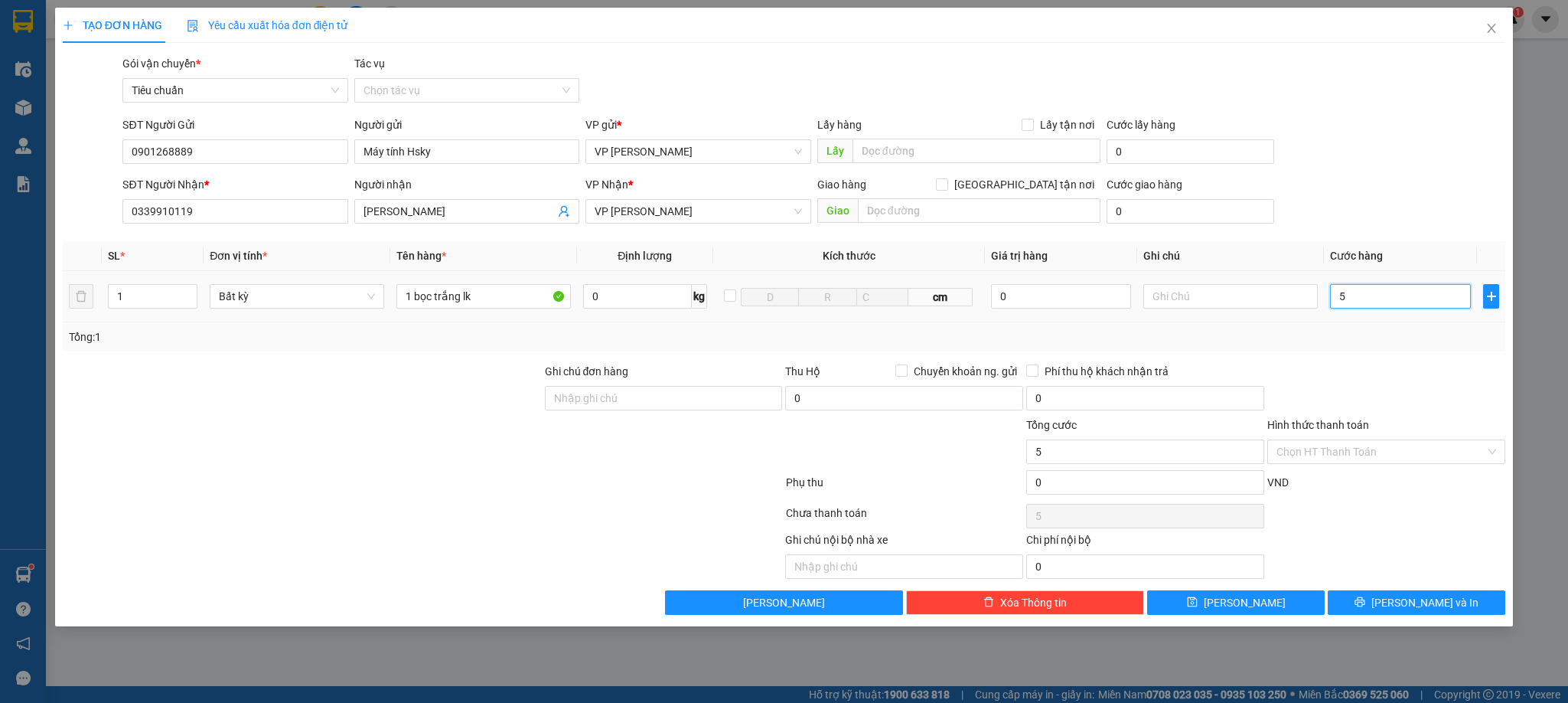
type input "50"
type input "50.000"
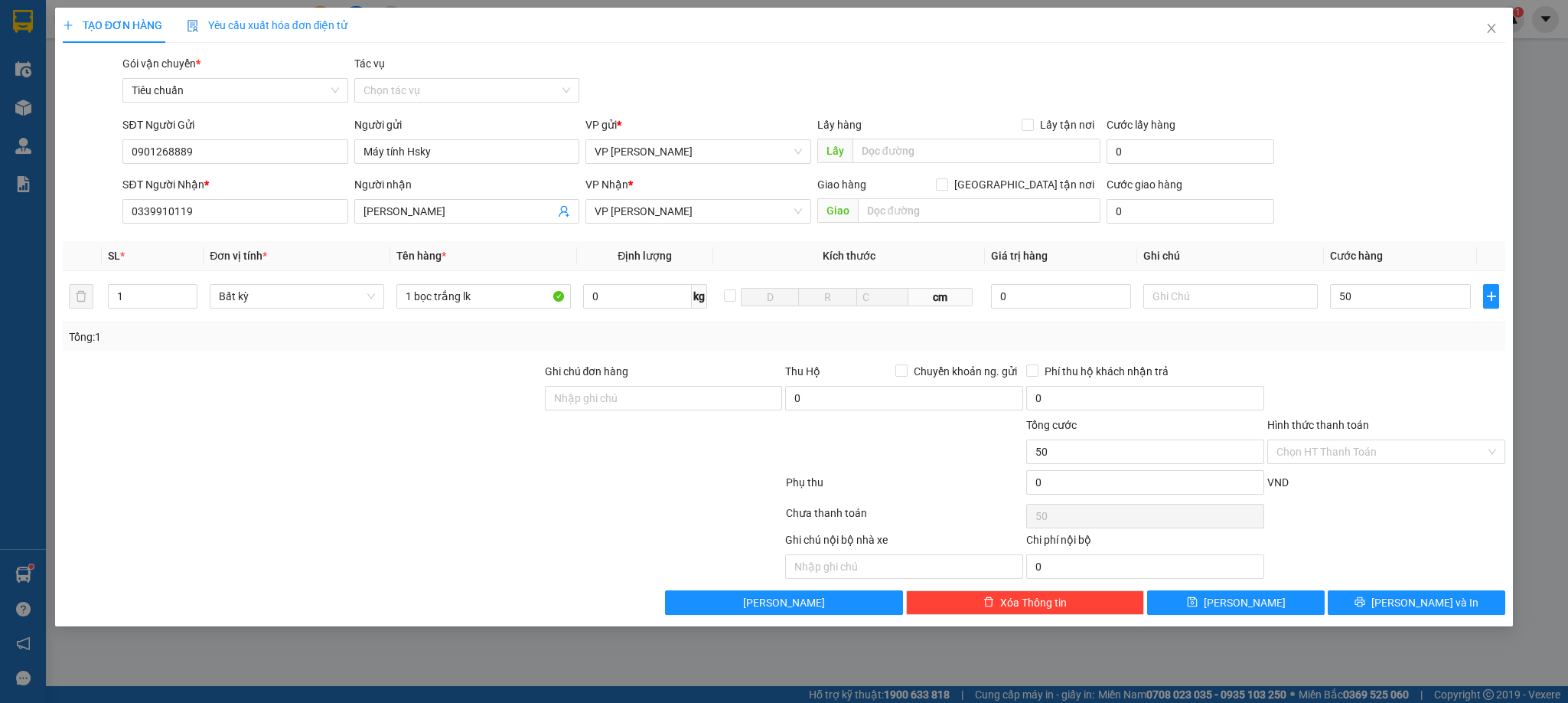
type input "50.000"
drag, startPoint x: 1374, startPoint y: 405, endPoint x: 1436, endPoint y: 571, distance: 177.2
click at [1378, 423] on form "Ghi chú đơn hàng Thu Hộ Chuyển khoản ng. gửi 0 Phí thu hộ khách nhận trả 0 Tổng…" at bounding box center [784, 432] width 1443 height 138
click at [1424, 605] on span "[PERSON_NAME] và In" at bounding box center [1425, 603] width 107 height 17
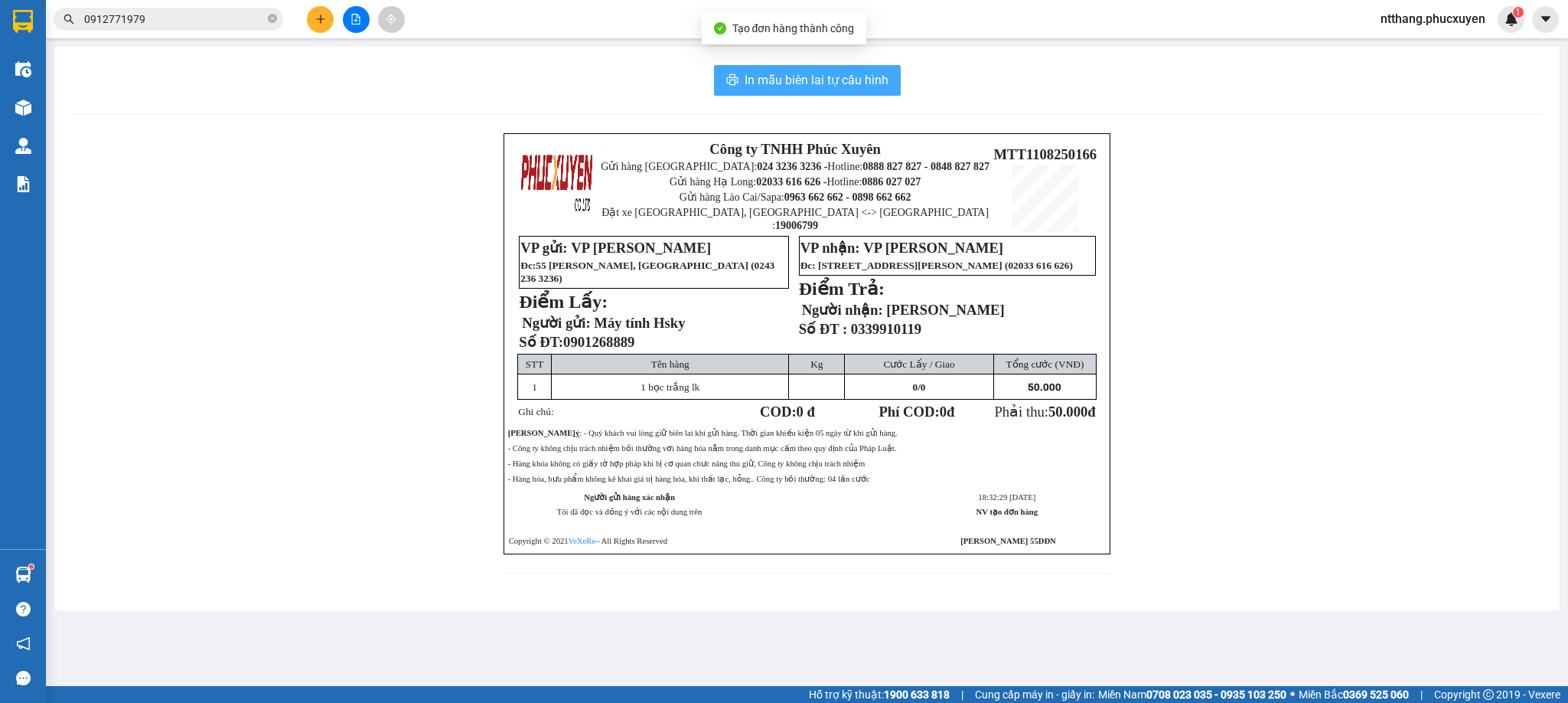
drag, startPoint x: 842, startPoint y: 76, endPoint x: 866, endPoint y: 114, distance: 44.9
click at [842, 75] on span "In mẫu biên lai tự cấu hình" at bounding box center [817, 80] width 144 height 20
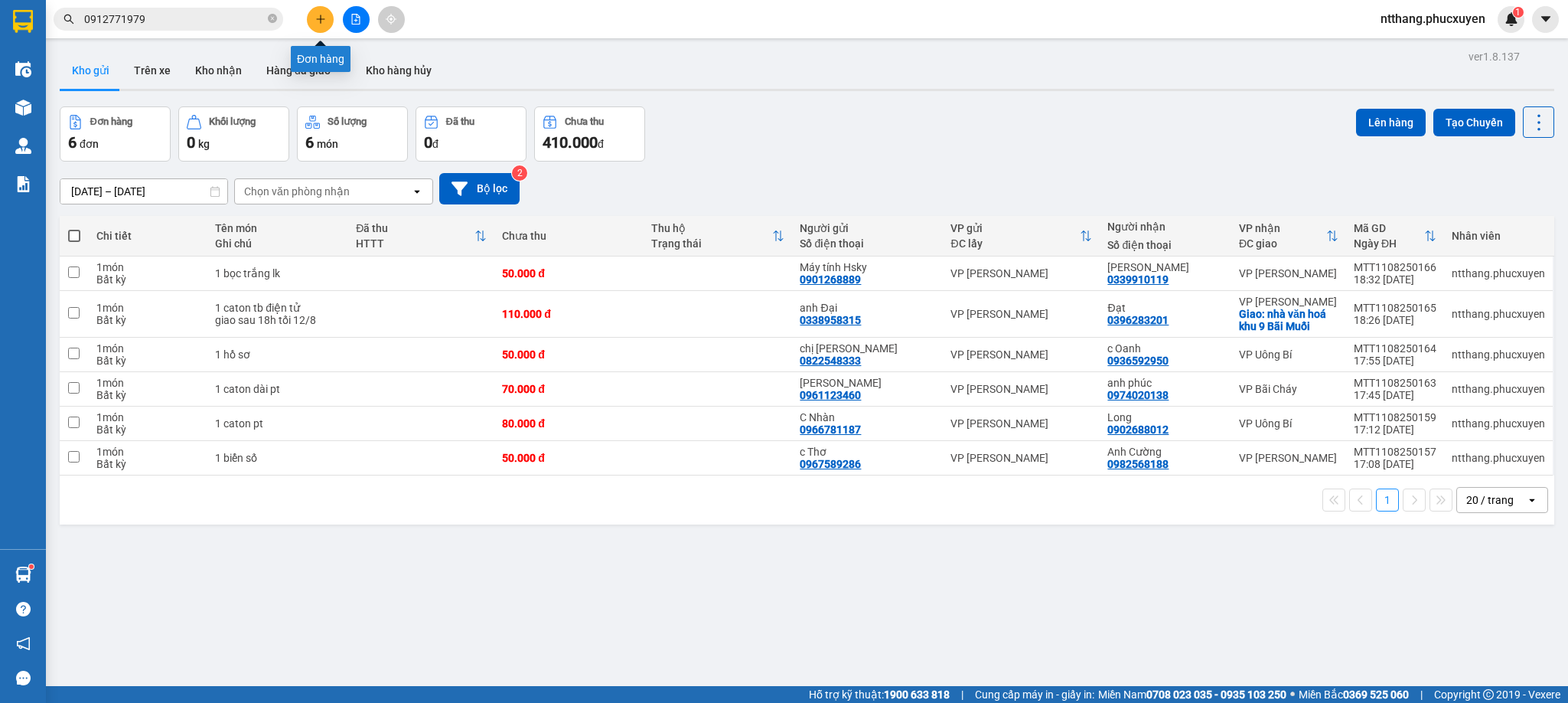
click at [321, 12] on button at bounding box center [320, 20] width 27 height 27
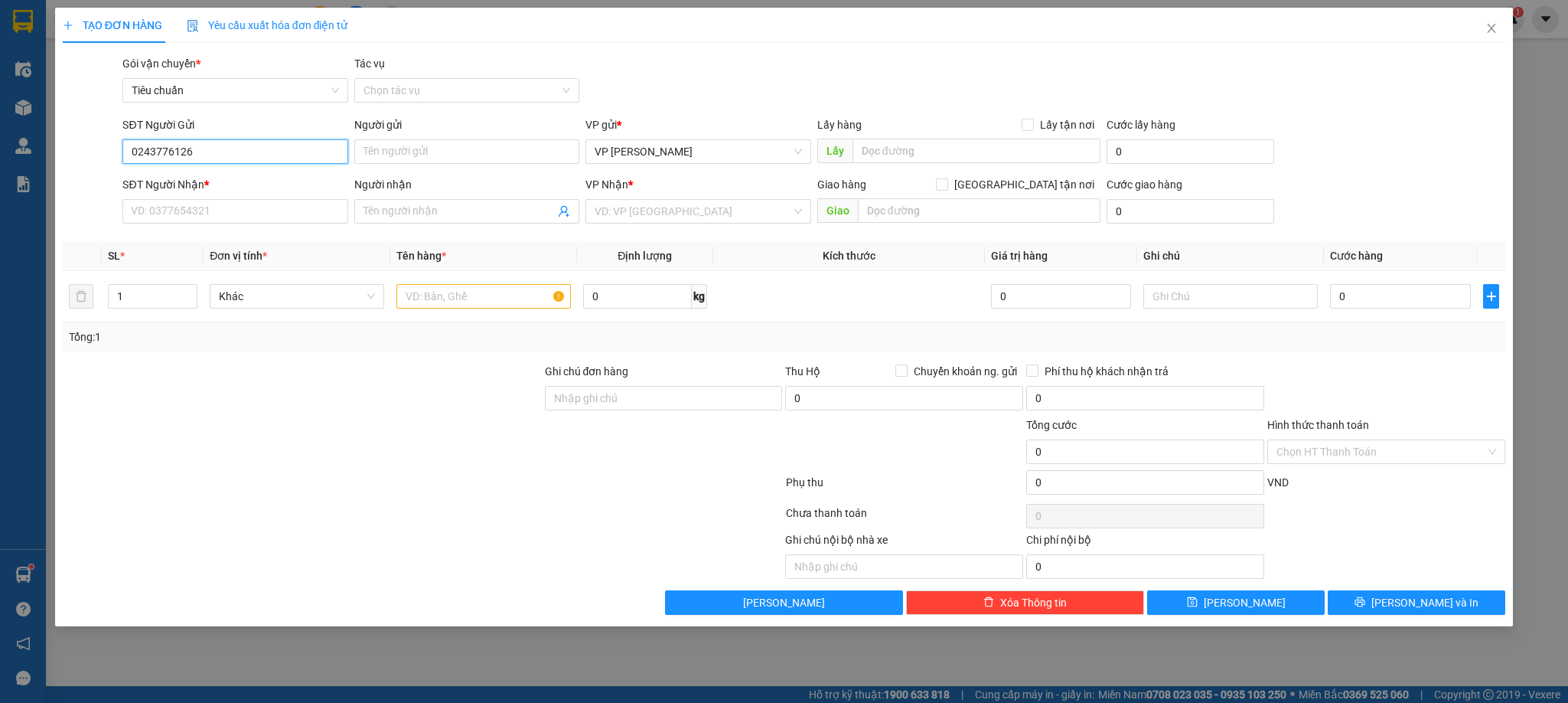
type input "02437761268"
drag, startPoint x: 225, startPoint y: 182, endPoint x: 259, endPoint y: 232, distance: 60.5
click at [225, 188] on div "02437761268 - Lad Vũ Gia/0968166300" at bounding box center [242, 183] width 223 height 17
type input "[PERSON_NAME]/0968166300"
type input "02437761268"
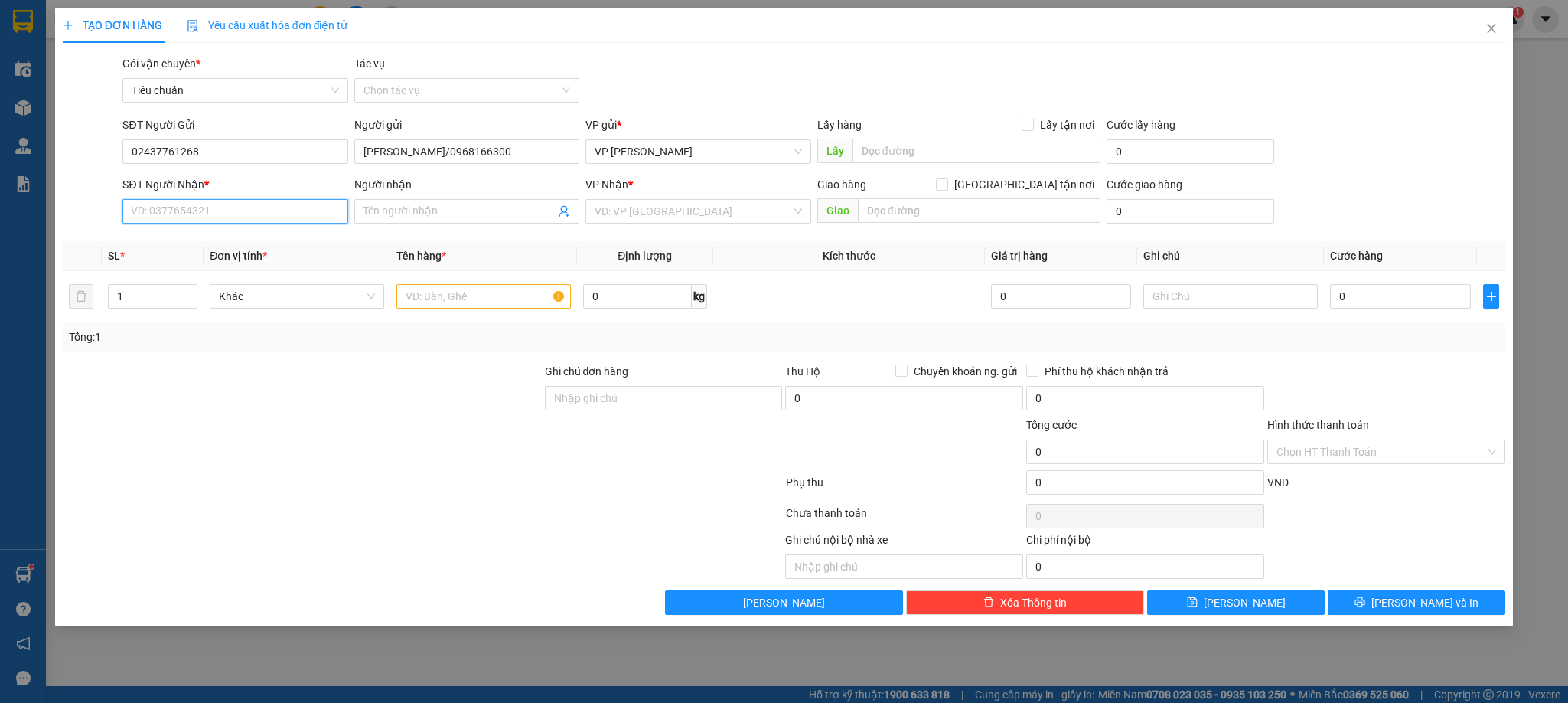
click at [248, 209] on input "SĐT Người Nhận *" at bounding box center [234, 211] width 225 height 25
type input "0964811819"
click at [289, 235] on div "0964811819 - bs Tuyên" at bounding box center [235, 243] width 207 height 17
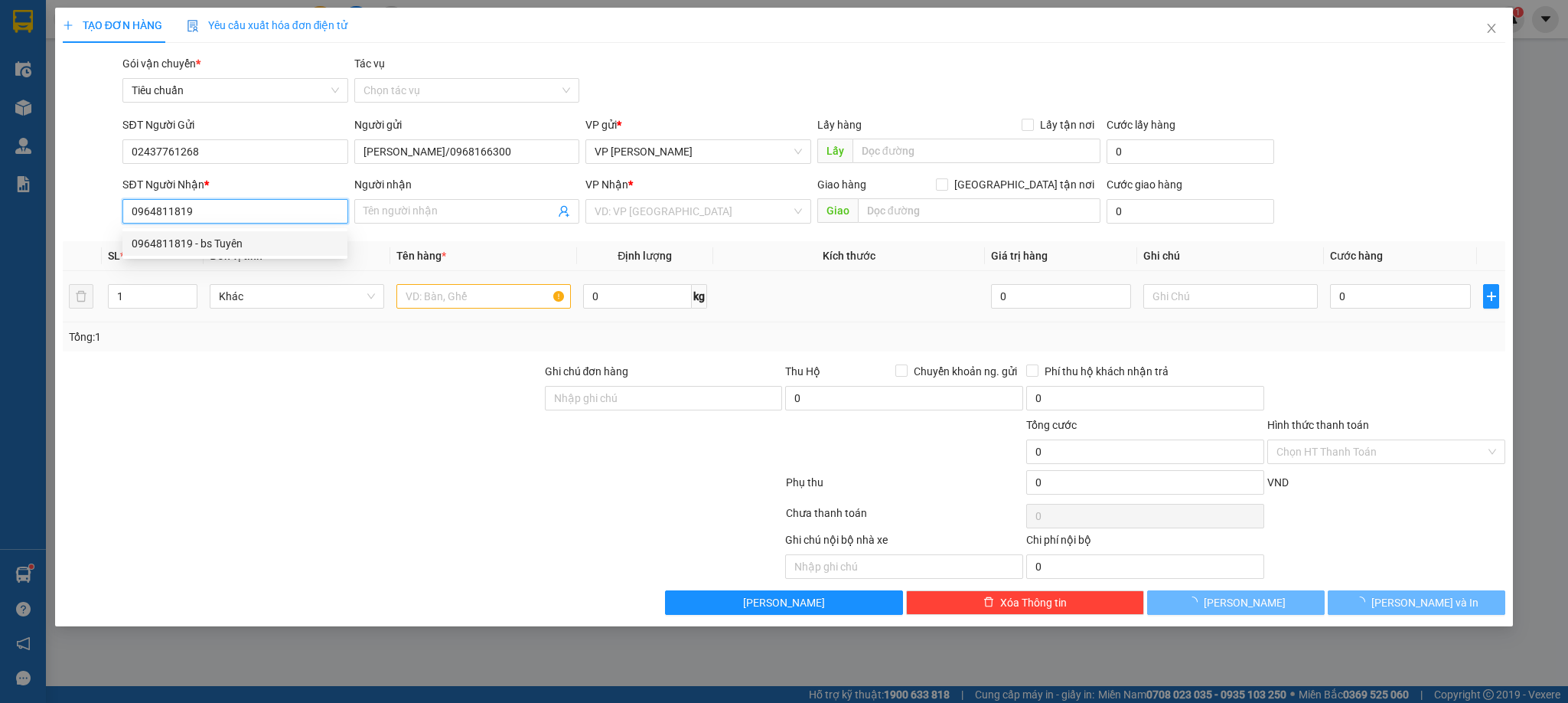
type input "bs Tuyên"
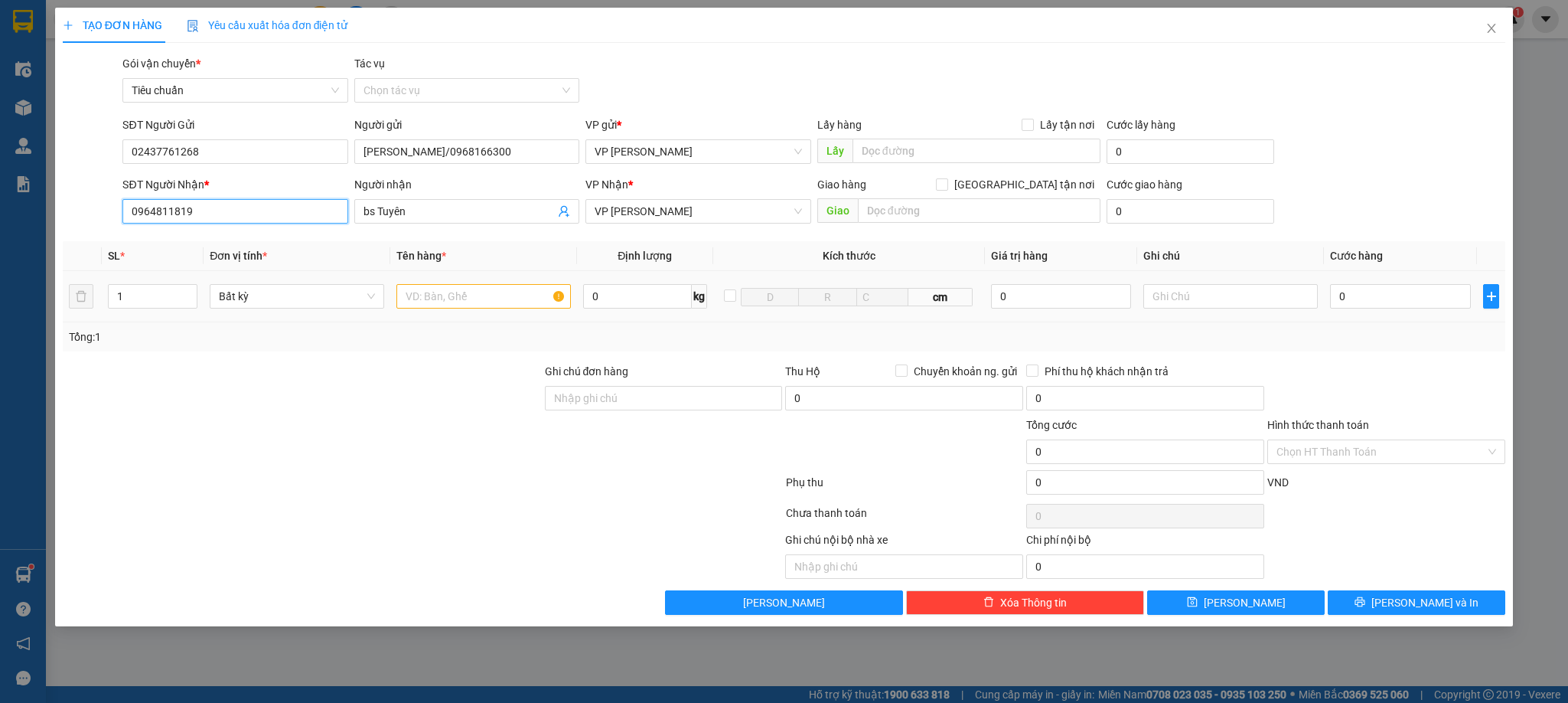
type input "0964811819"
click at [490, 301] on input "text" at bounding box center [484, 296] width 175 height 25
type input "1 răng"
click at [1353, 298] on input "0" at bounding box center [1401, 296] width 141 height 25
type input "3"
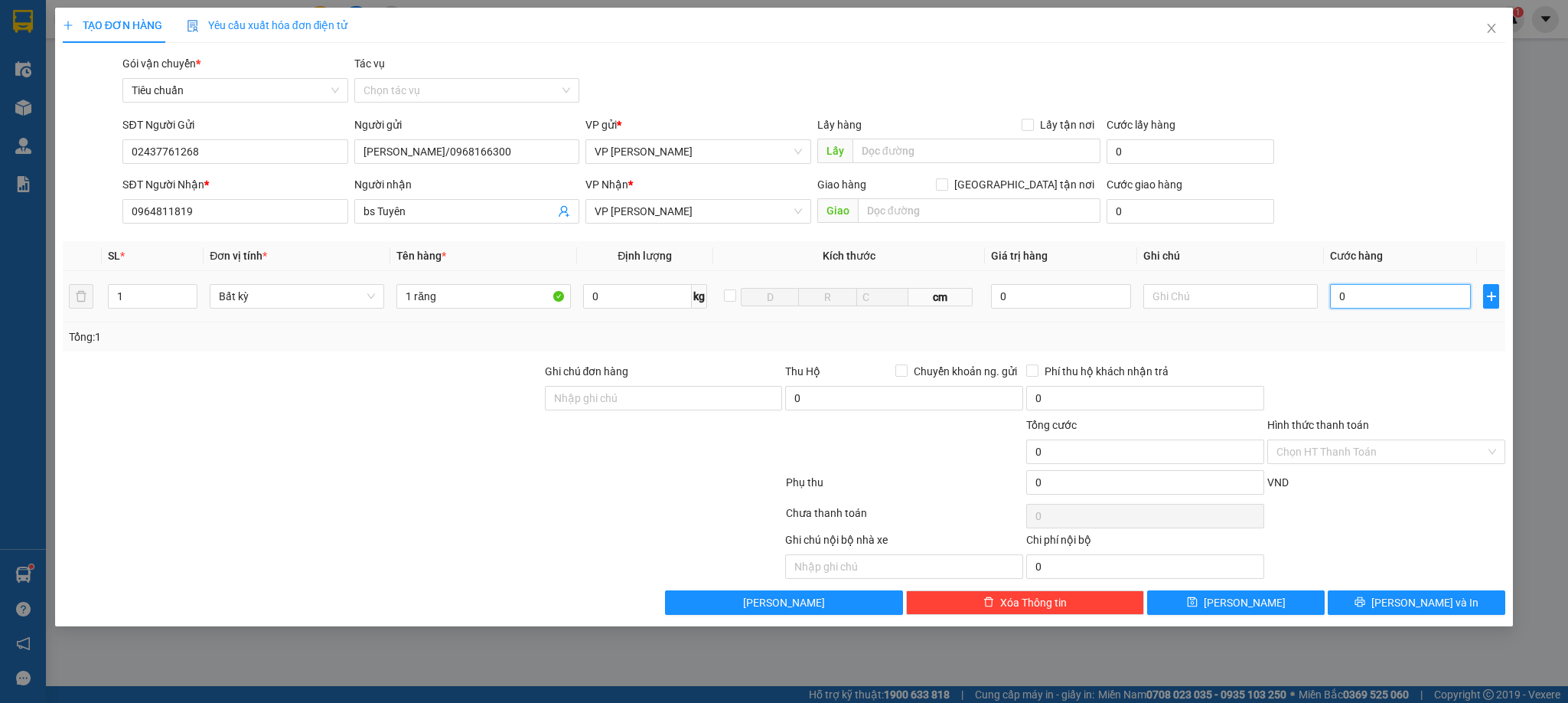
type input "3"
type input "30"
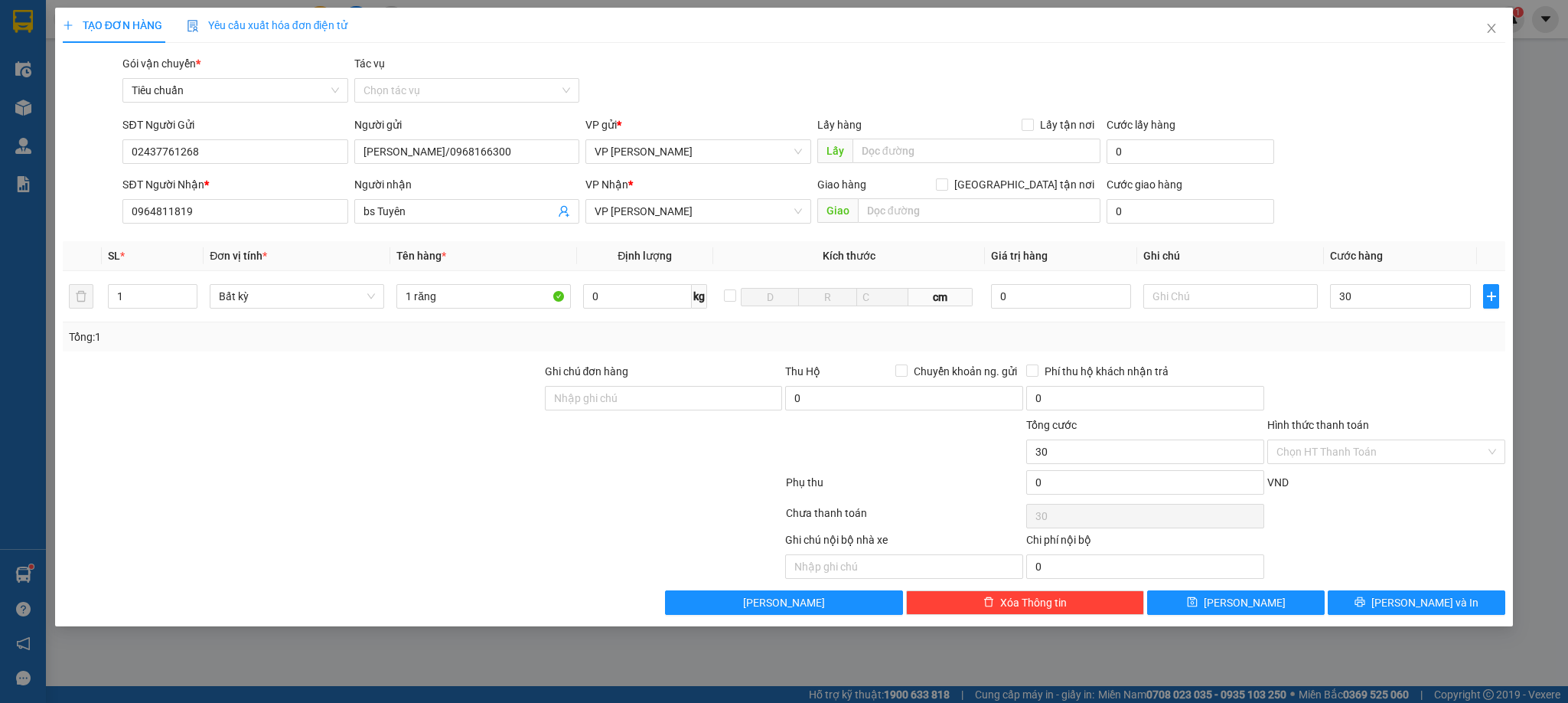
type input "30.000"
click at [1367, 363] on div "Transit Pickup Surcharge Ids Transit Deliver Surcharge Ids Transit Deliver Surc…" at bounding box center [784, 335] width 1443 height 560
click at [1337, 449] on input "Hình thức thanh toán" at bounding box center [1381, 451] width 209 height 23
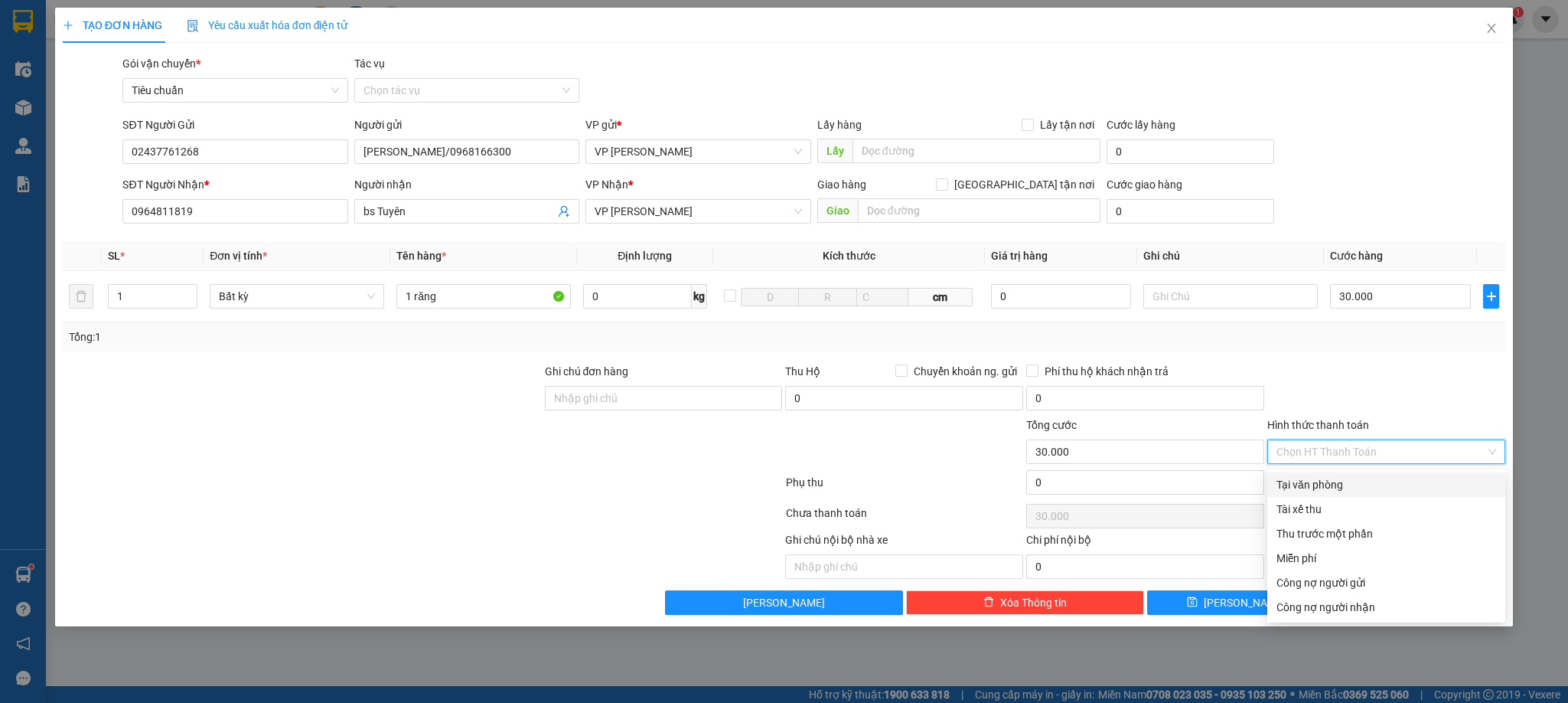
click at [1319, 487] on div "Tại văn phòng" at bounding box center [1386, 485] width 220 height 17
type input "0"
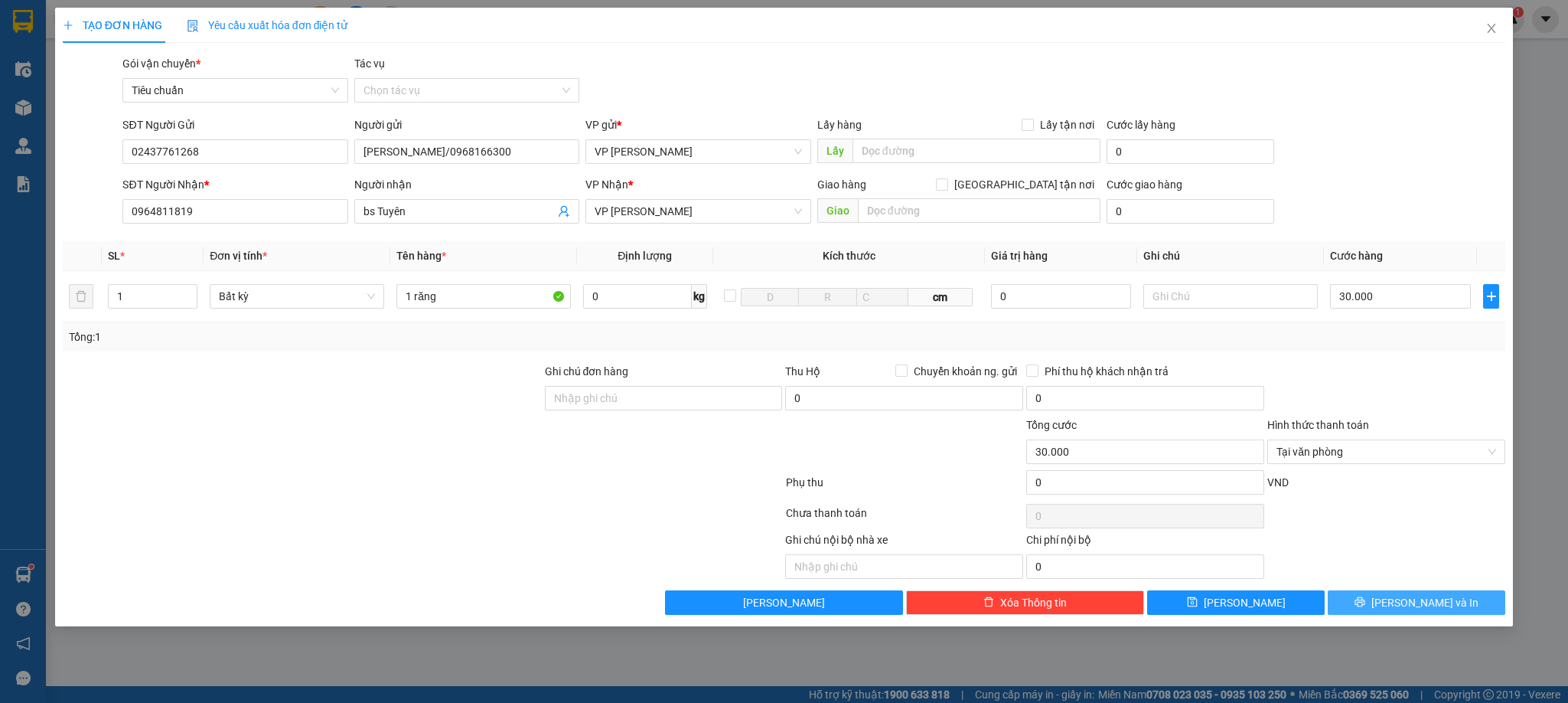
click at [1371, 603] on button "[PERSON_NAME] và In" at bounding box center [1417, 602] width 178 height 25
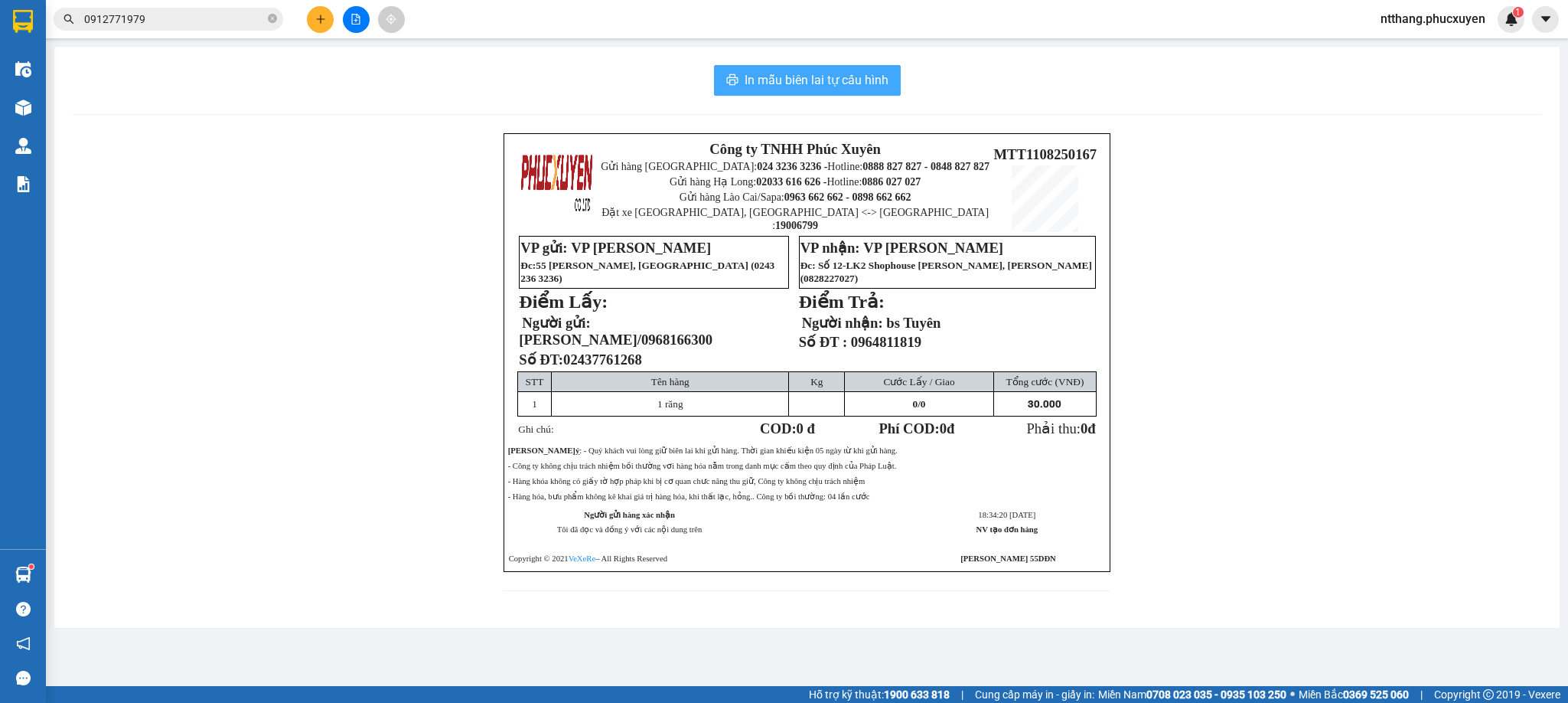
click at [837, 79] on span "In mẫu biên lai tự cấu hình" at bounding box center [817, 80] width 144 height 20
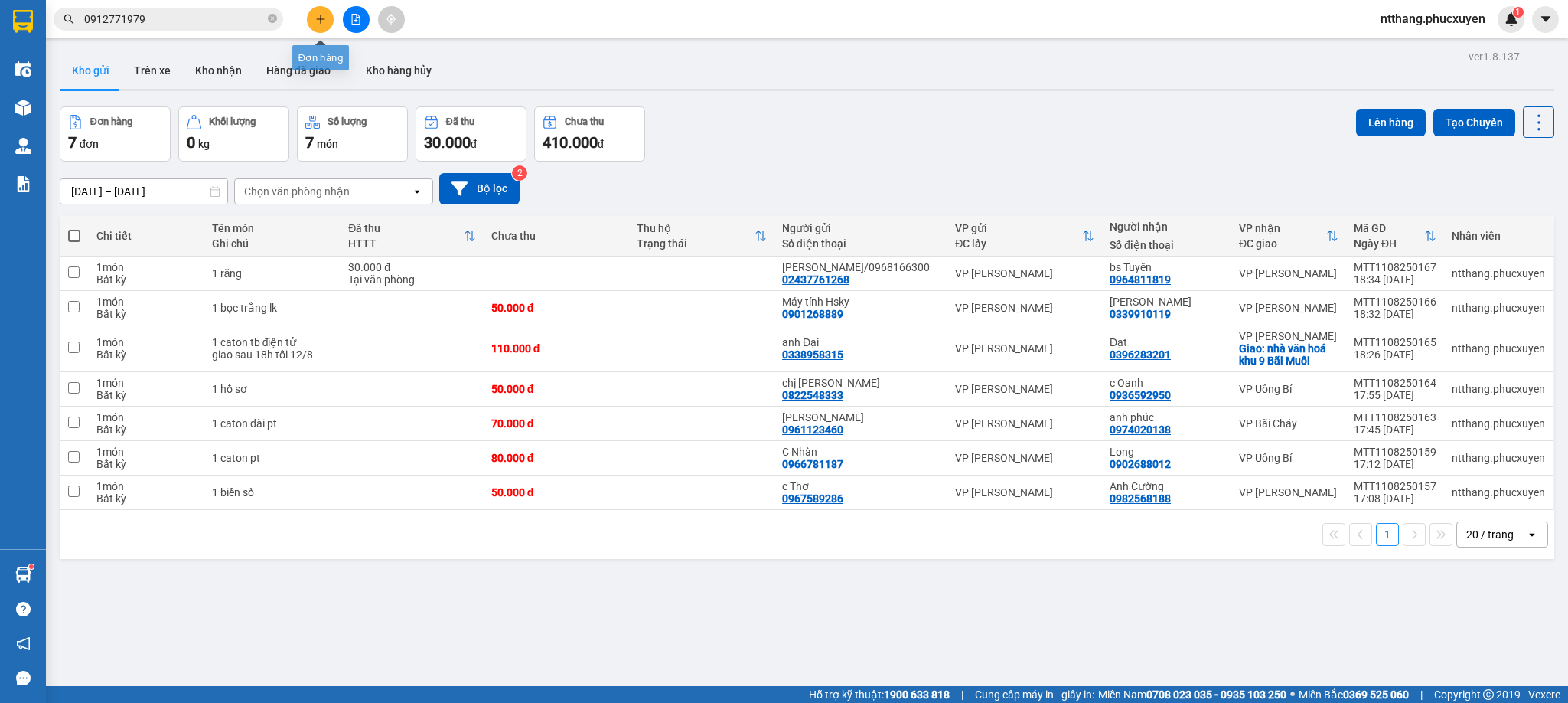
click at [312, 14] on button at bounding box center [320, 20] width 27 height 27
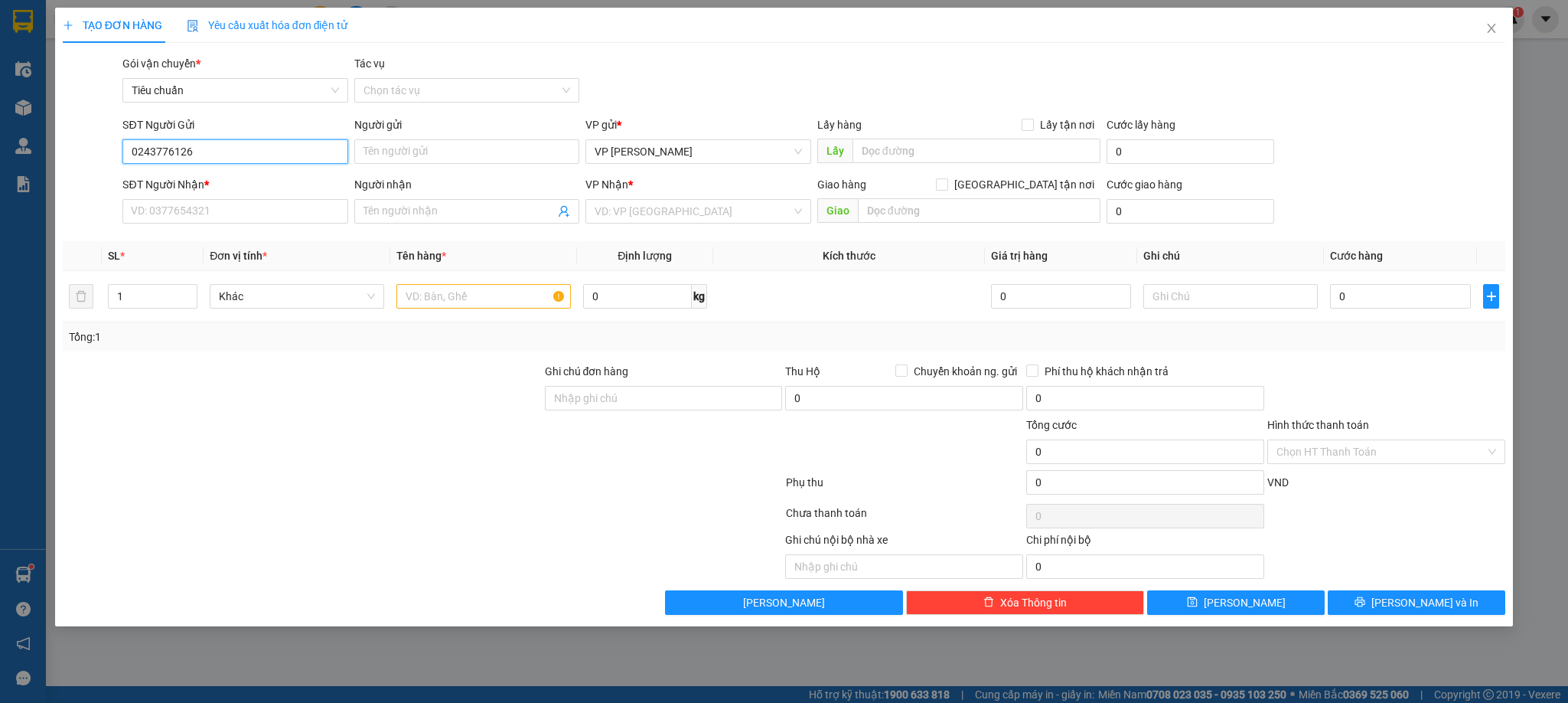
type input "02437761268"
click at [214, 179] on div "02437761268 - Lad Vũ Gia/0968166300" at bounding box center [242, 183] width 223 height 17
type input "[PERSON_NAME]/0968166300"
type input "02437761268"
click at [231, 219] on input "SĐT Người Nhận *" at bounding box center [234, 211] width 225 height 25
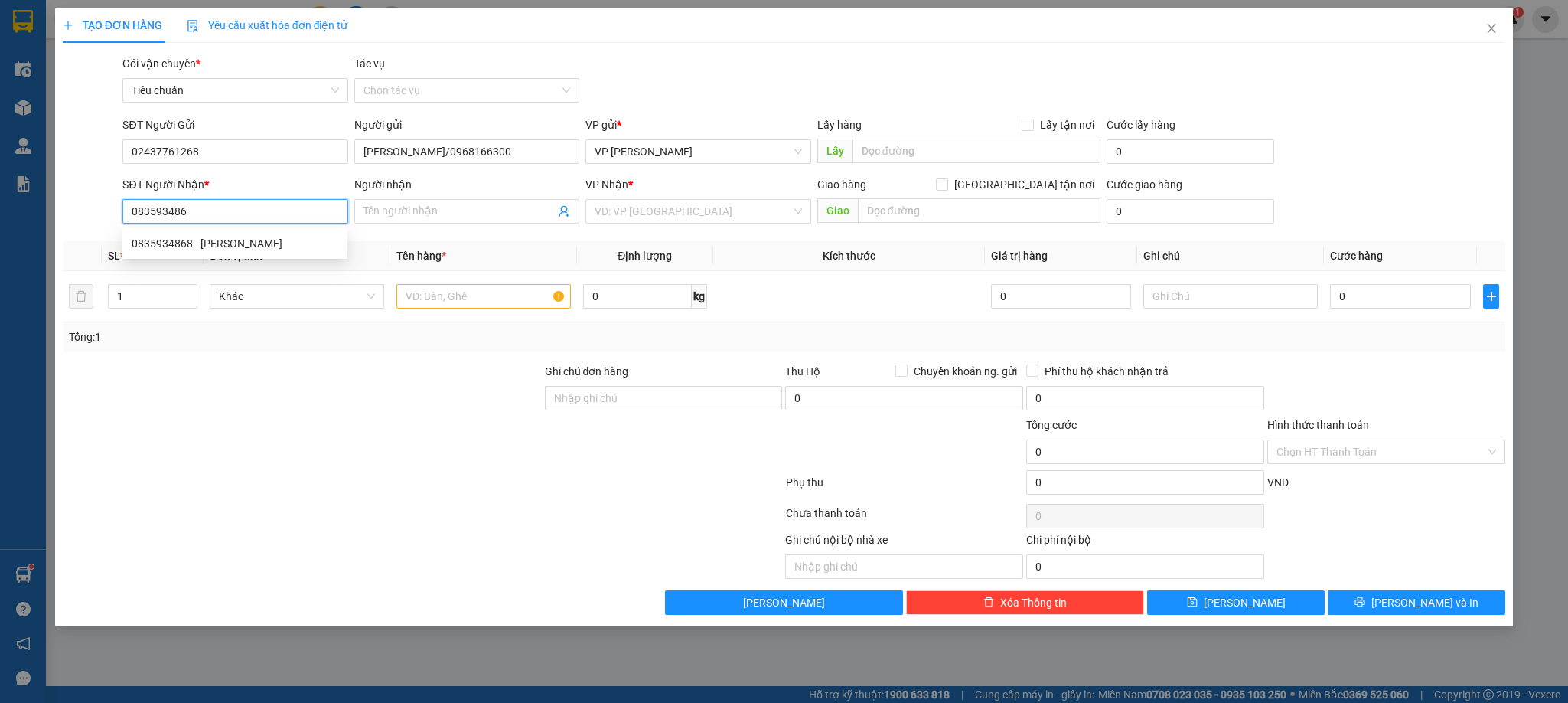
type input "0835934868"
click at [214, 237] on div "0835934868 - Bsi Nhiệm" at bounding box center [235, 243] width 207 height 17
type input "[PERSON_NAME]"
type input "0835934868"
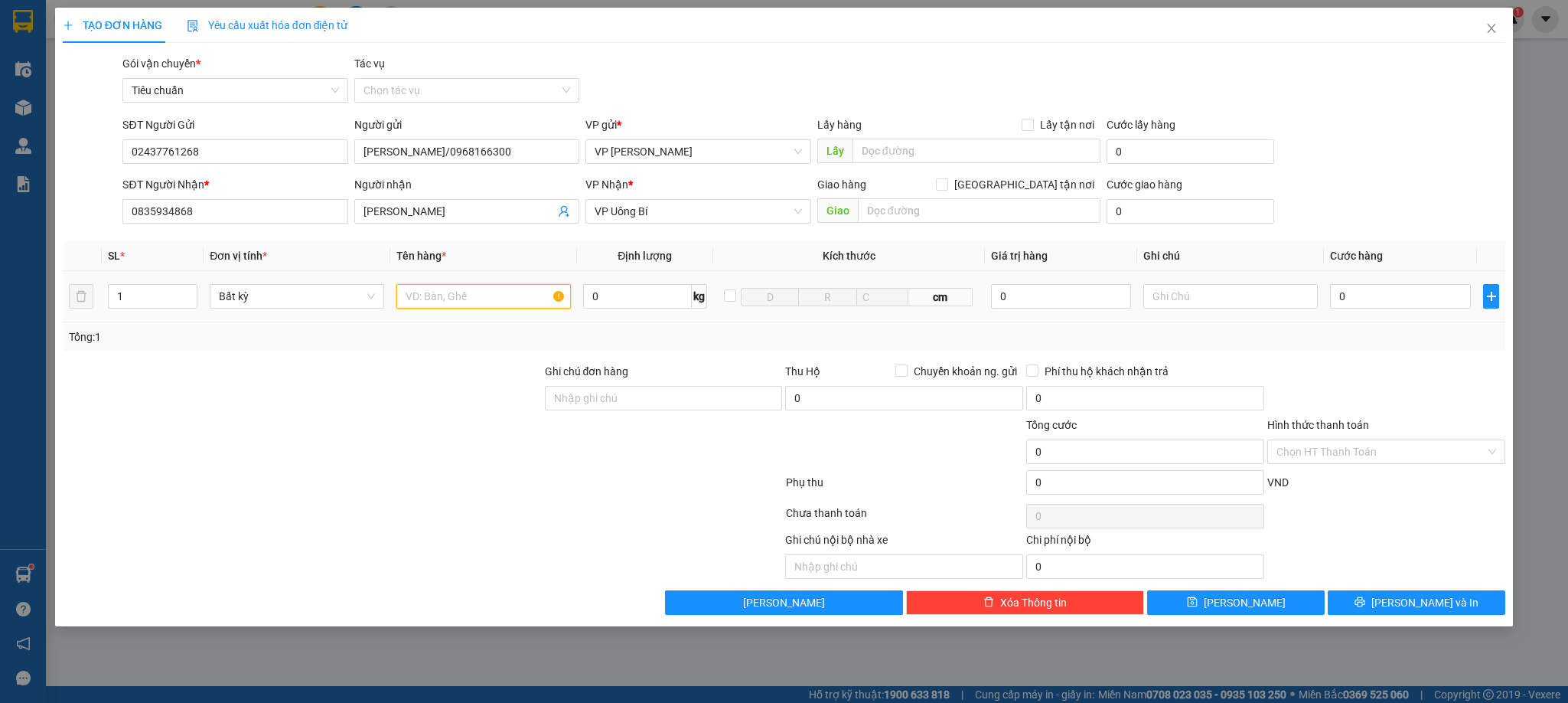
click at [528, 304] on input "text" at bounding box center [484, 296] width 175 height 25
type input "1 răng"
click at [1360, 295] on input "0" at bounding box center [1401, 296] width 141 height 25
type input "3"
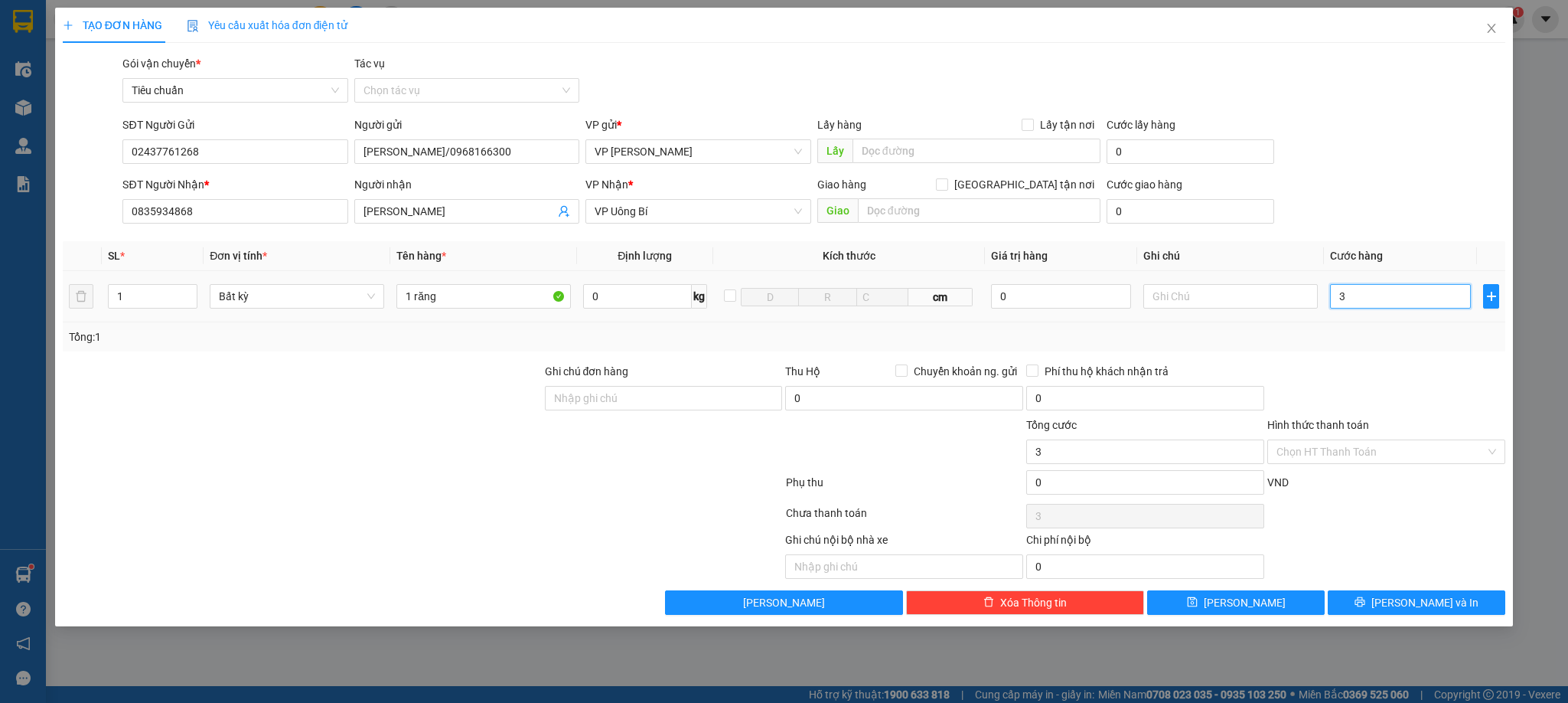
type input "3"
type input "30"
type input "30.000"
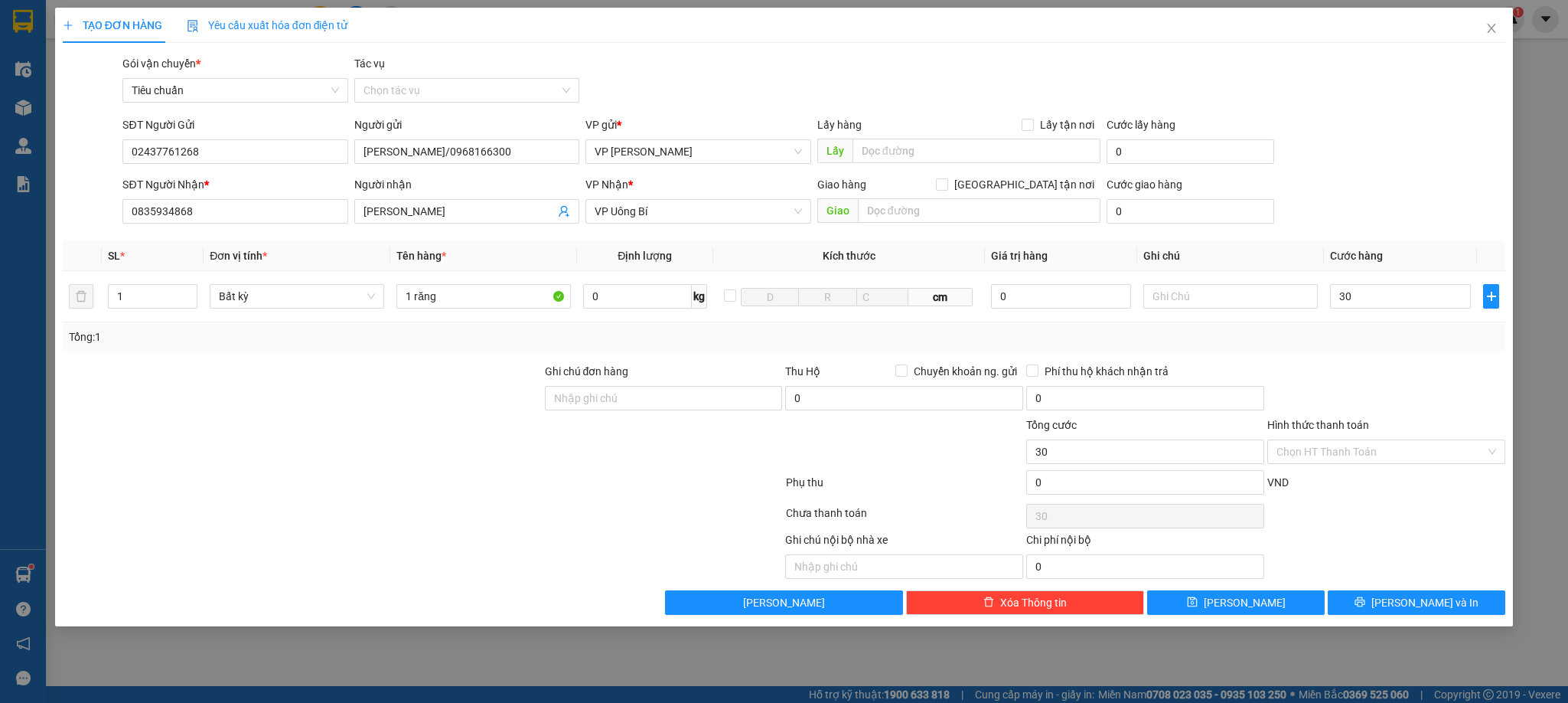
type input "30.000"
drag, startPoint x: 1398, startPoint y: 386, endPoint x: 1387, endPoint y: 395, distance: 14.2
click at [1397, 386] on div at bounding box center [1387, 389] width 241 height 53
click at [1337, 463] on input "Hình thức thanh toán" at bounding box center [1381, 451] width 209 height 23
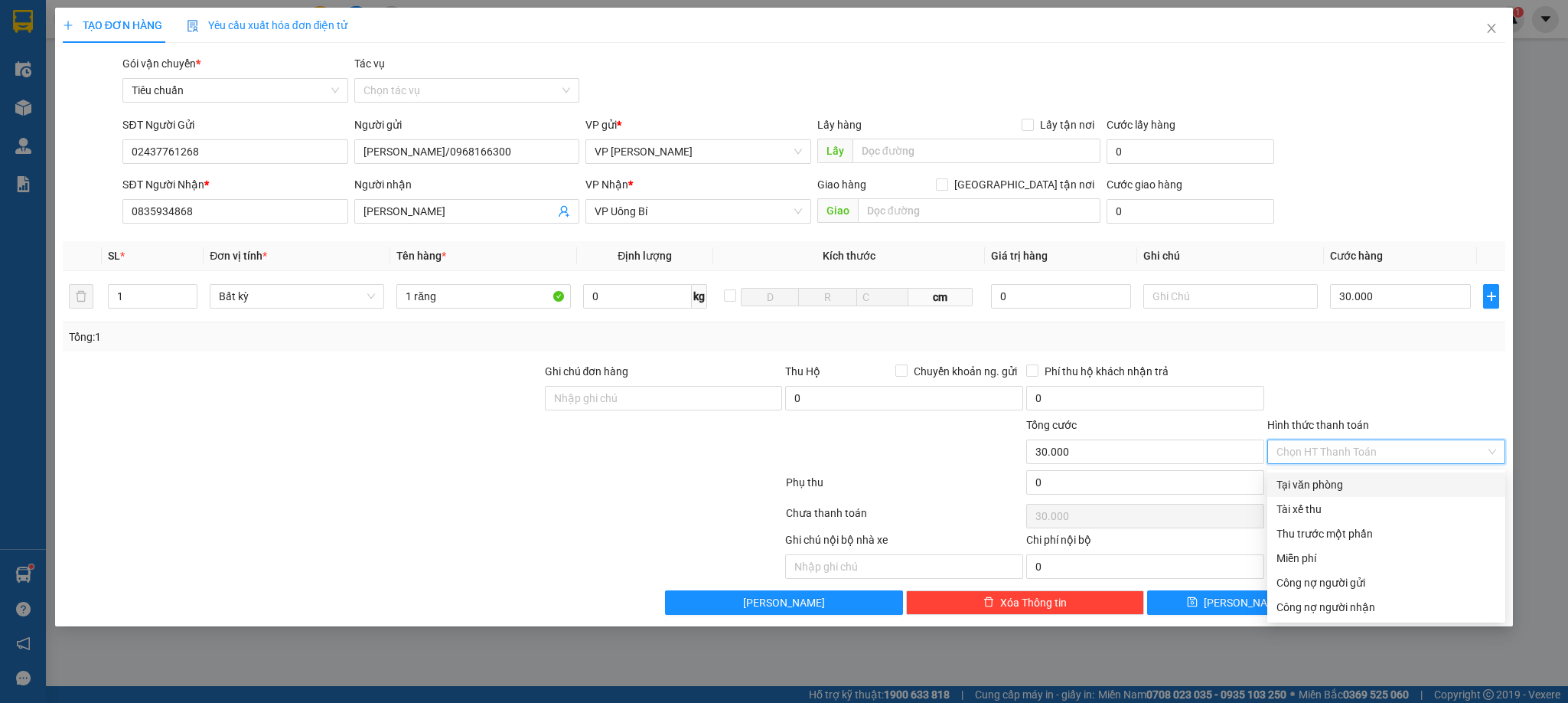
click at [1328, 486] on div "Tại văn phòng" at bounding box center [1386, 485] width 220 height 17
type input "0"
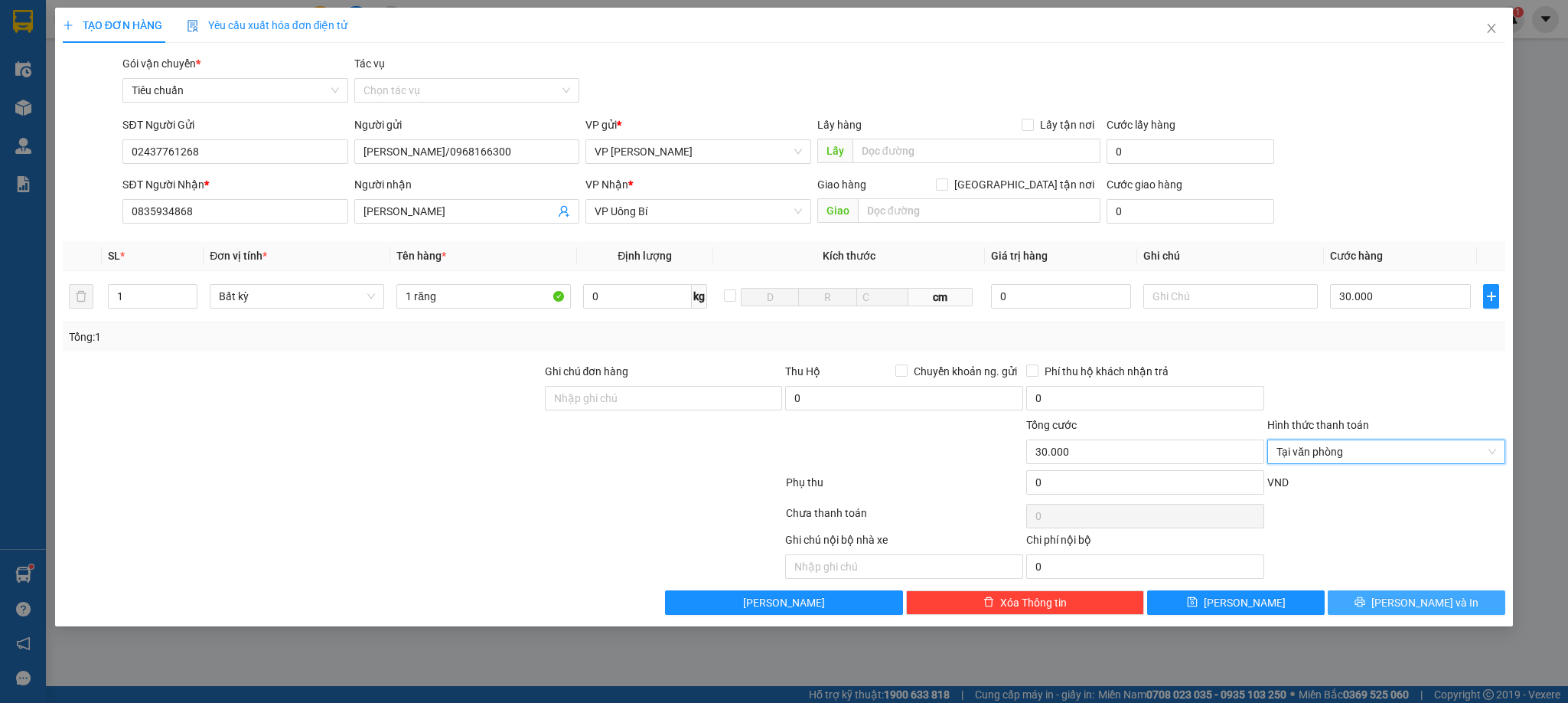
click at [1417, 602] on span "[PERSON_NAME] và In" at bounding box center [1425, 603] width 107 height 17
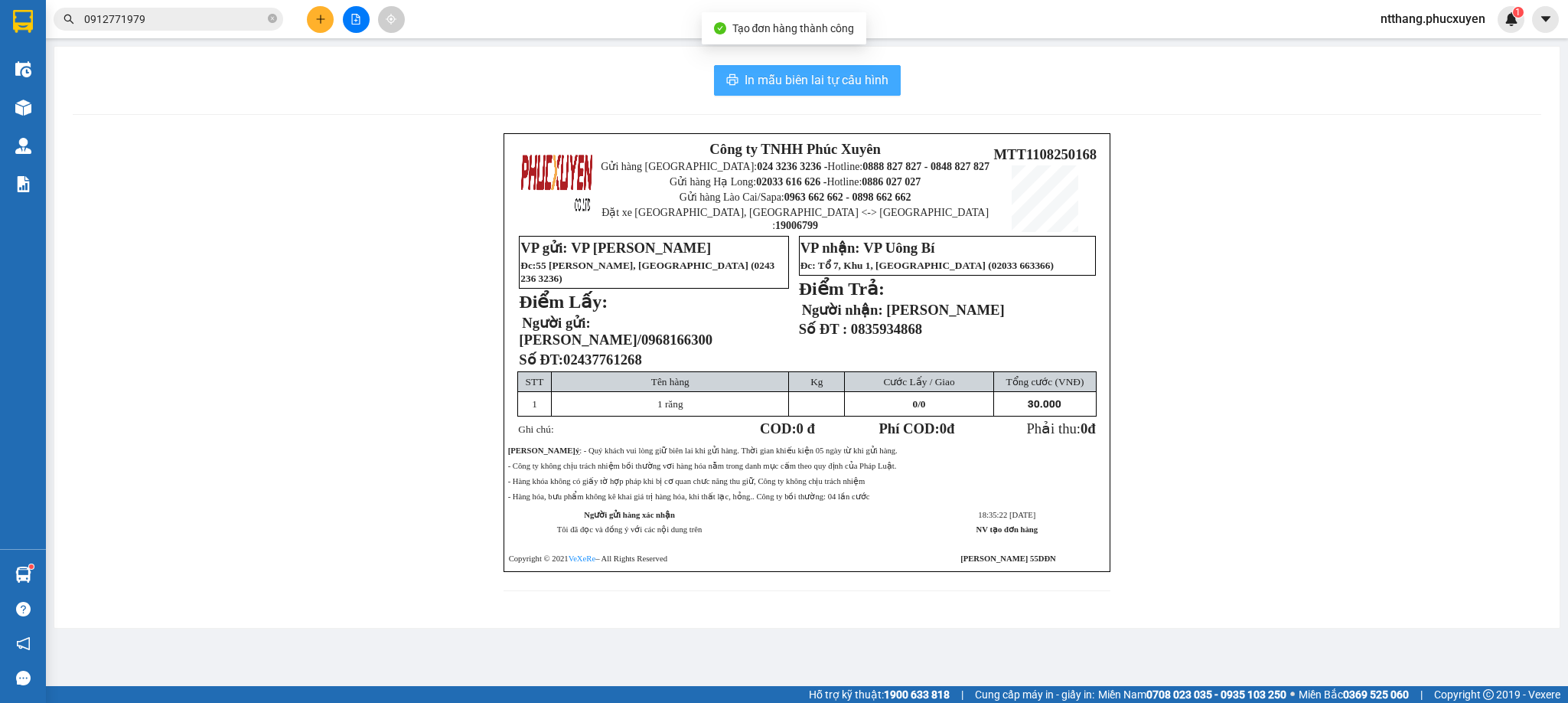
click at [800, 72] on span "In mẫu biên lai tự cấu hình" at bounding box center [817, 80] width 144 height 20
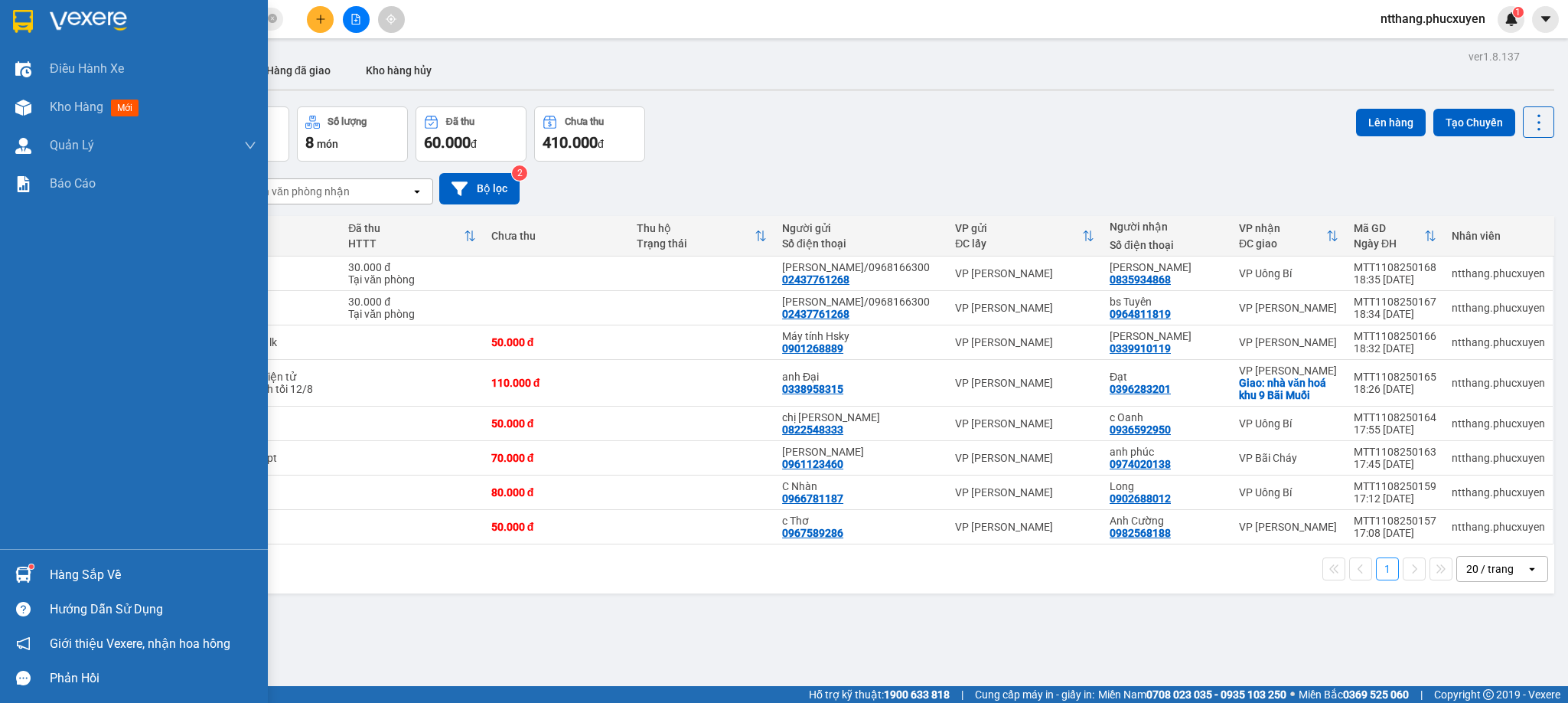
click at [19, 574] on img at bounding box center [23, 574] width 16 height 16
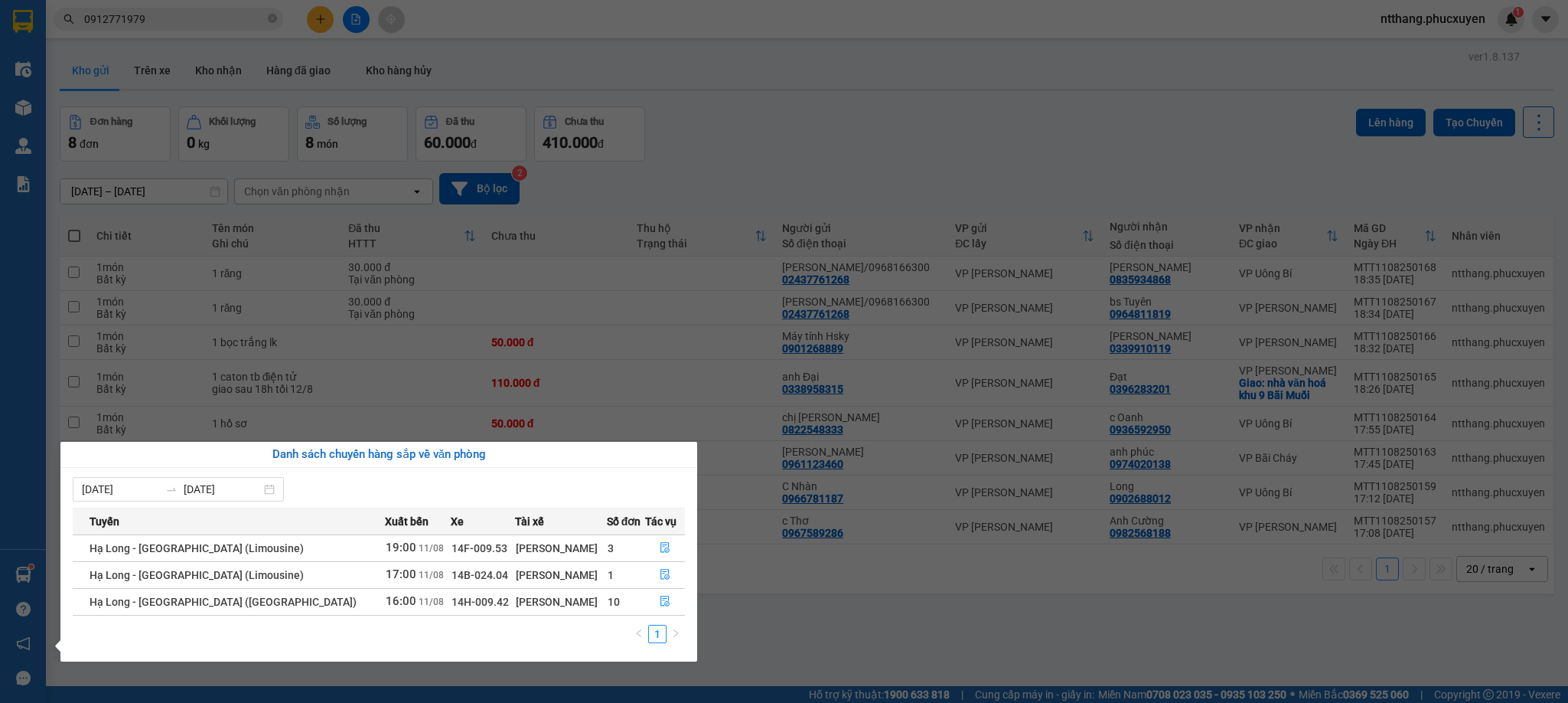
click at [809, 619] on section "Kết quả tìm kiếm ( 3 ) Bộ lọc Mã ĐH Trạng thái Món hàng Thu hộ Tổng cước Chưa c…" at bounding box center [784, 351] width 1568 height 703
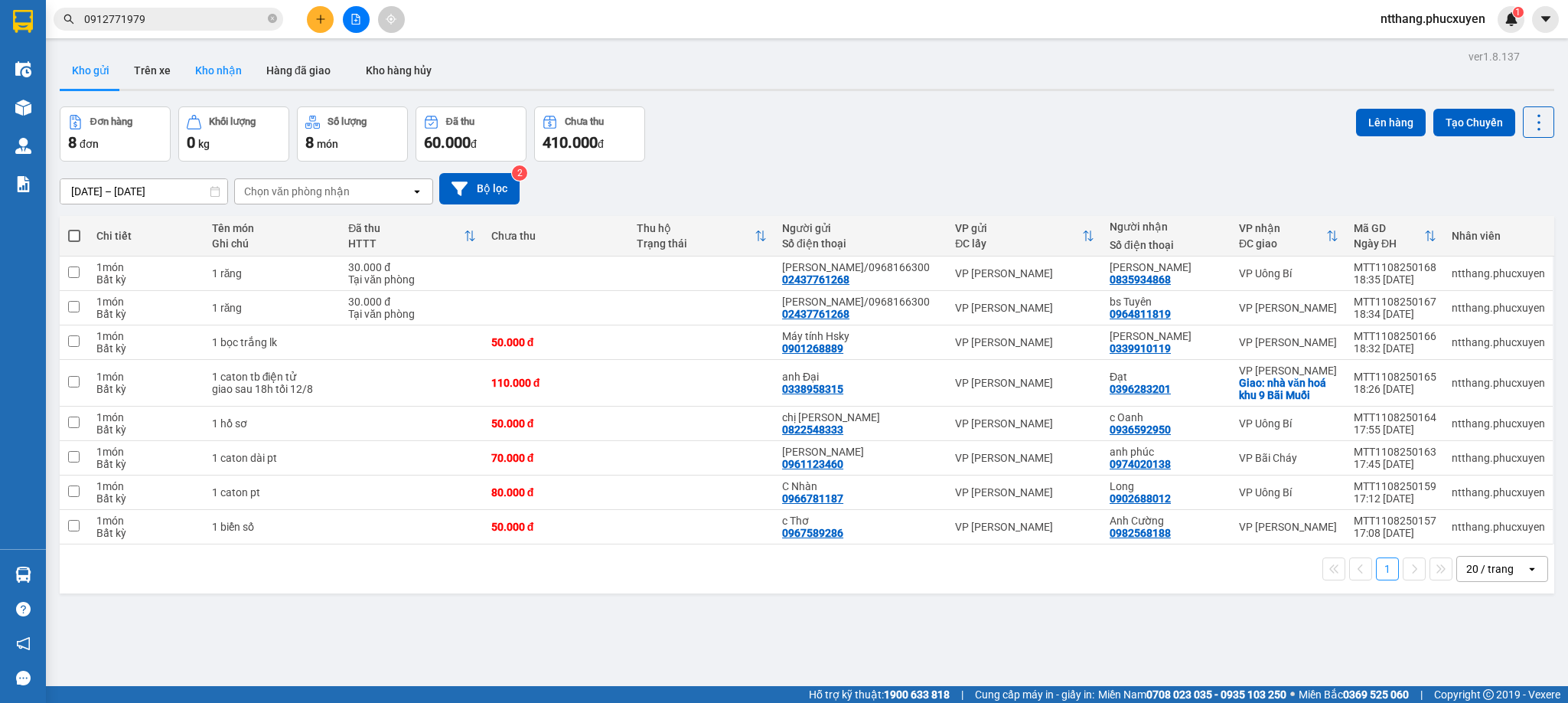
click at [212, 63] on button "Kho nhận" at bounding box center [219, 70] width 71 height 36
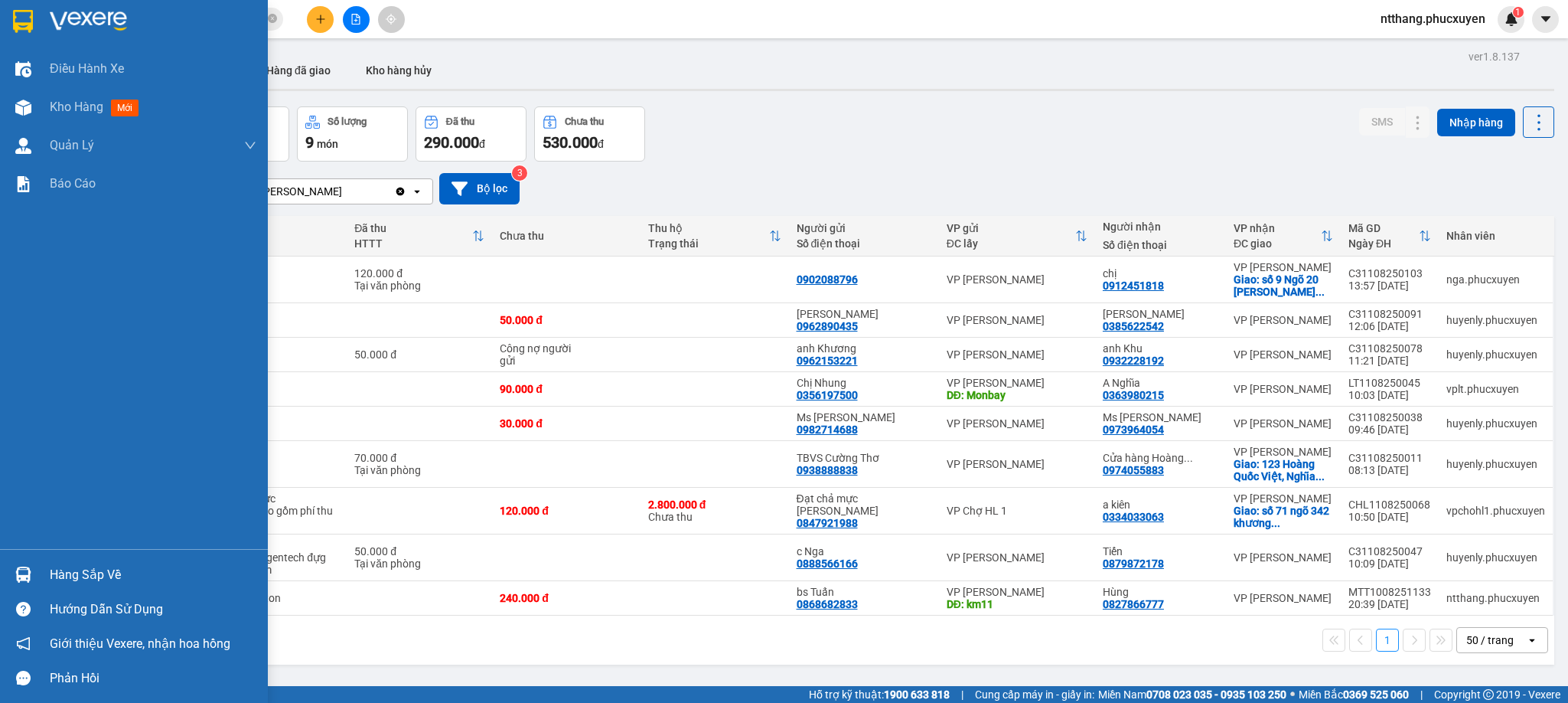
click at [30, 581] on img at bounding box center [23, 574] width 16 height 16
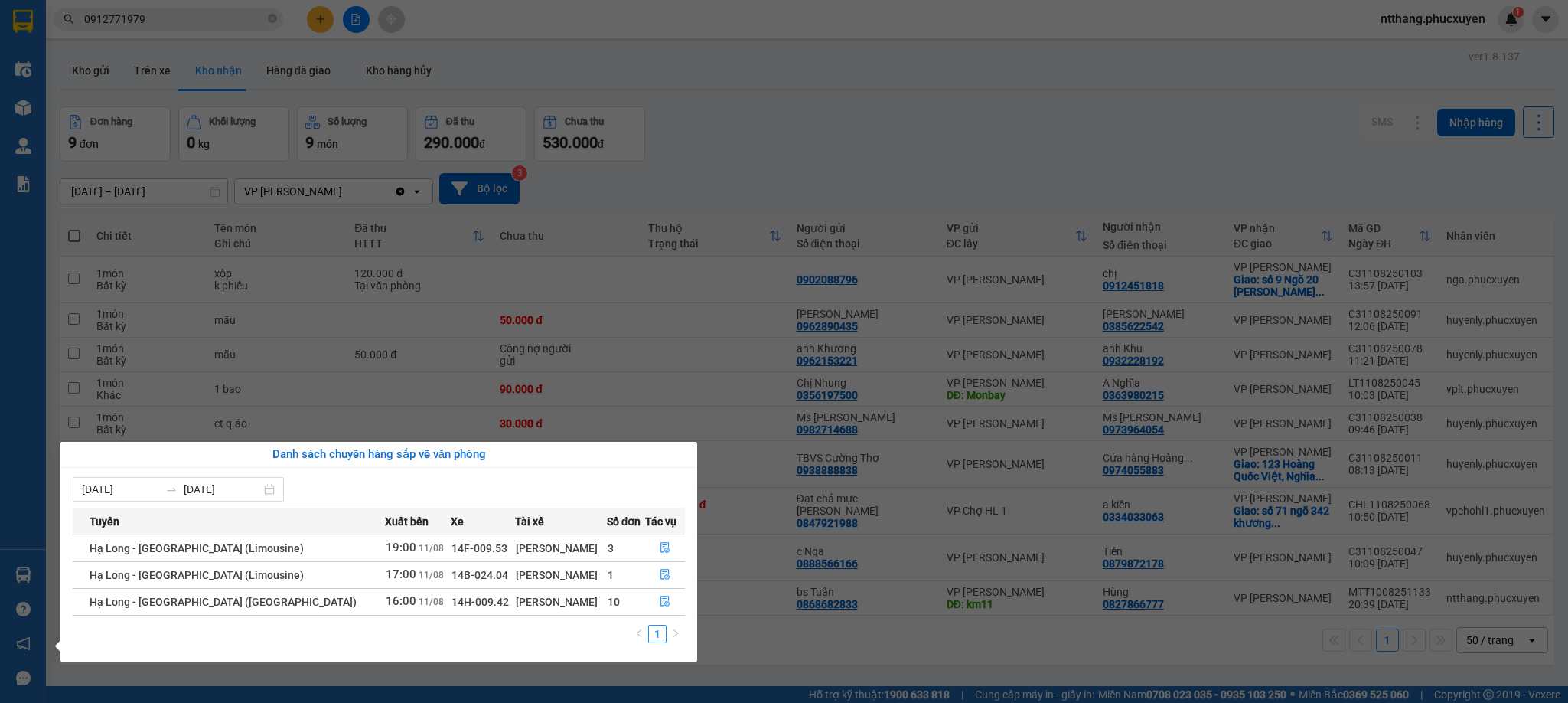
click at [485, 688] on section "Kết quả tìm kiếm ( 3 ) Bộ lọc Mã ĐH Trạng thái Món hàng Thu hộ Tổng cước Chưa c…" at bounding box center [784, 351] width 1568 height 703
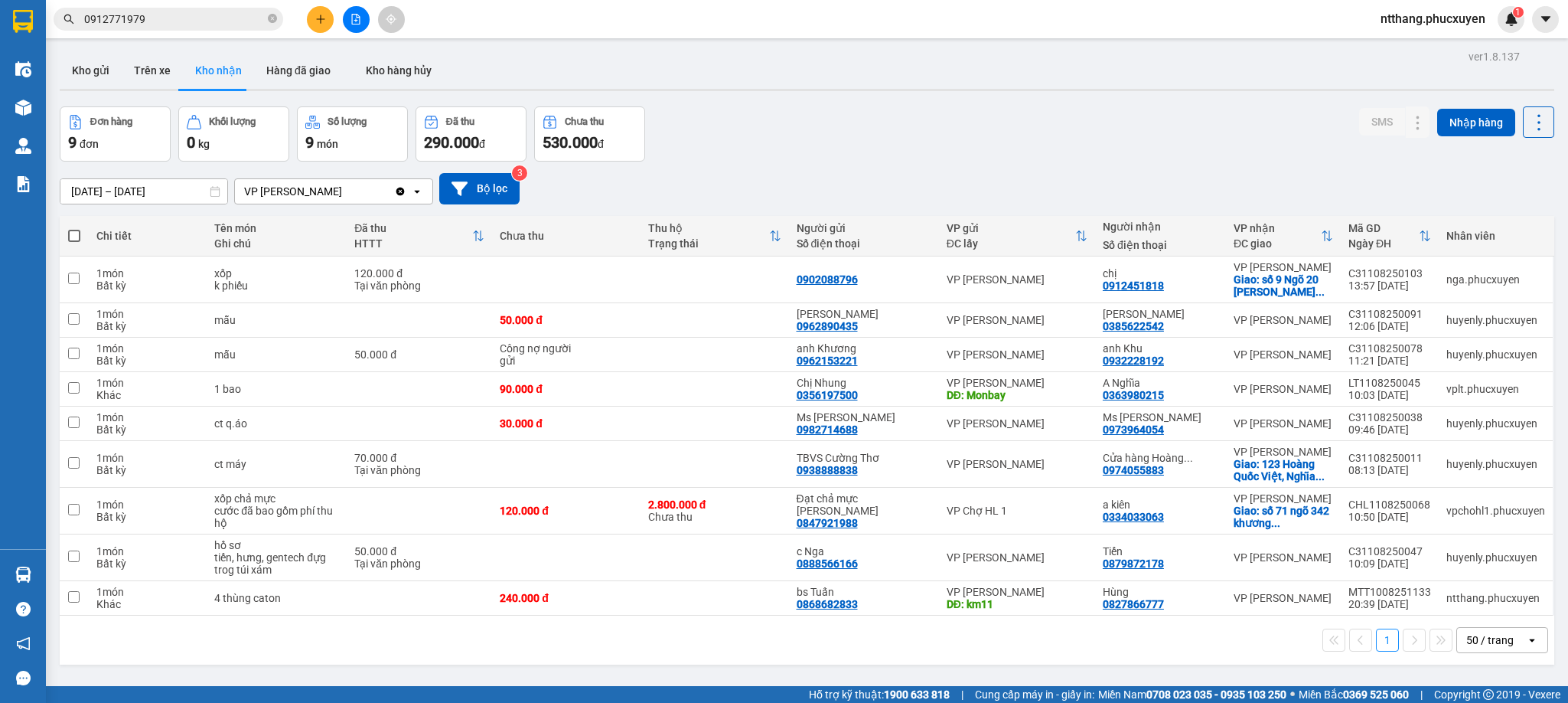
click at [1073, 124] on div "Đơn hàng 9 đơn Khối lượng 0 kg Số lượng 9 món Đã thu 290.000 đ Chưa thu 530.000…" at bounding box center [807, 134] width 1495 height 55
click at [1413, 349] on icon at bounding box center [1418, 354] width 11 height 11
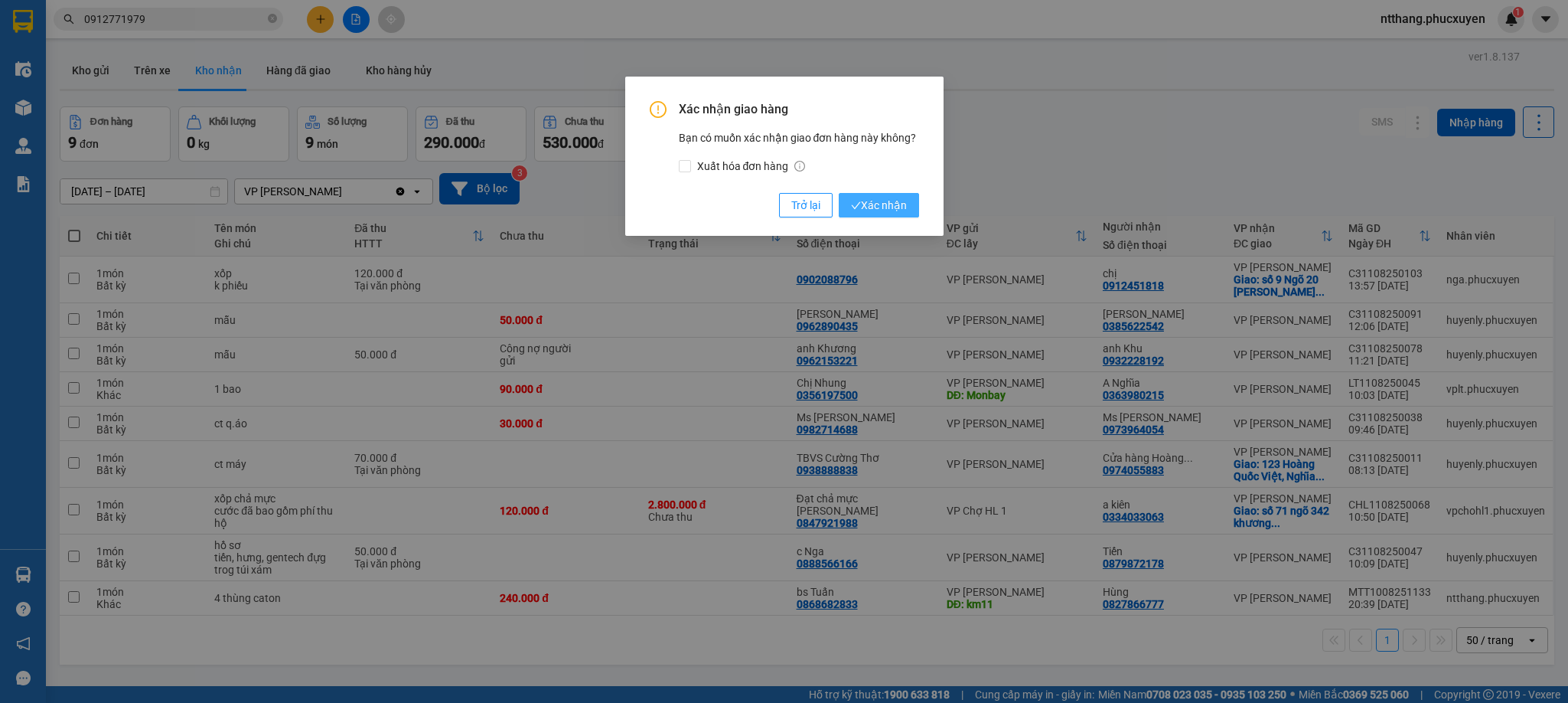
click at [876, 193] on button "Xác nhận" at bounding box center [879, 205] width 81 height 25
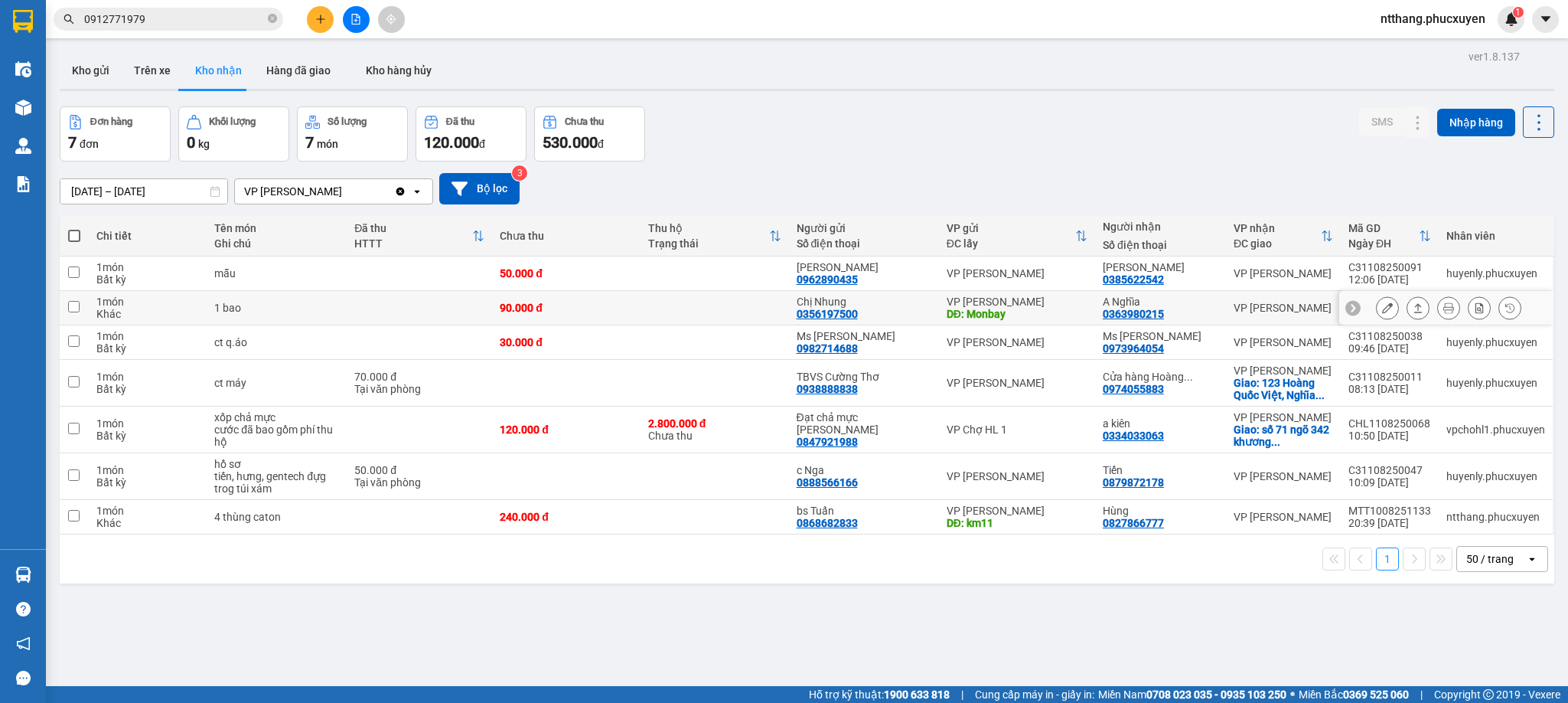
click at [1382, 303] on icon at bounding box center [1387, 308] width 11 height 11
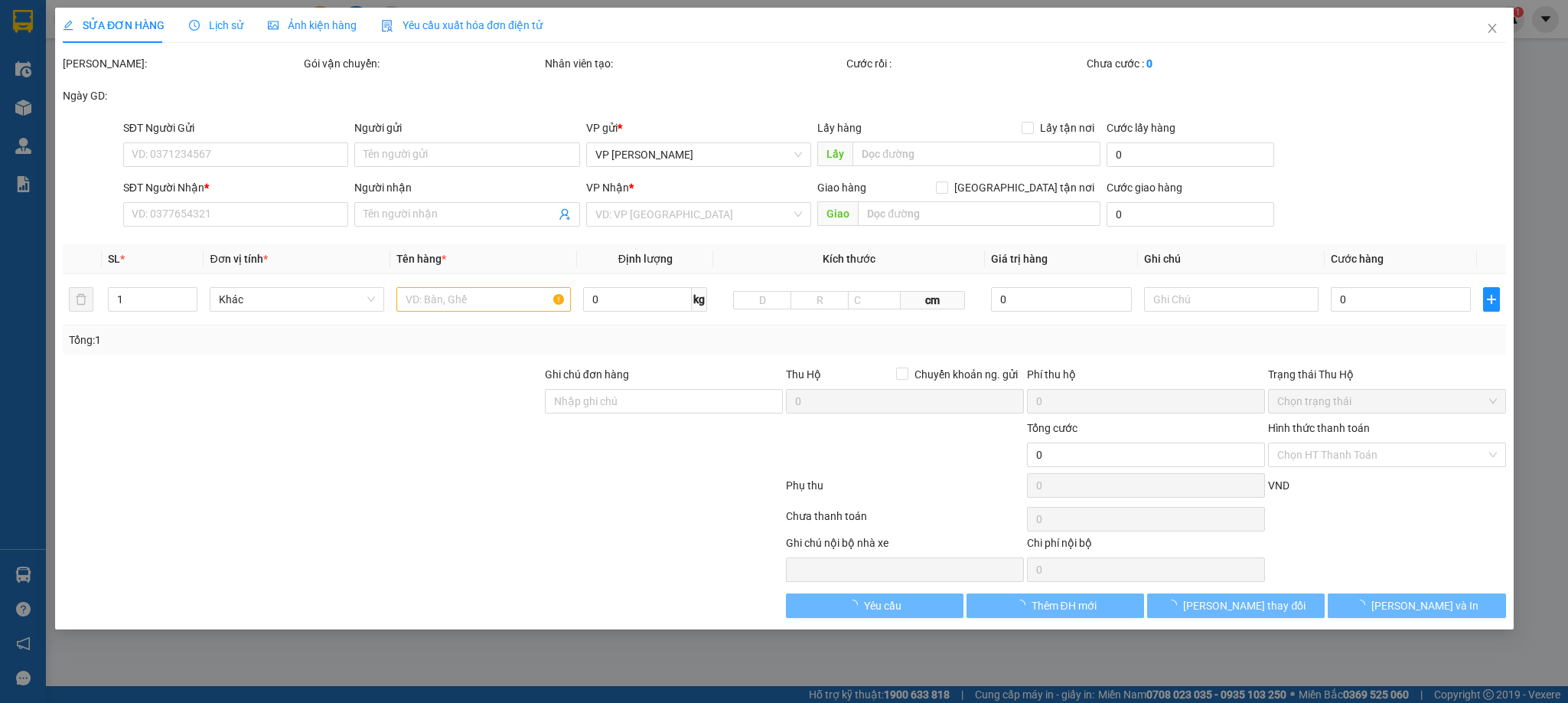
type input "0356197500"
type input "Chị Nhung"
type input "Monbay"
type input "0363980215"
type input "A Nghĩa"
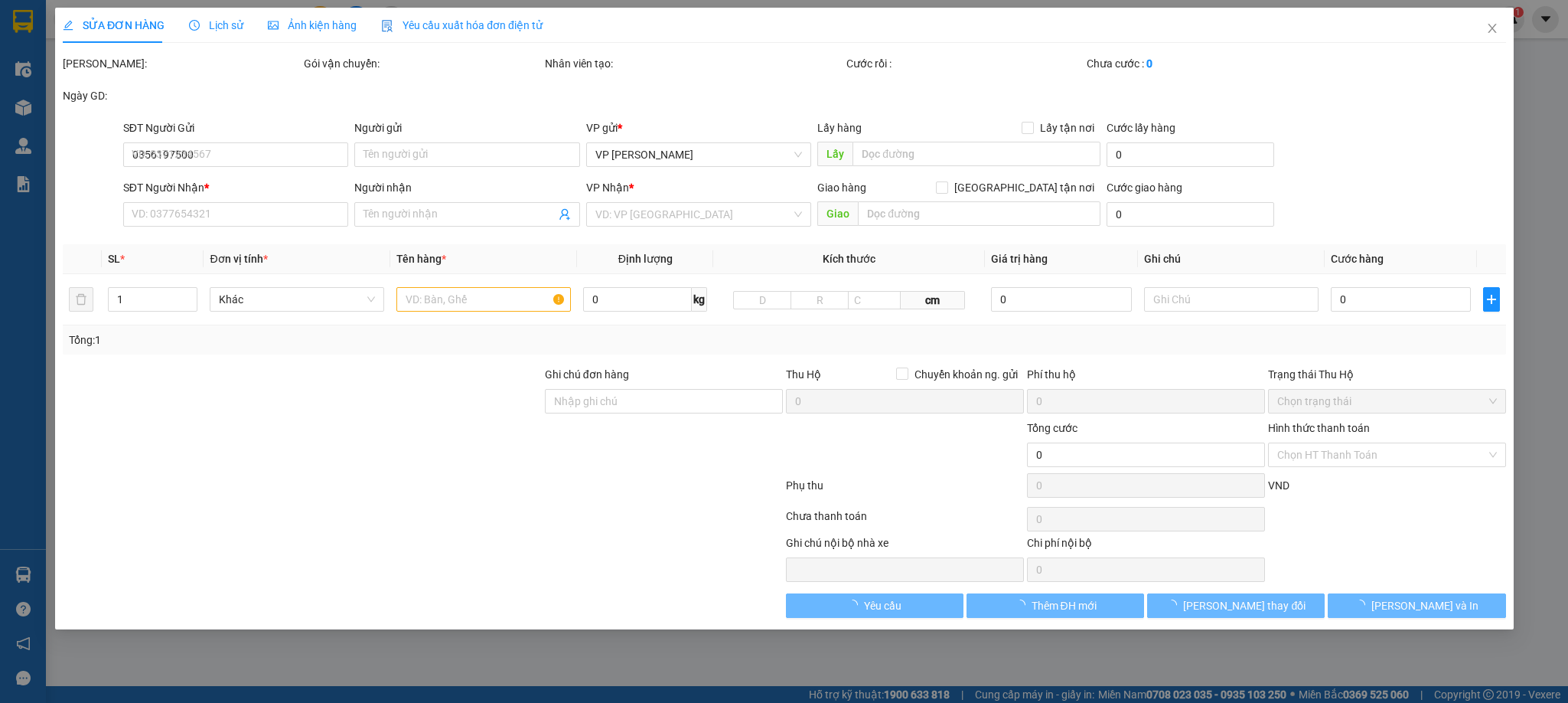
type input "90.000"
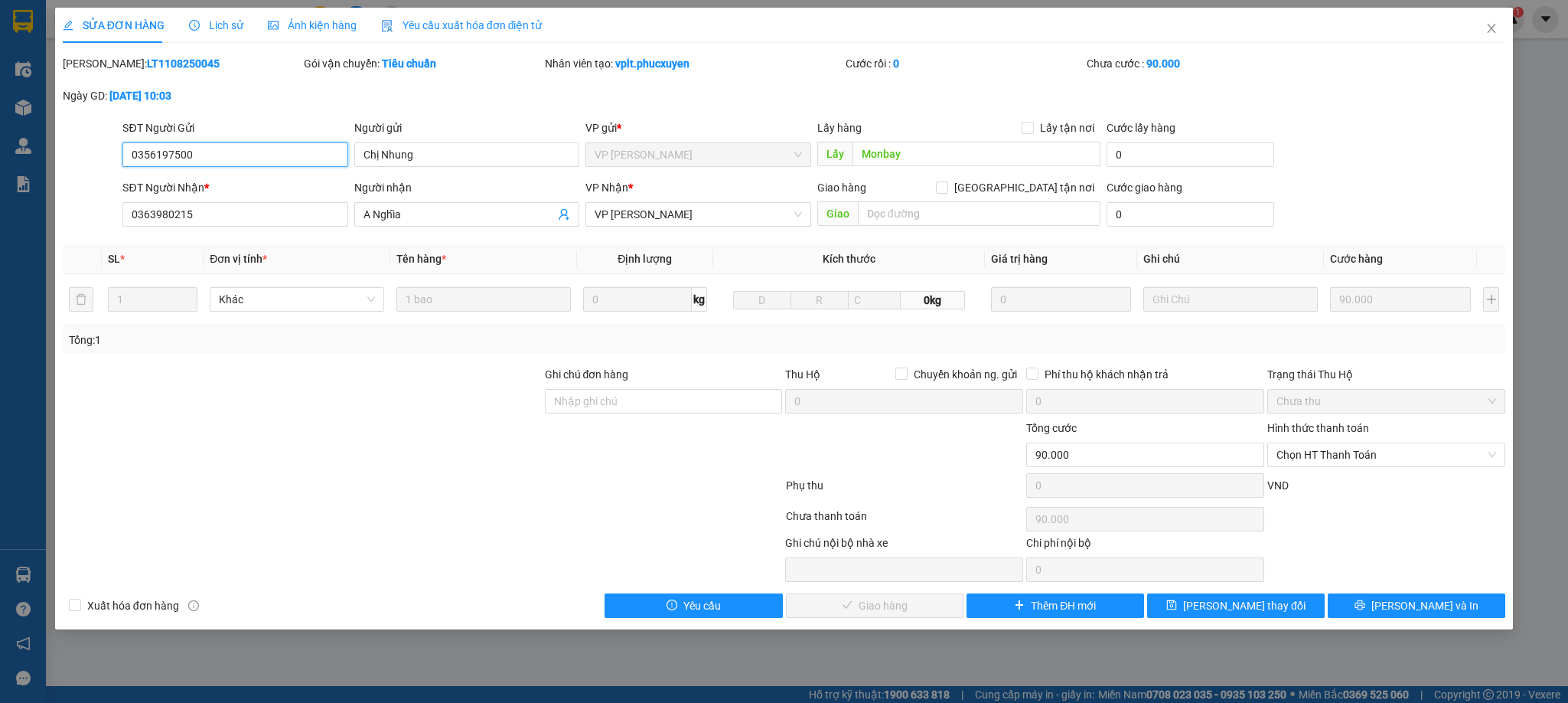
drag, startPoint x: 1328, startPoint y: 462, endPoint x: 1321, endPoint y: 470, distance: 10.6
click at [1327, 462] on span "Chọn HT Thanh Toán" at bounding box center [1386, 455] width 220 height 23
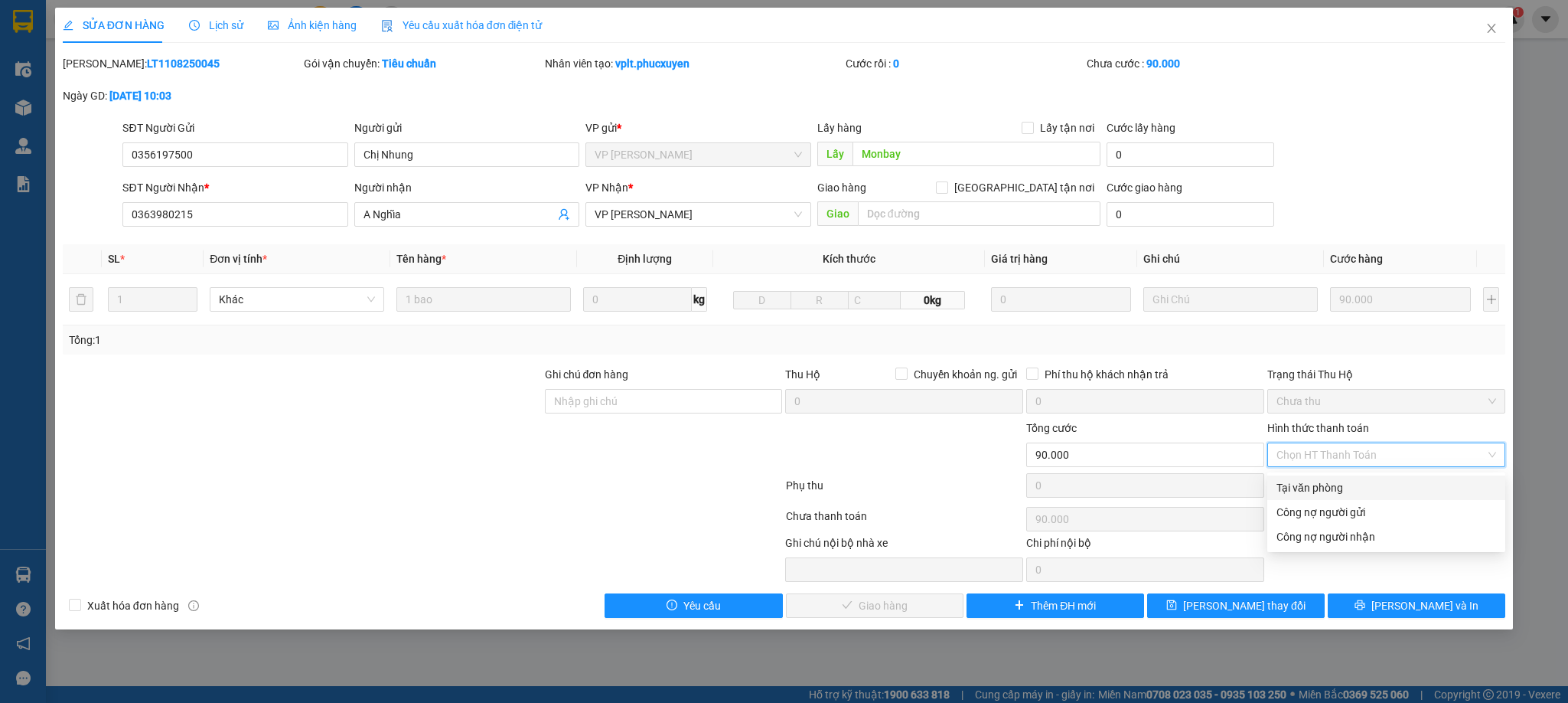
drag, startPoint x: 1311, startPoint y: 478, endPoint x: 1232, endPoint y: 501, distance: 82.3
click at [1309, 479] on div "Tại văn phòng" at bounding box center [1386, 488] width 220 height 17
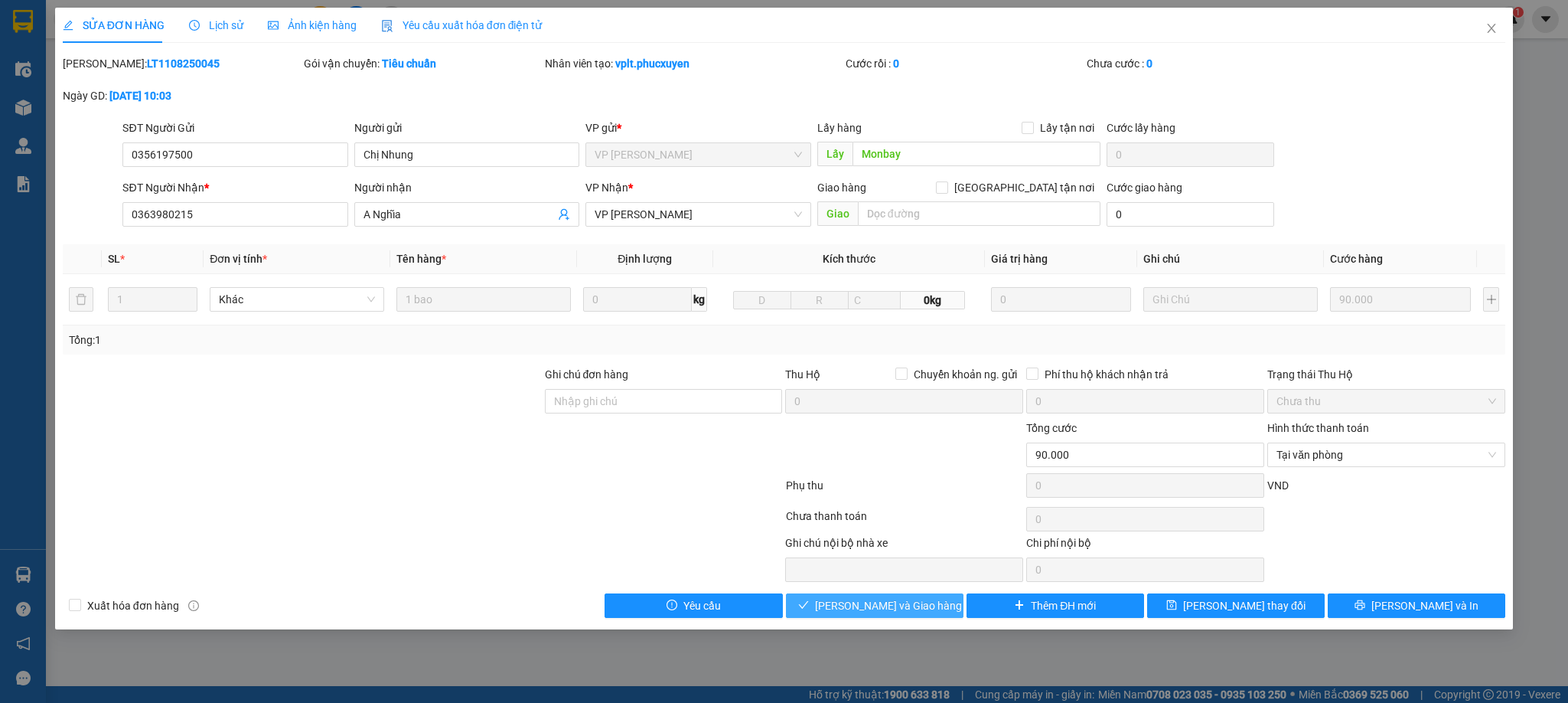
click at [909, 610] on span "[PERSON_NAME] và [PERSON_NAME] hàng" at bounding box center [888, 605] width 147 height 17
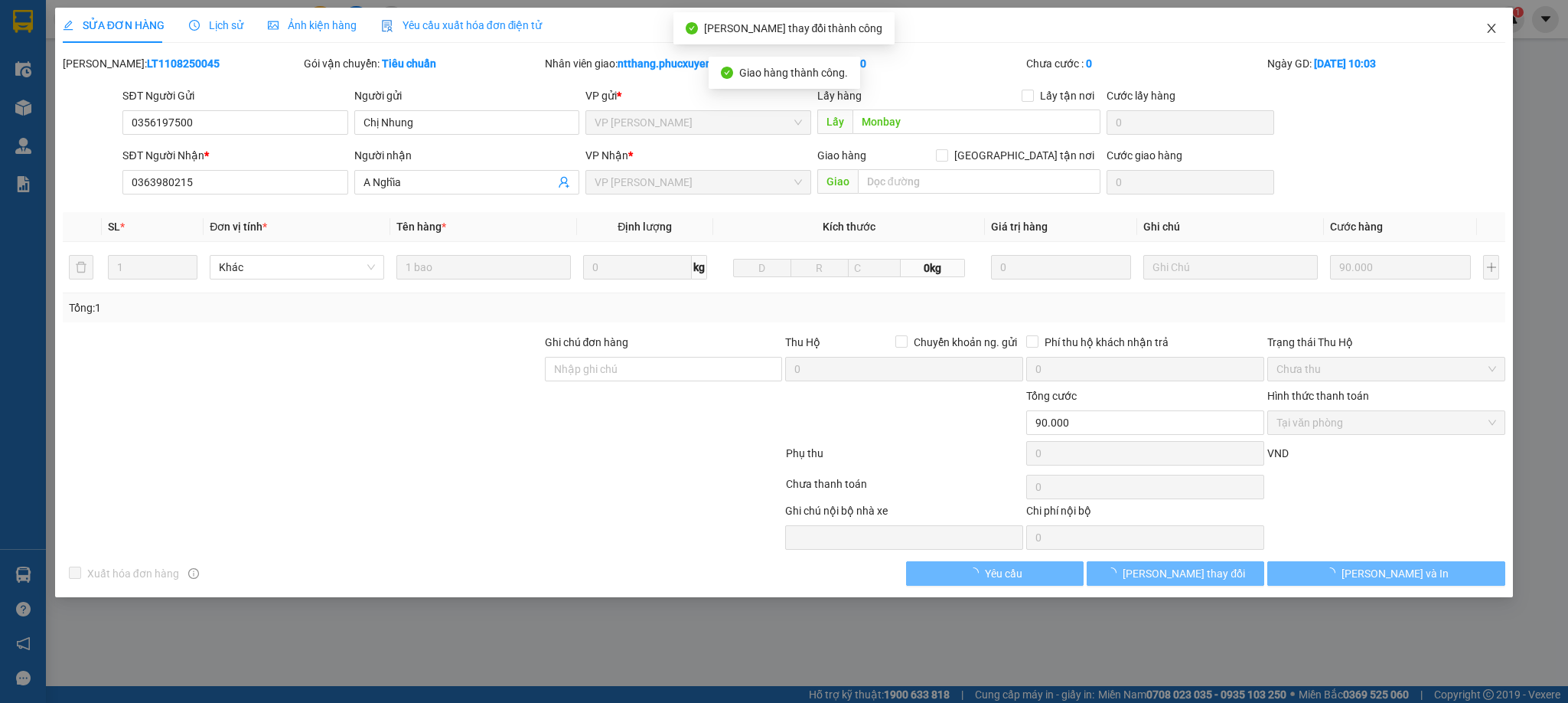
click at [1496, 30] on icon "close" at bounding box center [1492, 28] width 12 height 12
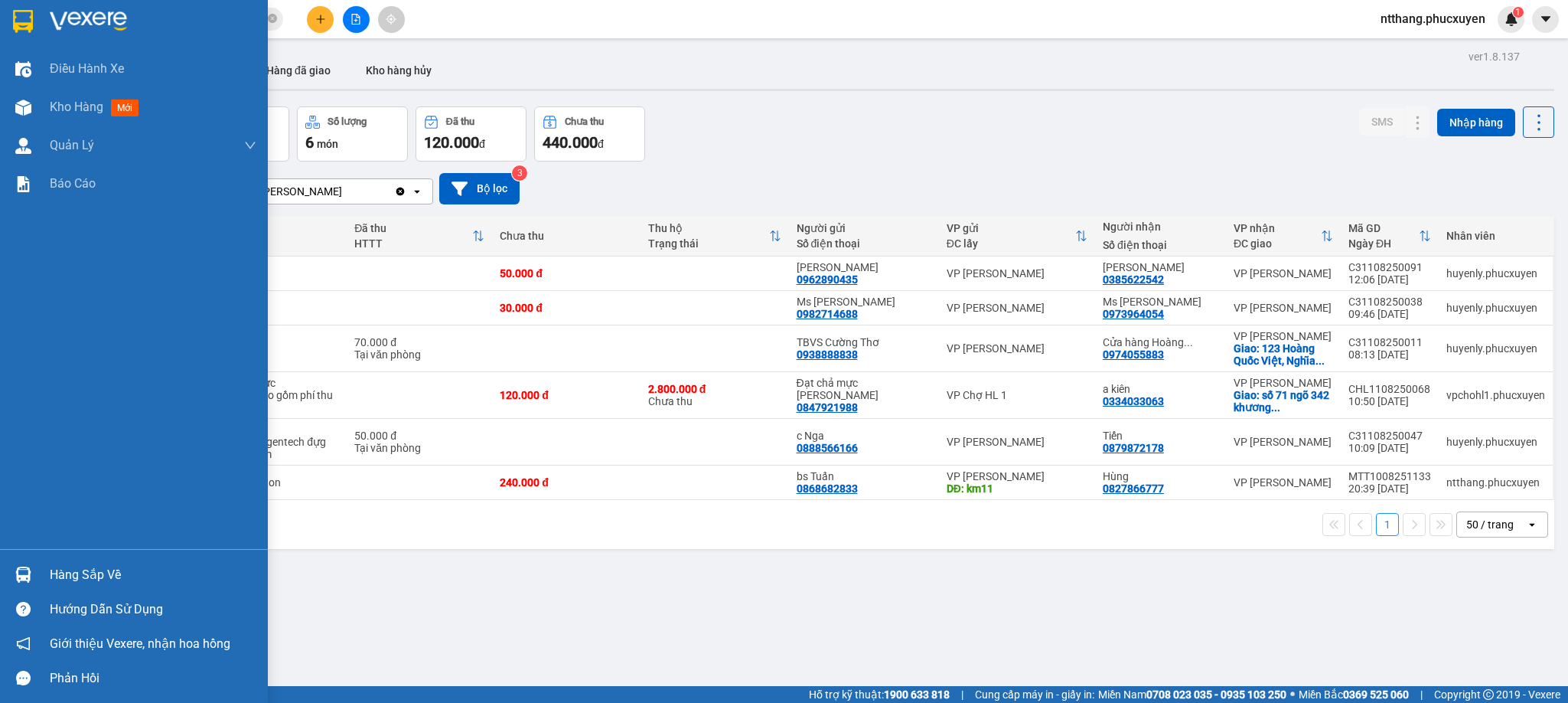
click at [65, 566] on div "Hàng sắp về" at bounding box center [153, 575] width 207 height 23
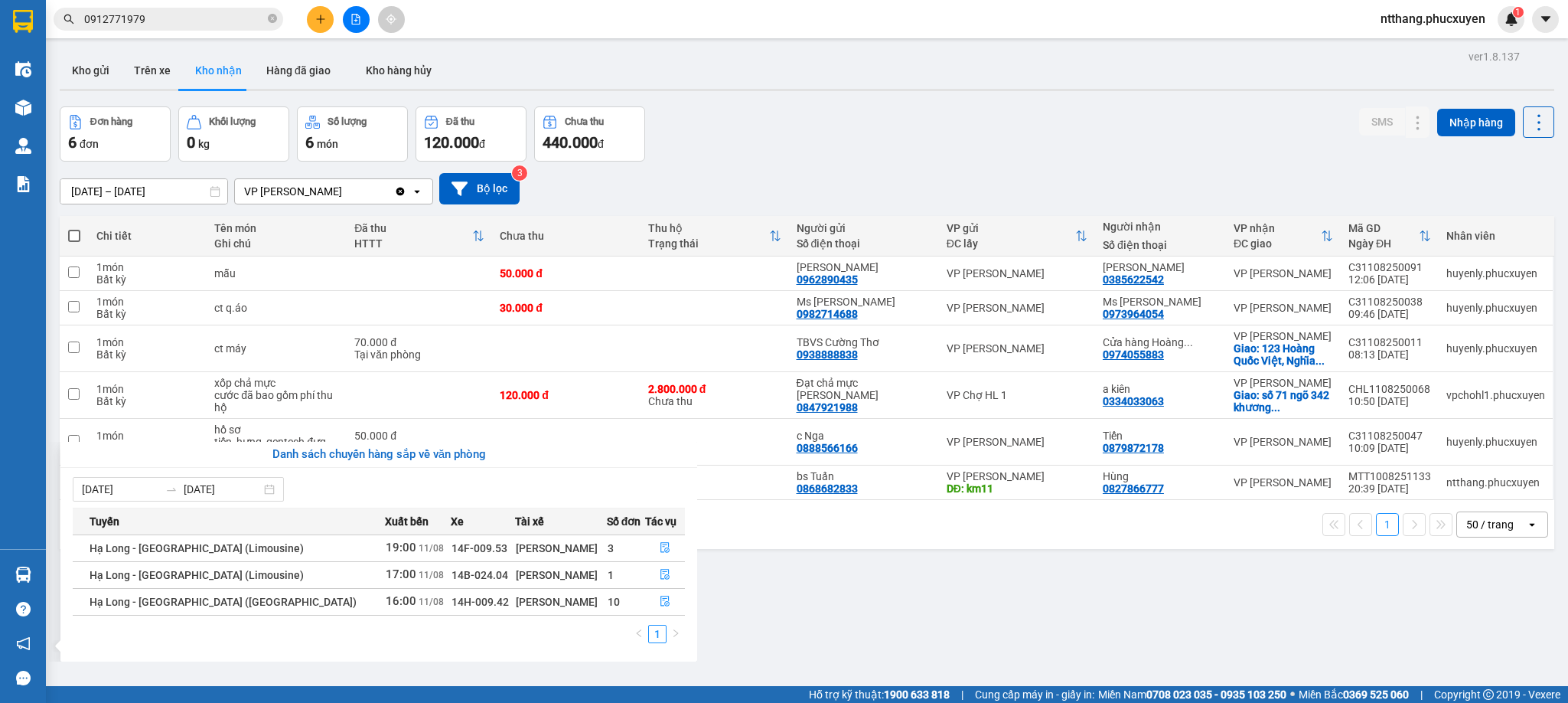
click at [917, 612] on section "Kết quả tìm kiếm ( 3 ) Bộ lọc Mã ĐH Trạng thái Món hàng Thu hộ Tổng cước Chưa c…" at bounding box center [784, 351] width 1568 height 703
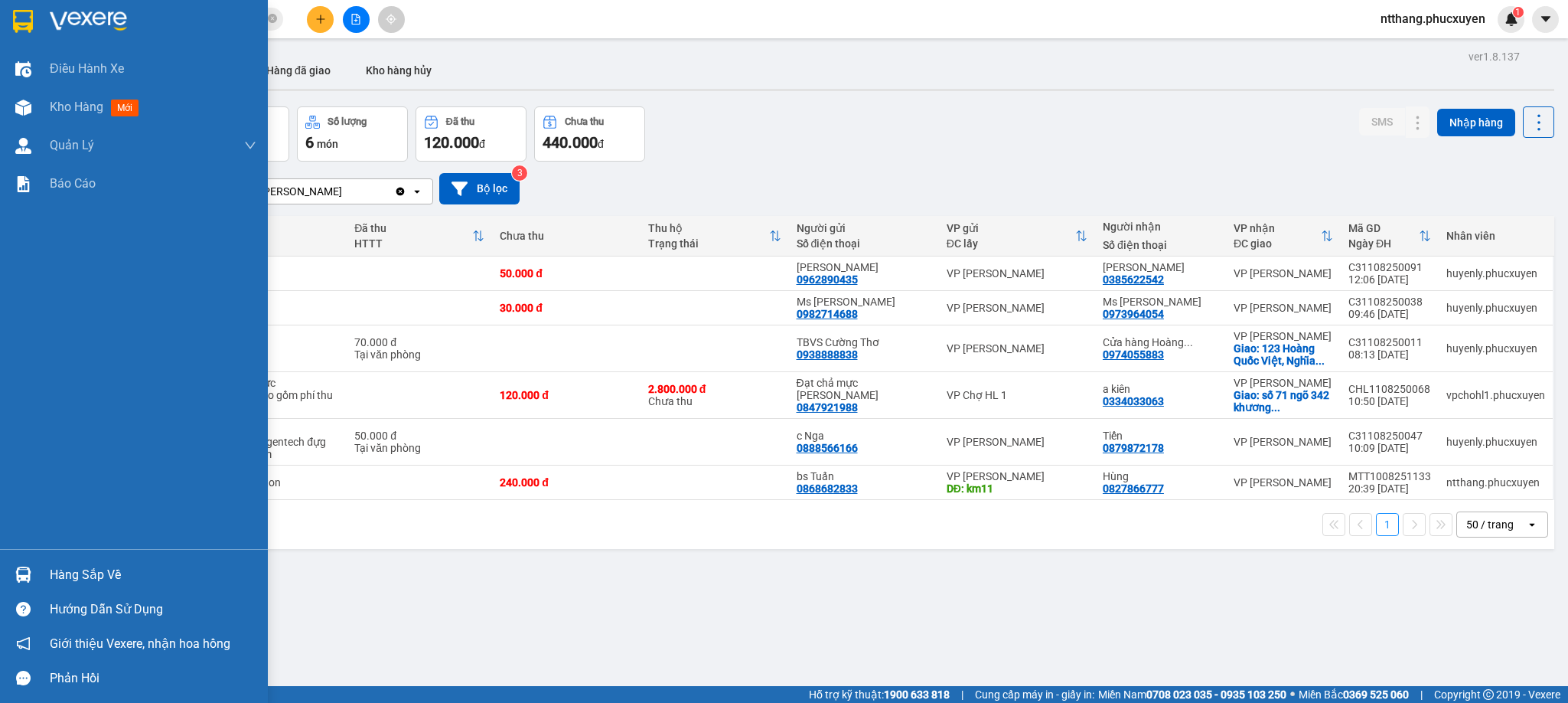
click at [28, 552] on div "Hàng sắp về Hướng dẫn sử dụng Giới thiệu Vexere, nhận hoa hồng Phản hồi" at bounding box center [134, 622] width 268 height 146
click at [26, 566] on img at bounding box center [23, 574] width 16 height 16
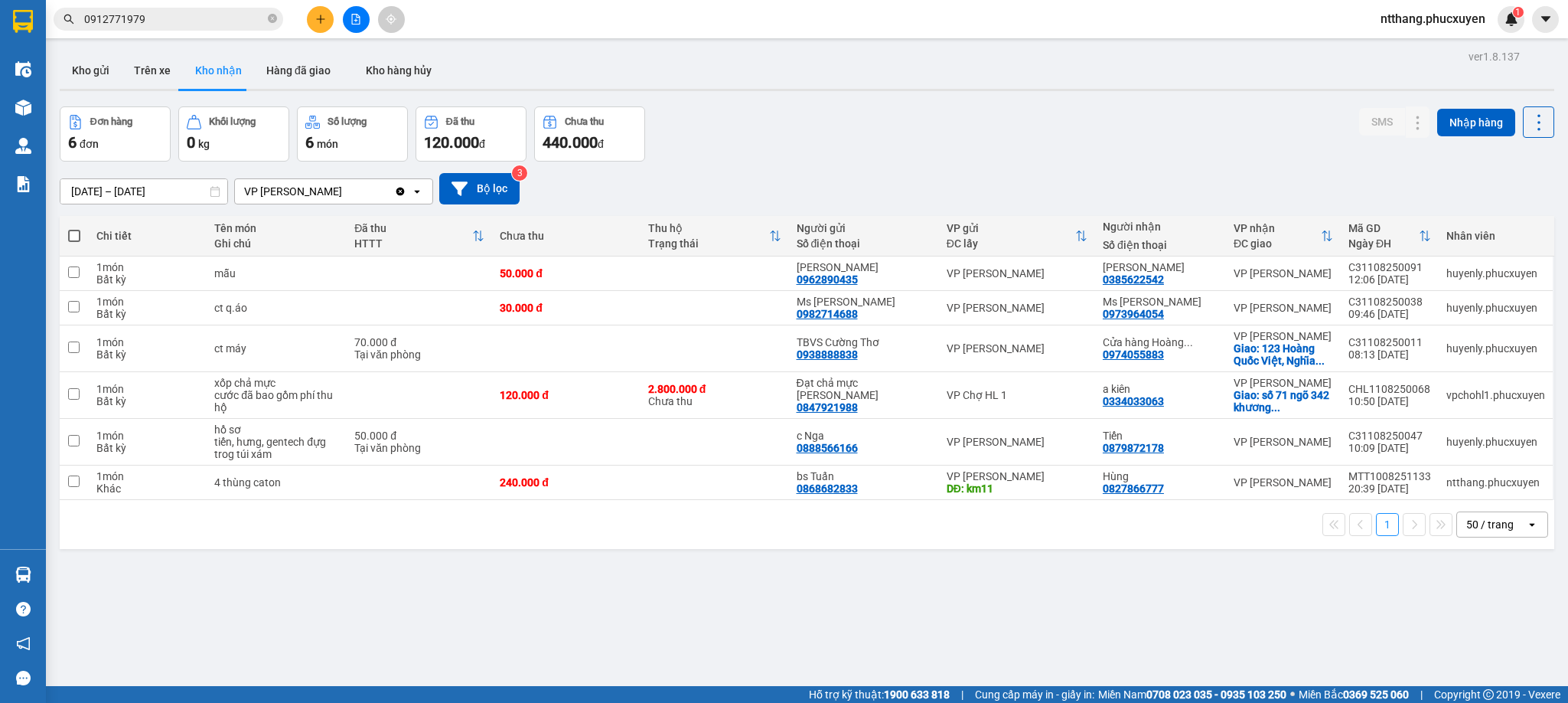
click at [900, 577] on section "Kết quả tìm kiếm ( 3 ) Bộ lọc Mã ĐH Trạng thái Món hàng Thu hộ Tổng cước Chưa c…" at bounding box center [784, 351] width 1568 height 703
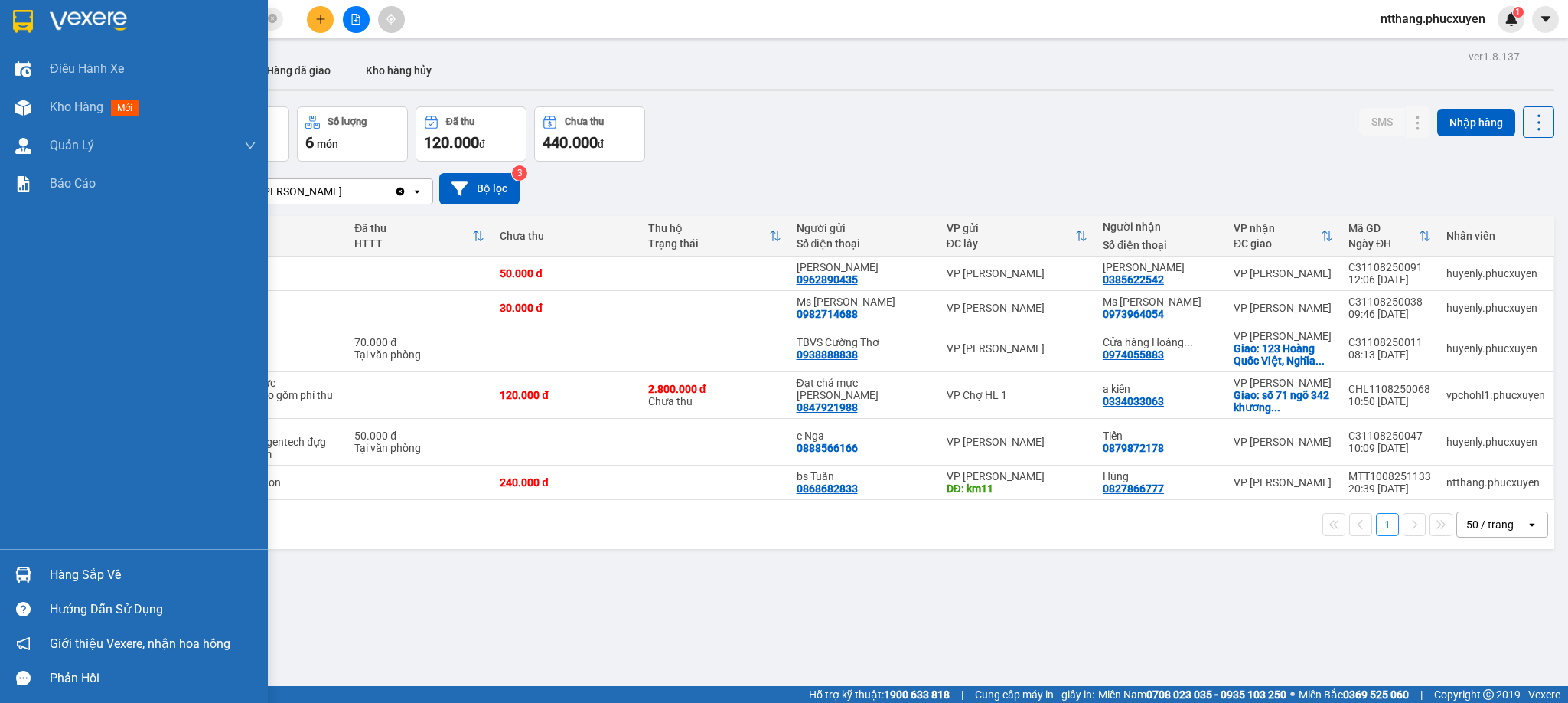
click at [3, 554] on div "Hàng sắp về Hướng dẫn sử dụng Giới thiệu Vexere, nhận hoa hồng Phản hồi" at bounding box center [134, 622] width 268 height 146
click at [12, 589] on div "Hàng sắp về" at bounding box center [134, 574] width 268 height 35
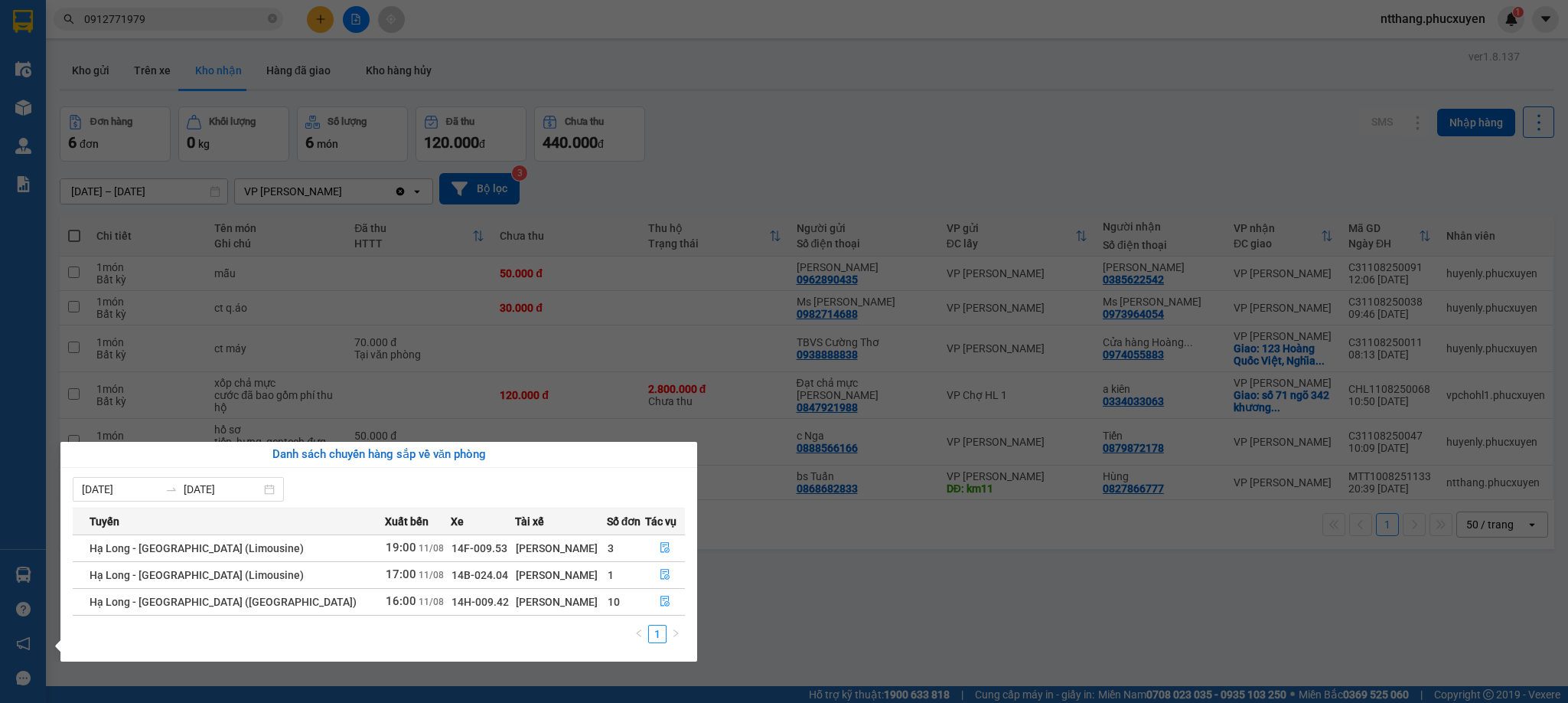
click at [806, 583] on section "Kết quả tìm kiếm ( 3 ) Bộ lọc Mã ĐH Trạng thái Món hàng Thu hộ Tổng cước Chưa c…" at bounding box center [784, 351] width 1568 height 703
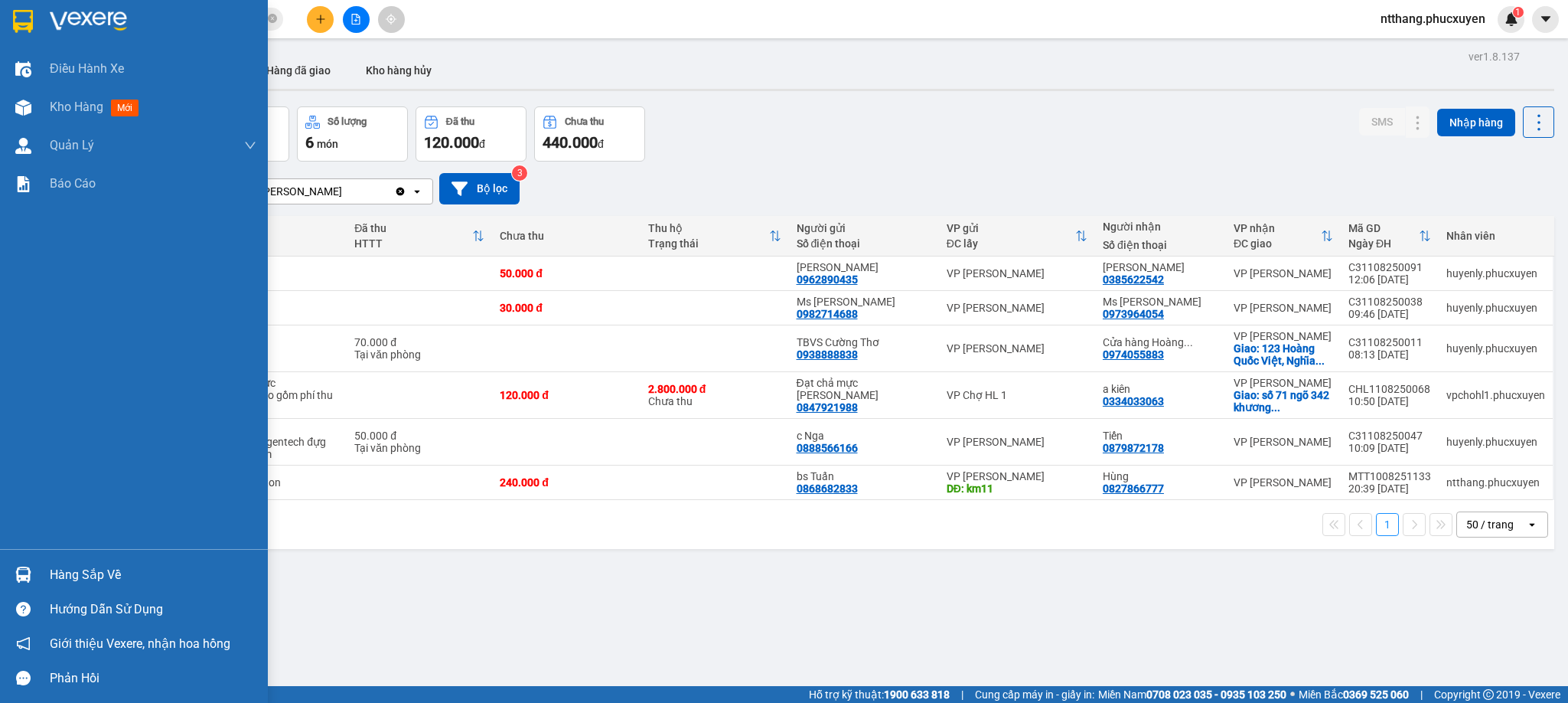
click at [16, 566] on img at bounding box center [23, 574] width 16 height 16
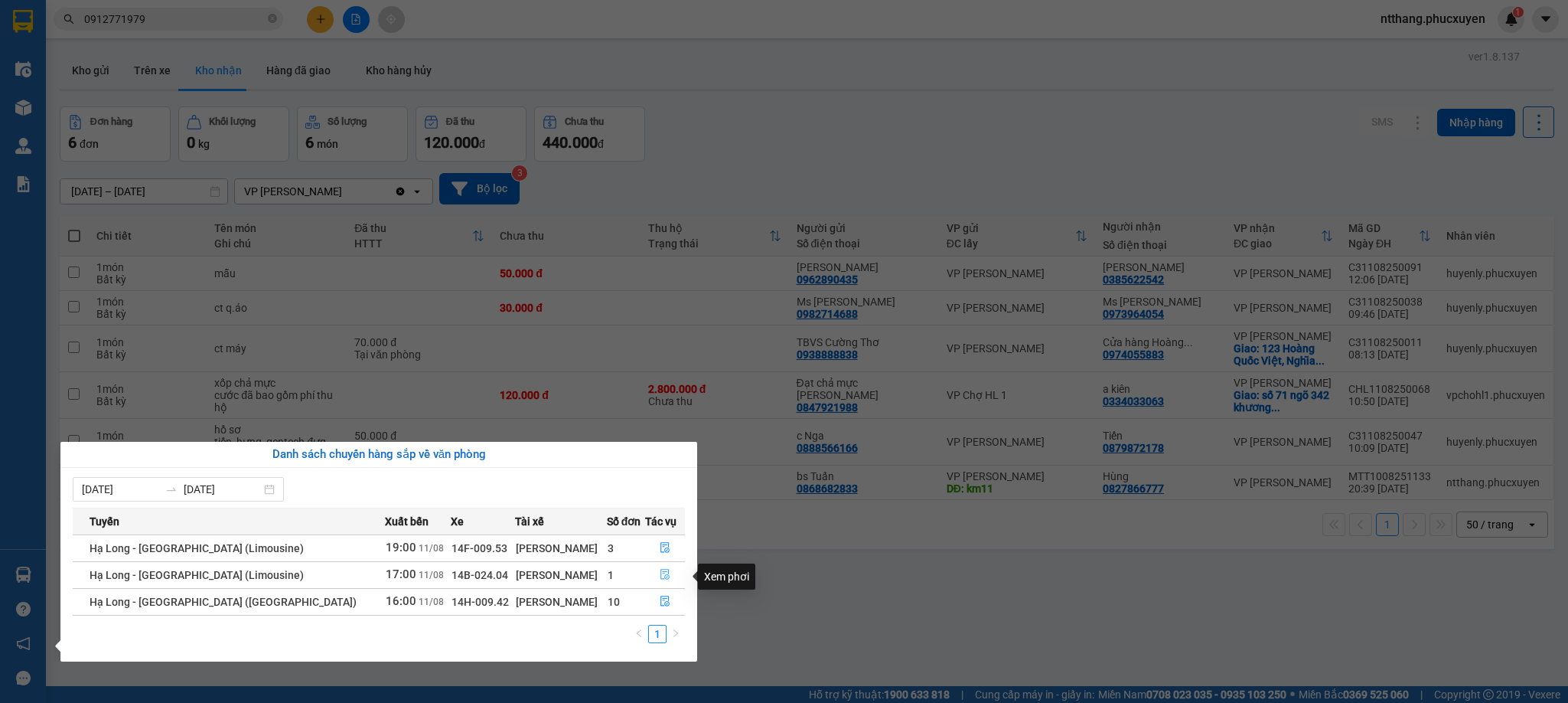
click at [655, 568] on button "button" at bounding box center [665, 575] width 39 height 25
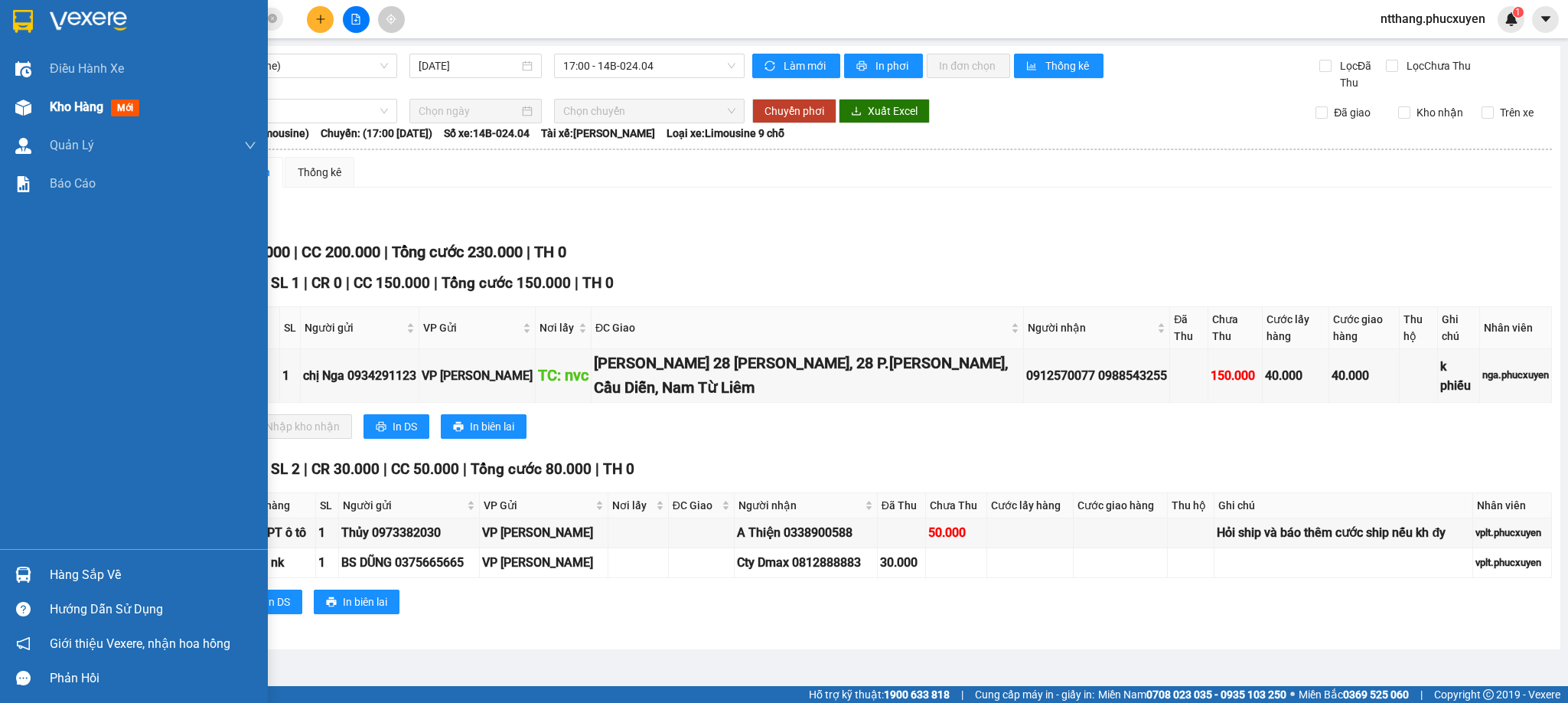
click at [17, 108] on img at bounding box center [23, 107] width 16 height 16
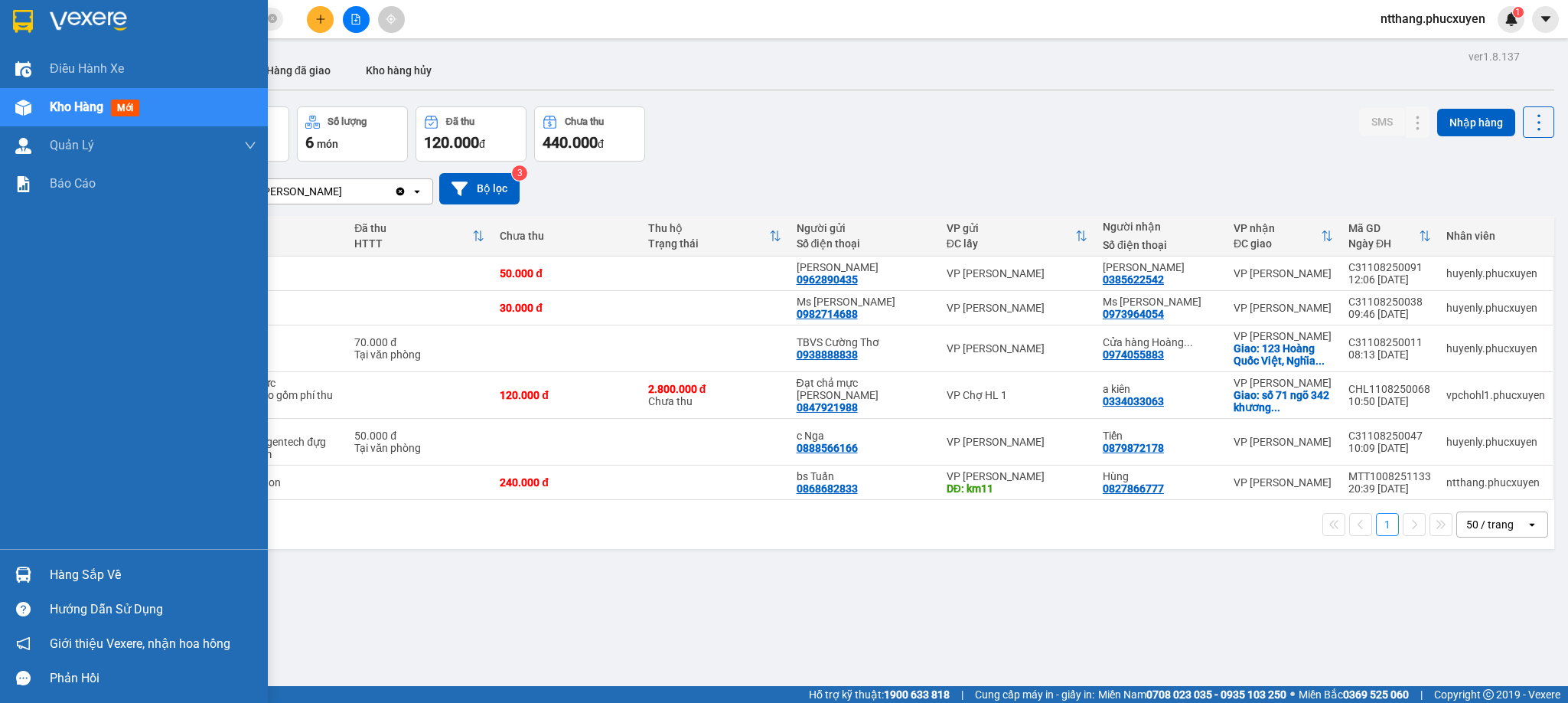
click at [0, 559] on div "Hàng sắp về" at bounding box center [134, 574] width 268 height 35
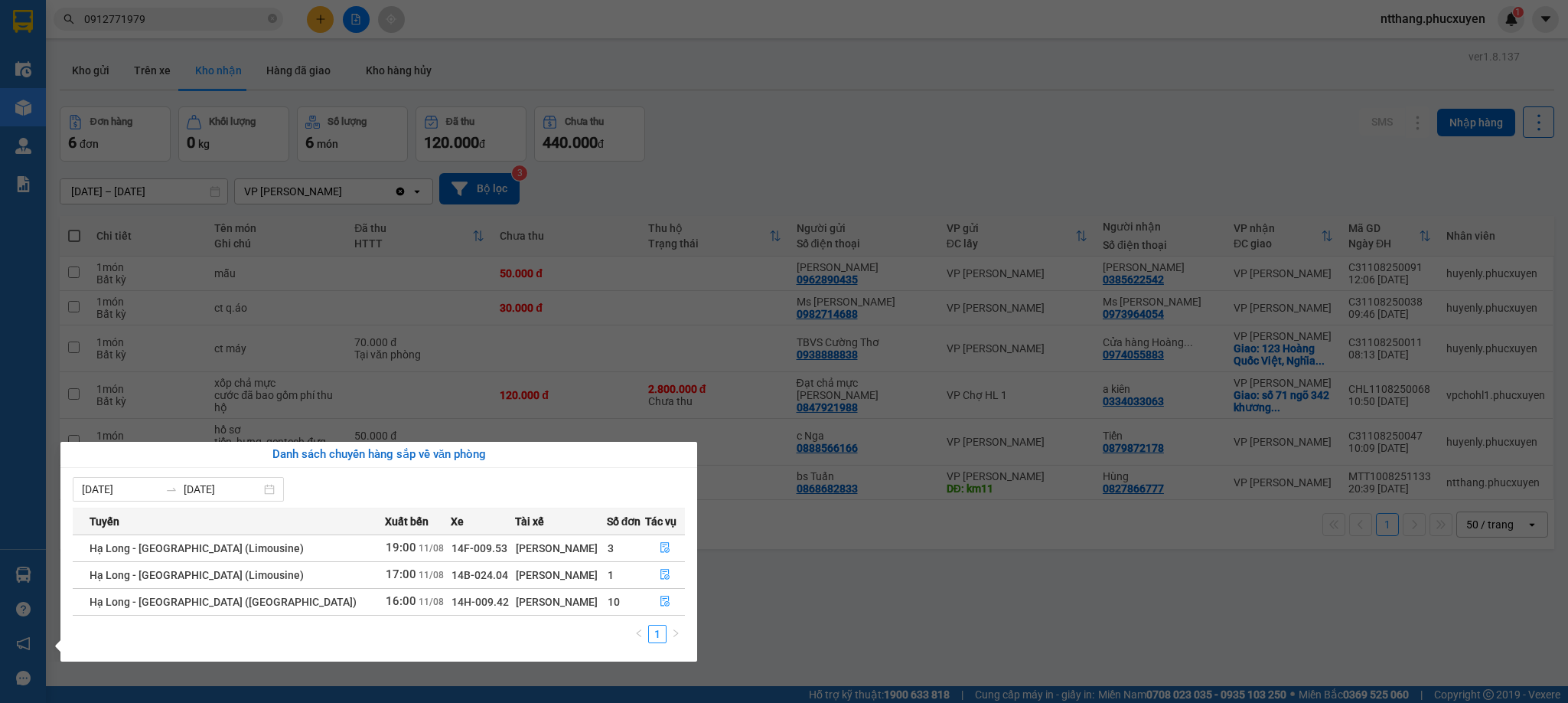
click at [742, 87] on section "Kết quả tìm kiếm ( 3 ) Bộ lọc Mã ĐH Trạng thái Món hàng Thu hộ Tổng cước Chưa c…" at bounding box center [784, 351] width 1568 height 703
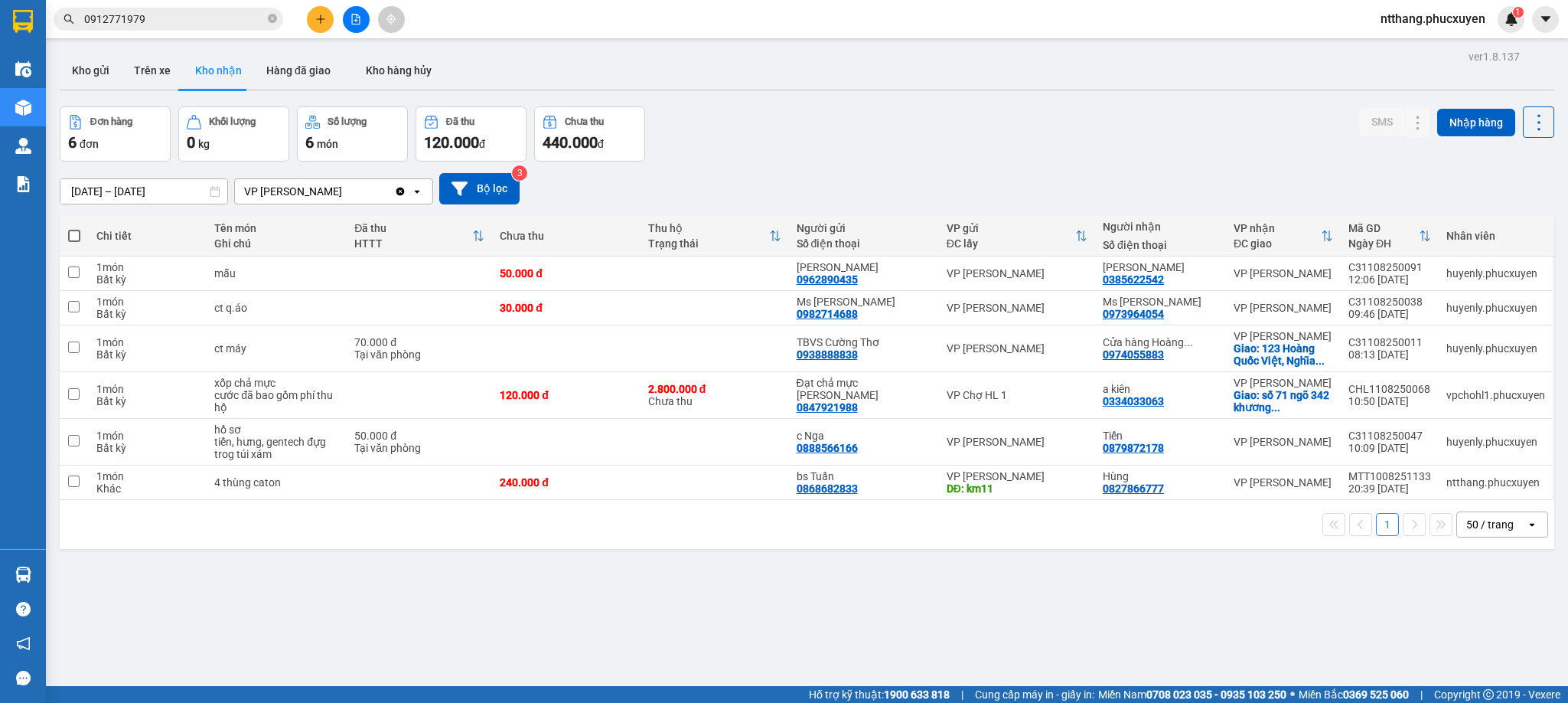
click at [790, 86] on div "Kho gửi Trên xe Kho nhận Hàng đã giao Kho hàng hủy" at bounding box center [807, 72] width 1495 height 41
click at [790, 88] on div "Kho gửi Trên xe Kho nhận Hàng đã giao Kho hàng hủy" at bounding box center [807, 71] width 1495 height 39
click at [790, 89] on div at bounding box center [807, 90] width 1495 height 3
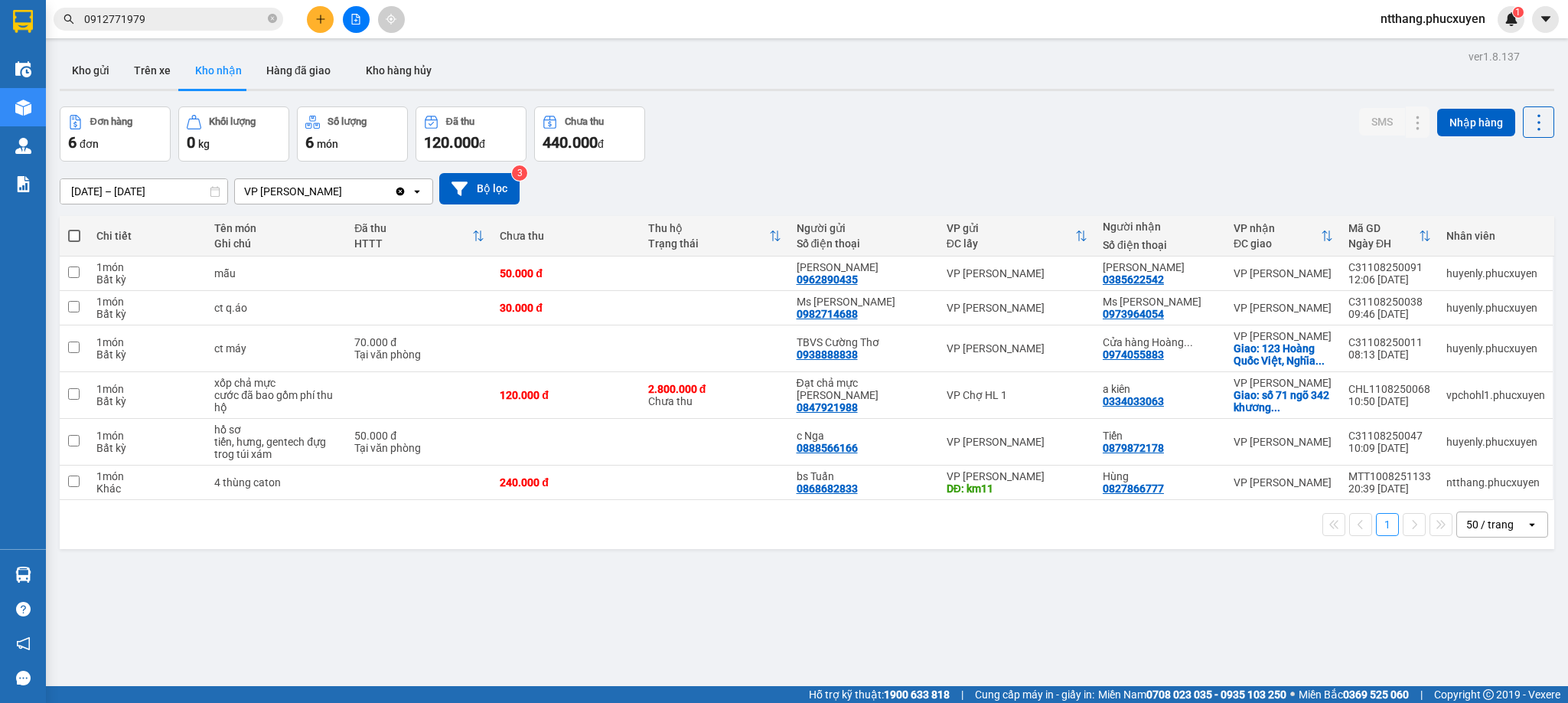
click at [790, 89] on div at bounding box center [807, 90] width 1495 height 3
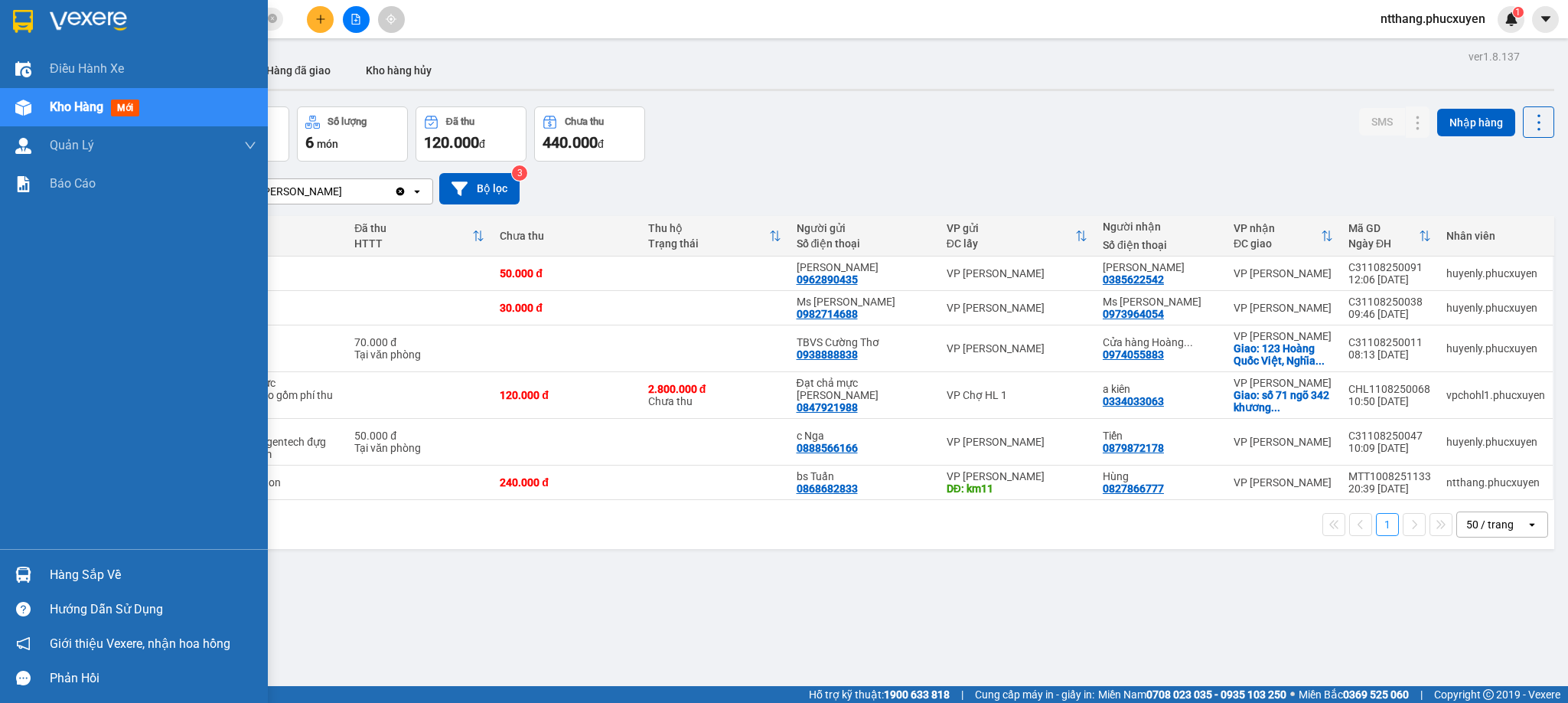
click at [31, 566] on div at bounding box center [24, 575] width 27 height 27
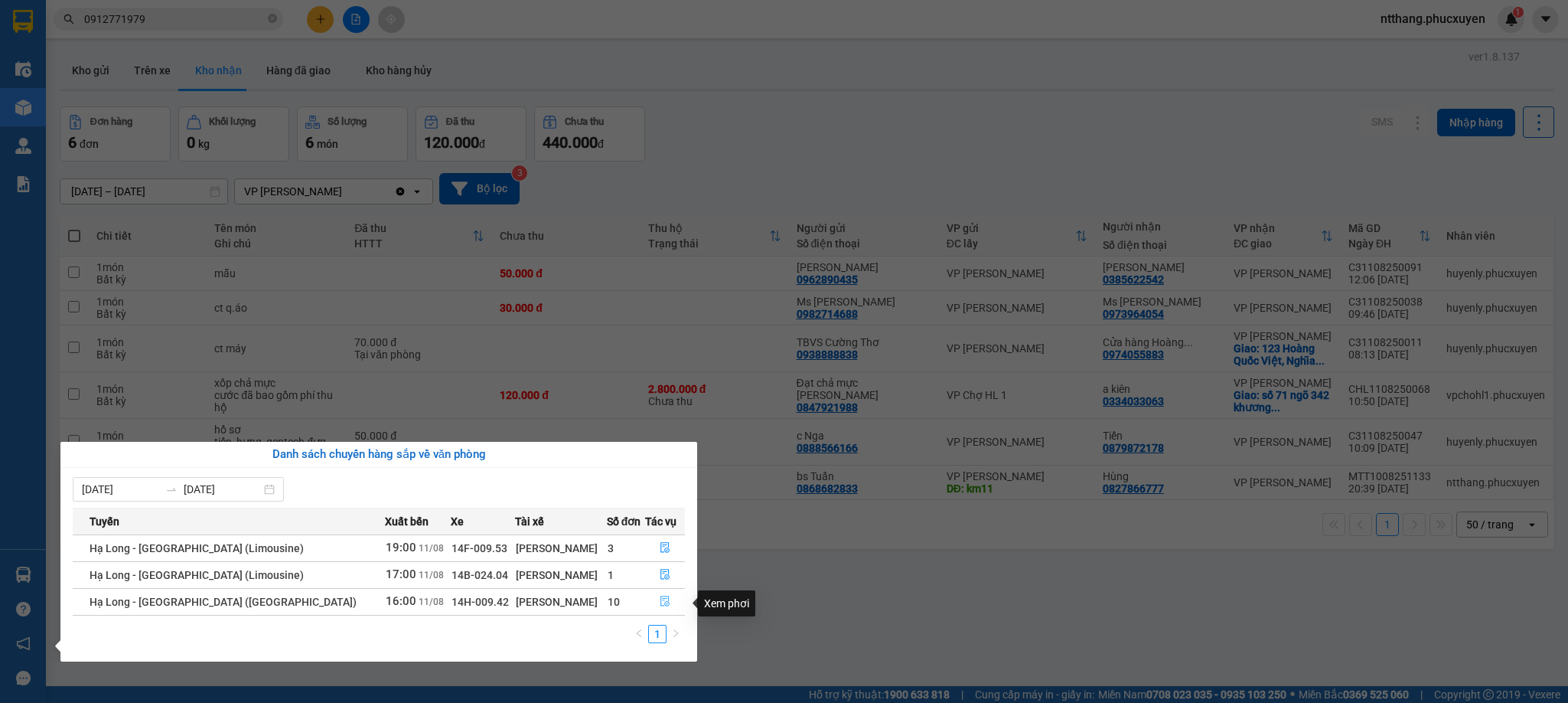
click at [659, 598] on icon "file-done" at bounding box center [664, 601] width 11 height 11
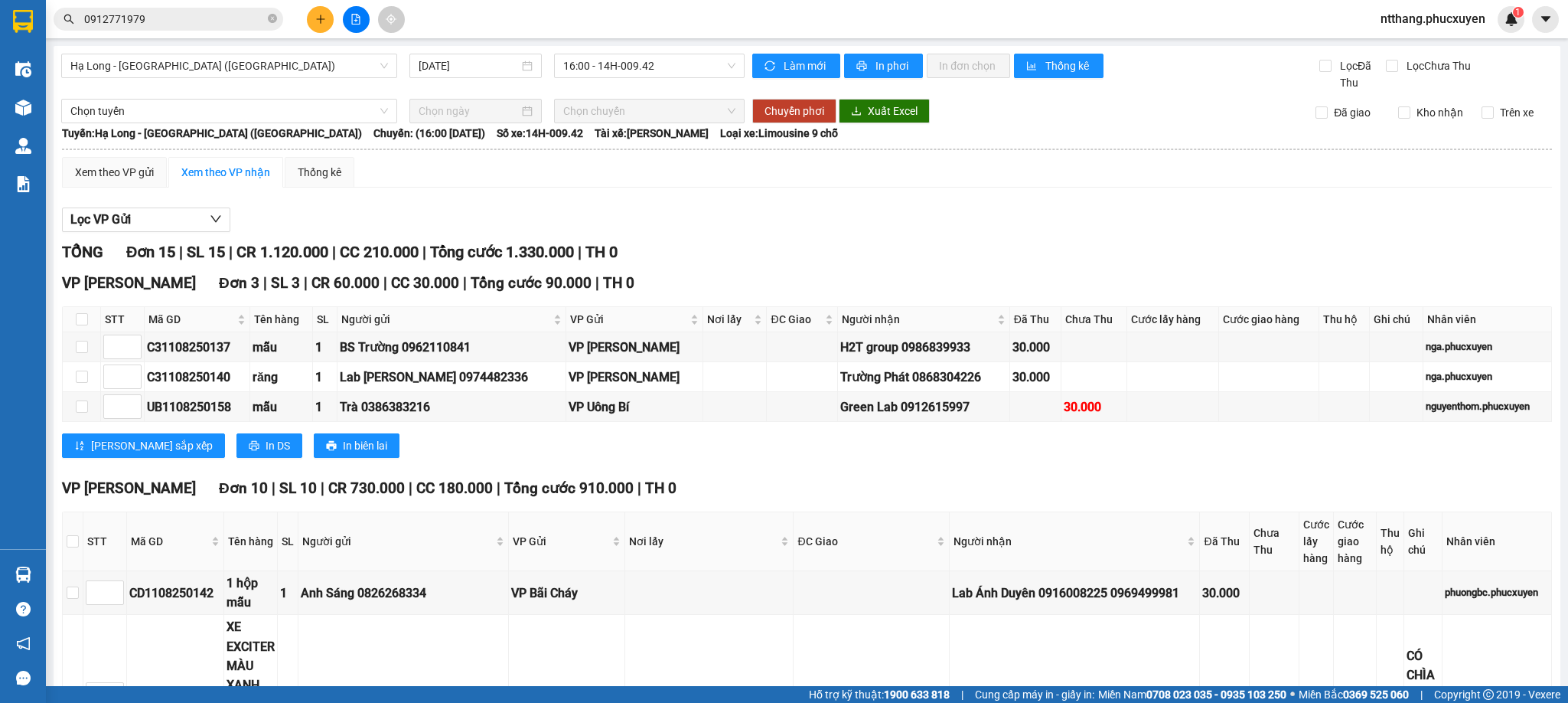
click at [320, 19] on icon "plus" at bounding box center [320, 19] width 11 height 11
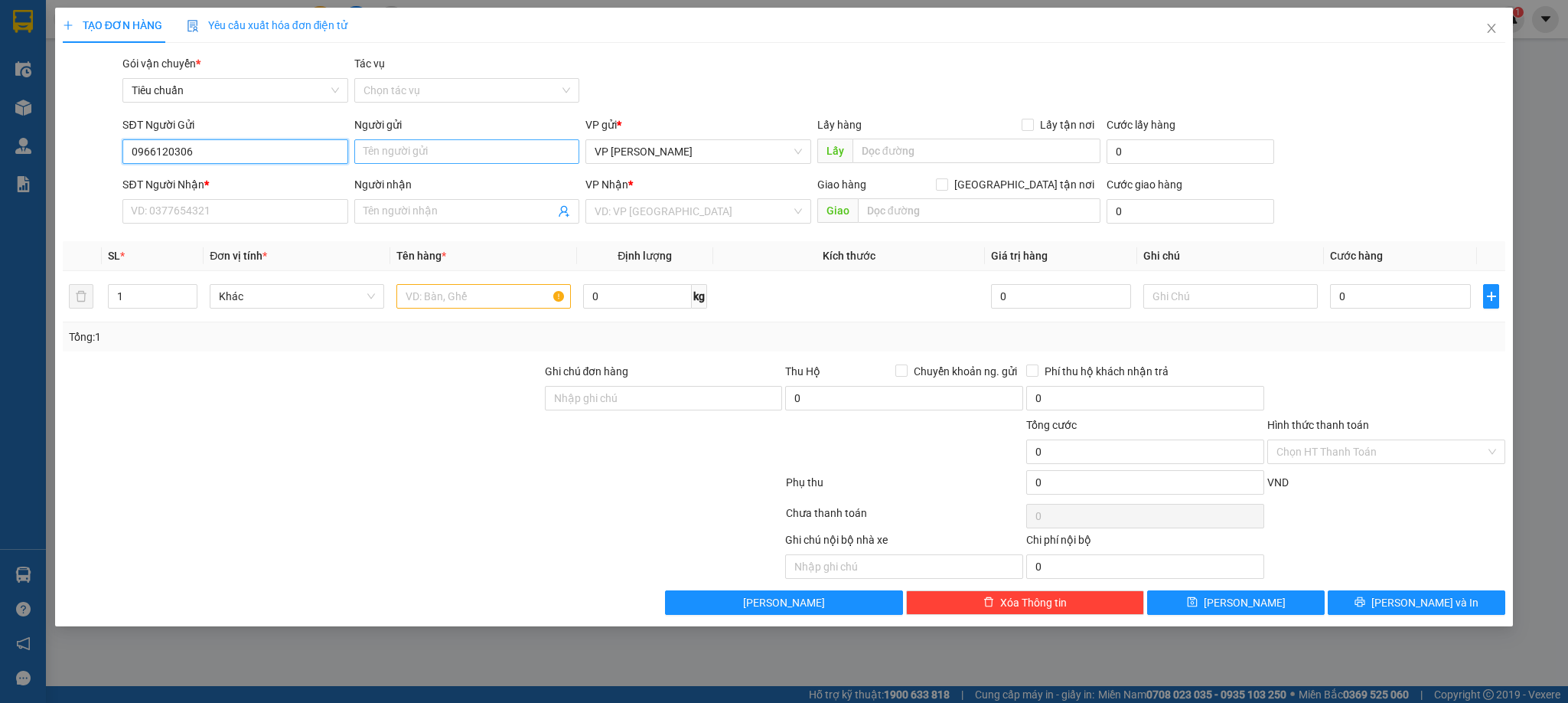
type input "0966120306"
click at [439, 154] on input "Người gửi" at bounding box center [466, 151] width 225 height 25
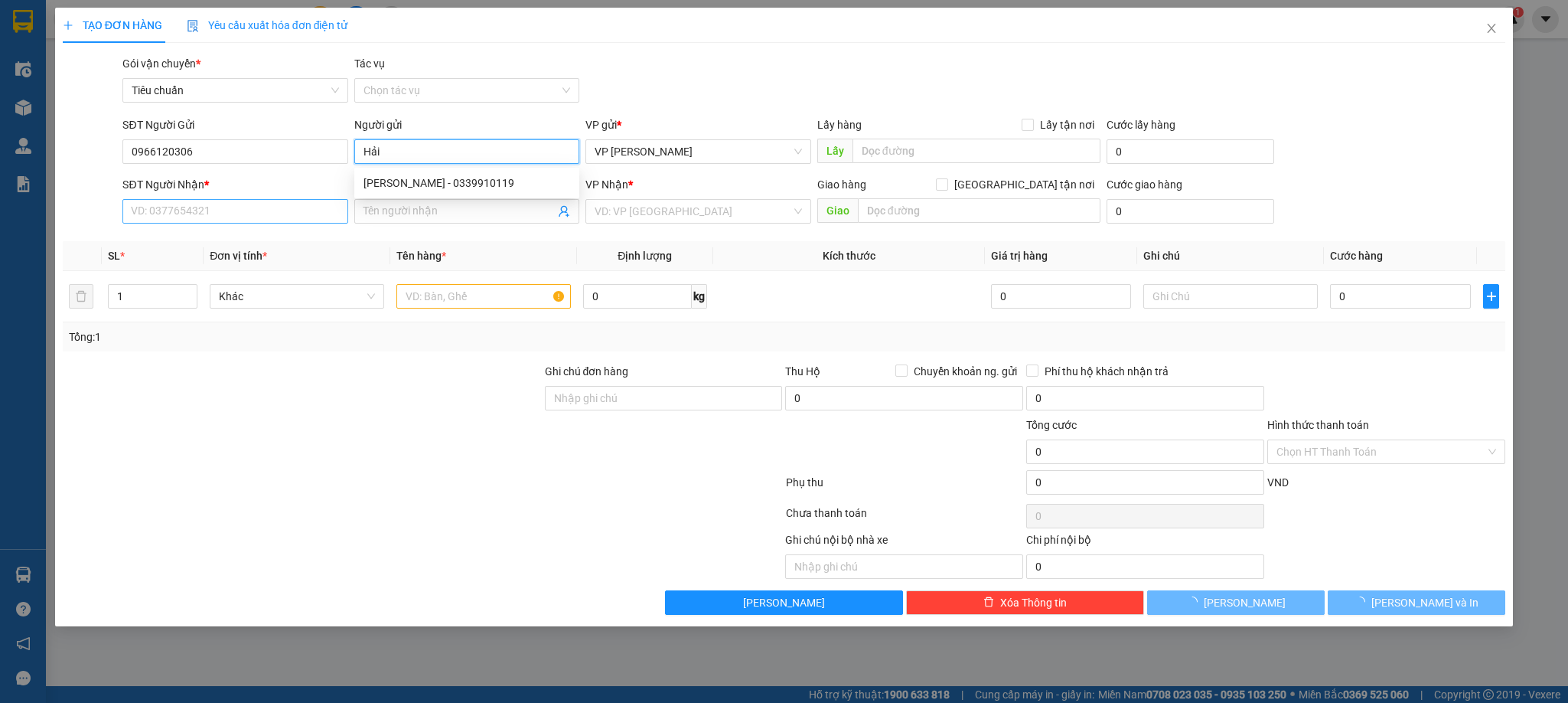
type input "Hải"
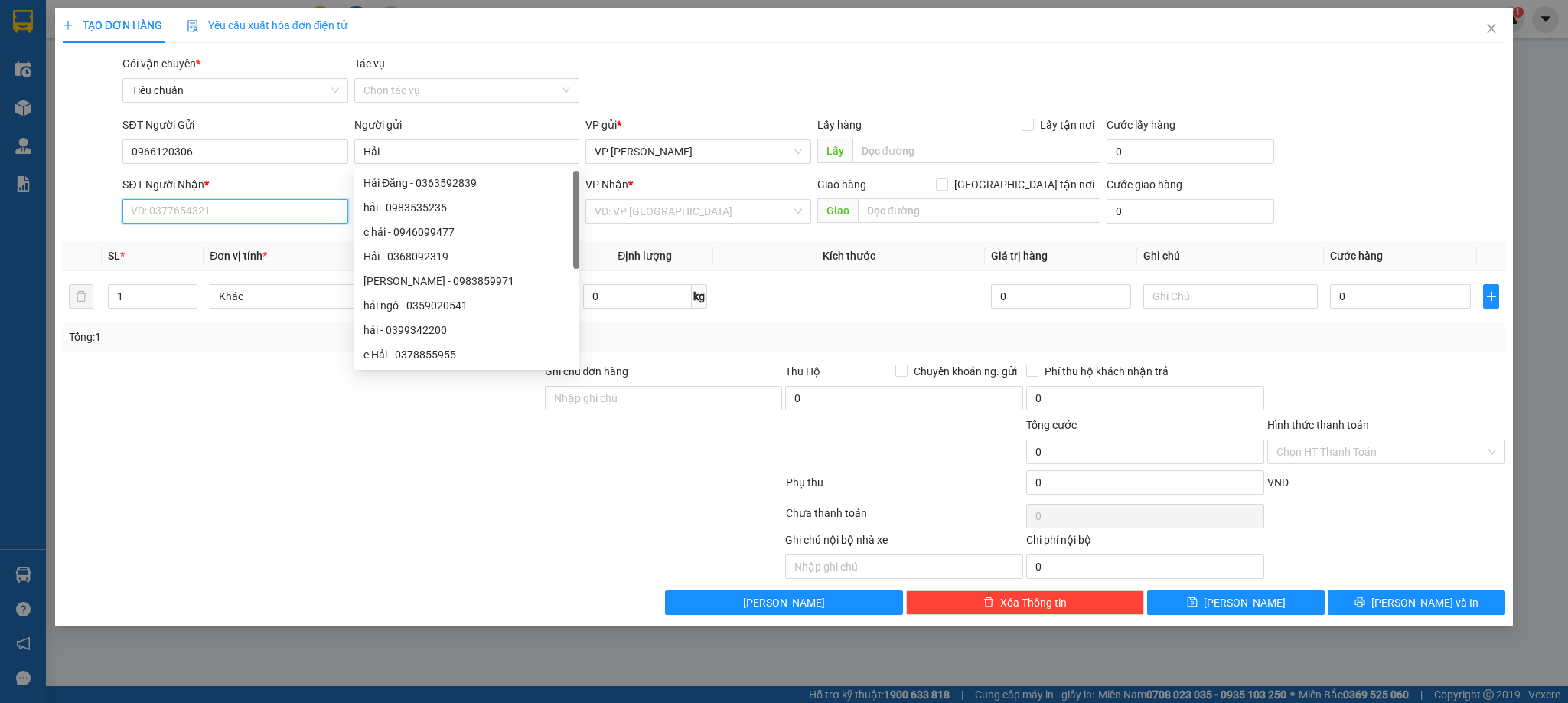
click at [198, 203] on input "SĐT Người Nhận *" at bounding box center [234, 211] width 225 height 25
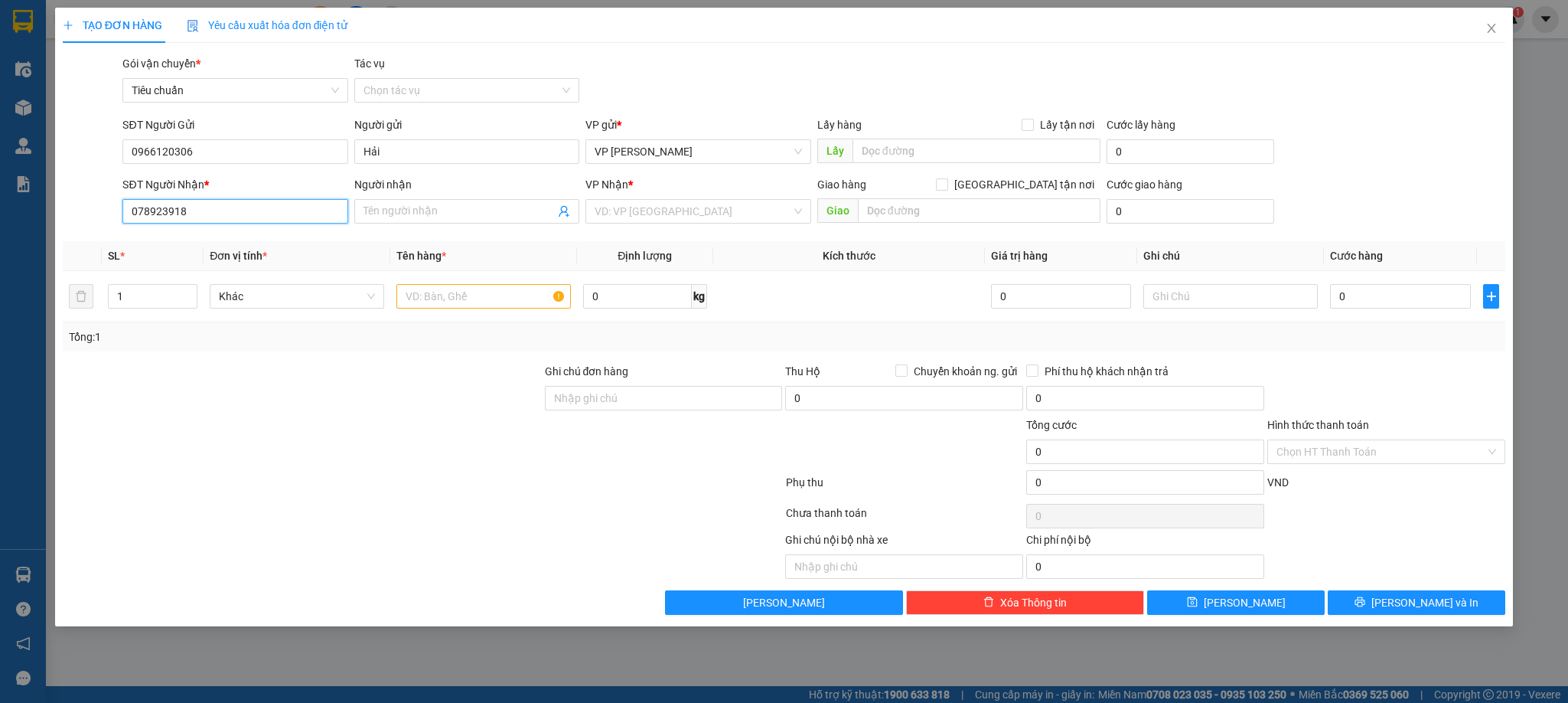
type input "0789239189"
click at [223, 248] on div "0789239189 - Anh Duy" at bounding box center [235, 243] width 207 height 17
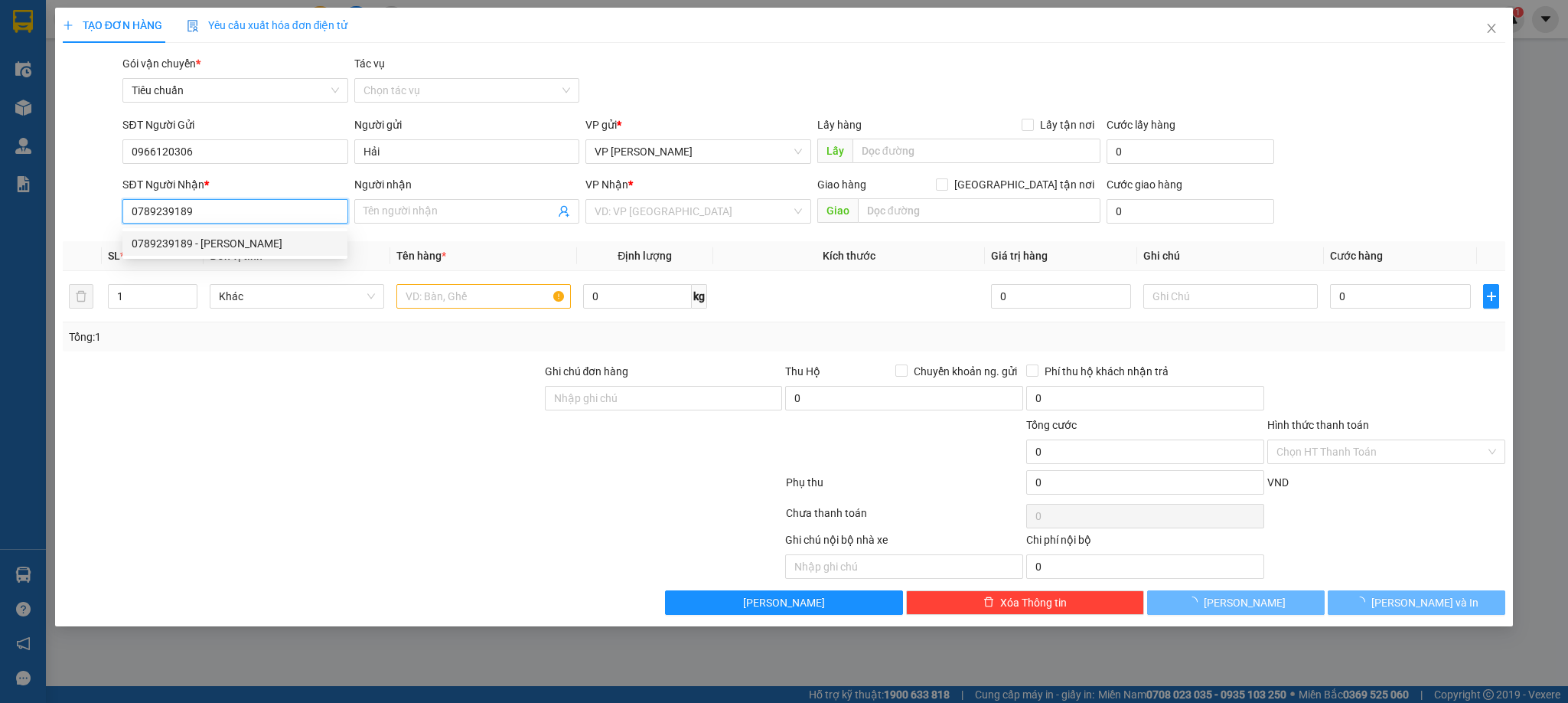
type input "Anh Duy"
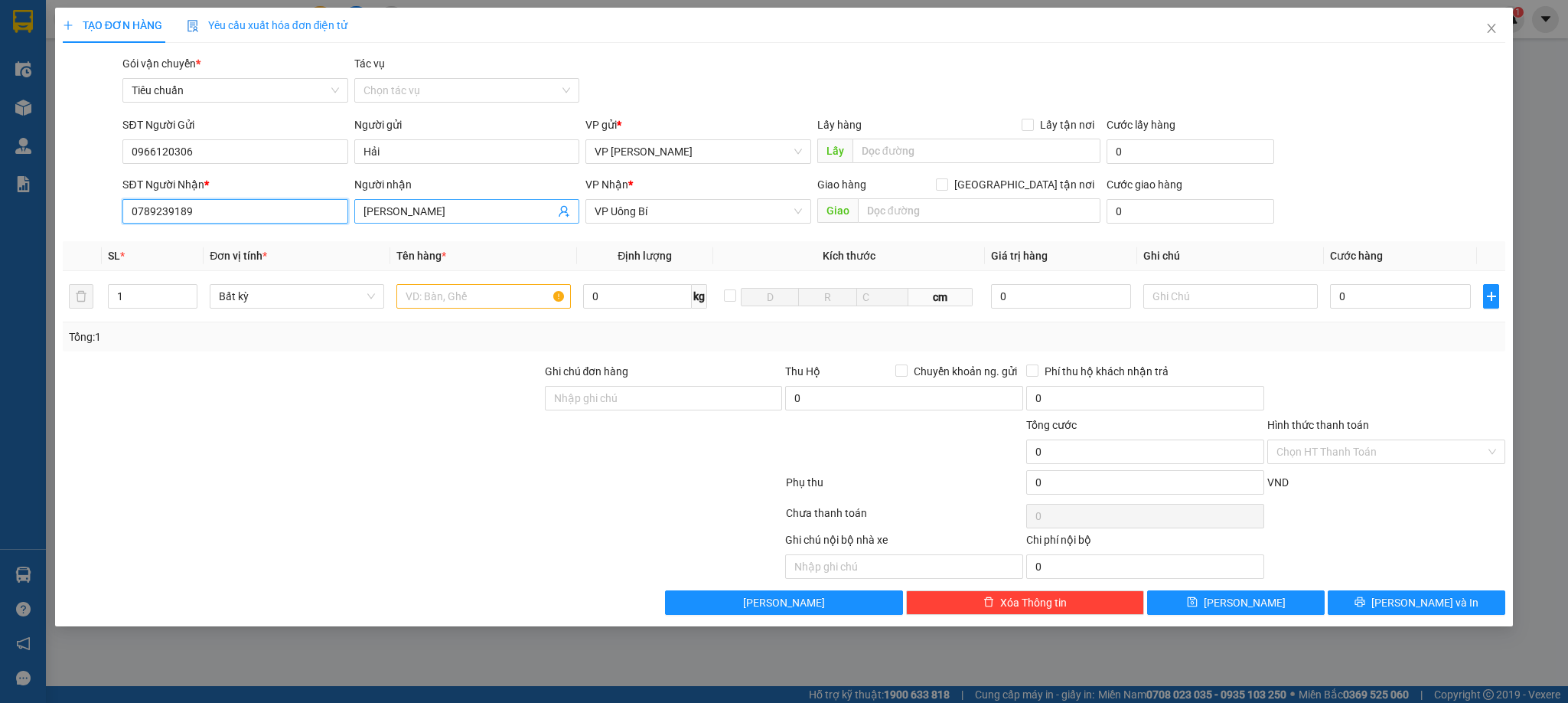
type input "0789239189"
click at [392, 212] on input "Anh Duy" at bounding box center [459, 211] width 192 height 17
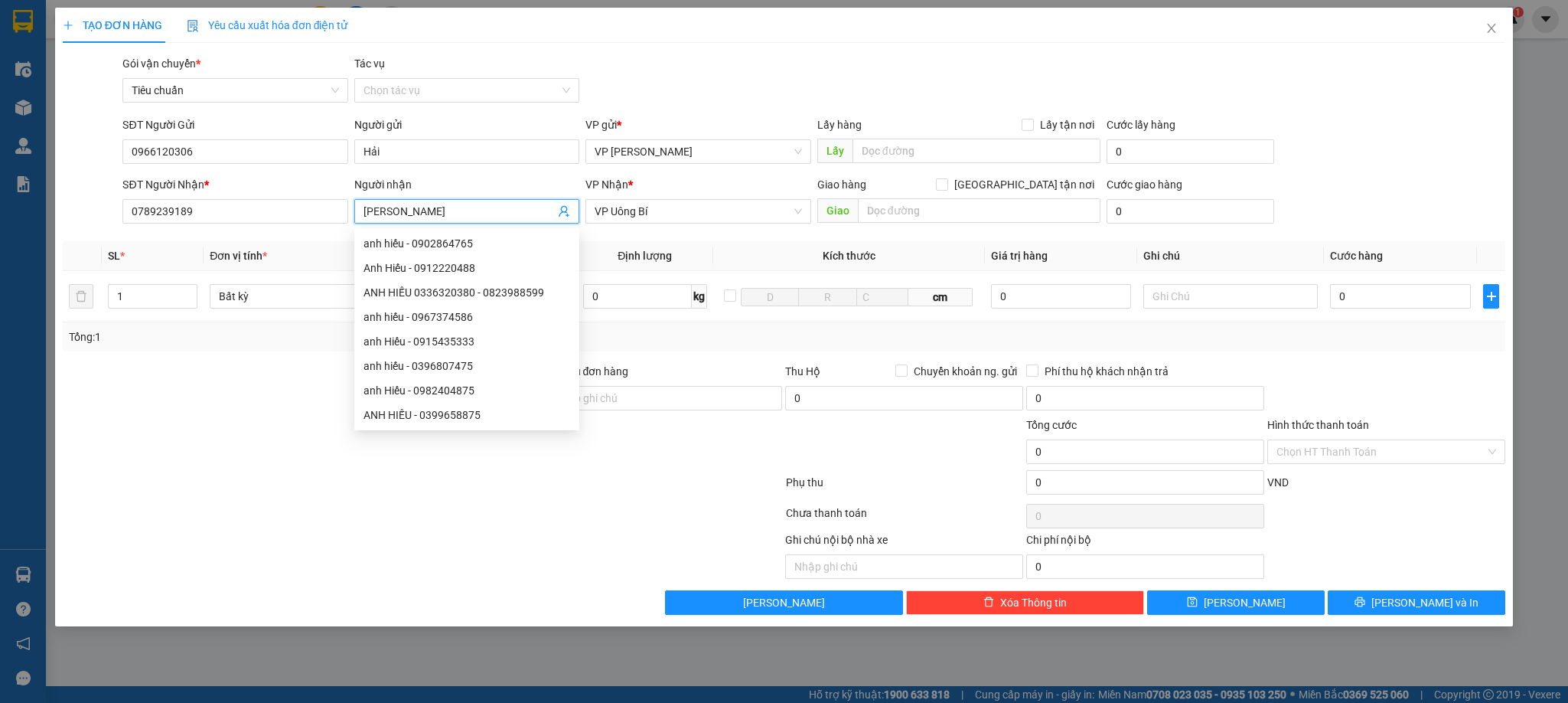
type input "Anh Hiếu"
click at [168, 492] on div at bounding box center [422, 485] width 723 height 31
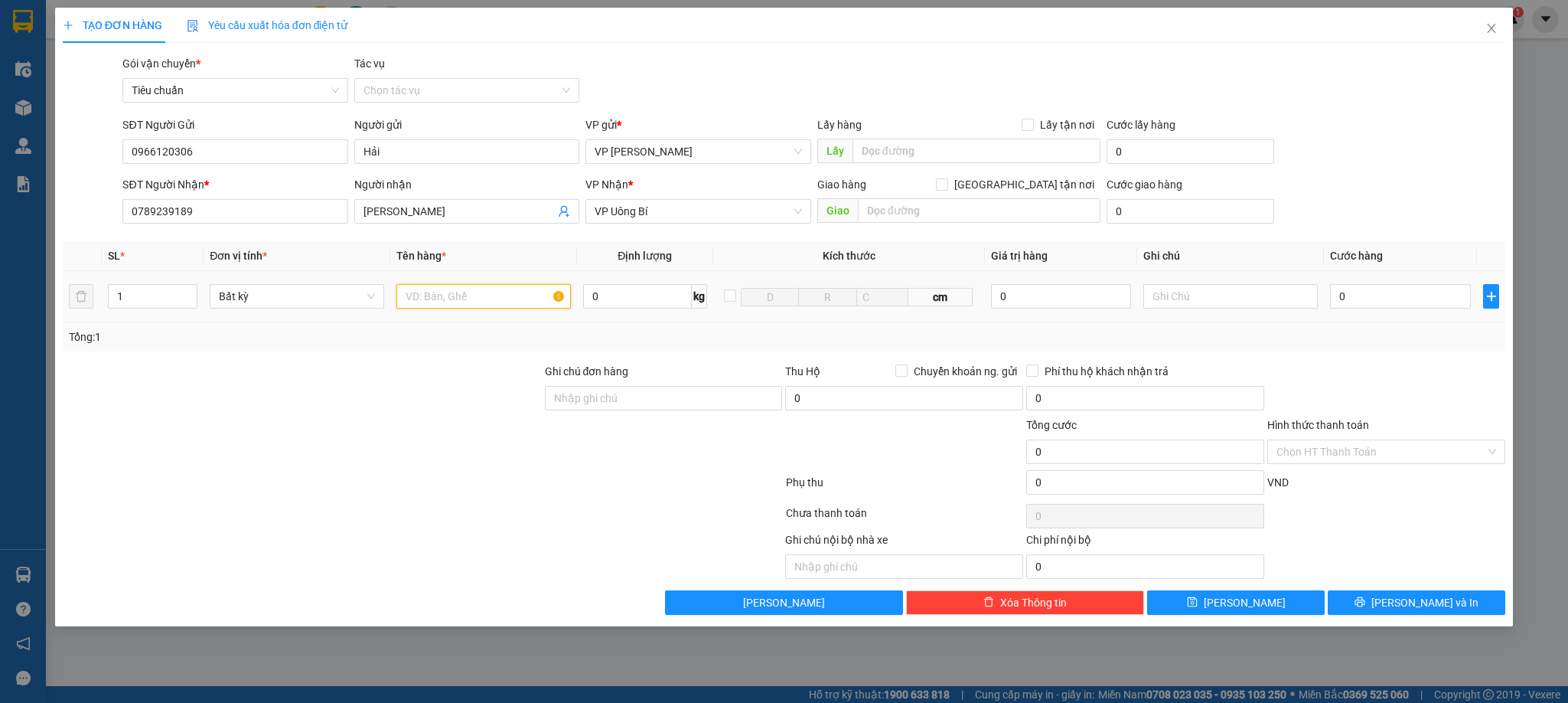
click at [462, 301] on input "text" at bounding box center [484, 296] width 175 height 25
type input "1 kiện trắng"
click at [1360, 302] on input "0" at bounding box center [1401, 296] width 141 height 25
type input "5"
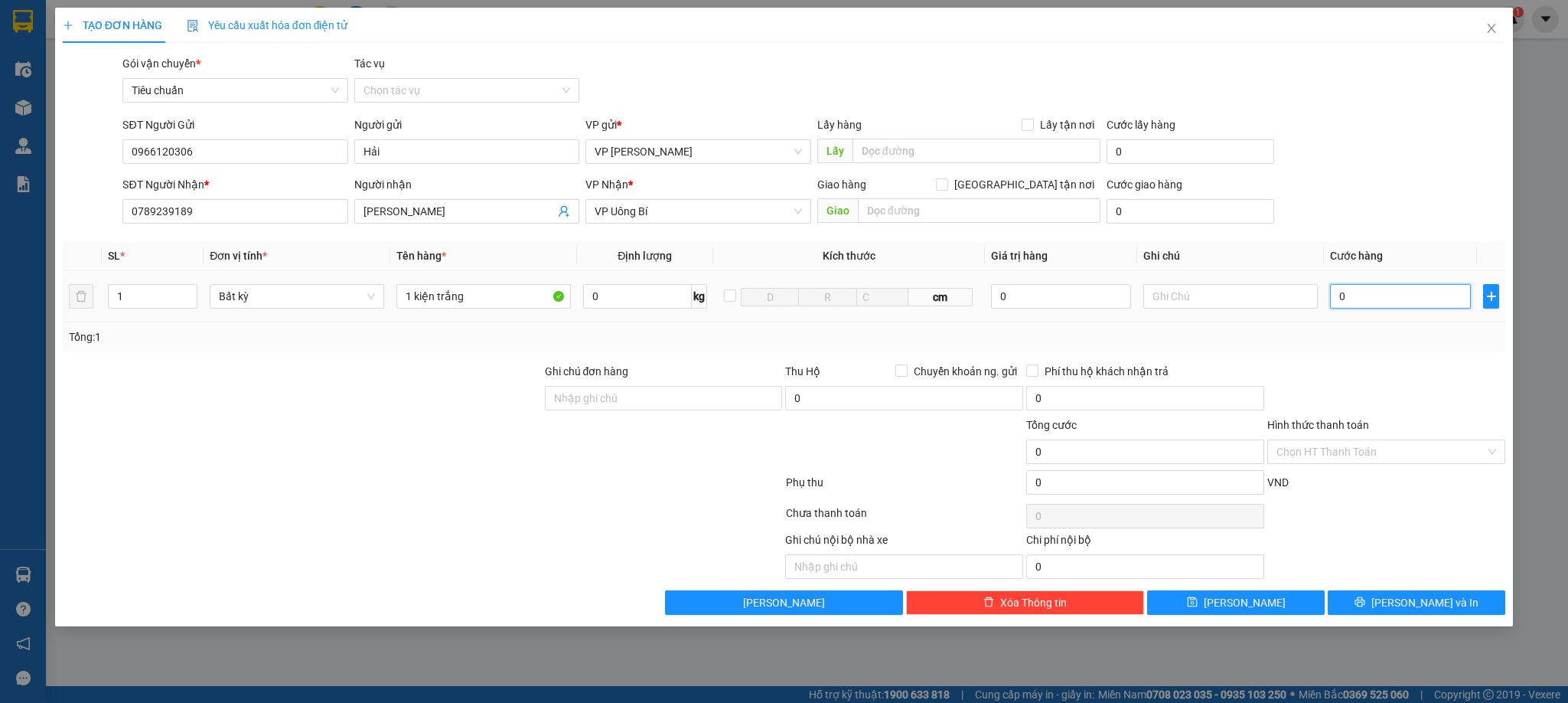
type input "5"
click at [1440, 375] on div at bounding box center [1387, 389] width 241 height 53
click at [1432, 598] on span "[PERSON_NAME] và In" at bounding box center [1425, 603] width 107 height 17
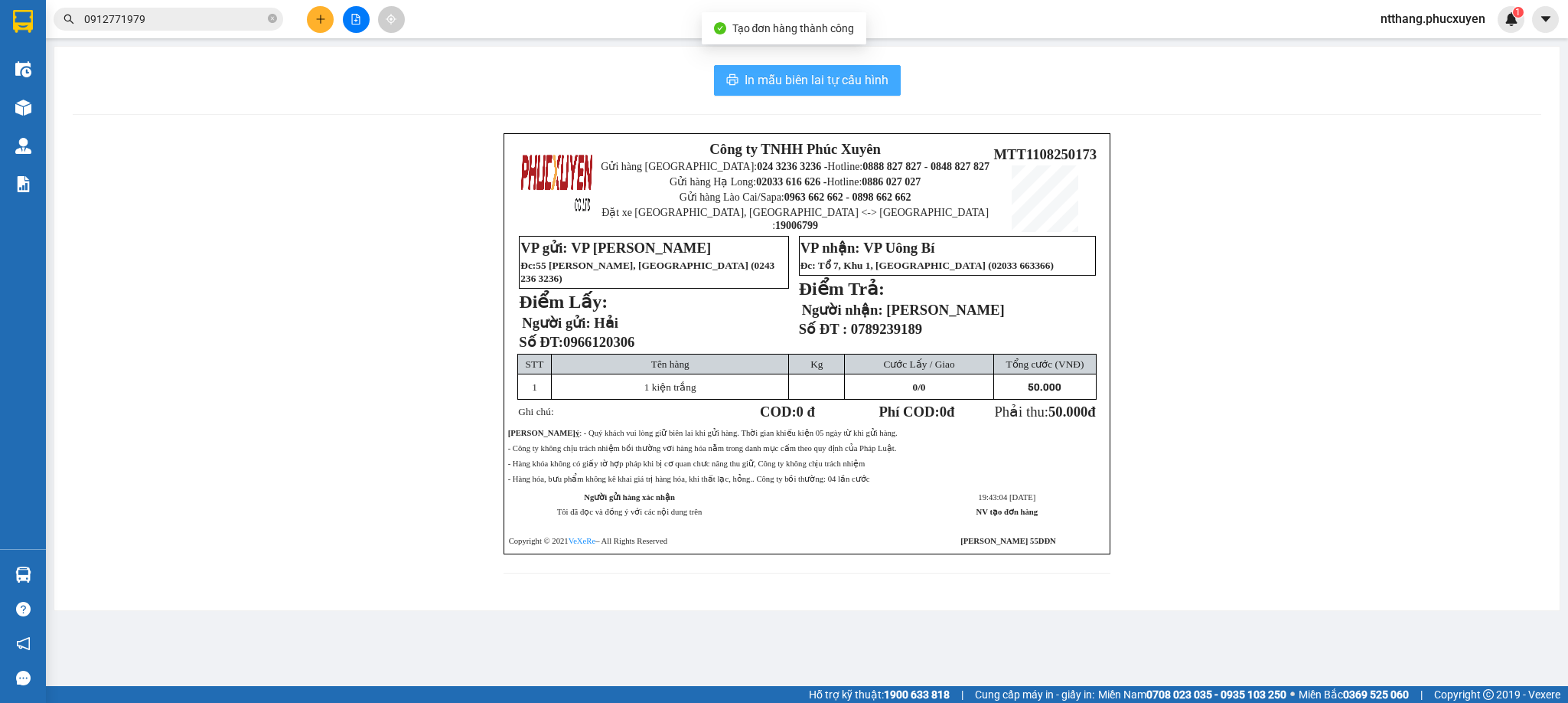
click at [778, 76] on span "In mẫu biên lai tự cấu hình" at bounding box center [817, 80] width 144 height 20
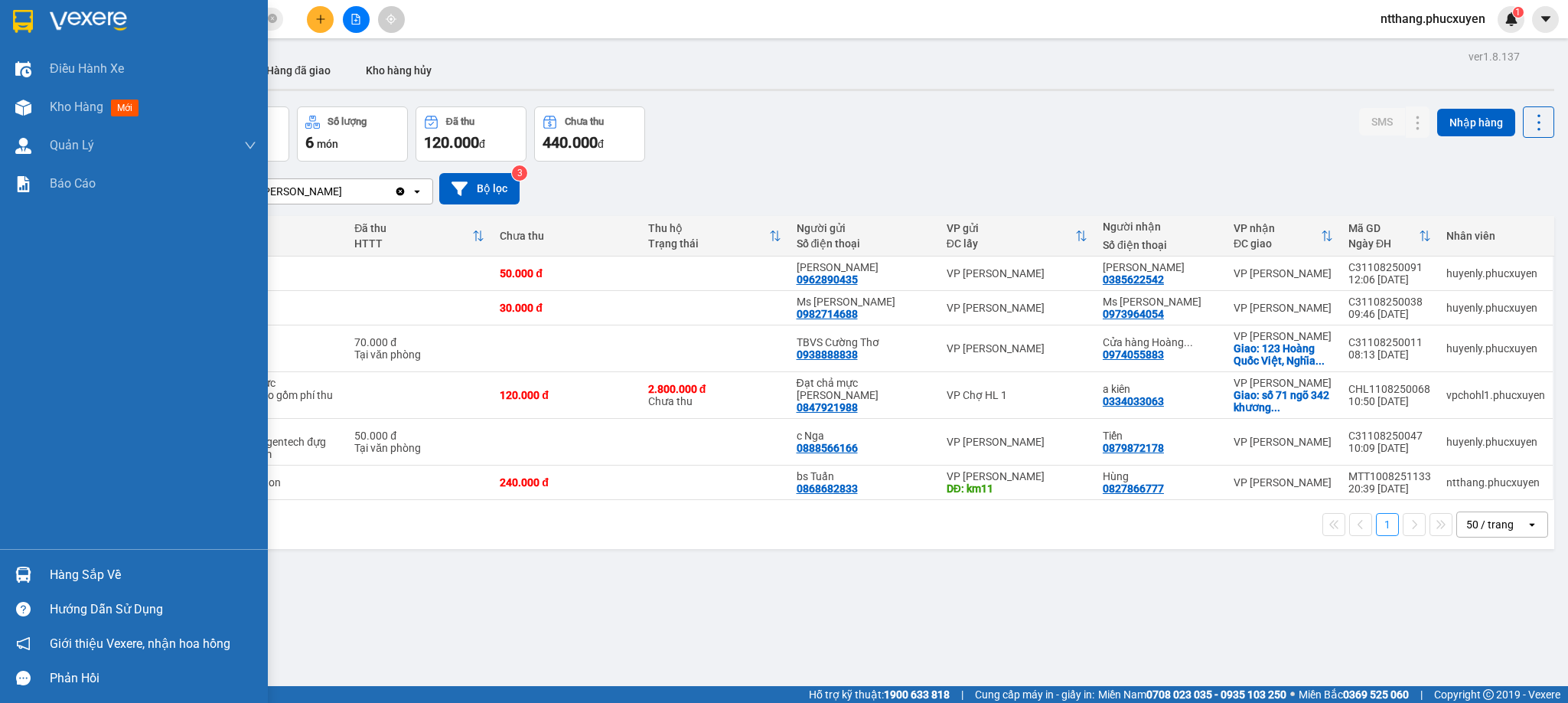
drag, startPoint x: 42, startPoint y: 570, endPoint x: 51, endPoint y: 572, distance: 9.2
click at [39, 571] on div "Hàng sắp về" at bounding box center [134, 574] width 268 height 35
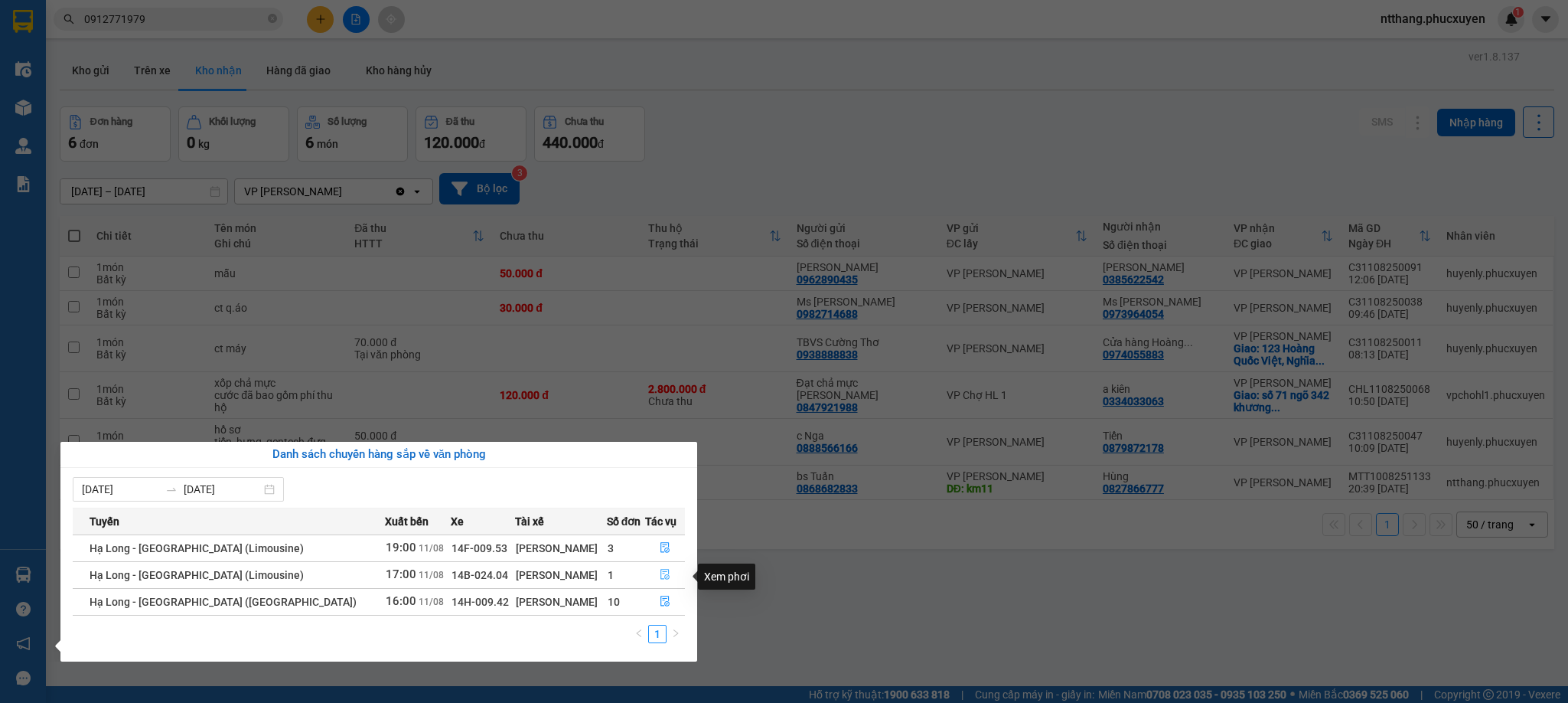
click at [659, 577] on icon "file-done" at bounding box center [664, 574] width 11 height 11
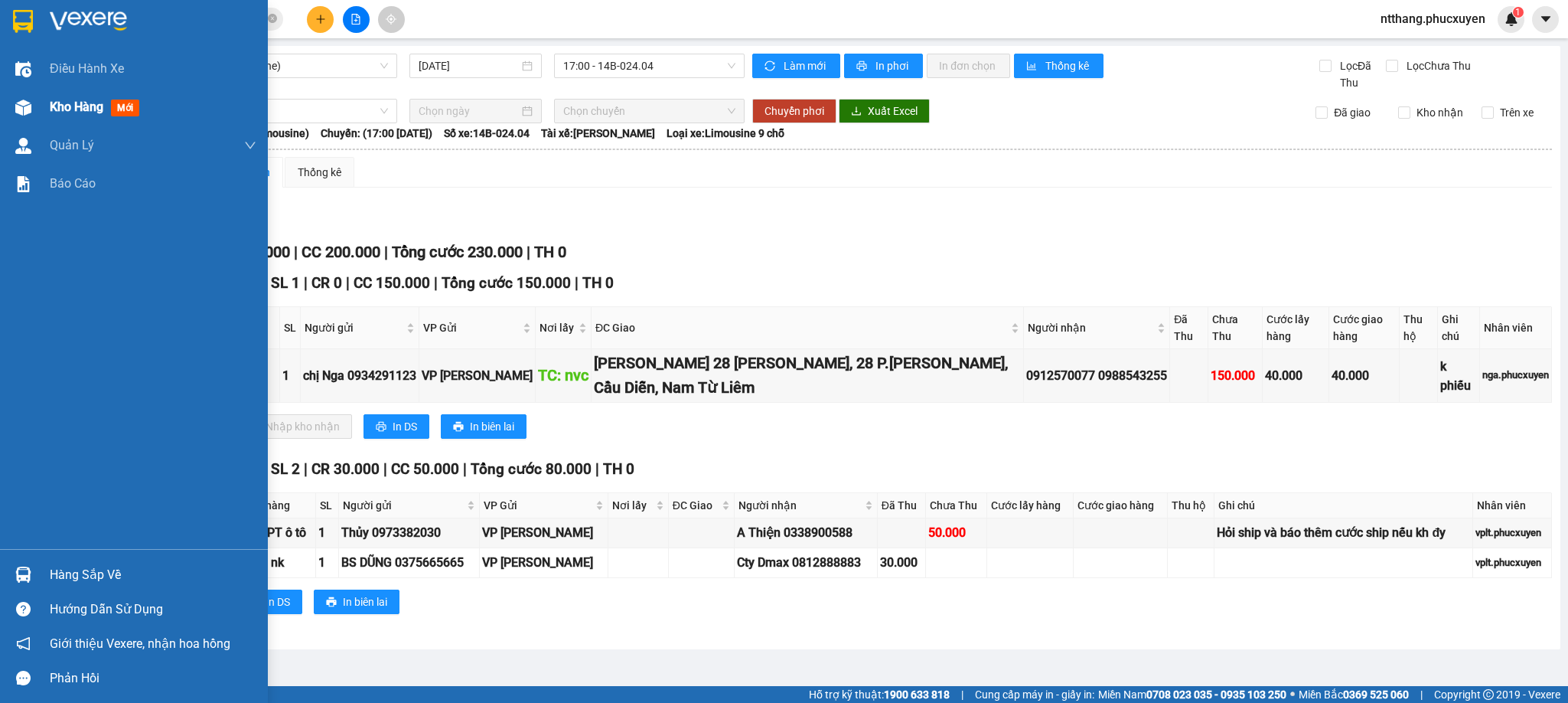
click at [26, 114] on img at bounding box center [23, 107] width 16 height 16
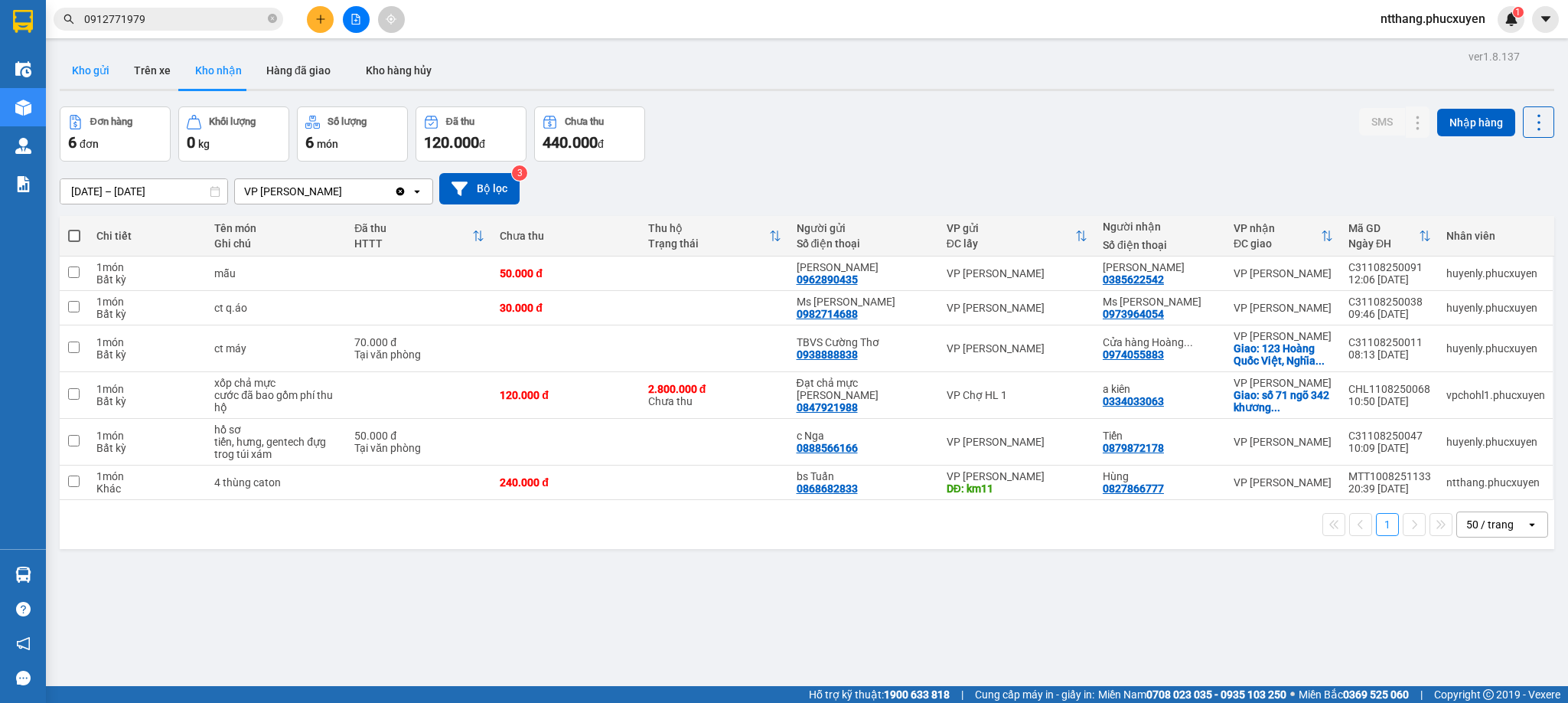
click at [98, 62] on button "Kho gửi" at bounding box center [90, 70] width 62 height 36
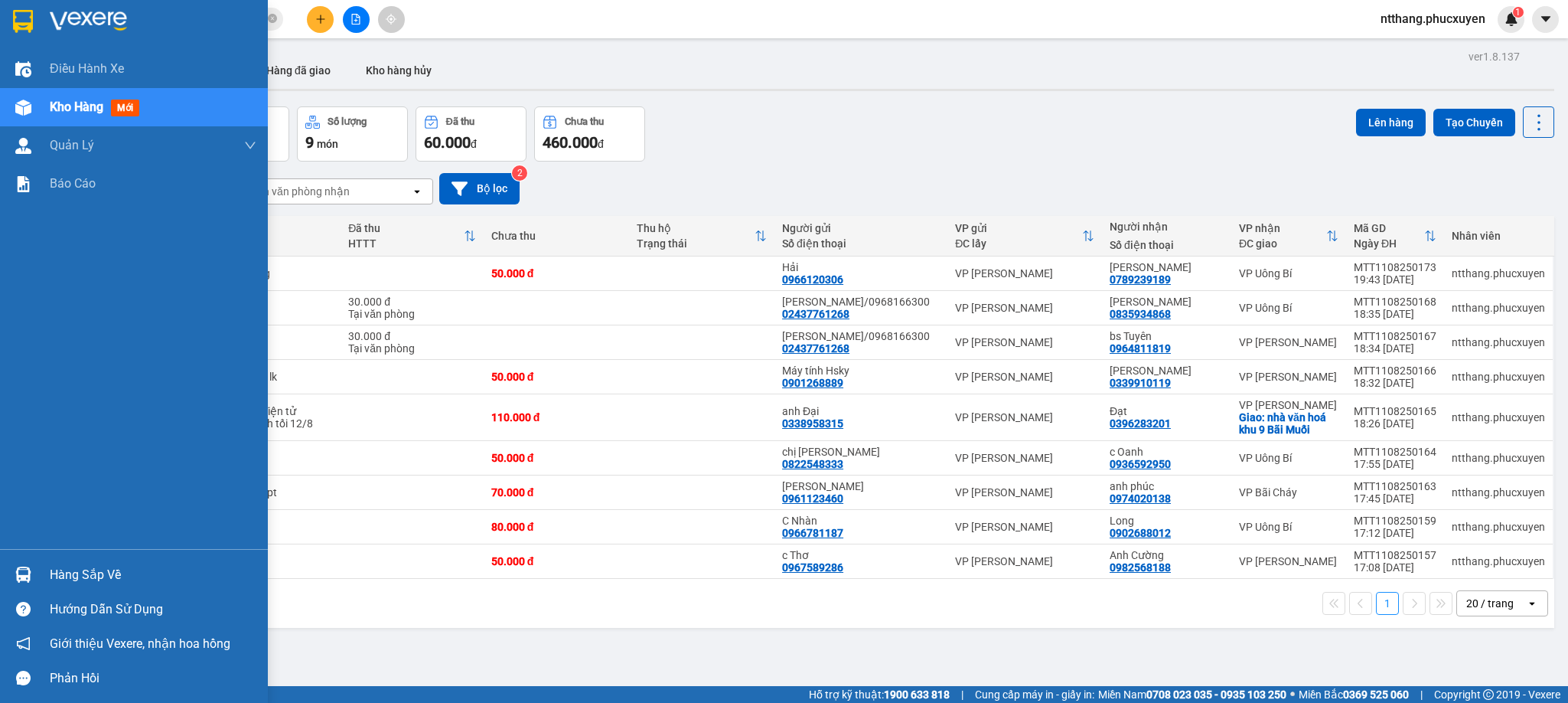
click at [19, 571] on img at bounding box center [23, 574] width 16 height 16
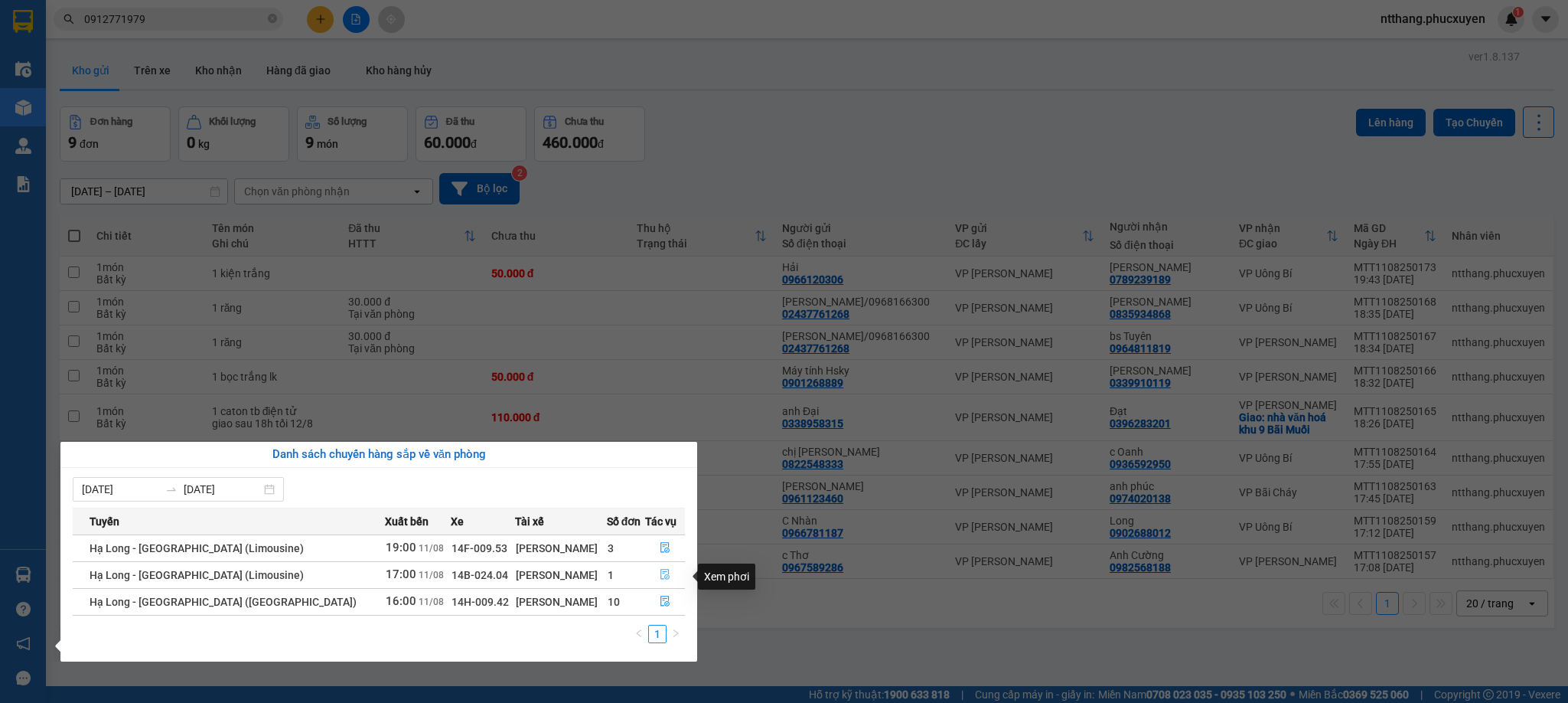
click at [651, 571] on button "button" at bounding box center [665, 575] width 39 height 25
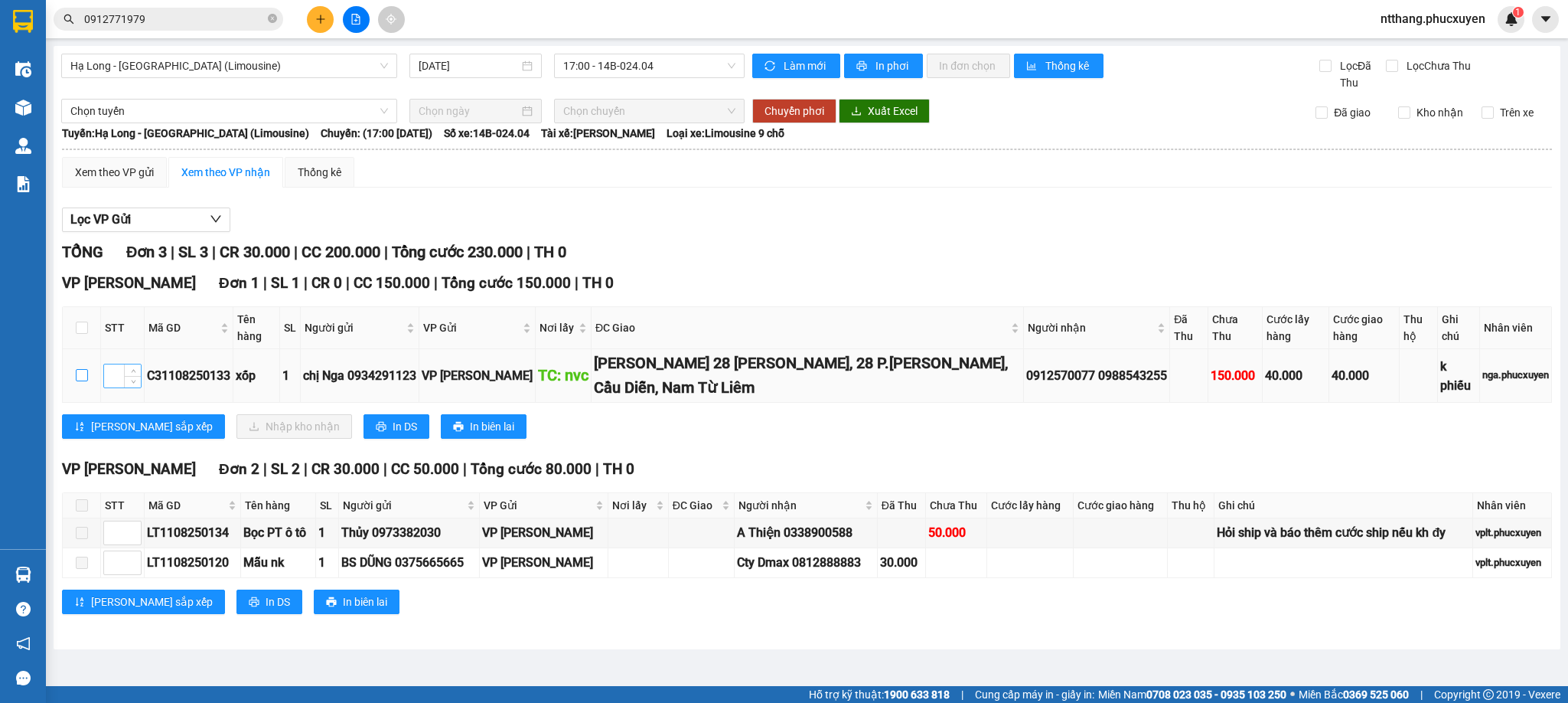
drag, startPoint x: 76, startPoint y: 375, endPoint x: 108, endPoint y: 388, distance: 34.5
click at [75, 375] on input "checkbox" at bounding box center [81, 375] width 12 height 12
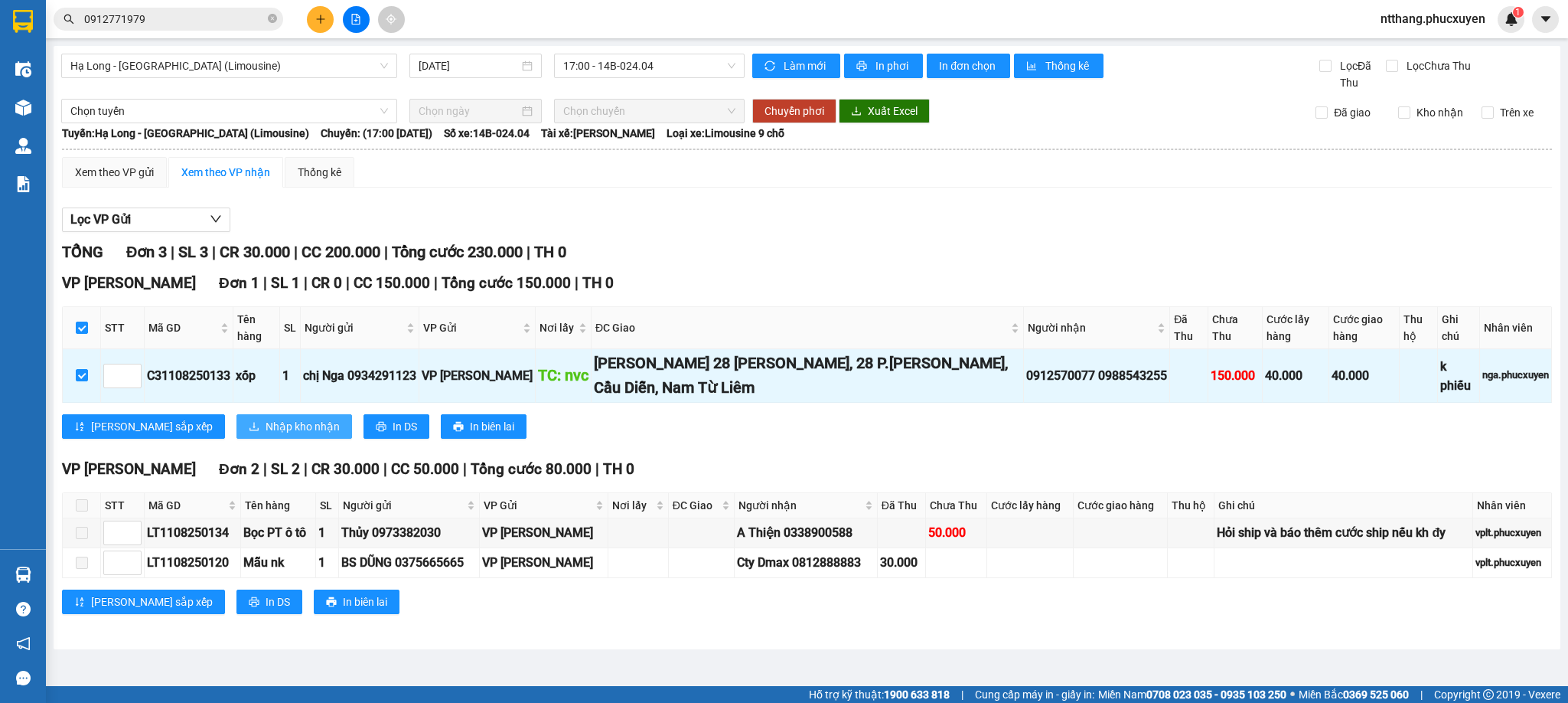
click at [236, 423] on button "Nhập kho nhận" at bounding box center [294, 427] width 115 height 25
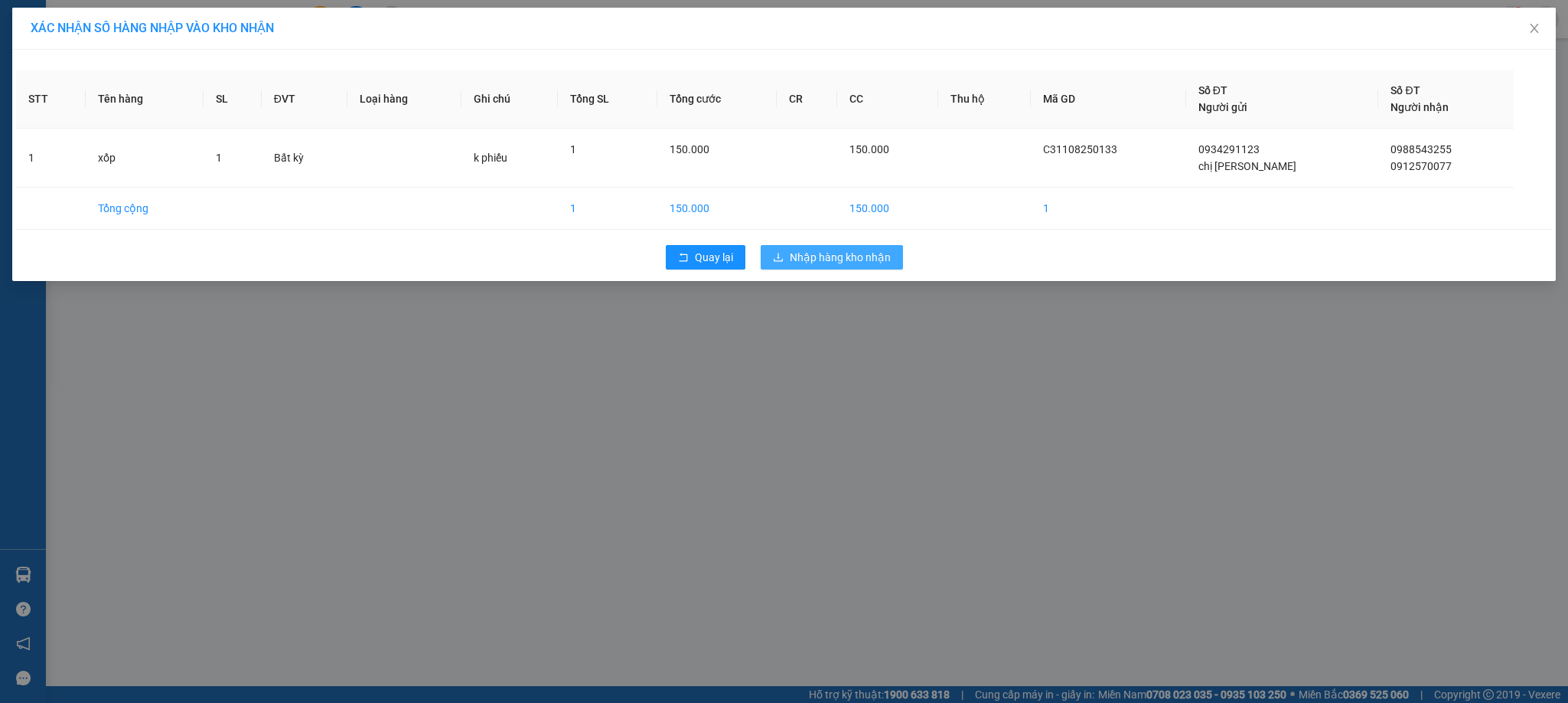
click at [831, 265] on span "Nhập hàng kho nhận" at bounding box center [840, 257] width 101 height 17
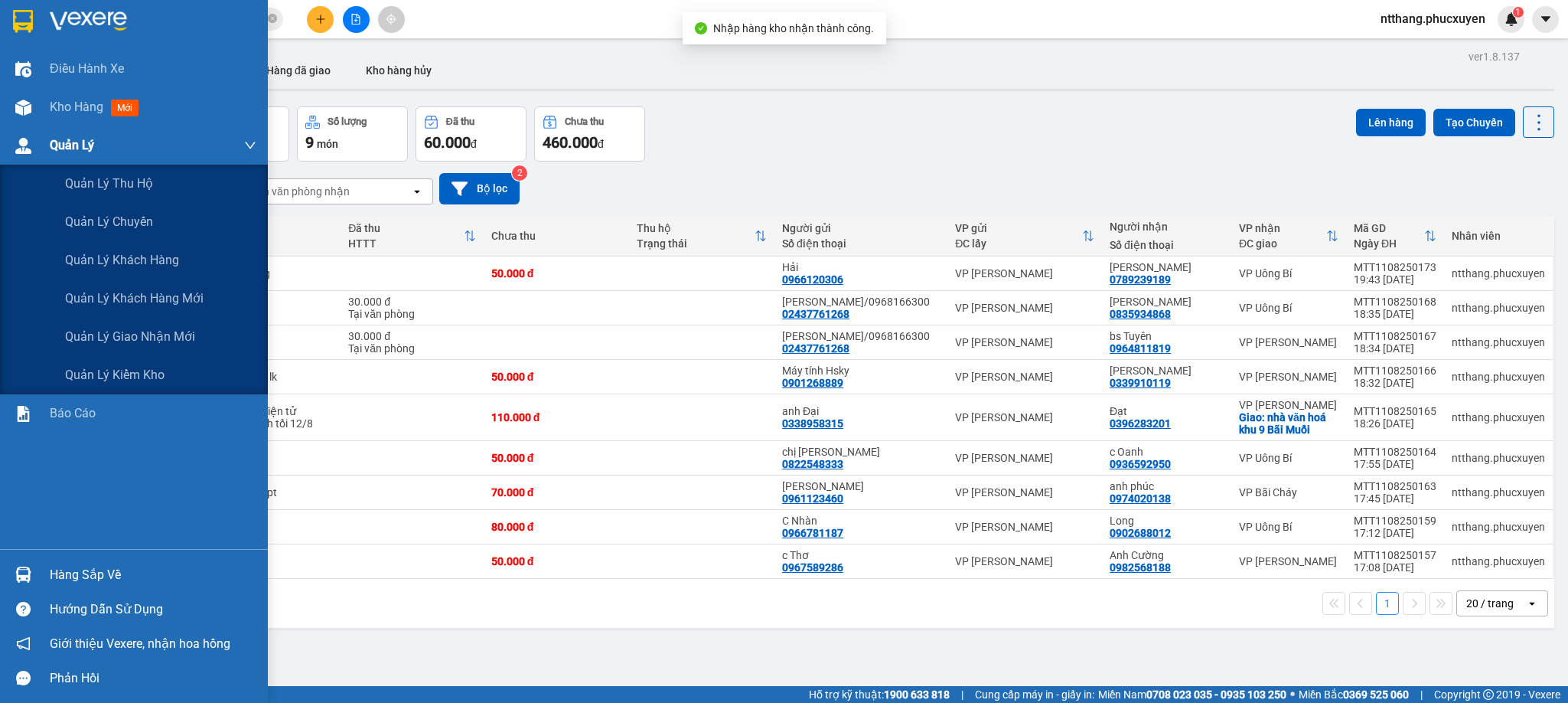
click at [44, 138] on div "Quản Lý" at bounding box center [134, 145] width 268 height 38
click at [140, 331] on span "Quản lý giao nhận mới" at bounding box center [131, 337] width 131 height 20
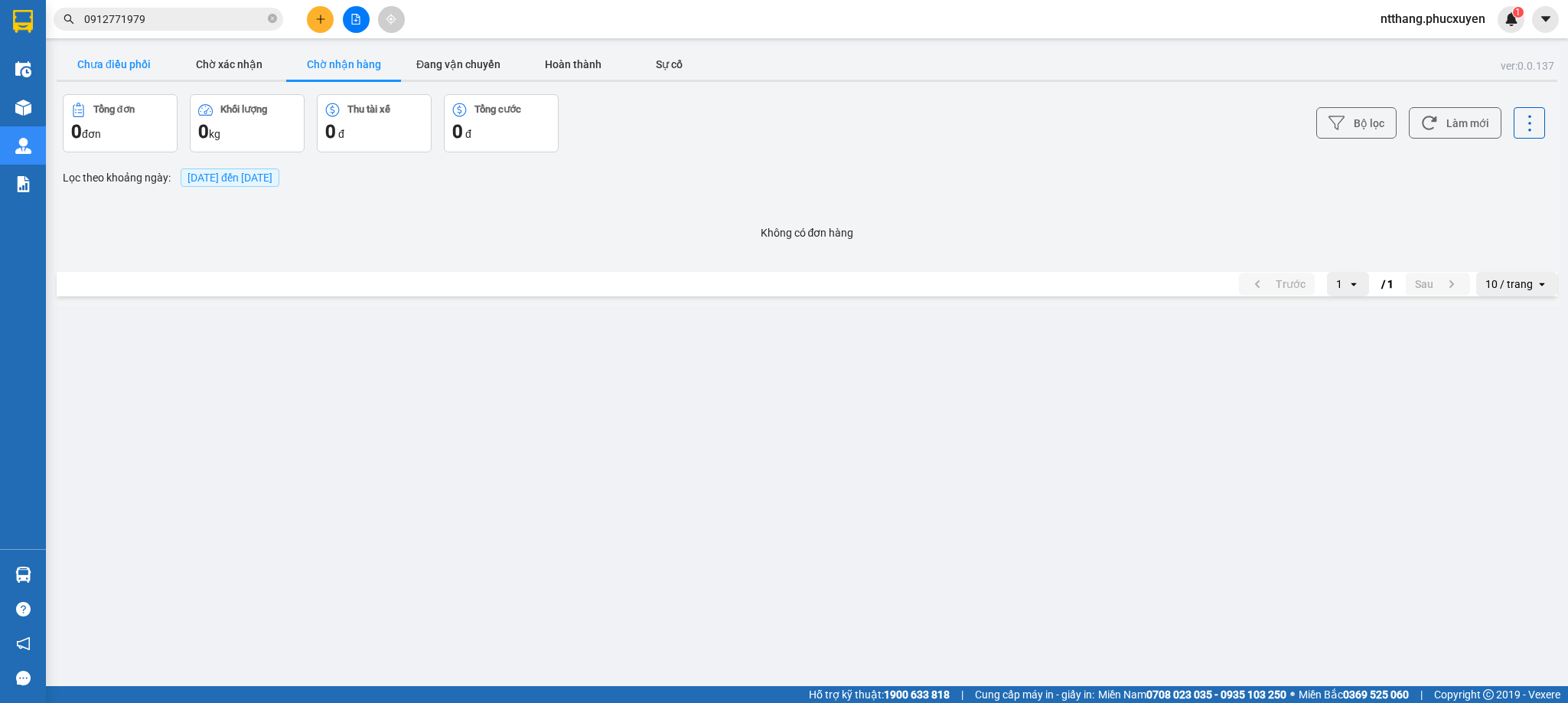
click at [108, 55] on button "Chưa điều phối" at bounding box center [114, 64] width 114 height 31
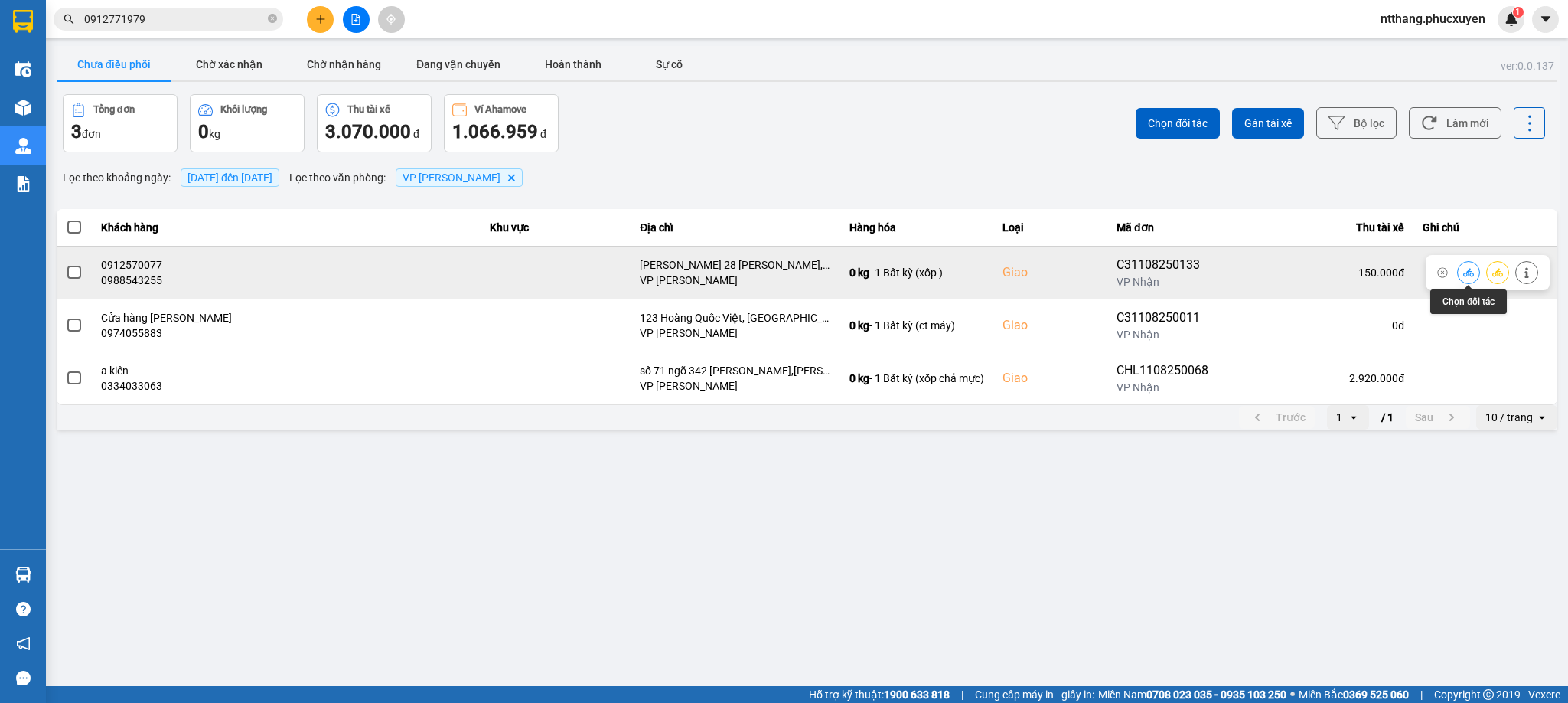
click at [1465, 271] on icon at bounding box center [1469, 272] width 11 height 11
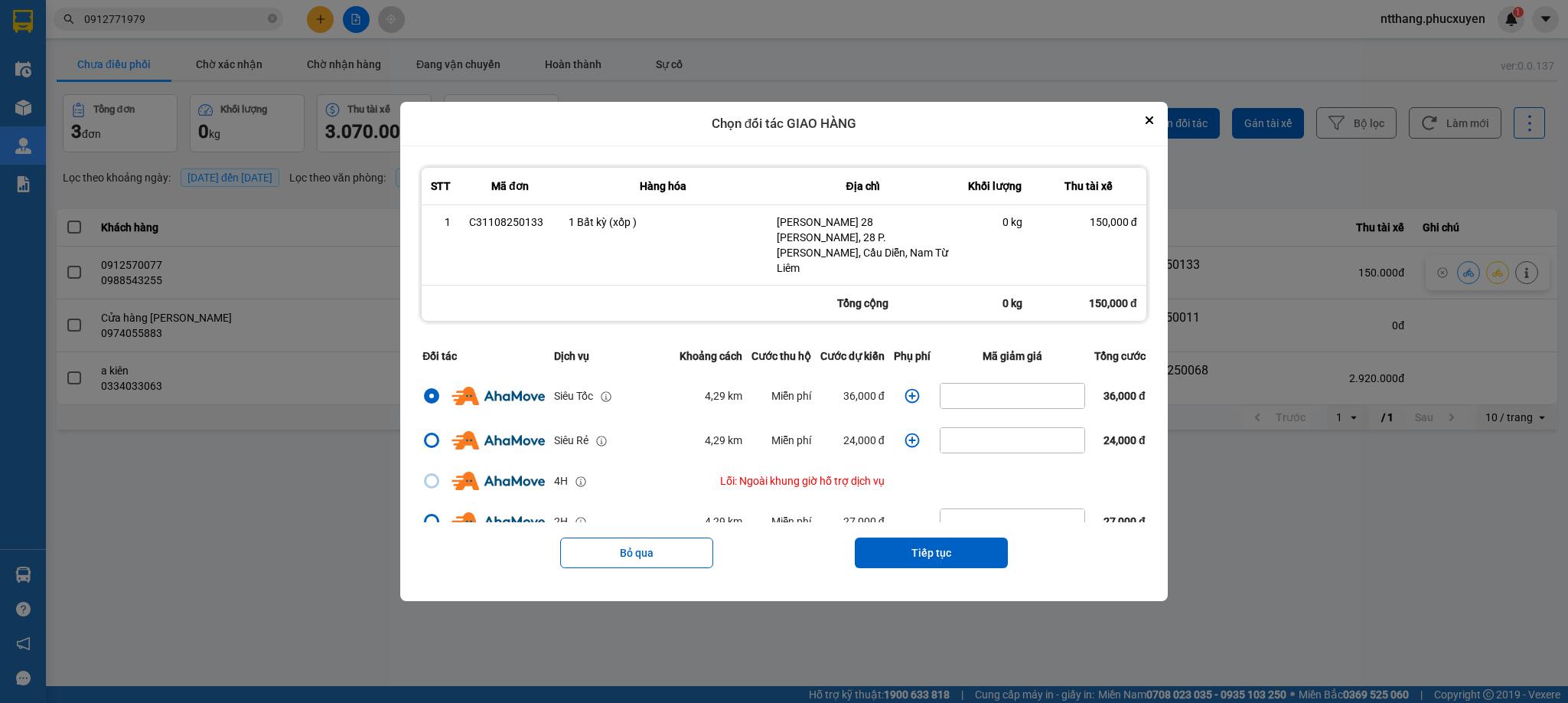
click at [904, 388] on icon "dialog" at bounding box center [912, 396] width 15 height 15
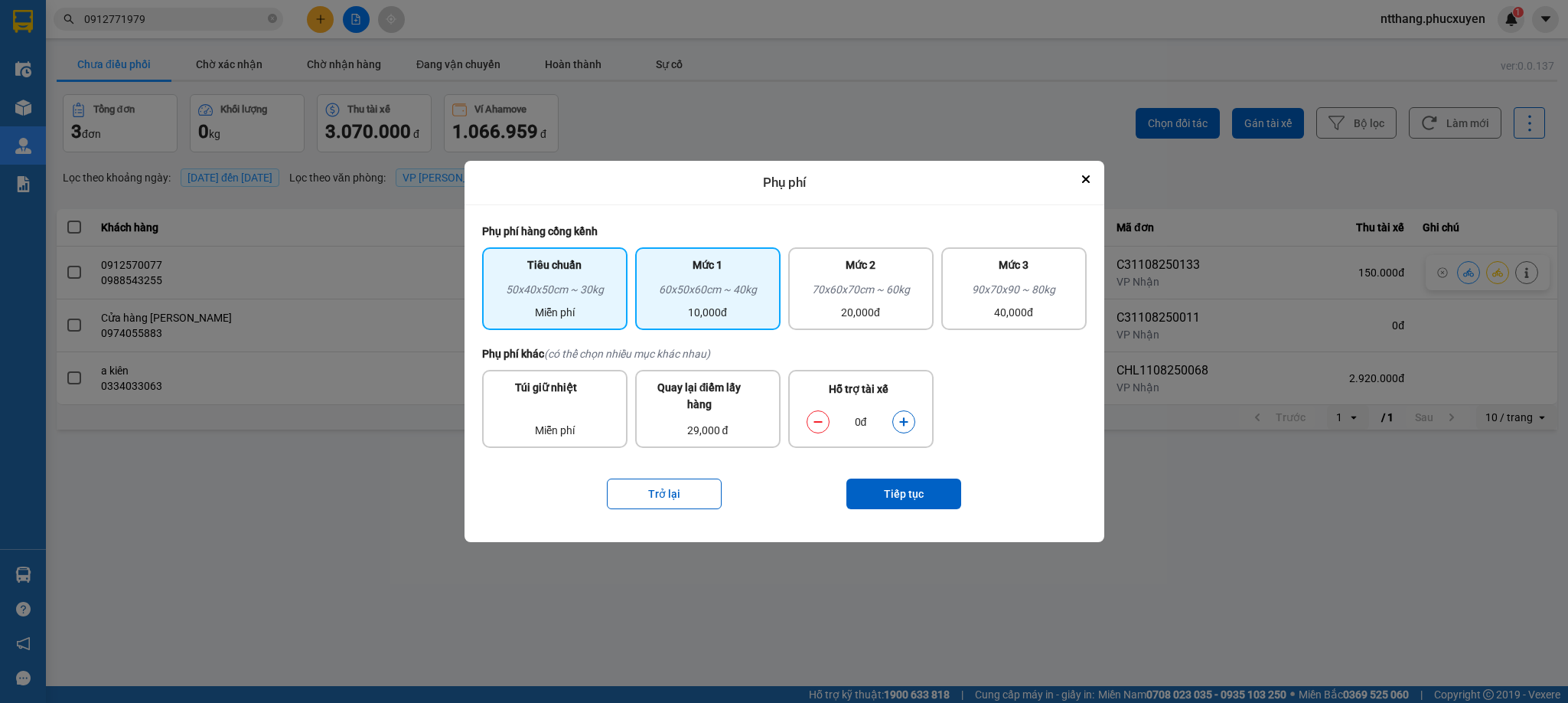
click at [698, 281] on div "60x50x60cm ~ 40kg" at bounding box center [708, 292] width 127 height 23
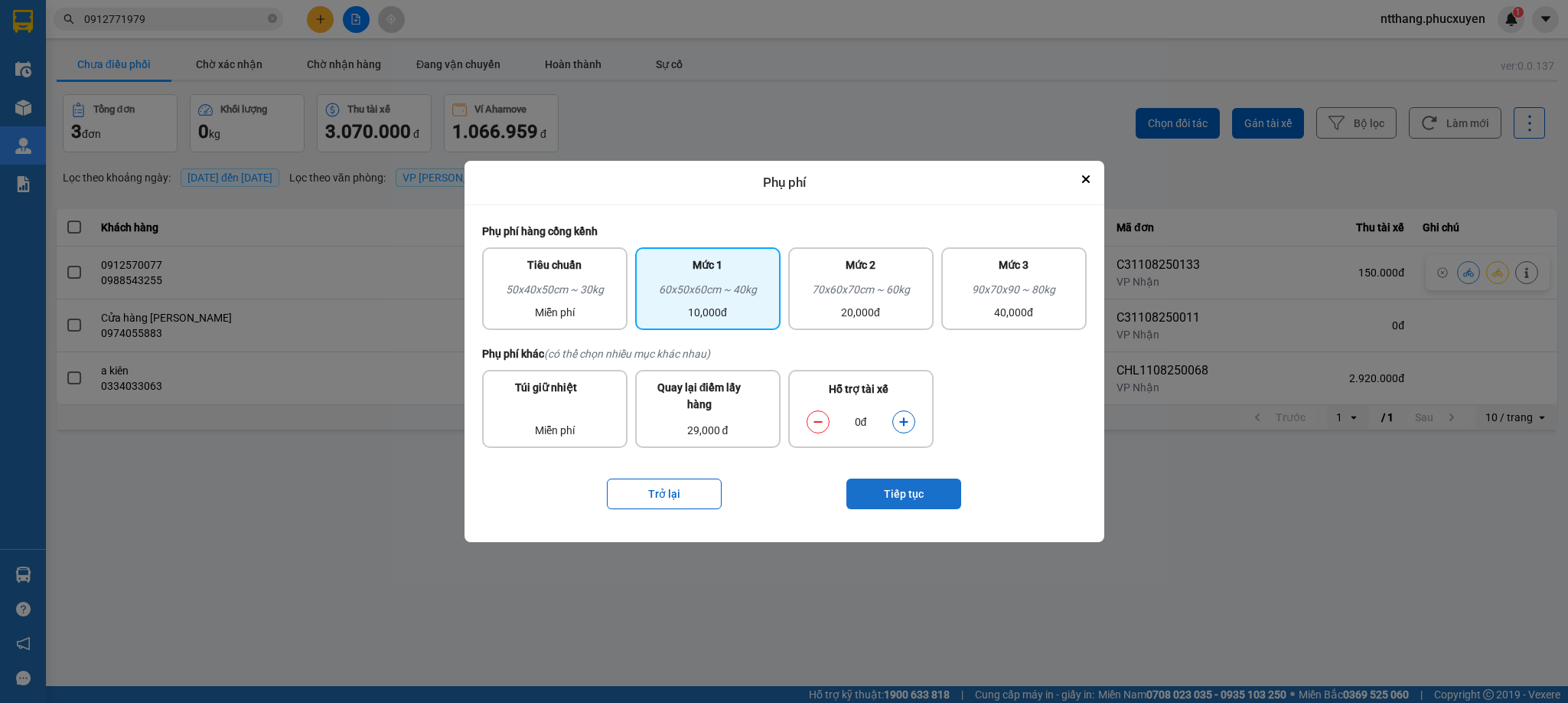
click at [875, 503] on button "Tiếp tục" at bounding box center [904, 494] width 114 height 31
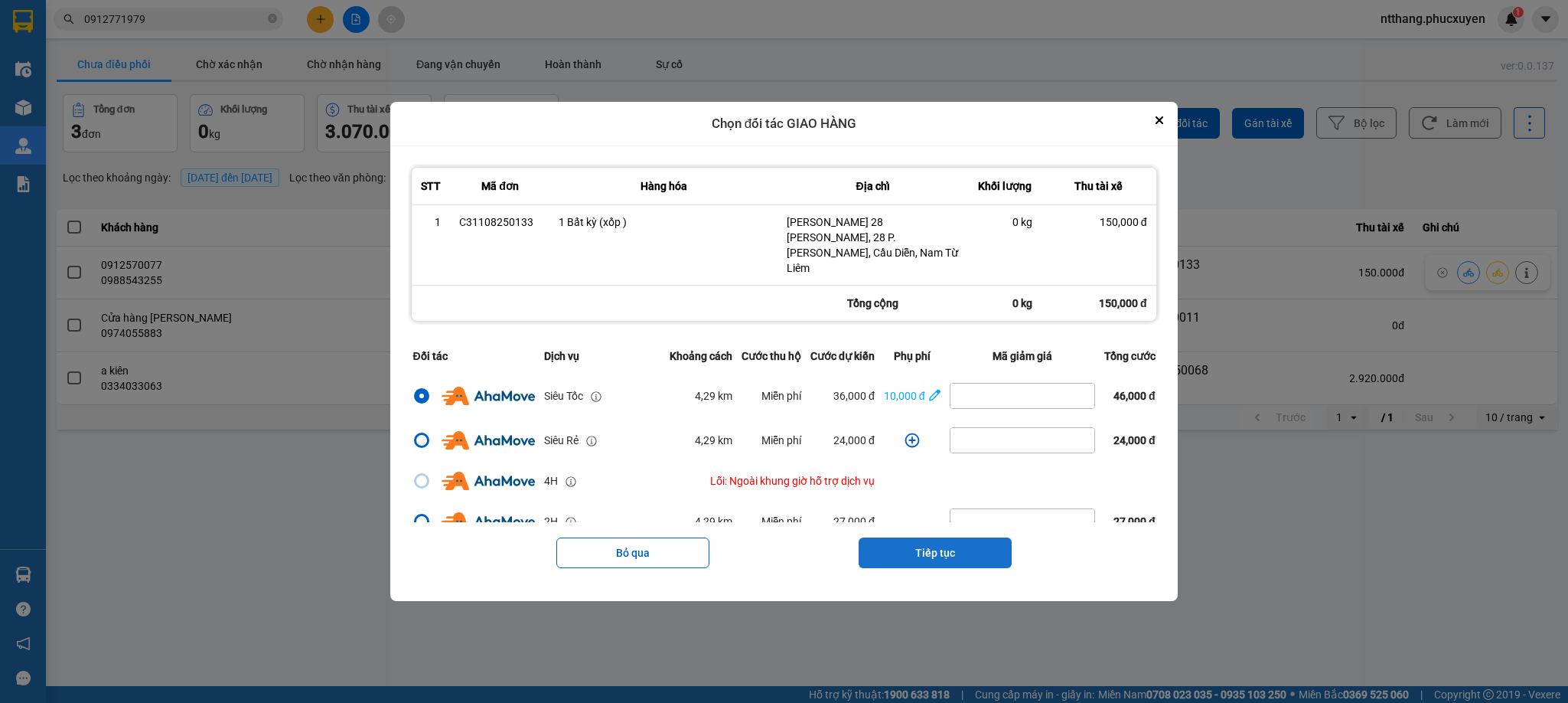
click at [959, 542] on button "Tiếp tục" at bounding box center [935, 553] width 153 height 31
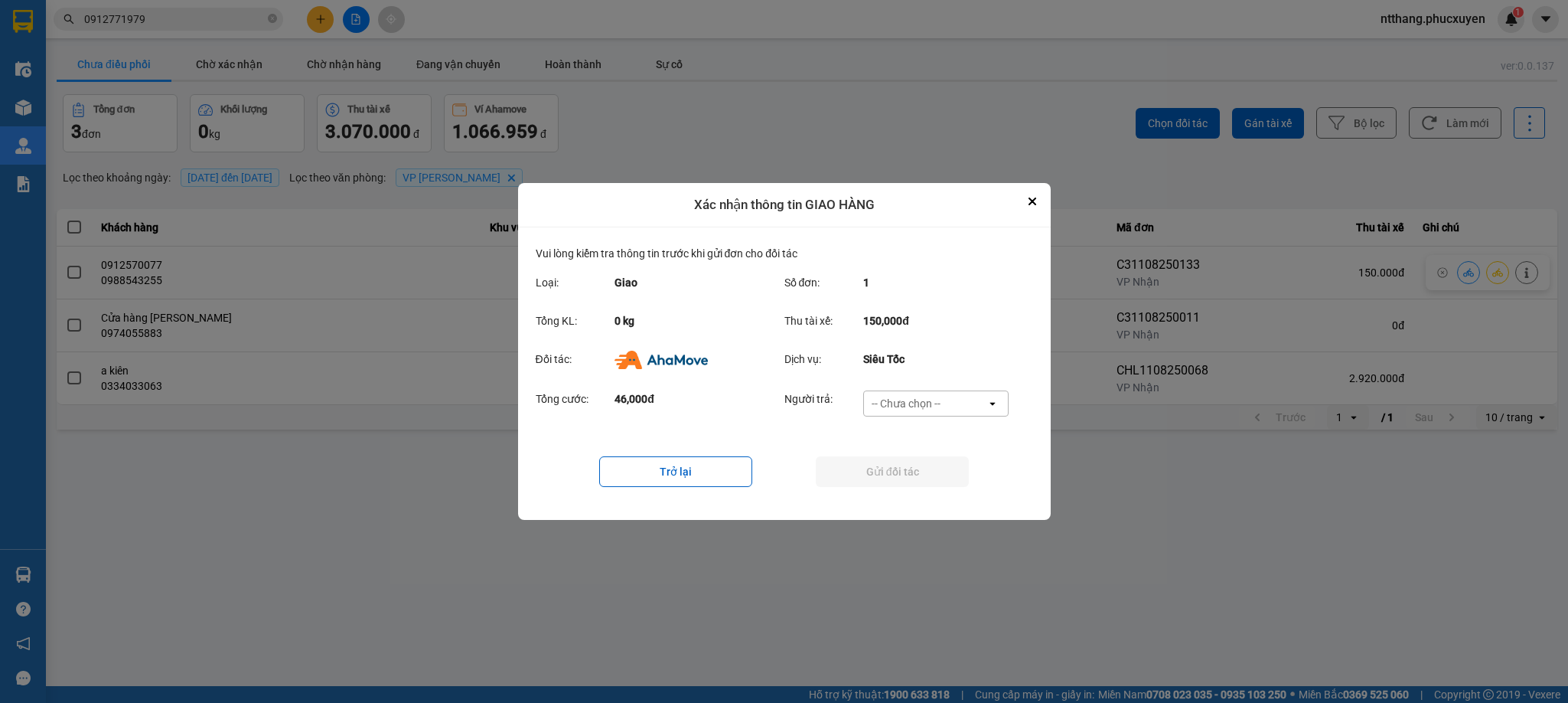
click at [898, 407] on div "-- Chưa chọn --" at bounding box center [906, 404] width 69 height 15
click at [900, 484] on span "Ví Ahamove" at bounding box center [906, 492] width 62 height 15
click at [898, 473] on button "Gửi đối tác" at bounding box center [892, 471] width 153 height 31
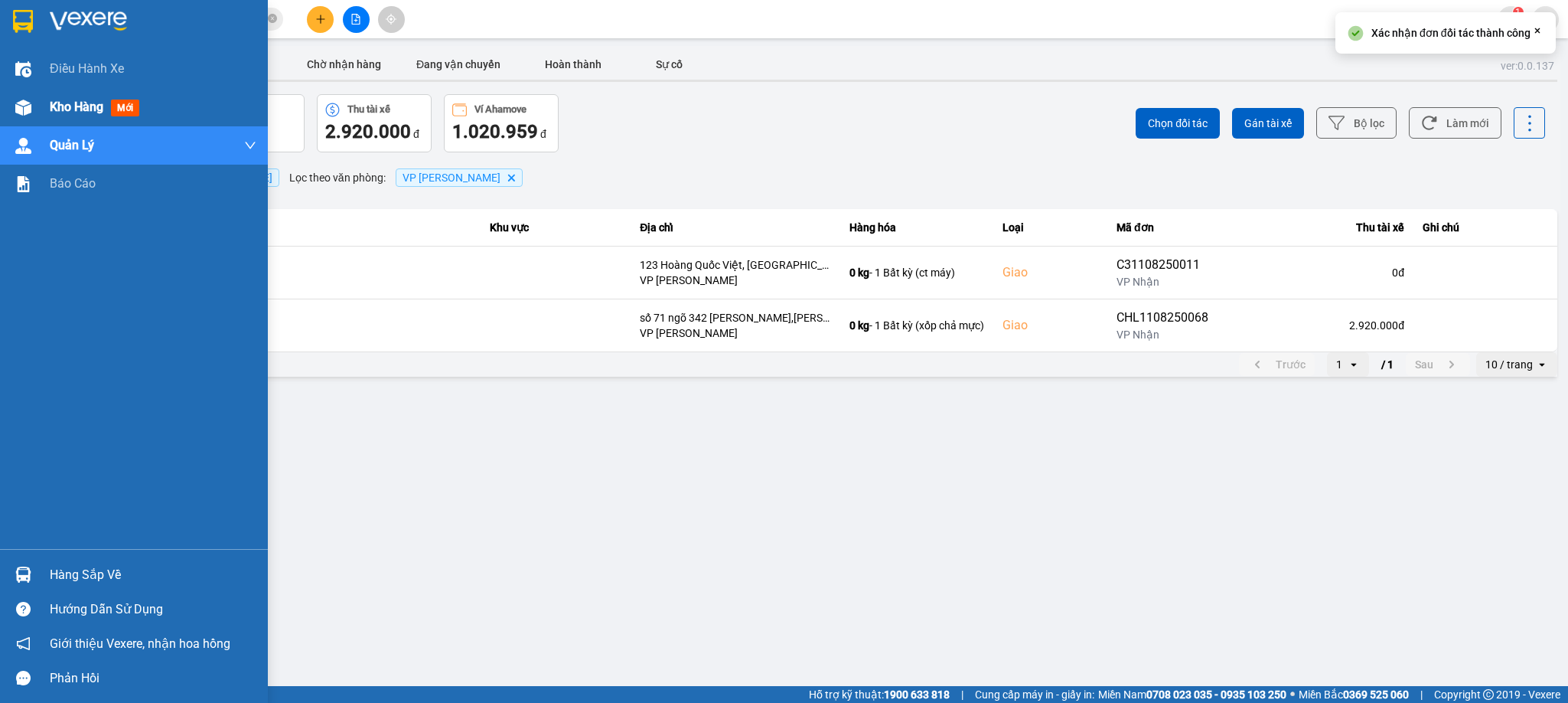
click at [21, 109] on img at bounding box center [23, 107] width 16 height 16
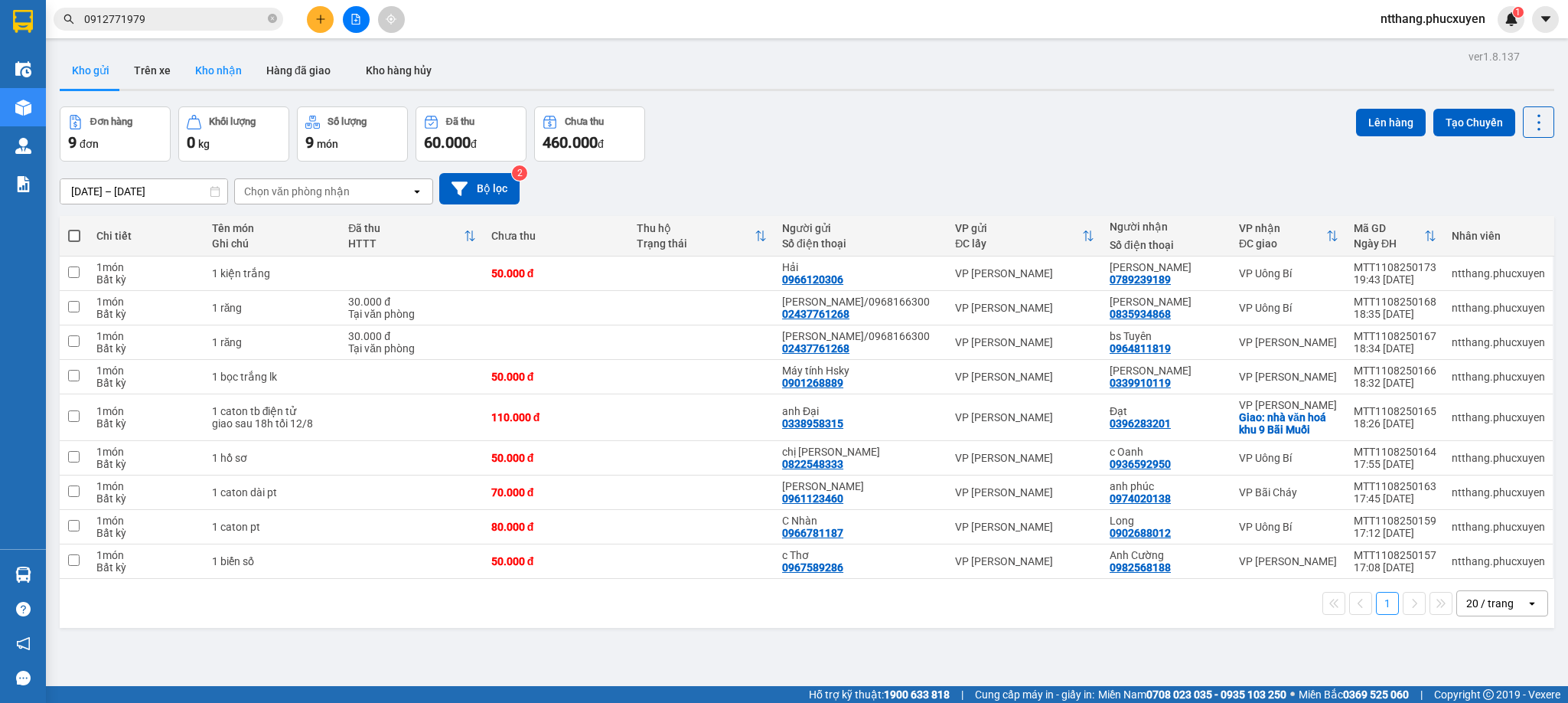
click at [228, 69] on button "Kho nhận" at bounding box center [219, 70] width 71 height 36
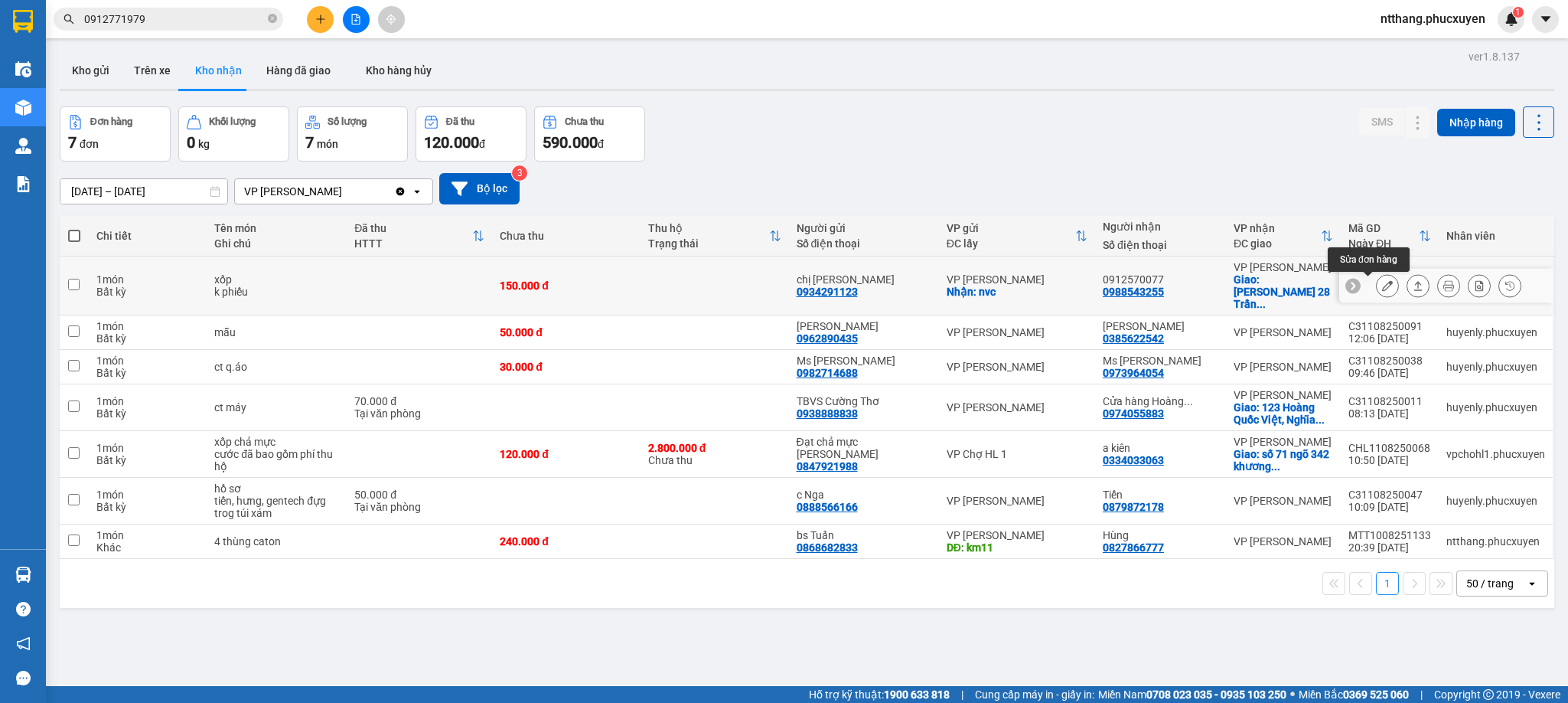
click at [1382, 289] on icon at bounding box center [1387, 286] width 11 height 11
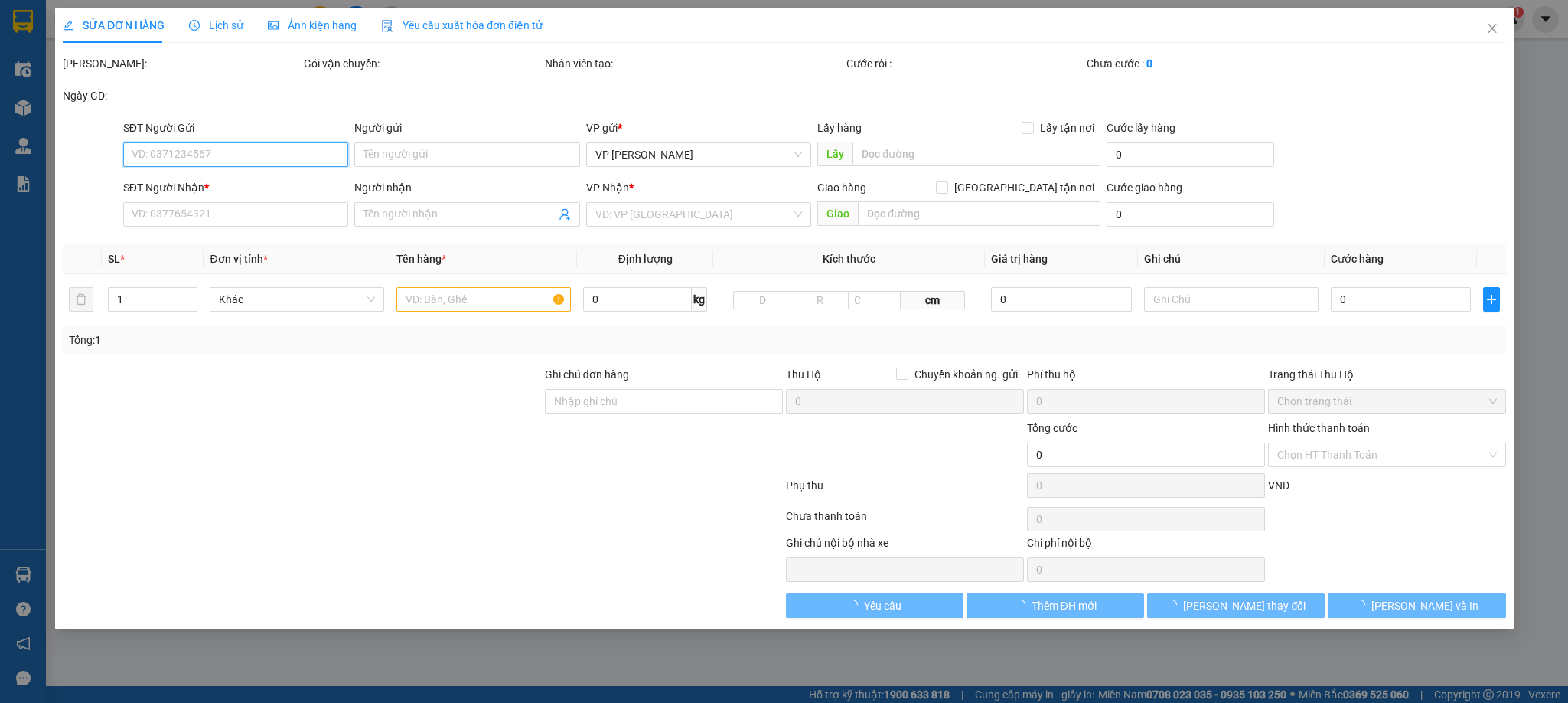
type input "0934291123"
type input "chị Nga"
checkbox input "true"
type input "nvc"
type input "0988543255"
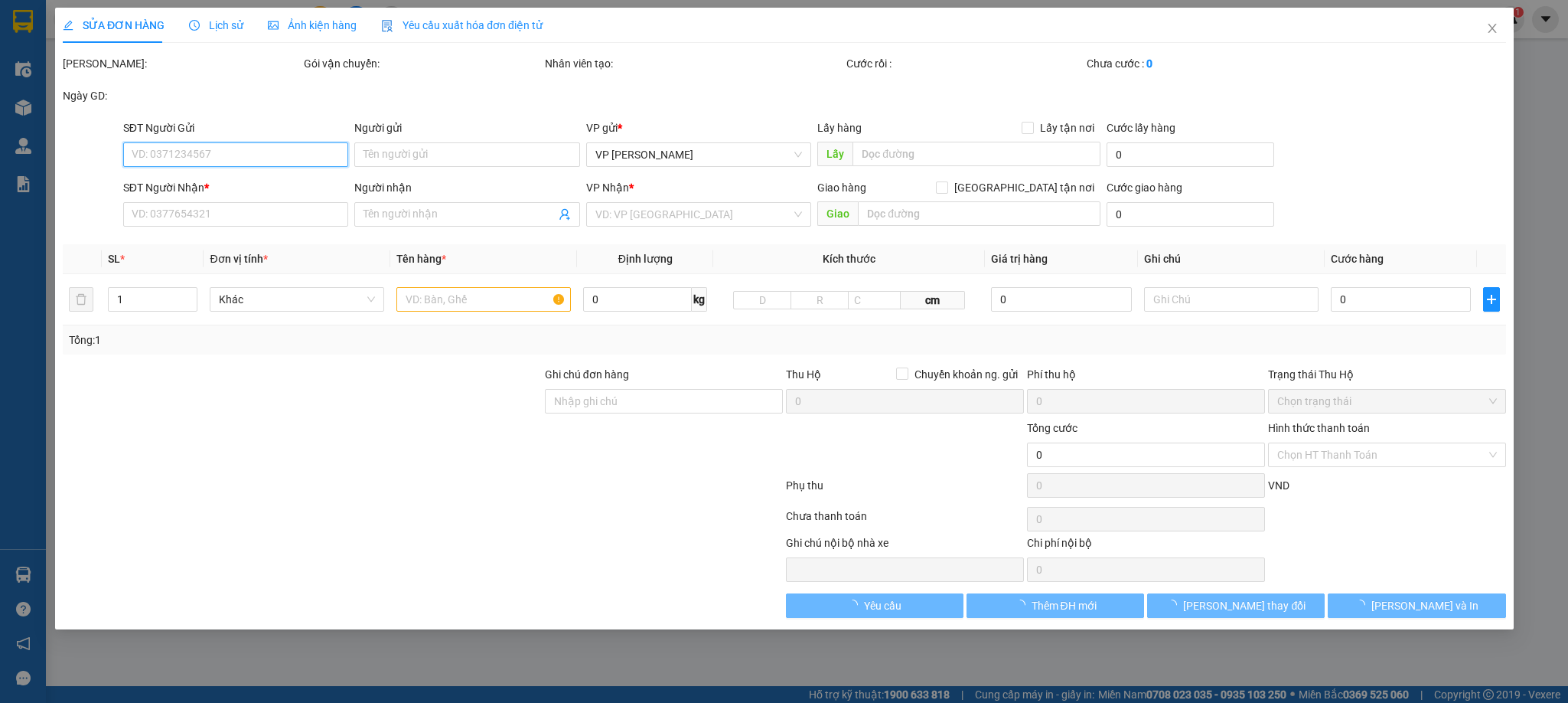
type input "0912570077"
checkbox input "true"
type input "Chung Cư Florence 28 Trần Hữu Dực, 28 P.Trần Hữu Dực, Cầu Diễn, Nam Từ Liêm"
type input "150.000"
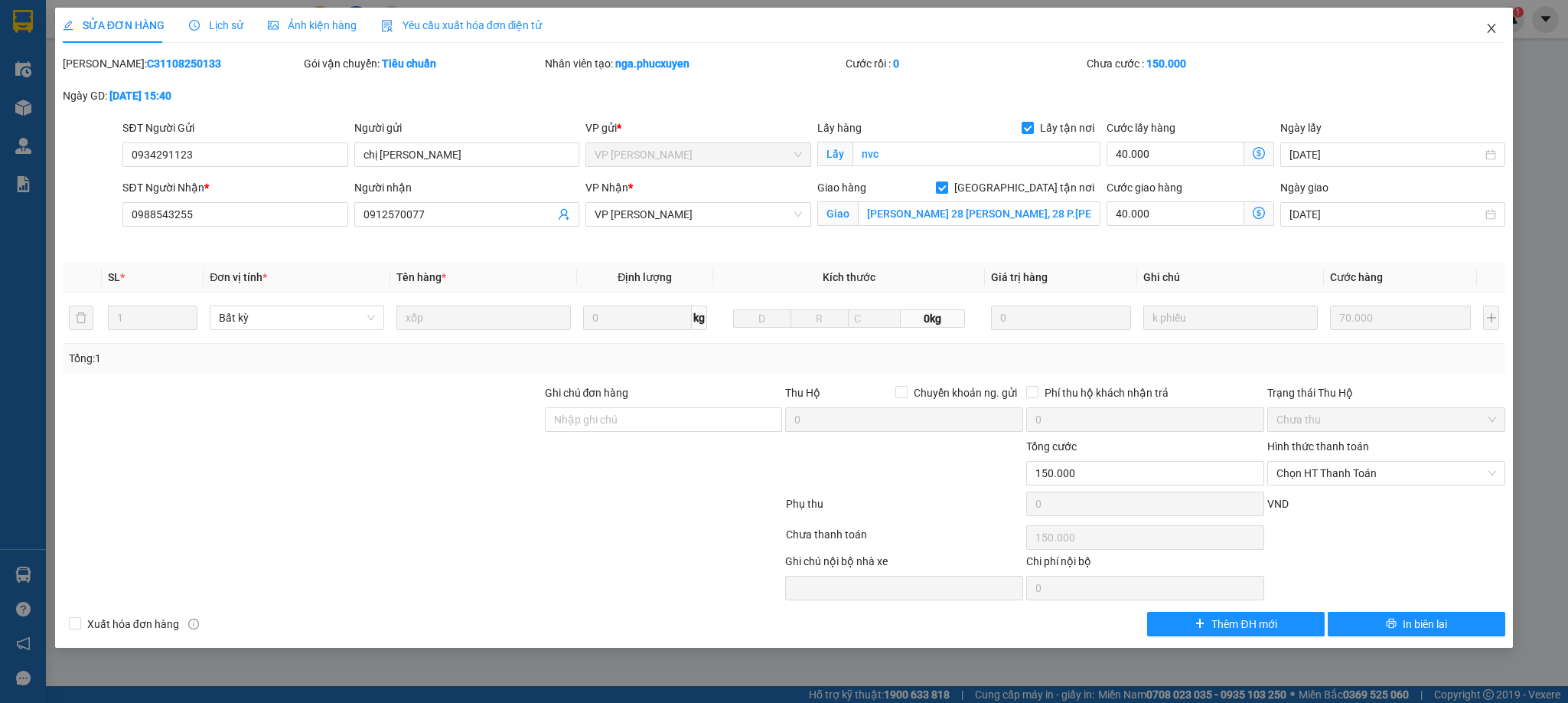
click at [1488, 20] on span "Close" at bounding box center [1492, 29] width 43 height 43
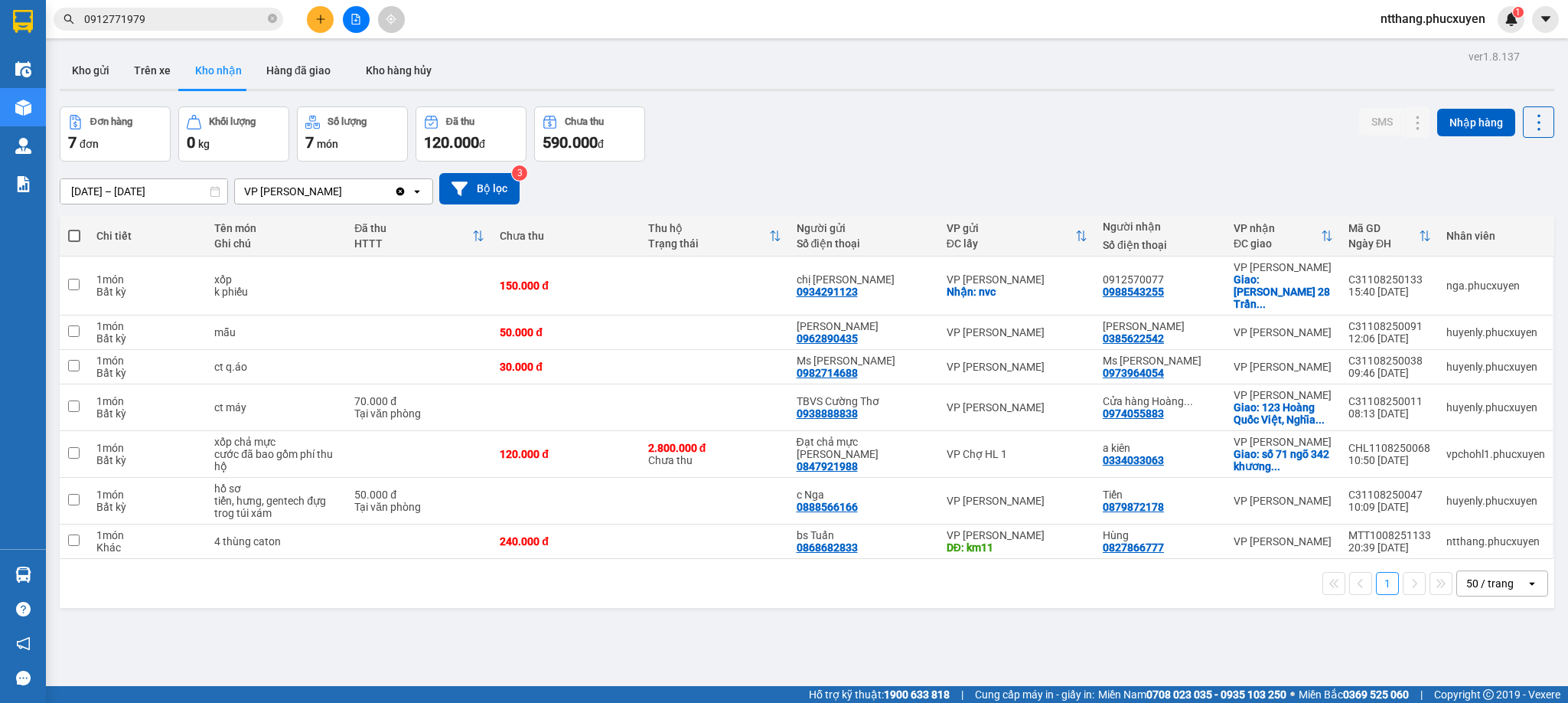
click at [822, 113] on div "Đơn hàng 7 đơn Khối lượng 0 kg Số lượng 7 món Đã thu 120.000 đ Chưa thu 590.000…" at bounding box center [807, 134] width 1495 height 55
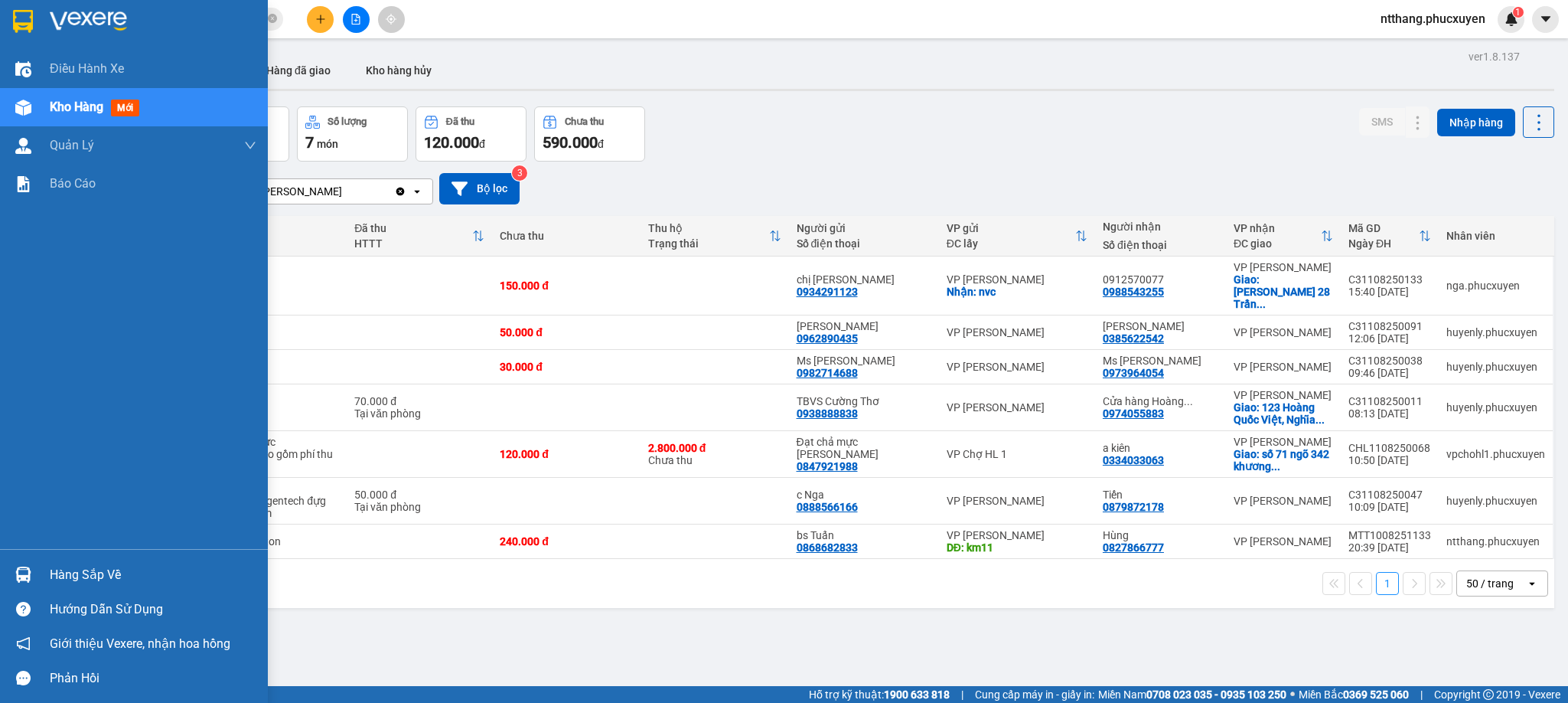
click at [28, 571] on img at bounding box center [23, 574] width 16 height 16
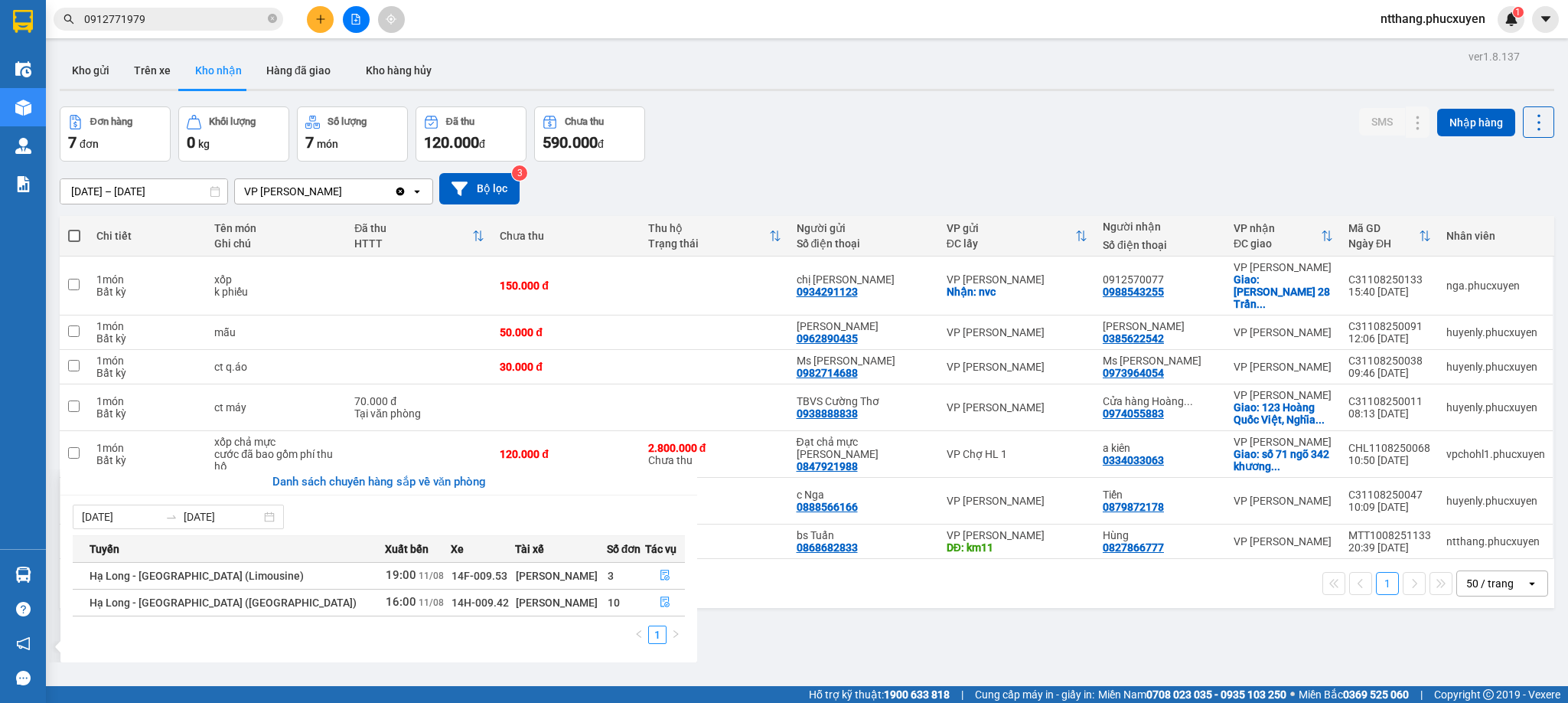
click at [878, 634] on section "Kết quả tìm kiếm ( 3 ) Bộ lọc Mã ĐH Trạng thái Món hàng Thu hộ Tổng cước Chưa c…" at bounding box center [784, 351] width 1568 height 703
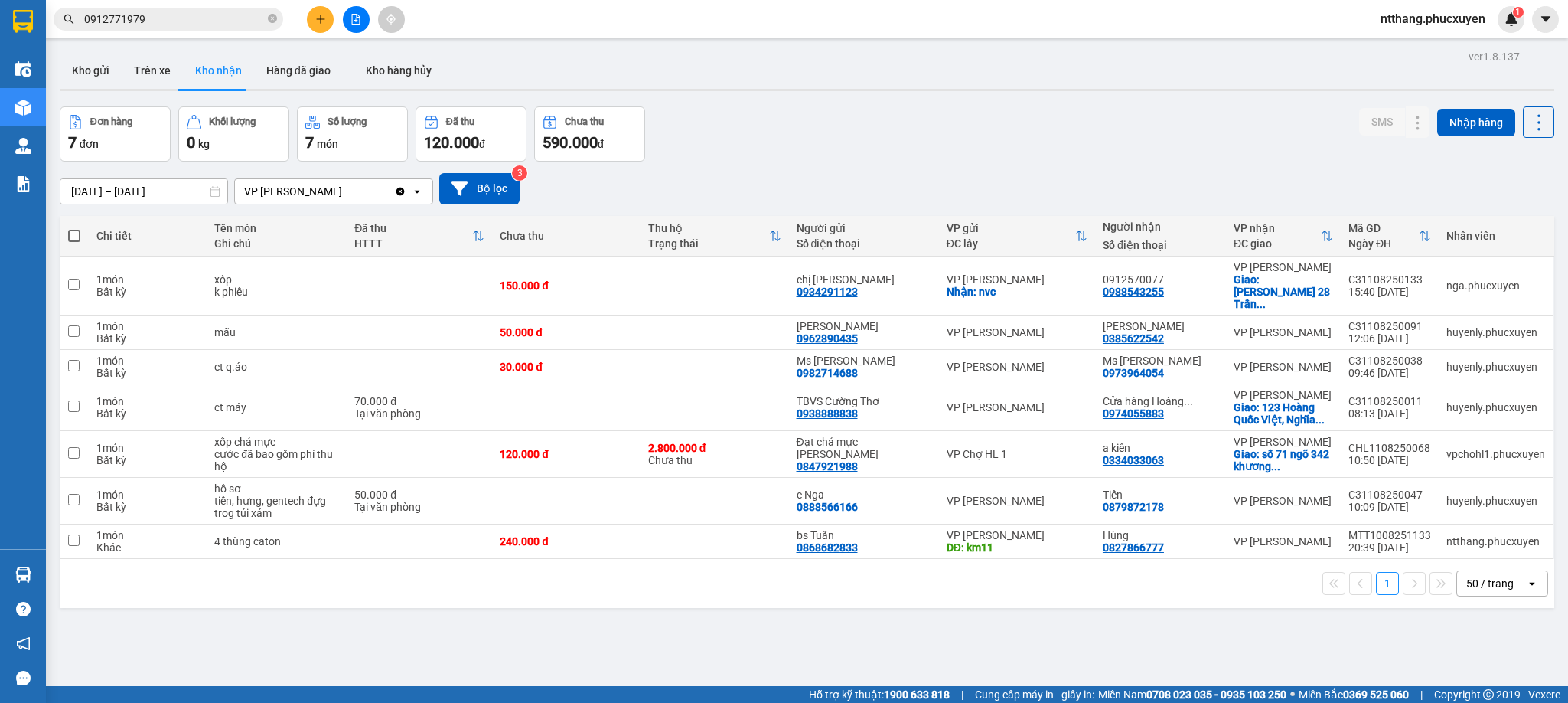
drag, startPoint x: 106, startPoint y: 59, endPoint x: 786, endPoint y: 152, distance: 686.3
click at [106, 59] on button "Kho gửi" at bounding box center [90, 70] width 62 height 36
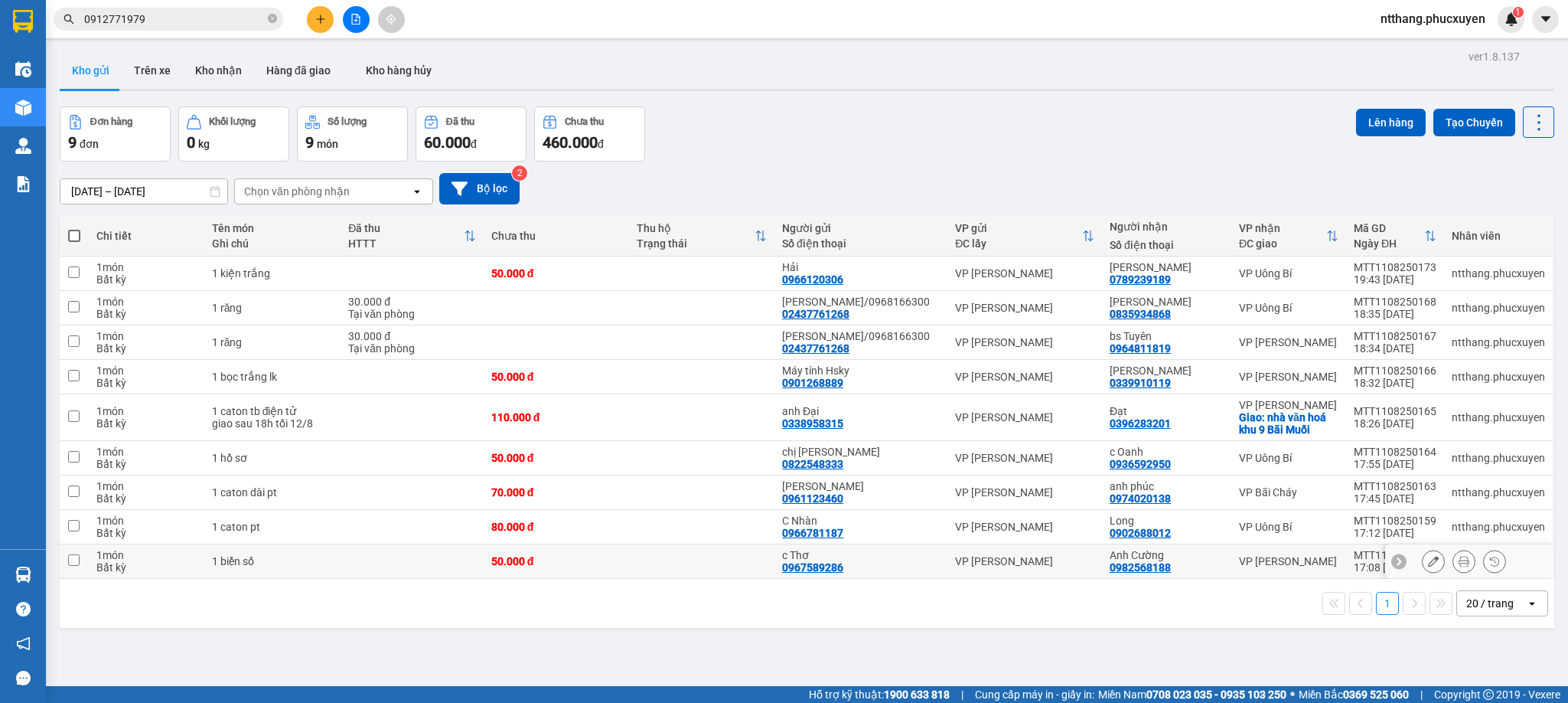
click at [264, 563] on div "1 biển số" at bounding box center [273, 561] width 122 height 12
checkbox input "true"
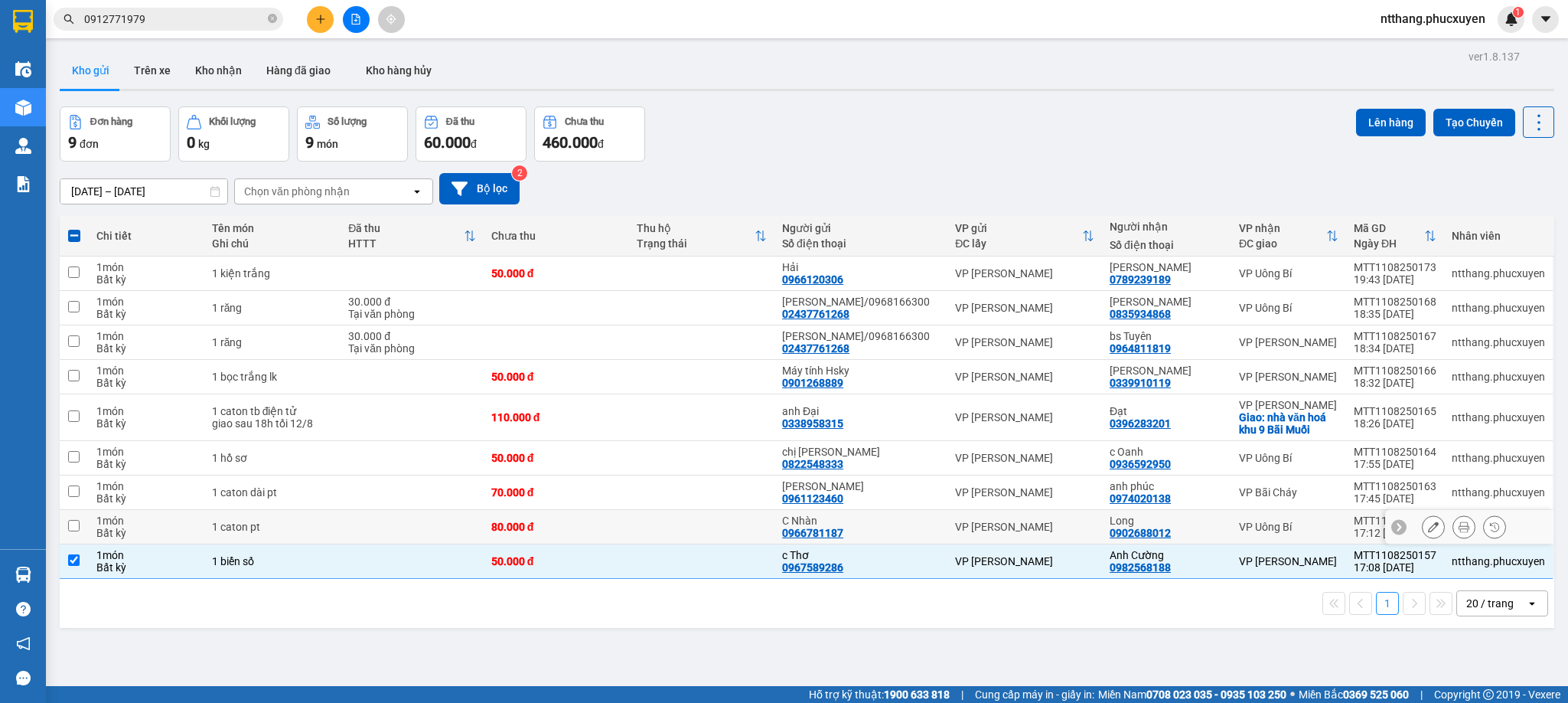
click at [248, 527] on div "1 caton pt" at bounding box center [273, 527] width 122 height 12
checkbox input "true"
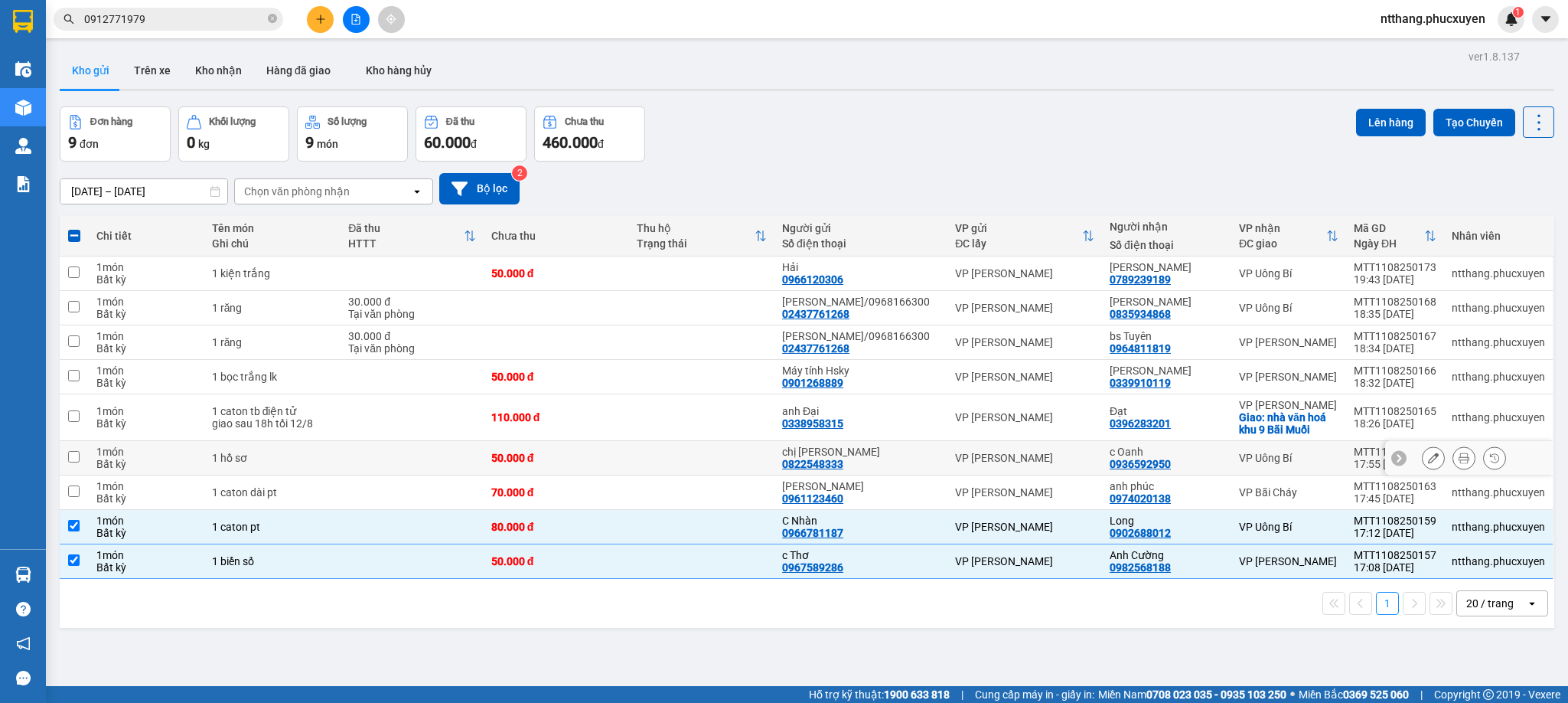
click at [273, 462] on div "1 hồ sơ" at bounding box center [273, 458] width 122 height 12
checkbox input "true"
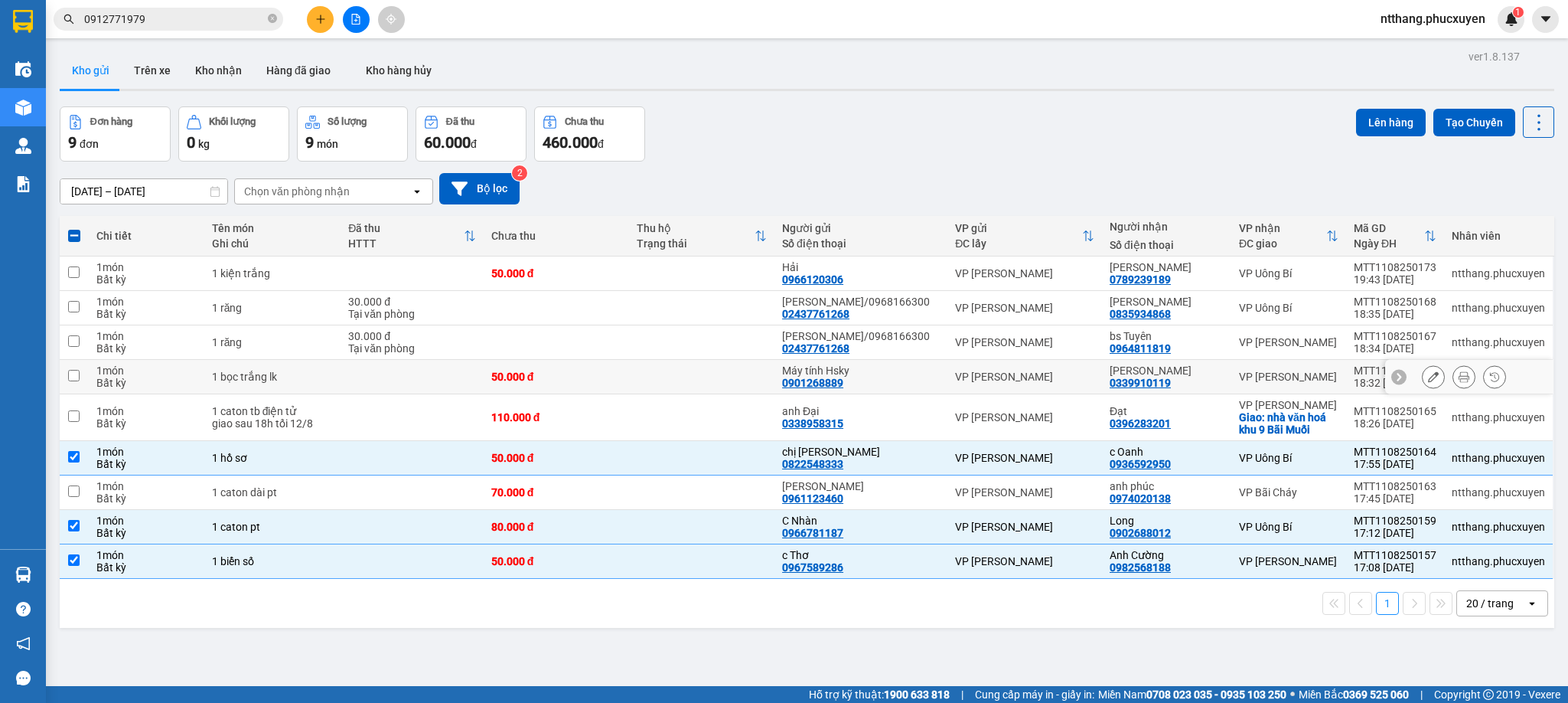
click at [302, 380] on div "1 bọc trắng lk" at bounding box center [273, 377] width 122 height 12
checkbox input "true"
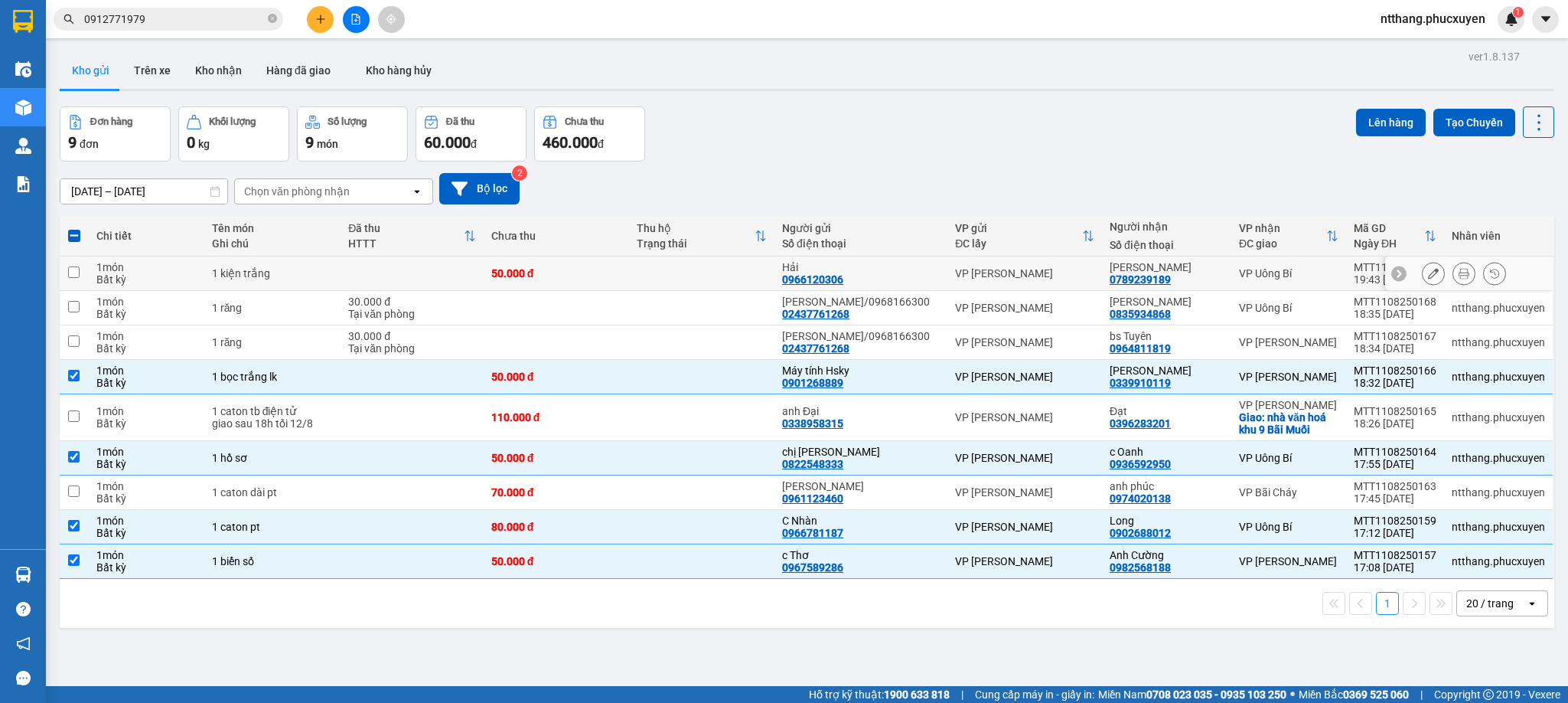
click at [326, 276] on div "1 kiện trắng" at bounding box center [273, 273] width 122 height 12
checkbox input "true"
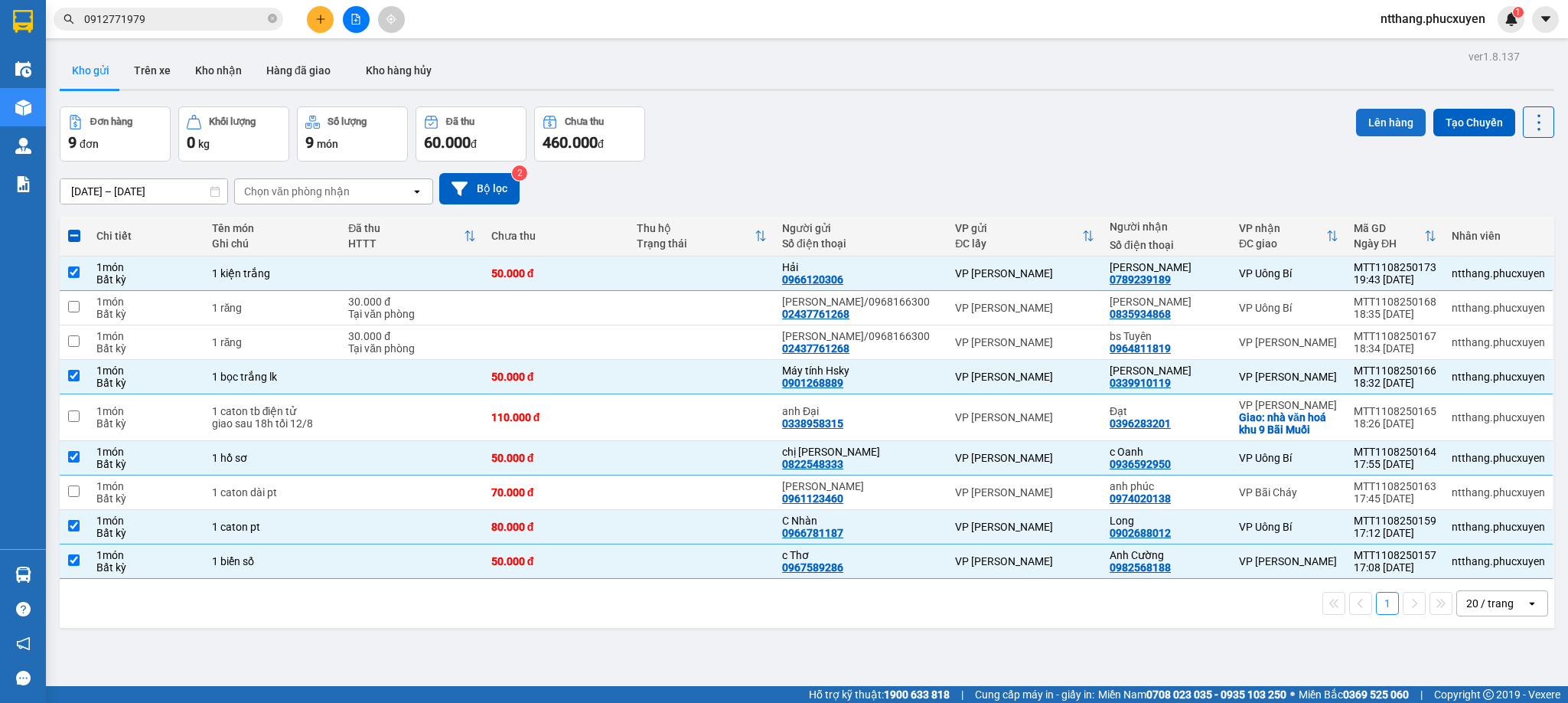
click at [1356, 114] on button "Lên hàng" at bounding box center [1391, 122] width 70 height 28
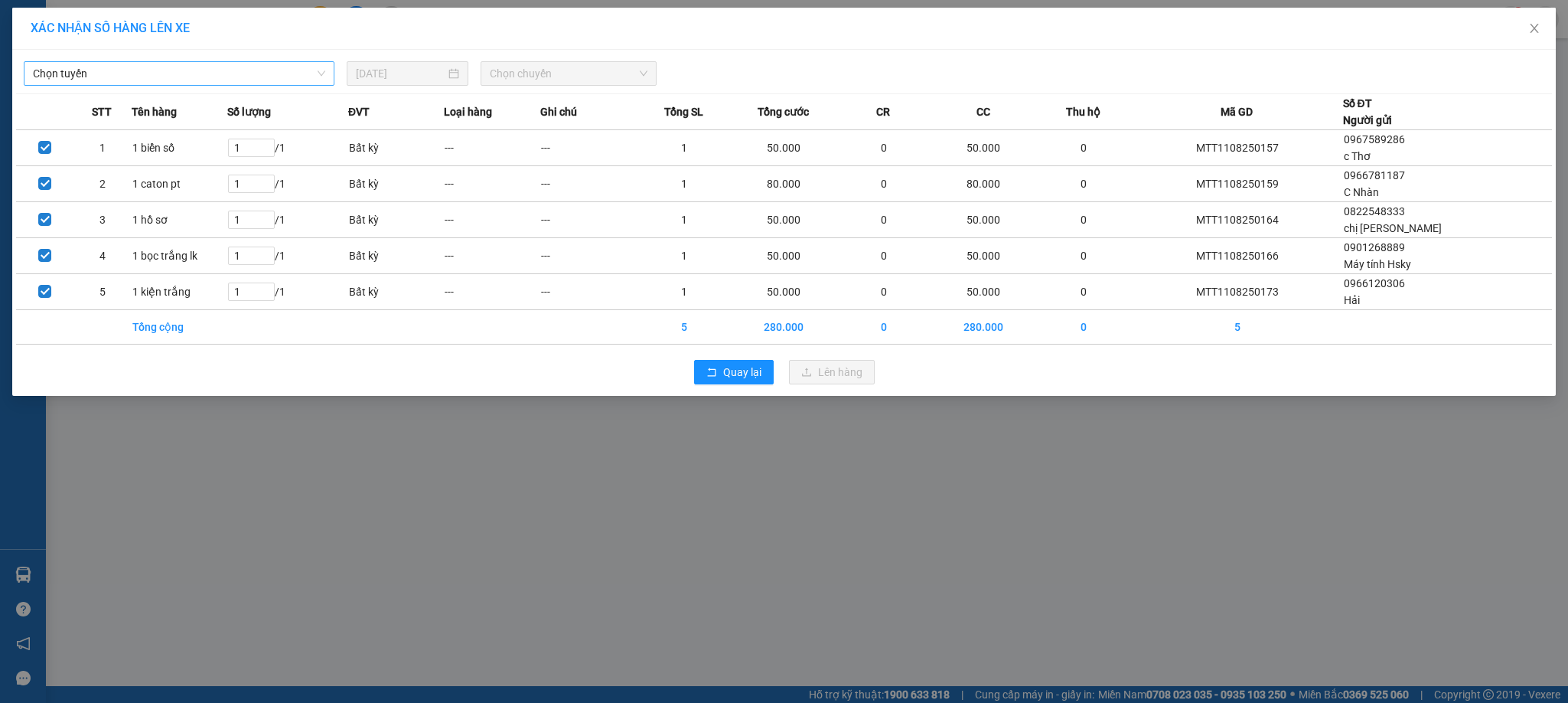
click at [263, 72] on span "Chọn tuyến" at bounding box center [179, 73] width 292 height 23
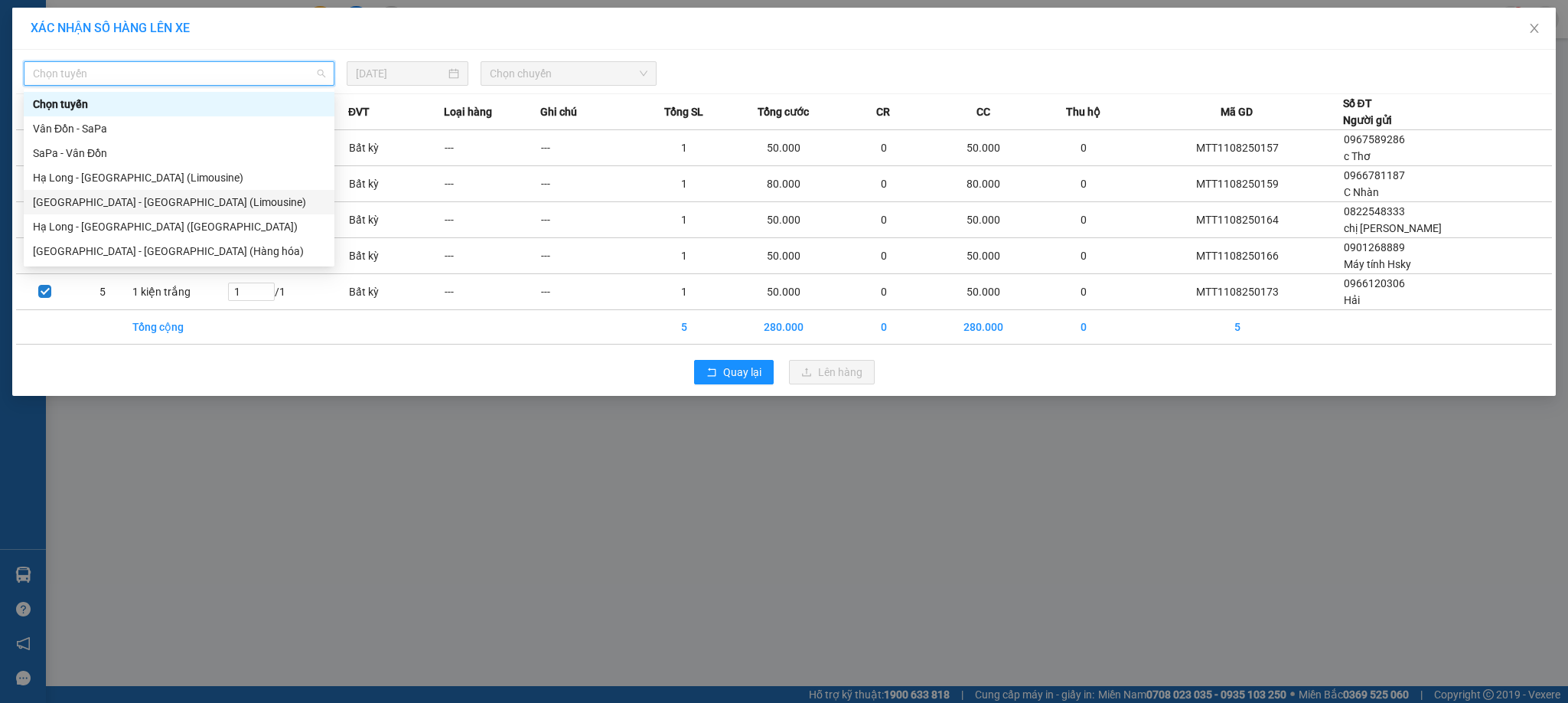
click at [120, 198] on div "[GEOGRAPHIC_DATA] - [GEOGRAPHIC_DATA] (Limousine)" at bounding box center [179, 202] width 292 height 17
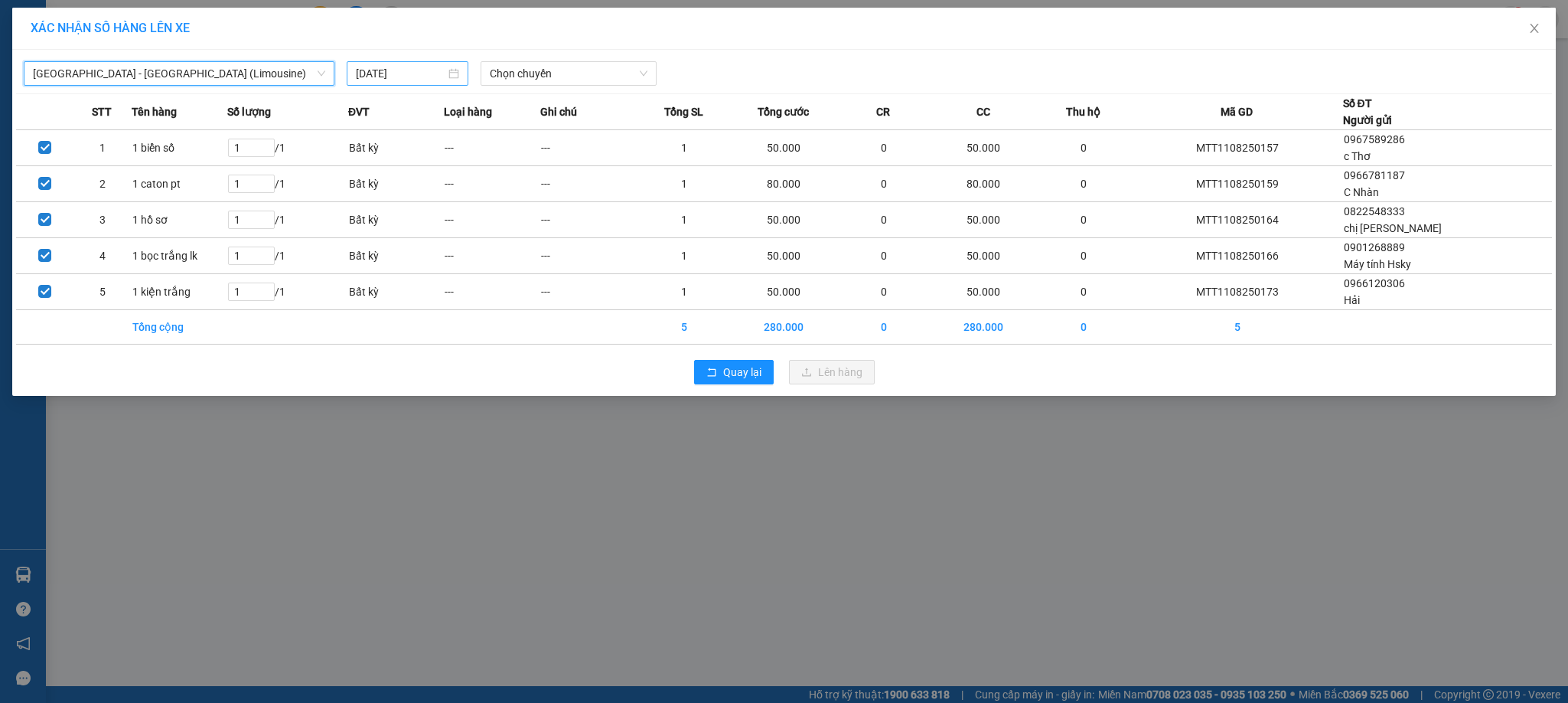
click at [363, 79] on input "[DATE]" at bounding box center [401, 74] width 91 height 17
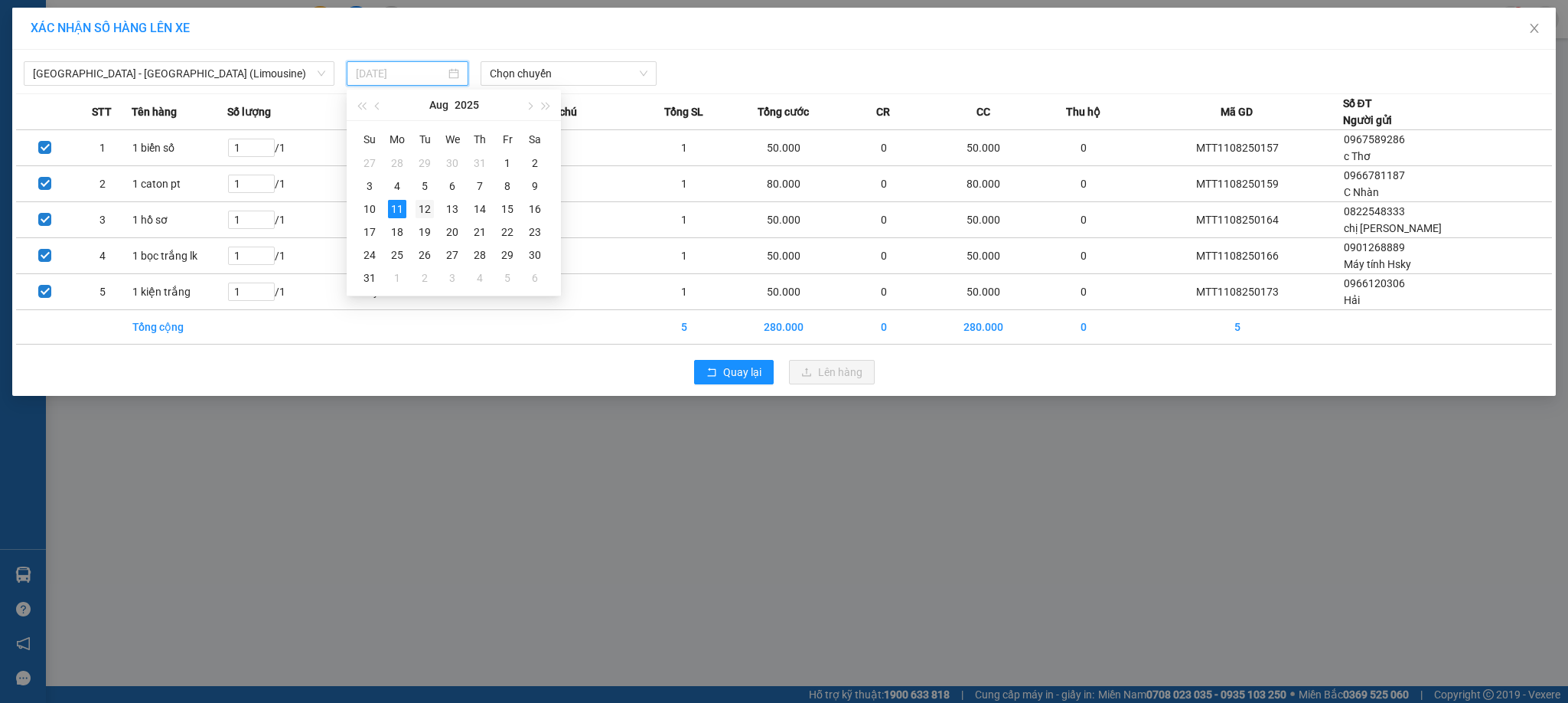
click at [427, 207] on div "12" at bounding box center [425, 209] width 19 height 19
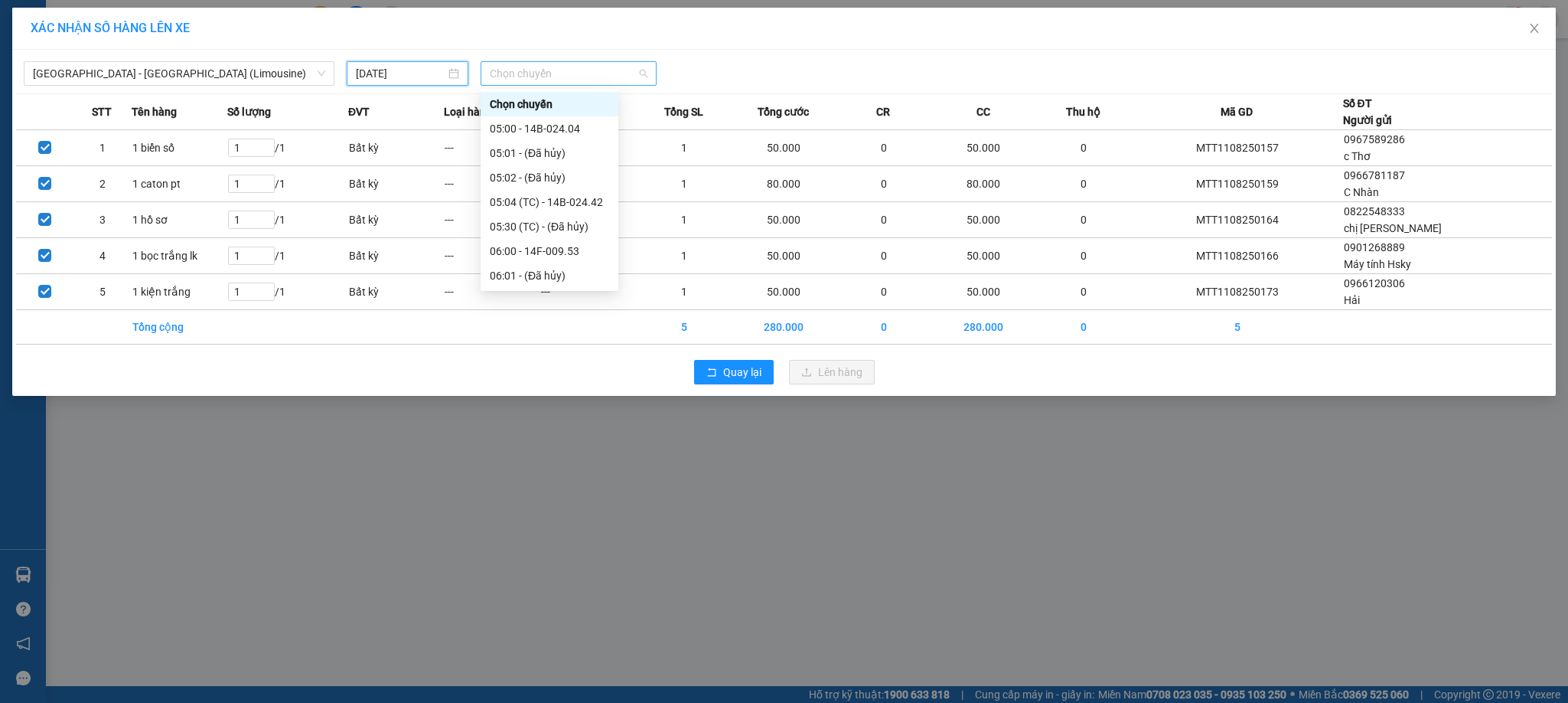
click at [561, 79] on span "Chọn chuyến" at bounding box center [569, 73] width 158 height 23
click at [549, 127] on div "05:00 - 14B-024.04" at bounding box center [549, 129] width 120 height 17
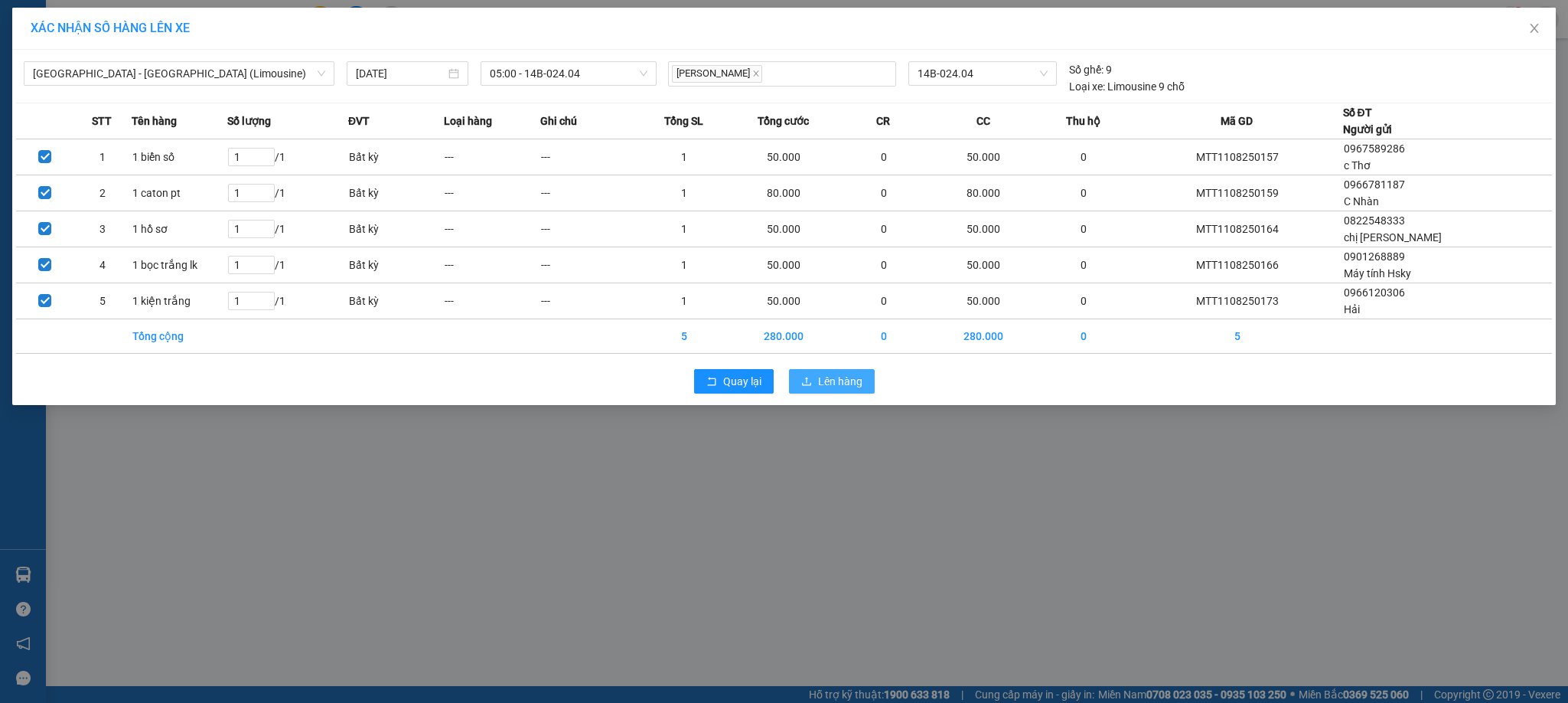
click at [842, 377] on span "Lên hàng" at bounding box center [840, 382] width 44 height 17
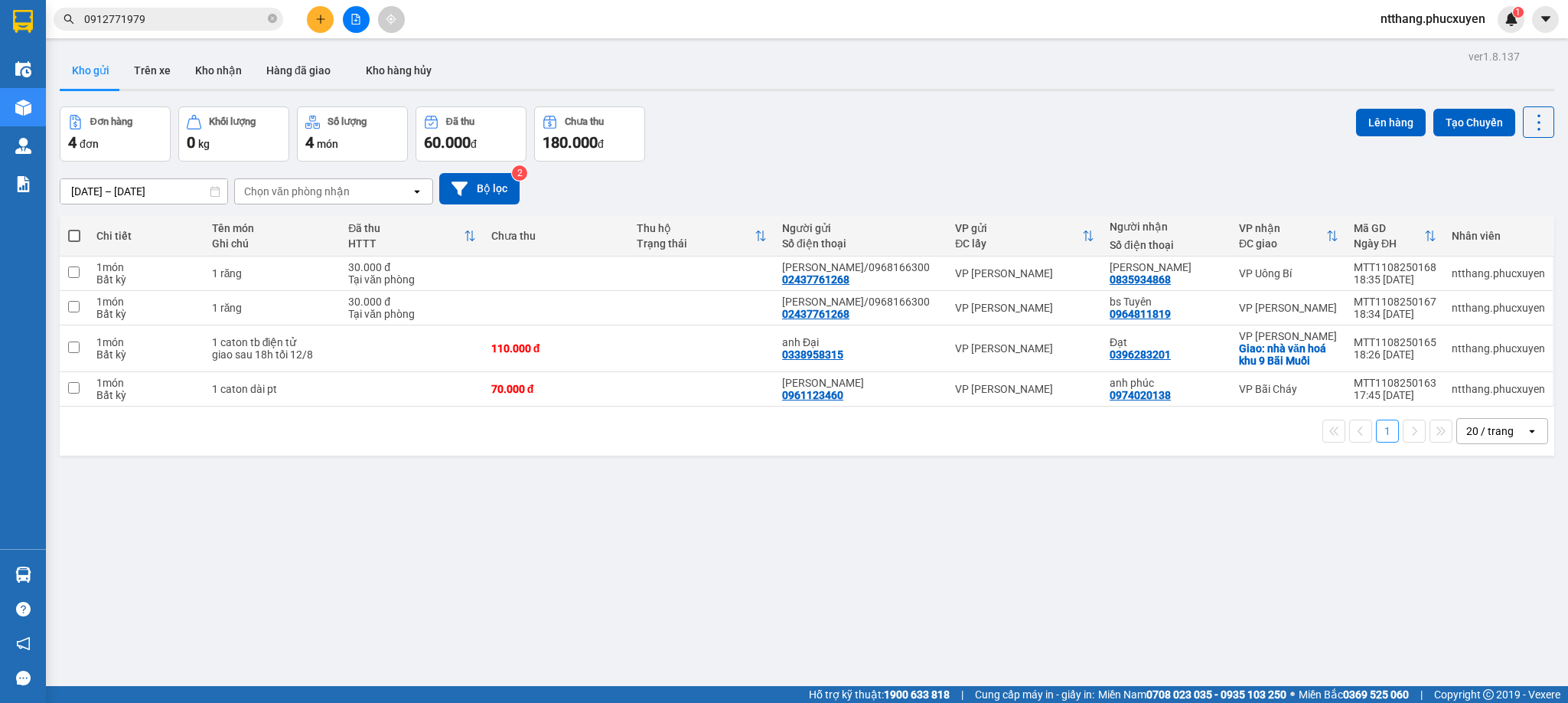
click at [470, 501] on div "ver 1.8.137 Kho gửi Trên xe Kho nhận Hàng đã giao Kho hàng hủy Đơn hàng 4 đơn K…" at bounding box center [807, 397] width 1507 height 703
click at [214, 69] on button "Kho nhận" at bounding box center [219, 70] width 71 height 36
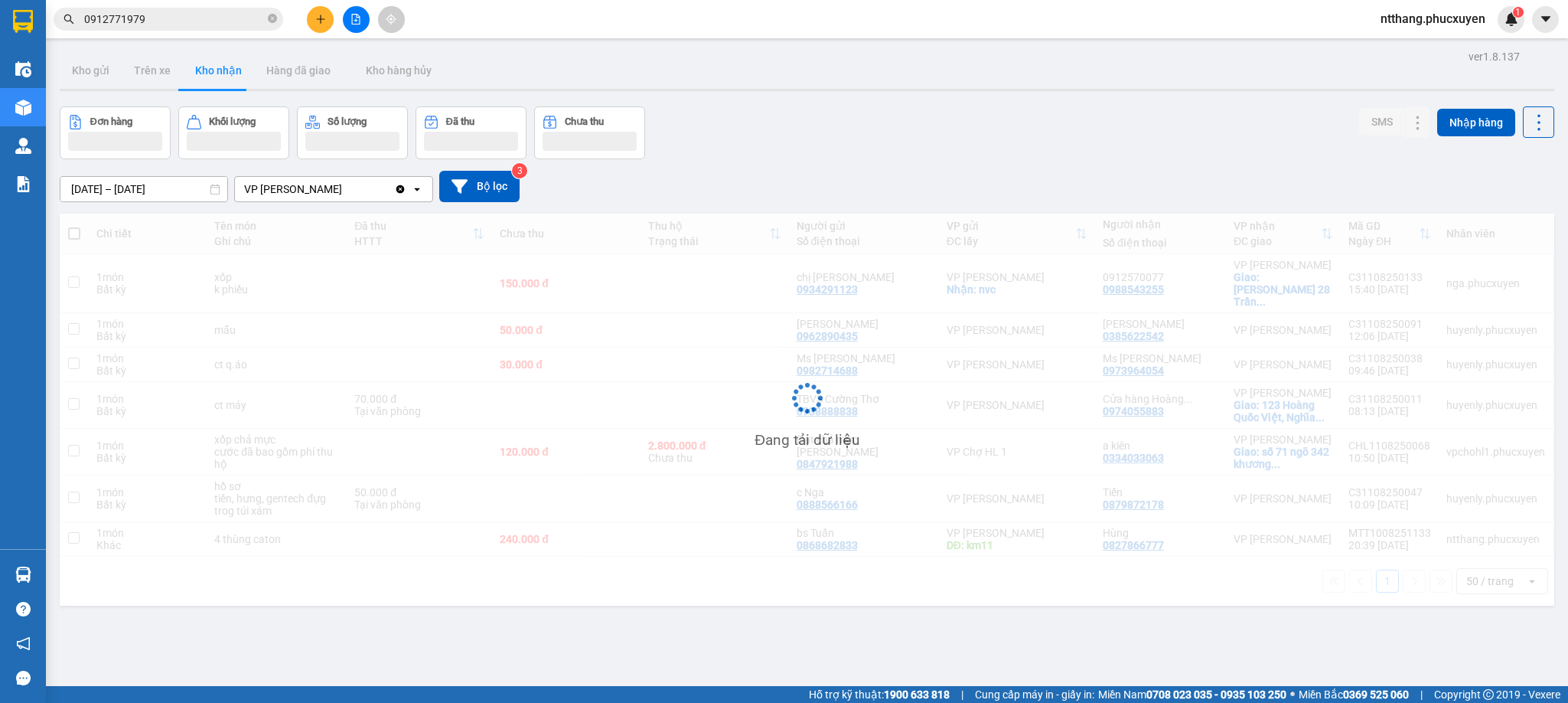
click at [990, 142] on div "Đơn hàng Khối lượng Số lượng Đã thu Chưa thu SMS Nhập hàng" at bounding box center [807, 133] width 1495 height 53
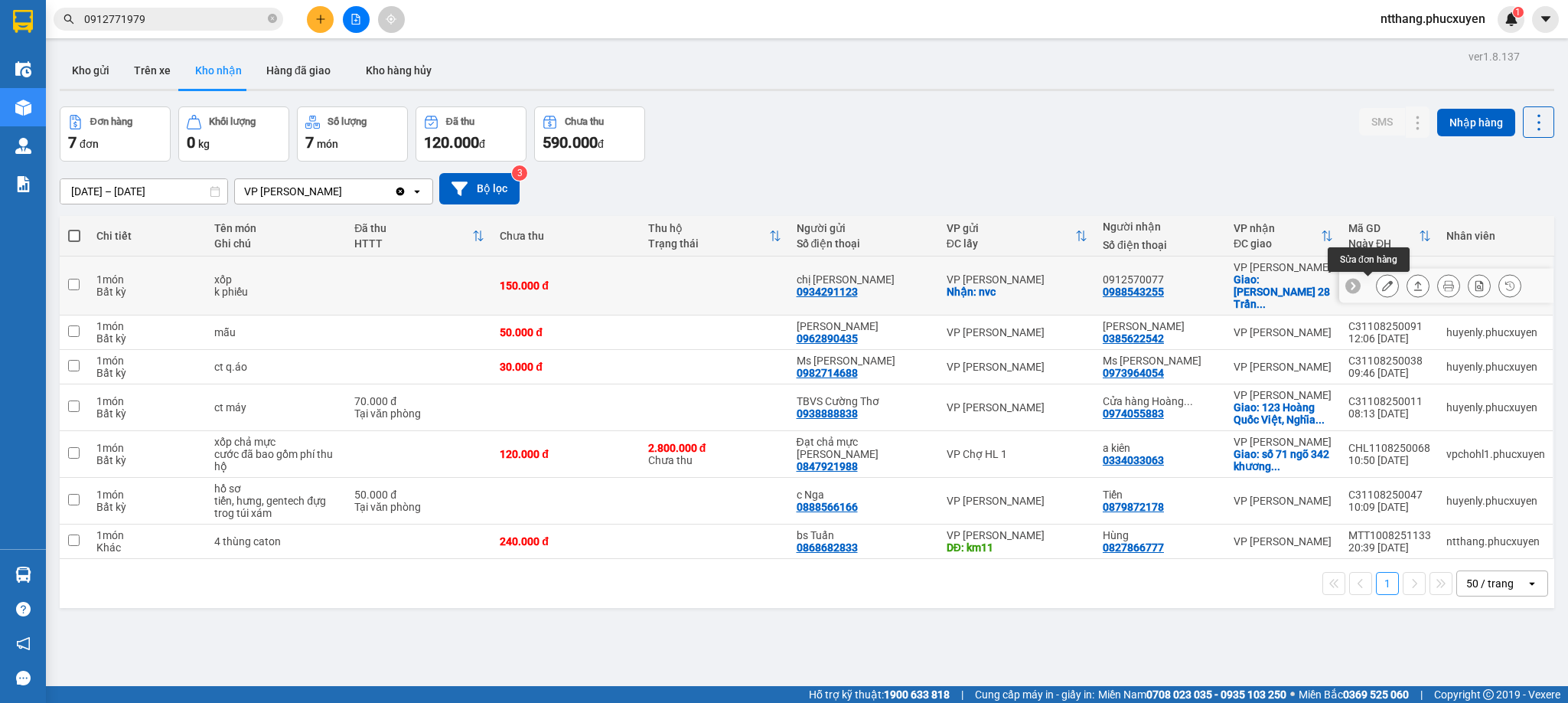
click at [1377, 281] on button at bounding box center [1387, 286] width 21 height 27
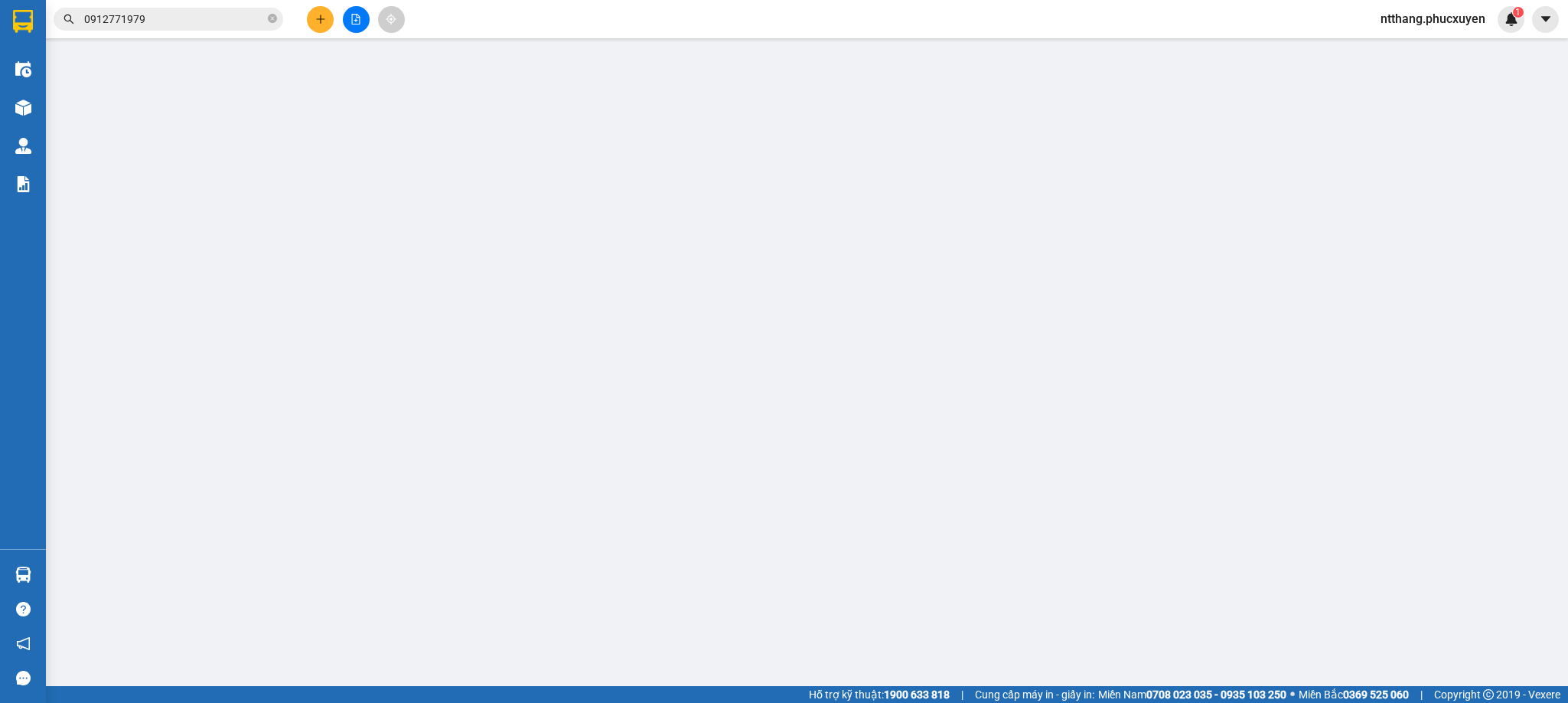
type input "0934291123"
type input "chị Nga"
checkbox input "true"
type input "nvc"
type input "0988543255"
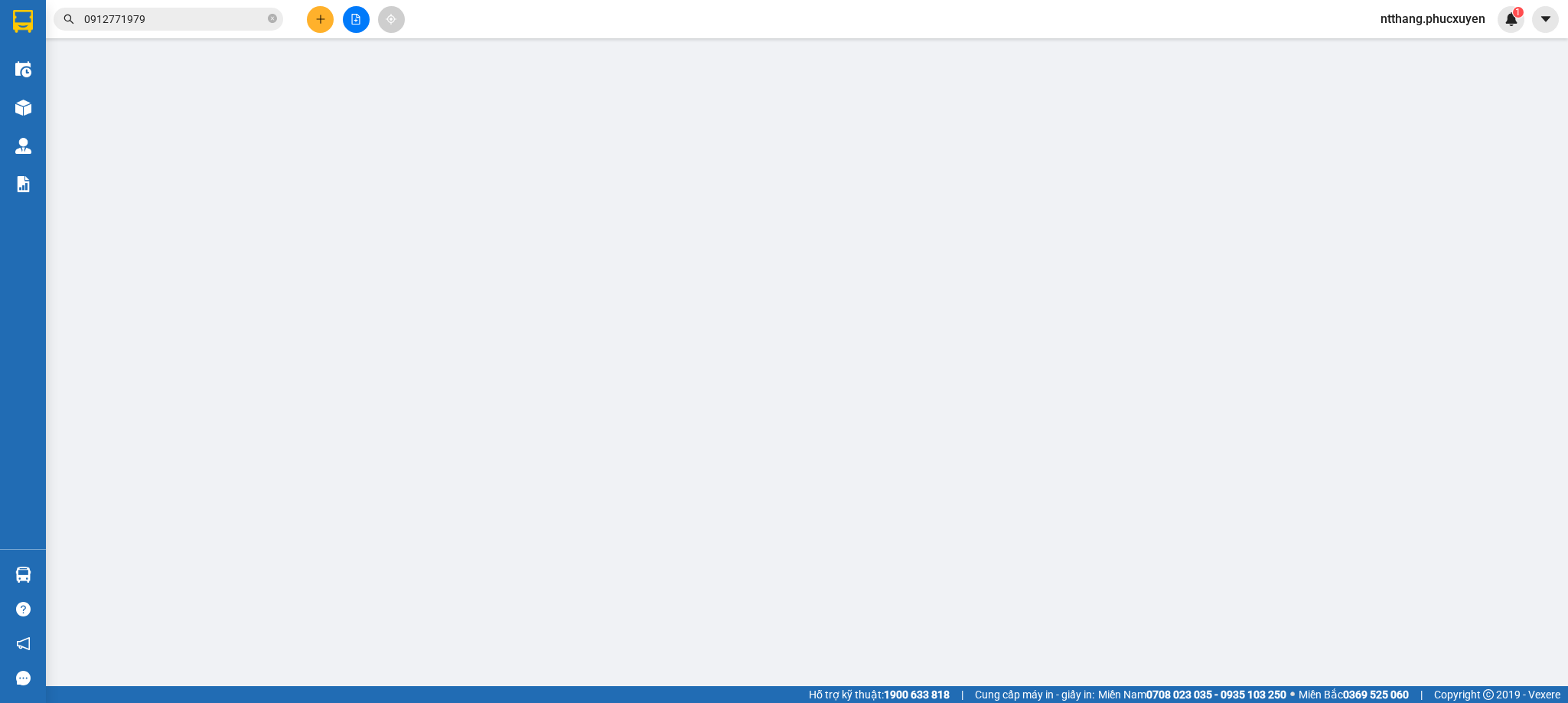
type input "0912570077"
checkbox input "true"
type input "Chung Cư Florence 28 Trần Hữu Dực, 28 P.Trần Hữu Dực, Cầu Diễn, Nam Từ Liêm"
type input "150.000"
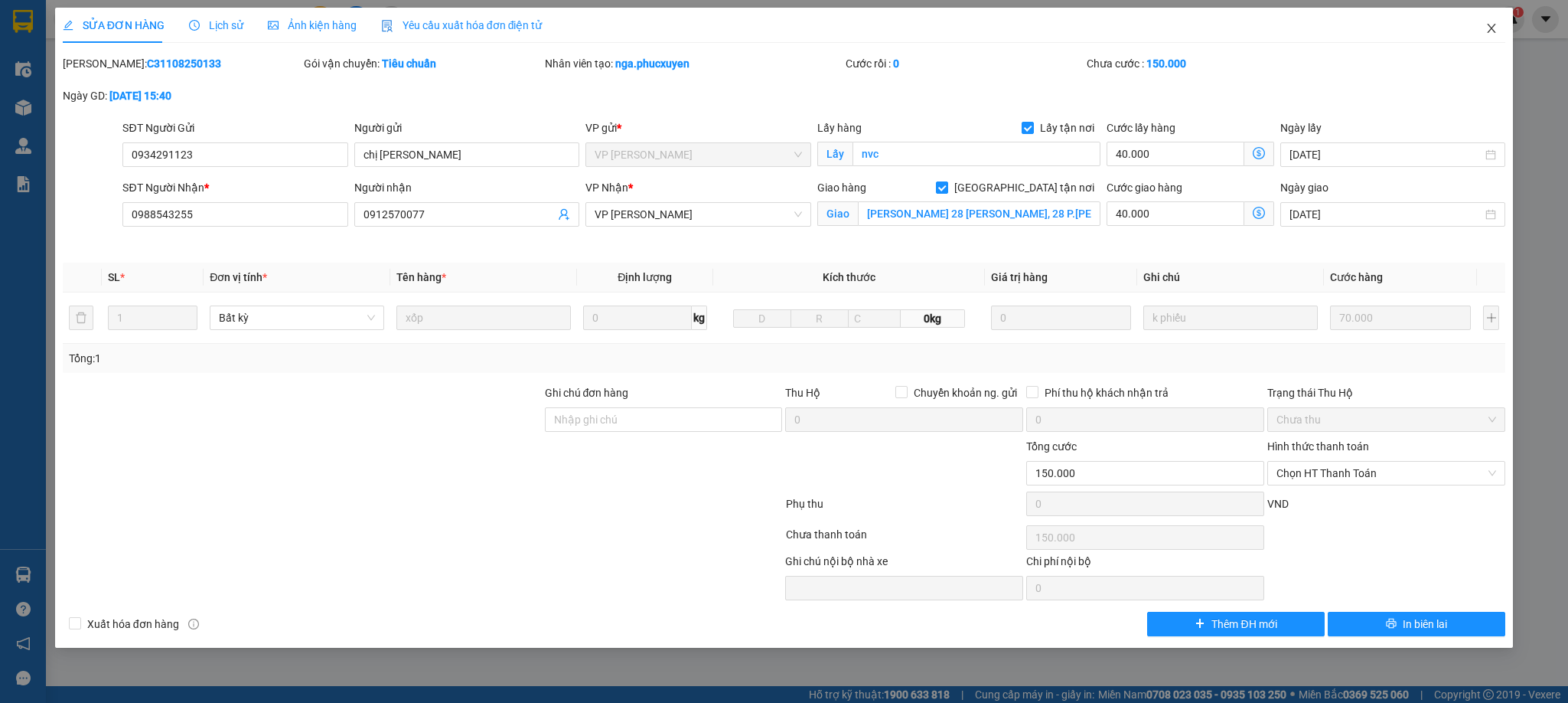
click at [1495, 25] on icon "close" at bounding box center [1493, 28] width 8 height 9
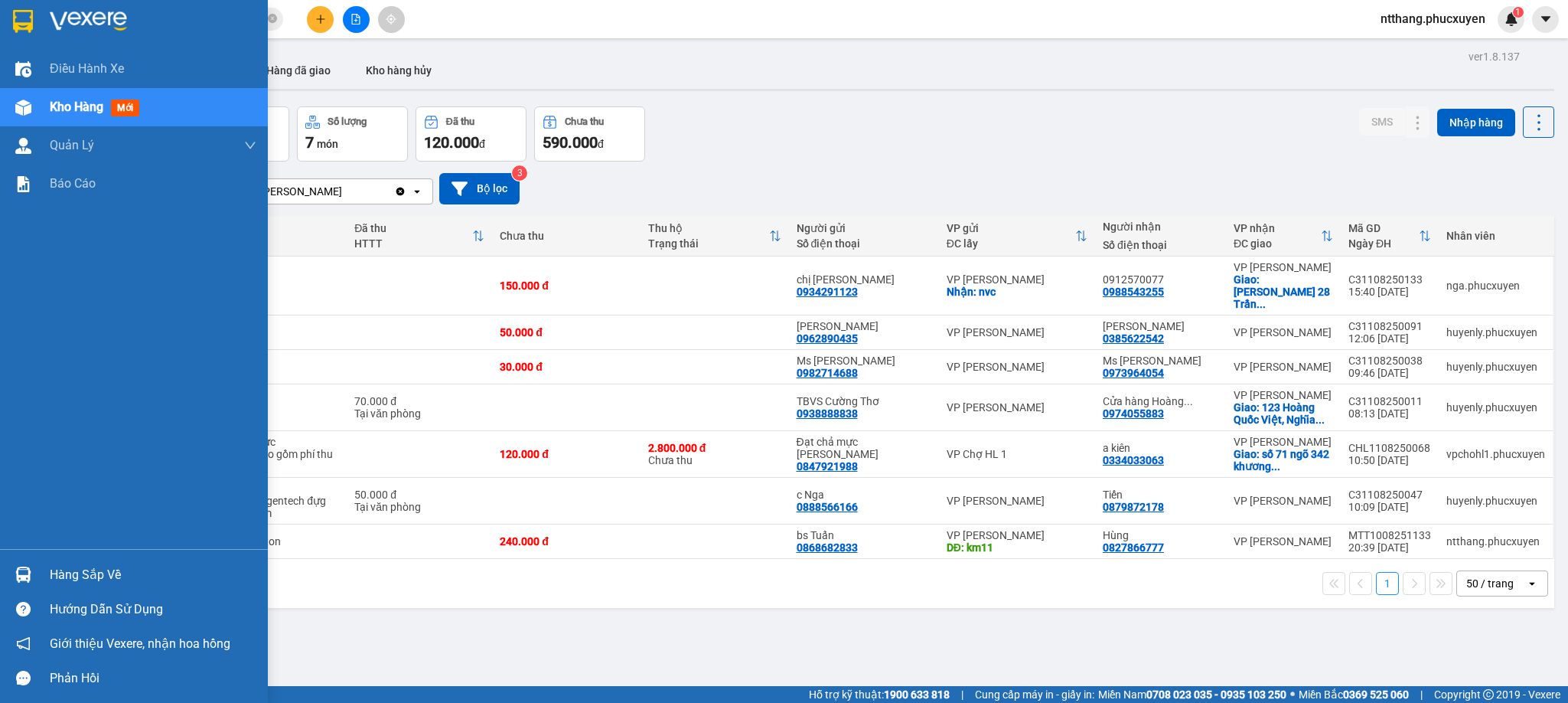
drag, startPoint x: 7, startPoint y: 574, endPoint x: 0, endPoint y: 565, distance: 11.4
click at [5, 574] on div "Hàng sắp về" at bounding box center [134, 574] width 268 height 35
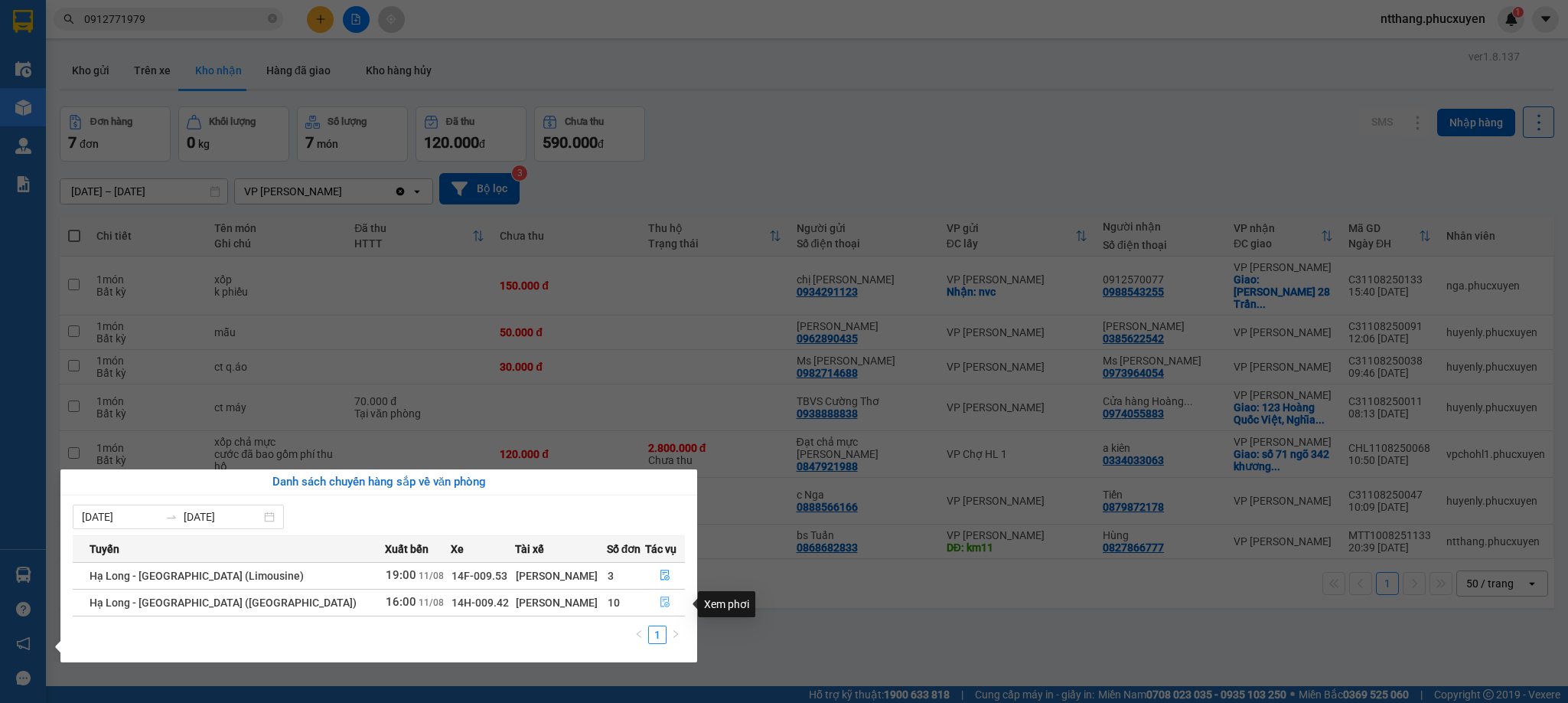
click at [659, 605] on icon "file-done" at bounding box center [664, 601] width 11 height 11
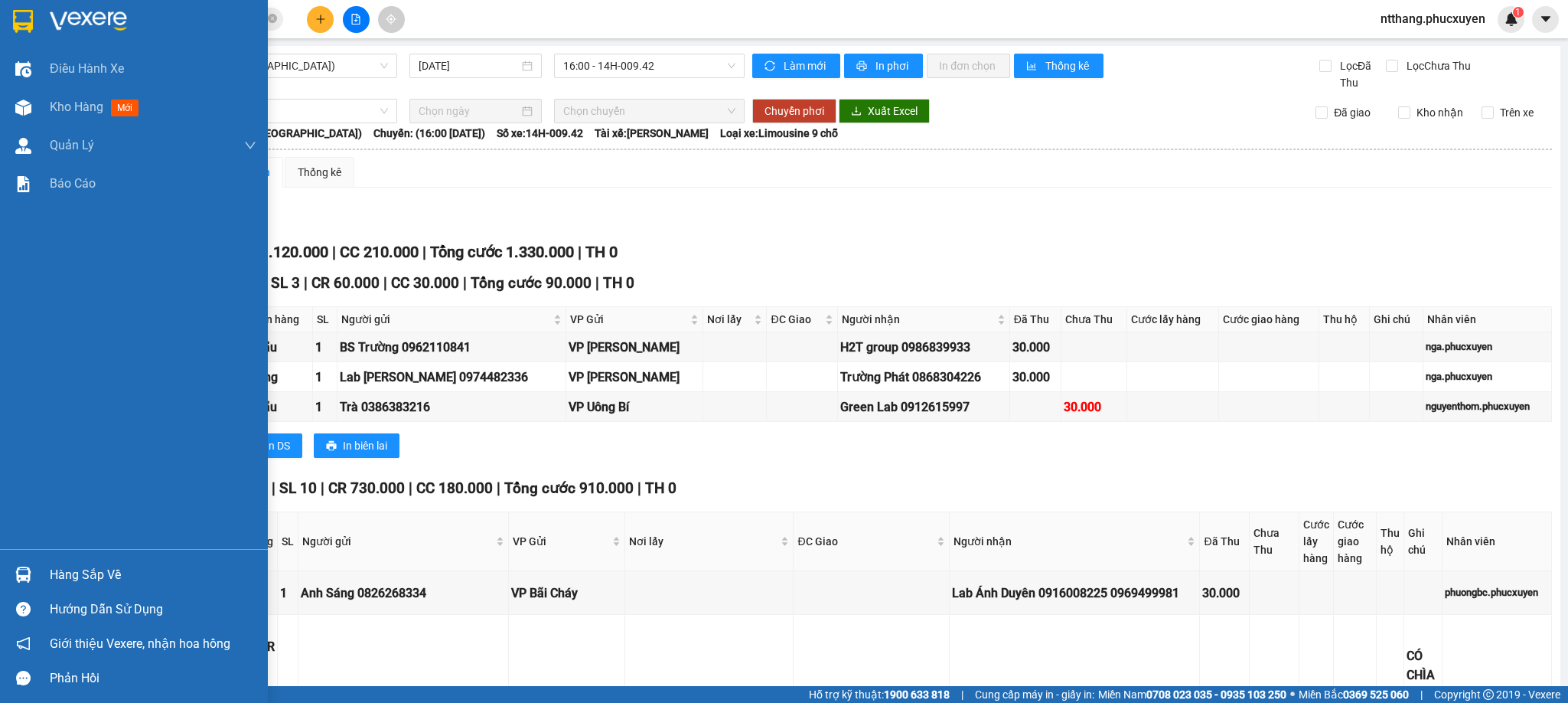
click at [26, 564] on div at bounding box center [24, 575] width 27 height 27
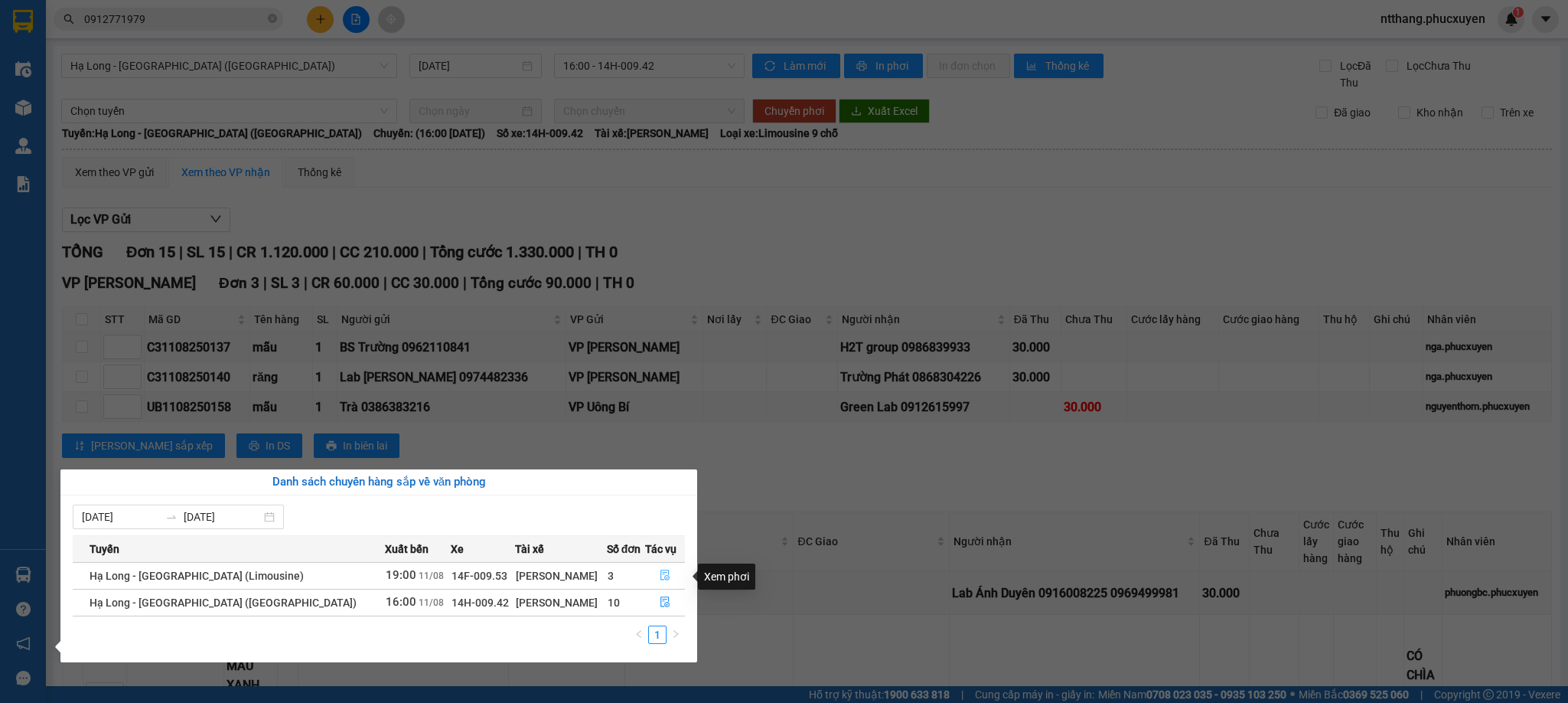
click at [650, 574] on button "button" at bounding box center [665, 576] width 39 height 25
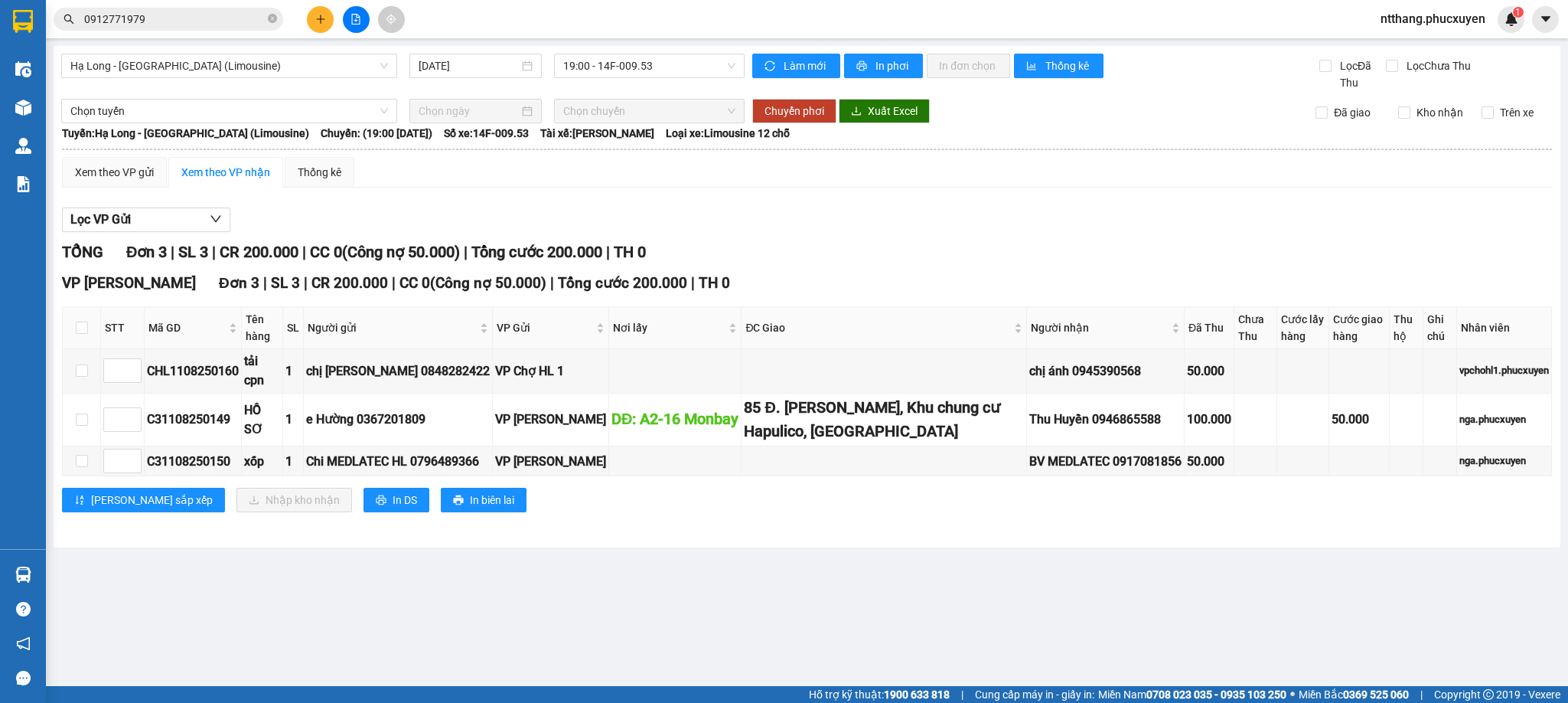
click at [981, 486] on div "VP Dương Đình Nghệ Đơn 3 | SL 3 | CR 200.000 | CC 0 ( Công nợ 50.000 ) | Tổng c…" at bounding box center [807, 398] width 1490 height 252
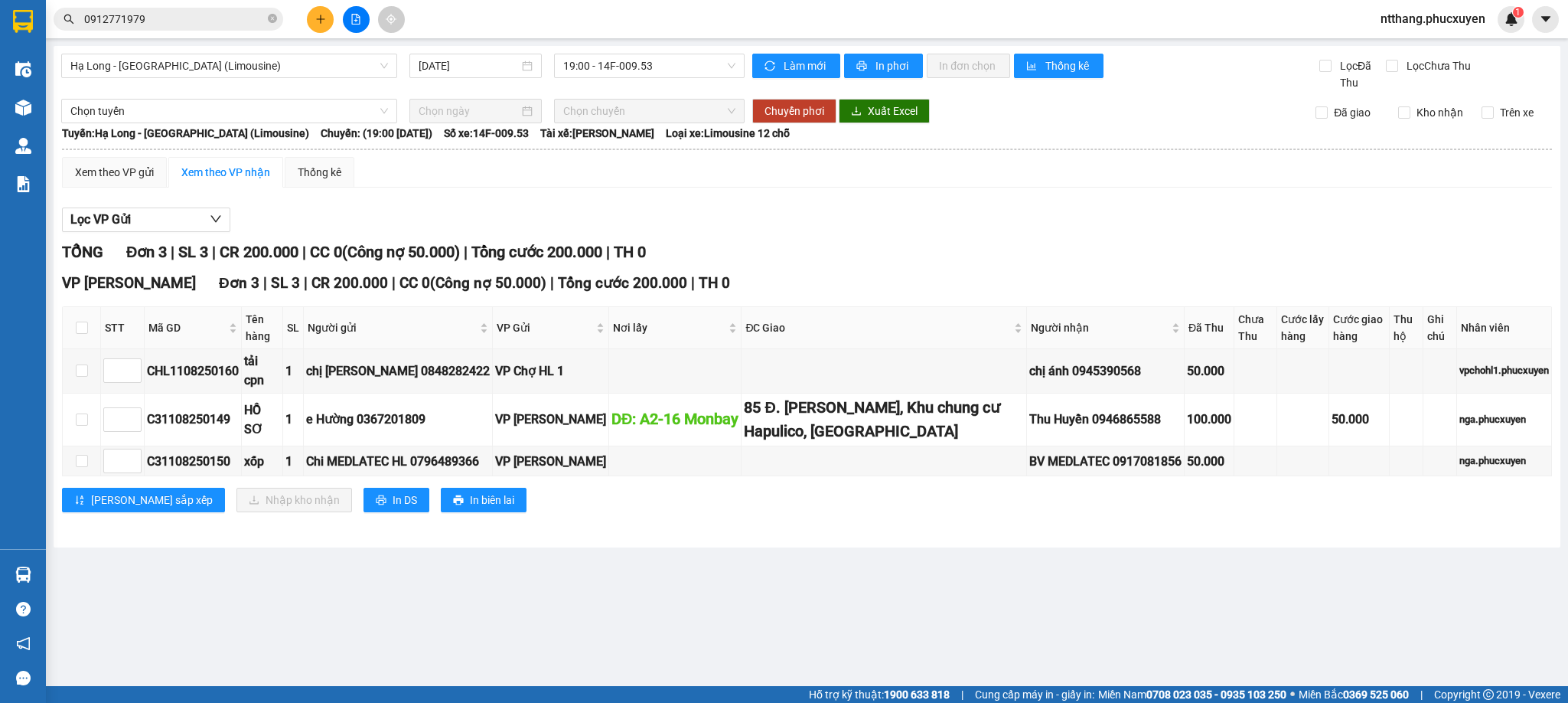
click at [981, 486] on div "VP Dương Đình Nghệ Đơn 3 | SL 3 | CR 200.000 | CC 0 ( Công nợ 50.000 ) | Tổng c…" at bounding box center [807, 398] width 1490 height 252
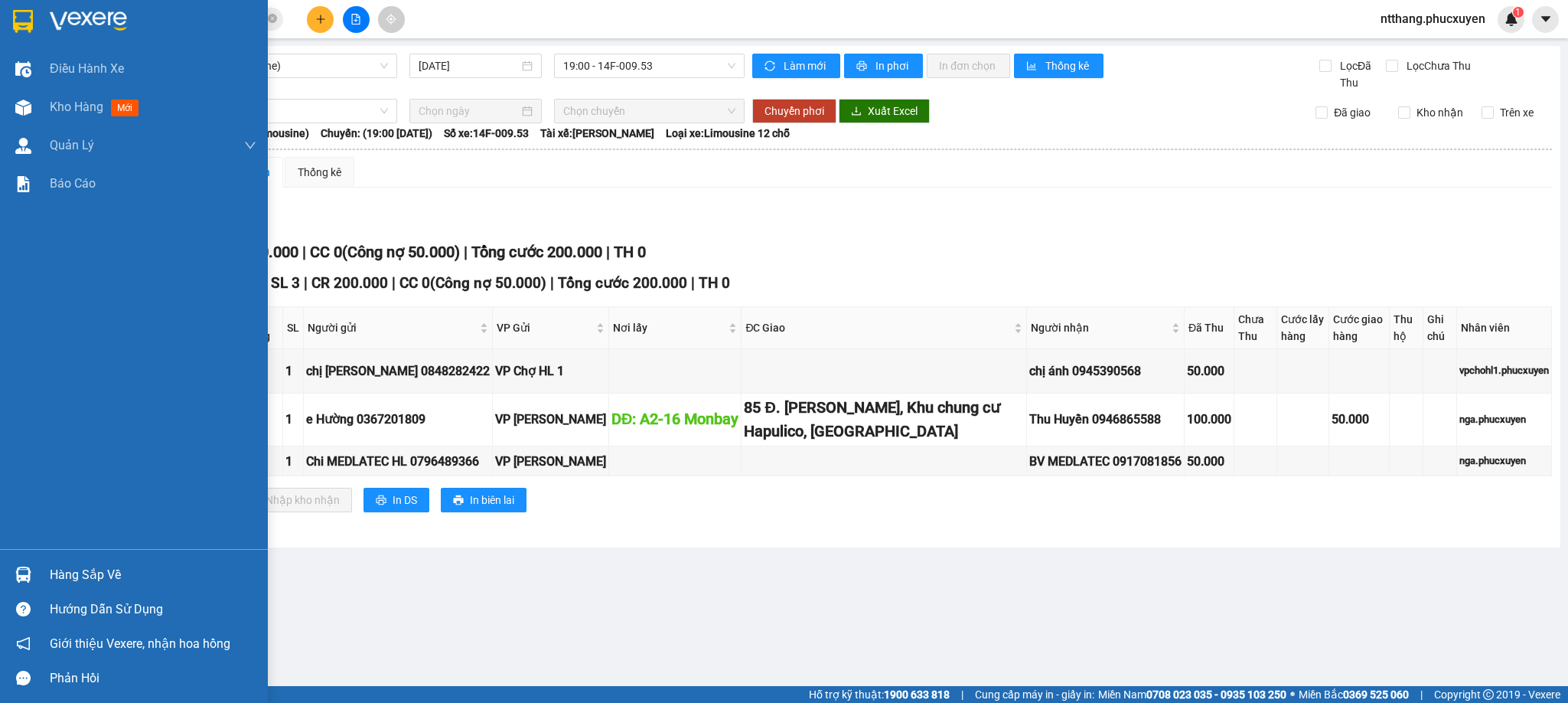
click at [17, 575] on img at bounding box center [23, 574] width 16 height 16
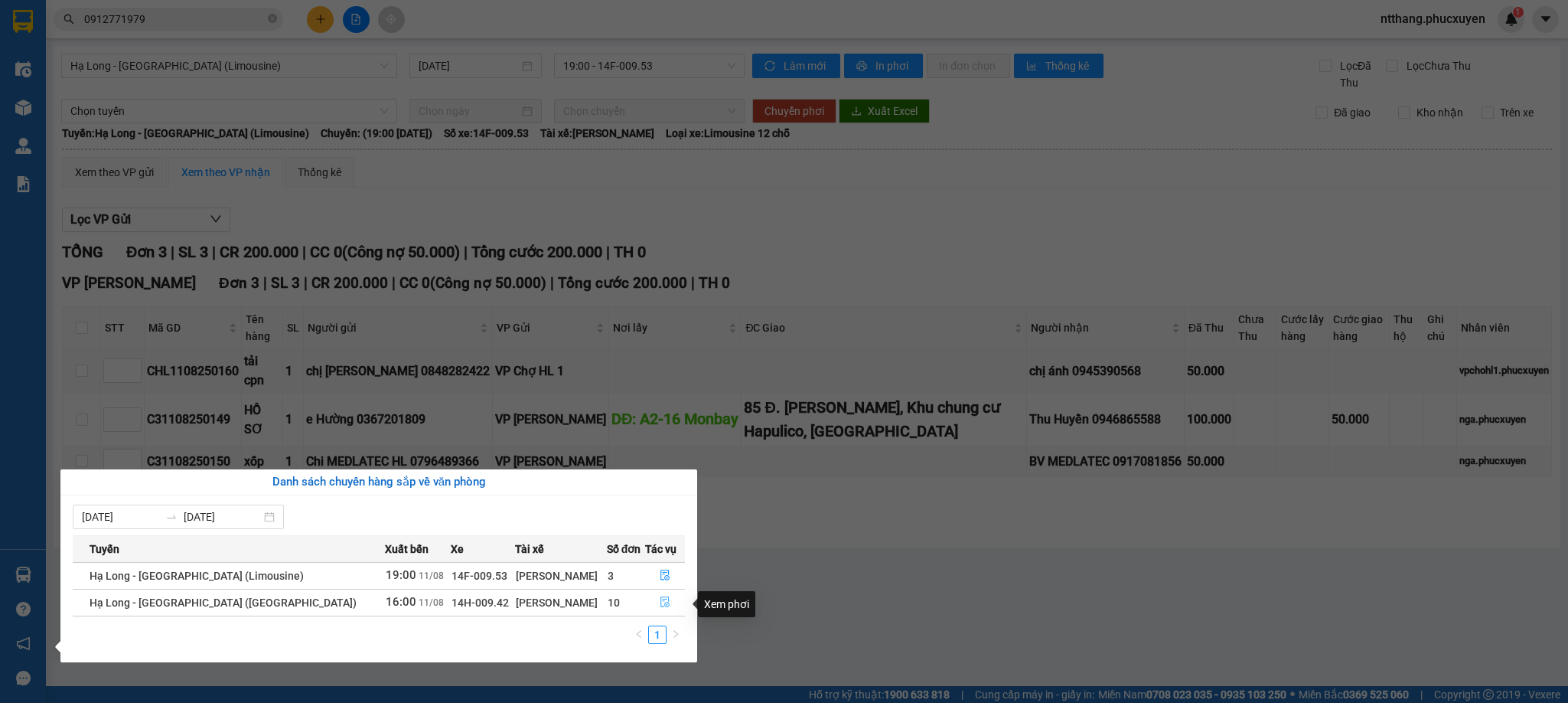
click at [659, 605] on icon "file-done" at bounding box center [664, 601] width 11 height 11
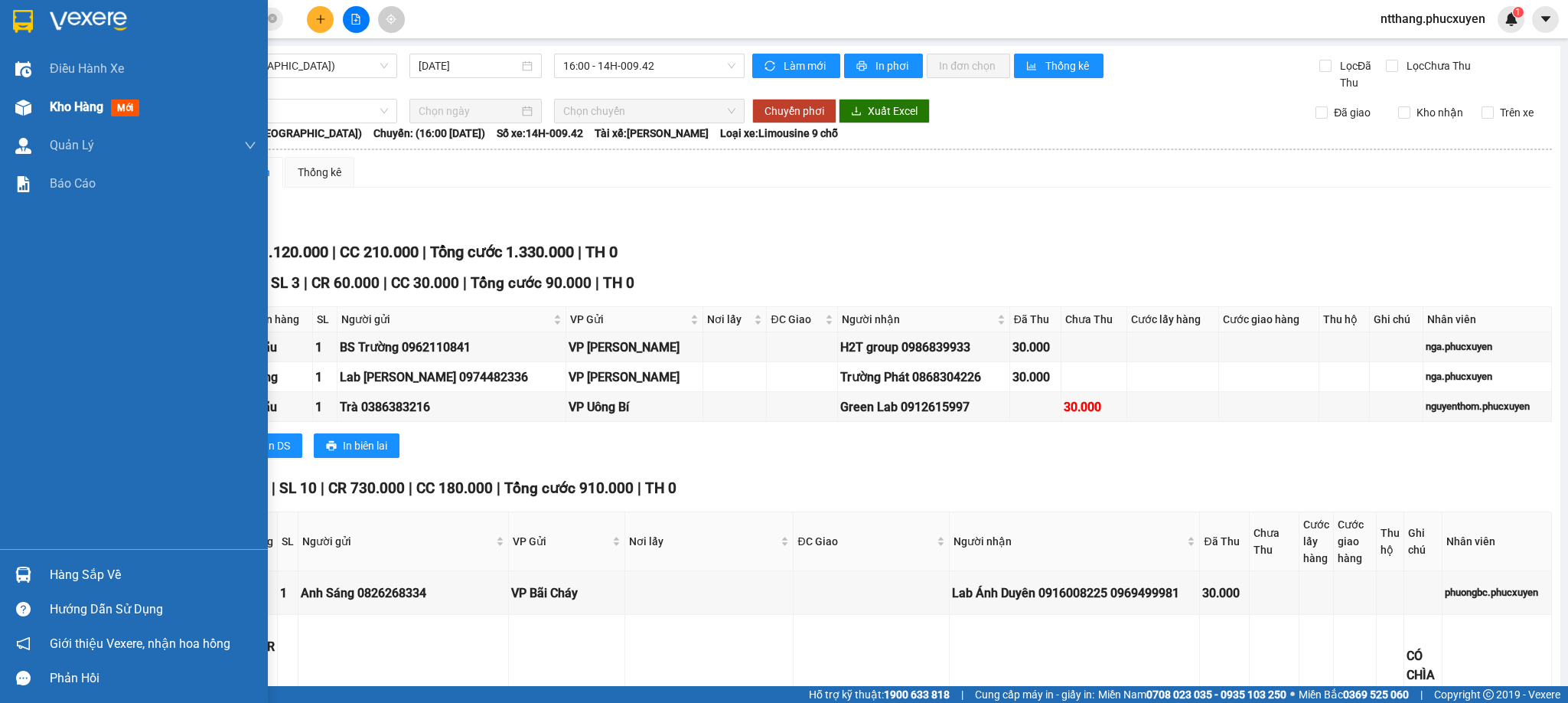
click at [17, 106] on img at bounding box center [23, 107] width 16 height 16
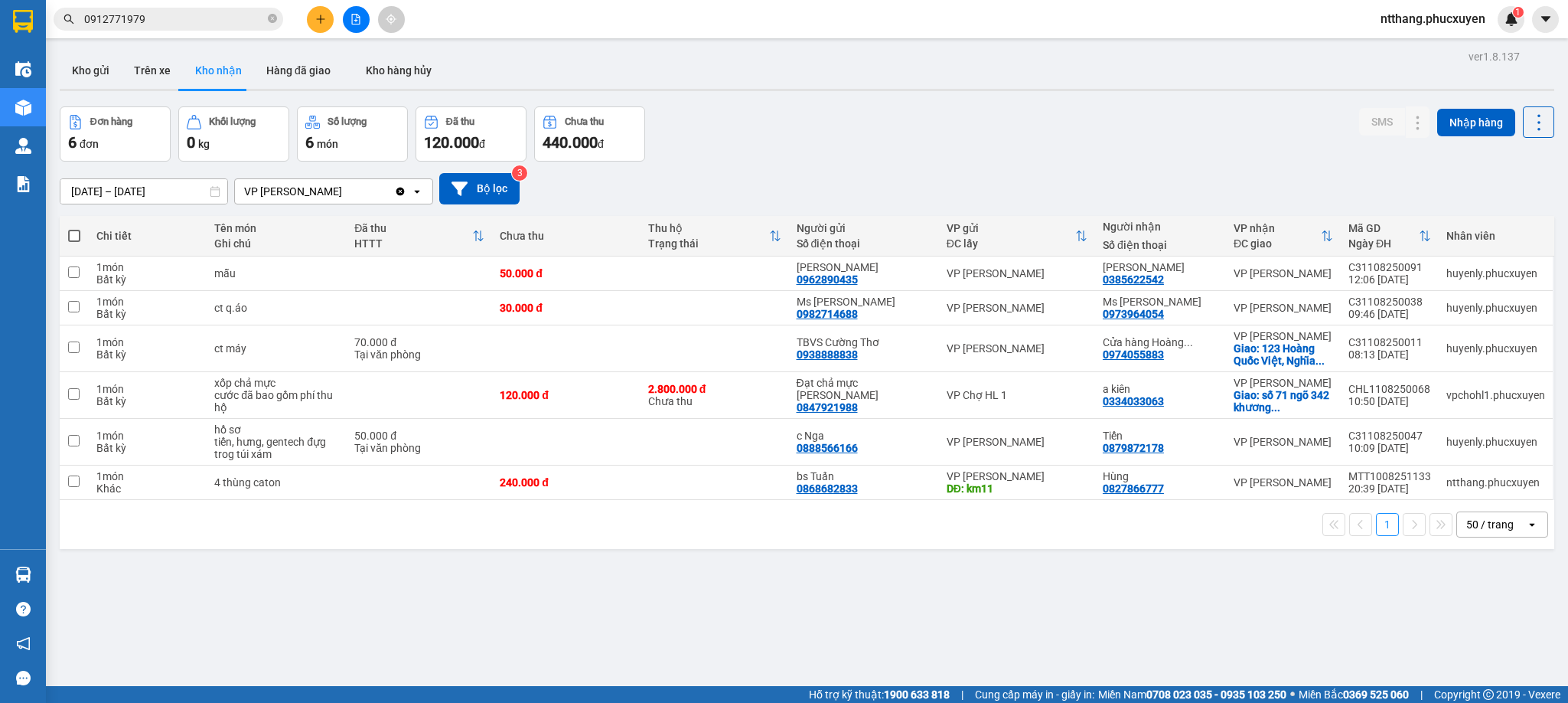
drag, startPoint x: 903, startPoint y: 75, endPoint x: 765, endPoint y: 85, distance: 138.4
click at [894, 75] on div "Kho gửi Trên xe Kho nhận Hàng đã giao Kho hàng hủy" at bounding box center [807, 72] width 1495 height 41
click at [318, 19] on icon "plus" at bounding box center [320, 19] width 11 height 11
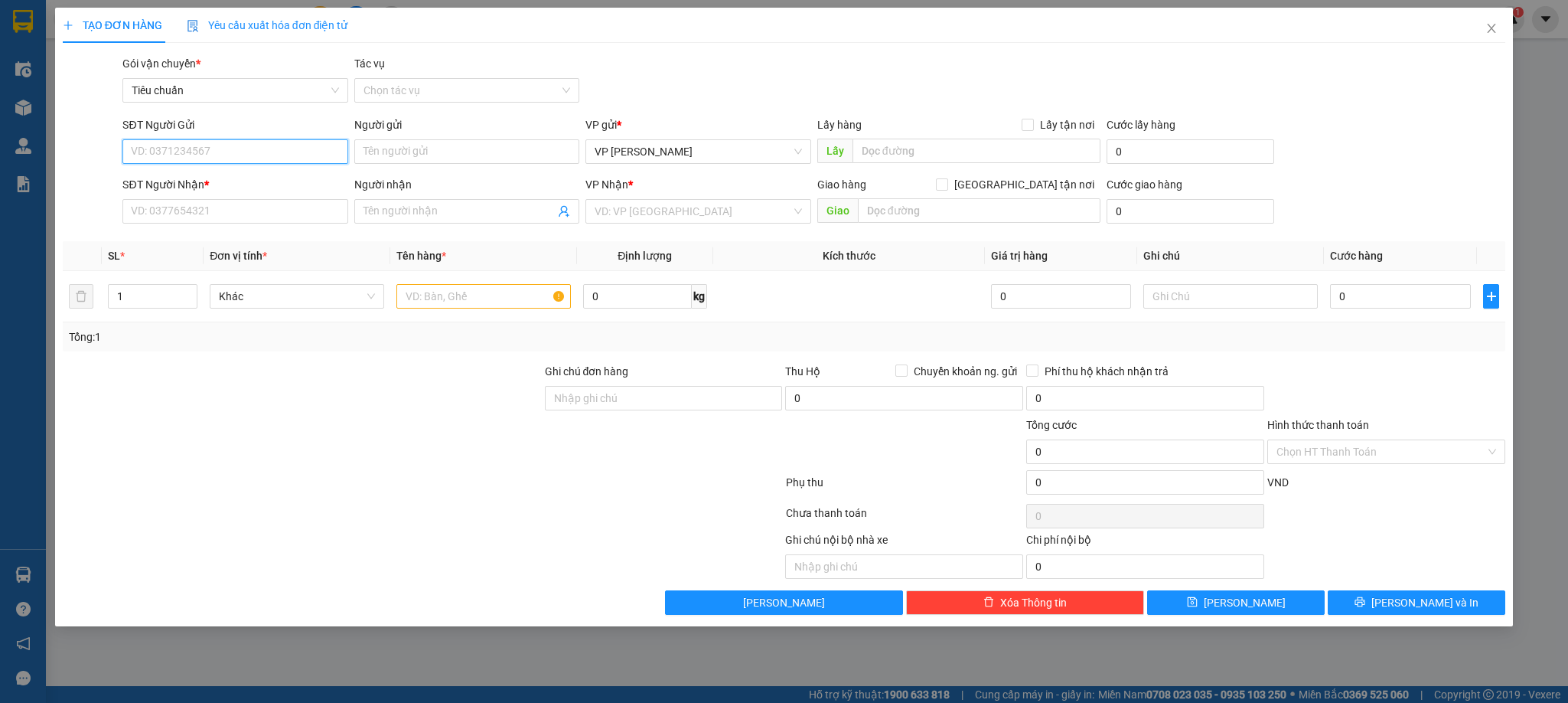
click at [248, 154] on input "SĐT Người Gửi" at bounding box center [234, 151] width 225 height 25
type input "0965061201"
click at [216, 184] on div "0965061201 - đức anh" at bounding box center [235, 183] width 207 height 17
type input "đức anh"
type input "0965061201"
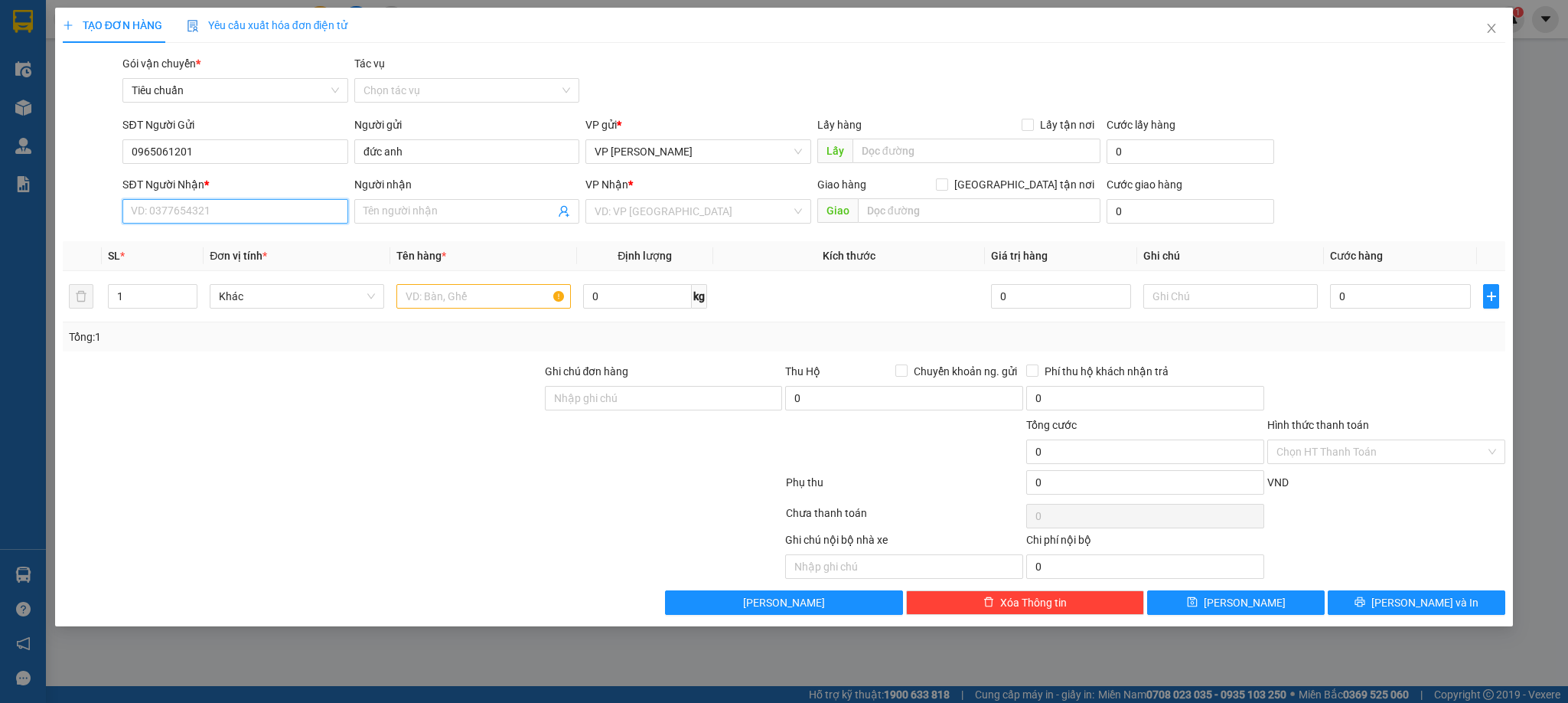
click at [246, 216] on input "SĐT Người Nhận *" at bounding box center [234, 211] width 225 height 25
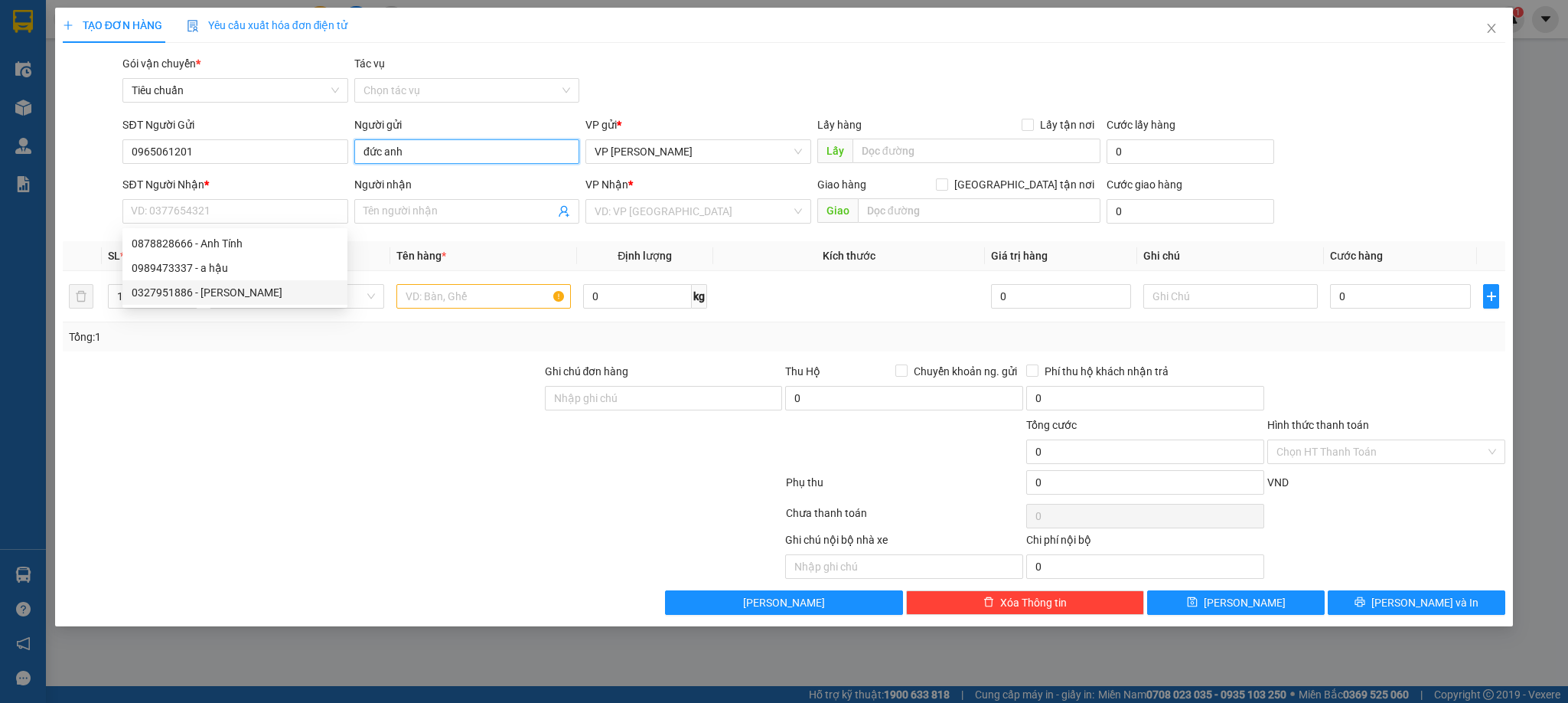
click at [391, 157] on input "đức anh" at bounding box center [466, 151] width 225 height 25
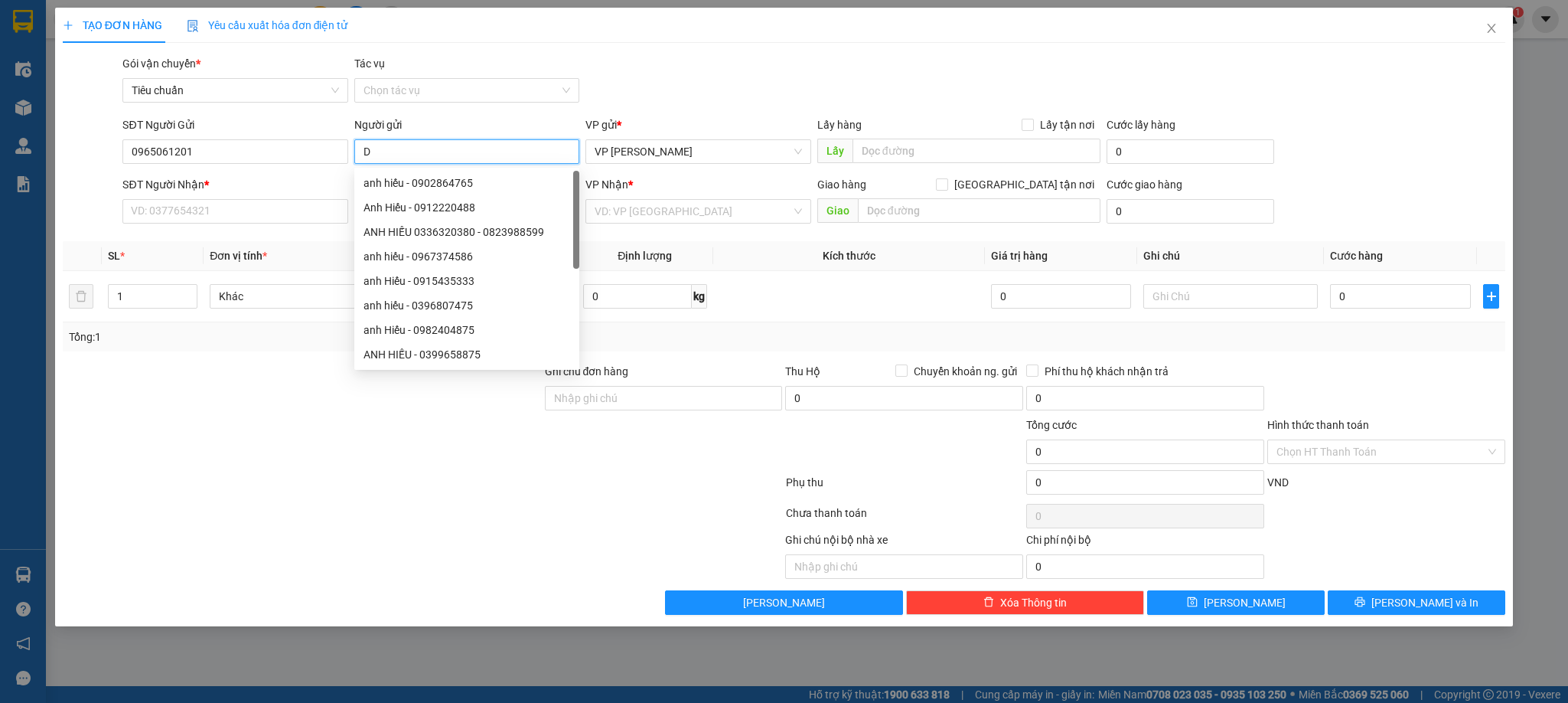
type input "D"
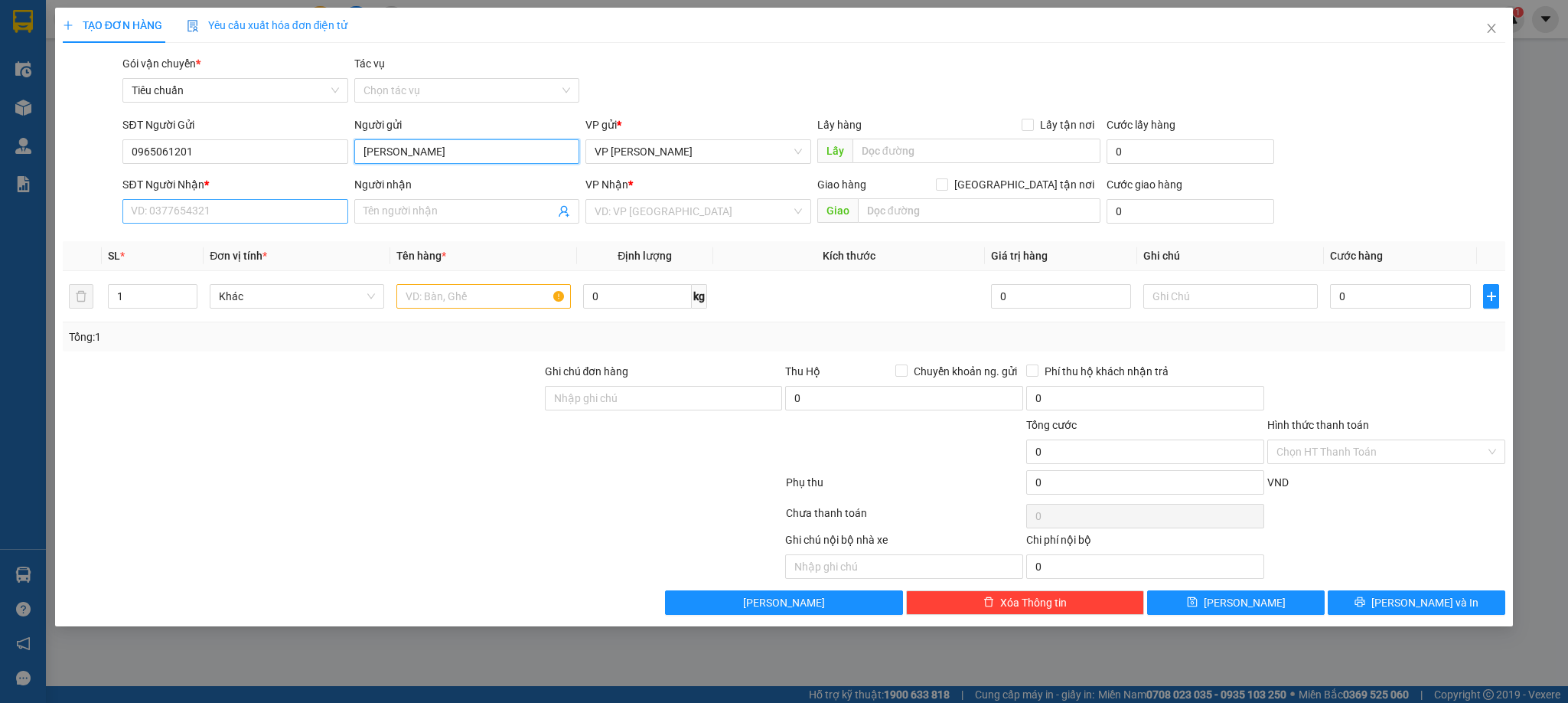
type input "[PERSON_NAME]"
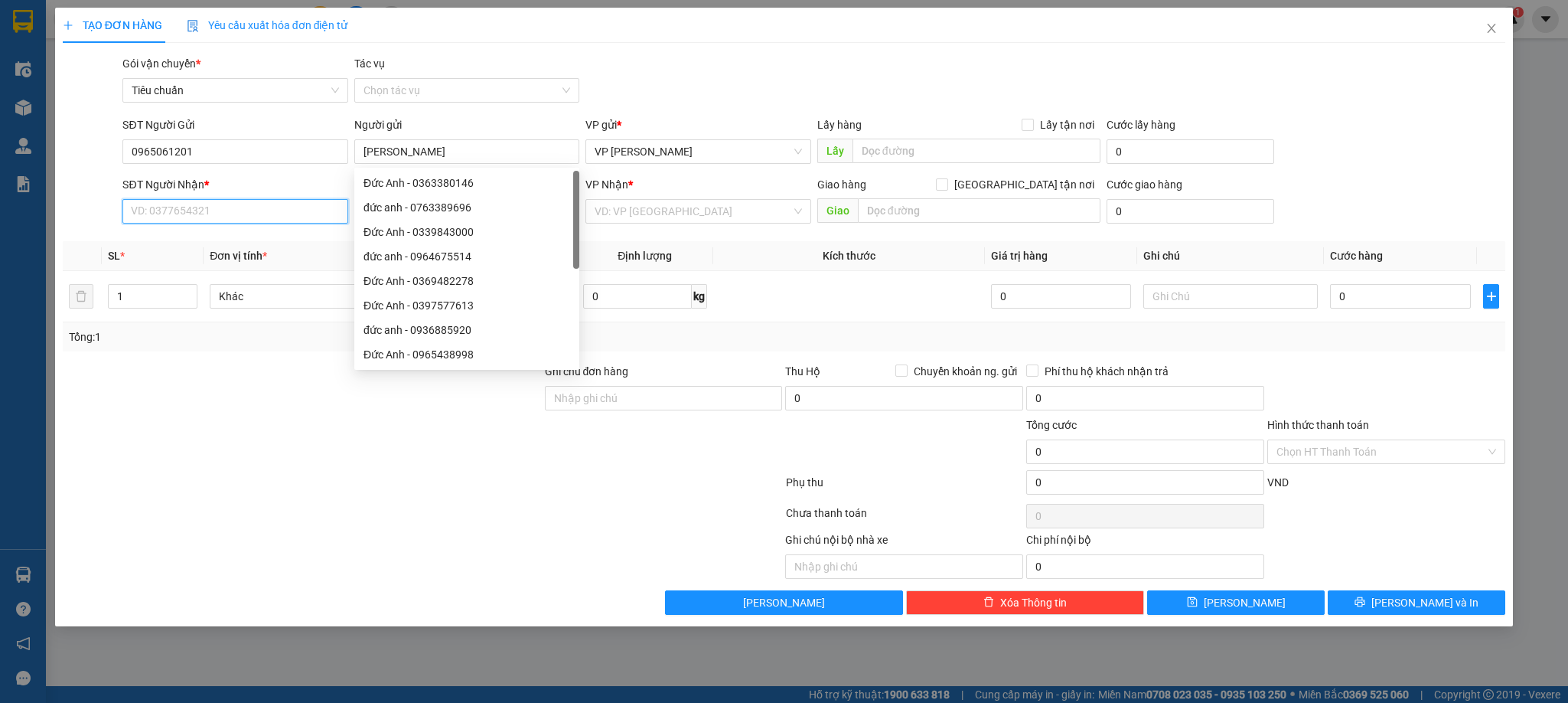
click at [240, 218] on input "SĐT Người Nhận *" at bounding box center [234, 211] width 225 height 25
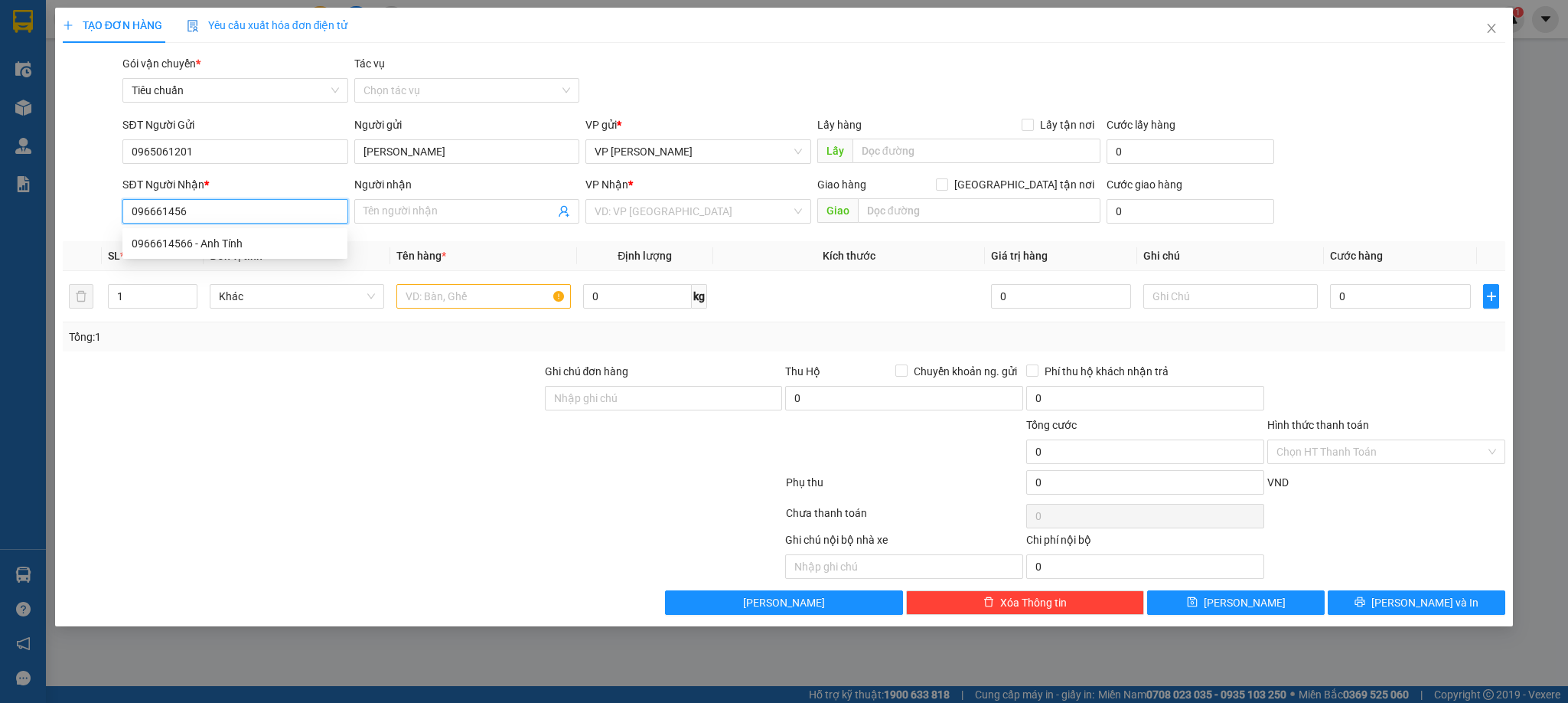
type input "0966614566"
click at [231, 247] on div "0966614566 - Anh Tính" at bounding box center [235, 243] width 207 height 17
type input "[PERSON_NAME]"
type input "0966614566"
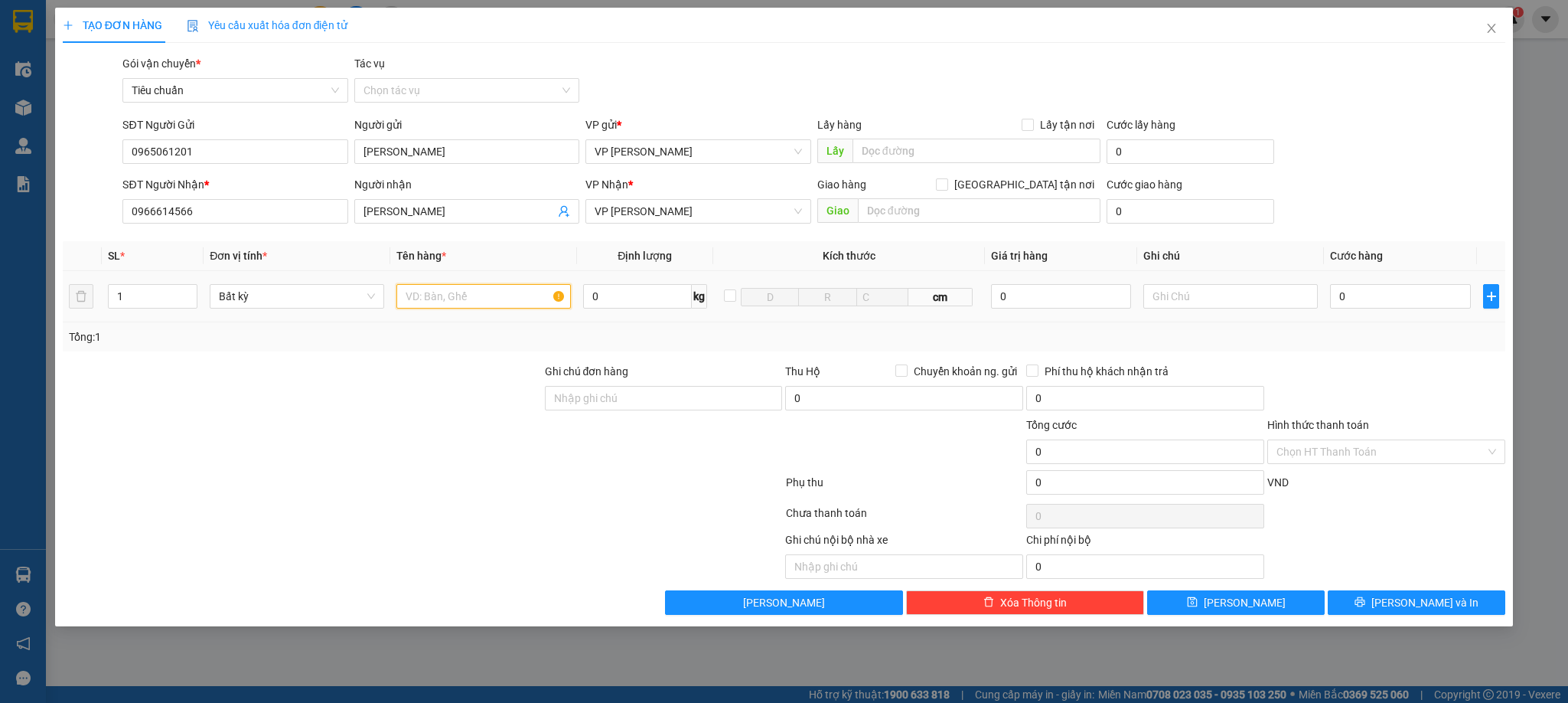
click at [455, 299] on input "text" at bounding box center [484, 296] width 175 height 25
type input "1 kiện đen dài bạt"
click at [1417, 299] on input "0" at bounding box center [1401, 296] width 141 height 25
type input "1"
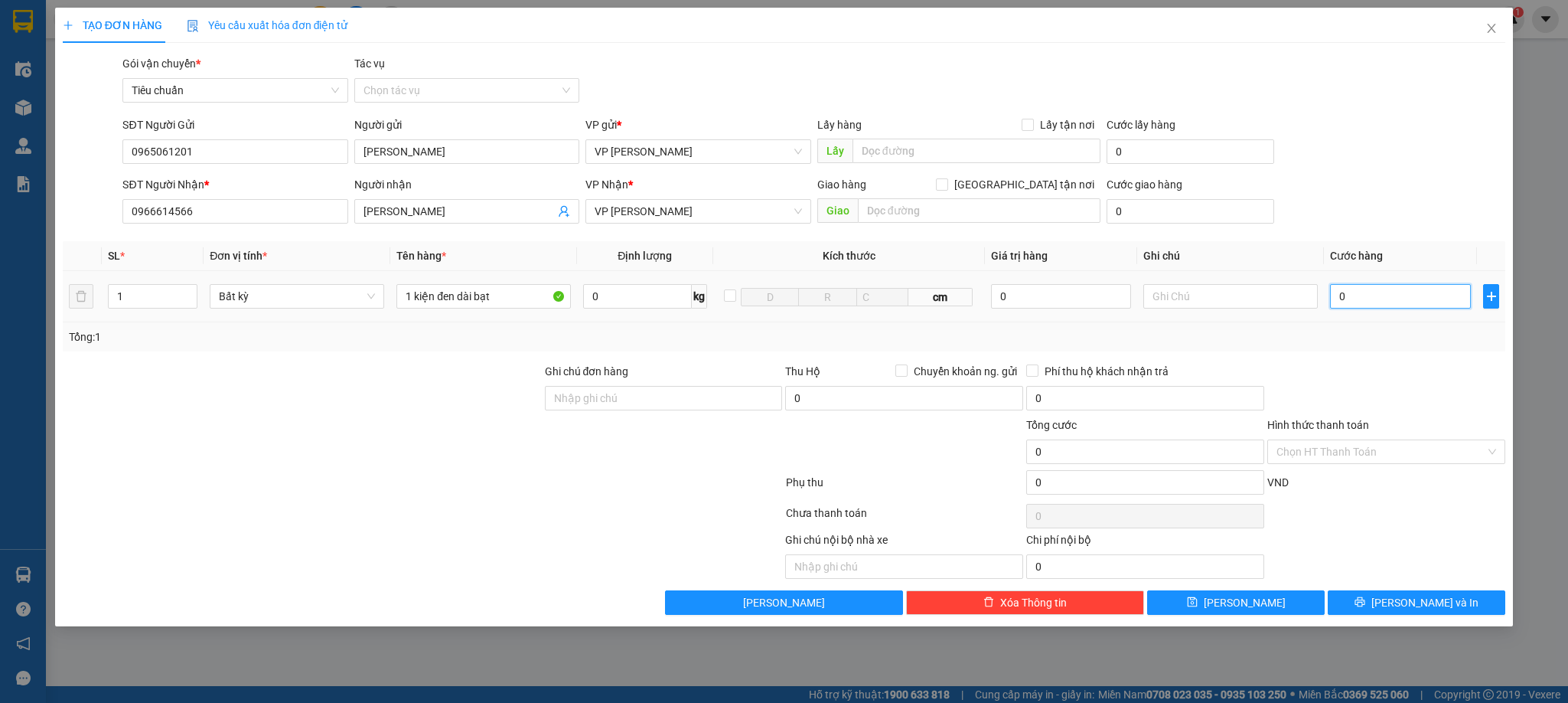
type input "1"
type input "10"
type input "100"
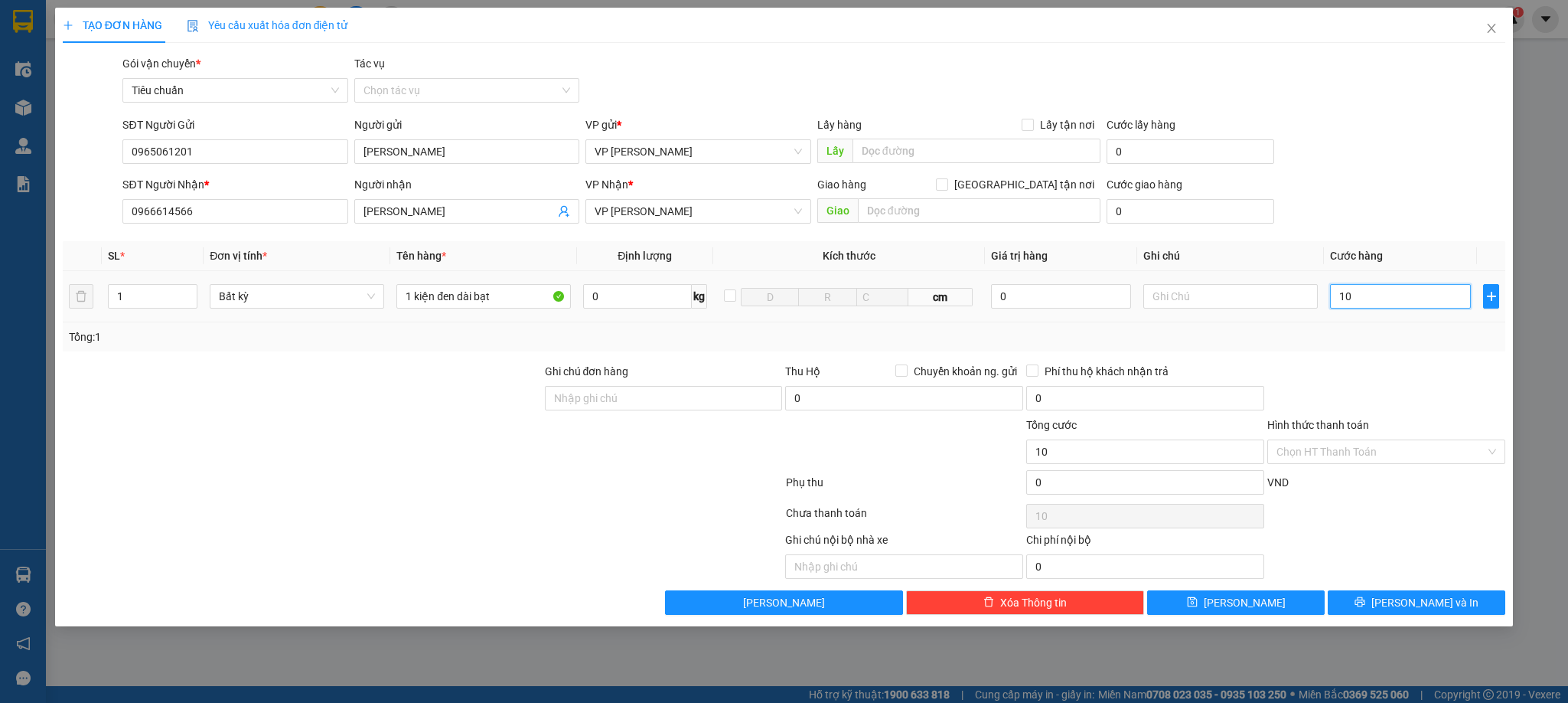
type input "100"
type input "1.000"
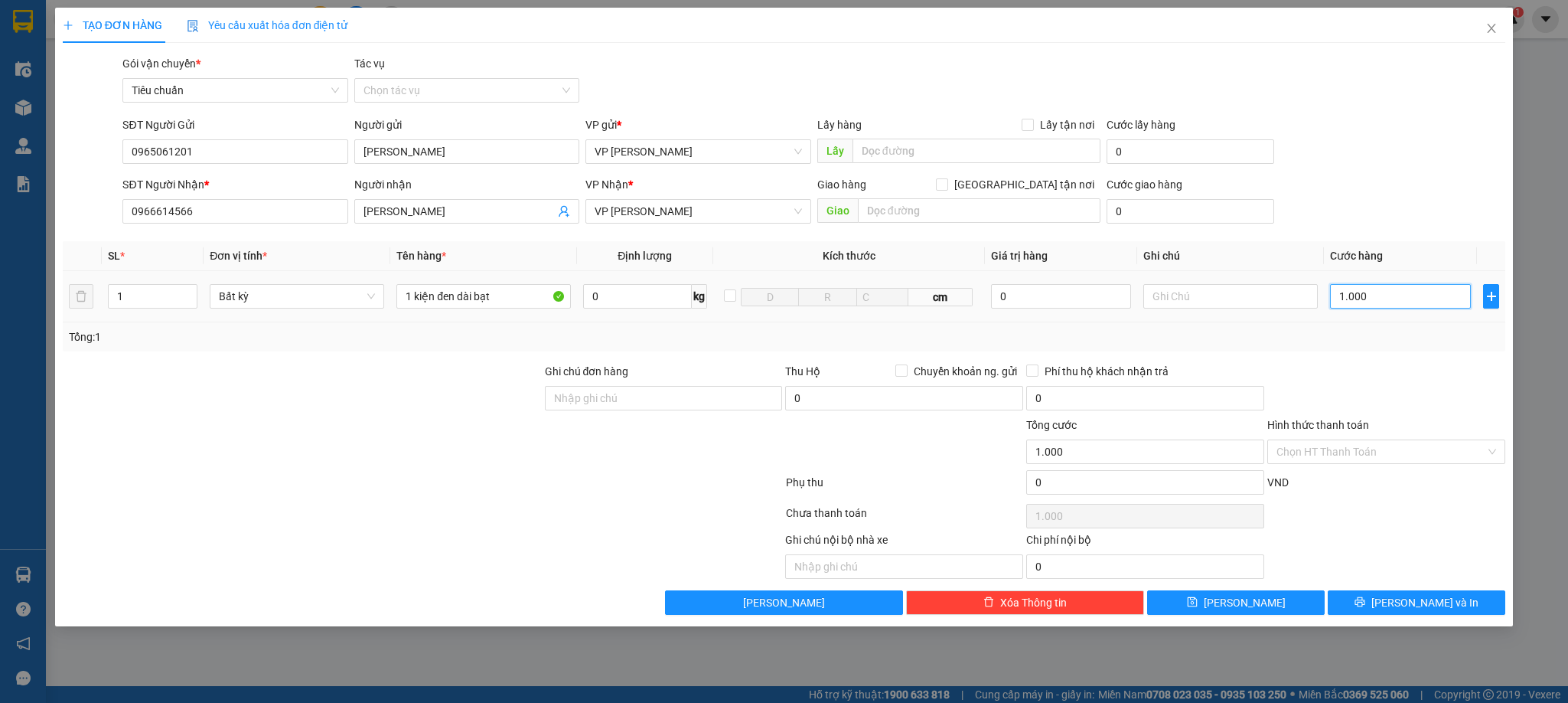
click at [1419, 299] on input "1.000" at bounding box center [1401, 296] width 141 height 25
type input "1"
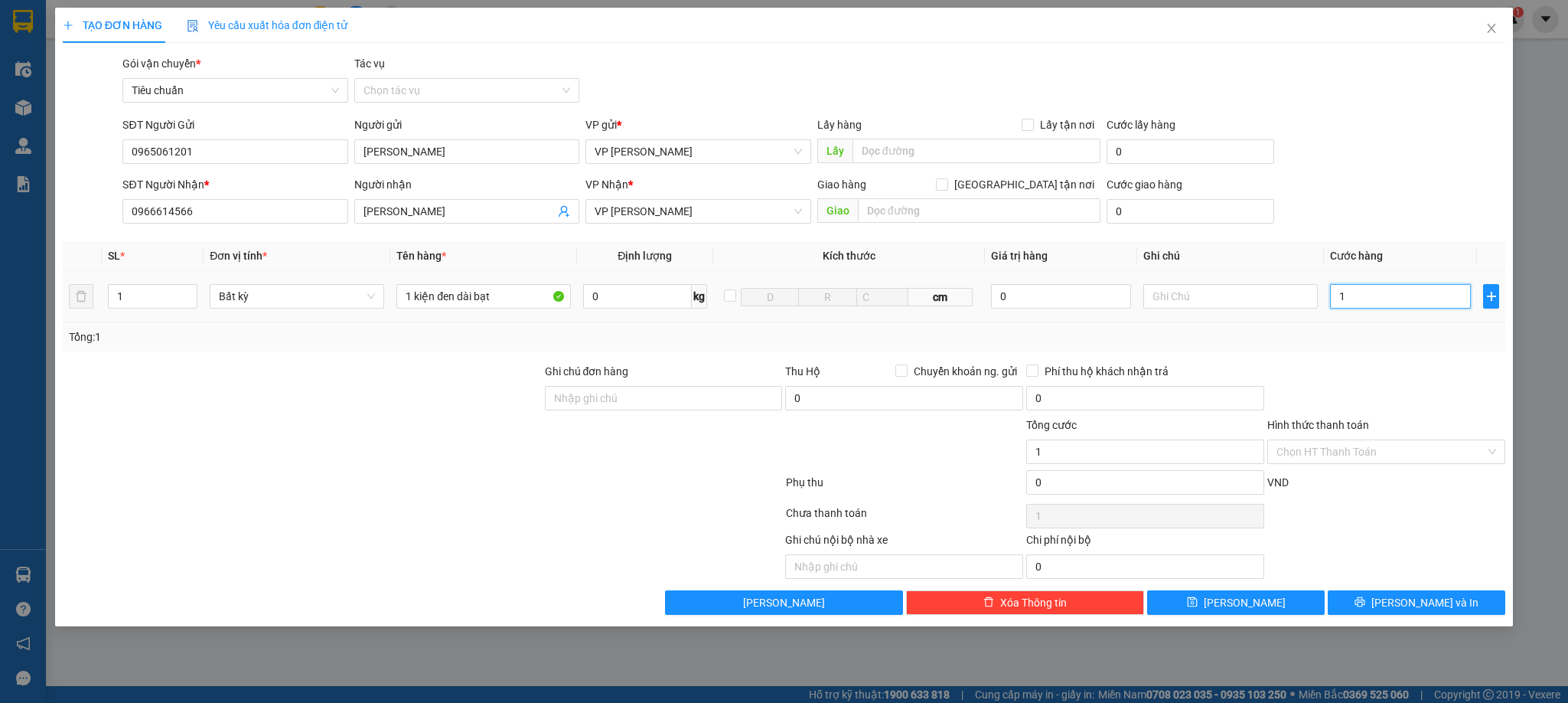
type input "12"
type input "120"
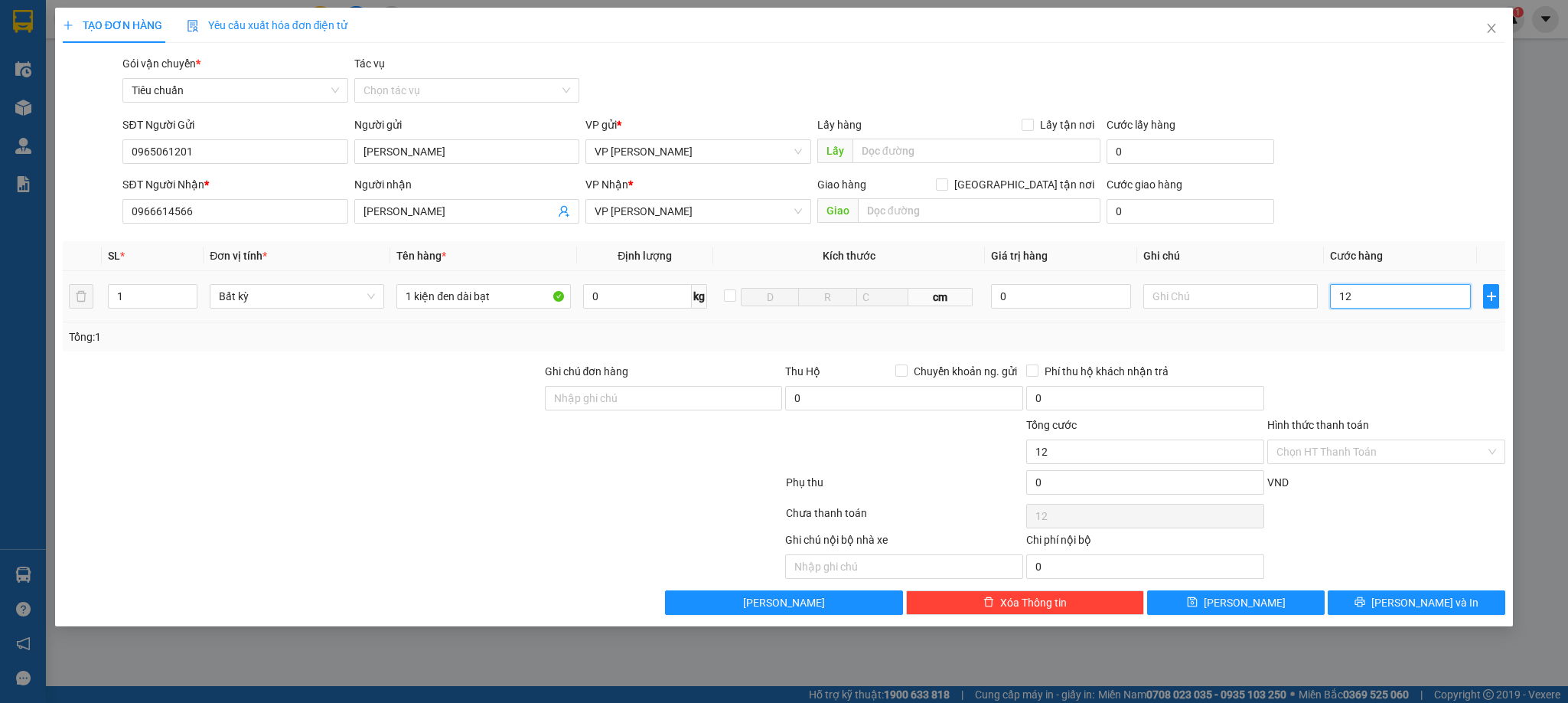
type input "120"
type input "120.000"
click at [1393, 389] on div at bounding box center [1387, 389] width 241 height 53
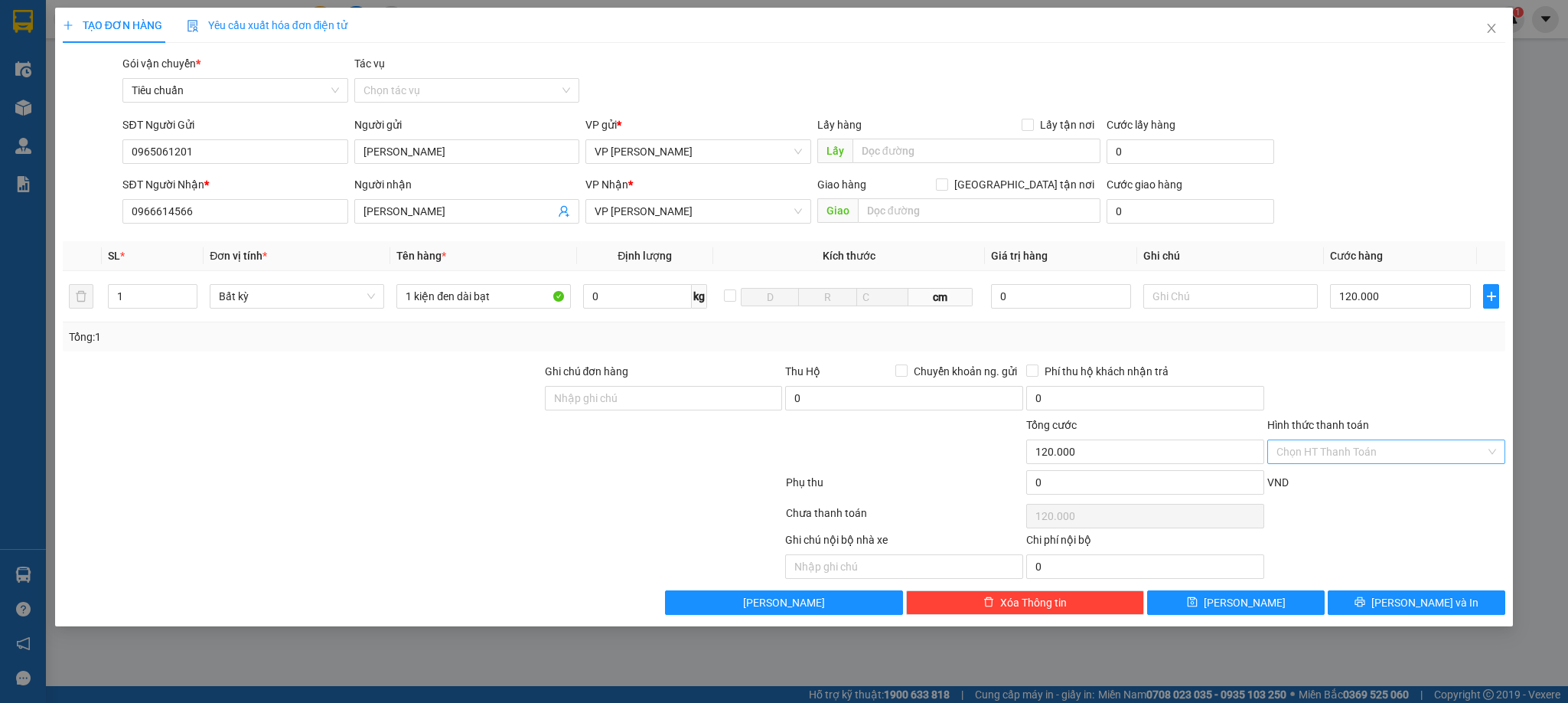
click at [1359, 451] on input "Hình thức thanh toán" at bounding box center [1381, 451] width 209 height 23
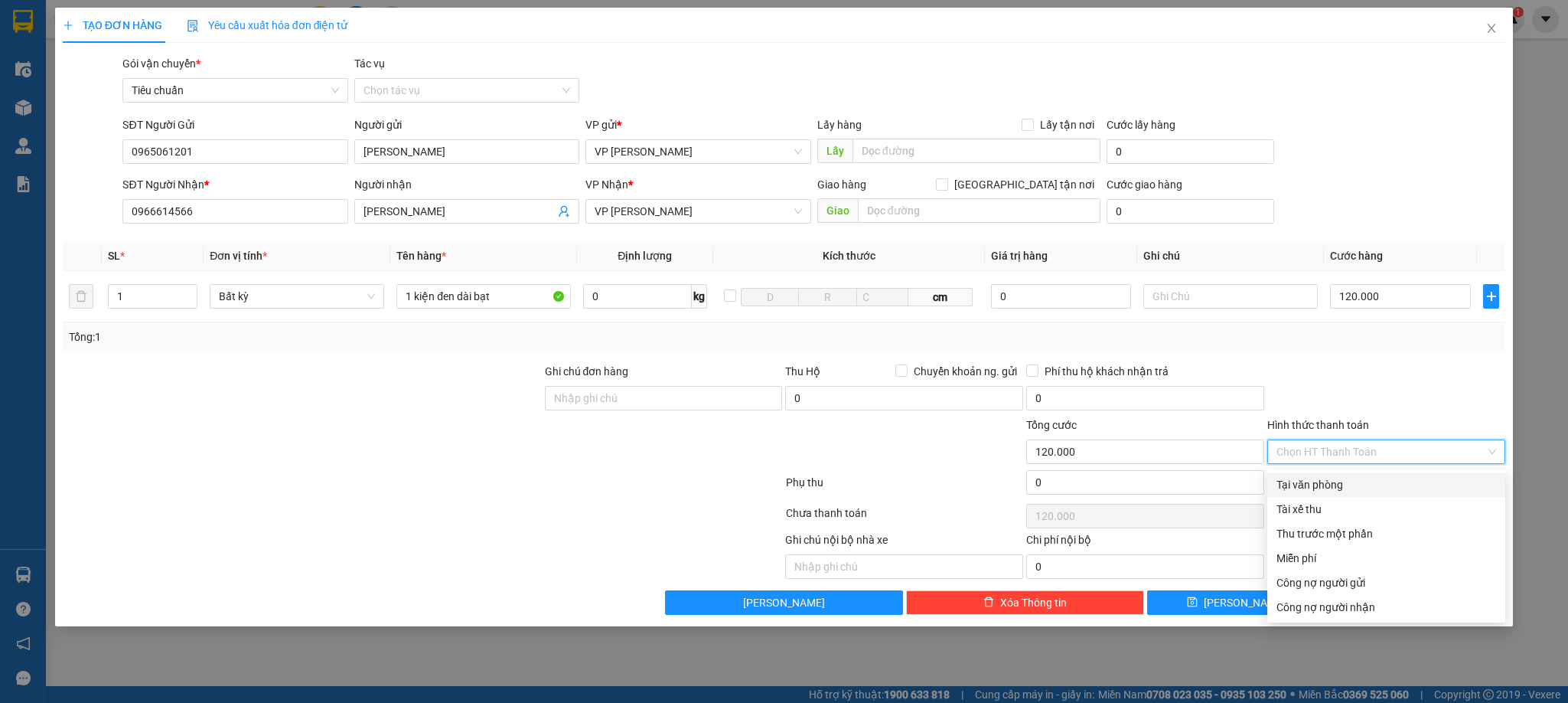
click at [1350, 487] on div "Tại văn phòng" at bounding box center [1386, 485] width 220 height 17
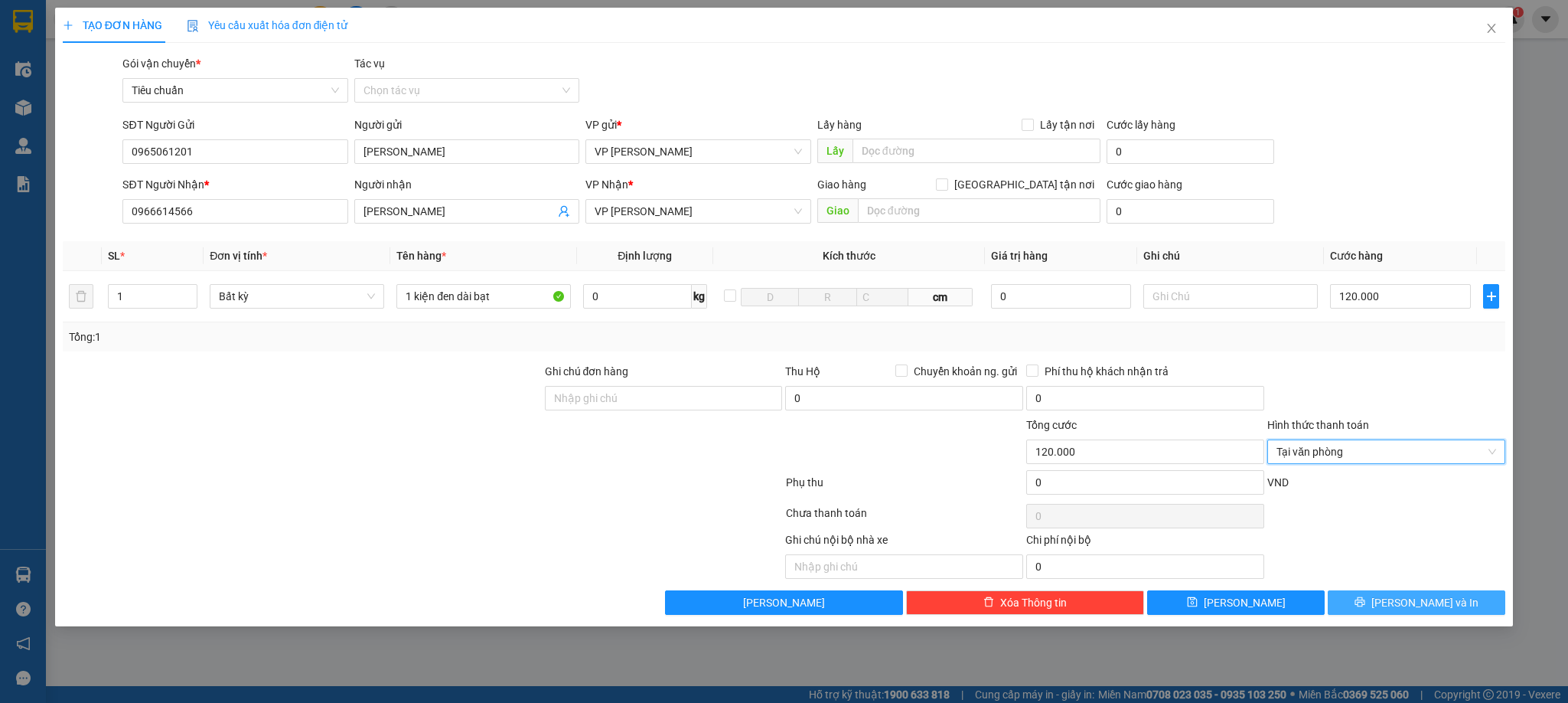
click at [1419, 611] on span "[PERSON_NAME] và In" at bounding box center [1425, 603] width 107 height 17
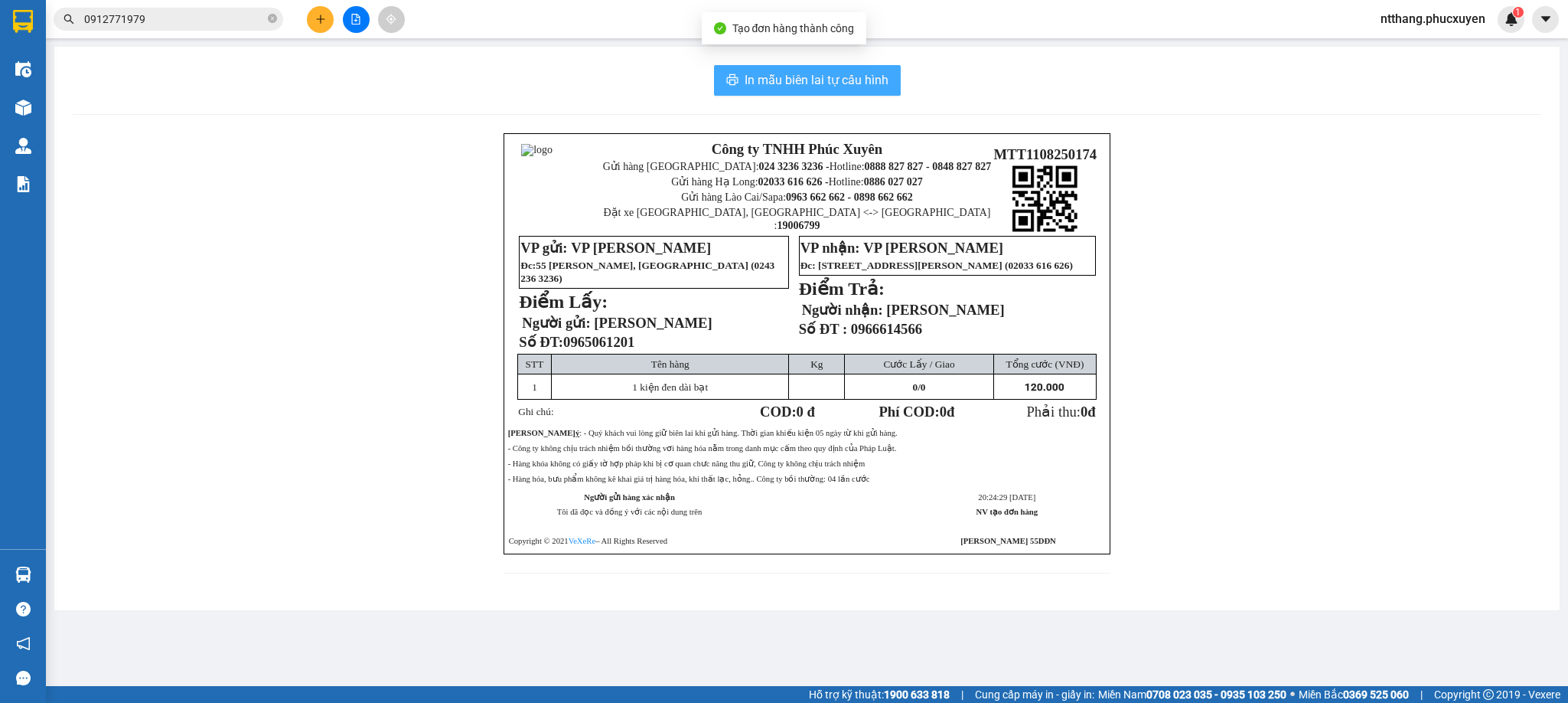
click at [816, 81] on span "In mẫu biên lai tự cấu hình" at bounding box center [817, 80] width 144 height 20
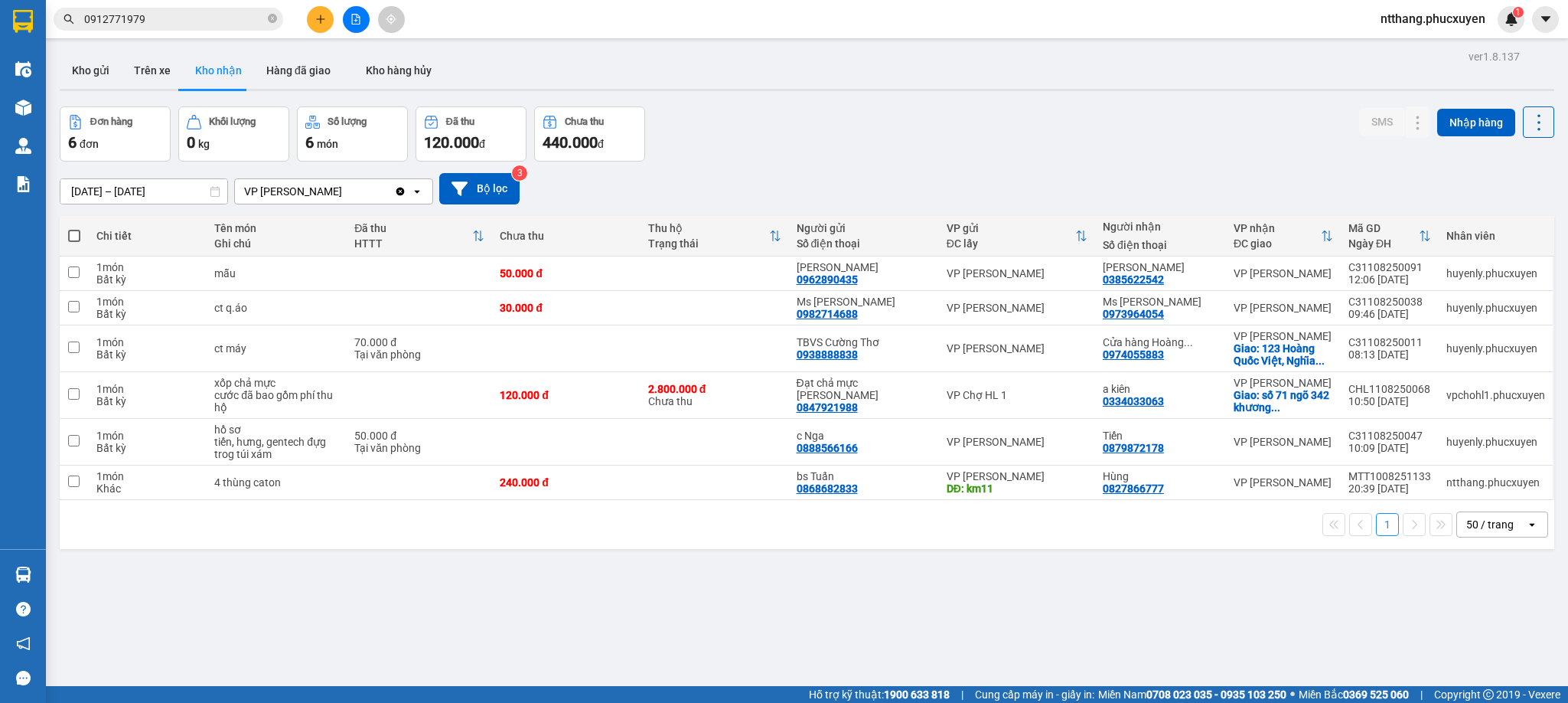
click at [792, 538] on div "1 50 / trang open" at bounding box center [807, 524] width 1482 height 26
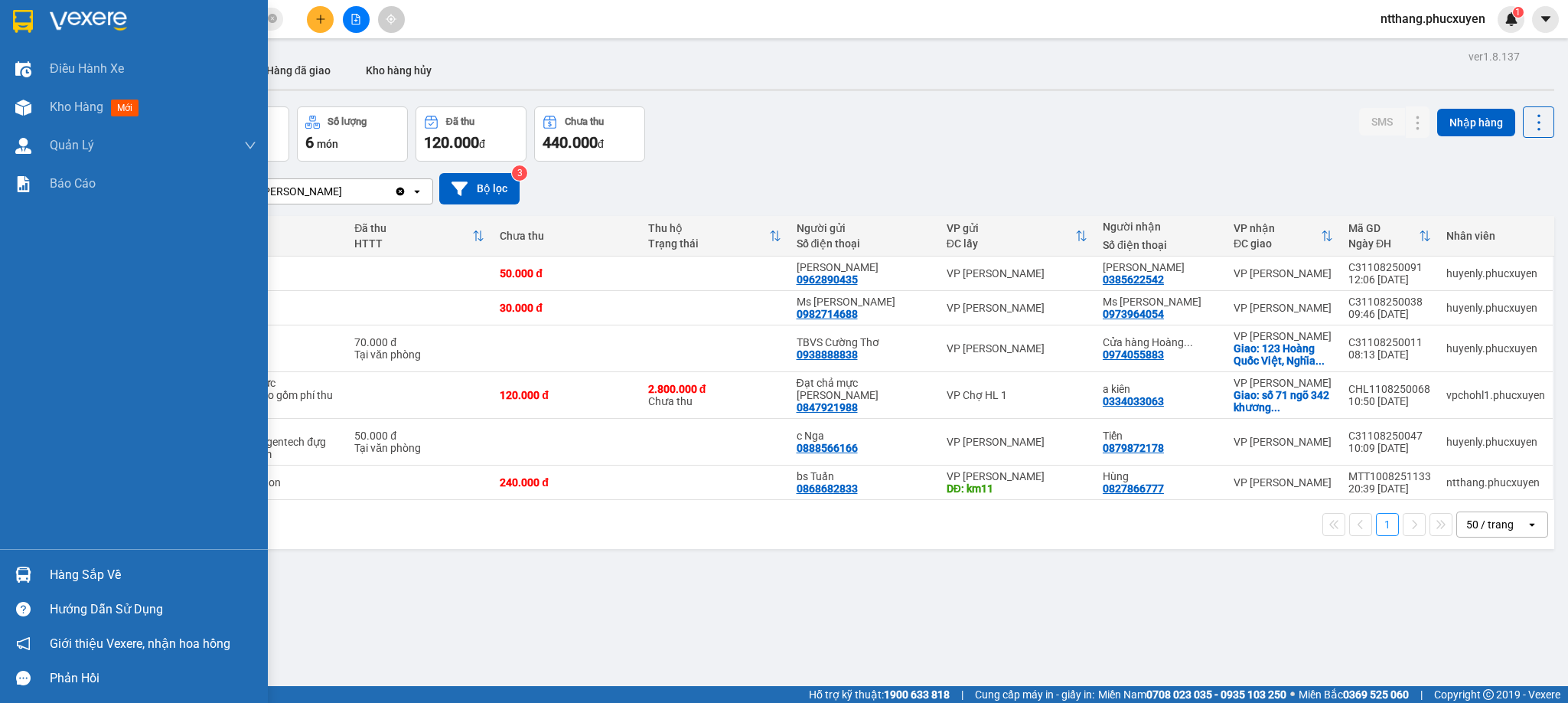
click at [33, 567] on div at bounding box center [24, 575] width 27 height 27
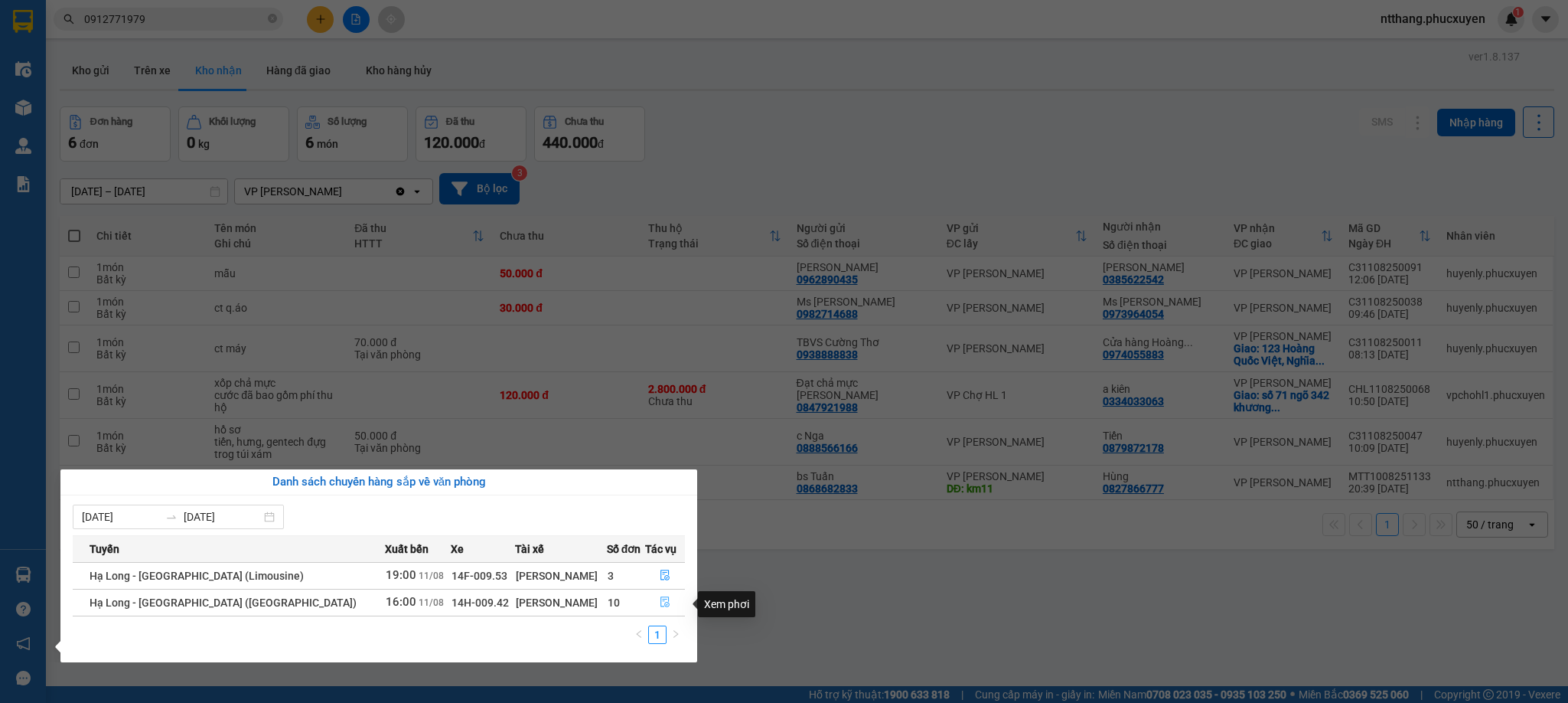
click at [660, 605] on icon "file-done" at bounding box center [664, 602] width 9 height 11
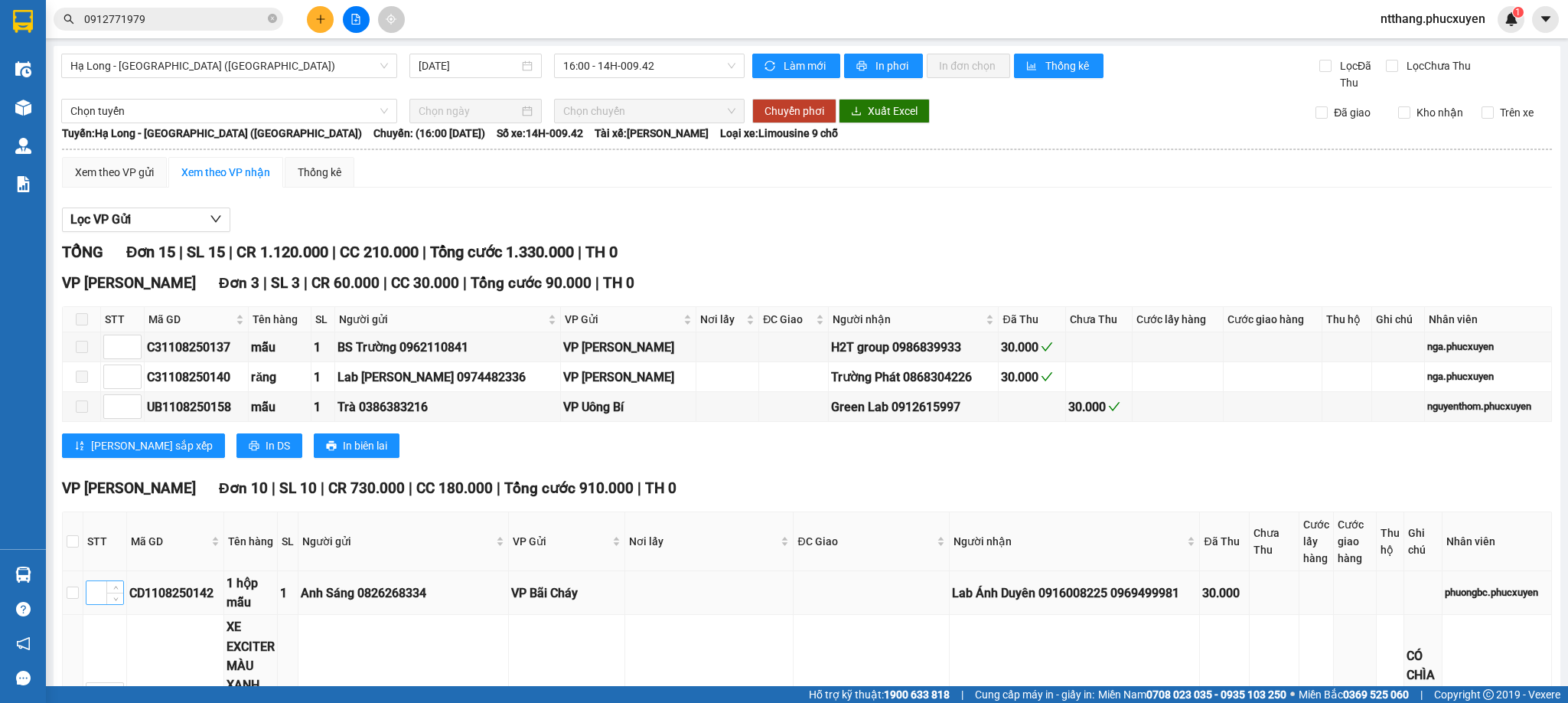
scroll to position [344, 0]
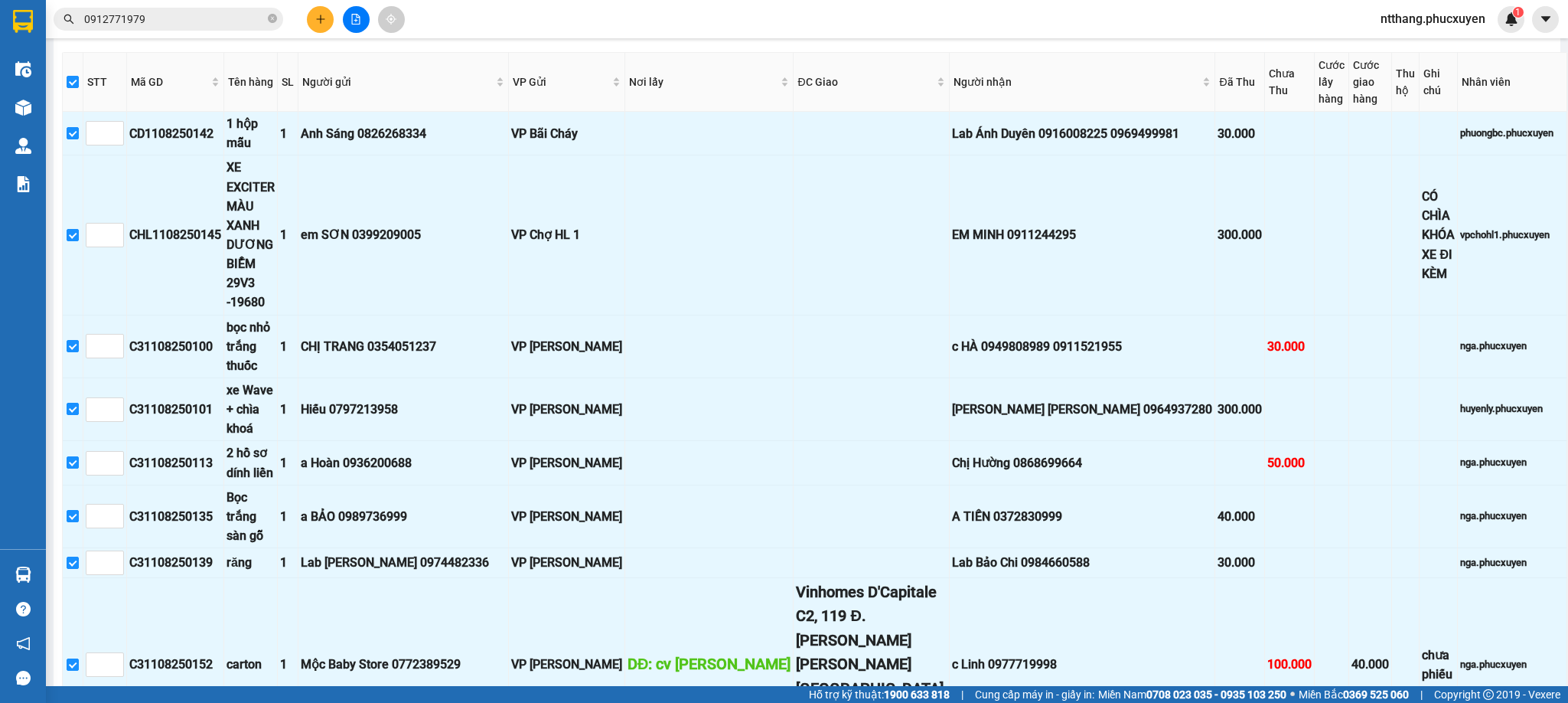
scroll to position [862, 0]
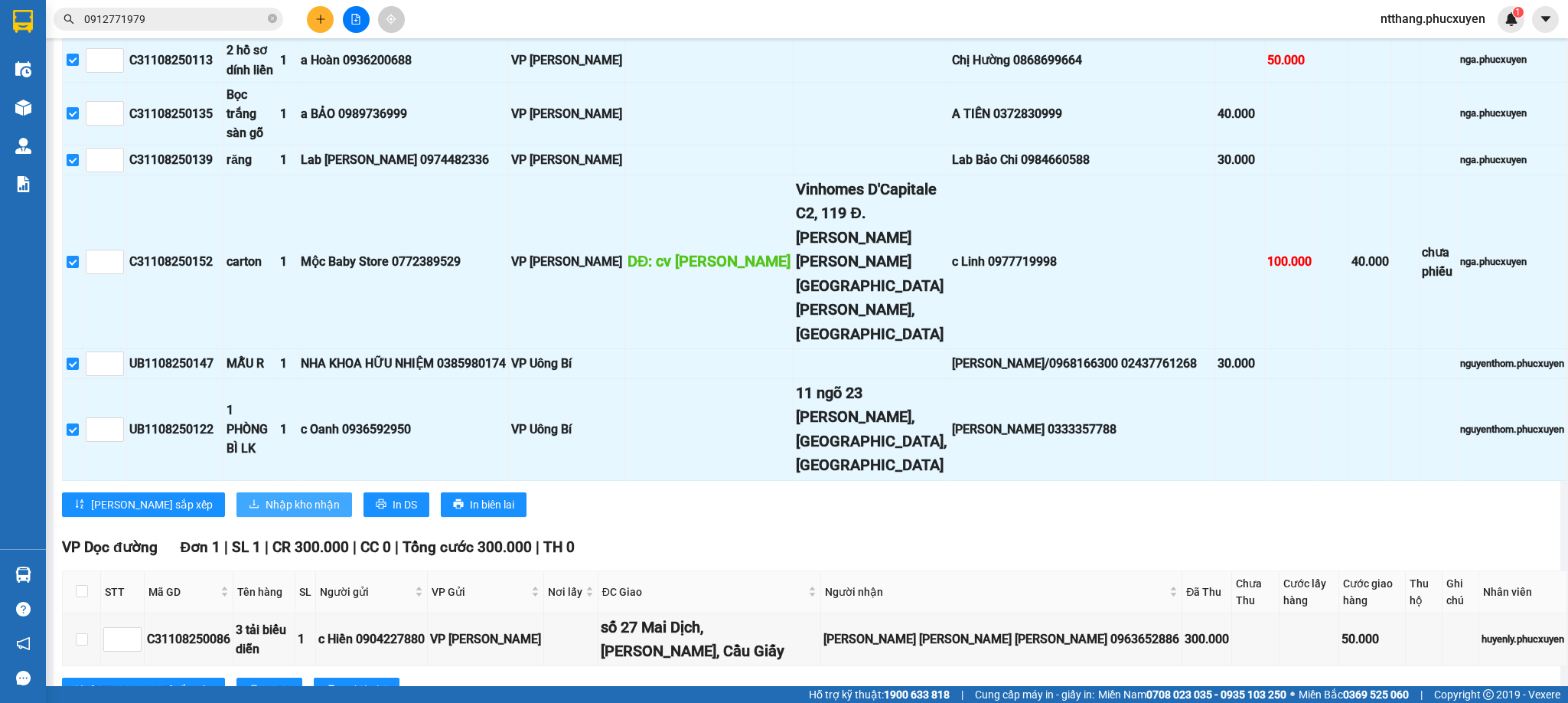
click at [265, 496] on span "Nhập kho nhận" at bounding box center [303, 505] width 75 height 17
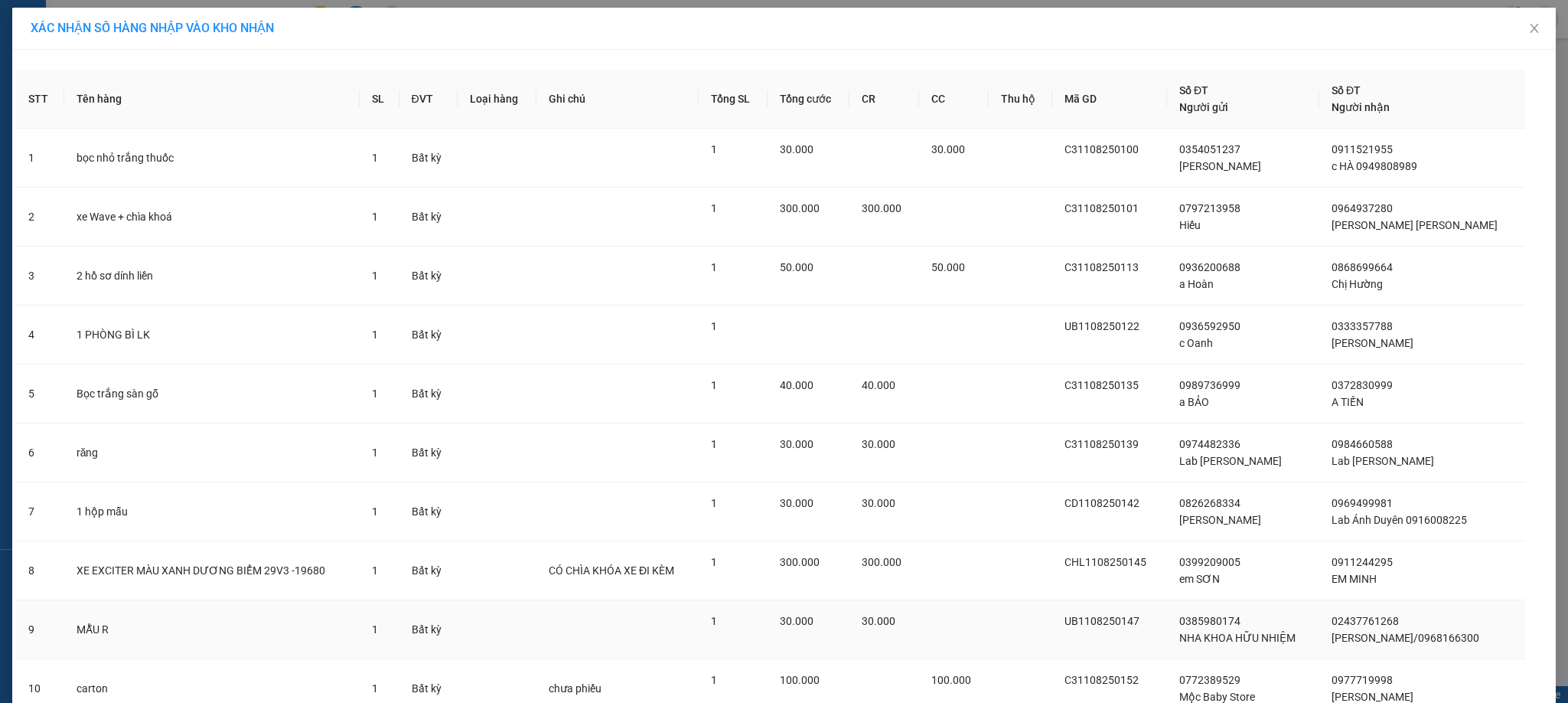
scroll to position [131, 0]
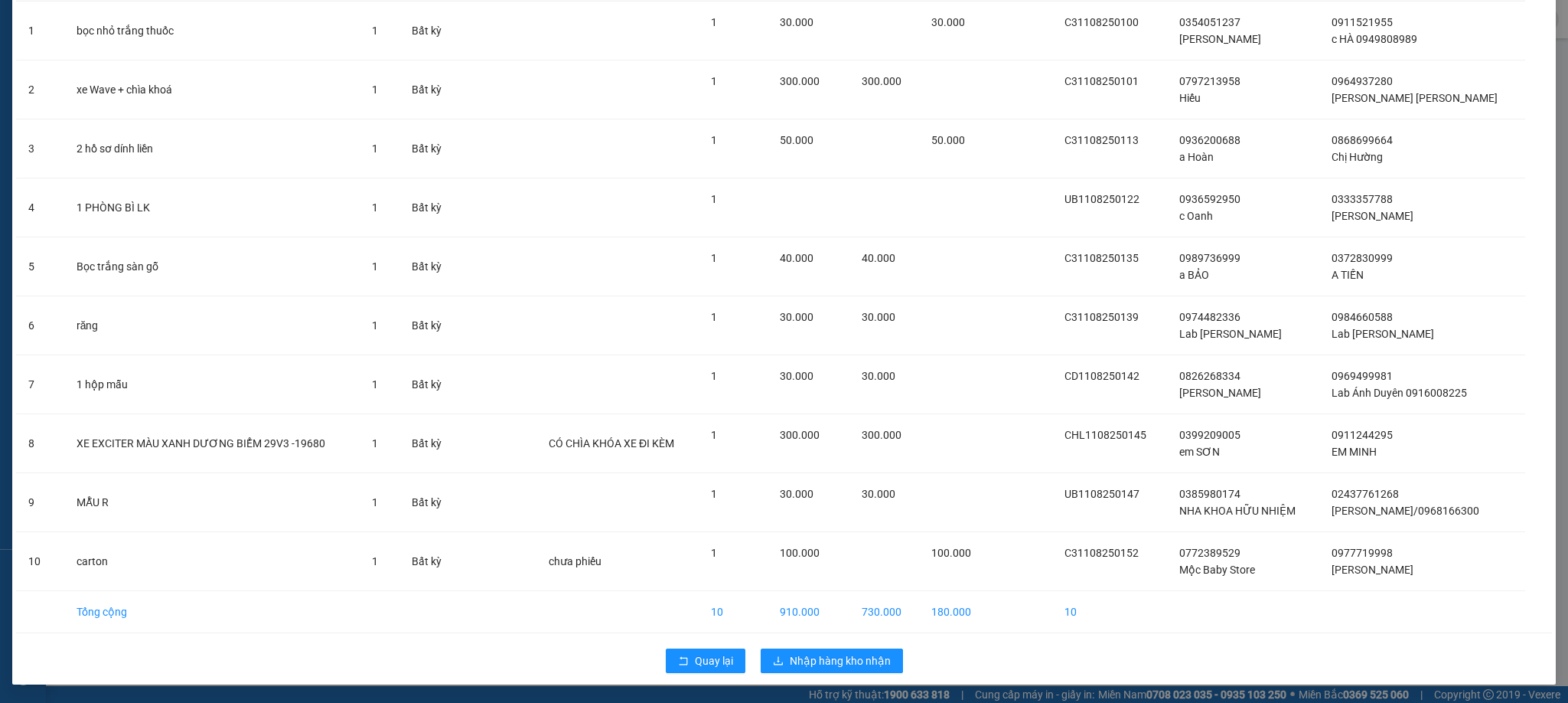
click at [814, 645] on div "Quay lại Nhập hàng kho nhận" at bounding box center [784, 661] width 1536 height 40
click at [813, 652] on span "Nhập hàng kho nhận" at bounding box center [840, 661] width 101 height 17
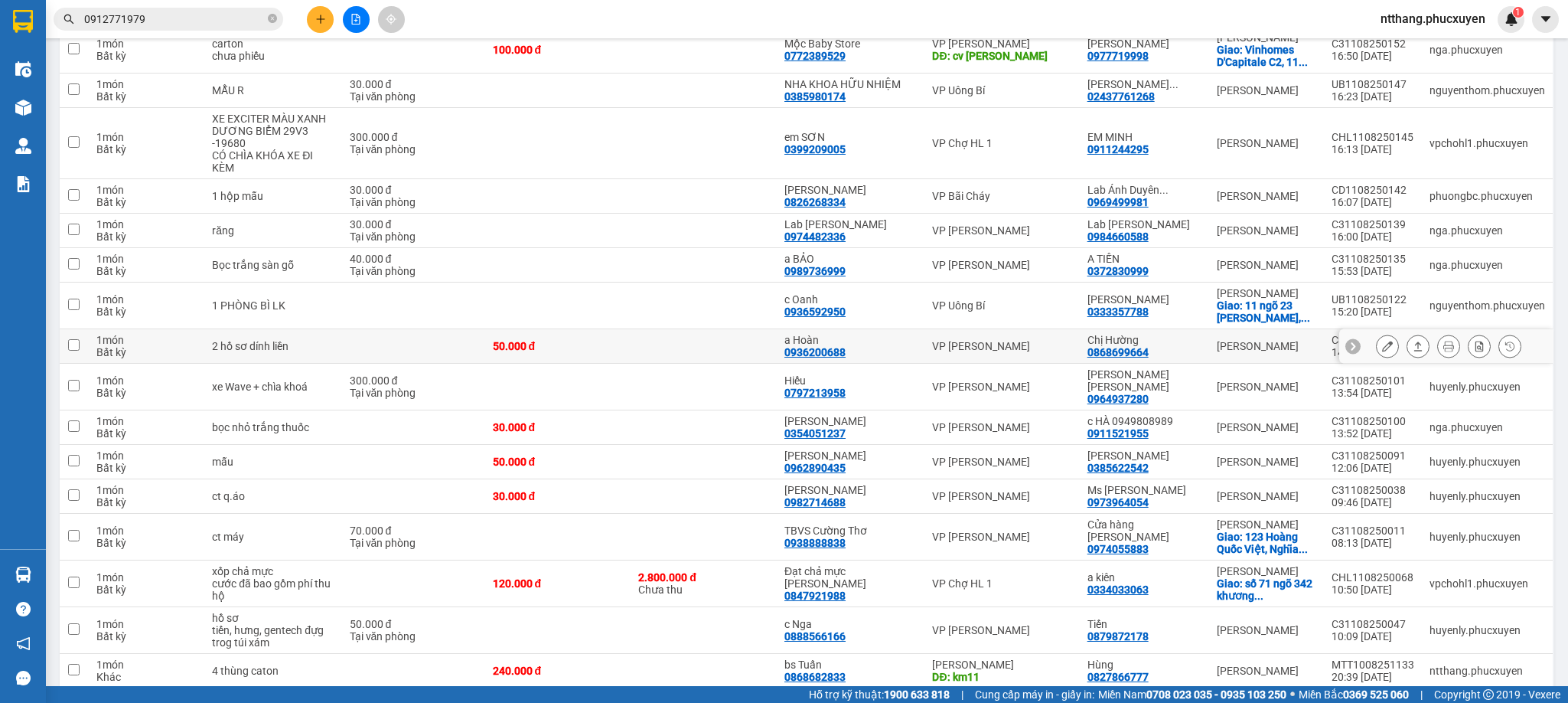
scroll to position [340, 0]
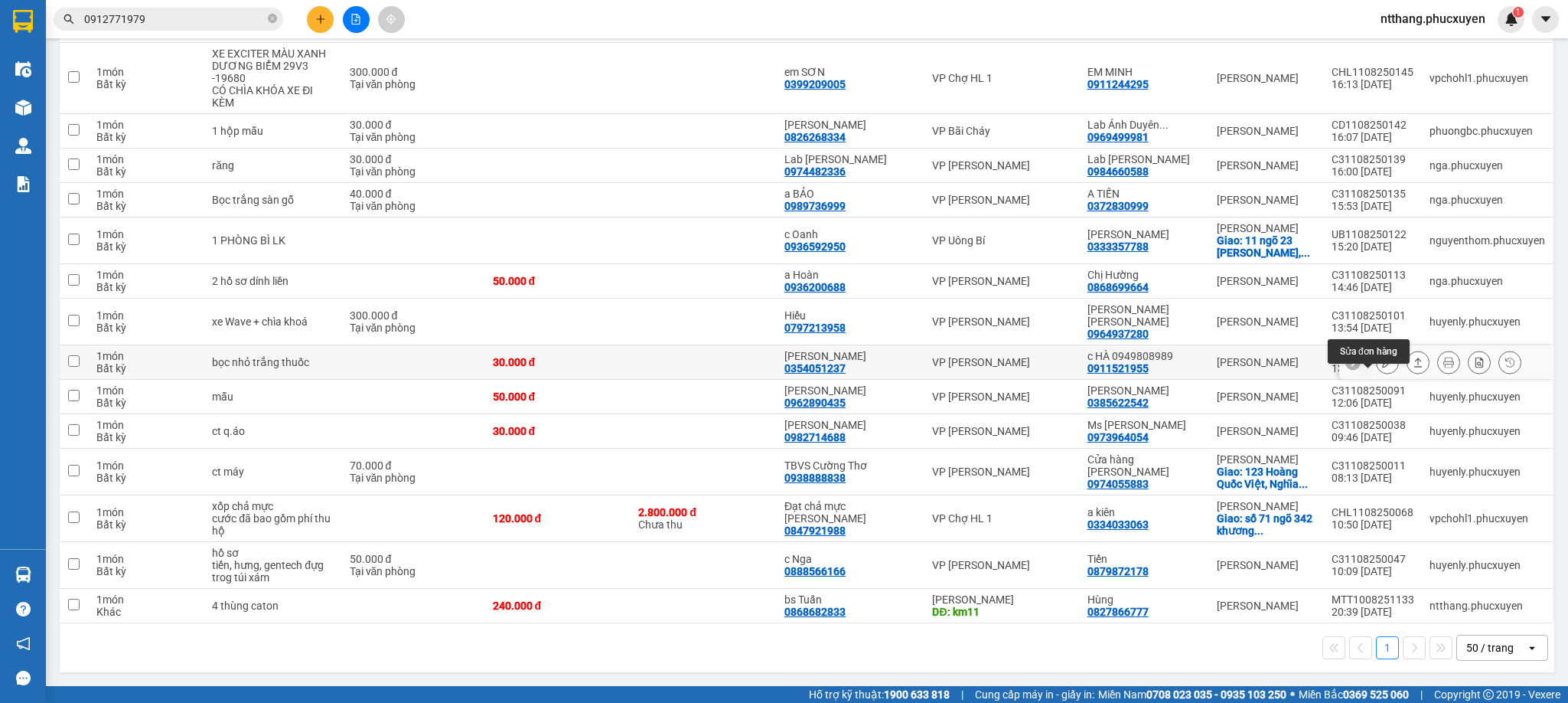
click at [1382, 357] on icon at bounding box center [1387, 362] width 11 height 11
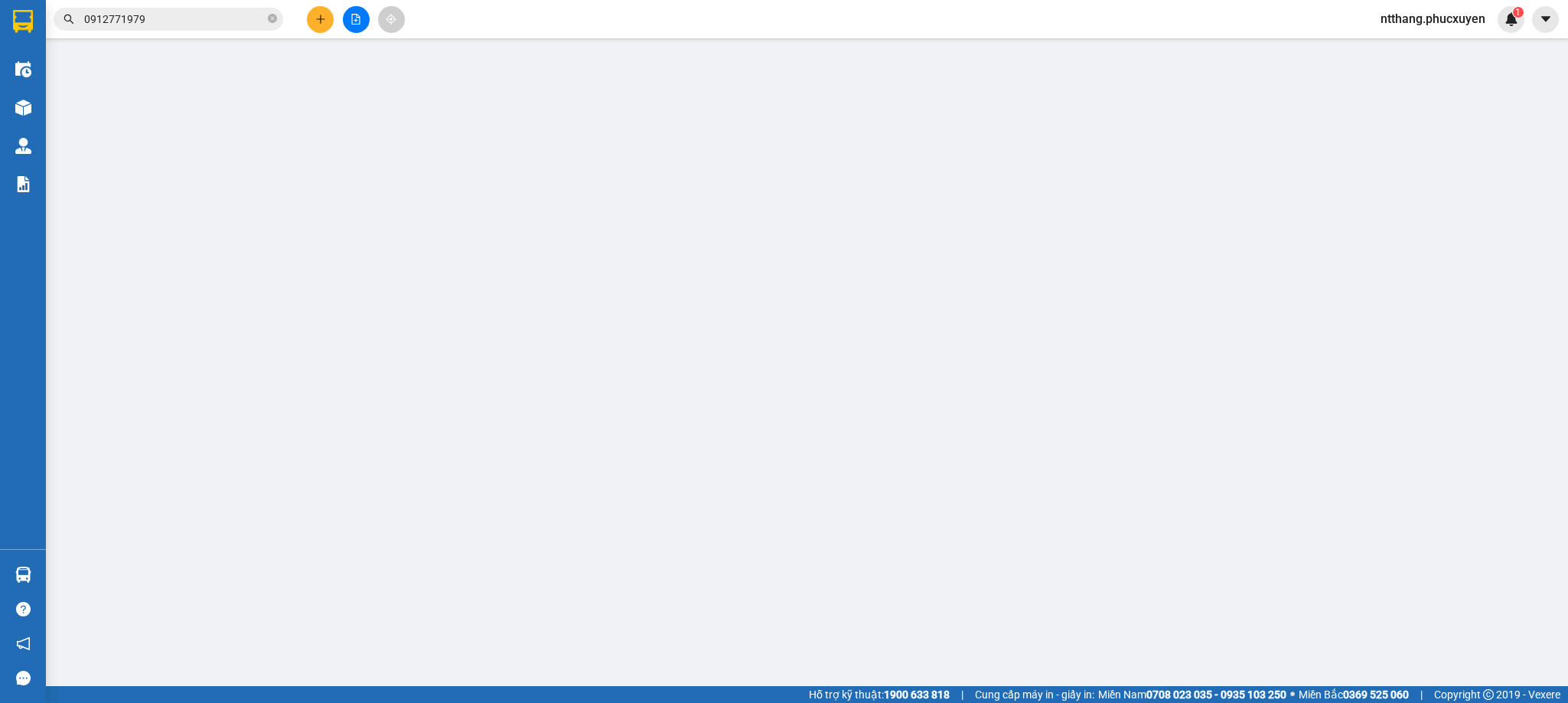
type input "0354051237"
type input "[PERSON_NAME]"
type input "0911521955"
type input "c HÀ 0949808989"
type input "30.000"
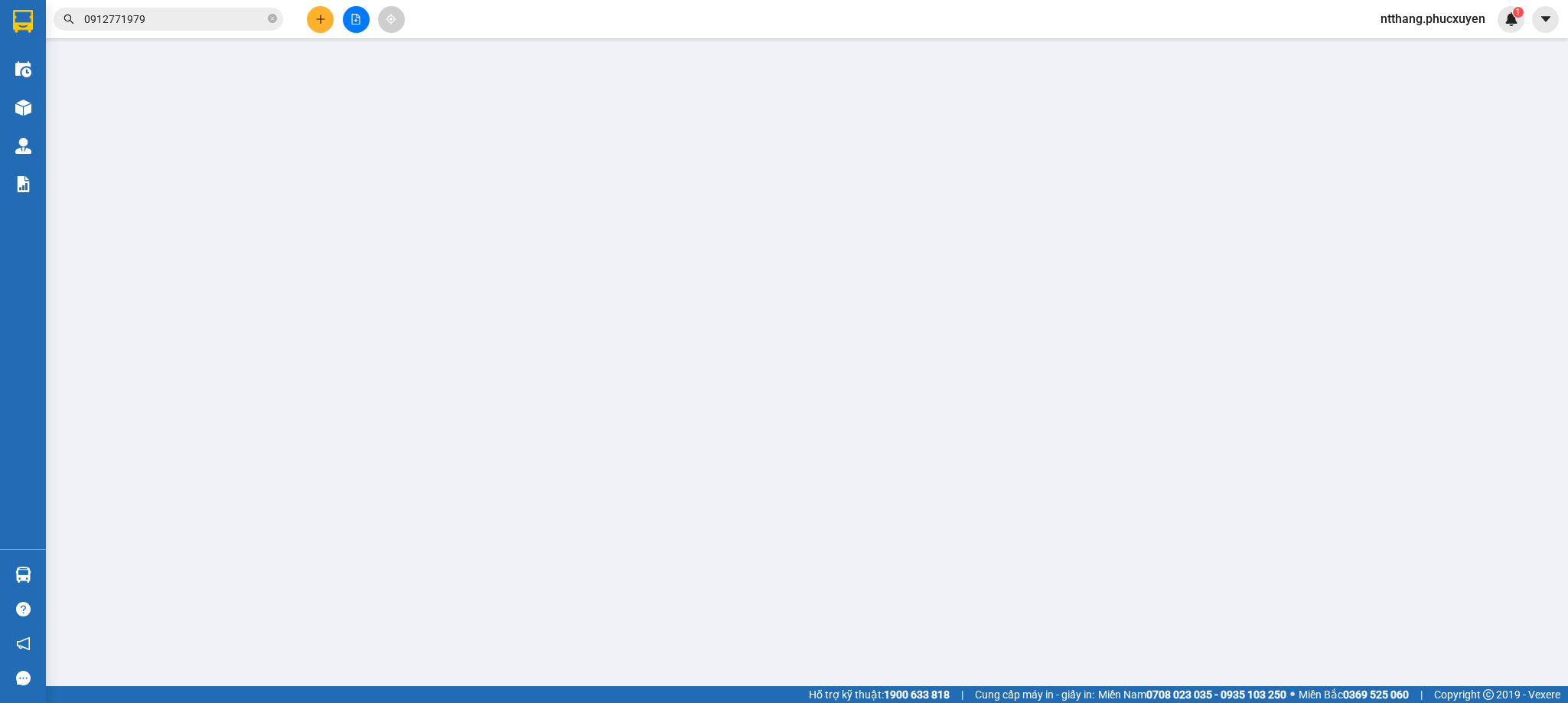
type input "30.000"
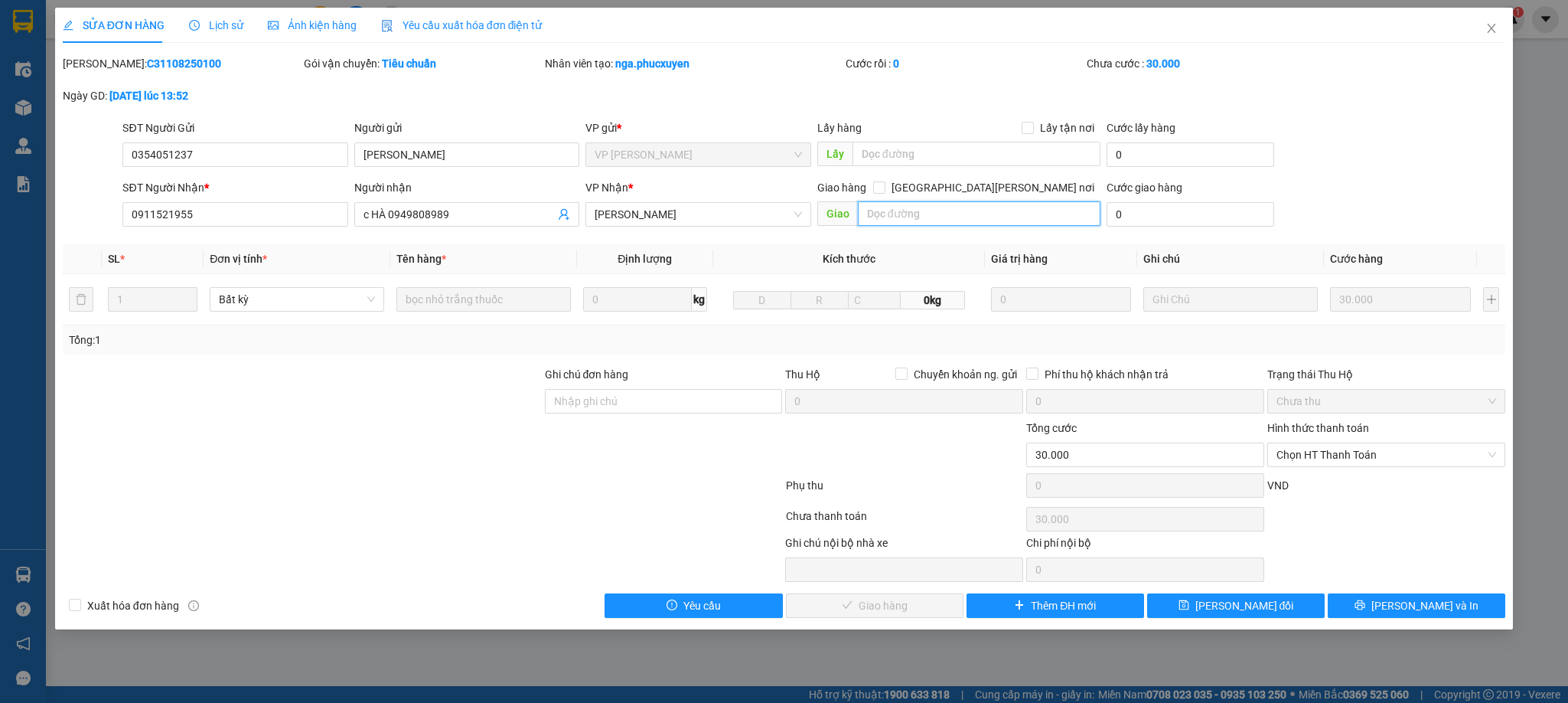
click at [965, 212] on input "text" at bounding box center [979, 214] width 242 height 25
type input "Tháp B The Zei, 8 [PERSON_NAME], [PERSON_NAME]"
click at [884, 189] on input "[GEOGRAPHIC_DATA][PERSON_NAME] nơi" at bounding box center [878, 187] width 11 height 11
checkbox input "true"
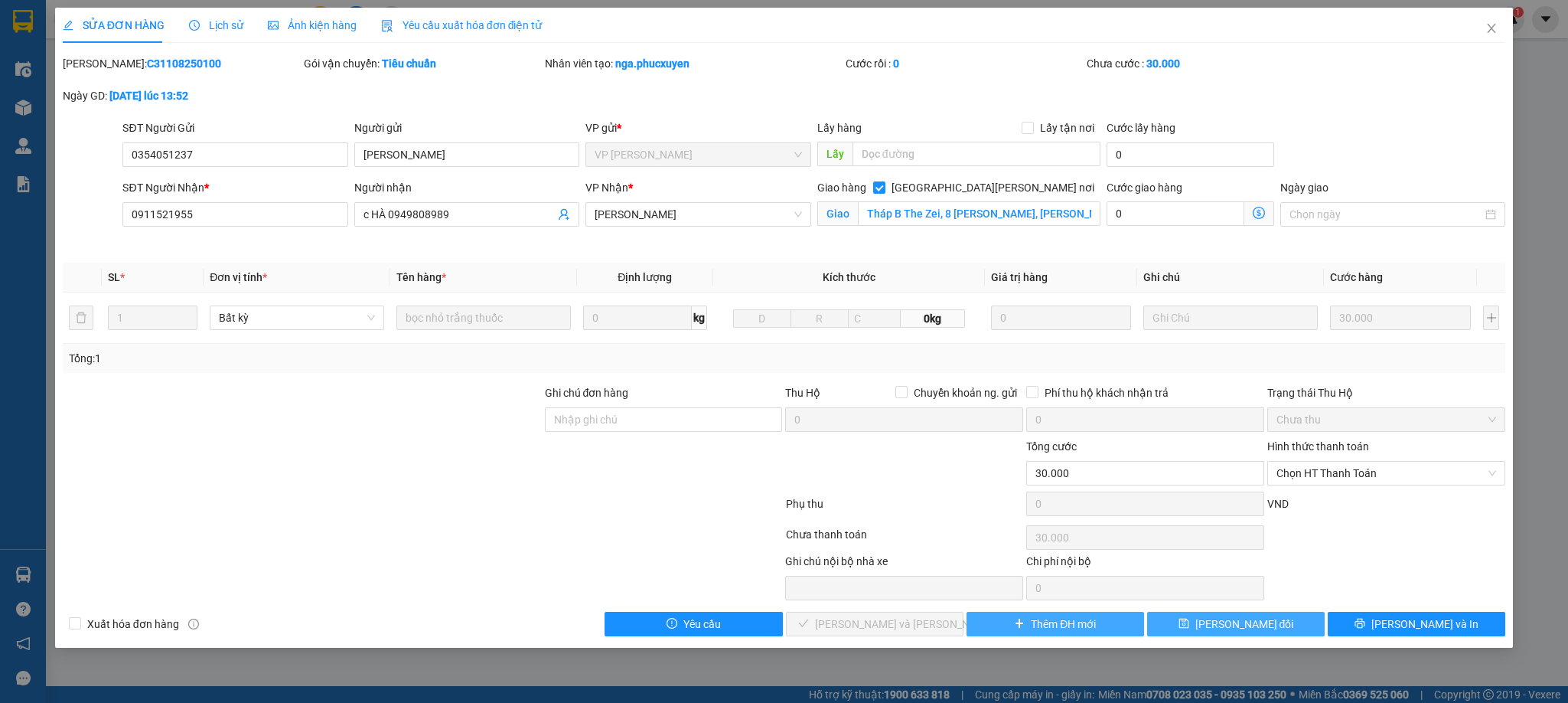
drag, startPoint x: 1236, startPoint y: 628, endPoint x: 1059, endPoint y: 623, distance: 177.1
click at [1236, 628] on span "[PERSON_NAME] đổi" at bounding box center [1245, 624] width 98 height 17
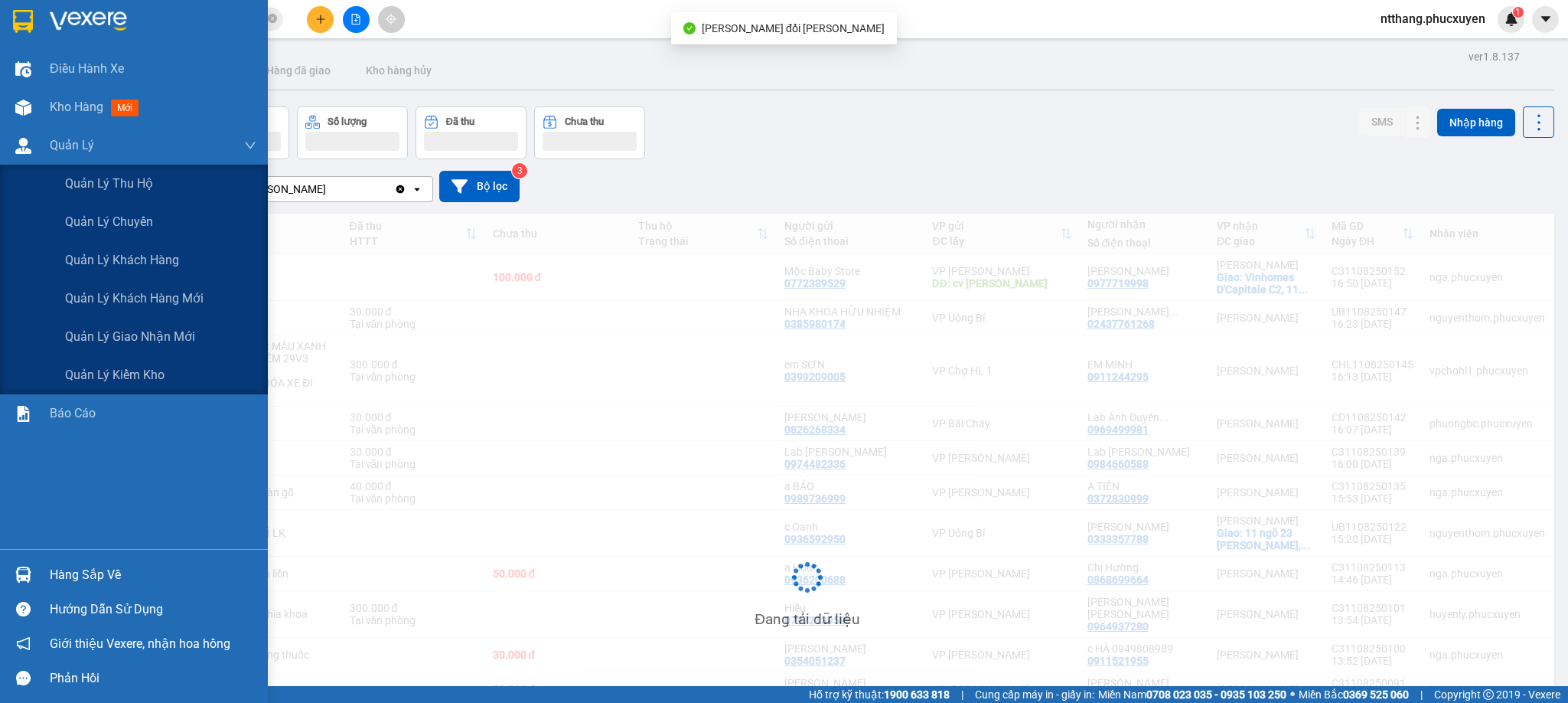
click at [12, 147] on div at bounding box center [24, 146] width 27 height 27
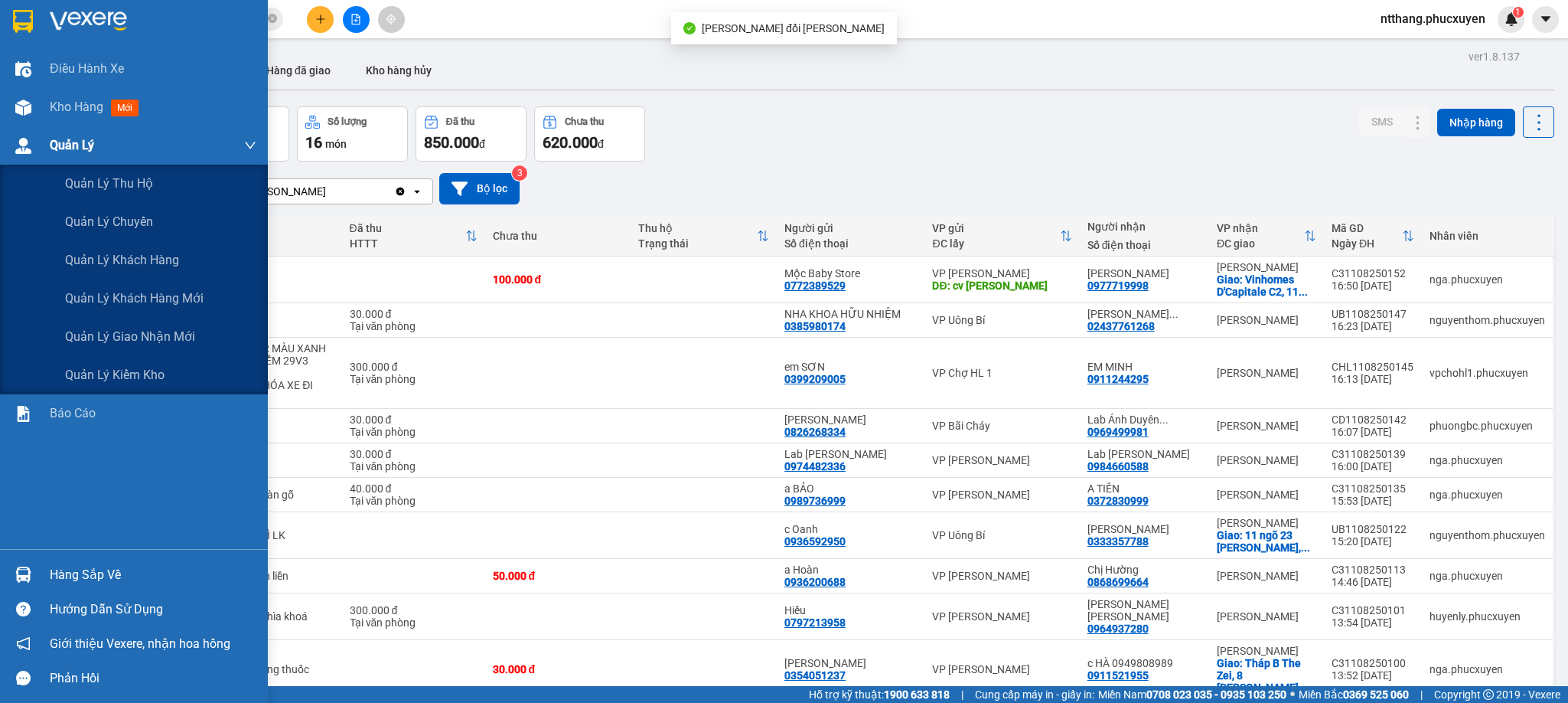
click at [16, 136] on div at bounding box center [24, 146] width 27 height 27
click at [147, 343] on span "Quản lý giao nhận mới" at bounding box center [131, 337] width 131 height 20
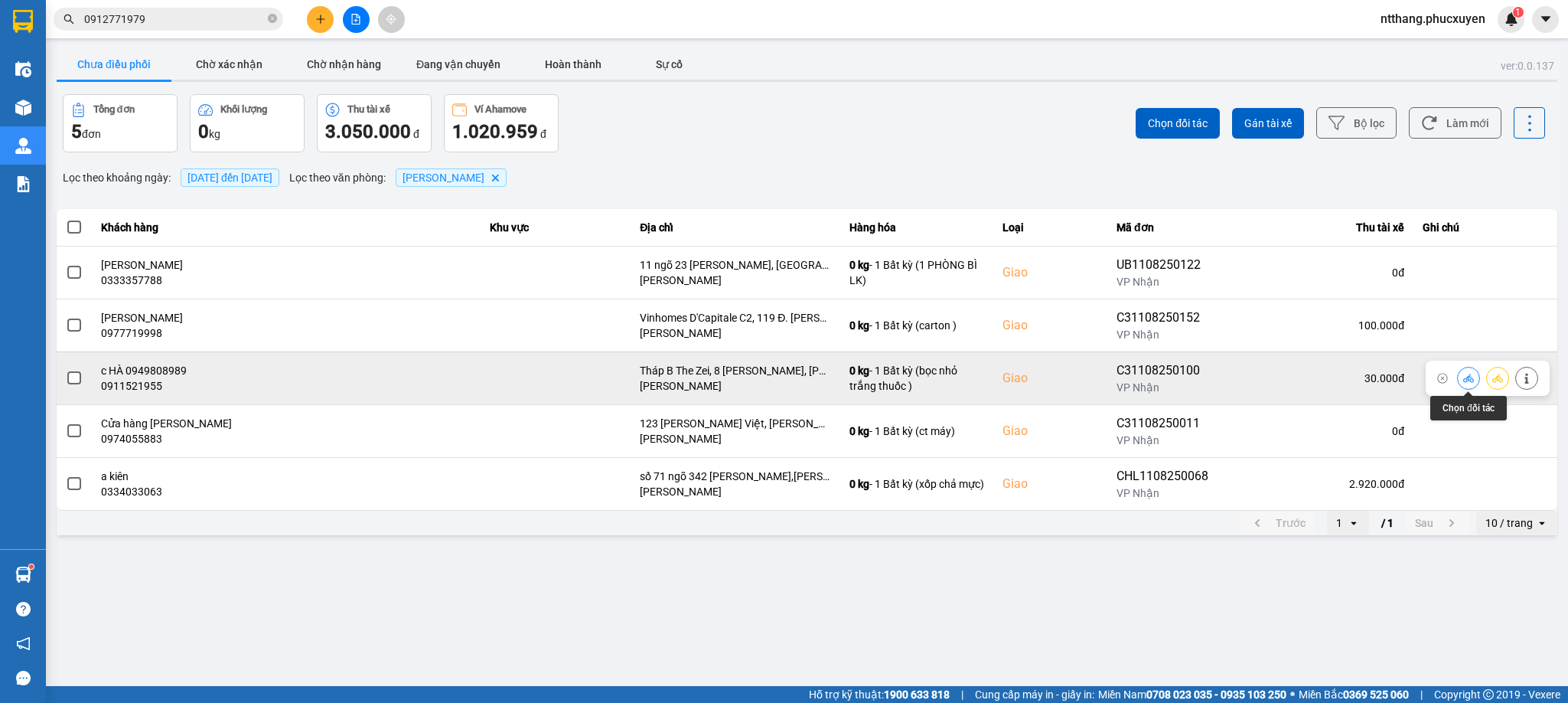
click at [1471, 377] on icon at bounding box center [1469, 378] width 11 height 11
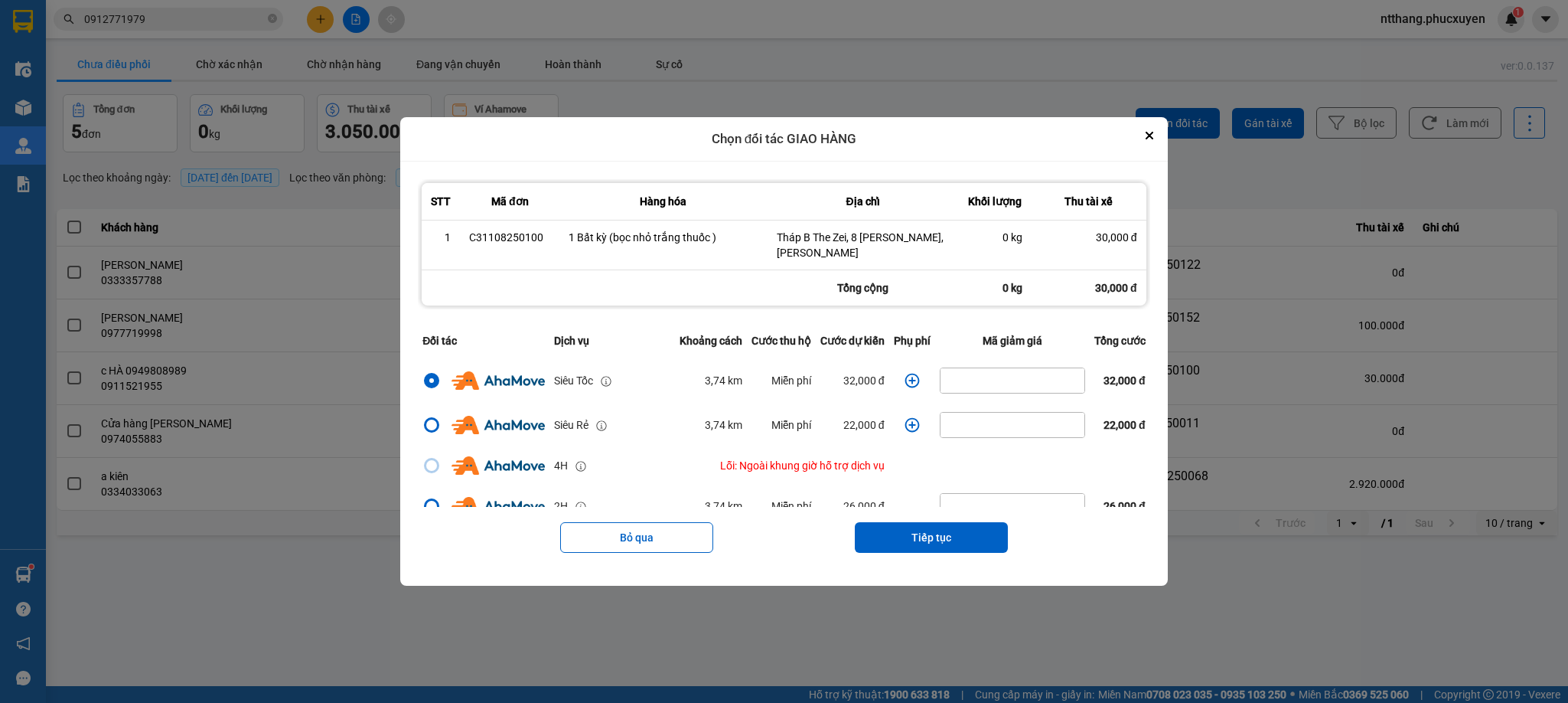
click at [904, 377] on icon "dialog" at bounding box center [912, 381] width 15 height 15
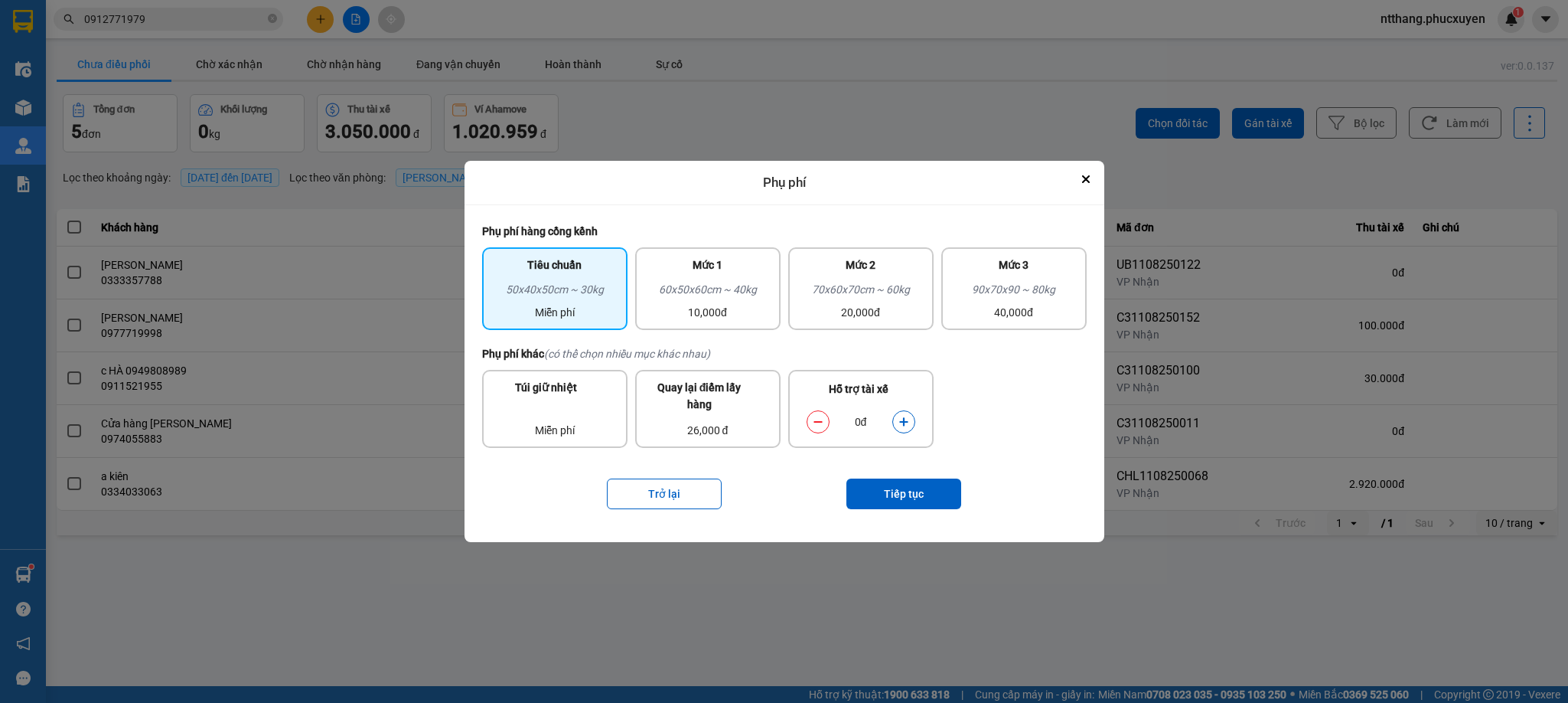
click at [900, 416] on icon "dialog" at bounding box center [904, 421] width 11 height 11
click at [901, 487] on button "Tiếp tục" at bounding box center [904, 494] width 114 height 31
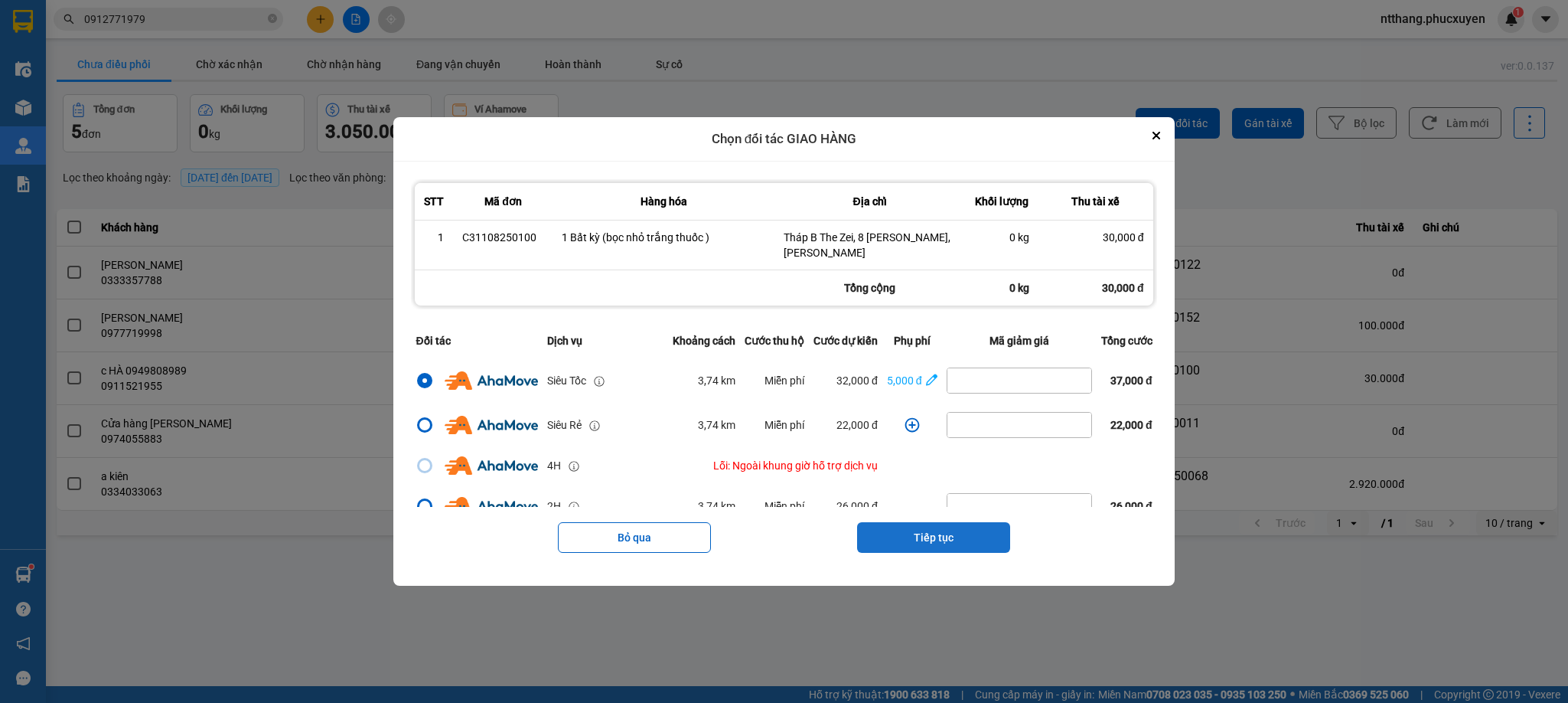
click at [923, 522] on button "Tiếp tục" at bounding box center [933, 538] width 153 height 31
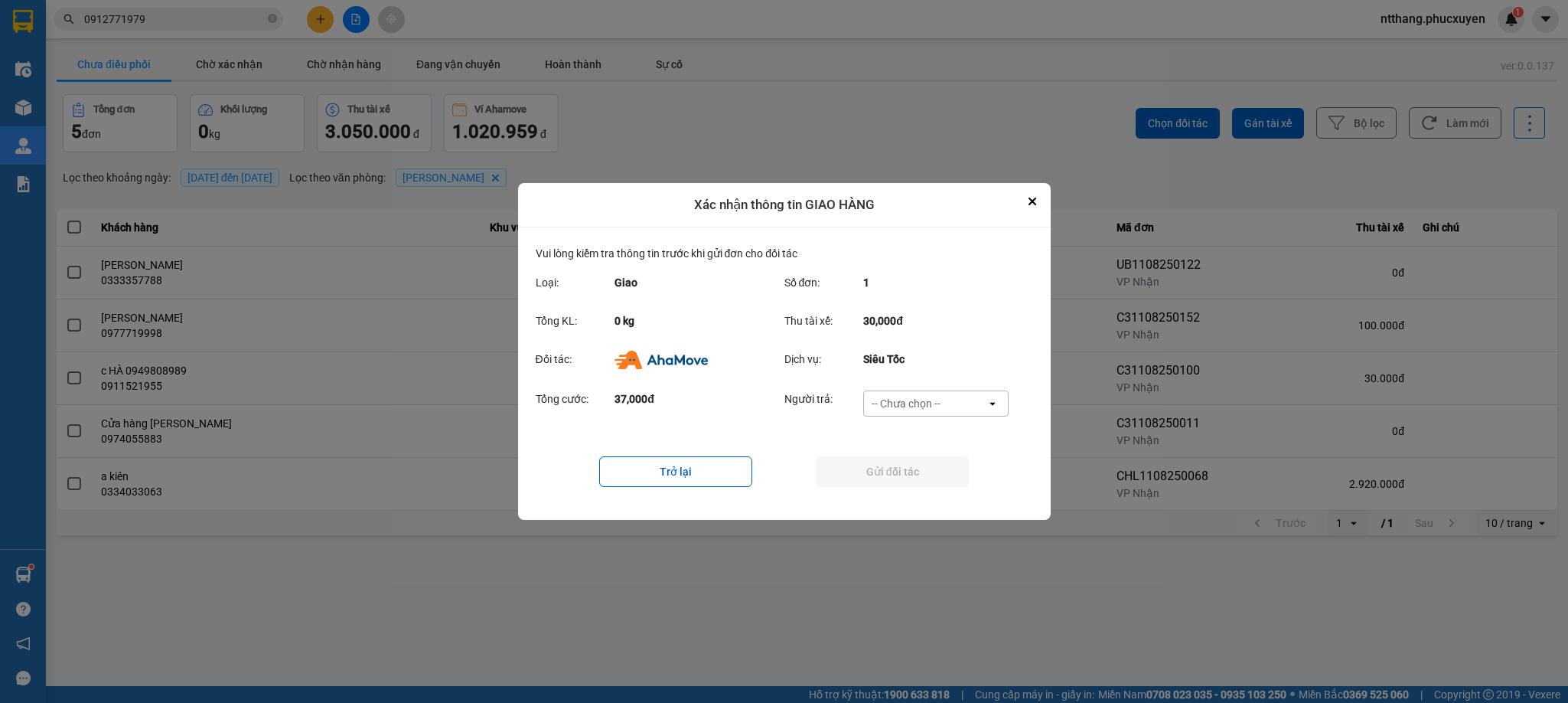
drag, startPoint x: 932, startPoint y: 405, endPoint x: 926, endPoint y: 414, distance: 10.8
click at [932, 403] on div "-- Chưa chọn --" at bounding box center [906, 404] width 69 height 15
click at [910, 432] on span "Khách hàng" at bounding box center [905, 437] width 59 height 15
click at [917, 474] on button "Gửi đối tác" at bounding box center [892, 471] width 153 height 31
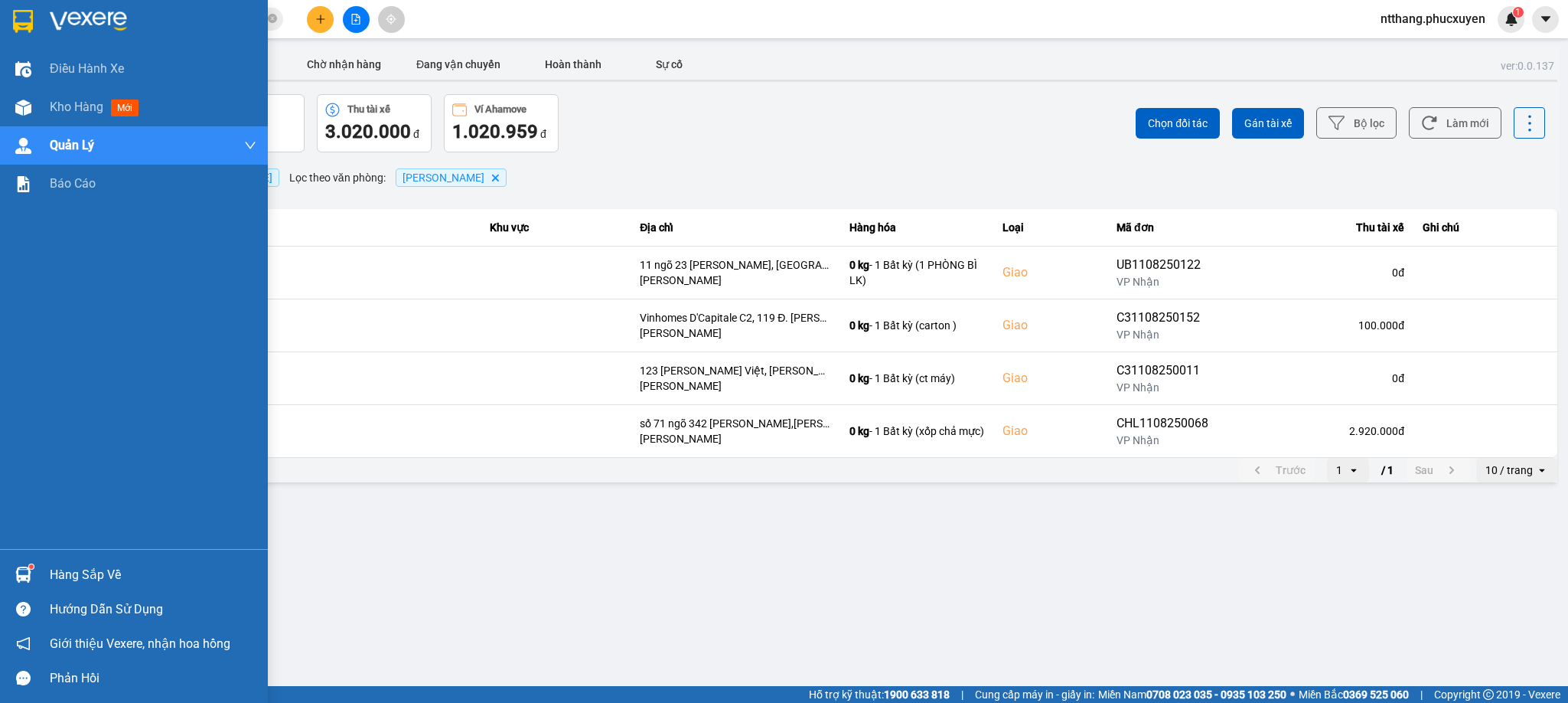
click at [10, 567] on div at bounding box center [24, 575] width 27 height 27
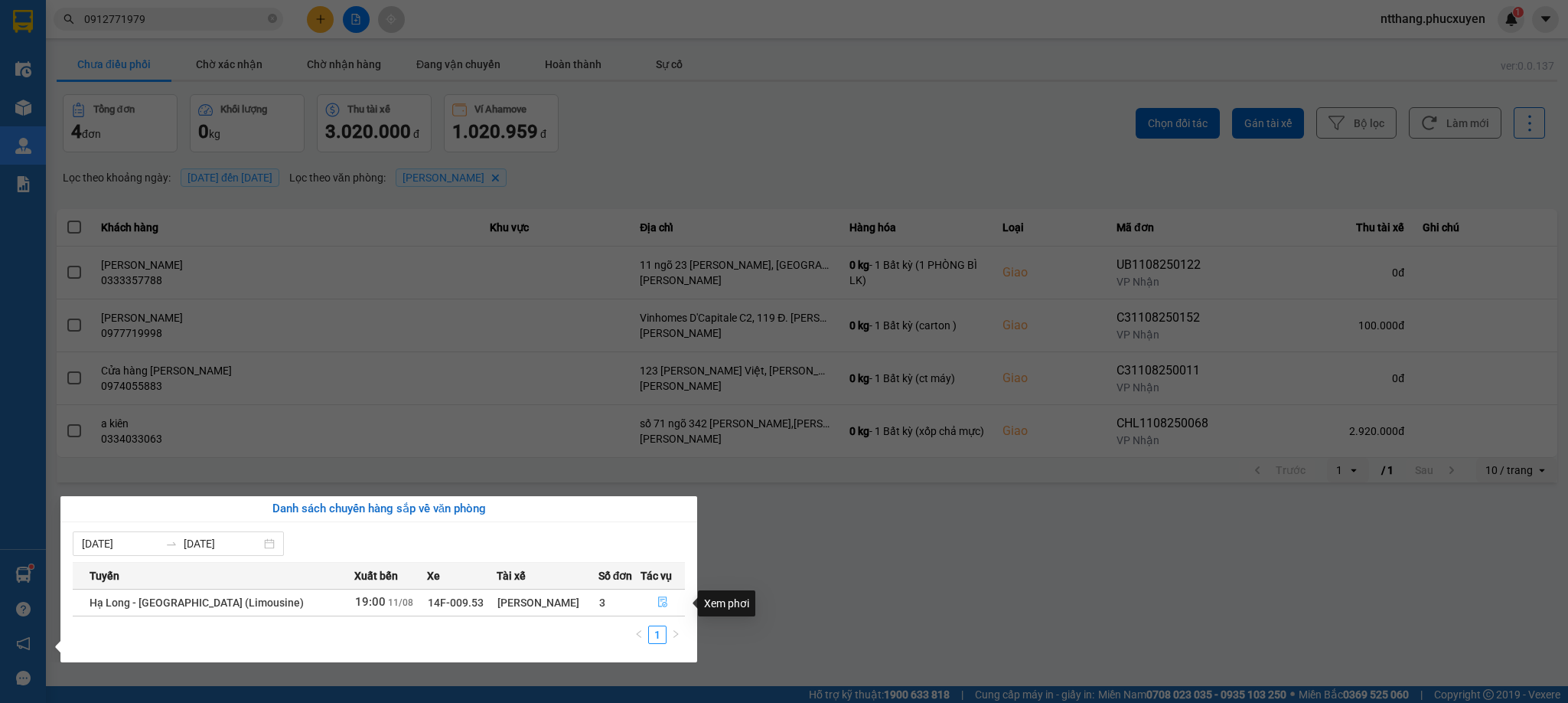
click at [658, 605] on icon "file-done" at bounding box center [663, 601] width 11 height 11
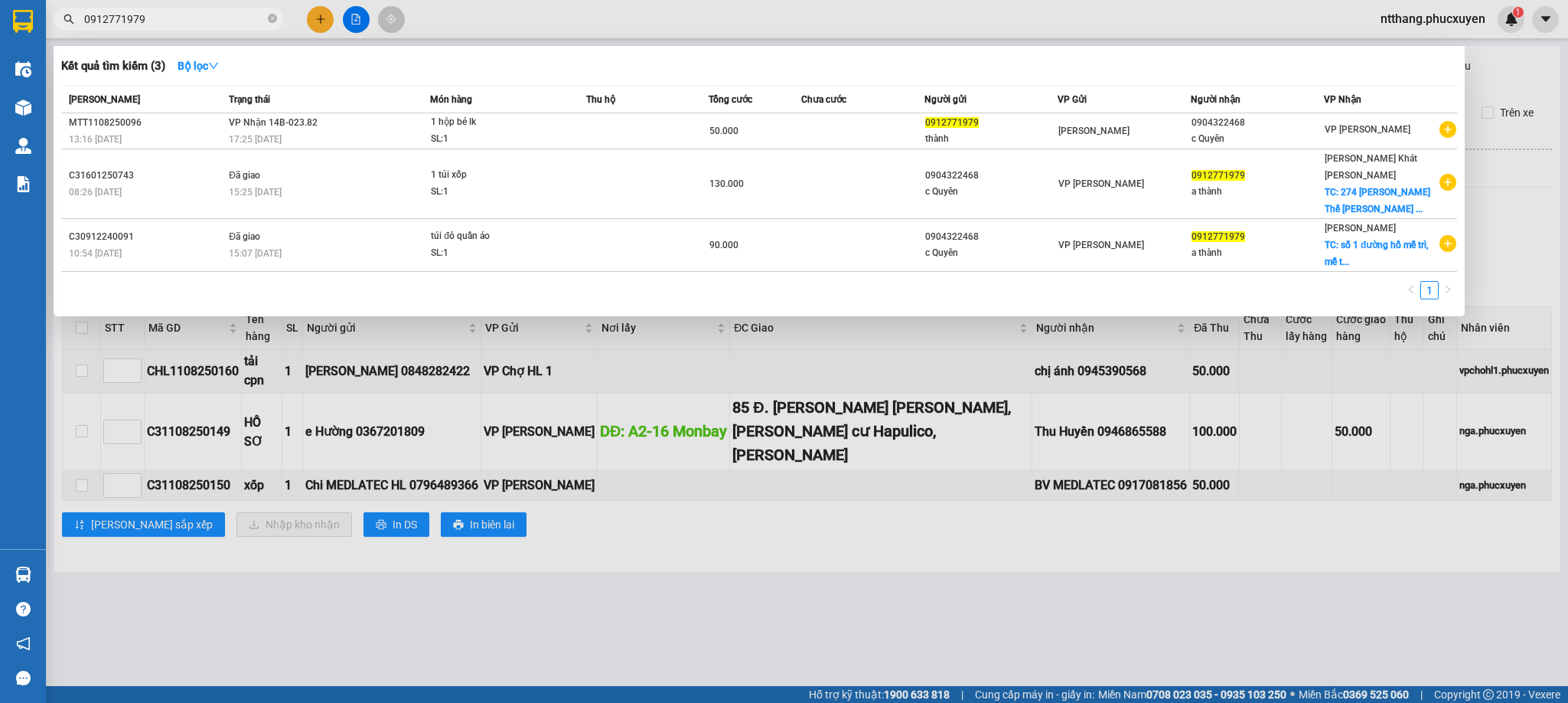
click at [185, 28] on span "0912771979" at bounding box center [168, 19] width 230 height 23
click at [185, 23] on input "0912771979" at bounding box center [174, 20] width 181 height 17
click at [185, 21] on input "0912771979" at bounding box center [174, 20] width 181 height 17
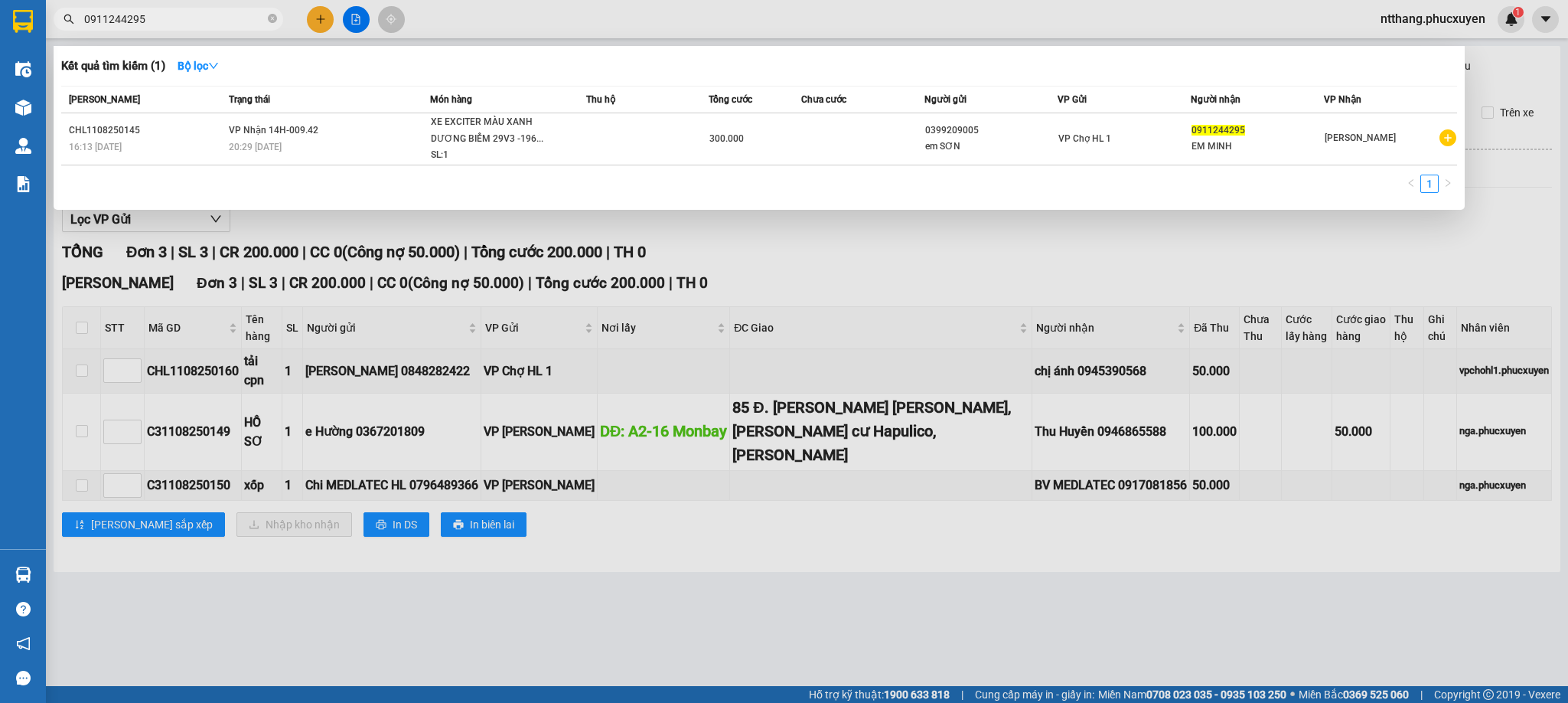
type input "0911244295"
click at [768, 614] on div at bounding box center [784, 351] width 1568 height 703
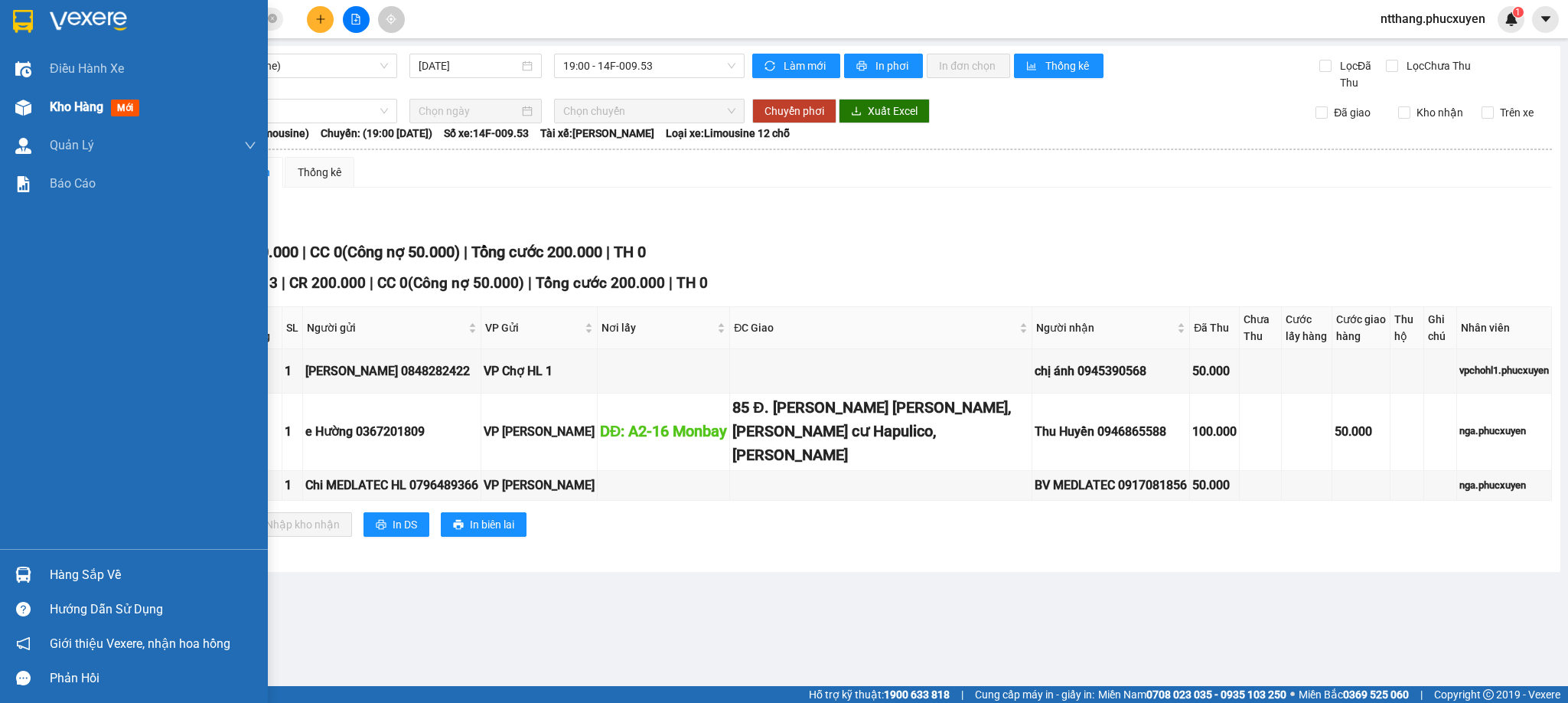
click at [24, 102] on img at bounding box center [23, 107] width 16 height 16
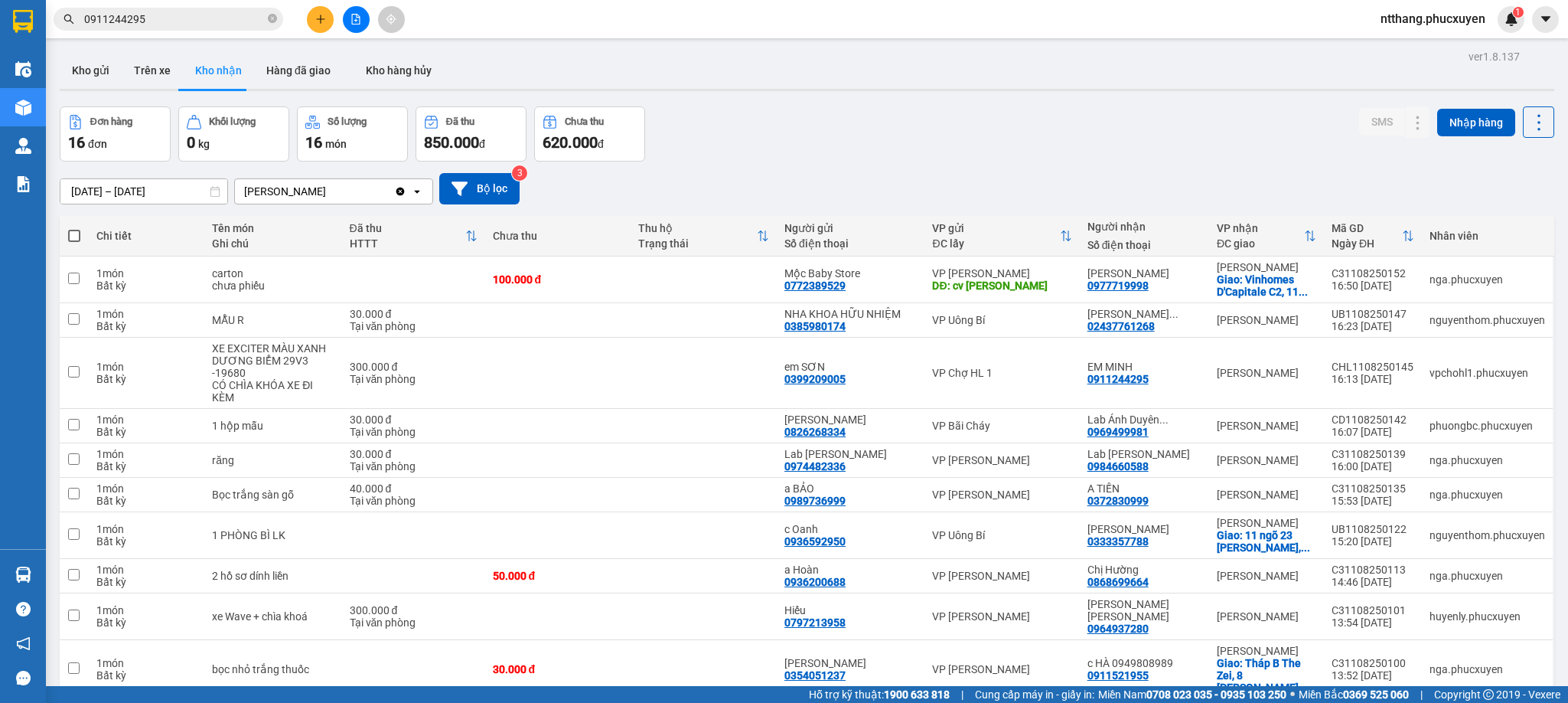
click at [846, 129] on div "Đơn hàng 16 đơn Khối lượng 0 kg Số lượng 16 món Đã thu 850.000 đ Chưa thu 620.0…" at bounding box center [807, 134] width 1495 height 55
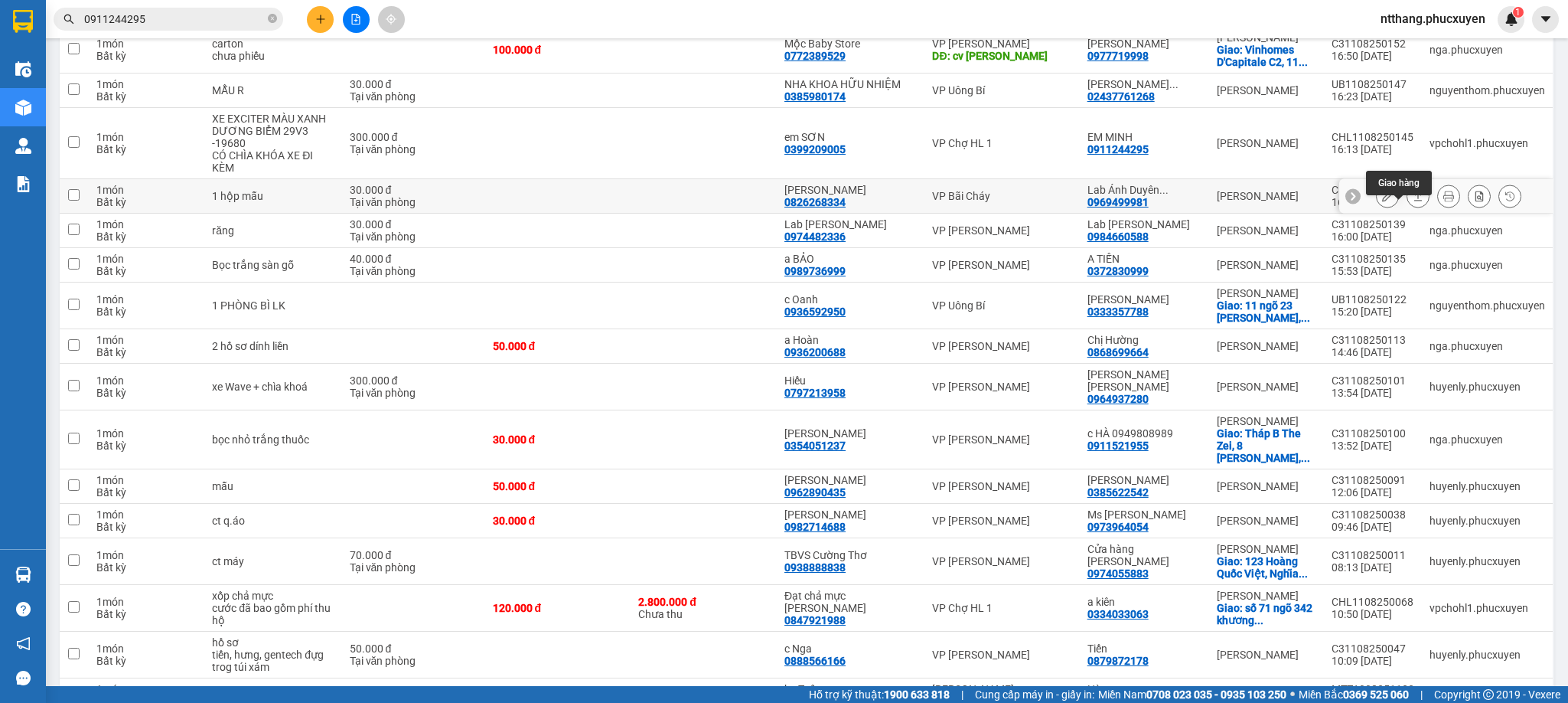
click at [1413, 202] on icon at bounding box center [1418, 196] width 11 height 11
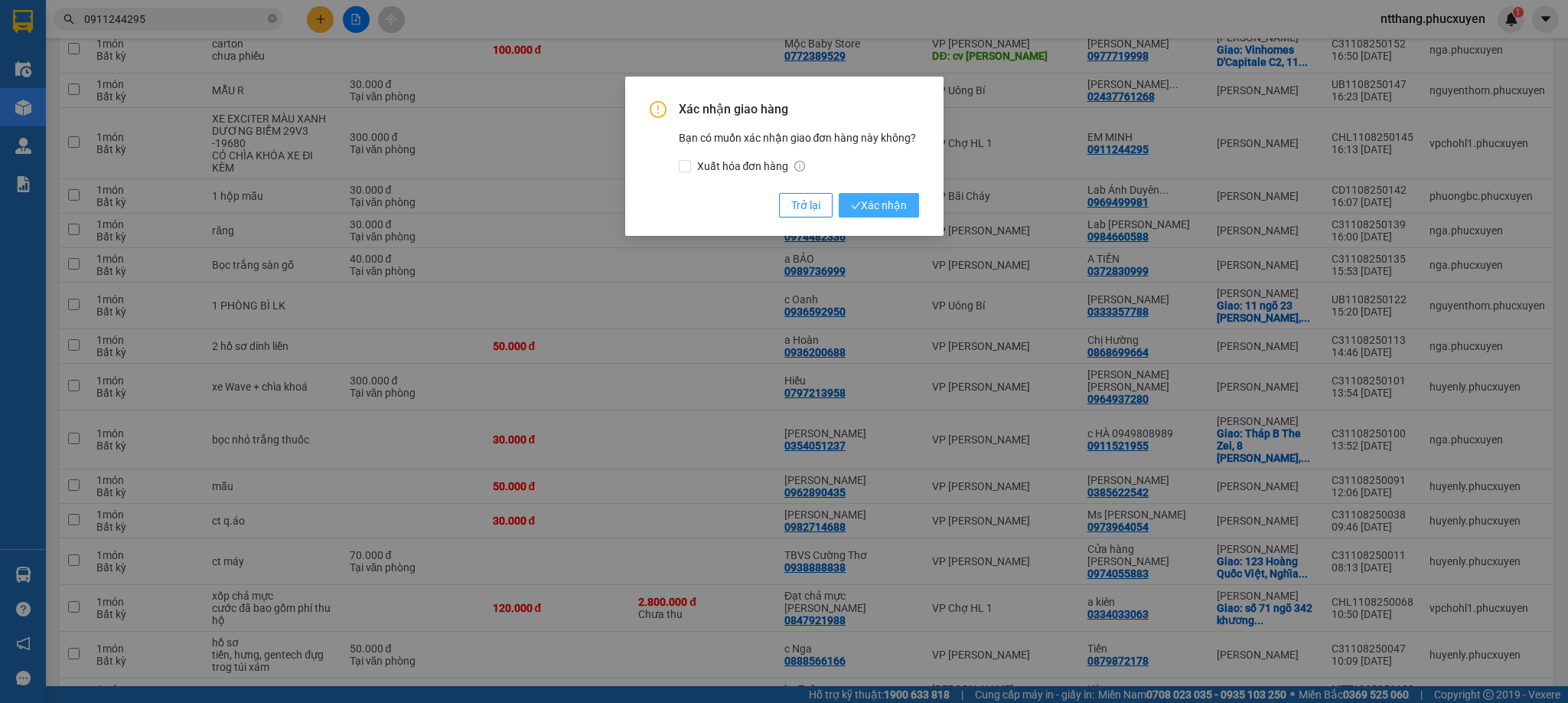
click at [896, 204] on span "Xác nhận" at bounding box center [879, 205] width 56 height 17
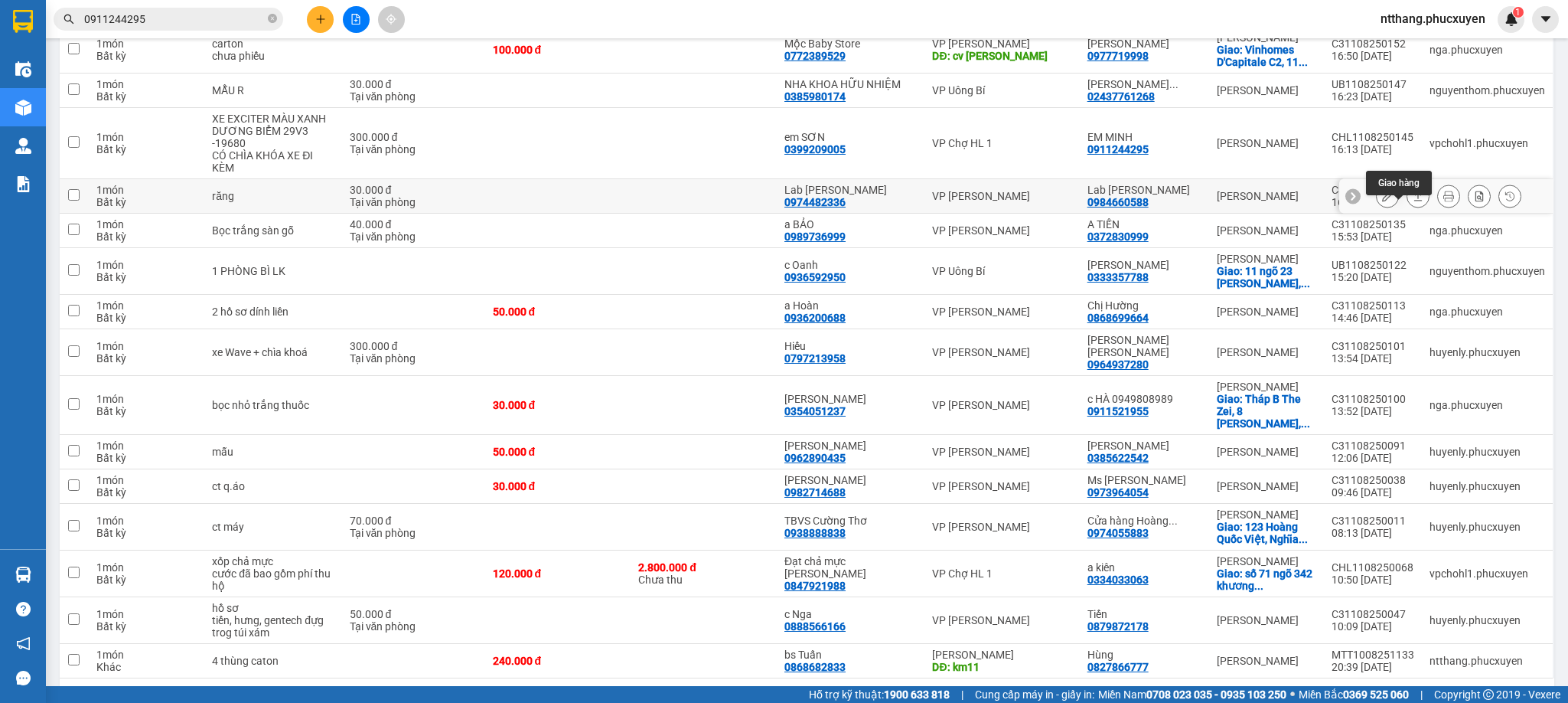
click at [1413, 202] on icon at bounding box center [1418, 196] width 11 height 11
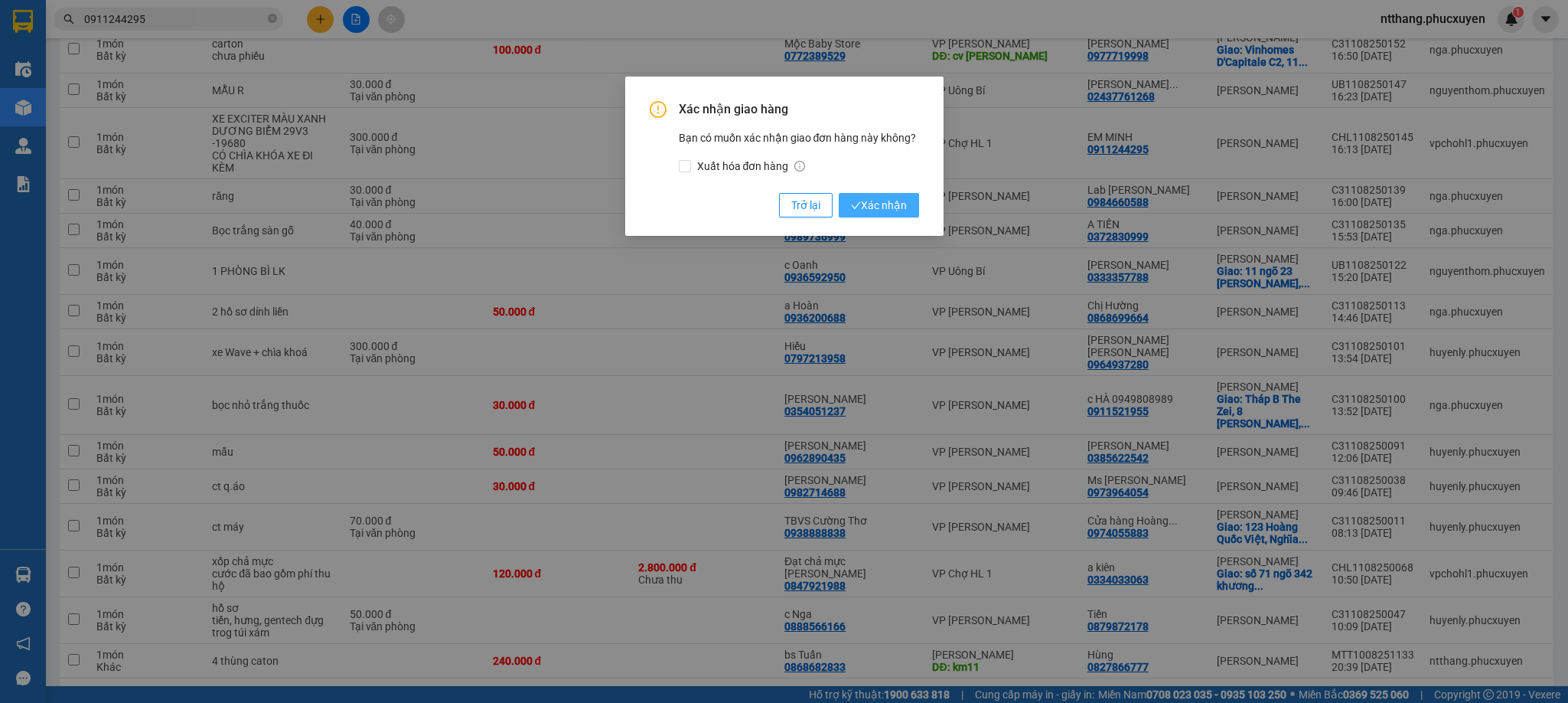
click at [909, 198] on button "Xác nhận" at bounding box center [879, 205] width 81 height 25
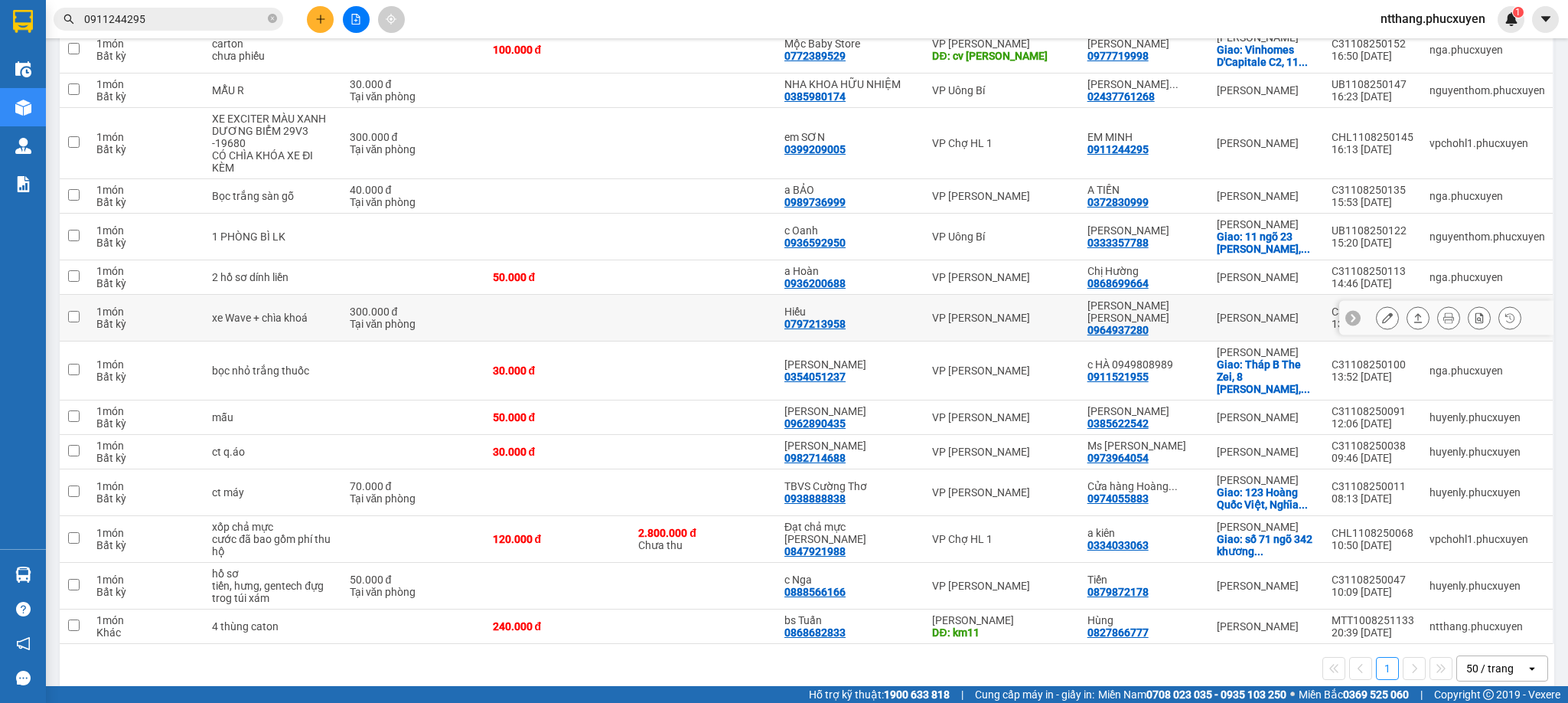
click at [1415, 322] on icon at bounding box center [1419, 317] width 8 height 9
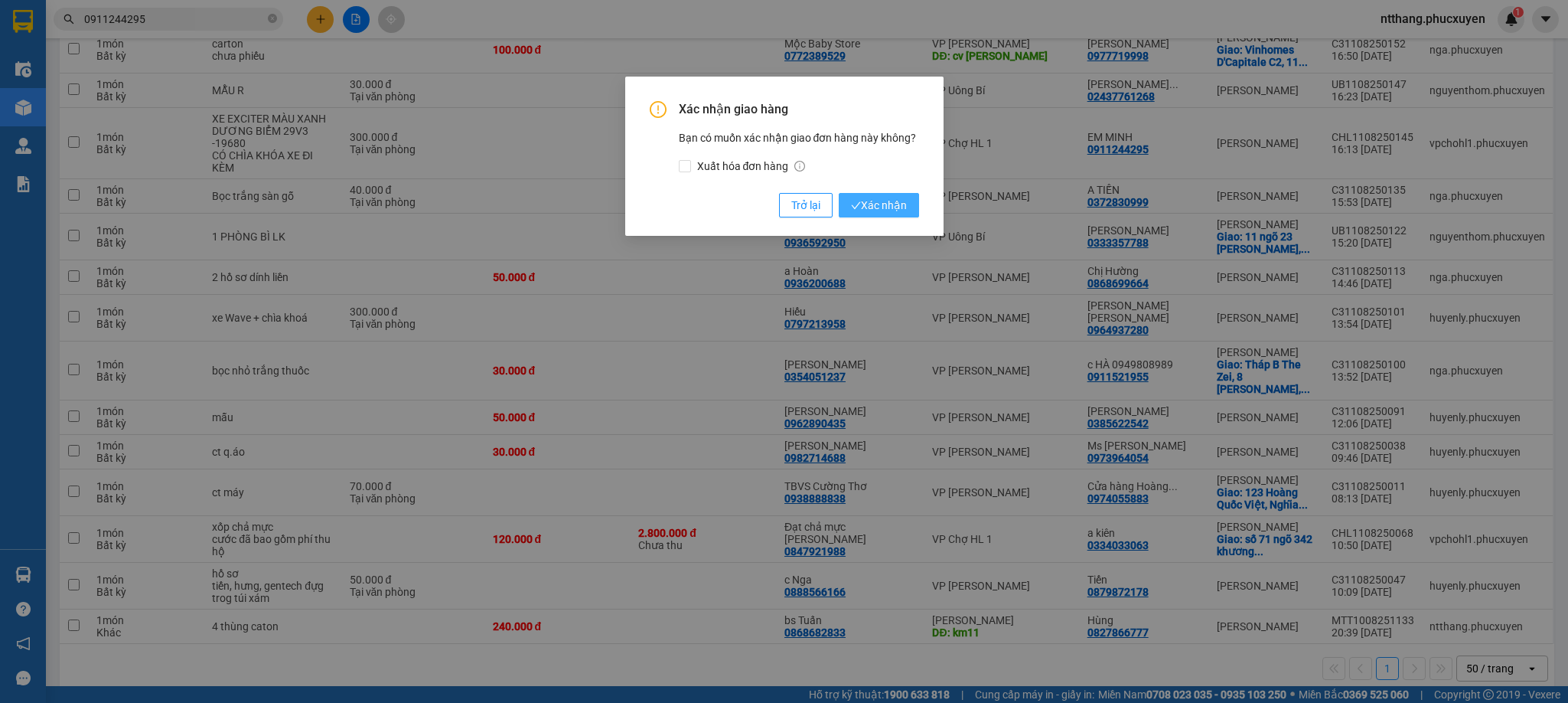
click at [872, 203] on span "Xác nhận" at bounding box center [879, 205] width 56 height 17
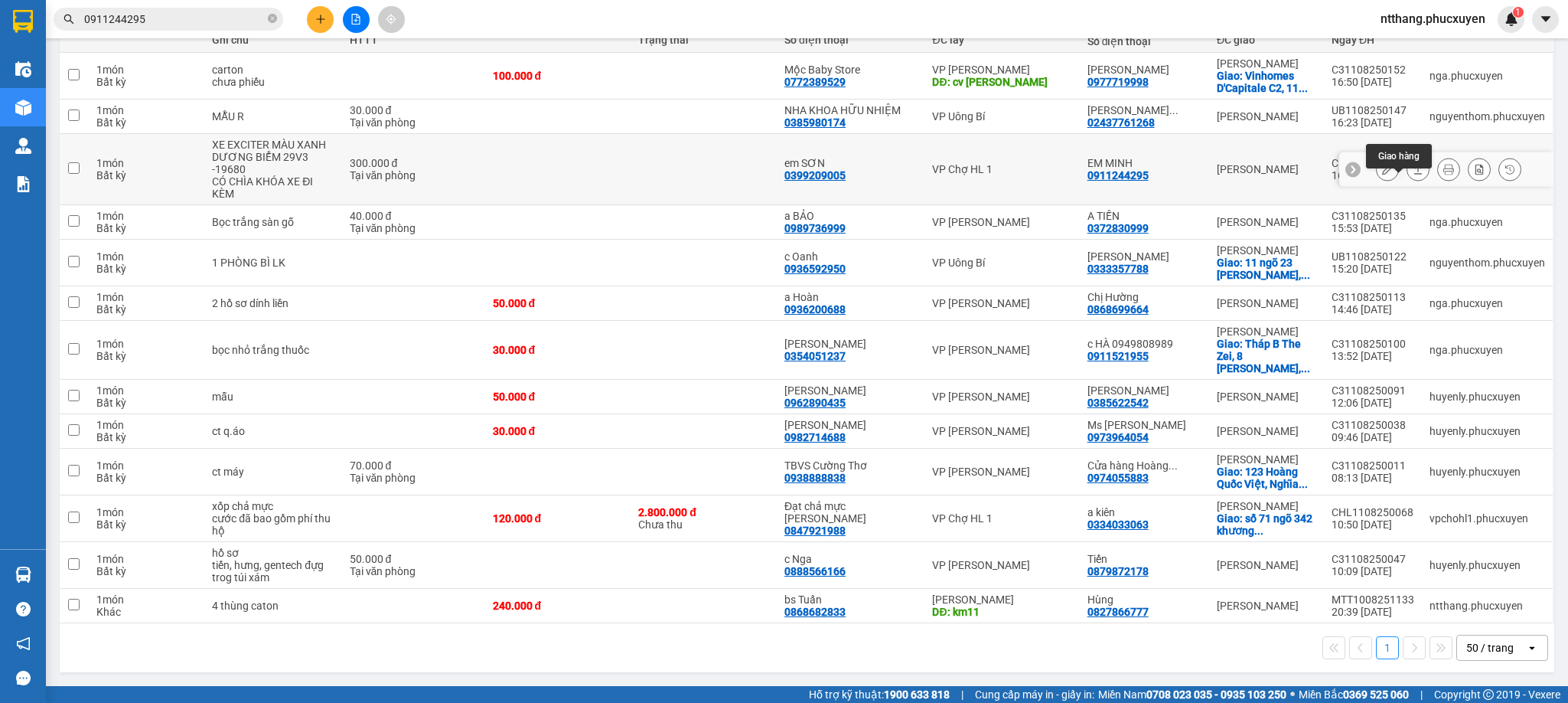
click at [1415, 165] on icon at bounding box center [1419, 169] width 8 height 9
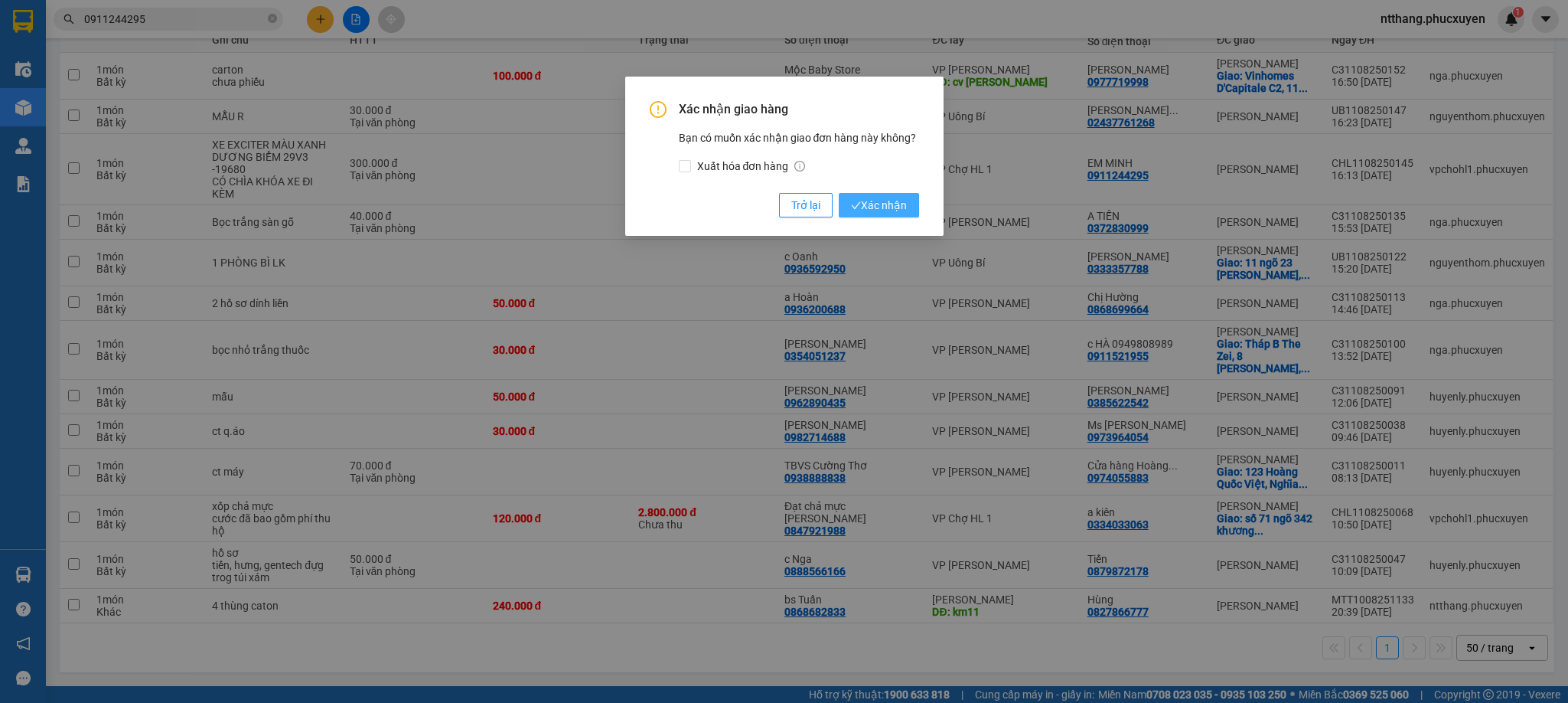
click at [853, 198] on span "Xác nhận" at bounding box center [879, 205] width 56 height 17
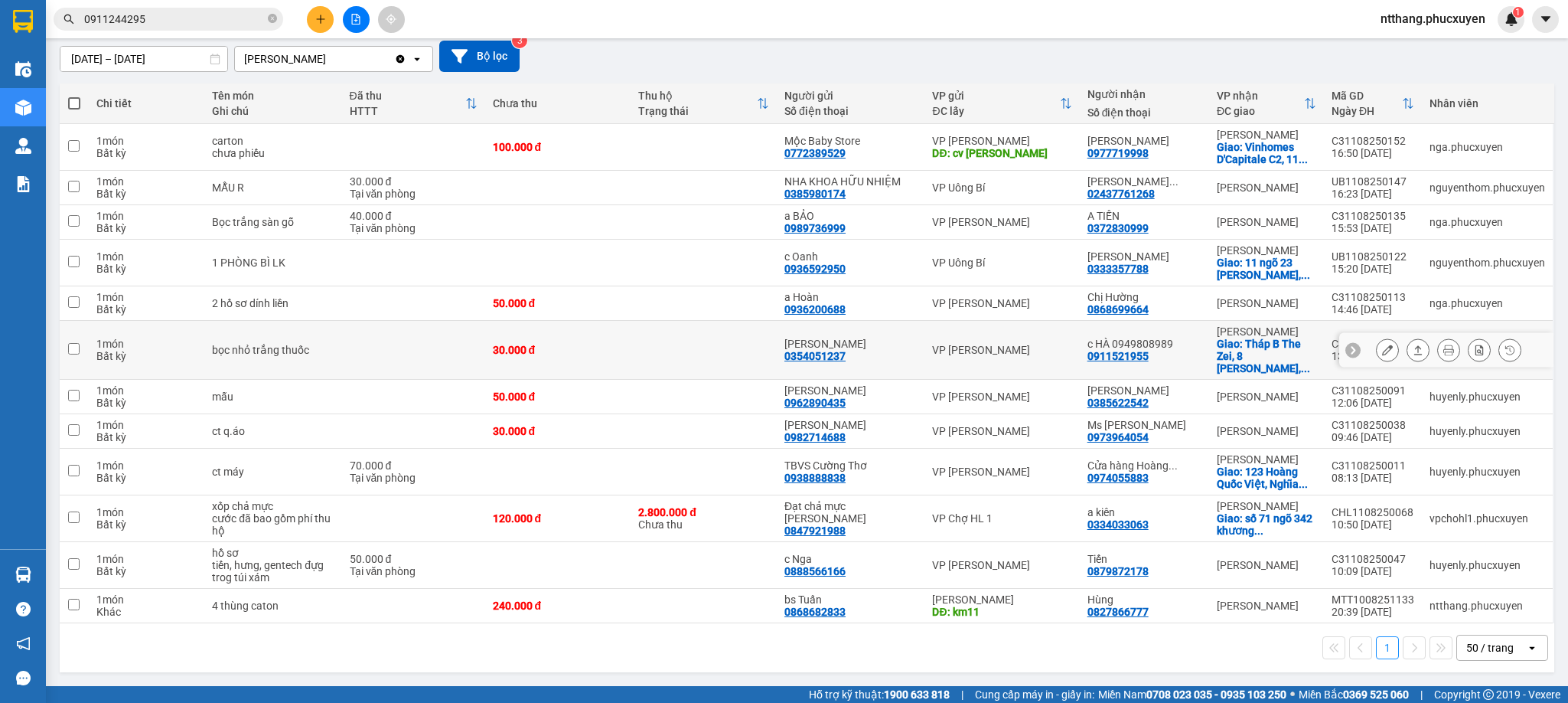
scroll to position [0, 0]
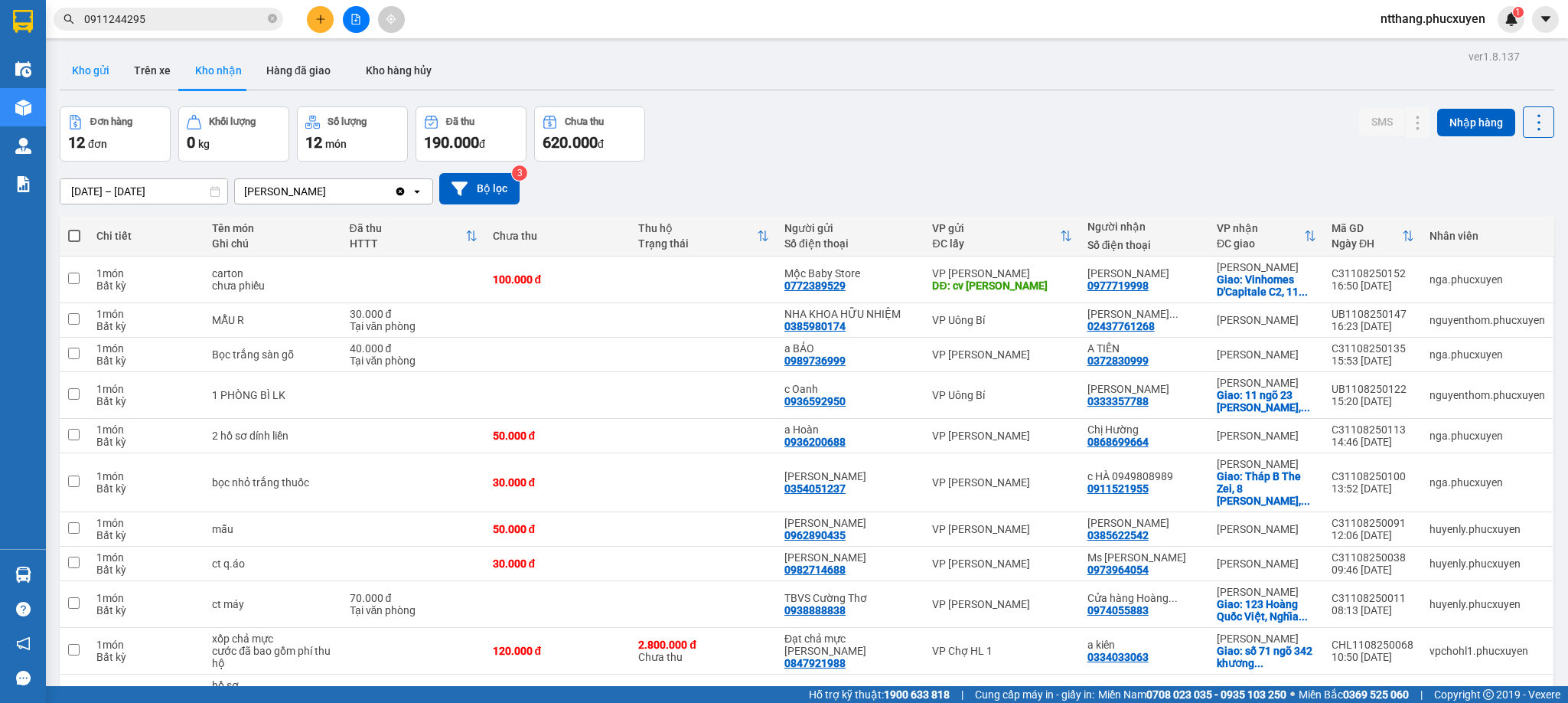
click at [79, 74] on button "Kho gửi" at bounding box center [90, 70] width 62 height 36
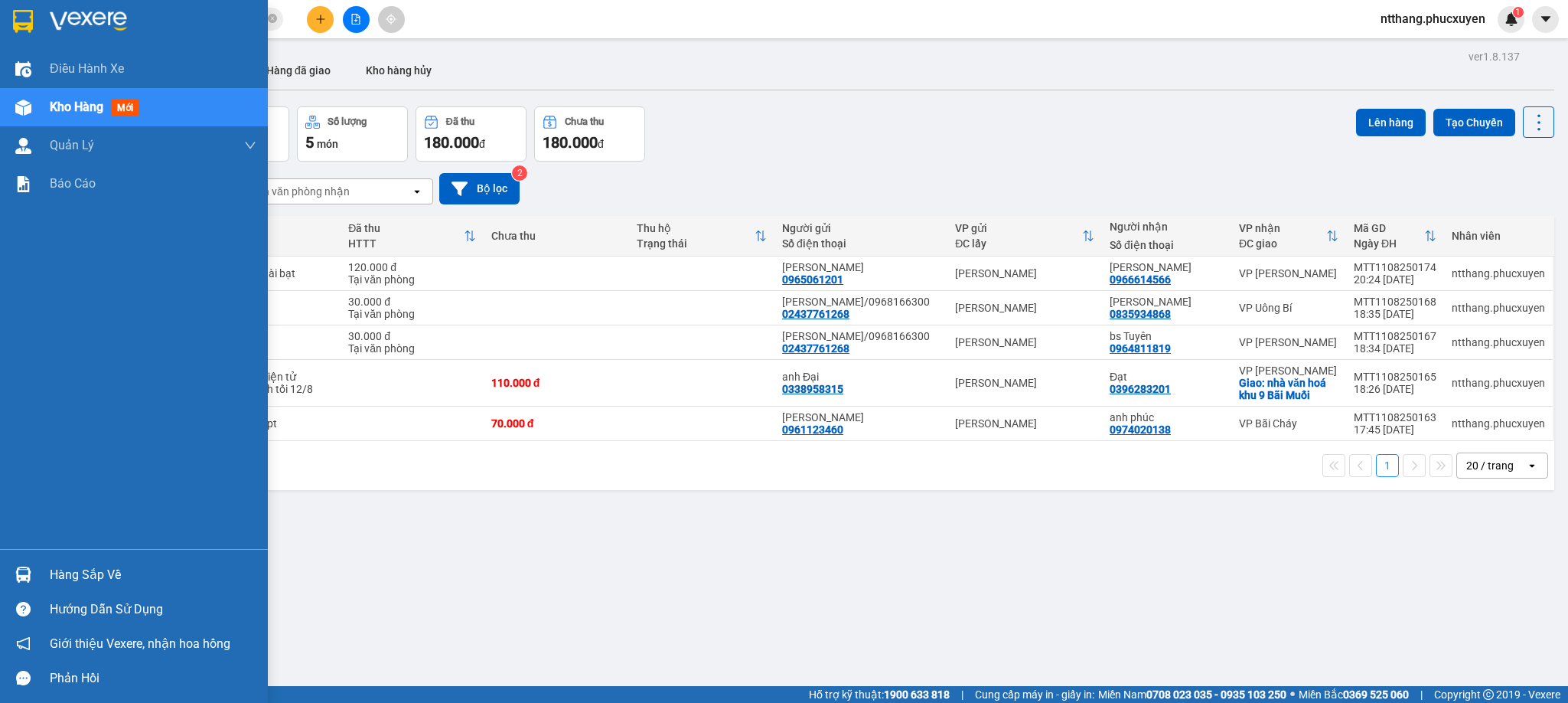
click at [21, 579] on img at bounding box center [23, 574] width 16 height 16
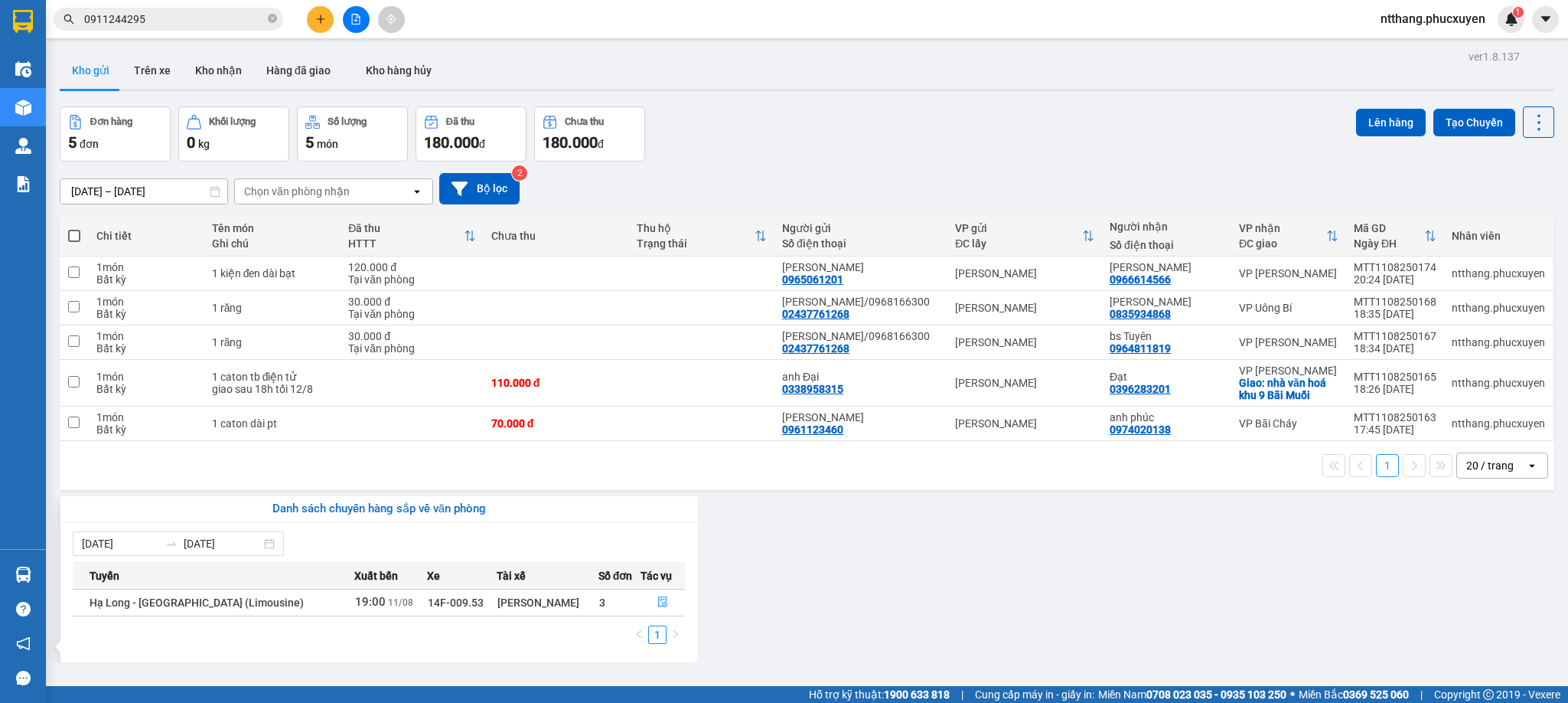
click at [845, 575] on section "Kết quả [PERSON_NAME] ( 1 ) Bộ lọc Mã ĐH Trạng thái Món hàng Thu hộ [PERSON_NAM…" at bounding box center [784, 351] width 1568 height 703
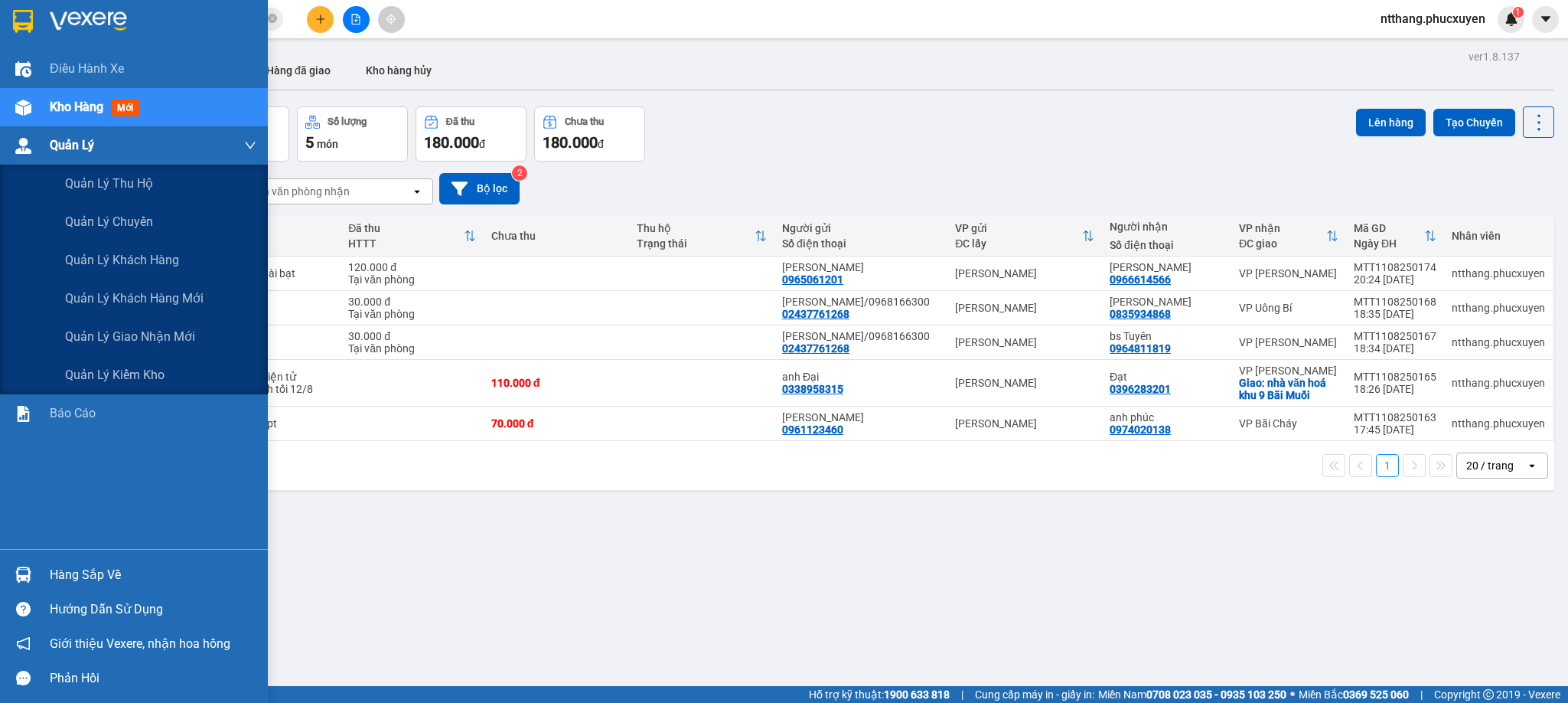
click at [19, 138] on img at bounding box center [23, 146] width 16 height 16
click at [161, 332] on span "Quản lý giao nhận mới" at bounding box center [131, 337] width 131 height 20
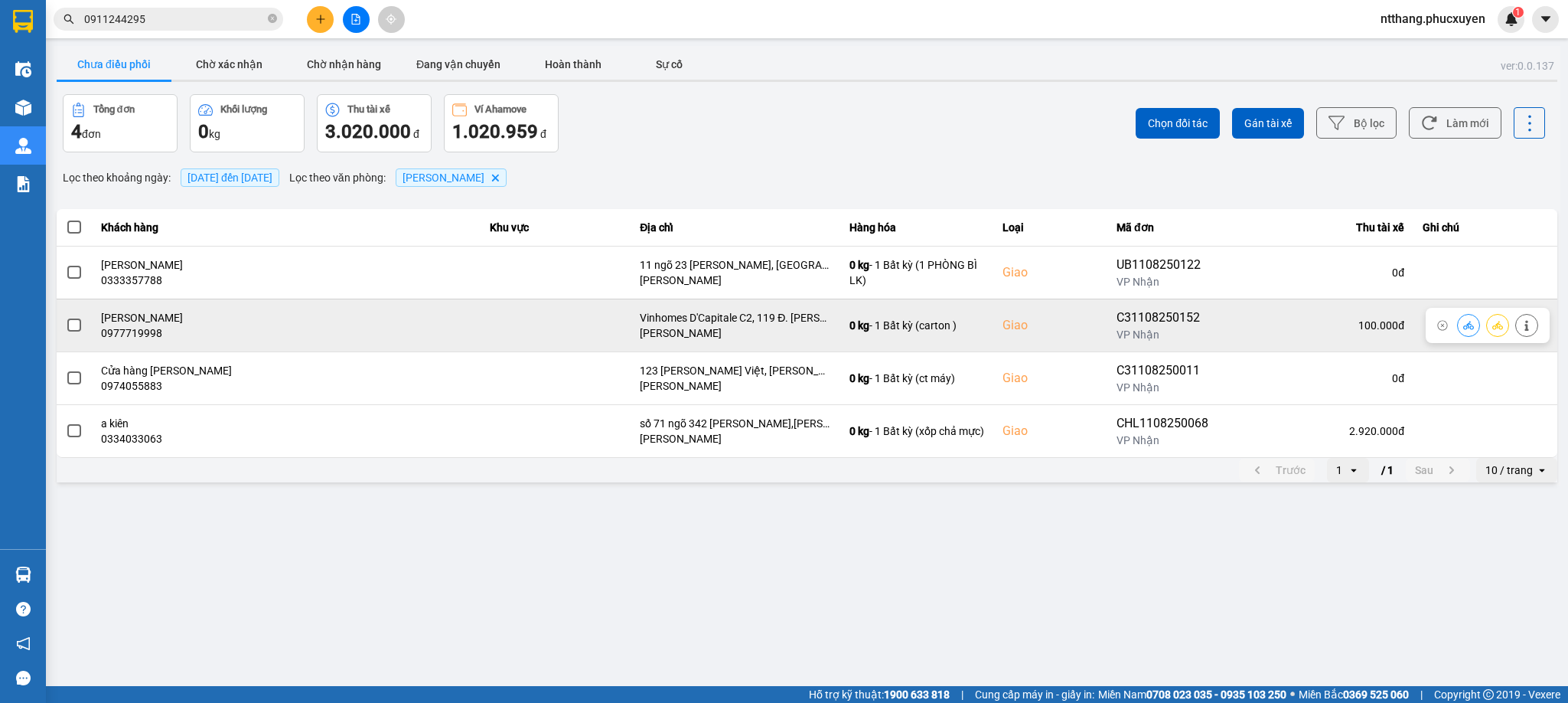
click at [1465, 327] on icon at bounding box center [1469, 325] width 11 height 8
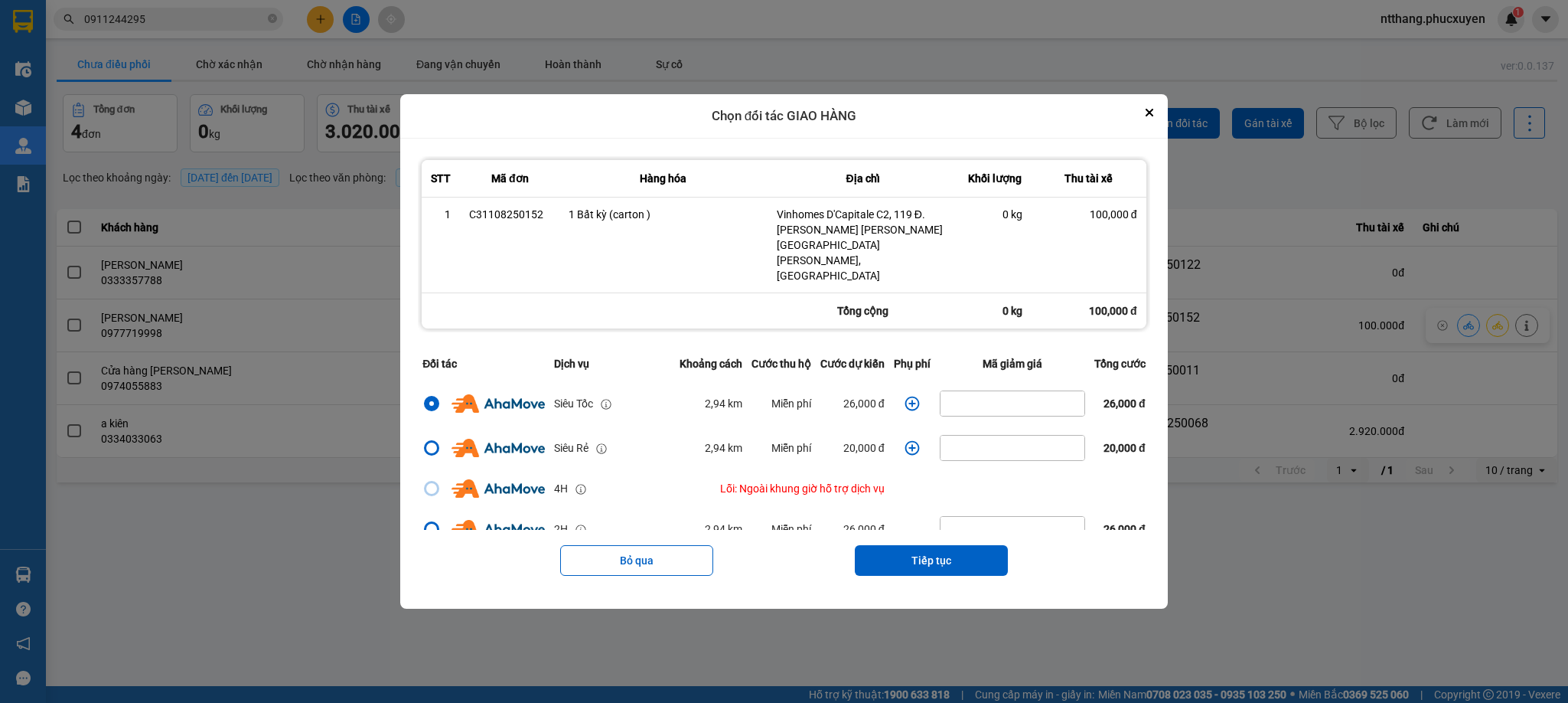
click at [904, 396] on icon "dialog" at bounding box center [911, 403] width 14 height 14
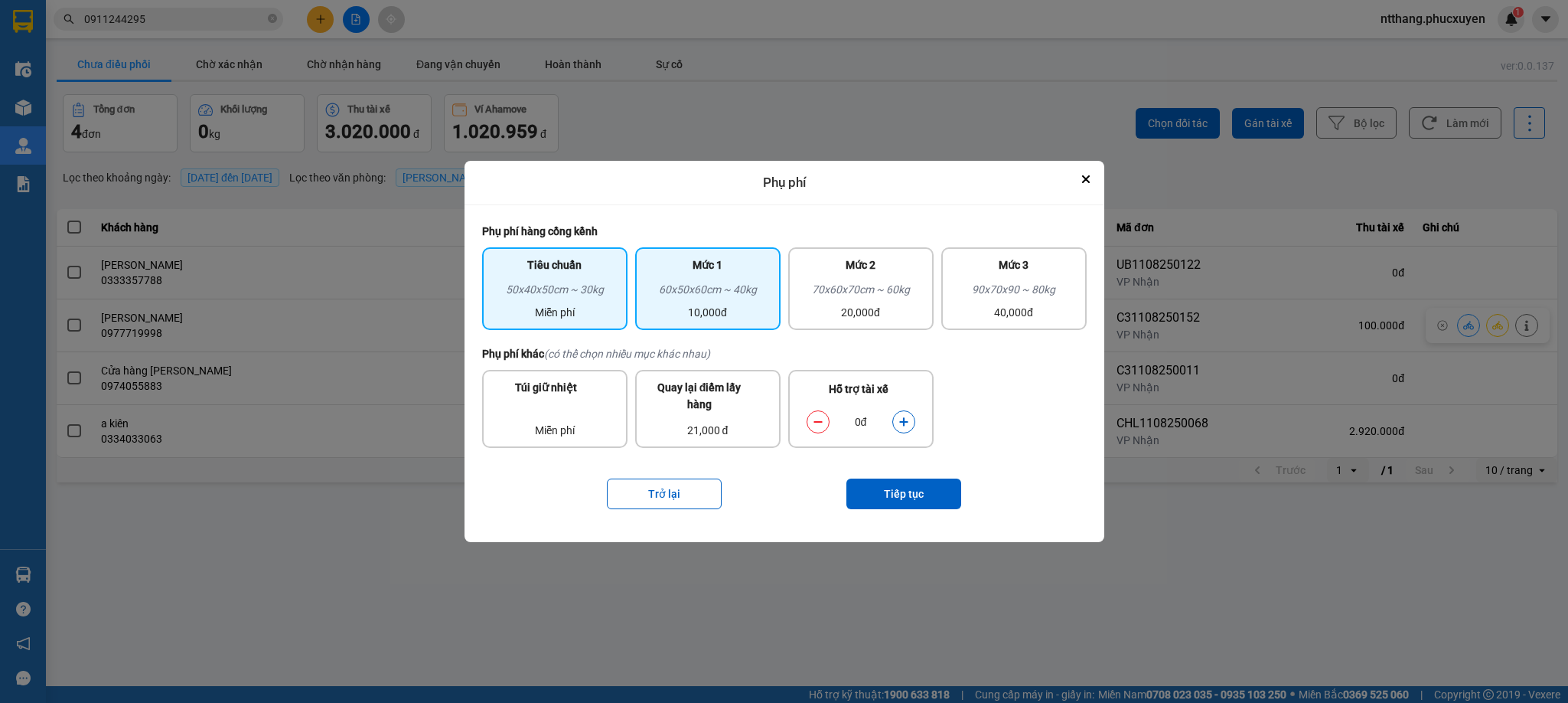
click at [745, 299] on div "60x50x60cm ~ 40kg" at bounding box center [708, 292] width 127 height 23
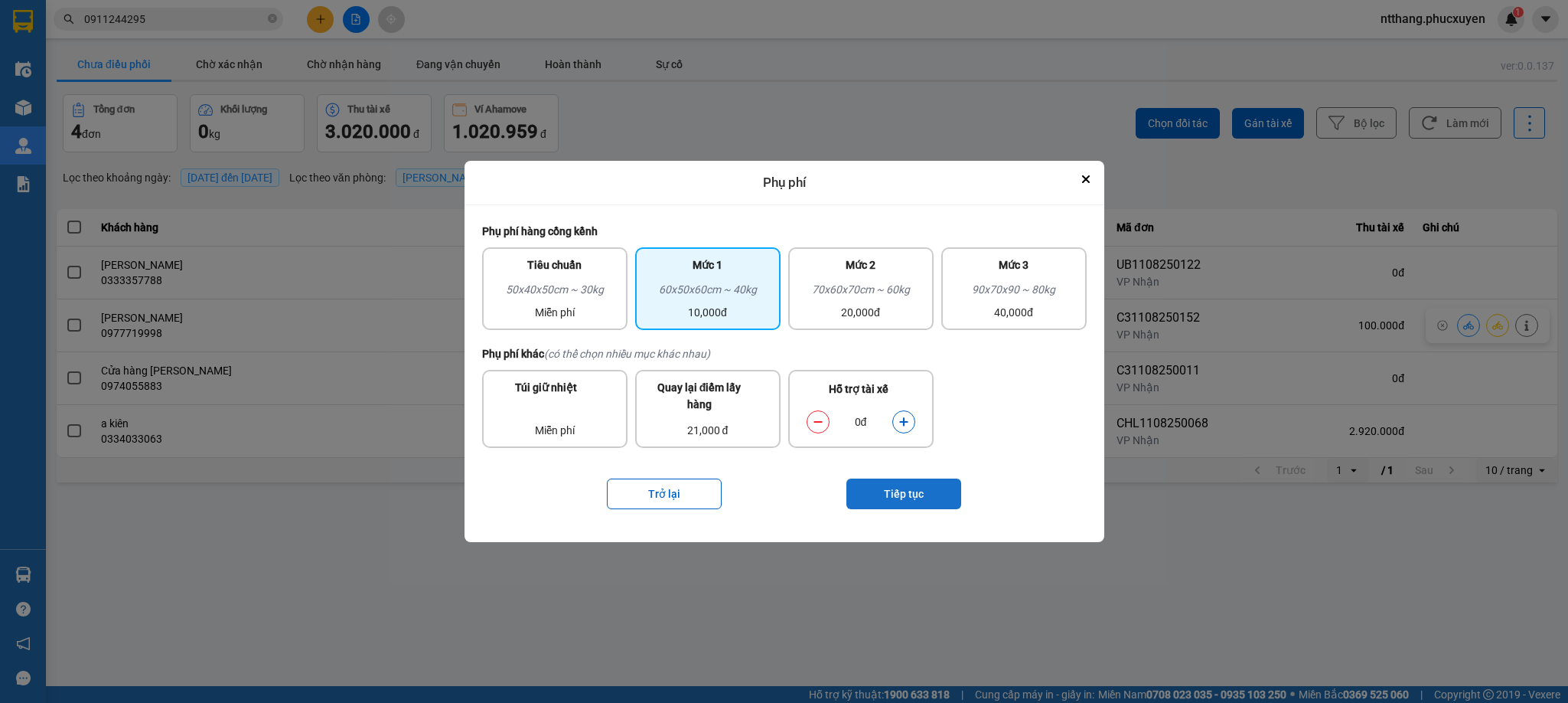
click at [898, 494] on button "Tiếp tục" at bounding box center [904, 494] width 114 height 31
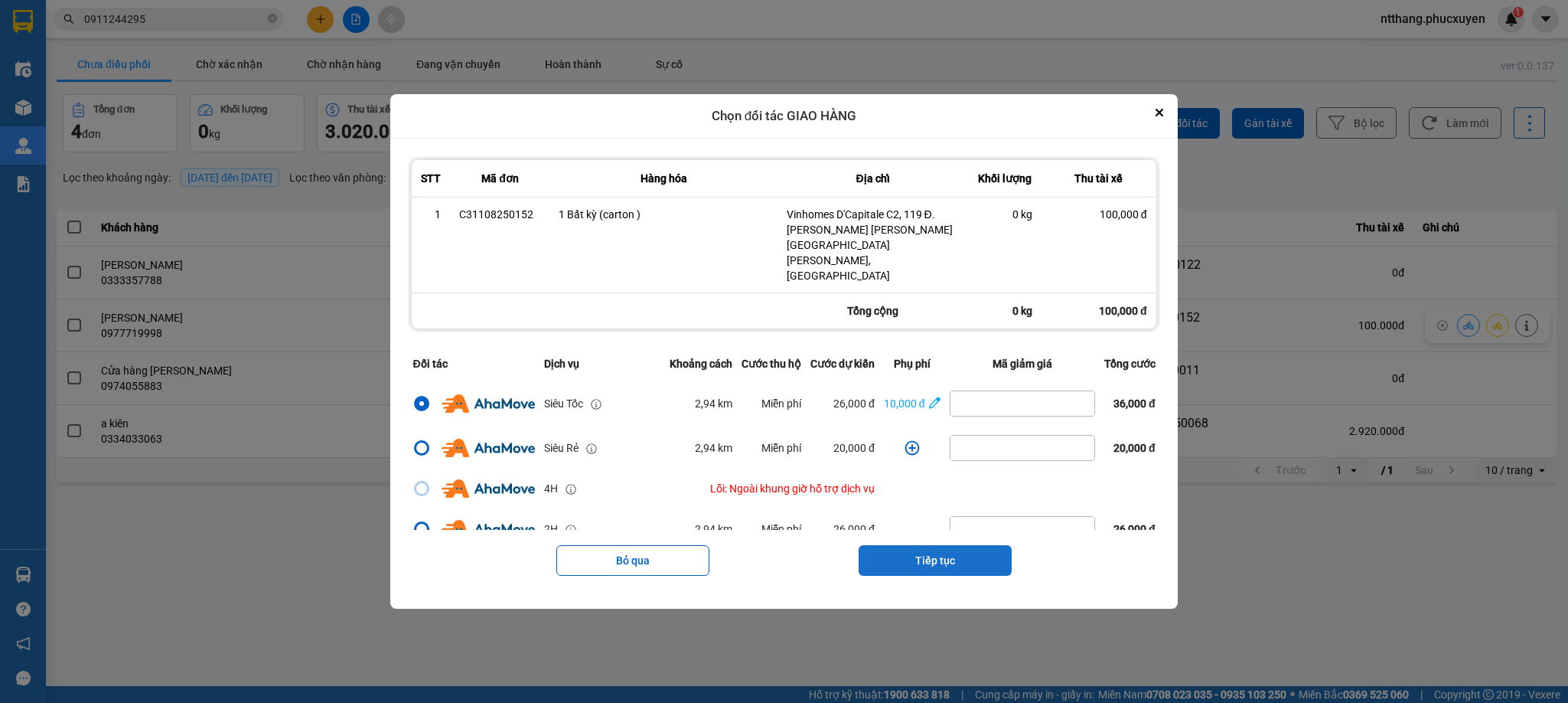
click at [946, 545] on button "Tiếp tục" at bounding box center [935, 561] width 153 height 31
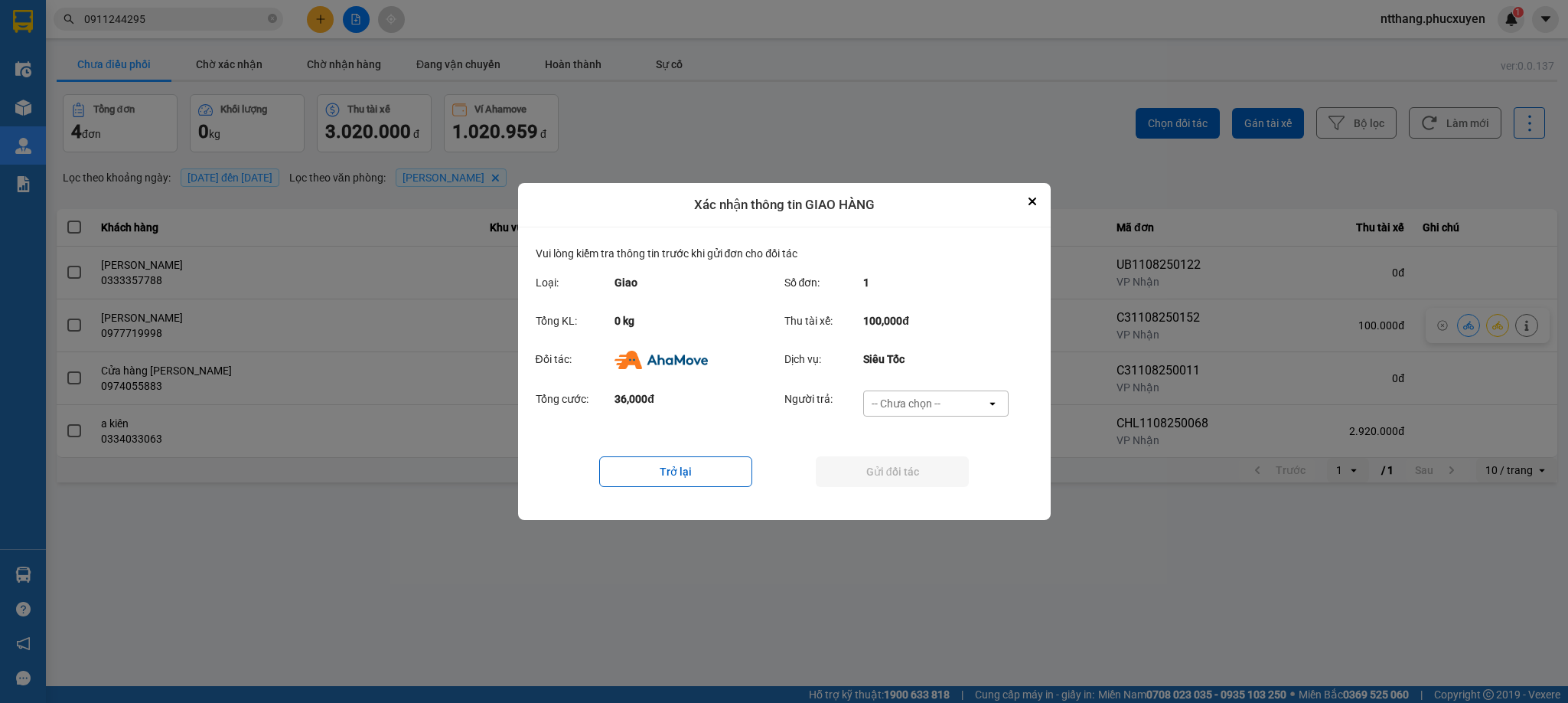
click at [940, 412] on div "-- Chưa chọn --" at bounding box center [926, 403] width 122 height 25
drag, startPoint x: 917, startPoint y: 492, endPoint x: 910, endPoint y: 470, distance: 23.1
click at [917, 485] on span "Ví Ahamove" at bounding box center [906, 492] width 62 height 15
click at [910, 470] on button "Gửi đối tác" at bounding box center [892, 471] width 153 height 31
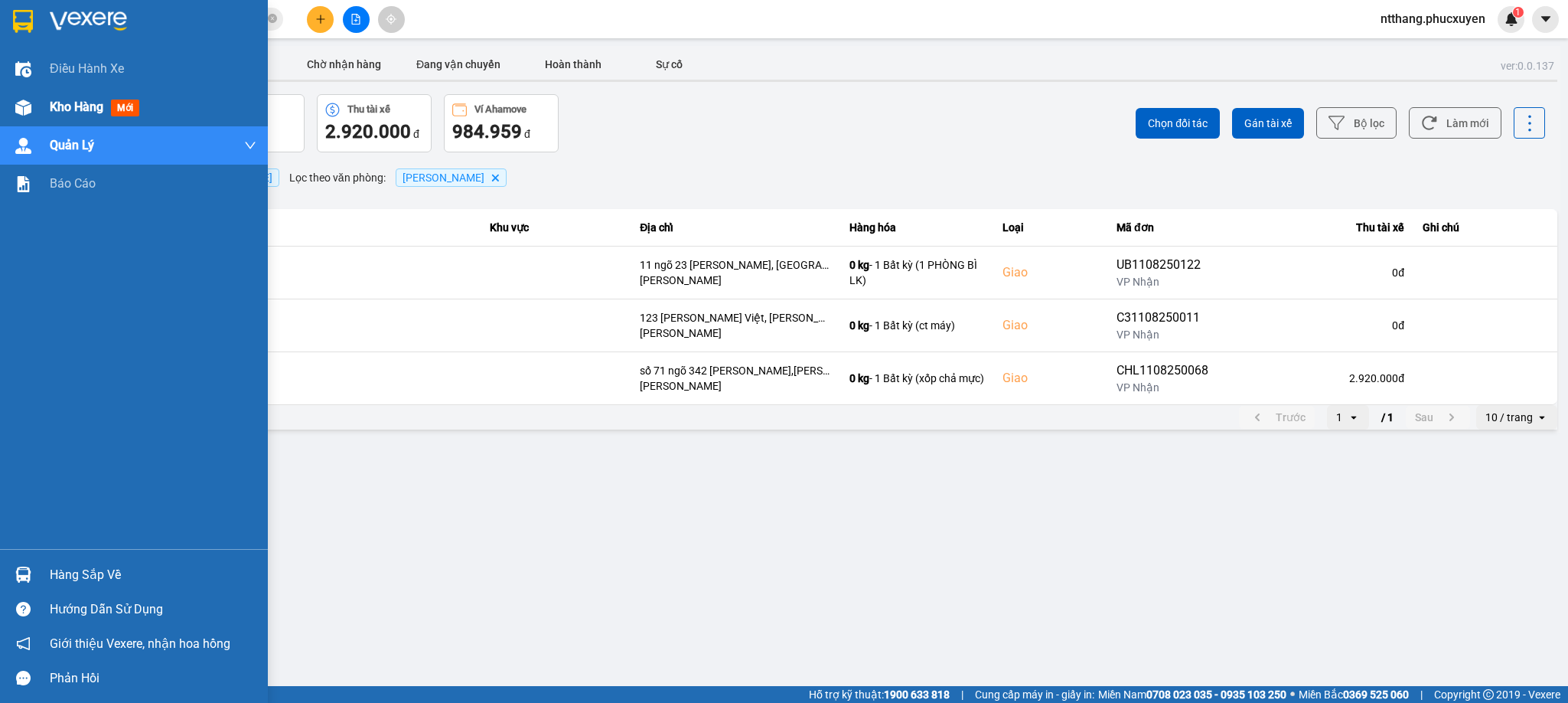
click at [43, 104] on div "Kho hàng mới" at bounding box center [134, 107] width 268 height 38
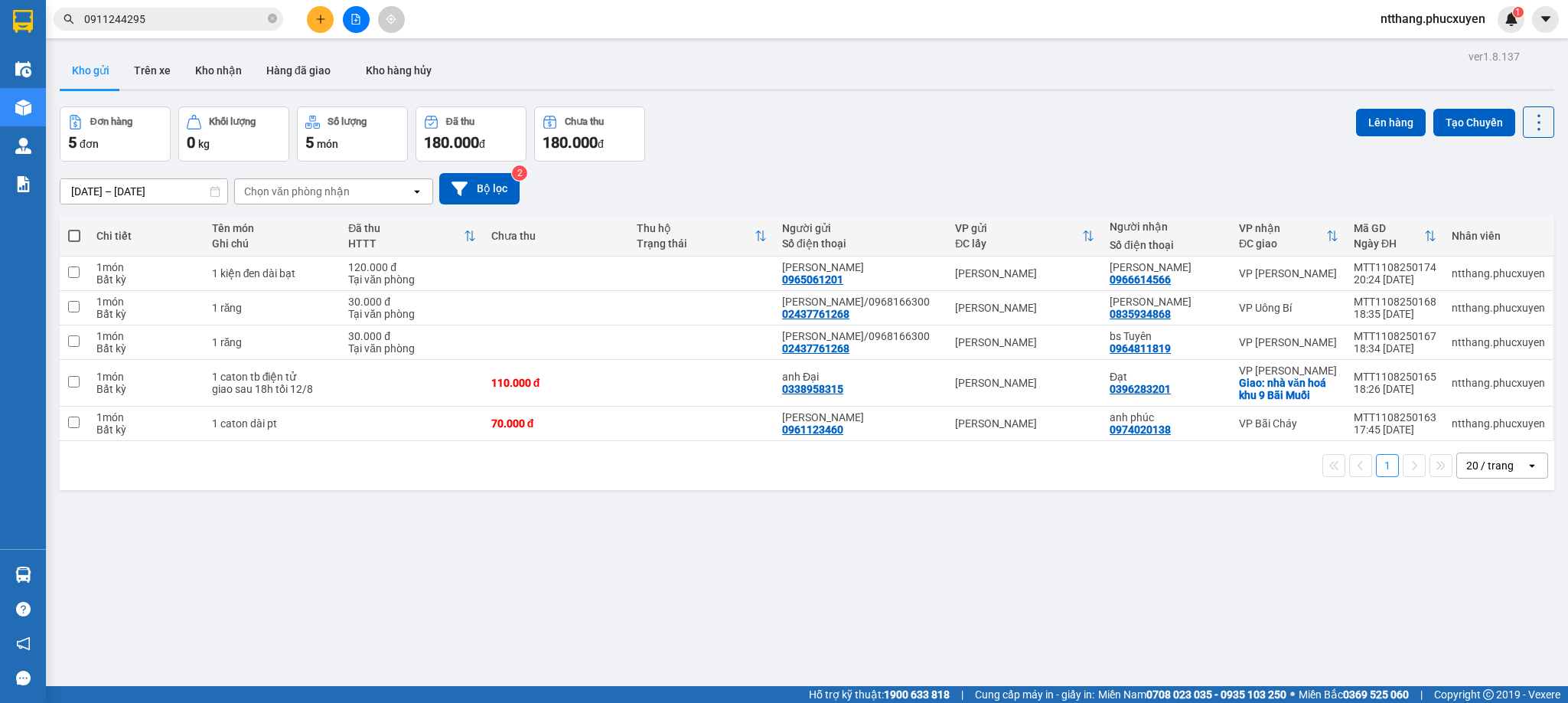
click at [776, 87] on div "Kho gửi Trên xe Kho nhận Hàng đã giao Kho hàng hủy" at bounding box center [807, 72] width 1495 height 41
click at [212, 74] on button "Kho nhận" at bounding box center [219, 70] width 71 height 36
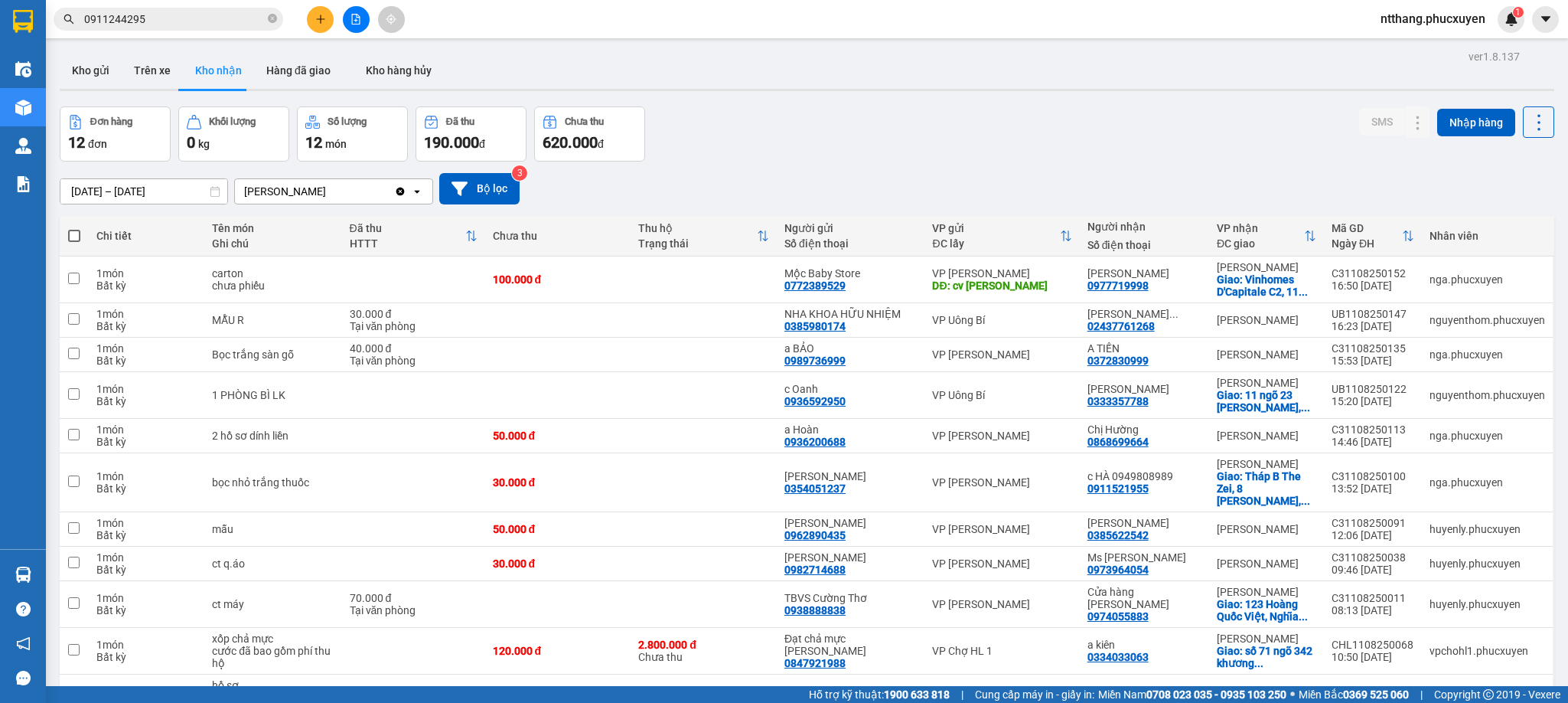
click at [850, 92] on div "ver 1.8.137 Kho gửi Trên xe [PERSON_NAME] Hàng đã [PERSON_NAME] hàng [PERSON_NA…" at bounding box center [807, 428] width 1507 height 765
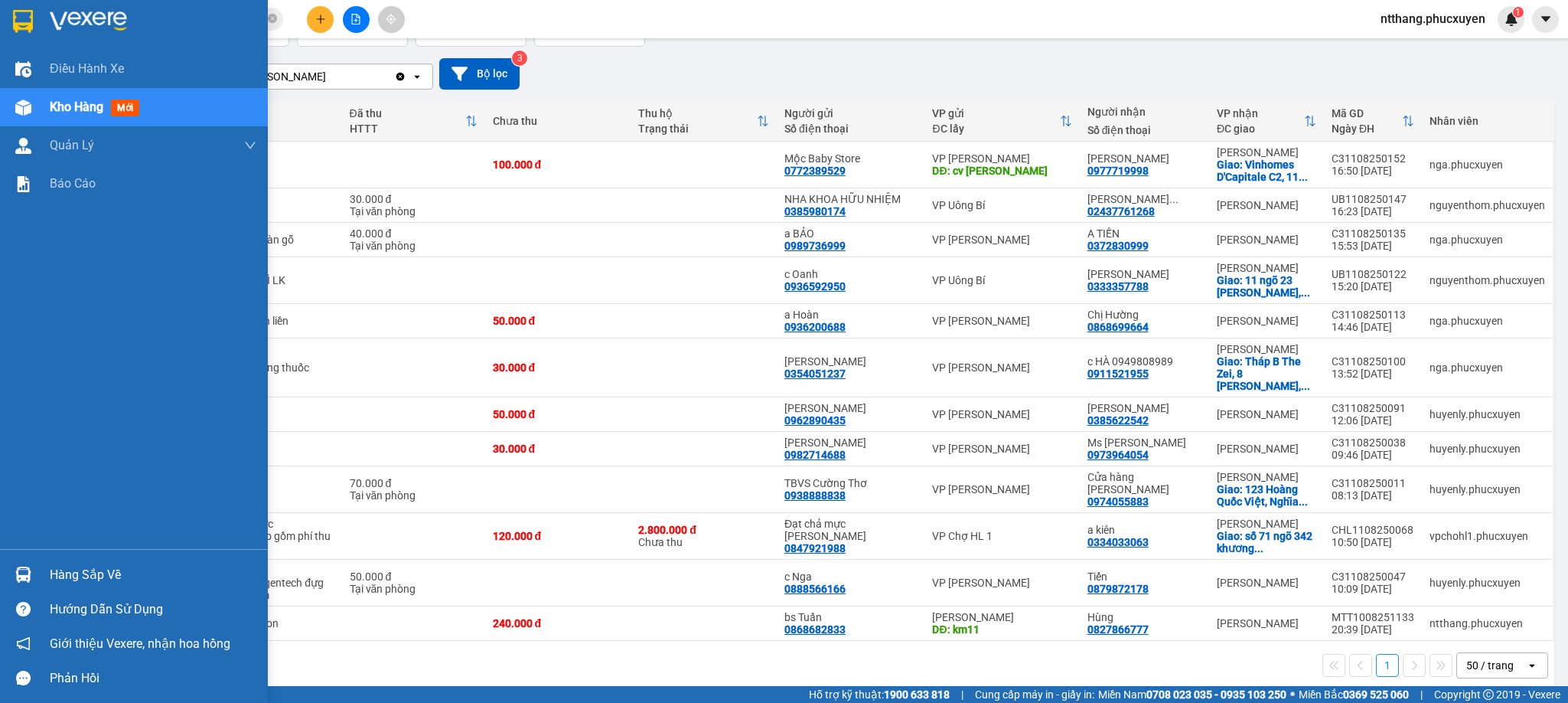
click at [28, 574] on img at bounding box center [23, 574] width 16 height 16
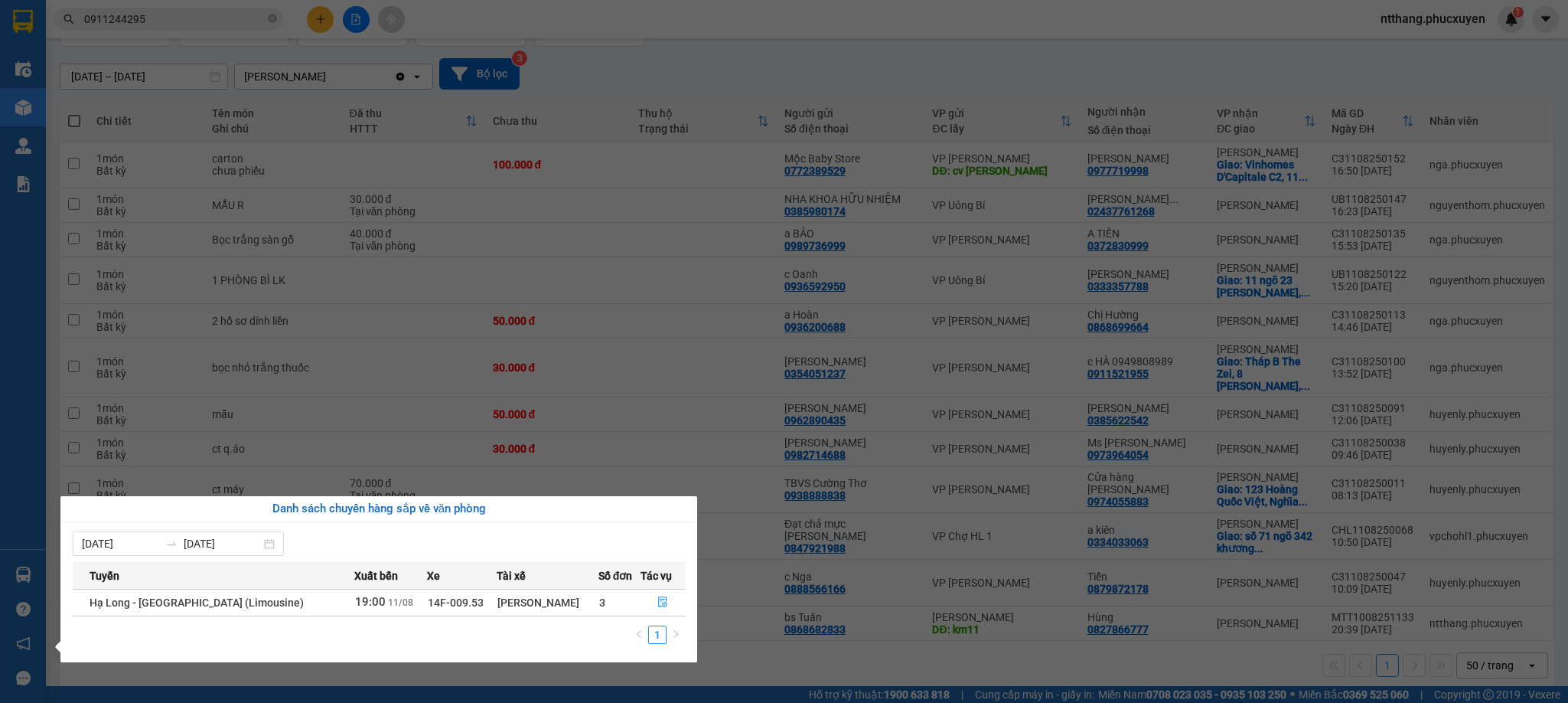
click at [24, 571] on div "Điều [PERSON_NAME] xe Kho hàng mới [PERSON_NAME] [PERSON_NAME] thu hộ [PERSON_N…" at bounding box center [23, 351] width 46 height 703
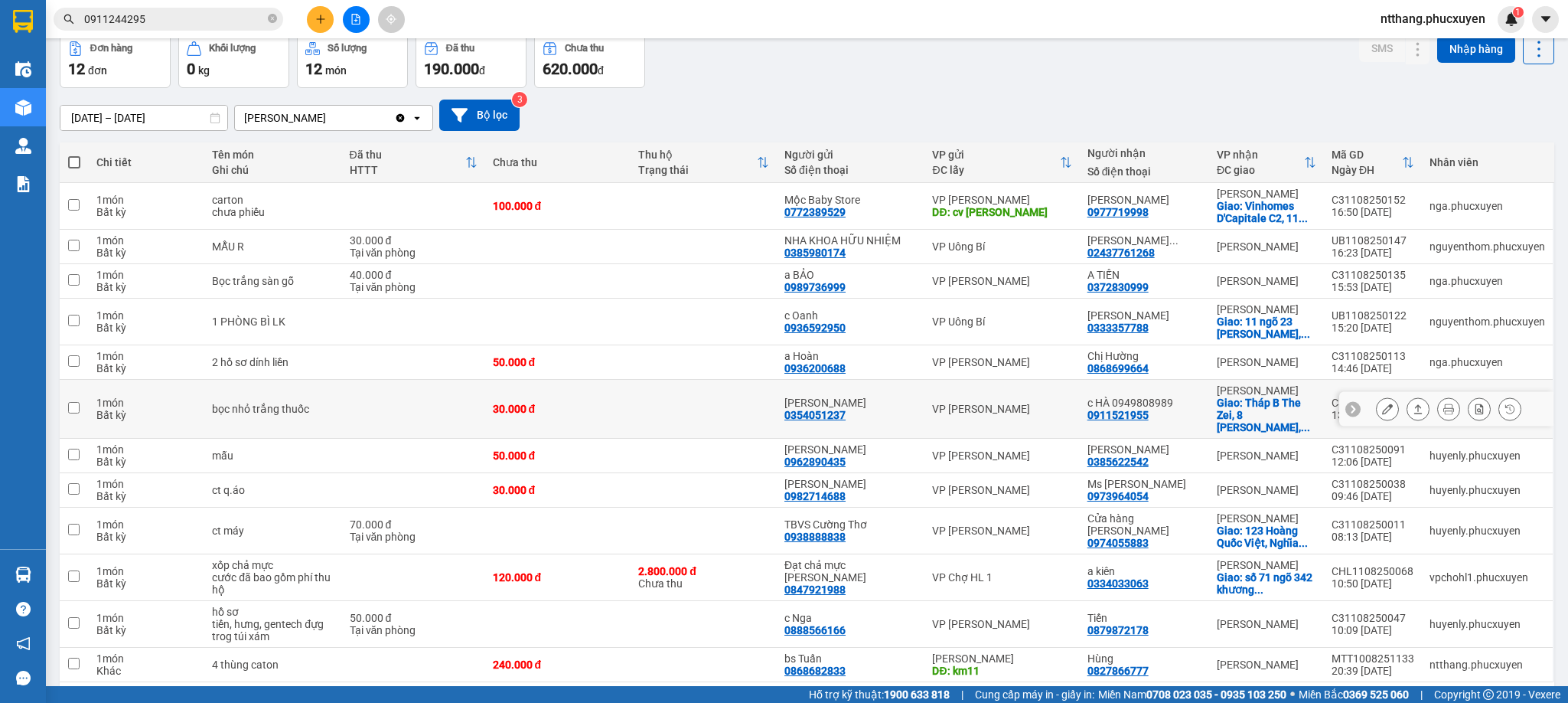
scroll to position [0, 0]
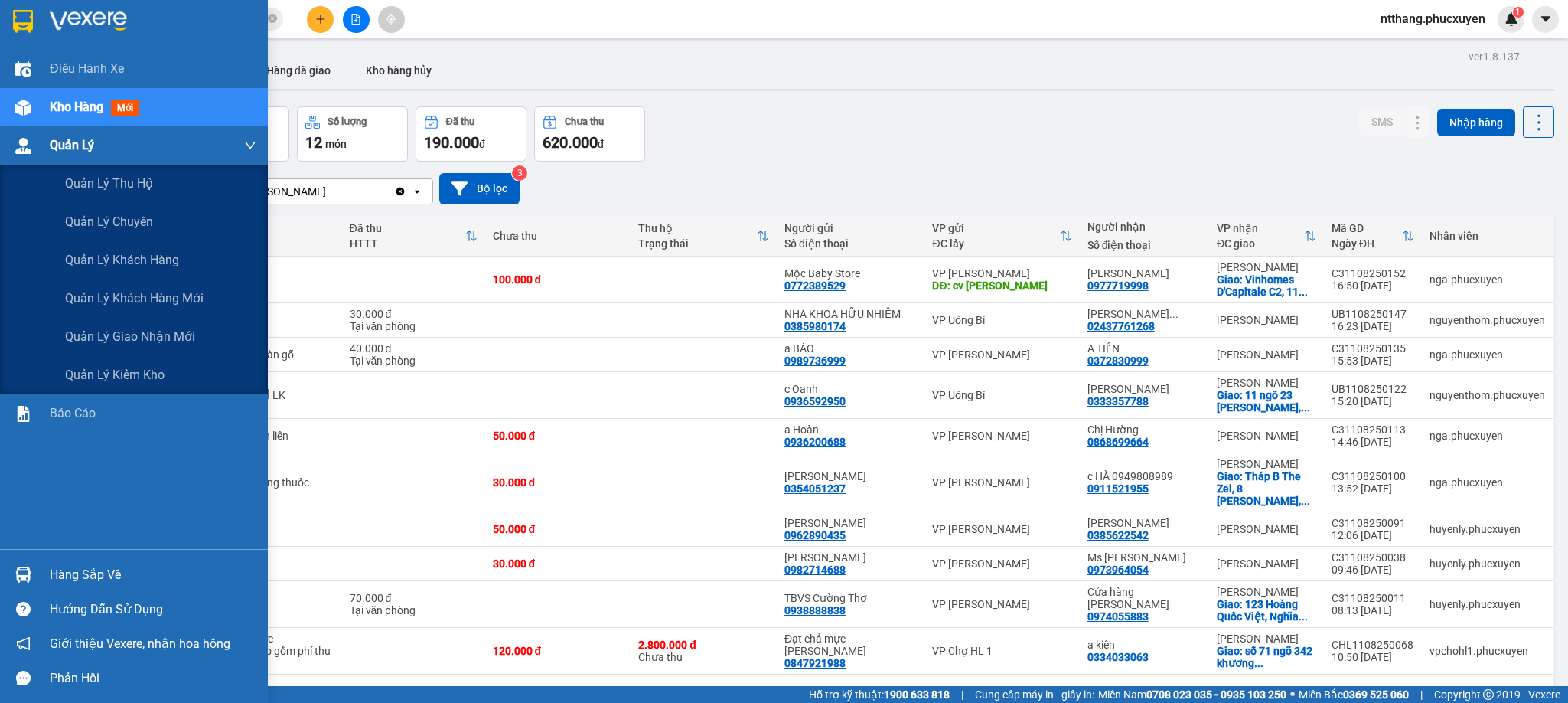
click at [37, 140] on div "Quản Lý" at bounding box center [134, 145] width 268 height 38
click at [107, 320] on div "Quản lý giao nhận mới" at bounding box center [161, 337] width 192 height 38
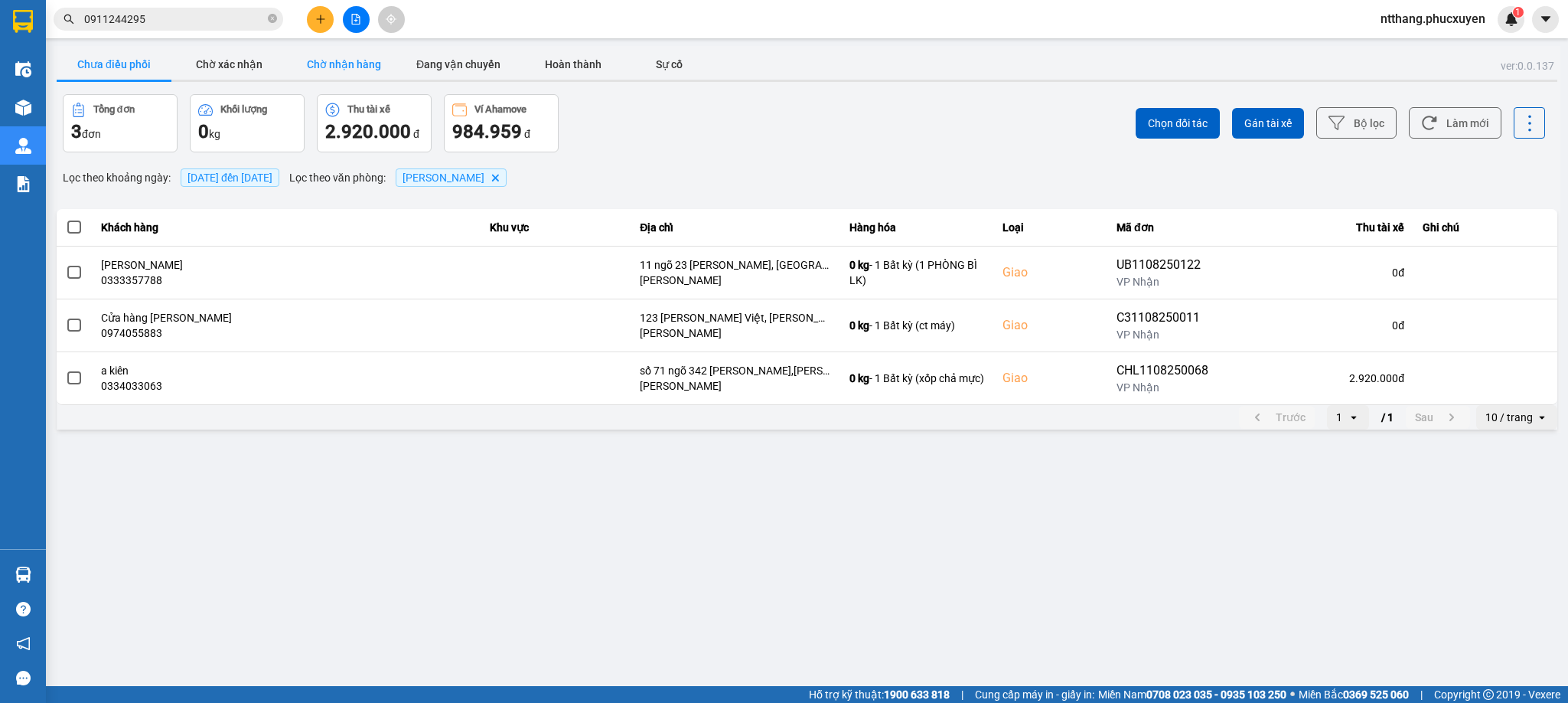
drag, startPoint x: 366, startPoint y: 60, endPoint x: 338, endPoint y: 53, distance: 28.9
click at [365, 60] on button "Chờ nhận hàng" at bounding box center [343, 64] width 114 height 31
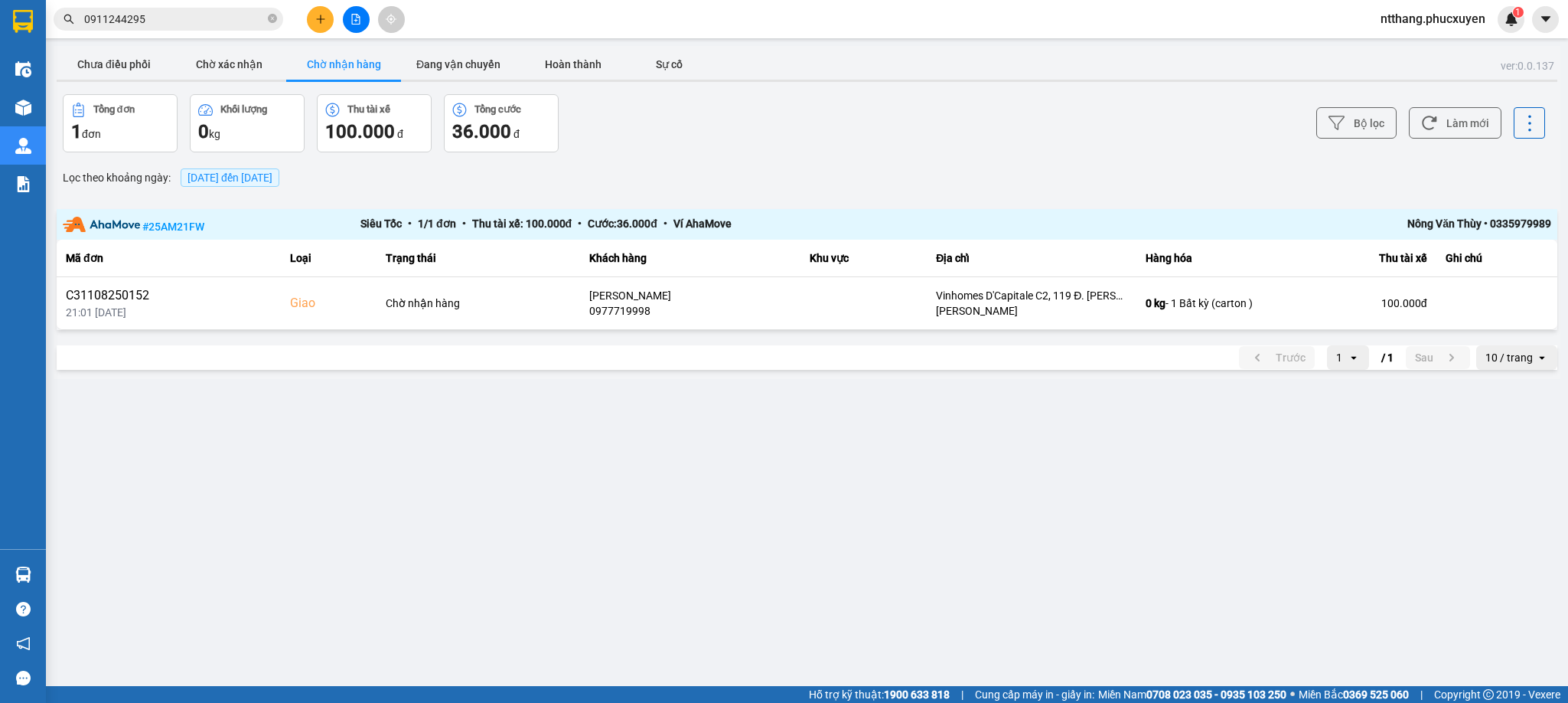
drag, startPoint x: 1072, startPoint y: 120, endPoint x: 1069, endPoint y: 130, distance: 10.4
click at [1070, 120] on div "Bộ lọc Làm mới" at bounding box center [1175, 123] width 742 height 59
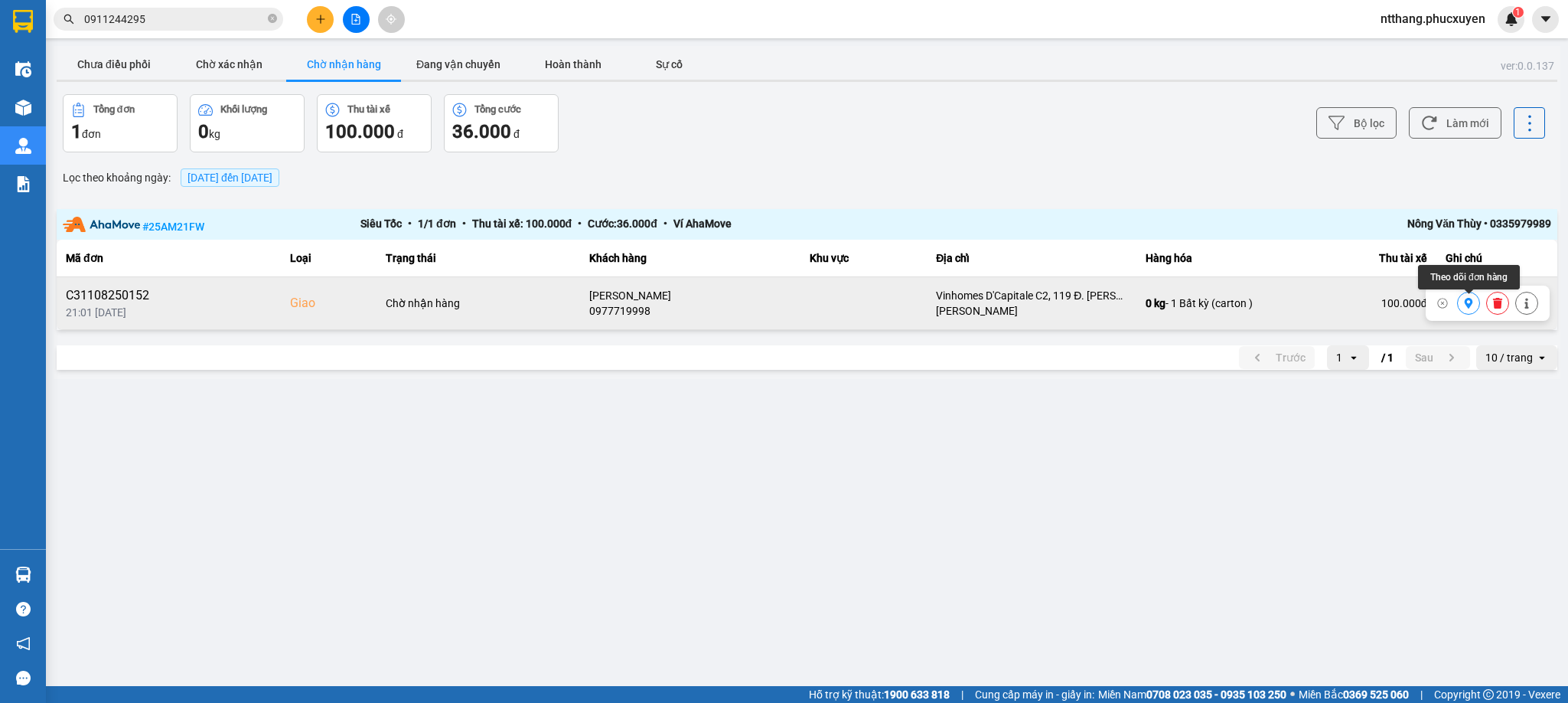
click at [1471, 309] on icon at bounding box center [1469, 303] width 11 height 11
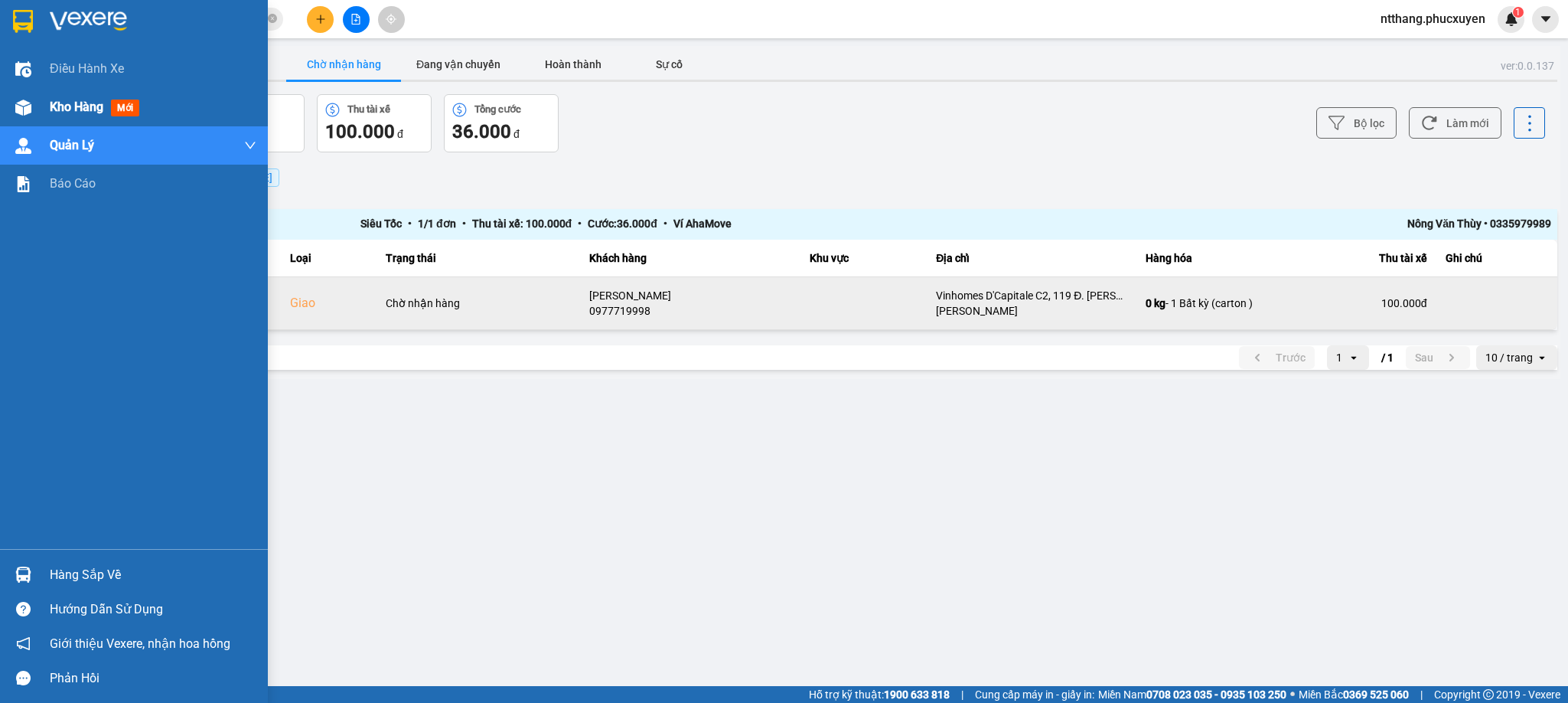
click at [19, 104] on img at bounding box center [23, 107] width 16 height 16
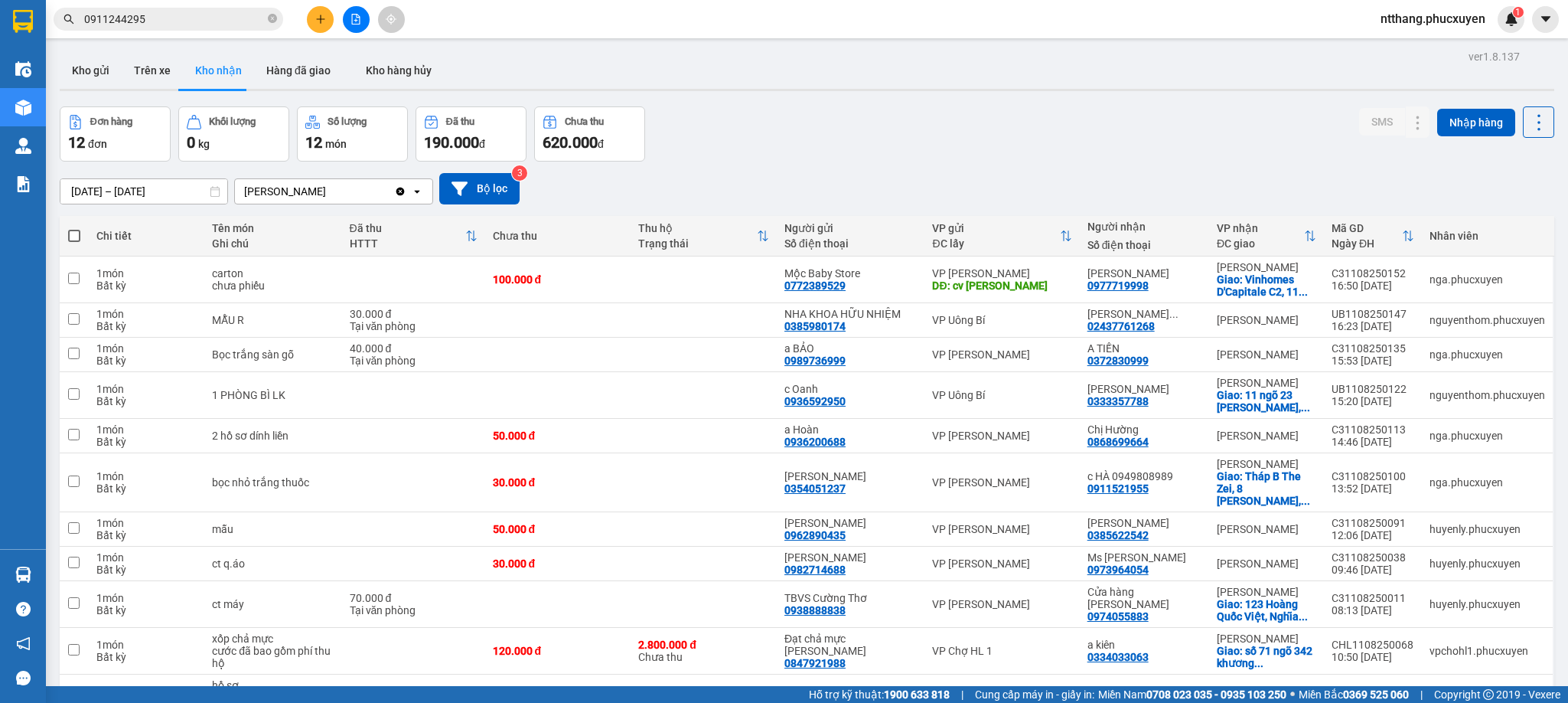
drag, startPoint x: 799, startPoint y: 110, endPoint x: 574, endPoint y: 117, distance: 225.1
click at [772, 113] on div "Đơn hàng 12 đơn Khối lượng 0 kg Số lượng 12 món Đã thu 190.000 đ Chưa thu 620.0…" at bounding box center [807, 134] width 1495 height 55
drag, startPoint x: 92, startPoint y: 62, endPoint x: 520, endPoint y: 75, distance: 428.2
click at [92, 62] on button "Kho gửi" at bounding box center [90, 70] width 62 height 36
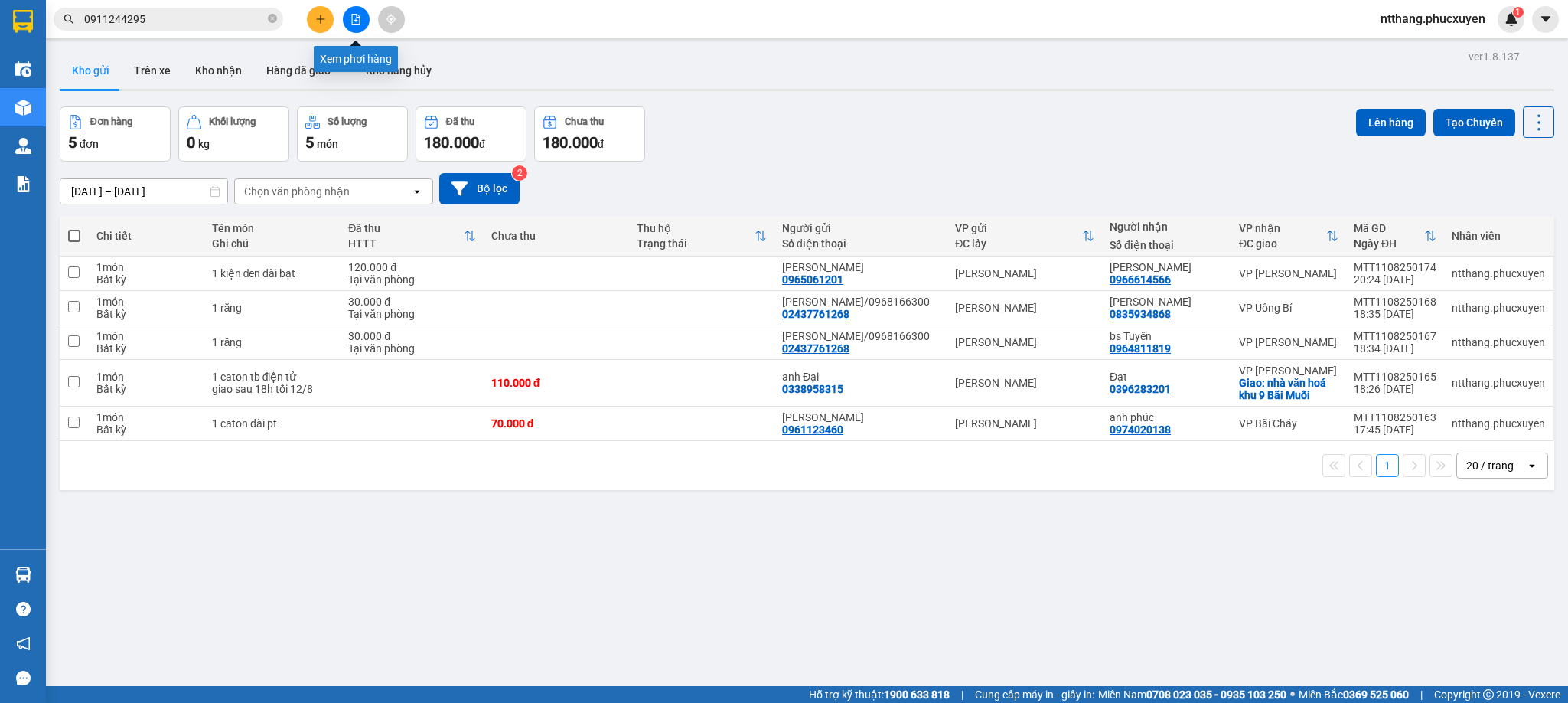
click at [359, 20] on icon "file-add" at bounding box center [356, 19] width 8 height 11
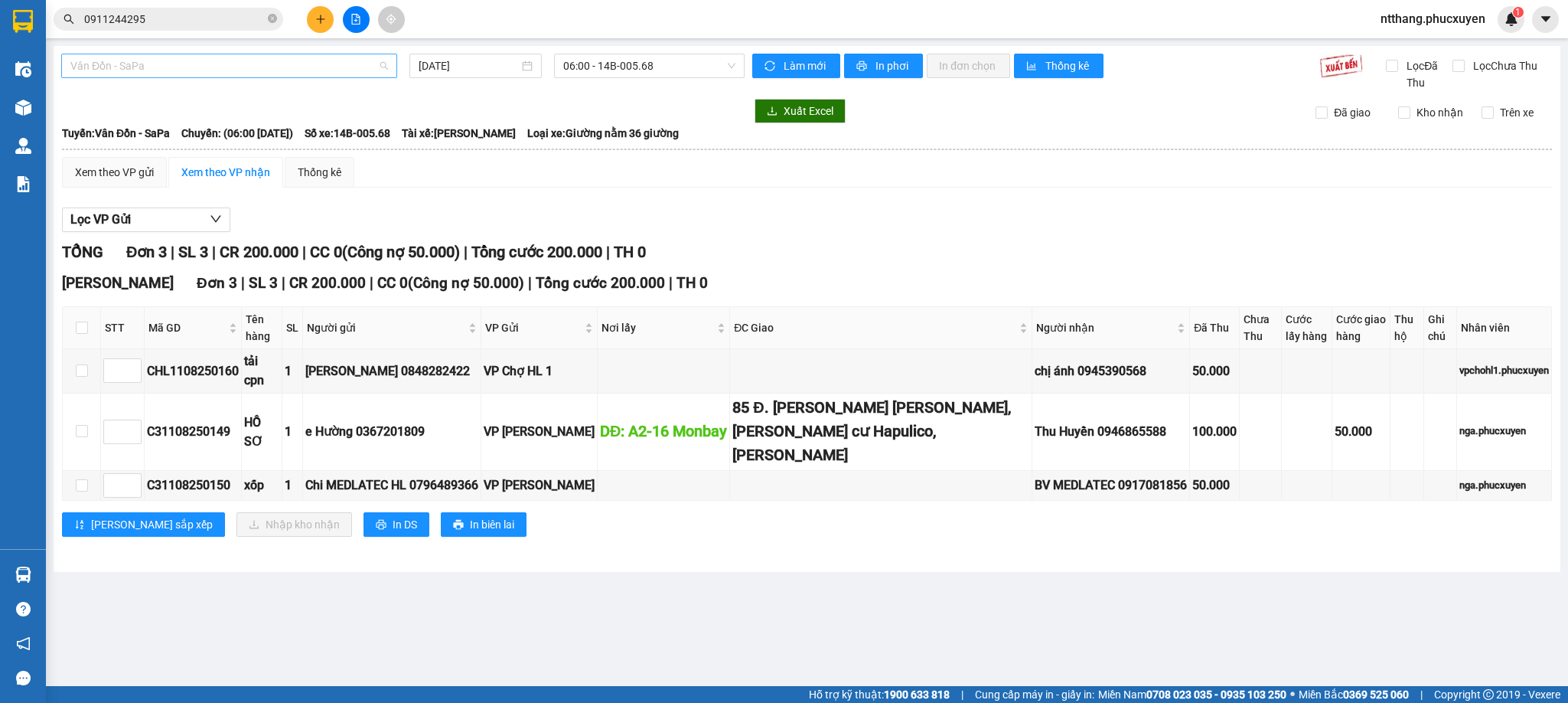
click at [217, 65] on span "Vân Đồn - SaPa" at bounding box center [229, 65] width 318 height 23
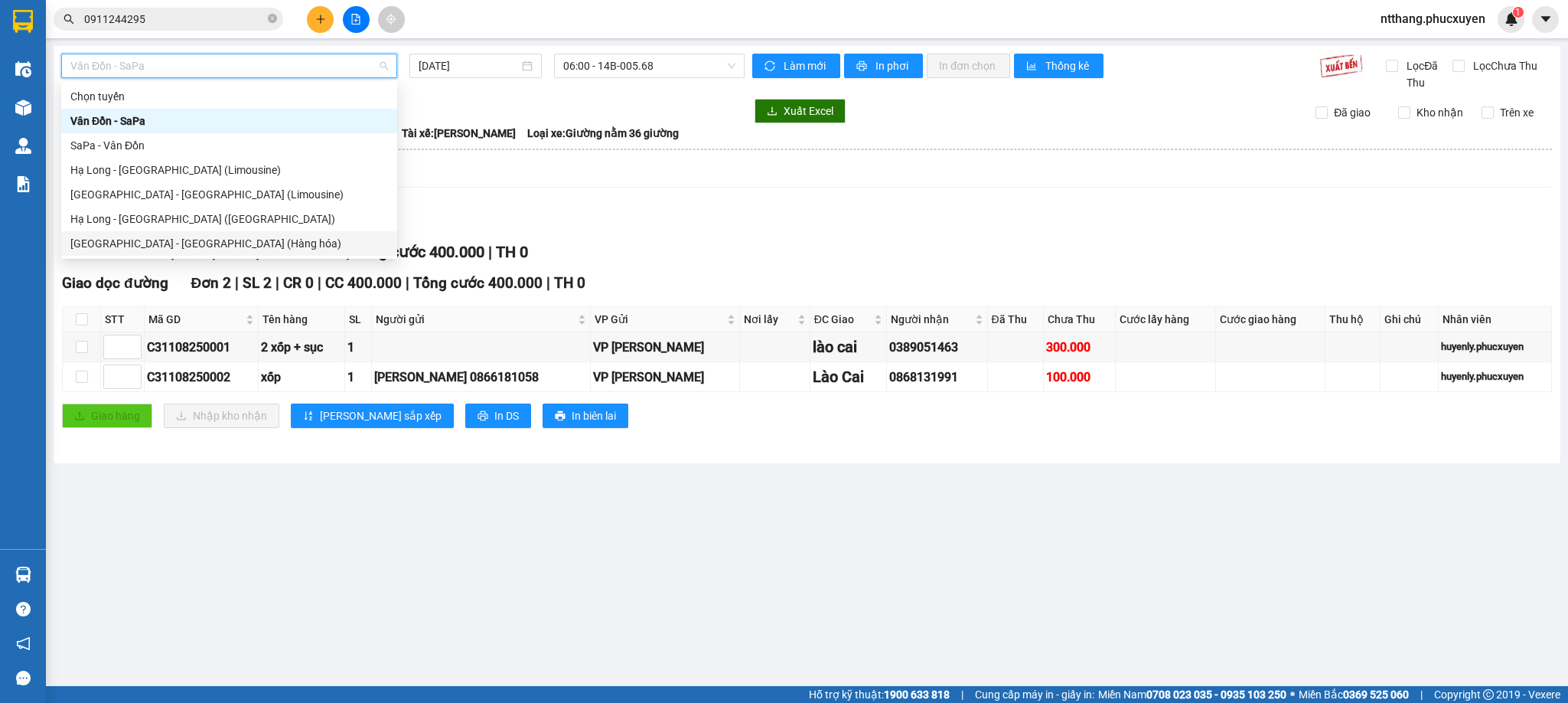
click at [177, 242] on div "[GEOGRAPHIC_DATA] - [GEOGRAPHIC_DATA] (Hàng hóa)" at bounding box center [229, 243] width 318 height 17
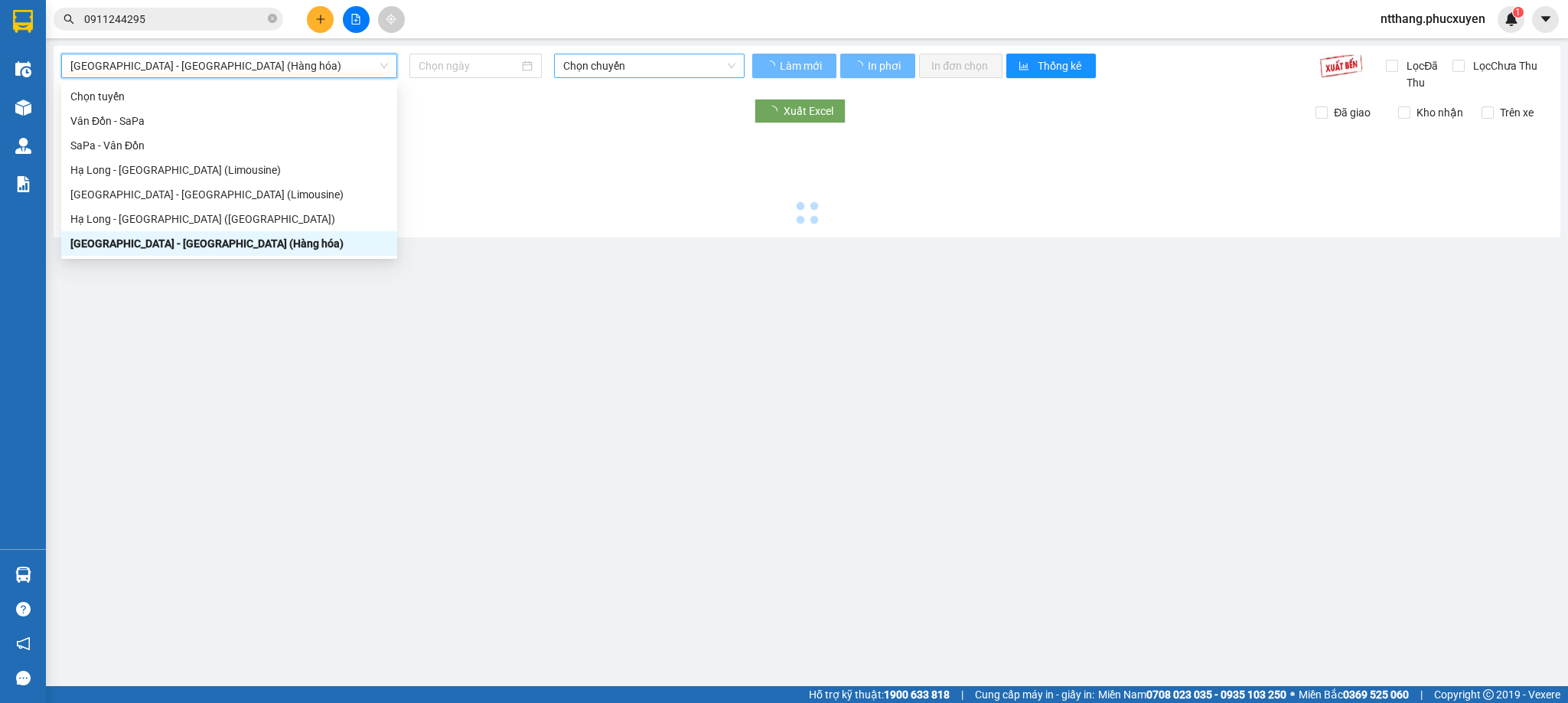
type input "[DATE]"
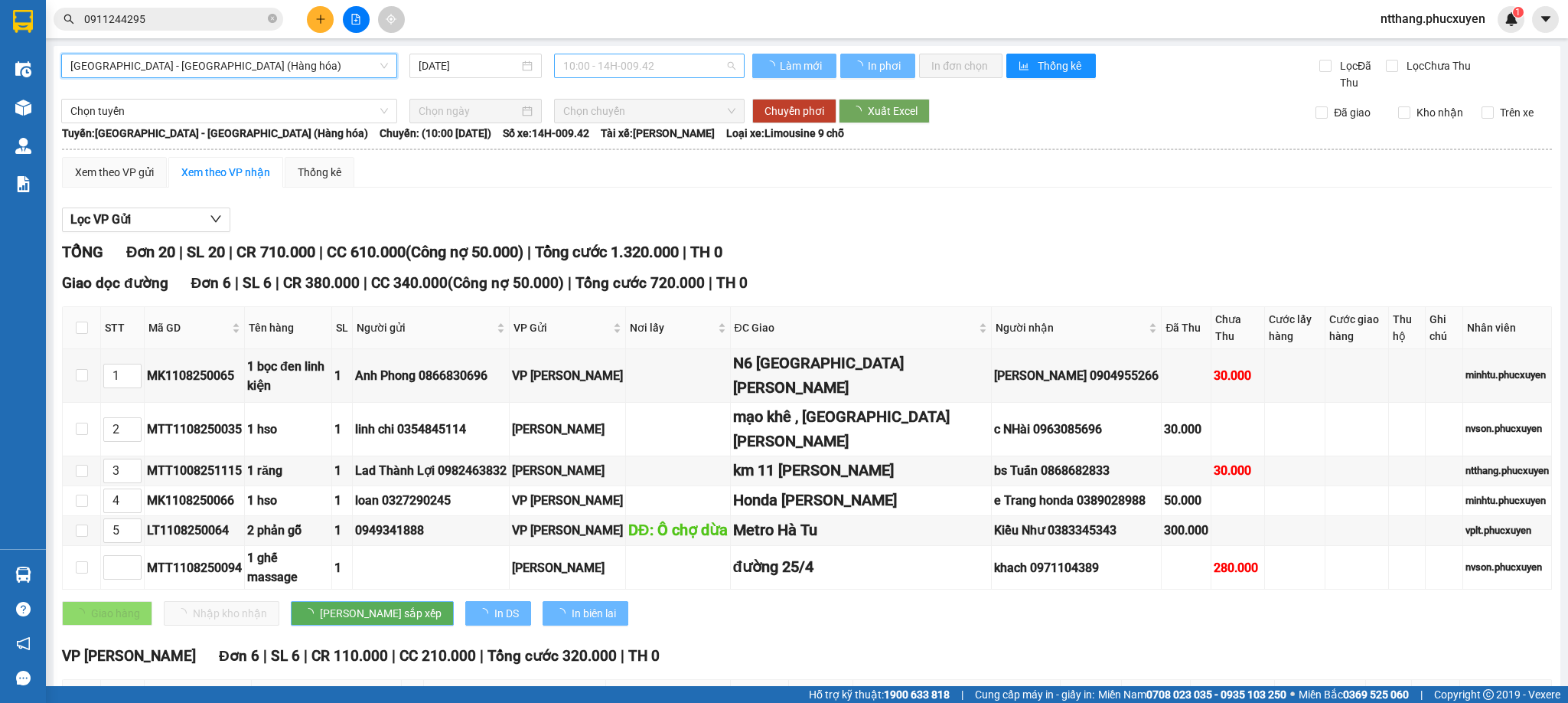
click at [645, 67] on span "10:00 - 14H-009.42" at bounding box center [649, 65] width 172 height 23
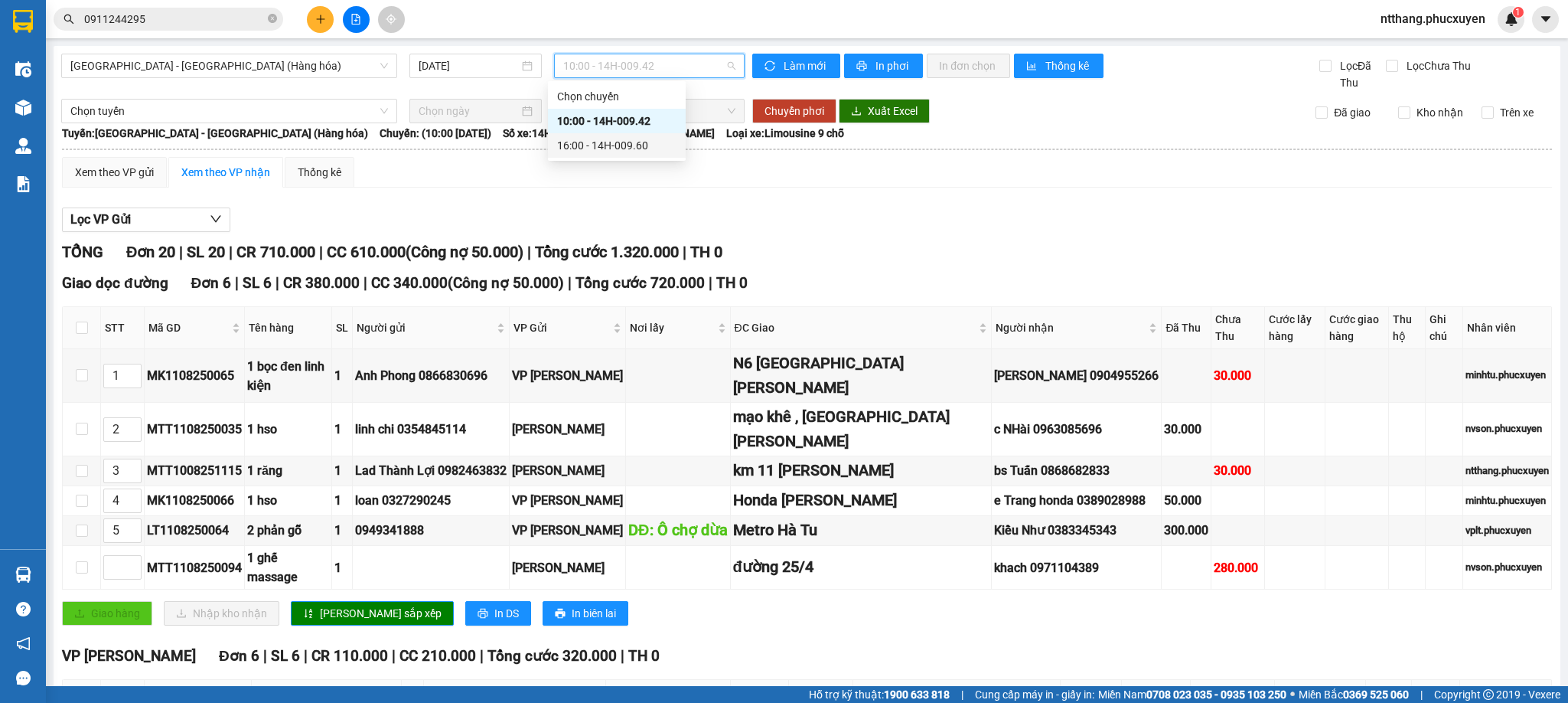
click at [598, 140] on div "16:00 - 14H-009.60" at bounding box center [616, 146] width 120 height 17
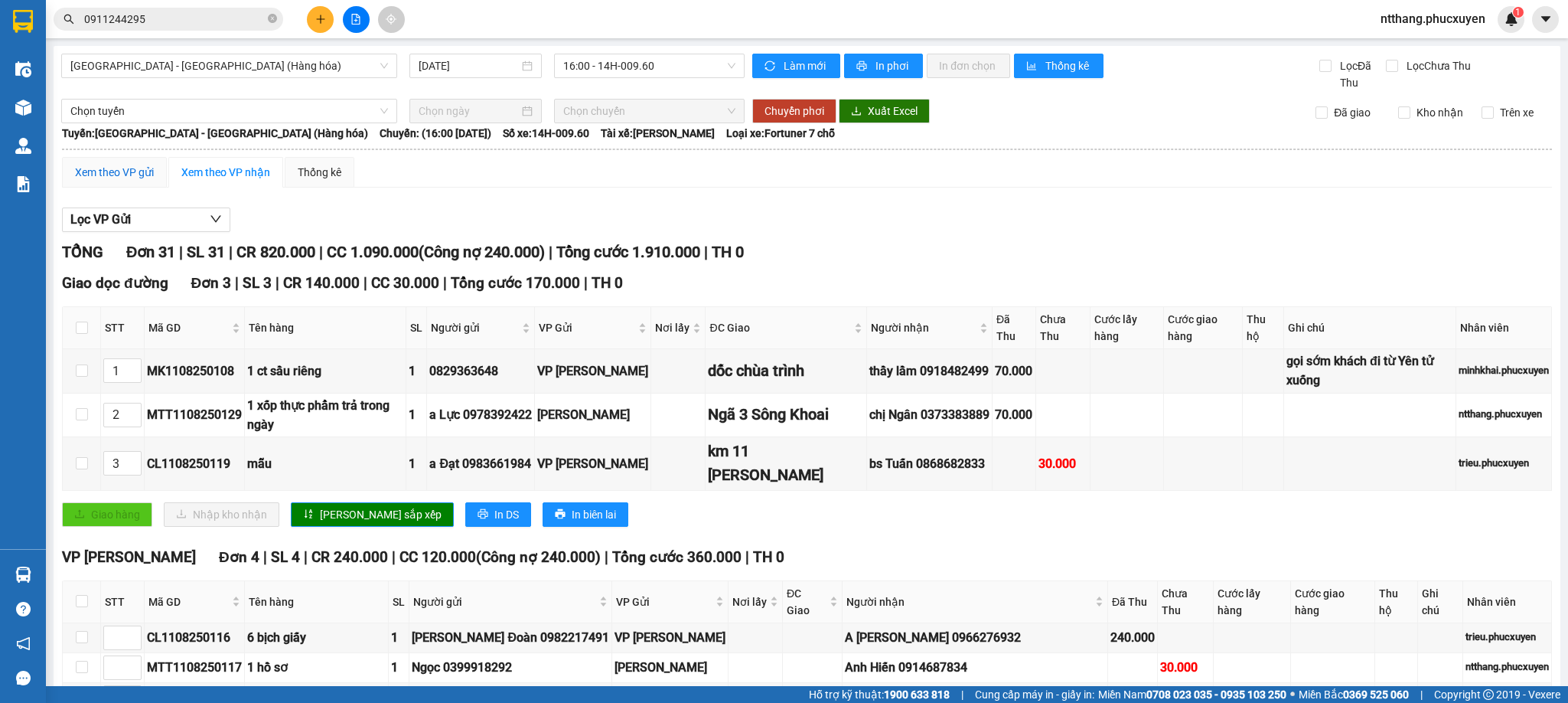
click at [120, 175] on div "Xem theo VP gửi" at bounding box center [114, 172] width 79 height 17
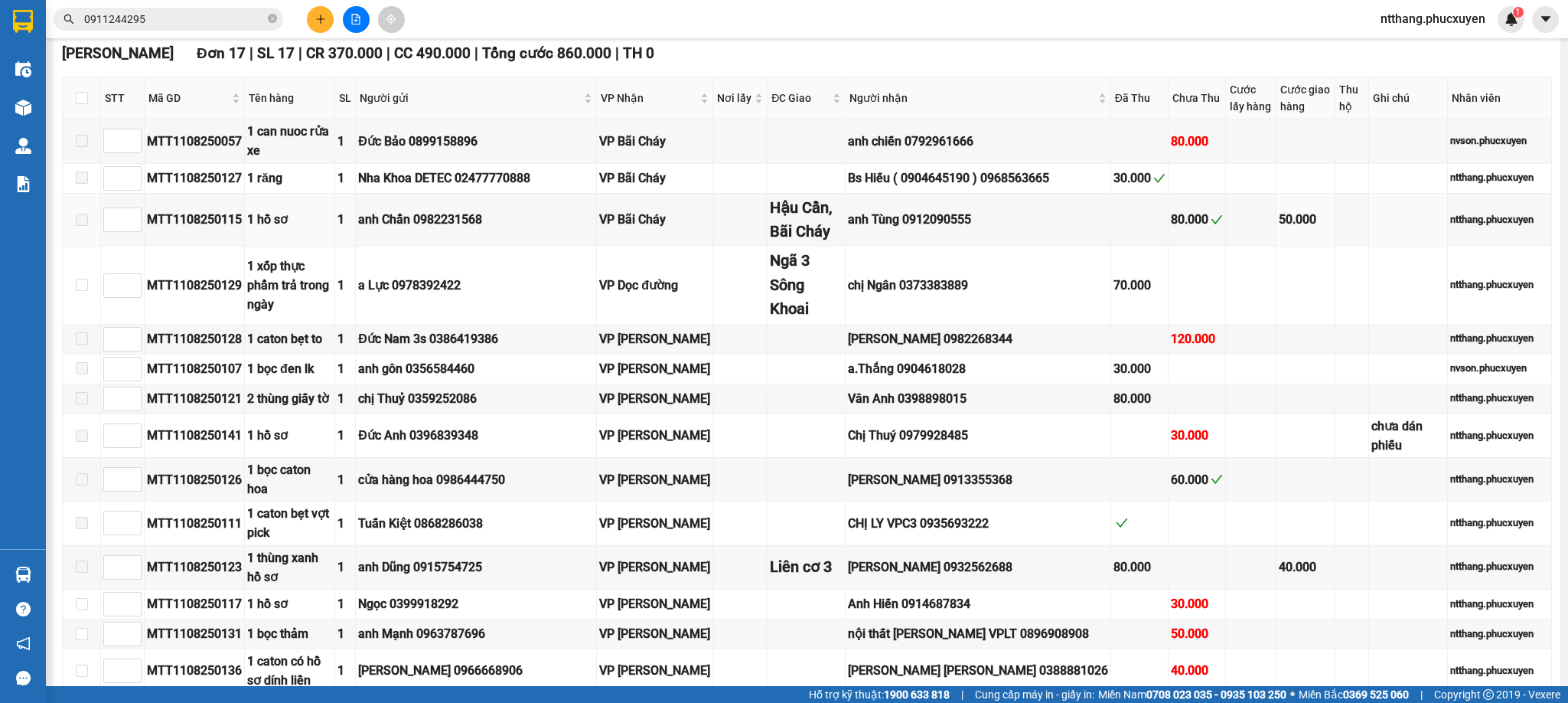
scroll to position [344, 0]
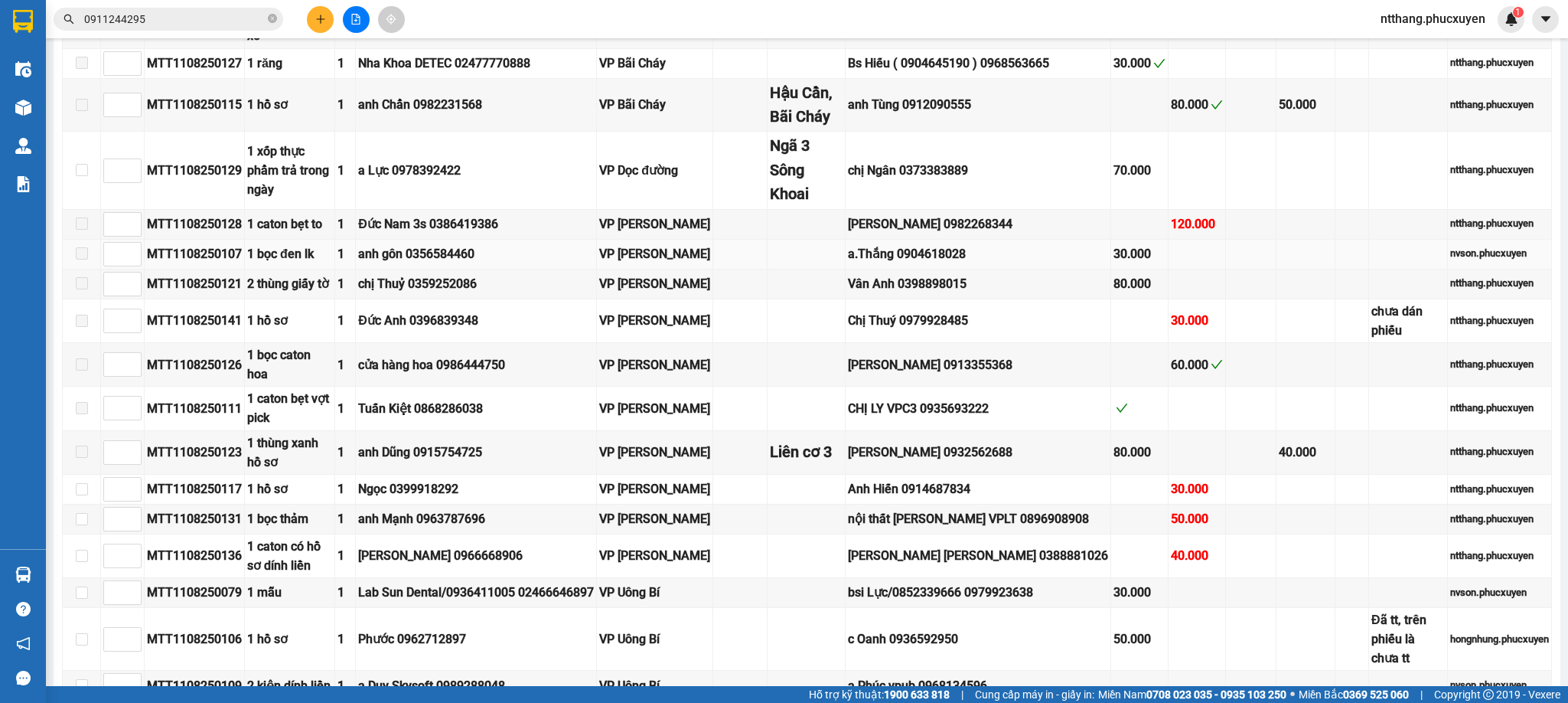
click at [575, 264] on div "anh gôn 0356584460" at bounding box center [476, 254] width 236 height 20
click at [588, 299] on td "chị Thuỷ 0359252086" at bounding box center [476, 284] width 241 height 30
click at [588, 293] on div "chị Thuỷ 0359252086" at bounding box center [476, 283] width 236 height 20
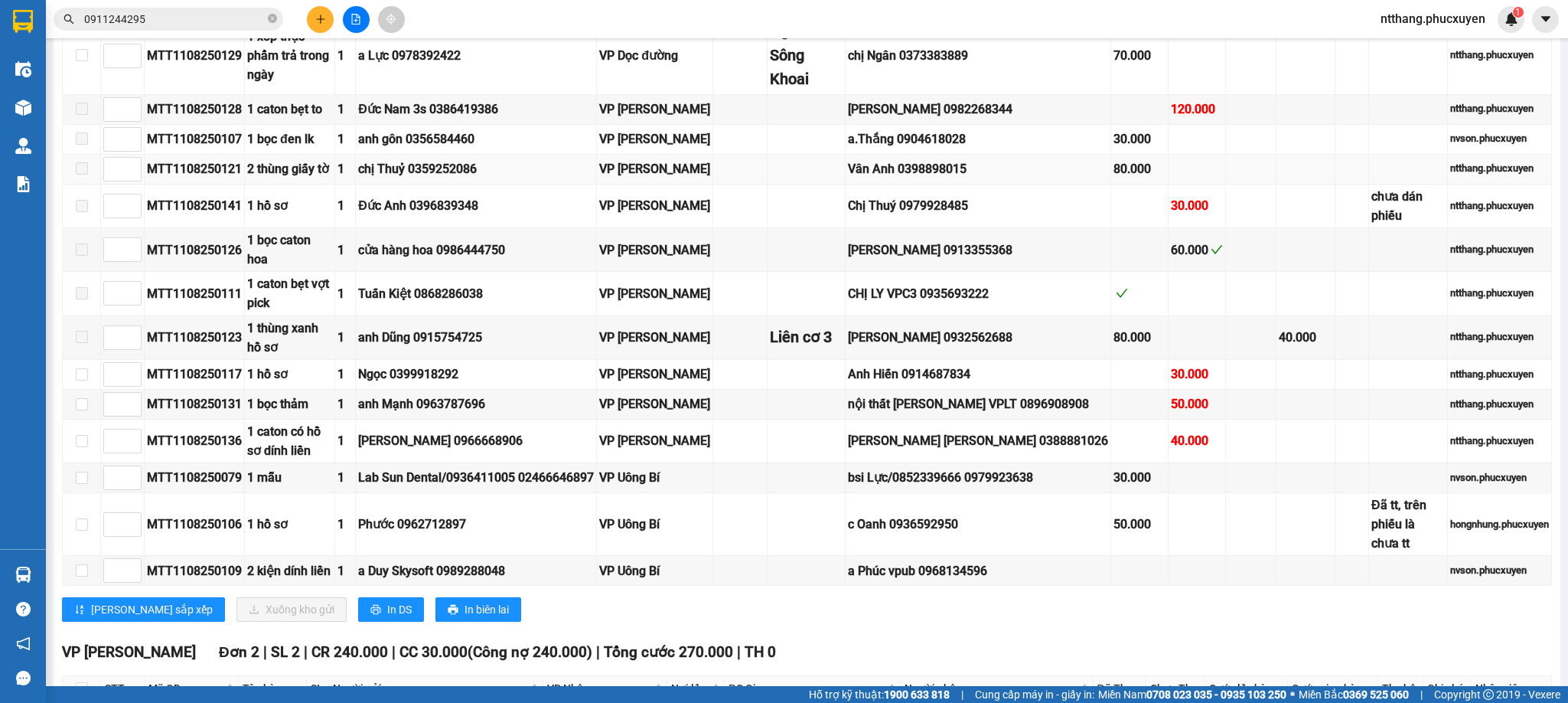
scroll to position [574, 0]
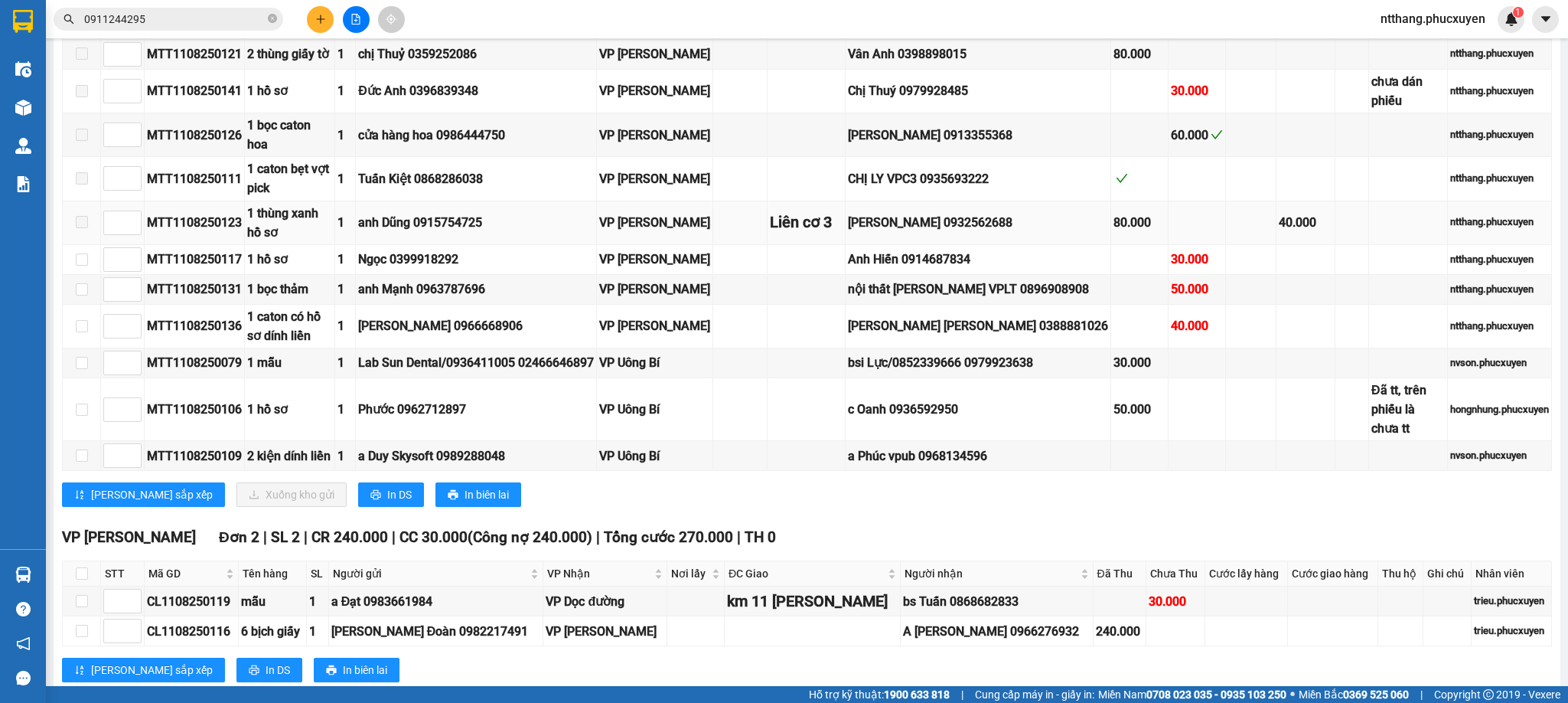
click at [666, 232] on div "VP [PERSON_NAME]" at bounding box center [654, 222] width 111 height 20
click at [547, 372] on div "Lab Sun Dental/0936411005 02466646897" at bounding box center [476, 362] width 236 height 20
click at [576, 441] on td "Phước 0962712897" at bounding box center [476, 410] width 241 height 63
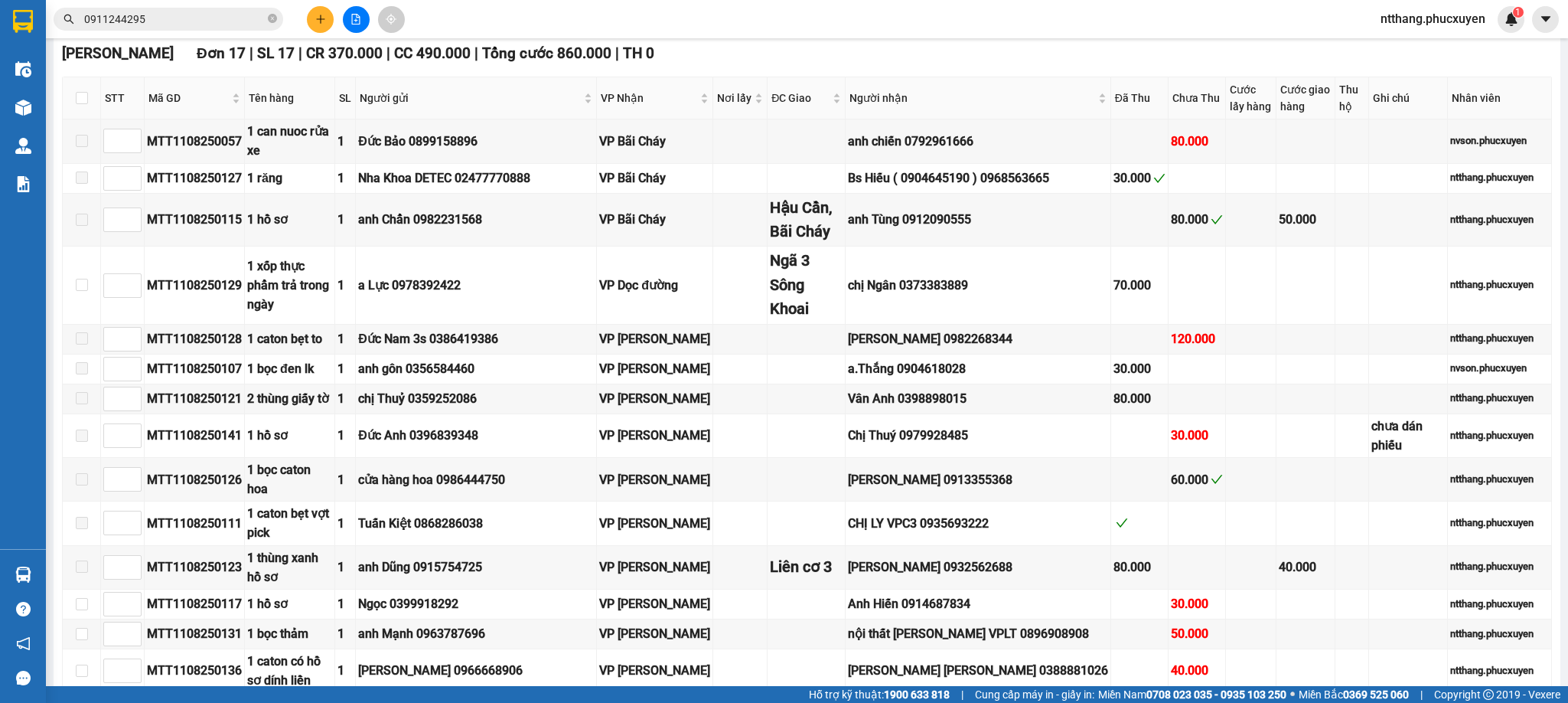
scroll to position [0, 0]
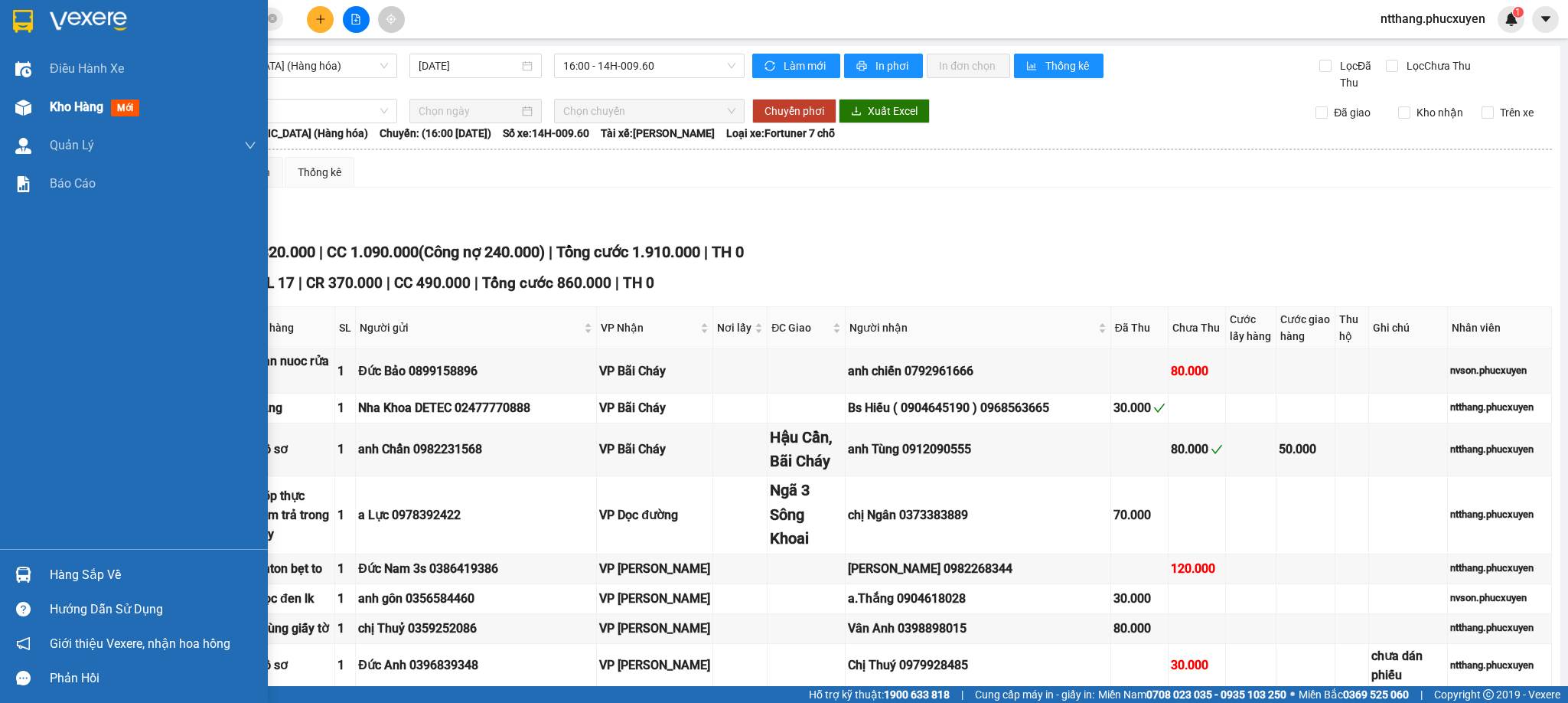
click at [86, 110] on span "Kho hàng" at bounding box center [76, 106] width 53 height 14
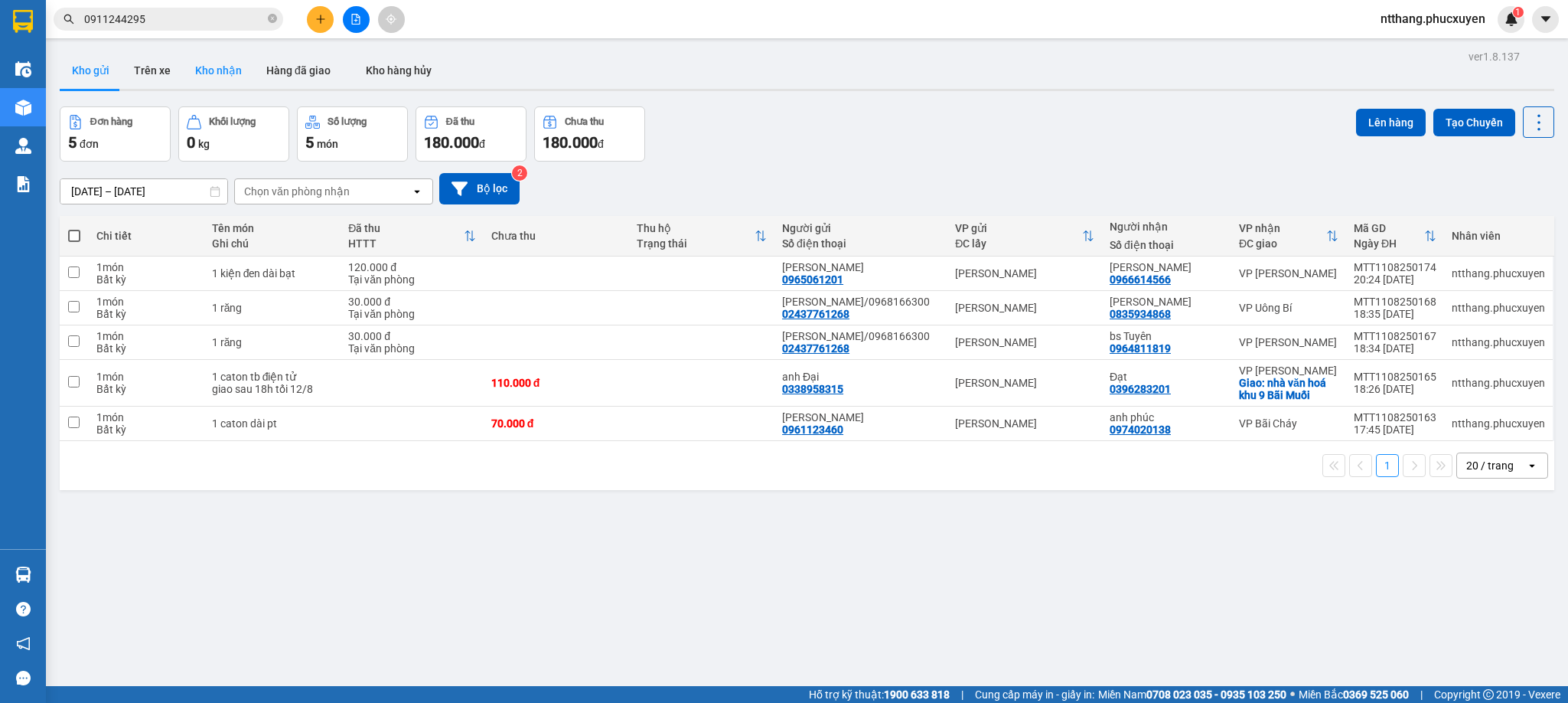
click at [228, 59] on button "Kho nhận" at bounding box center [219, 70] width 71 height 36
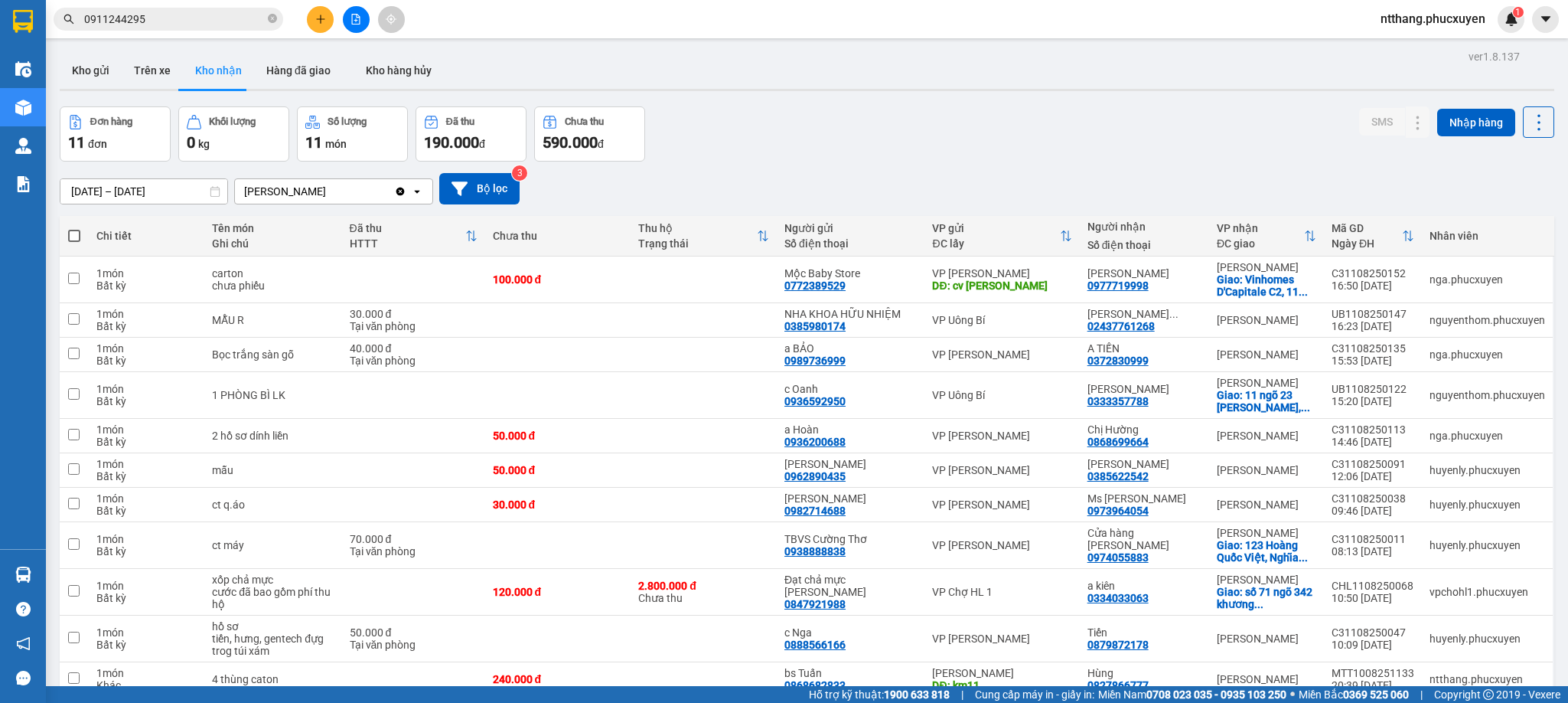
click at [921, 117] on div "Đơn hàng 11 đơn Khối lượng 0 kg Số lượng 11 món Đã thu 190.000 đ Chưa thu 590.0…" at bounding box center [807, 134] width 1495 height 55
